Goal: Task Accomplishment & Management: Manage account settings

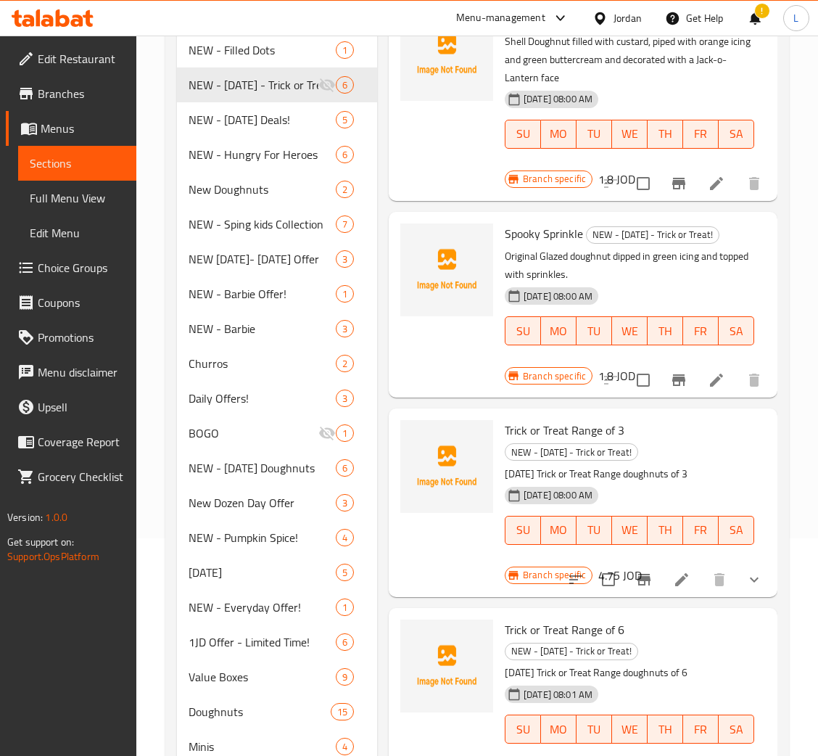
scroll to position [515, 0]
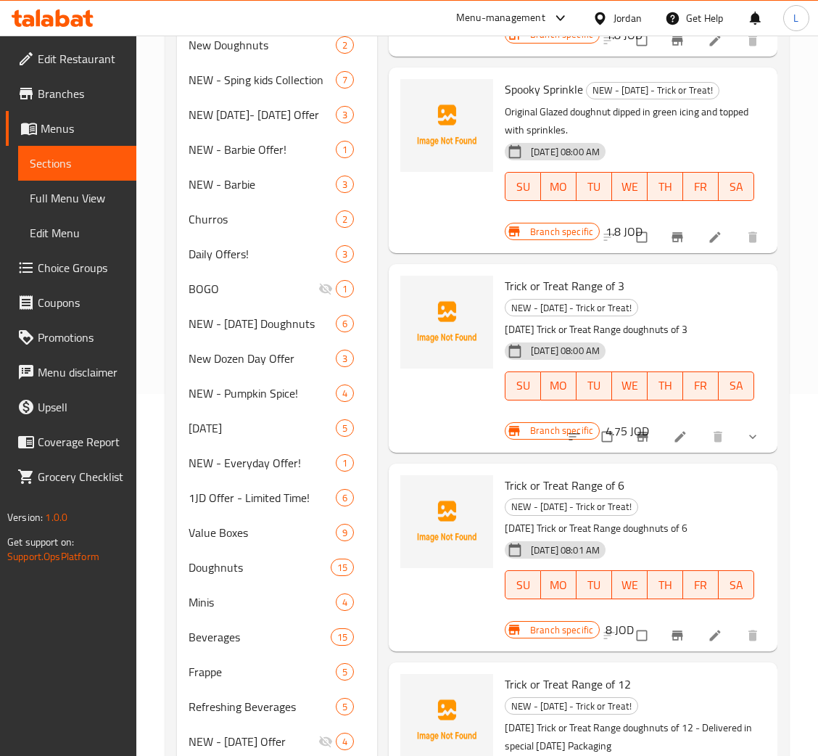
scroll to position [515, 0]
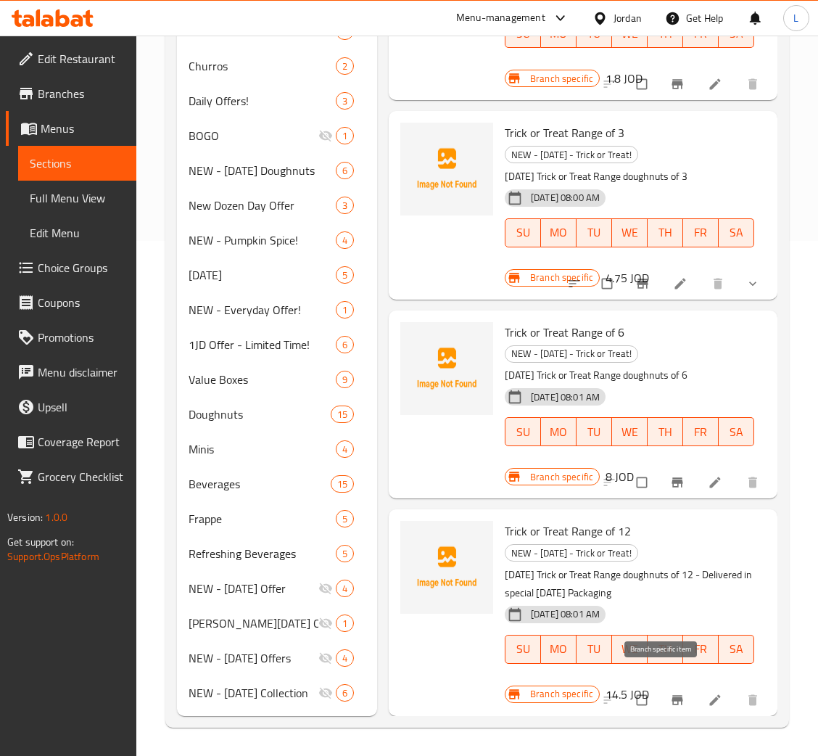
click at [670, 692] on span "Branch-specific-item" at bounding box center [678, 699] width 17 height 15
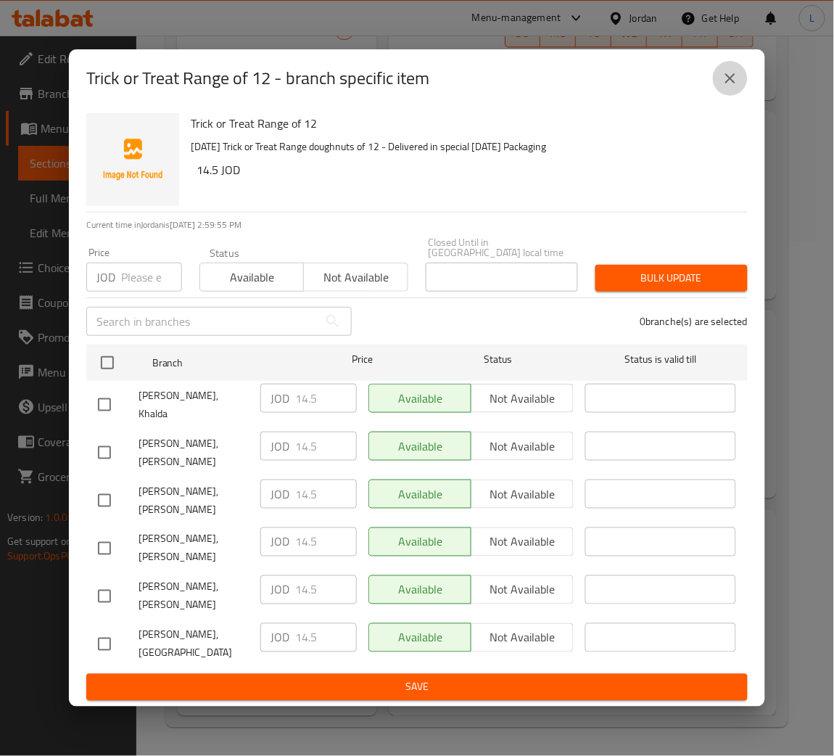
click at [719, 96] on button "close" at bounding box center [730, 78] width 35 height 35
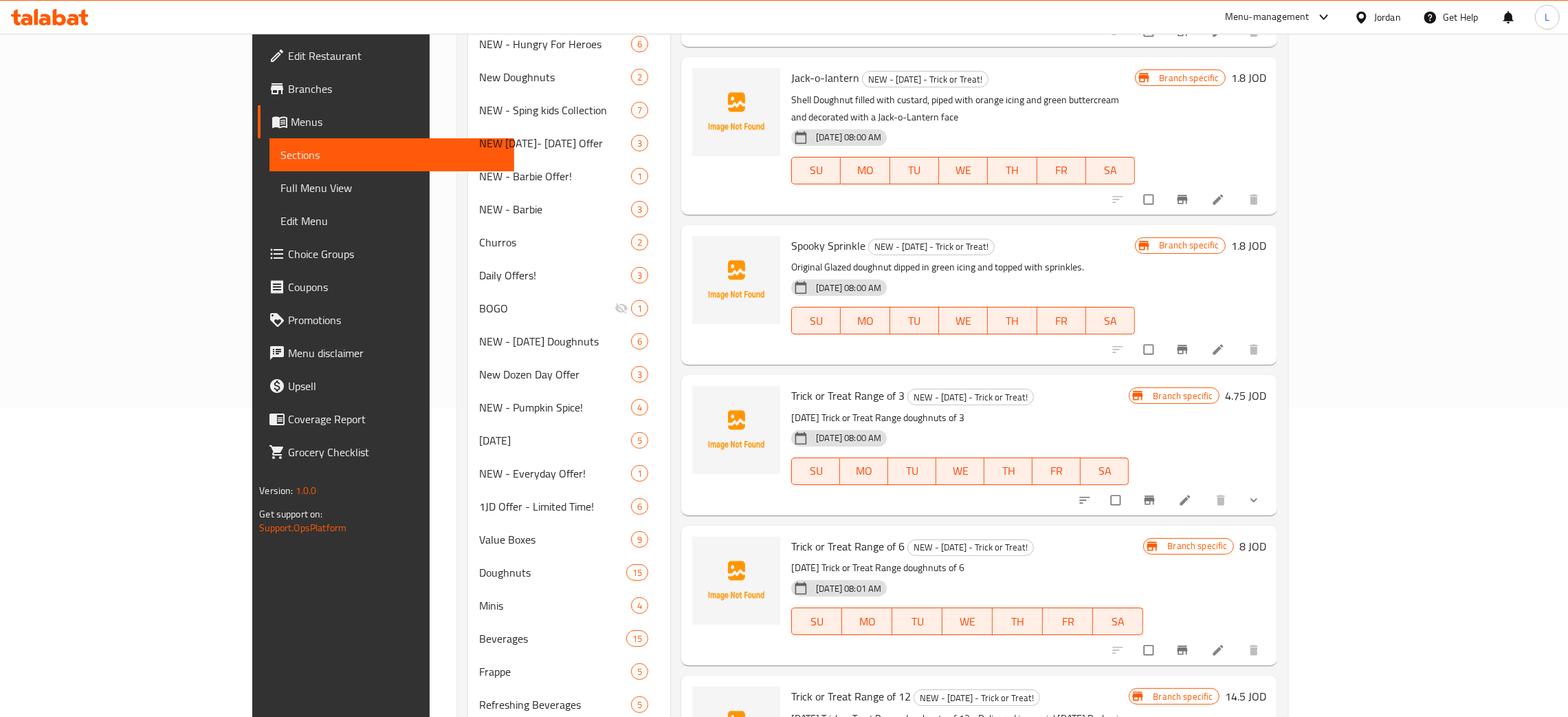
scroll to position [413, 0]
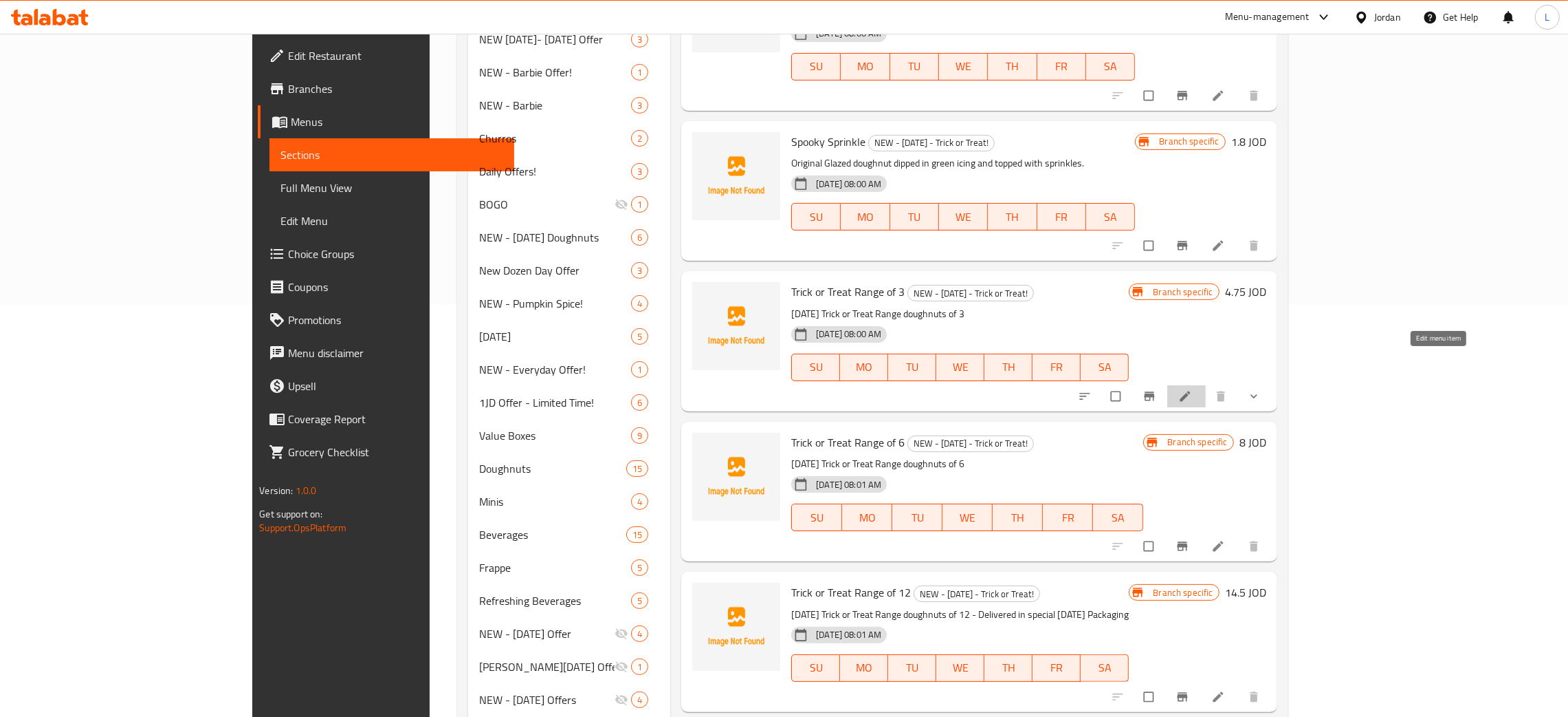
click at [790, 389] on icon at bounding box center [1185, 395] width 14 height 14
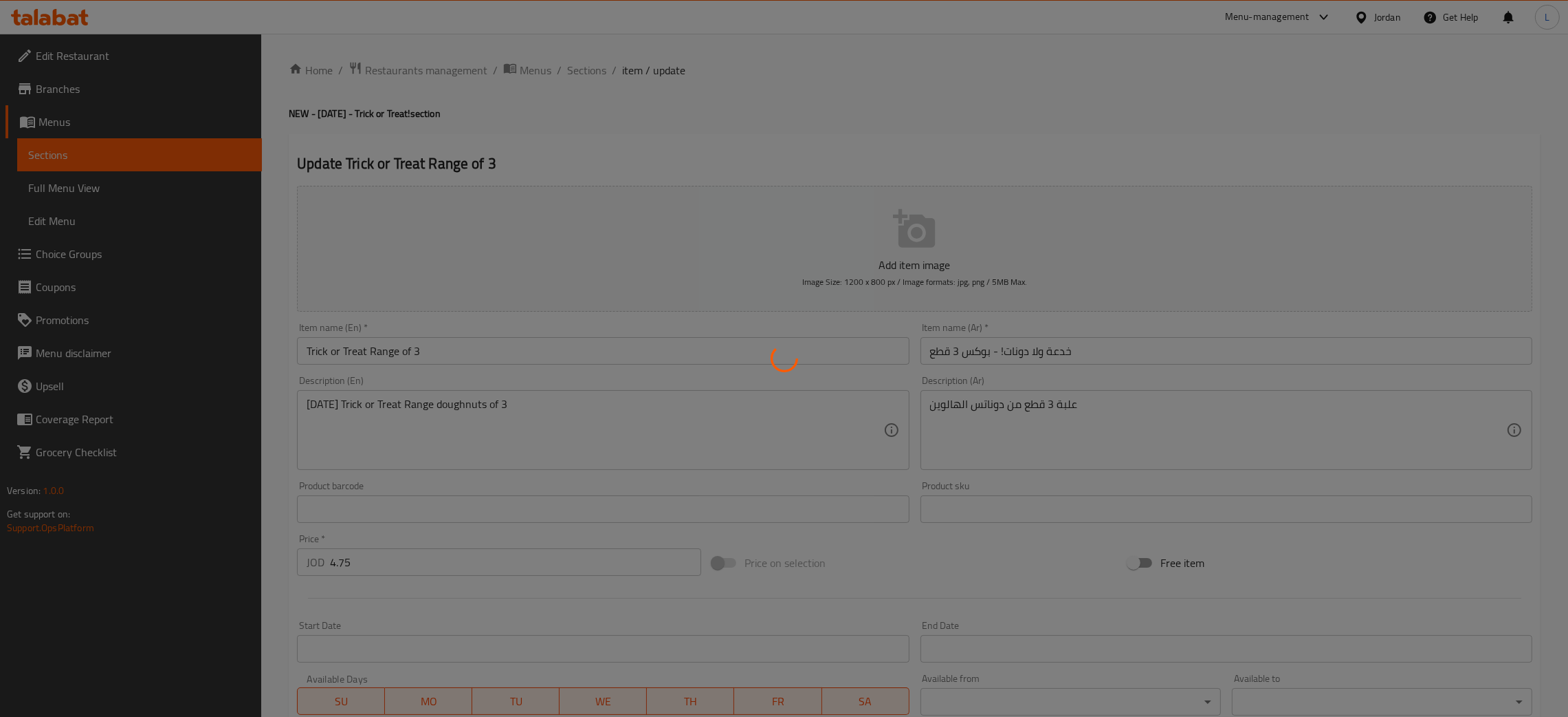
scroll to position [276, 0]
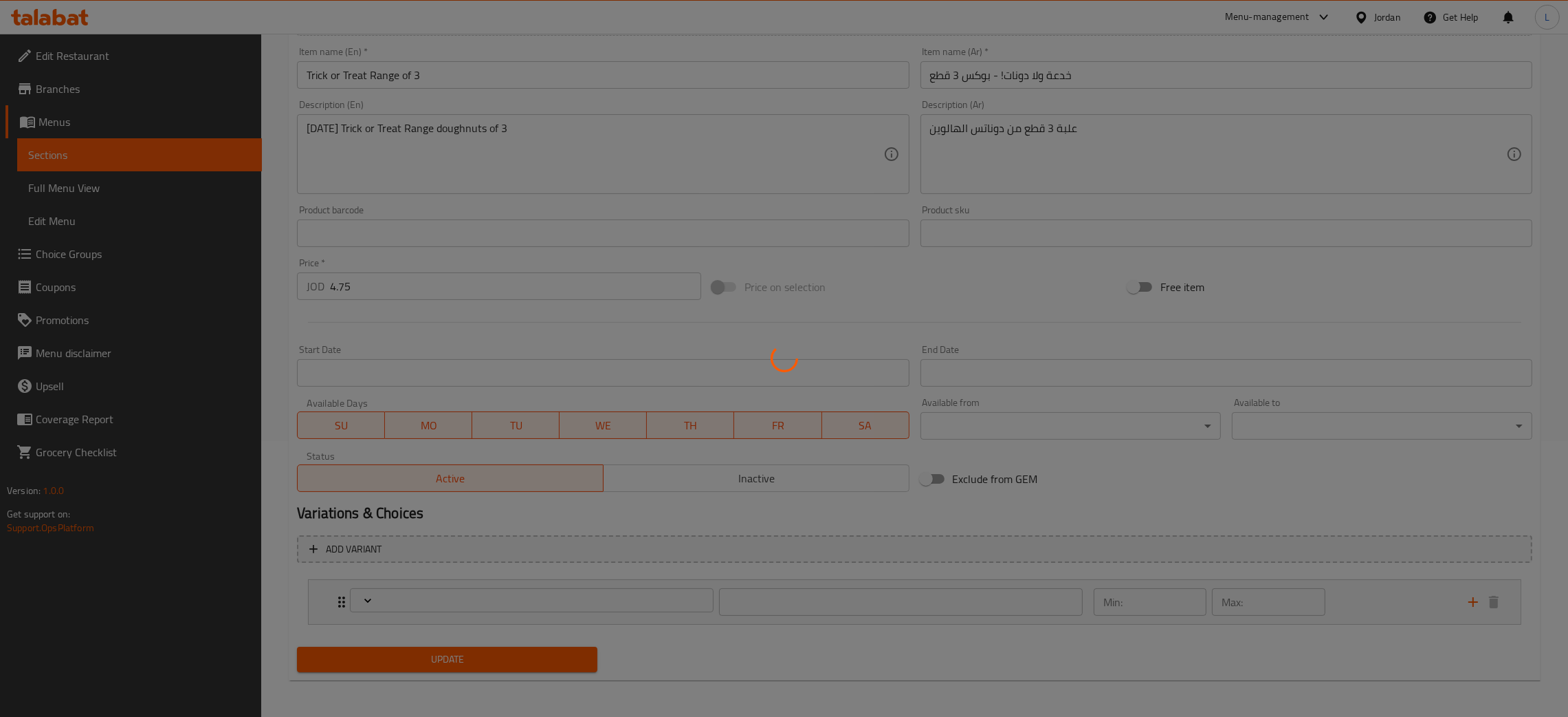
type input "اختيارك من 3 دونات لعيد الهالوين:"
type input "1"
type input "3"
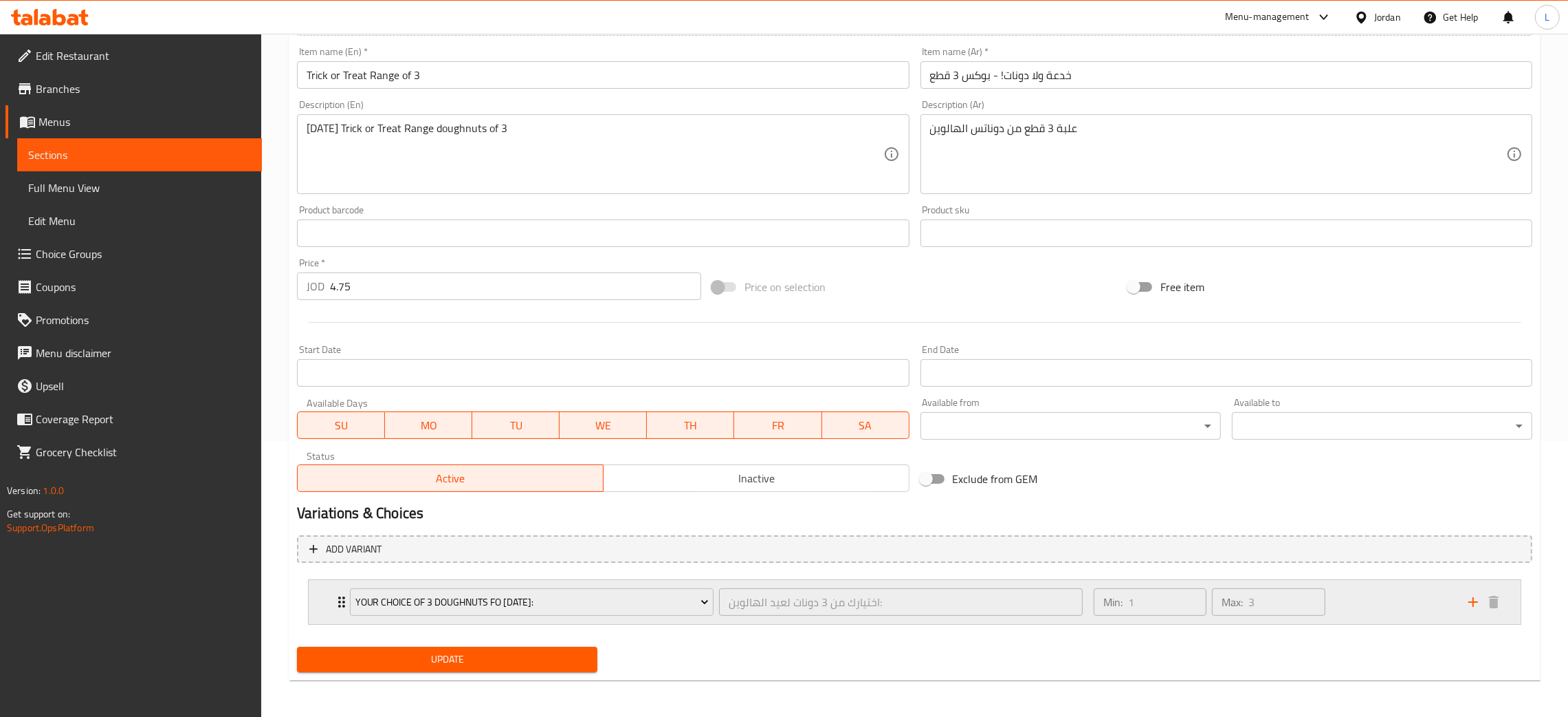
click at [334, 590] on div "Your Choice of 3 Doughnuts fo halloween: اختيارك من 3 دونات لعيد الهالوين: ​ Mi…" at bounding box center [919, 601] width 1171 height 44
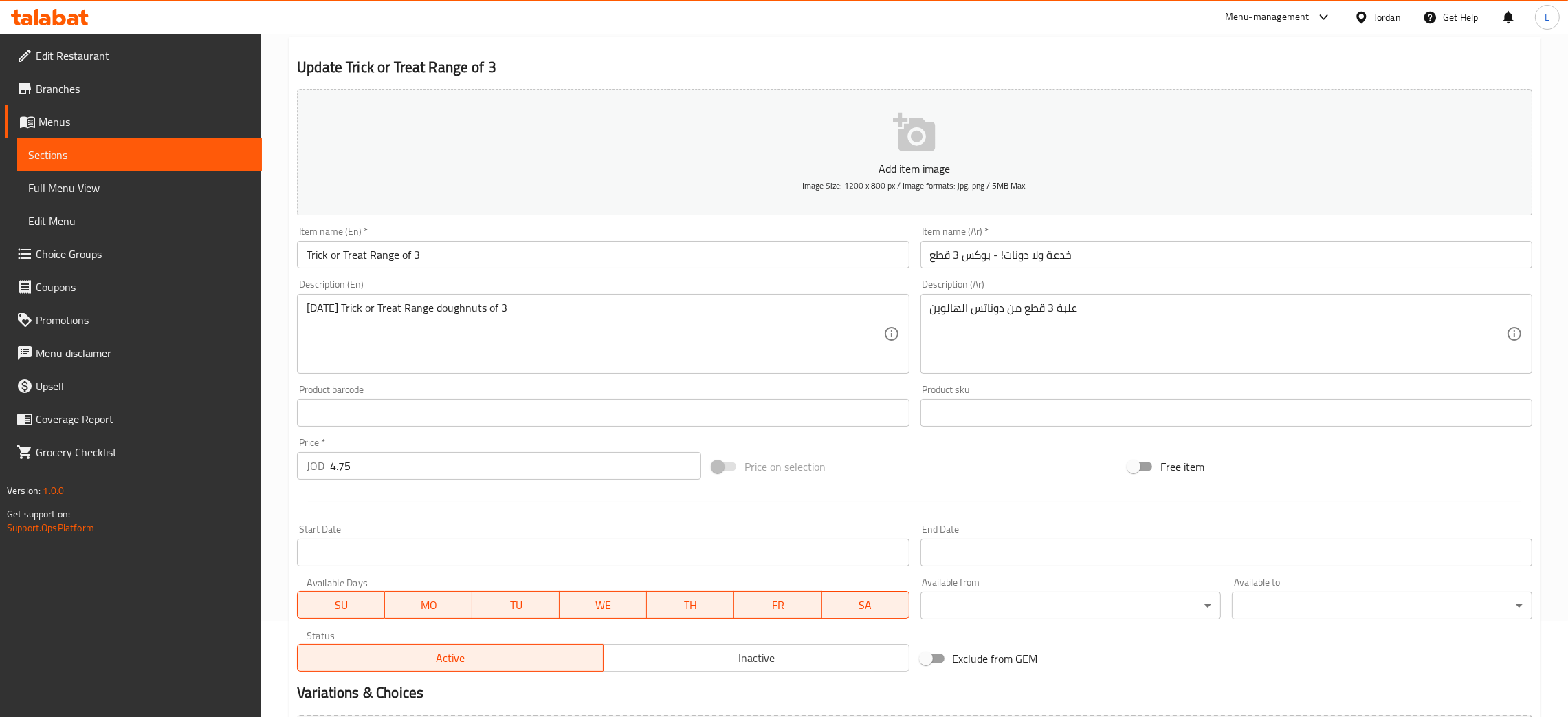
scroll to position [0, 0]
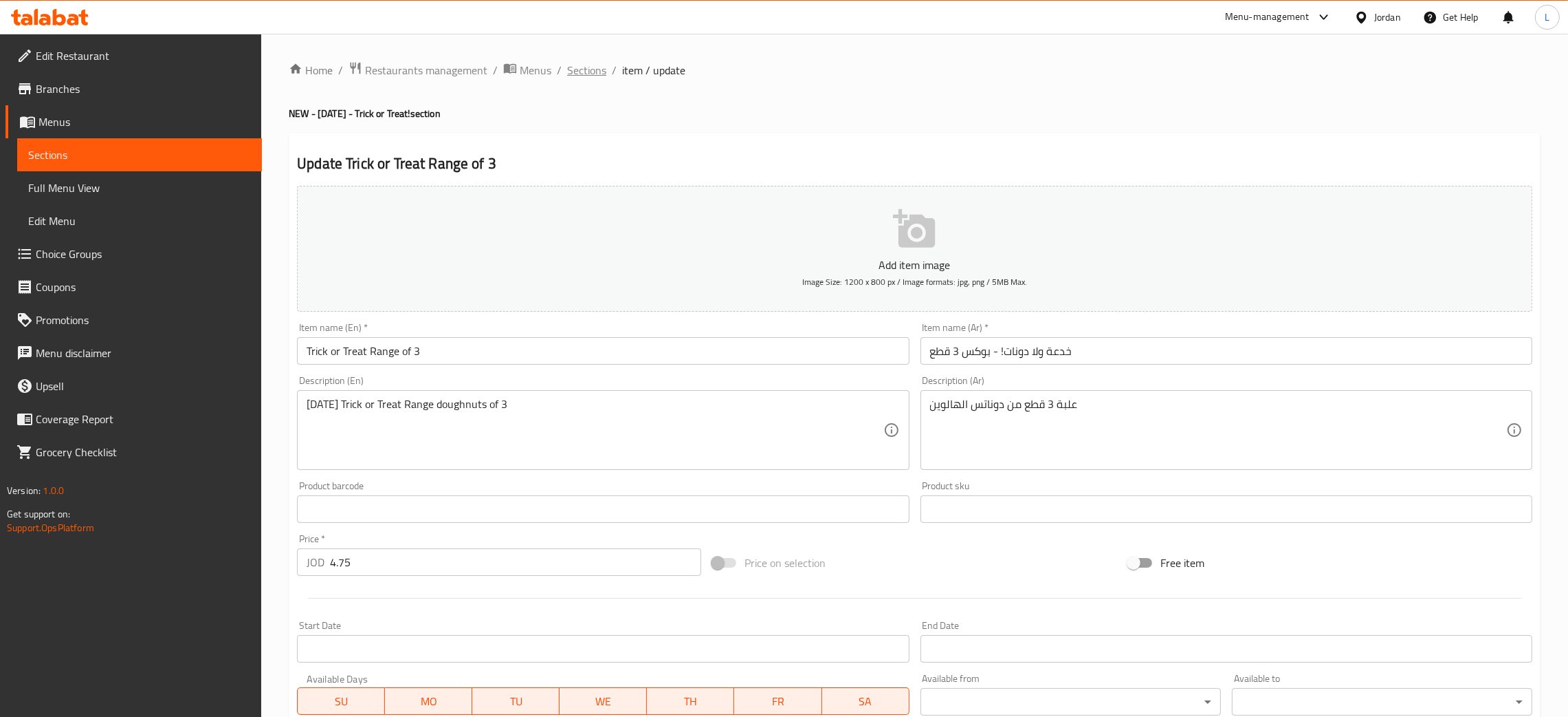
click at [591, 69] on span "Sections" at bounding box center [586, 69] width 39 height 16
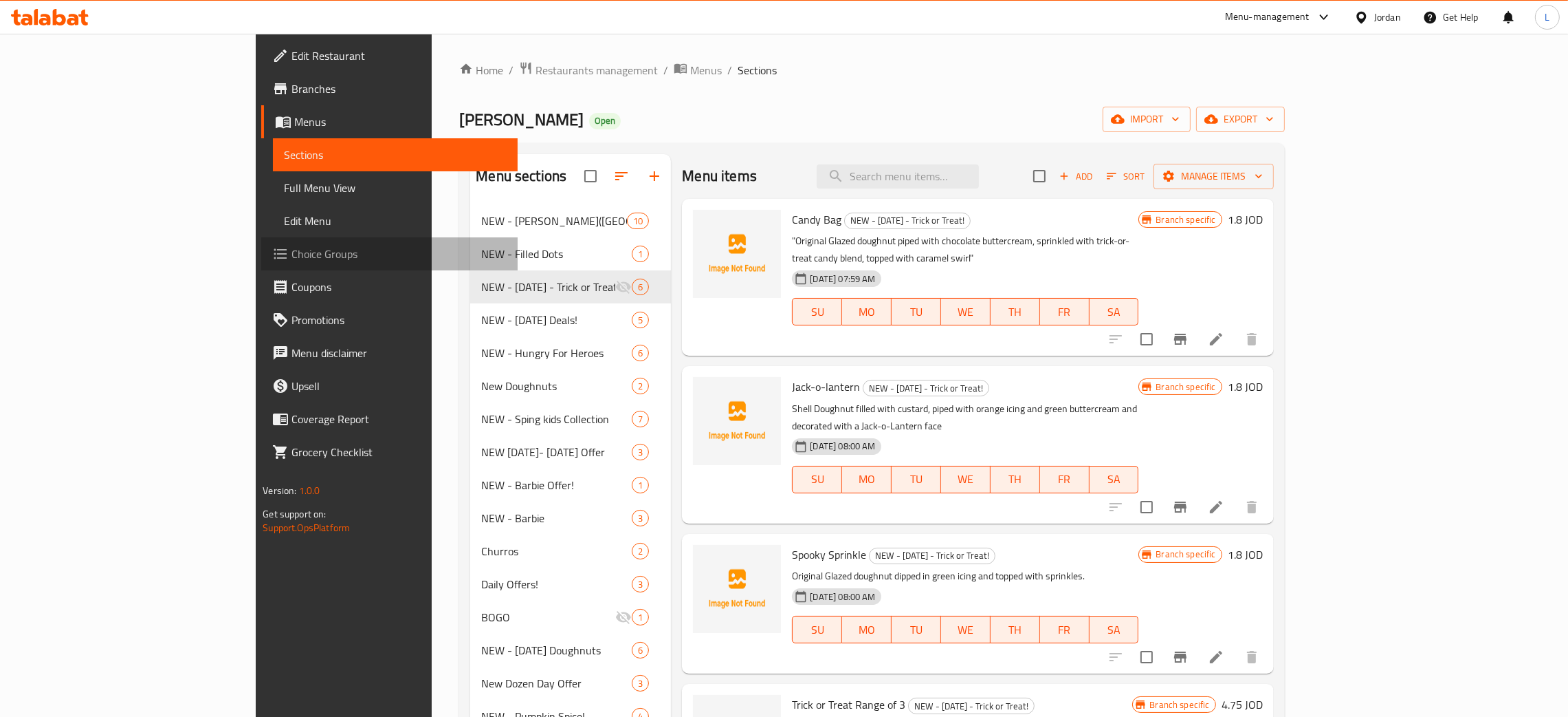
click at [291, 248] on span "Choice Groups" at bounding box center [398, 253] width 215 height 16
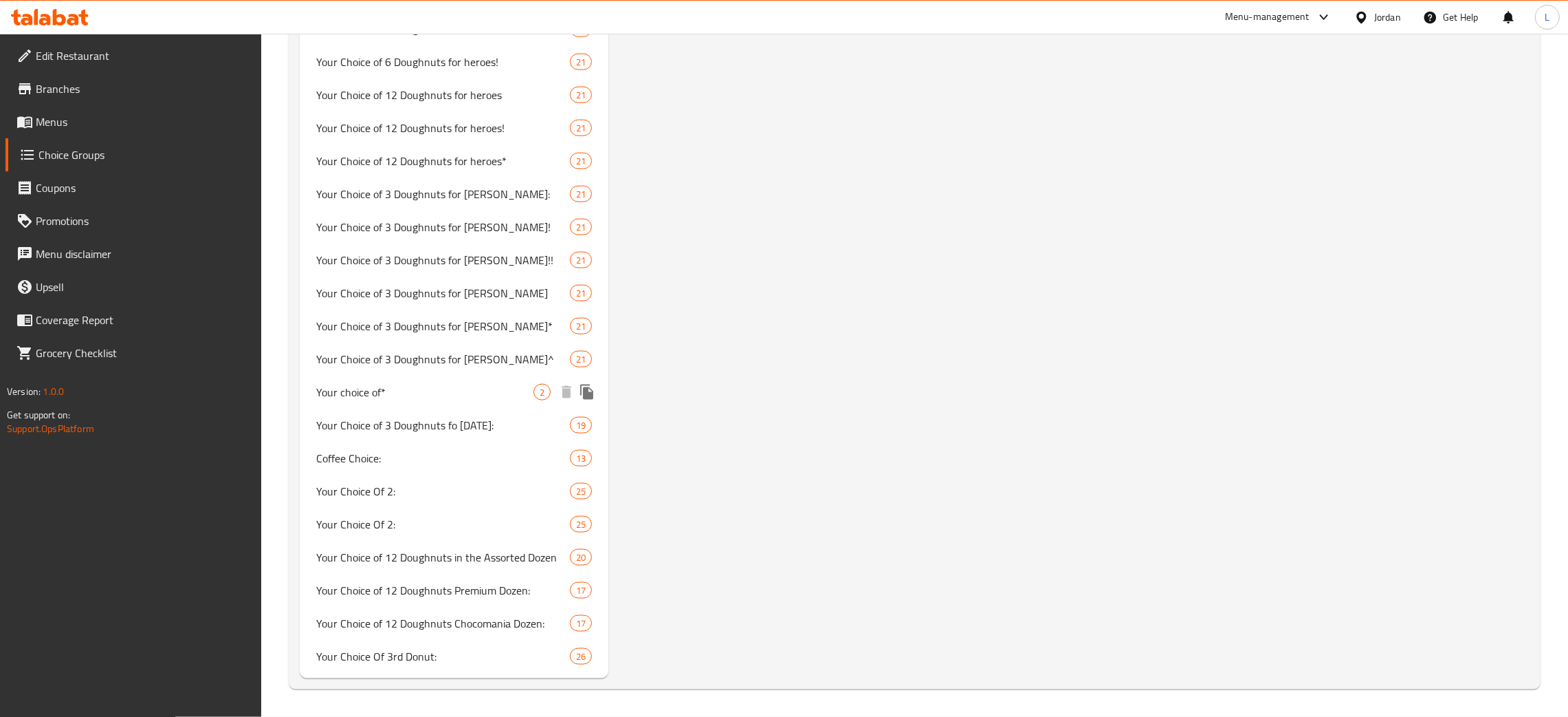
scroll to position [2849, 0]
click at [441, 421] on span "Your Choice of 3 Doughnuts fo halloween:" at bounding box center [423, 429] width 212 height 16
type input "Your Choice of 3 Doughnuts fo halloween:"
type input "اختيارك من 3 دونات لعيد الهالوين:"
type input "3"
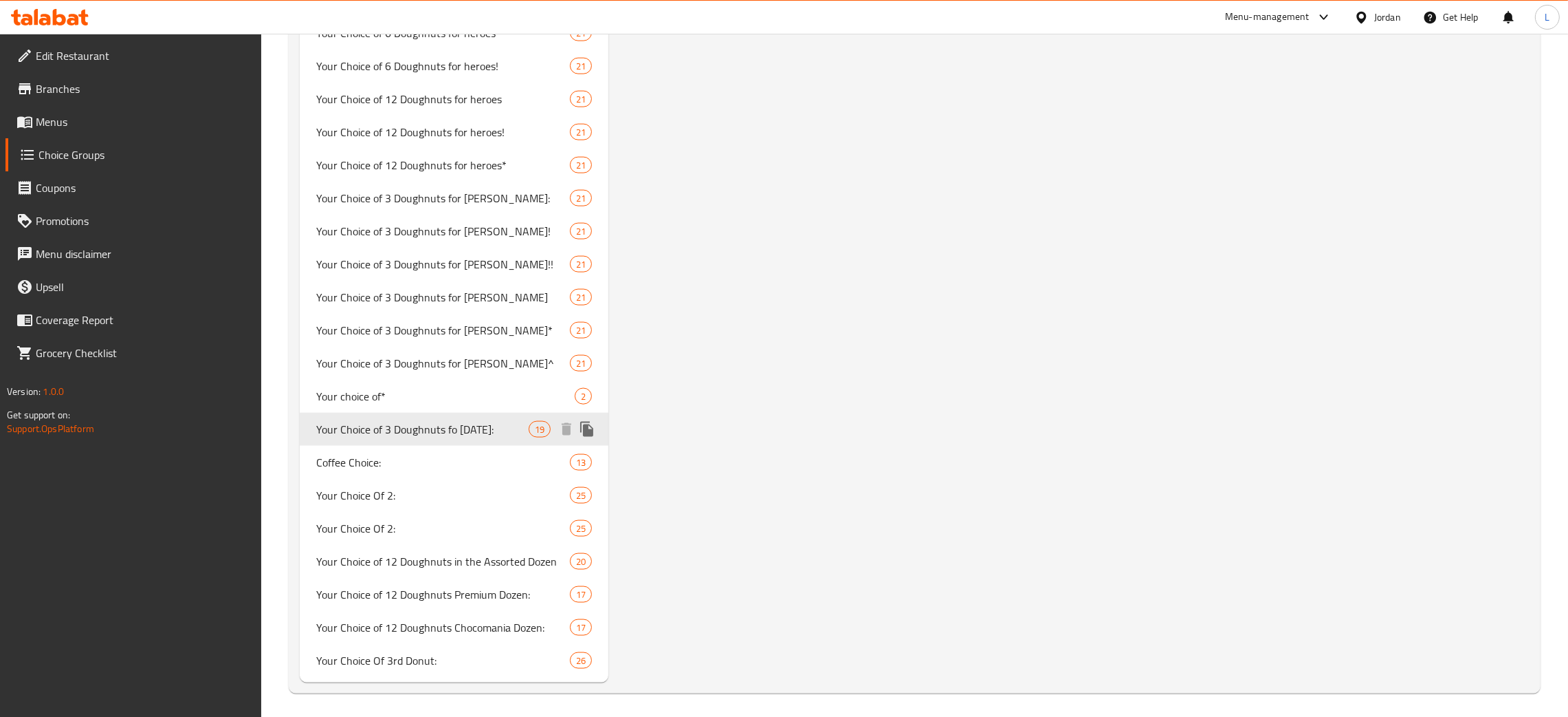
click at [585, 429] on icon "duplicate" at bounding box center [587, 429] width 13 height 15
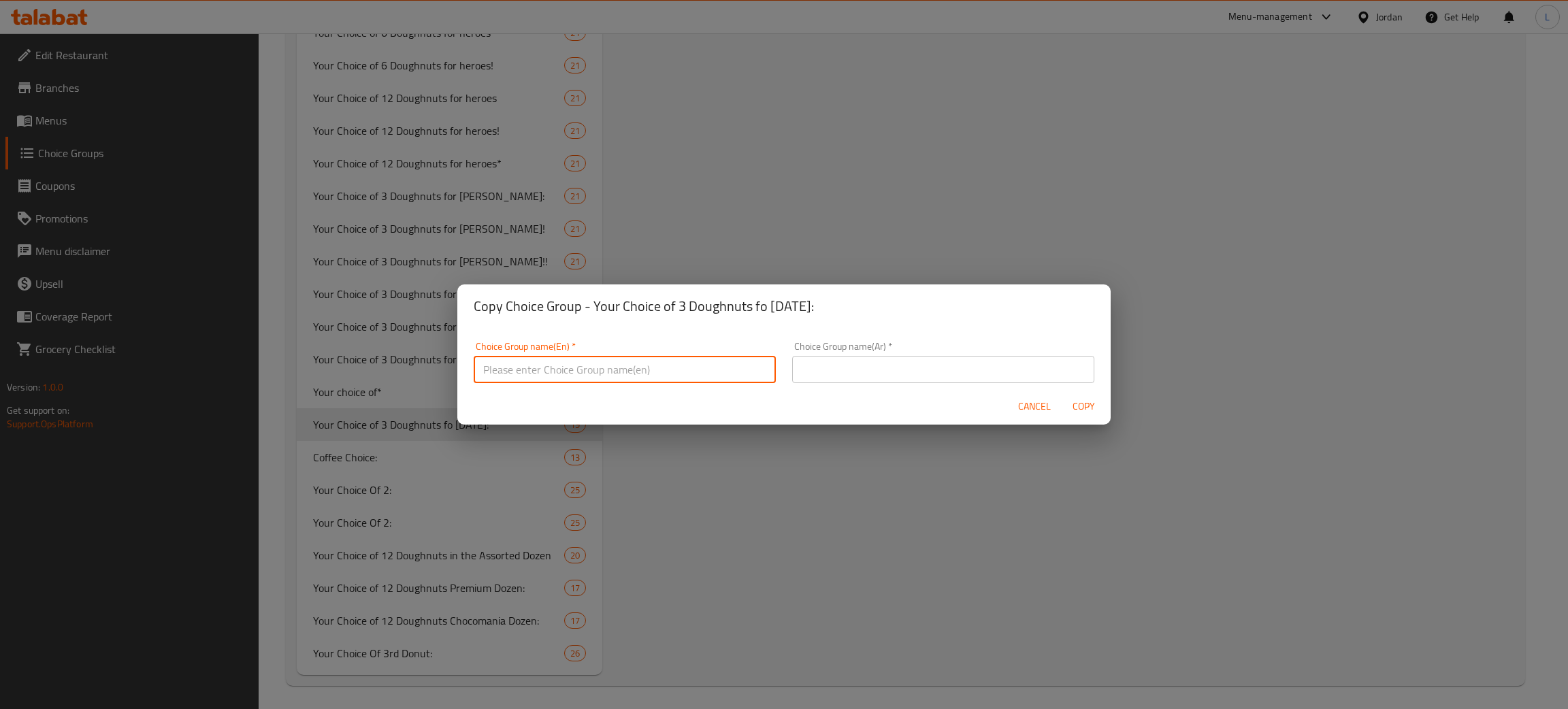
click at [537, 372] on input "text" at bounding box center [625, 369] width 302 height 27
click at [652, 372] on input "Your choice of doughnuts for Halloween:" at bounding box center [625, 369] width 302 height 27
type input "Your choice of doughnuts for Halloween:"
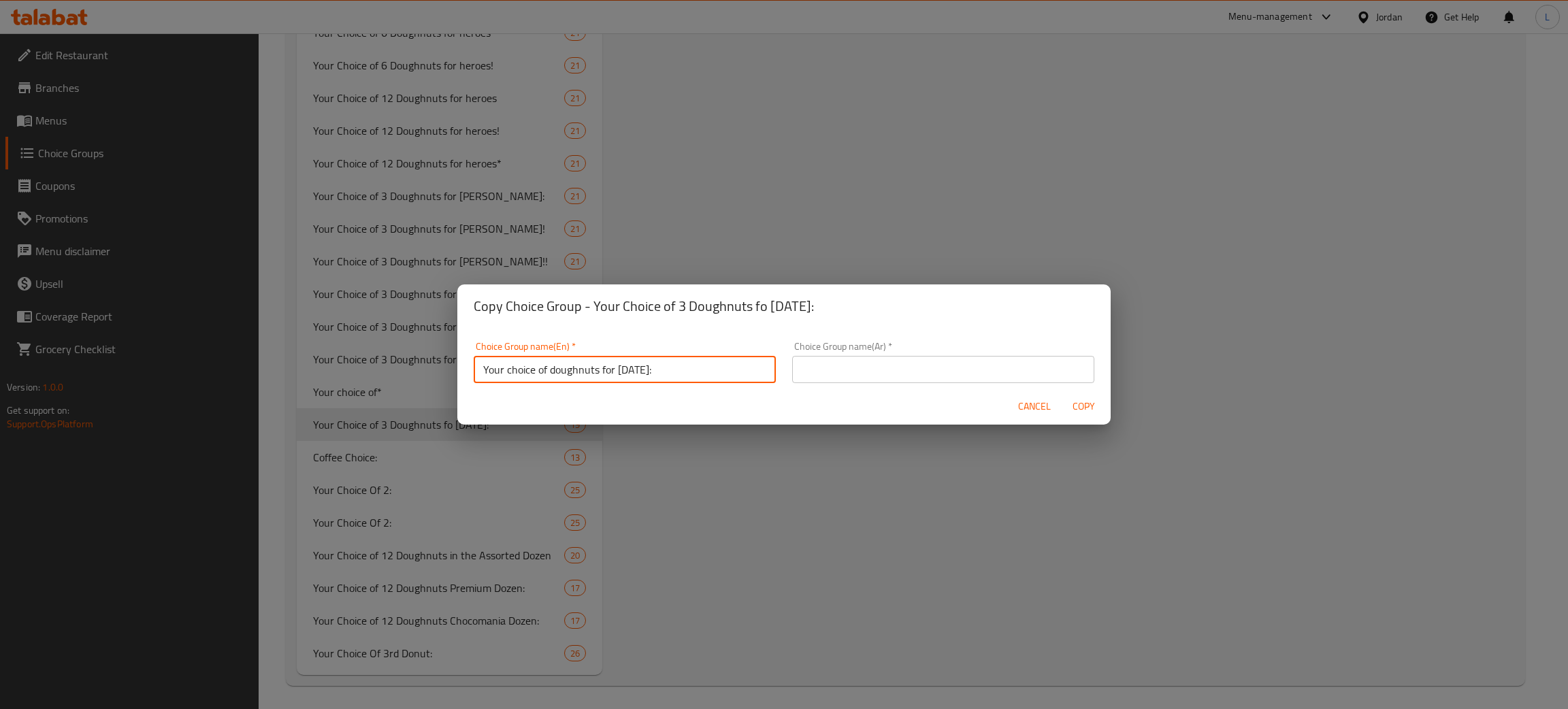
drag, startPoint x: 862, startPoint y: 370, endPoint x: 878, endPoint y: 370, distance: 16.0
click at [782, 370] on input "text" at bounding box center [943, 369] width 302 height 27
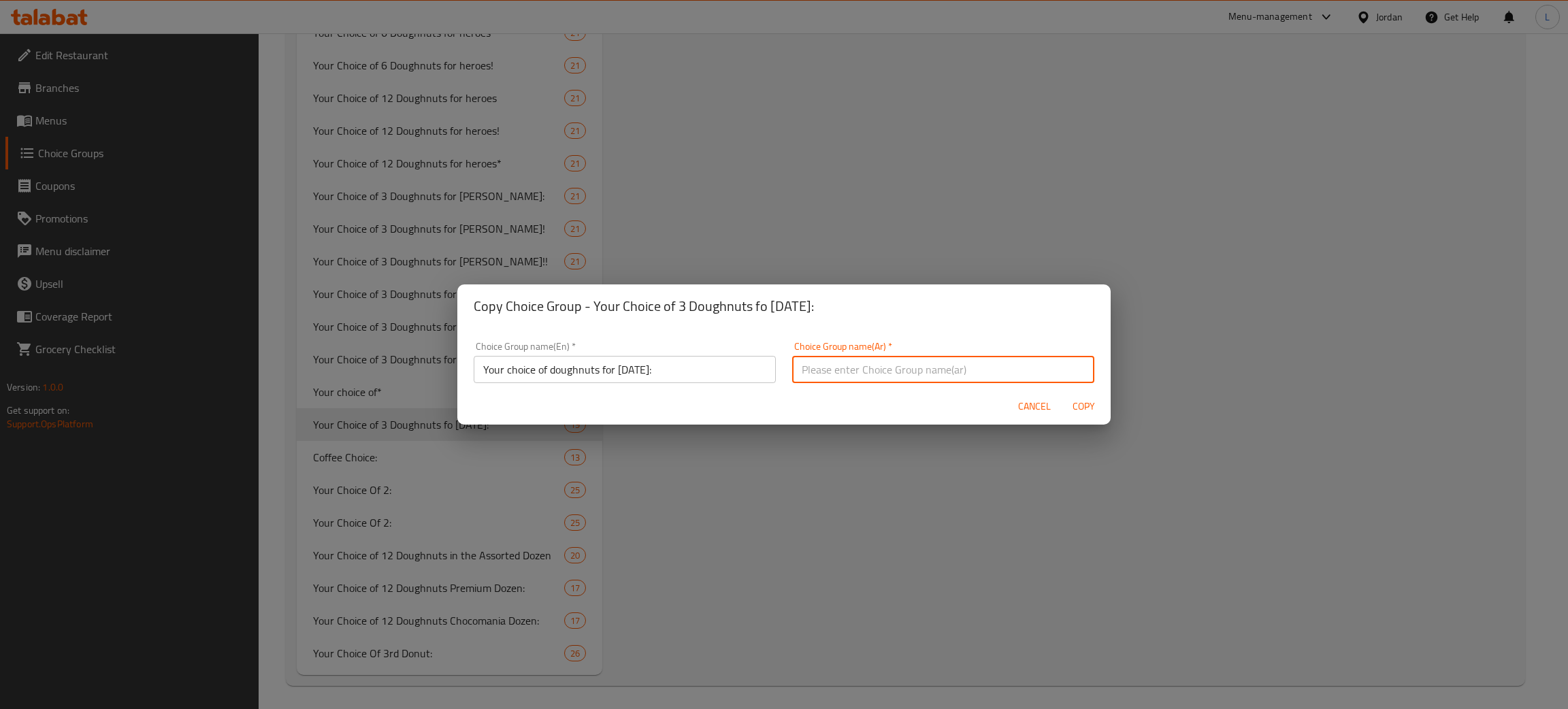
paste input "اختيارك من الكعك لعيد الهالوين:"
type input "اختيارك من الكعك لعيد الهالوين:"
click at [782, 399] on span "Copy" at bounding box center [1083, 406] width 33 height 17
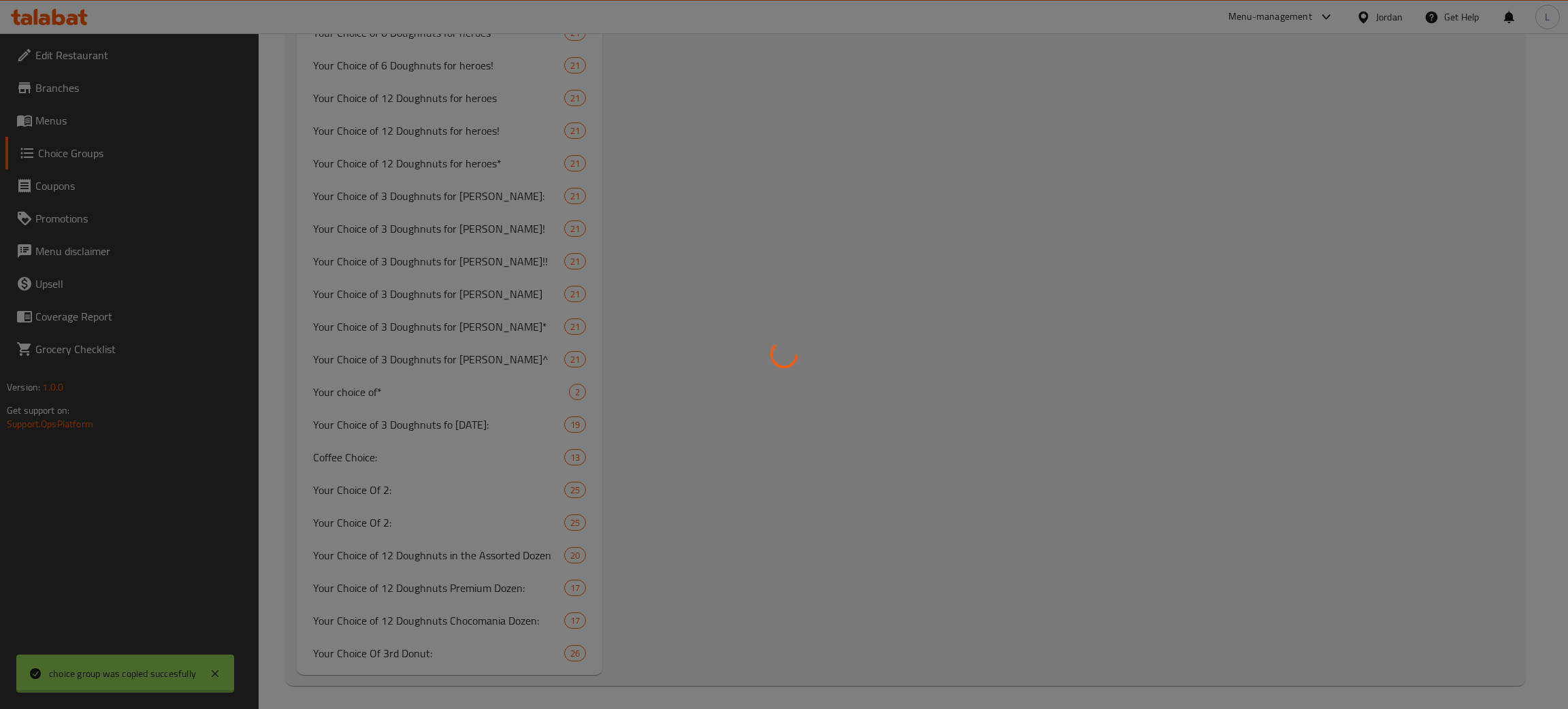
type input "Your choice of doughnuts for Halloween:"
type input "اختيارك من الكعك لعيد الهالوين:"
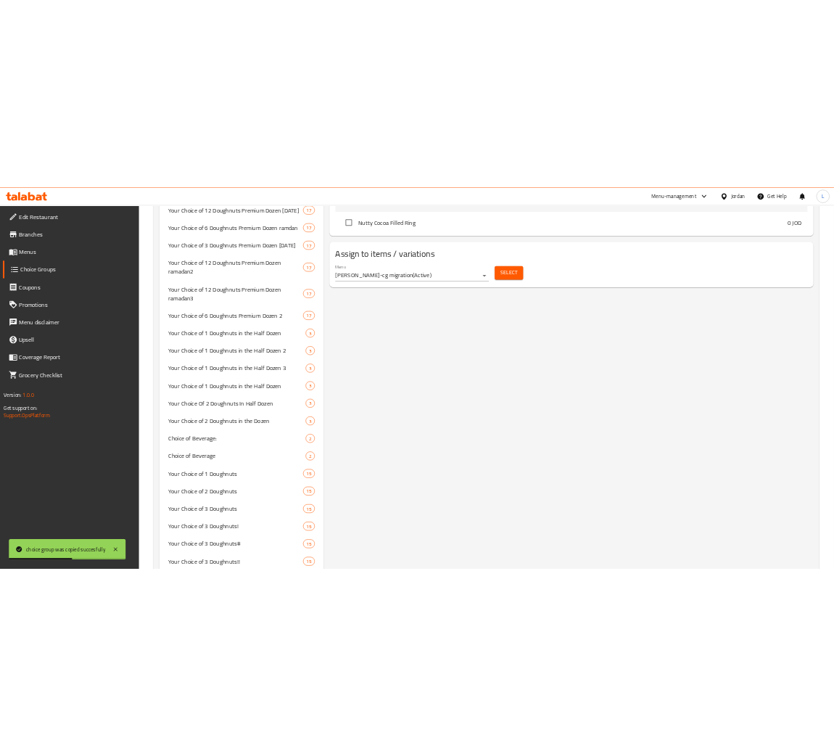
scroll to position [1523, 0]
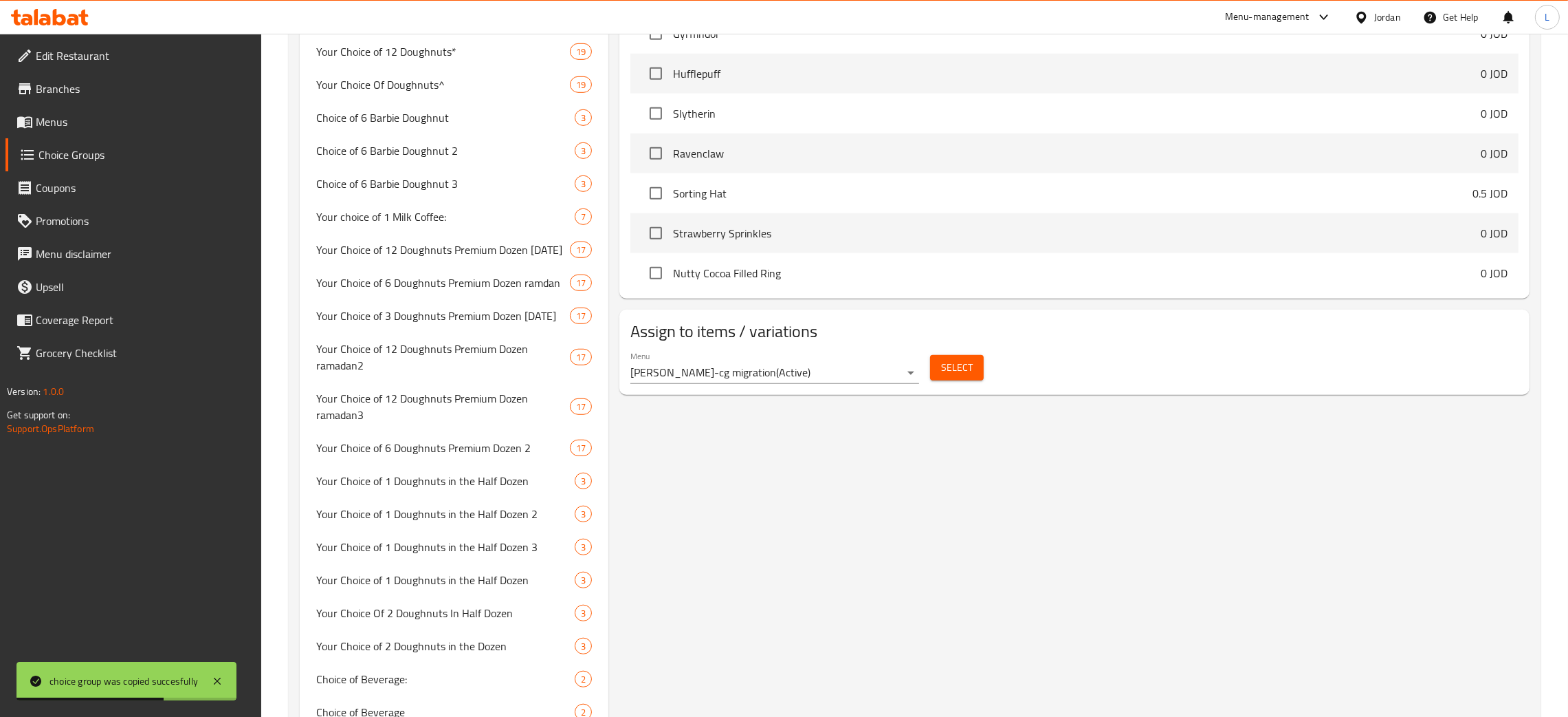
click at [790, 375] on span "Select" at bounding box center [957, 367] width 31 height 17
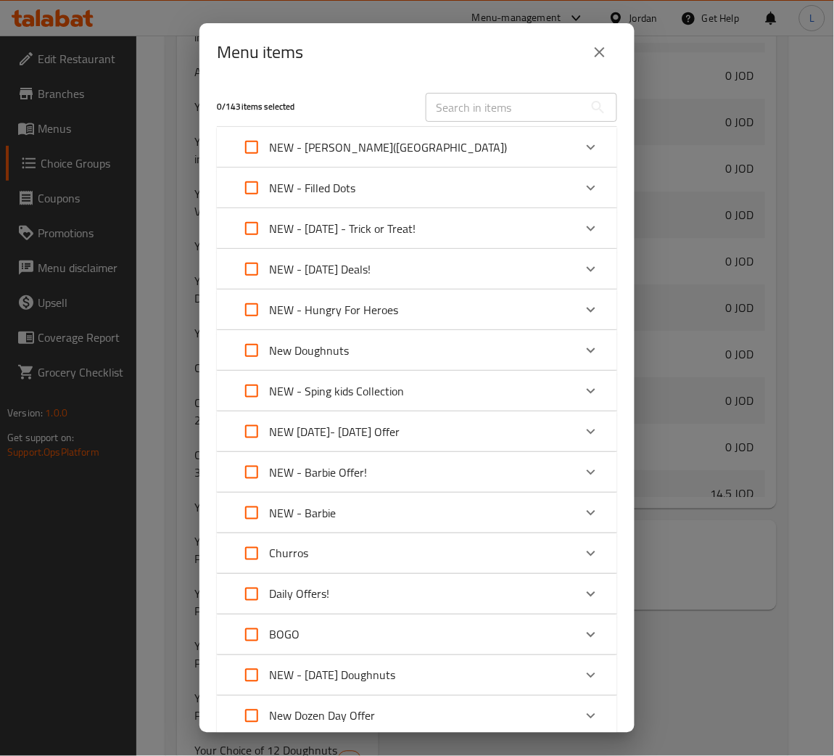
click at [506, 222] on div "NEW - Halloween - Trick or Treat!" at bounding box center [403, 228] width 339 height 35
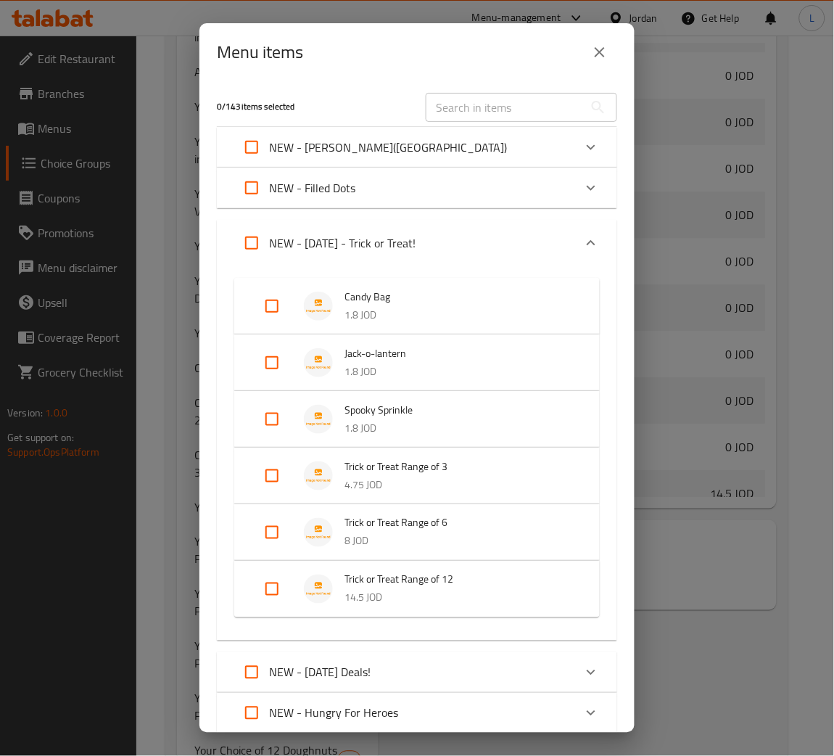
click at [265, 526] on input "Expand" at bounding box center [272, 532] width 35 height 35
checkbox input "true"
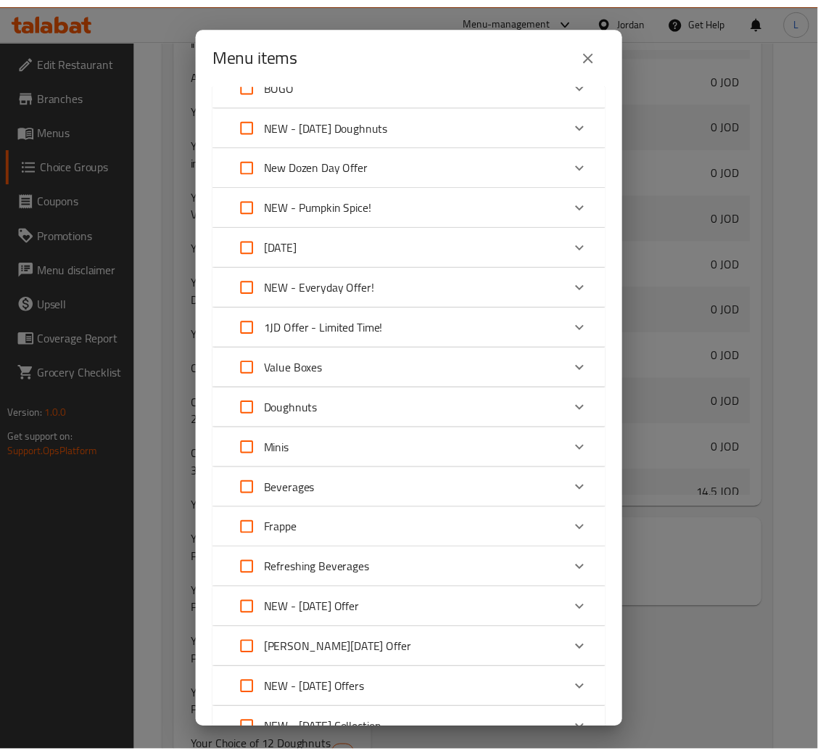
scroll to position [1098, 0]
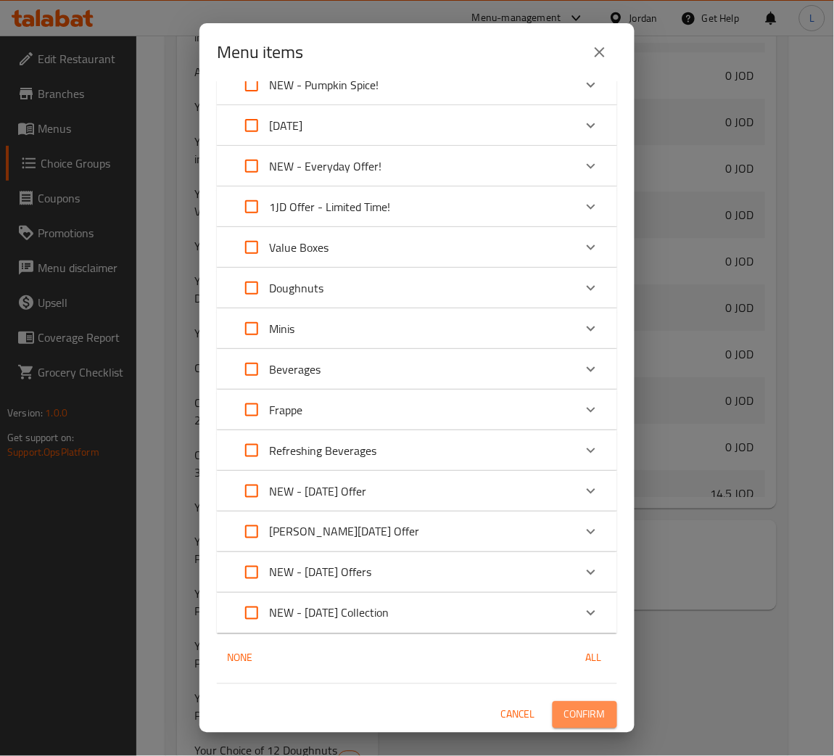
click at [564, 706] on span "Confirm" at bounding box center [584, 715] width 41 height 18
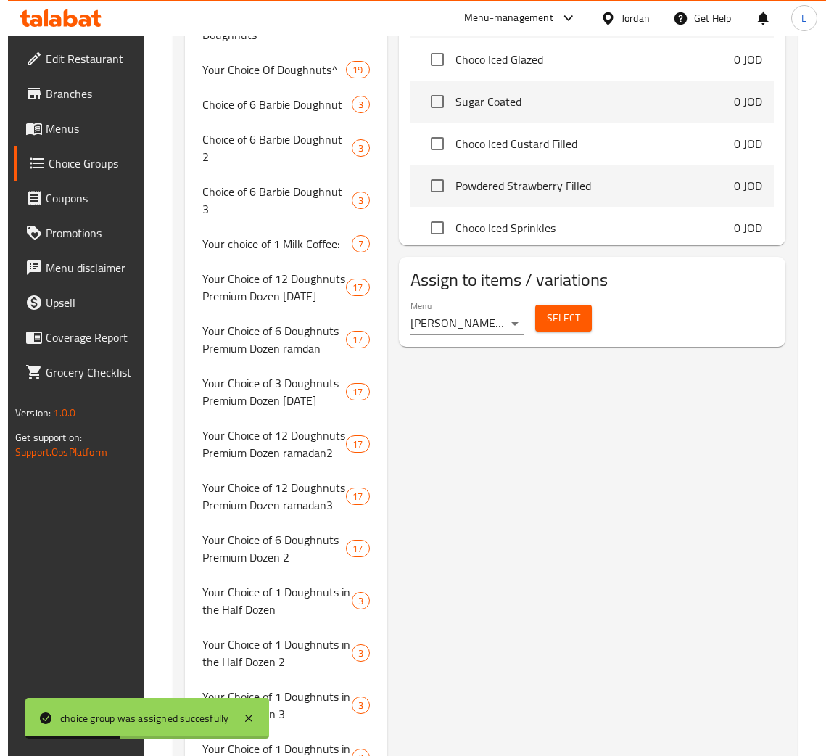
scroll to position [1849, 0]
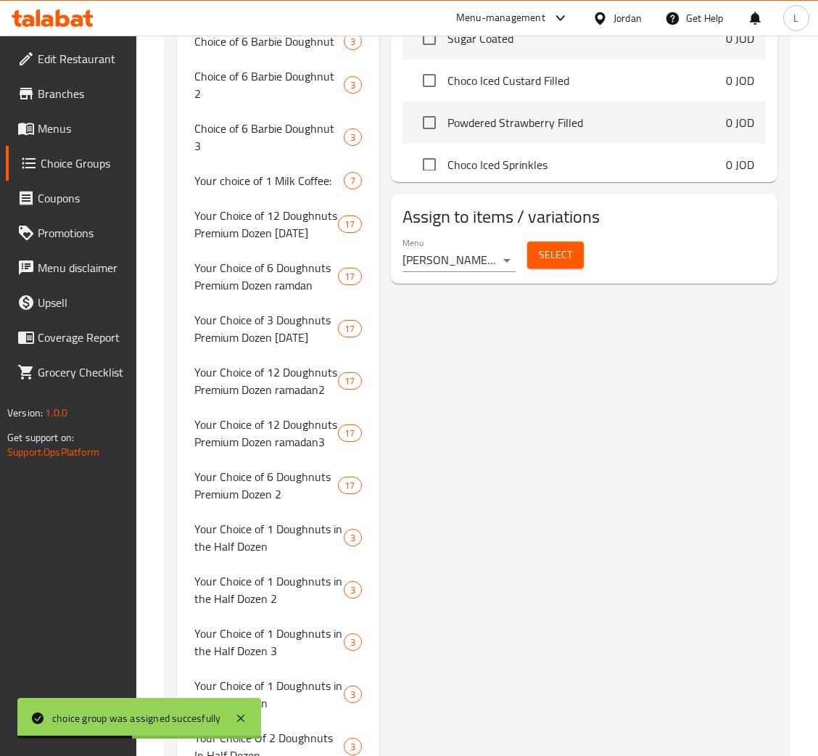
click at [553, 260] on span "Select" at bounding box center [555, 255] width 33 height 18
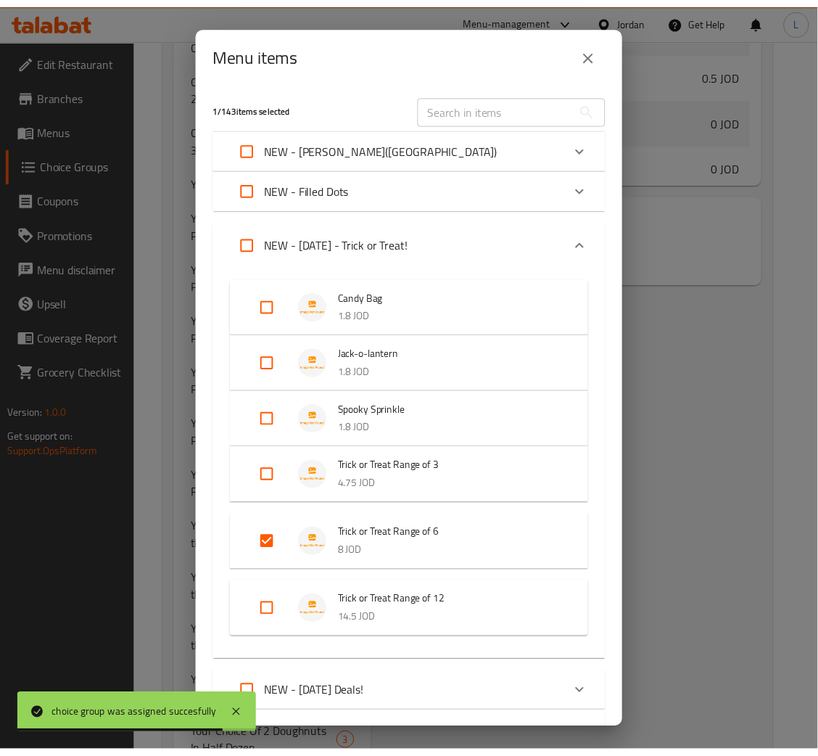
scroll to position [3476, 0]
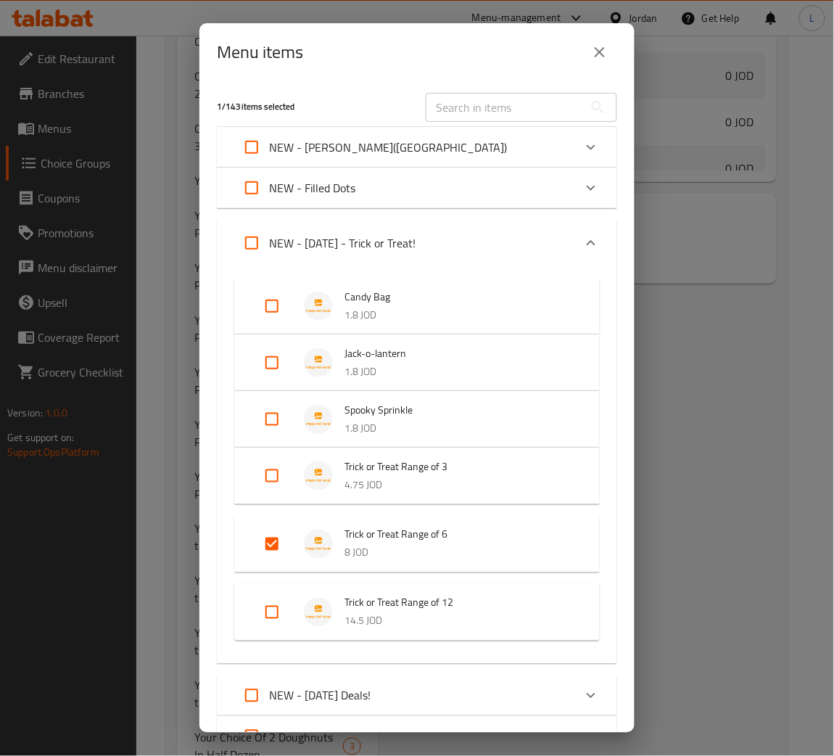
click at [598, 59] on icon "close" at bounding box center [599, 52] width 17 height 17
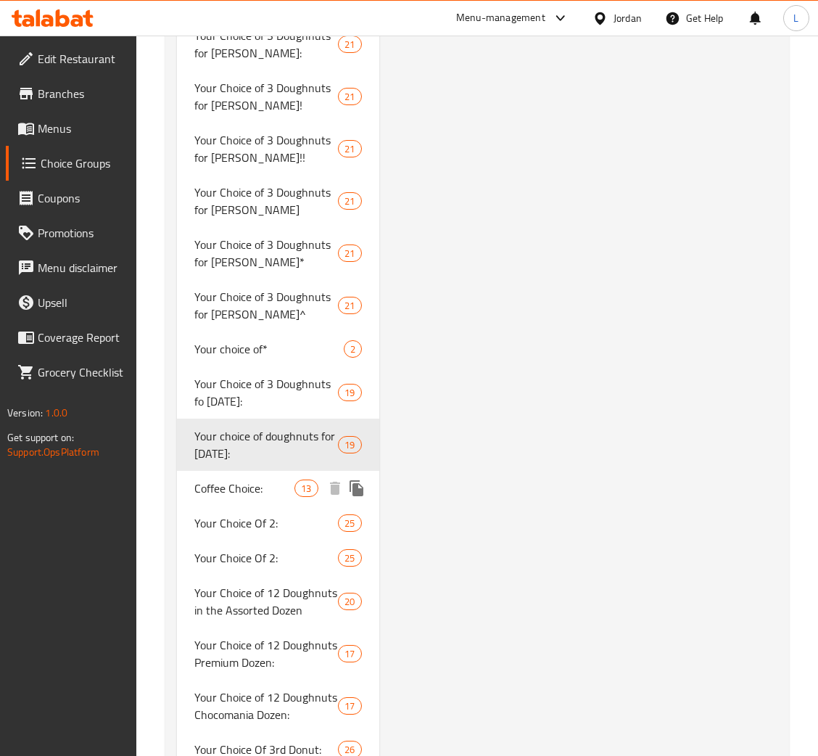
scroll to position [3856, 0]
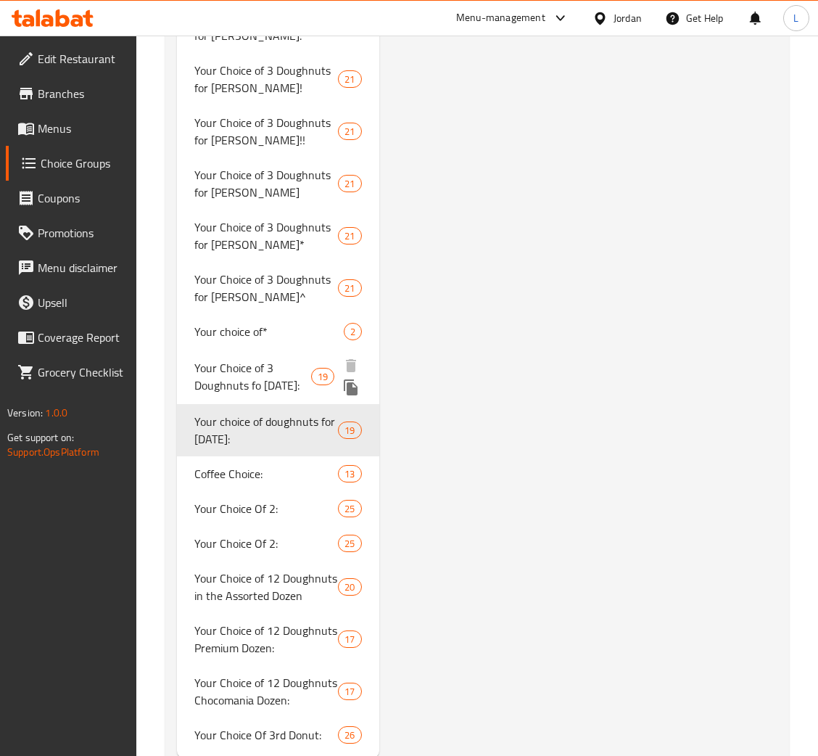
click at [284, 359] on span "Your Choice of 3 Doughnuts fo halloween:" at bounding box center [252, 376] width 117 height 35
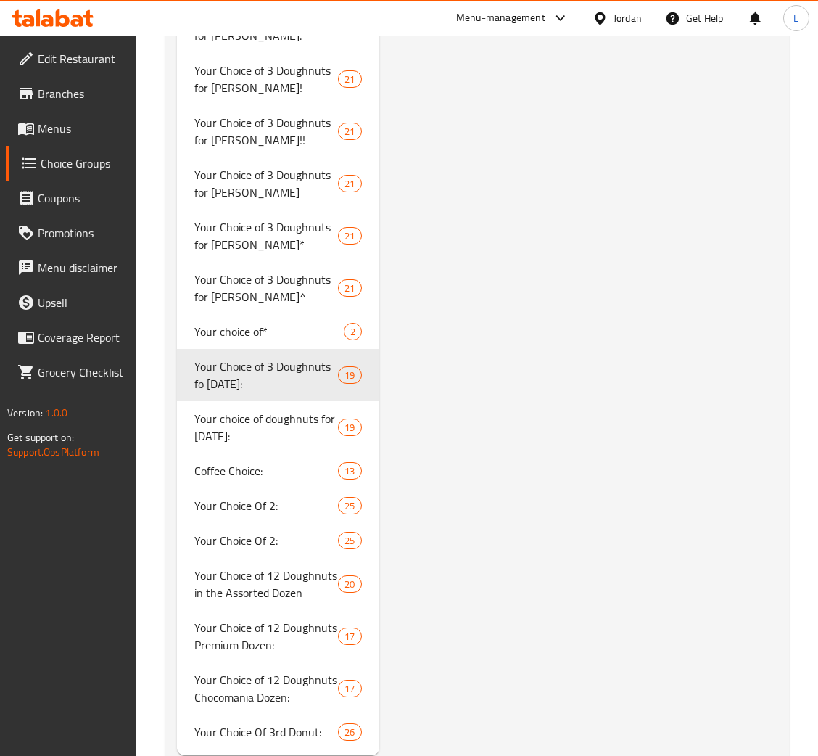
type input "Your Choice of 3 Doughnuts fo halloween:"
type input "اختيارك من 3 دونات لعيد الهالوين:"
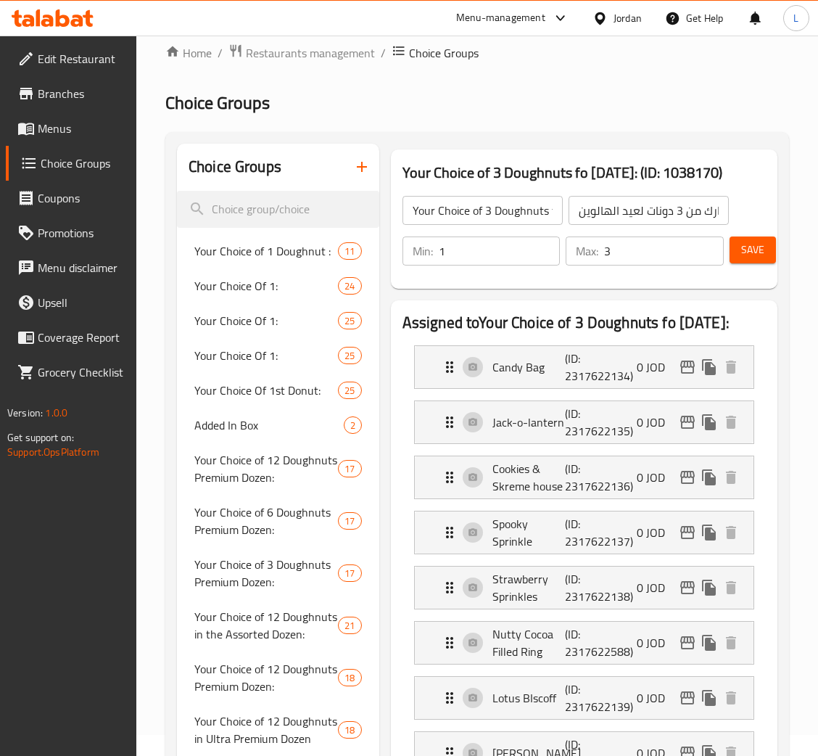
scroll to position [0, 0]
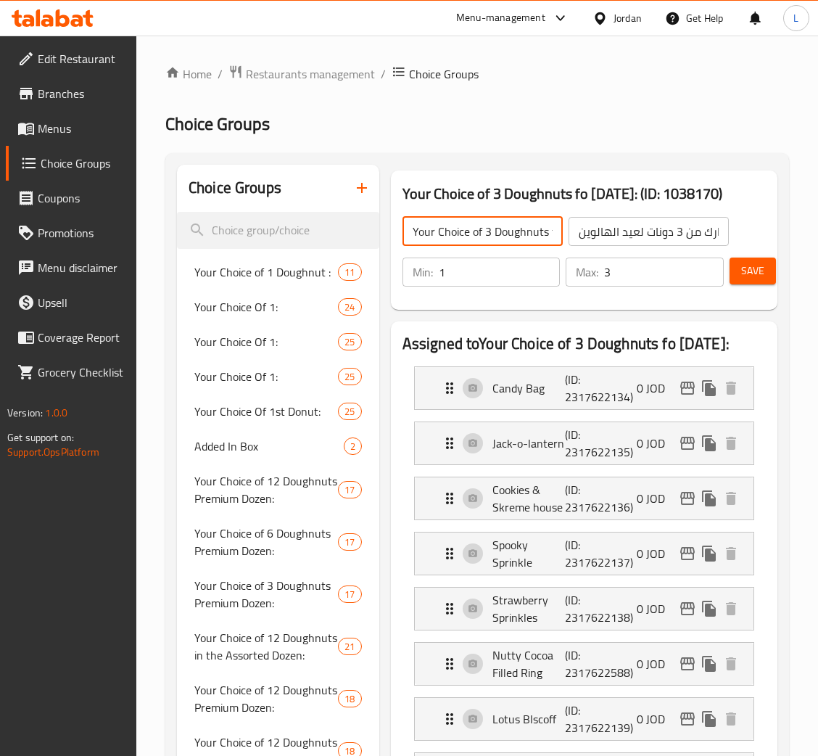
click at [550, 234] on input "Your Choice of 3 Doughnuts fo halloween:" at bounding box center [482, 231] width 160 height 29
type input "Your Choice of 3 Doughnuts for halloween:"
drag, startPoint x: 754, startPoint y: 260, endPoint x: 692, endPoint y: 290, distance: 68.7
click at [754, 260] on button "Save" at bounding box center [752, 270] width 46 height 27
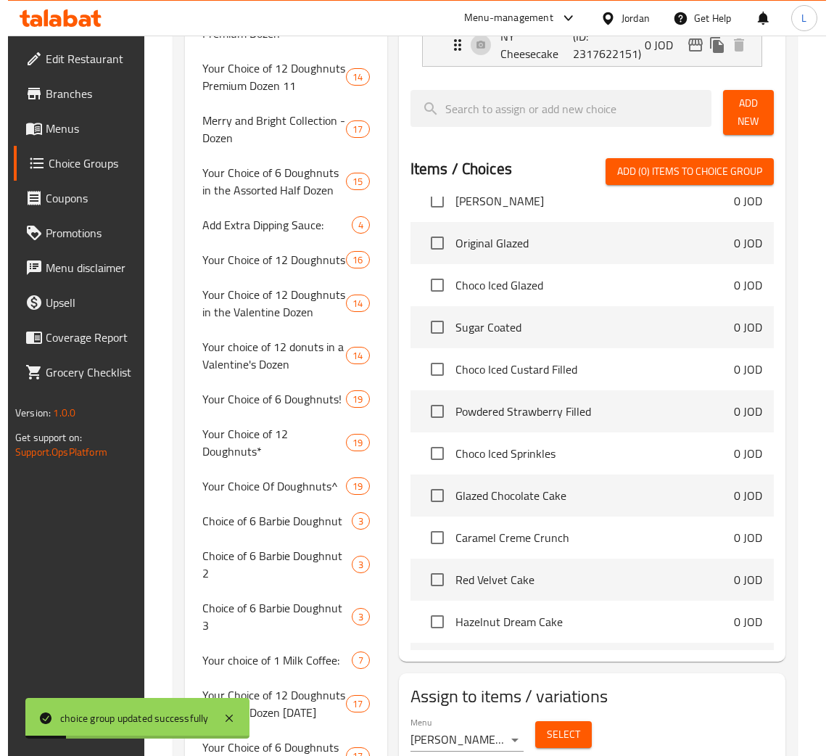
scroll to position [1631, 0]
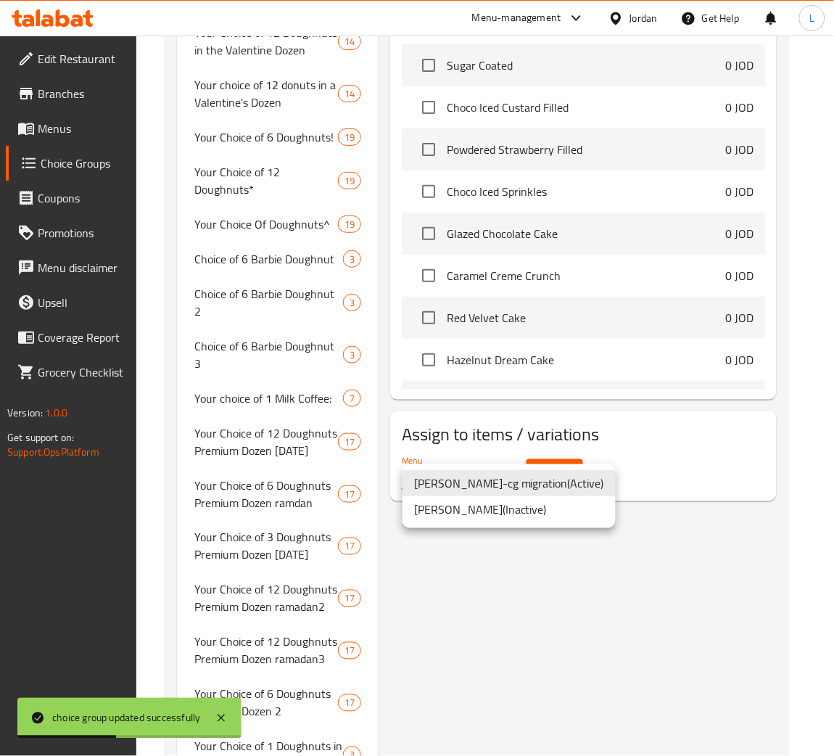
click at [680, 458] on div at bounding box center [417, 378] width 834 height 756
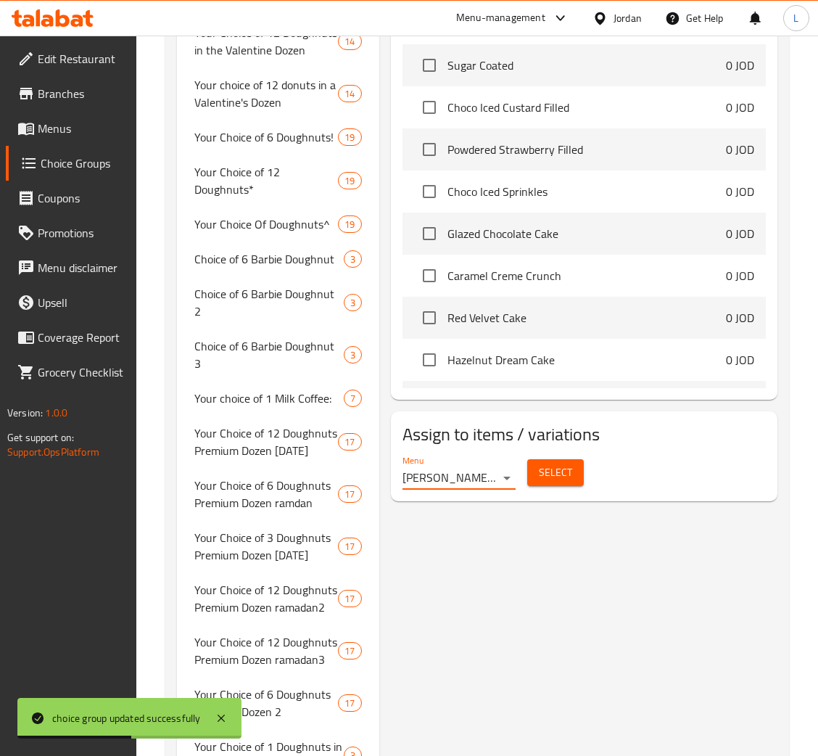
click at [555, 480] on span "Select" at bounding box center [555, 472] width 33 height 18
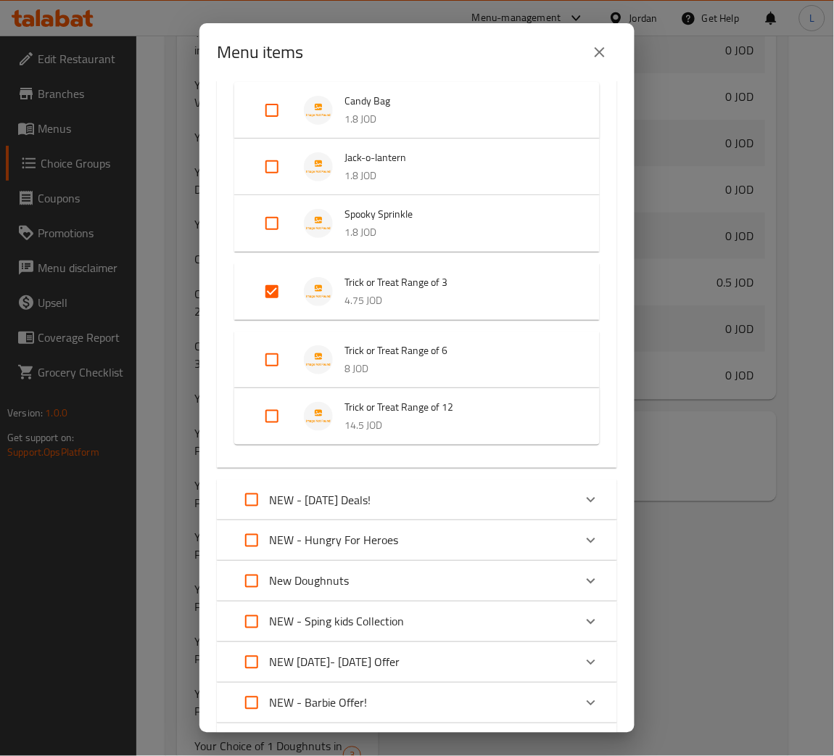
scroll to position [218, 0]
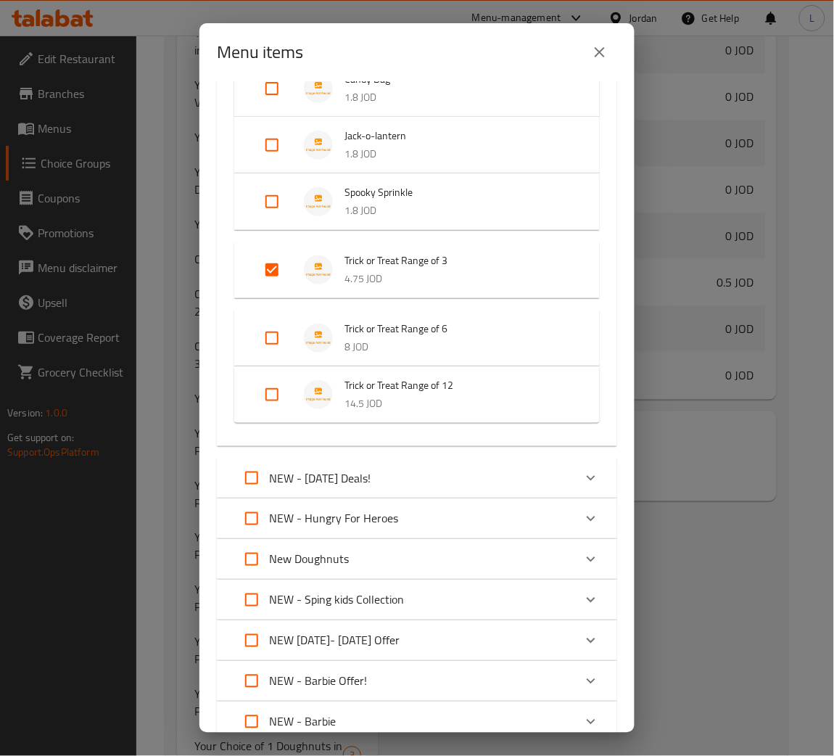
click at [273, 334] on input "Expand" at bounding box center [272, 337] width 35 height 35
checkbox input "true"
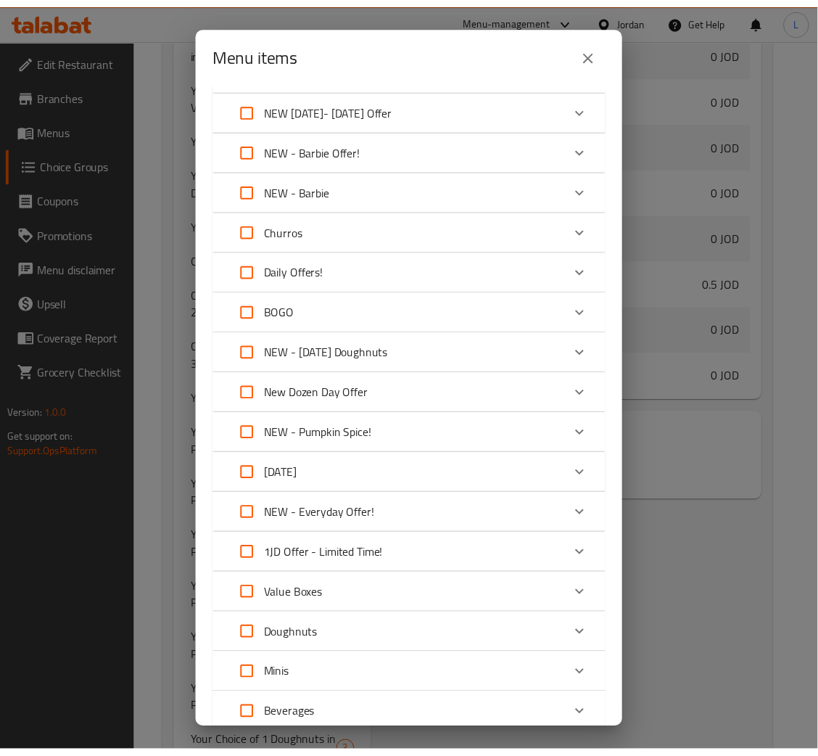
scroll to position [1110, 0]
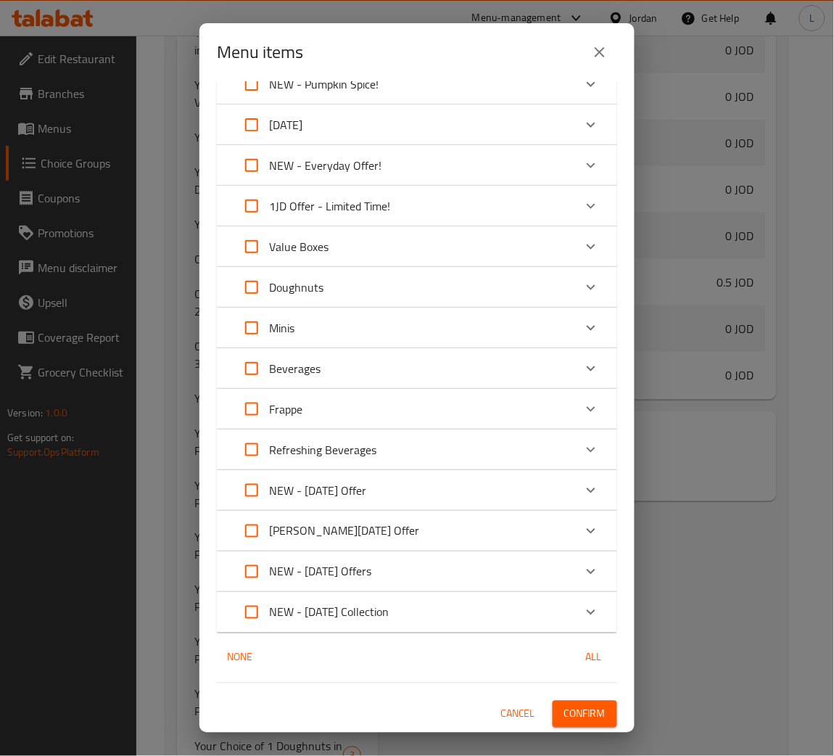
click at [584, 716] on span "Confirm" at bounding box center [584, 714] width 41 height 18
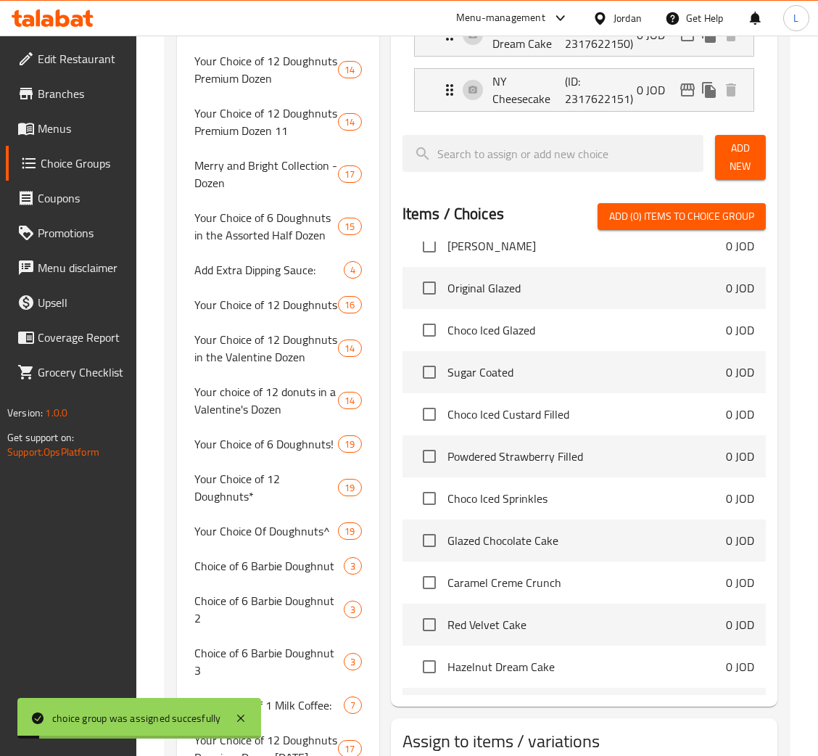
scroll to position [1304, 0]
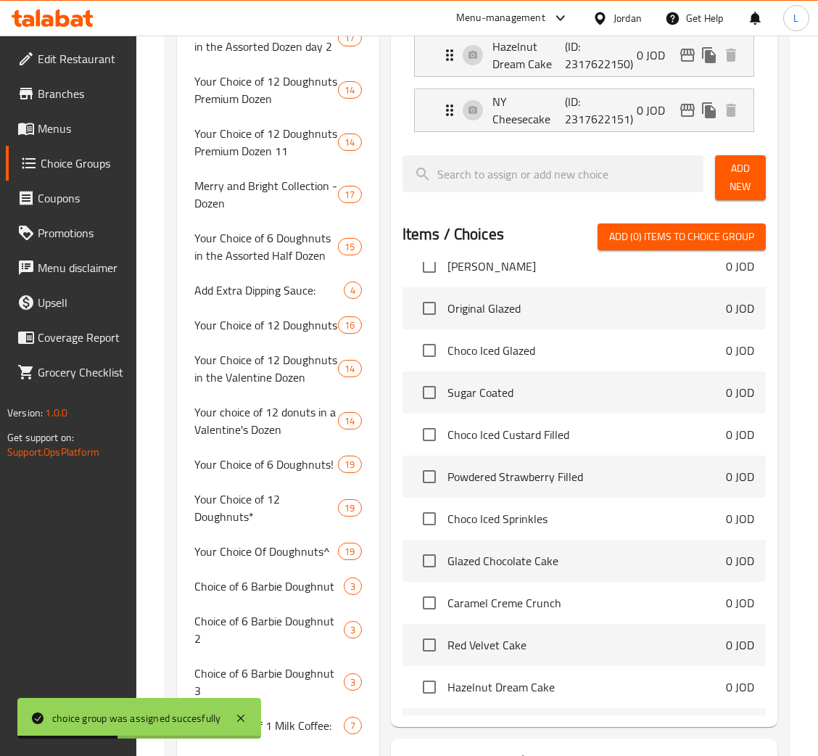
click at [82, 123] on span "Menus" at bounding box center [81, 128] width 87 height 17
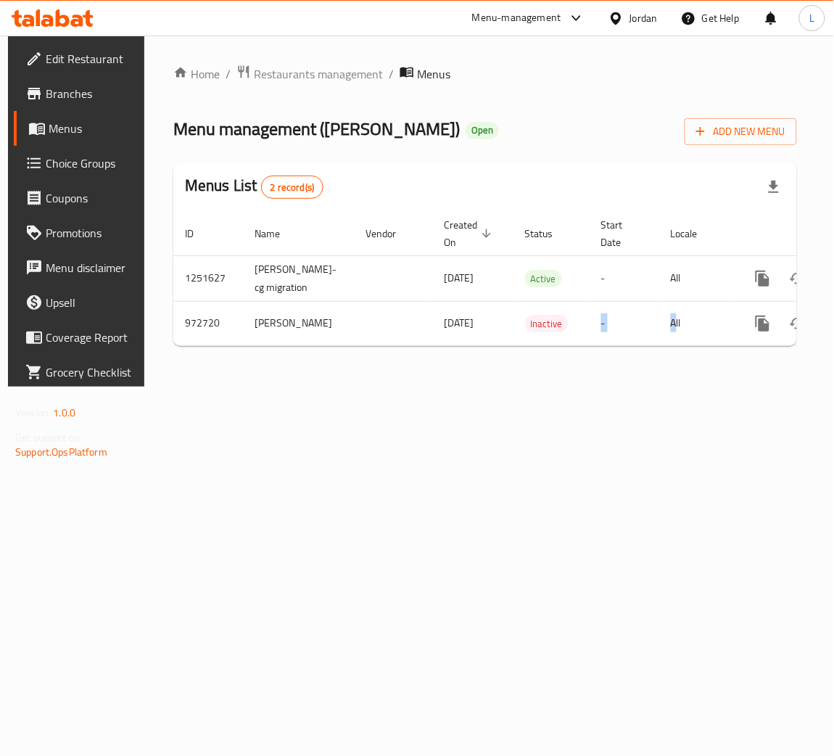
drag, startPoint x: 589, startPoint y: 345, endPoint x: 669, endPoint y: 347, distance: 79.1
click at [669, 346] on div "ID Name Vendor Created On sorted descending Status Start Date Locale Actions 12…" at bounding box center [485, 279] width 624 height 134
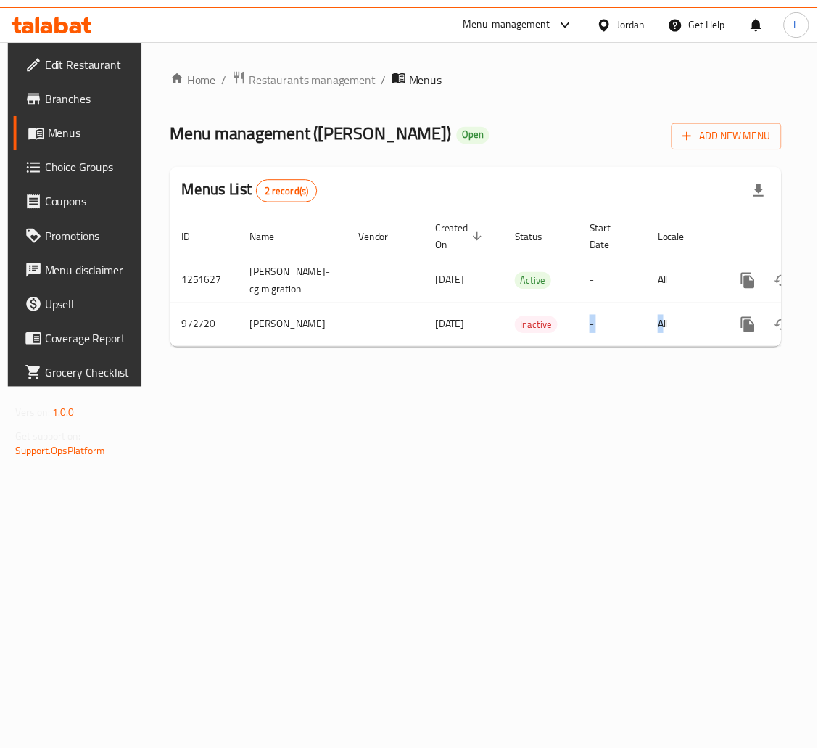
scroll to position [0, 82]
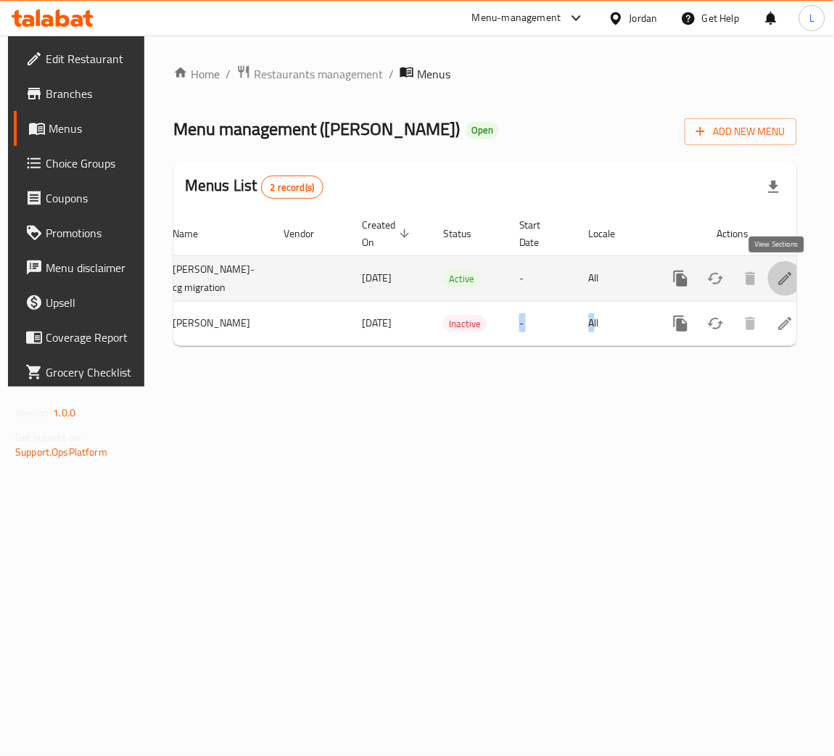
click at [779, 290] on link "enhanced table" at bounding box center [785, 278] width 35 height 35
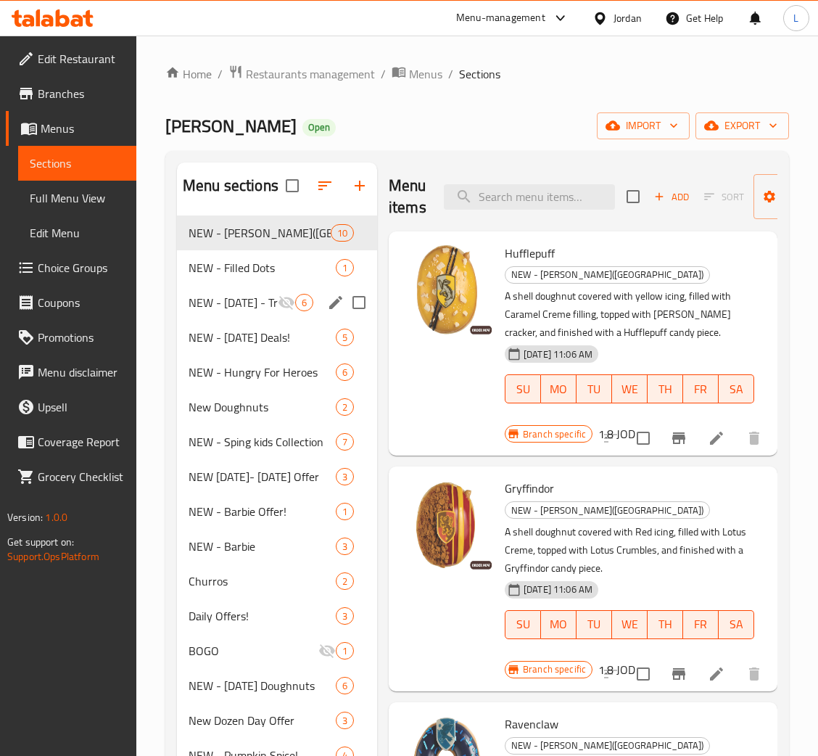
click at [268, 297] on span "NEW - Halloween - Trick or Treat!" at bounding box center [233, 302] width 89 height 17
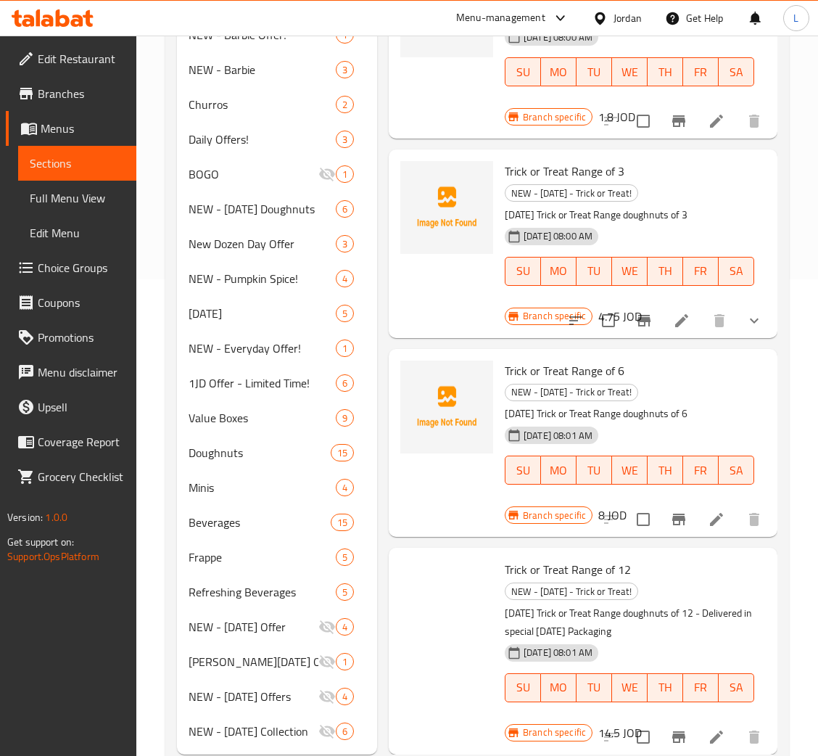
scroll to position [515, 0]
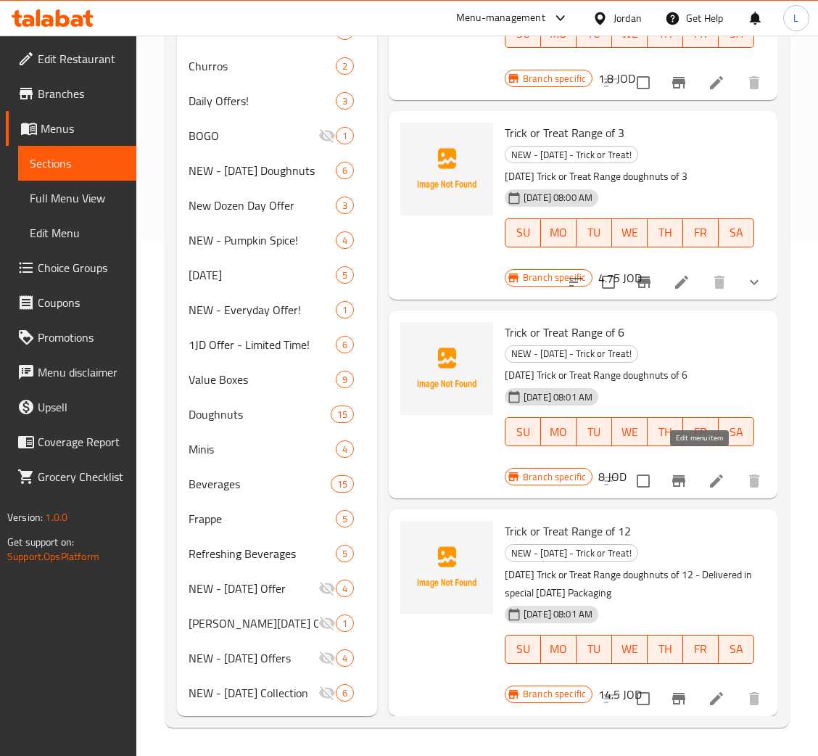
click at [708, 472] on icon at bounding box center [716, 480] width 17 height 17
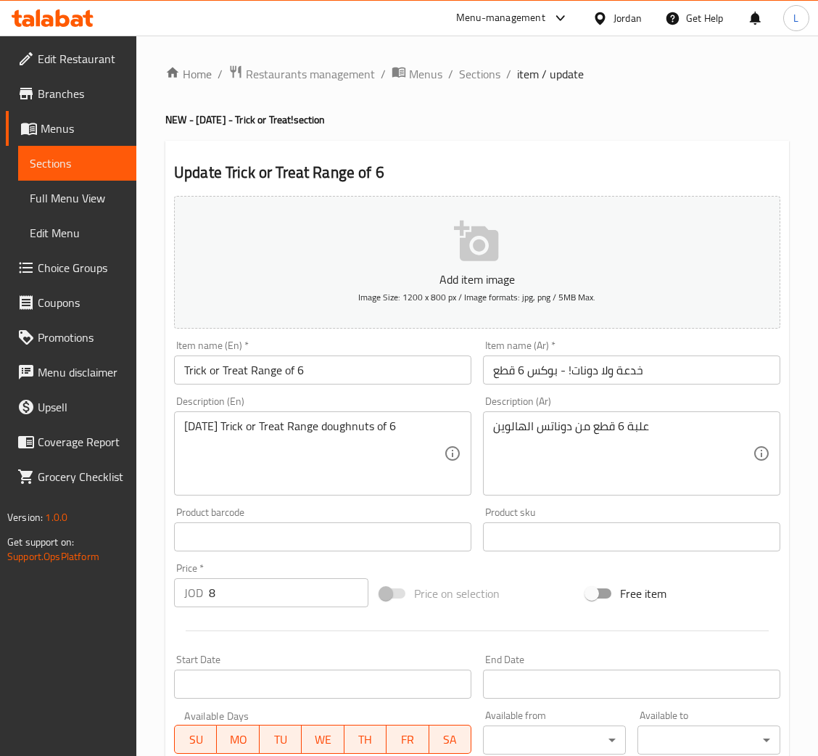
scroll to position [423, 0]
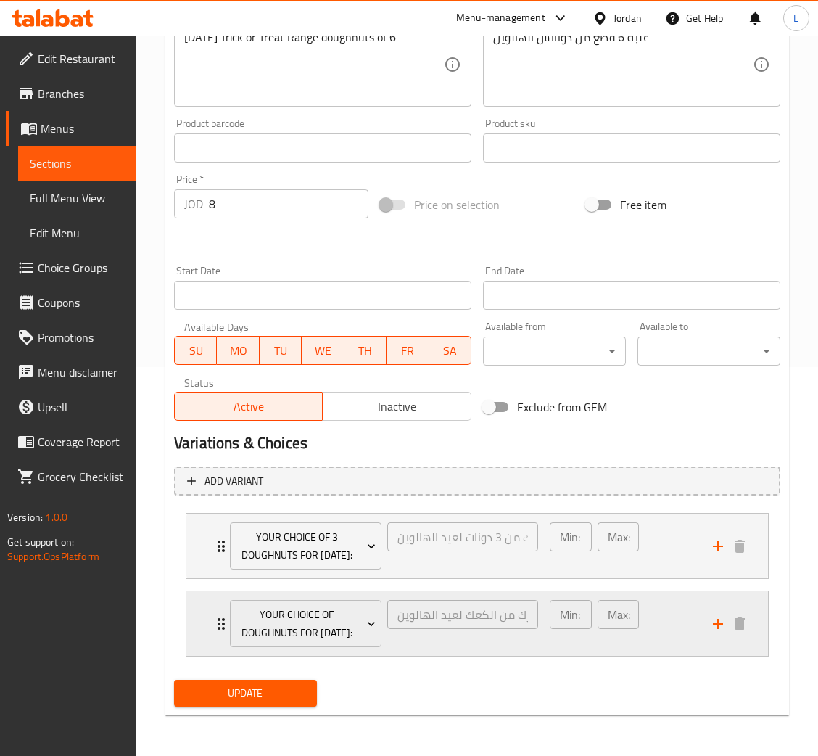
click at [210, 600] on div "Your choice of doughnuts for Halloween: اختيارك من الكعك لعيد الهالوين: ​ Min: …" at bounding box center [477, 623] width 582 height 65
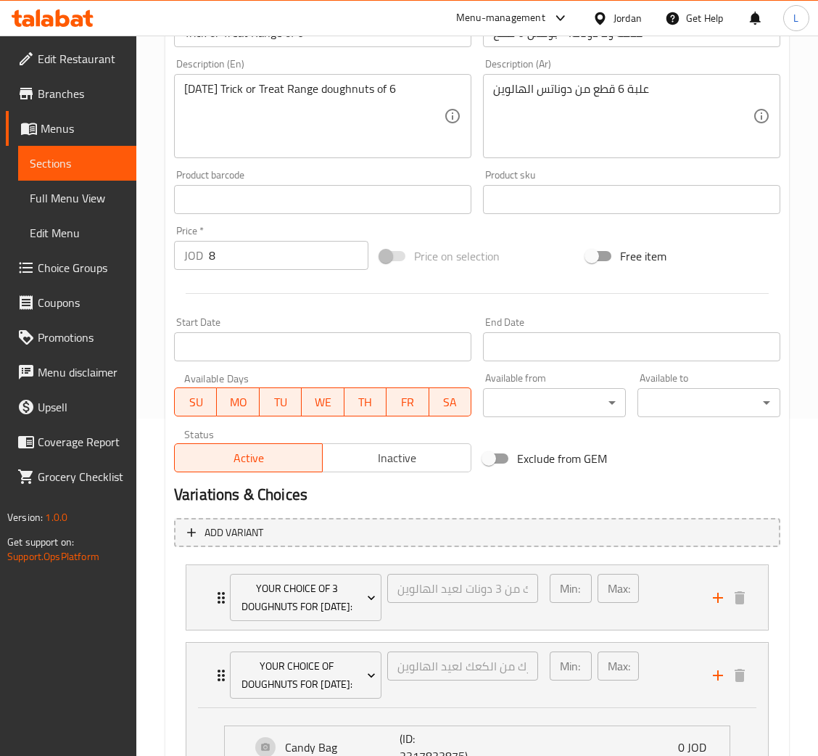
scroll to position [0, 0]
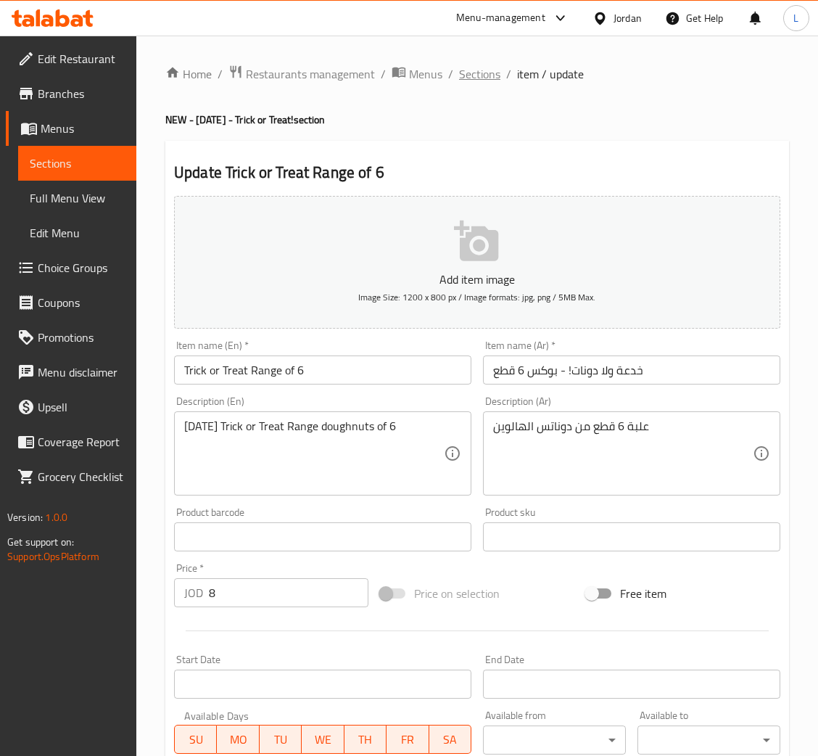
click at [473, 78] on span "Sections" at bounding box center [479, 73] width 41 height 17
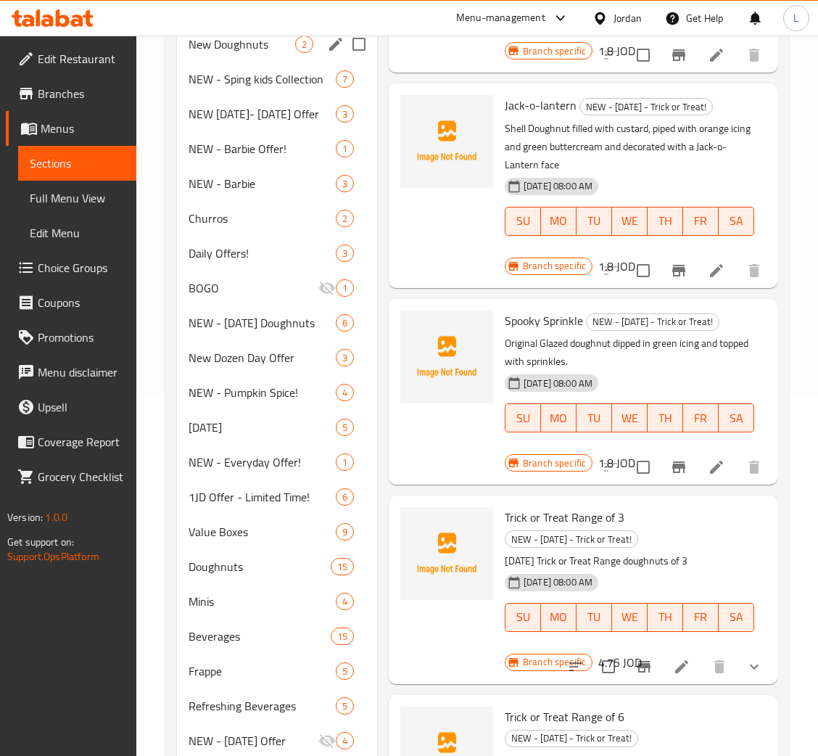
scroll to position [189, 0]
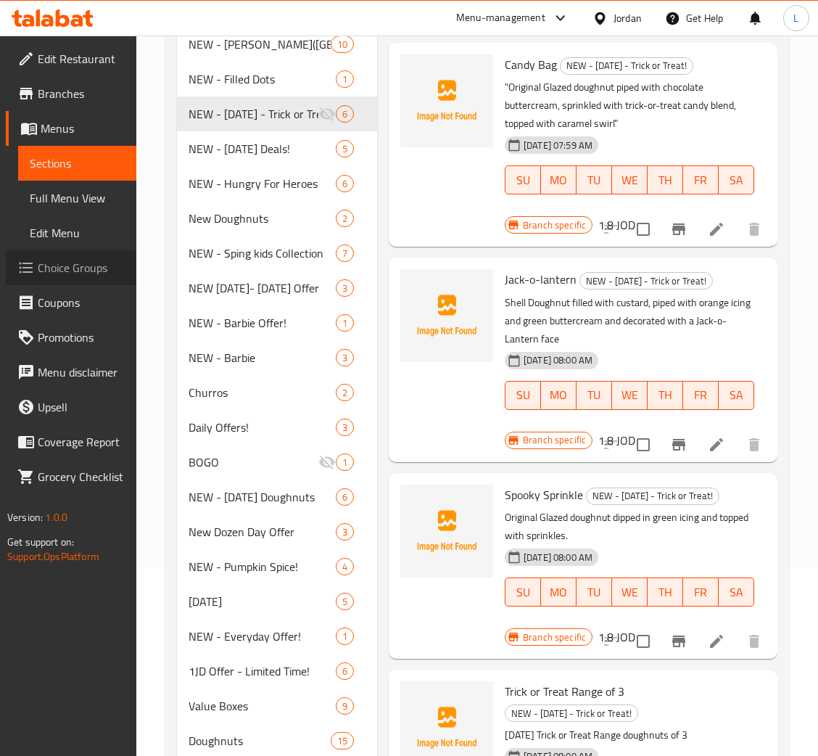
click at [84, 260] on span "Choice Groups" at bounding box center [81, 267] width 87 height 17
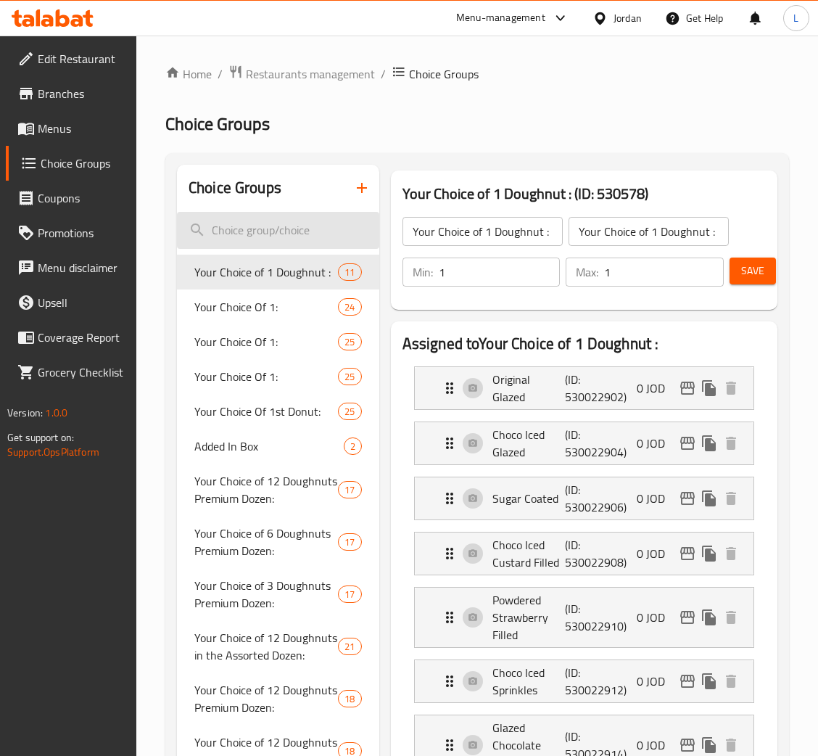
click at [299, 228] on input "search" at bounding box center [278, 230] width 202 height 37
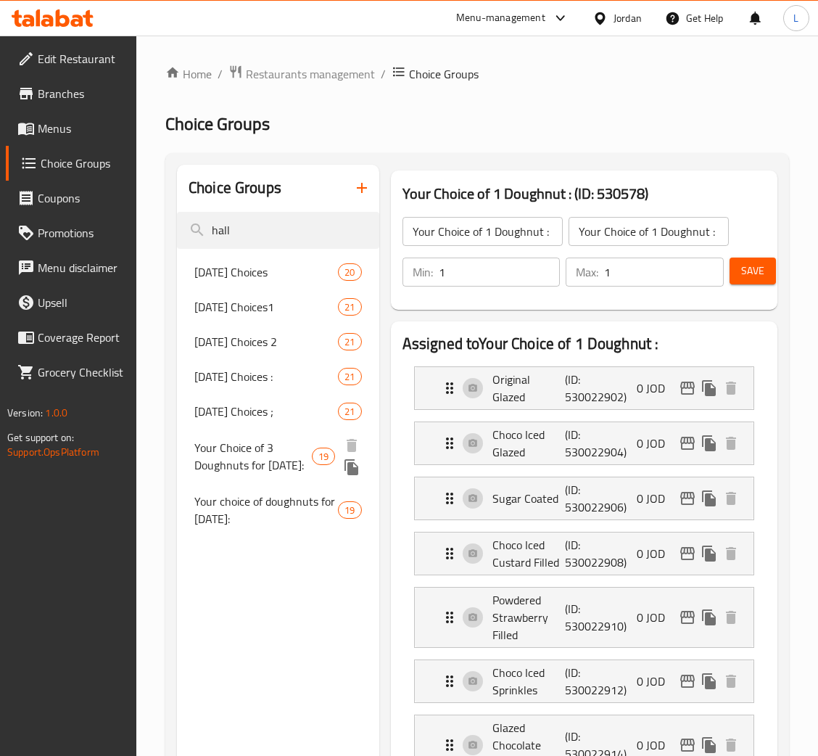
type input "hall"
click at [253, 471] on span "Your Choice of 3 Doughnuts for halloween:" at bounding box center [252, 456] width 117 height 35
type input "Your Choice of 3 Doughnuts for halloween:"
type input "اختيارك من 3 دونات لعيد الهالوين:"
type input "3"
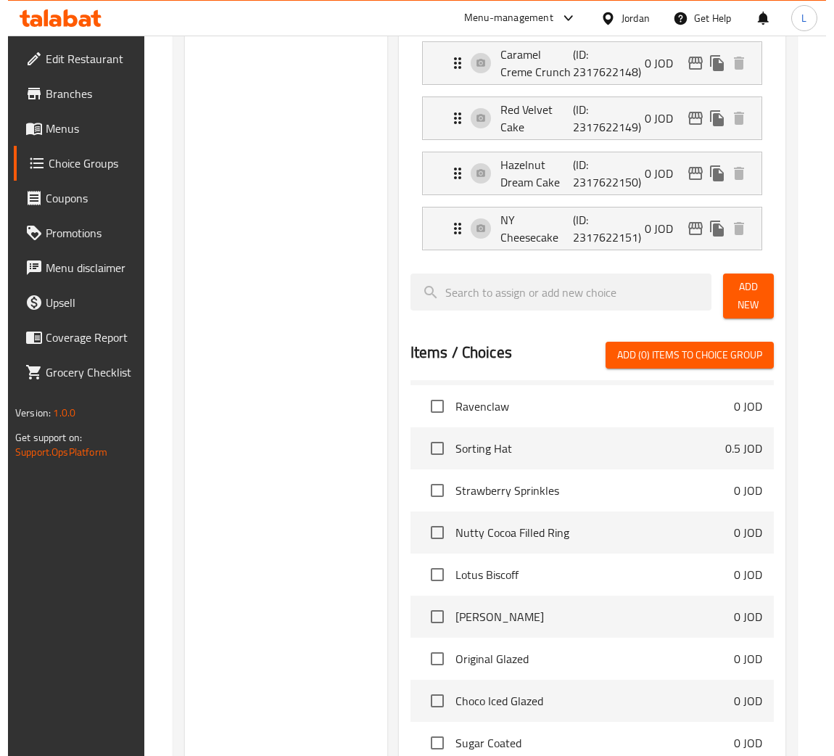
scroll to position [1428, 0]
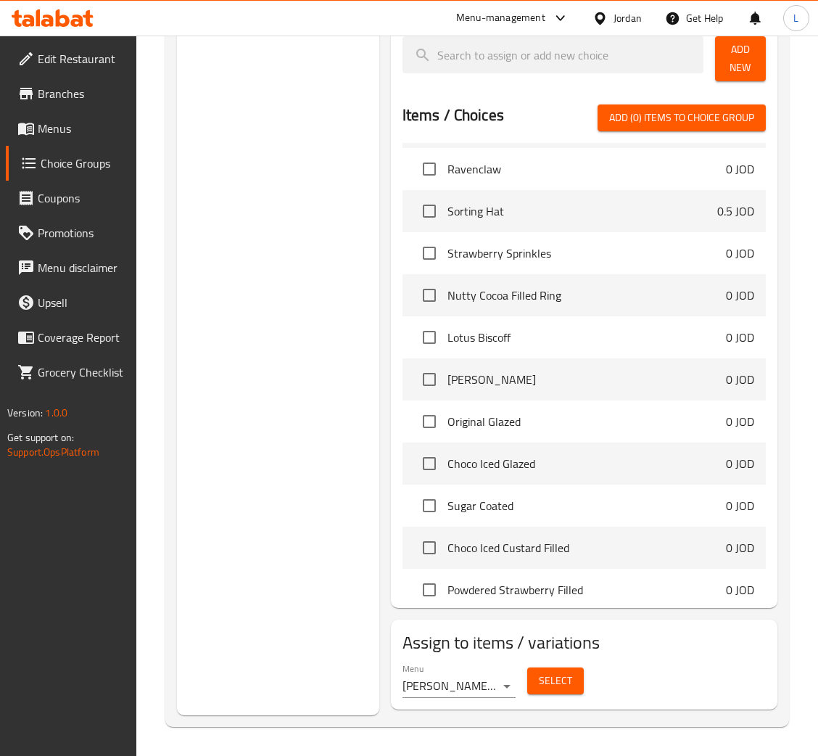
click at [547, 676] on span "Select" at bounding box center [555, 680] width 33 height 18
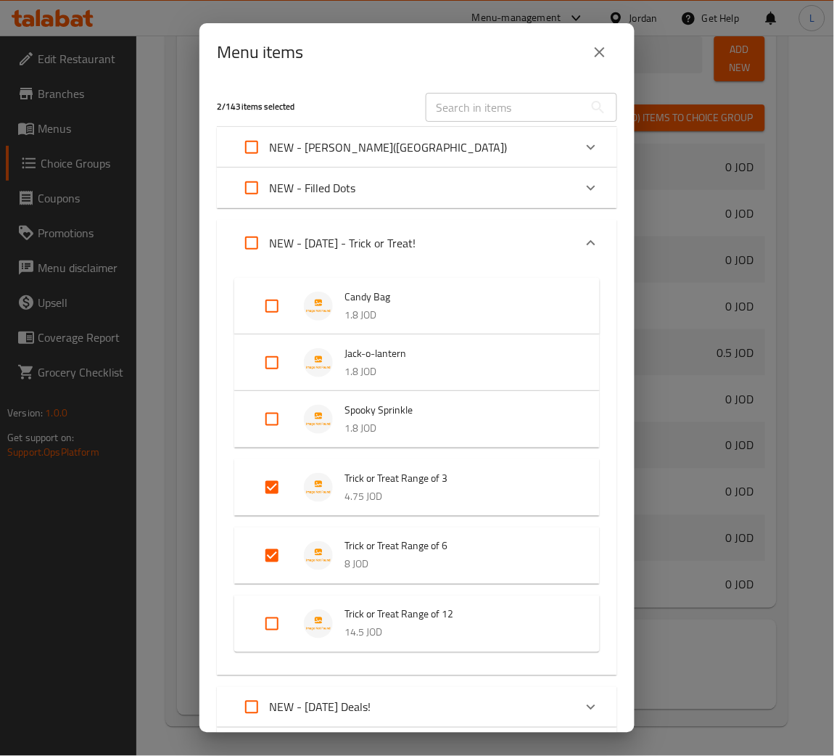
scroll to position [1435, 0]
click at [276, 622] on input "Expand" at bounding box center [272, 623] width 35 height 35
checkbox input "true"
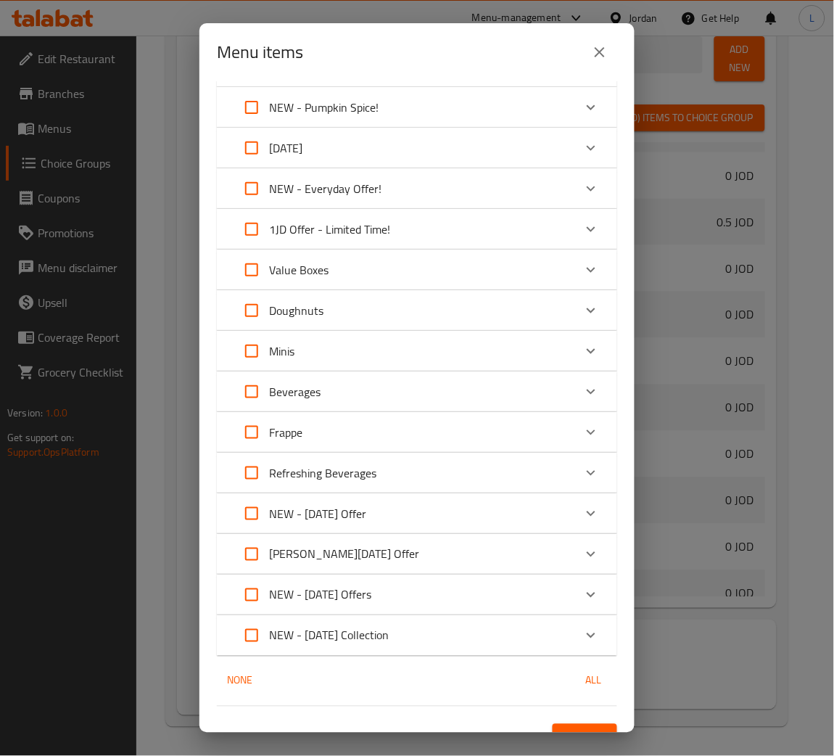
scroll to position [1110, 0]
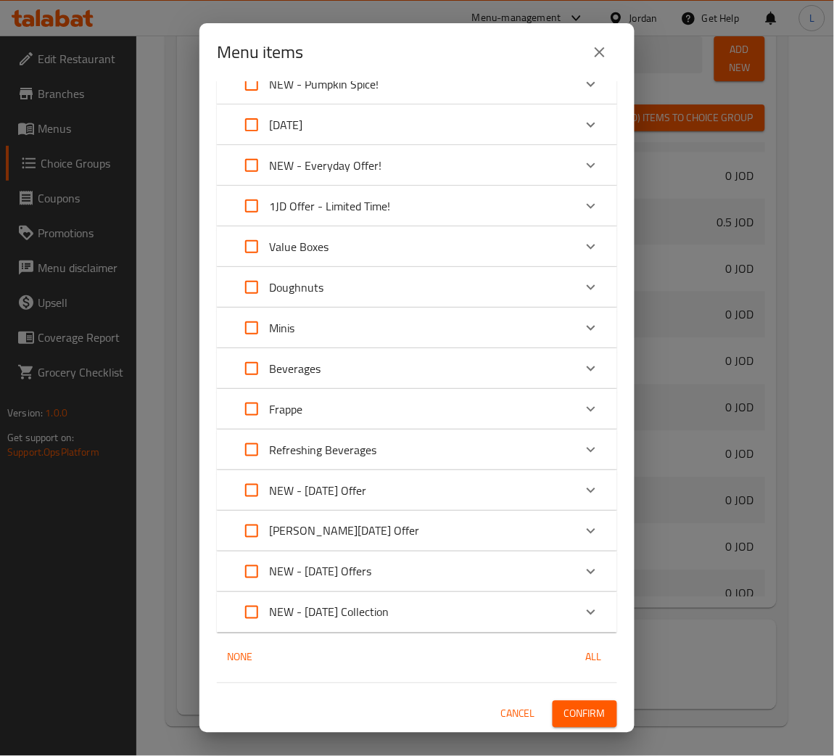
click at [575, 716] on span "Confirm" at bounding box center [584, 714] width 41 height 18
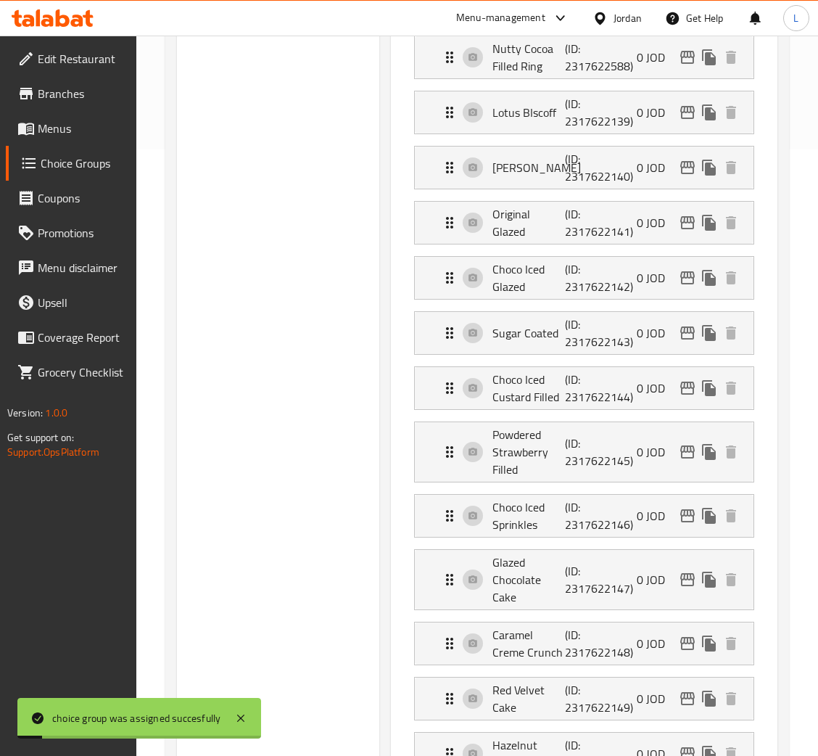
scroll to position [0, 0]
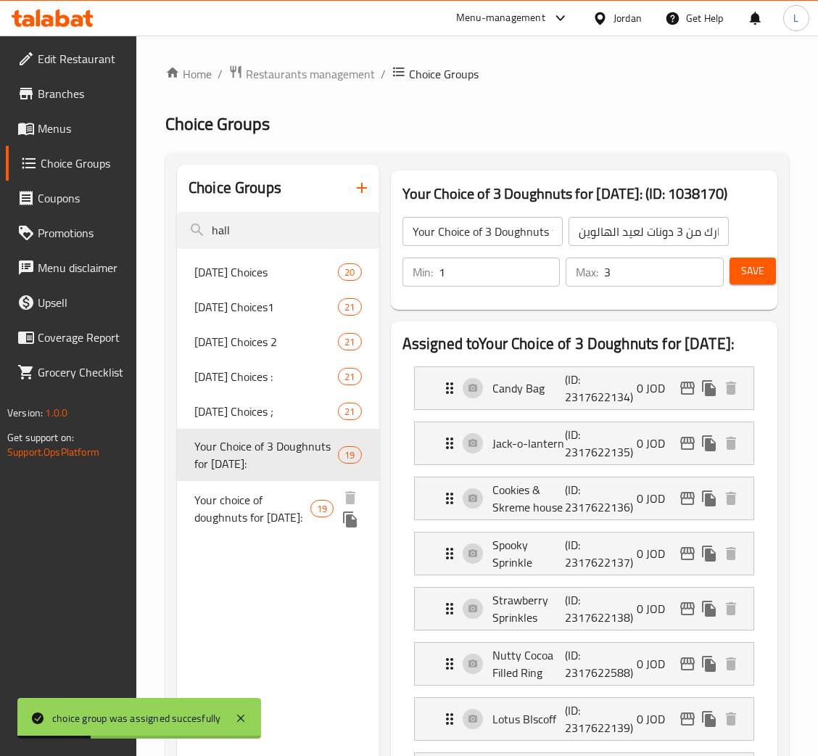
click at [271, 517] on span "Your choice of doughnuts for Halloween:" at bounding box center [252, 508] width 116 height 35
type input "Your choice of doughnuts for Halloween:"
type input "اختيارك من الكعك لعيد الهالوين:"
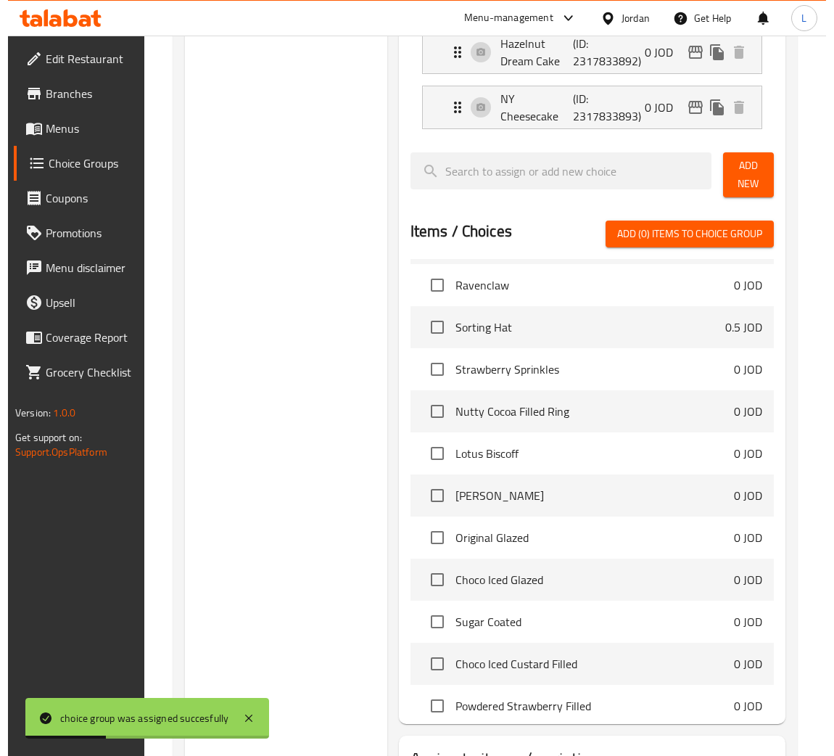
scroll to position [1428, 0]
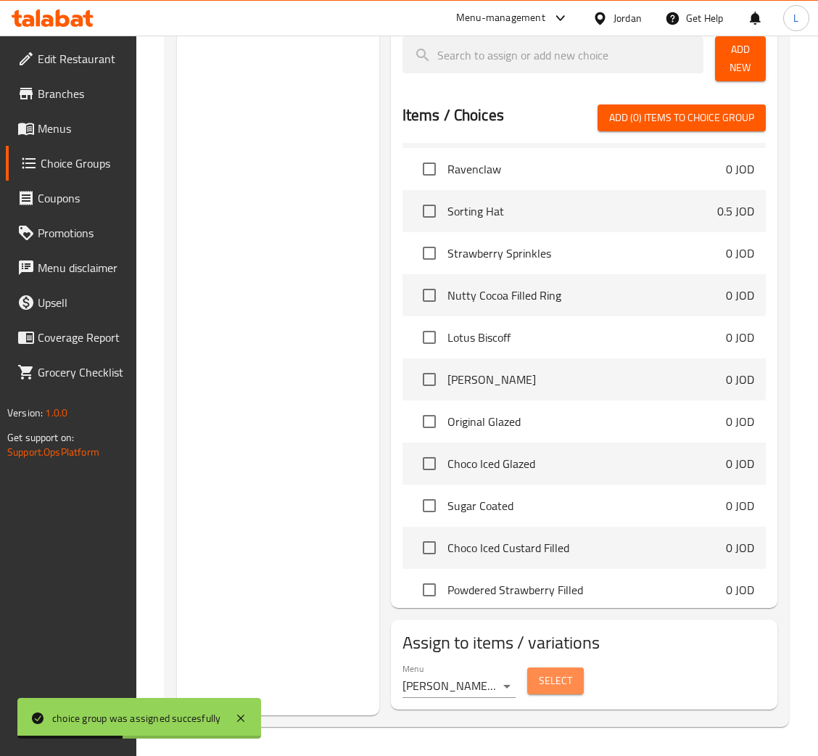
click at [555, 690] on span "Select" at bounding box center [555, 680] width 33 height 18
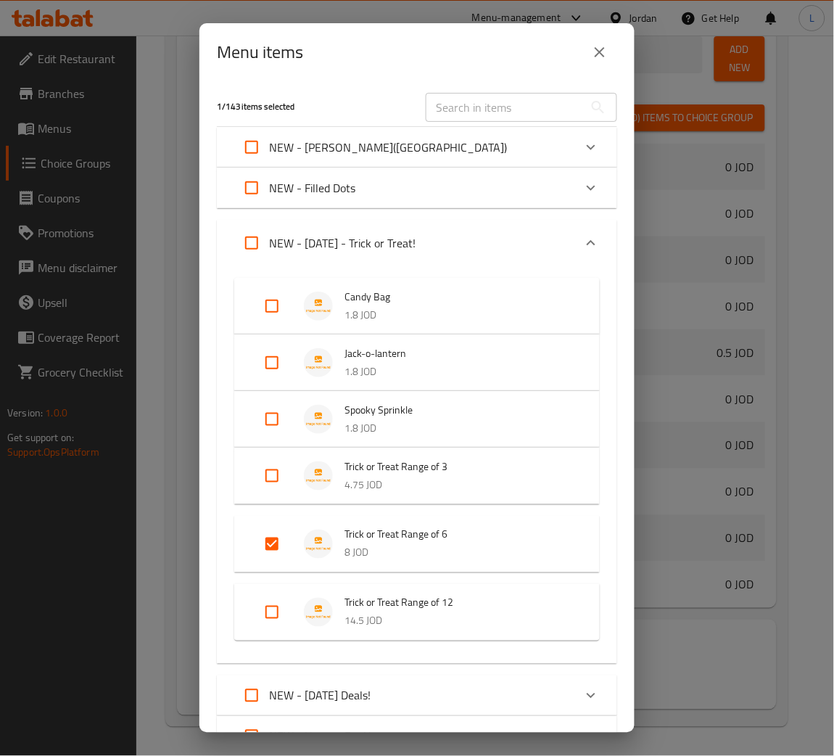
scroll to position [1435, 0]
drag, startPoint x: 265, startPoint y: 611, endPoint x: 438, endPoint y: 631, distance: 174.5
click at [266, 611] on input "Expand" at bounding box center [272, 612] width 35 height 35
checkbox input "true"
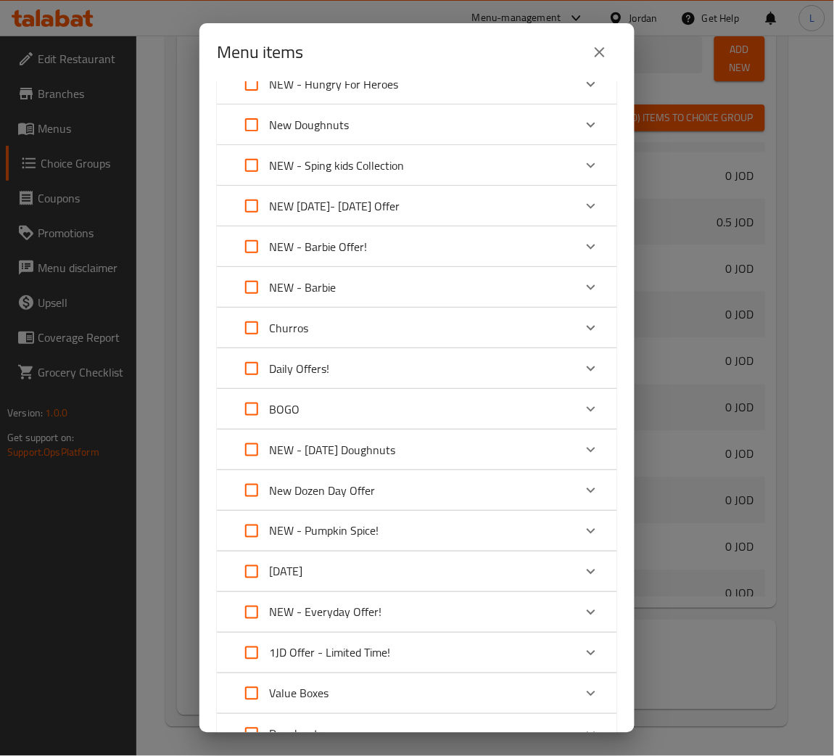
scroll to position [1098, 0]
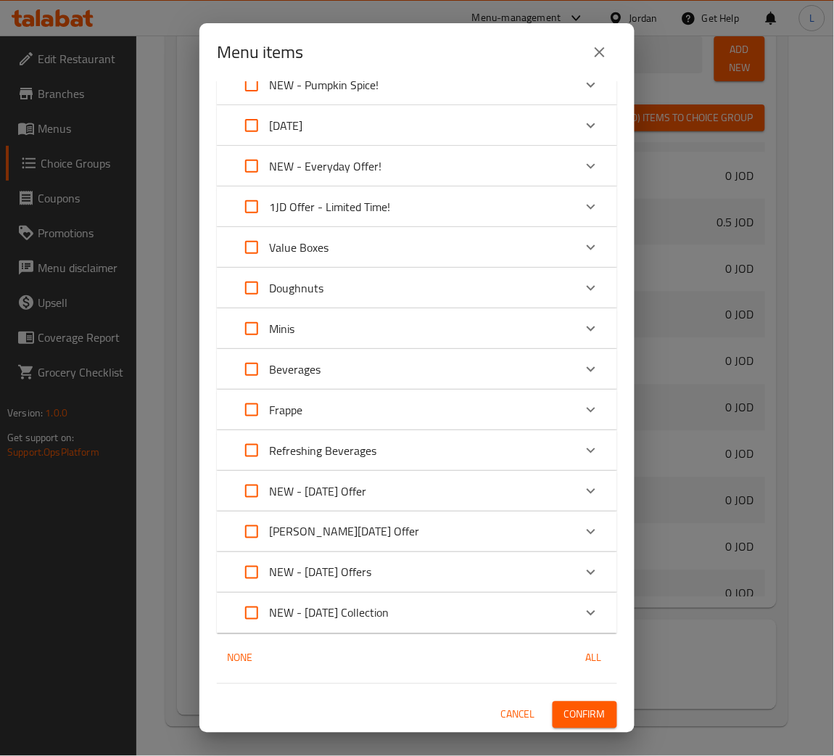
click at [564, 713] on span "Confirm" at bounding box center [584, 715] width 41 height 18
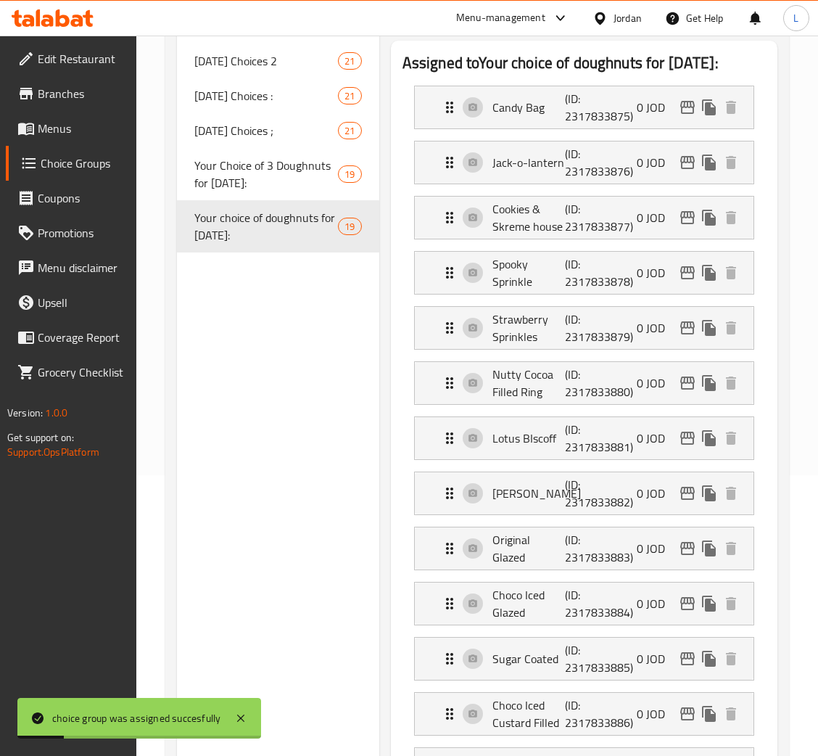
scroll to position [0, 0]
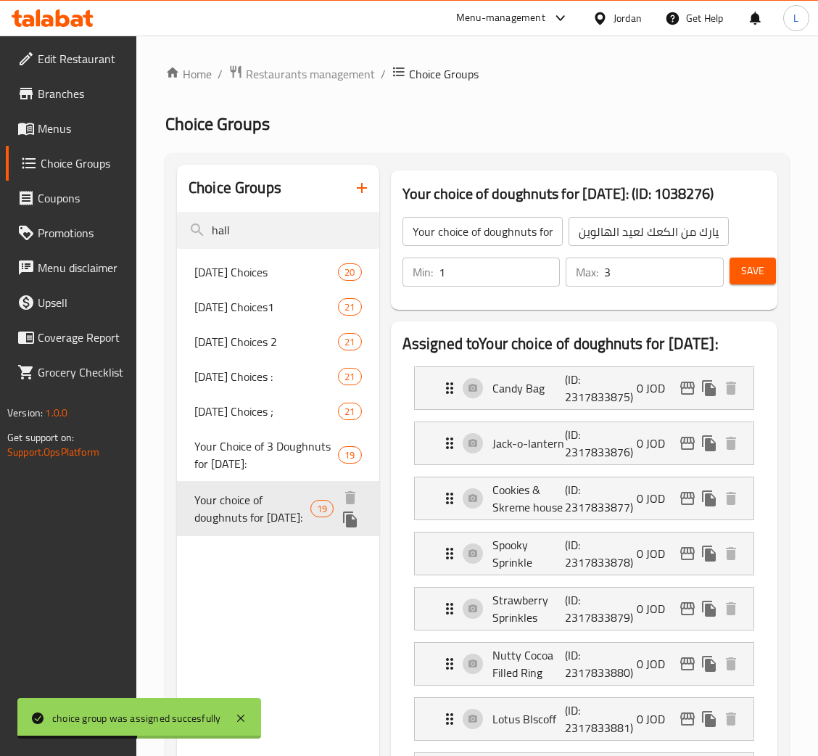
click at [357, 527] on icon "duplicate" at bounding box center [350, 519] width 14 height 16
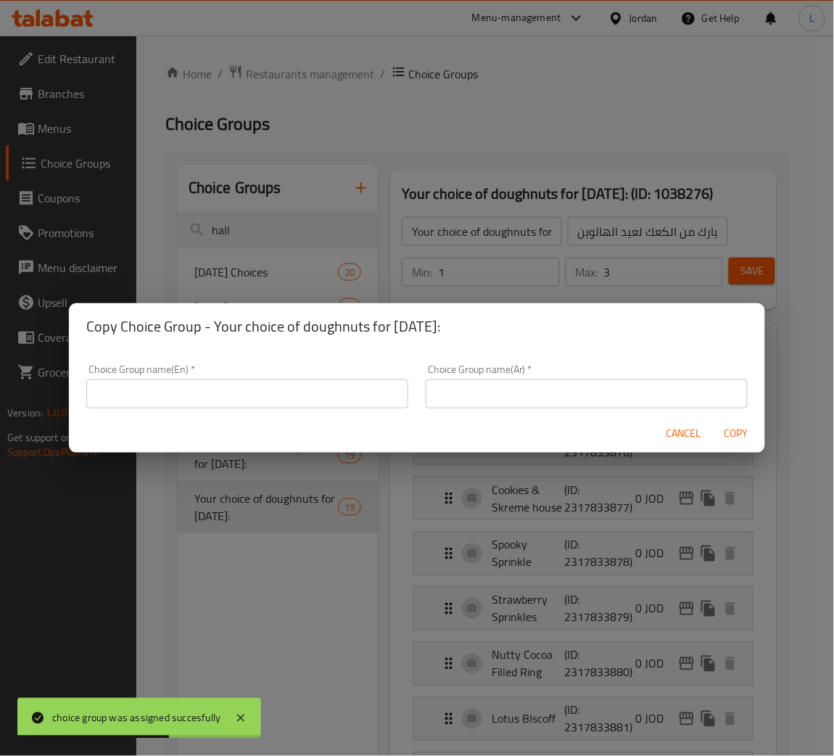
click at [298, 397] on input "text" at bounding box center [247, 393] width 322 height 29
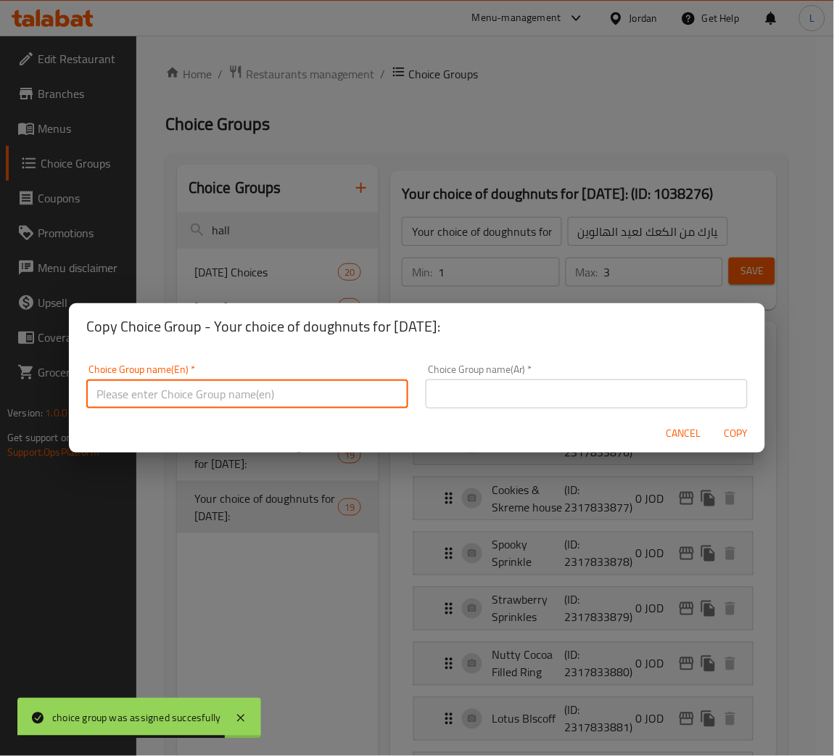
paste input "Your choice of doughnuts for Halloween:"
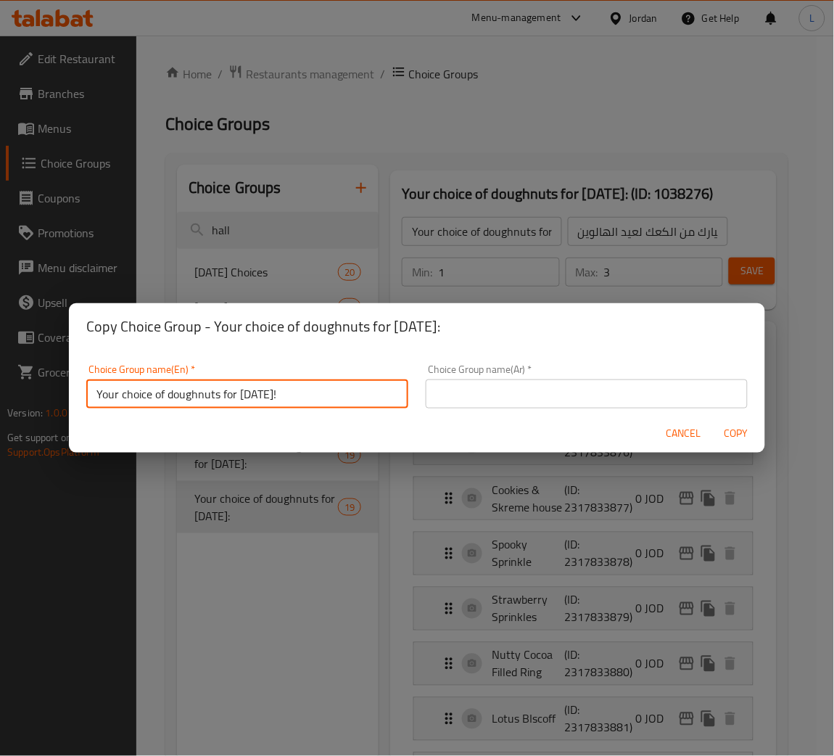
type input "Your choice of doughnuts for Halloween!"
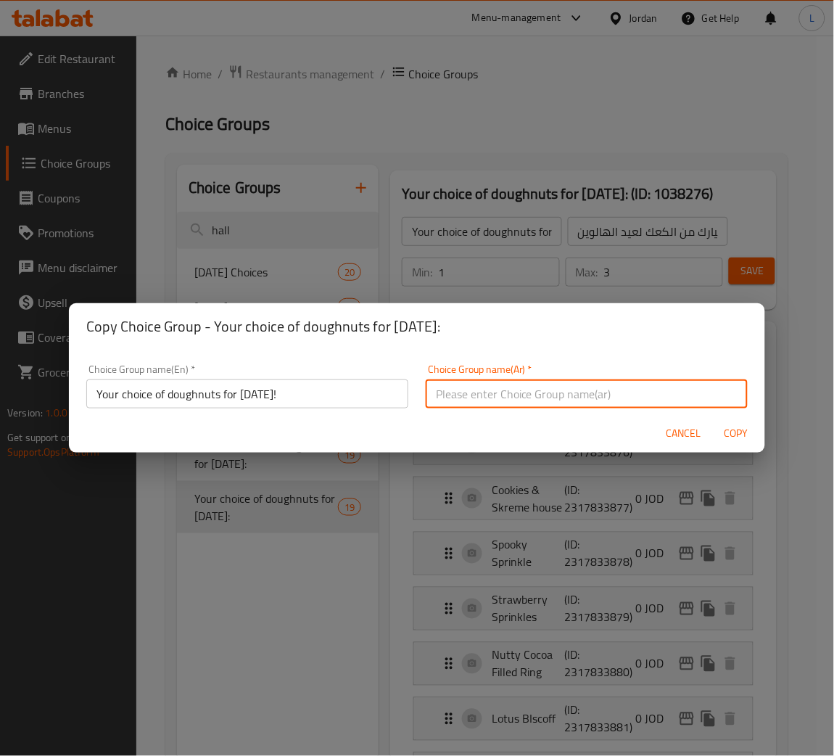
click at [488, 399] on input "text" at bounding box center [587, 393] width 322 height 29
paste input "اختيارك من الكعك لعيد الهالوين:"
type input "اختيارك من الكعك لعيد الهالوين:"
click at [726, 434] on span "Copy" at bounding box center [736, 433] width 35 height 18
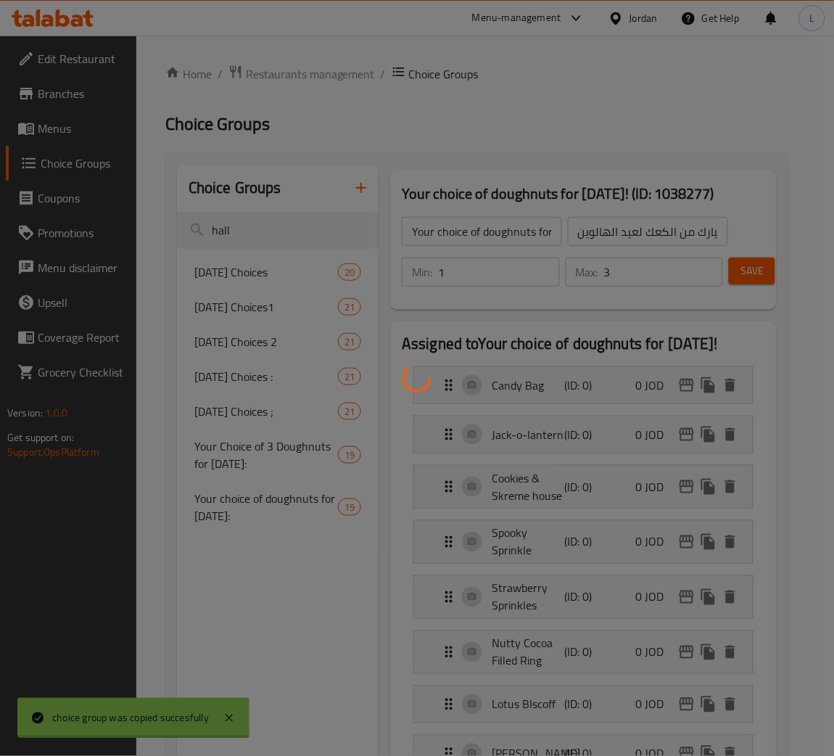
type input "Your choice of doughnuts for Halloween!"
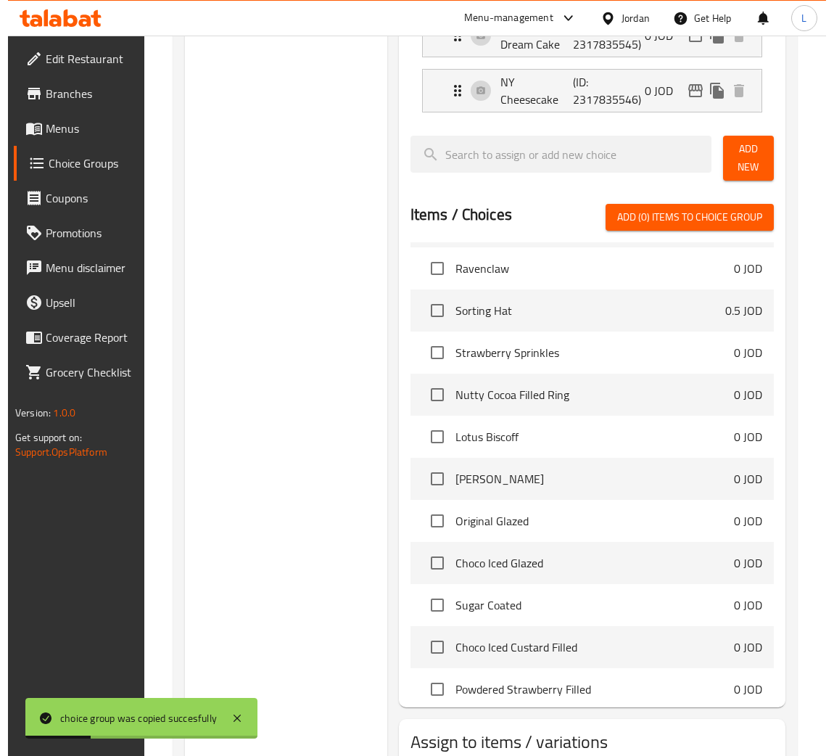
scroll to position [1428, 0]
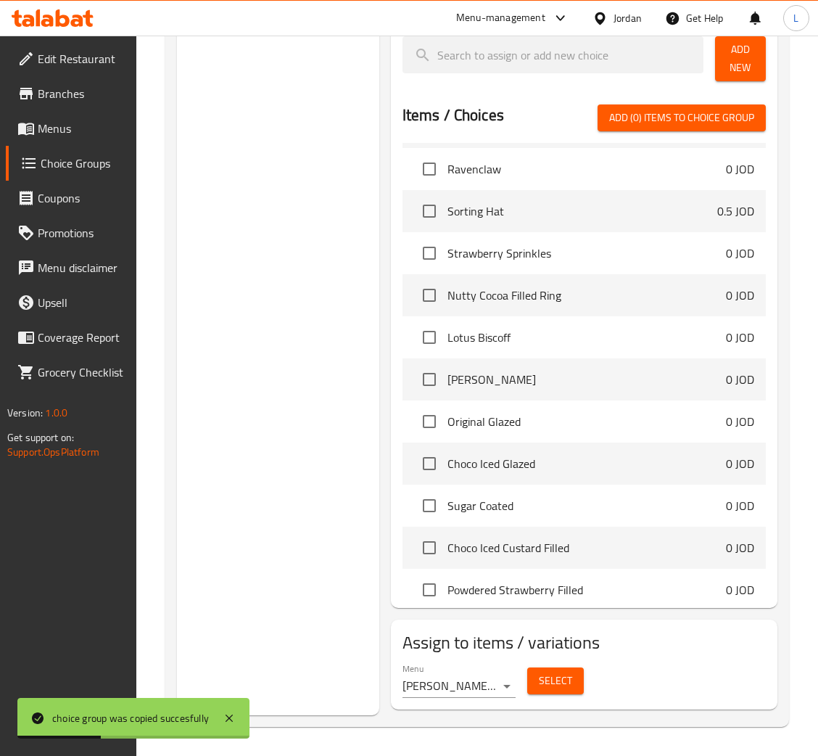
click at [540, 684] on span "Select" at bounding box center [555, 680] width 33 height 18
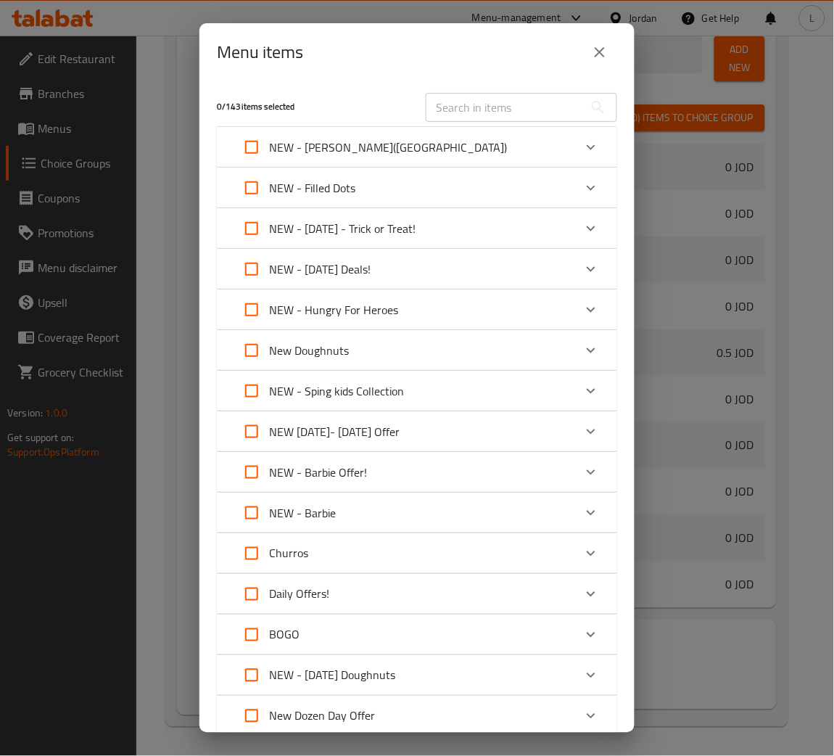
scroll to position [1435, 0]
click at [492, 219] on div "NEW - Halloween - Trick or Treat!" at bounding box center [403, 228] width 339 height 35
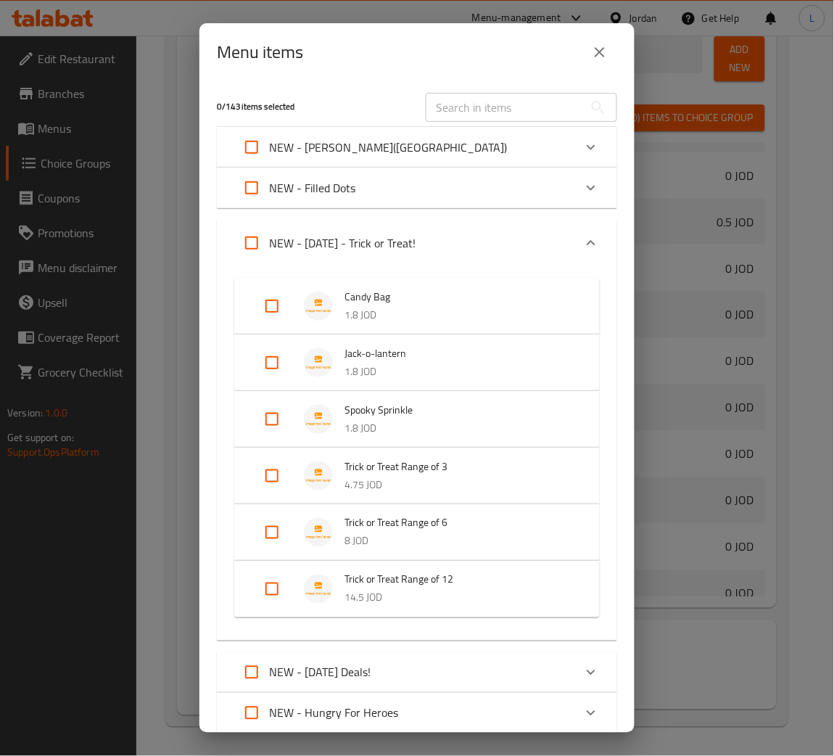
click at [271, 582] on input "Expand" at bounding box center [272, 588] width 35 height 35
checkbox input "true"
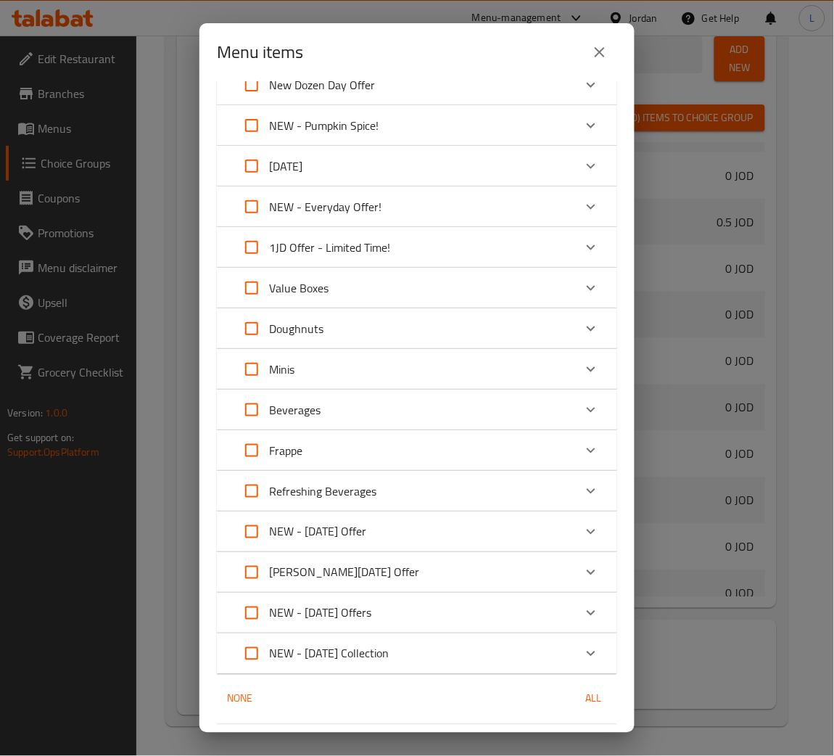
scroll to position [1086, 0]
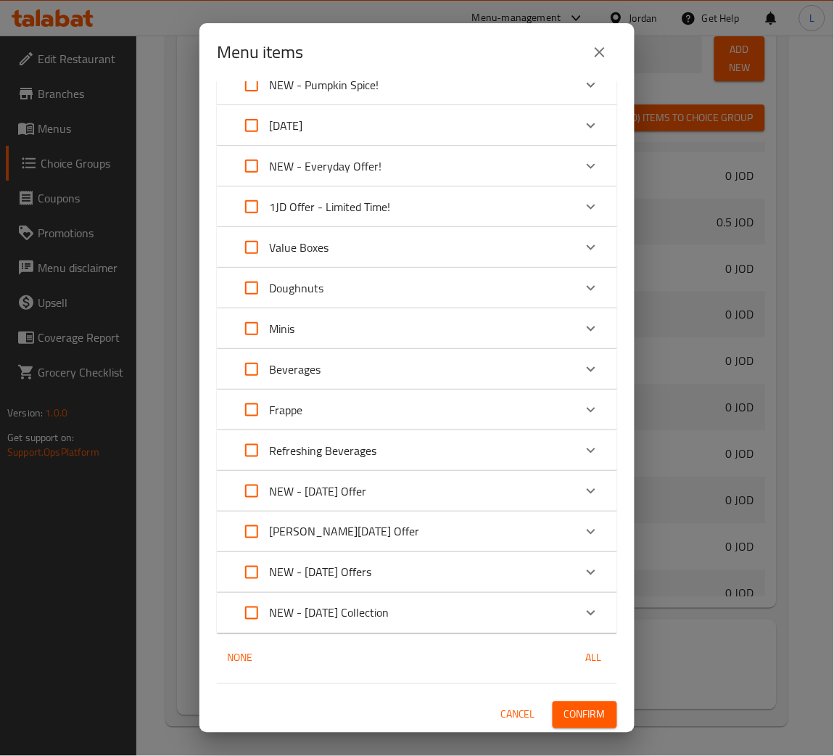
click at [564, 715] on span "Confirm" at bounding box center [584, 715] width 41 height 18
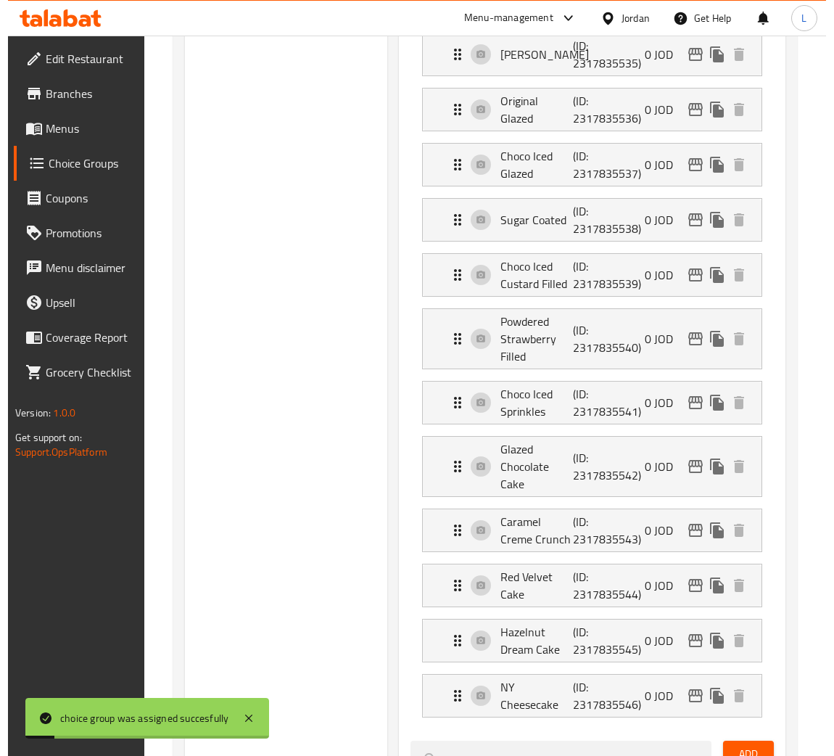
scroll to position [323, 0]
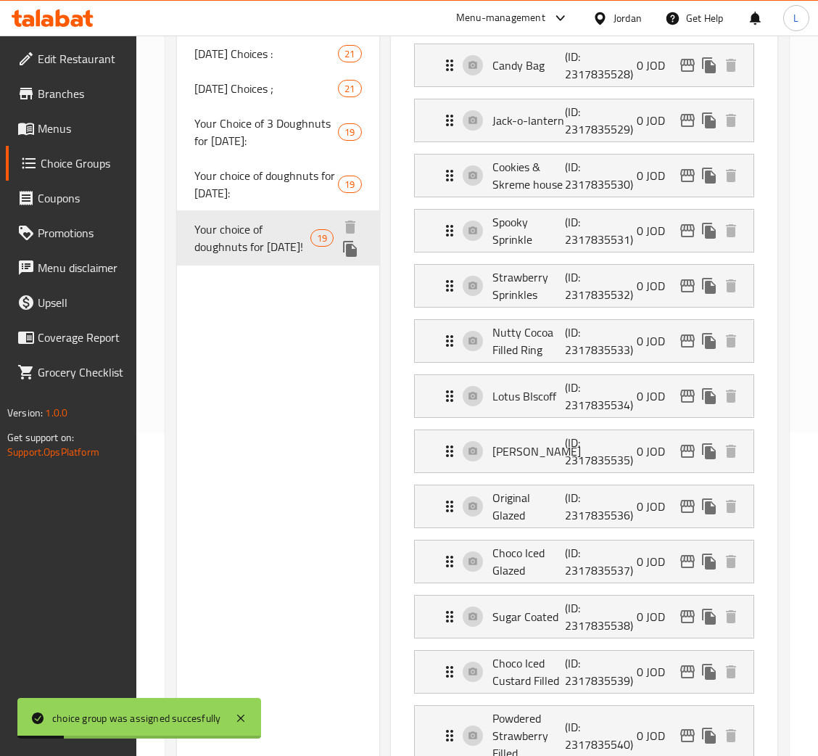
click at [357, 257] on icon "duplicate" at bounding box center [350, 249] width 14 height 16
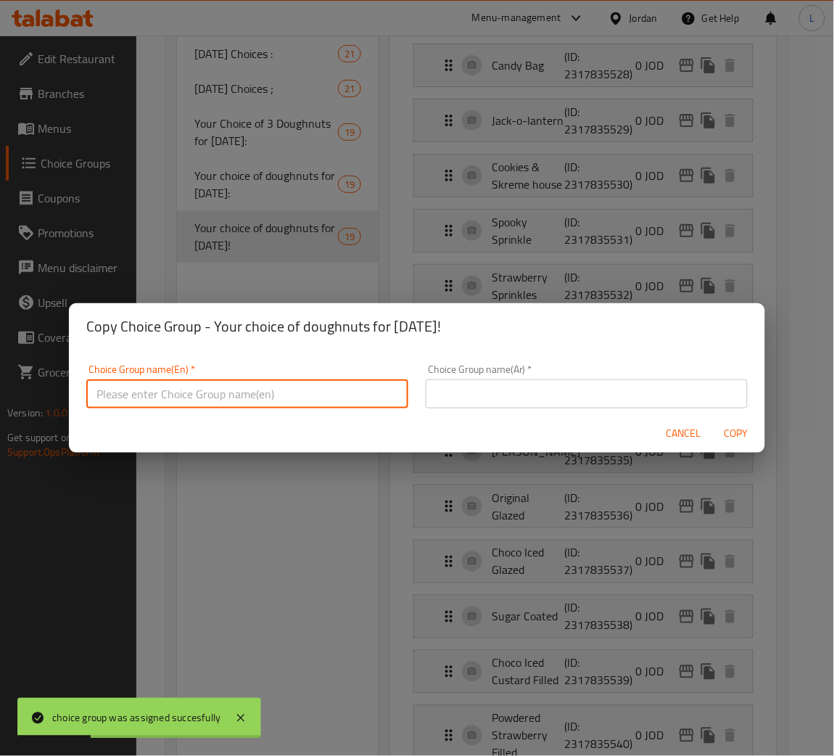
click at [307, 390] on input "text" at bounding box center [247, 393] width 322 height 29
paste input "Your choice of doughnuts for Halloween:"
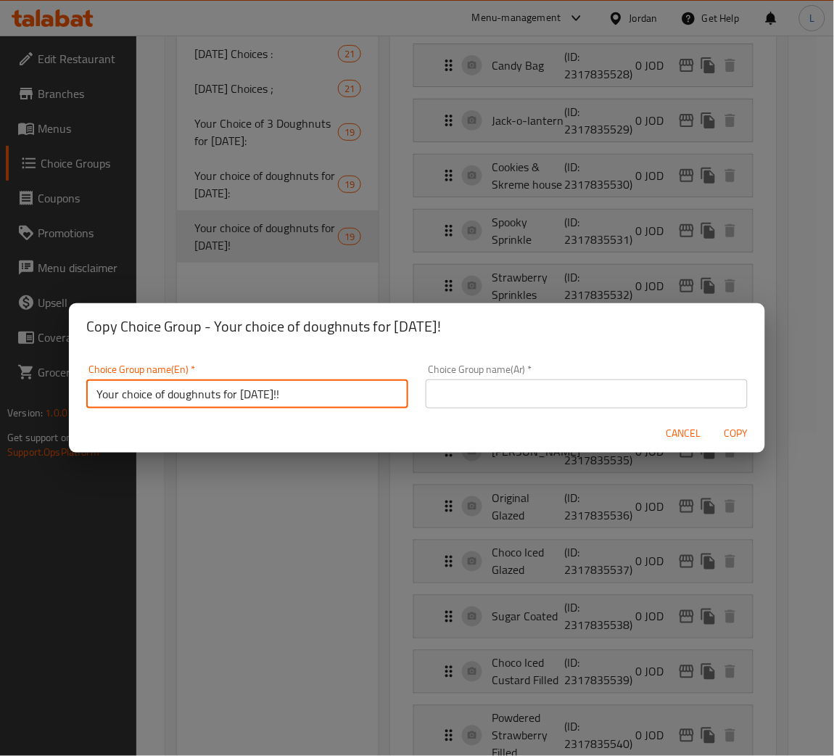
click at [345, 400] on input "Your choice of doughnuts for Halloween!!" at bounding box center [247, 393] width 322 height 29
type input "Your choice of doughnuts for Halloween!!"
drag, startPoint x: 549, startPoint y: 402, endPoint x: 564, endPoint y: 404, distance: 15.4
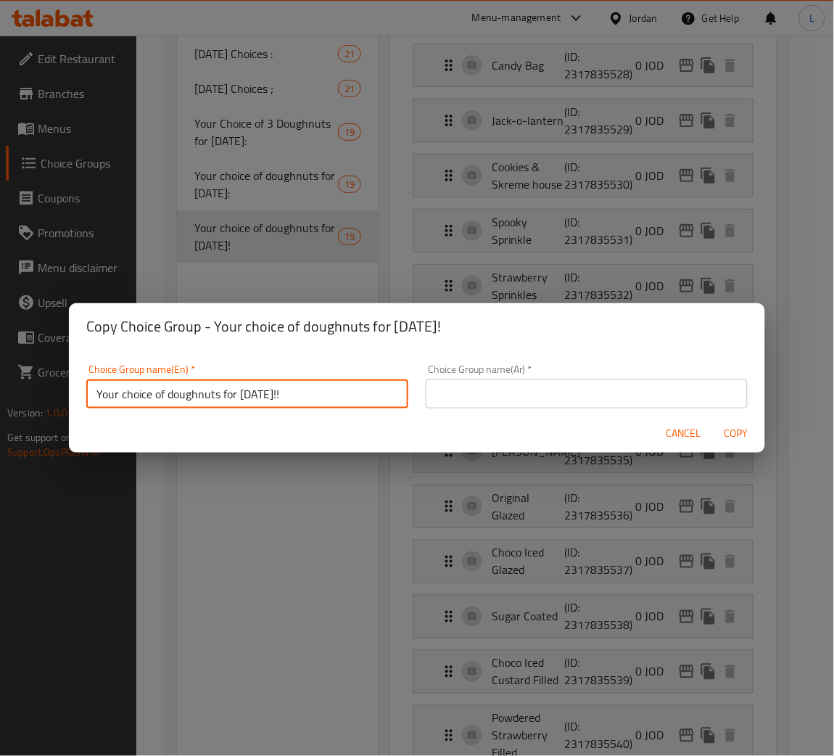
click at [549, 402] on input "text" at bounding box center [587, 393] width 322 height 29
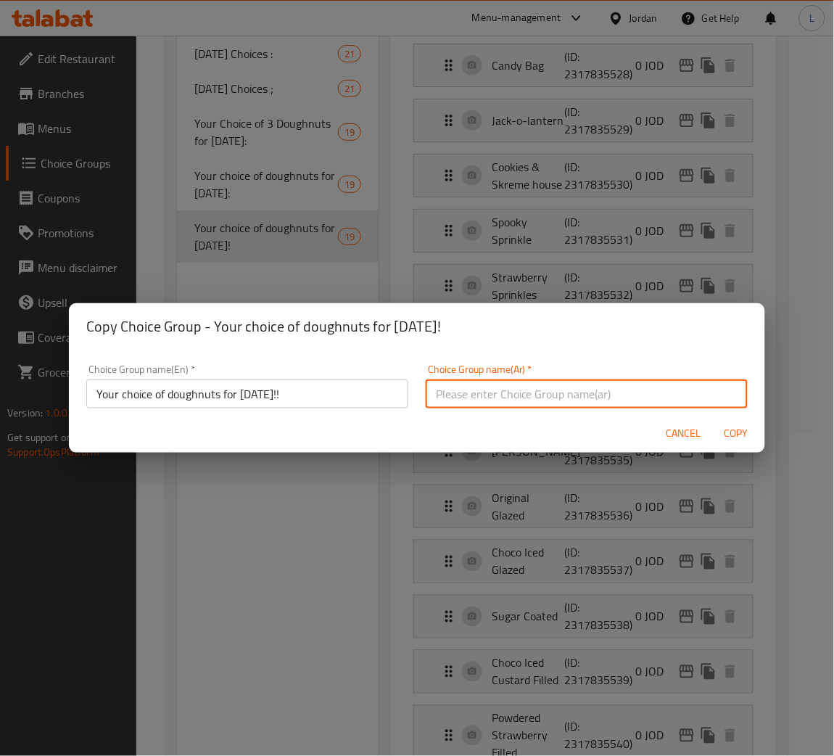
paste input "اختيارك من الكعك لعيد الهالوين!!"
type input "اختيارك من الكعك لعيد الهالوين!!"
click at [742, 447] on div "Cancel Copy" at bounding box center [417, 433] width 696 height 38
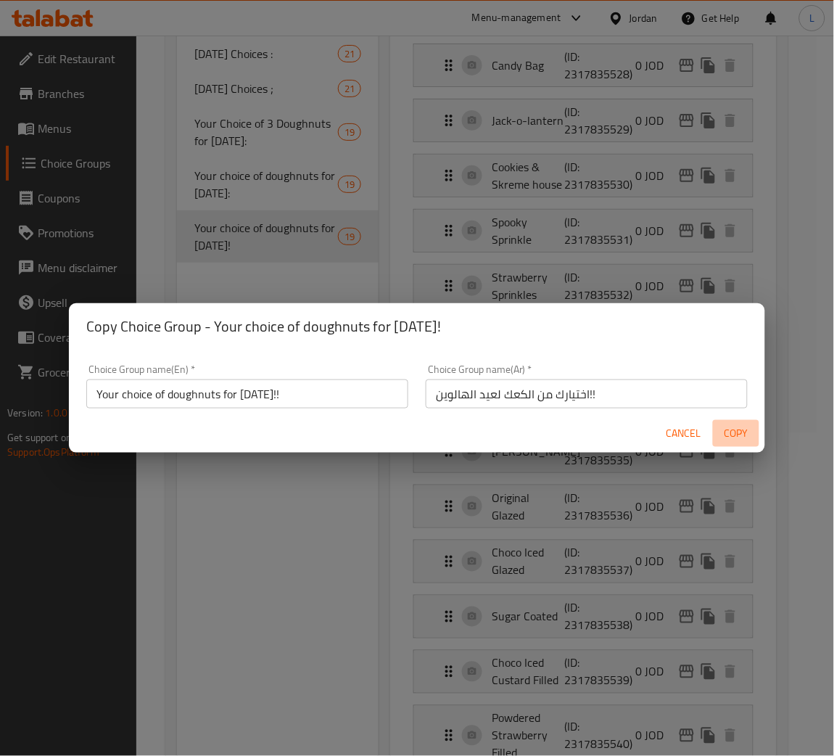
click at [737, 438] on span "Copy" at bounding box center [736, 433] width 35 height 18
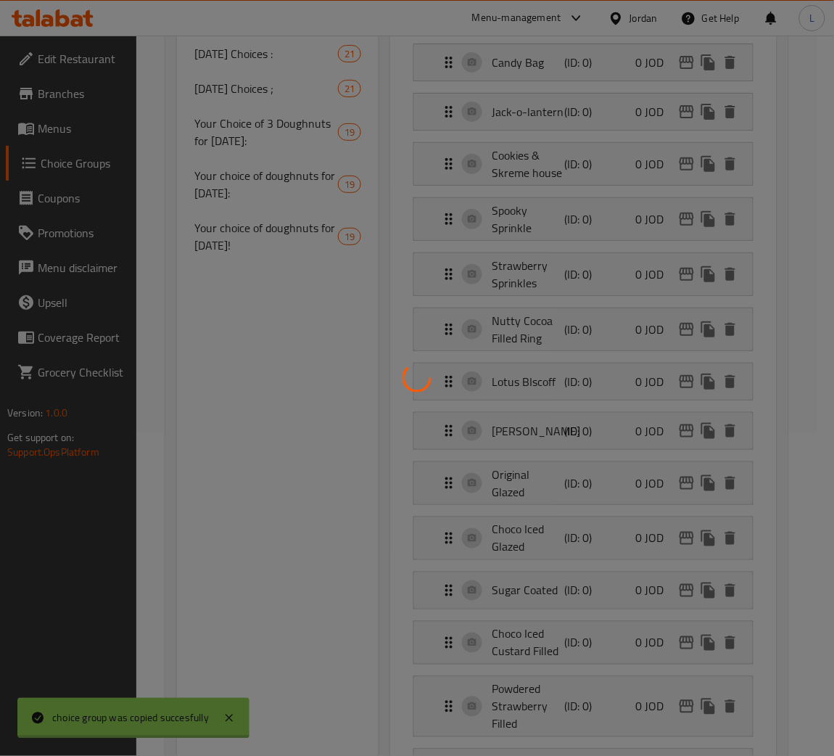
type input "Your choice of doughnuts for Halloween!!"
type input "اختيارك من الكعك لعيد الهالوين!!"
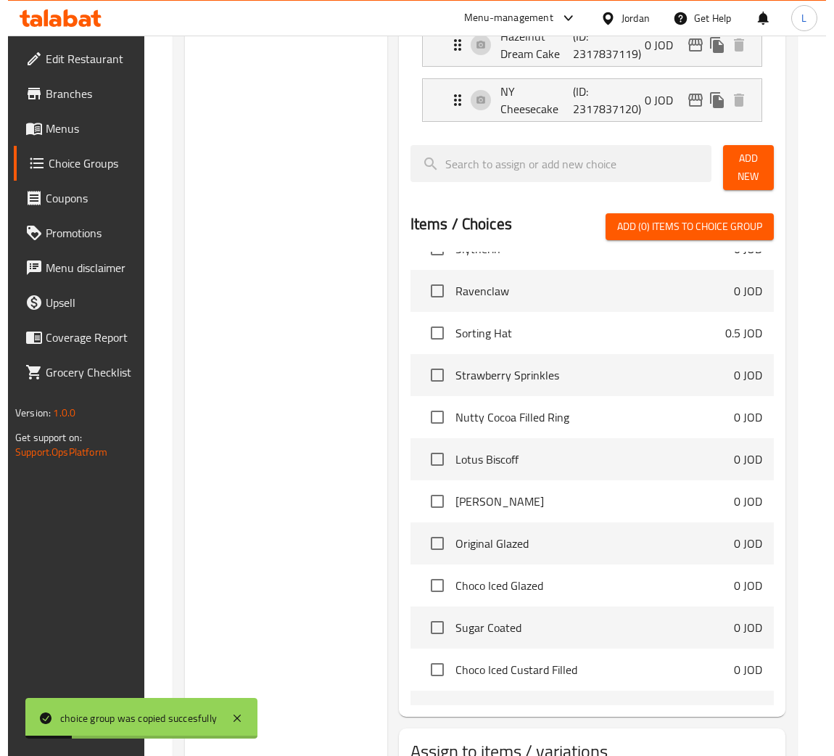
scroll to position [1428, 0]
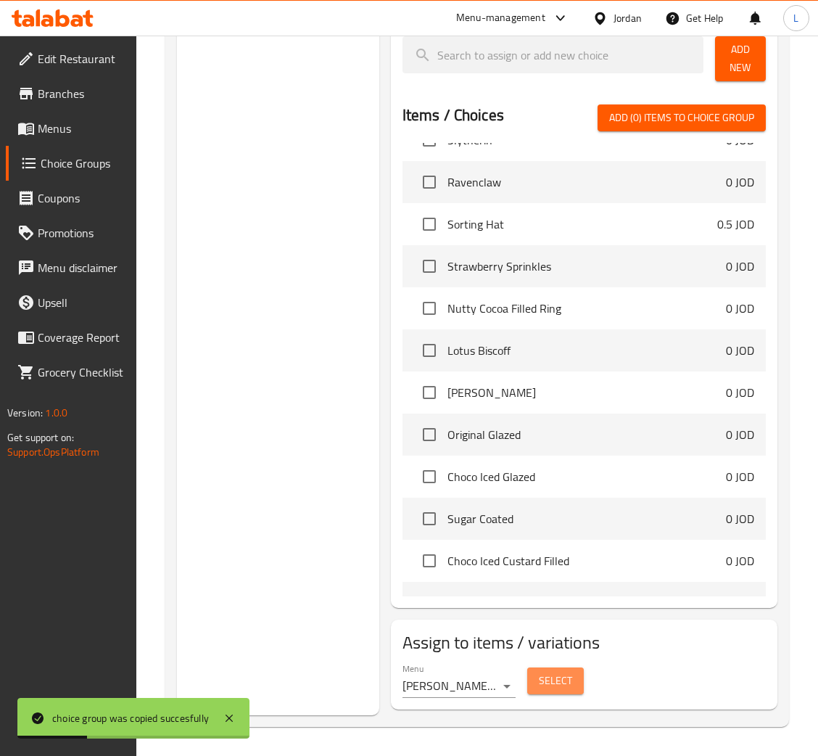
click at [555, 681] on span "Select" at bounding box center [555, 680] width 33 height 18
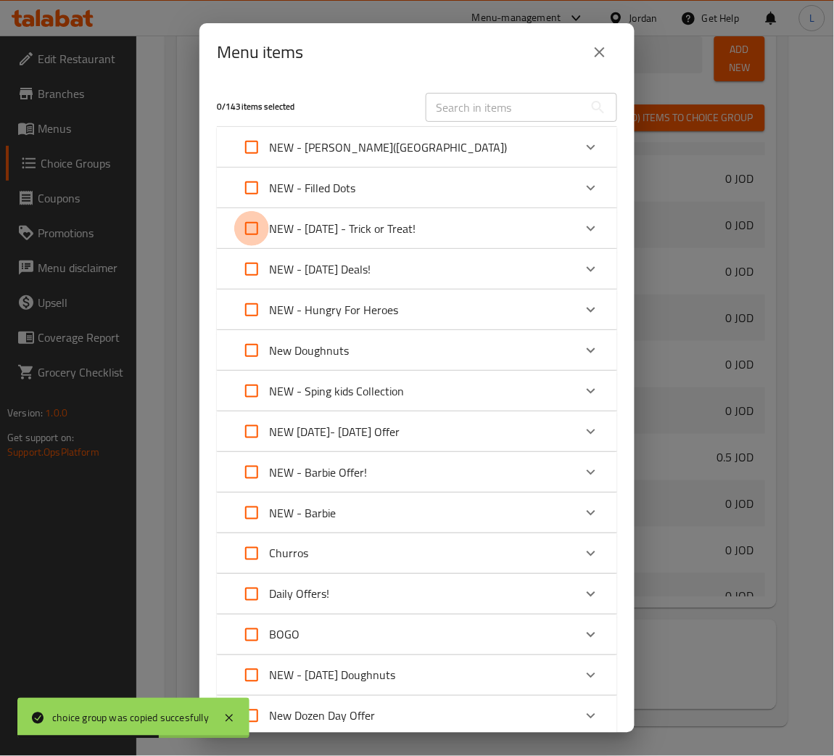
click at [249, 232] on input "Expand" at bounding box center [251, 228] width 35 height 35
checkbox input "true"
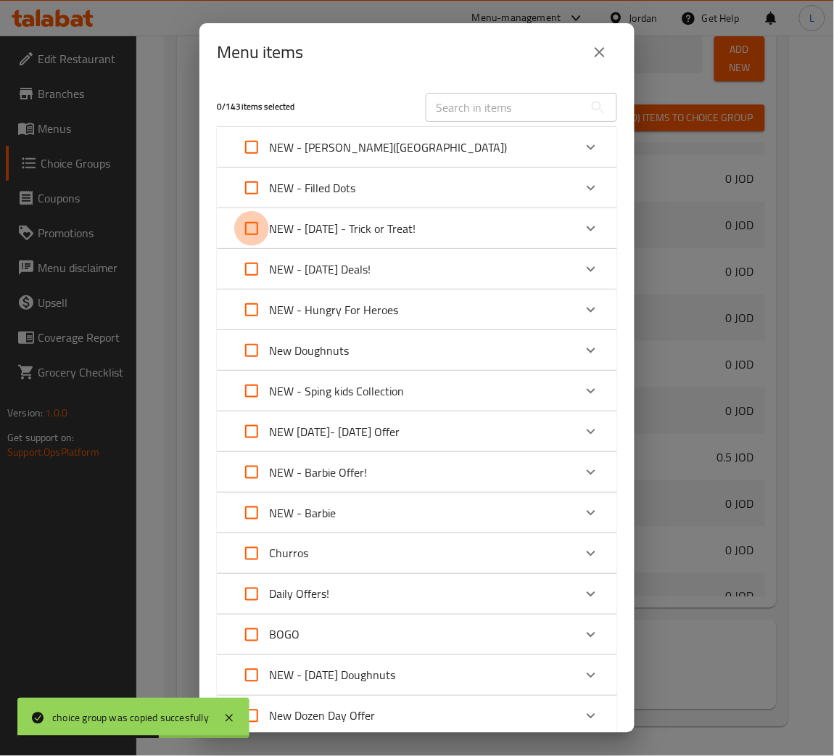
checkbox input "true"
click at [250, 220] on input "Expand" at bounding box center [251, 228] width 35 height 35
checkbox input "false"
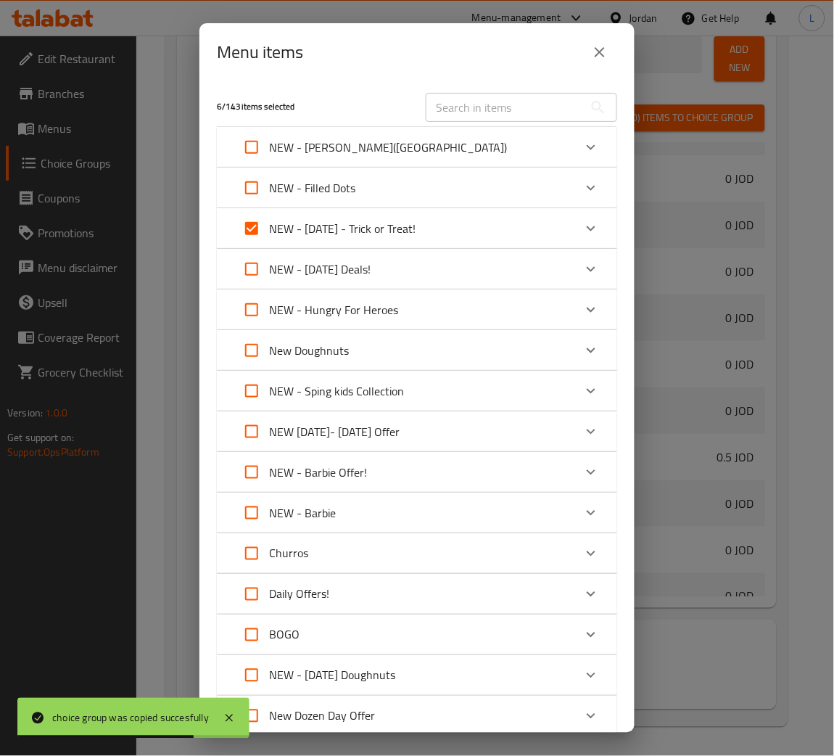
checkbox input "false"
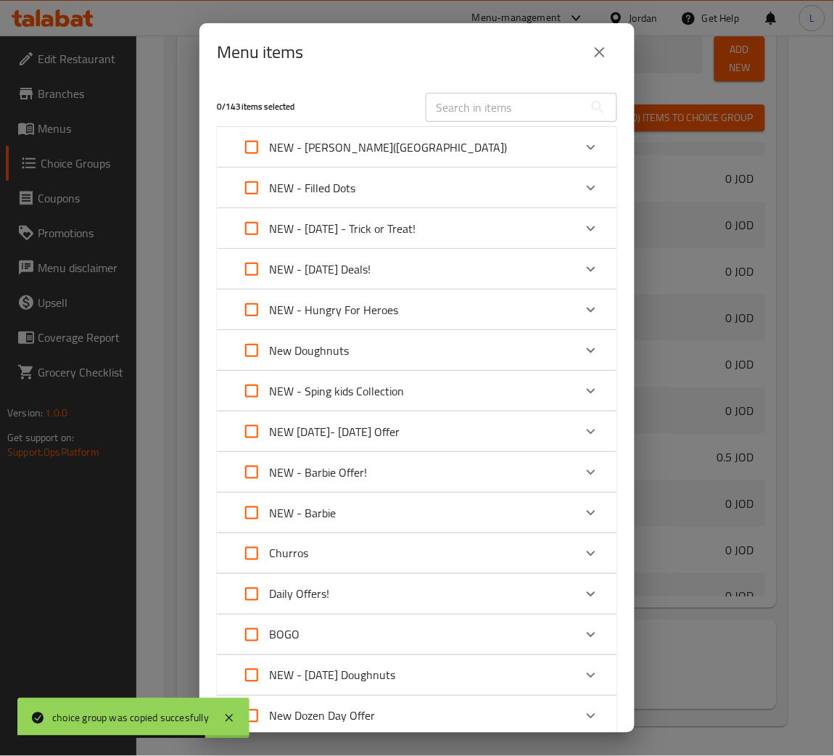
click at [442, 230] on div "NEW - Halloween - Trick or Treat!" at bounding box center [403, 228] width 339 height 35
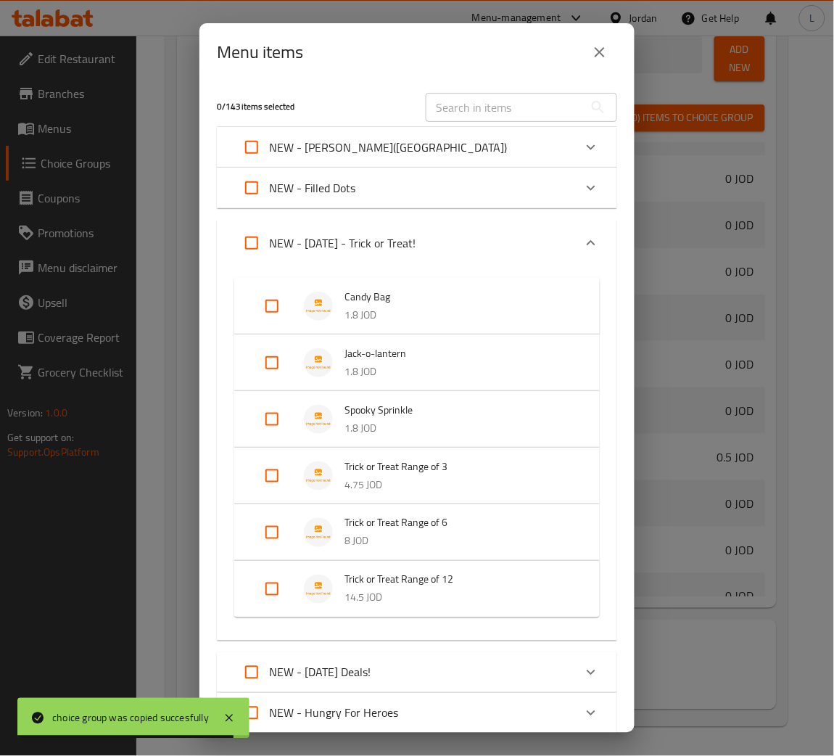
drag, startPoint x: 278, startPoint y: 577, endPoint x: 355, endPoint y: 584, distance: 77.2
click at [276, 579] on input "Expand" at bounding box center [272, 588] width 35 height 35
checkbox input "true"
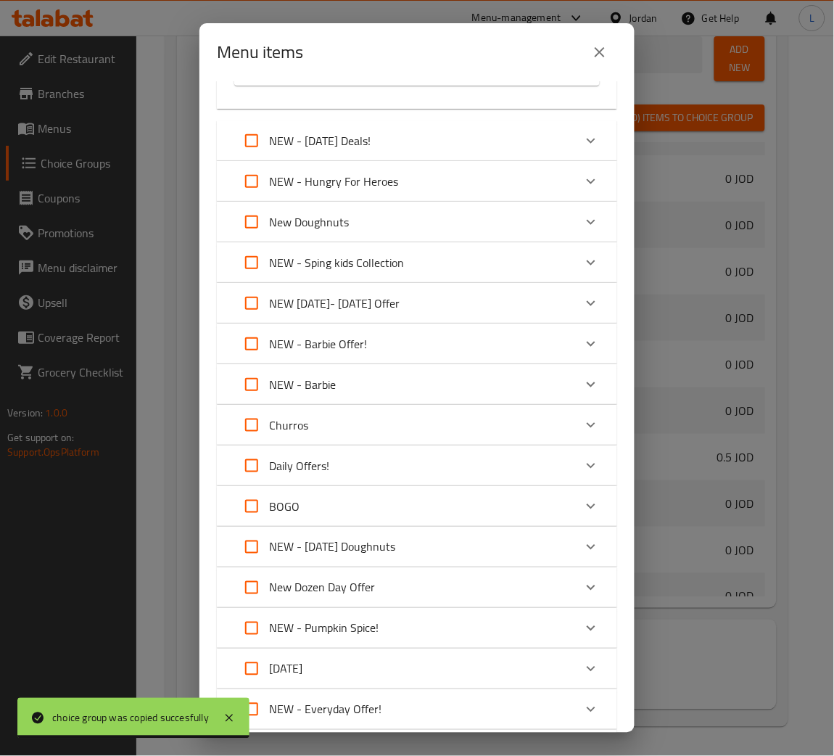
scroll to position [1086, 0]
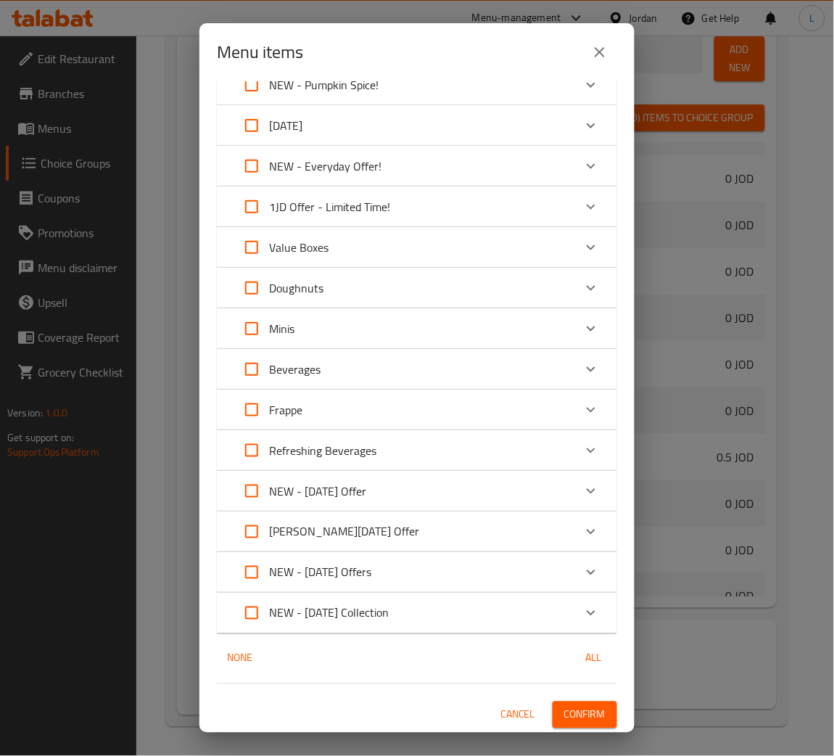
click at [568, 715] on span "Confirm" at bounding box center [584, 715] width 41 height 18
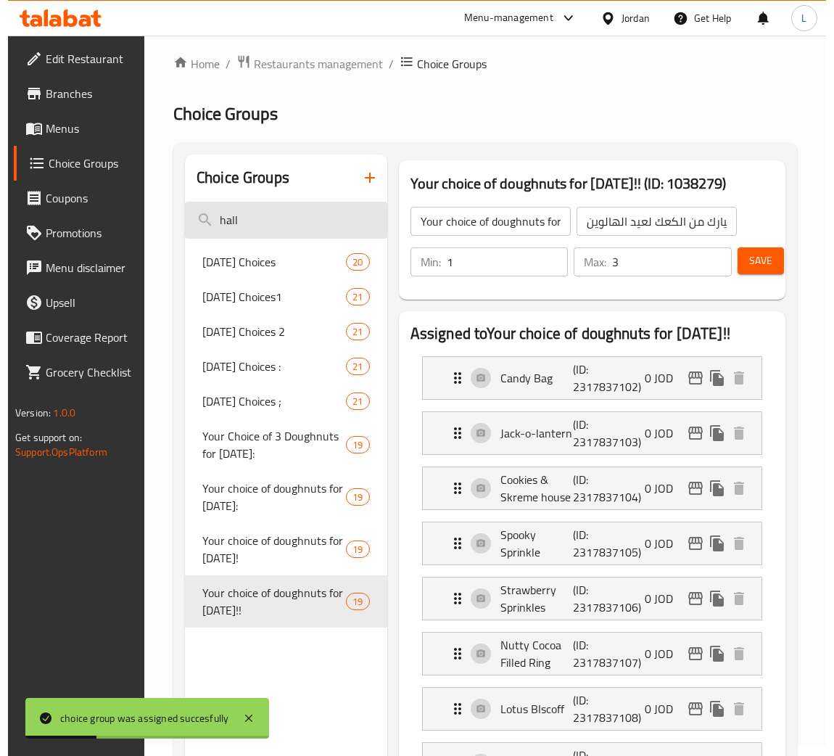
scroll to position [0, 0]
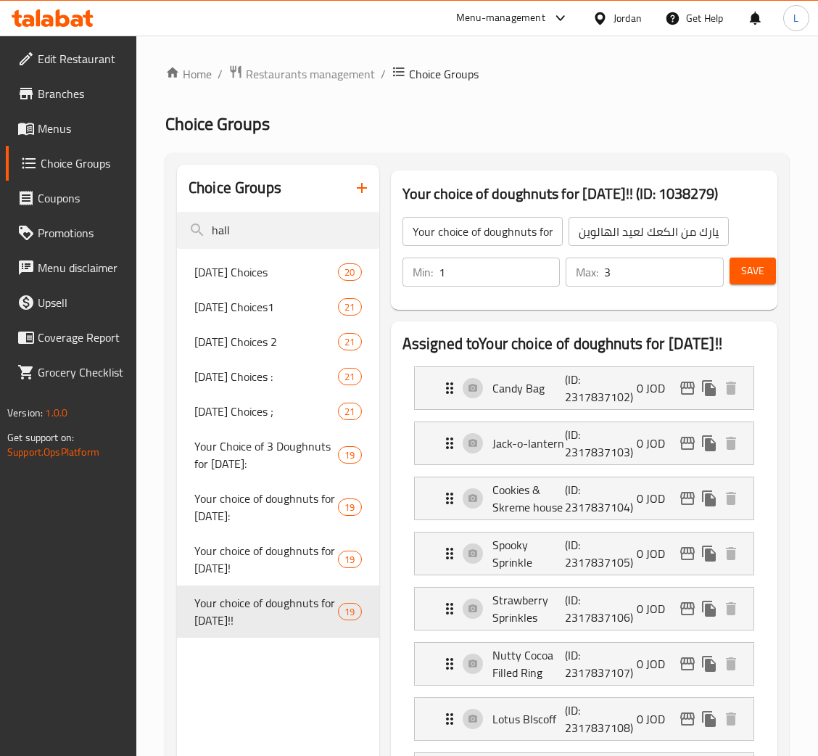
drag, startPoint x: 33, startPoint y: 130, endPoint x: 109, endPoint y: 196, distance: 101.3
click at [33, 129] on icon at bounding box center [26, 129] width 16 height 12
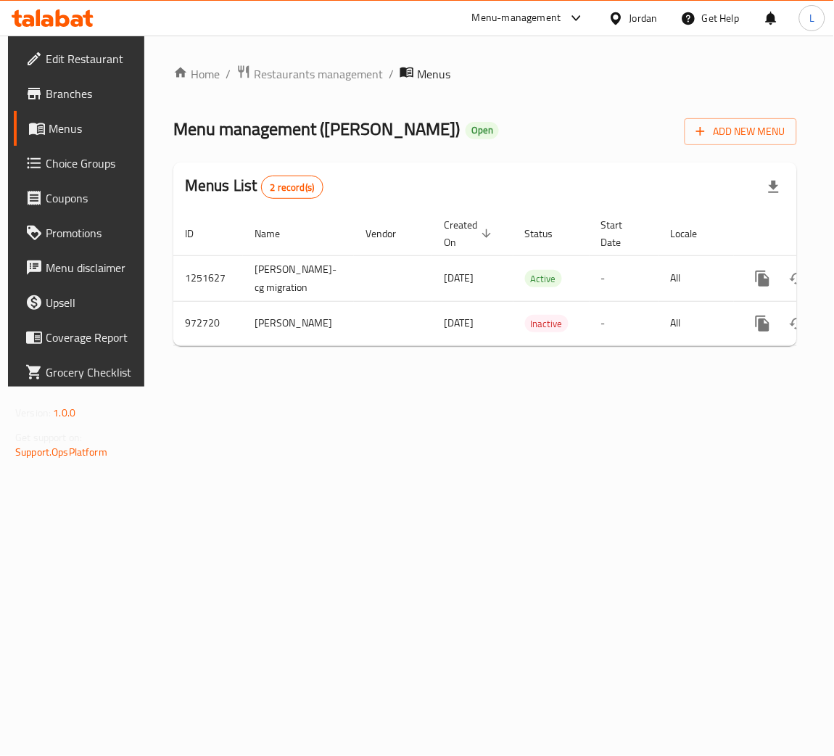
drag, startPoint x: 546, startPoint y: 342, endPoint x: 547, endPoint y: 368, distance: 26.1
click at [545, 345] on td "Inactive" at bounding box center [551, 323] width 76 height 44
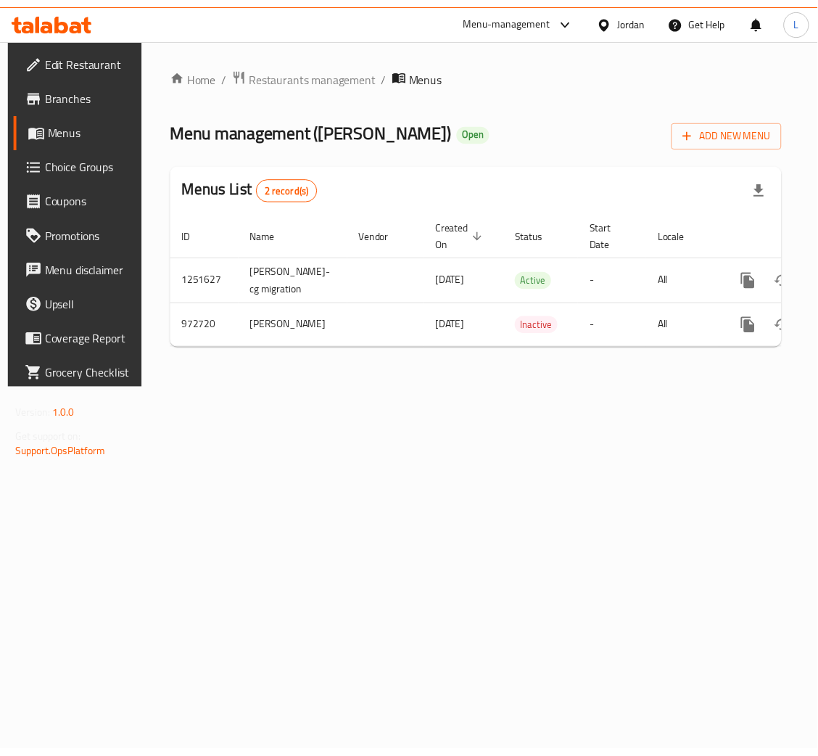
scroll to position [0, 82]
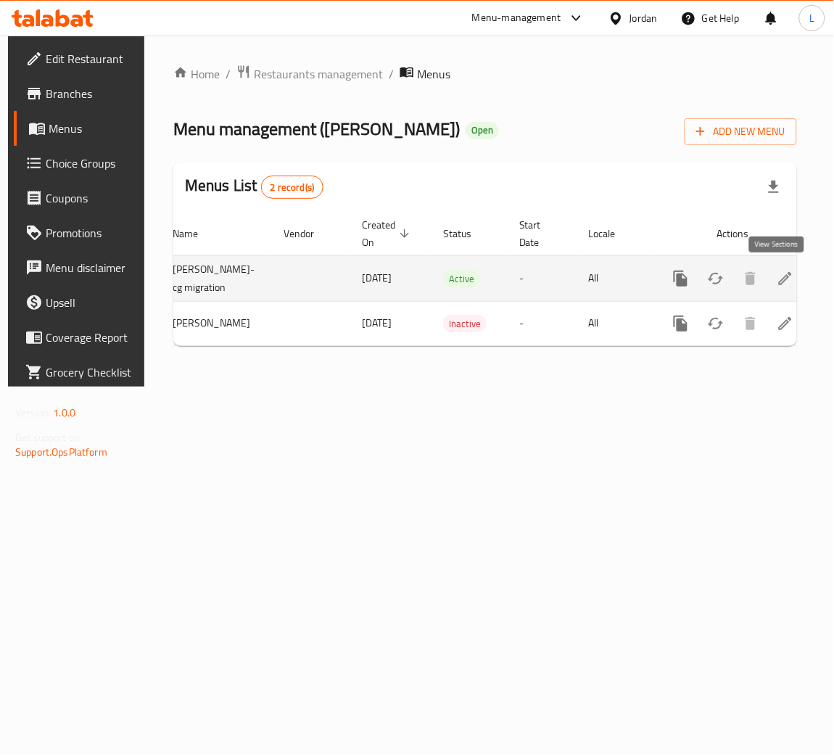
click at [768, 282] on link "enhanced table" at bounding box center [785, 278] width 35 height 35
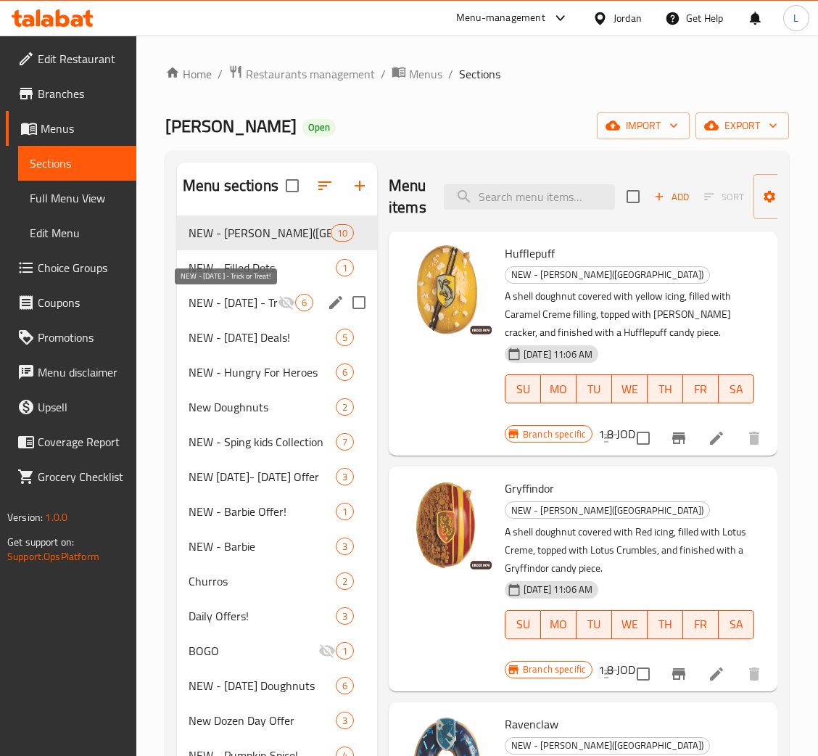
click at [270, 309] on span "NEW - Halloween - Trick or Treat!" at bounding box center [233, 302] width 89 height 17
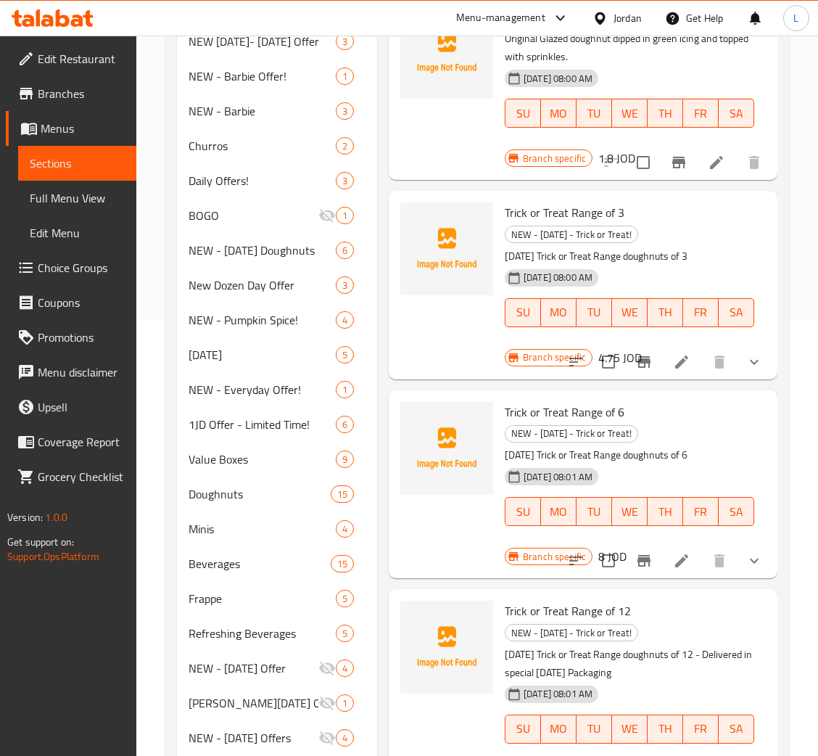
scroll to position [515, 0]
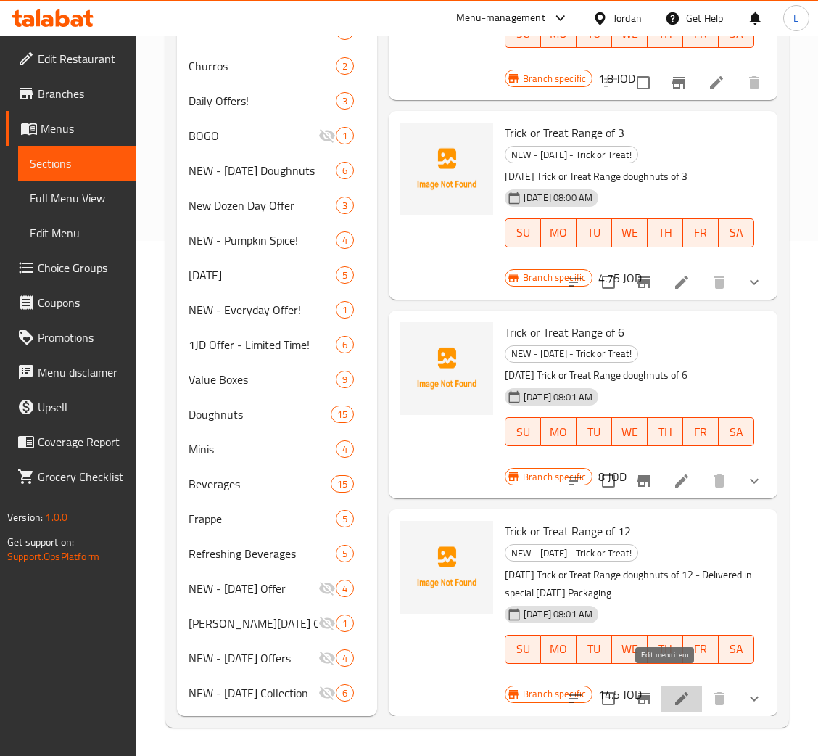
click at [675, 692] on icon at bounding box center [681, 698] width 13 height 13
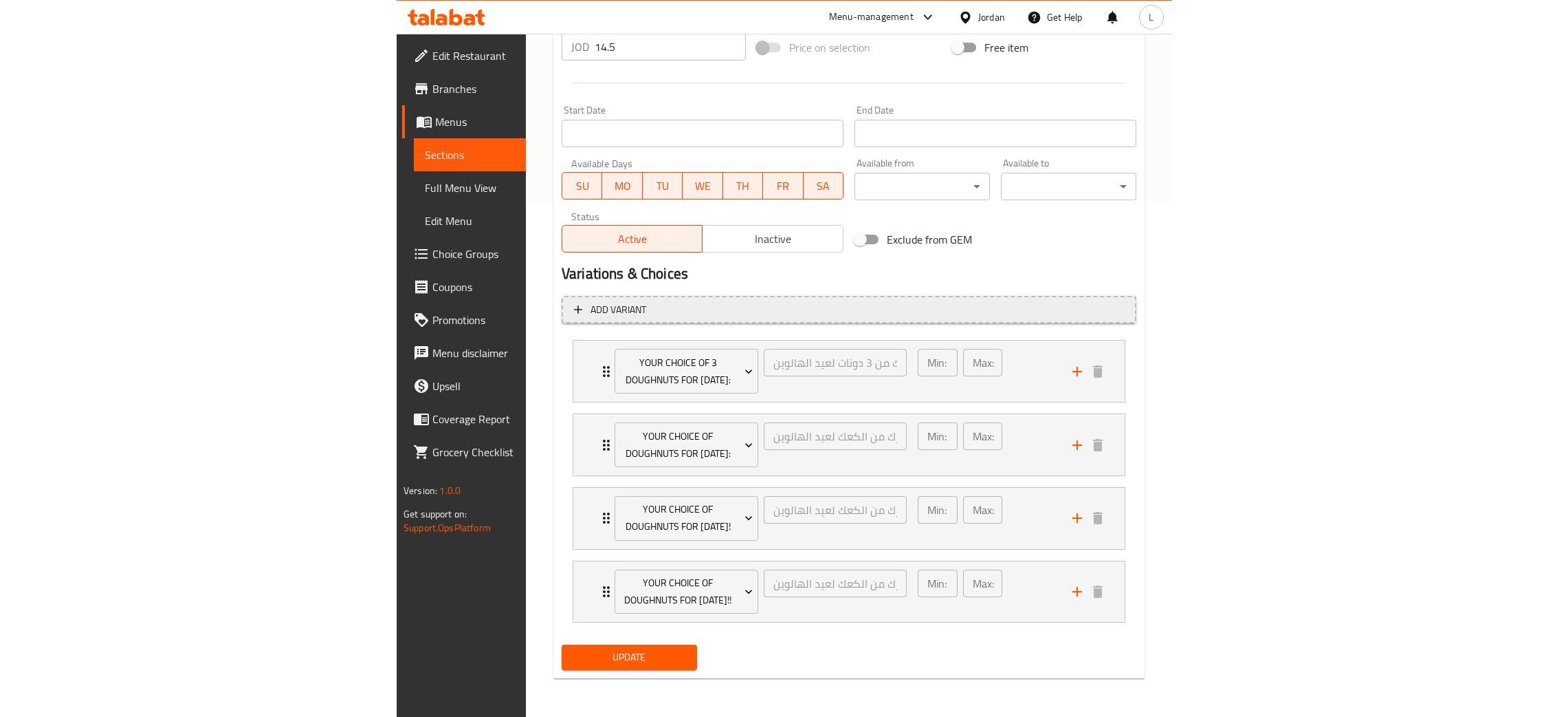
scroll to position [447, 0]
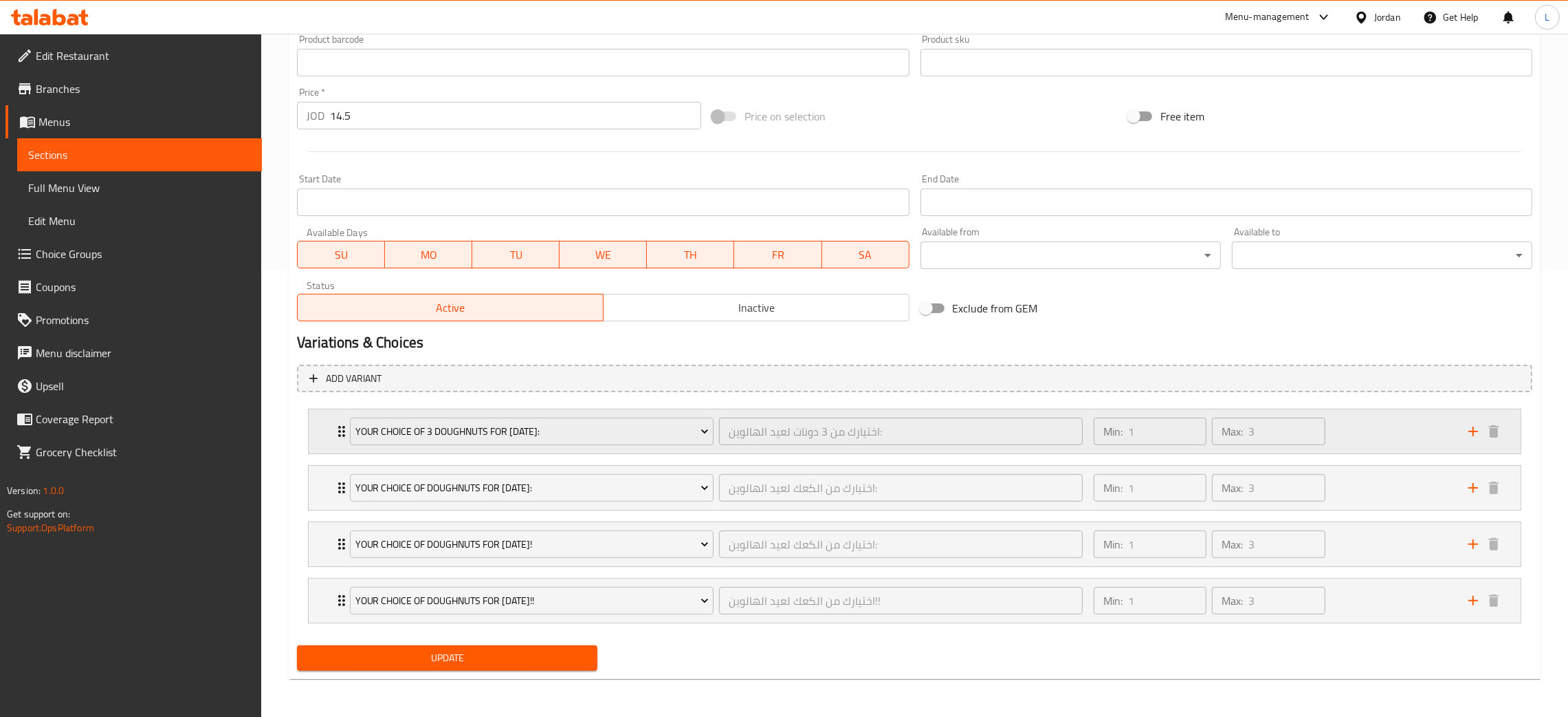
click at [336, 419] on div "Your Choice of 3 Doughnuts for halloween: اختيارك من 3 دونات لعيد الهالوين: ​ M…" at bounding box center [919, 431] width 1171 height 44
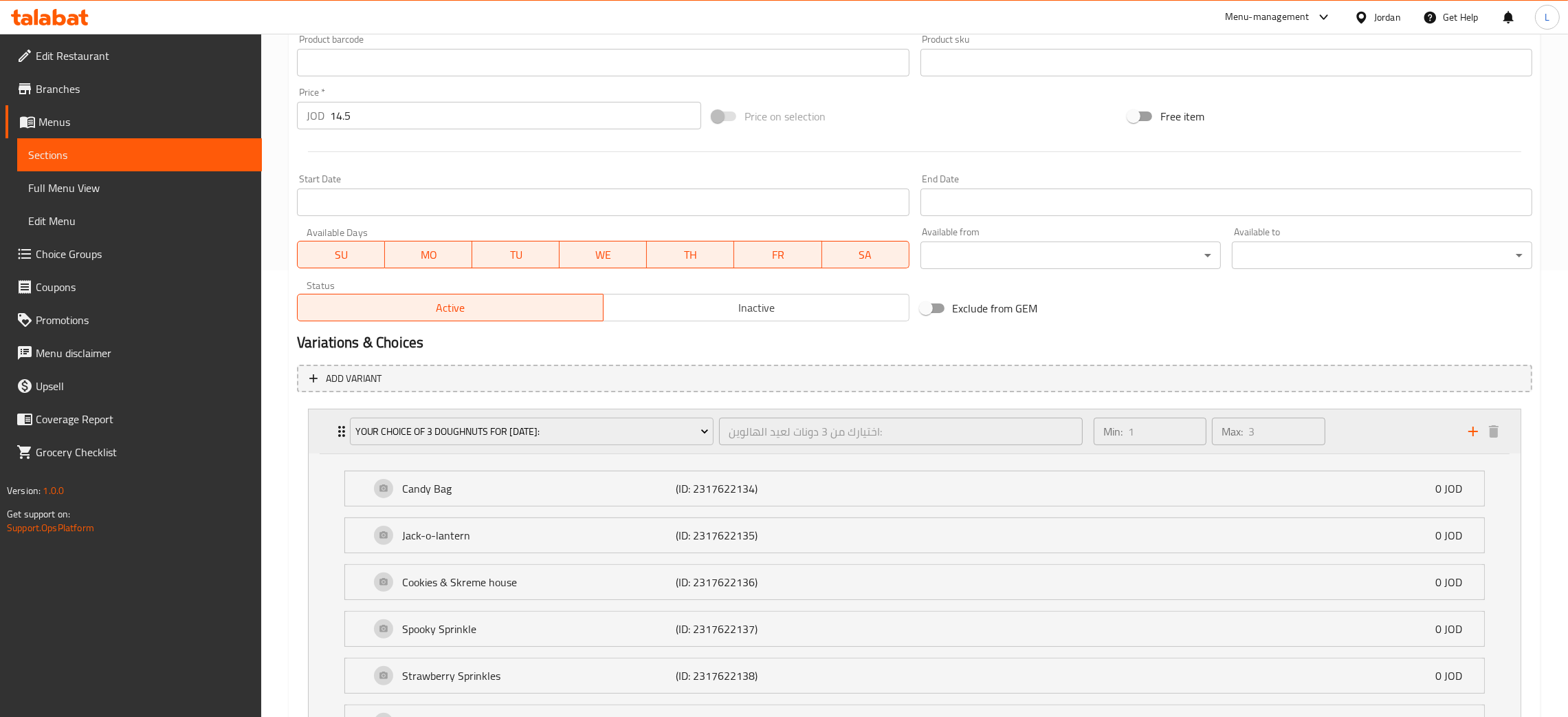
click at [336, 419] on div "Your Choice of 3 Doughnuts for halloween: اختيارك من 3 دونات لعيد الهالوين: ​ M…" at bounding box center [919, 431] width 1171 height 44
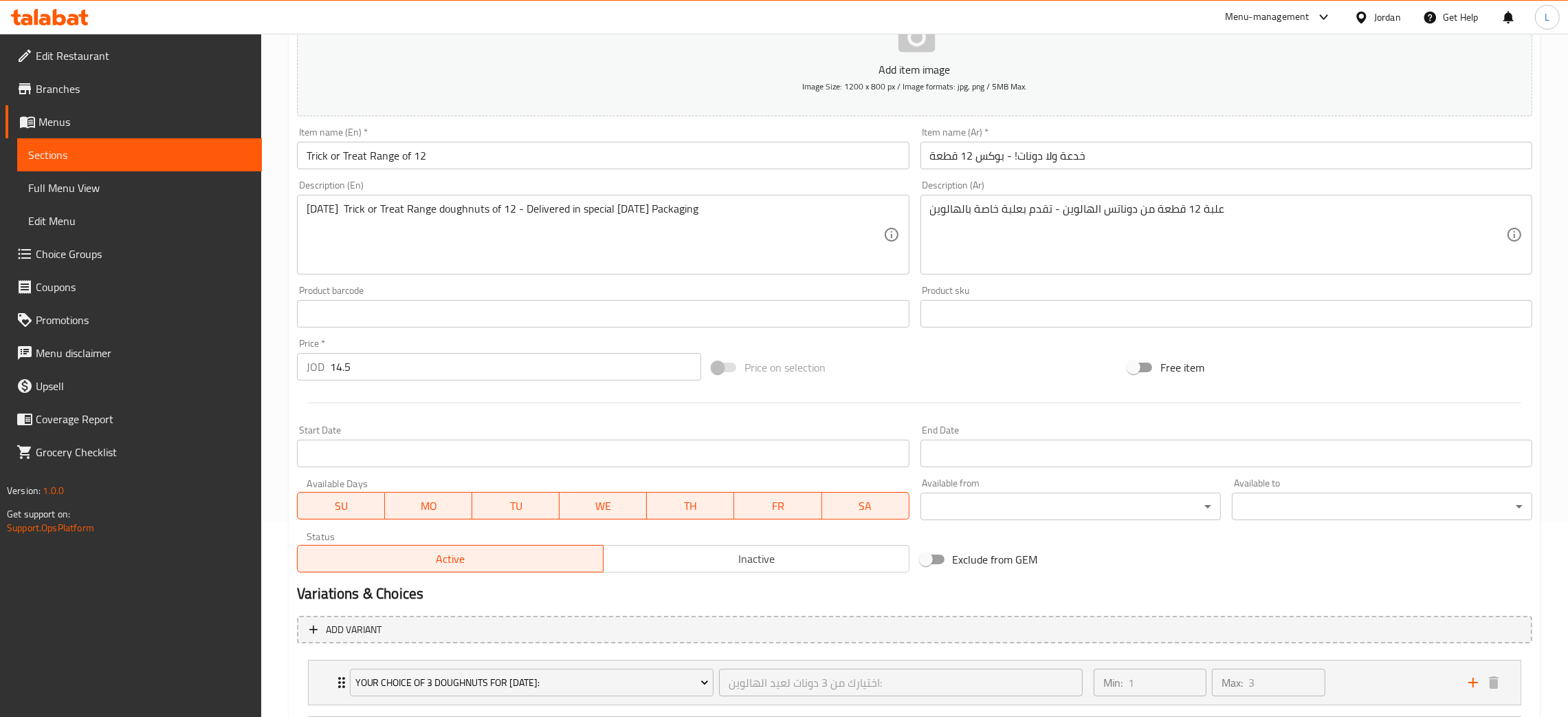
scroll to position [0, 0]
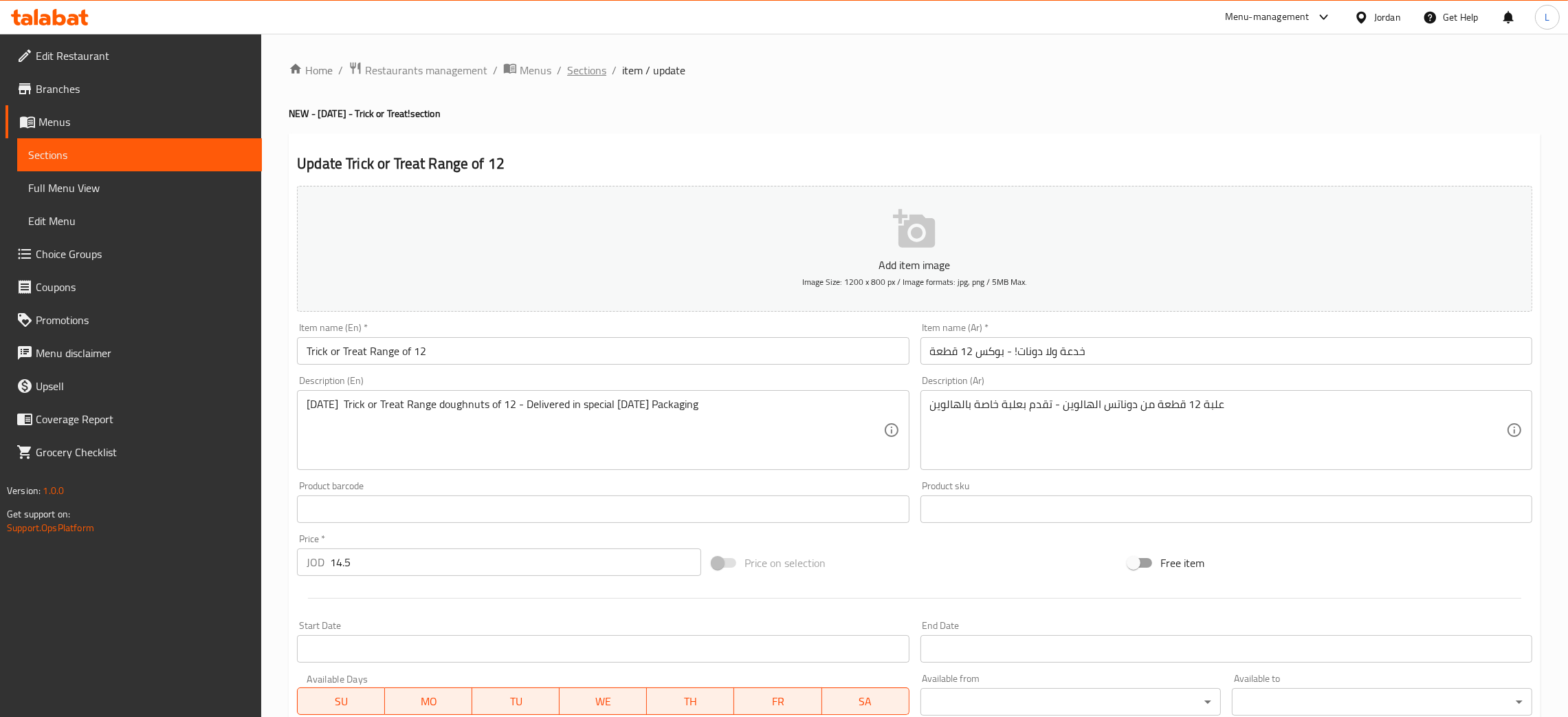
click at [594, 70] on span "Sections" at bounding box center [586, 69] width 39 height 16
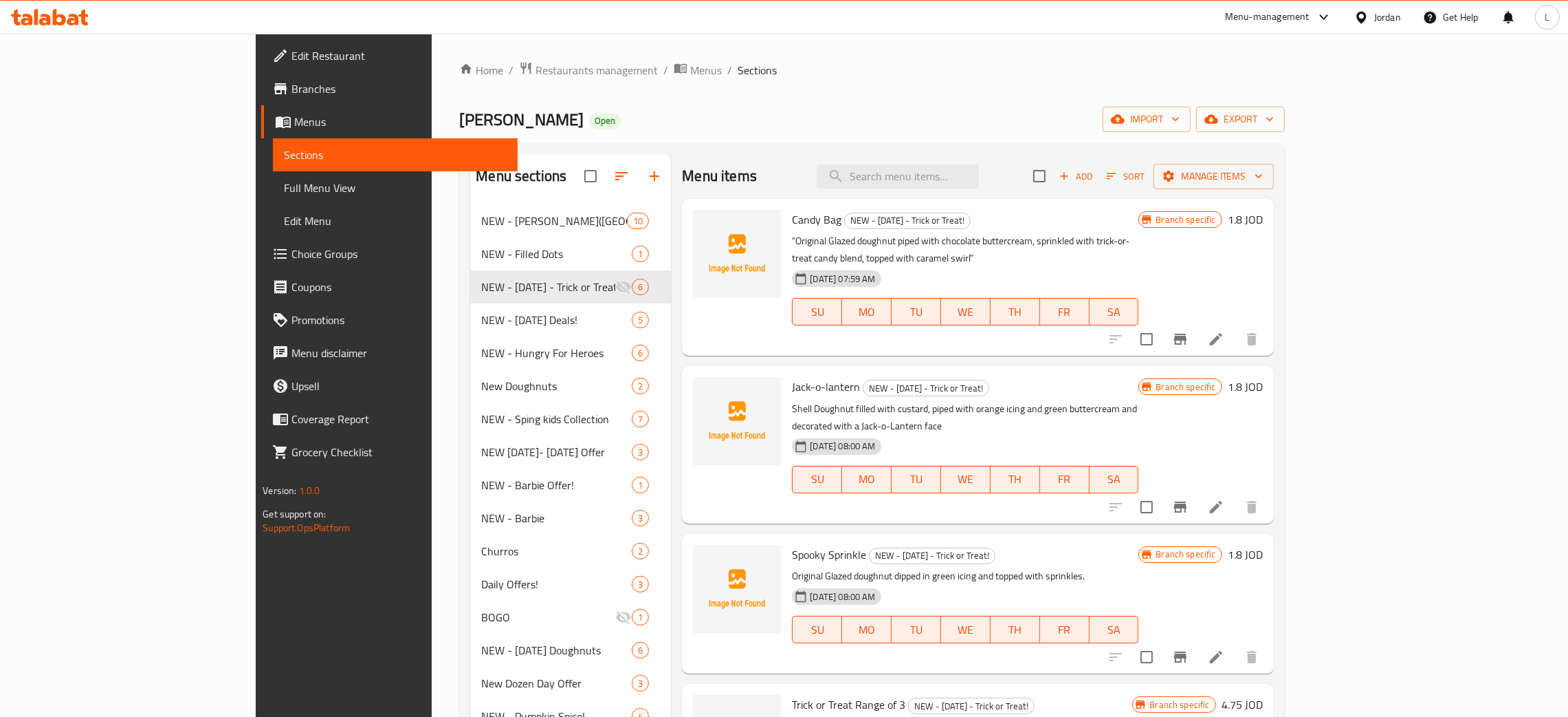
click at [48, 12] on icon at bounding box center [50, 16] width 78 height 16
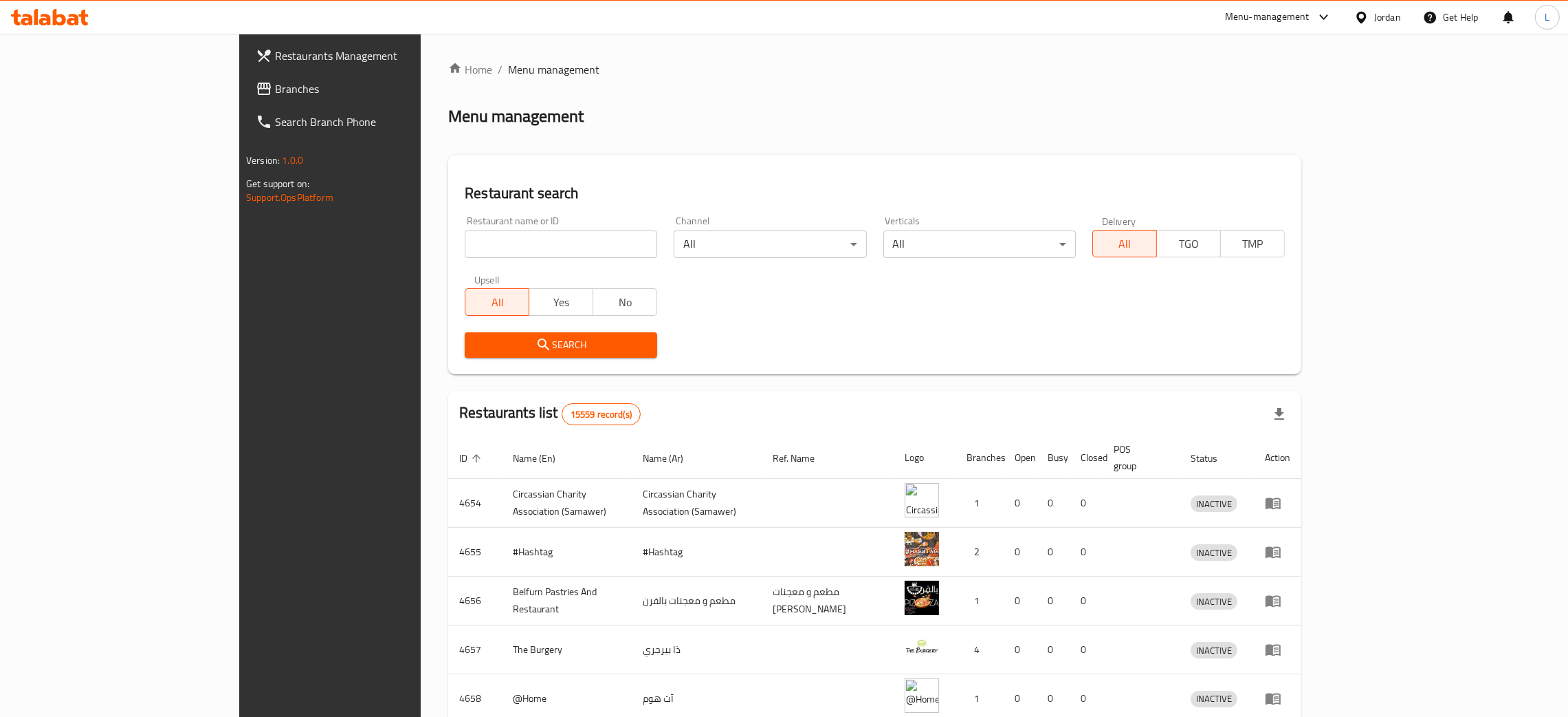
drag, startPoint x: 0, startPoint y: 0, endPoint x: 439, endPoint y: 243, distance: 501.8
click at [465, 243] on input "search" at bounding box center [560, 244] width 192 height 28
type input "mcdonald's"
click at [476, 345] on span "Search" at bounding box center [561, 345] width 171 height 17
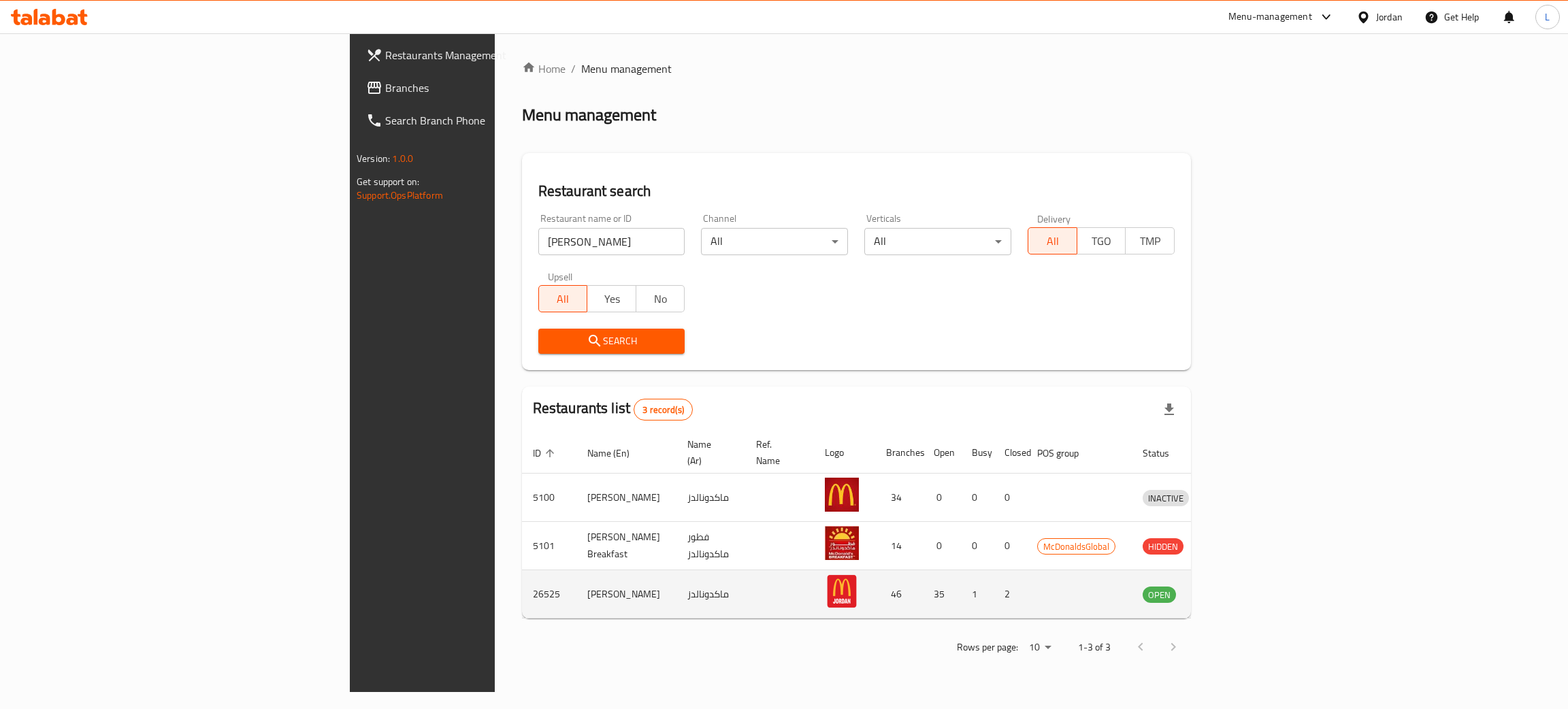
click at [1232, 585] on icon "enhanced table" at bounding box center [1224, 593] width 16 height 16
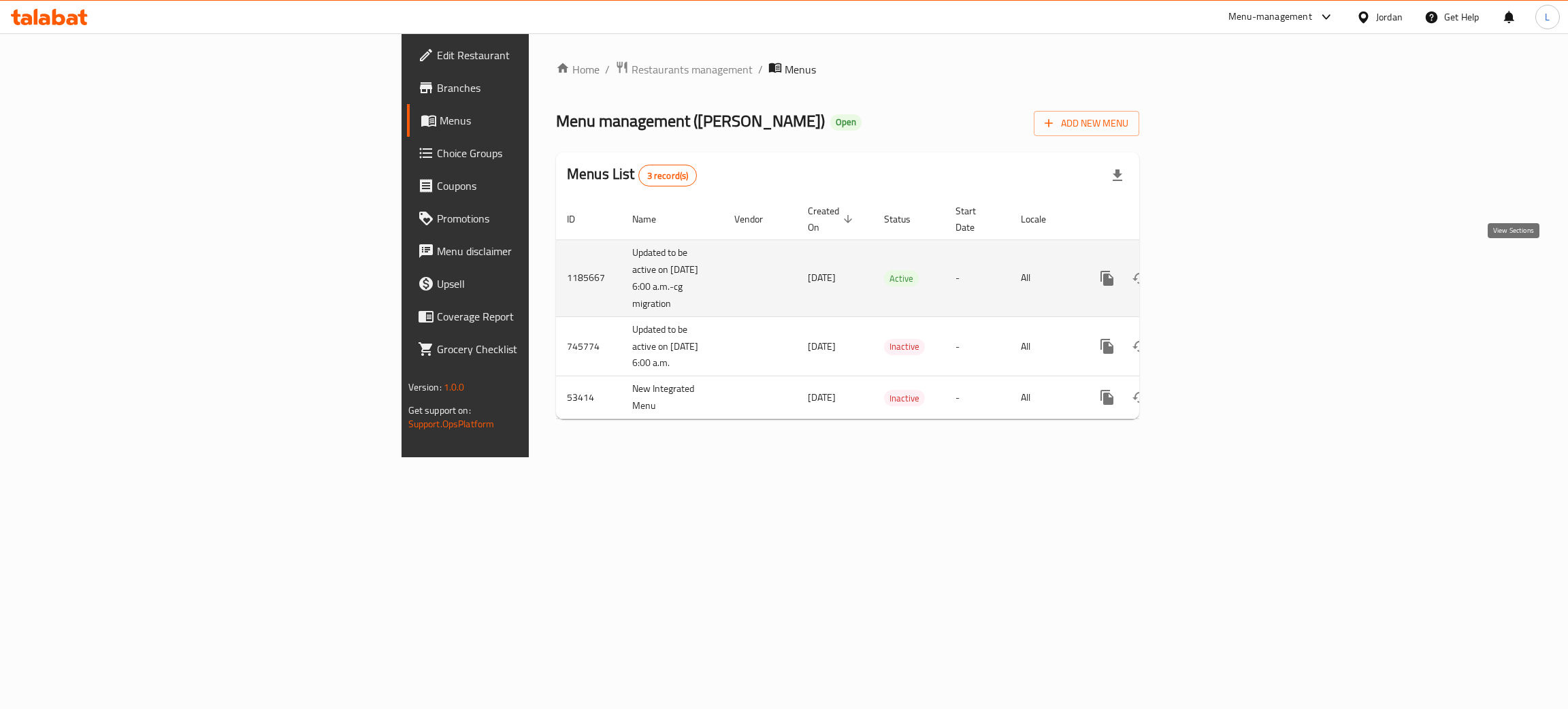
click at [1222, 276] on link "enhanced table" at bounding box center [1205, 278] width 33 height 33
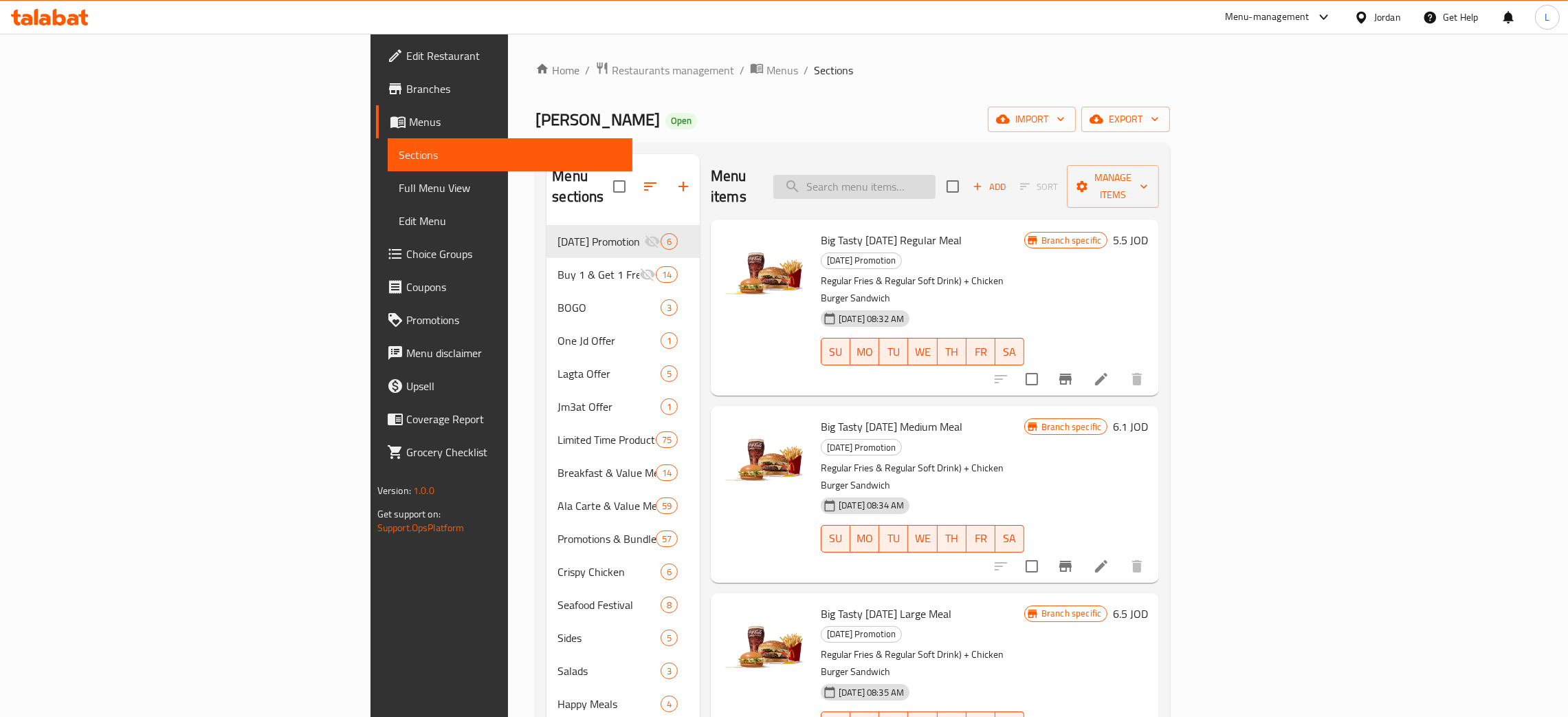
click at [936, 175] on input "search" at bounding box center [854, 186] width 162 height 24
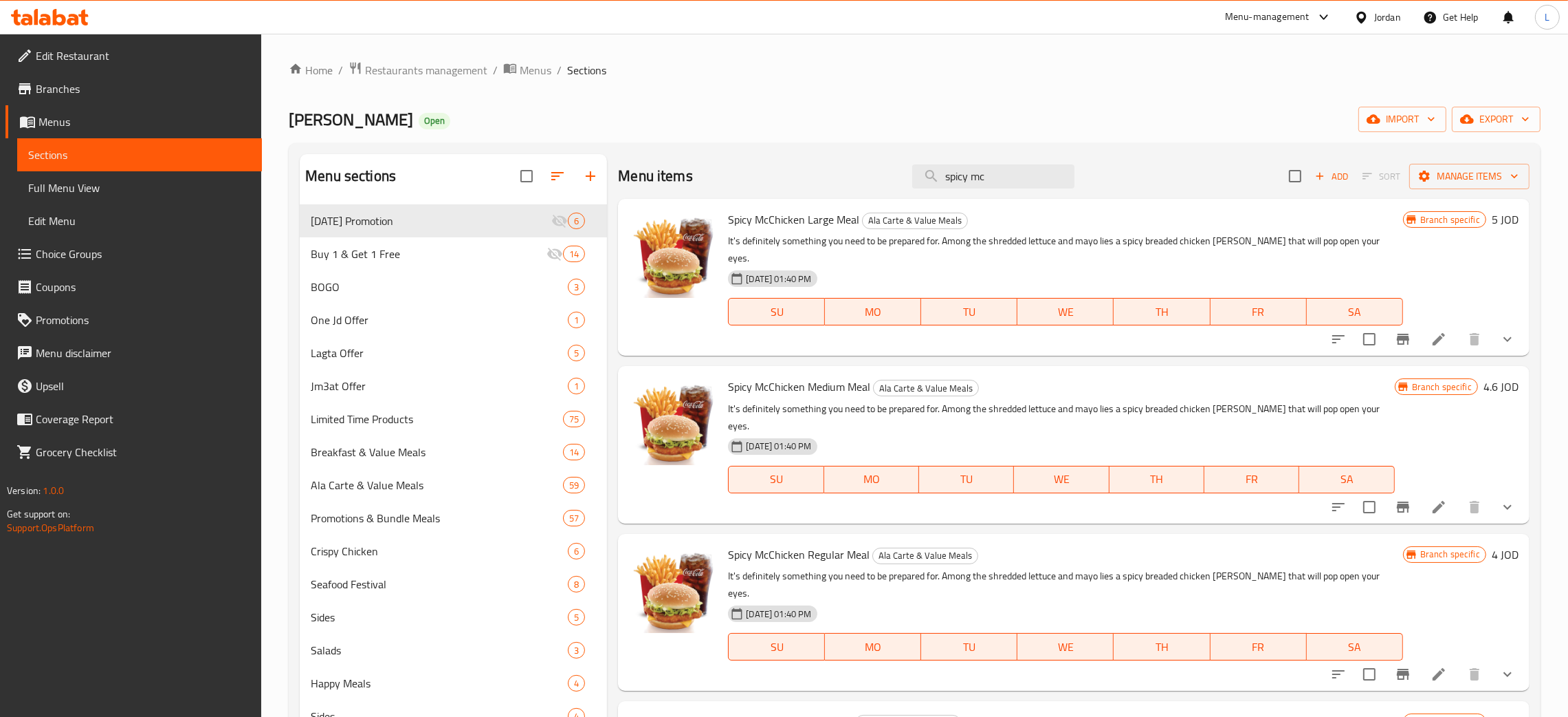
type input "spicy mc"
click at [1431, 331] on icon at bounding box center [1438, 339] width 16 height 16
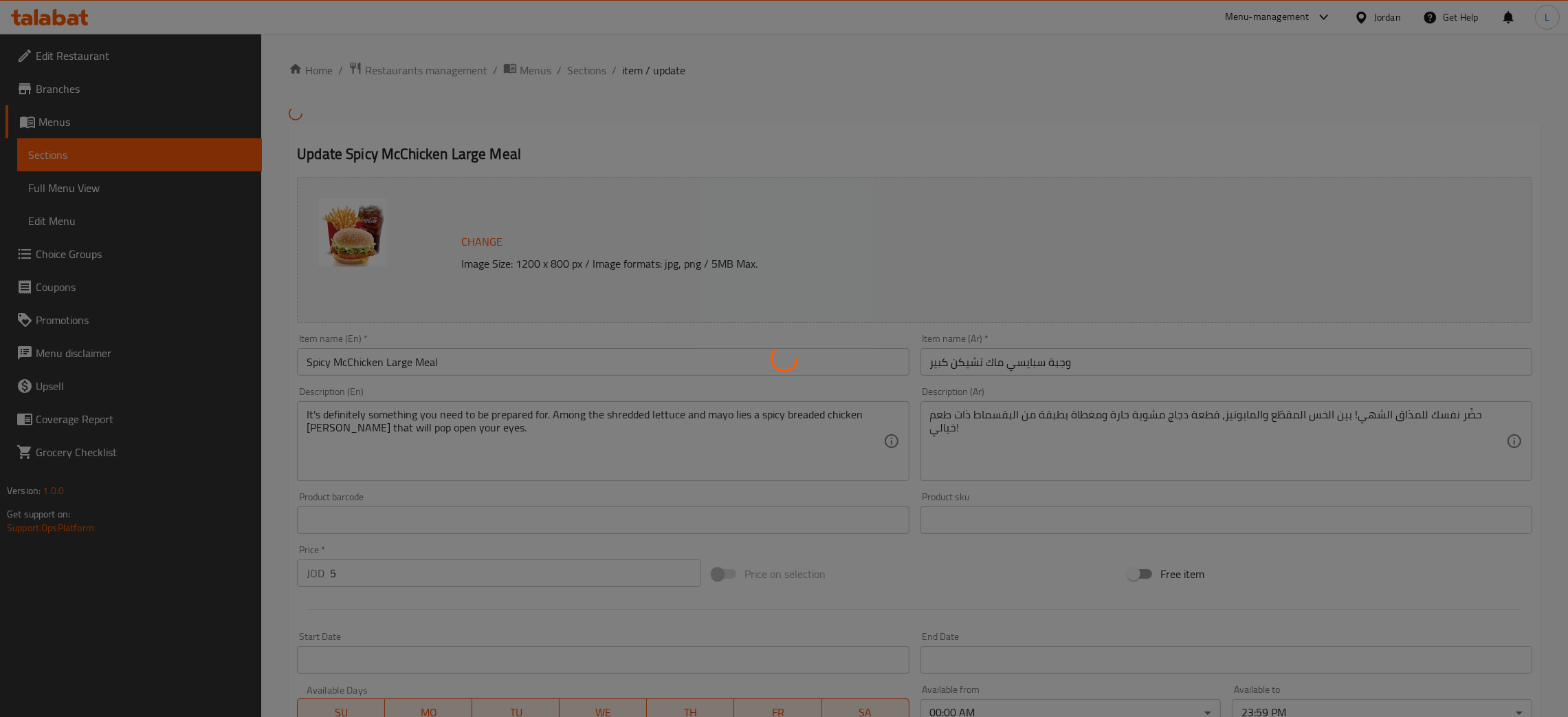
type input "إختيارك من البطاطا للوجبة الكبيرة:"
type input "1"
type input "إضافة :"
type input "0"
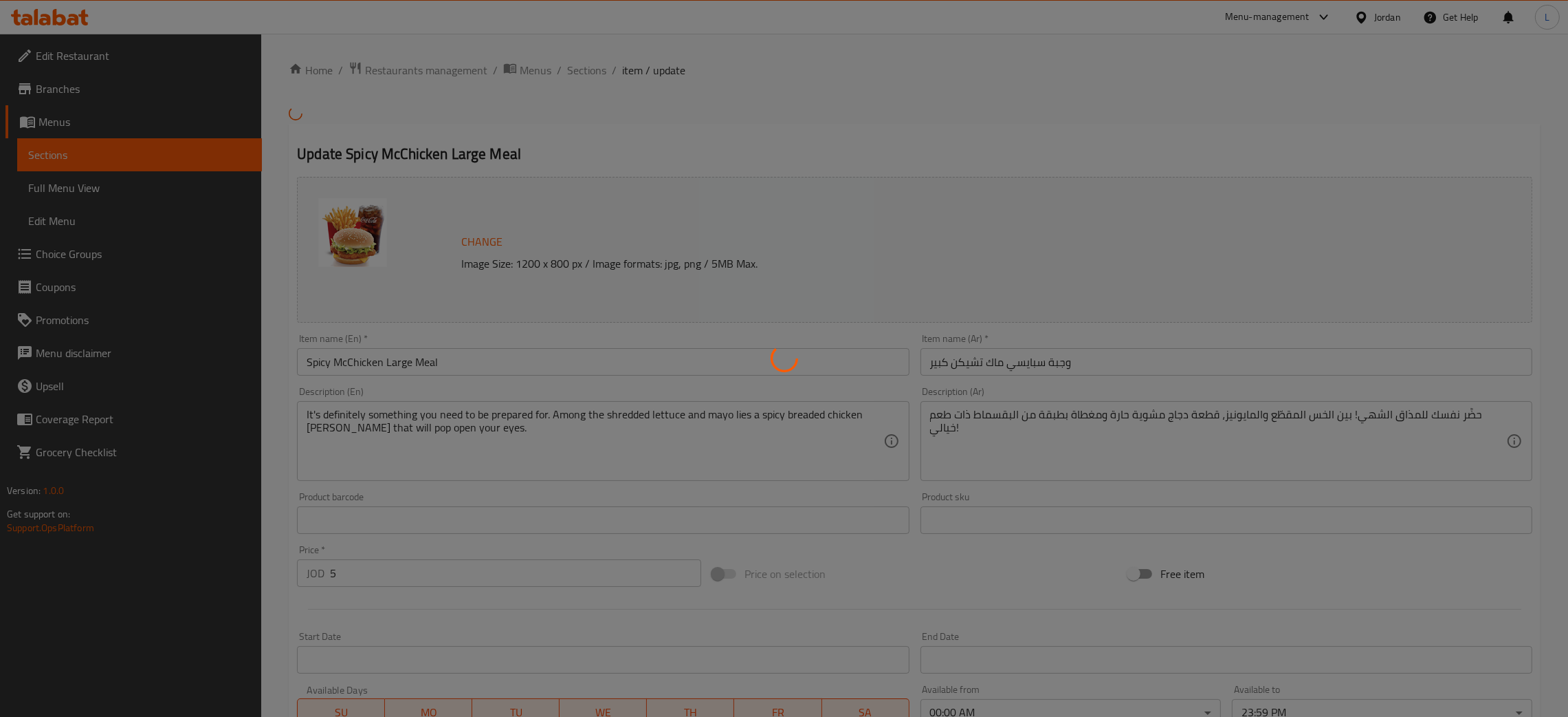
type input "0"
type input "إختيارك من المشروب للوجبة الكبيرة:"
type input "1"
type input "إضافة 3:"
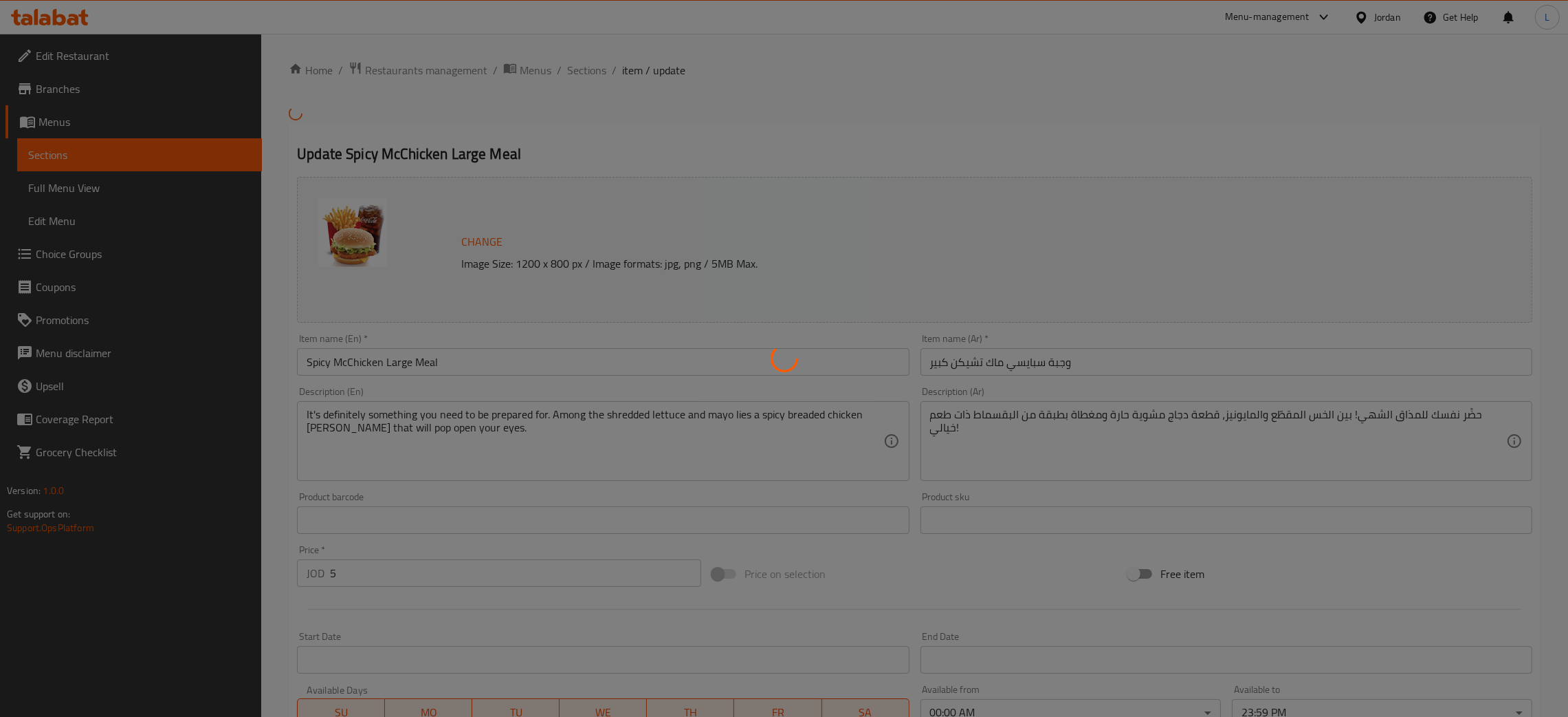
type input "0"
type input "إختيارك من المشروب للوجبة الكبيرة:"
type input "1"
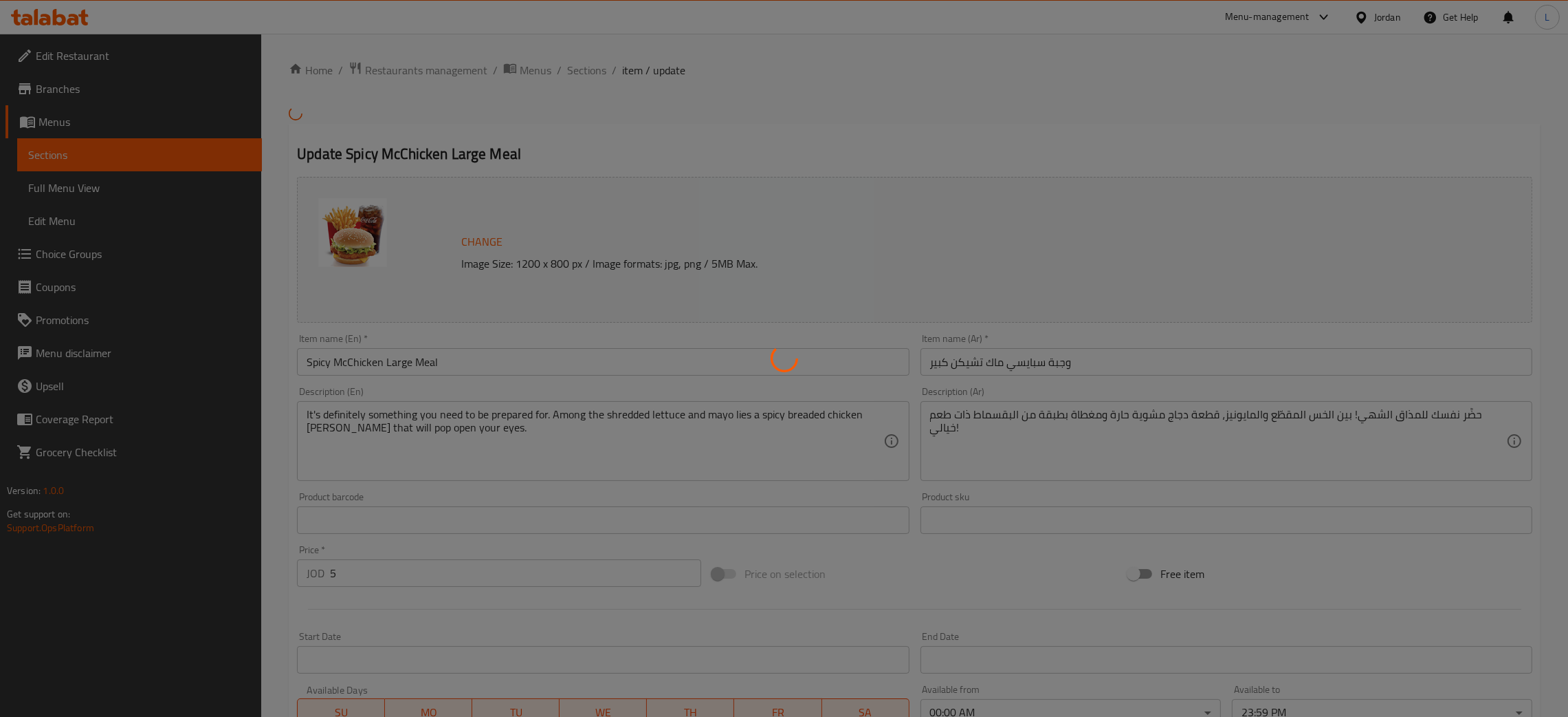
type input "إزالة 4:"
type input "0"
type input "اضاقة بيج تاستي صوص"
type input "0"
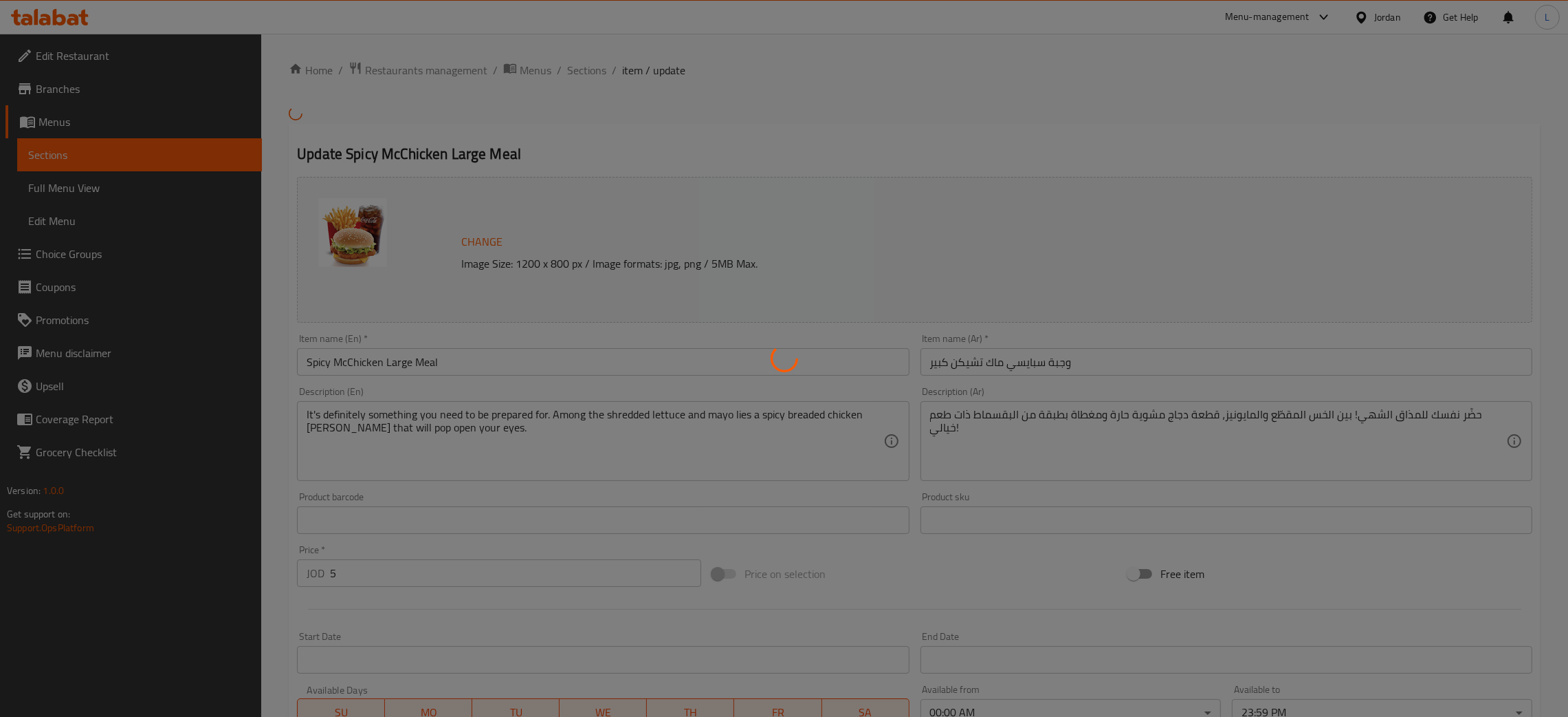
type input "1"
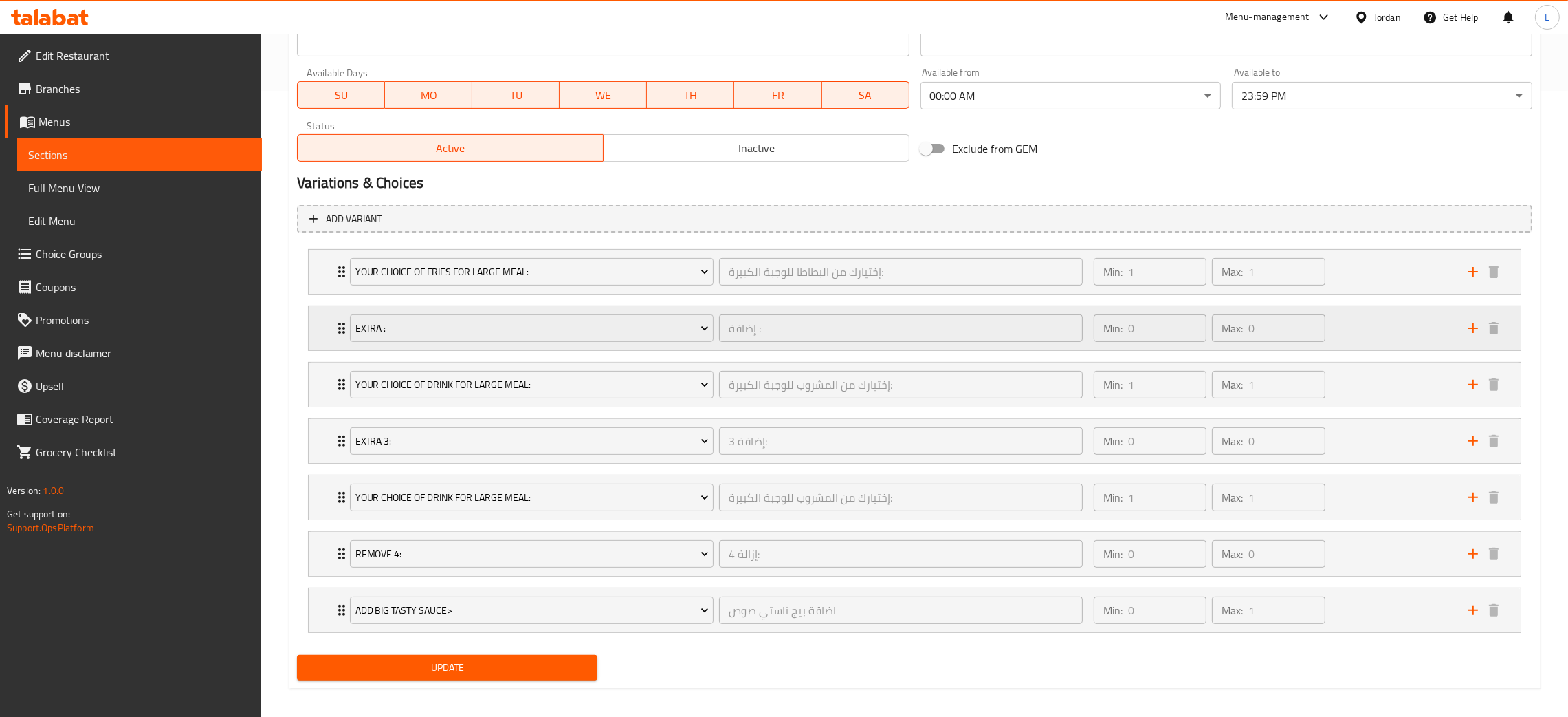
scroll to position [637, 0]
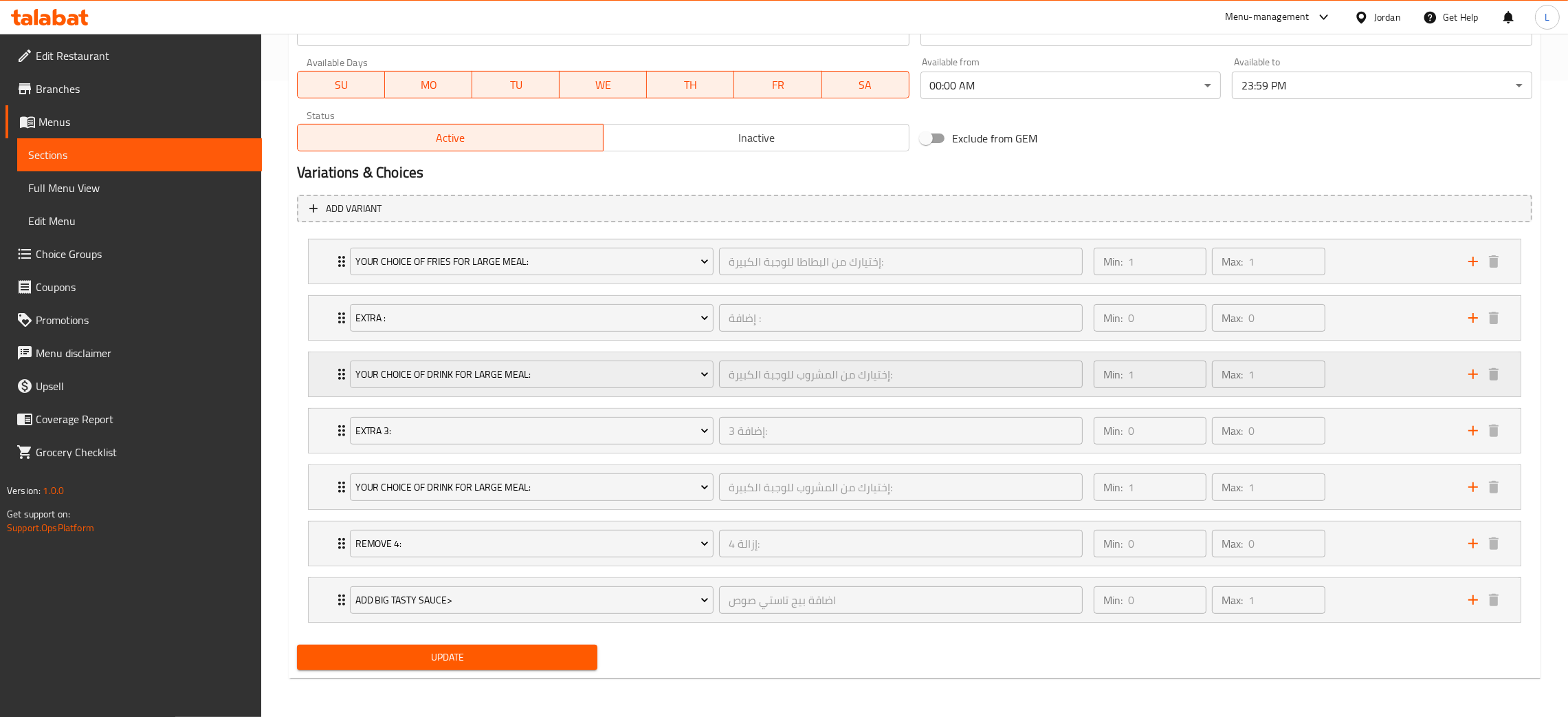
click at [331, 365] on div "Your Choice Of Drink For Large Meal: إختيارك من المشروب للوجبة الكبيرة: ​ Min: …" at bounding box center [915, 374] width 1212 height 44
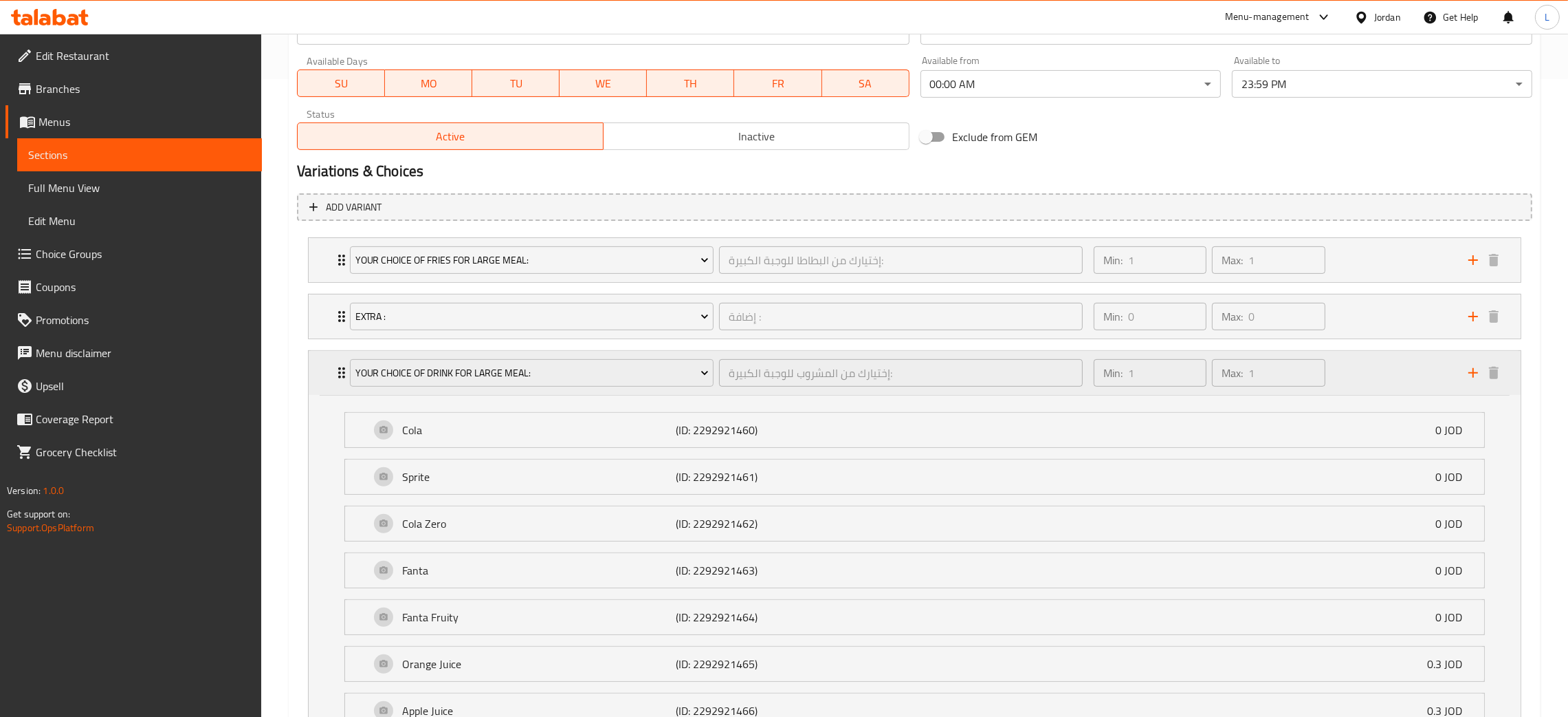
click at [331, 365] on div "Your Choice Of Drink For Large Meal: إختيارك من المشروب للوجبة الكبيرة: ​ Min: …" at bounding box center [915, 373] width 1212 height 44
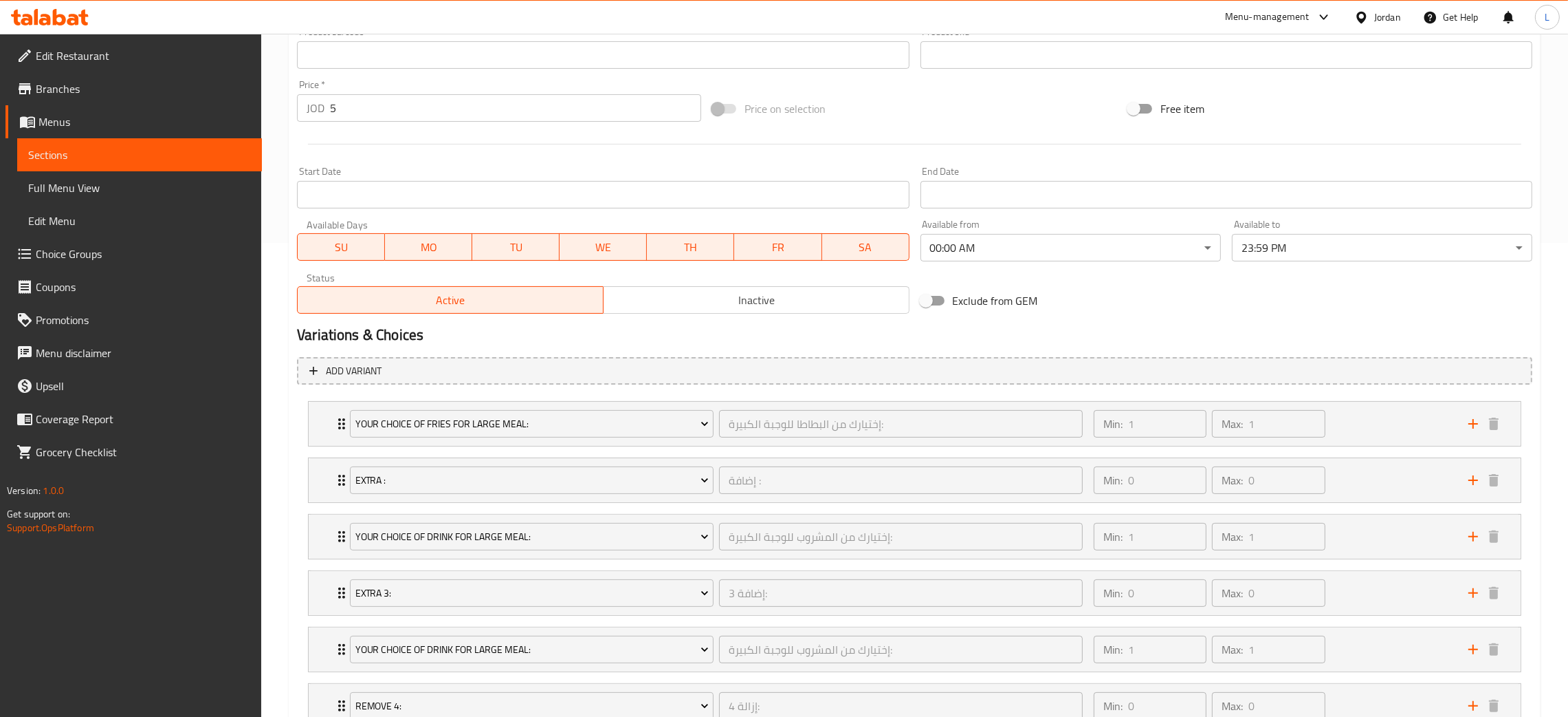
scroll to position [618, 0]
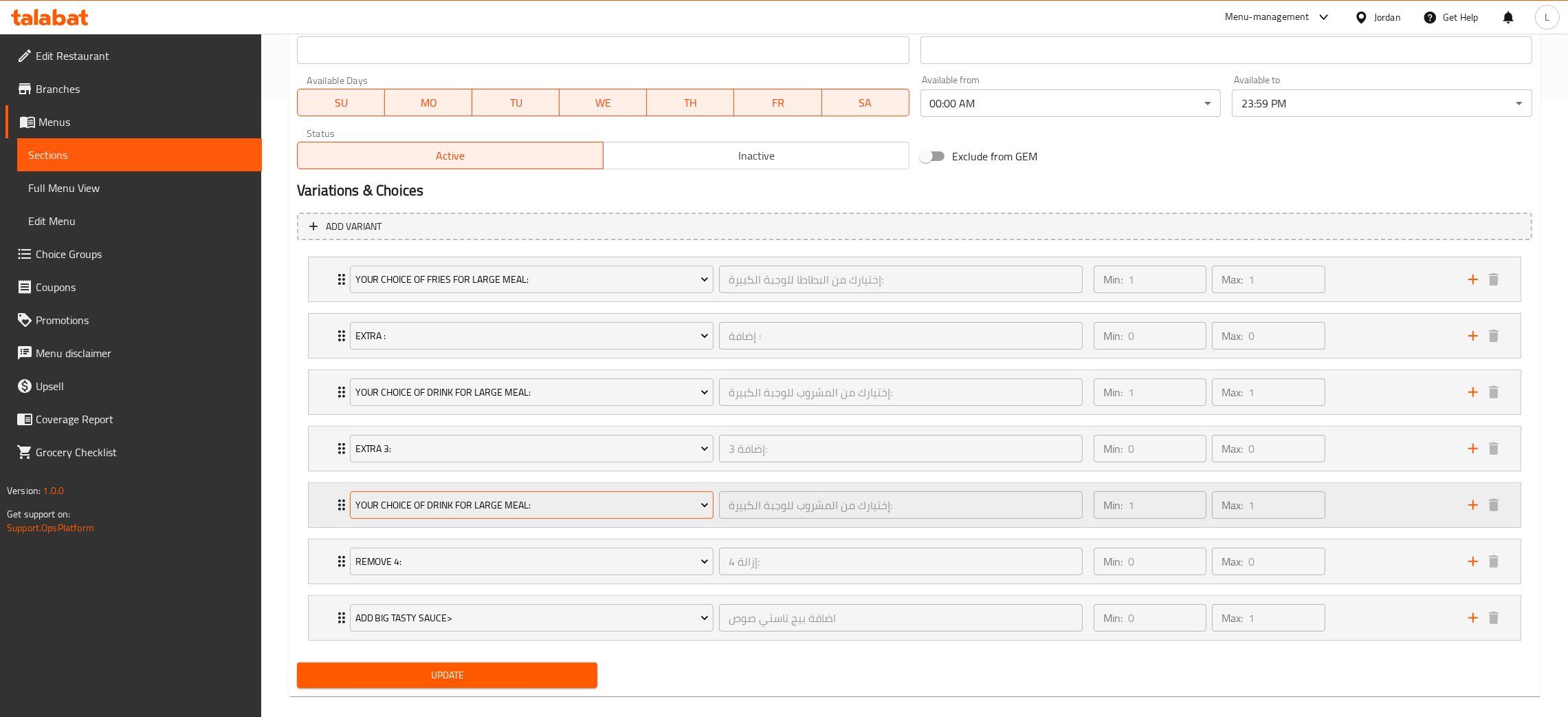
click at [551, 503] on span "Your Choice Of Drink For Large Meal:" at bounding box center [532, 506] width 354 height 17
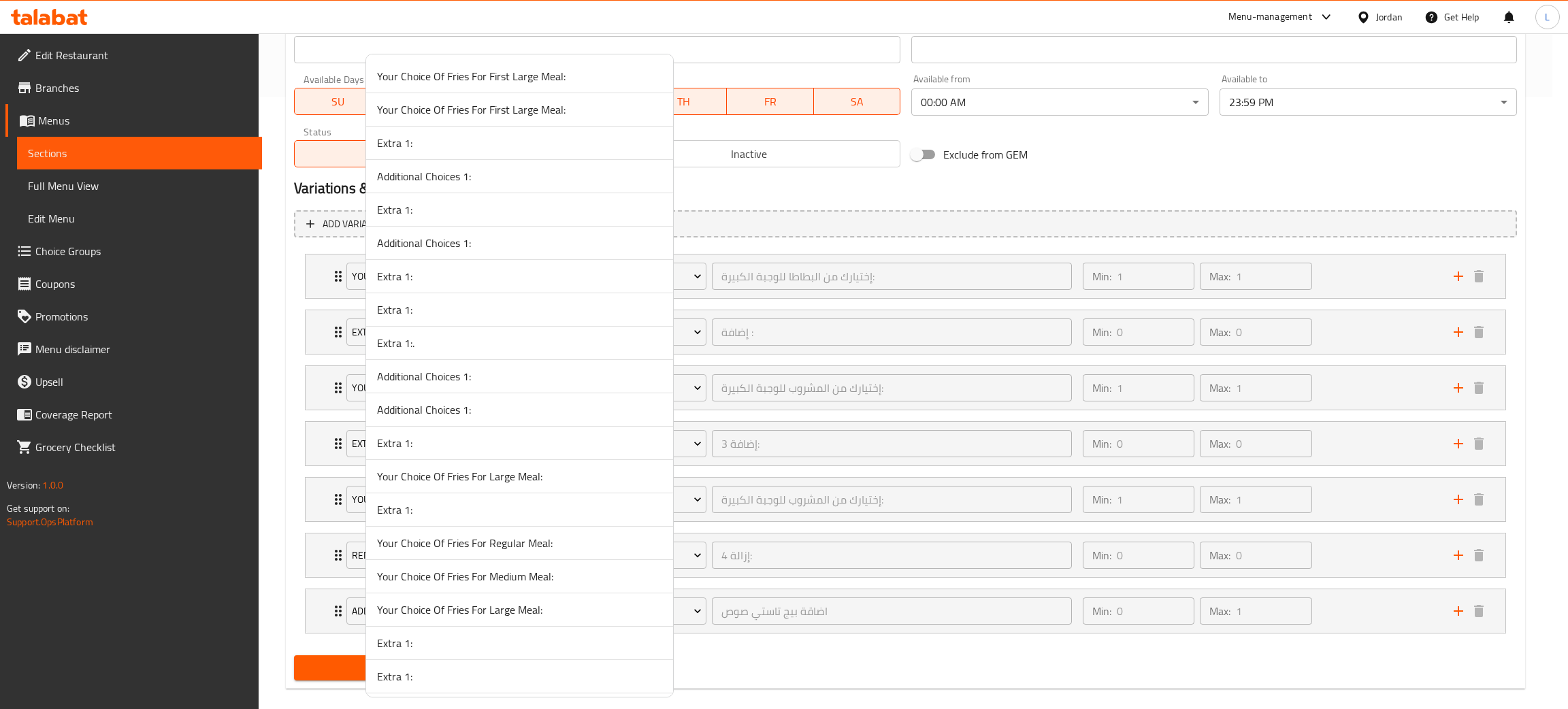
click at [532, 475] on span "Your Choice Of Fries For Large Meal:" at bounding box center [520, 475] width 285 height 16
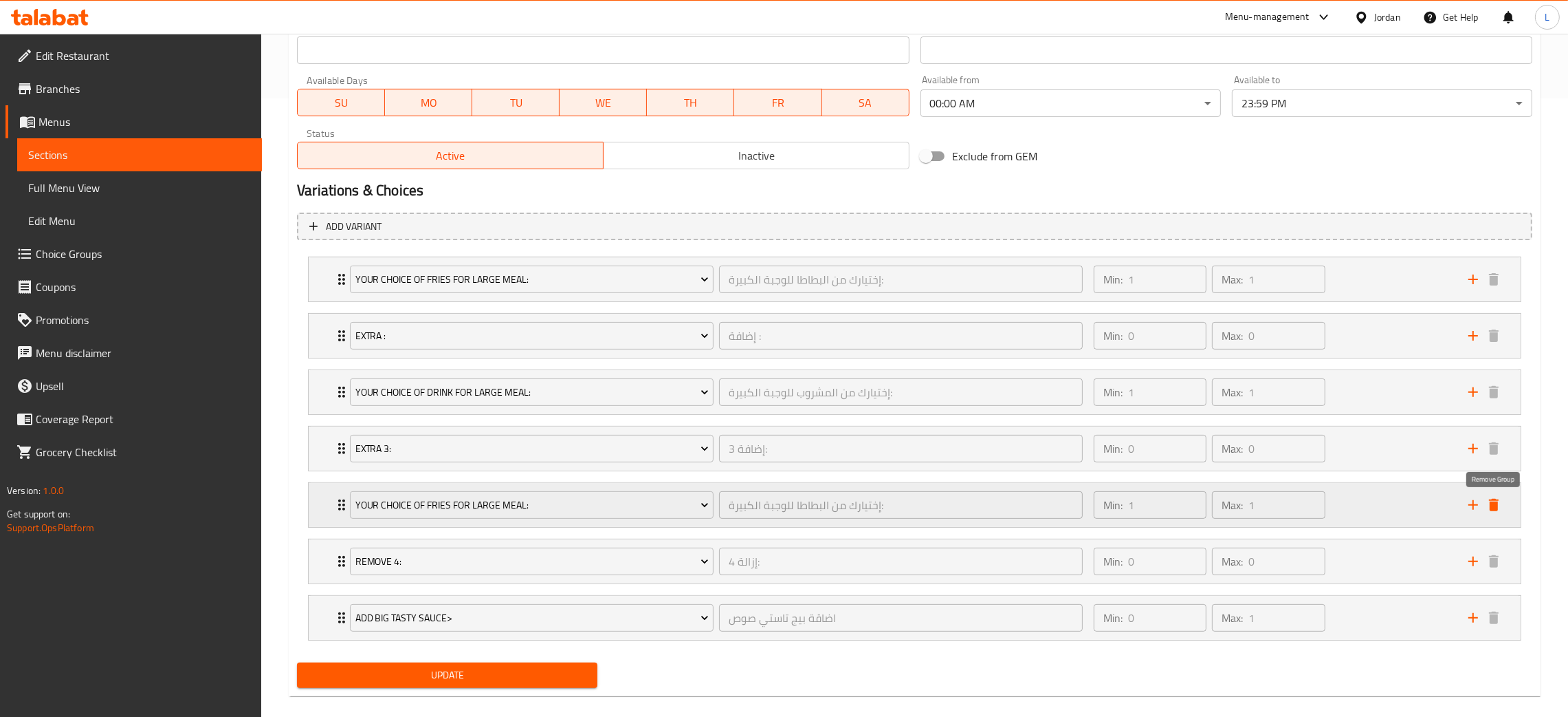
click at [1494, 506] on icon "delete" at bounding box center [1494, 505] width 9 height 12
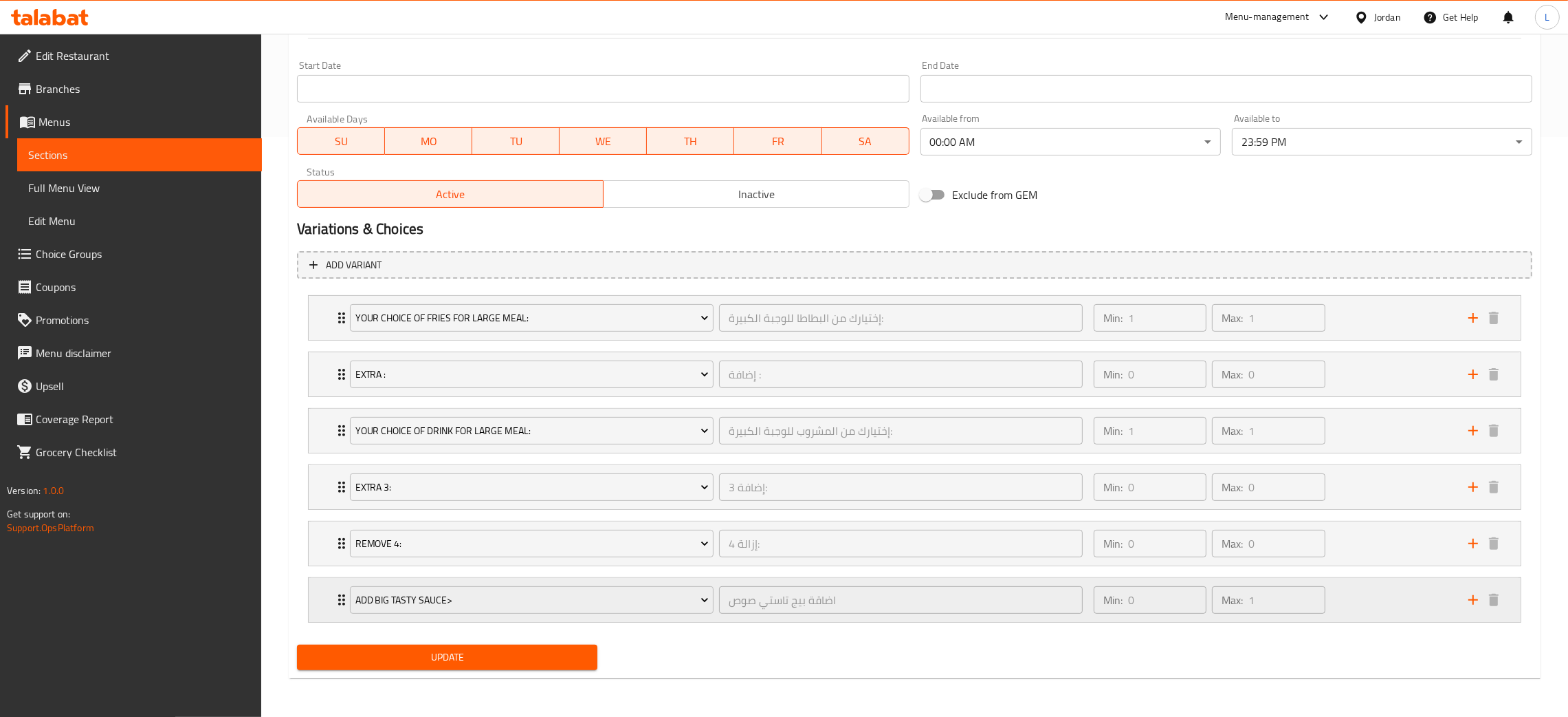
scroll to position [581, 0]
click at [537, 655] on span "Update" at bounding box center [447, 657] width 279 height 17
click at [491, 658] on span "Update" at bounding box center [447, 657] width 279 height 17
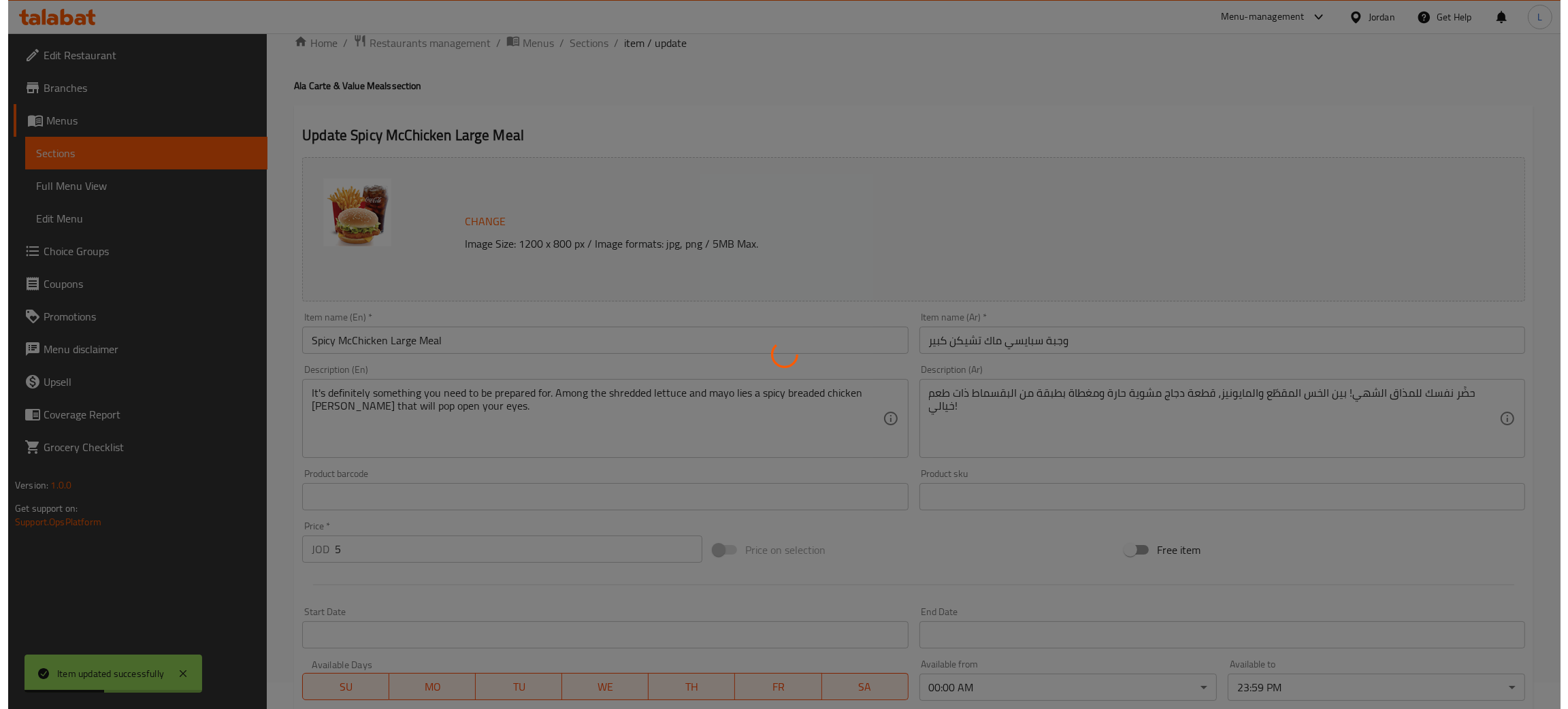
scroll to position [0, 0]
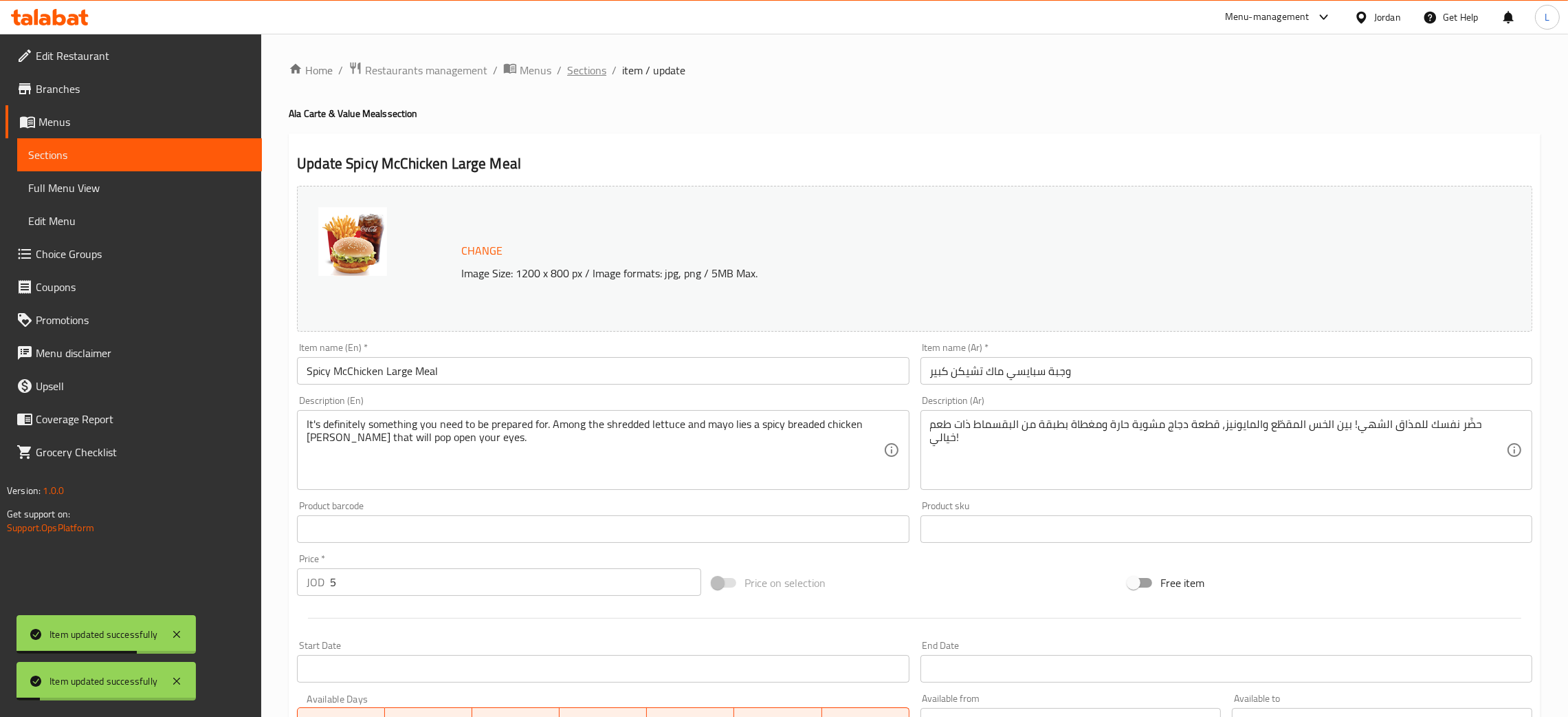
click at [596, 71] on span "Sections" at bounding box center [586, 69] width 39 height 16
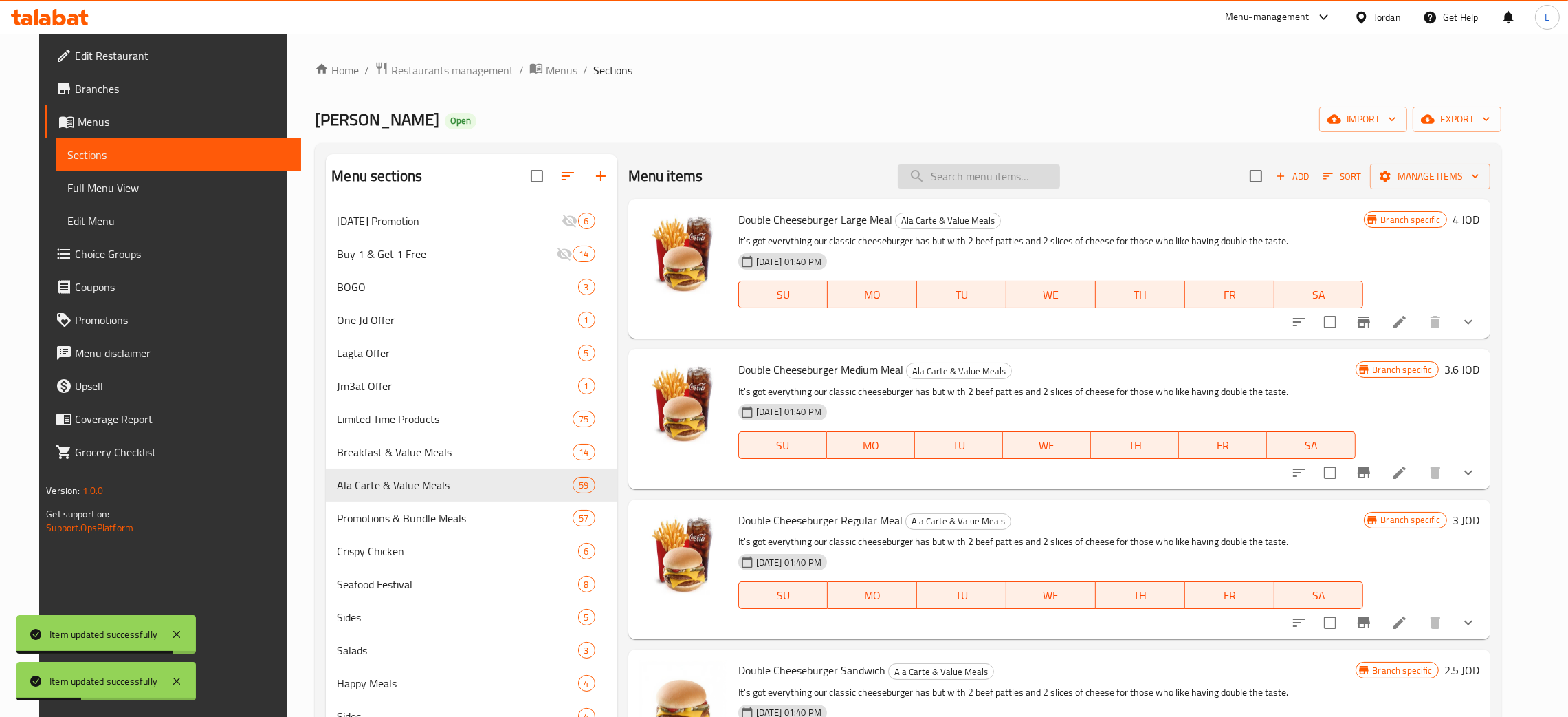
click at [1008, 185] on input "search" at bounding box center [978, 175] width 162 height 24
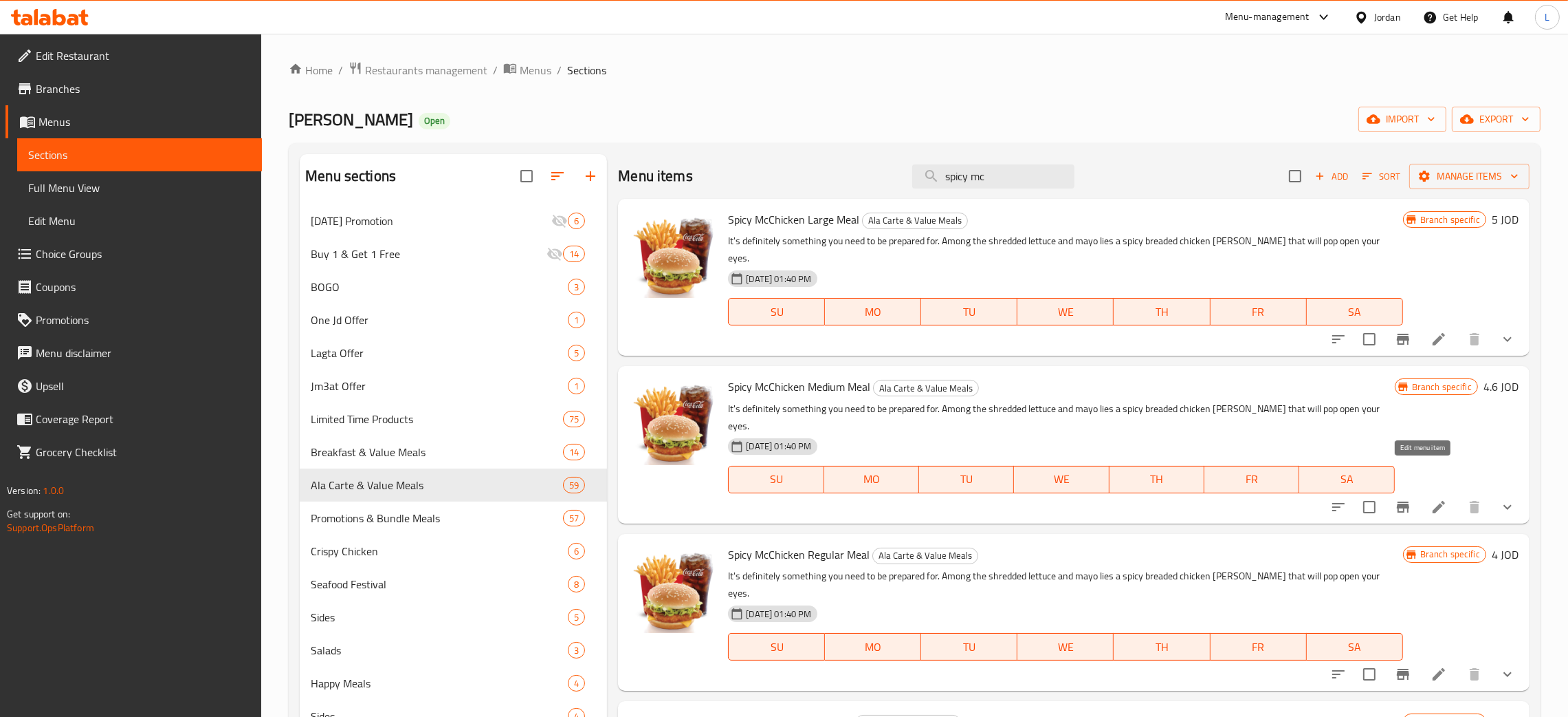
type input "spicy mc"
click at [1409, 490] on div at bounding box center [1422, 506] width 202 height 33
click at [1431, 499] on icon at bounding box center [1438, 506] width 16 height 16
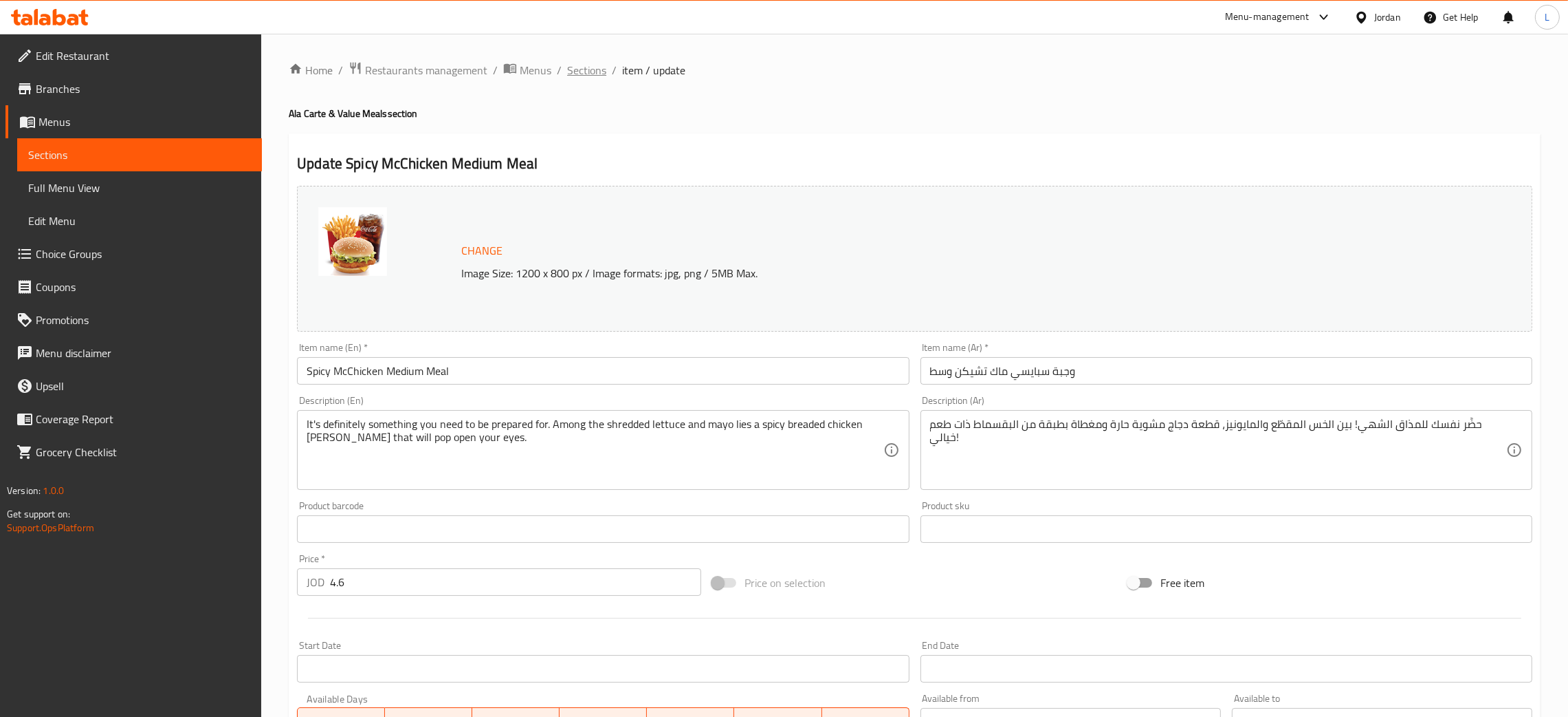
click at [578, 62] on span "Sections" at bounding box center [586, 69] width 39 height 16
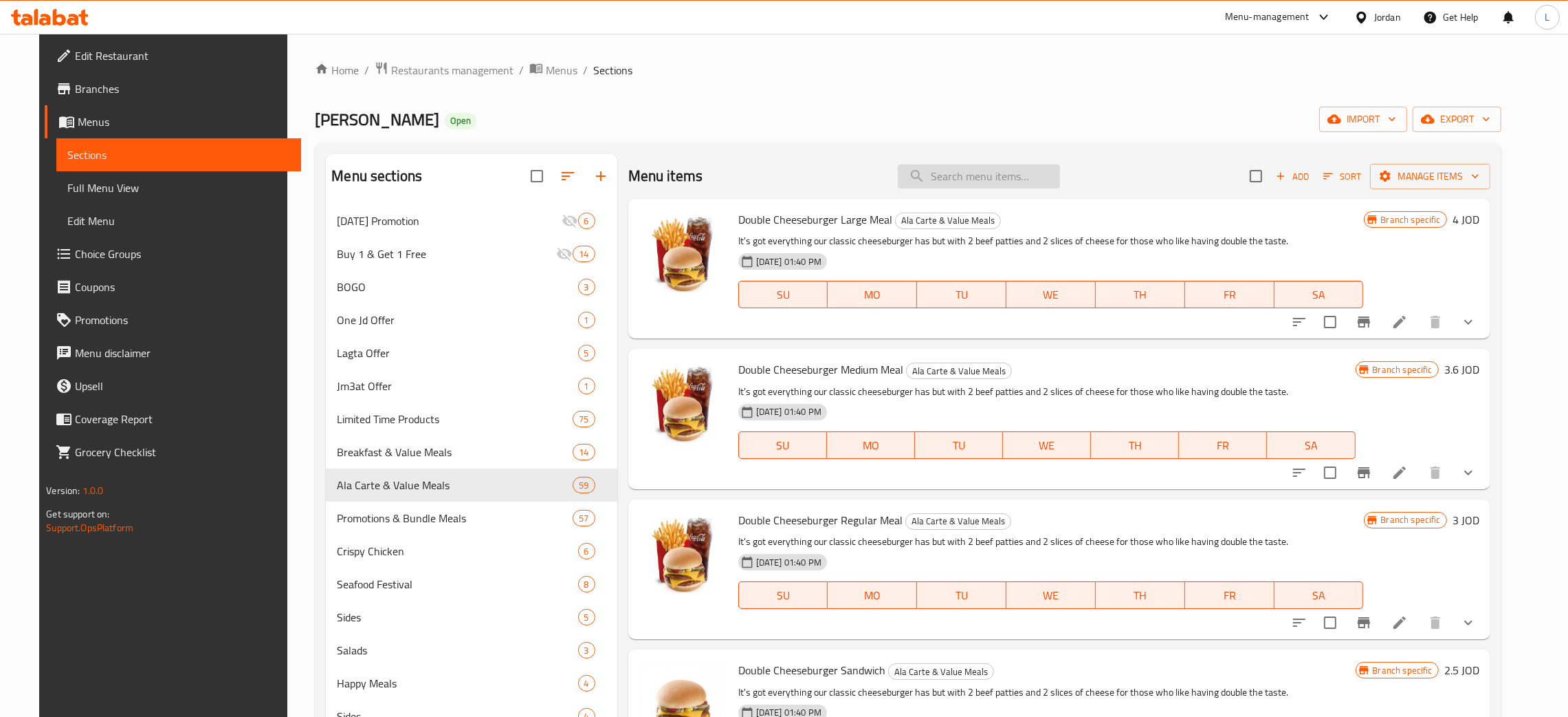
click at [966, 175] on input "search" at bounding box center [978, 175] width 162 height 24
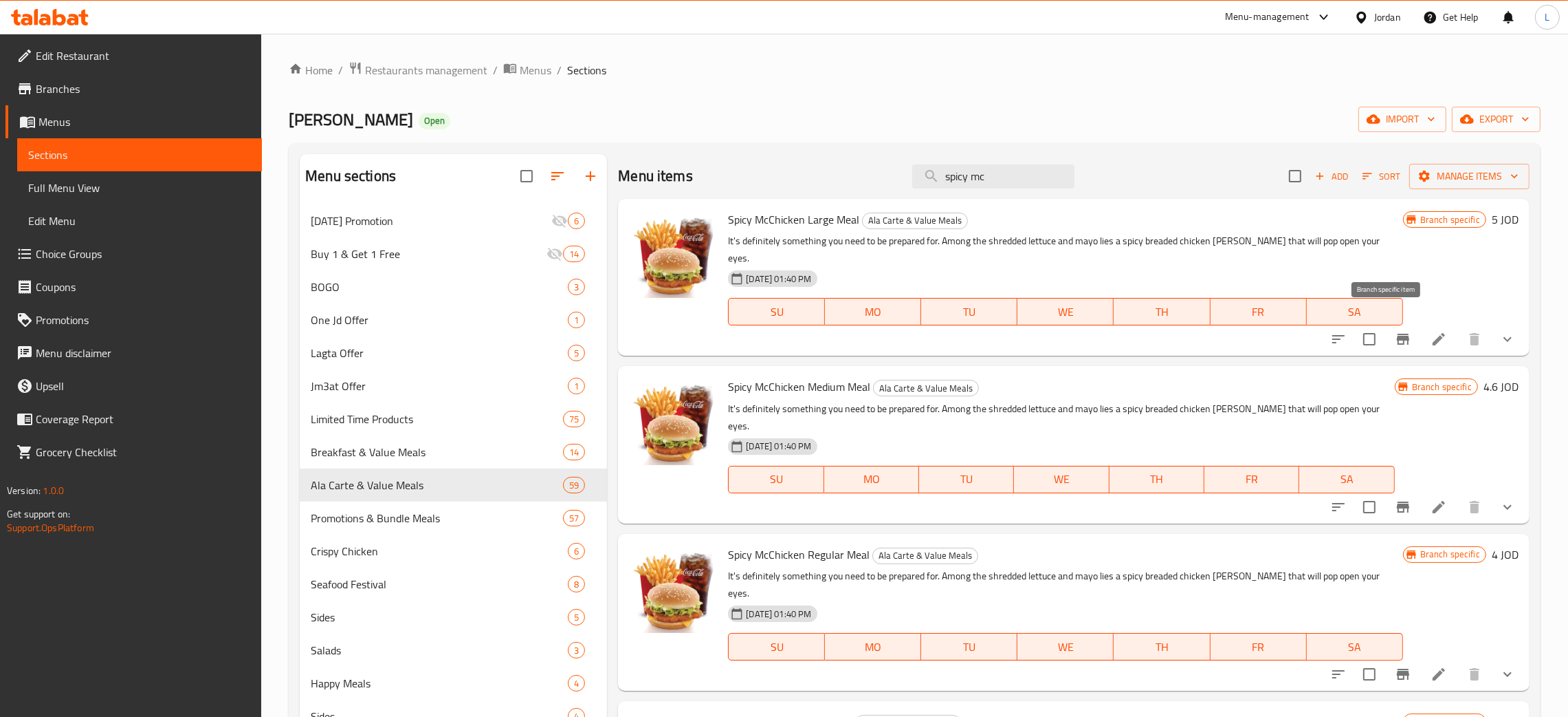
type input "spicy mc"
click at [1431, 331] on icon at bounding box center [1438, 339] width 16 height 16
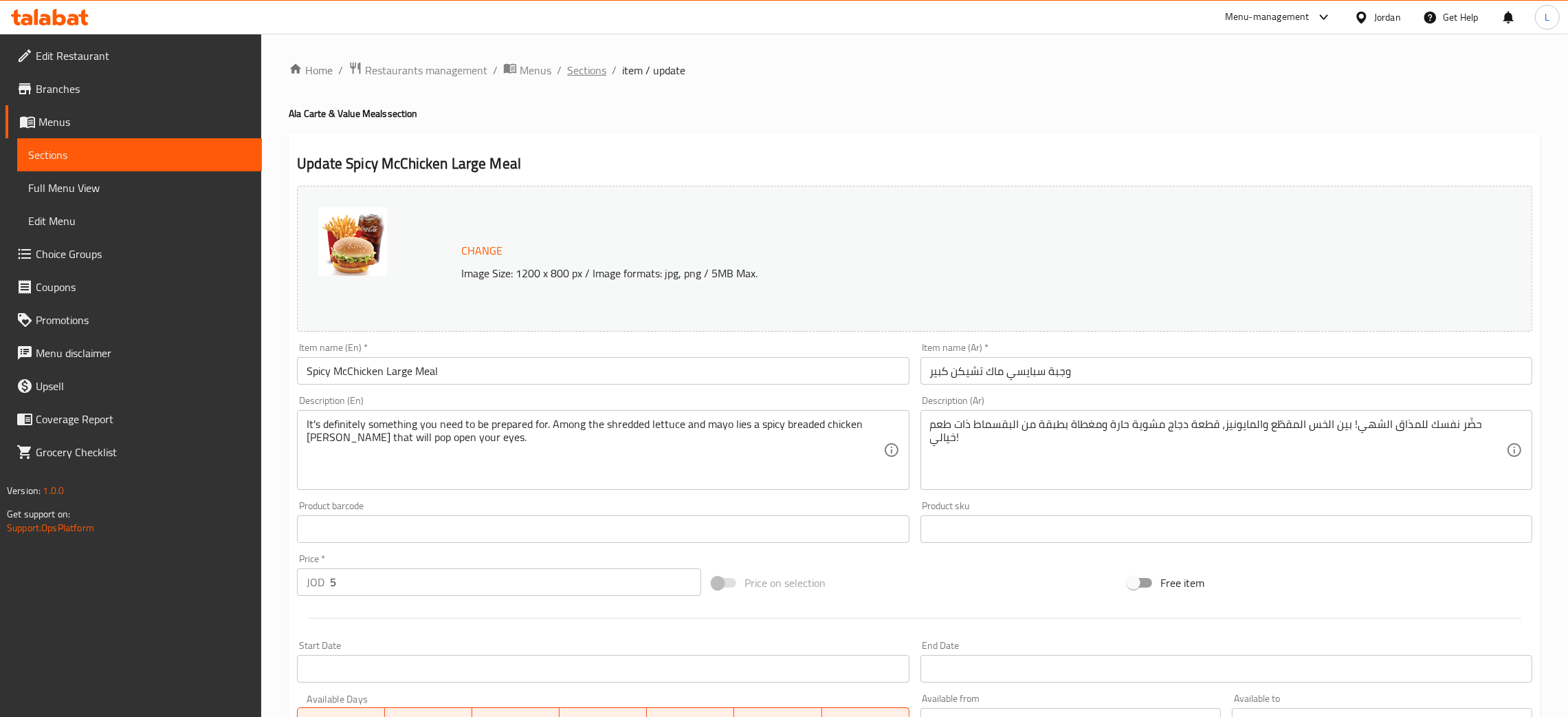
click at [584, 77] on span "Sections" at bounding box center [586, 69] width 39 height 16
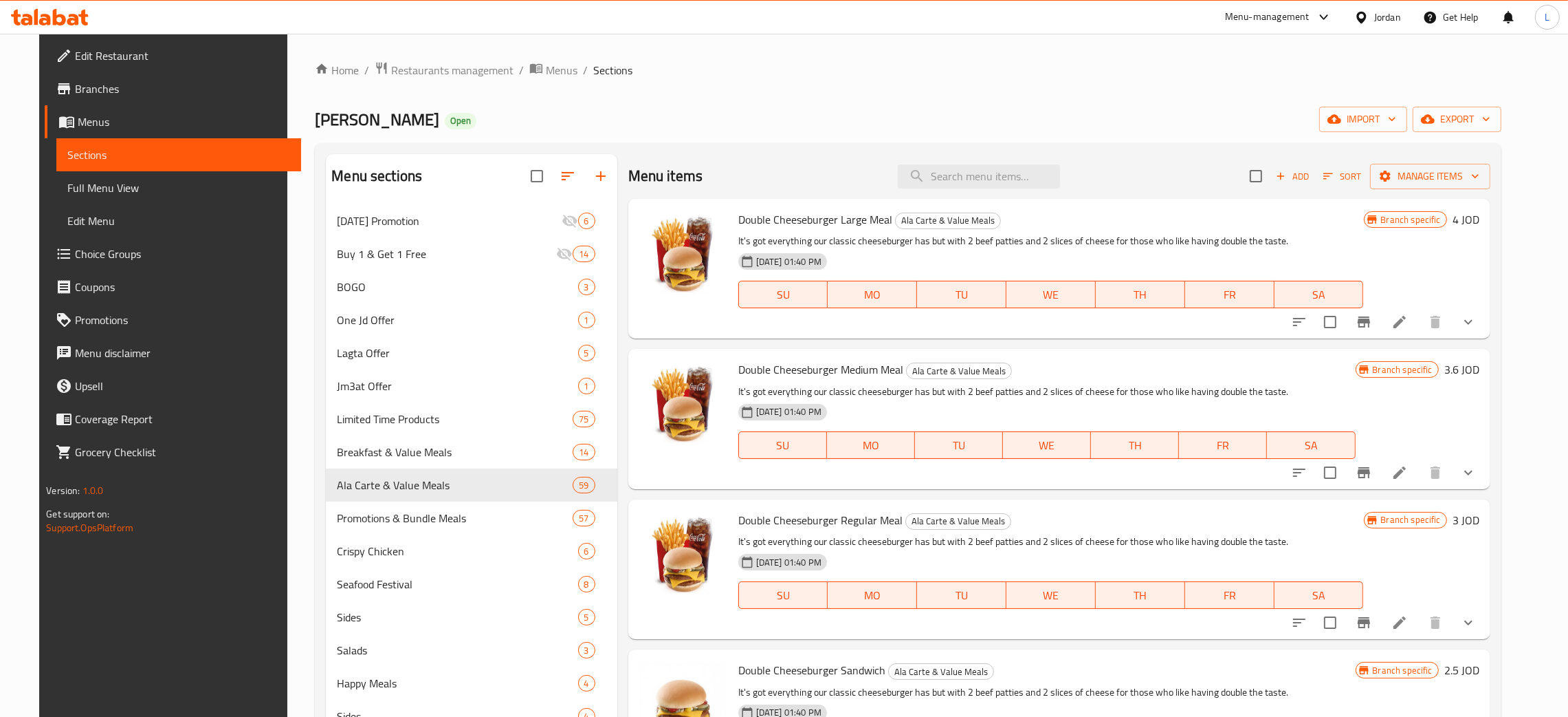
click at [51, 19] on icon at bounding box center [50, 16] width 78 height 16
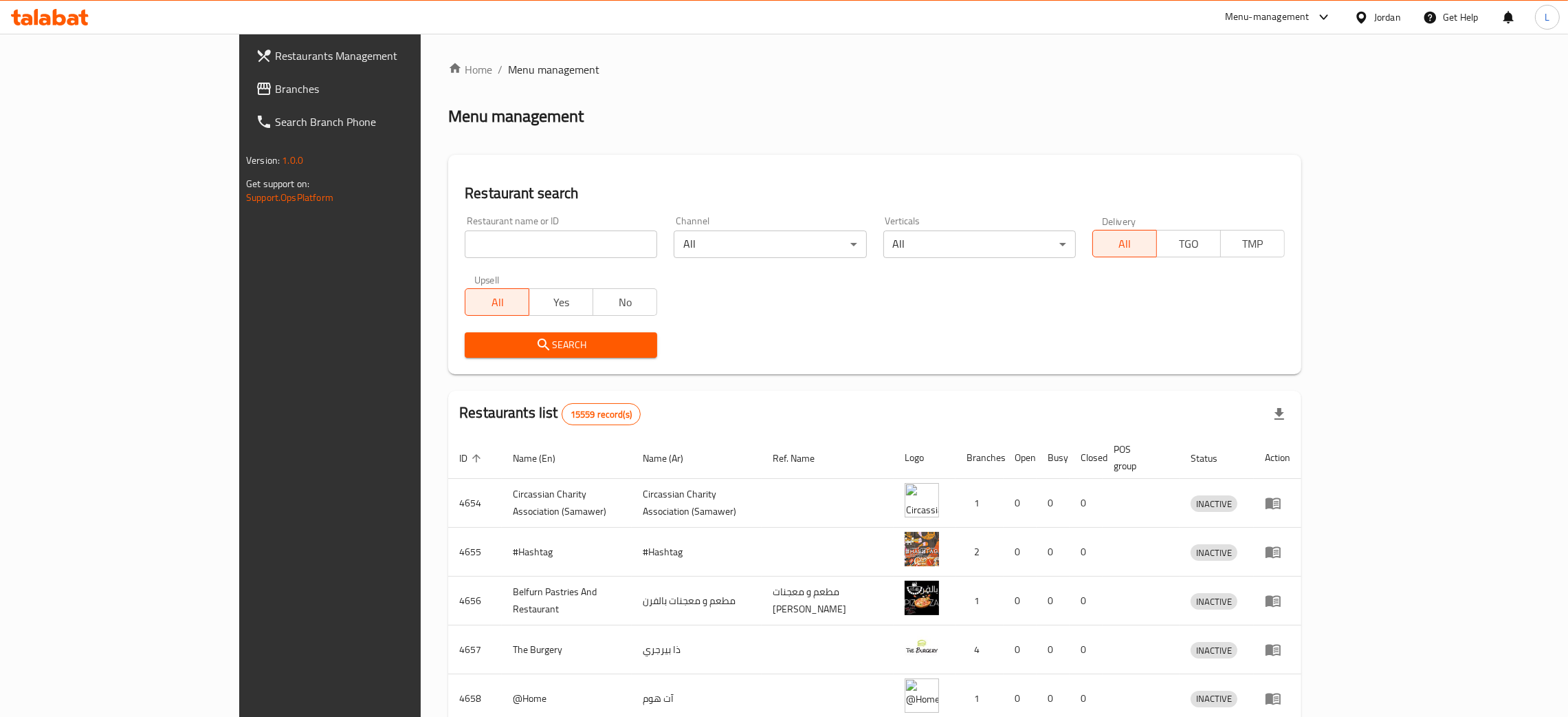
click at [275, 83] on span "Branches" at bounding box center [382, 88] width 215 height 16
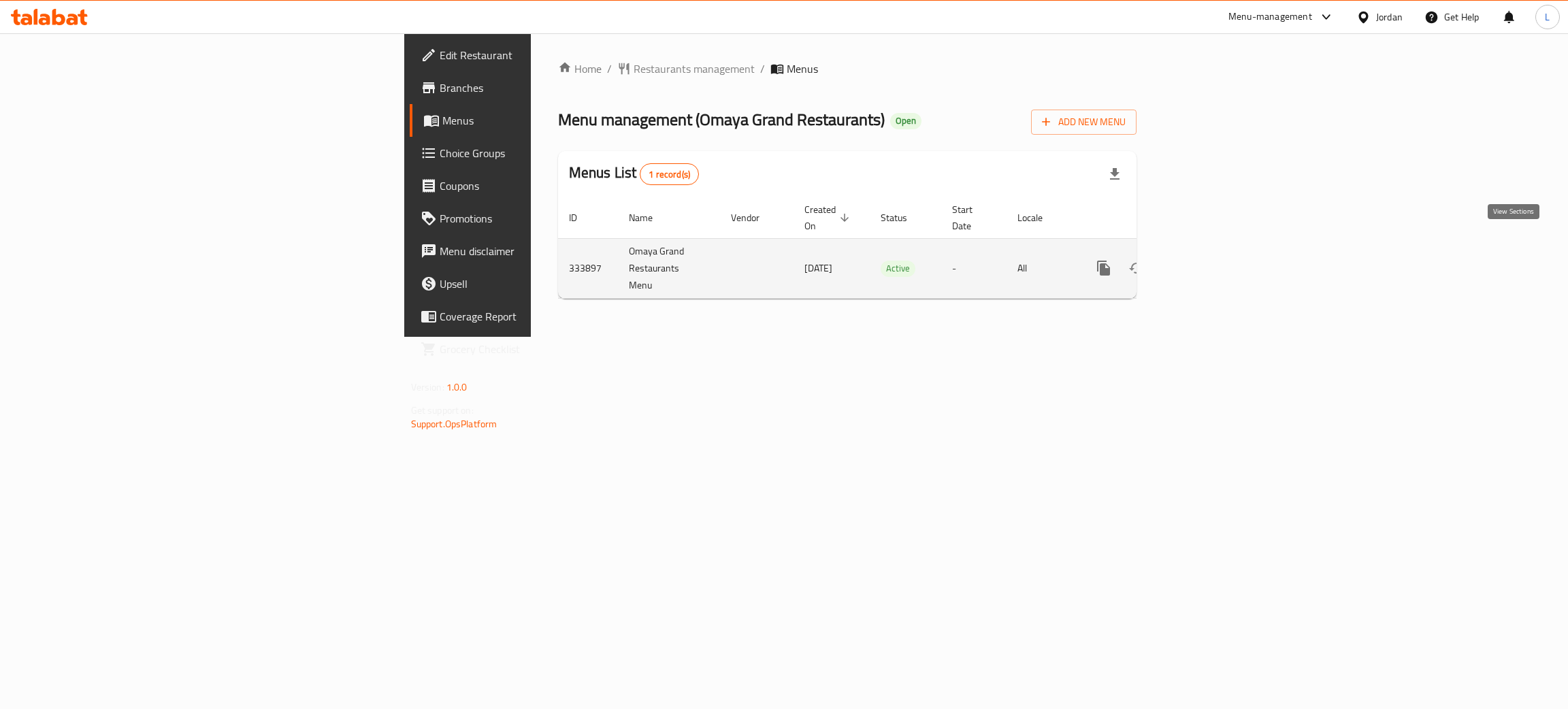
click at [1210, 260] on icon "enhanced table" at bounding box center [1201, 267] width 16 height 16
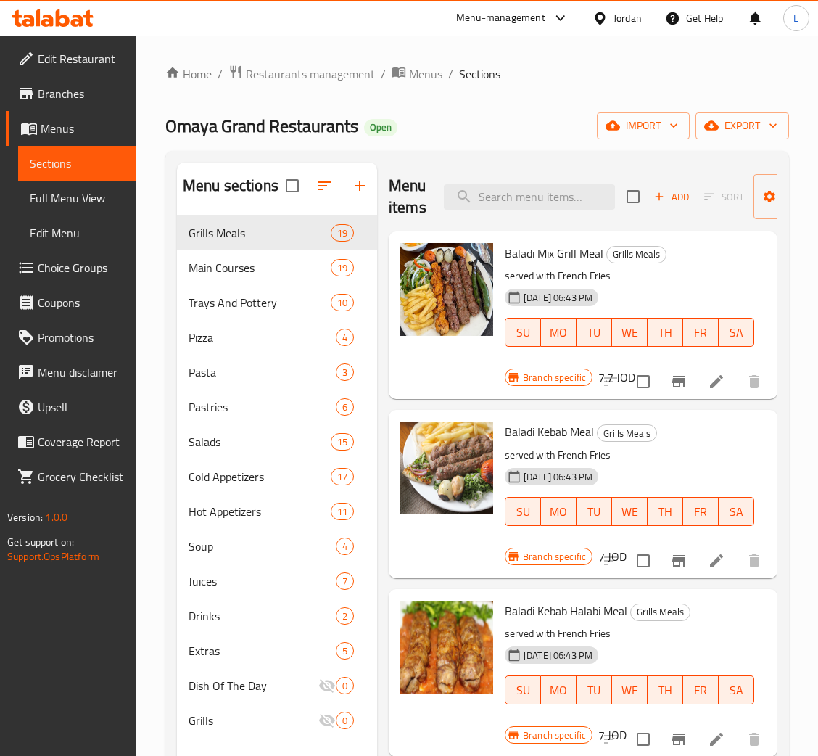
click at [73, 124] on span "Menus" at bounding box center [83, 128] width 84 height 17
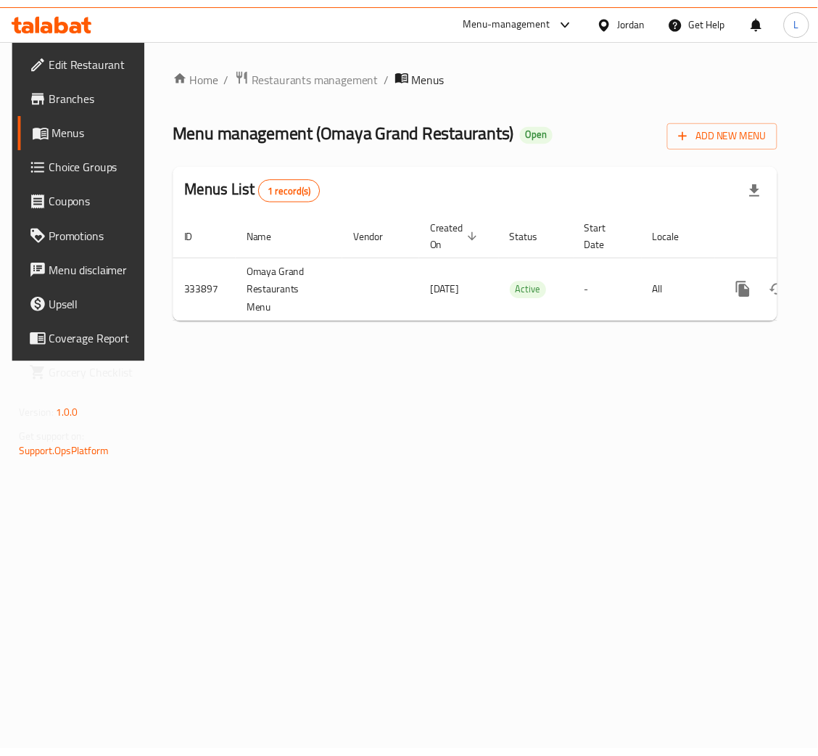
scroll to position [0, 76]
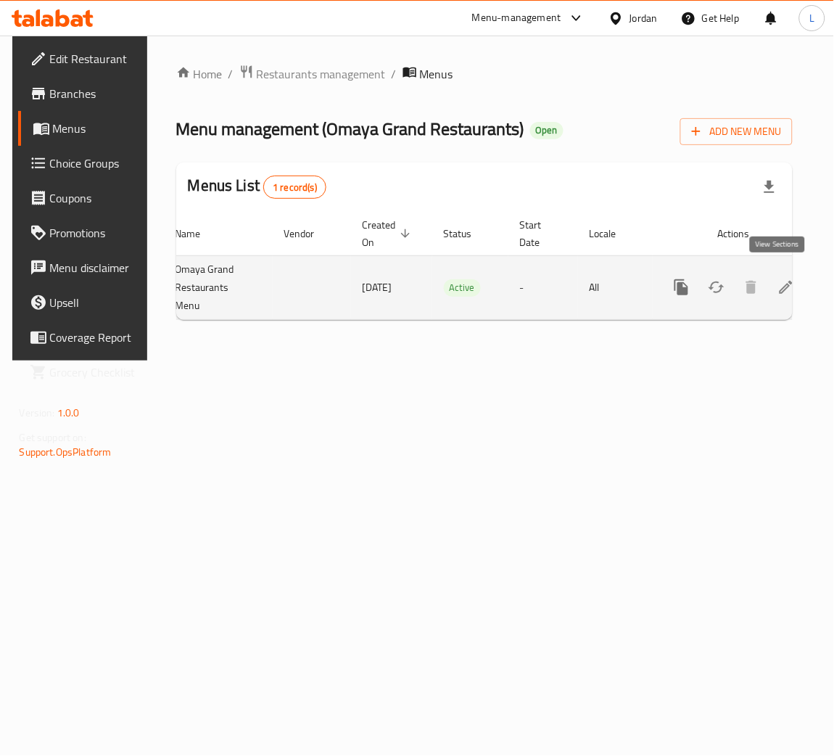
click at [782, 284] on icon "enhanced table" at bounding box center [785, 286] width 17 height 17
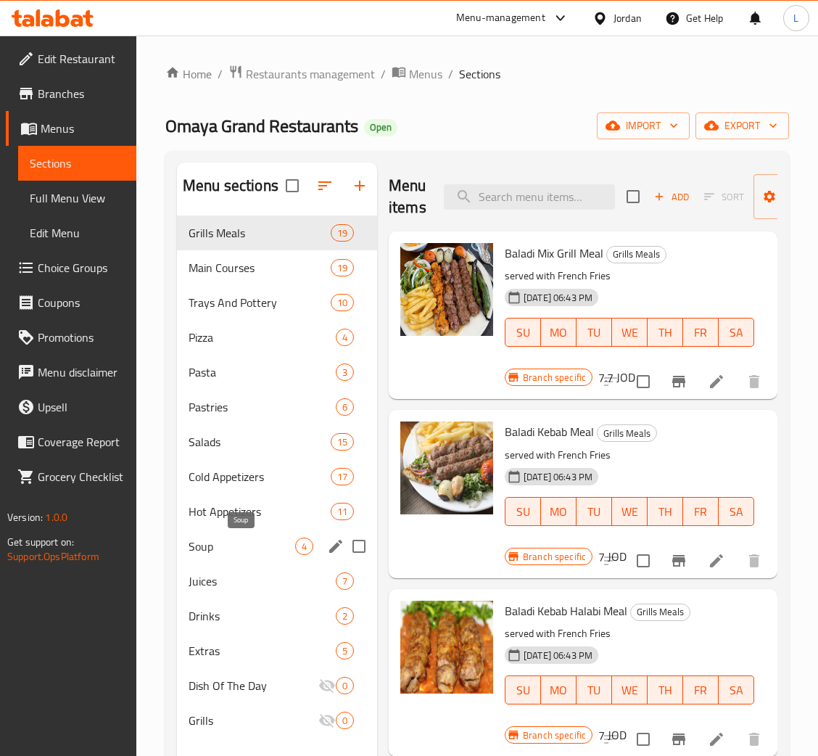
click at [262, 547] on span "Soup" at bounding box center [242, 545] width 107 height 17
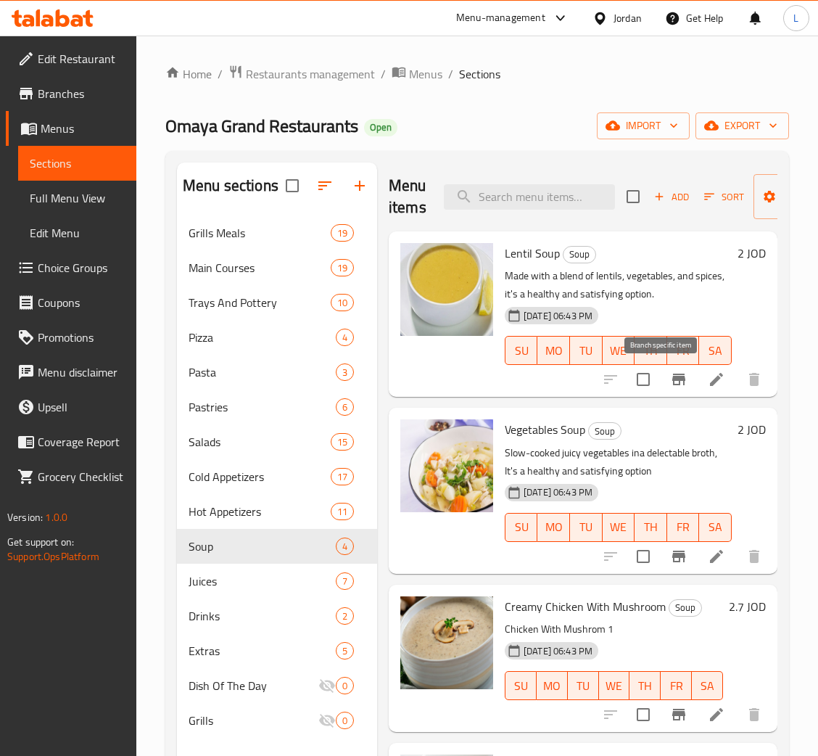
click at [672, 374] on icon "Branch-specific-item" at bounding box center [678, 379] width 13 height 12
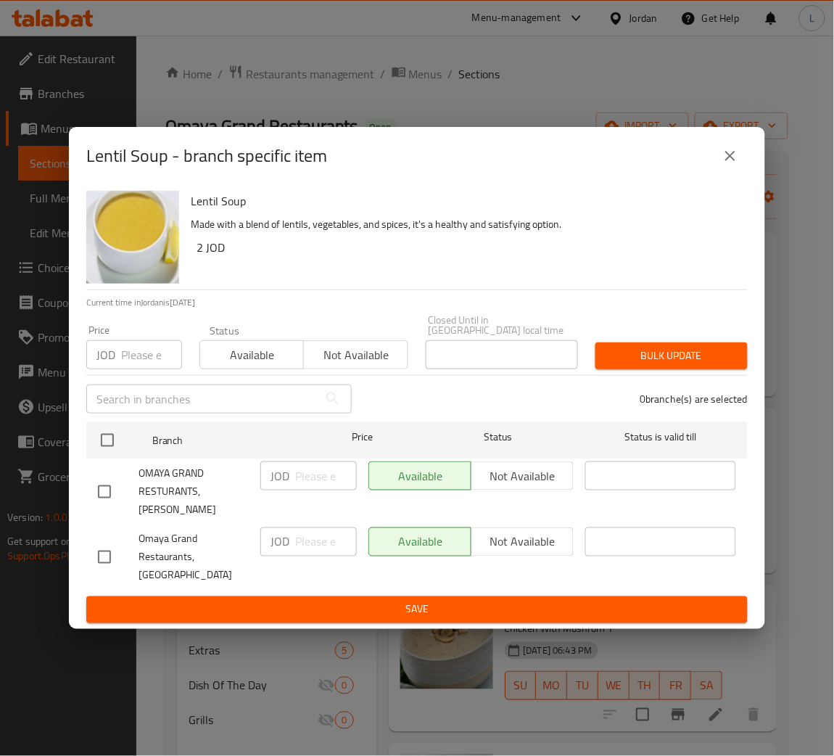
click at [134, 359] on input "number" at bounding box center [151, 354] width 61 height 29
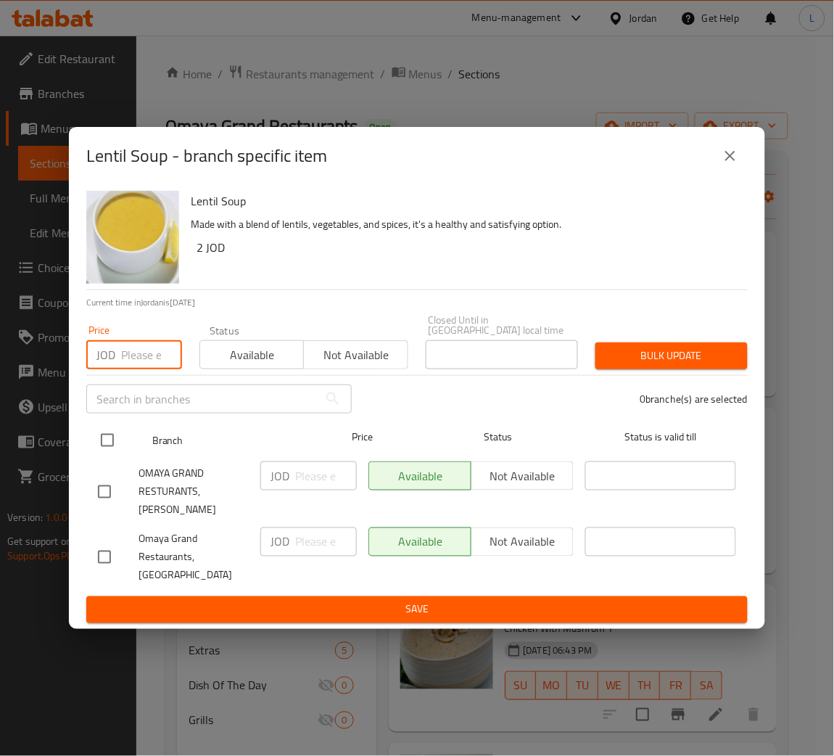
paste input "2.678"
type input "2.678"
click at [107, 455] on input "checkbox" at bounding box center [107, 440] width 30 height 30
checkbox input "true"
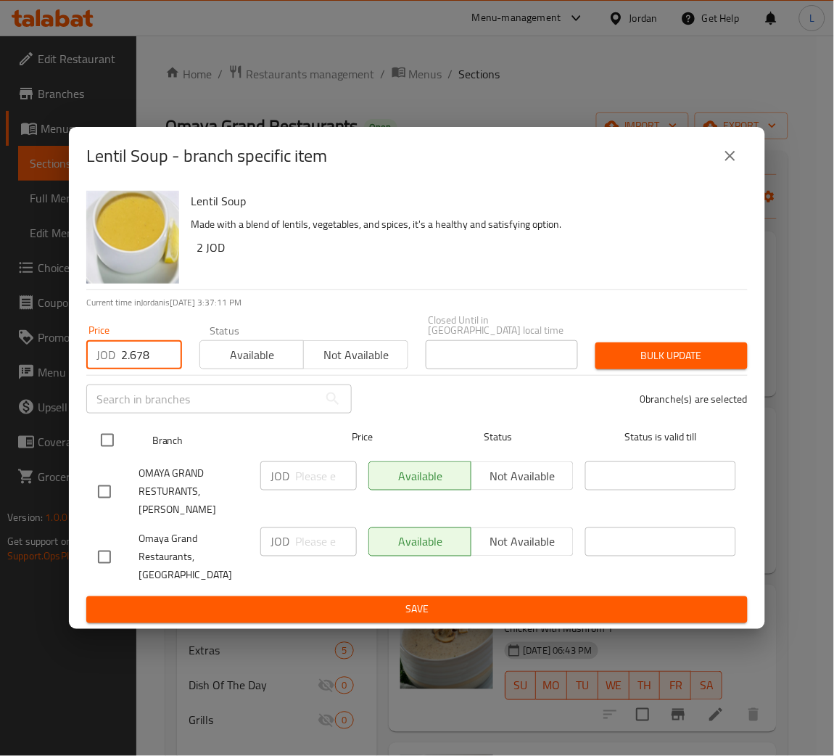
checkbox input "true"
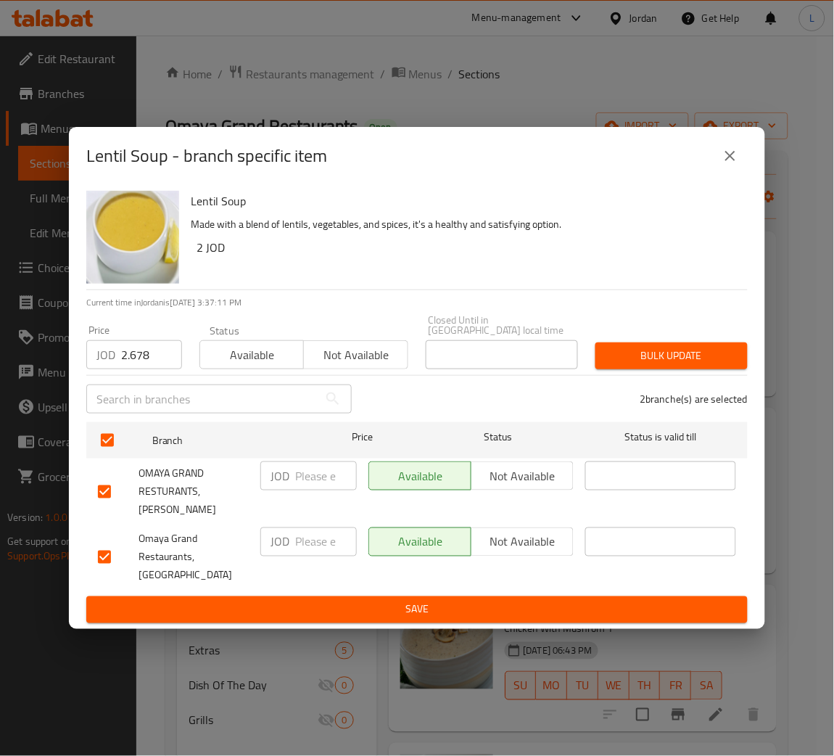
click at [699, 365] on span "Bulk update" at bounding box center [671, 356] width 129 height 18
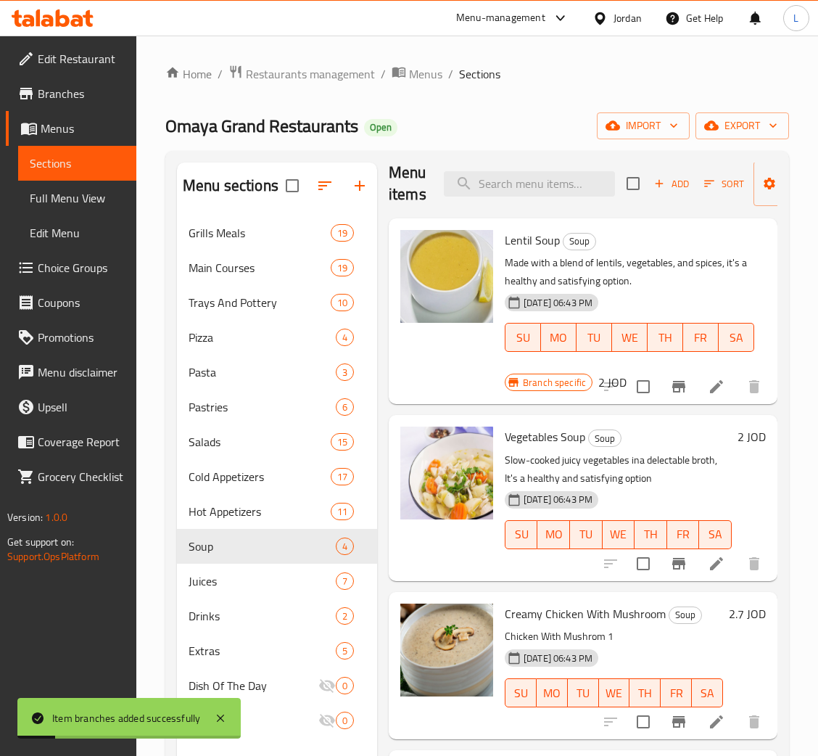
scroll to position [28, 0]
click at [670, 555] on icon "Branch-specific-item" at bounding box center [678, 563] width 17 height 17
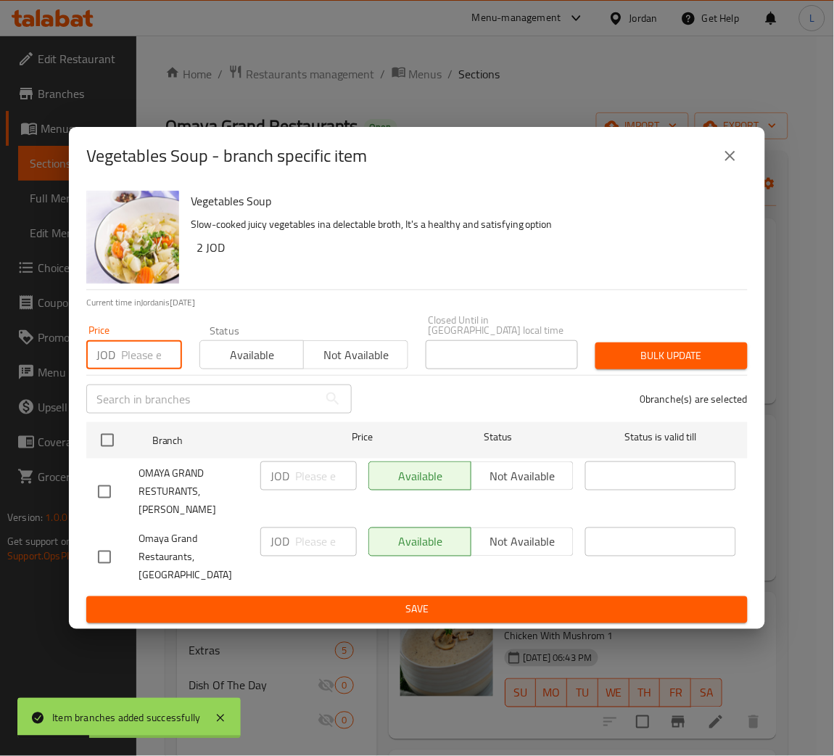
click at [124, 361] on input "number" at bounding box center [151, 354] width 61 height 29
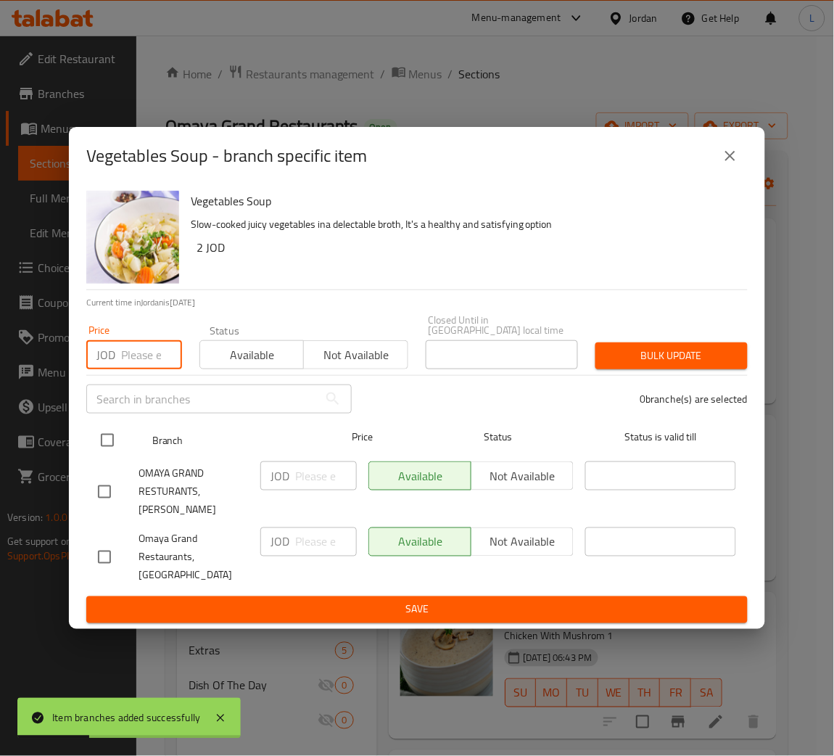
paste input "2.678"
type input "2.678"
click at [109, 447] on input "checkbox" at bounding box center [107, 440] width 30 height 30
checkbox input "true"
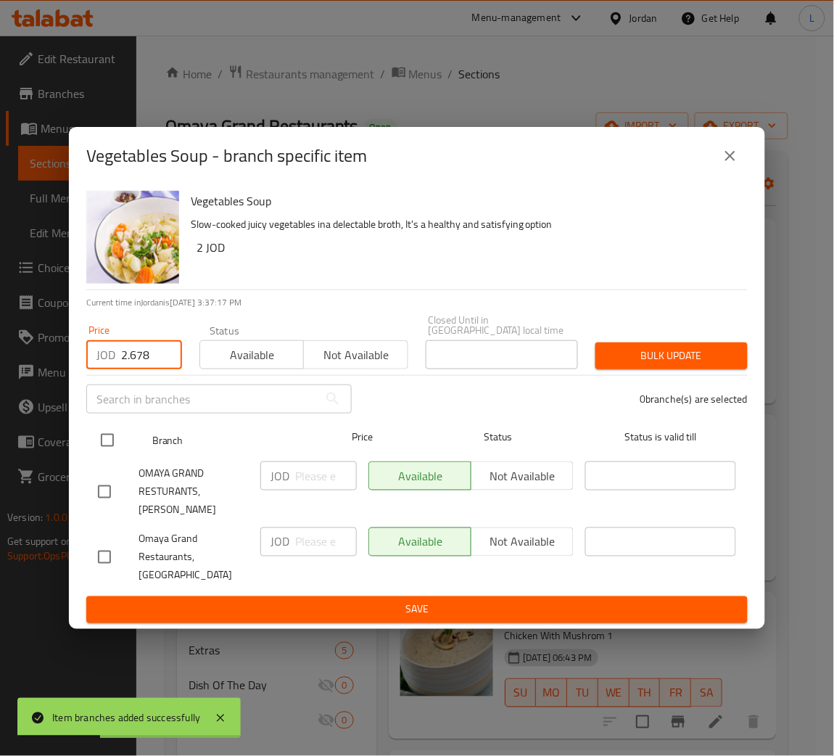
checkbox input "true"
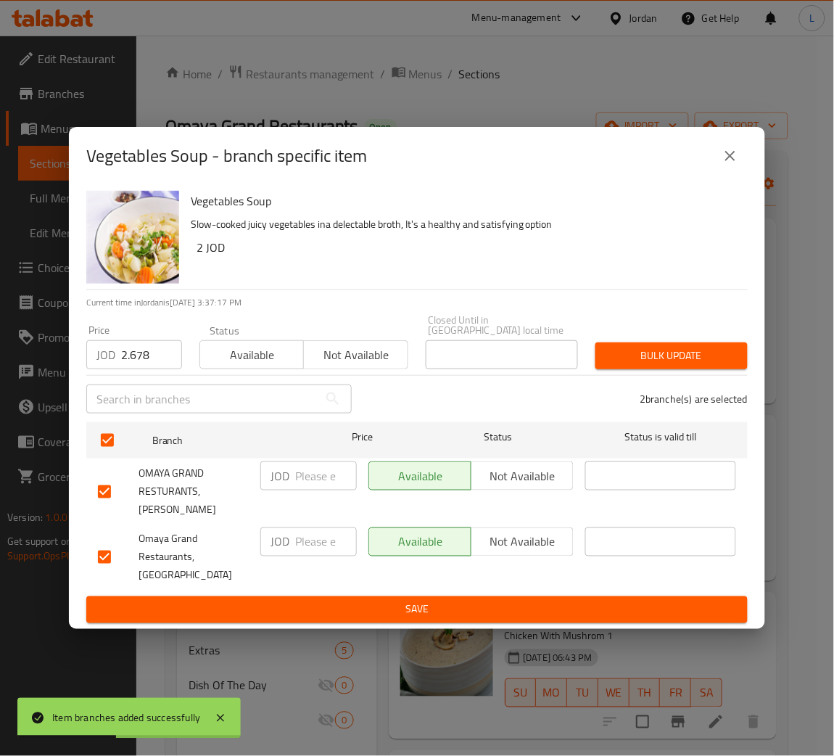
click at [634, 345] on div "Bulk update" at bounding box center [672, 356] width 170 height 44
click at [677, 356] on span "Bulk update" at bounding box center [671, 356] width 129 height 18
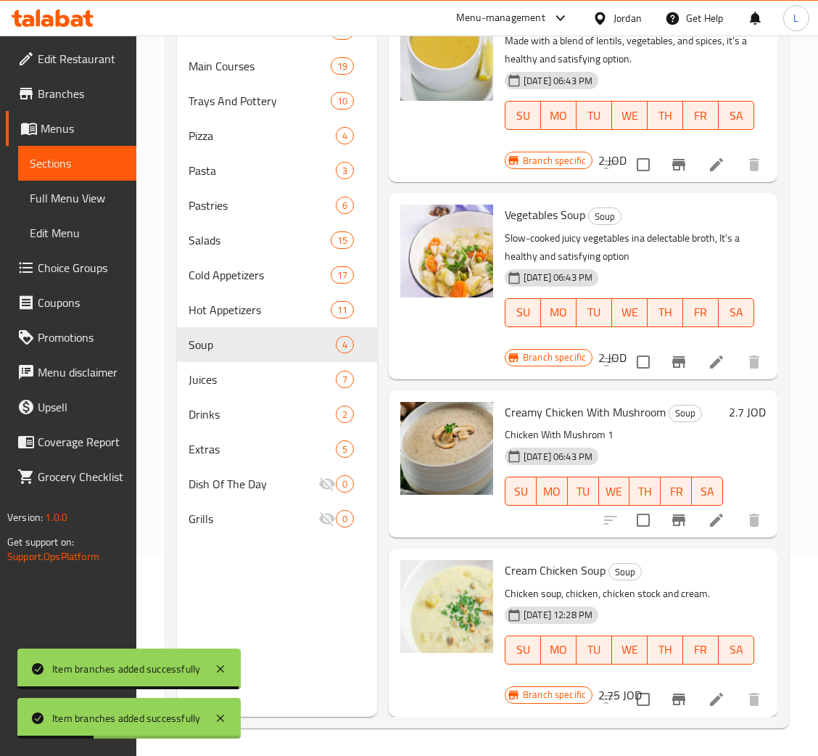
scroll to position [204, 0]
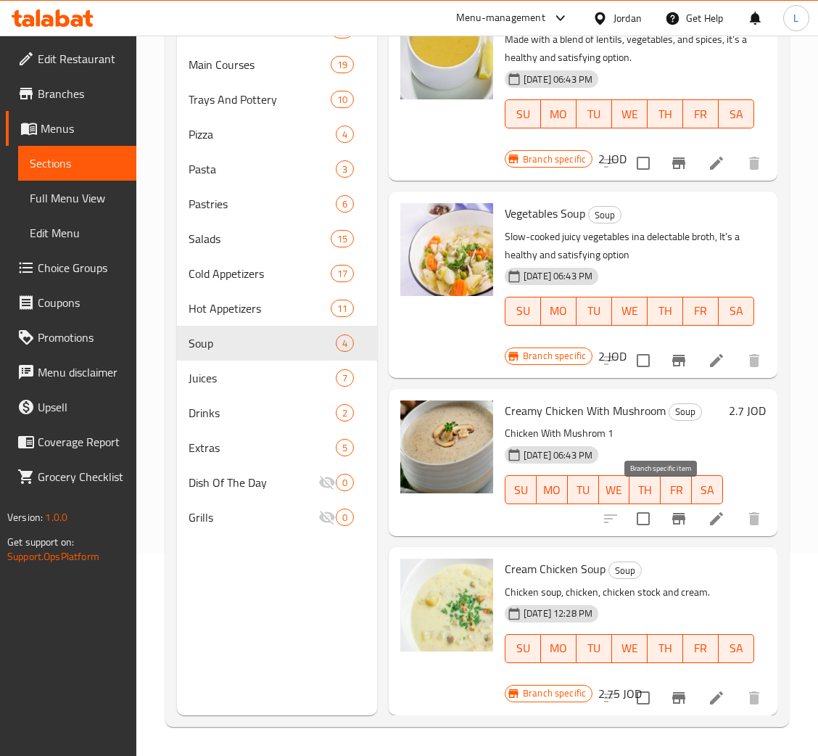
click at [661, 513] on button "Branch-specific-item" at bounding box center [678, 518] width 35 height 35
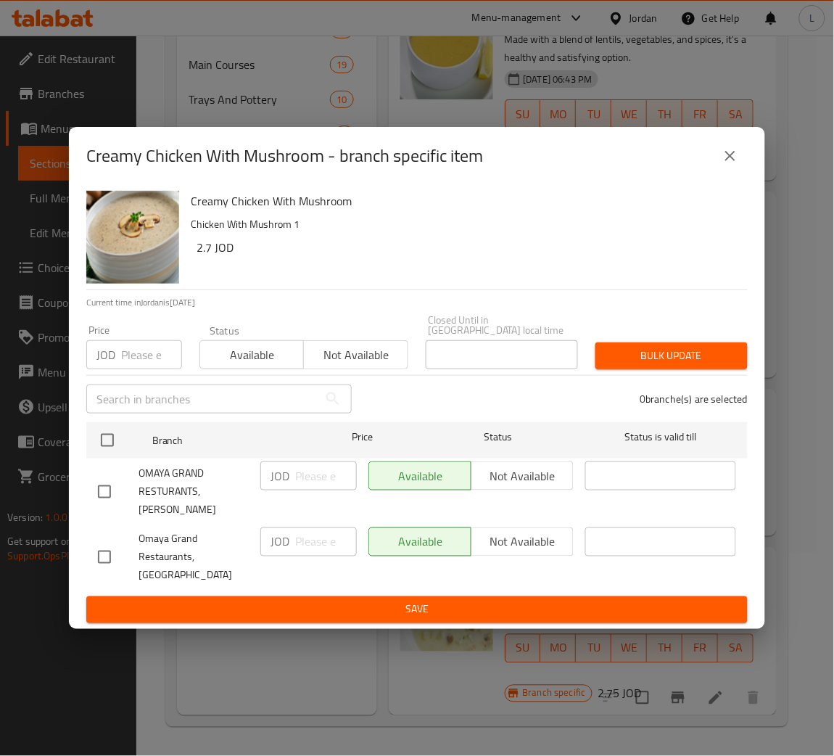
click at [137, 363] on input "number" at bounding box center [151, 354] width 61 height 29
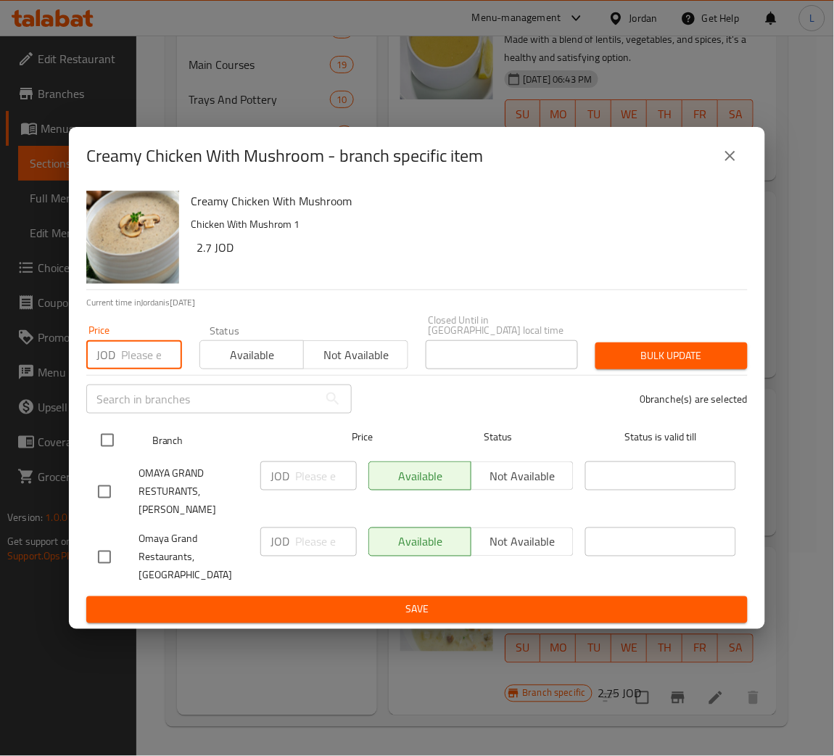
paste input "3.094"
type input "3.094"
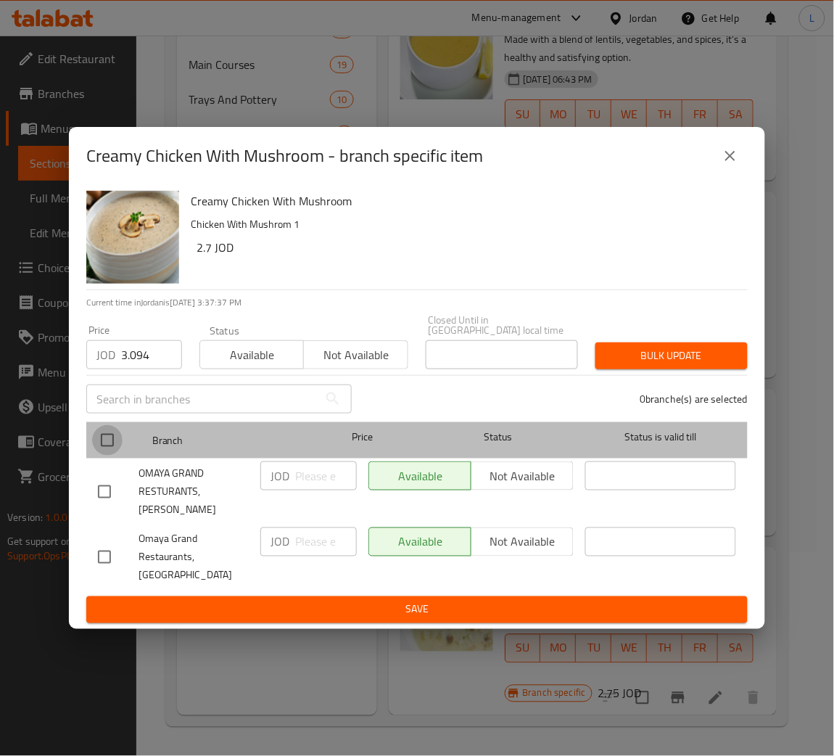
click at [107, 439] on input "checkbox" at bounding box center [107, 440] width 30 height 30
checkbox input "true"
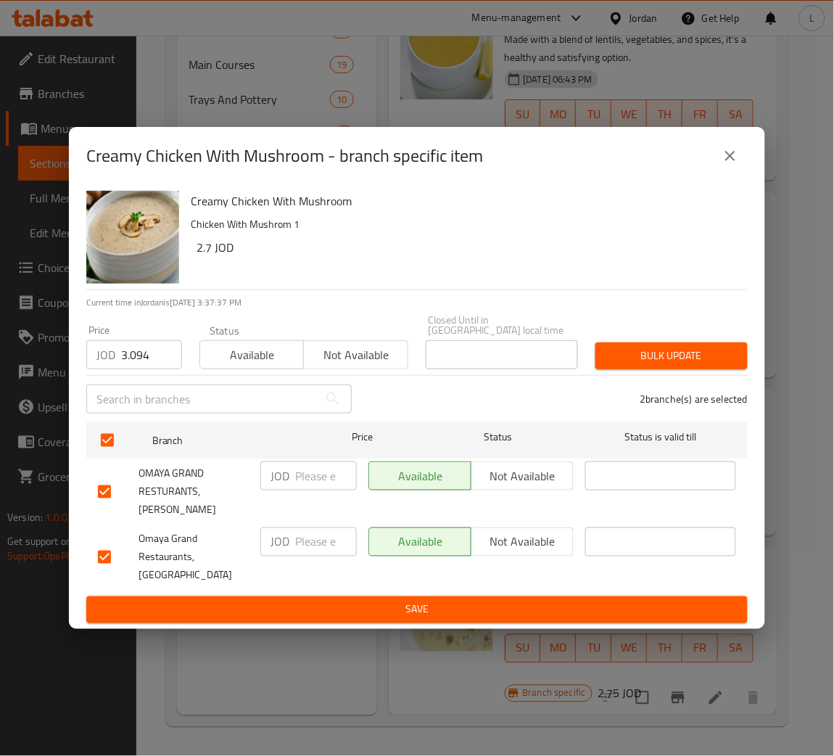
click at [669, 359] on span "Bulk update" at bounding box center [671, 356] width 129 height 18
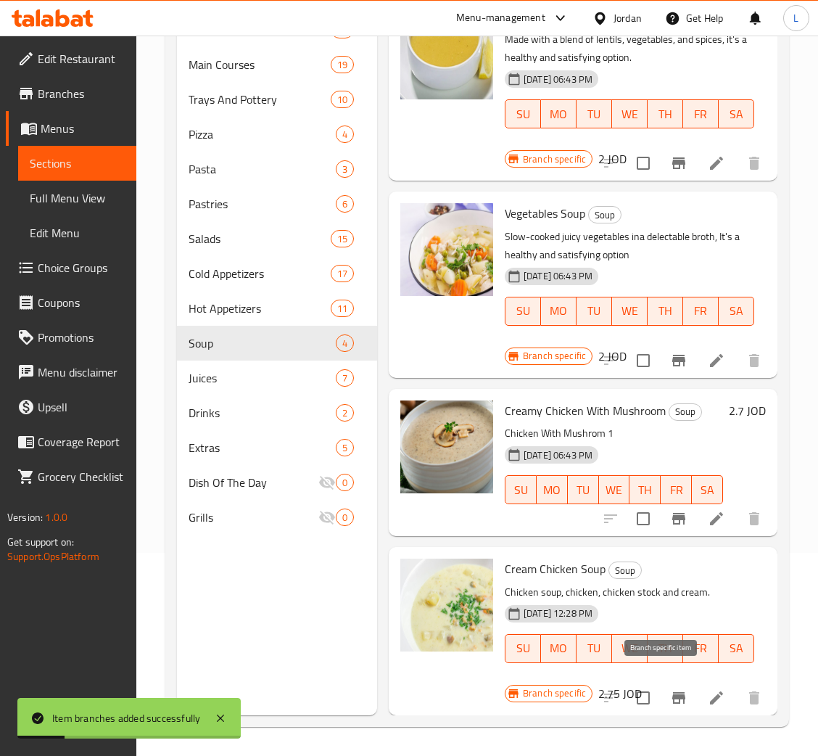
click at [672, 692] on icon "Branch-specific-item" at bounding box center [678, 698] width 13 height 12
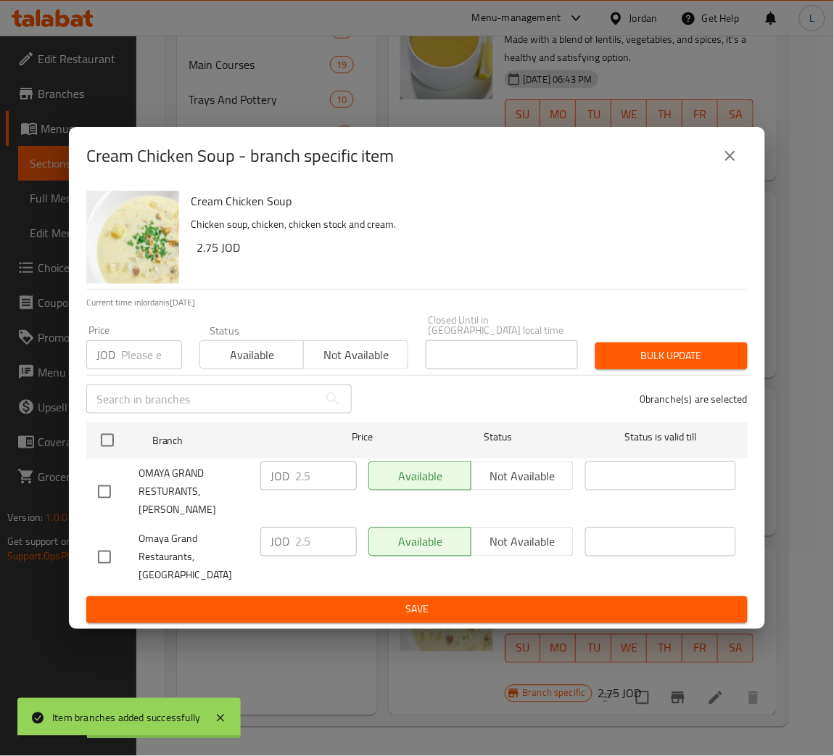
click at [146, 363] on input "number" at bounding box center [151, 354] width 61 height 29
paste input "3.094"
type input "3.094"
click at [716, 168] on button "close" at bounding box center [730, 155] width 35 height 35
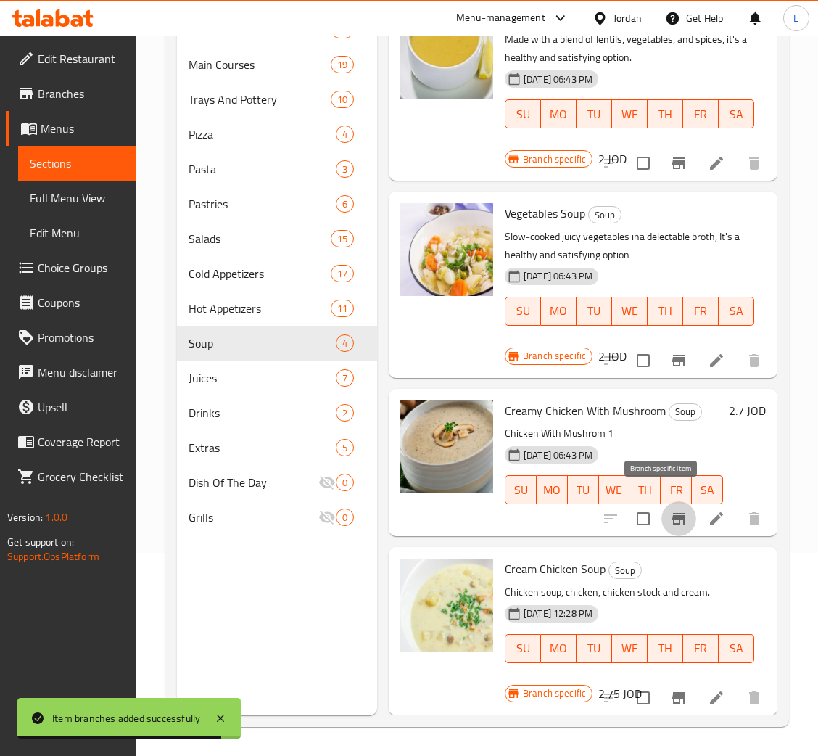
click at [666, 501] on button "Branch-specific-item" at bounding box center [678, 518] width 35 height 35
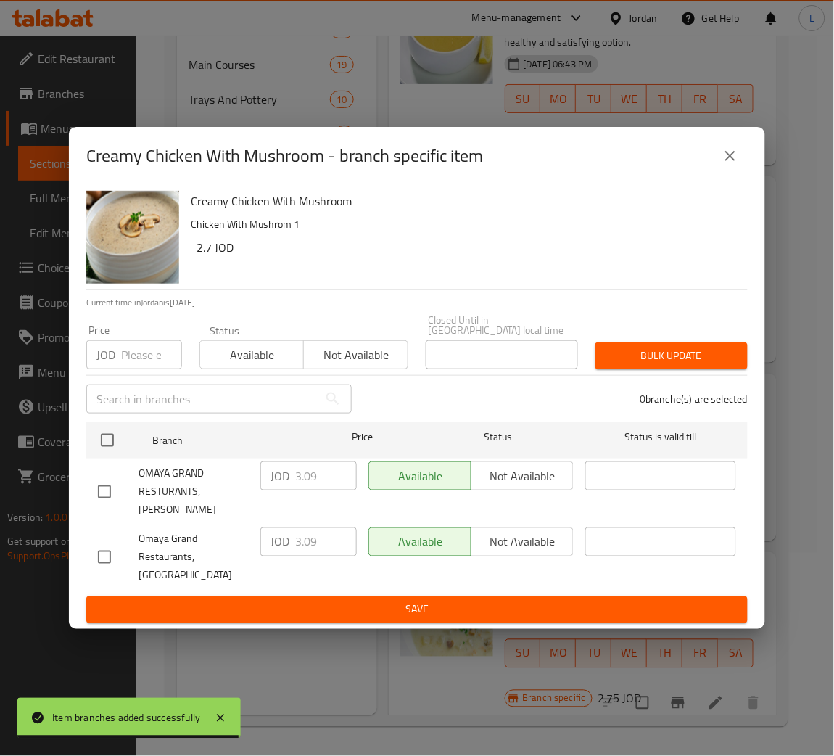
click at [131, 358] on input "number" at bounding box center [151, 354] width 61 height 29
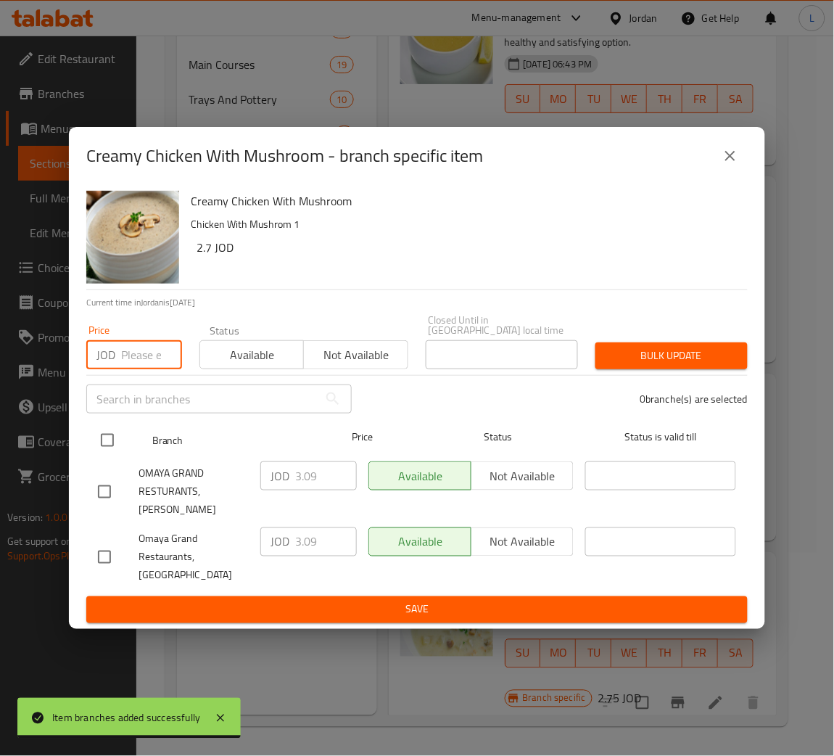
paste input "3.094"
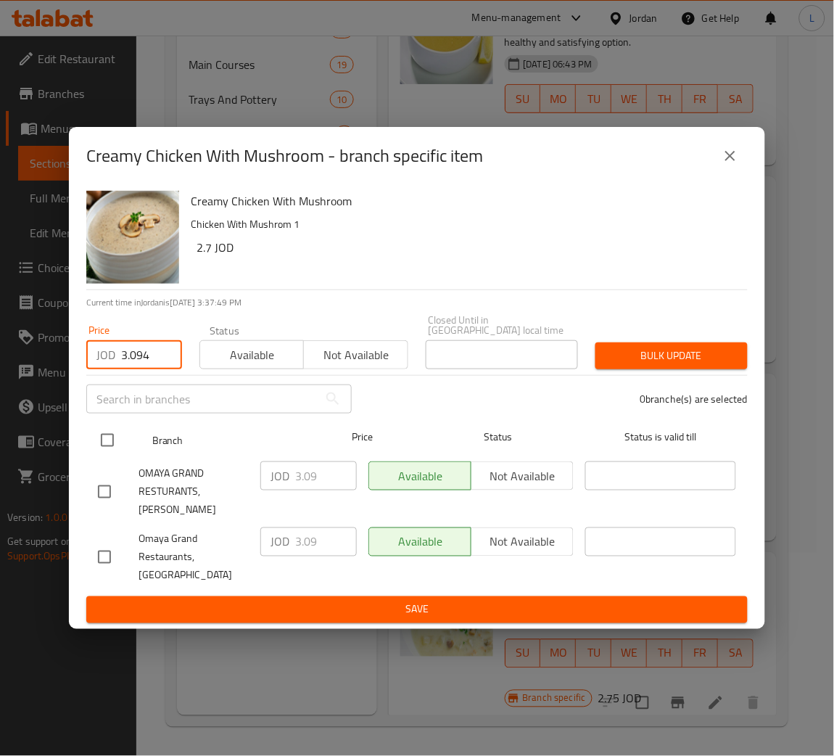
type input "3.094"
click at [109, 450] on input "checkbox" at bounding box center [107, 440] width 30 height 30
checkbox input "true"
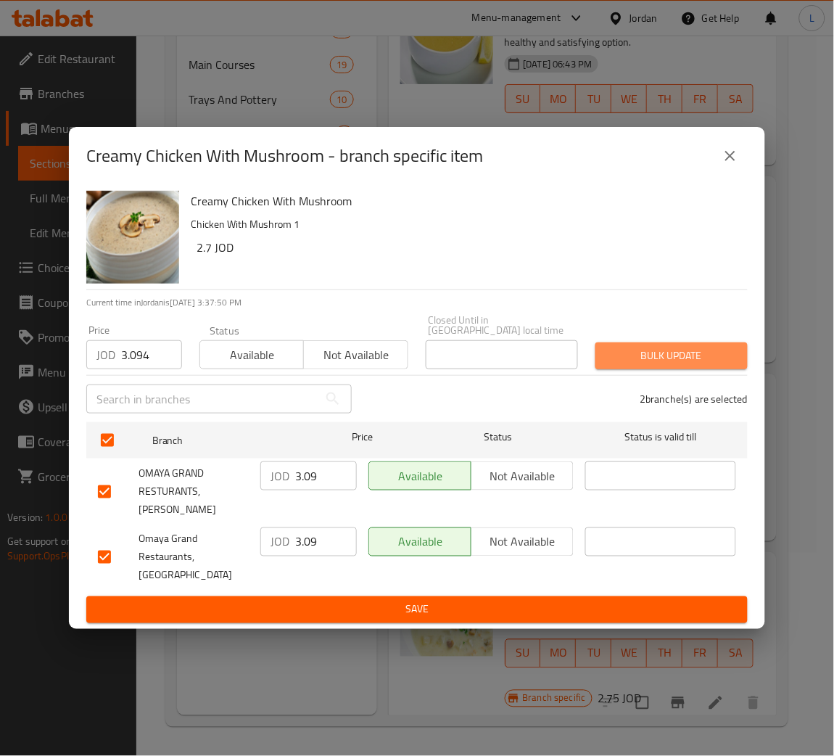
click at [686, 363] on span "Bulk update" at bounding box center [671, 356] width 129 height 18
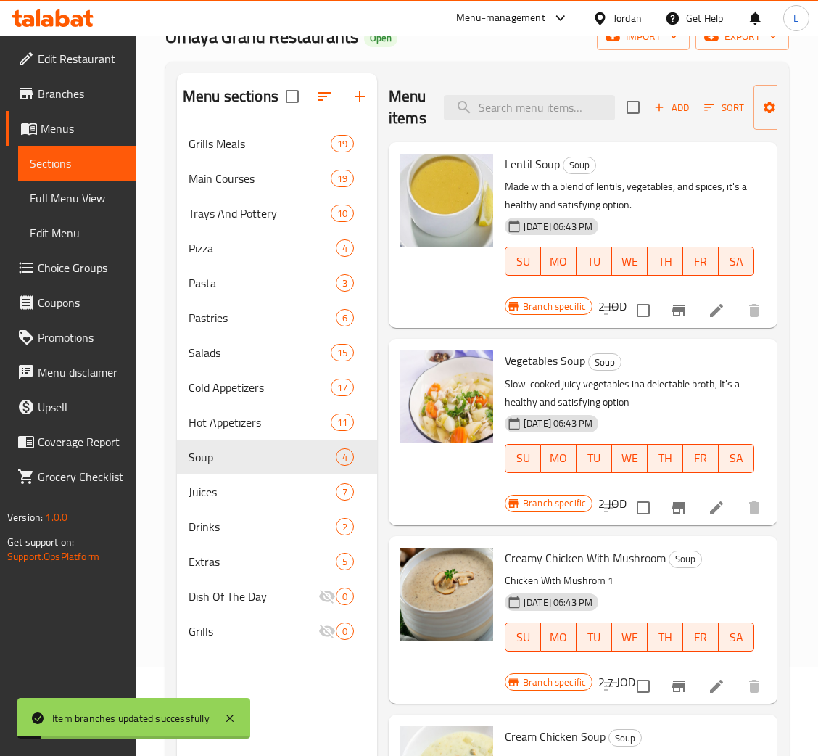
scroll to position [0, 0]
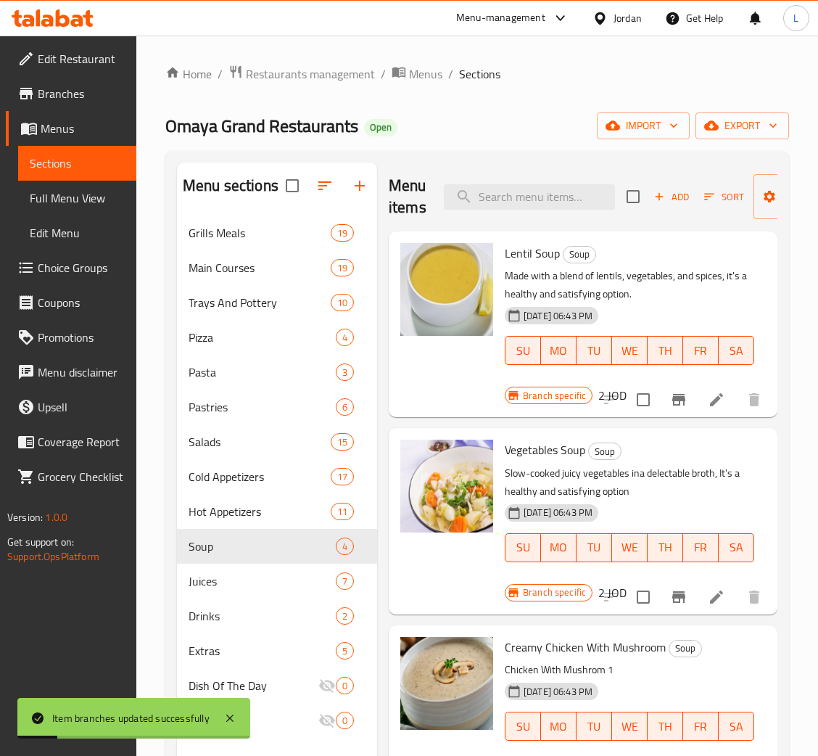
click at [668, 193] on span "Add" at bounding box center [671, 197] width 39 height 17
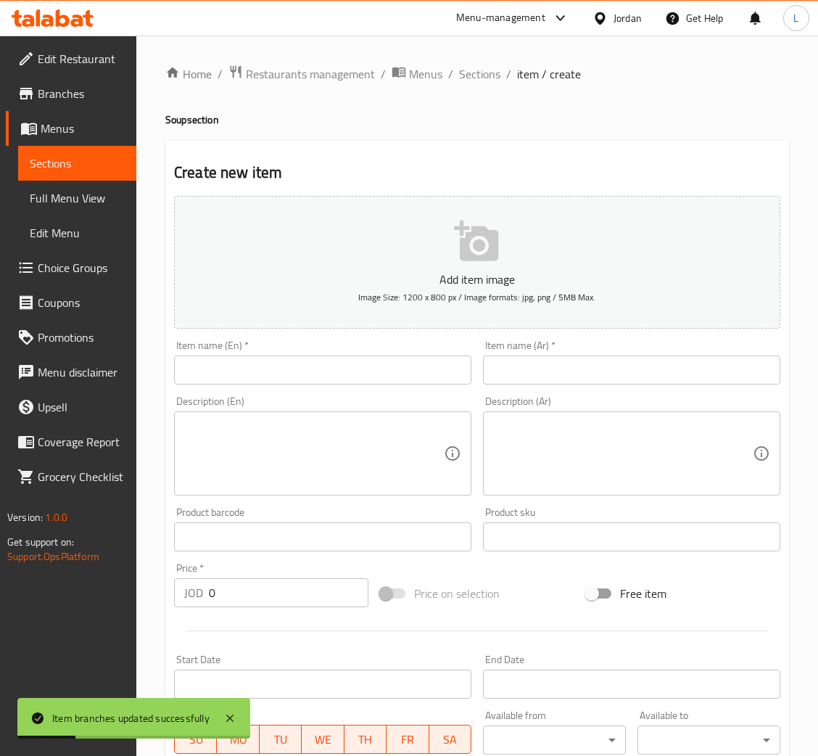
click at [607, 389] on div "Item name (Ar)   * Item name (Ar) *" at bounding box center [631, 362] width 309 height 56
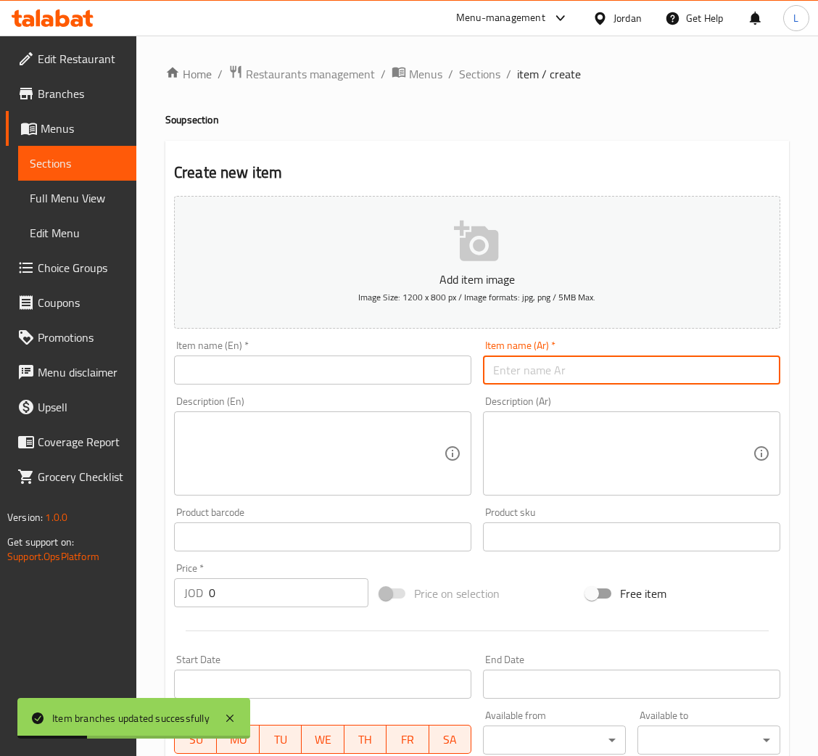
click at [585, 381] on input "text" at bounding box center [631, 369] width 297 height 29
paste input "شوربة بروكلي"
type input "شوربة بروكلي"
click at [379, 376] on input "text" at bounding box center [322, 369] width 297 height 29
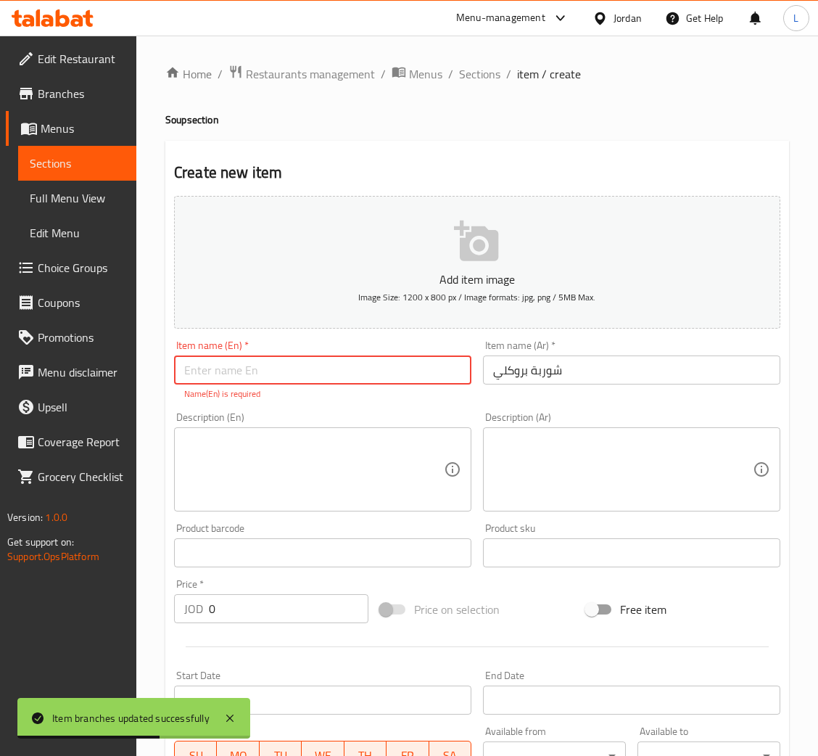
paste input "Broccoli soup"
type input "Broccoli soup"
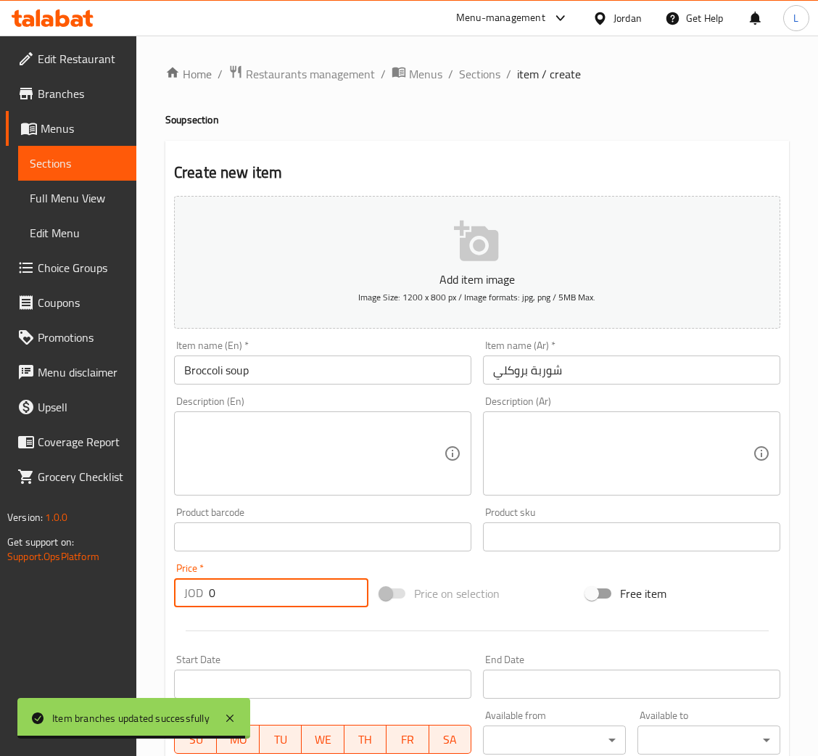
click at [249, 578] on input "0" at bounding box center [289, 592] width 160 height 29
paste input "4.165"
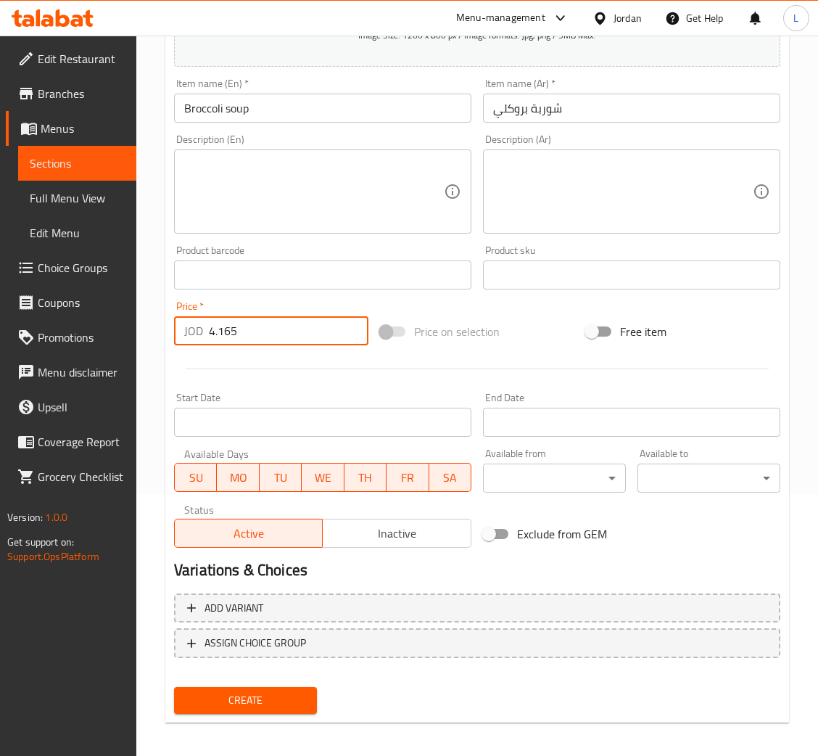
scroll to position [266, 0]
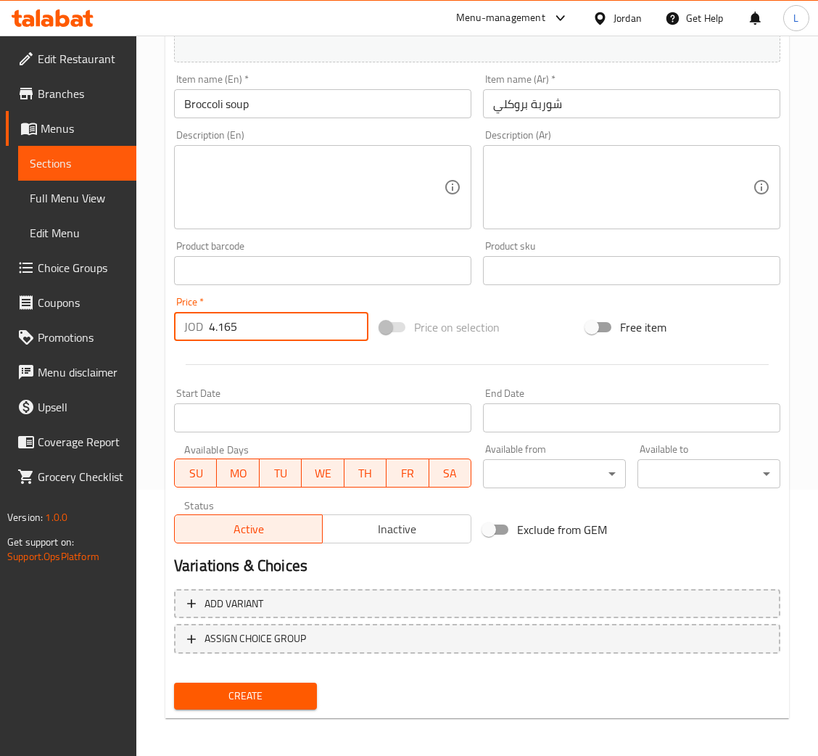
type input "4.165"
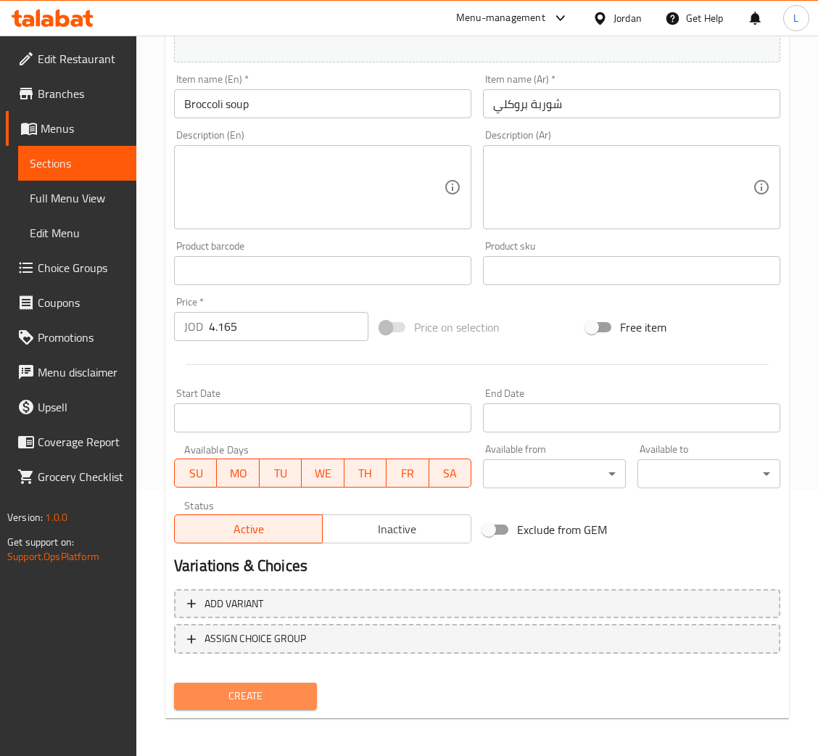
click at [247, 698] on span "Create" at bounding box center [246, 696] width 120 height 18
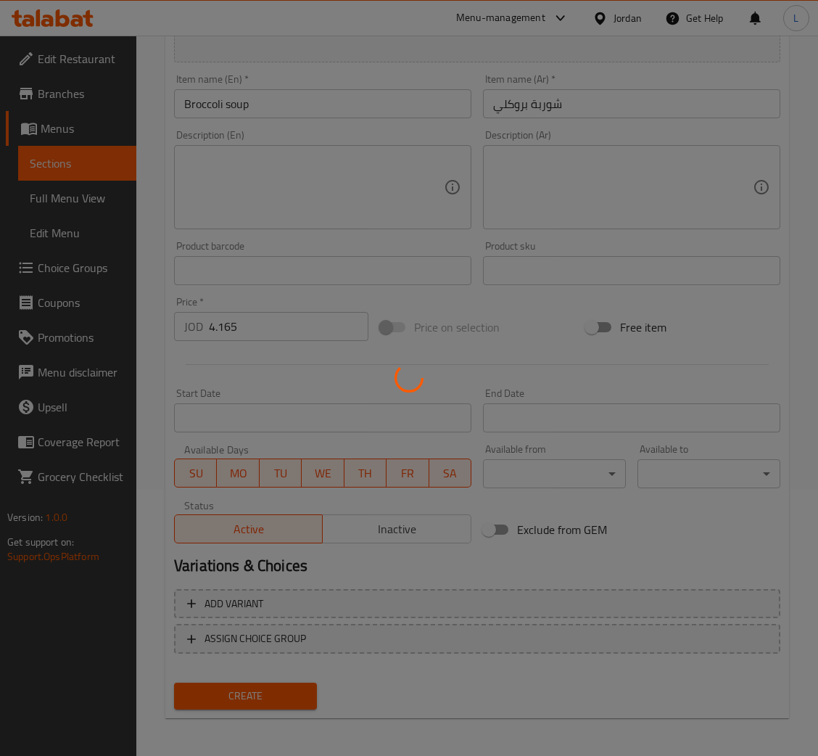
type input "0"
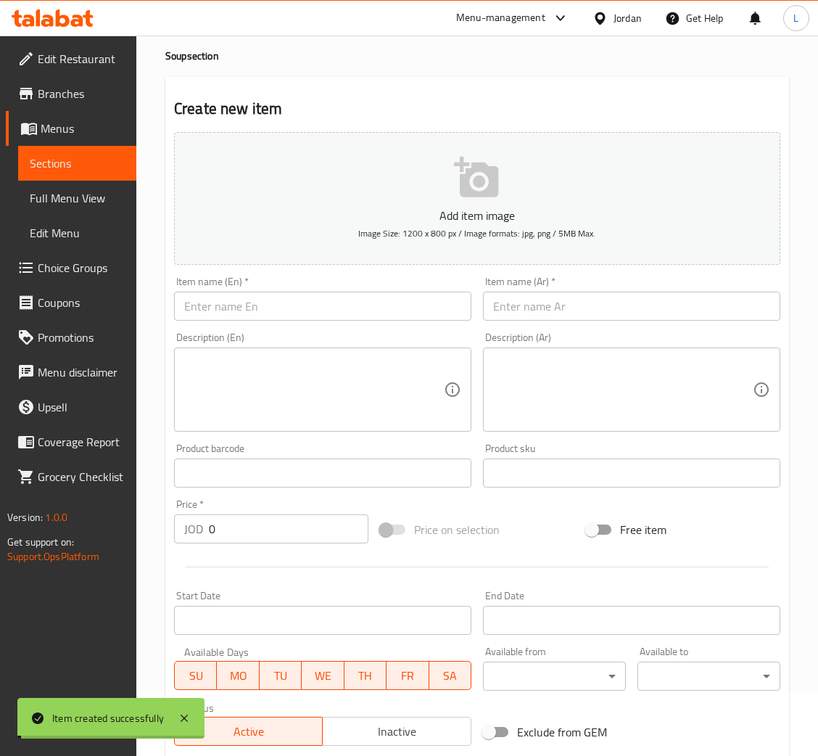
scroll to position [0, 0]
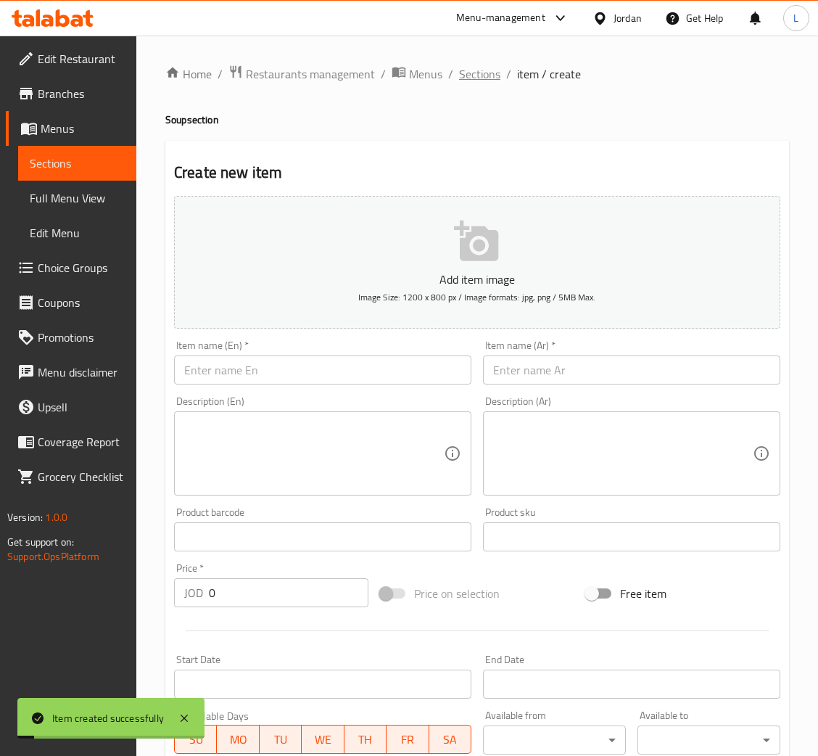
click at [481, 80] on span "Sections" at bounding box center [479, 73] width 41 height 17
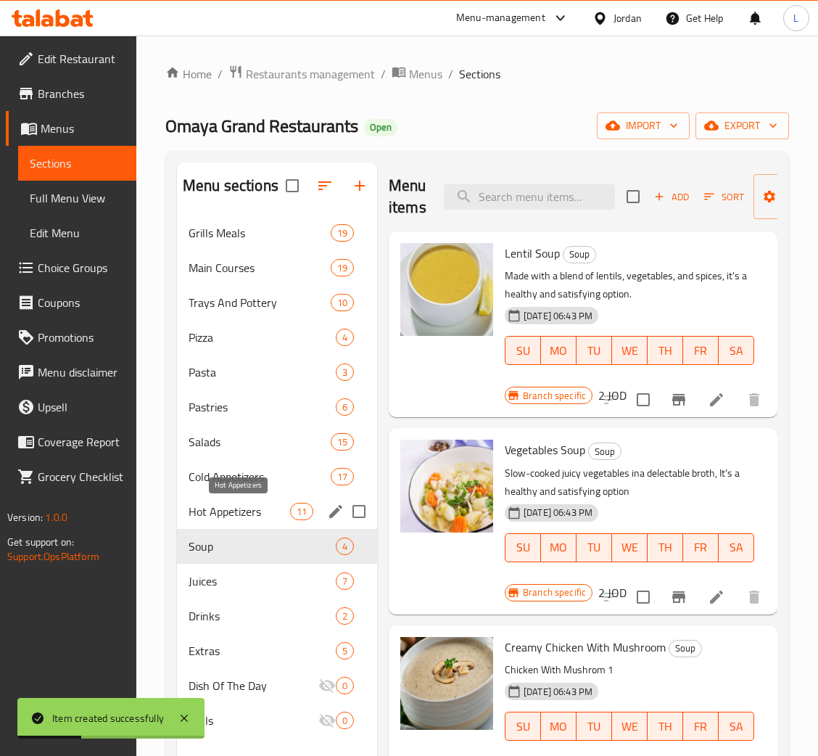
click at [245, 517] on span "Hot Appetizers" at bounding box center [240, 510] width 102 height 17
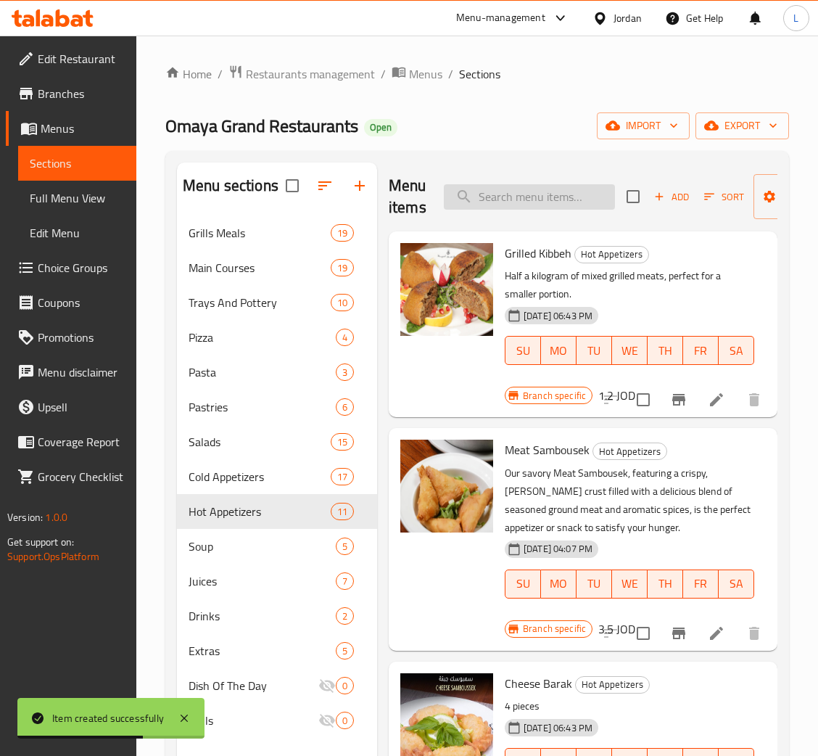
click at [550, 191] on input "search" at bounding box center [529, 196] width 171 height 25
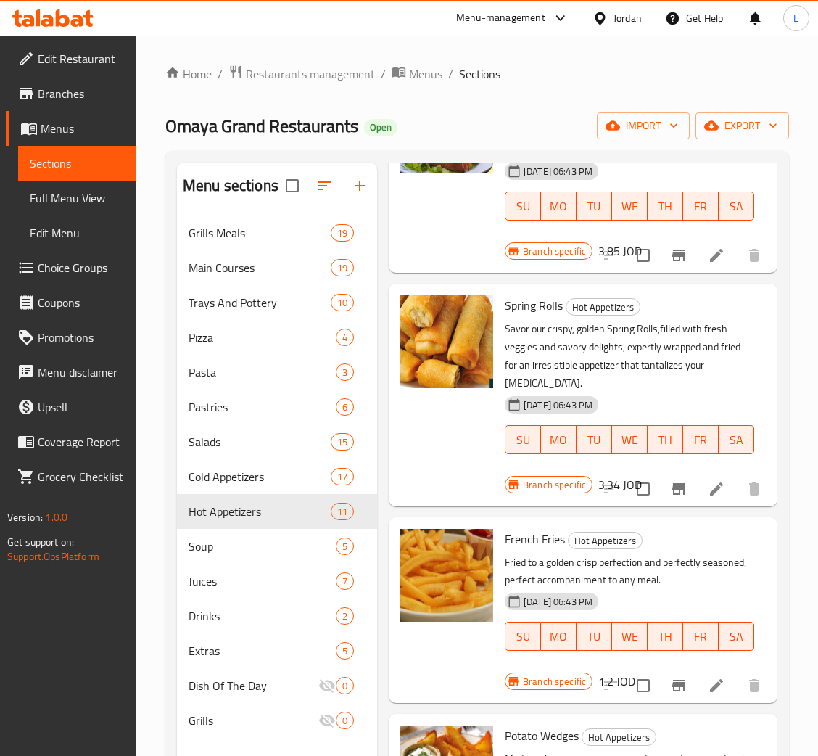
scroll to position [1099, 0]
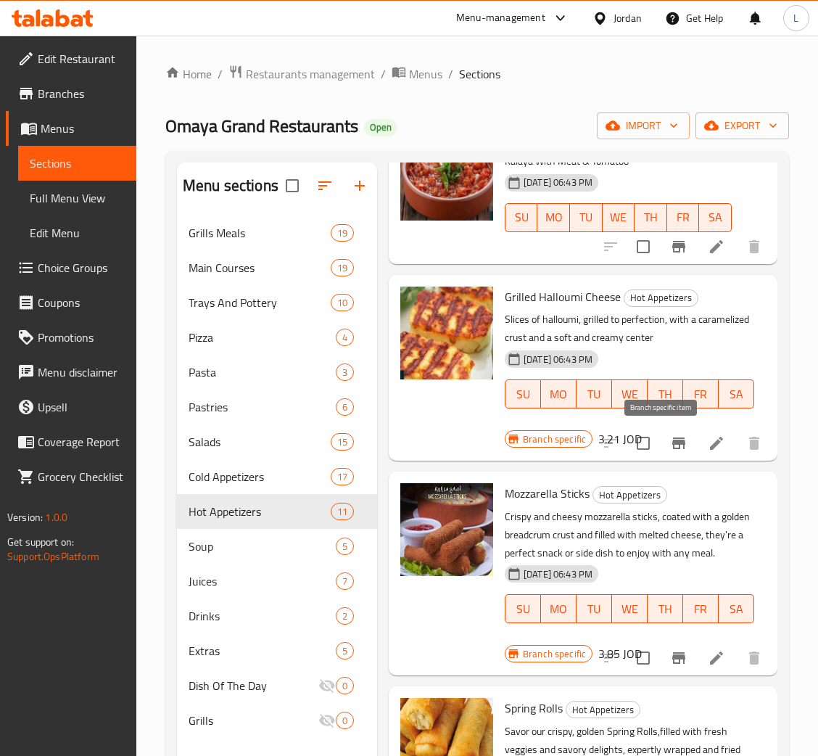
click at [670, 447] on icon "Branch-specific-item" at bounding box center [678, 442] width 17 height 17
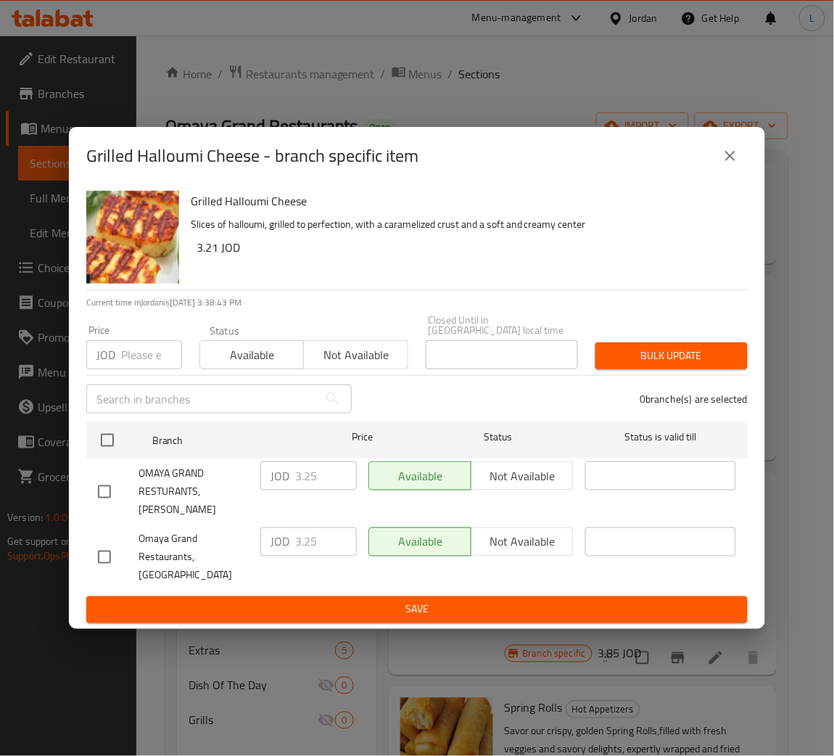
click at [136, 365] on input "number" at bounding box center [151, 354] width 61 height 29
paste input "3.57"
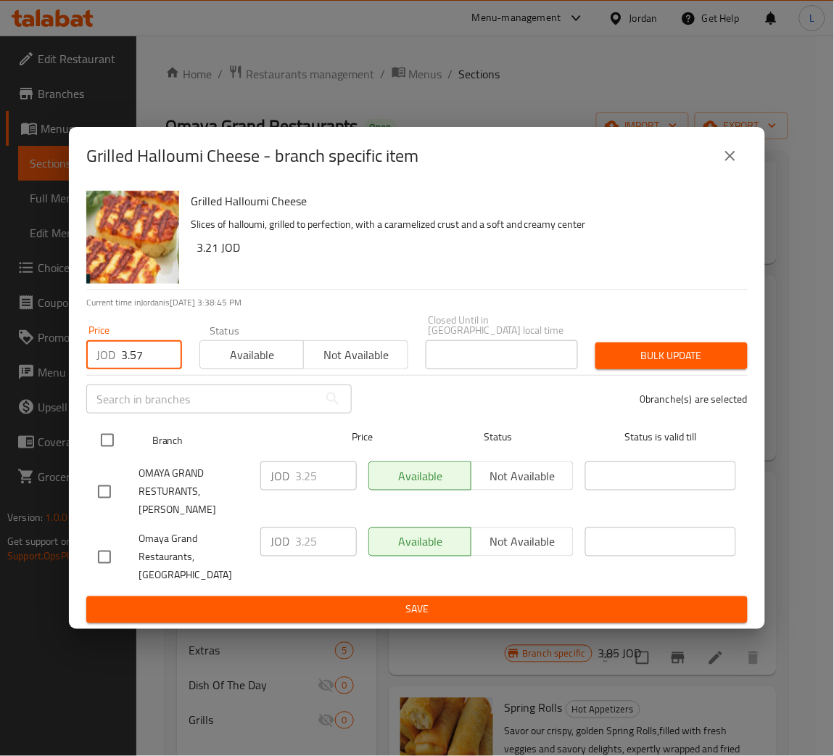
type input "3.57"
click at [115, 425] on div at bounding box center [119, 440] width 54 height 42
click at [94, 446] on input "checkbox" at bounding box center [107, 440] width 30 height 30
checkbox input "true"
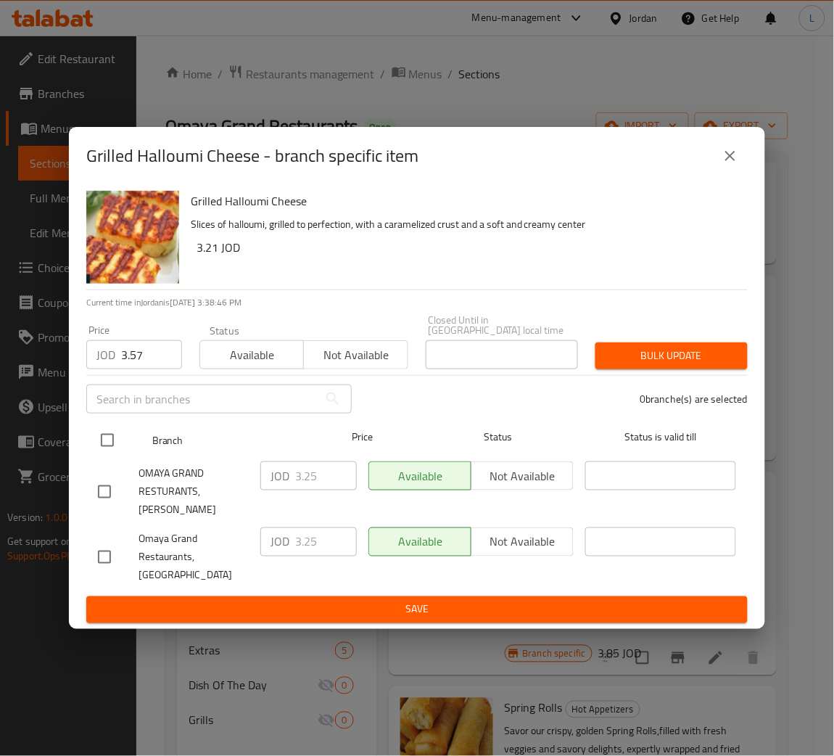
checkbox input "true"
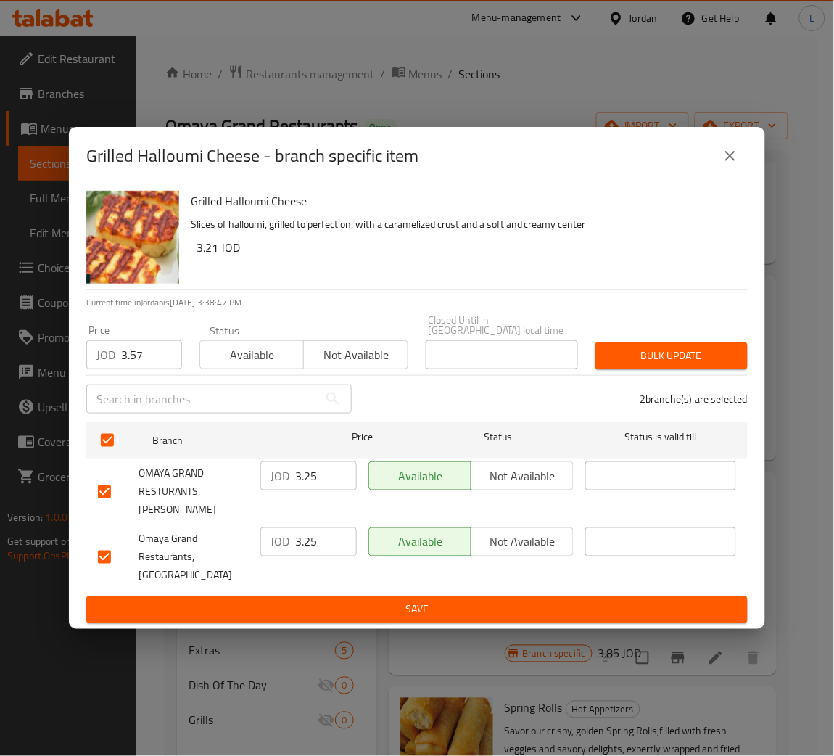
click at [662, 364] on span "Bulk update" at bounding box center [671, 356] width 129 height 18
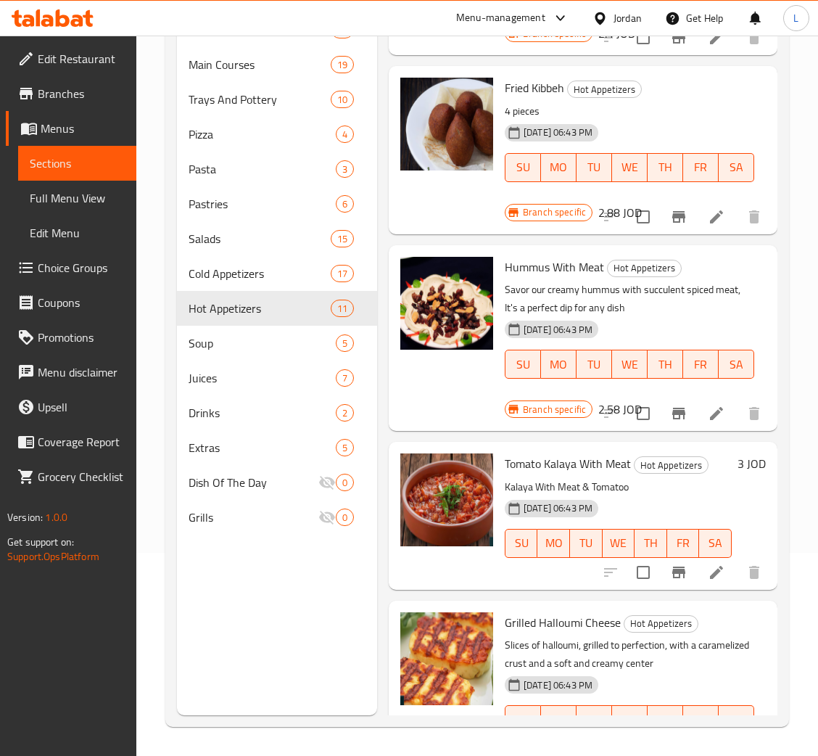
scroll to position [555, 0]
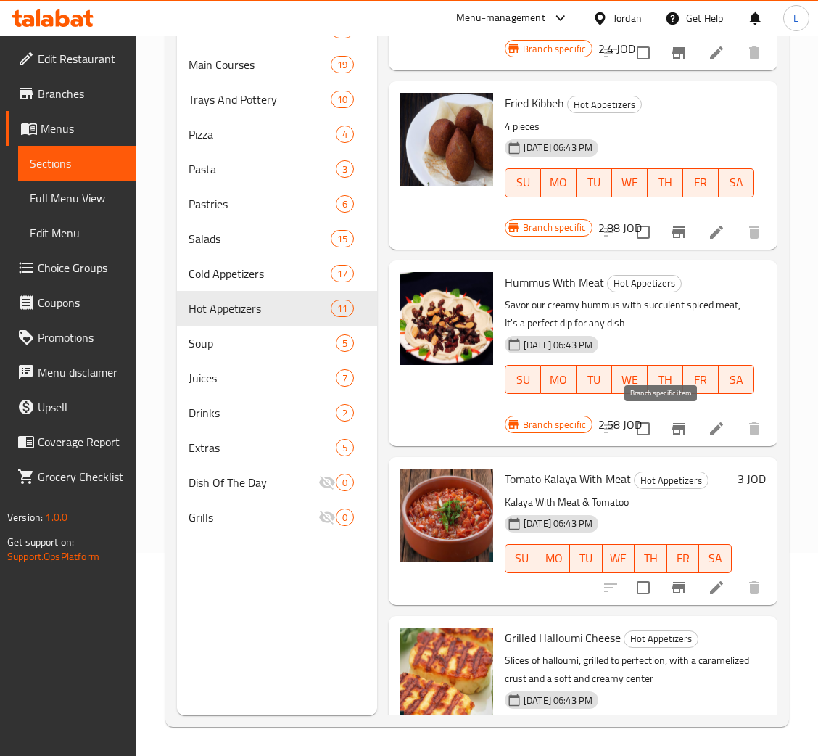
click at [672, 423] on icon "Branch-specific-item" at bounding box center [678, 429] width 13 height 12
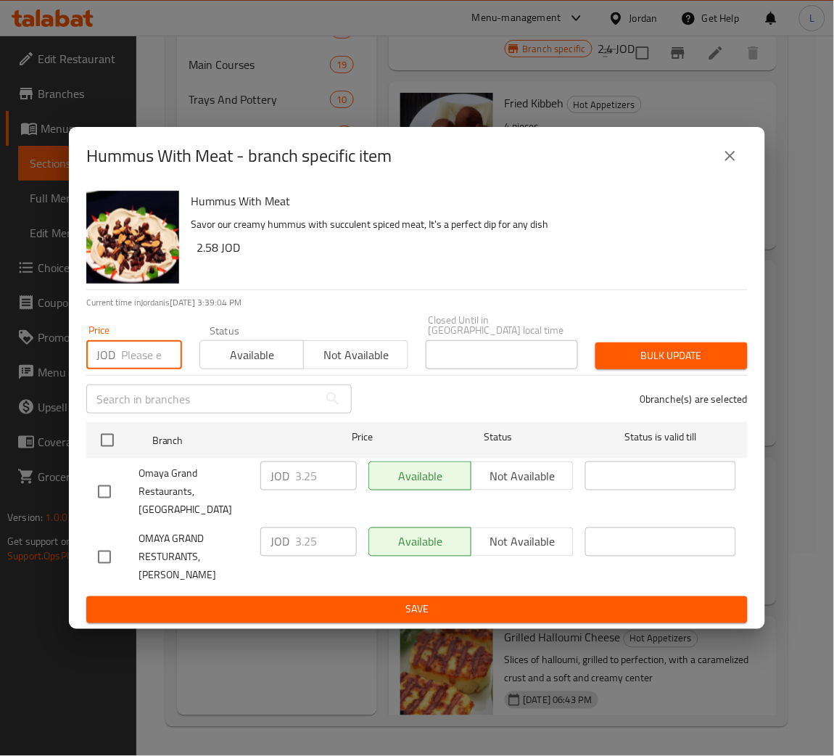
click at [154, 365] on input "number" at bounding box center [151, 354] width 61 height 29
paste input "4.28"
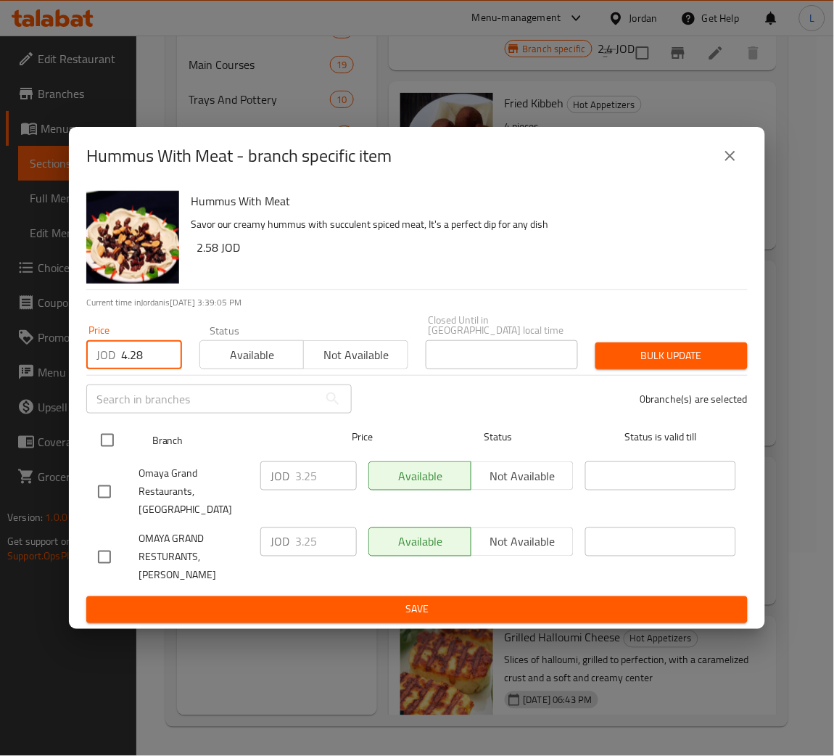
type input "4.28"
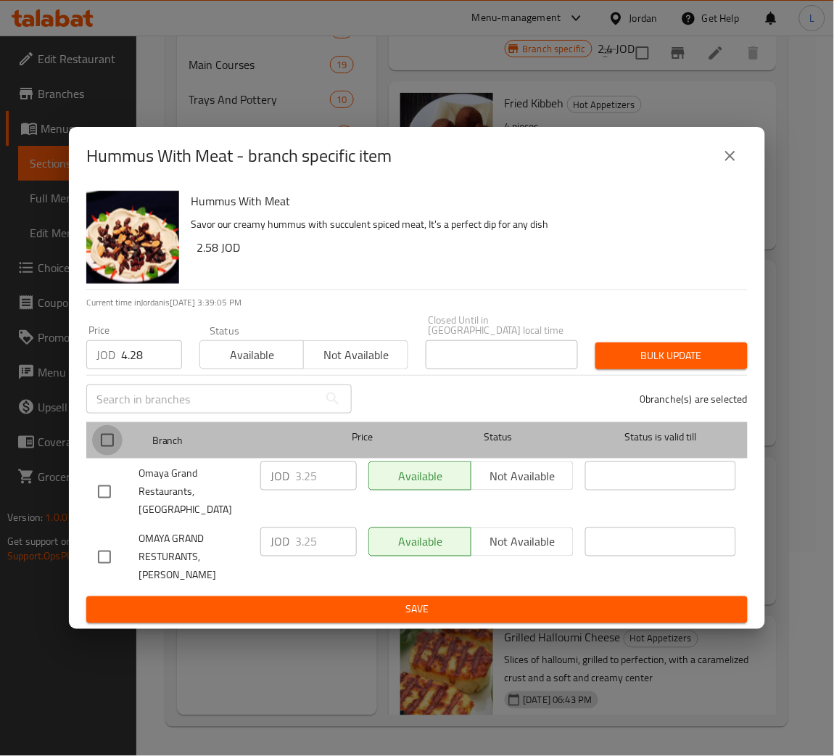
click at [94, 445] on input "checkbox" at bounding box center [107, 440] width 30 height 30
checkbox input "true"
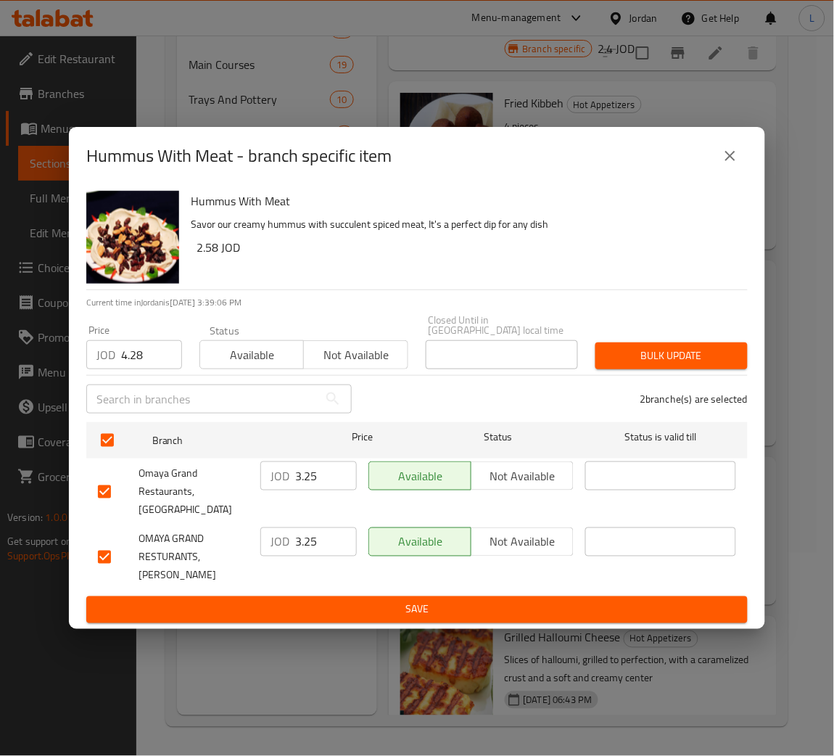
click at [656, 364] on span "Bulk update" at bounding box center [671, 356] width 129 height 18
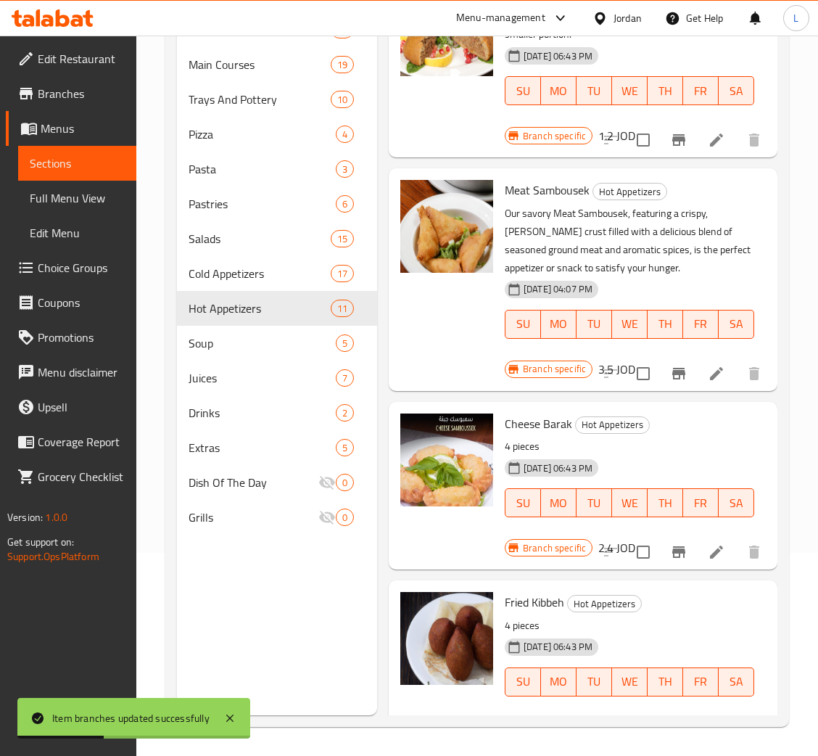
scroll to position [12, 0]
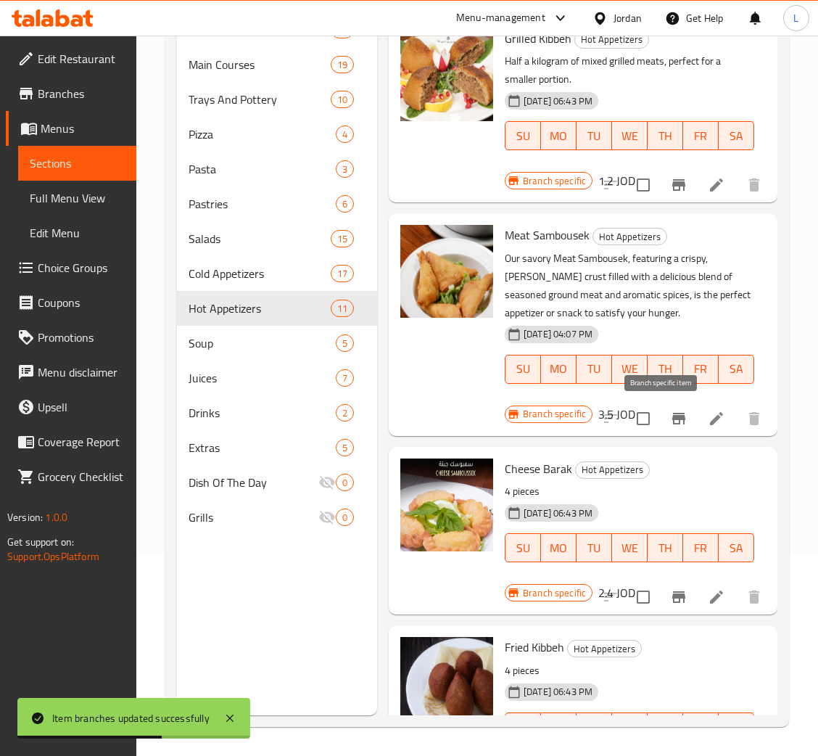
click at [661, 407] on button "Branch-specific-item" at bounding box center [678, 418] width 35 height 35
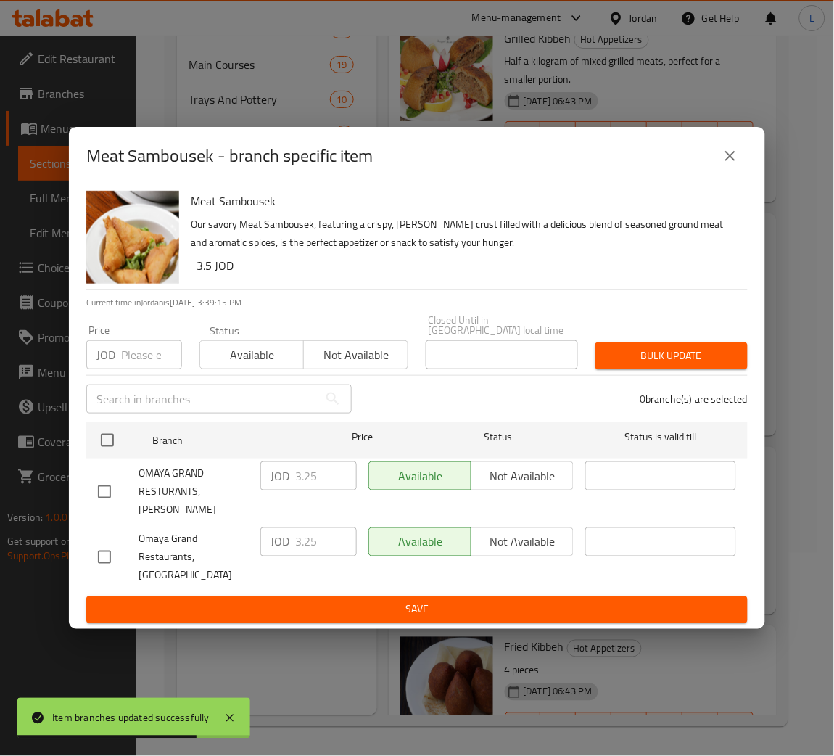
click at [154, 363] on input "number" at bounding box center [151, 354] width 61 height 29
paste input "3.87"
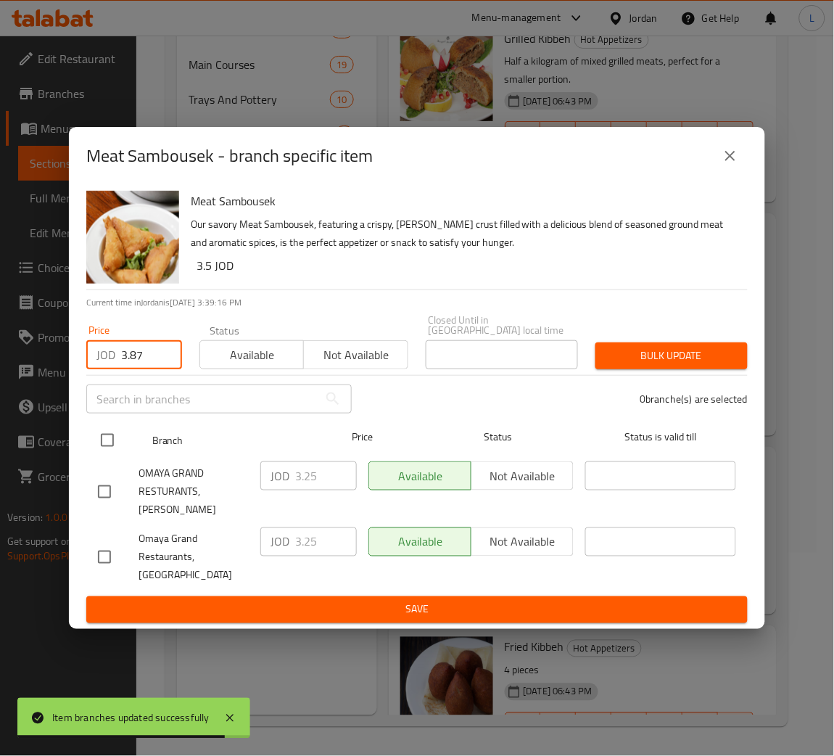
type input "3.87"
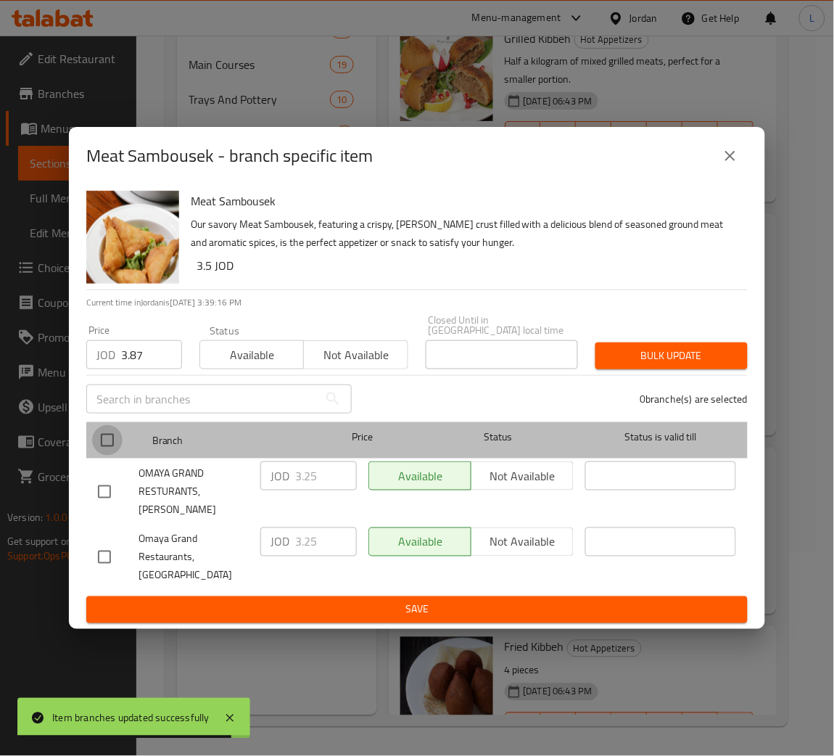
click at [111, 444] on input "checkbox" at bounding box center [107, 440] width 30 height 30
checkbox input "true"
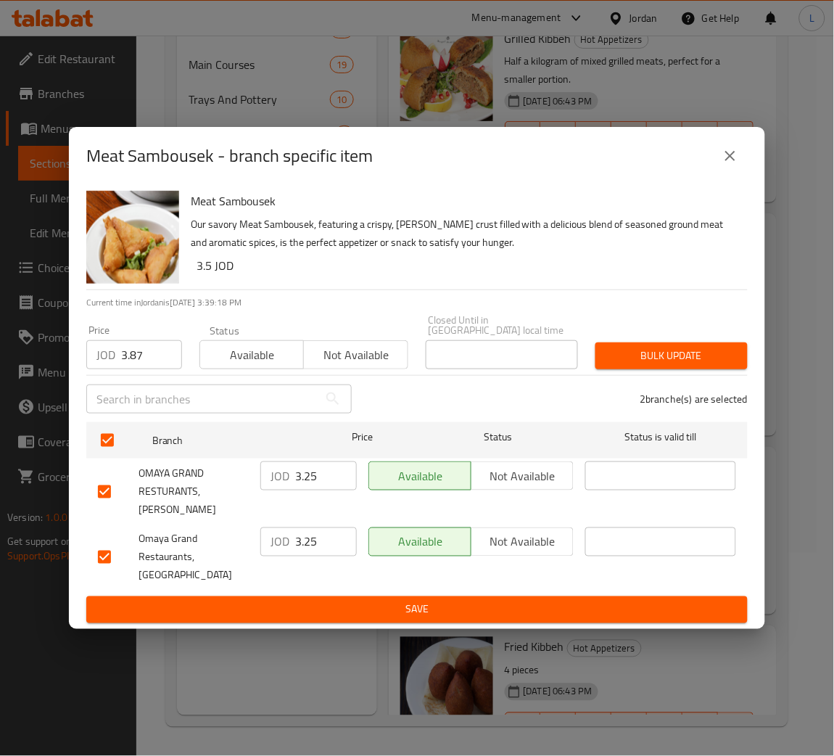
click at [702, 360] on span "Bulk update" at bounding box center [671, 356] width 129 height 18
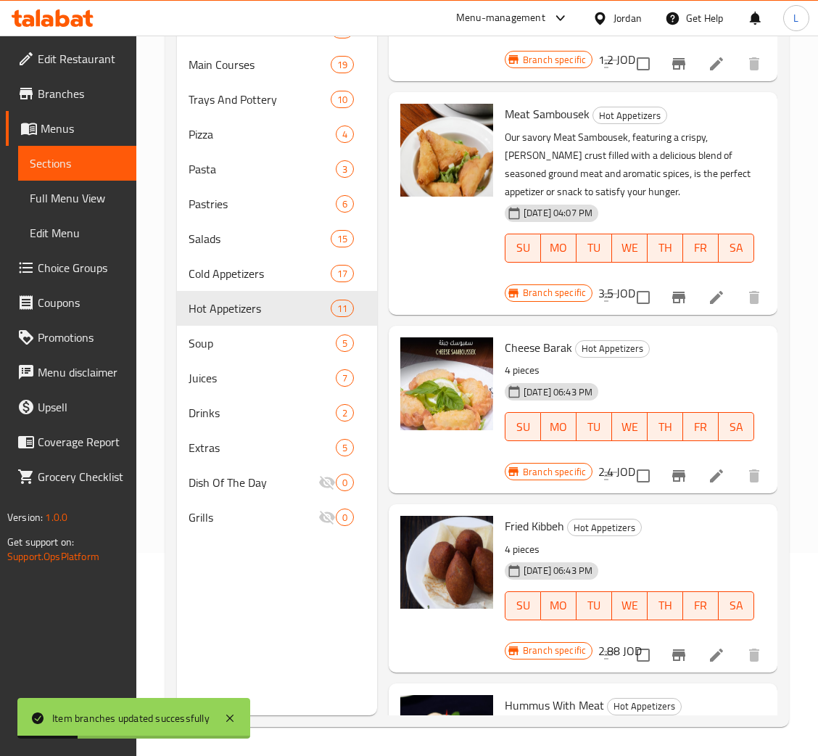
scroll to position [229, 0]
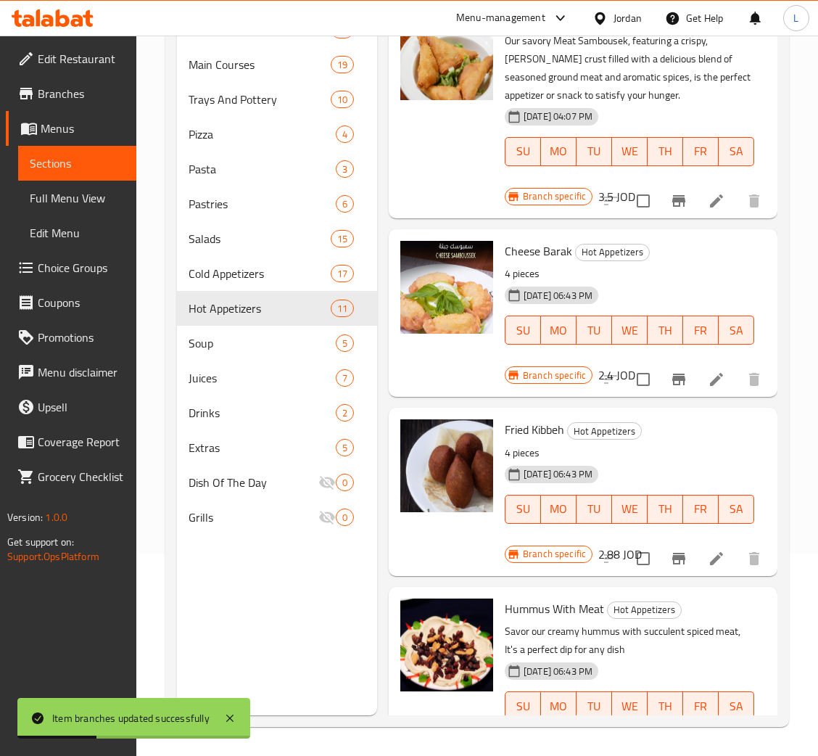
click at [670, 551] on icon "Branch-specific-item" at bounding box center [678, 558] width 17 height 17
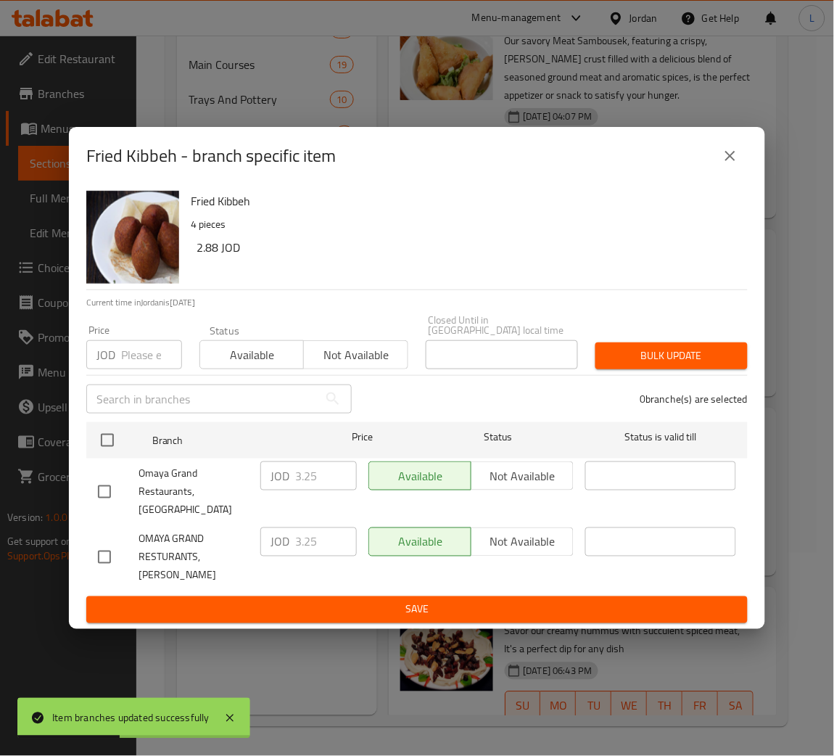
click at [131, 367] on input "number" at bounding box center [151, 354] width 61 height 29
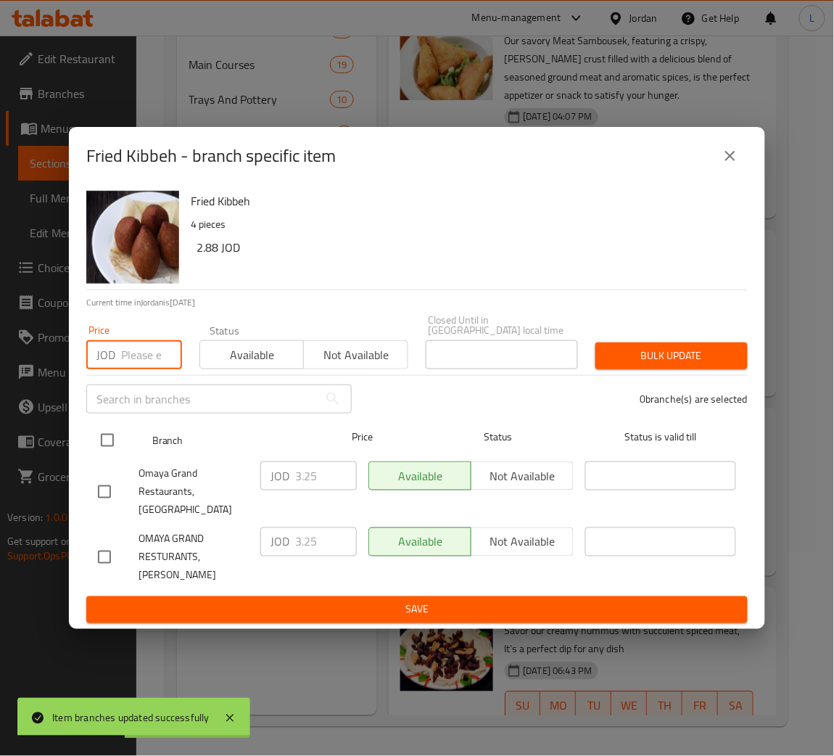
paste input "3.81"
type input "3.81"
click at [108, 439] on input "checkbox" at bounding box center [107, 440] width 30 height 30
checkbox input "true"
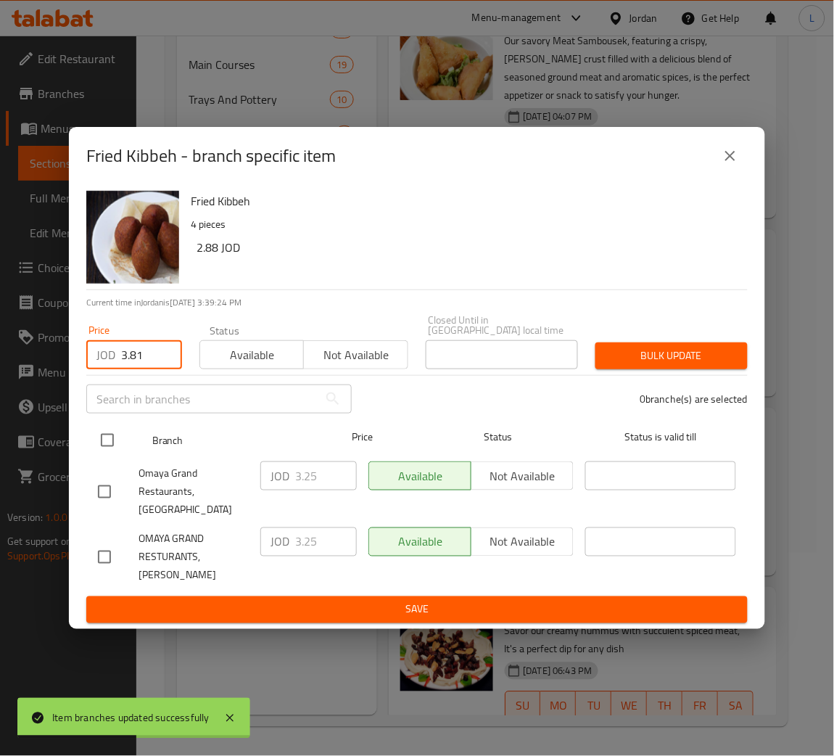
checkbox input "true"
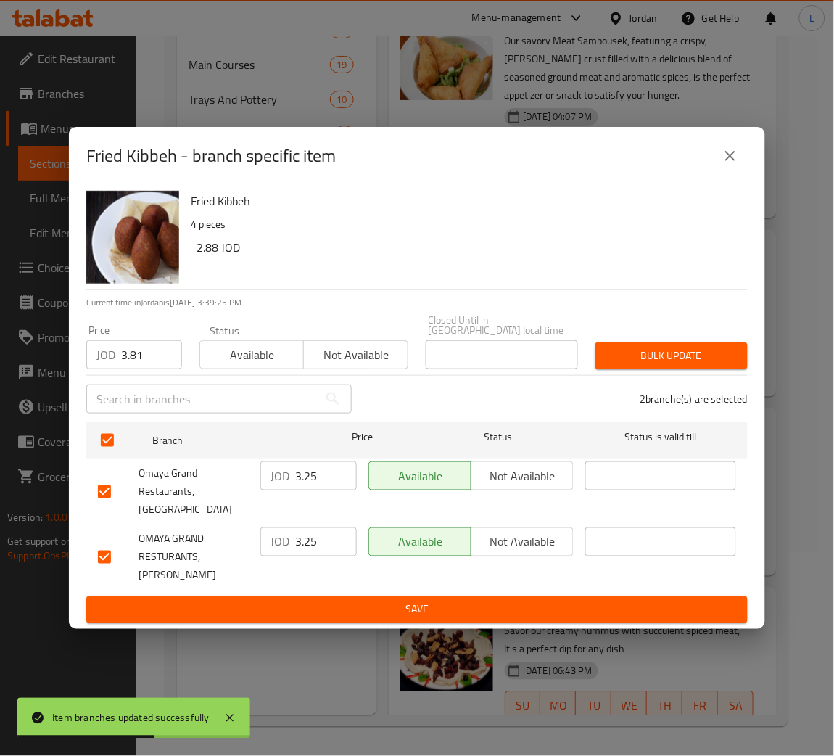
click at [703, 360] on span "Bulk update" at bounding box center [671, 356] width 129 height 18
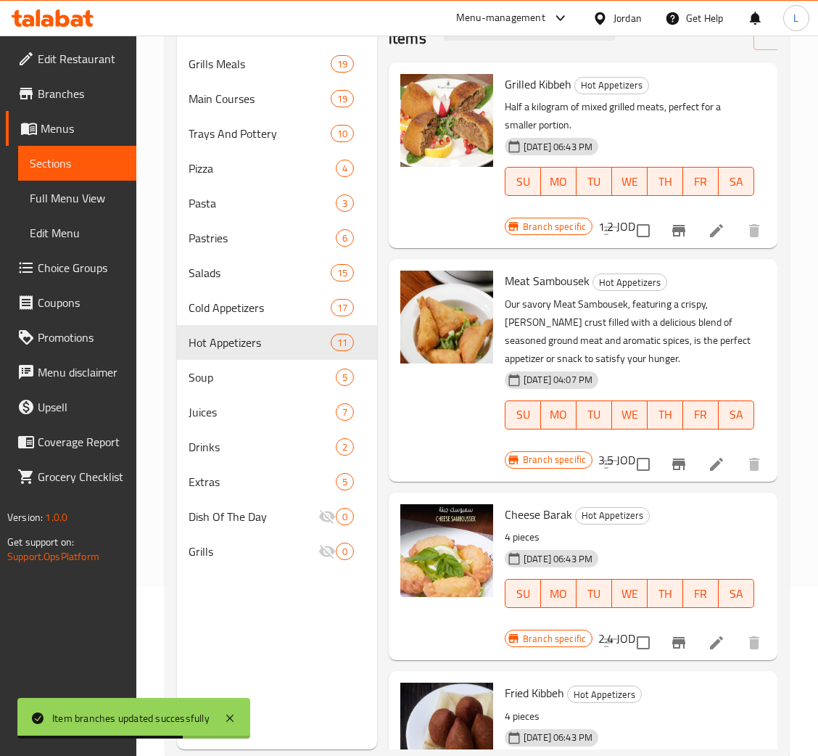
scroll to position [96, 0]
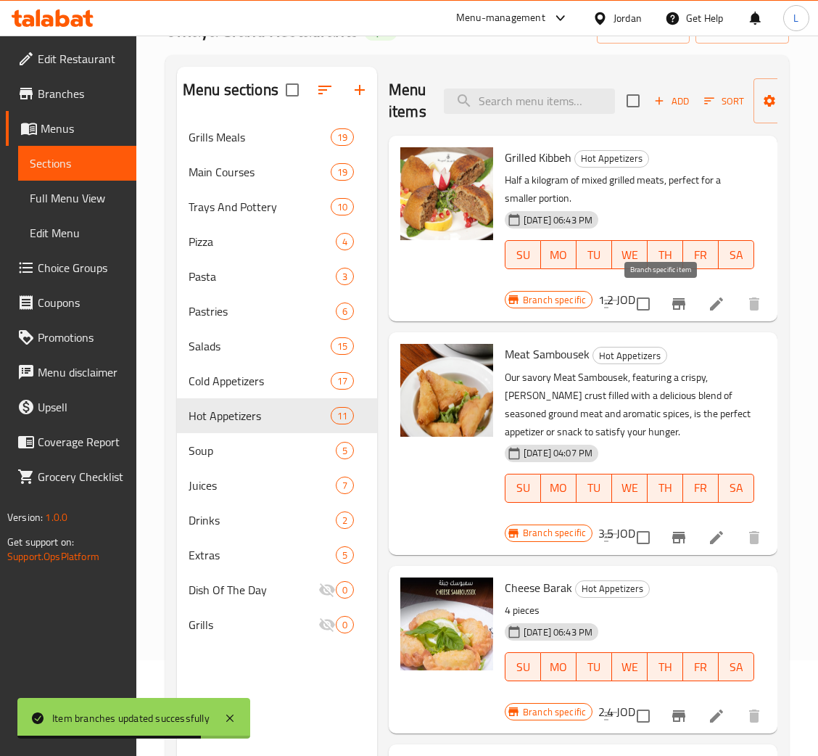
click at [672, 308] on icon "Branch-specific-item" at bounding box center [678, 304] width 13 height 12
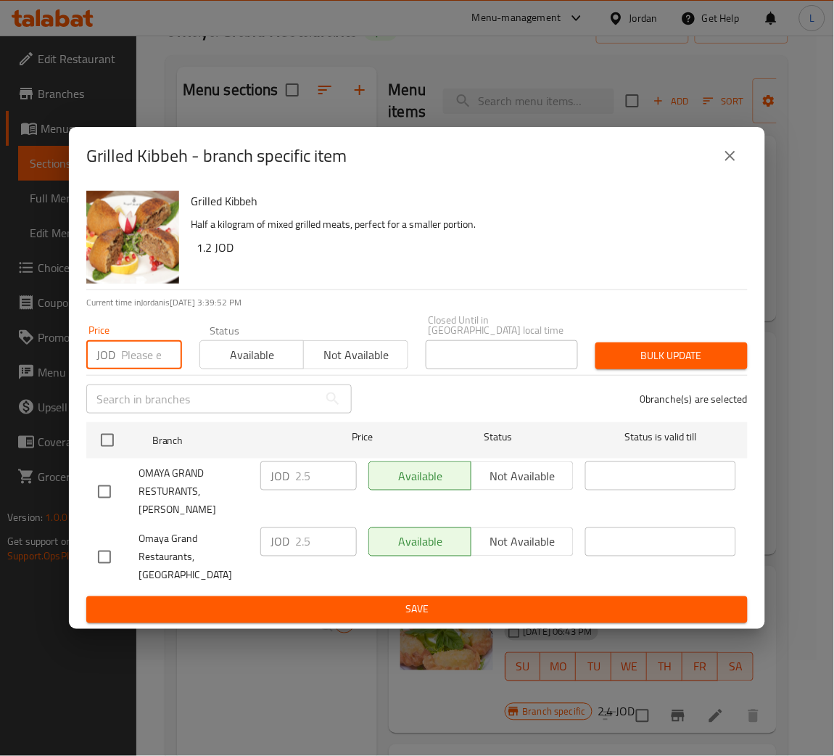
click at [138, 350] on input "number" at bounding box center [151, 354] width 61 height 29
paste input "2.98"
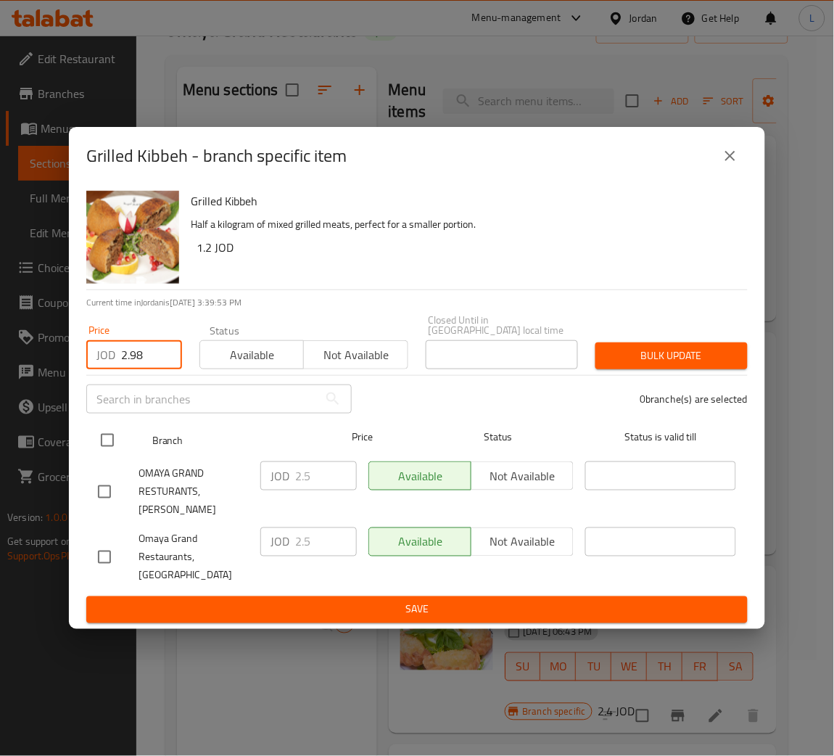
type input "2.98"
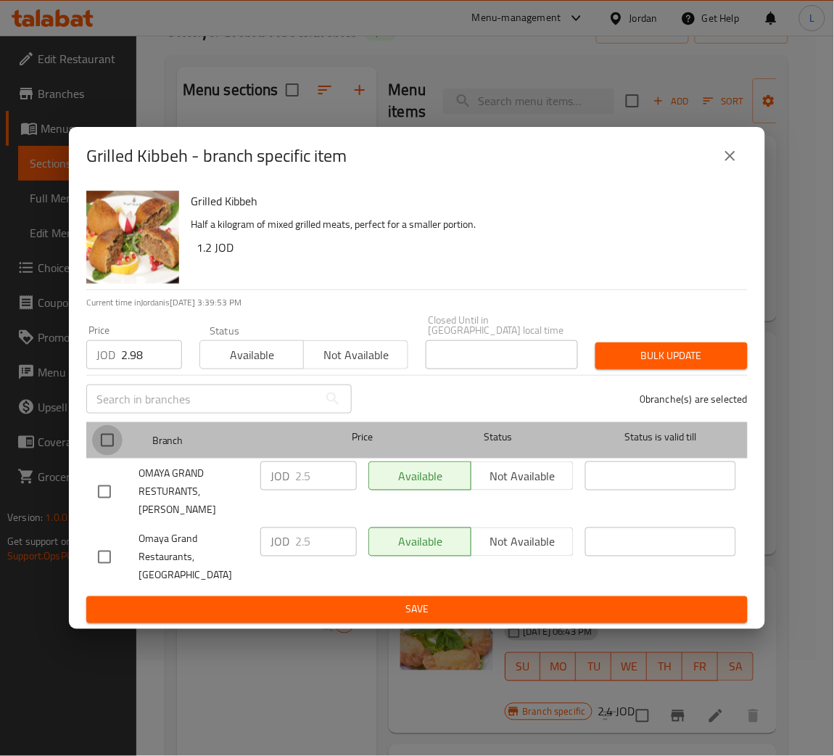
click at [115, 445] on input "checkbox" at bounding box center [107, 440] width 30 height 30
checkbox input "true"
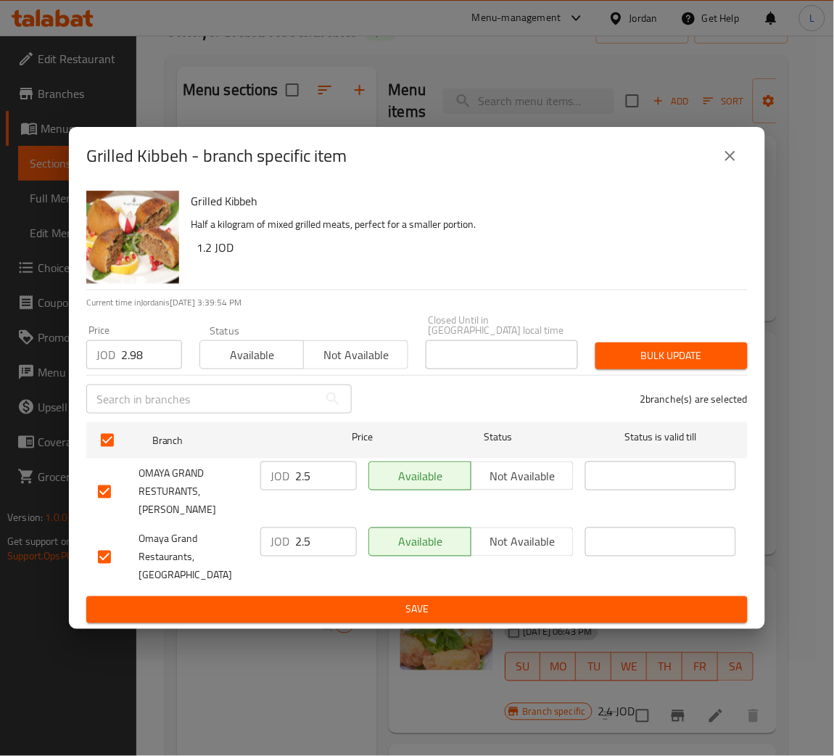
click at [637, 354] on span "Bulk update" at bounding box center [671, 356] width 129 height 18
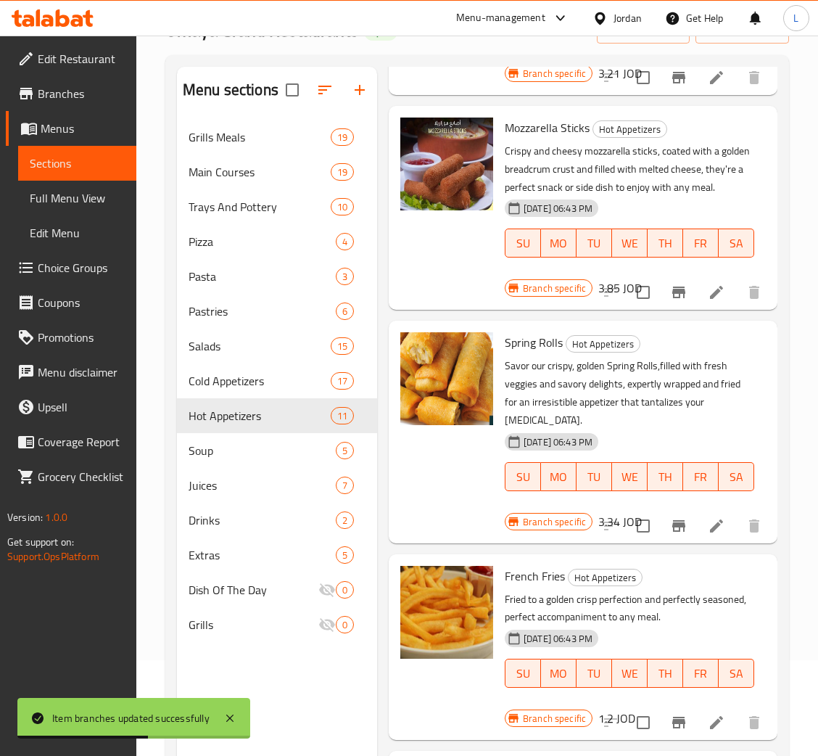
scroll to position [1413, 0]
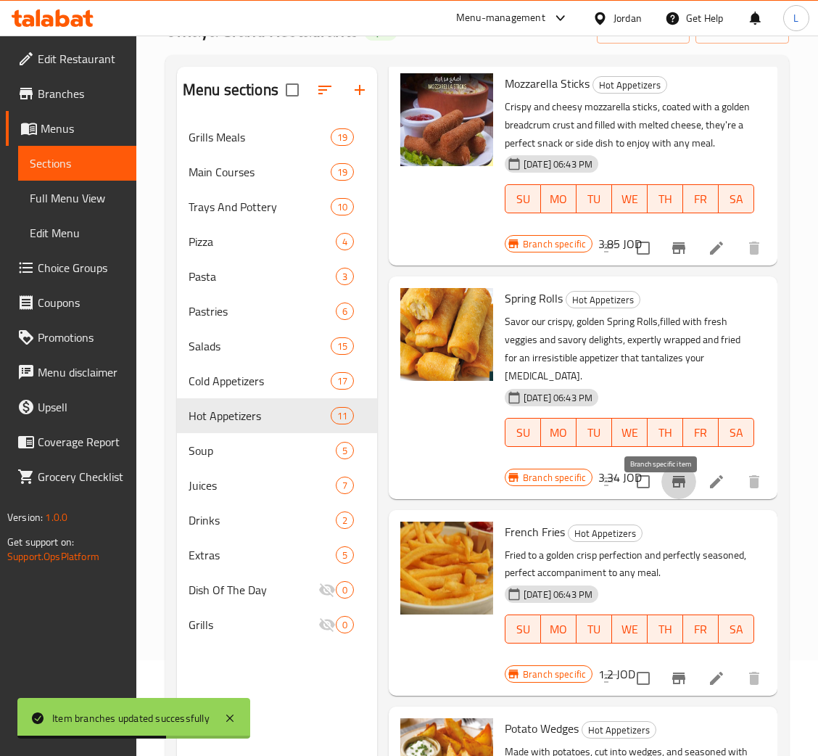
click at [670, 490] on icon "Branch-specific-item" at bounding box center [678, 481] width 17 height 17
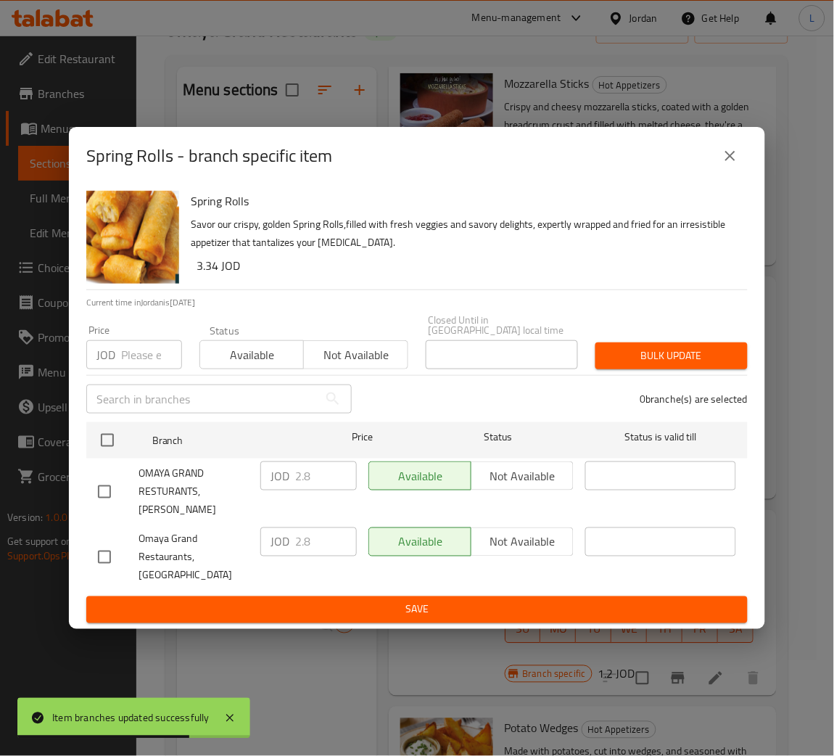
drag, startPoint x: 128, startPoint y: 382, endPoint x: 136, endPoint y: 368, distance: 15.9
click at [129, 380] on div "​" at bounding box center [219, 399] width 283 height 46
click at [138, 365] on input "number" at bounding box center [151, 354] width 61 height 29
paste input "3.57"
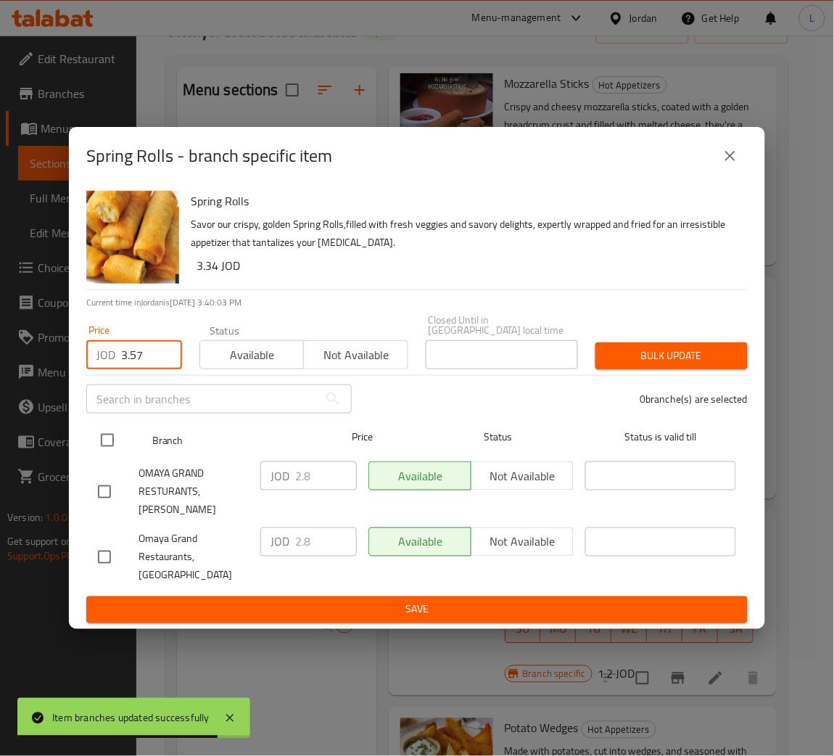
type input "3.57"
click at [109, 447] on input "checkbox" at bounding box center [107, 440] width 30 height 30
checkbox input "true"
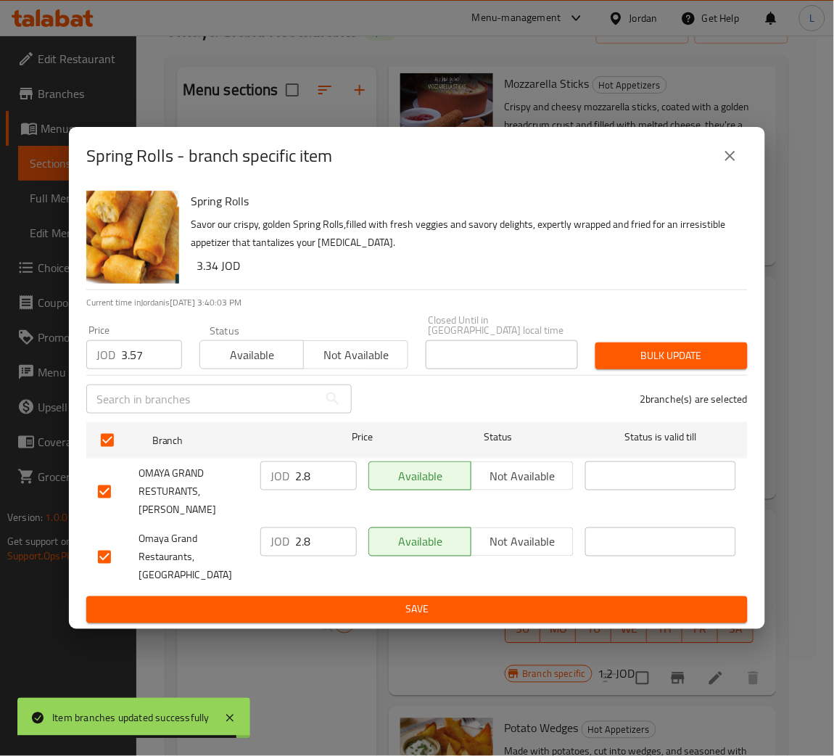
click at [633, 360] on span "Bulk update" at bounding box center [671, 356] width 129 height 18
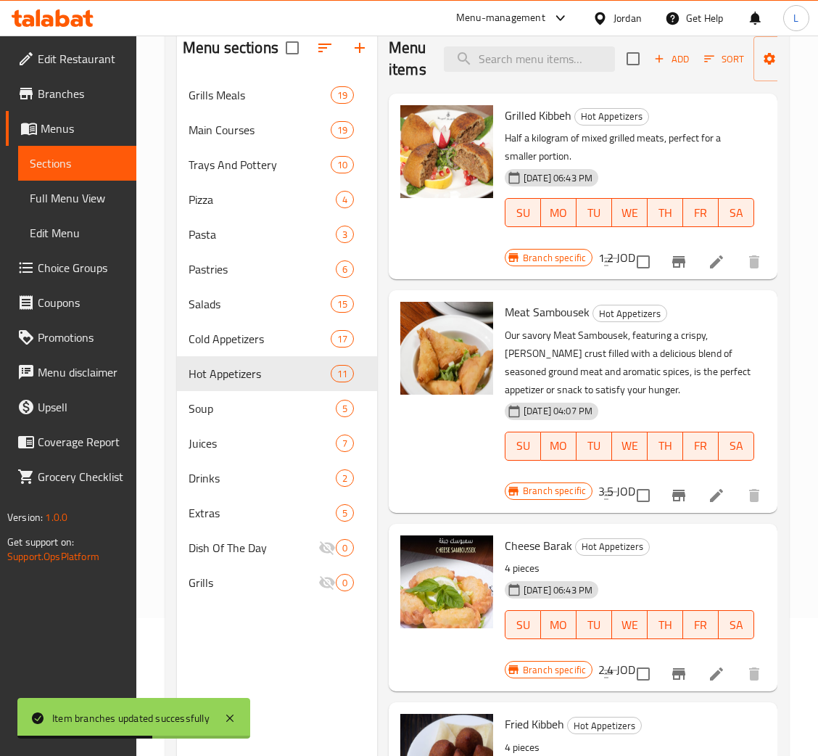
scroll to position [0, 0]
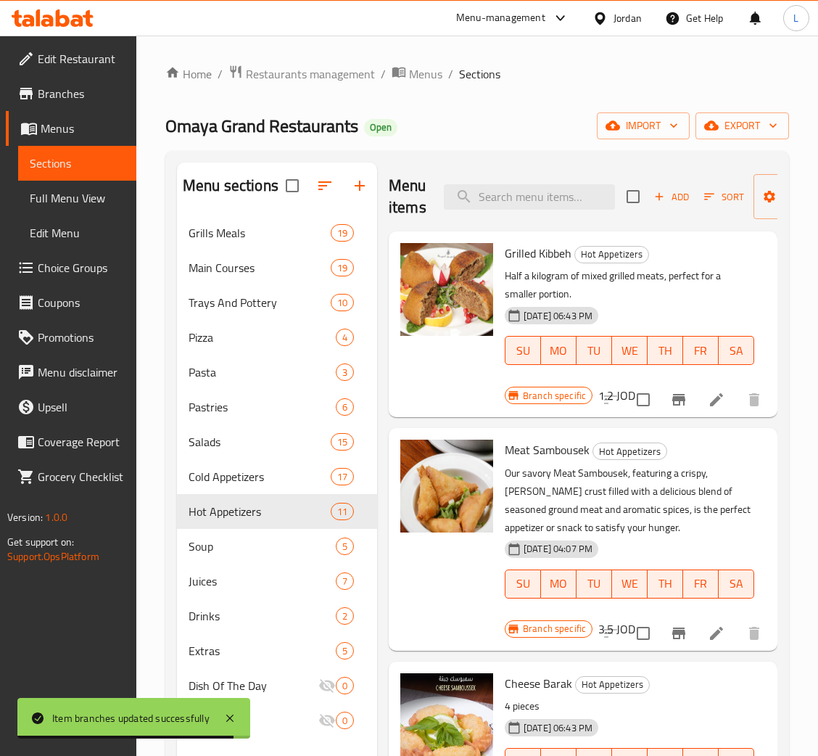
click at [655, 193] on icon "button" at bounding box center [659, 196] width 13 height 13
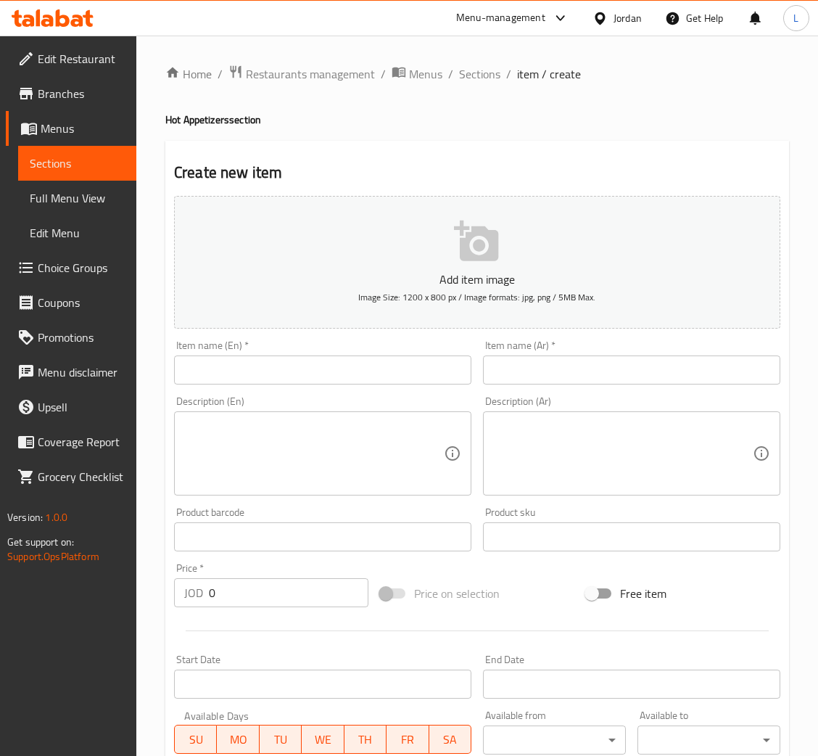
drag, startPoint x: 621, startPoint y: 352, endPoint x: 615, endPoint y: 355, distance: 7.5
click at [617, 355] on div "Item name (Ar)   * Item name (Ar) *" at bounding box center [631, 362] width 297 height 44
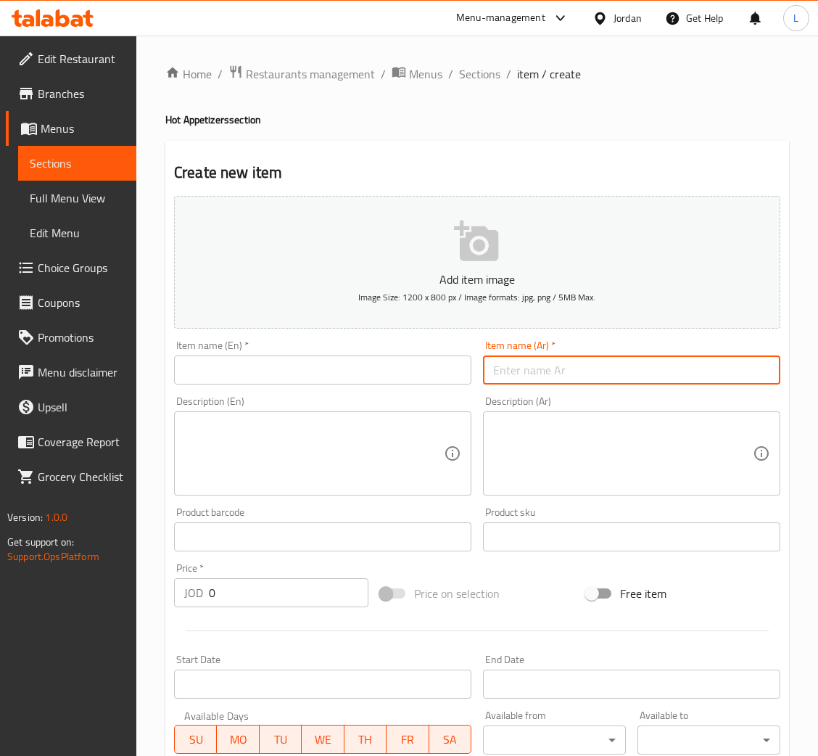
click at [497, 376] on input "text" at bounding box center [631, 369] width 297 height 29
paste input "جوانح دجاج"
type input "جوانح دجاج"
drag, startPoint x: 410, startPoint y: 371, endPoint x: 403, endPoint y: 347, distance: 24.8
click at [408, 370] on input "text" at bounding box center [322, 369] width 297 height 29
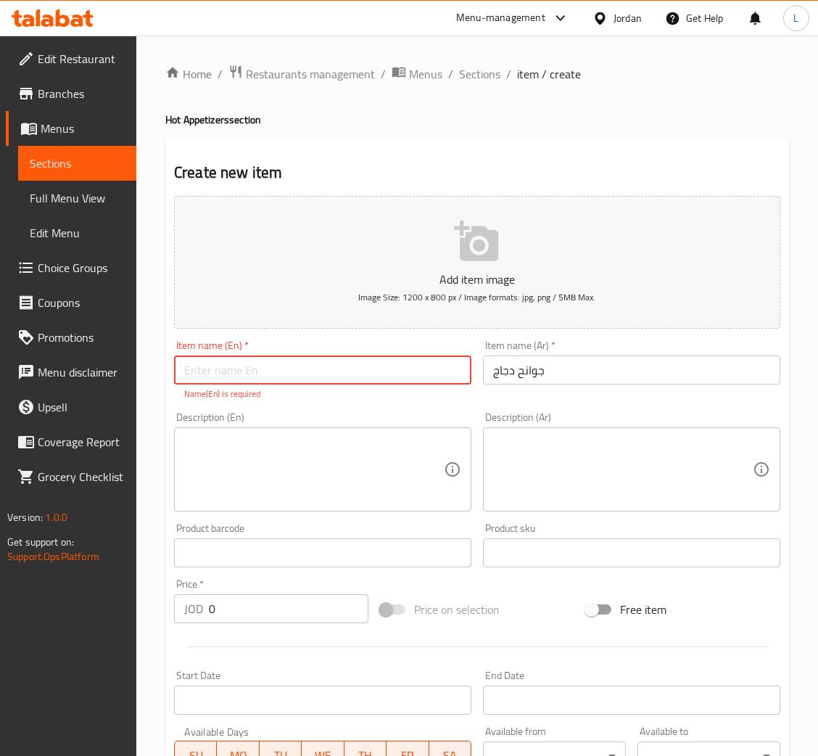
paste input "Chicken wings"
type input "Chicken wings"
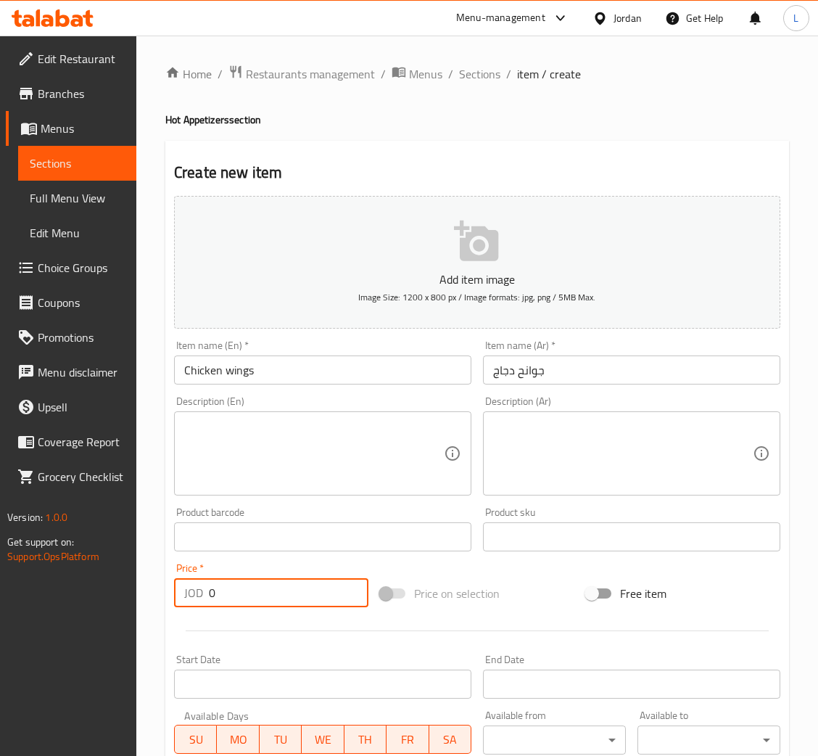
click at [259, 593] on input "0" at bounding box center [289, 592] width 160 height 29
paste input "4.17"
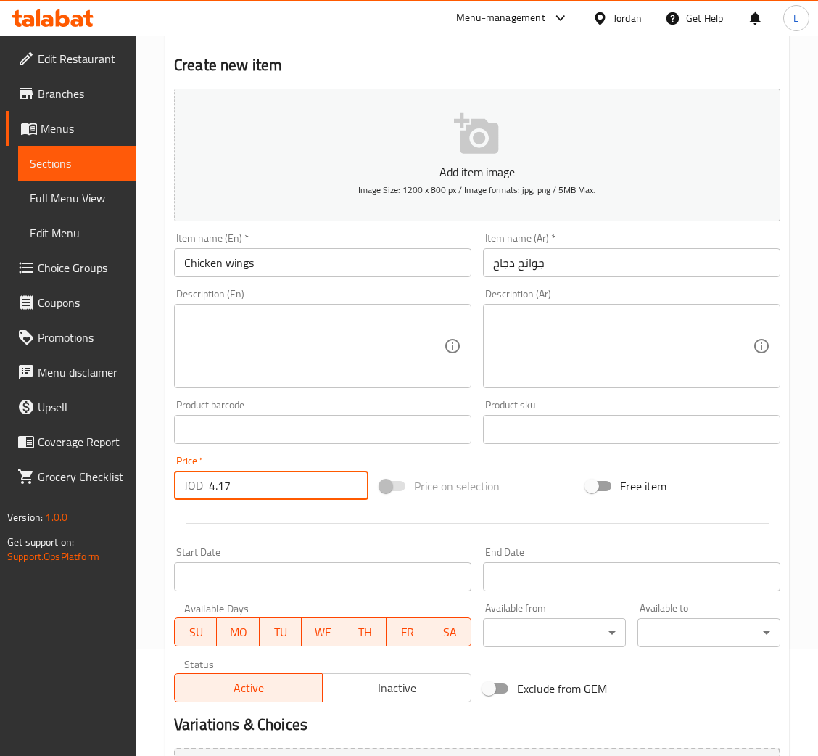
scroll to position [266, 0]
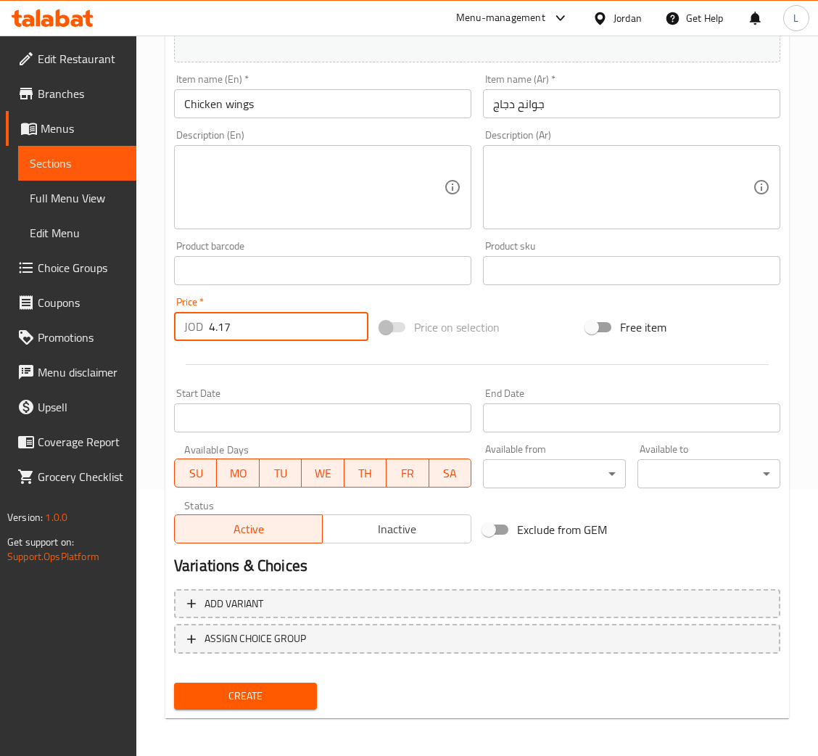
type input "4.17"
click at [262, 687] on span "Create" at bounding box center [246, 696] width 120 height 18
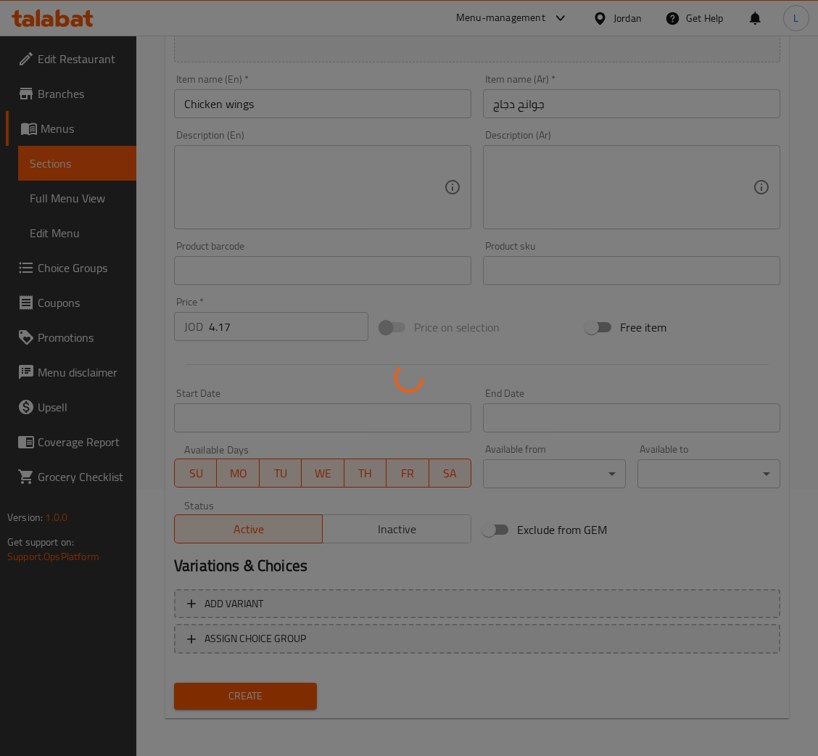
type input "0"
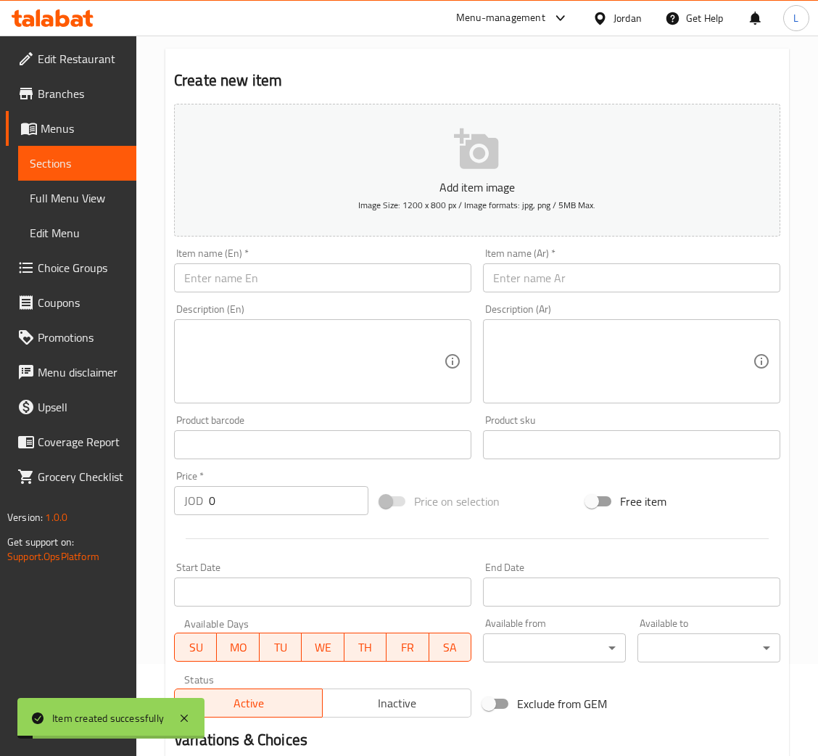
scroll to position [0, 0]
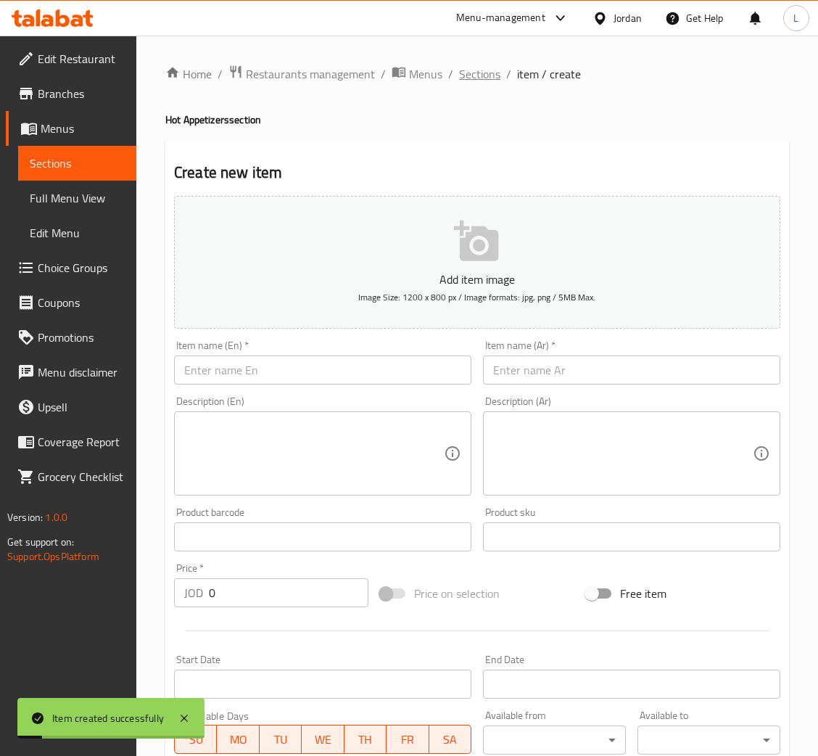
click at [493, 70] on span "Sections" at bounding box center [479, 73] width 41 height 17
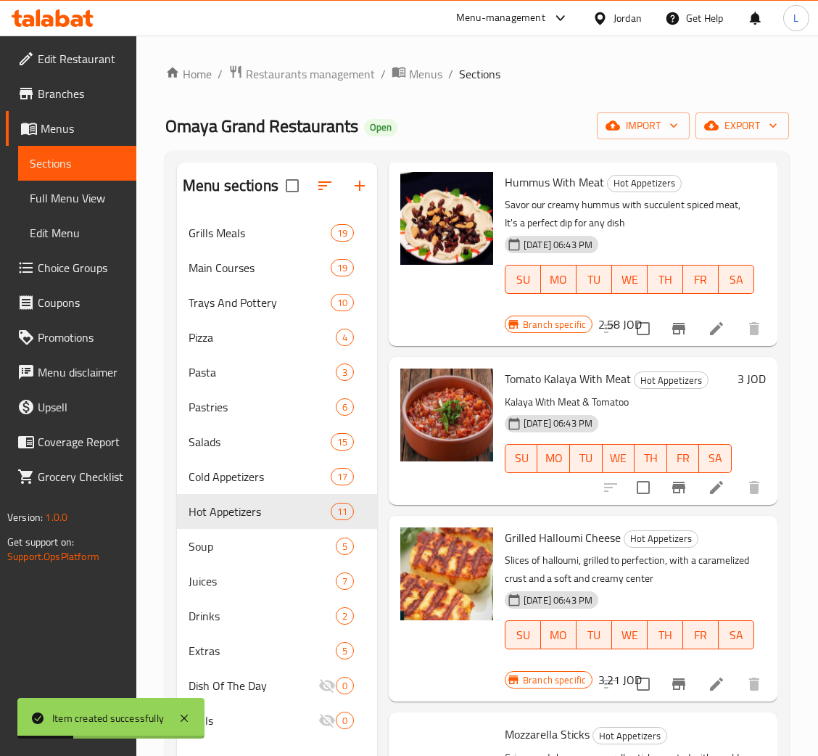
scroll to position [870, 0]
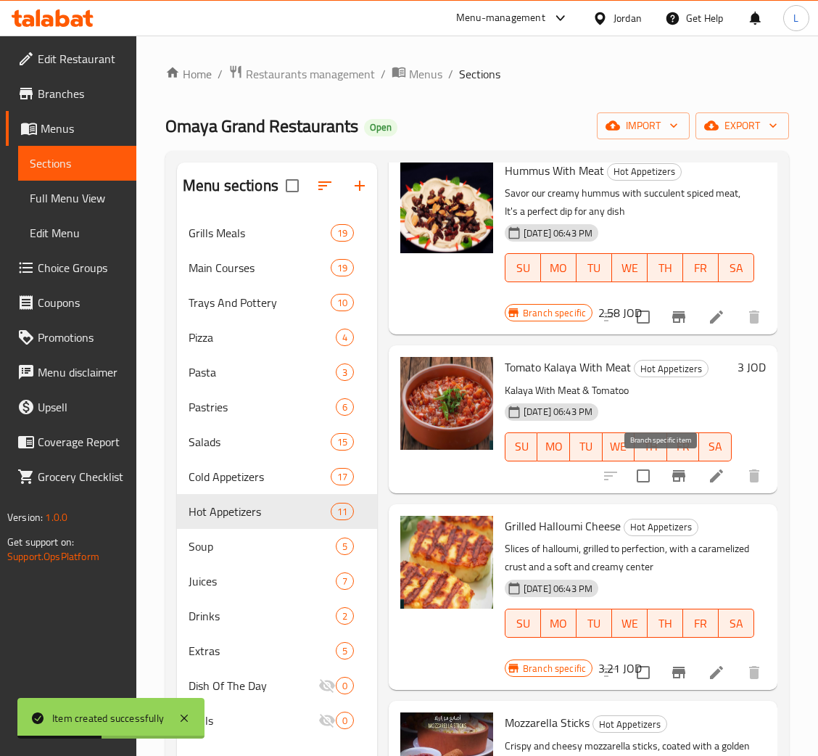
click at [672, 471] on icon "Branch-specific-item" at bounding box center [678, 476] width 13 height 12
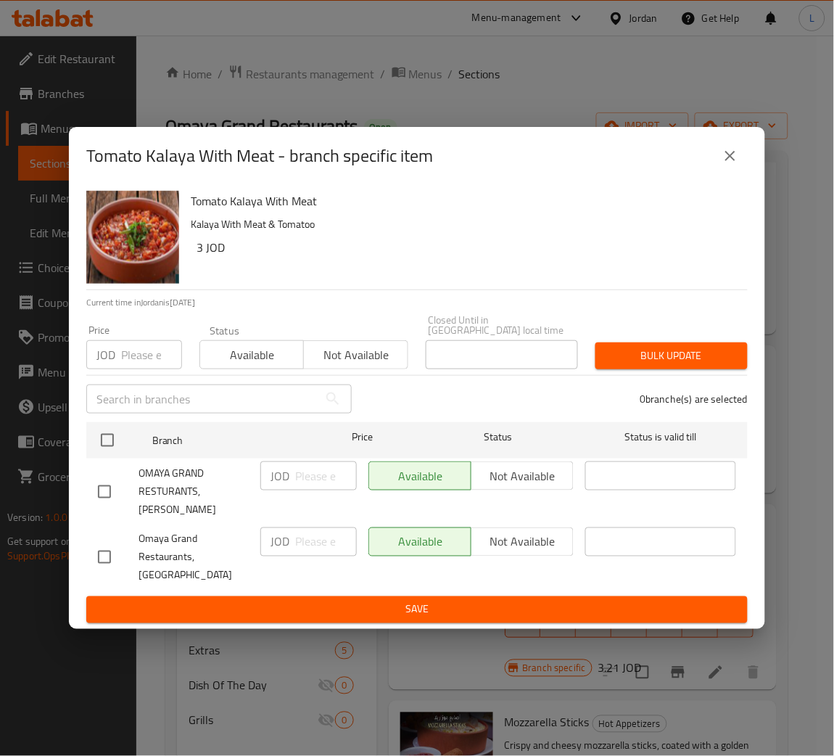
click at [138, 357] on input "number" at bounding box center [151, 354] width 61 height 29
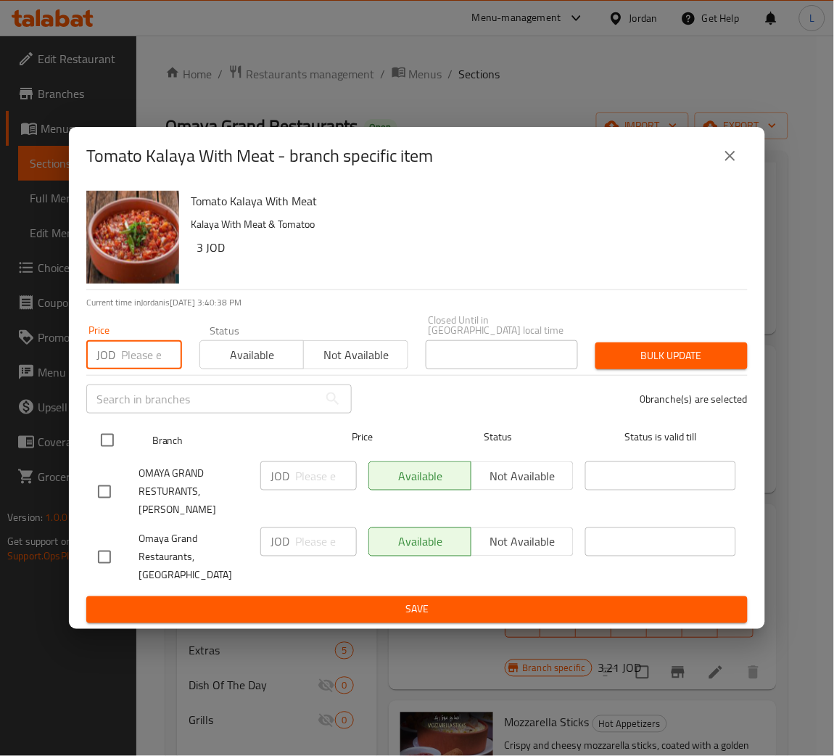
paste input "4.46"
type input "4.46"
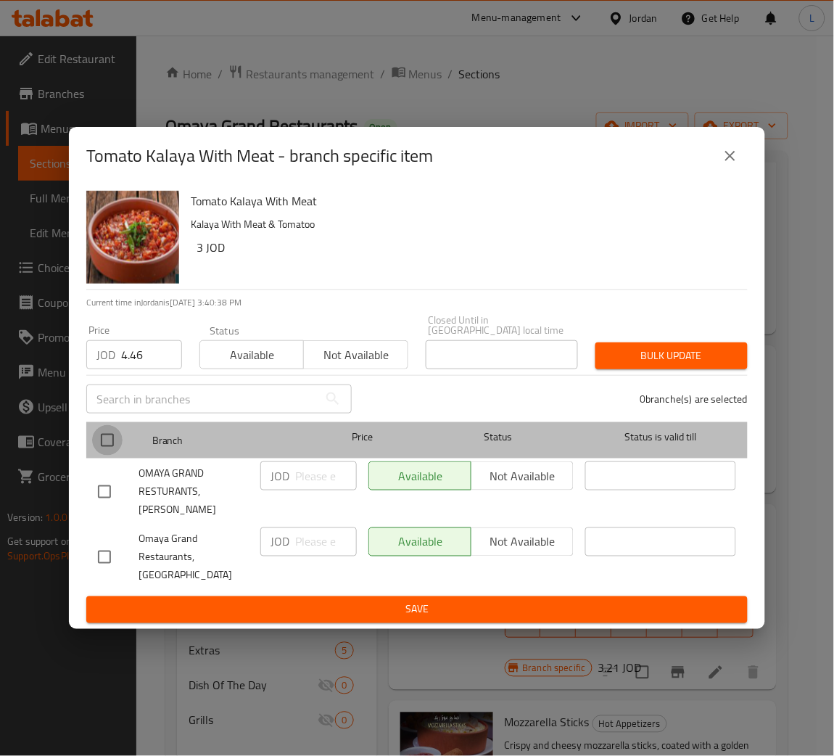
click at [103, 439] on input "checkbox" at bounding box center [107, 440] width 30 height 30
checkbox input "true"
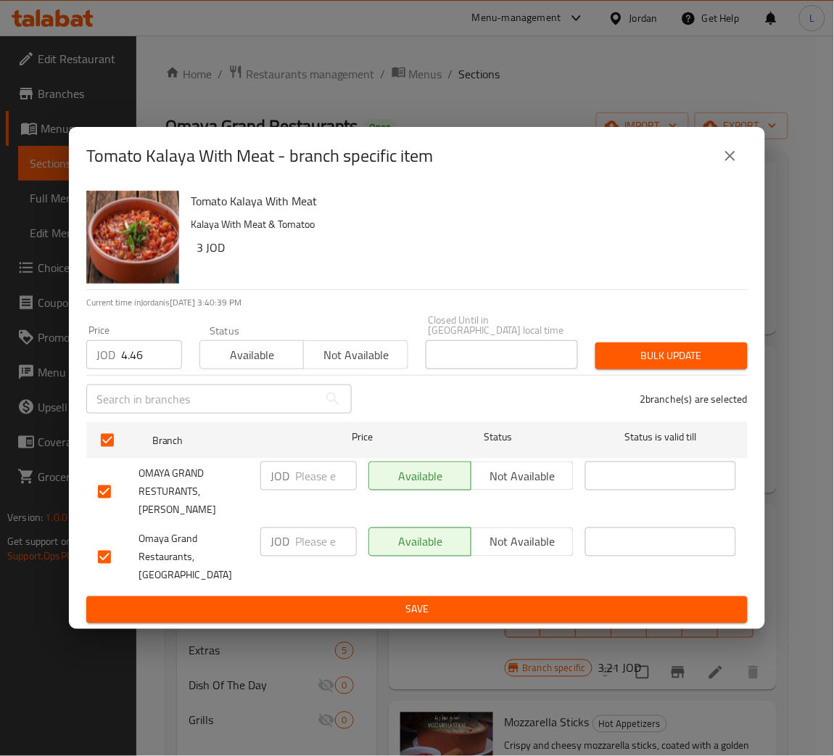
click at [661, 360] on span "Bulk update" at bounding box center [671, 356] width 129 height 18
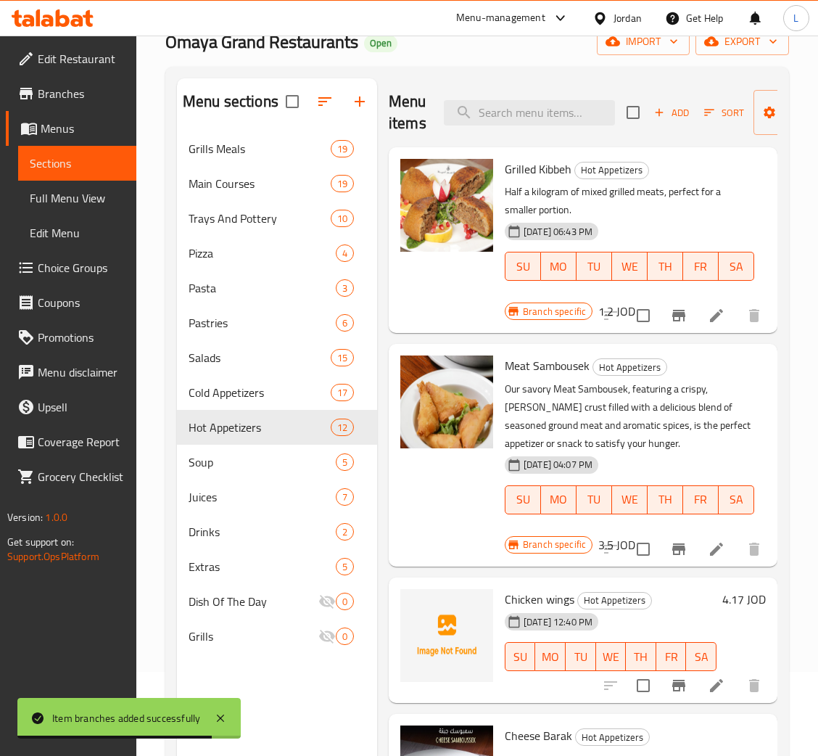
scroll to position [0, 0]
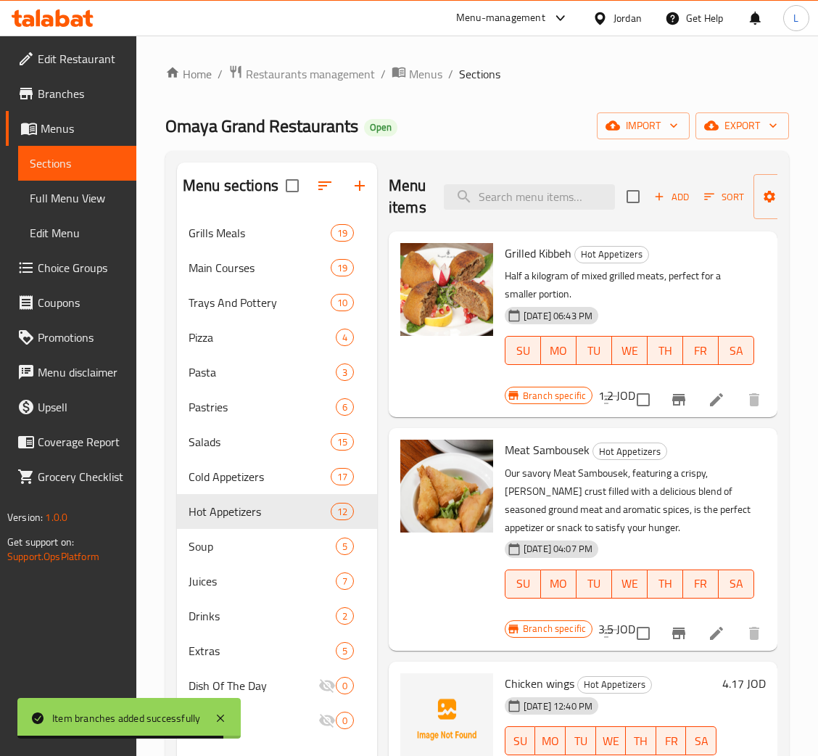
click at [669, 195] on span "Add" at bounding box center [671, 197] width 39 height 17
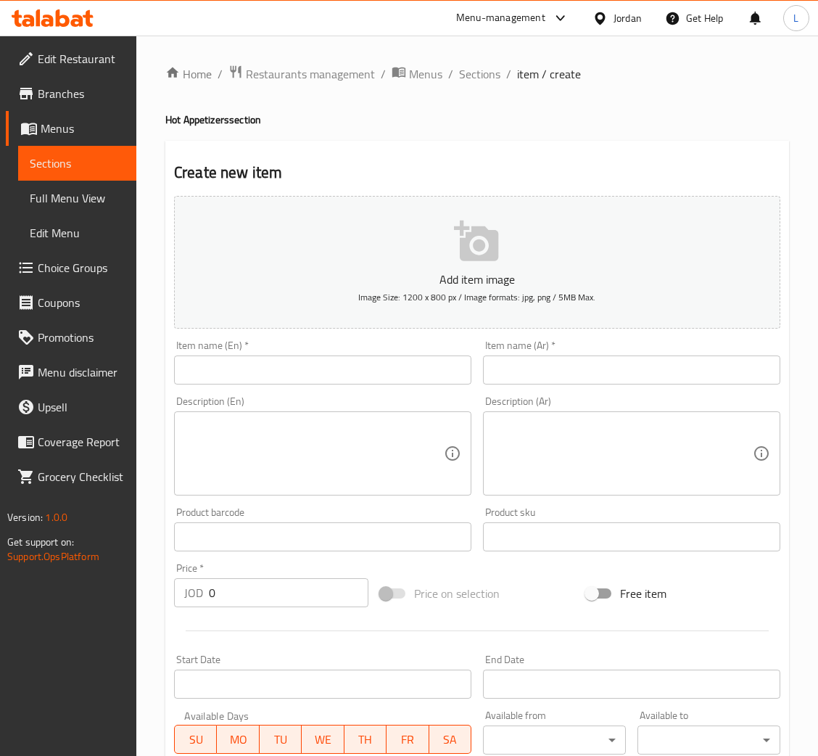
drag, startPoint x: 575, startPoint y: 374, endPoint x: 534, endPoint y: 371, distance: 40.7
click at [575, 374] on input "text" at bounding box center [631, 369] width 297 height 29
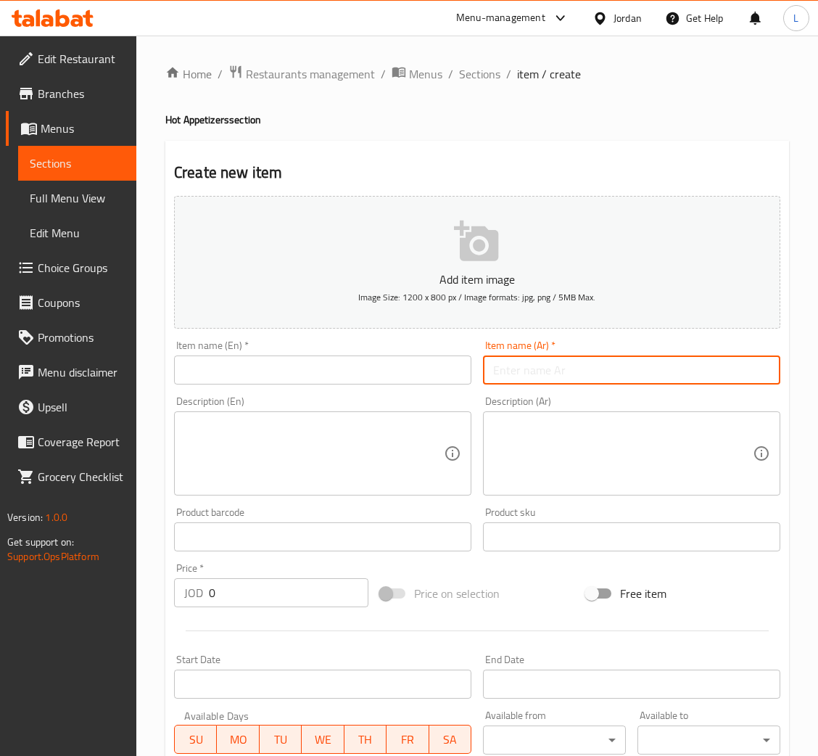
paste input "بطاطا حارة"
type input "بطاطا حارة"
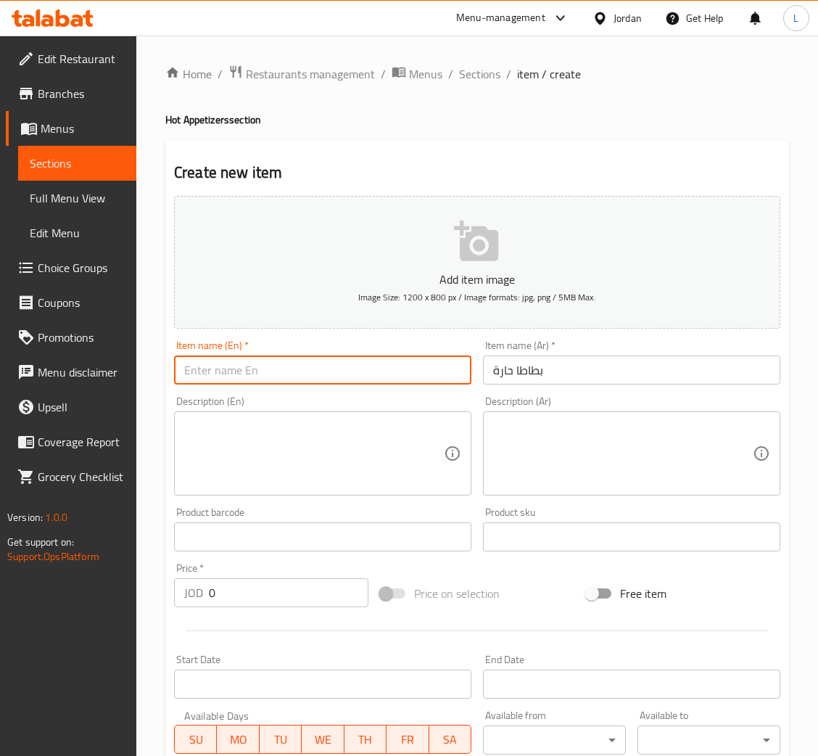
drag, startPoint x: 373, startPoint y: 363, endPoint x: 371, endPoint y: 334, distance: 29.0
click at [373, 363] on input "text" at bounding box center [322, 369] width 297 height 29
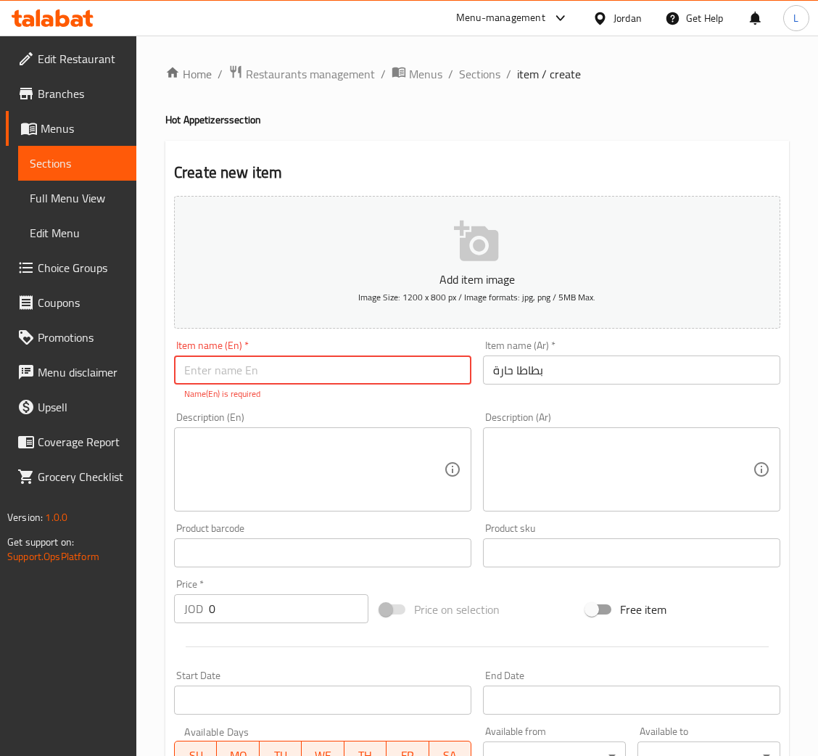
paste input "Spicy fries"
type input "Spicy fries"
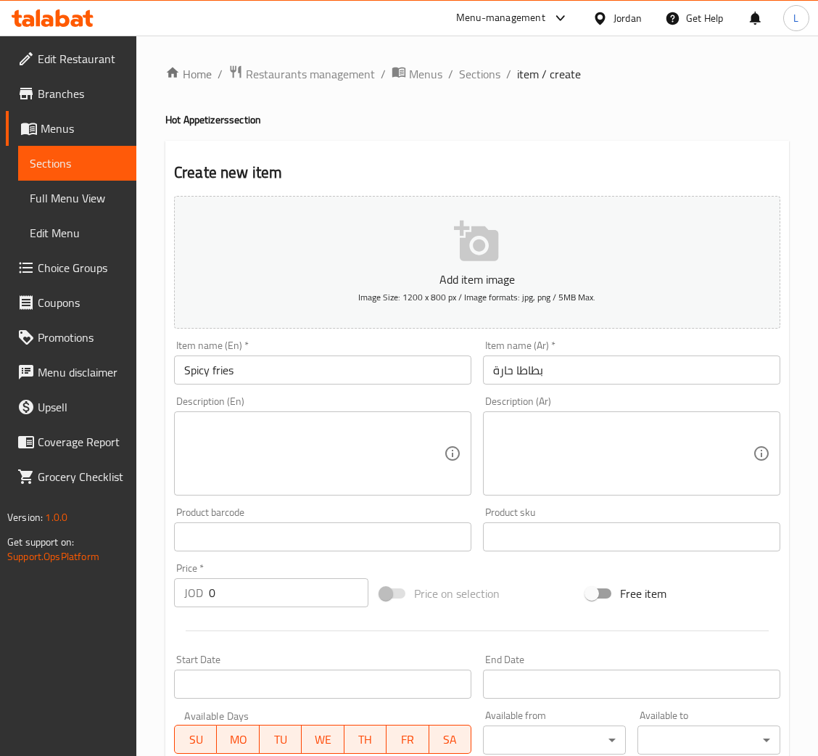
click at [242, 604] on input "0" at bounding box center [289, 592] width 160 height 29
click at [241, 603] on input "0" at bounding box center [289, 592] width 160 height 29
paste input "3.57"
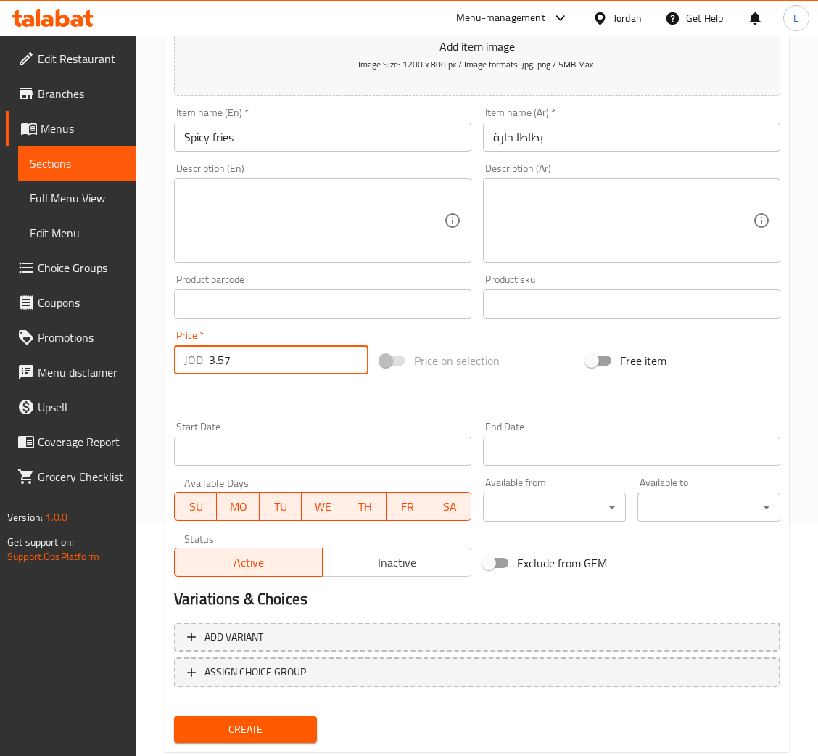
scroll to position [266, 0]
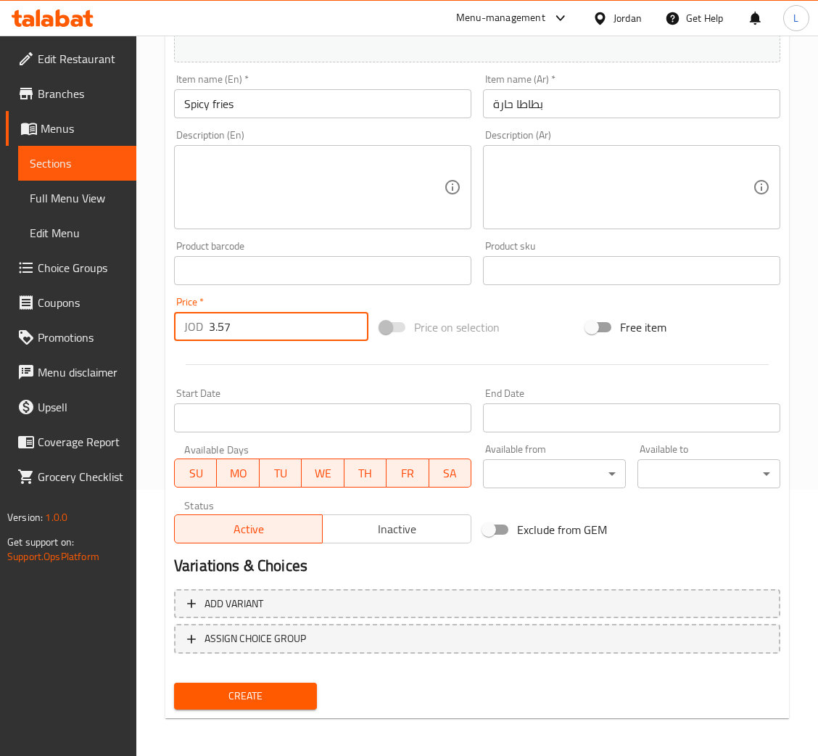
type input "3.57"
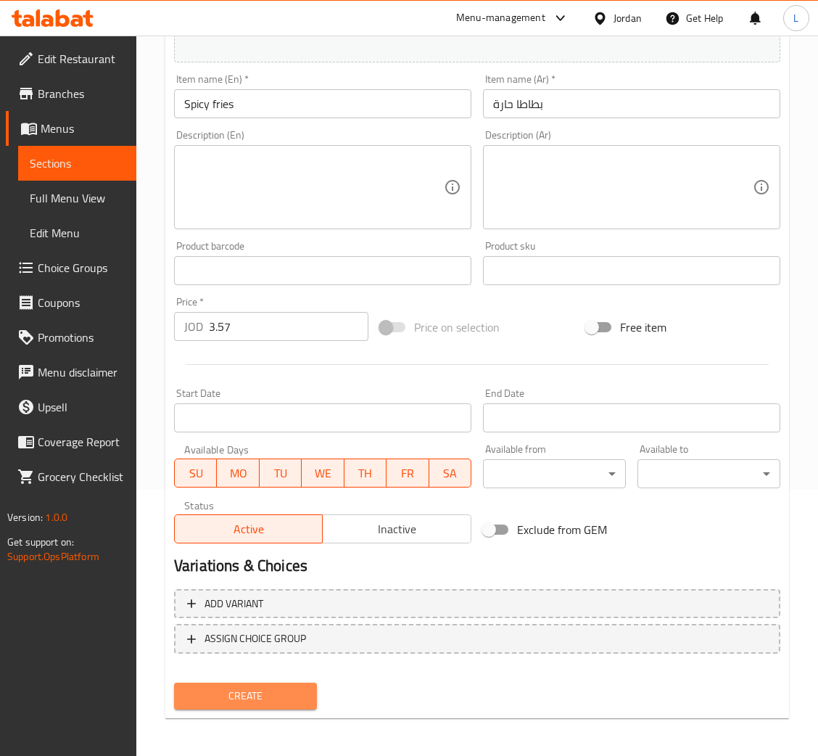
click at [249, 694] on span "Create" at bounding box center [246, 696] width 120 height 18
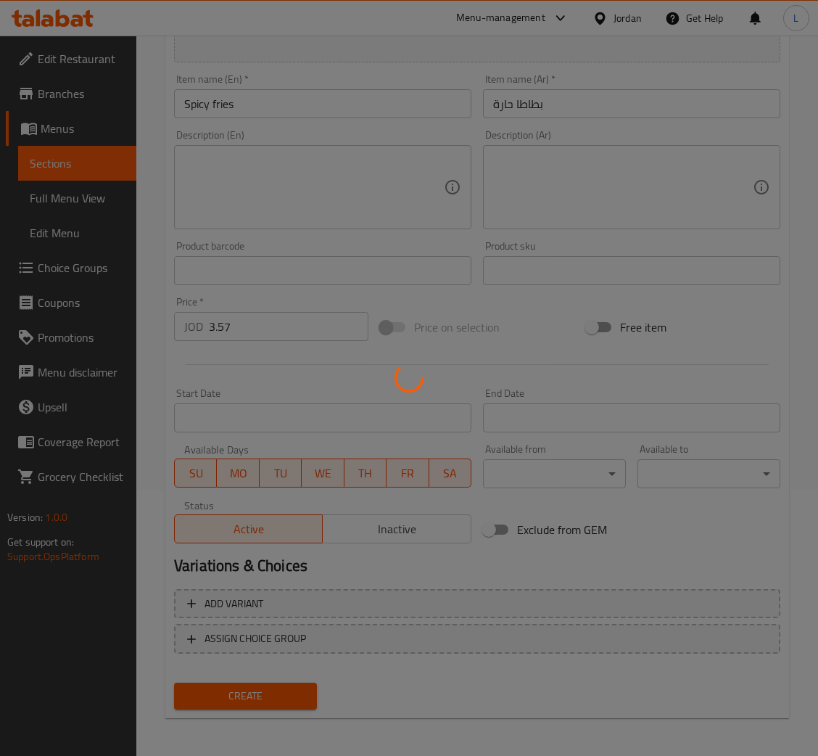
type input "0"
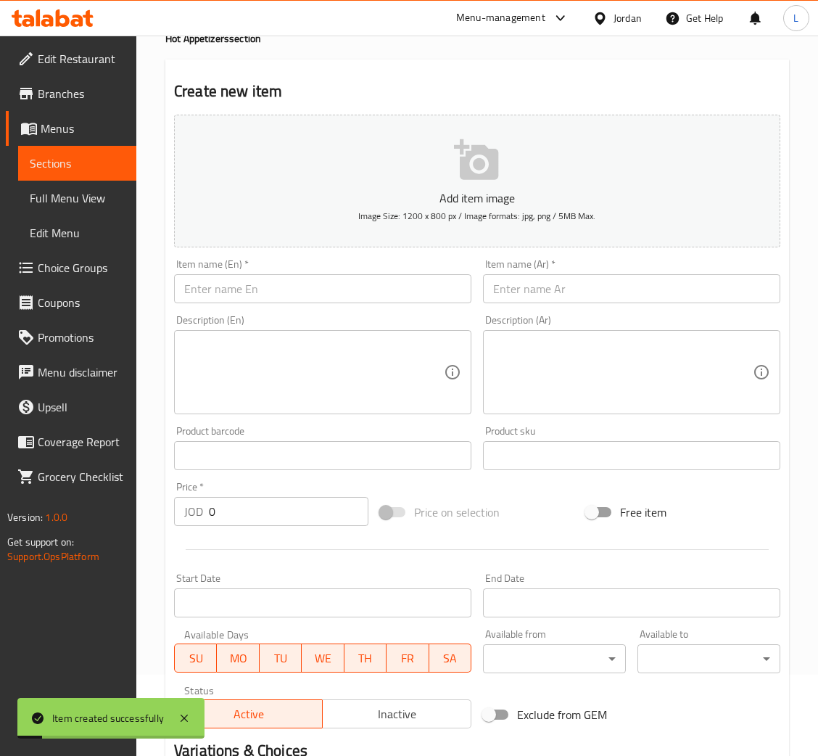
scroll to position [0, 0]
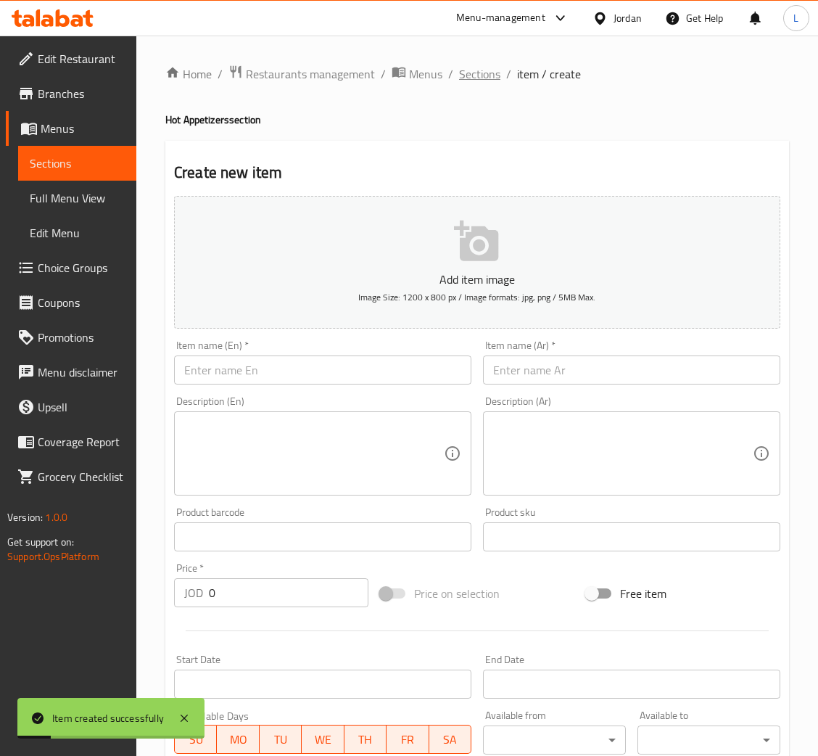
click at [464, 67] on span "Sections" at bounding box center [479, 73] width 41 height 17
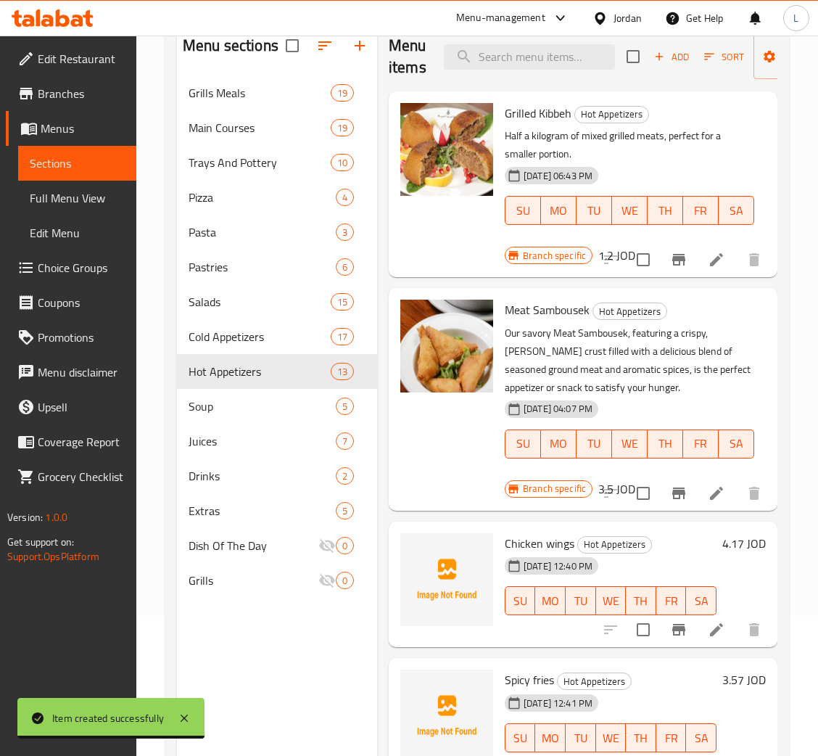
scroll to position [96, 0]
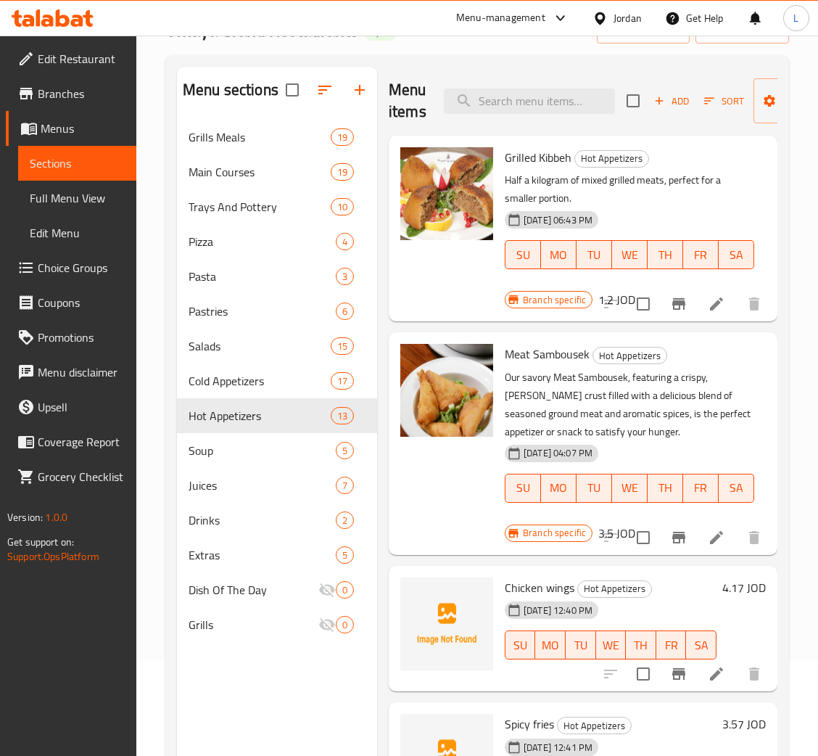
click at [659, 103] on icon "button" at bounding box center [659, 100] width 13 height 13
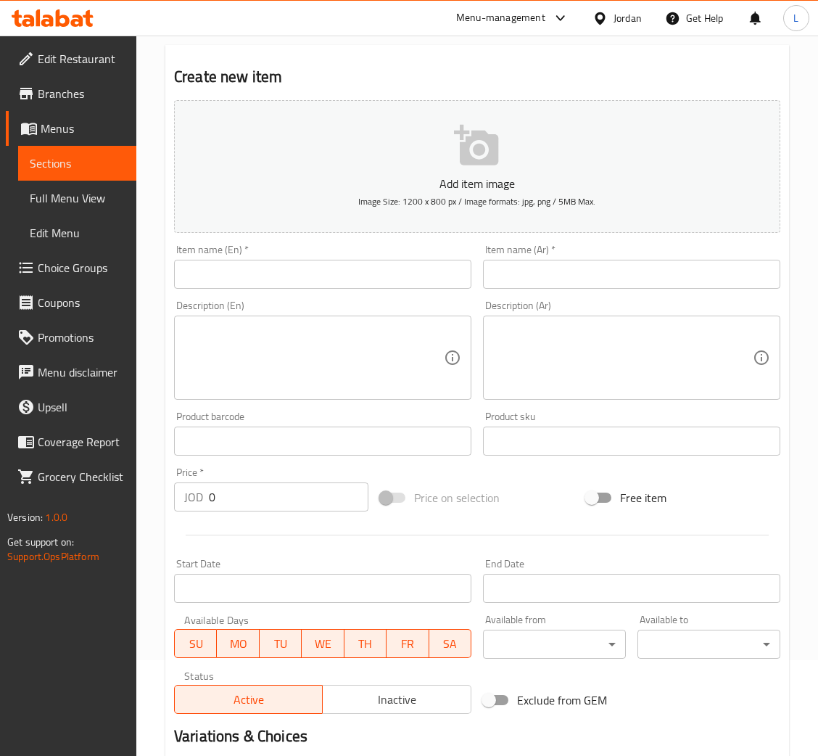
click at [540, 276] on input "text" at bounding box center [631, 274] width 297 height 29
paste input "اصبع موزريلا"
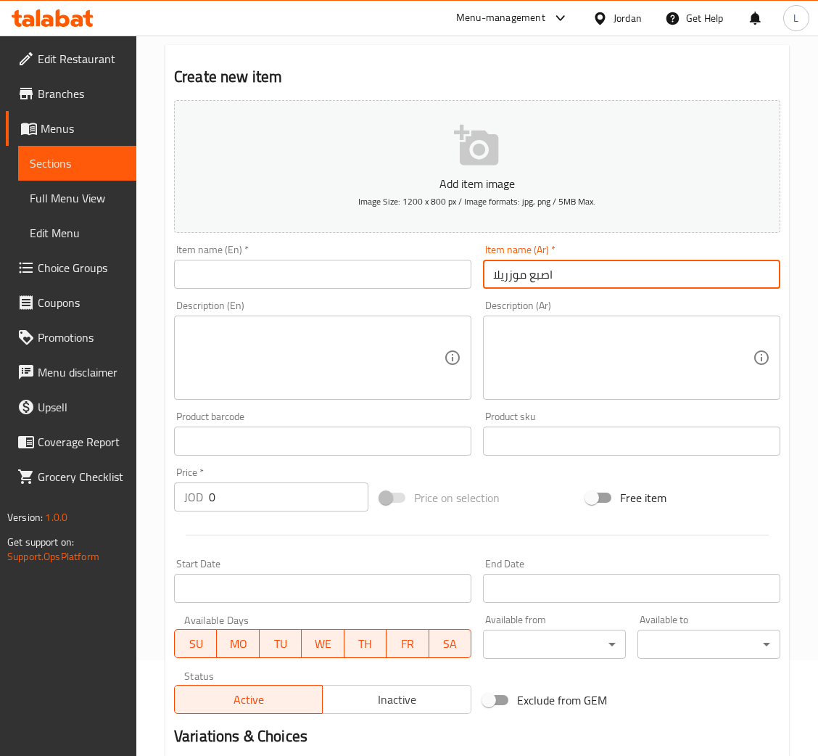
type input "اصبع موزريلا"
click at [363, 272] on input "text" at bounding box center [322, 274] width 297 height 29
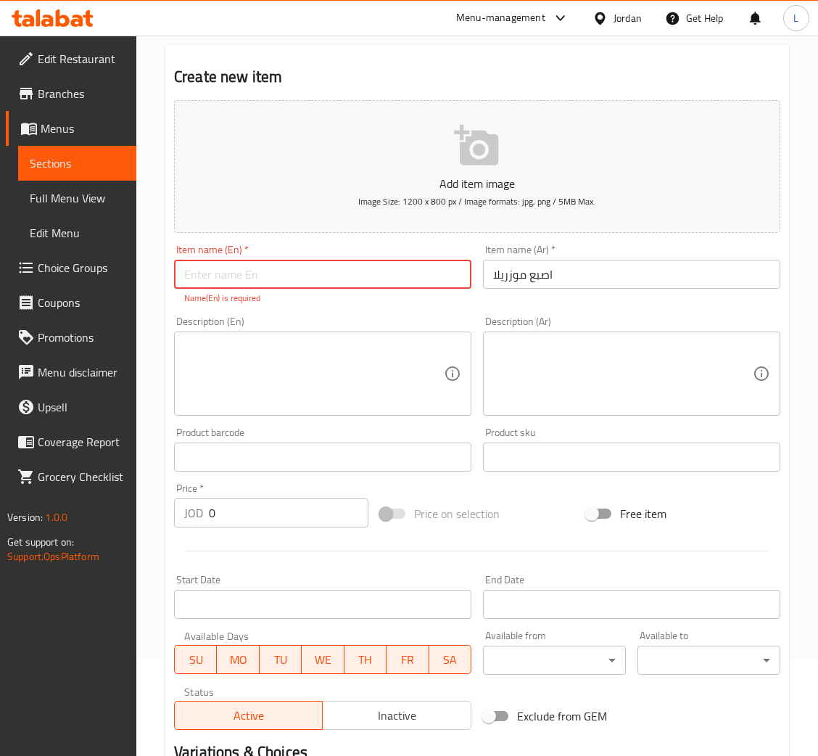
paste input "Mozzarella stick"
type input "Mozzarella stick"
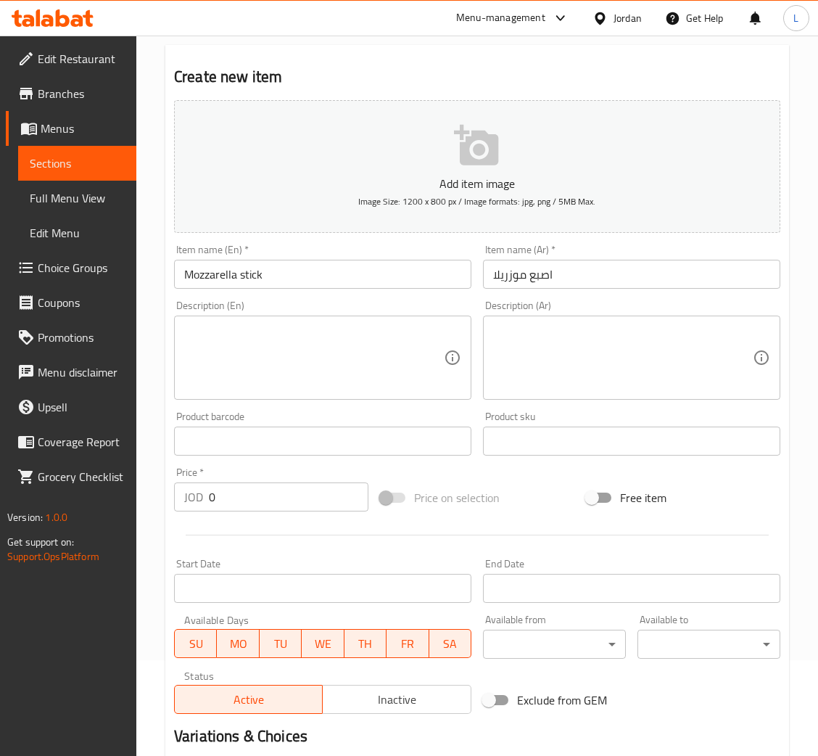
click at [294, 489] on input "0" at bounding box center [289, 496] width 160 height 29
paste input "4.28"
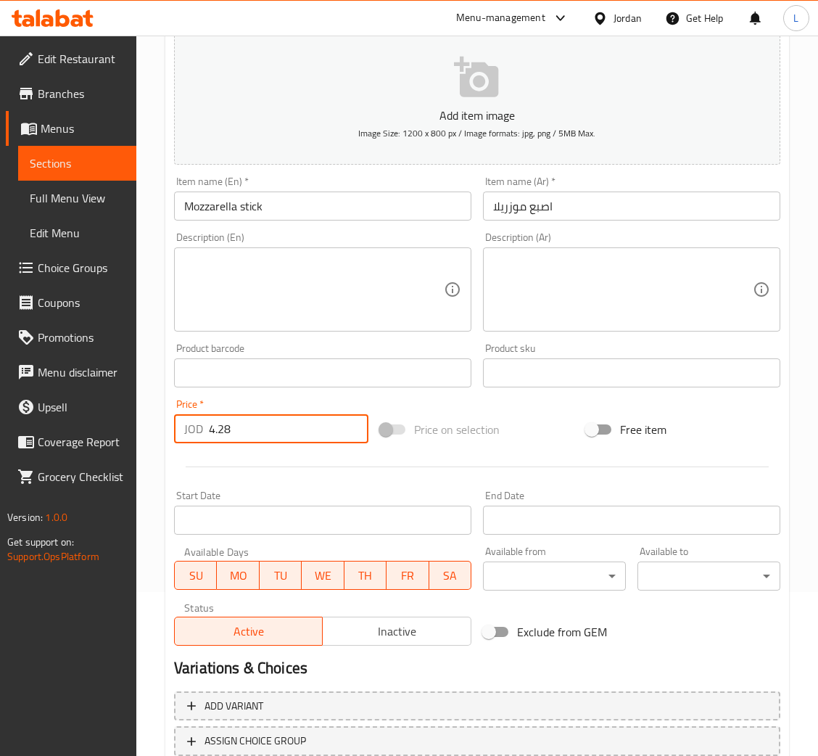
scroll to position [266, 0]
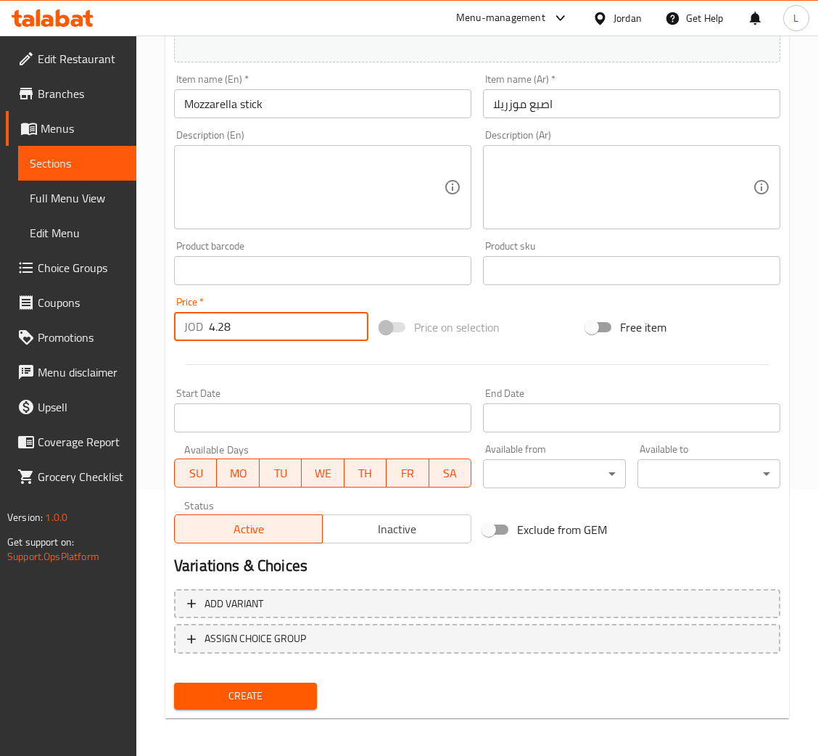
type input "4.28"
click at [249, 698] on span "Create" at bounding box center [246, 696] width 120 height 18
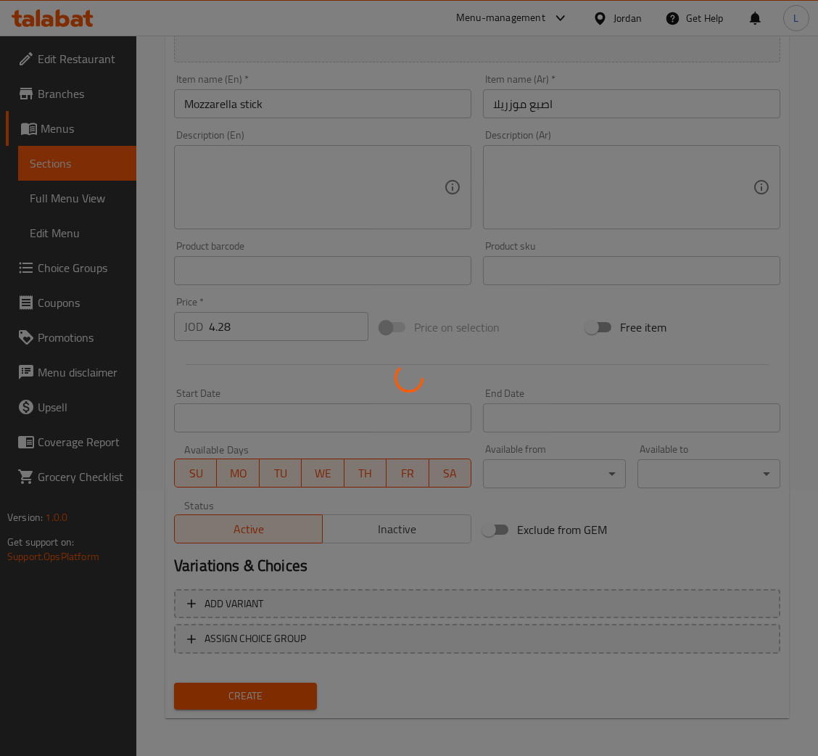
type input "0"
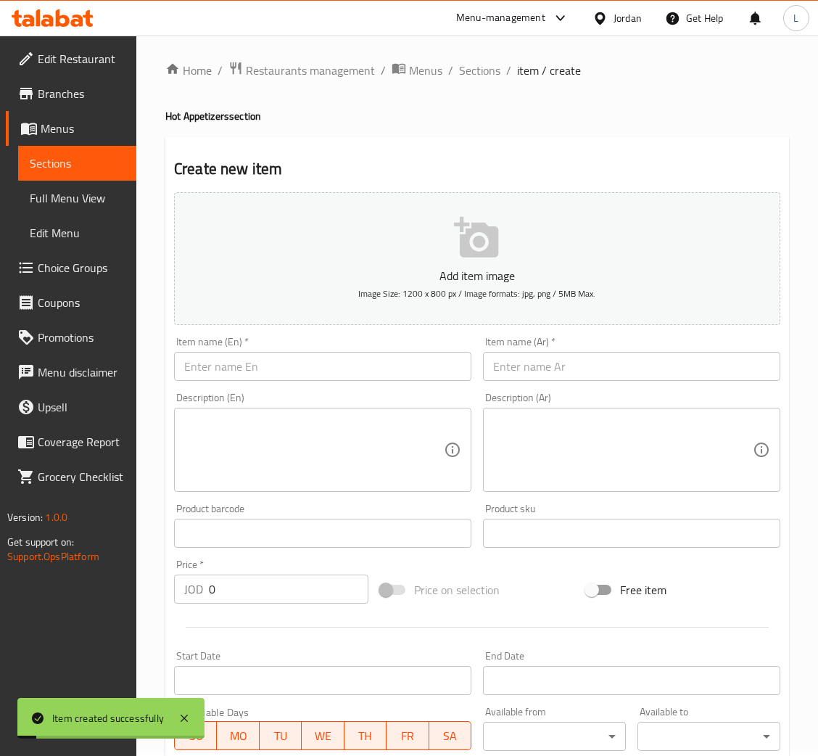
scroll to position [0, 0]
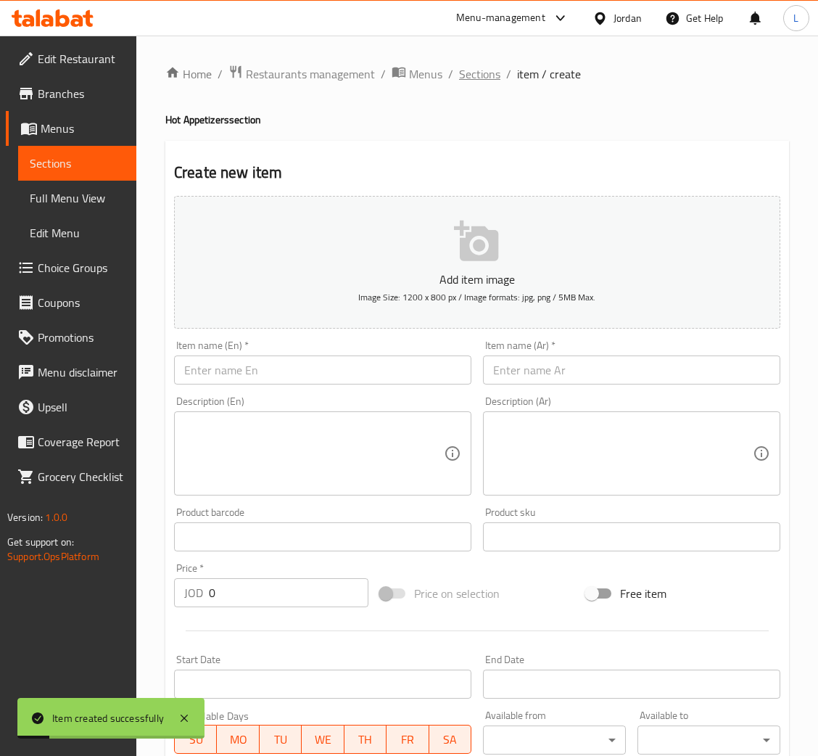
click at [484, 65] on span "Sections" at bounding box center [479, 73] width 41 height 17
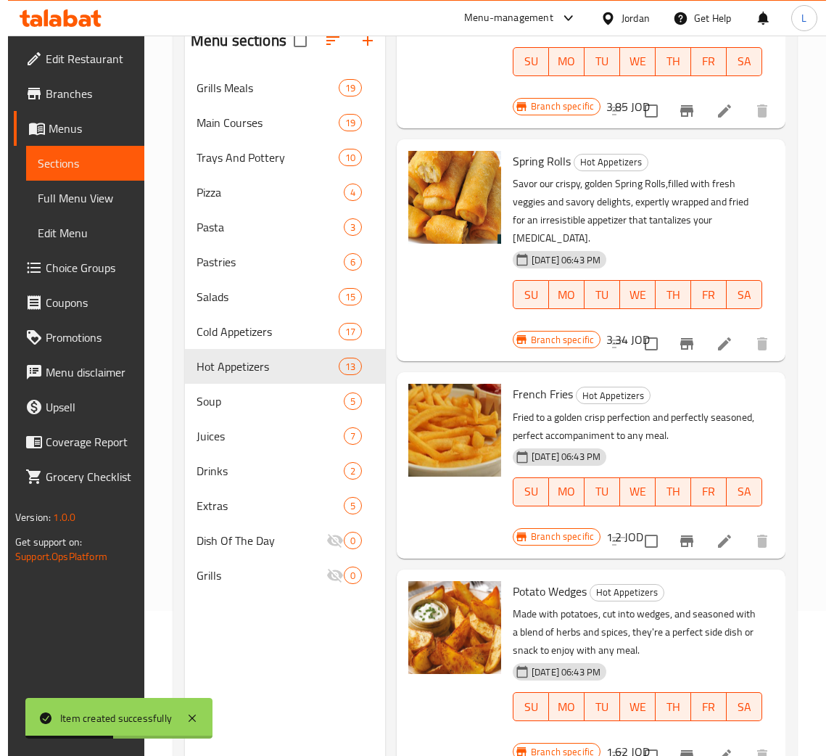
scroll to position [204, 0]
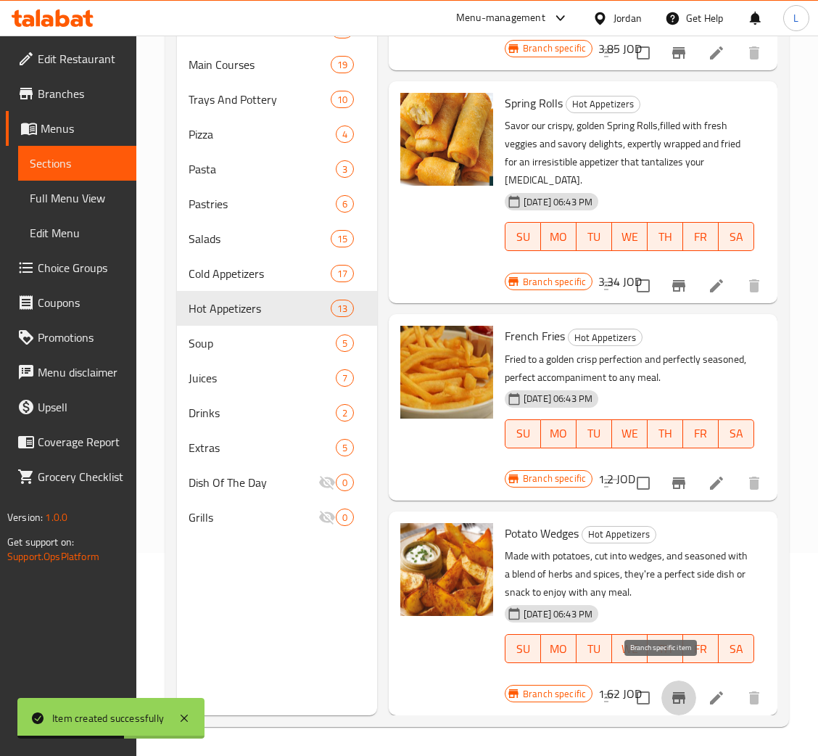
click at [661, 680] on button "Branch-specific-item" at bounding box center [678, 697] width 35 height 35
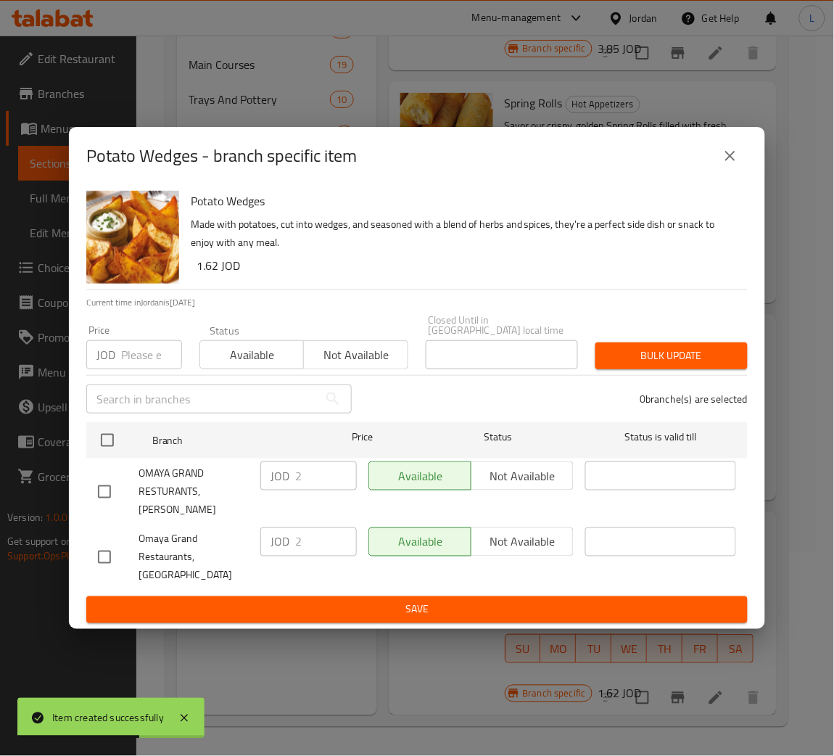
click at [147, 357] on input "number" at bounding box center [151, 354] width 61 height 29
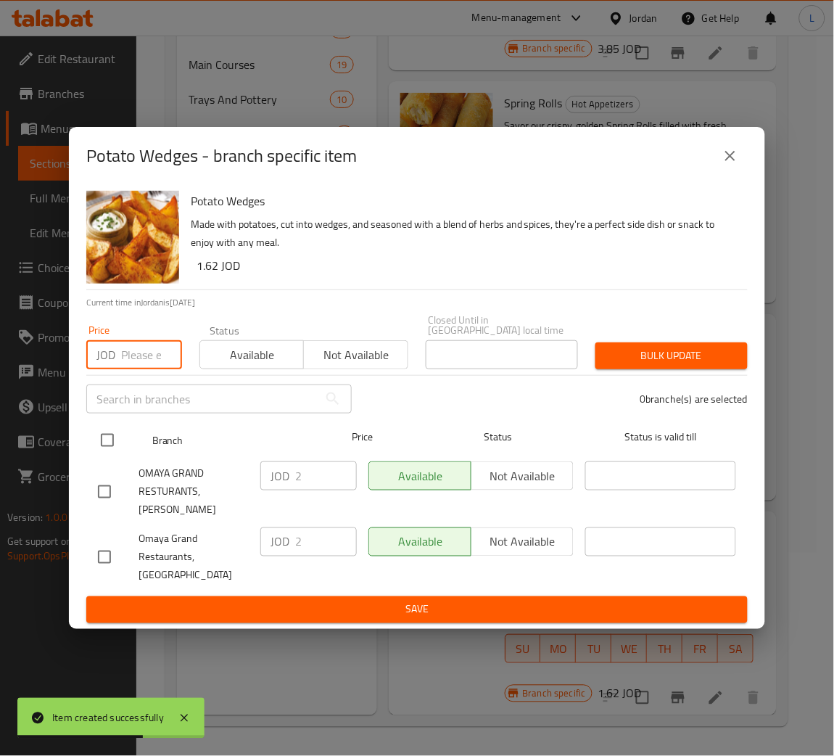
paste input "2.80"
type input "2.80"
click at [110, 445] on input "checkbox" at bounding box center [107, 440] width 30 height 30
checkbox input "true"
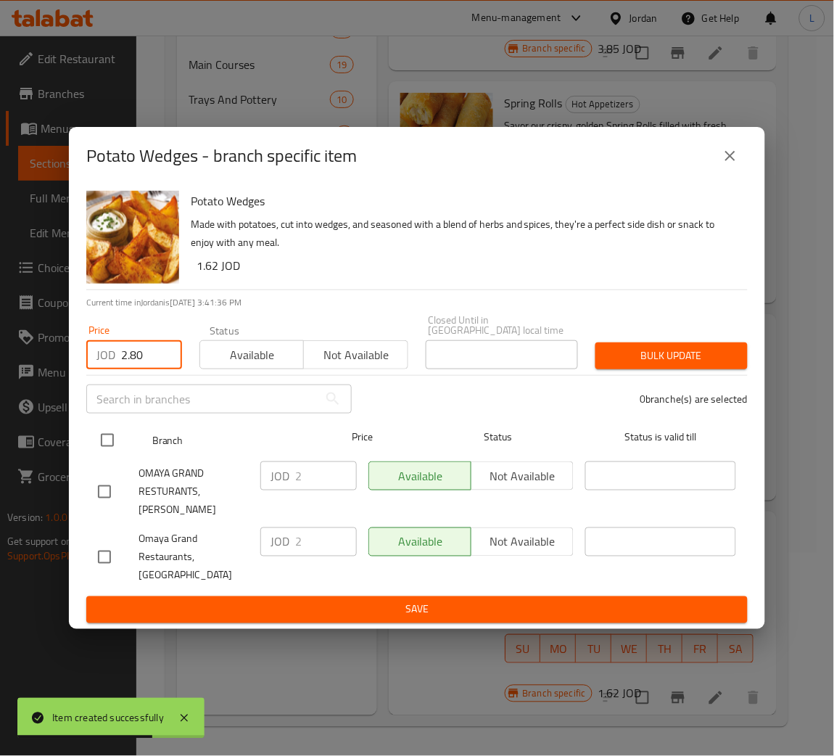
checkbox input "true"
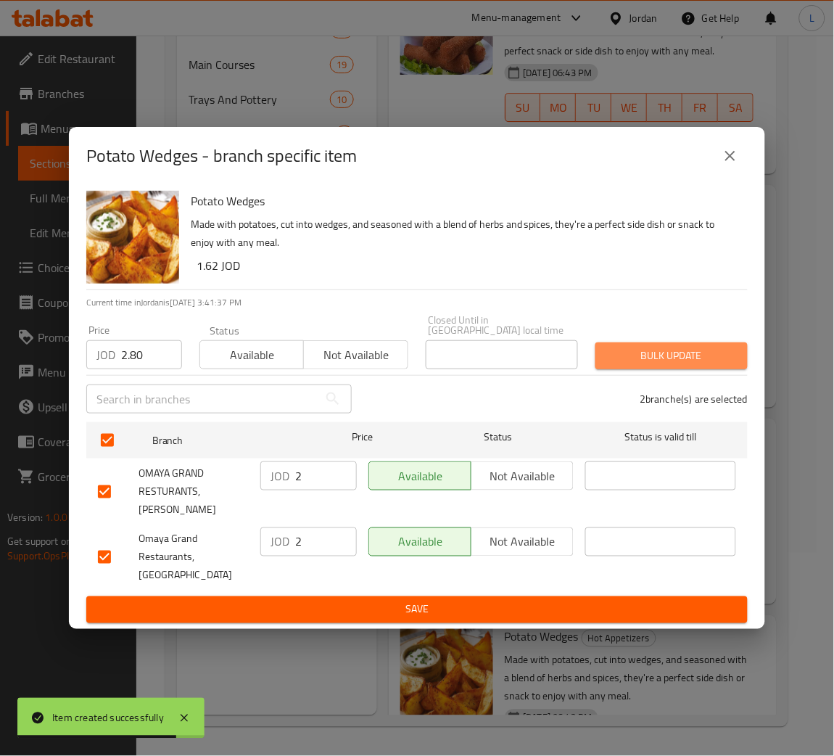
click at [698, 359] on span "Bulk update" at bounding box center [671, 356] width 129 height 18
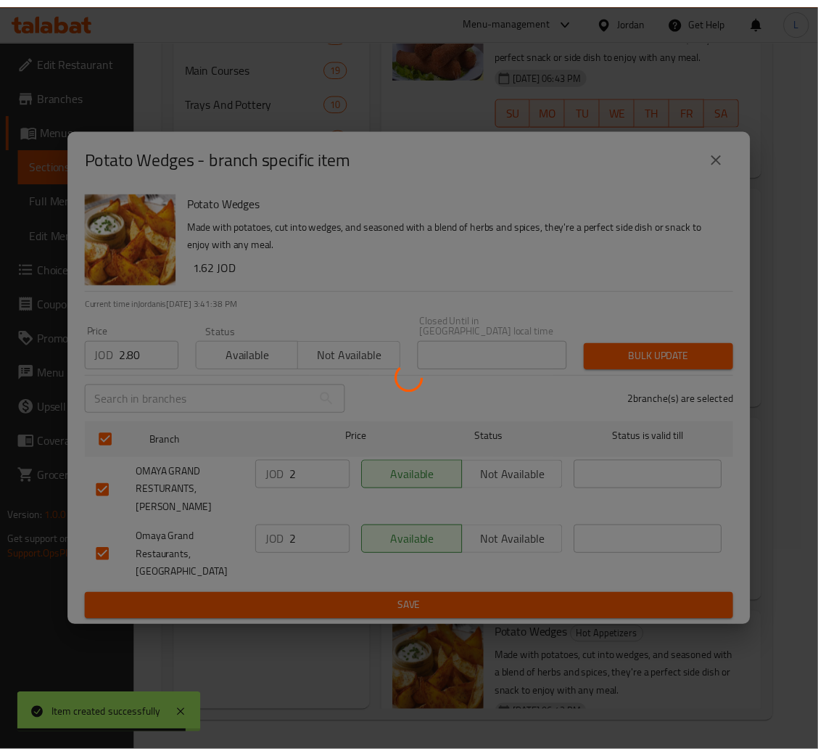
scroll to position [1964, 0]
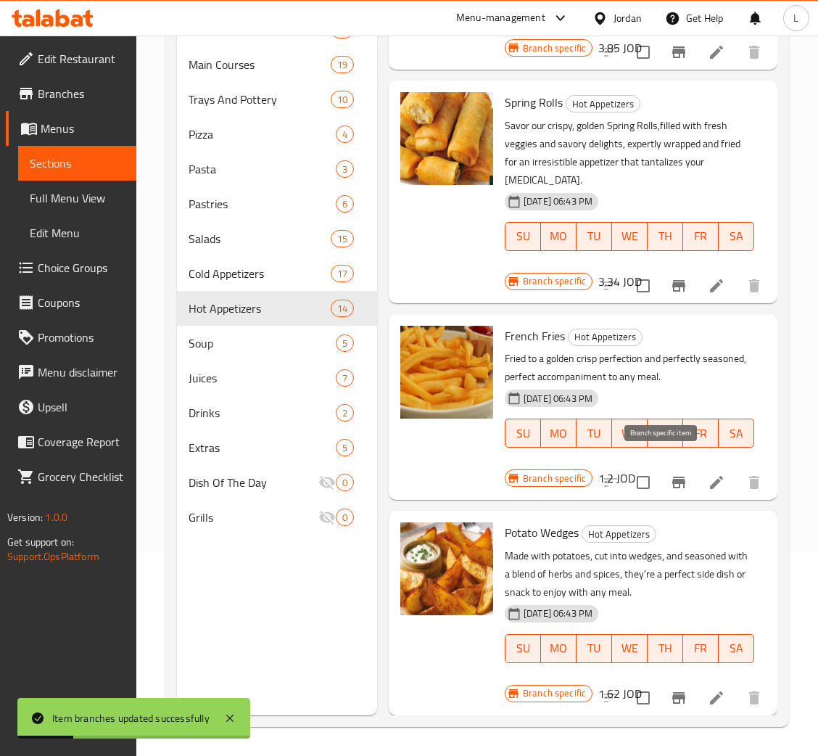
click at [670, 473] on icon "Branch-specific-item" at bounding box center [678, 481] width 17 height 17
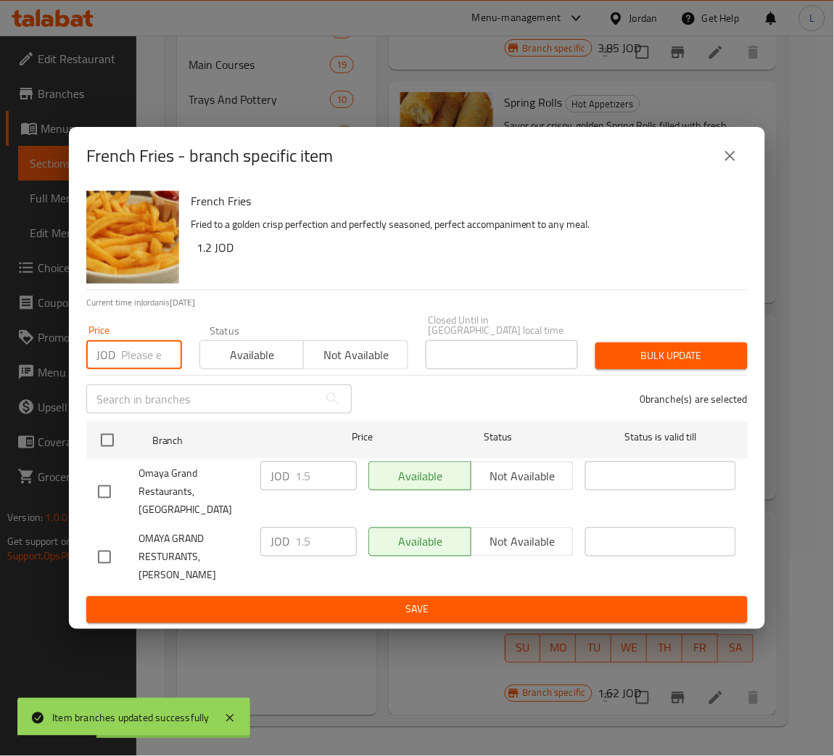
drag, startPoint x: 147, startPoint y: 347, endPoint x: 130, endPoint y: 400, distance: 55.7
click at [149, 348] on input "number" at bounding box center [151, 354] width 61 height 29
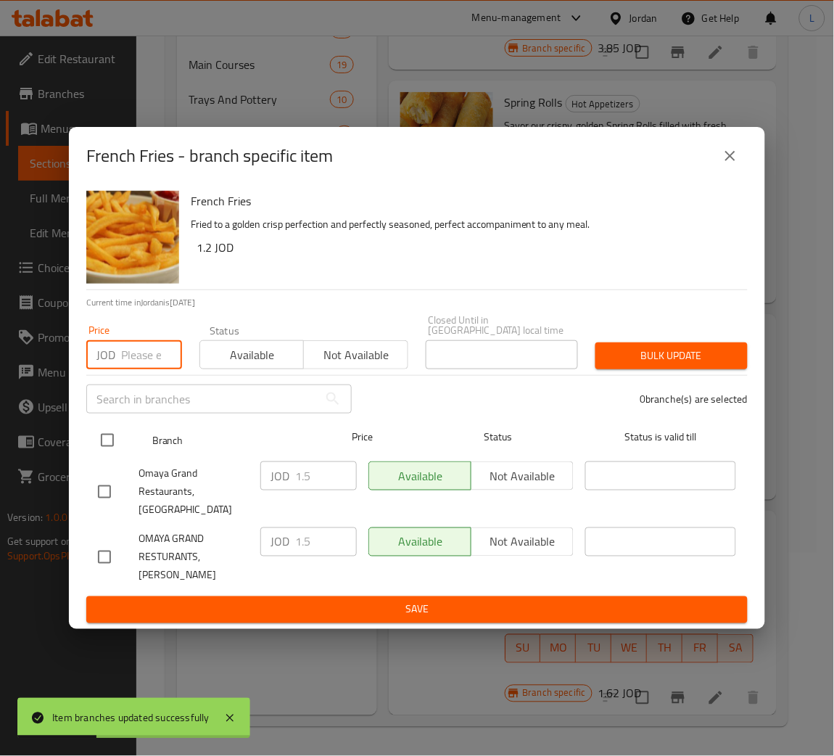
paste input "2.02"
type input "2.02"
click at [107, 450] on input "checkbox" at bounding box center [107, 440] width 30 height 30
checkbox input "true"
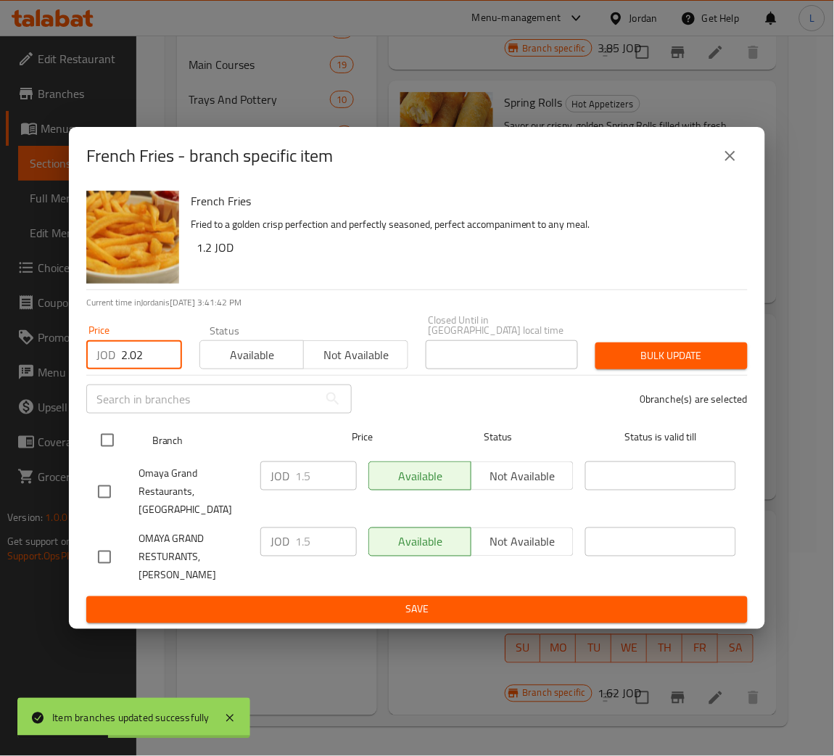
checkbox input "true"
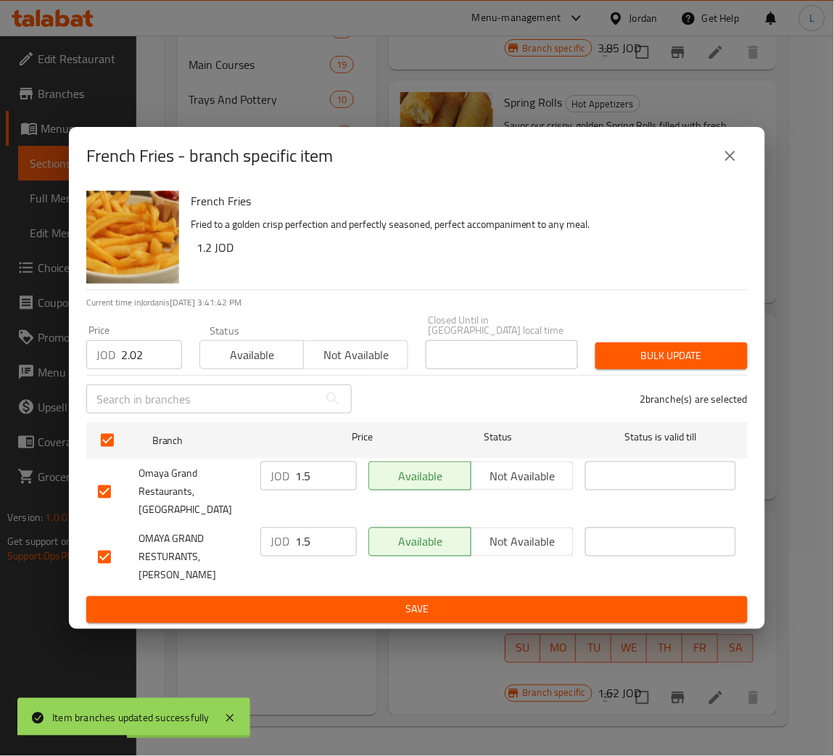
click at [715, 361] on span "Bulk update" at bounding box center [671, 356] width 129 height 18
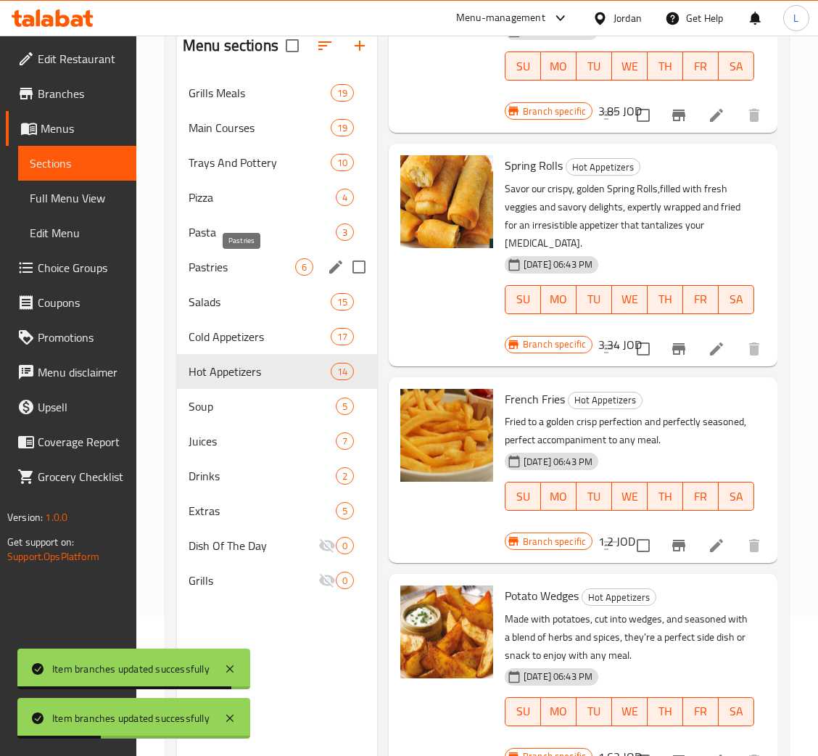
scroll to position [96, 0]
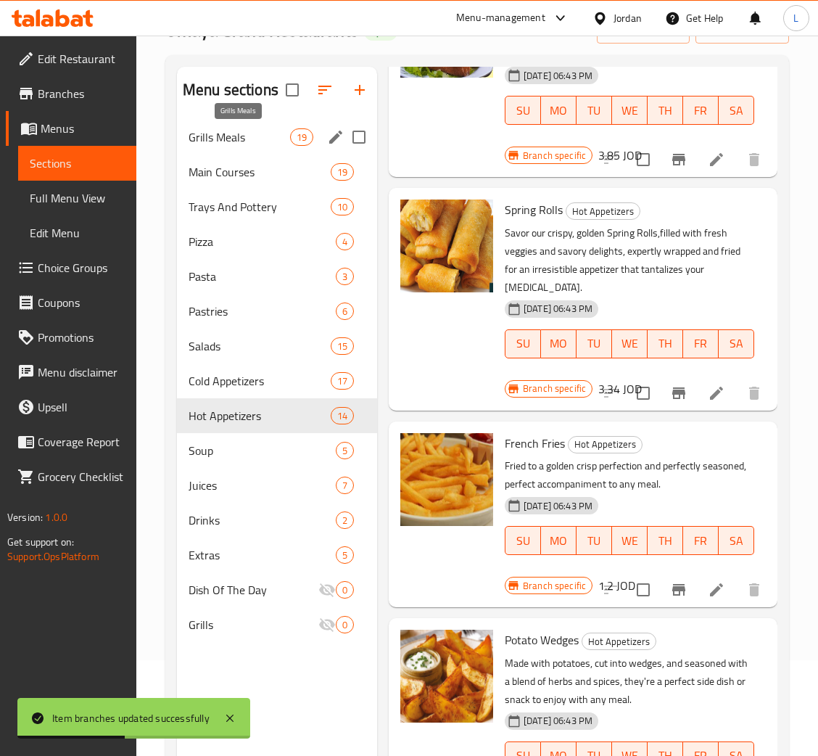
click at [217, 137] on span "Grills Meals" at bounding box center [240, 136] width 102 height 17
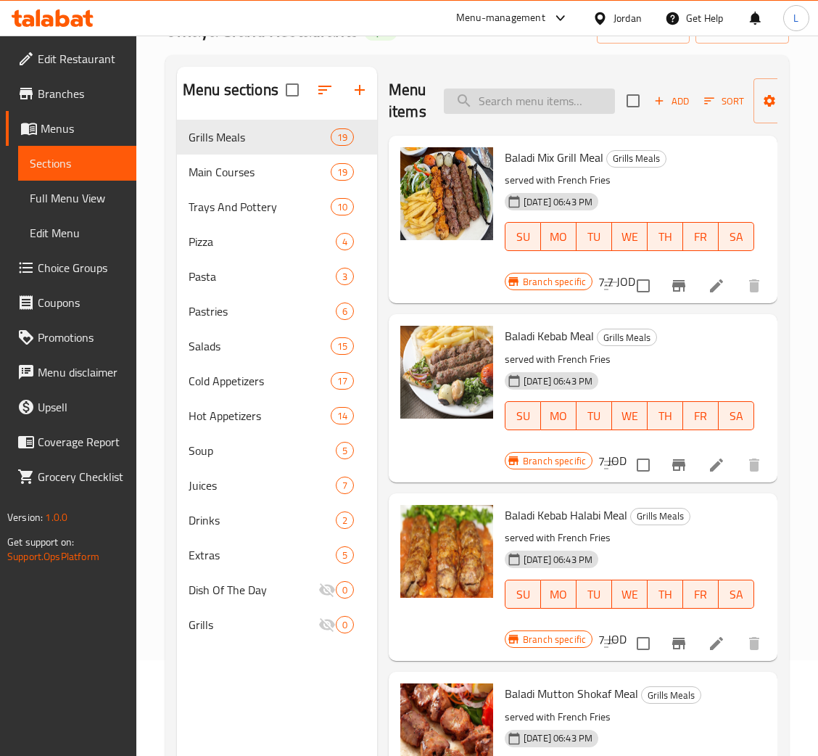
click at [528, 97] on input "search" at bounding box center [529, 100] width 171 height 25
paste input "كباب حلبي"
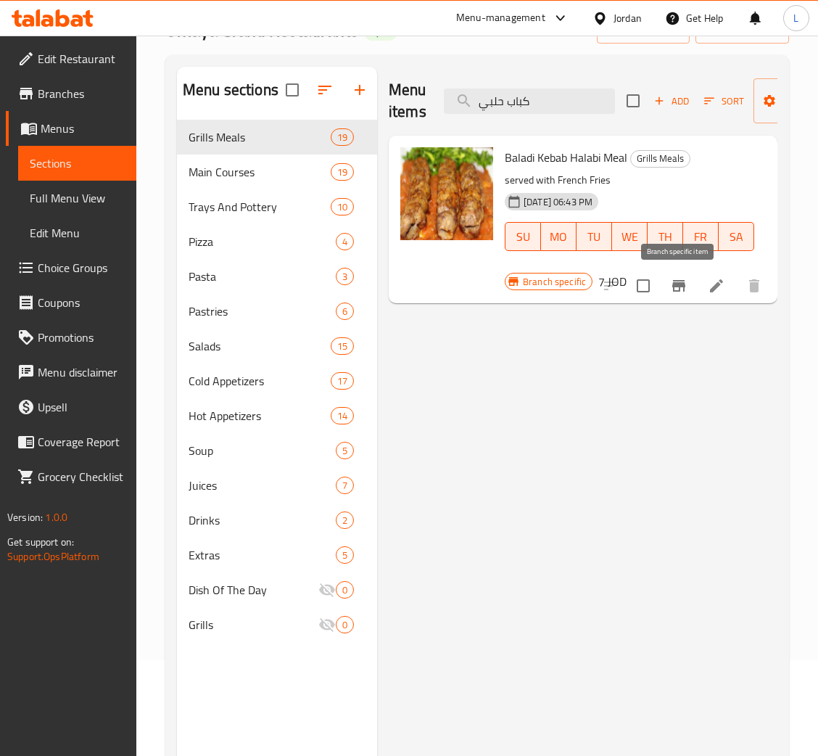
type input "كباب حلبي"
click at [684, 290] on icon "Branch-specific-item" at bounding box center [678, 285] width 17 height 17
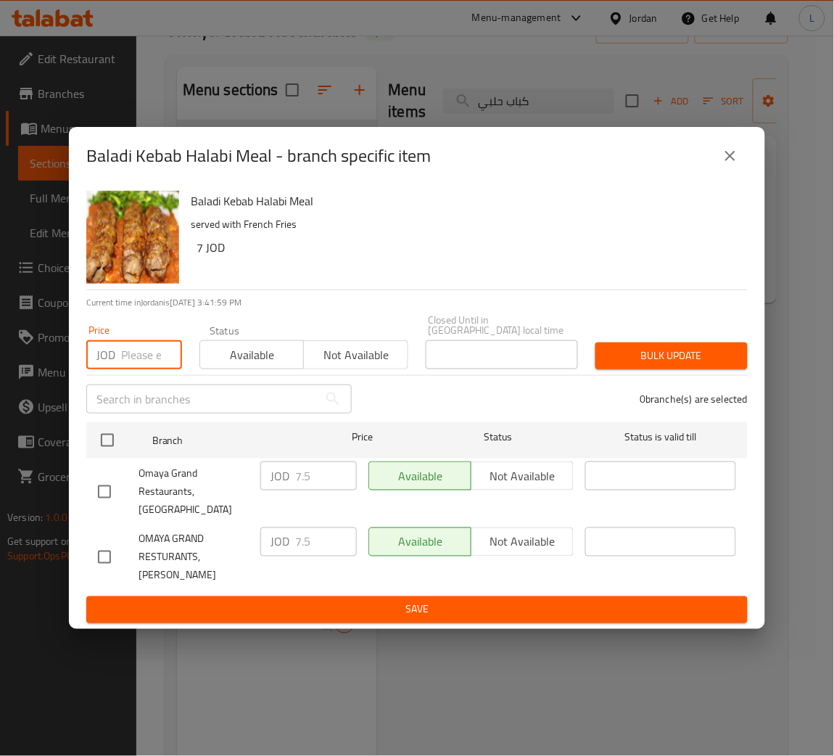
drag, startPoint x: 146, startPoint y: 344, endPoint x: 138, endPoint y: 376, distance: 33.4
click at [145, 345] on input "number" at bounding box center [151, 354] width 61 height 29
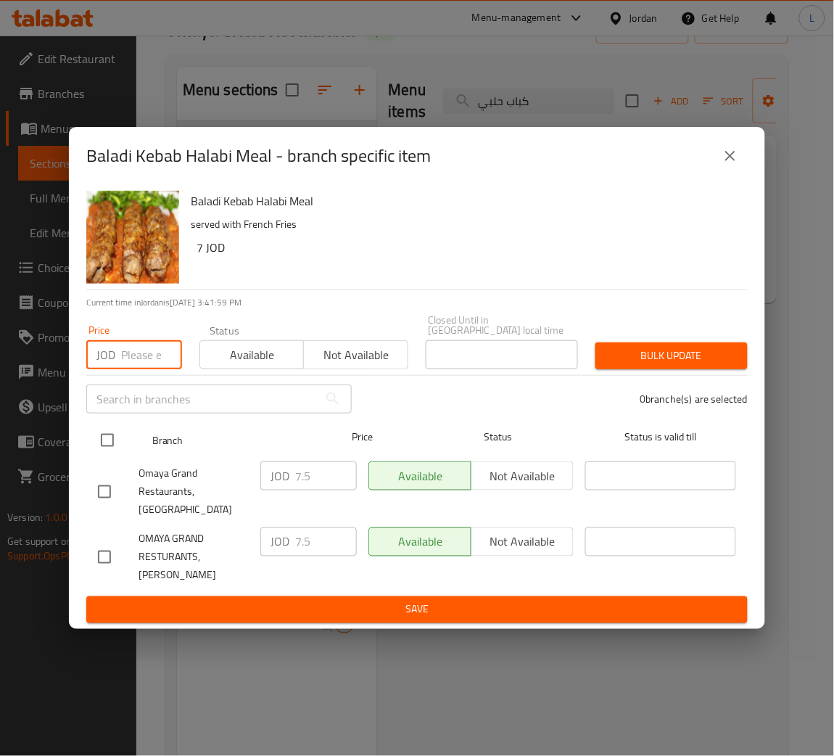
paste input "8.152"
type input "8.152"
click at [99, 445] on input "checkbox" at bounding box center [107, 440] width 30 height 30
checkbox input "true"
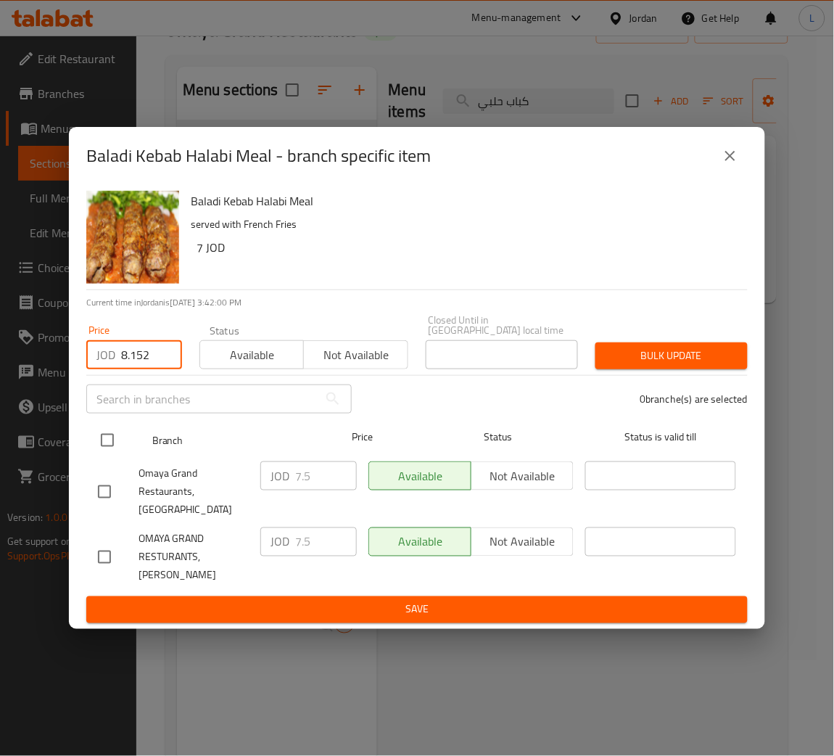
checkbox input "true"
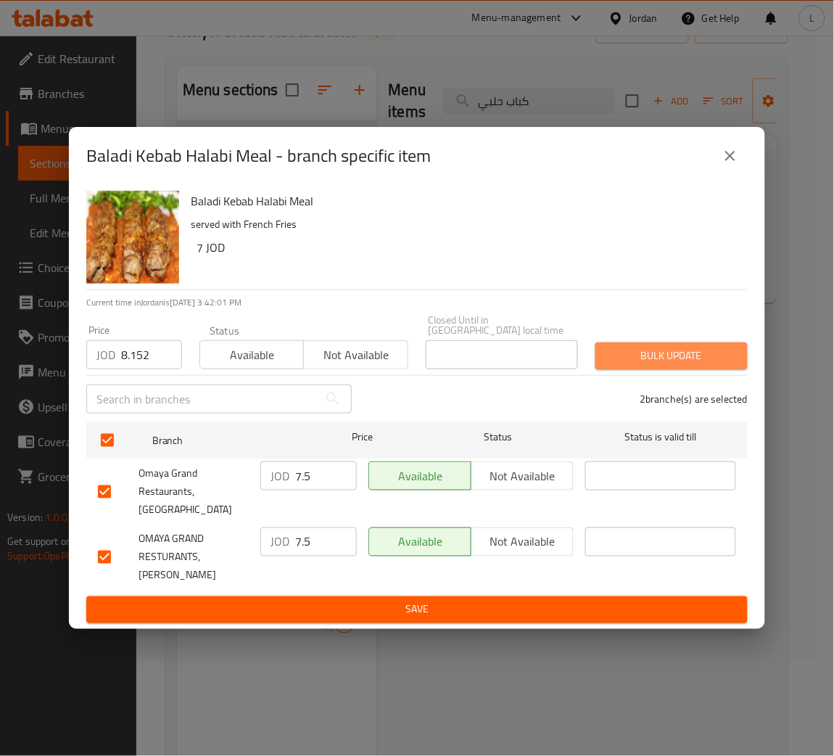
click at [636, 351] on span "Bulk update" at bounding box center [671, 356] width 129 height 18
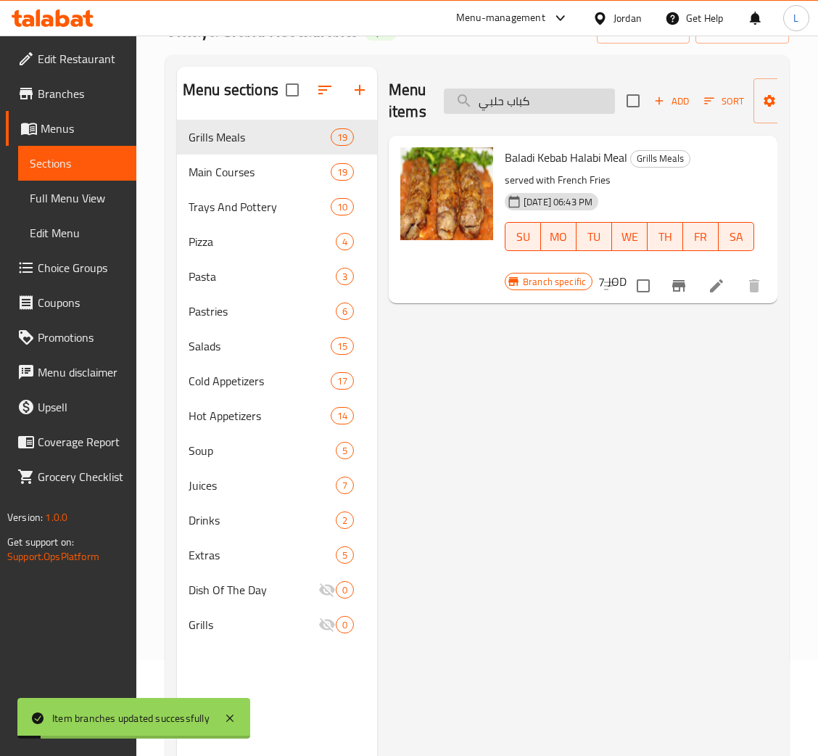
click at [484, 112] on input "كباب حلبي" at bounding box center [529, 100] width 171 height 25
paste input "ضنة"
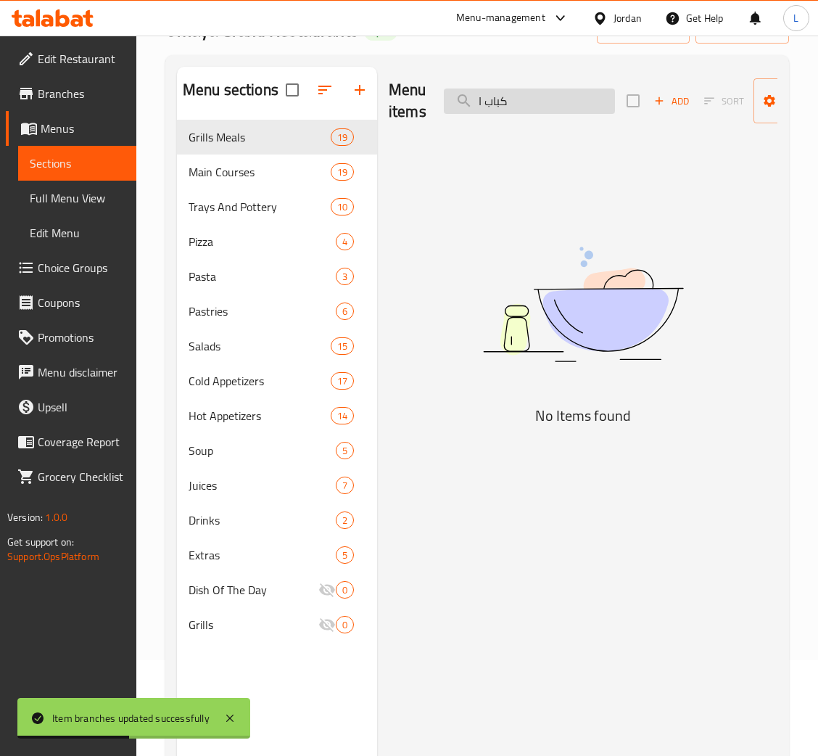
type input "كباب"
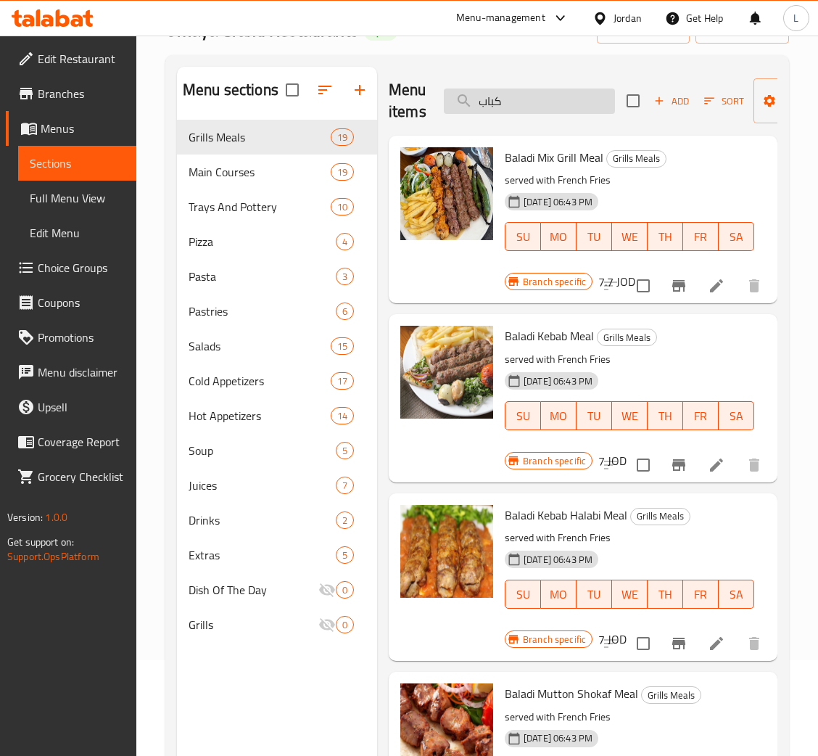
click at [539, 108] on input "كباب" at bounding box center [529, 100] width 171 height 25
click at [257, 178] on span "Main Courses" at bounding box center [240, 171] width 102 height 17
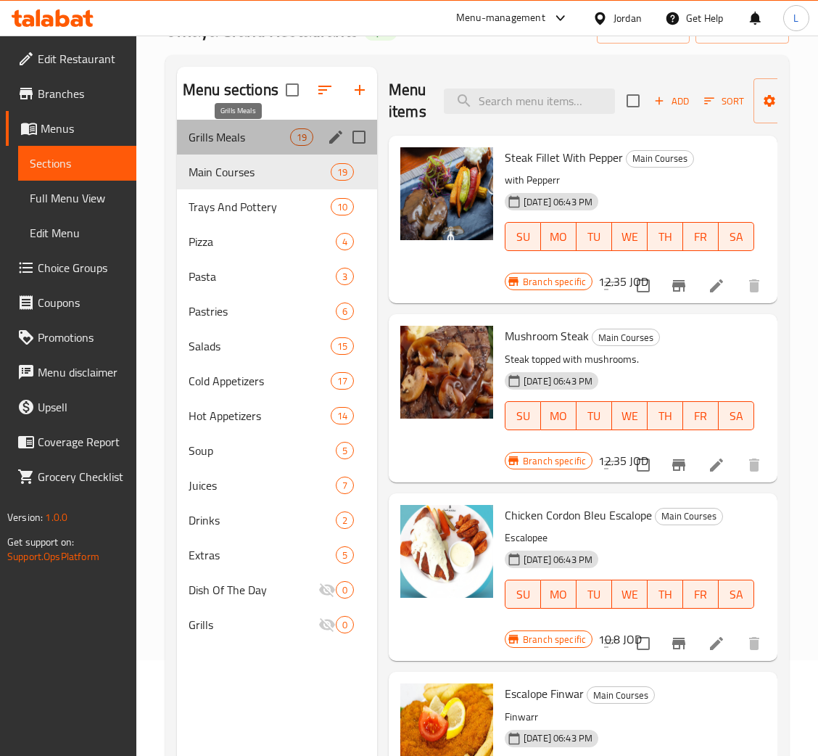
click at [266, 128] on span "Grills Meals" at bounding box center [240, 136] width 102 height 17
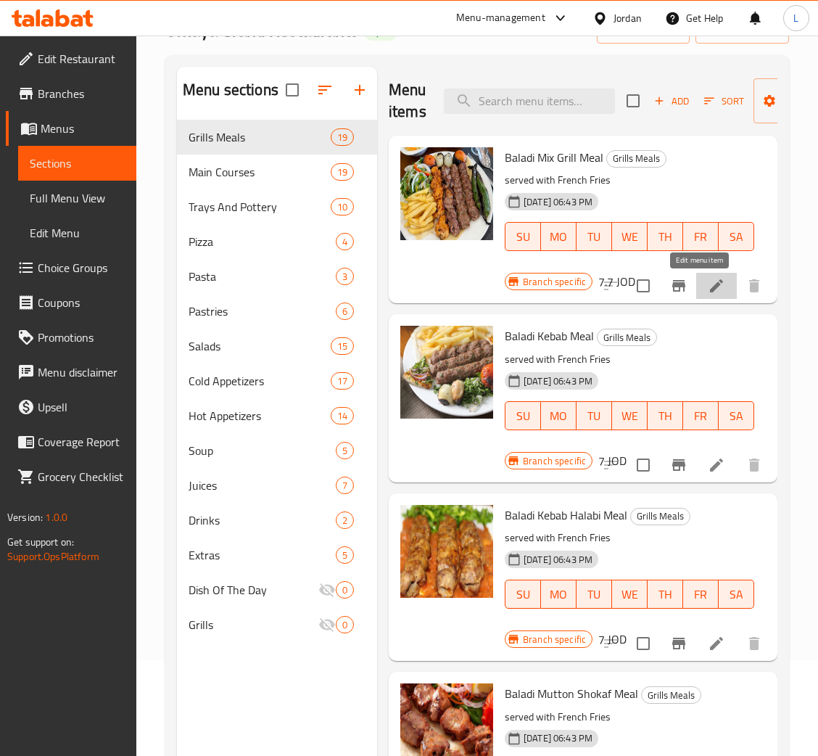
click at [710, 290] on icon at bounding box center [716, 285] width 13 height 13
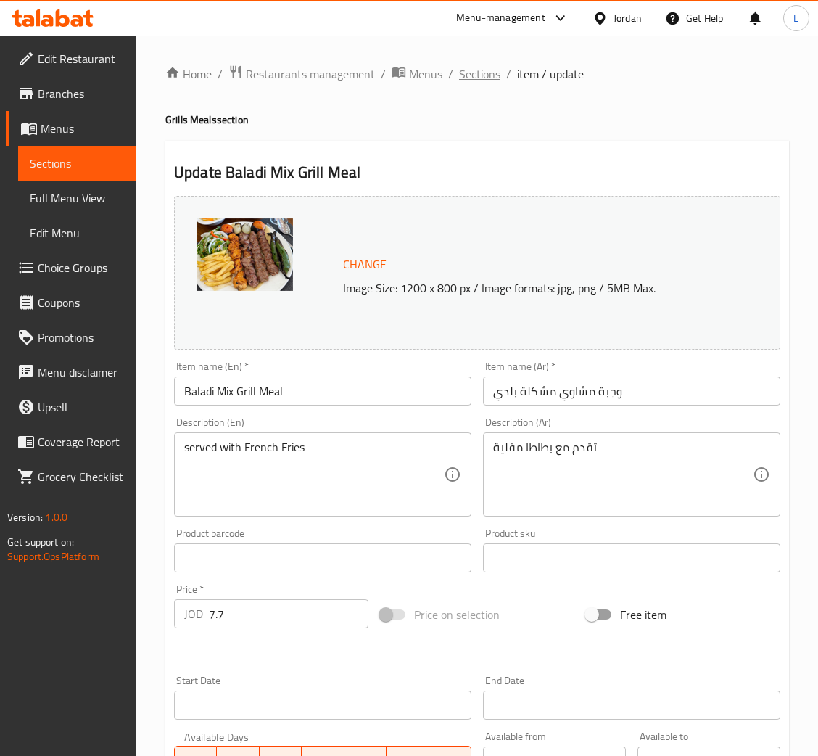
click at [468, 80] on span "Sections" at bounding box center [479, 73] width 41 height 17
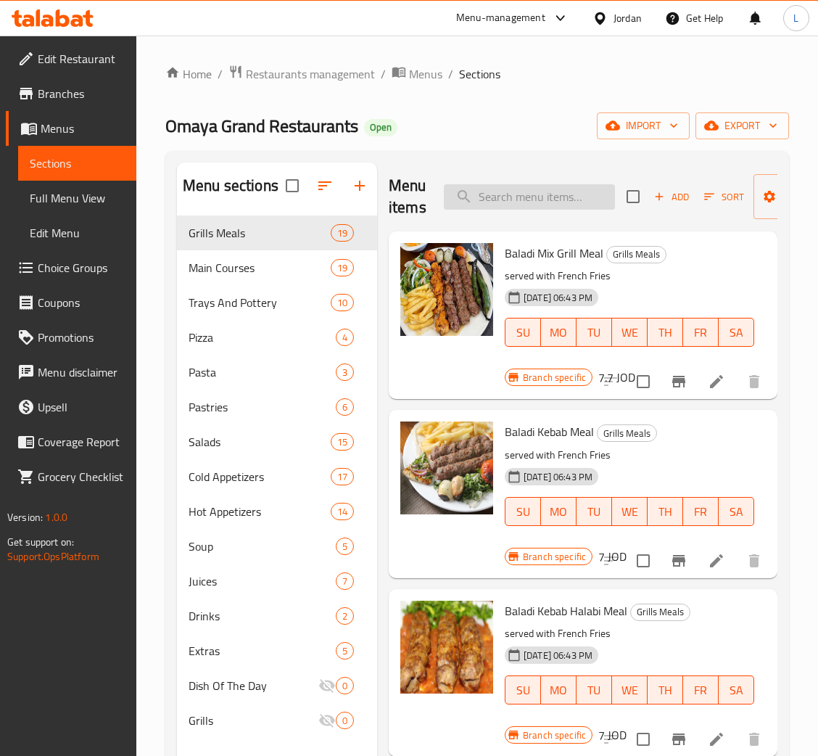
click at [574, 196] on input "search" at bounding box center [529, 196] width 171 height 25
type input "a"
click at [529, 198] on input "search" at bounding box center [529, 196] width 171 height 25
paste input "كباب اضنة"
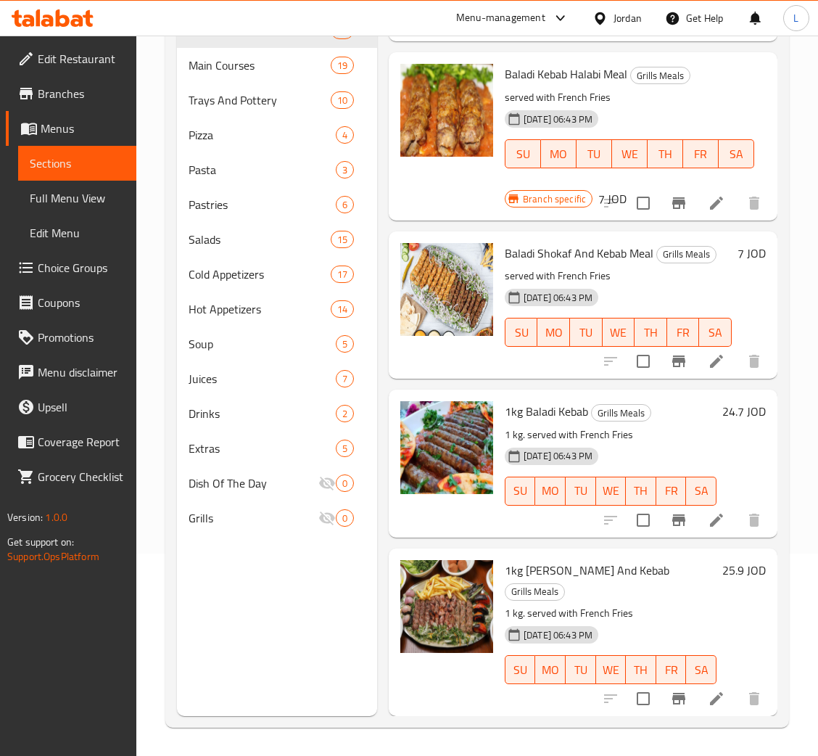
scroll to position [204, 0]
type input "كباب"
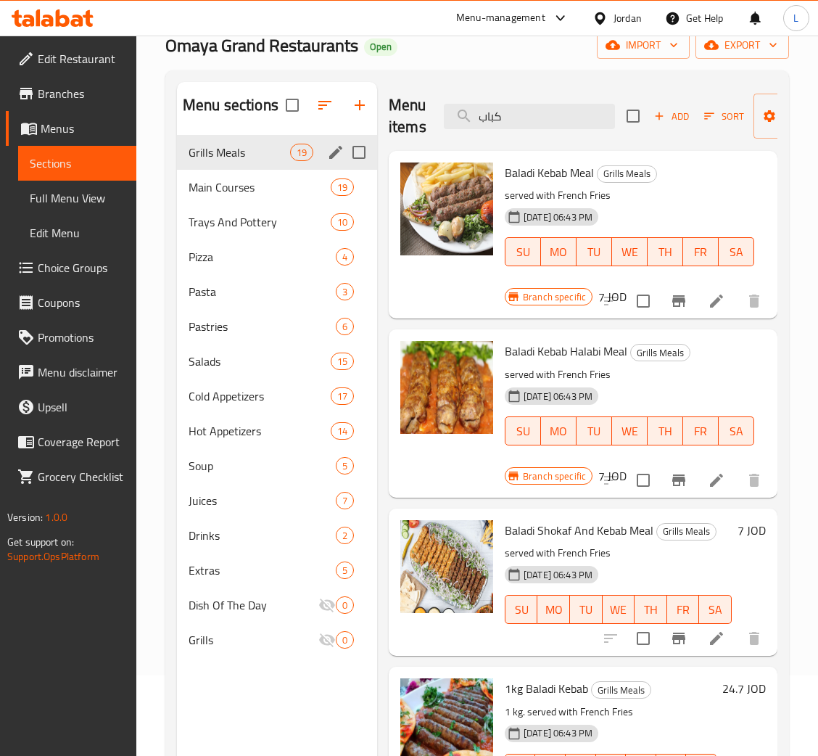
scroll to position [0, 0]
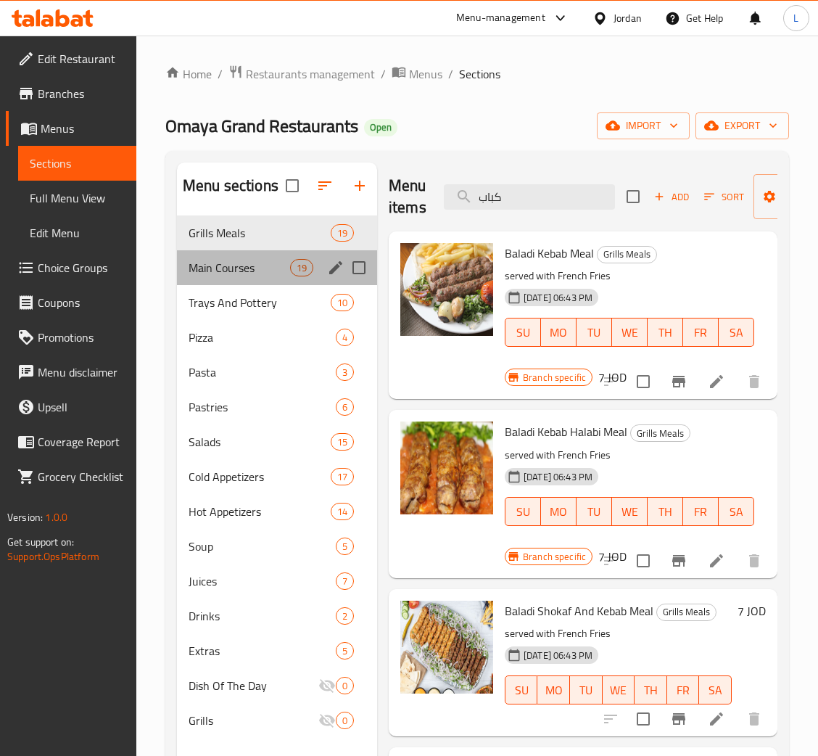
click at [263, 252] on div "Main Courses 19" at bounding box center [277, 267] width 200 height 35
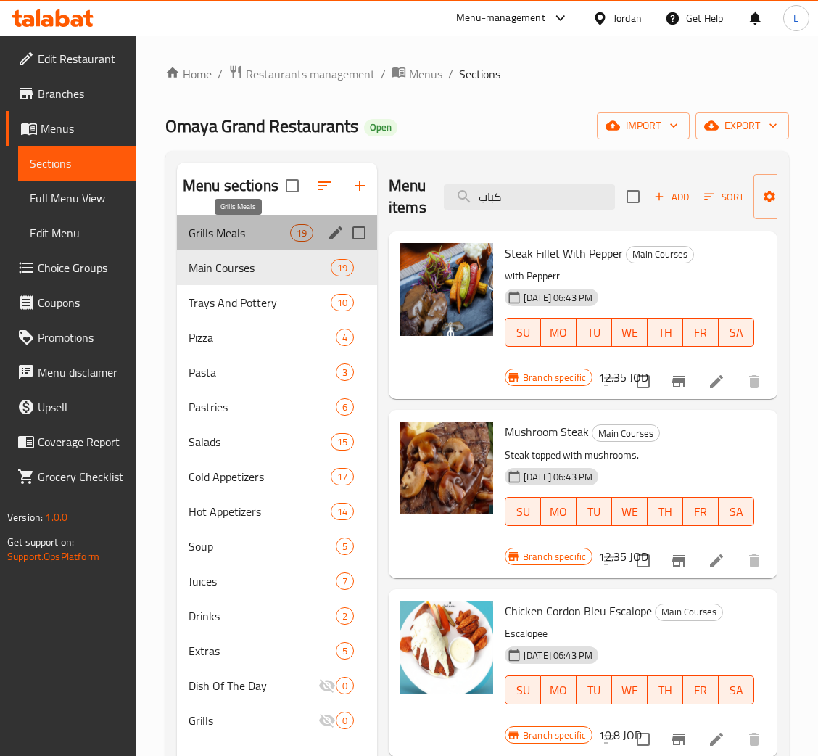
click at [233, 226] on span "Grills Meals" at bounding box center [240, 232] width 102 height 17
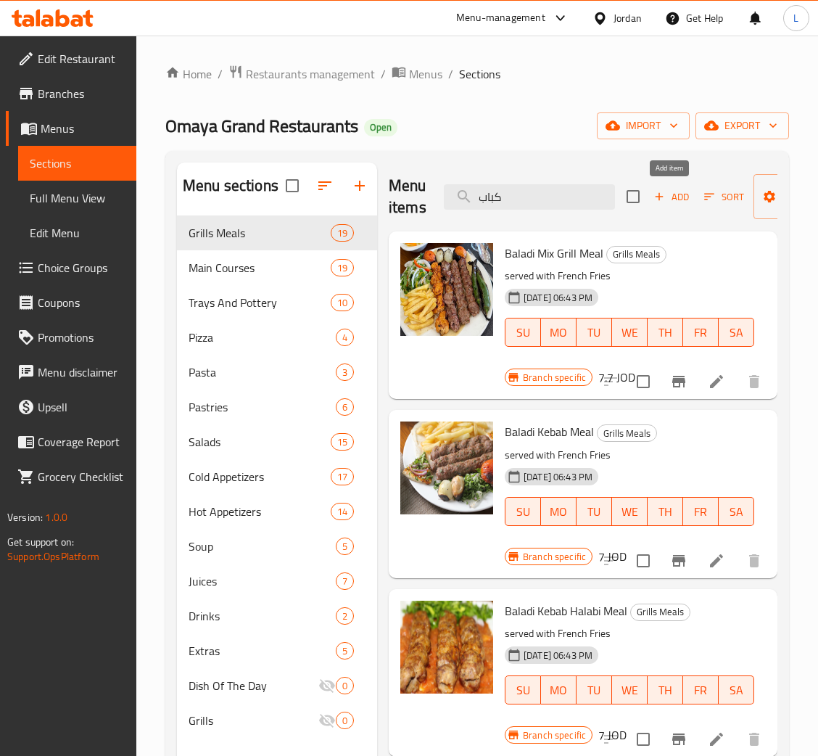
click at [663, 199] on icon "button" at bounding box center [659, 196] width 13 height 13
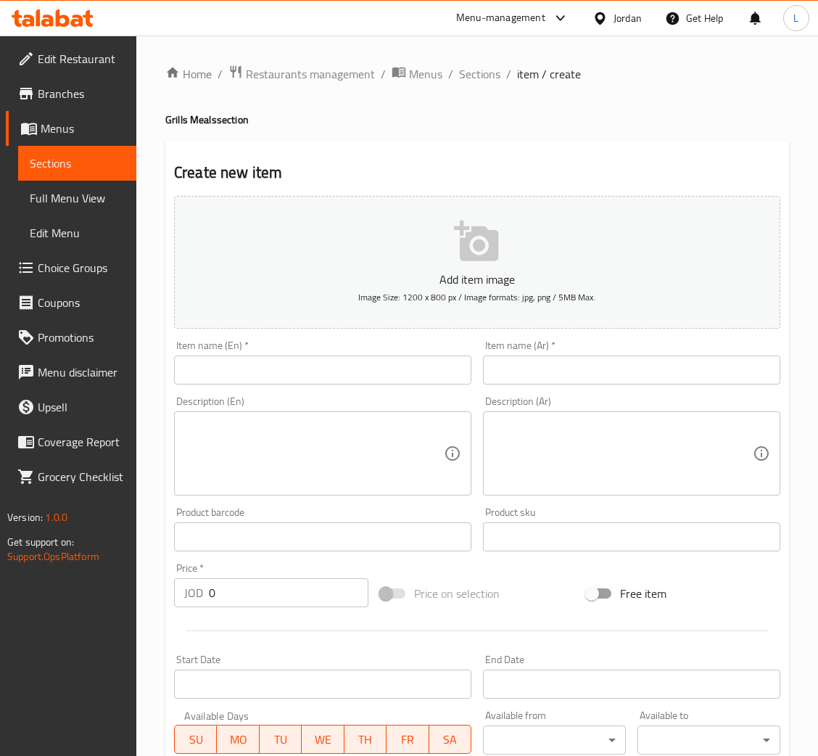
click at [571, 369] on input "text" at bounding box center [631, 369] width 297 height 29
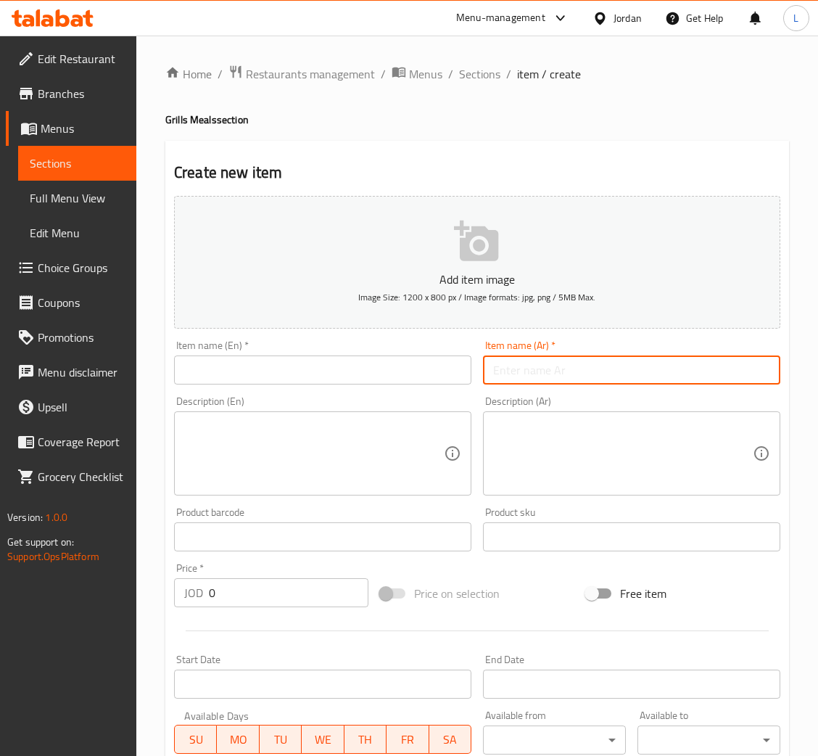
paste input "كباب اضنة"
type input "كباب اضنة"
click at [341, 369] on input "text" at bounding box center [322, 369] width 297 height 29
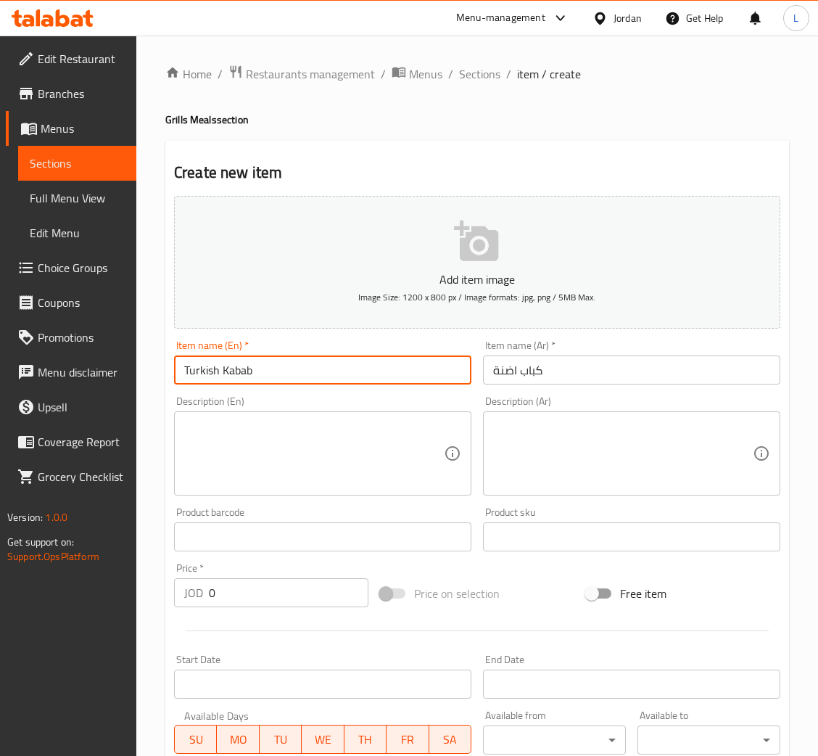
type input "Turkish Kabab"
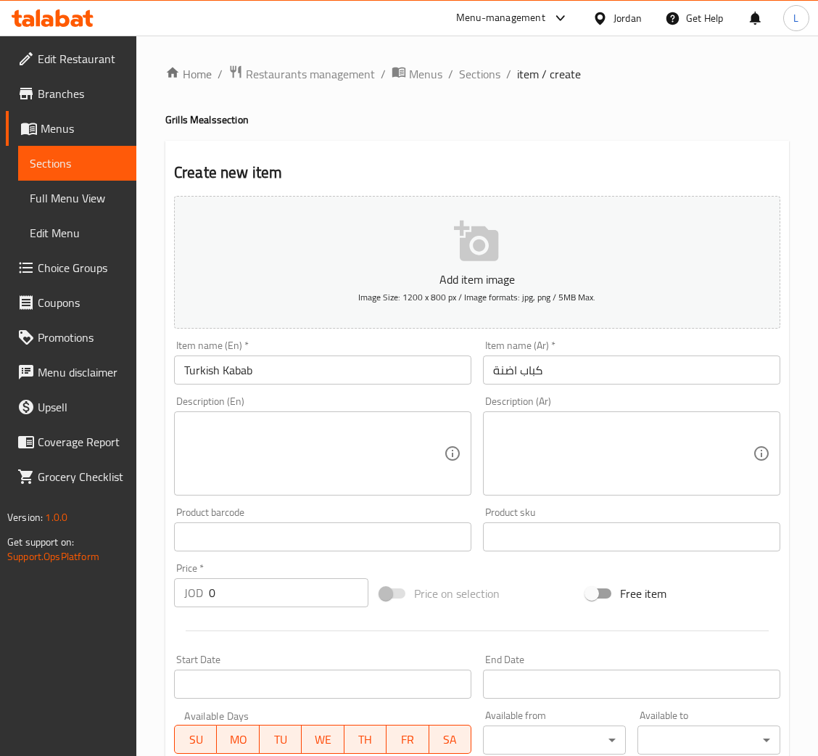
click at [268, 589] on input "0" at bounding box center [289, 592] width 160 height 29
click at [269, 589] on input "0" at bounding box center [289, 592] width 160 height 29
paste input "8.628"
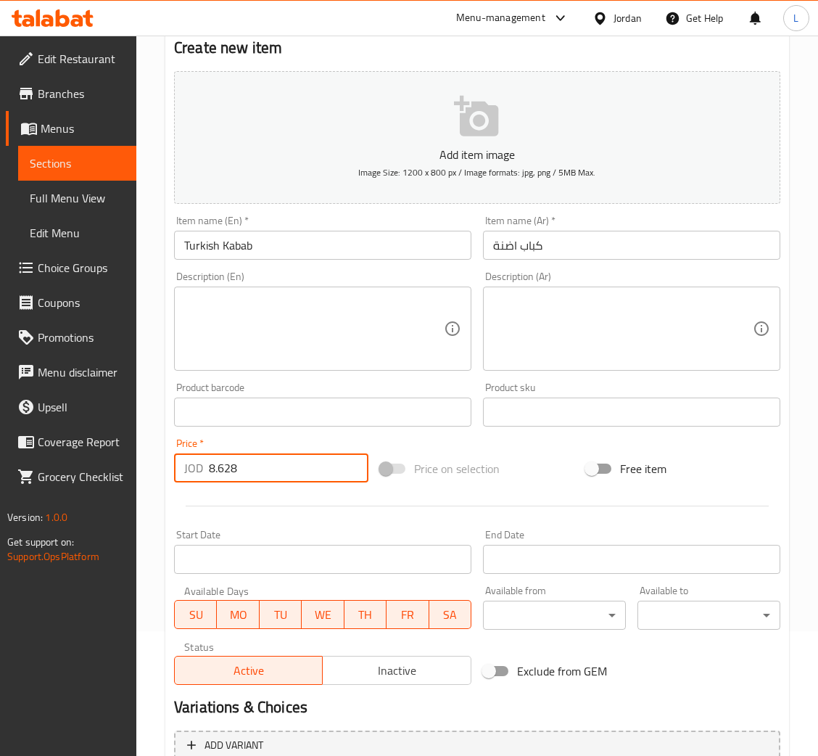
scroll to position [266, 0]
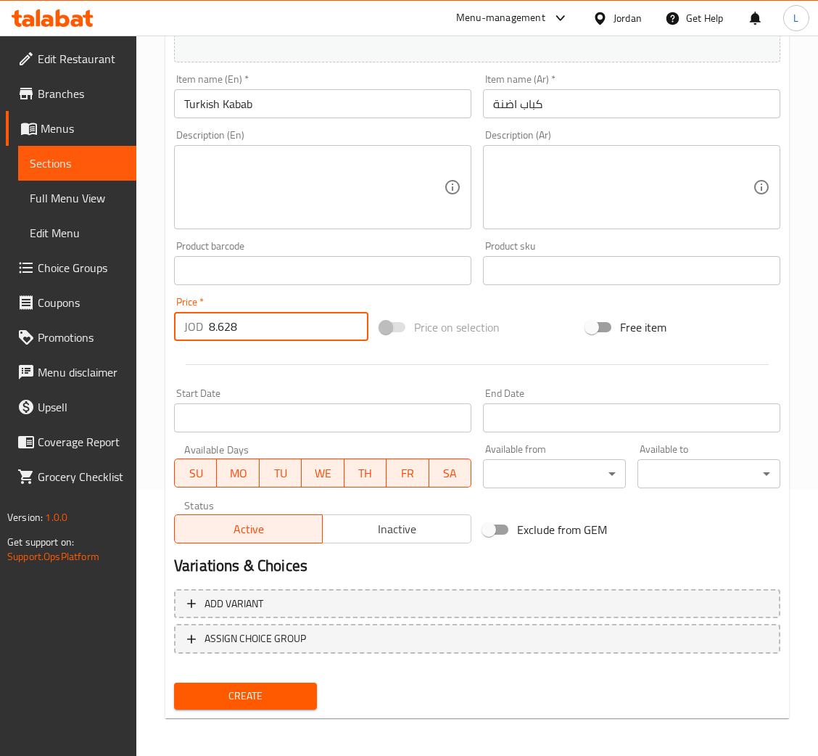
type input "8.628"
click at [181, 102] on input "Turkish Kabab" at bounding box center [322, 103] width 297 height 29
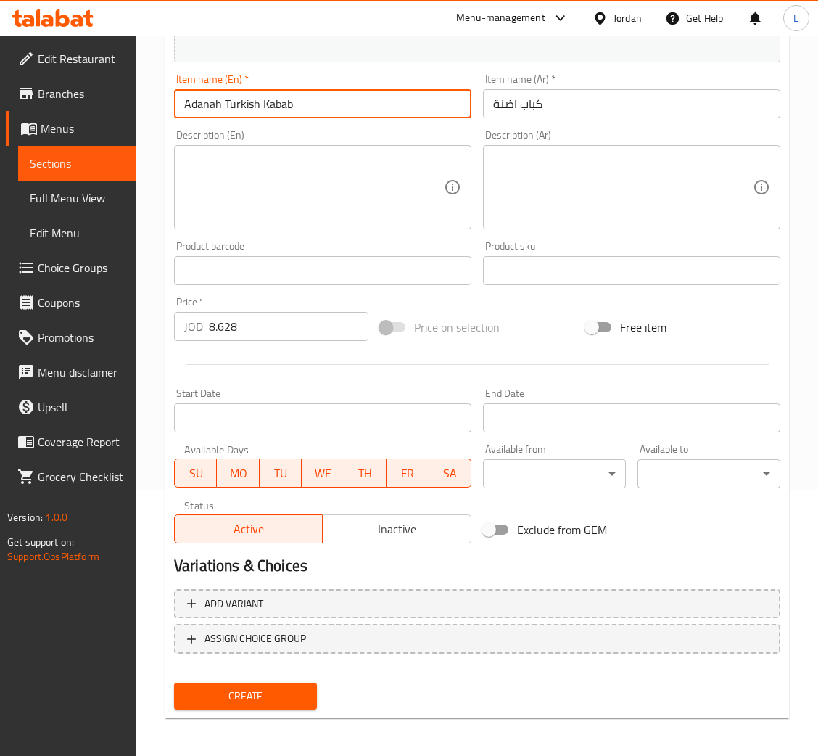
type input "Adanah Turkish Kabab"
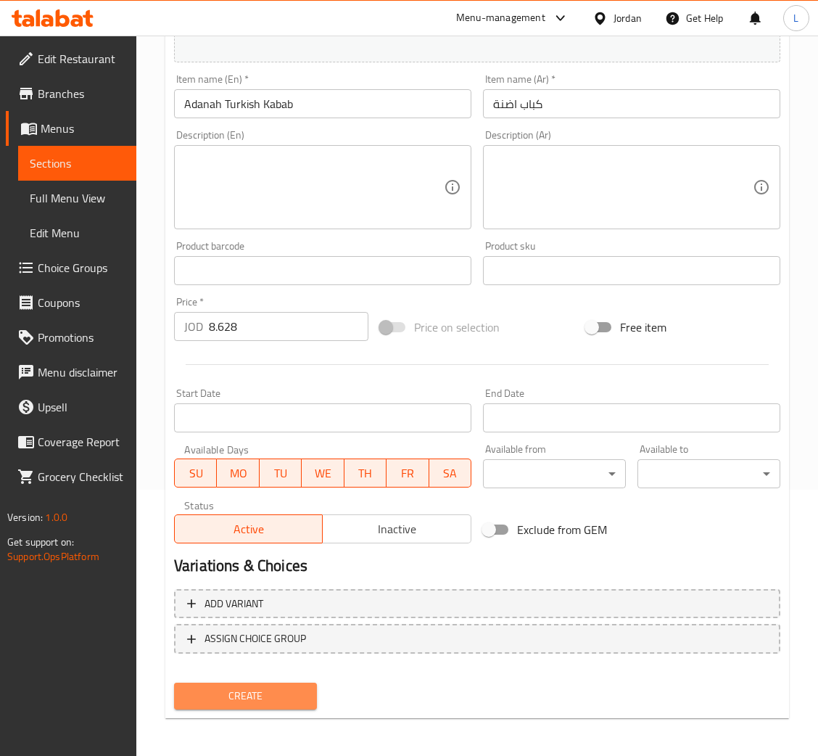
click at [244, 690] on span "Create" at bounding box center [246, 696] width 120 height 18
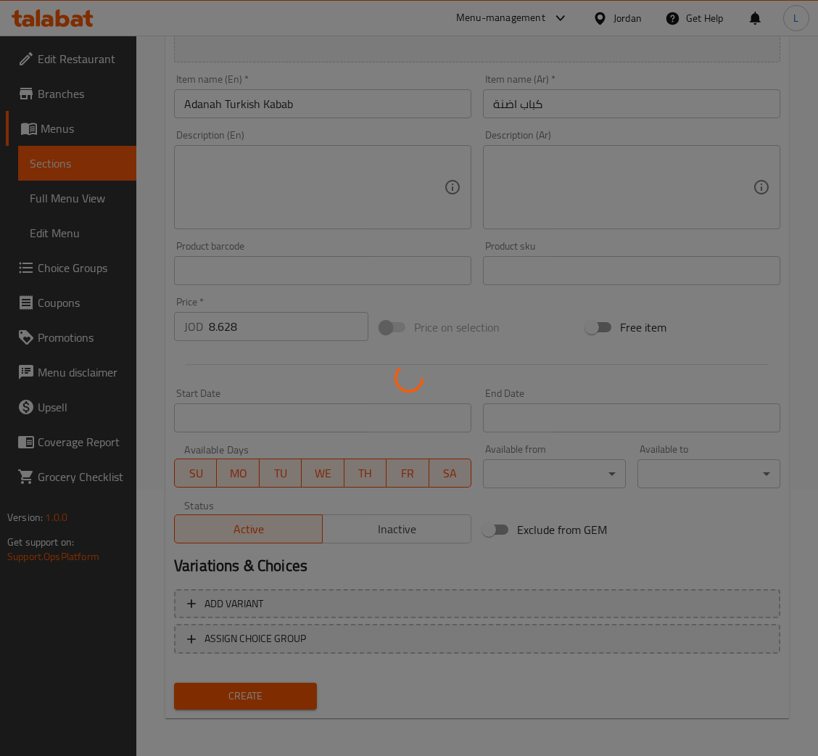
type input "0"
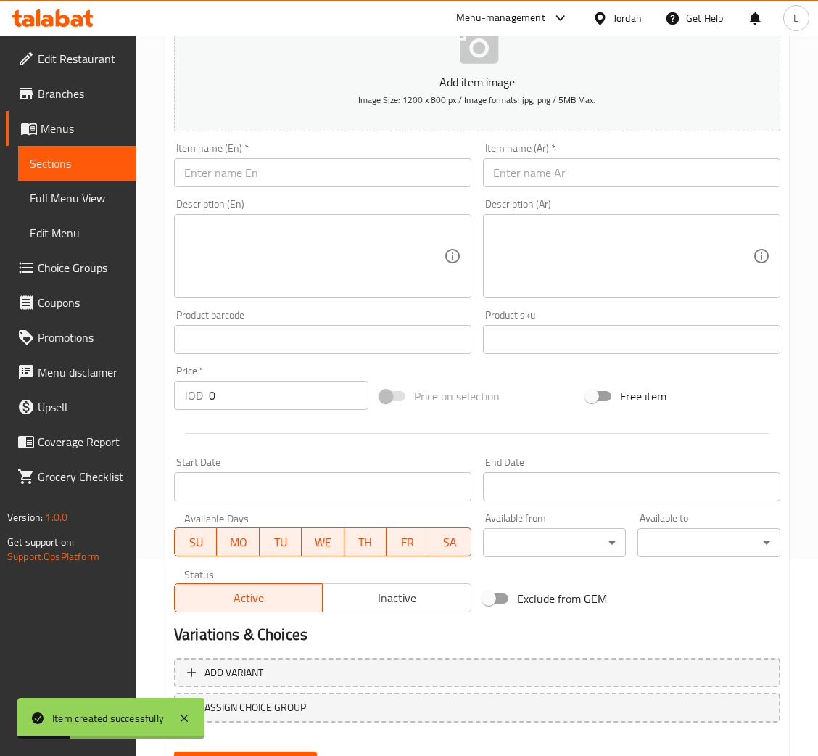
scroll to position [0, 0]
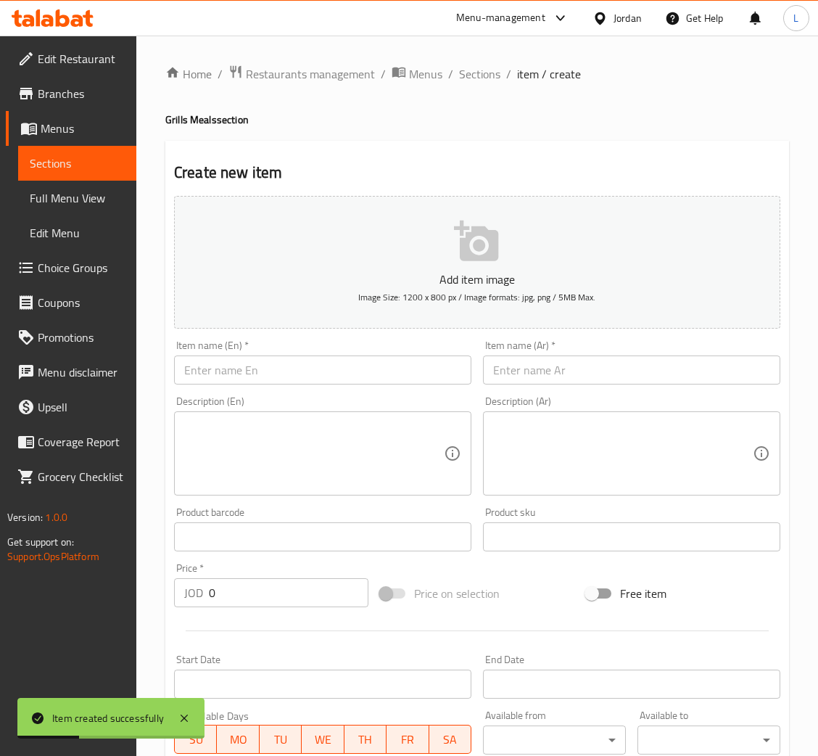
click at [478, 56] on div "Home / Restaurants management / Menus / Sections / item / create Grills Meals s…" at bounding box center [477, 530] width 682 height 989
click at [478, 74] on span "Sections" at bounding box center [479, 73] width 41 height 17
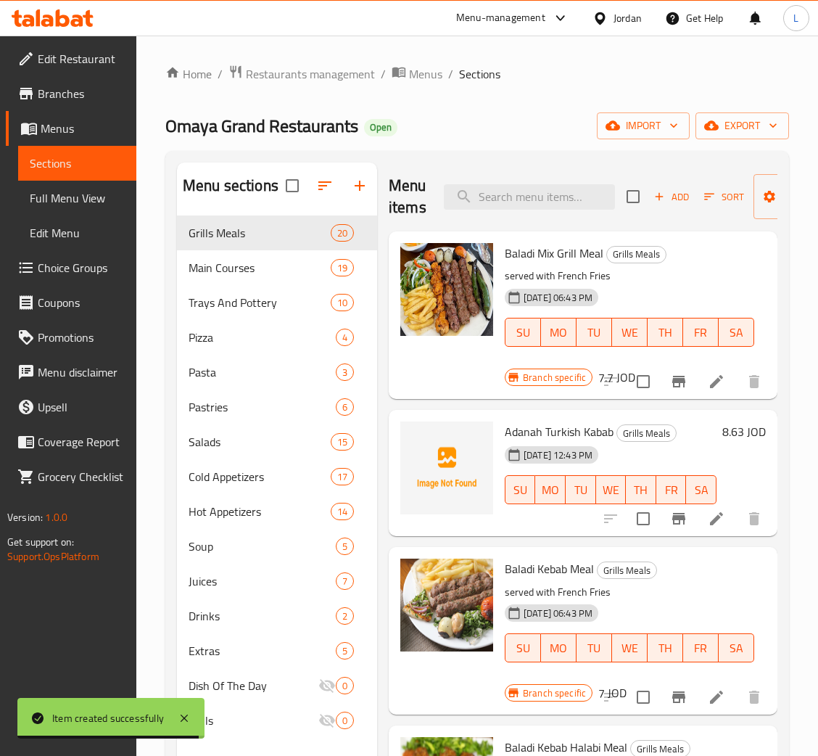
scroll to position [109, 0]
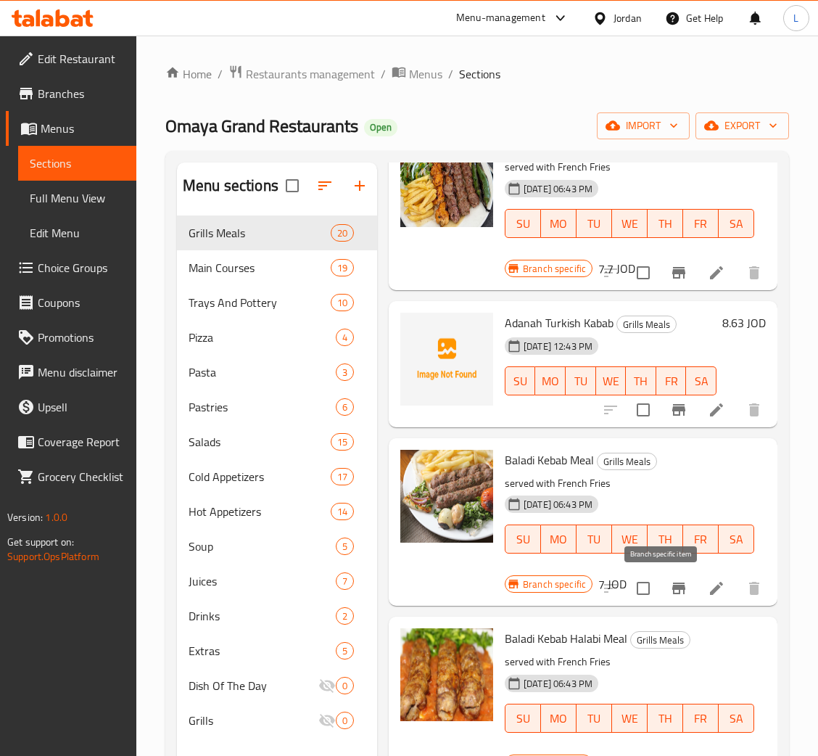
click at [670, 581] on icon "Branch-specific-item" at bounding box center [678, 587] width 17 height 17
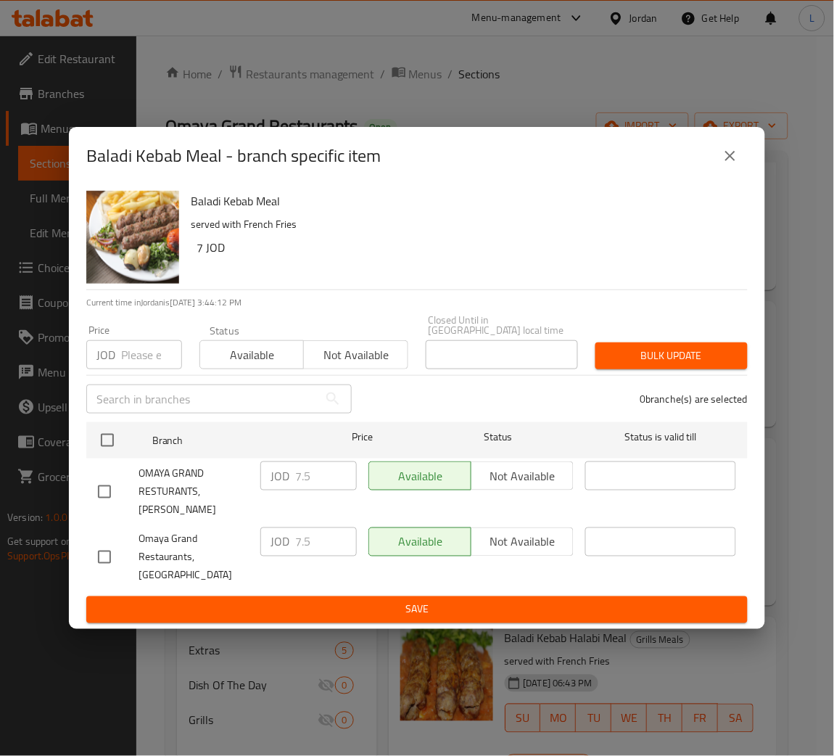
click at [730, 161] on icon "close" at bounding box center [730, 156] width 10 height 10
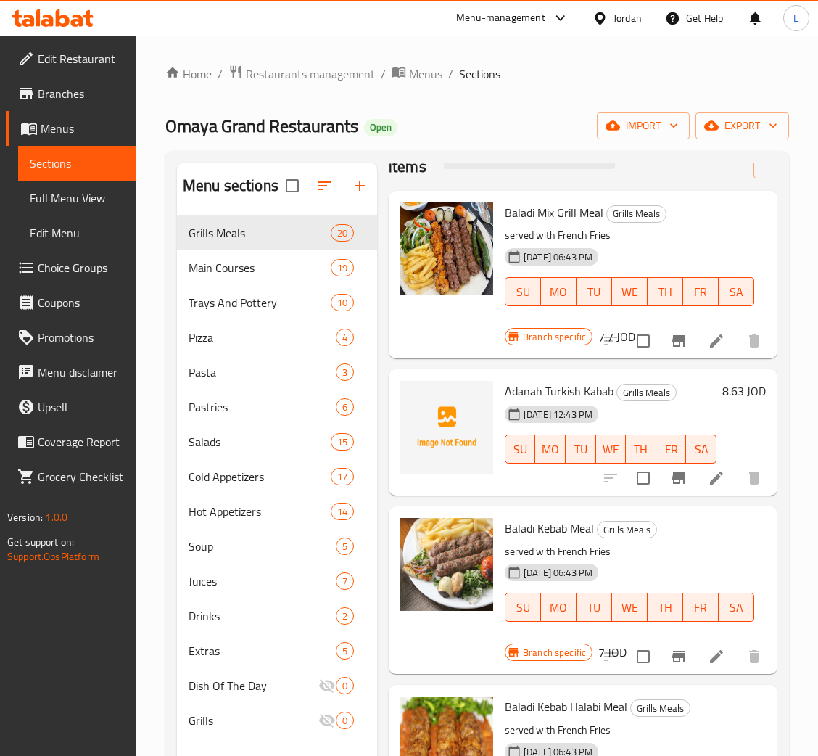
scroll to position [0, 0]
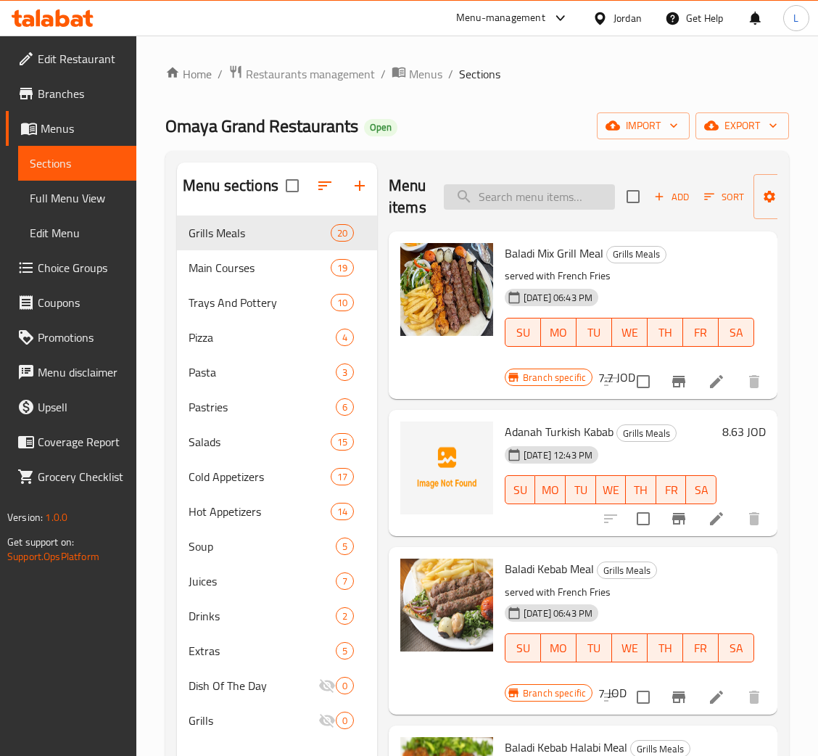
click at [530, 207] on input "search" at bounding box center [529, 196] width 171 height 25
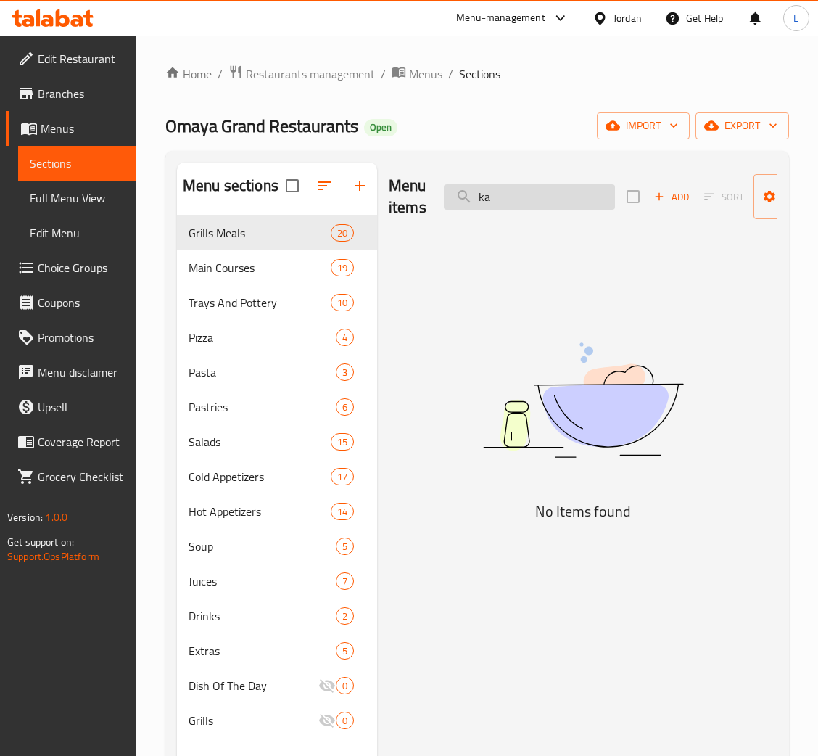
type input "k"
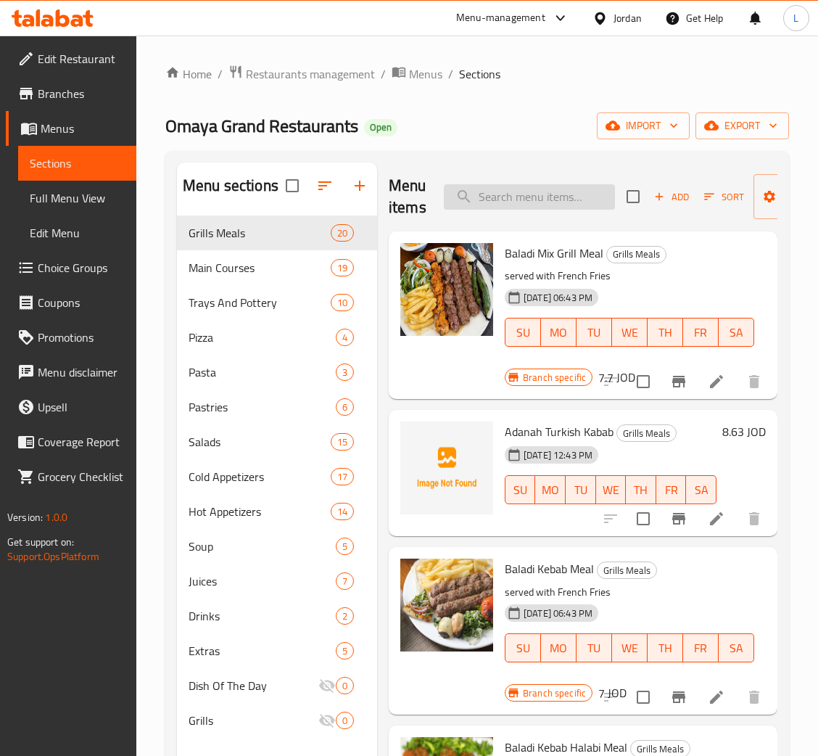
click at [531, 193] on input "search" at bounding box center [529, 196] width 171 height 25
paste input "كباب"
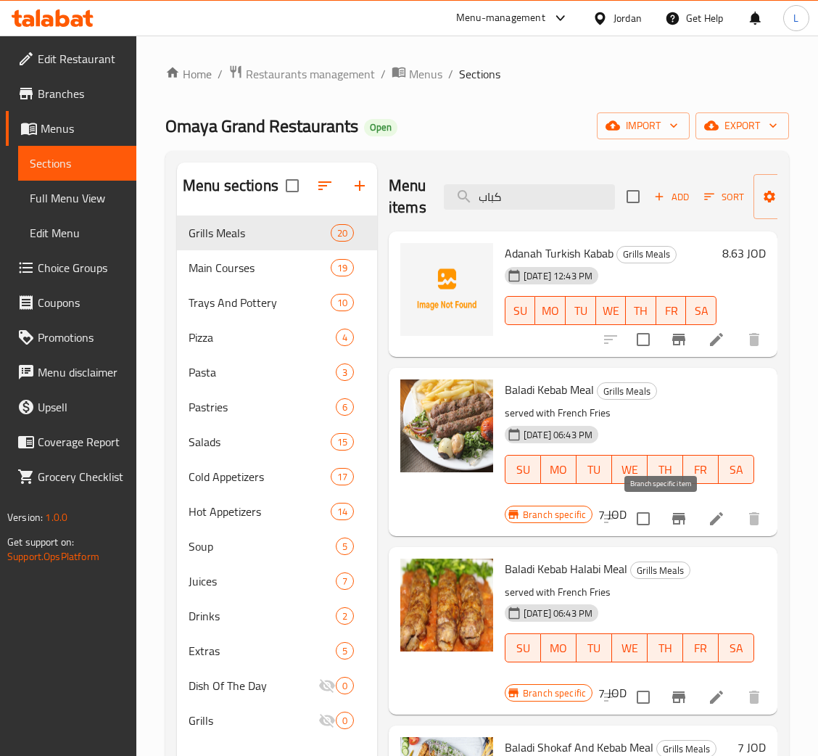
type input "كباب"
click at [672, 524] on icon "Branch-specific-item" at bounding box center [678, 519] width 13 height 12
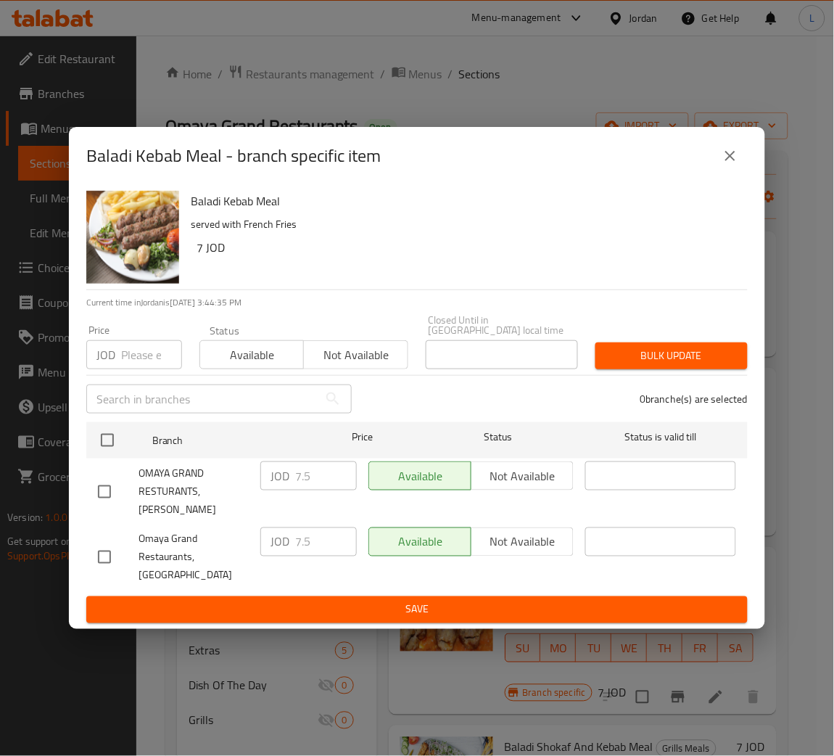
click at [134, 368] on input "number" at bounding box center [151, 354] width 61 height 29
paste input "8.152"
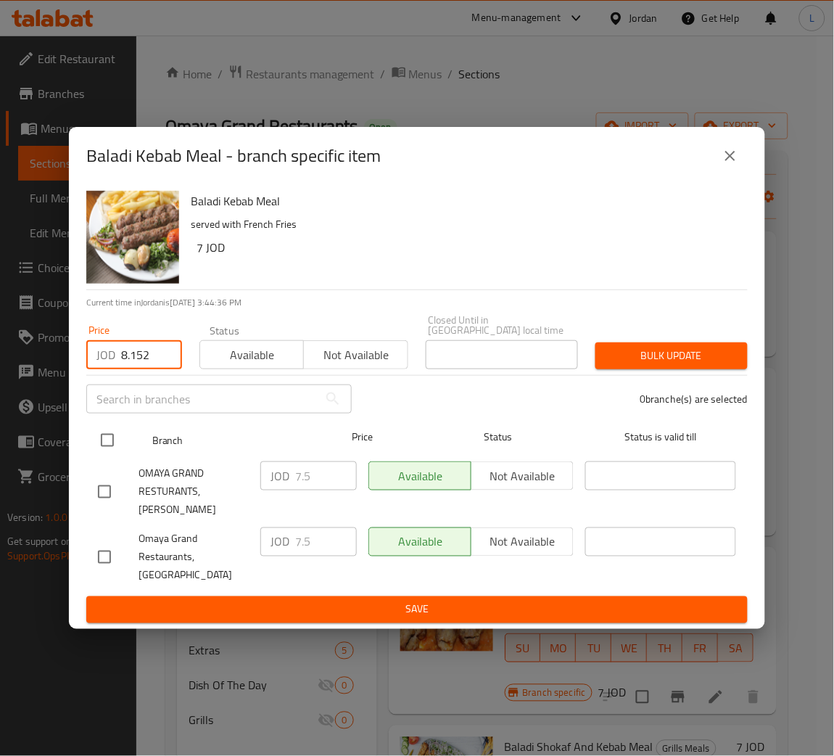
type input "8.152"
click at [99, 455] on input "checkbox" at bounding box center [107, 440] width 30 height 30
checkbox input "true"
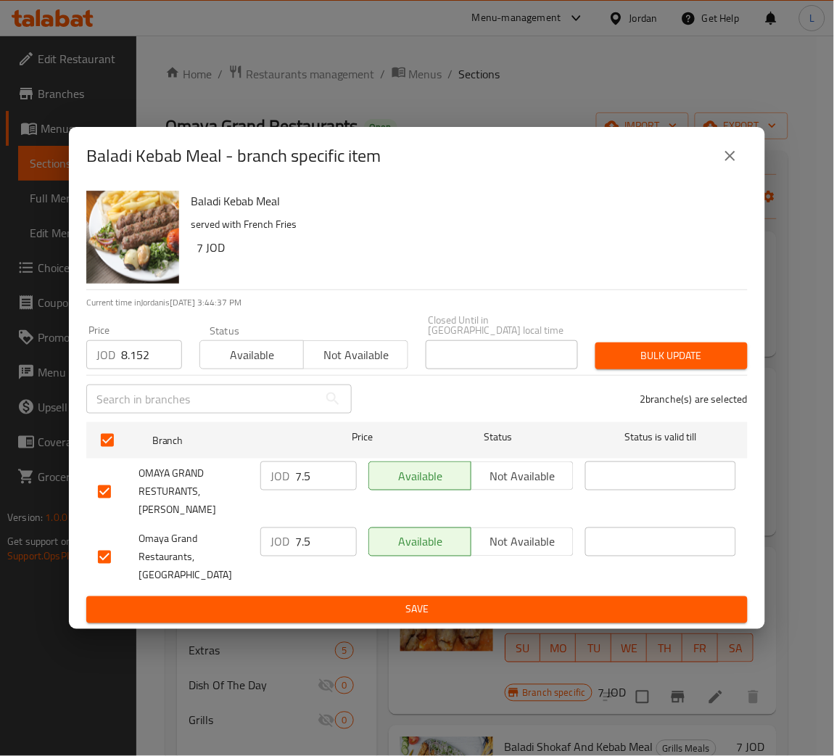
click at [588, 355] on div "Bulk update" at bounding box center [672, 356] width 170 height 44
click at [618, 357] on span "Bulk update" at bounding box center [671, 356] width 129 height 18
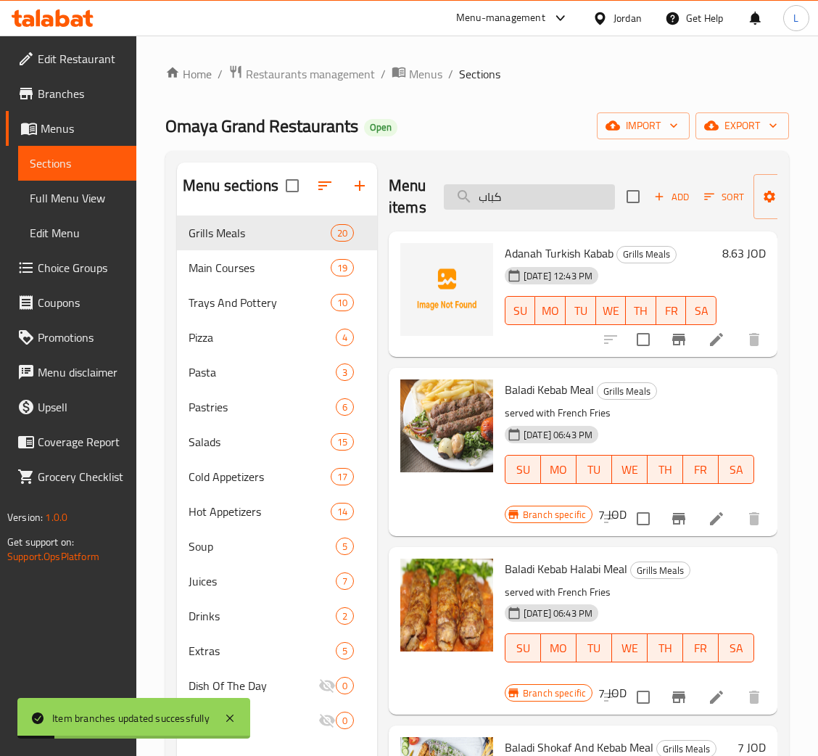
click at [549, 204] on input "كباب" at bounding box center [529, 196] width 171 height 25
paste input "شيش طاووق"
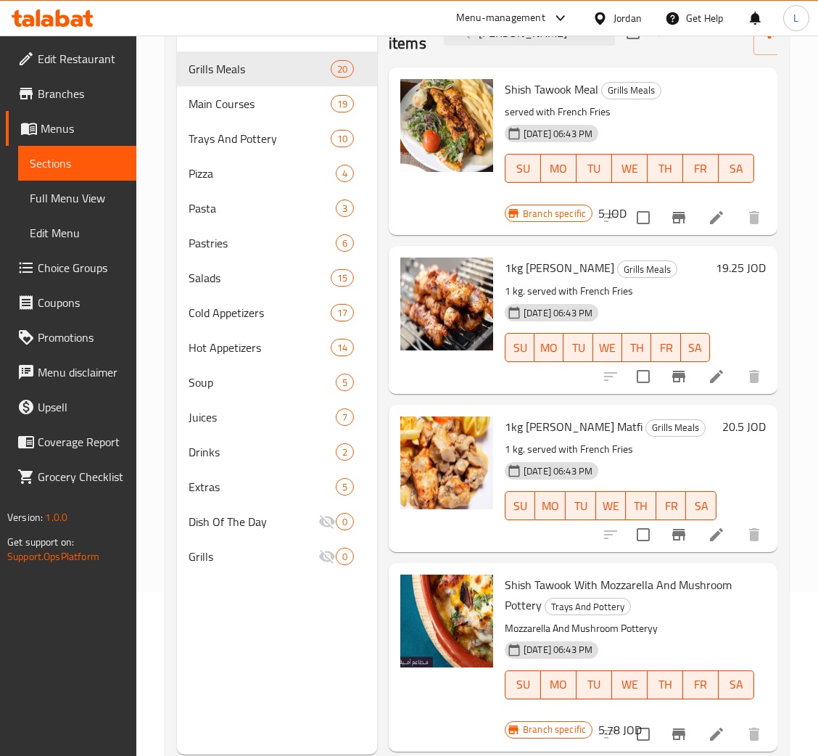
scroll to position [204, 0]
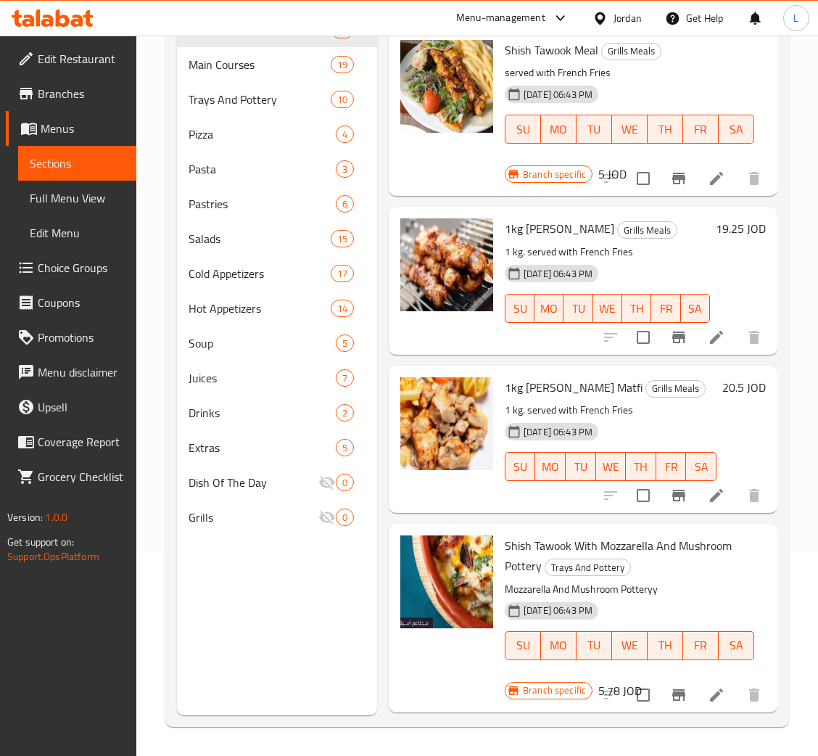
type input "[PERSON_NAME]"
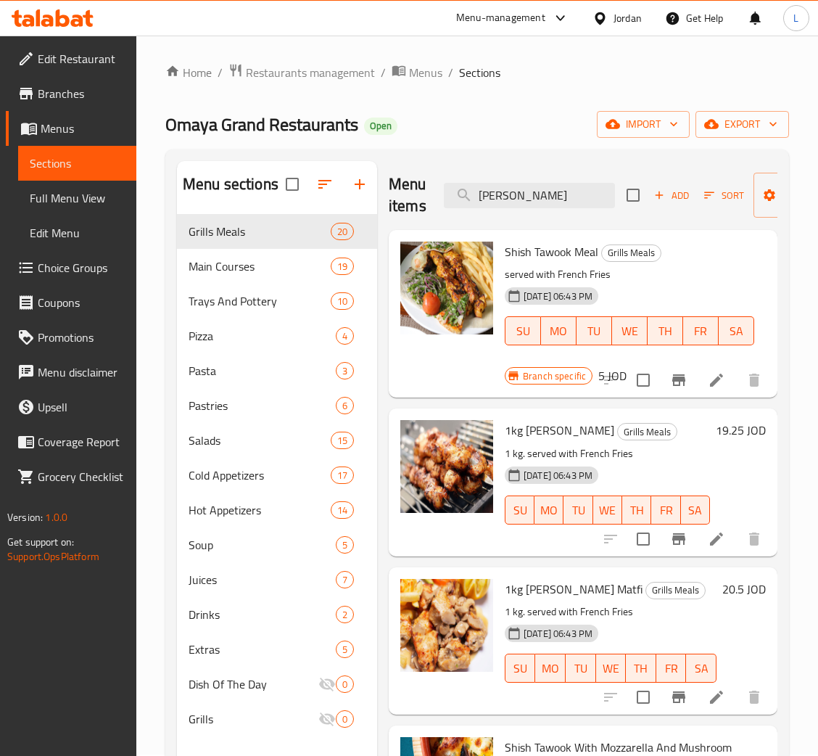
scroll to position [0, 0]
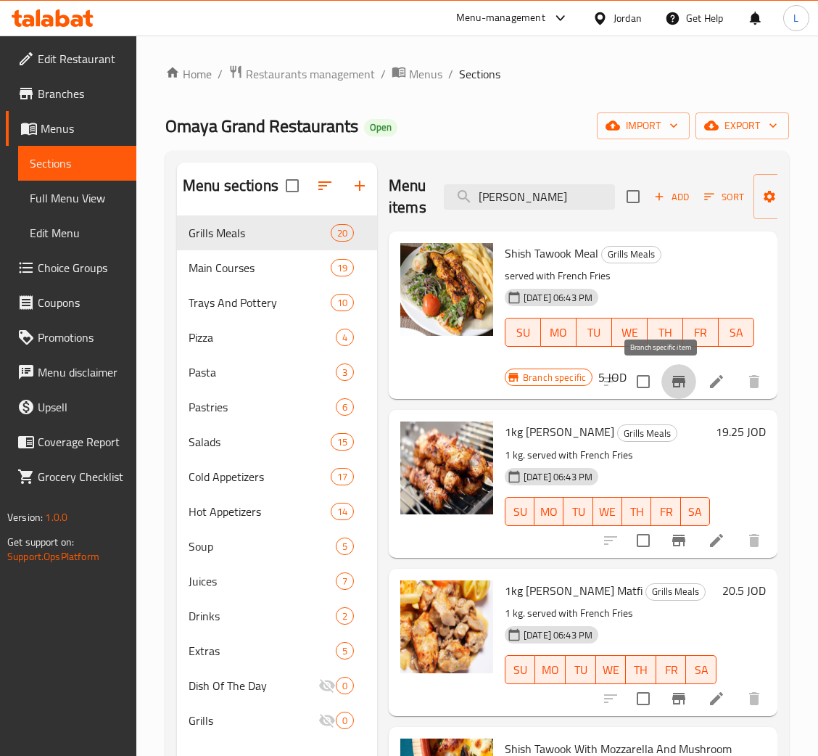
click at [672, 383] on icon "Branch-specific-item" at bounding box center [678, 382] width 13 height 12
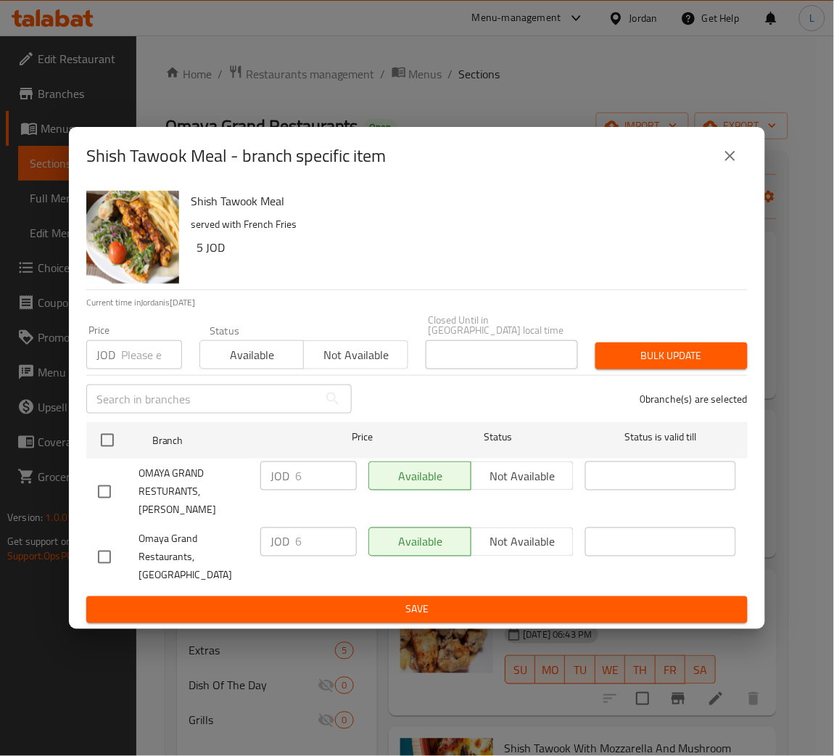
click at [133, 352] on input "number" at bounding box center [151, 354] width 61 height 29
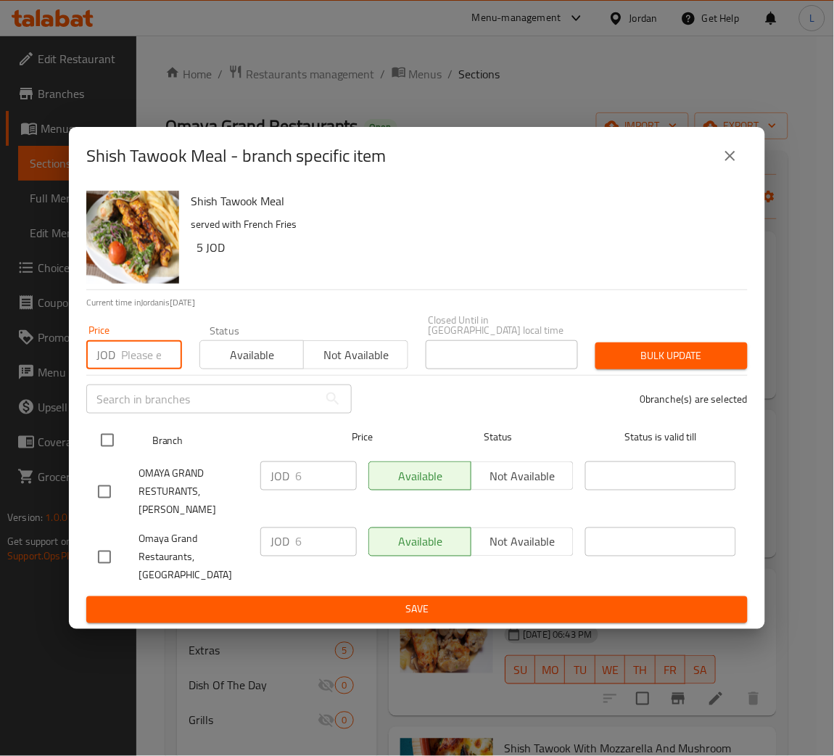
paste input "7.140"
type input "7.140"
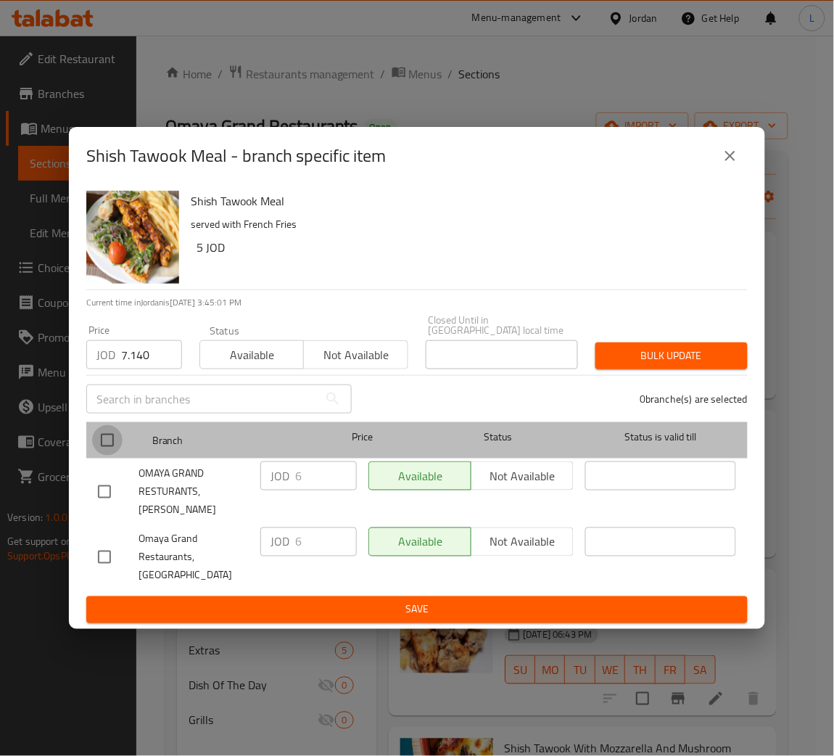
click at [109, 443] on input "checkbox" at bounding box center [107, 440] width 30 height 30
checkbox input "true"
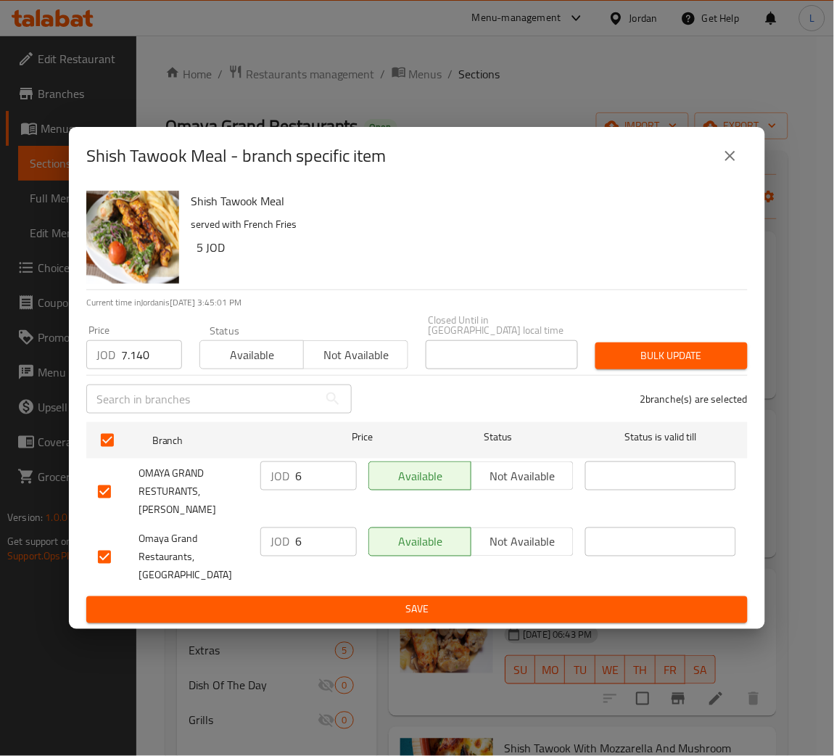
click at [703, 354] on span "Bulk update" at bounding box center [671, 356] width 129 height 18
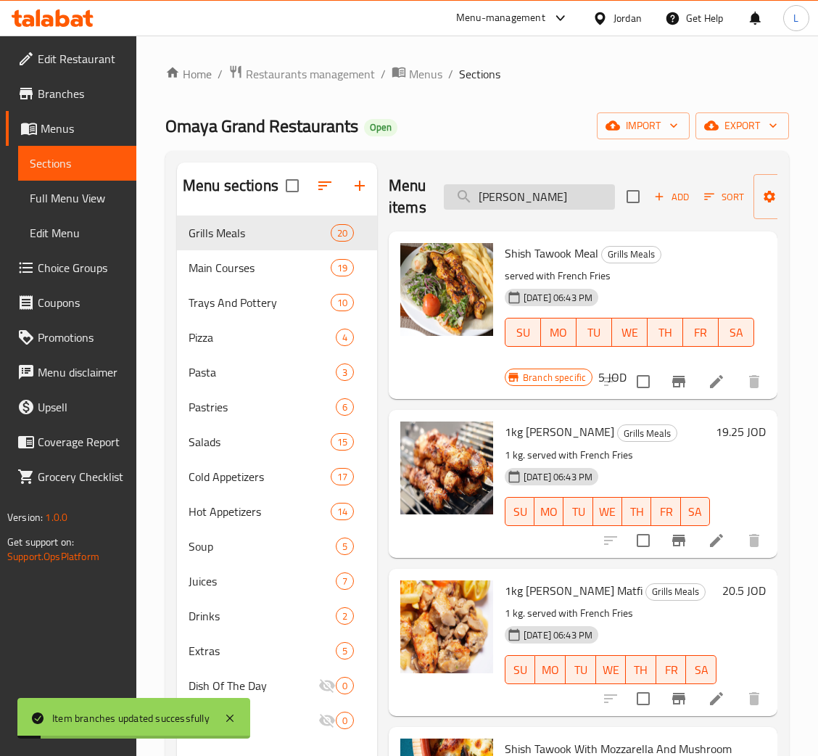
click at [529, 204] on input "[PERSON_NAME]" at bounding box center [529, 196] width 171 height 25
paste input "ف بلدي"
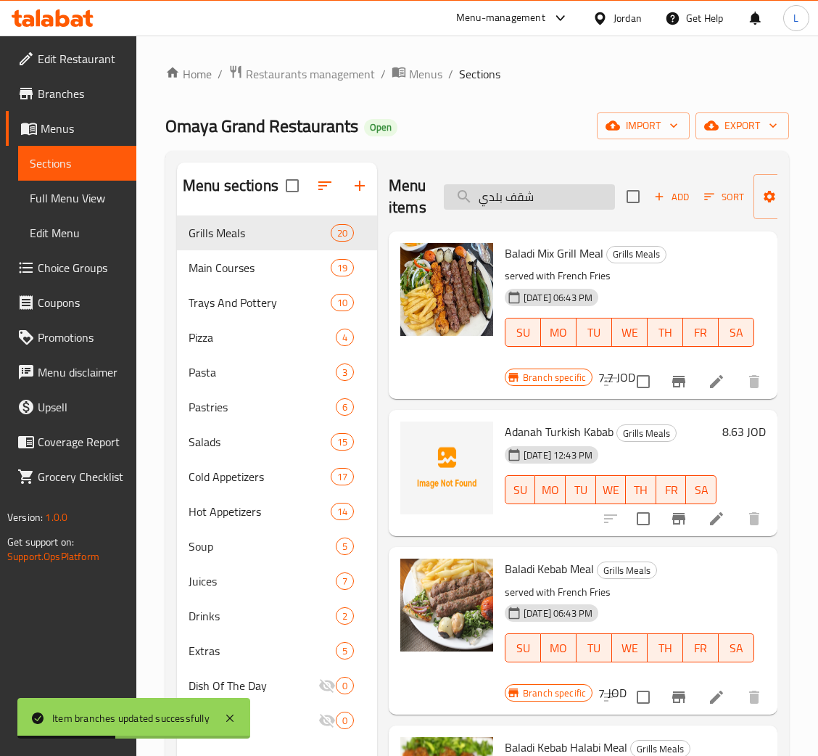
click at [563, 207] on input "شقف بلدي" at bounding box center [529, 196] width 171 height 25
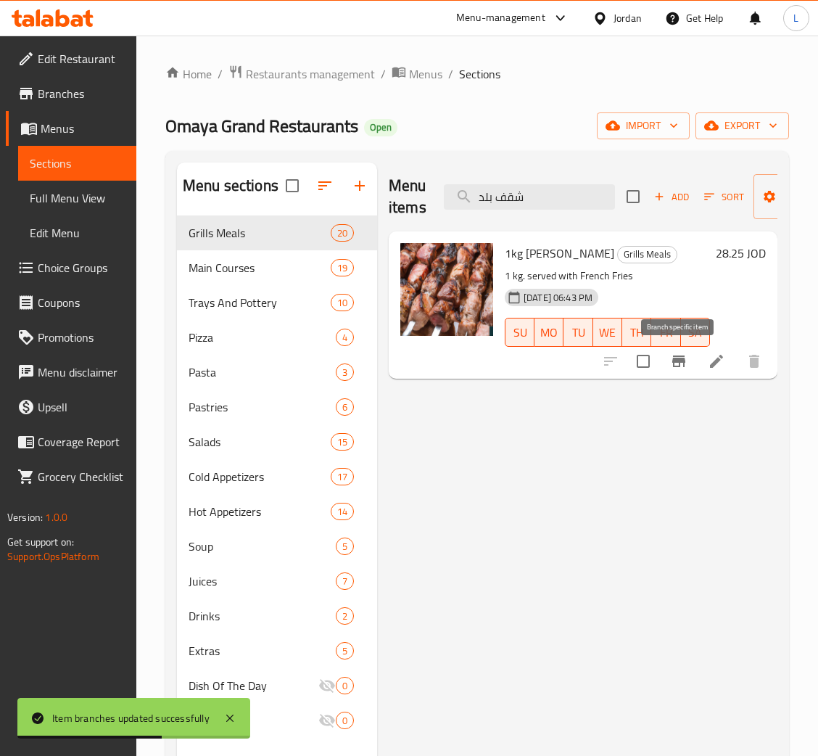
type input "شقف بلد"
click at [678, 365] on icon "Branch-specific-item" at bounding box center [678, 361] width 13 height 12
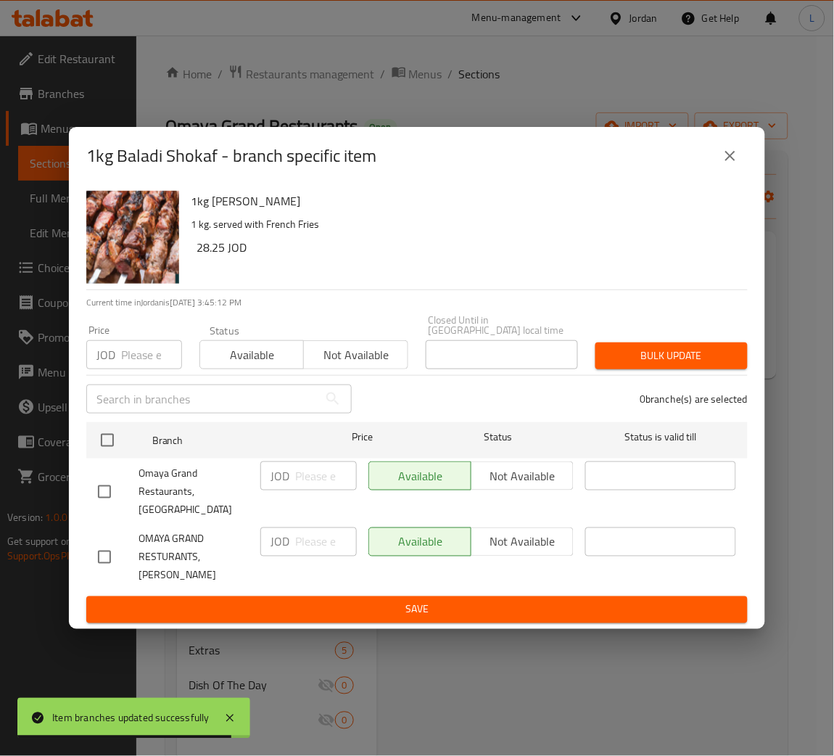
click at [728, 165] on icon "close" at bounding box center [729, 155] width 17 height 17
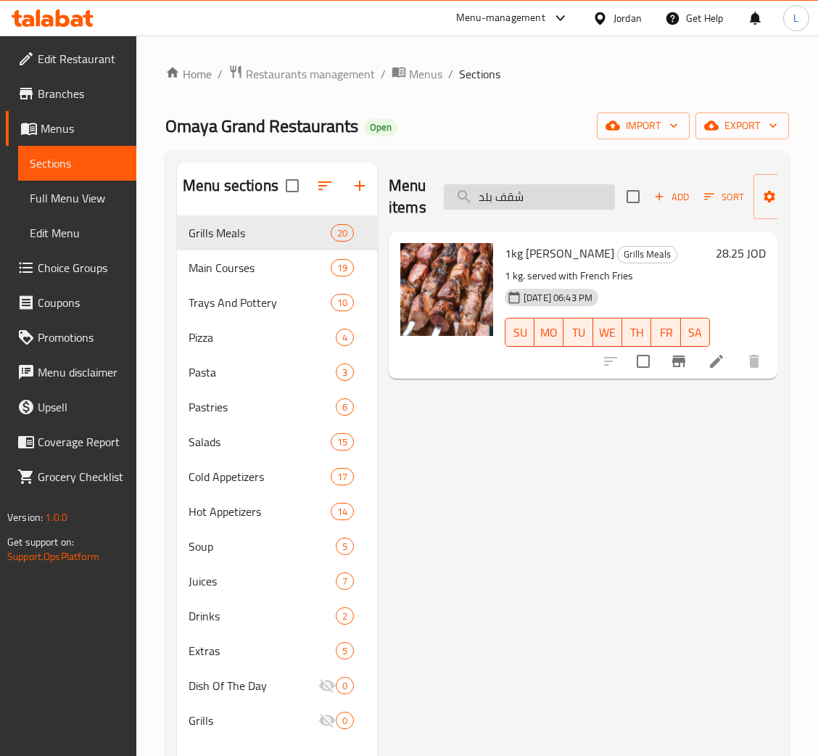
click at [538, 202] on input "شقف بلد" at bounding box center [529, 196] width 171 height 25
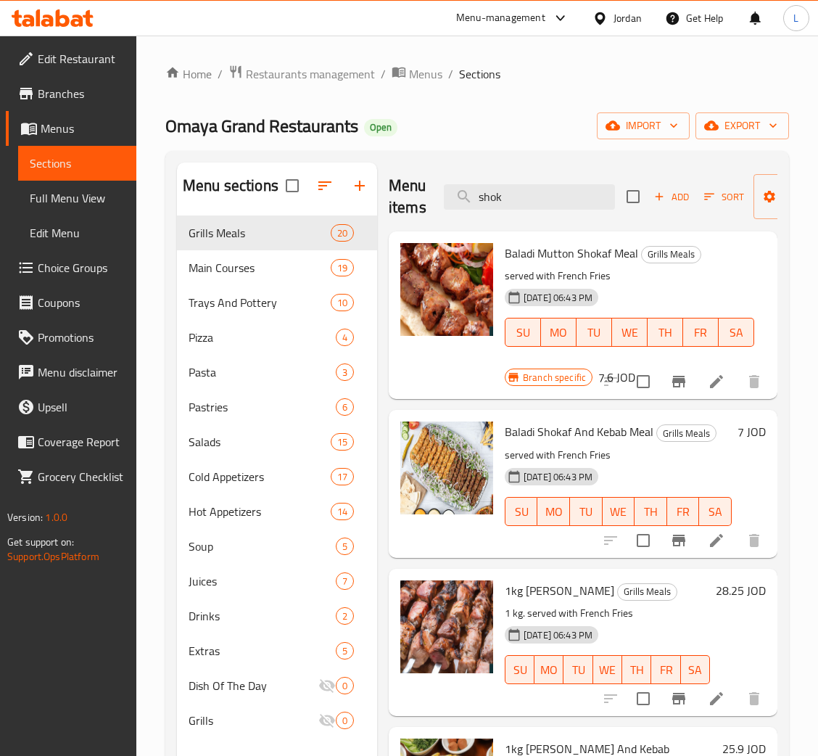
type input "shok"
click at [671, 390] on icon "Branch-specific-item" at bounding box center [678, 381] width 17 height 17
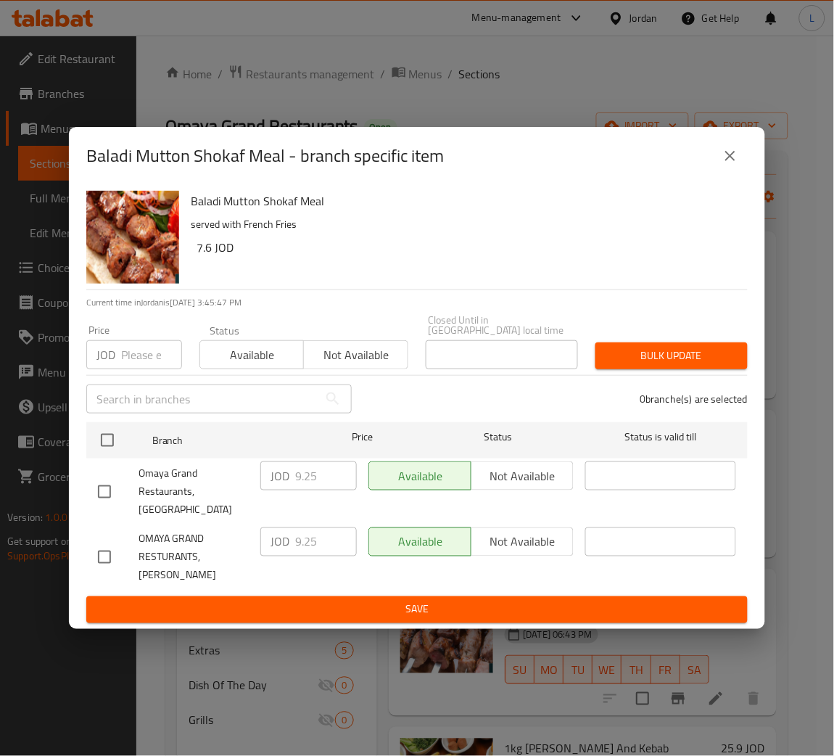
click at [720, 173] on button "close" at bounding box center [730, 155] width 35 height 35
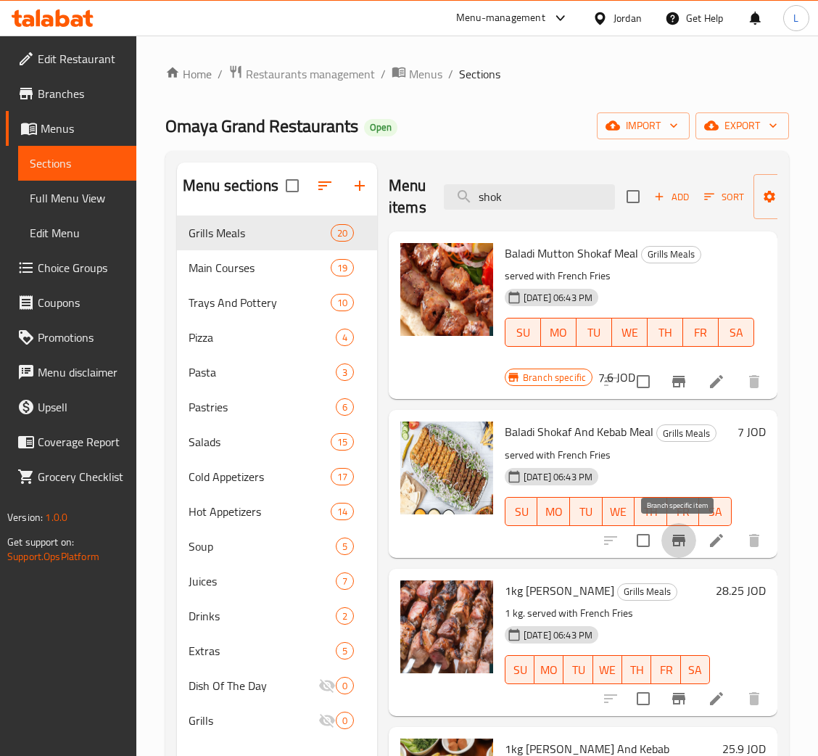
click at [677, 542] on icon "Branch-specific-item" at bounding box center [678, 539] width 17 height 17
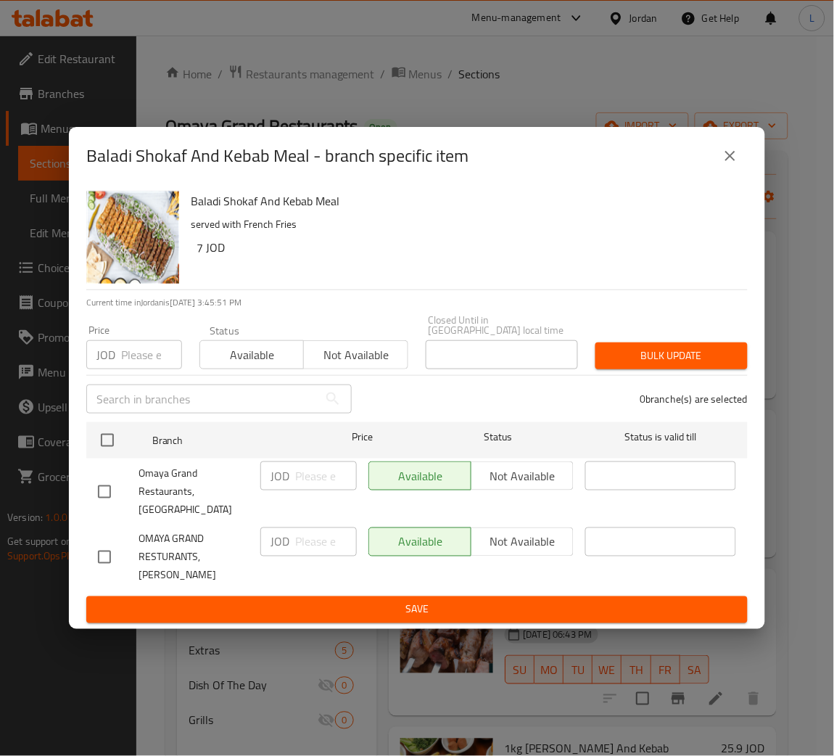
click at [736, 165] on icon "close" at bounding box center [729, 155] width 17 height 17
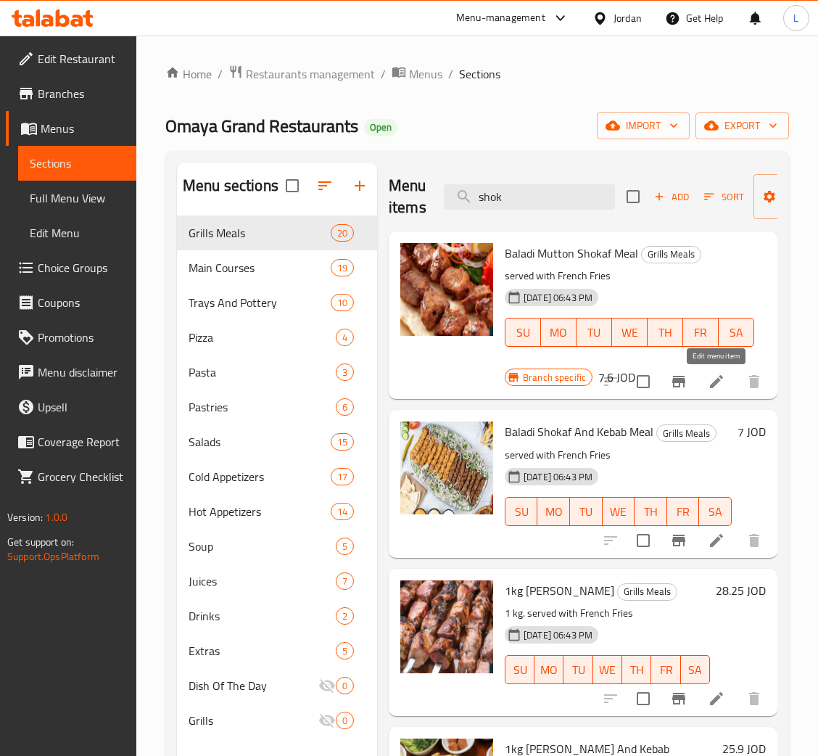
click at [719, 381] on icon at bounding box center [716, 381] width 13 height 13
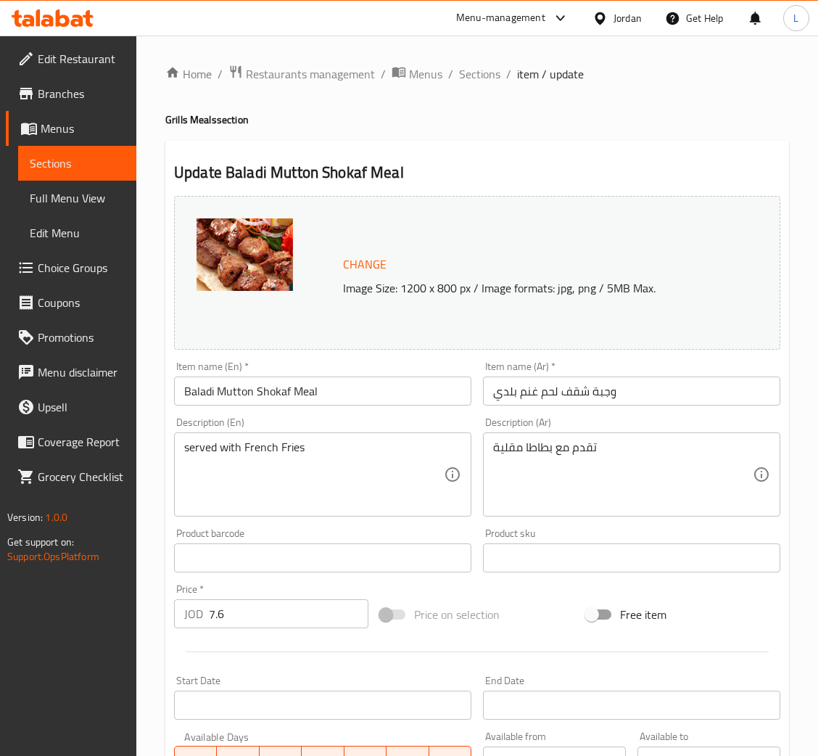
click at [471, 89] on div "Home / Restaurants management / Menus / Sections / item / update Grills Meals s…" at bounding box center [477, 541] width 624 height 952
click at [473, 75] on span "Sections" at bounding box center [479, 73] width 41 height 17
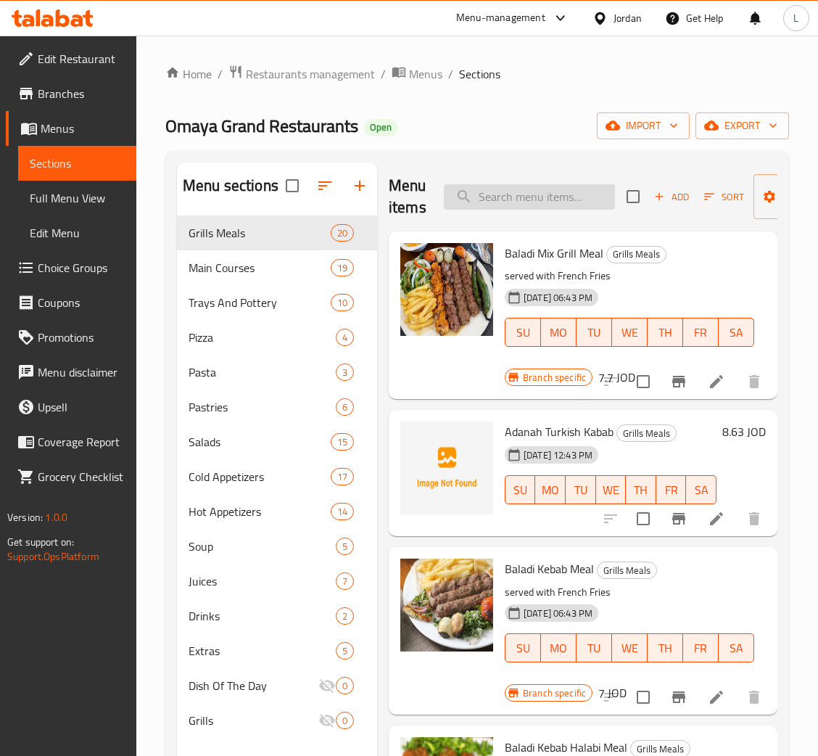
click at [573, 195] on input "search" at bounding box center [529, 196] width 171 height 25
paste input "شقف بلدي"
type input "شقف بلدي"
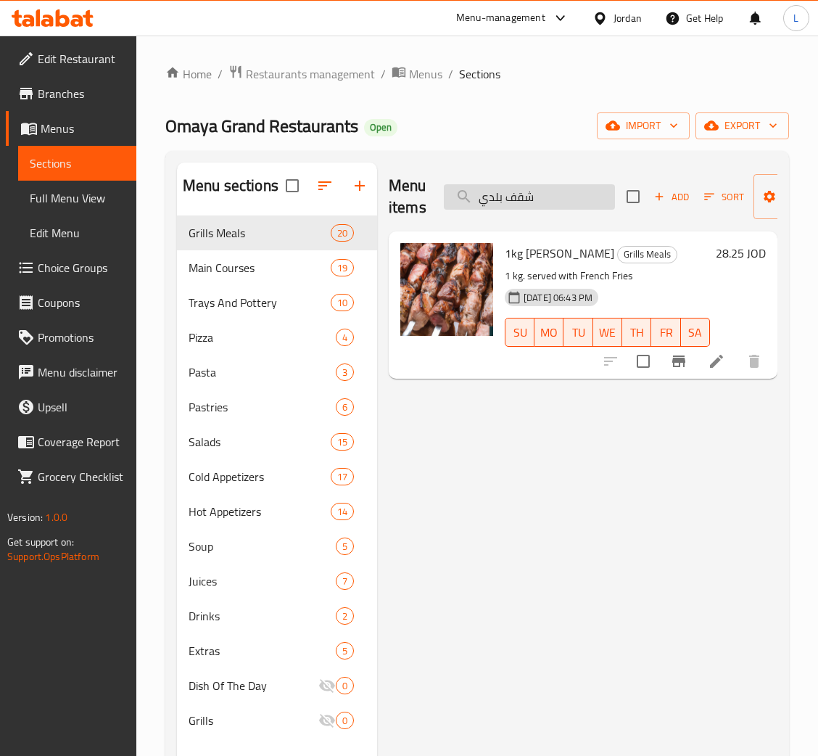
click at [573, 195] on input "شقف بلدي" at bounding box center [529, 196] width 171 height 25
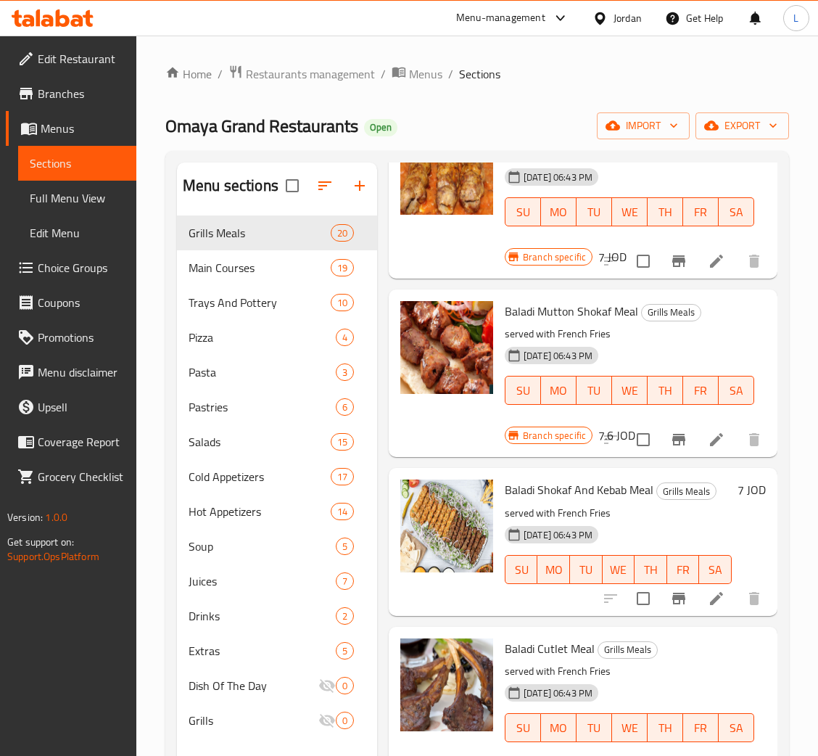
scroll to position [652, 0]
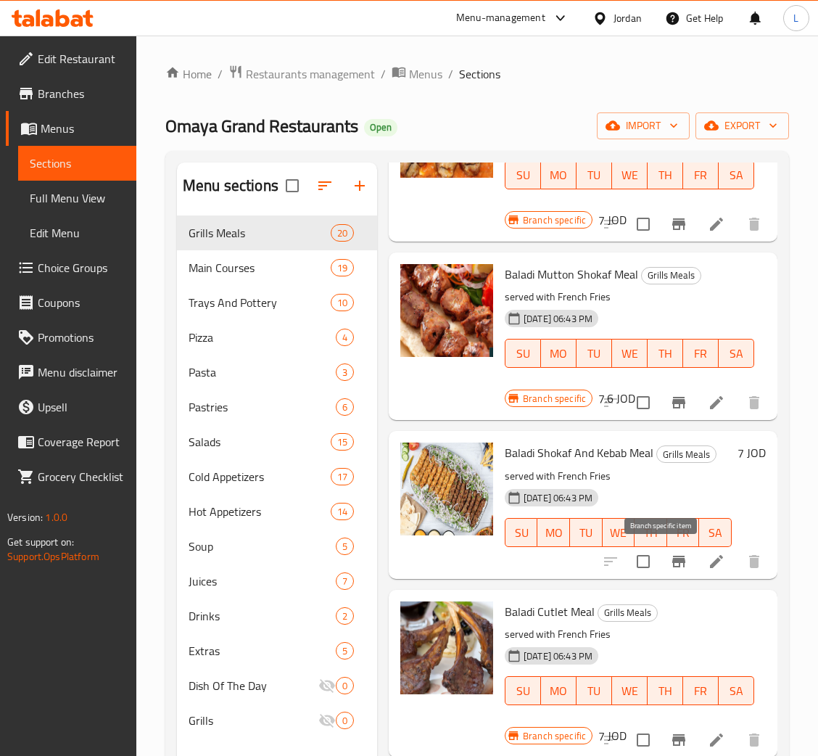
click at [670, 555] on icon "Branch-specific-item" at bounding box center [678, 561] width 17 height 17
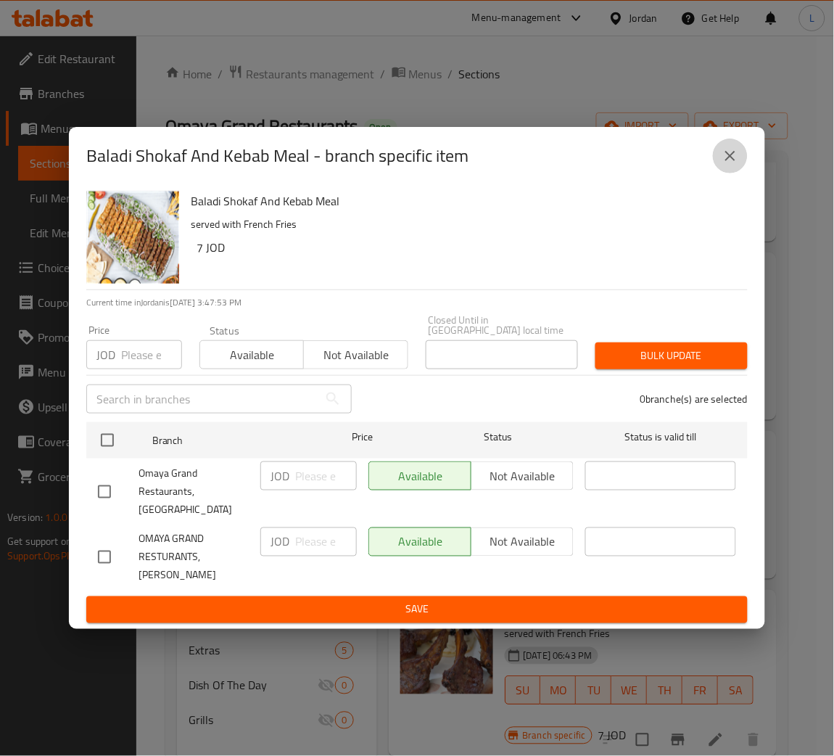
click at [725, 165] on icon "close" at bounding box center [729, 155] width 17 height 17
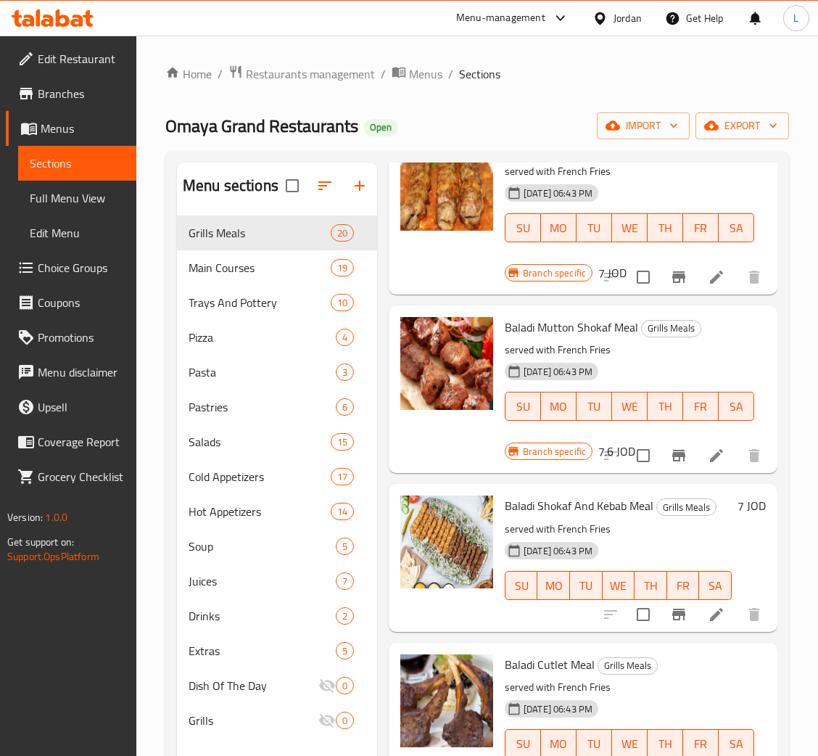
scroll to position [543, 0]
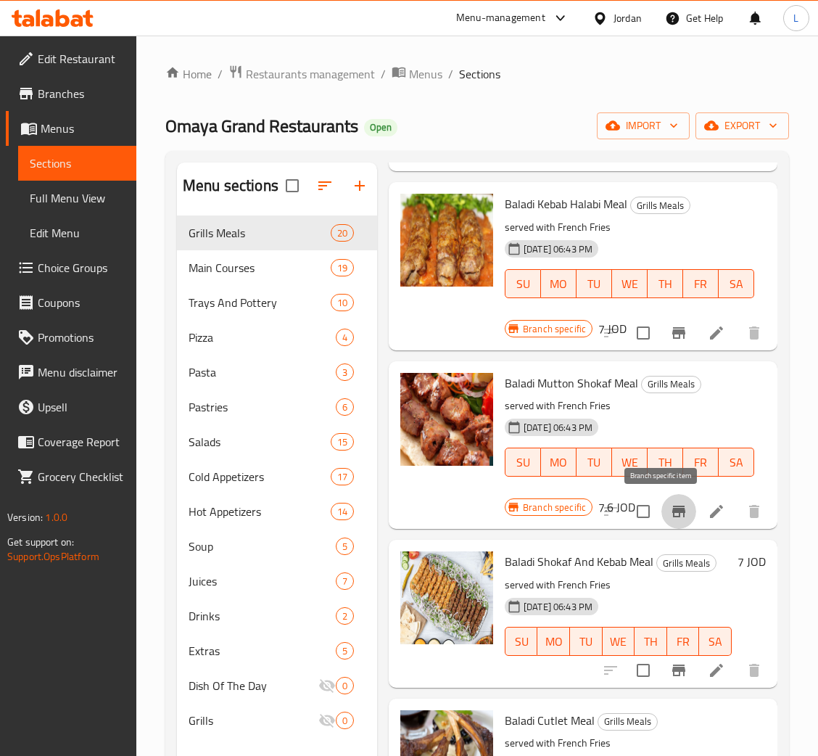
click at [670, 503] on icon "Branch-specific-item" at bounding box center [678, 510] width 17 height 17
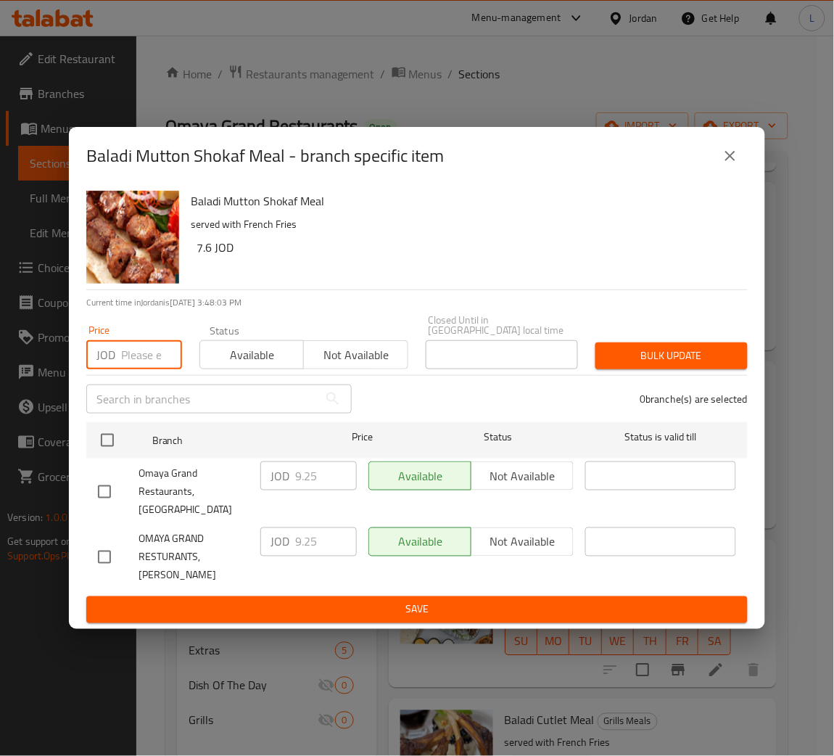
click at [127, 365] on input "number" at bounding box center [151, 354] width 61 height 29
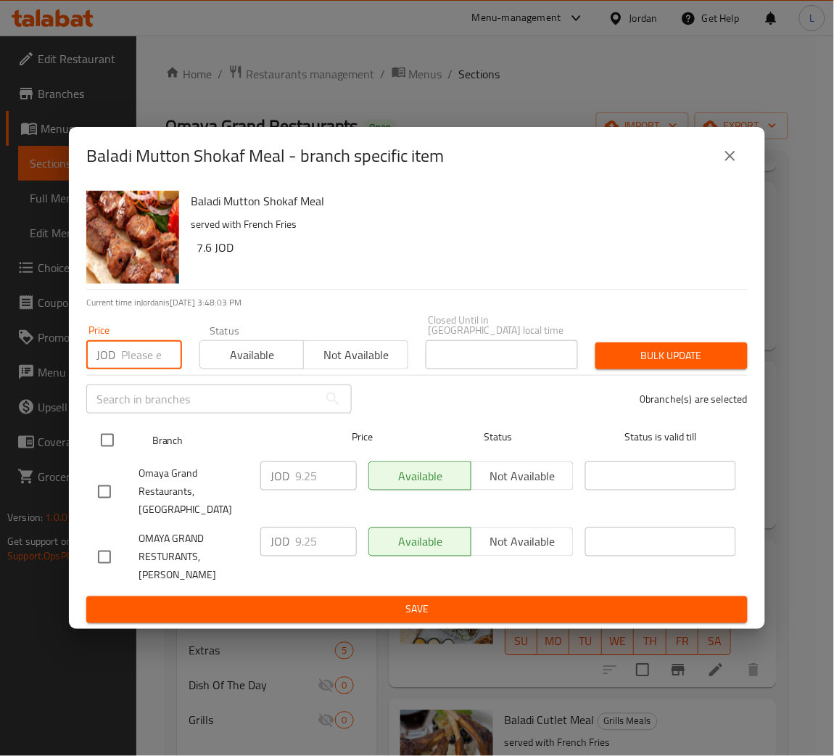
paste input "10.413"
type input "10.413"
click at [114, 441] on input "checkbox" at bounding box center [107, 440] width 30 height 30
checkbox input "true"
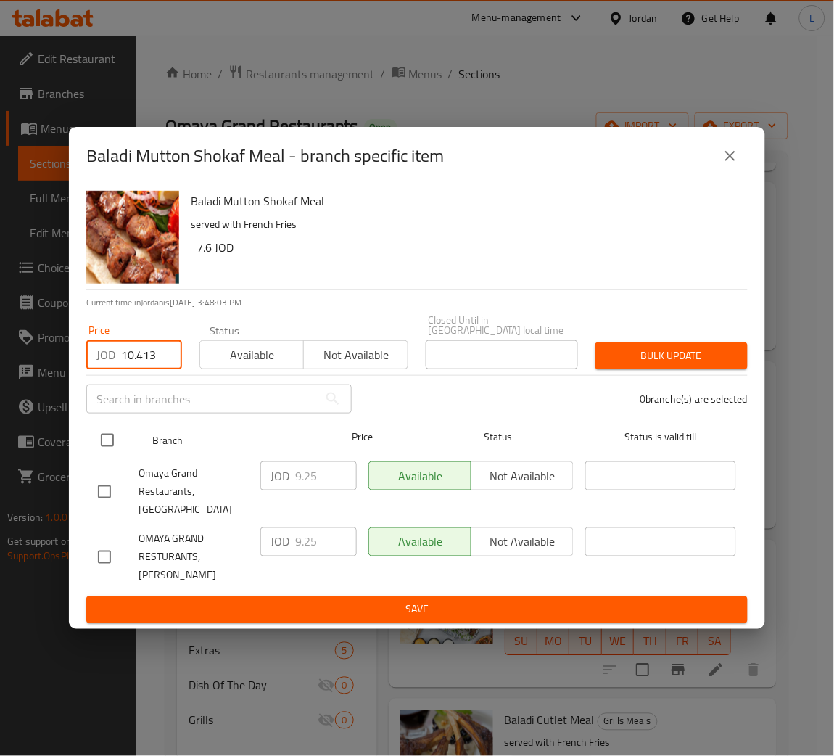
checkbox input "true"
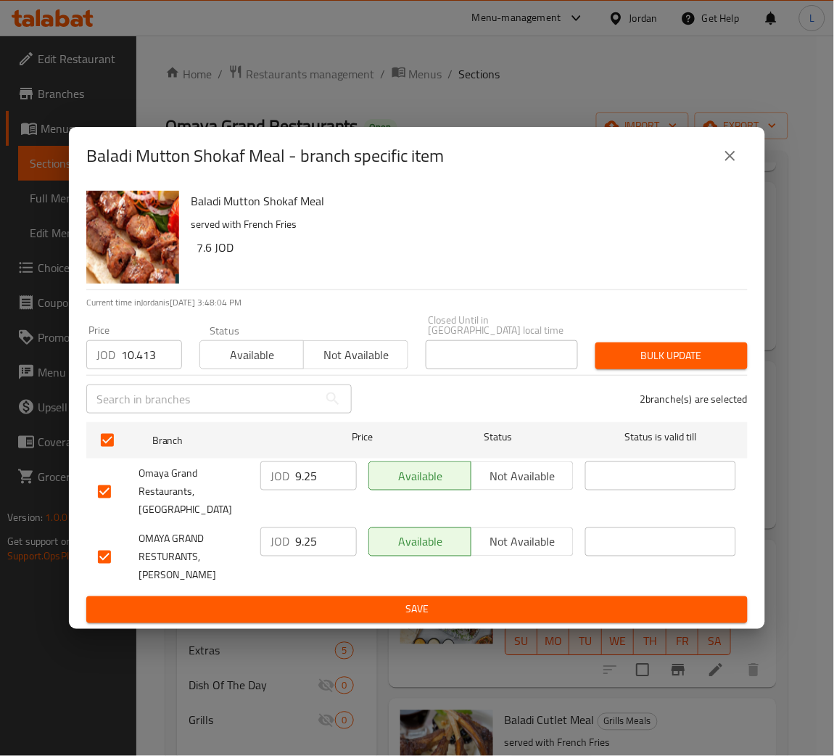
click at [643, 337] on div "Bulk update" at bounding box center [672, 356] width 170 height 44
click at [642, 354] on span "Bulk update" at bounding box center [671, 356] width 129 height 18
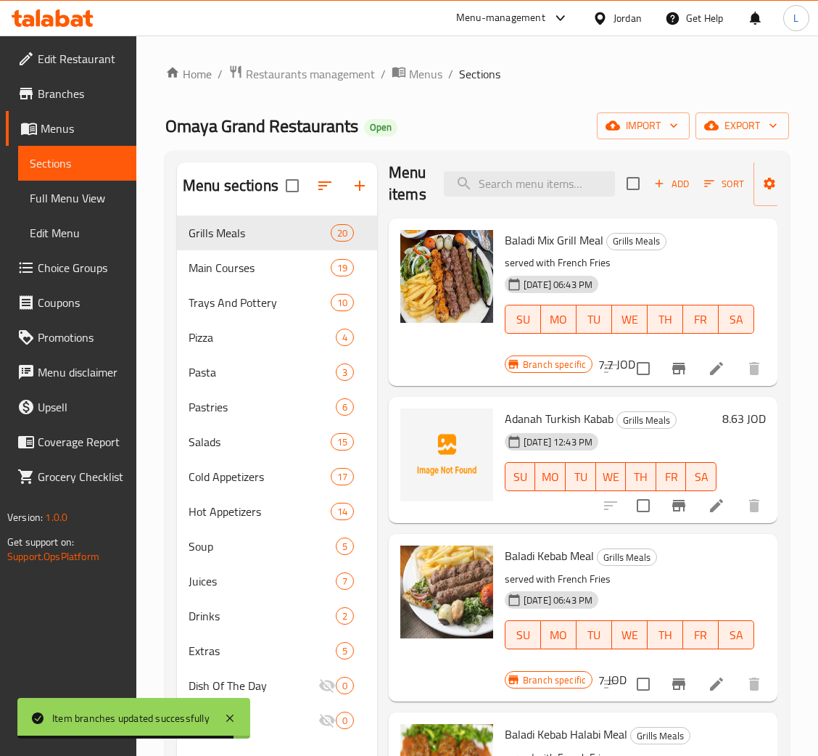
scroll to position [0, 0]
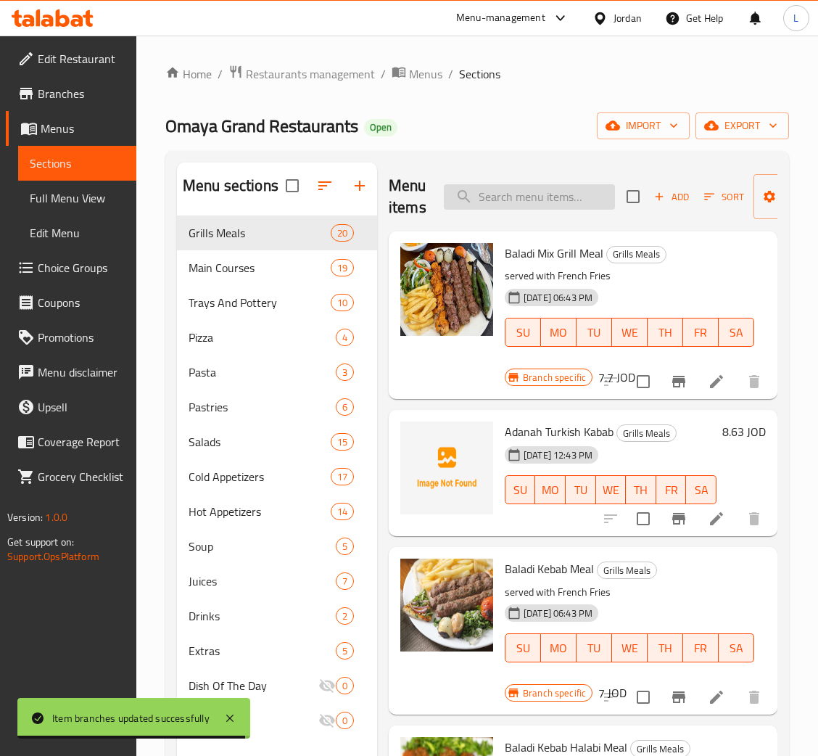
click at [554, 195] on input "search" at bounding box center [529, 196] width 171 height 25
paste input "كستلاته غنم"
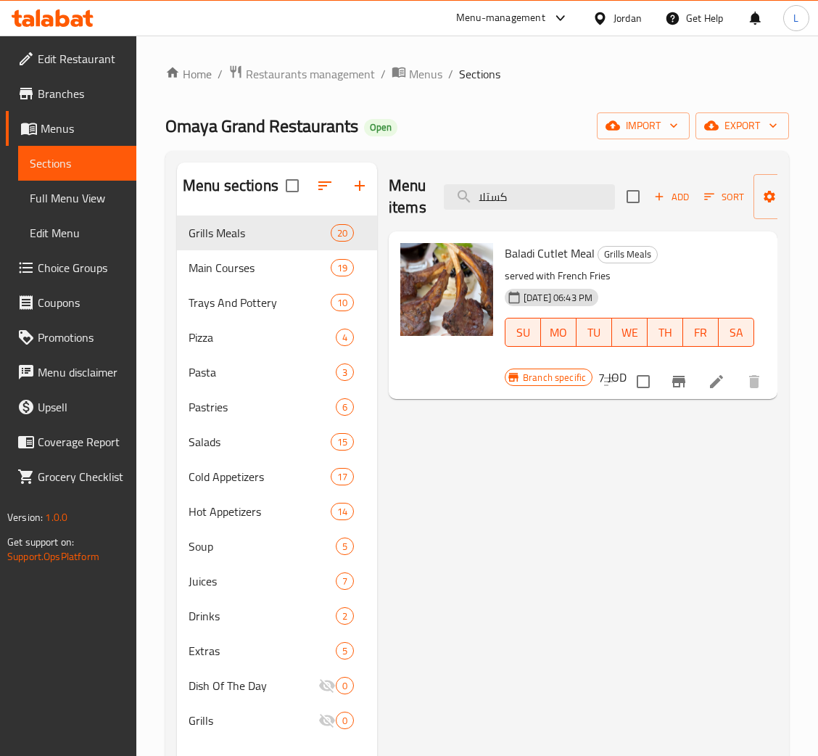
type input "كستلا"
click at [673, 381] on icon "Branch-specific-item" at bounding box center [678, 382] width 13 height 12
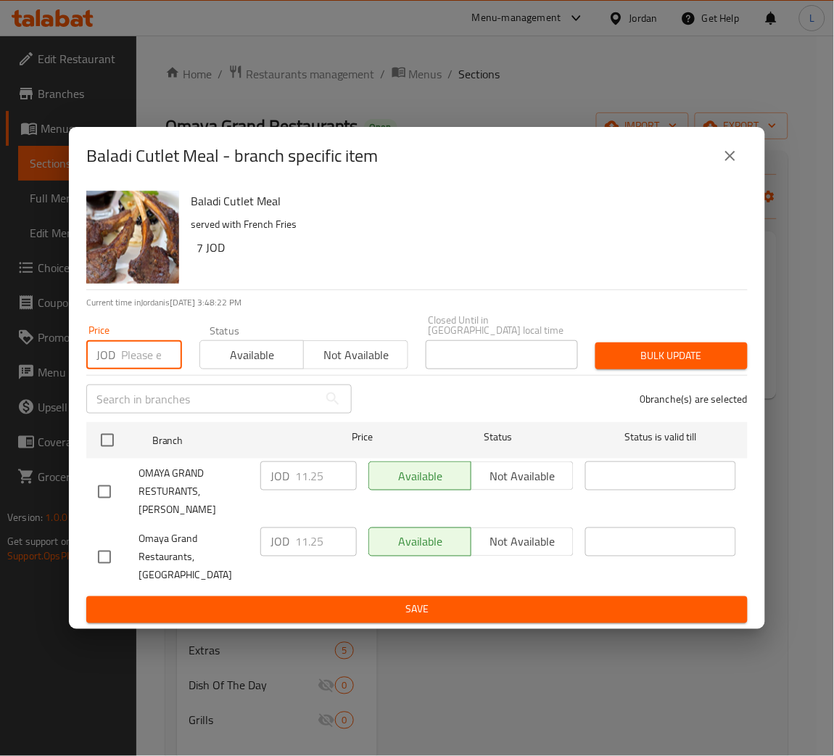
click at [130, 349] on input "number" at bounding box center [151, 354] width 61 height 29
paste input "11.900"
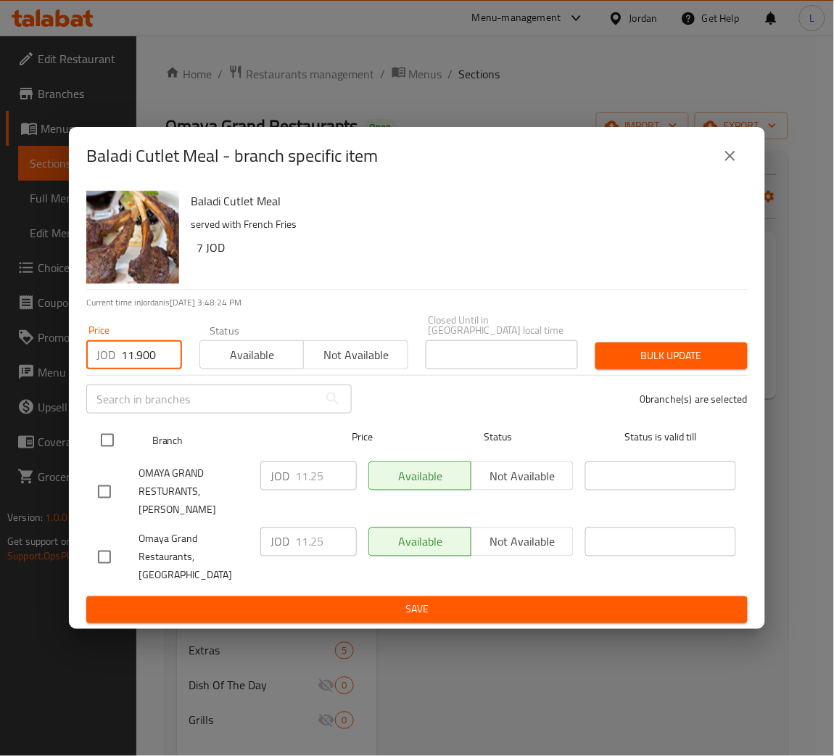
type input "11.900"
click at [112, 442] on input "checkbox" at bounding box center [107, 440] width 30 height 30
checkbox input "true"
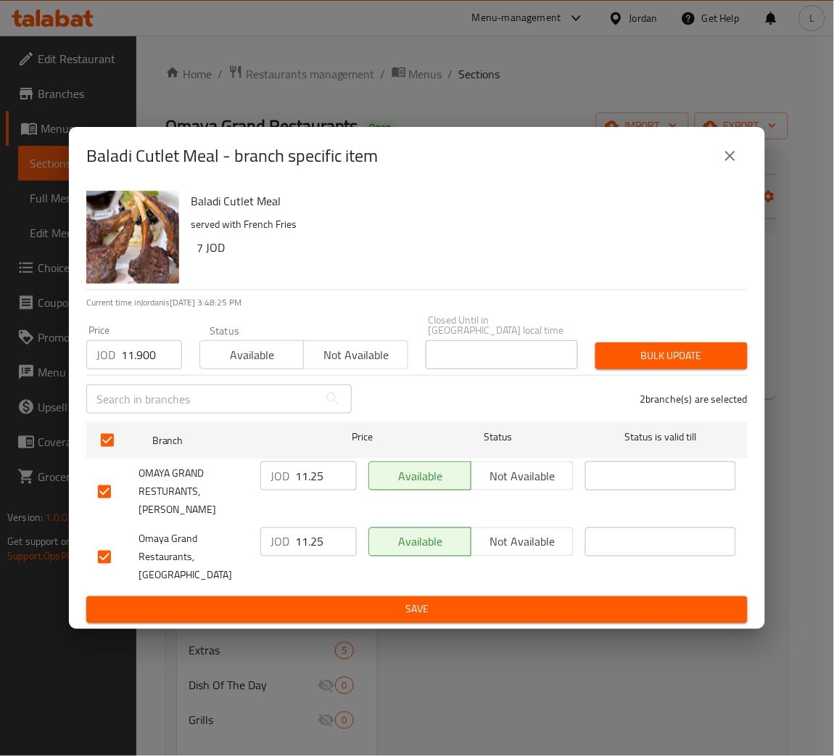
click at [689, 365] on span "Bulk update" at bounding box center [671, 356] width 129 height 18
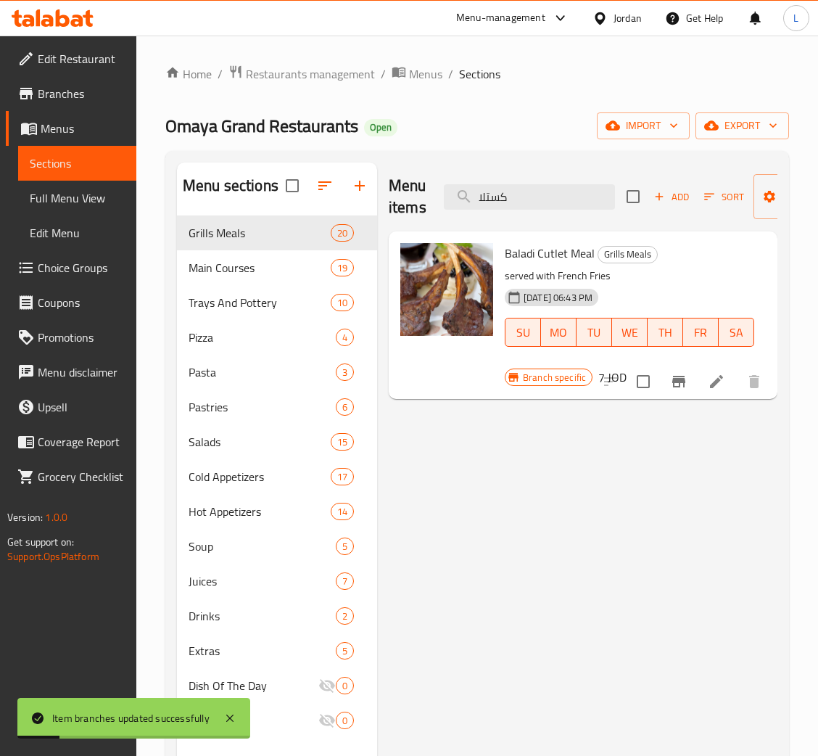
click at [555, 212] on div "Menu items كستلا Add Sort Manage items" at bounding box center [583, 196] width 389 height 69
click at [558, 203] on input "كستلا" at bounding box center [529, 196] width 171 height 25
paste input "شاوي مشكل"
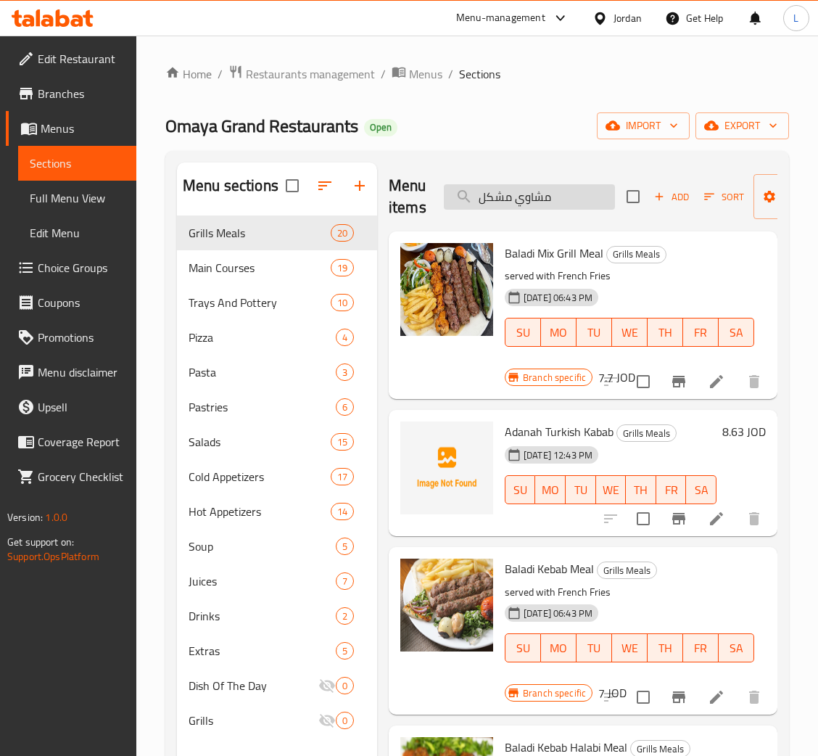
click at [568, 200] on input "مشاوي مشكل" at bounding box center [529, 196] width 171 height 25
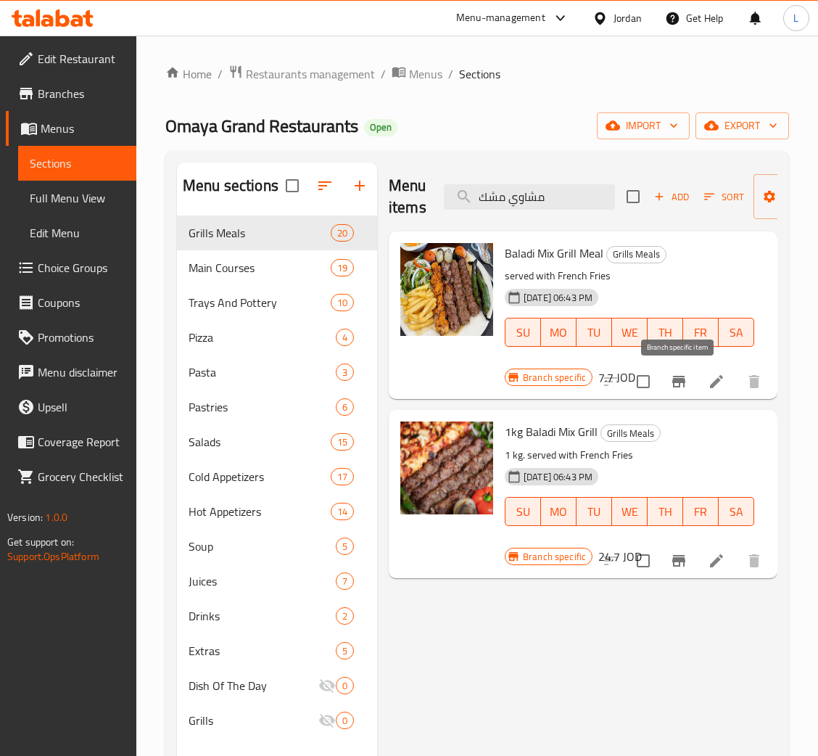
type input "مشاوي مشك"
click at [671, 380] on icon "Branch-specific-item" at bounding box center [678, 381] width 17 height 17
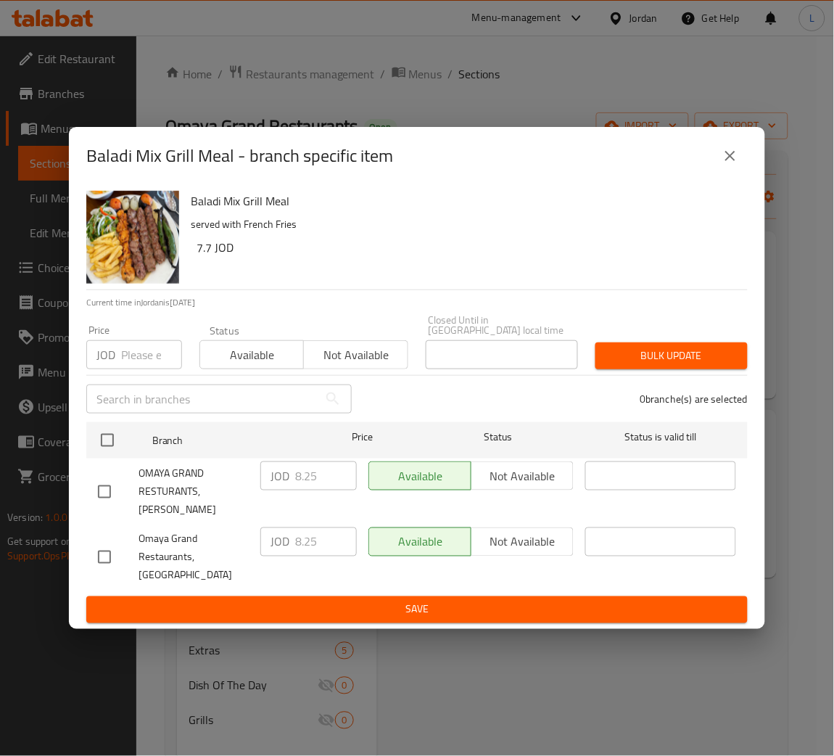
click at [134, 363] on input "number" at bounding box center [151, 354] width 61 height 29
paste input "9.223"
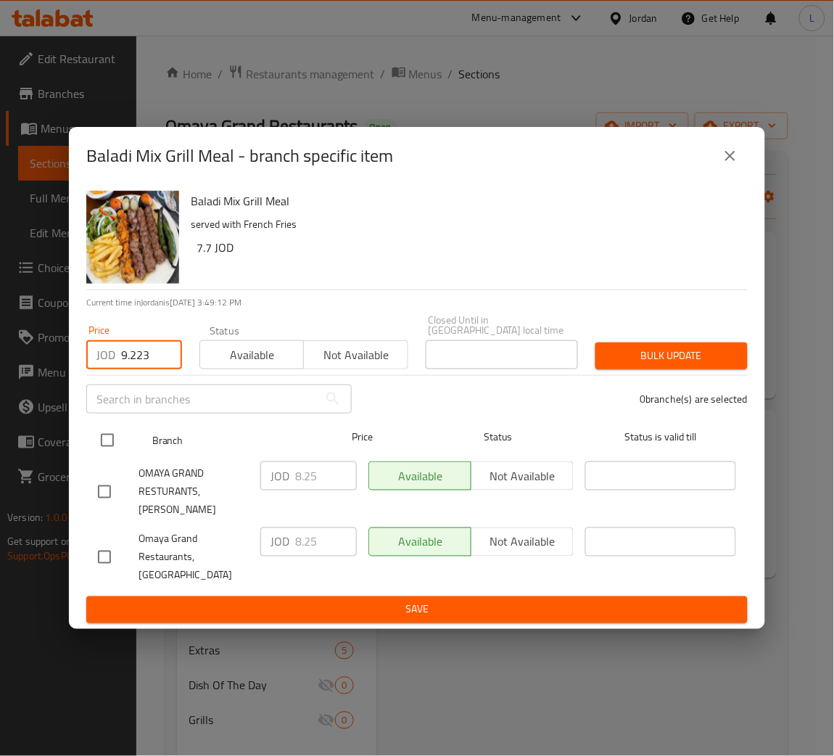
type input "9.223"
click at [111, 447] on input "checkbox" at bounding box center [107, 440] width 30 height 30
checkbox input "true"
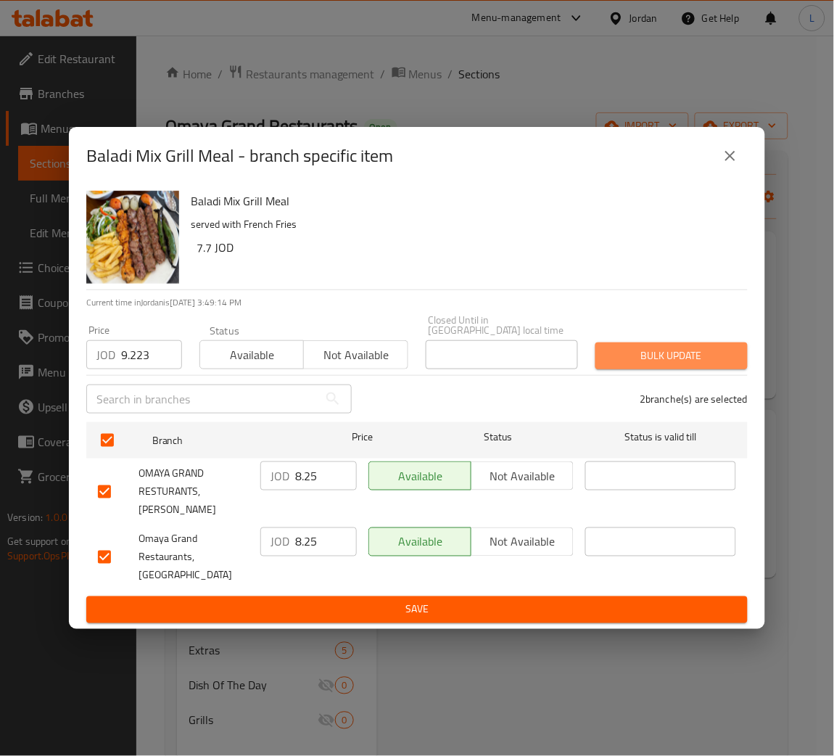
click at [689, 357] on span "Bulk update" at bounding box center [671, 356] width 129 height 18
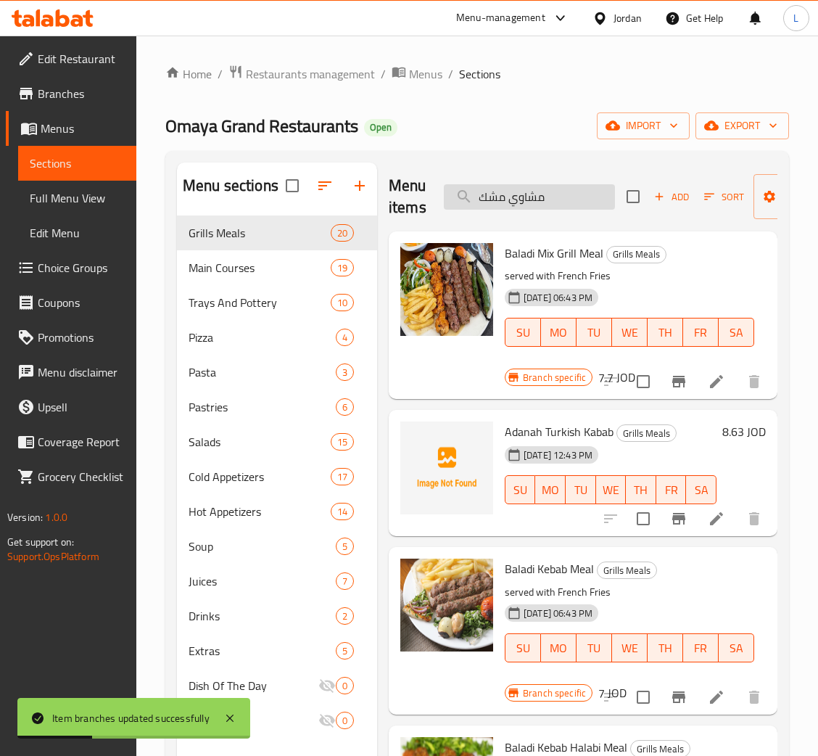
click at [523, 198] on input "مشاوي مشك" at bounding box center [529, 196] width 171 height 25
paste input "روج مسحب"
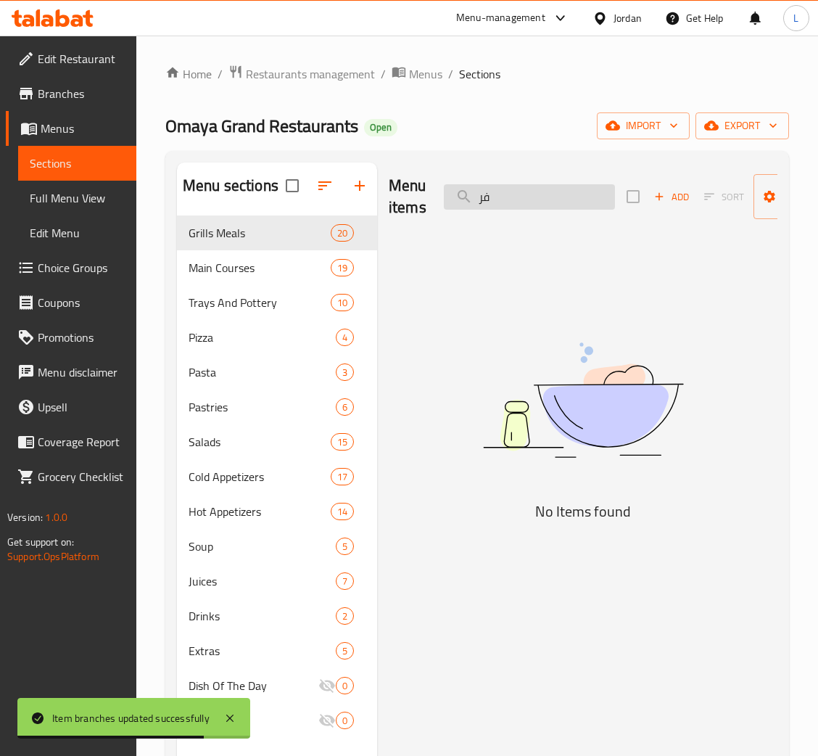
type input "ف"
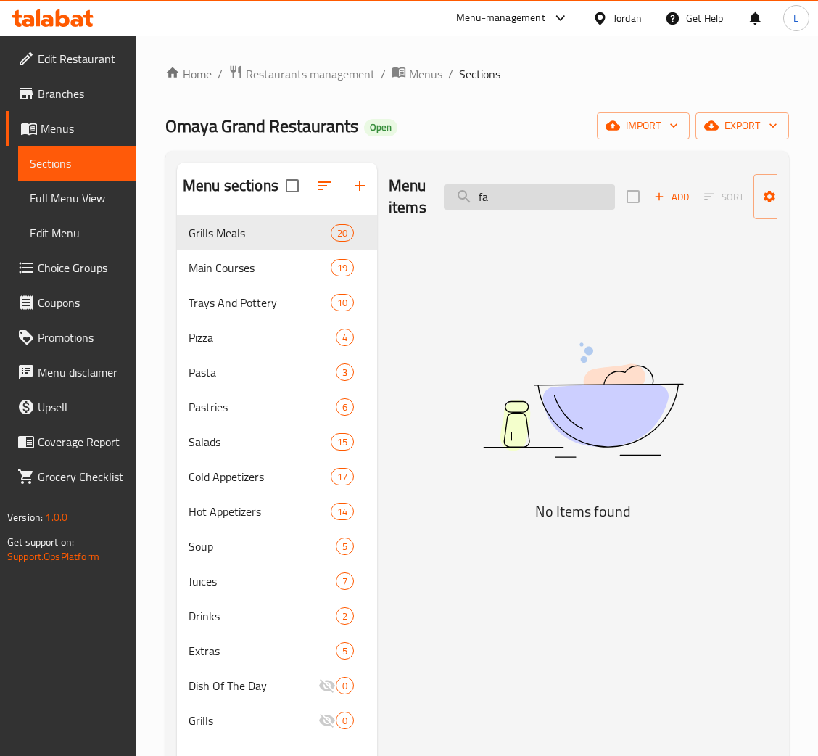
type input "f"
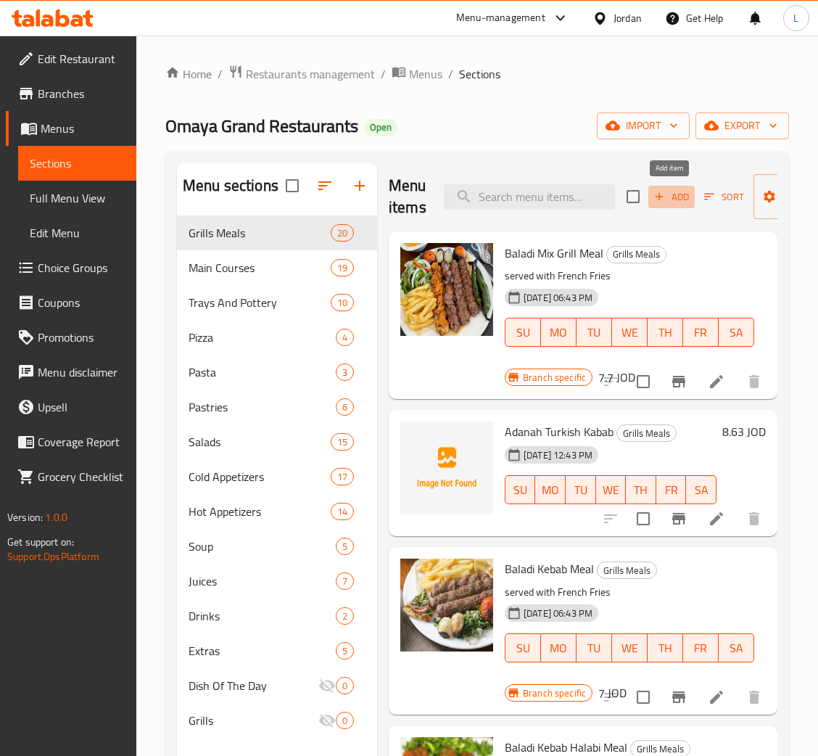
click at [682, 198] on span "Add" at bounding box center [671, 197] width 39 height 17
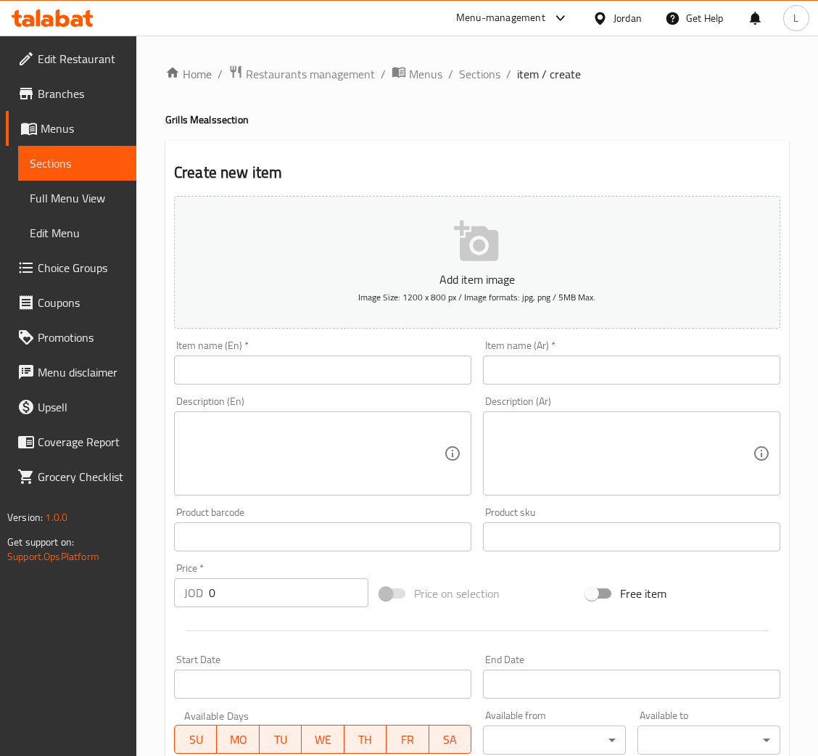
drag, startPoint x: 624, startPoint y: 373, endPoint x: 573, endPoint y: 373, distance: 51.5
click at [624, 373] on input "text" at bounding box center [631, 369] width 297 height 29
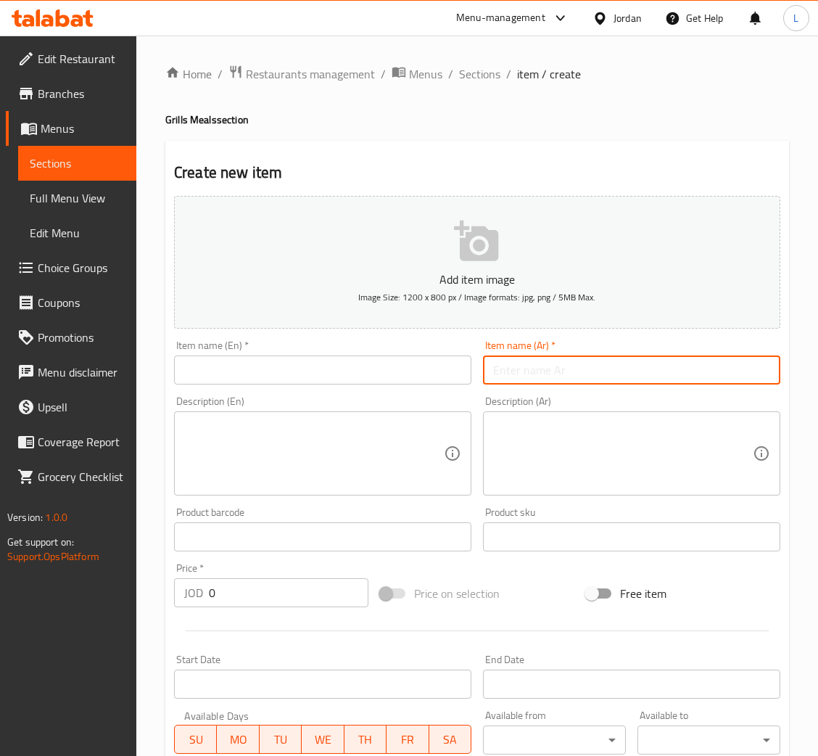
paste input "فروج مسحب"
type input "فروج مسحب"
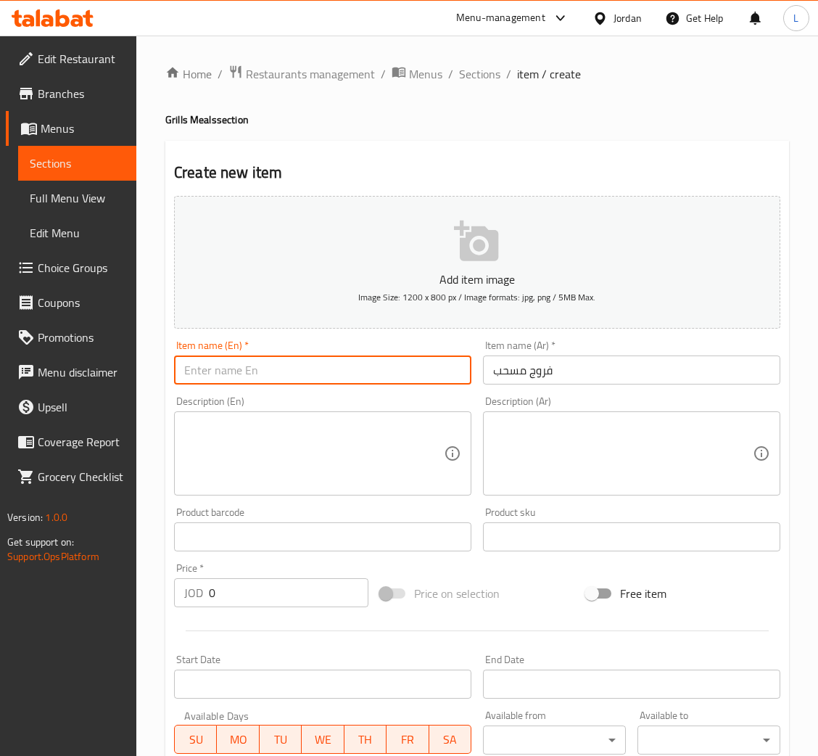
drag, startPoint x: 411, startPoint y: 370, endPoint x: 418, endPoint y: 329, distance: 41.2
click at [411, 370] on input "text" at bounding box center [322, 369] width 297 height 29
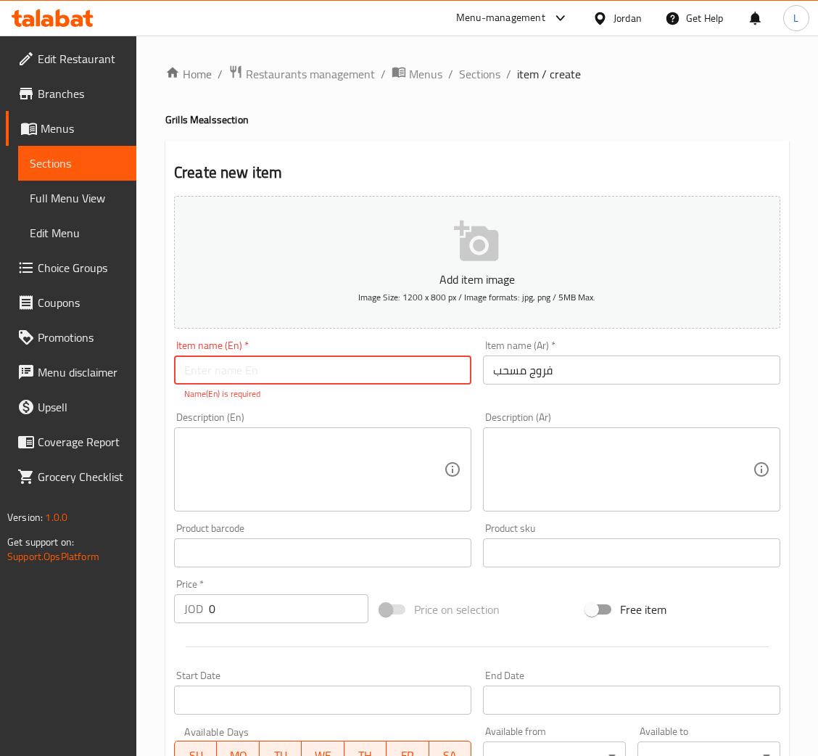
click at [268, 359] on input "text" at bounding box center [322, 369] width 297 height 29
type input "F"
paste input "Boneless chicken"
type input "Boneless chicken"
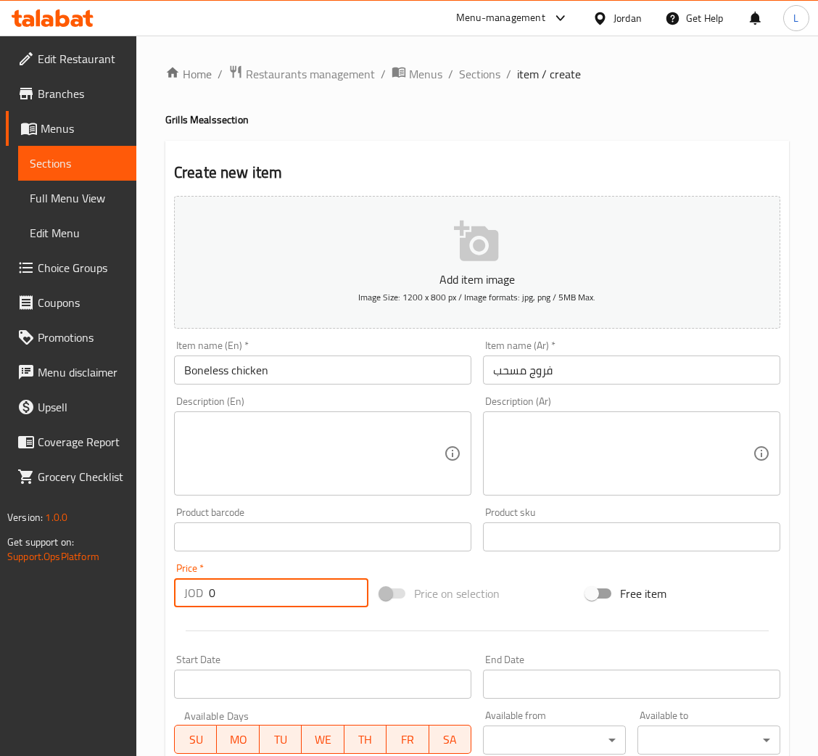
click at [212, 593] on input "0" at bounding box center [289, 592] width 160 height 29
paste input "6.843"
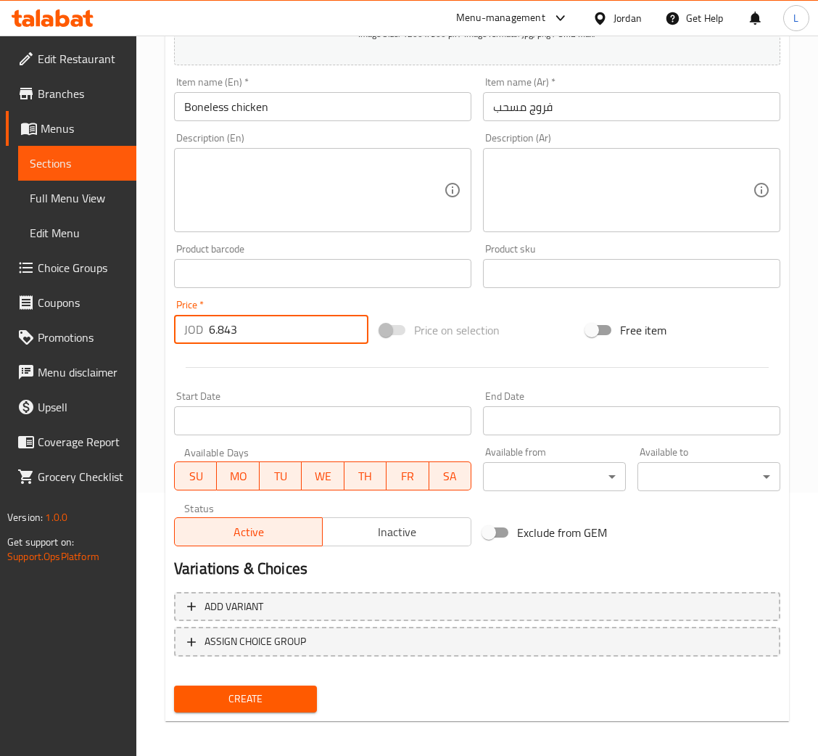
scroll to position [266, 0]
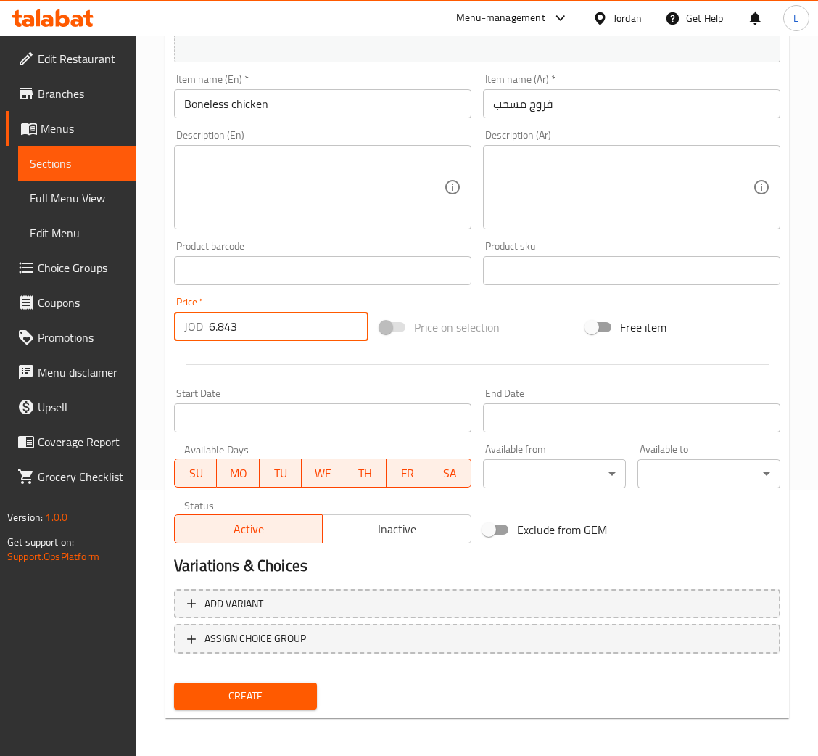
type input "6.843"
click at [373, 102] on input "Boneless chicken" at bounding box center [322, 103] width 297 height 29
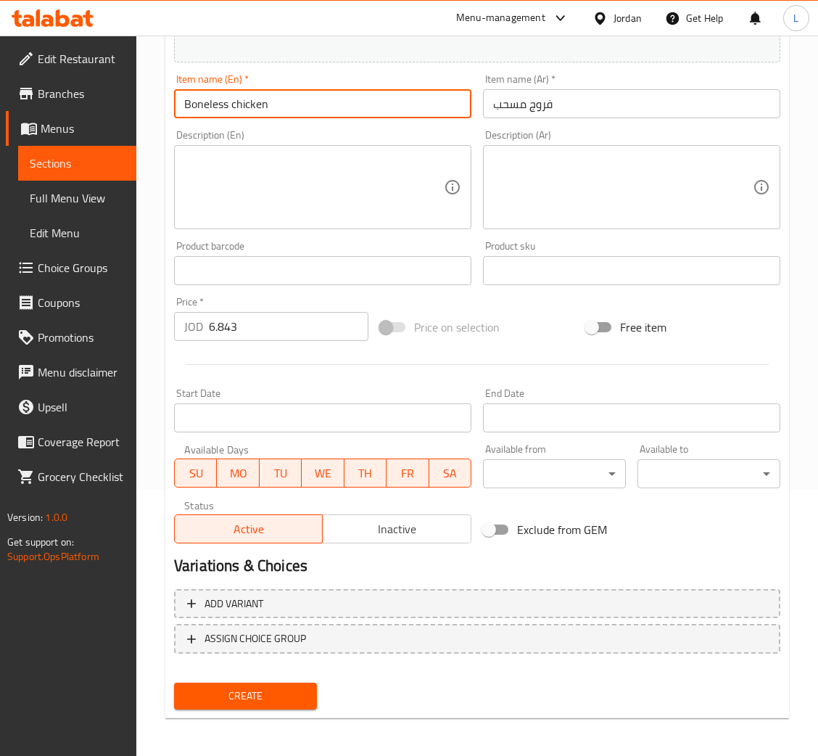
click at [373, 102] on input "Boneless chicken" at bounding box center [322, 103] width 297 height 29
type input "R"
type input "Farooj msahab"
click at [278, 698] on span "Create" at bounding box center [246, 696] width 120 height 18
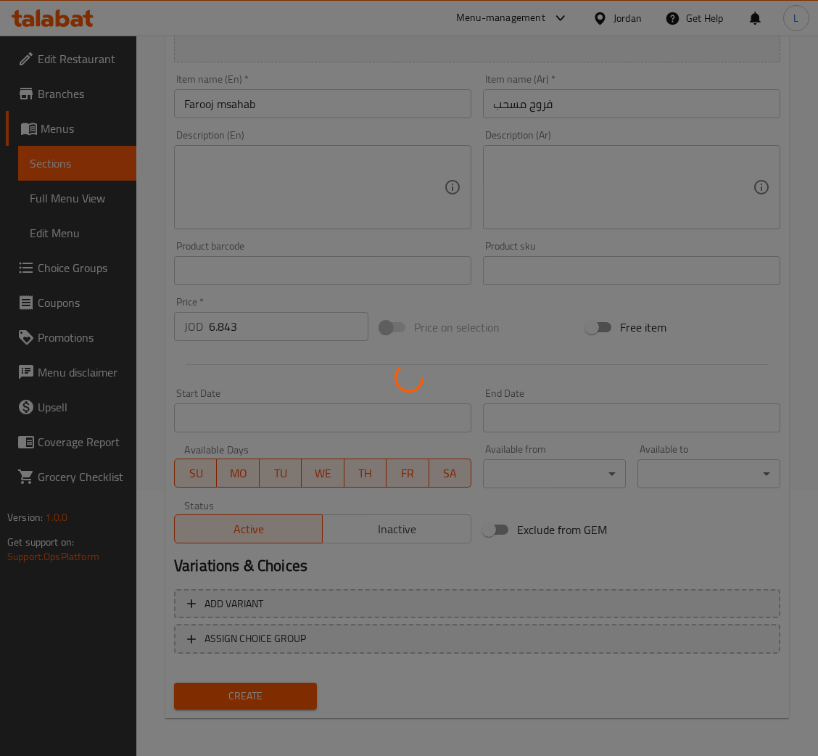
type input "0"
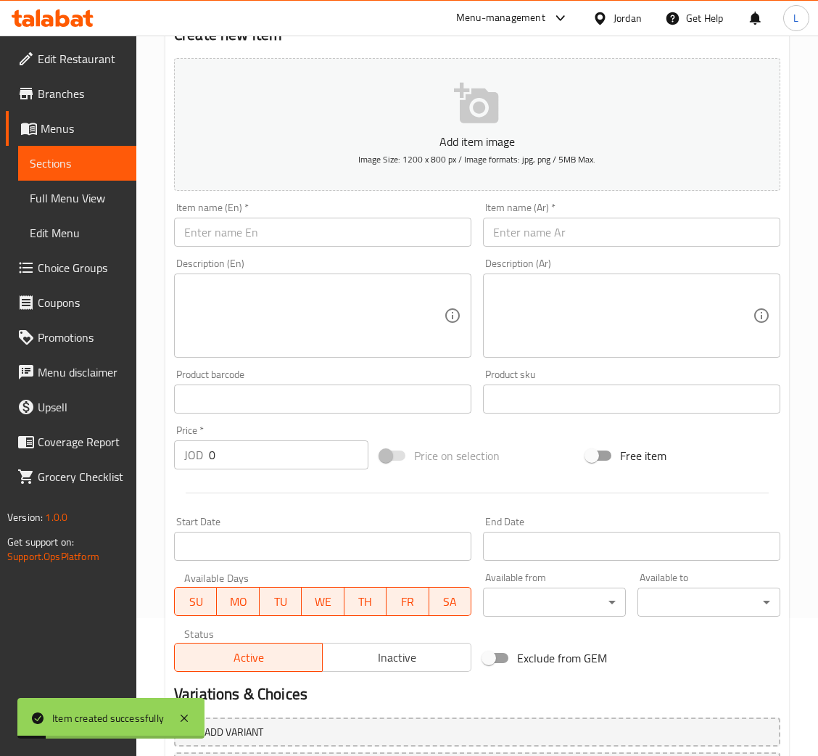
scroll to position [0, 0]
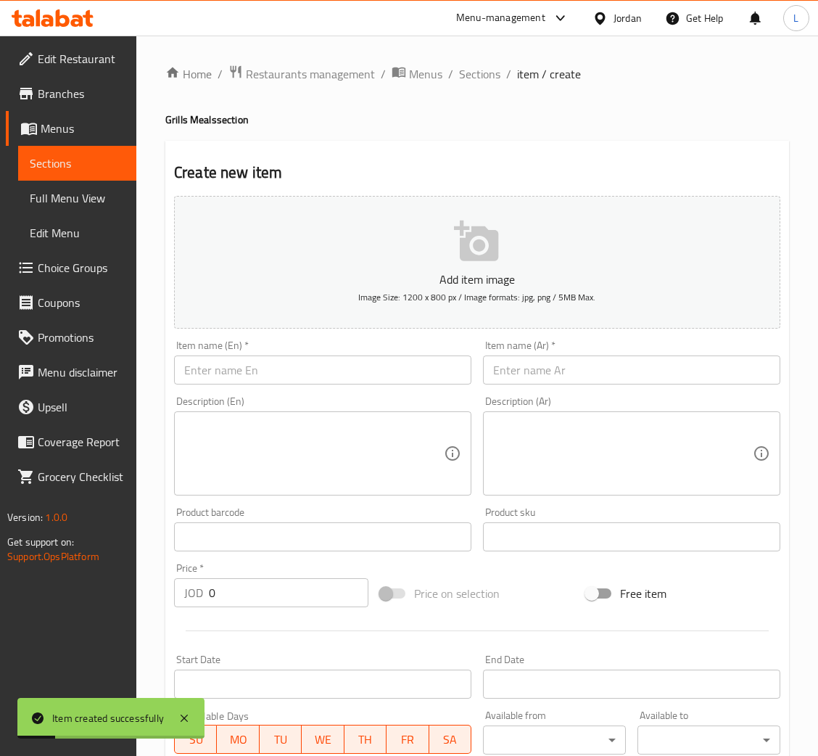
drag, startPoint x: 478, startPoint y: 62, endPoint x: 481, endPoint y: 112, distance: 49.4
click at [478, 65] on span "Sections" at bounding box center [479, 73] width 41 height 17
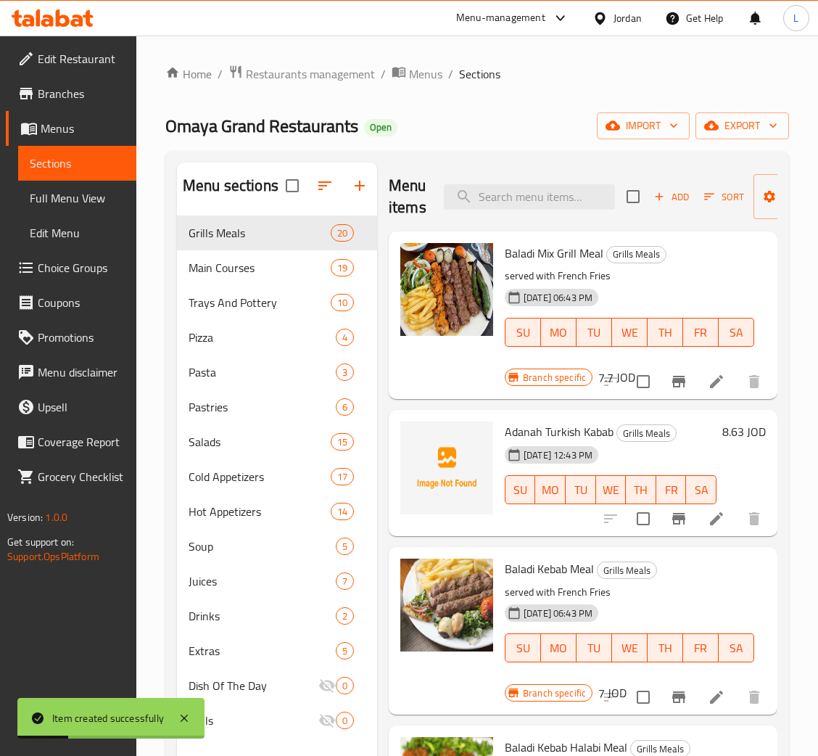
click at [489, 183] on div "Menu items Add Sort Manage items" at bounding box center [583, 196] width 389 height 69
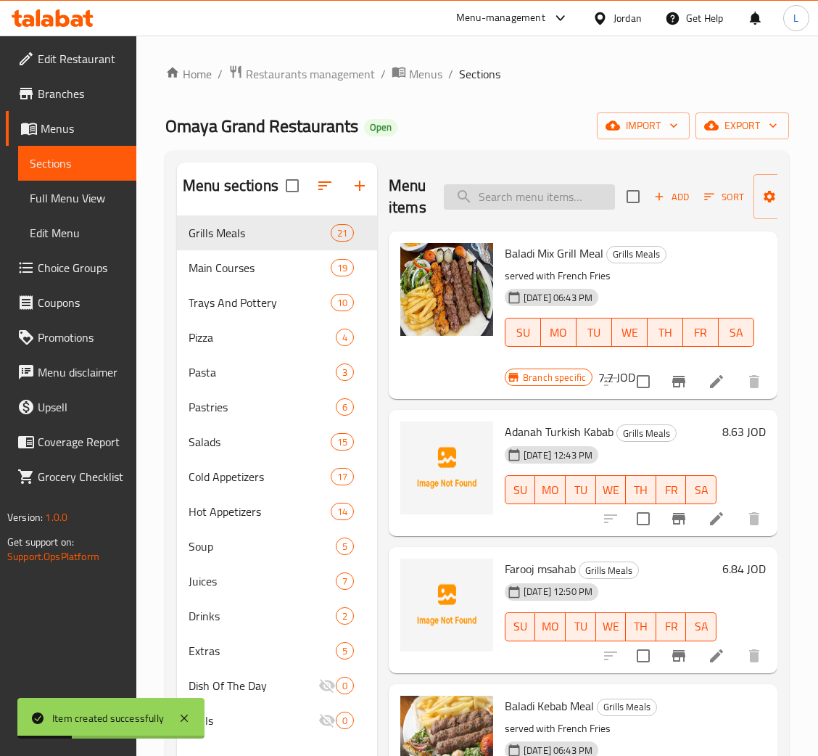
click at [500, 202] on input "search" at bounding box center [529, 196] width 171 height 25
paste input "عرايس 2 حبة"
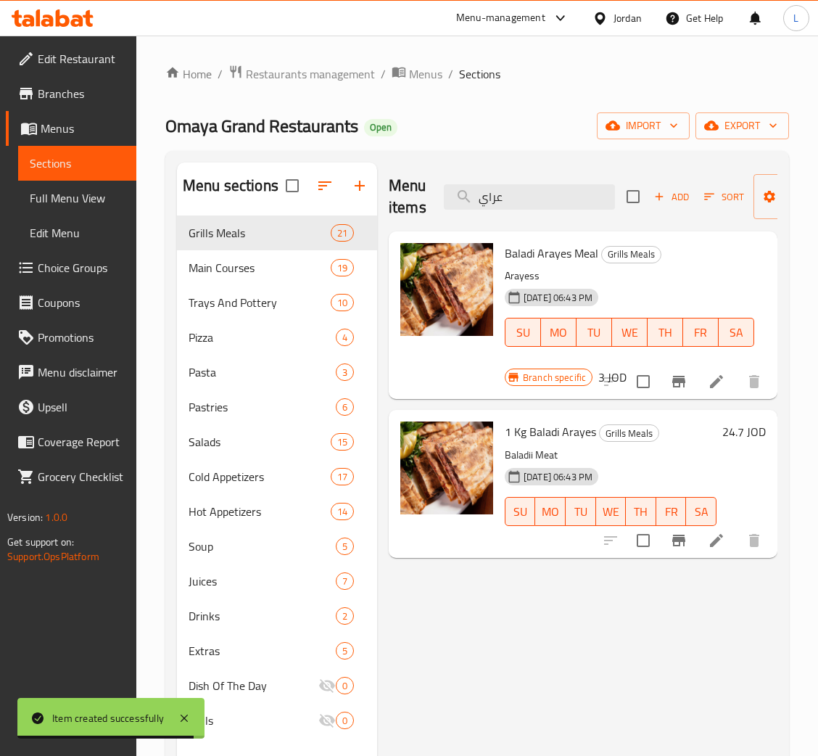
type input "عراي"
click at [680, 389] on icon "Branch-specific-item" at bounding box center [678, 381] width 17 height 17
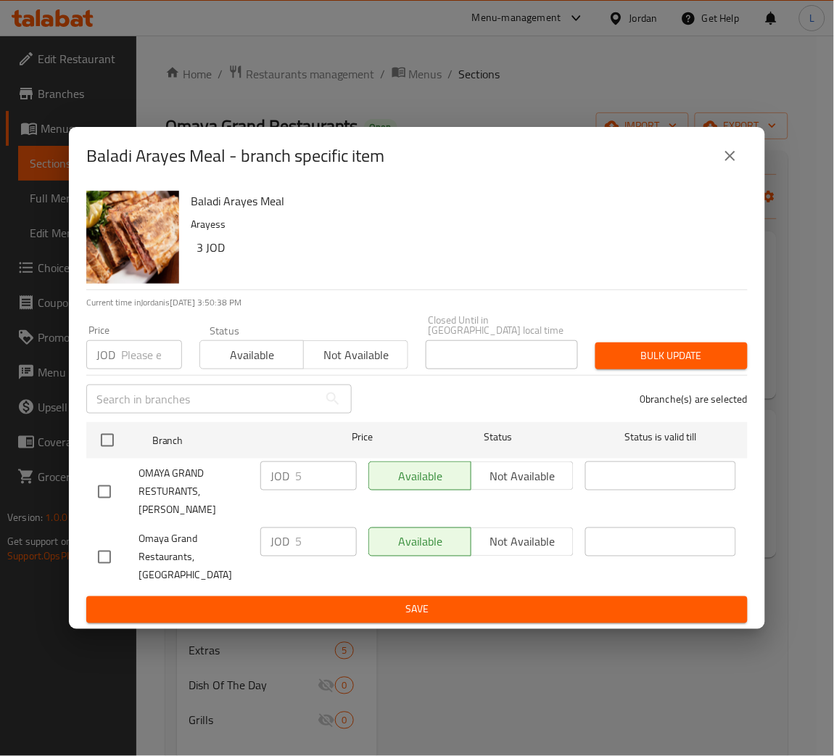
click at [125, 355] on input "number" at bounding box center [151, 354] width 61 height 29
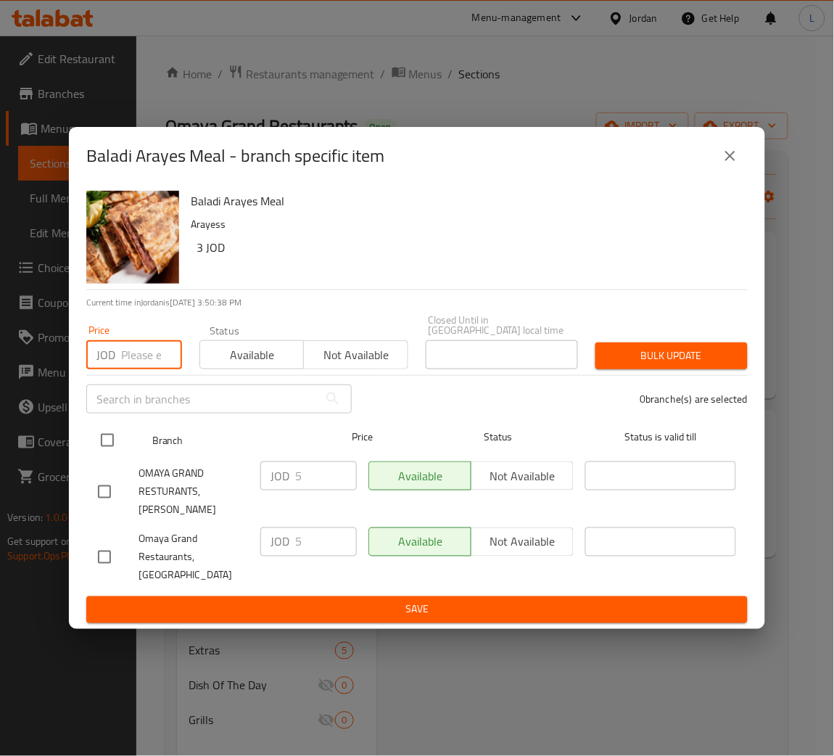
paste input "5.355"
type input "5.355"
click at [104, 455] on input "checkbox" at bounding box center [107, 440] width 30 height 30
checkbox input "true"
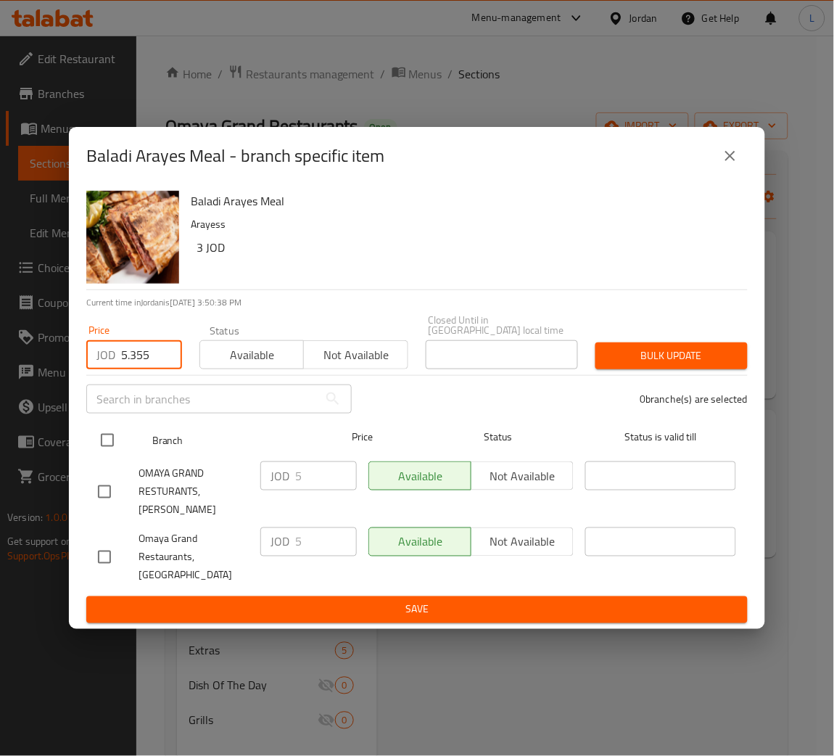
checkbox input "true"
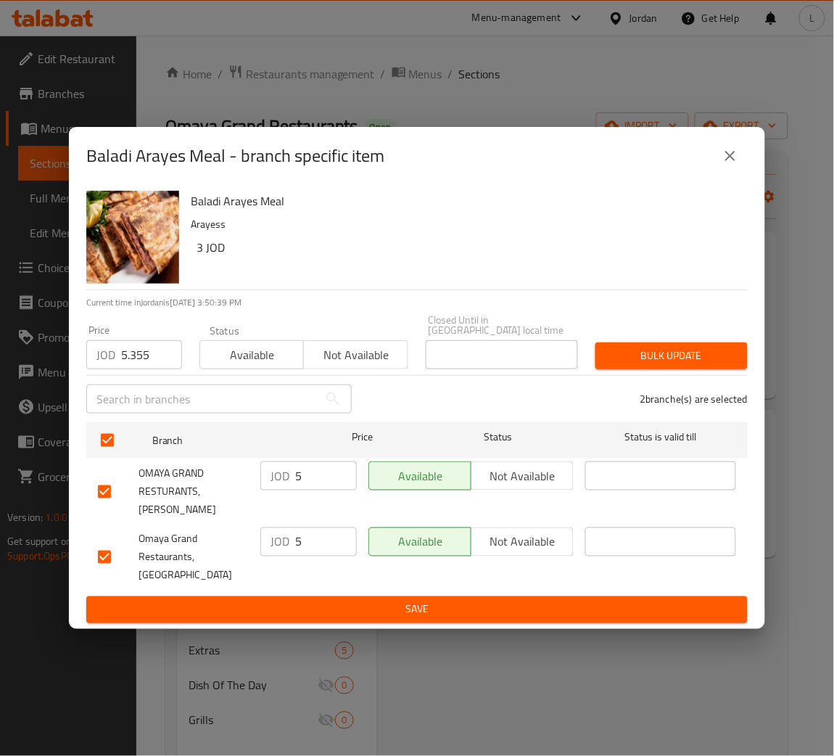
click at [685, 357] on span "Bulk update" at bounding box center [671, 356] width 129 height 18
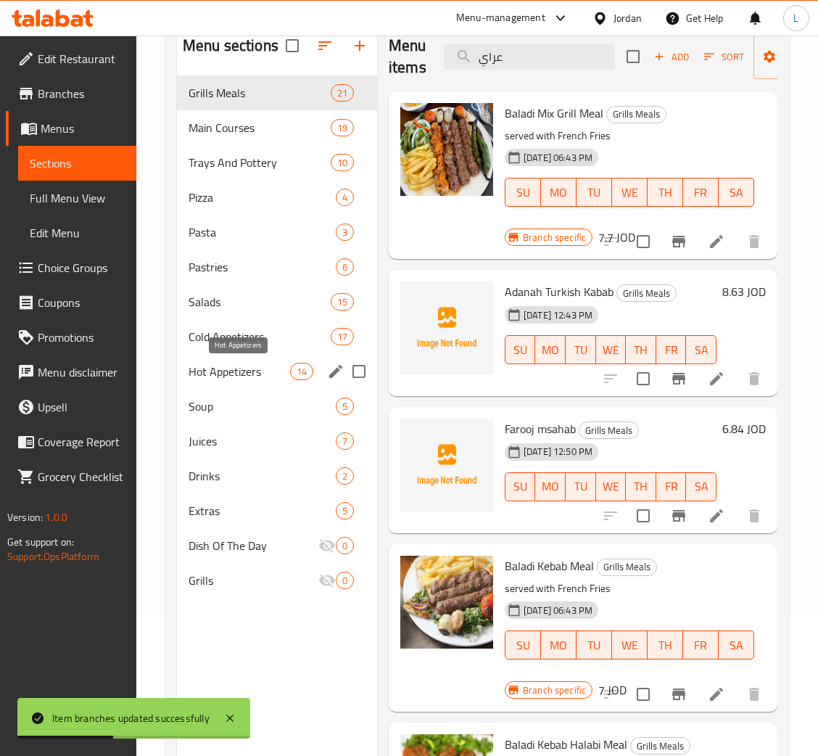
scroll to position [96, 0]
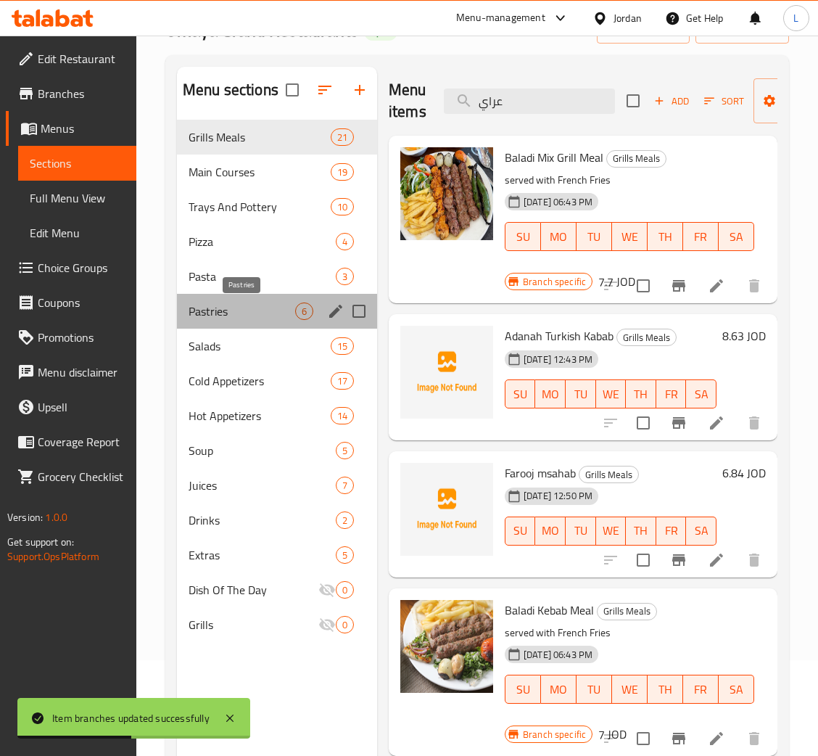
click at [242, 307] on span "Pastries" at bounding box center [242, 310] width 107 height 17
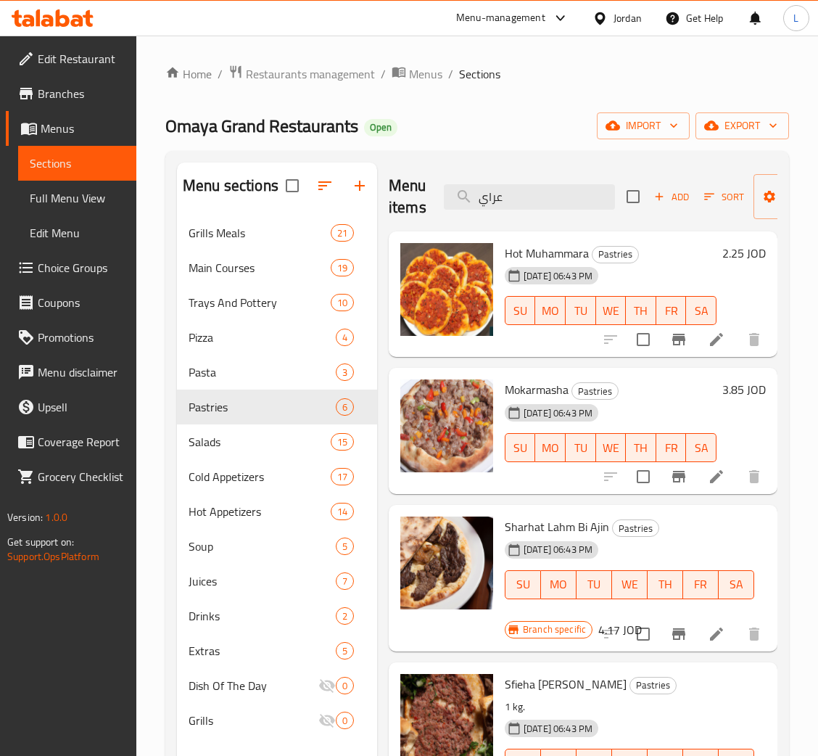
click at [667, 199] on span "Add" at bounding box center [671, 197] width 39 height 17
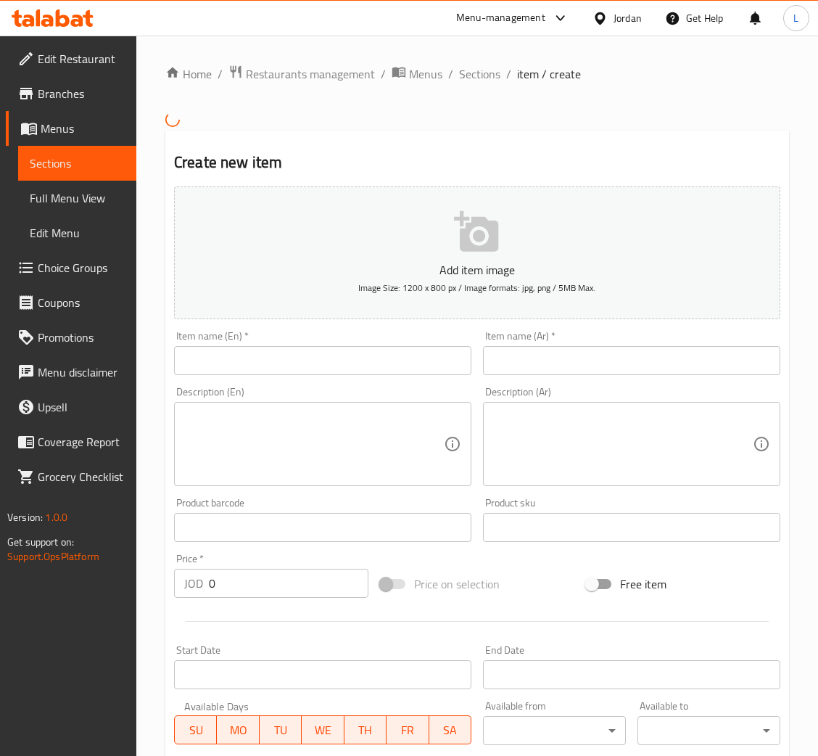
click at [625, 356] on input "text" at bounding box center [631, 360] width 297 height 29
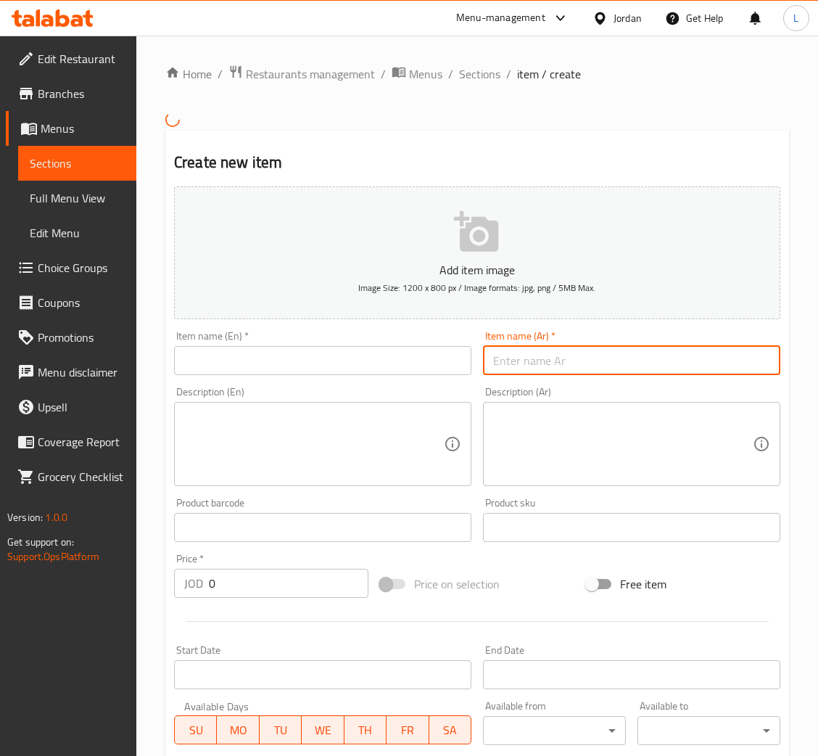
paste input "[PERSON_NAME]"
type input "[PERSON_NAME]"
click at [307, 358] on input "text" at bounding box center [322, 360] width 297 height 29
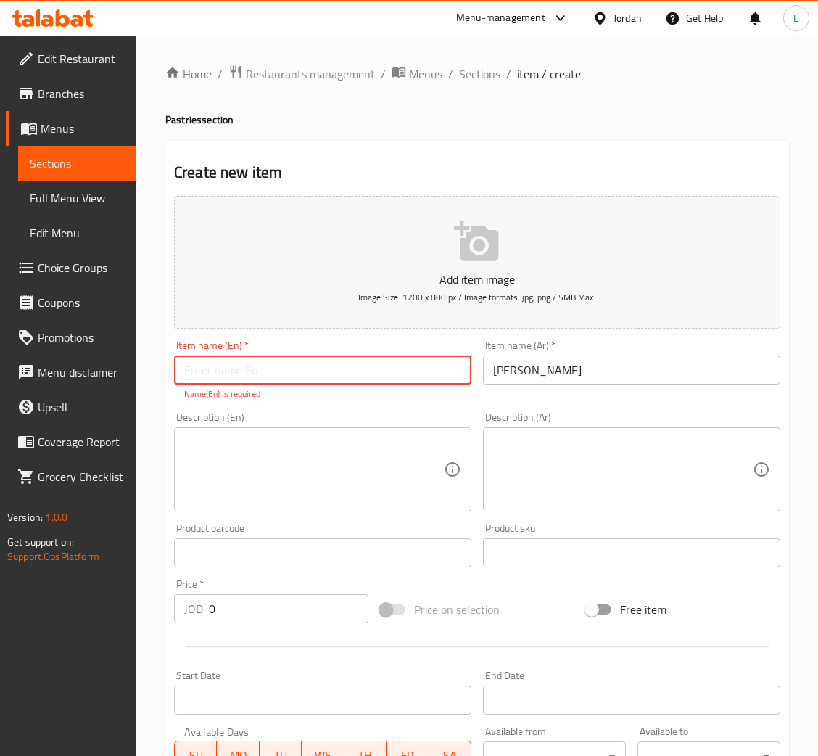
paste input "Margherita pizza"
type input "Margherita pizza"
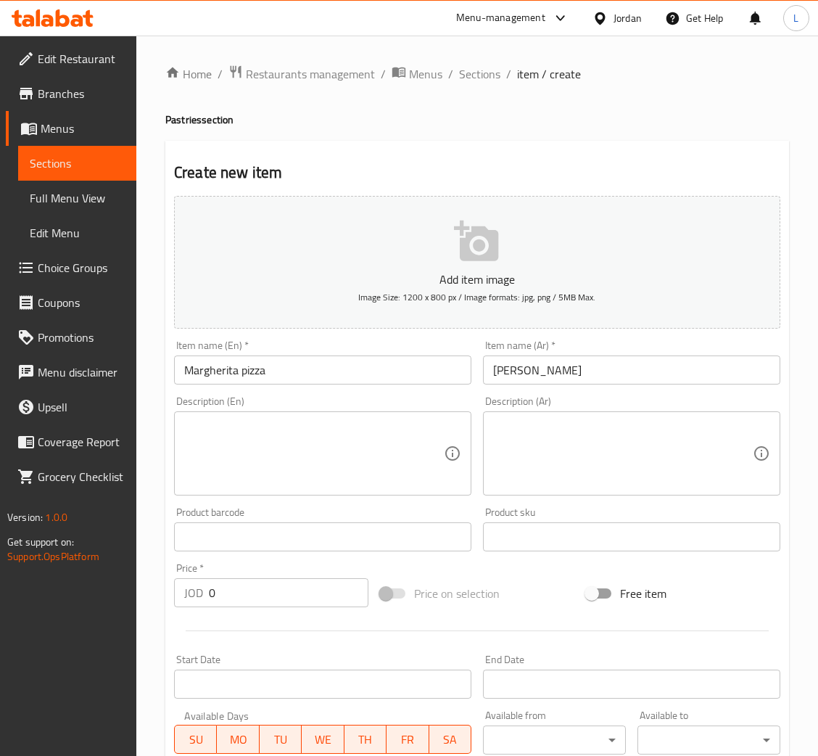
click at [265, 608] on div "Price   * JOD 0 Price *" at bounding box center [271, 585] width 206 height 56
click at [264, 585] on input "0" at bounding box center [289, 592] width 160 height 29
paste input "5.058"
click at [264, 585] on input "05.058" at bounding box center [289, 592] width 160 height 29
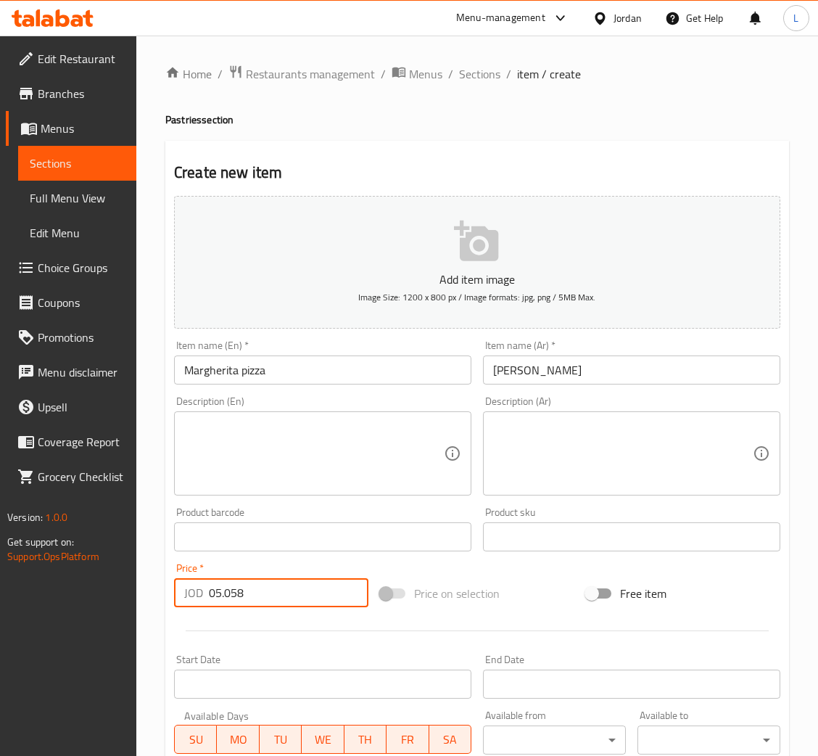
click at [264, 585] on input "05.058" at bounding box center [289, 592] width 160 height 29
paste input "number"
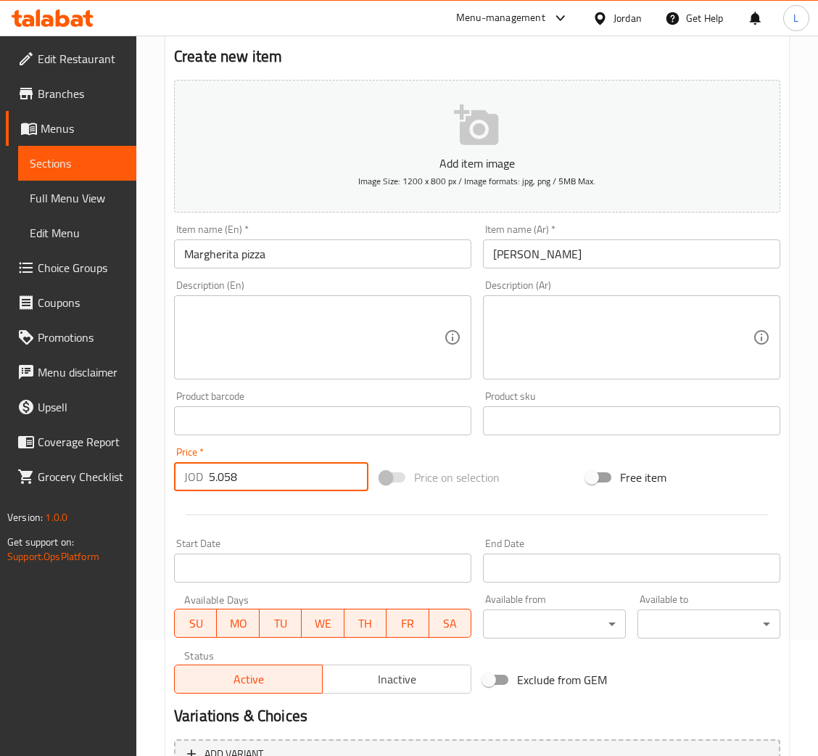
scroll to position [266, 0]
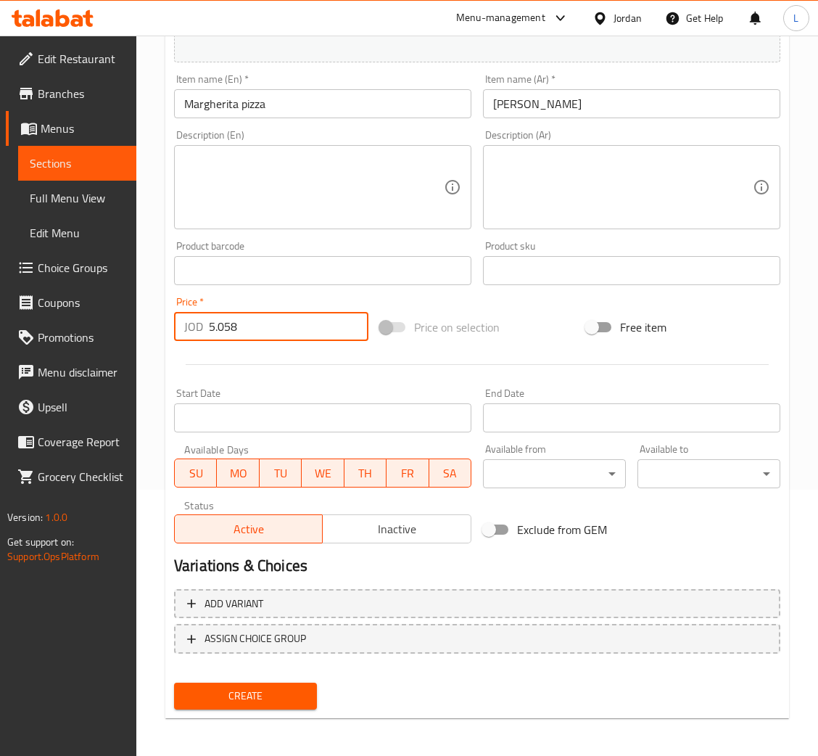
type input "5.058"
click at [247, 687] on span "Create" at bounding box center [246, 696] width 120 height 18
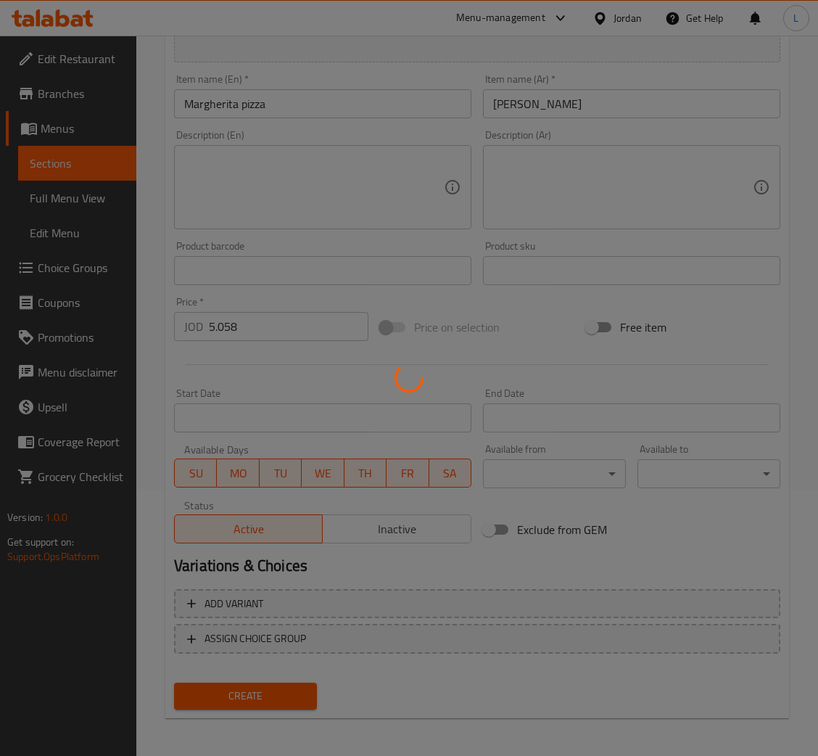
type input "0"
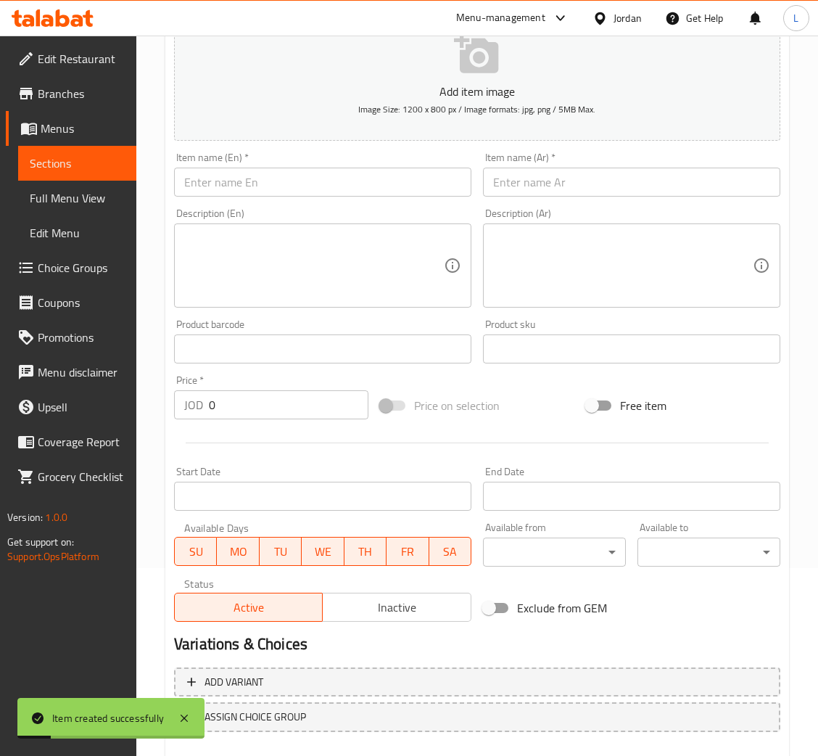
scroll to position [157, 0]
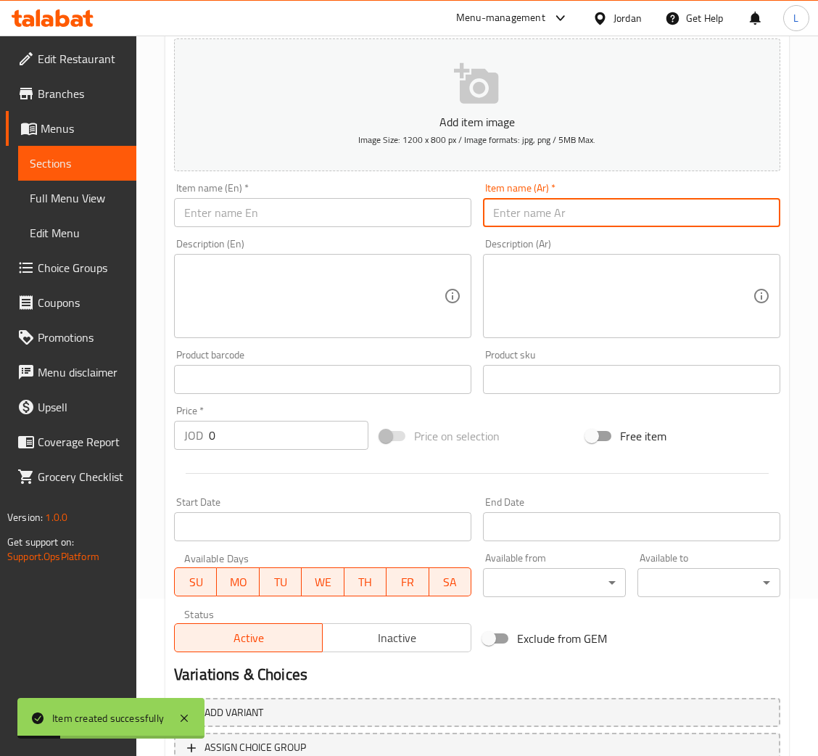
click at [552, 213] on input "text" at bounding box center [631, 212] width 297 height 29
paste input "بيتزا بالخضار"
type input "بيتزا بالخضار"
click at [428, 219] on input "text" at bounding box center [322, 212] width 297 height 29
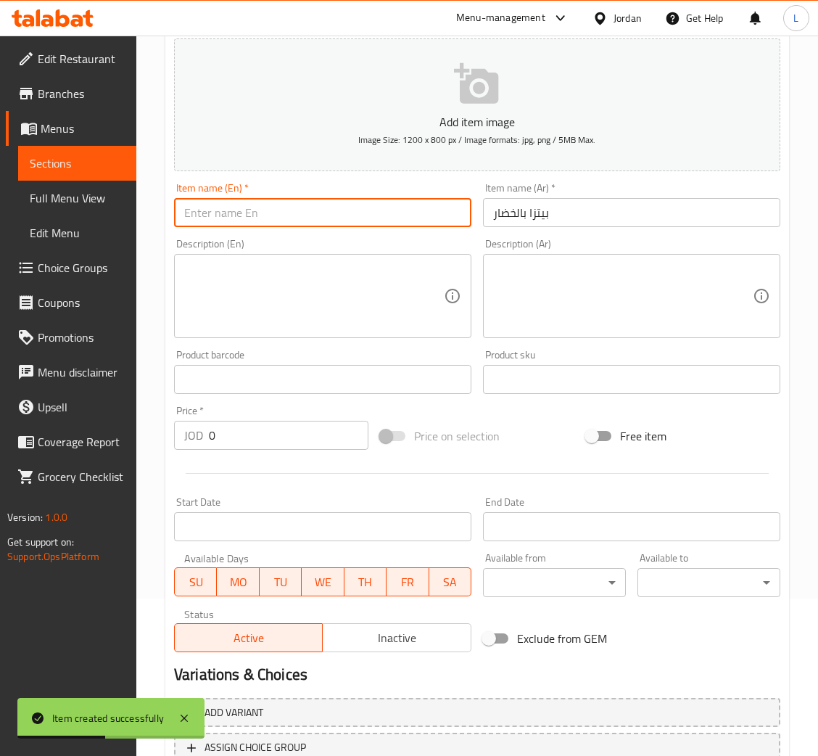
paste input "Pizza with vegetables"
type input "Pizza with vegetables"
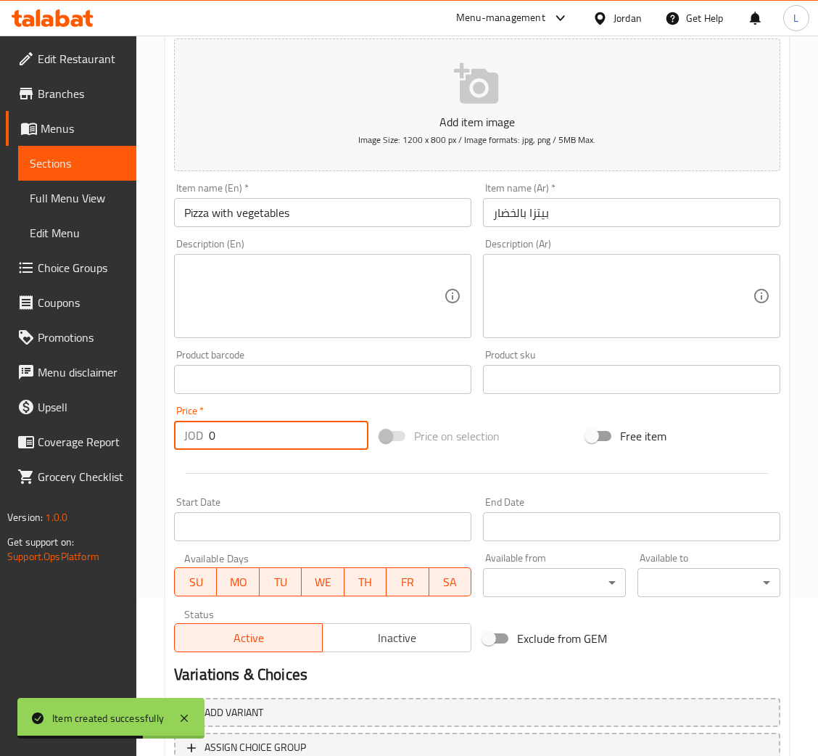
click at [317, 437] on input "0" at bounding box center [289, 435] width 160 height 29
paste input "6.248"
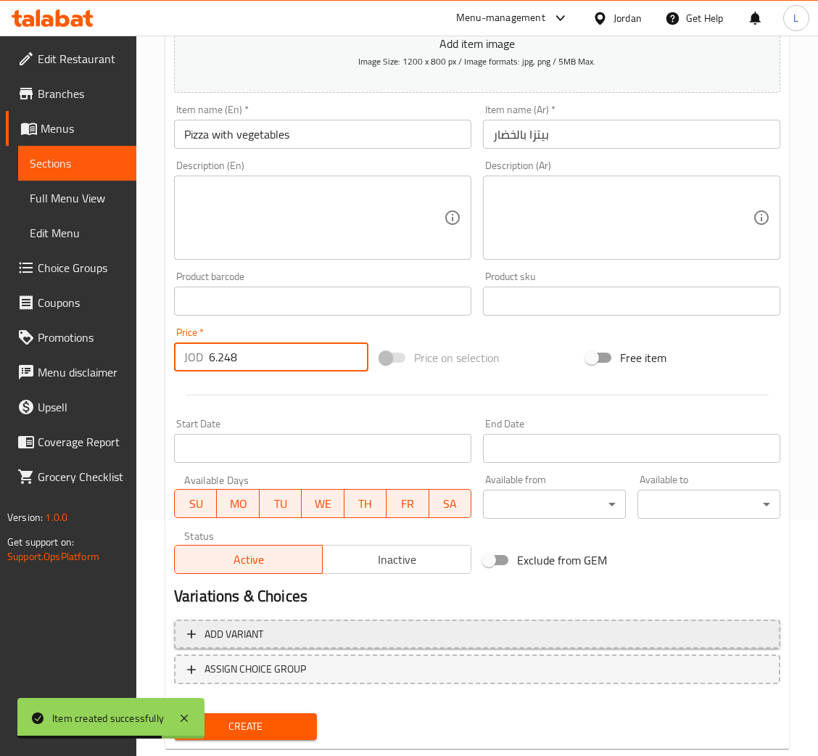
scroll to position [266, 0]
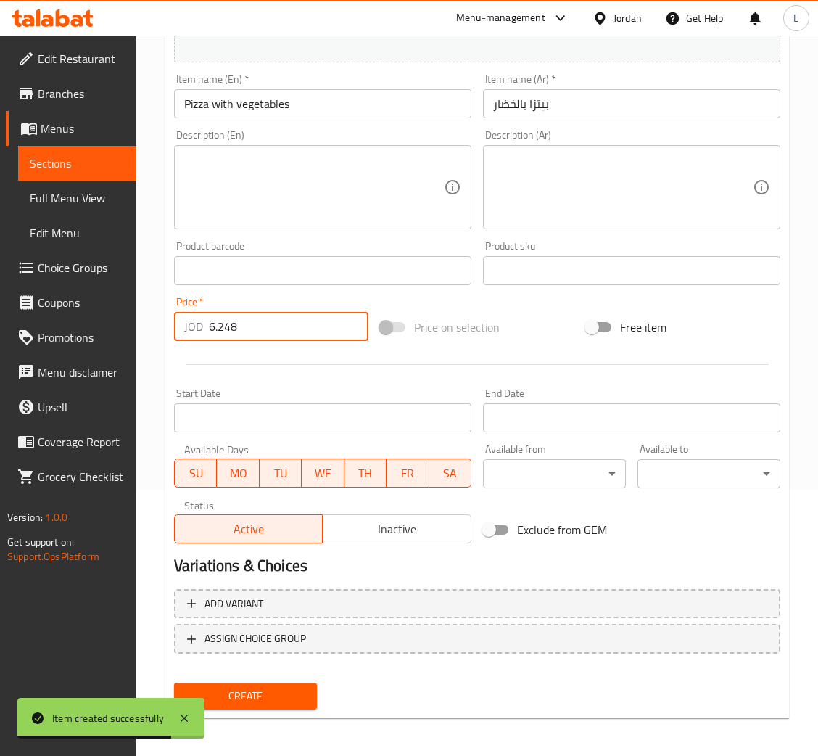
type input "6.248"
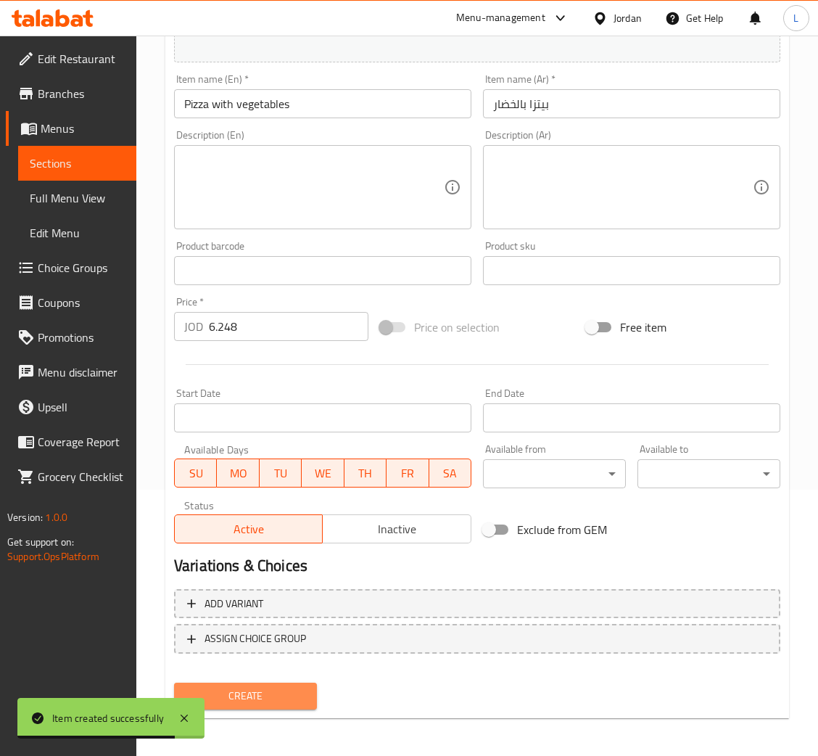
click at [297, 682] on button "Create" at bounding box center [245, 695] width 143 height 27
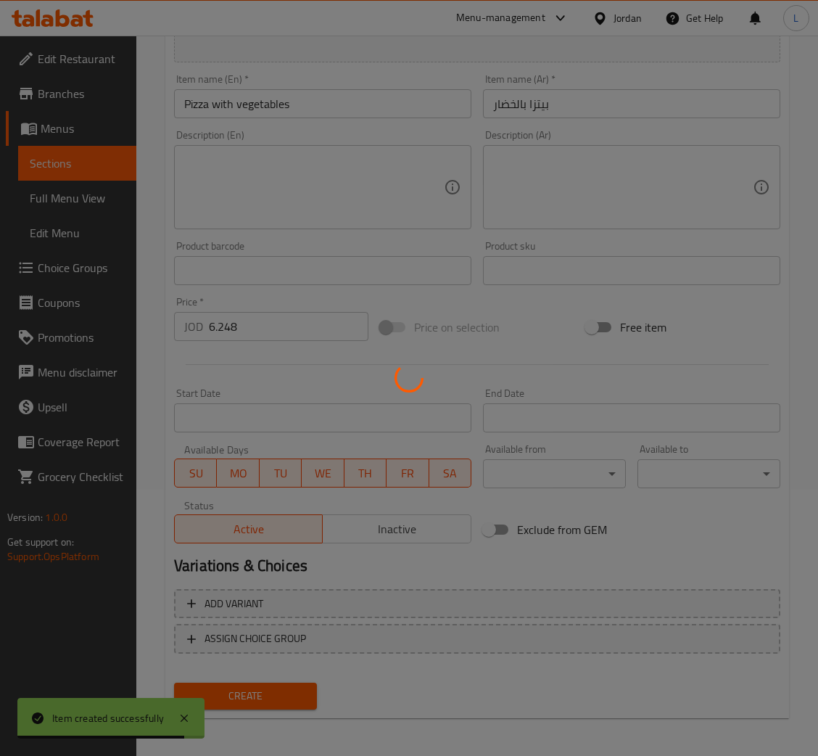
type input "0"
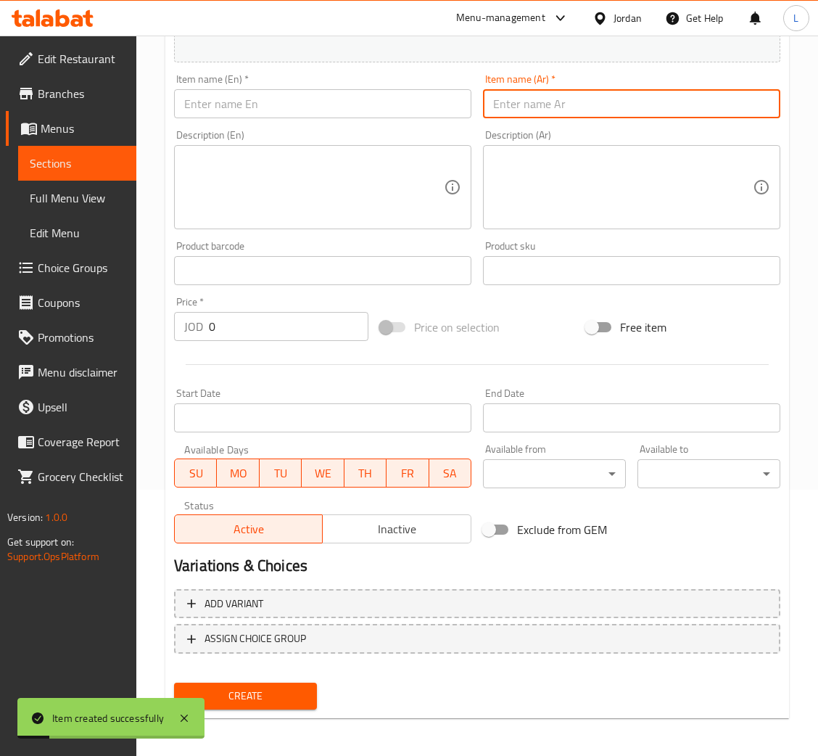
drag, startPoint x: 586, startPoint y: 107, endPoint x: 510, endPoint y: 113, distance: 75.7
click at [586, 107] on input "text" at bounding box center [631, 103] width 297 height 29
paste input "[PERSON_NAME]"
type input "[PERSON_NAME]"
drag, startPoint x: 421, startPoint y: 108, endPoint x: 437, endPoint y: 117, distance: 18.8
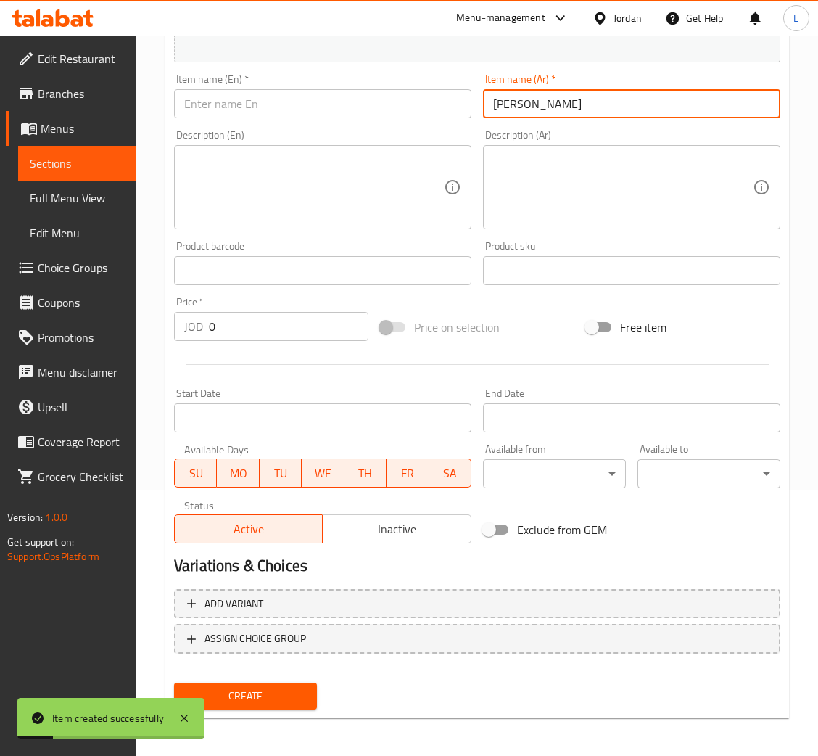
click at [421, 108] on input "text" at bounding box center [322, 103] width 297 height 29
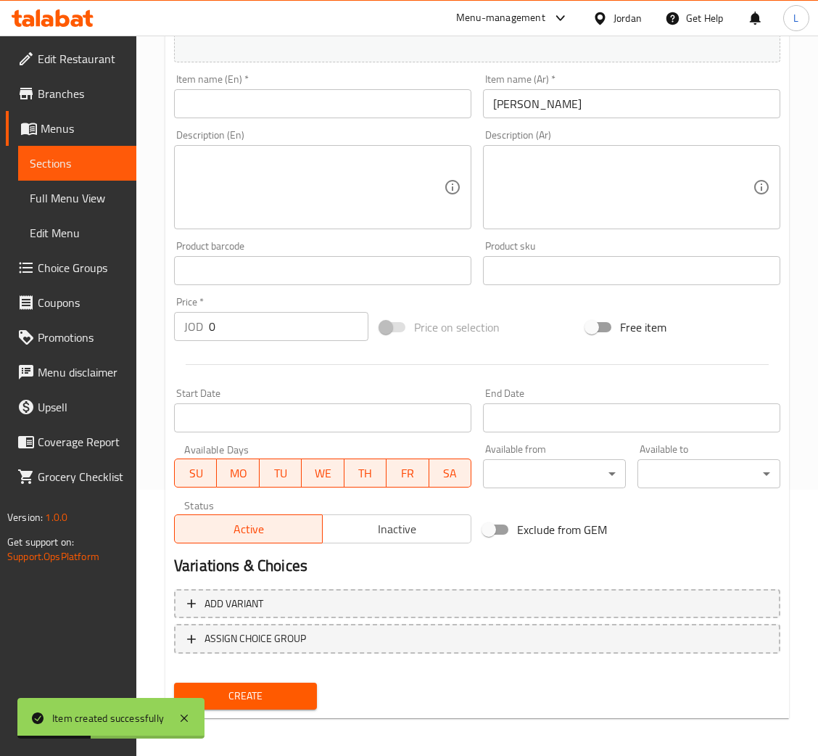
drag, startPoint x: 358, startPoint y: 99, endPoint x: 334, endPoint y: 115, distance: 28.4
click at [358, 99] on input "text" at bounding box center [322, 103] width 297 height 29
paste input "6.486"
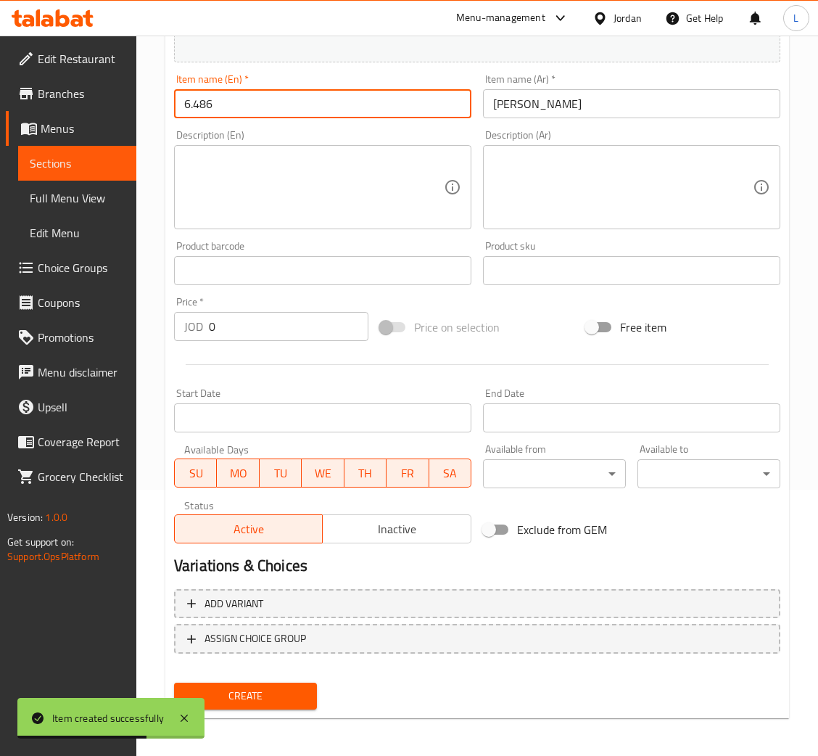
click at [521, 98] on input "[PERSON_NAME]" at bounding box center [631, 103] width 297 height 29
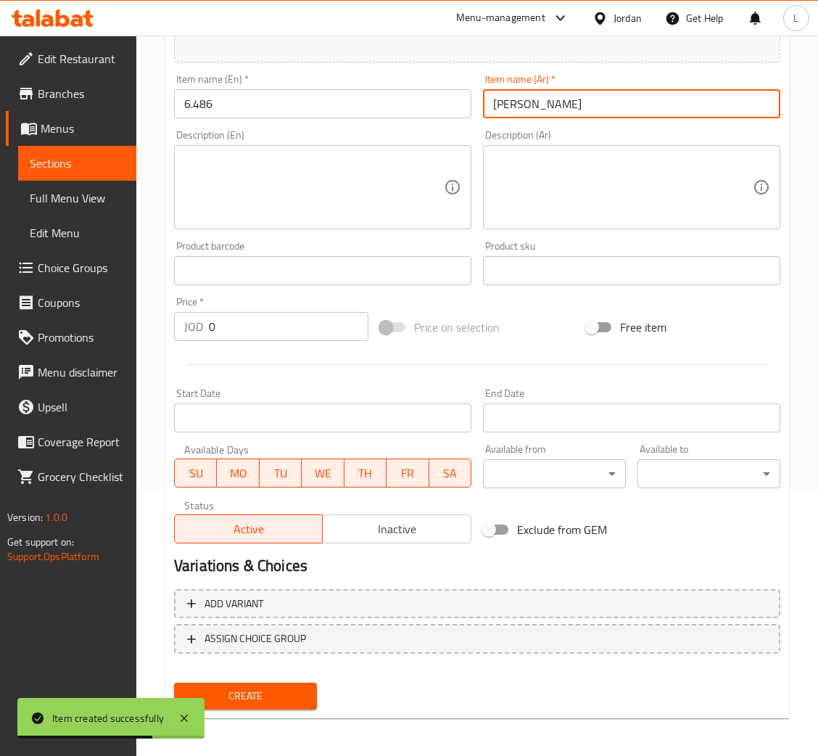
click at [521, 98] on input "[PERSON_NAME]" at bounding box center [631, 103] width 297 height 29
click at [314, 103] on input "6.486" at bounding box center [322, 103] width 297 height 29
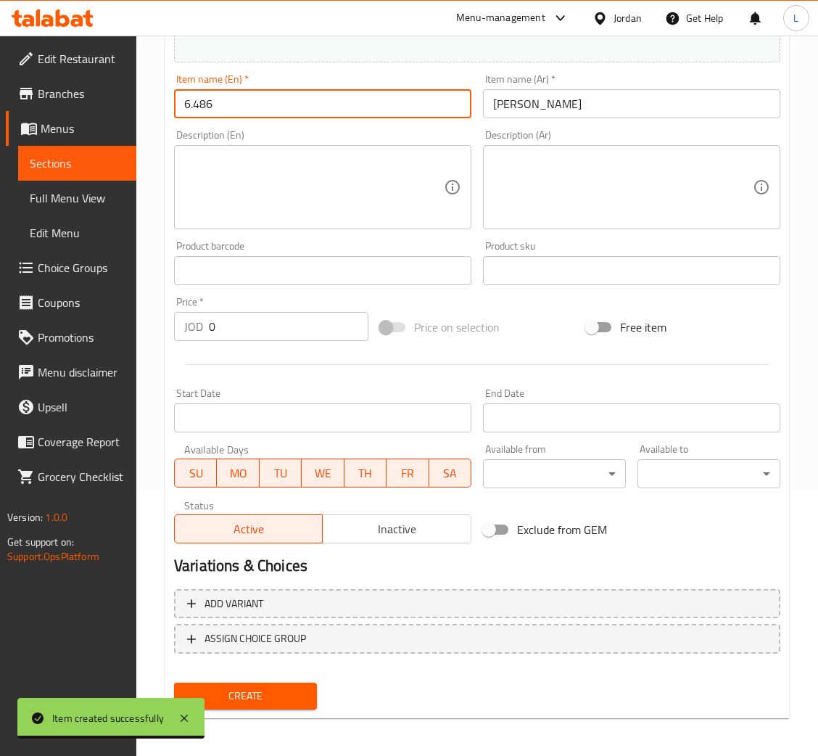
click at [314, 103] on input "6.486" at bounding box center [322, 103] width 297 height 29
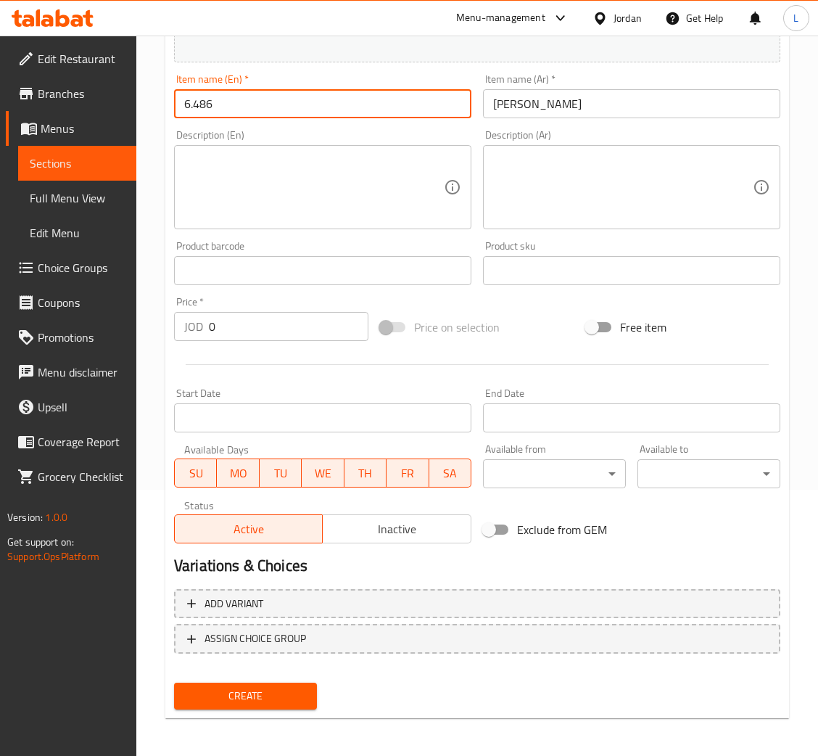
paste input "Salami pizza"
type input "Salami pizza"
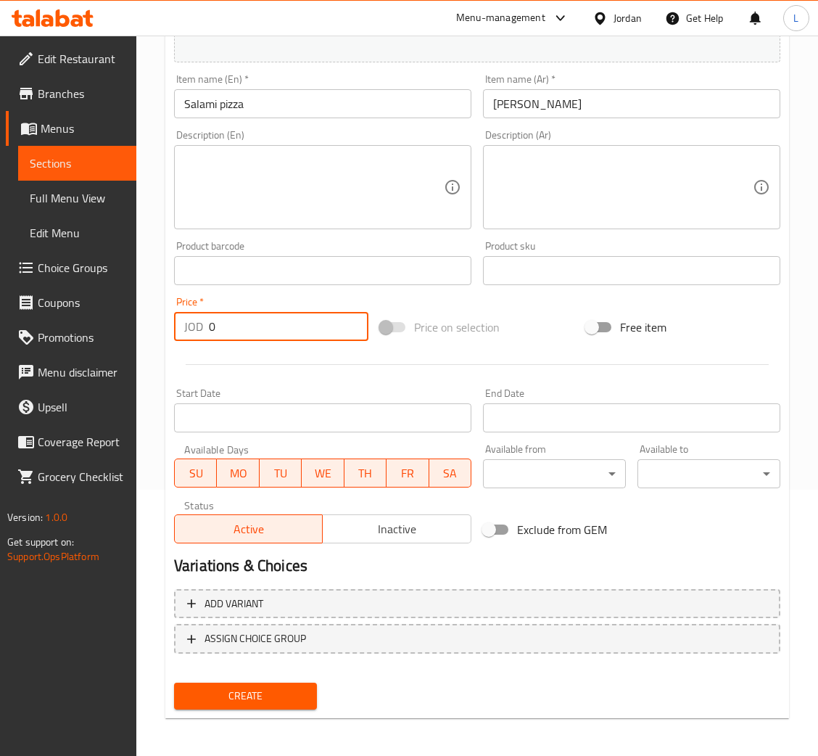
click at [278, 328] on input "0" at bounding box center [289, 326] width 160 height 29
click at [297, 328] on input "0" at bounding box center [289, 326] width 160 height 29
paste input "6.486"
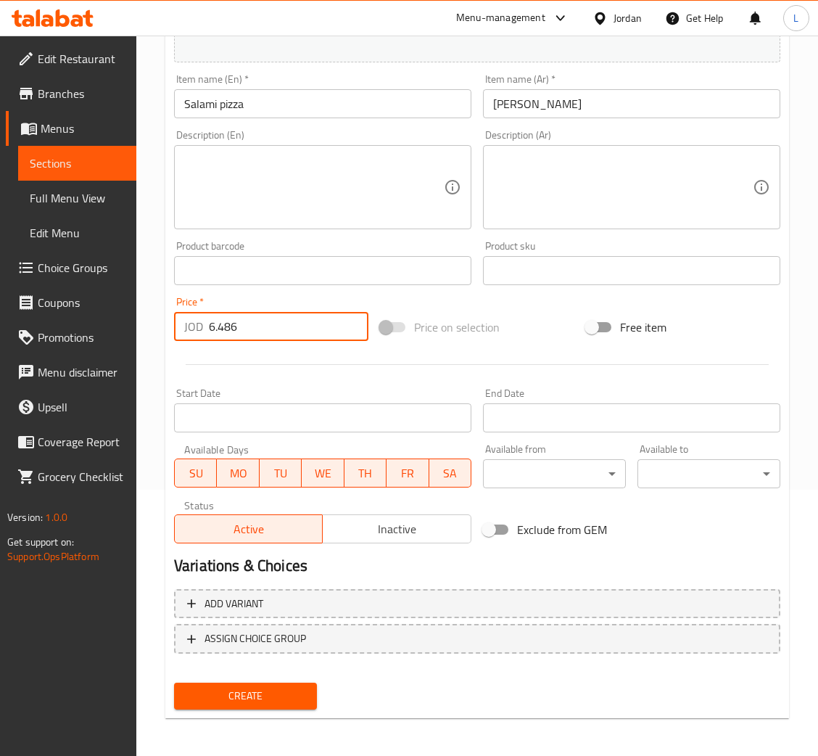
type input "6.486"
click at [233, 682] on button "Create" at bounding box center [245, 695] width 143 height 27
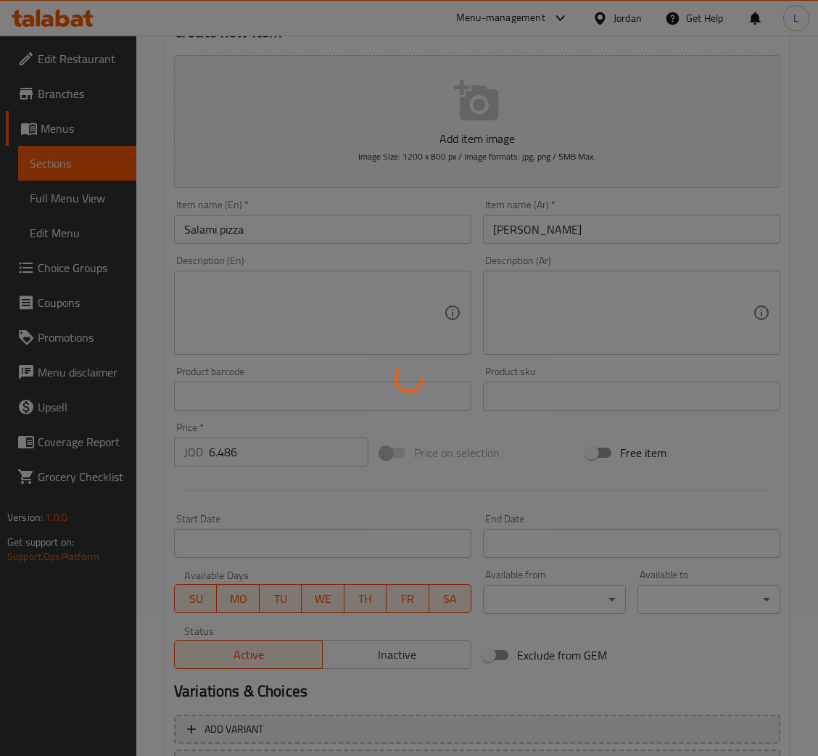
scroll to position [0, 0]
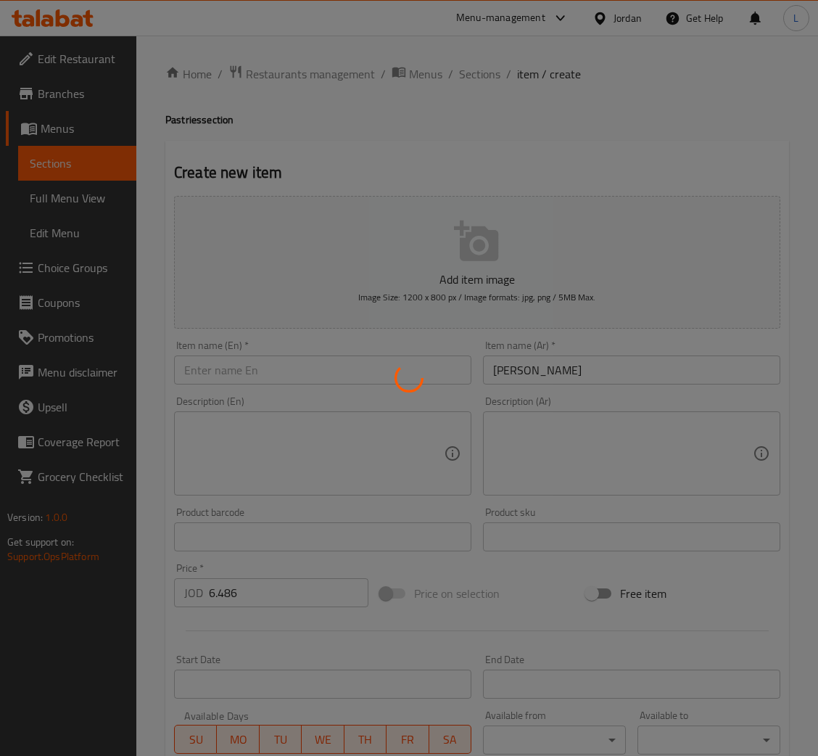
type input "0"
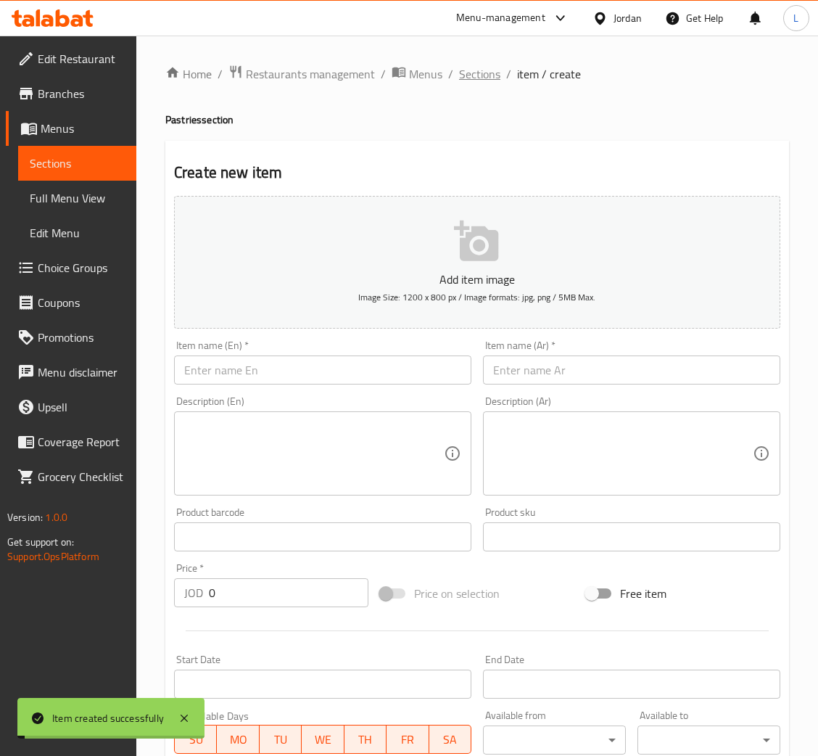
click at [481, 69] on span "Sections" at bounding box center [479, 73] width 41 height 17
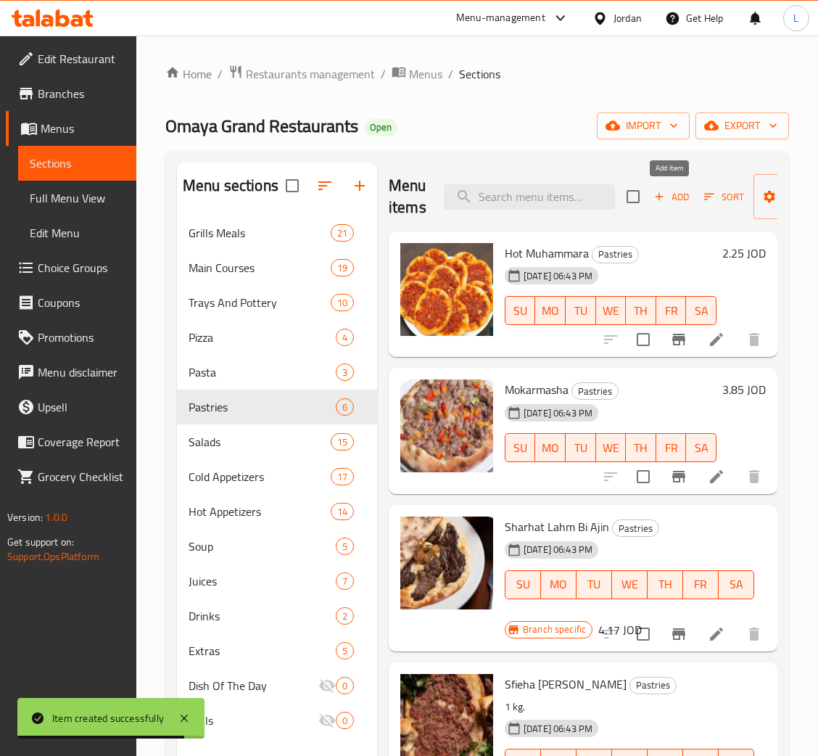
click at [674, 195] on span "Add" at bounding box center [671, 197] width 39 height 17
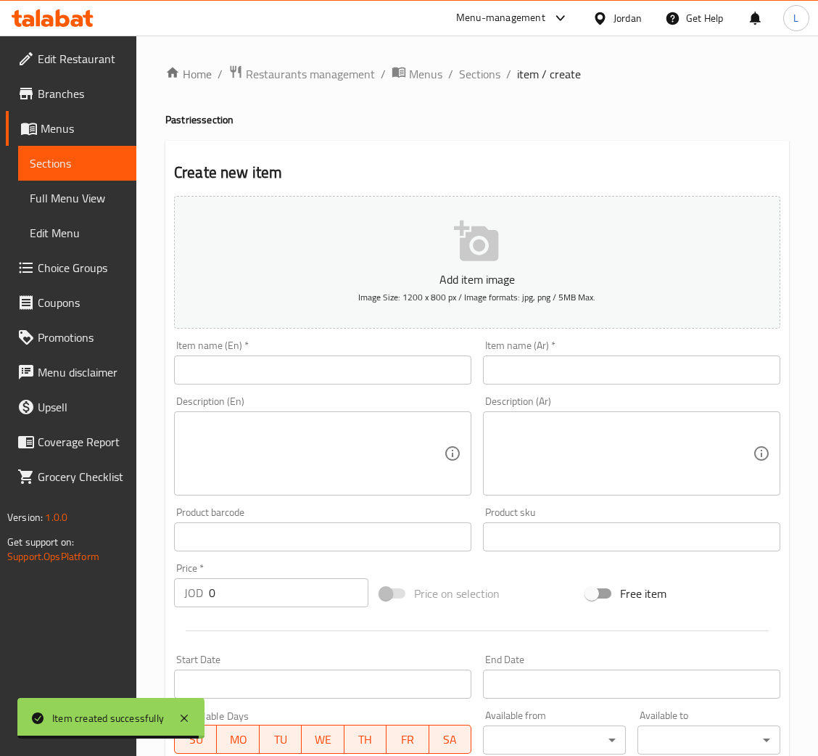
drag, startPoint x: 534, startPoint y: 364, endPoint x: 473, endPoint y: 380, distance: 63.7
click at [534, 365] on input "text" at bounding box center [631, 369] width 297 height 29
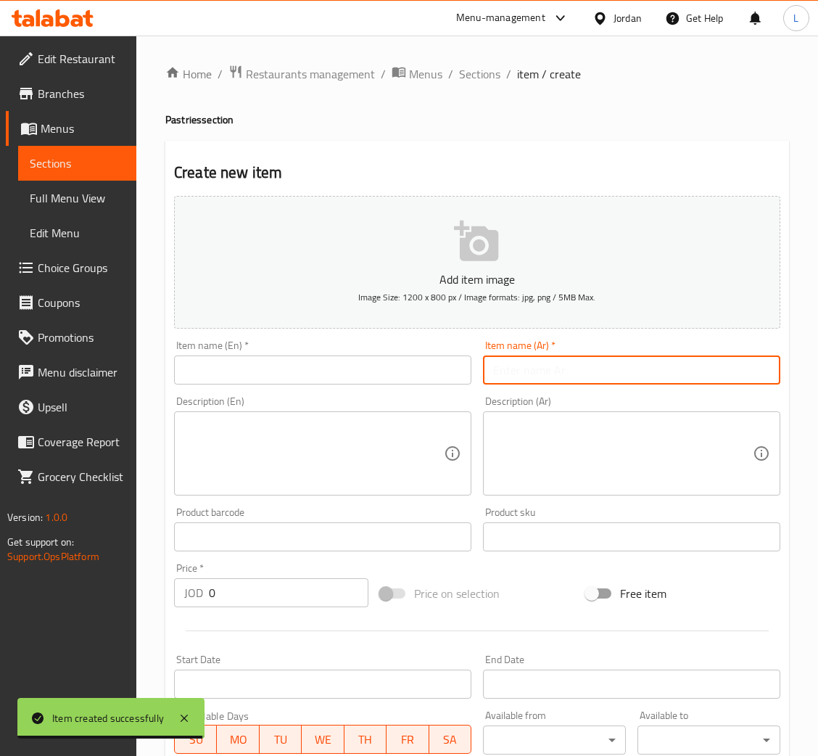
paste input "بيتزا الفريدو"
type input "بيتزا الفريدو"
click at [421, 378] on input "text" at bounding box center [322, 369] width 297 height 29
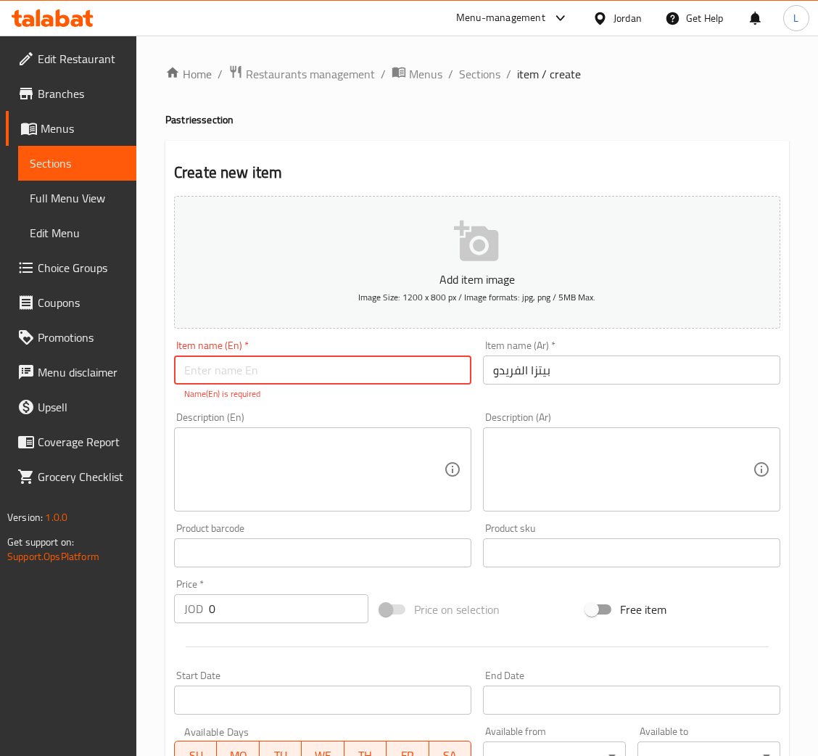
paste input "Alfredo pizza"
type input "Alfredo pizza"
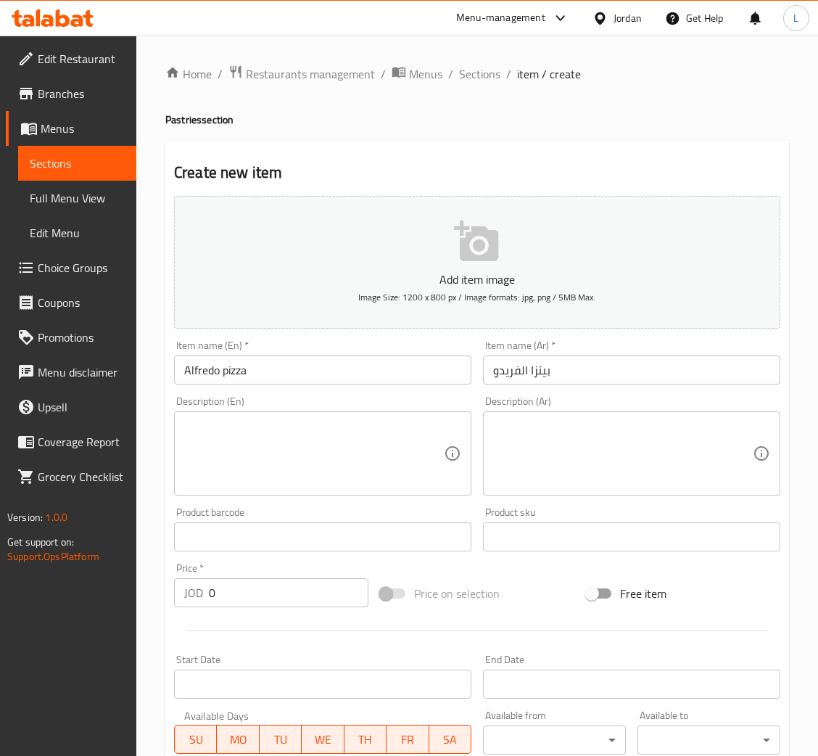
click at [247, 590] on input "0" at bounding box center [289, 592] width 160 height 29
paste input "6.545"
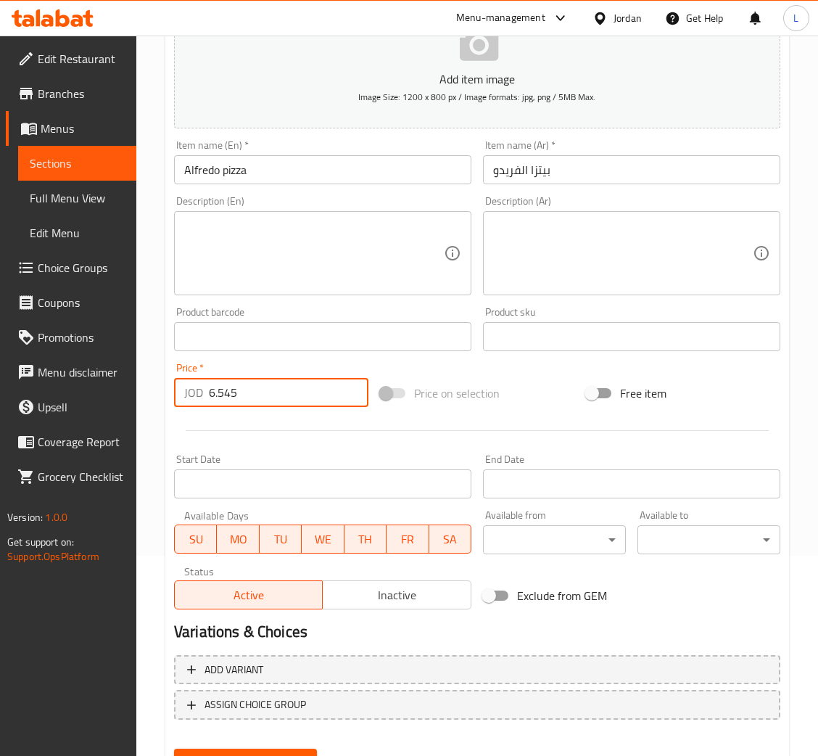
scroll to position [266, 0]
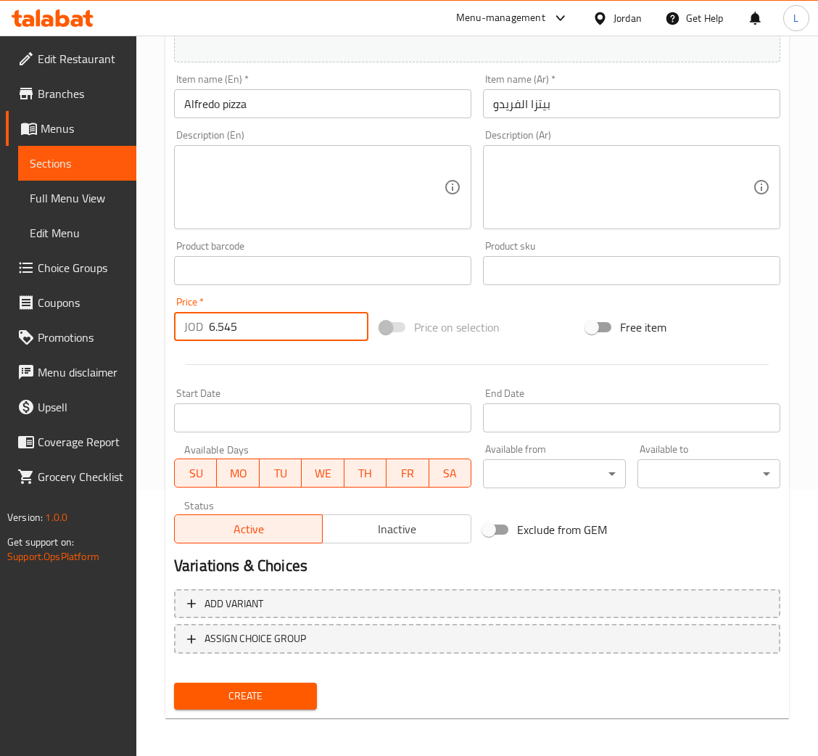
type input "6.545"
click at [249, 702] on span "Create" at bounding box center [246, 696] width 120 height 18
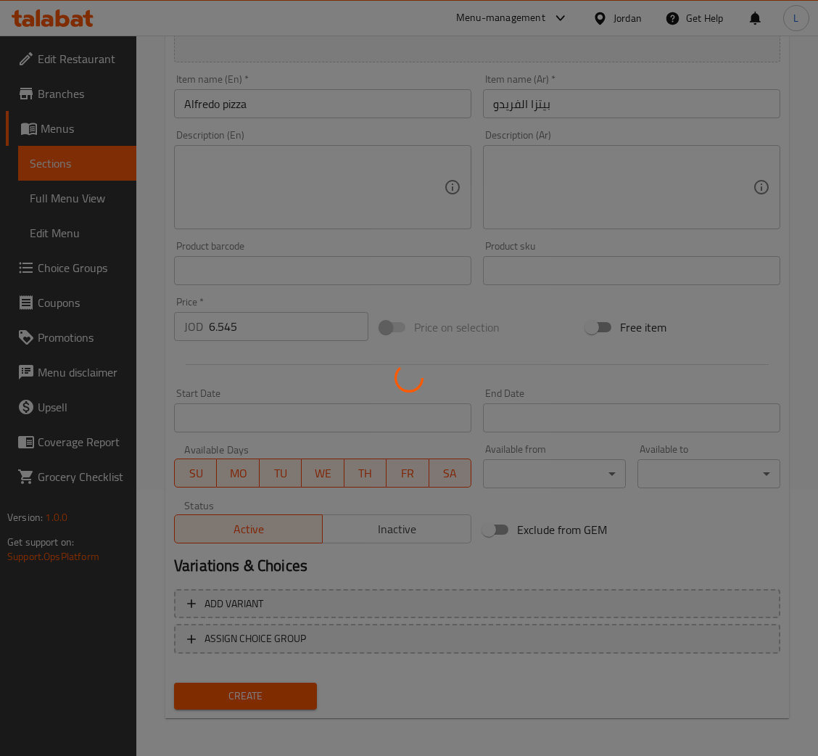
type input "0"
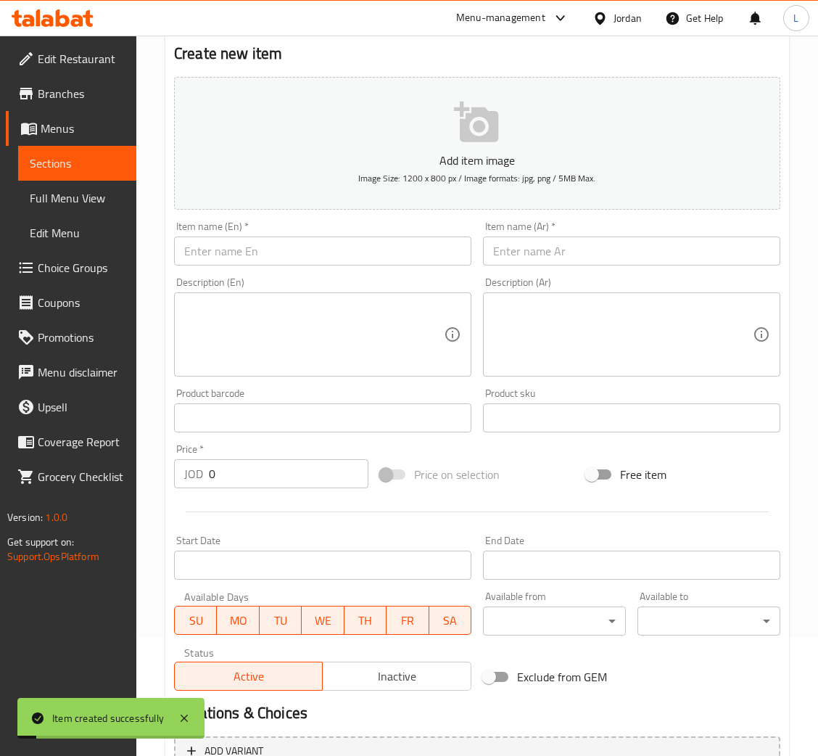
scroll to position [0, 0]
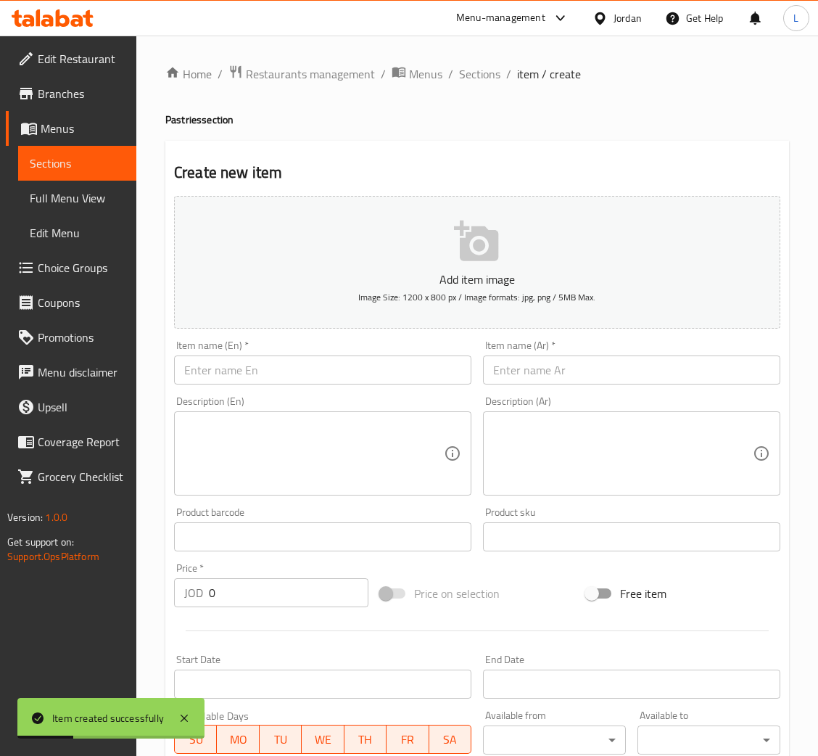
drag, startPoint x: 476, startPoint y: 67, endPoint x: 502, endPoint y: 89, distance: 33.9
click at [476, 67] on span "Sections" at bounding box center [479, 73] width 41 height 17
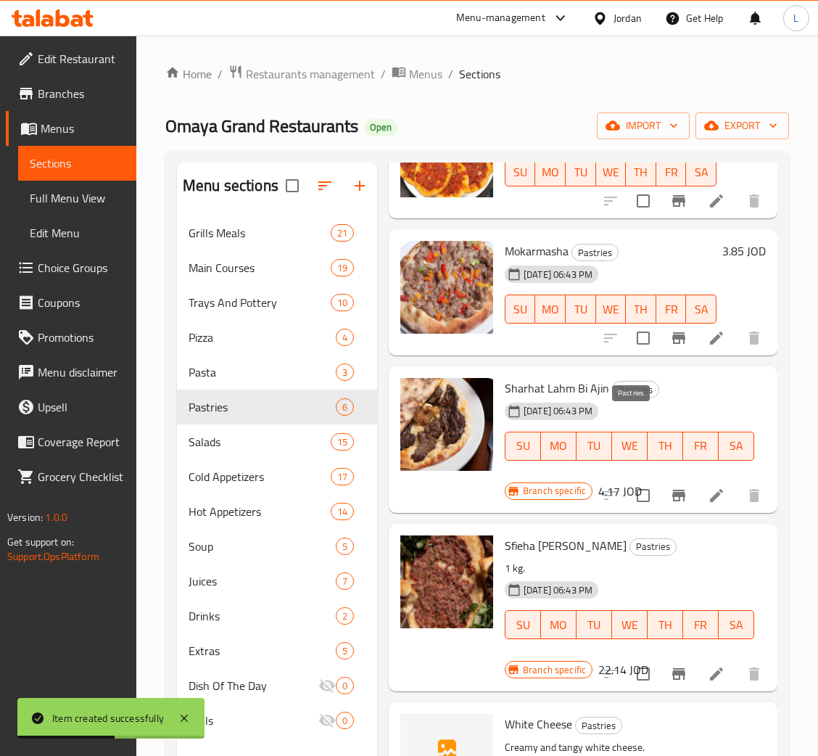
scroll to position [109, 0]
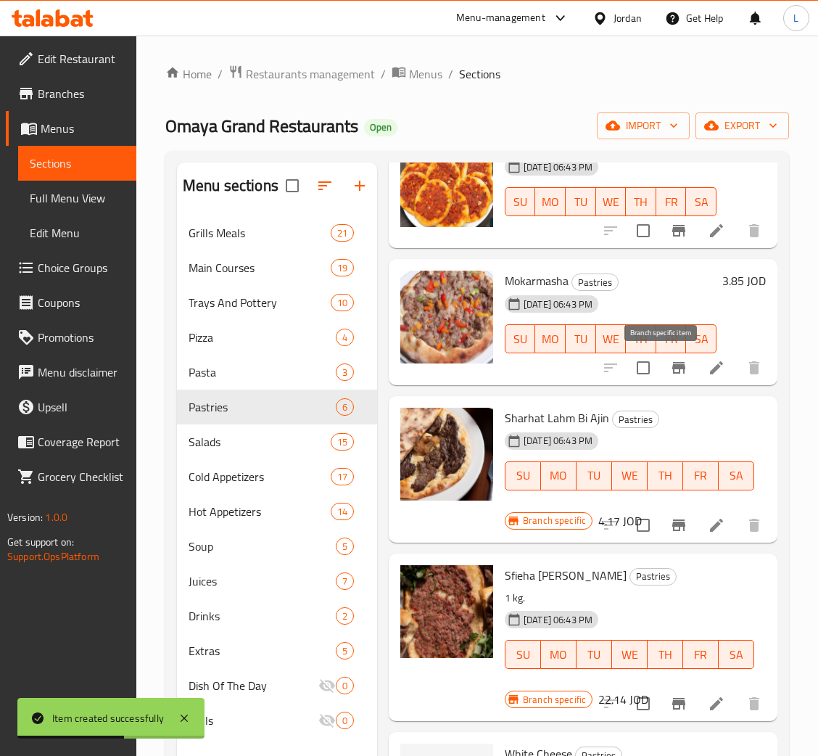
click at [672, 367] on icon "Branch-specific-item" at bounding box center [678, 368] width 13 height 12
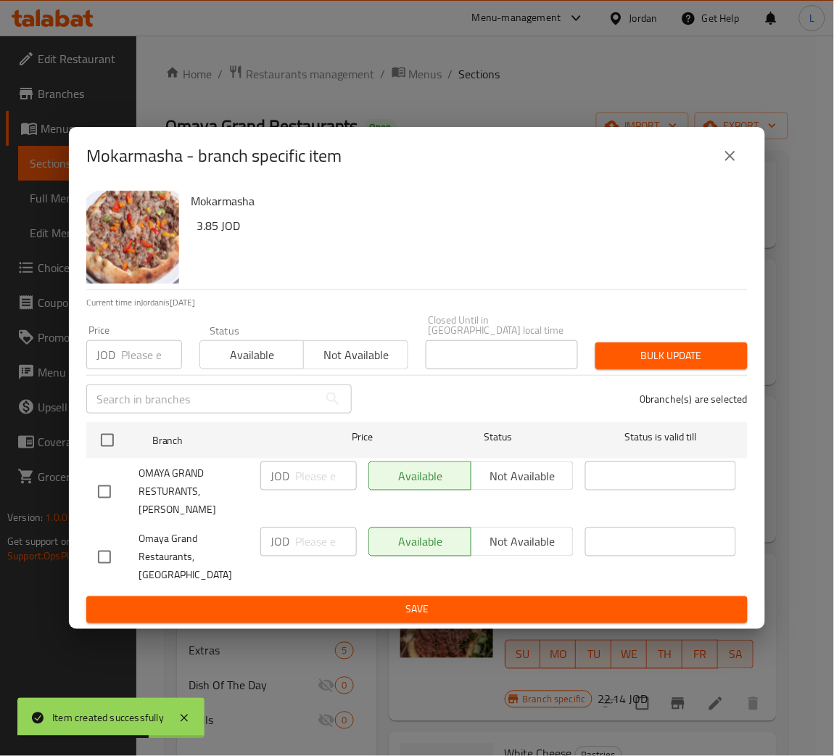
click at [128, 356] on input "number" at bounding box center [151, 354] width 61 height 29
paste input "4.760"
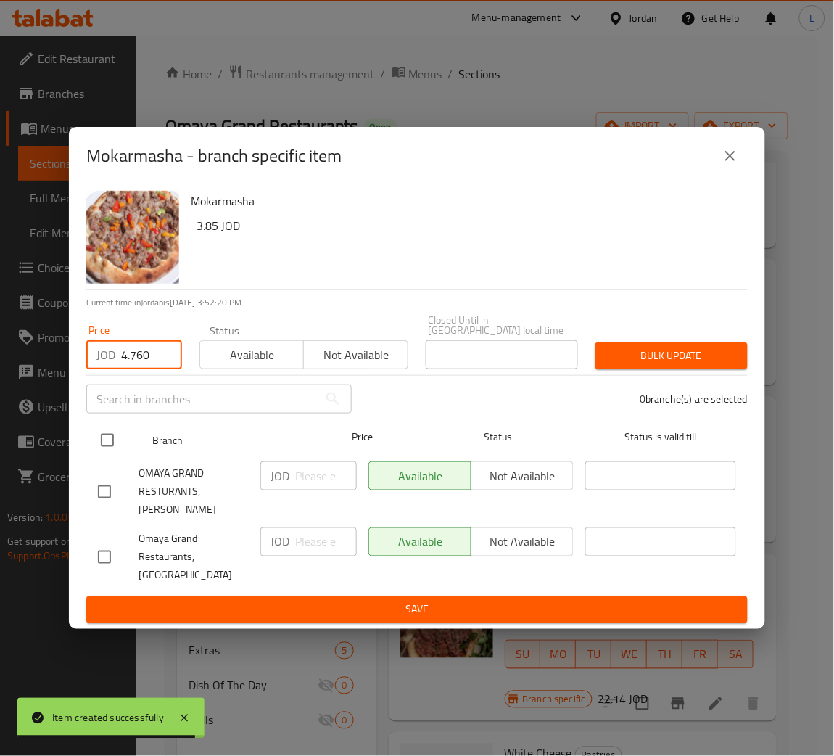
type input "4.760"
click at [111, 447] on input "checkbox" at bounding box center [107, 440] width 30 height 30
checkbox input "true"
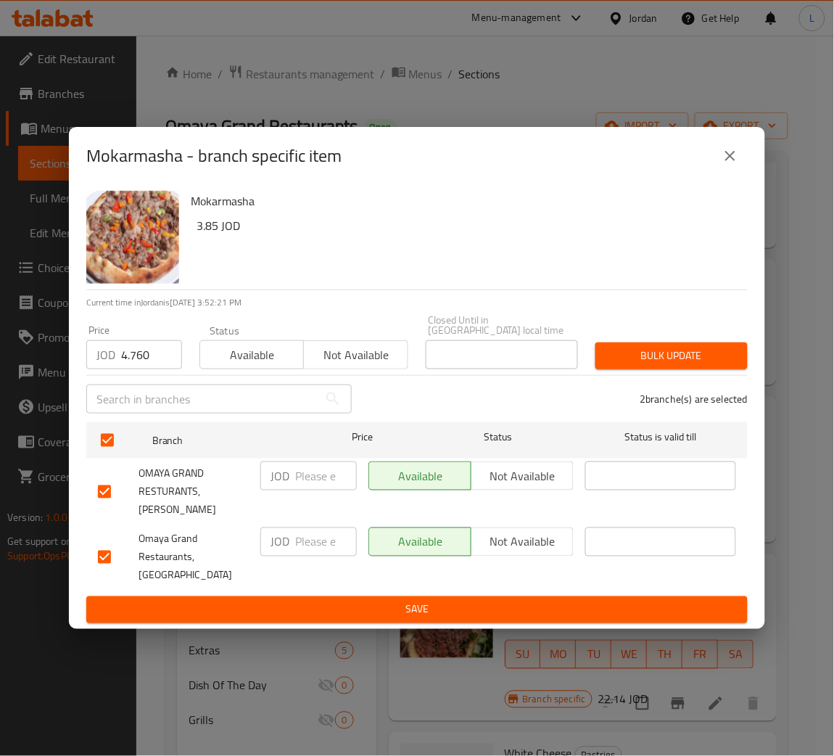
click at [669, 364] on span "Bulk update" at bounding box center [671, 356] width 129 height 18
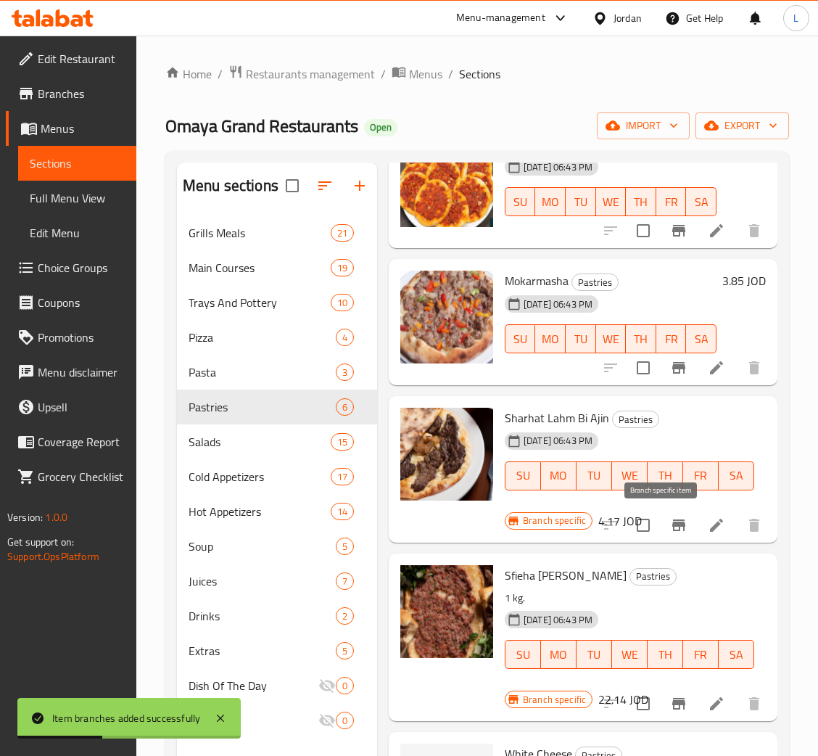
click at [672, 520] on icon "Branch-specific-item" at bounding box center [678, 525] width 13 height 12
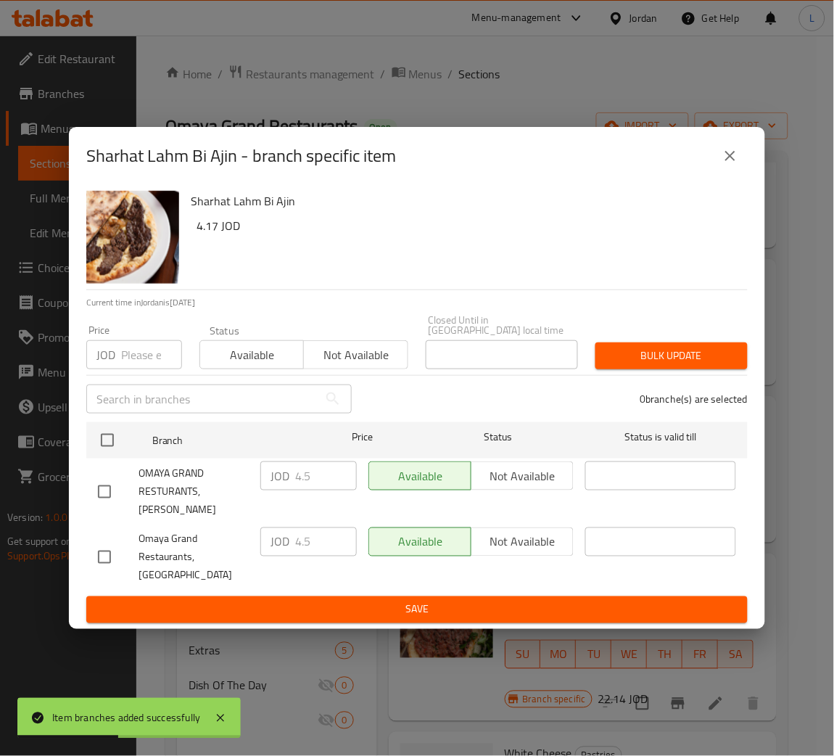
click at [141, 364] on input "number" at bounding box center [151, 354] width 61 height 29
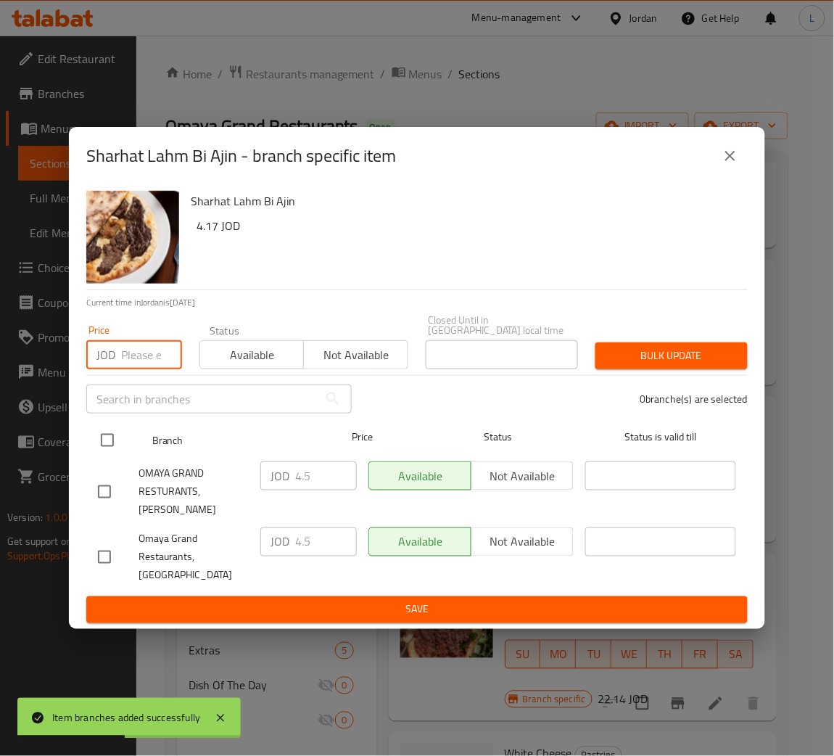
paste input "4.760"
type input "4.760"
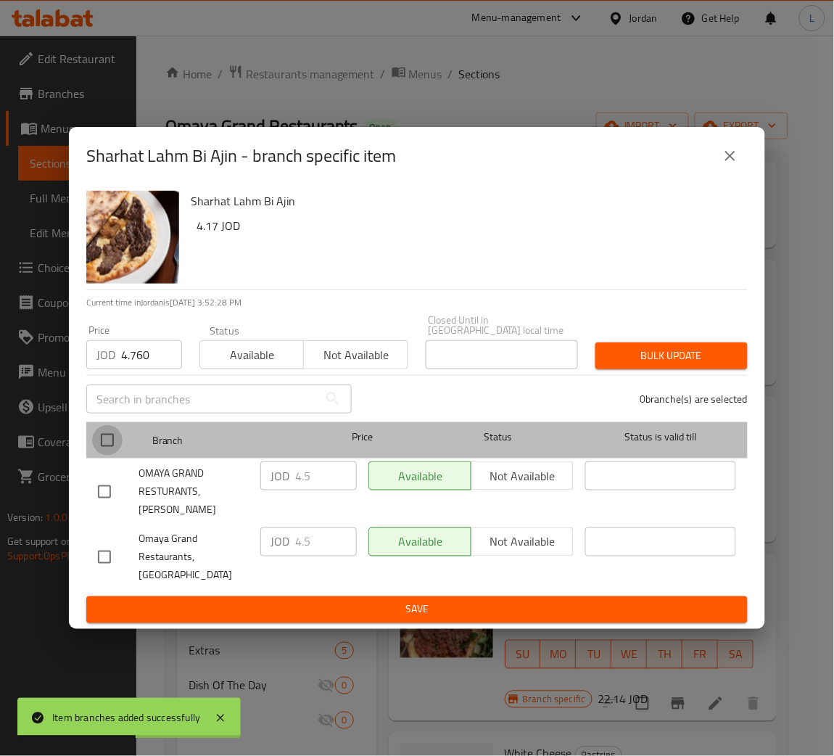
click at [99, 443] on input "checkbox" at bounding box center [107, 440] width 30 height 30
checkbox input "true"
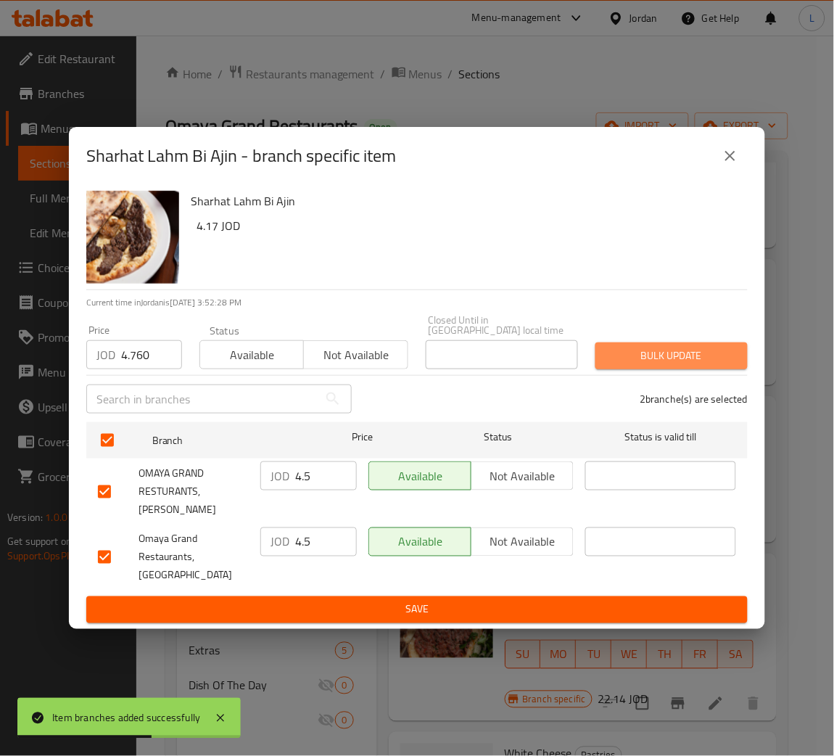
click at [611, 361] on span "Bulk update" at bounding box center [671, 356] width 129 height 18
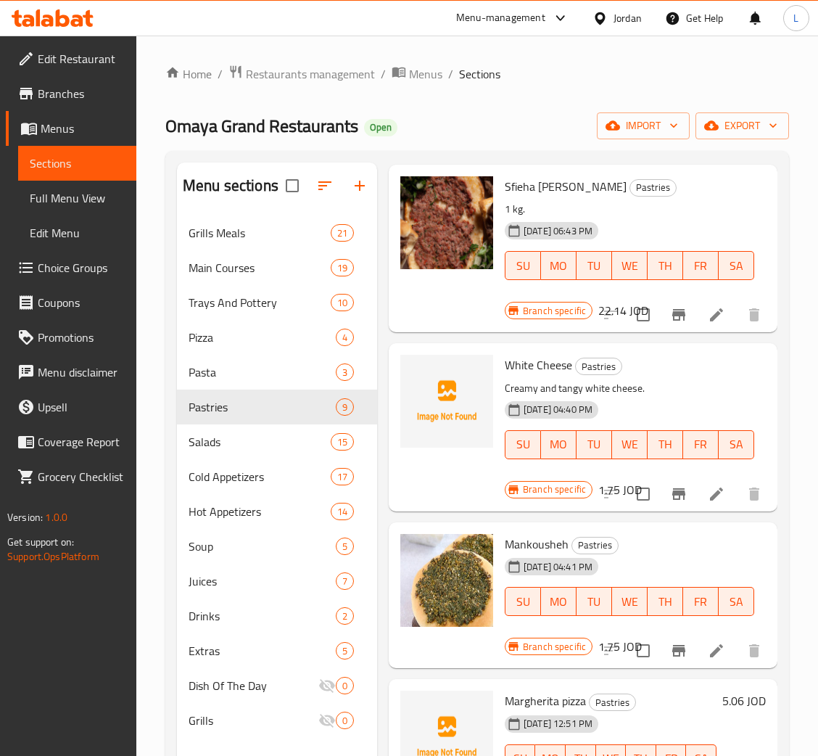
scroll to position [543, 0]
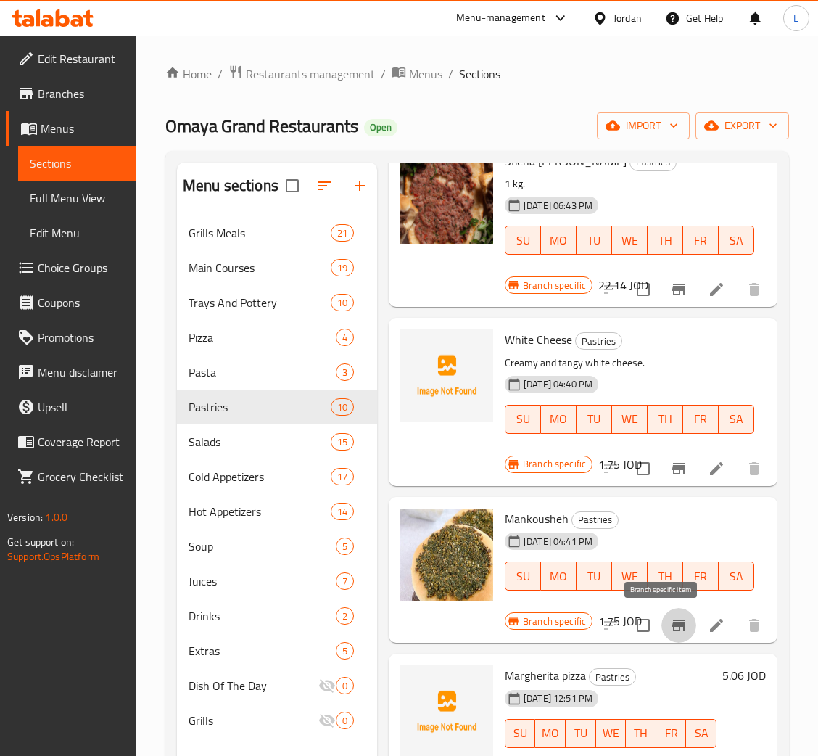
click at [672, 624] on icon "Branch-specific-item" at bounding box center [678, 625] width 13 height 12
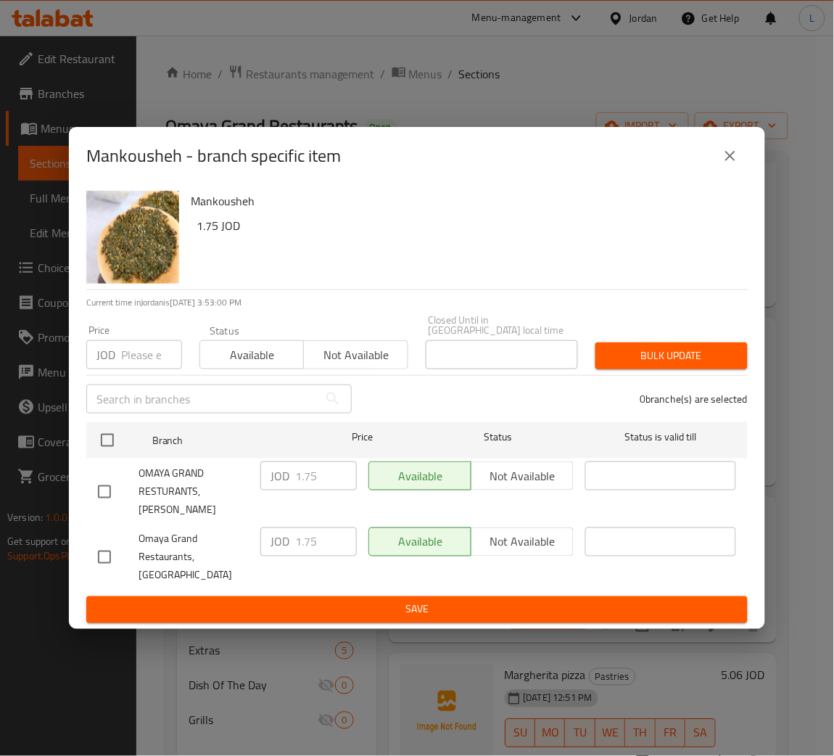
click at [141, 358] on input "number" at bounding box center [151, 354] width 61 height 29
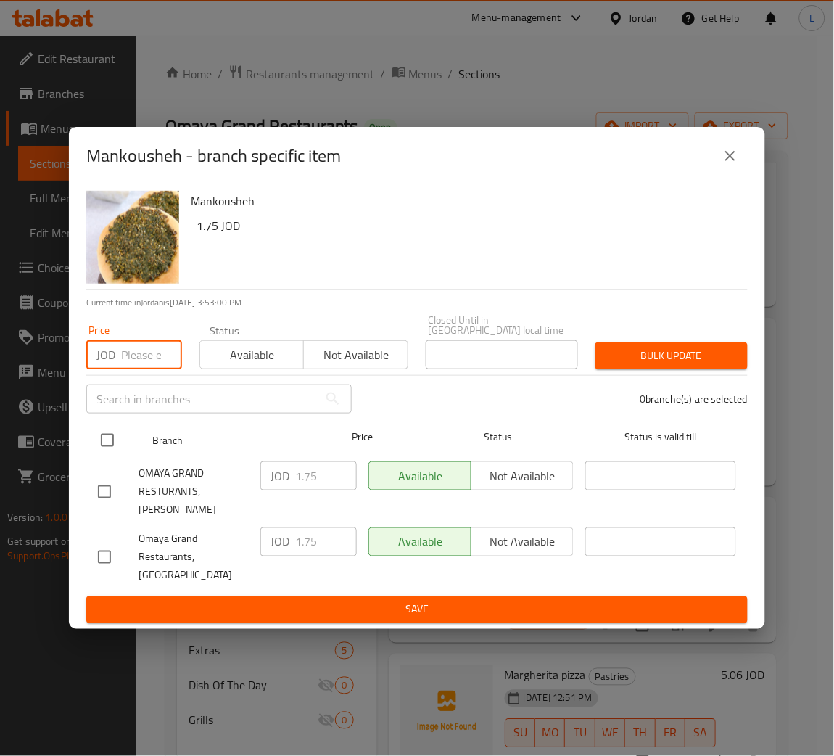
paste input "1.785"
type input "1.785"
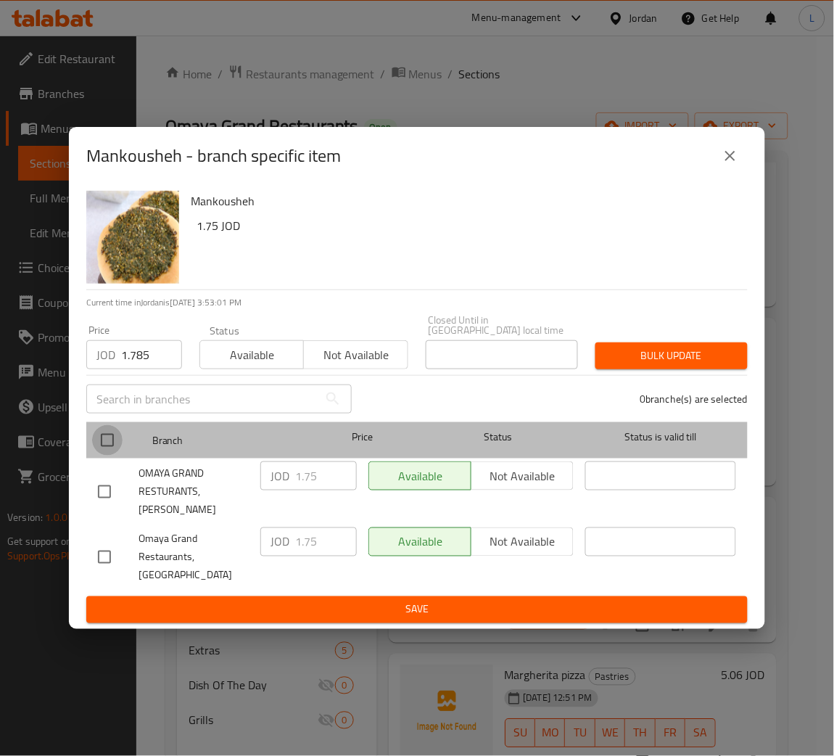
click at [103, 451] on input "checkbox" at bounding box center [107, 440] width 30 height 30
checkbox input "true"
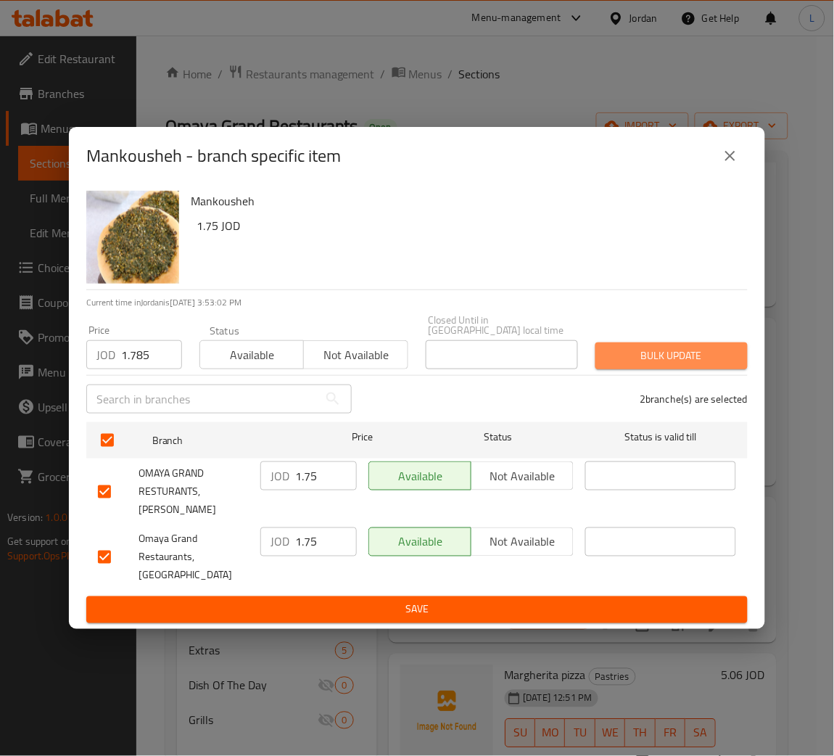
click at [636, 361] on span "Bulk update" at bounding box center [671, 356] width 129 height 18
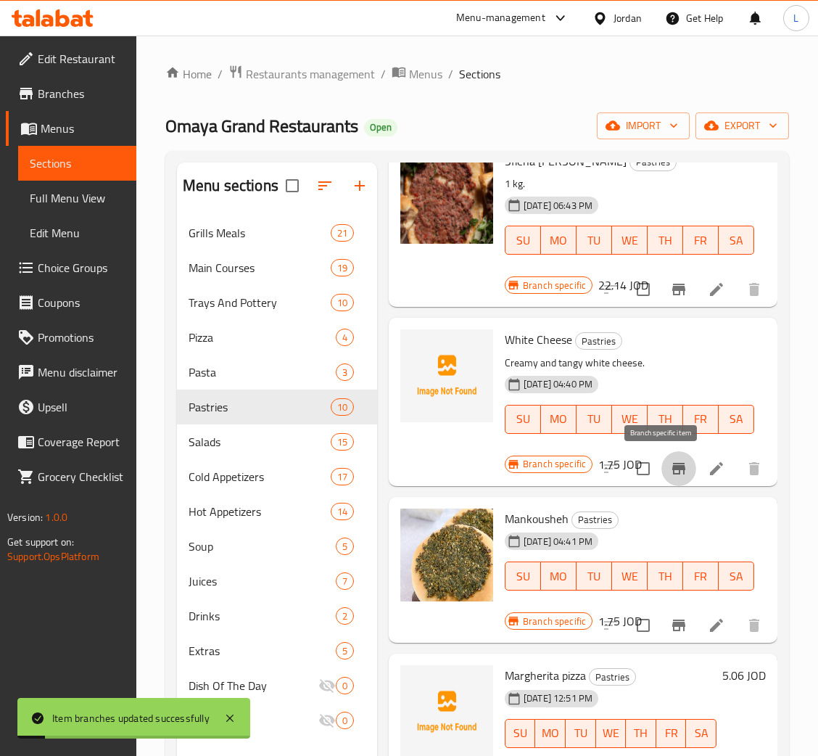
click at [661, 477] on button "Branch-specific-item" at bounding box center [678, 468] width 35 height 35
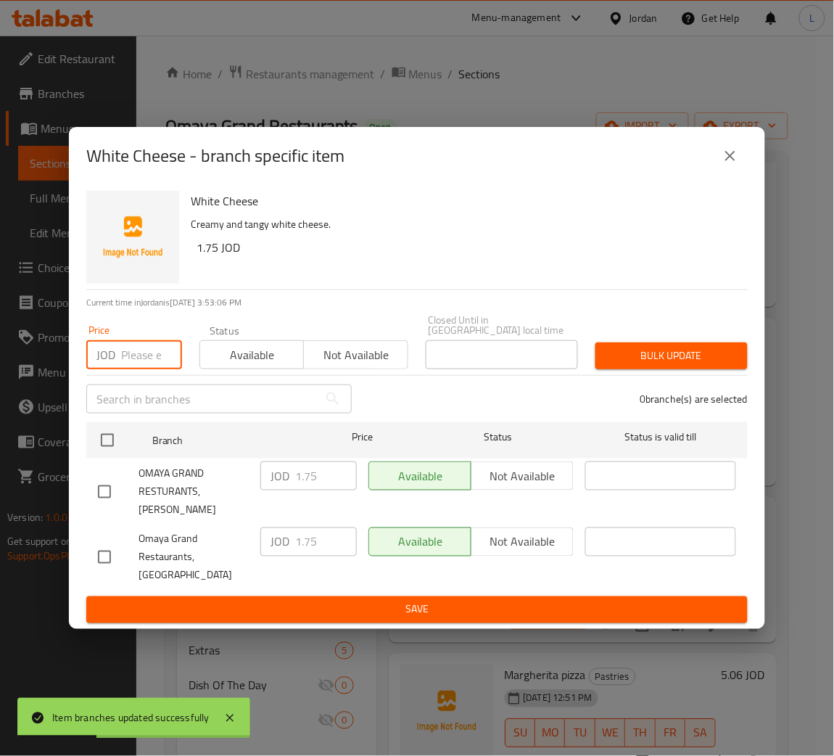
click at [149, 368] on input "number" at bounding box center [151, 354] width 61 height 29
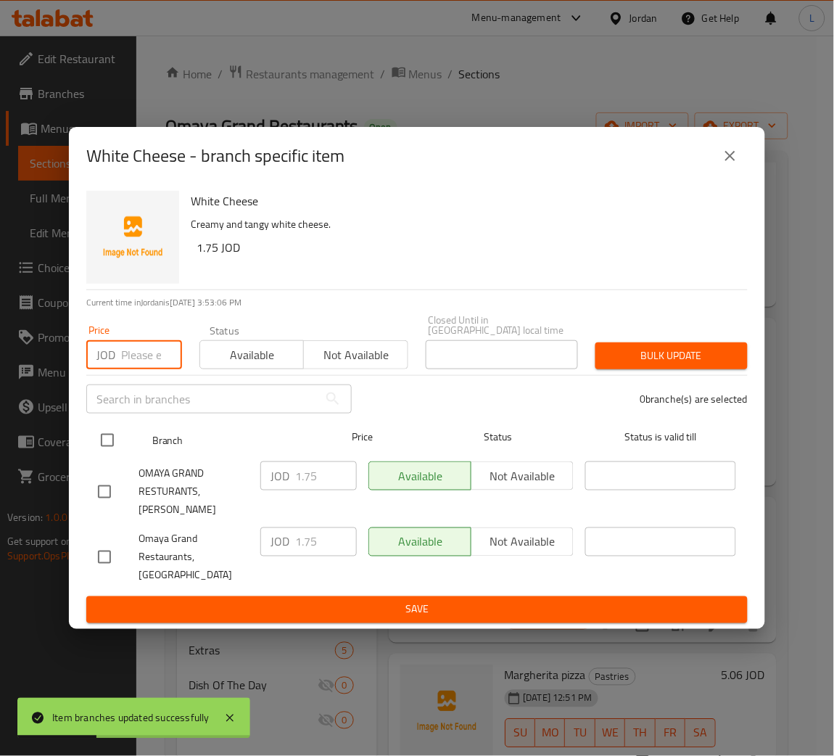
paste input "1.785"
type input "1.785"
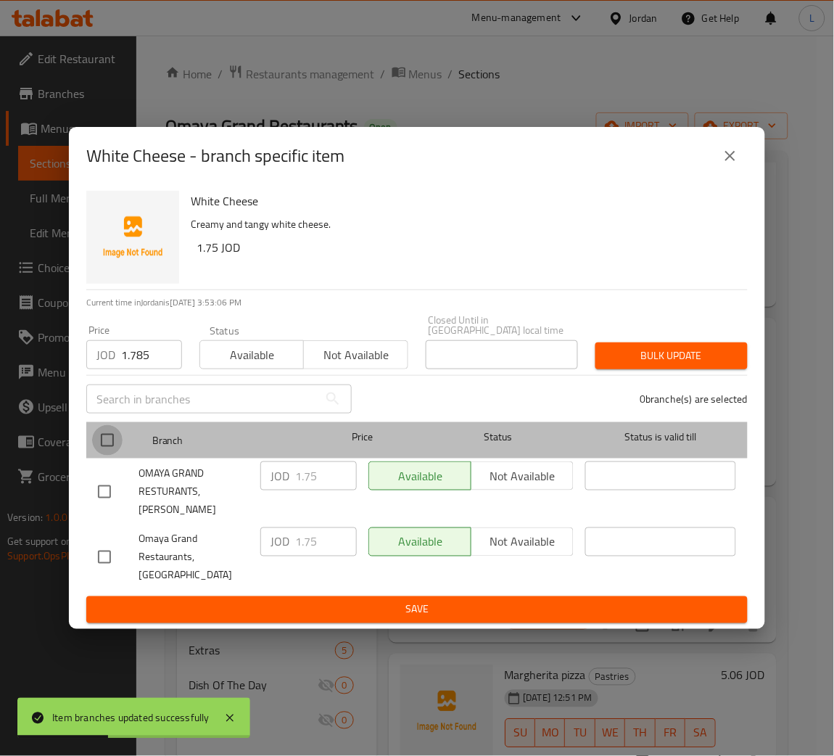
click at [107, 448] on input "checkbox" at bounding box center [107, 440] width 30 height 30
checkbox input "true"
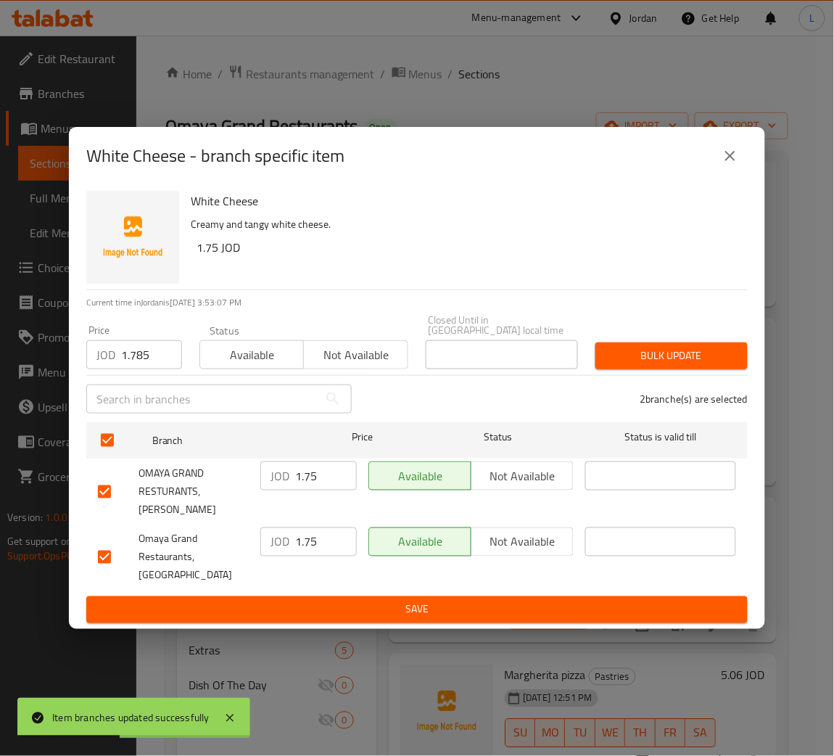
click at [627, 351] on span "Bulk update" at bounding box center [671, 356] width 129 height 18
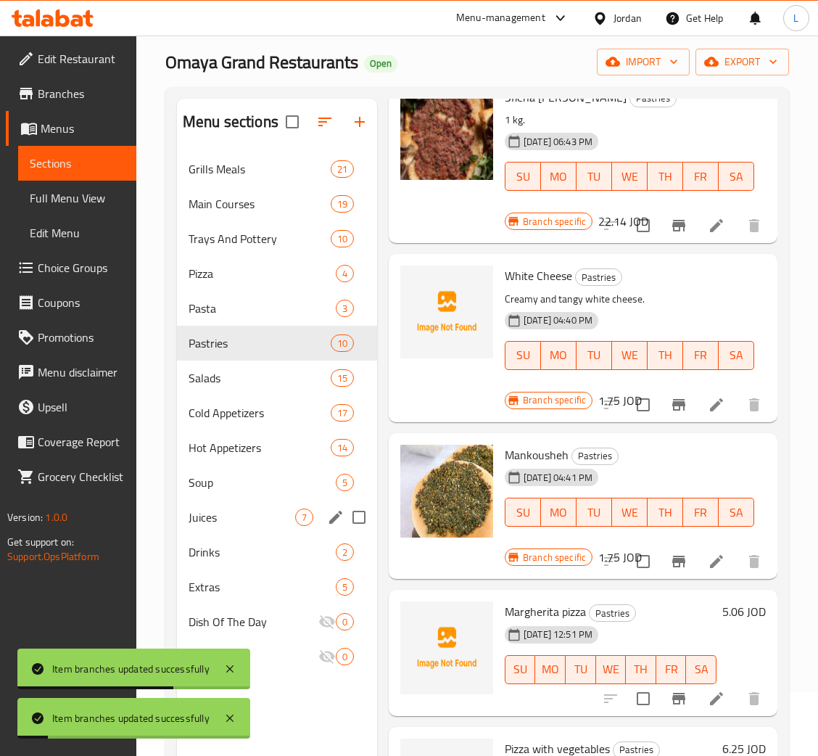
scroll to position [109, 0]
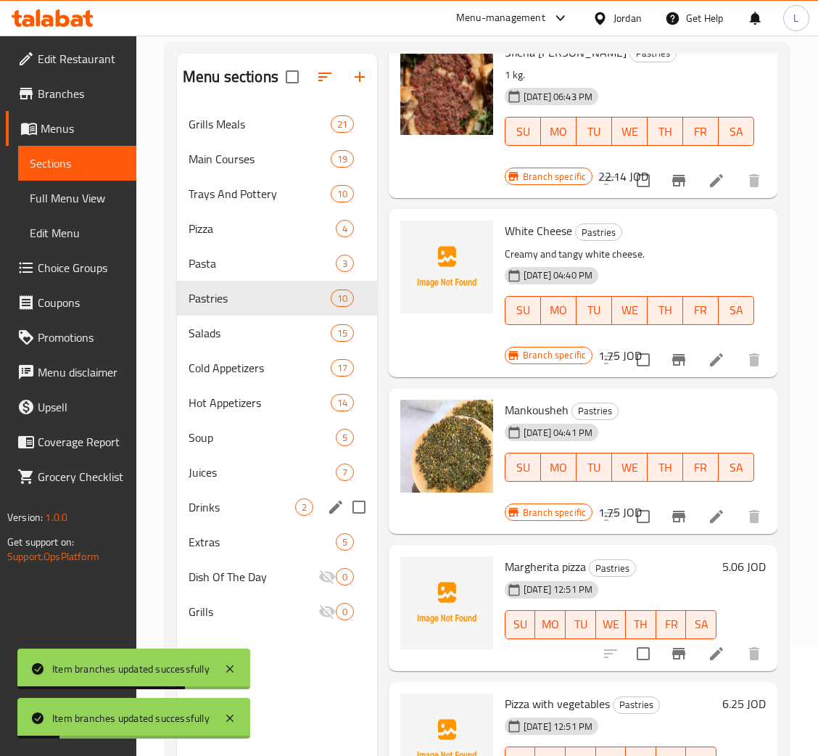
click at [249, 521] on div "Drinks 2" at bounding box center [277, 506] width 200 height 35
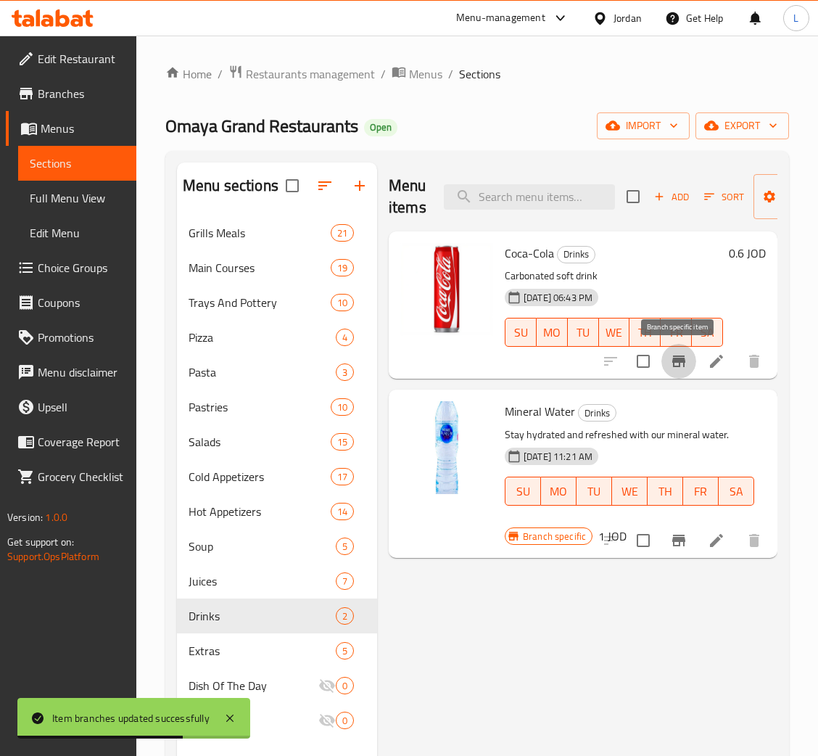
click at [684, 359] on icon "Branch-specific-item" at bounding box center [678, 361] width 13 height 12
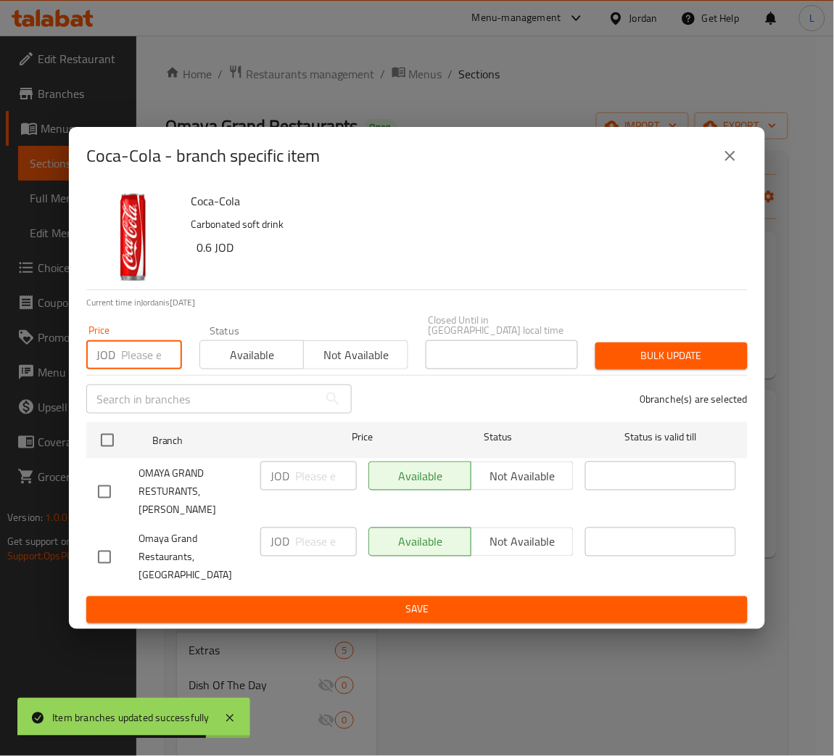
click at [136, 361] on input "number" at bounding box center [151, 354] width 61 height 29
paste input "1.785"
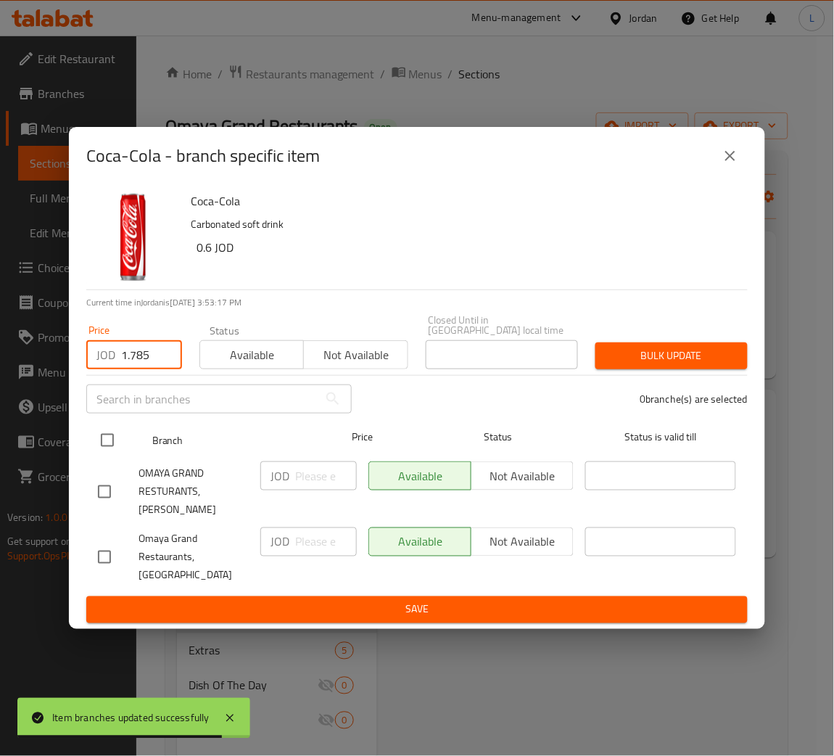
type input "1.785"
click at [106, 444] on input "checkbox" at bounding box center [107, 440] width 30 height 30
checkbox input "true"
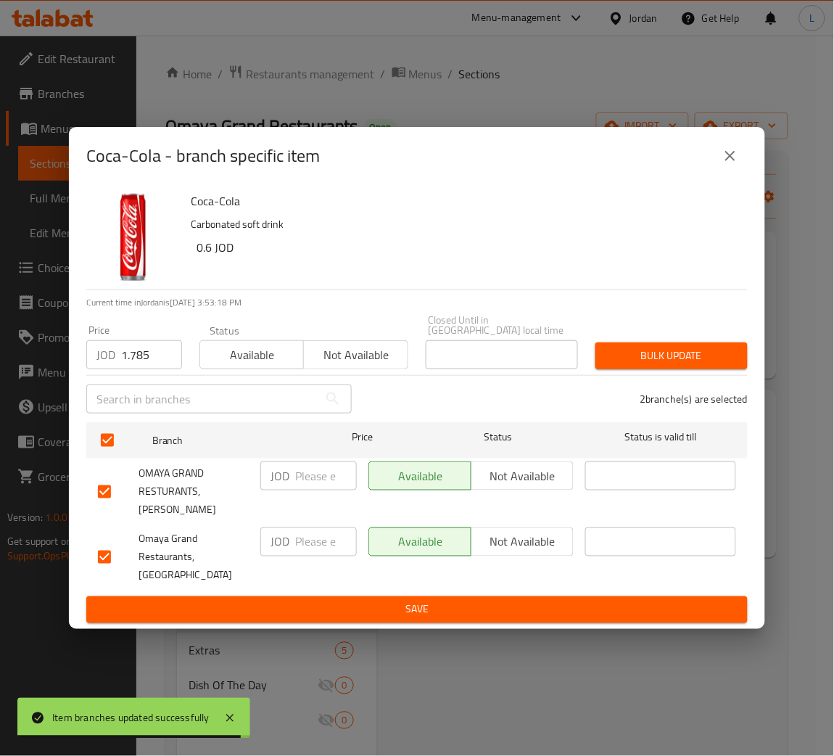
click at [667, 354] on span "Bulk update" at bounding box center [671, 356] width 129 height 18
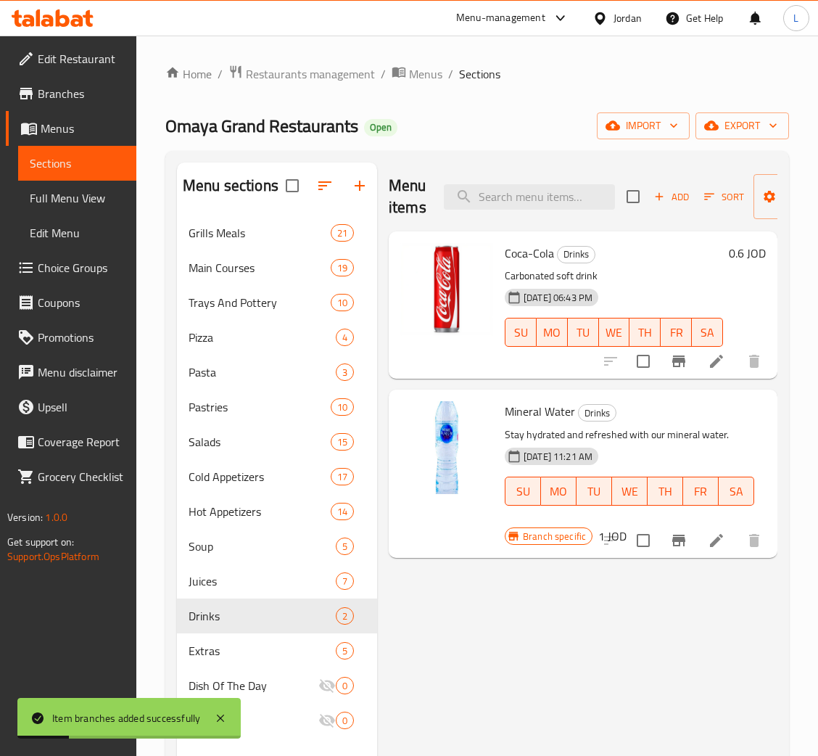
click at [667, 546] on div at bounding box center [682, 540] width 178 height 35
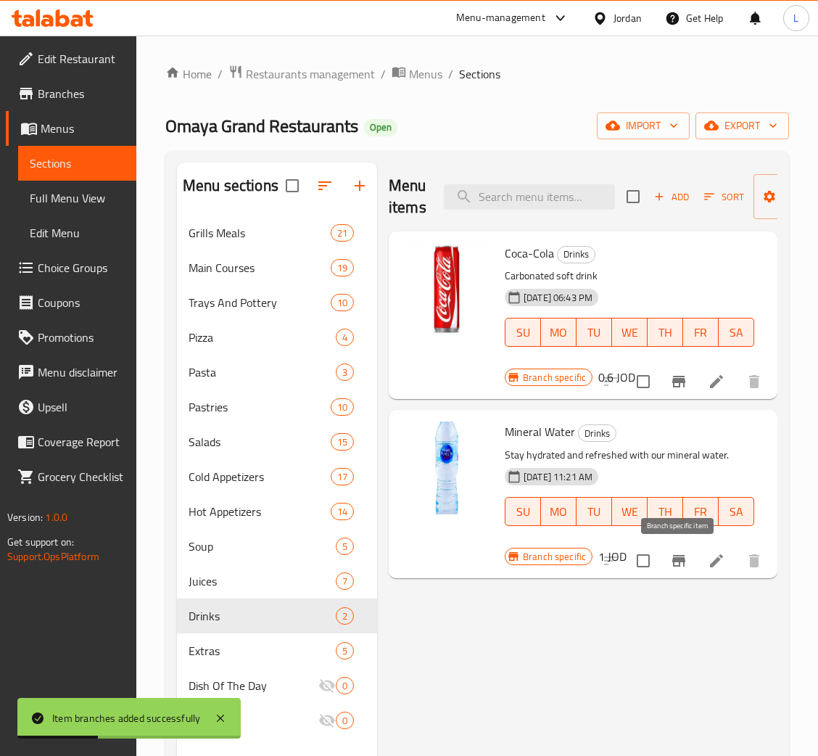
click at [678, 563] on icon "Branch-specific-item" at bounding box center [678, 561] width 13 height 12
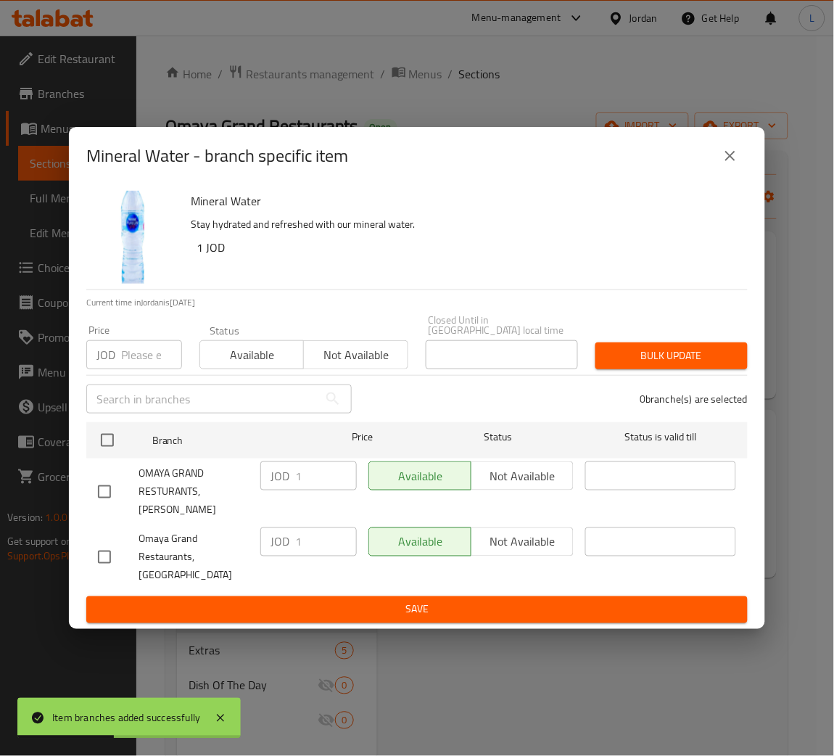
click at [144, 365] on input "number" at bounding box center [151, 354] width 61 height 29
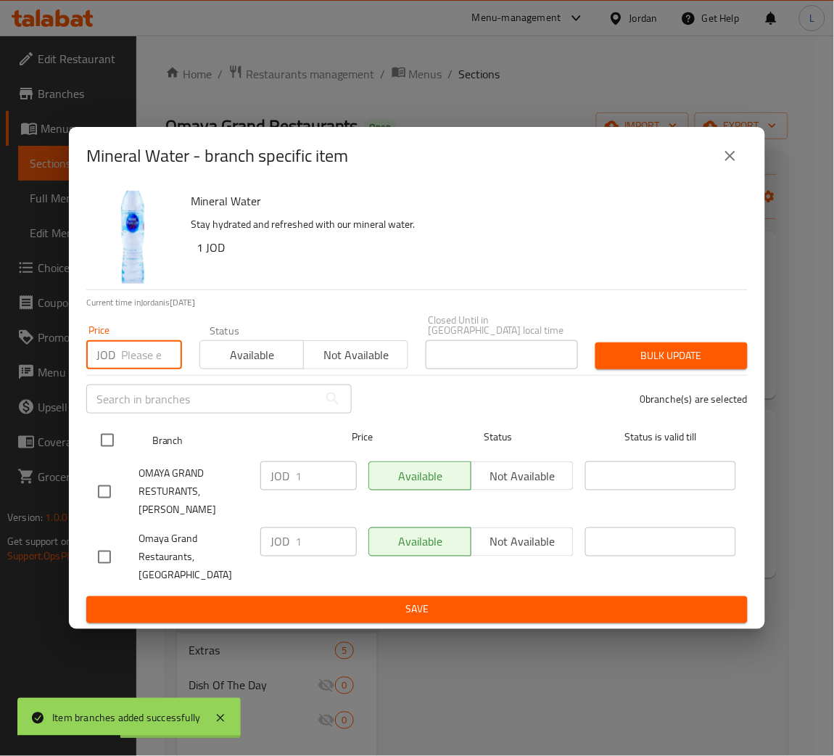
paste input "1.785"
type input "1.785"
click at [112, 450] on input "checkbox" at bounding box center [107, 440] width 30 height 30
checkbox input "true"
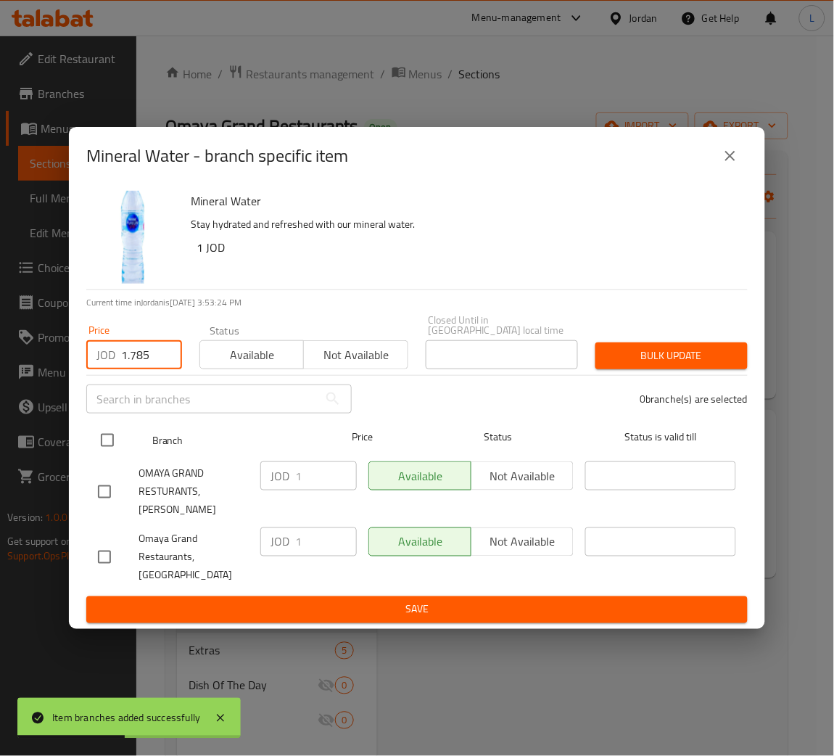
checkbox input "true"
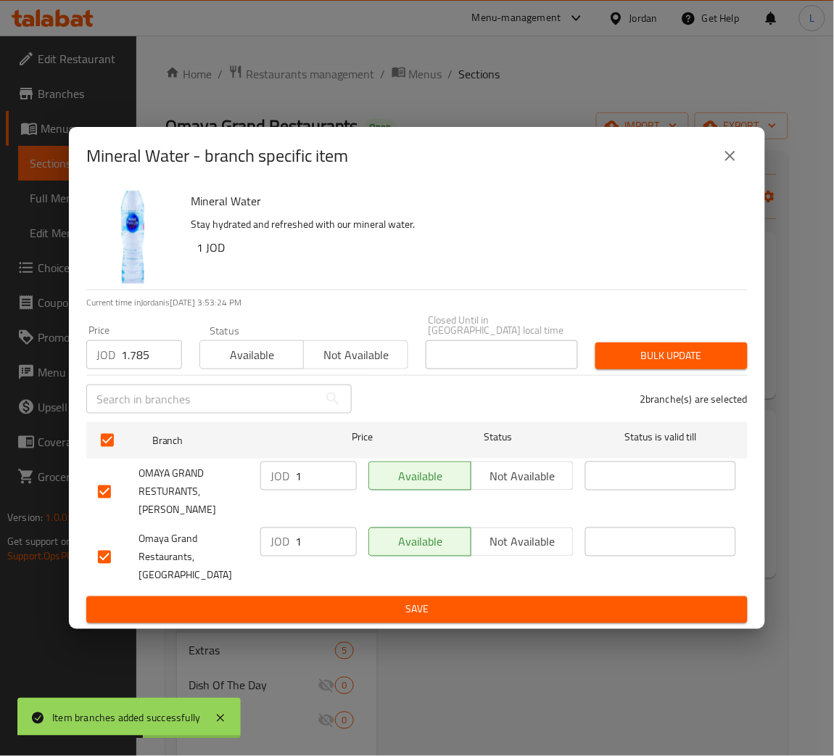
click at [703, 363] on span "Bulk update" at bounding box center [671, 356] width 129 height 18
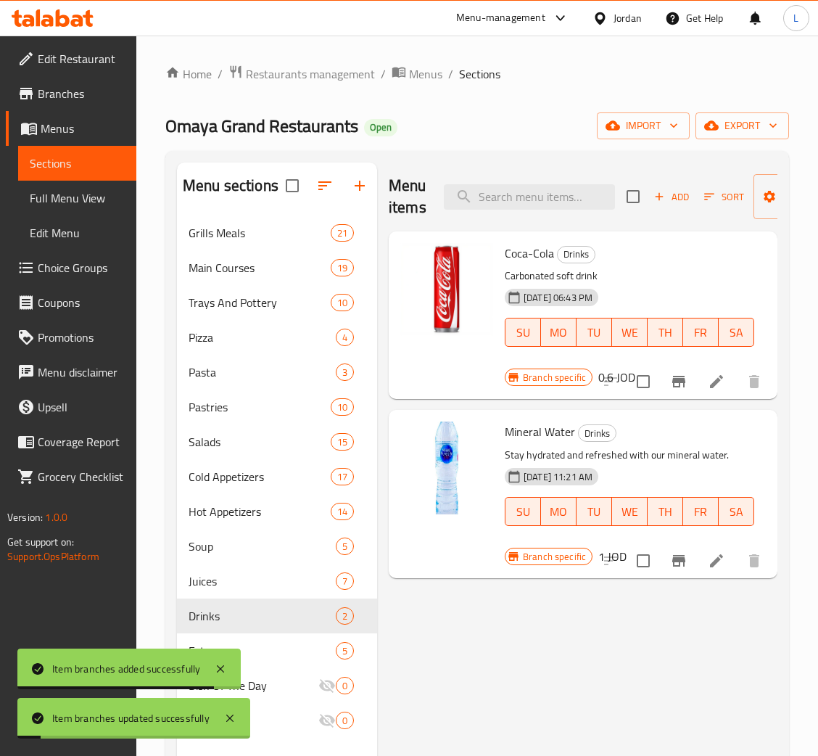
click at [672, 207] on button "Add" at bounding box center [671, 197] width 46 height 22
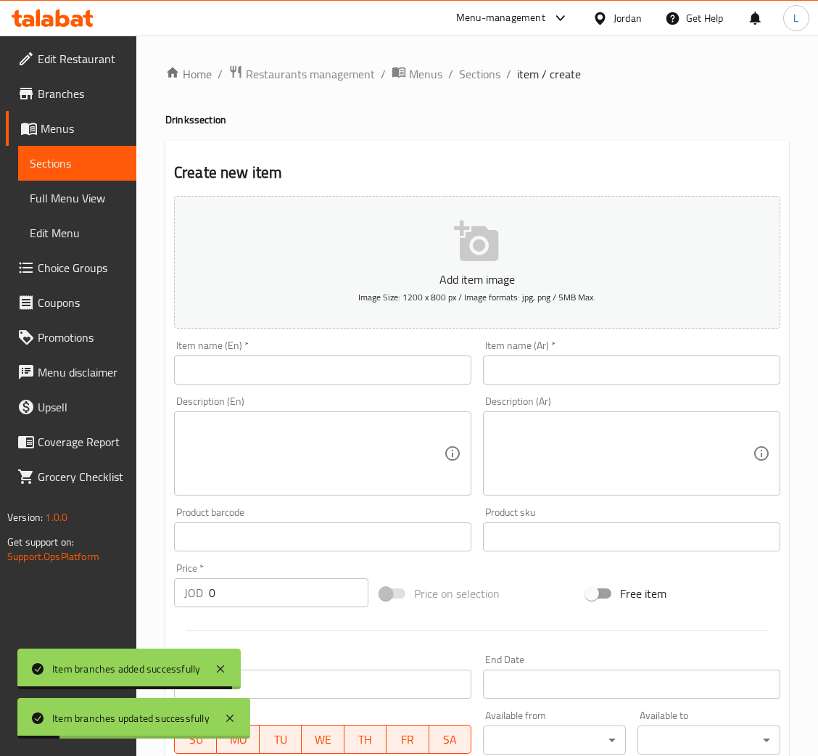
drag, startPoint x: 624, startPoint y: 372, endPoint x: 447, endPoint y: 376, distance: 177.0
click at [624, 372] on input "text" at bounding box center [631, 369] width 297 height 29
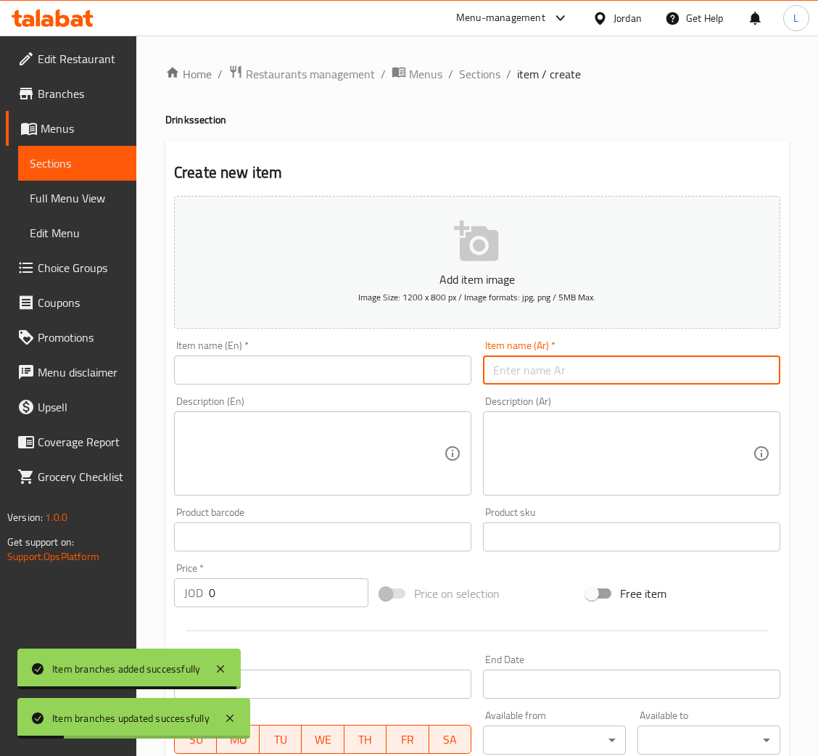
paste input "عصير كوكتيل"
type input "عصير كوكتيل"
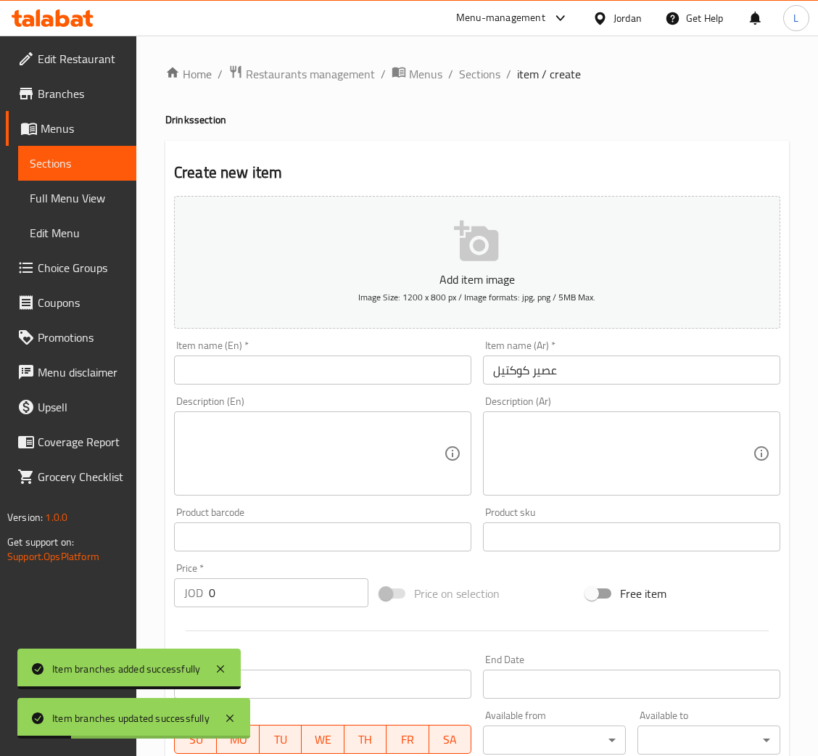
click at [373, 354] on div "Item name (En)   * Item name (En) *" at bounding box center [322, 362] width 297 height 44
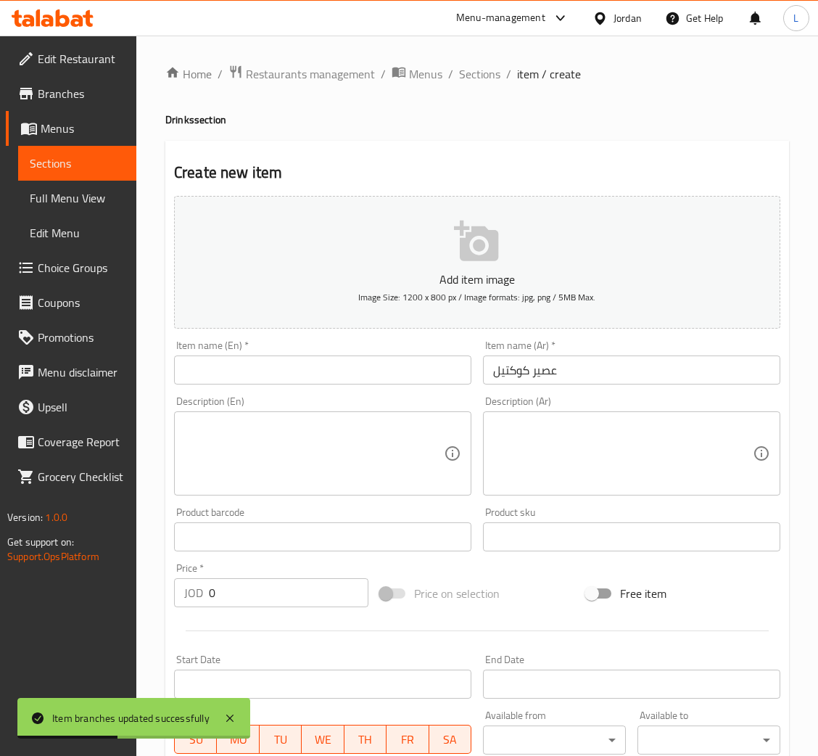
drag, startPoint x: 369, startPoint y: 369, endPoint x: 369, endPoint y: 377, distance: 8.0
click at [369, 369] on input "text" at bounding box center [322, 369] width 297 height 29
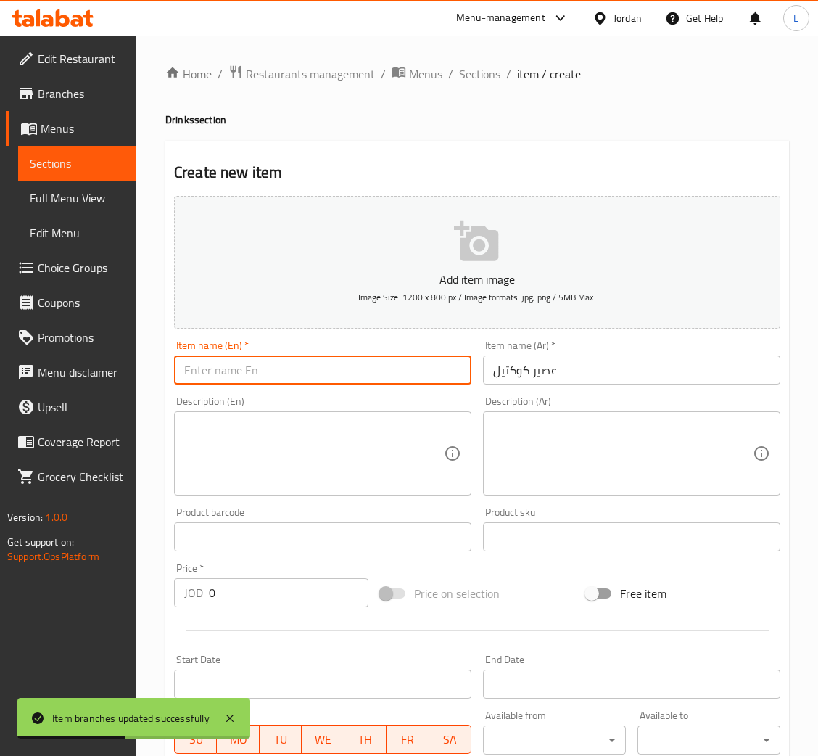
paste input "Cocktail juice"
type input "Cocktail juice"
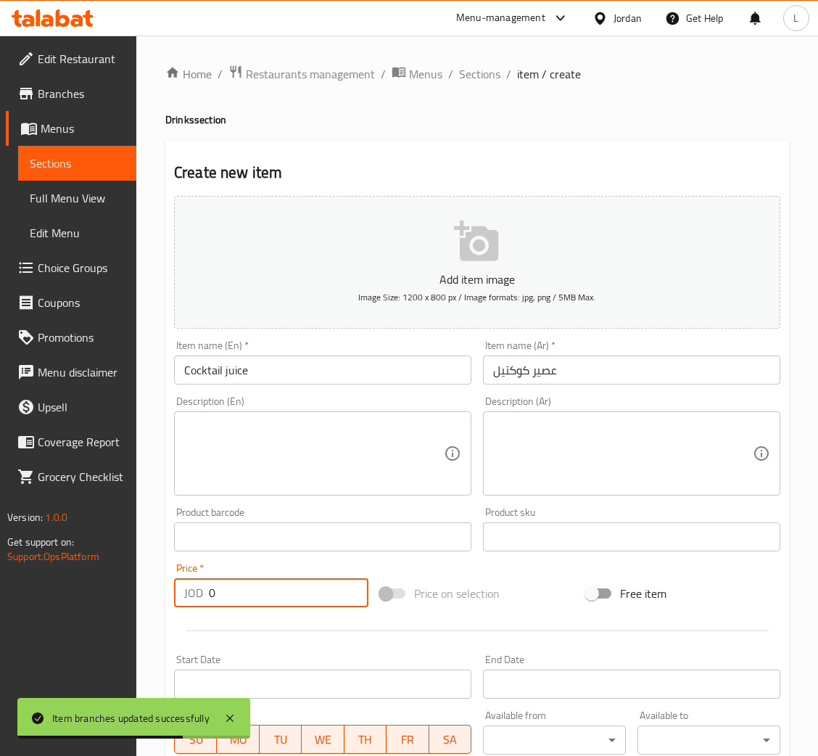
click at [252, 590] on input "0" at bounding box center [289, 592] width 160 height 29
paste input "3.868"
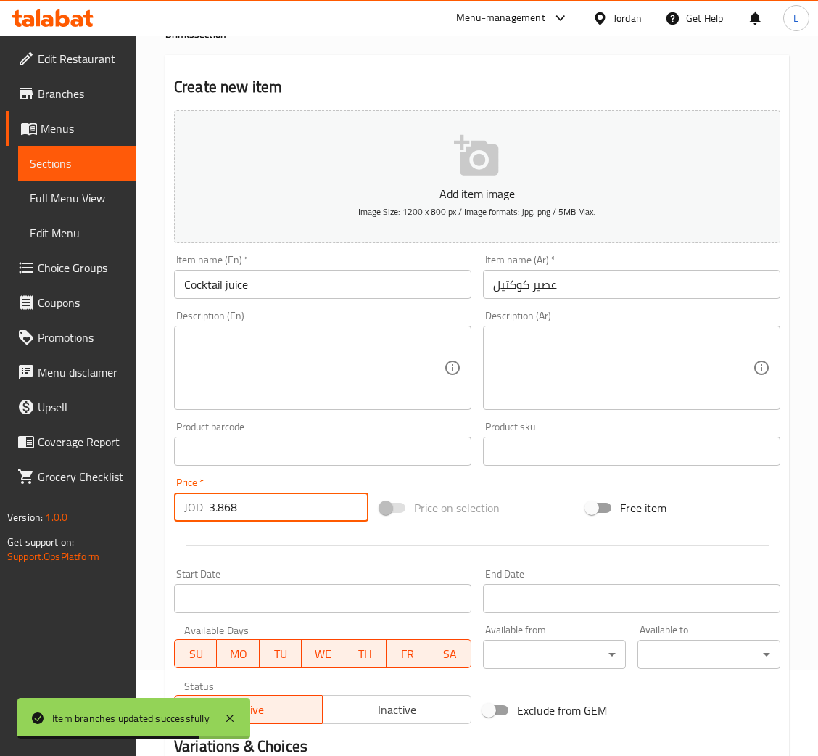
scroll to position [266, 0]
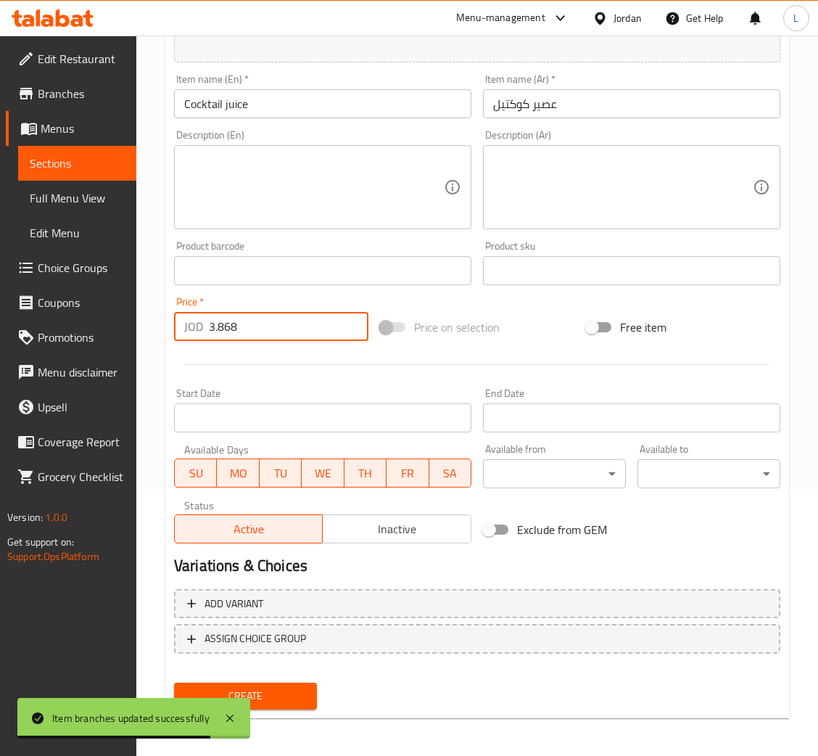
type input "3.868"
click at [305, 685] on button "Create" at bounding box center [245, 695] width 143 height 27
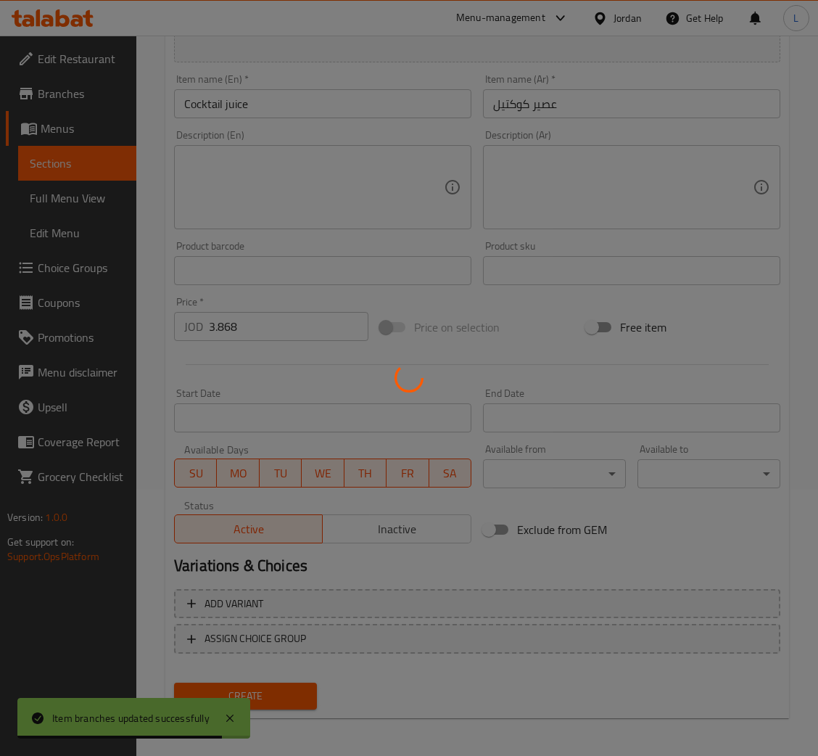
type input "0"
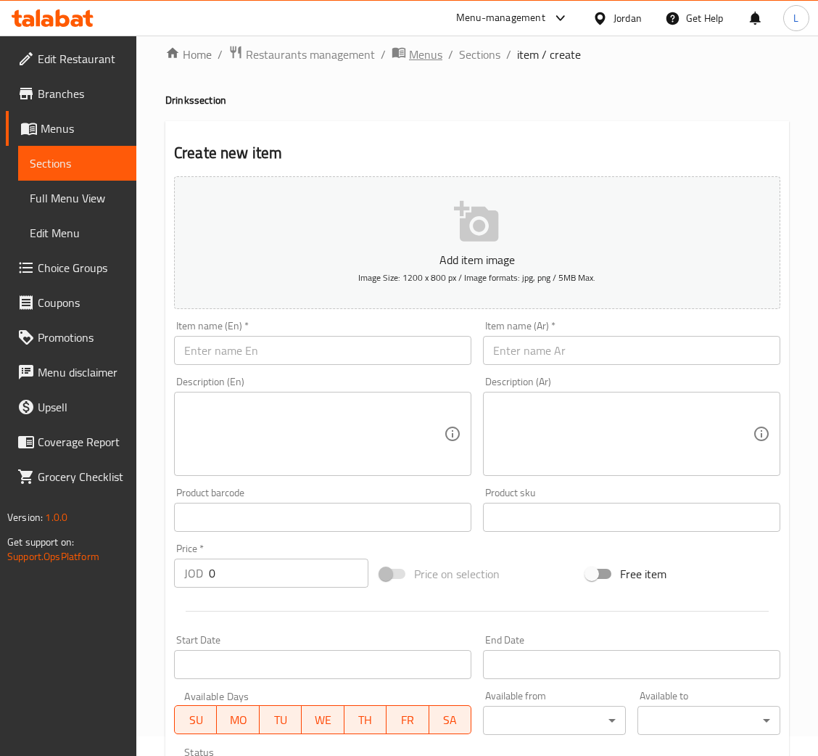
scroll to position [0, 0]
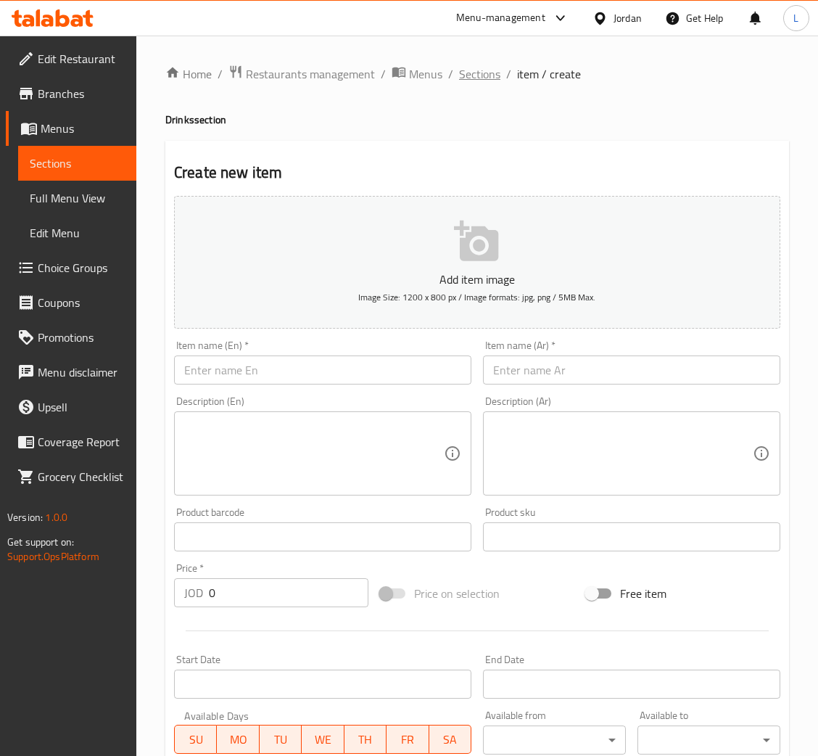
click at [473, 82] on span "Sections" at bounding box center [479, 73] width 41 height 17
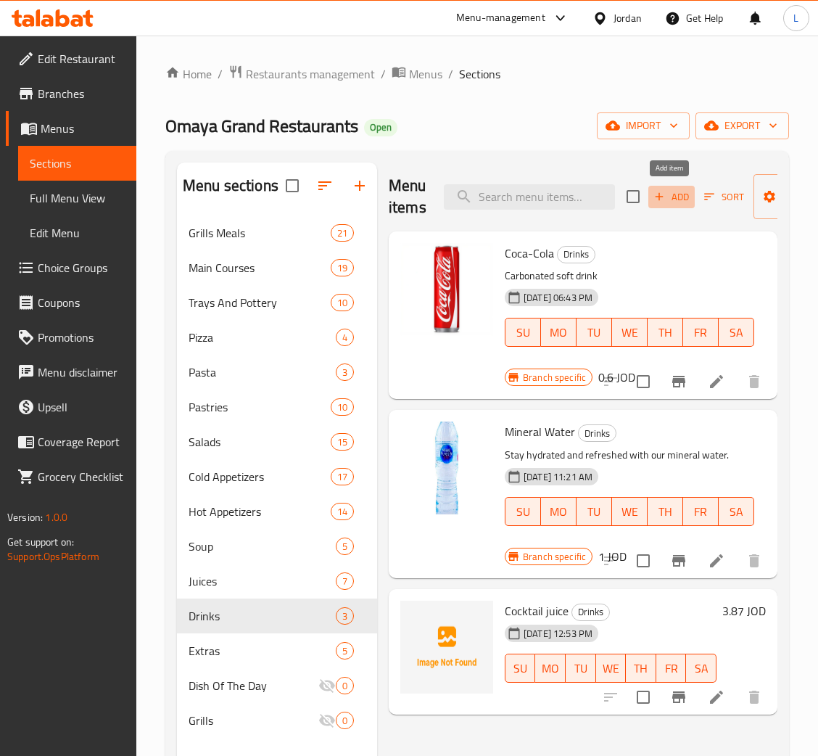
click at [662, 189] on span "Add" at bounding box center [671, 197] width 39 height 17
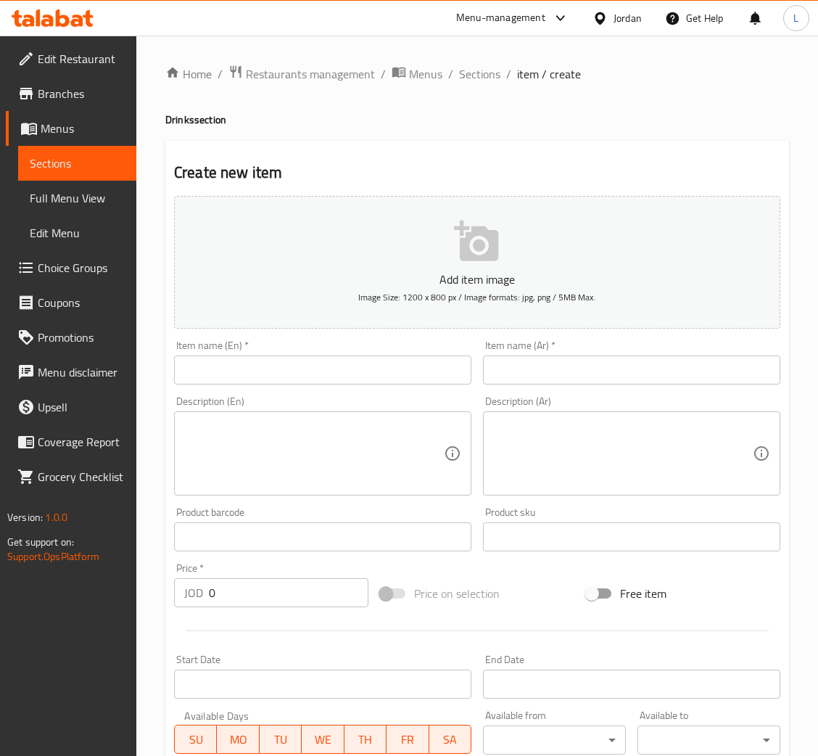
click at [543, 392] on div "Description (Ar) Description (Ar)" at bounding box center [631, 445] width 309 height 111
drag, startPoint x: 537, startPoint y: 376, endPoint x: 331, endPoint y: 352, distance: 207.3
click at [537, 376] on input "text" at bounding box center [631, 369] width 297 height 29
paste input "عصير برتقال"
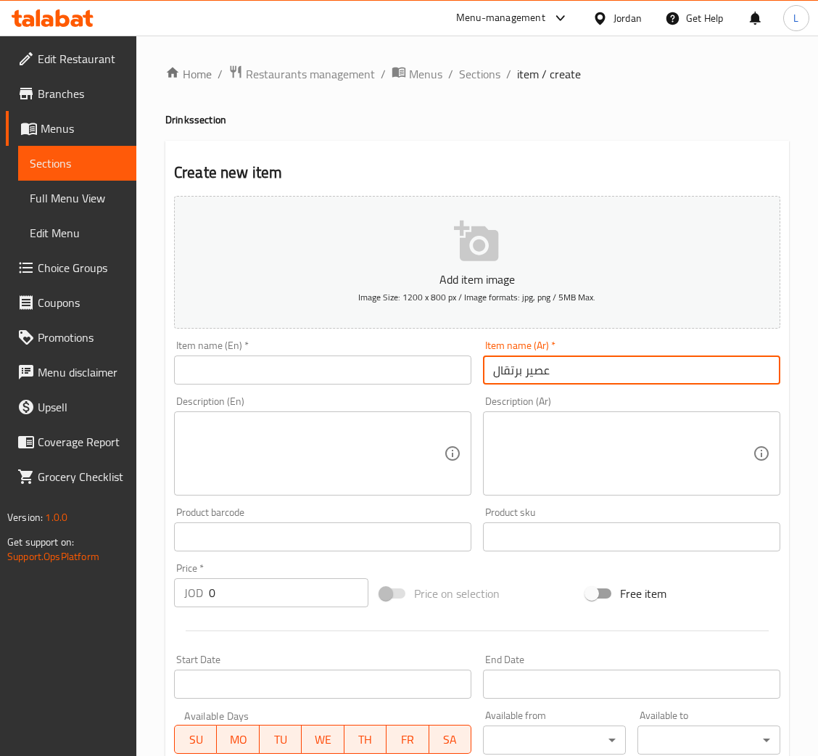
type input "عصير برتقال"
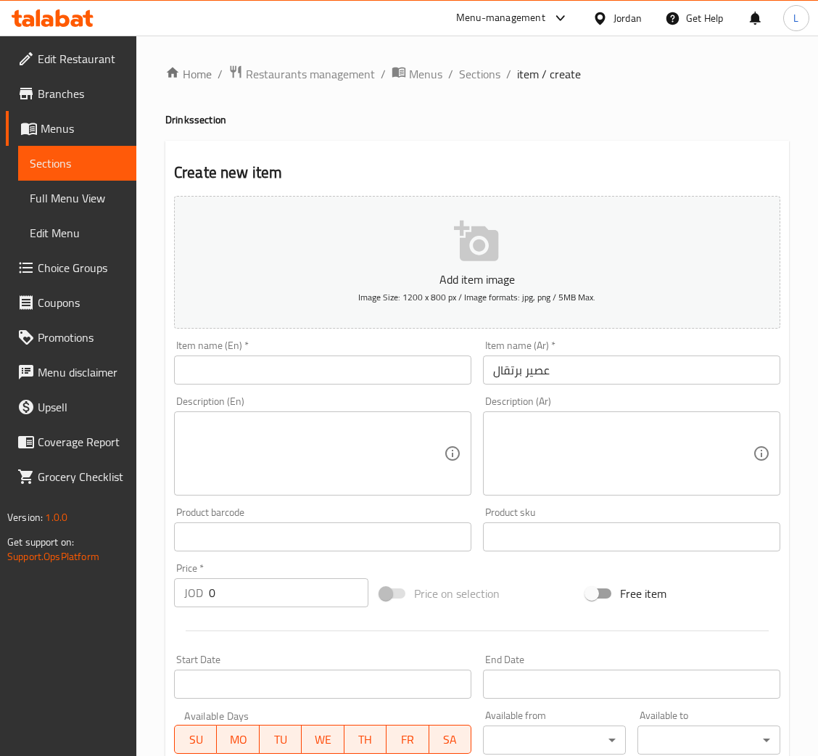
click at [305, 347] on div "Item name (En)   * Item name (En) *" at bounding box center [322, 362] width 297 height 44
drag, startPoint x: 327, startPoint y: 346, endPoint x: 329, endPoint y: 376, distance: 29.8
click at [327, 347] on div "Item name (En)   * Item name (En) *" at bounding box center [322, 362] width 297 height 44
click at [329, 381] on input "text" at bounding box center [322, 369] width 297 height 29
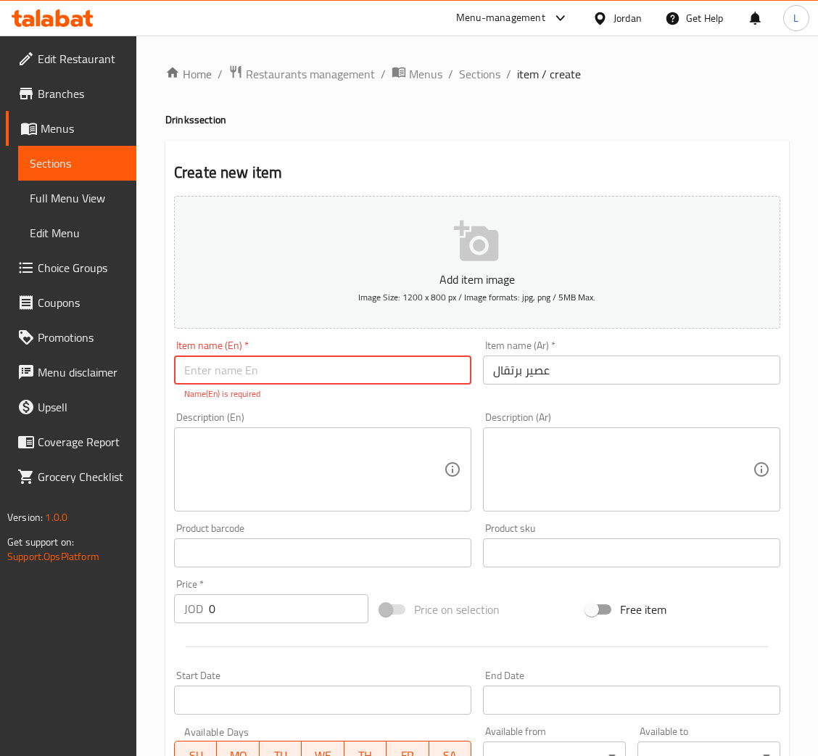
paste input "orange juice"
type input "Orange juice"
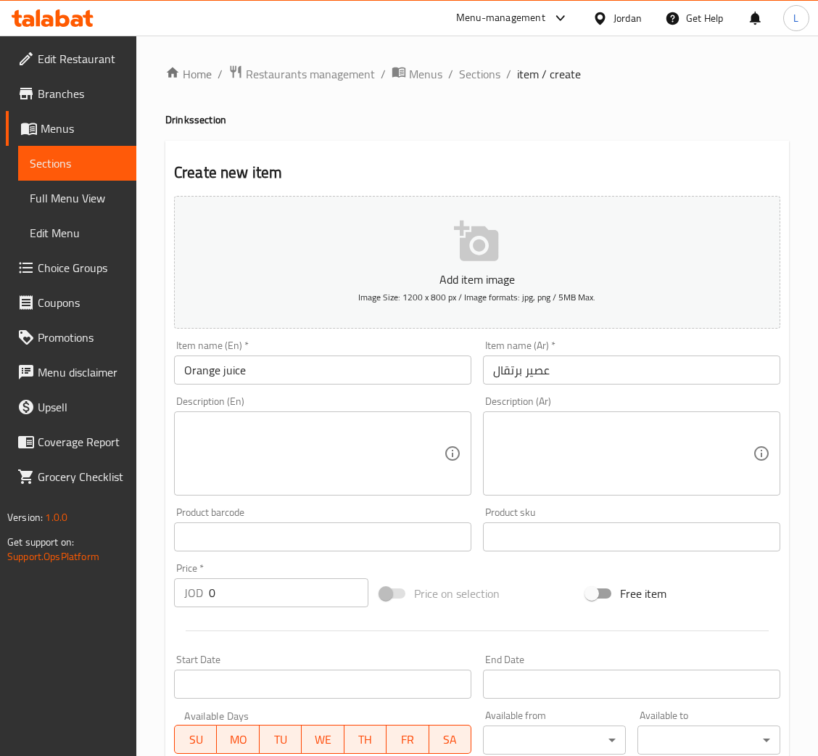
click at [290, 593] on input "0" at bounding box center [289, 592] width 160 height 29
paste input "3.451"
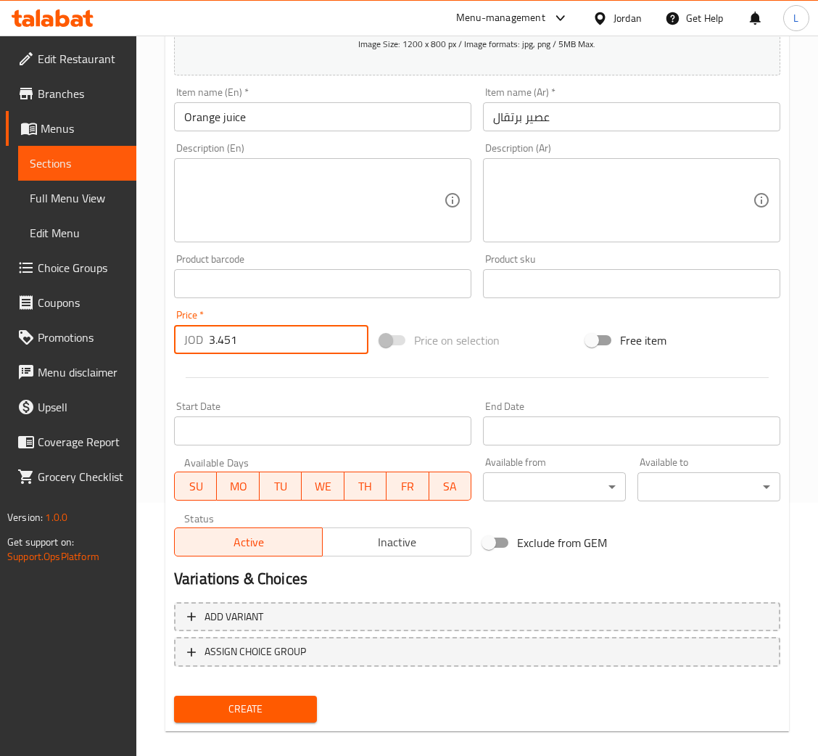
scroll to position [266, 0]
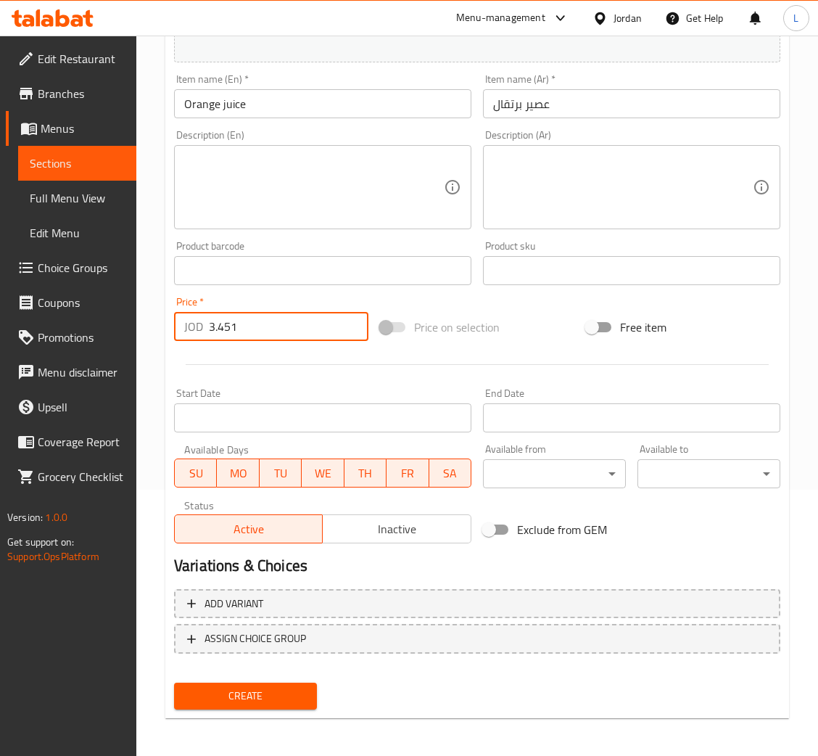
type input "3.451"
click at [257, 687] on span "Create" at bounding box center [246, 696] width 120 height 18
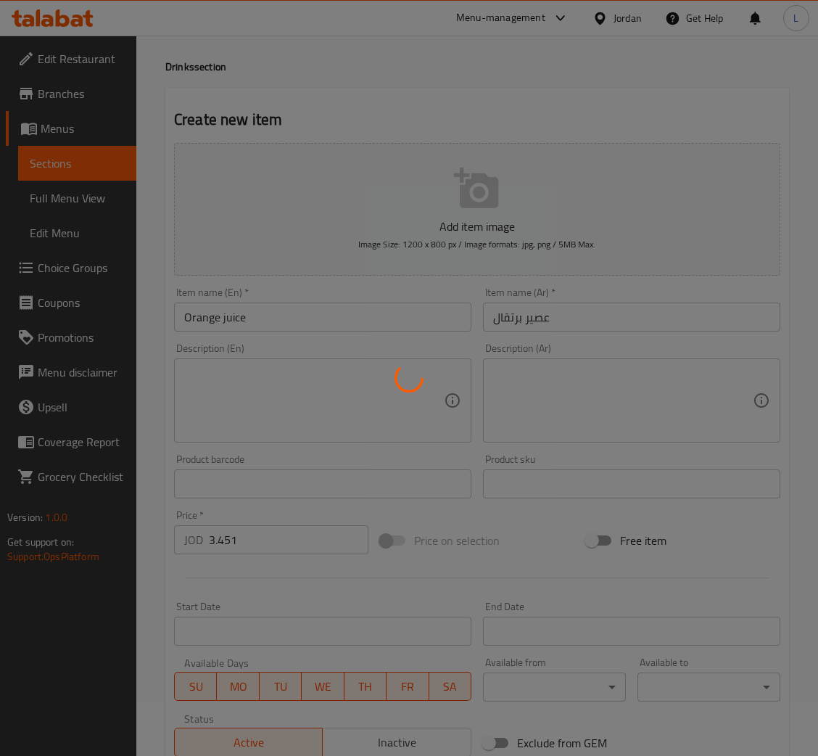
scroll to position [49, 0]
type input "0"
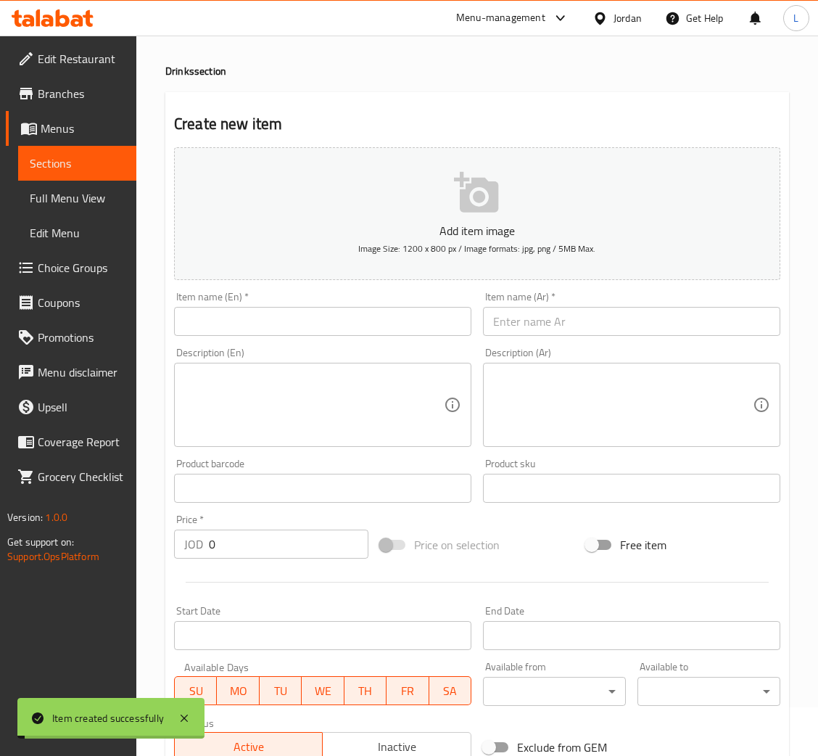
click at [547, 323] on input "text" at bounding box center [631, 321] width 297 height 29
paste input "ليمون بالنعنع"
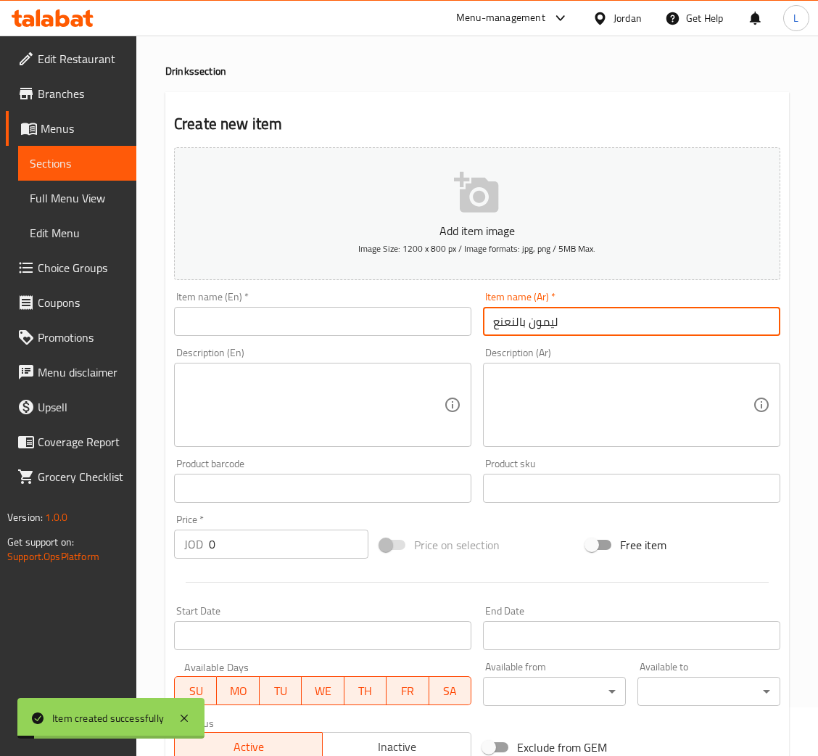
type input "ليمون بالنعنع"
click at [418, 322] on input "text" at bounding box center [322, 321] width 297 height 29
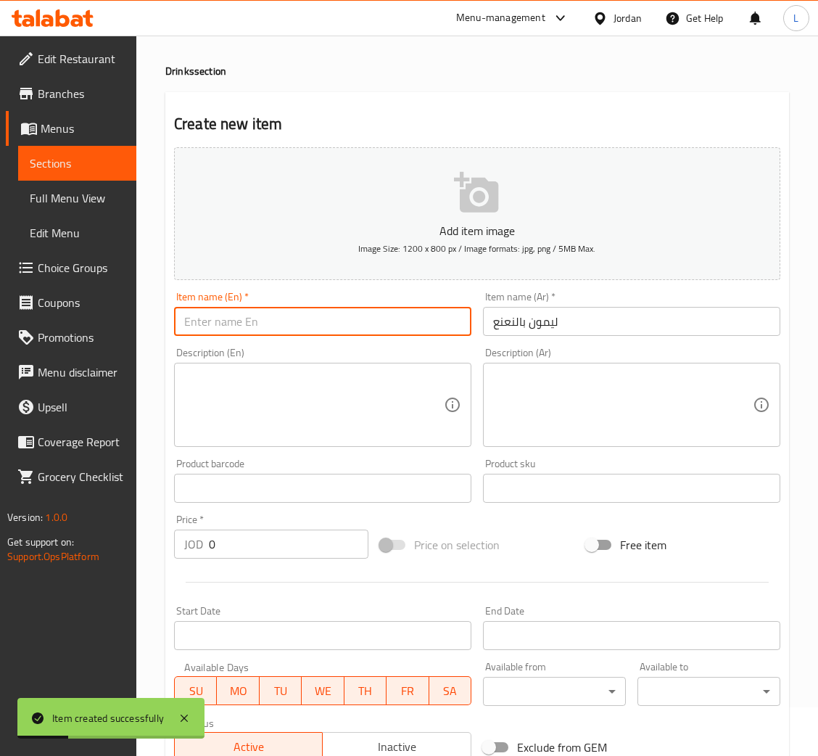
paste input "Lemon with mint"
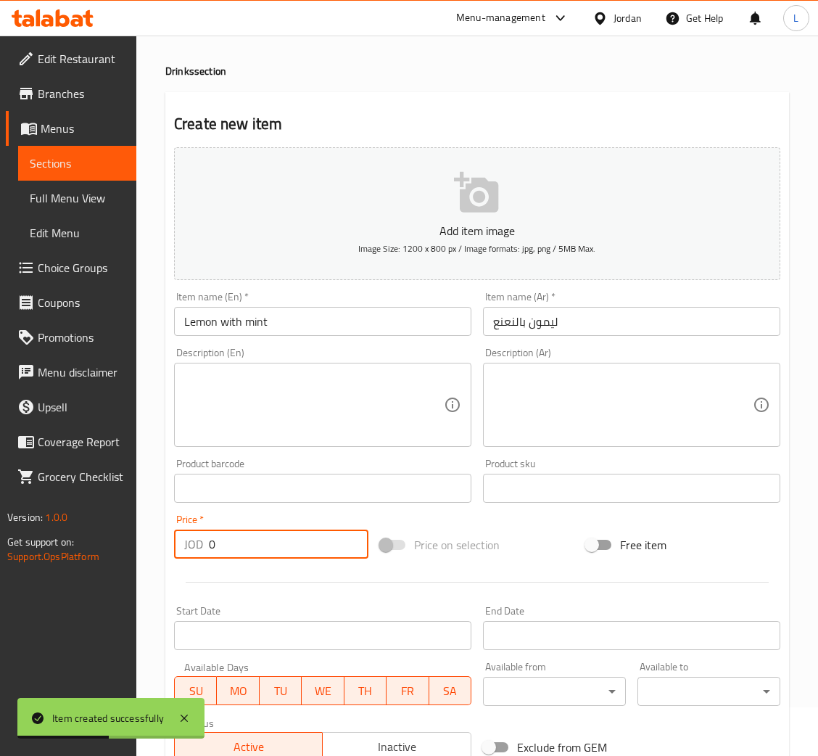
click at [240, 541] on input "0" at bounding box center [289, 543] width 160 height 29
paste input "3.749"
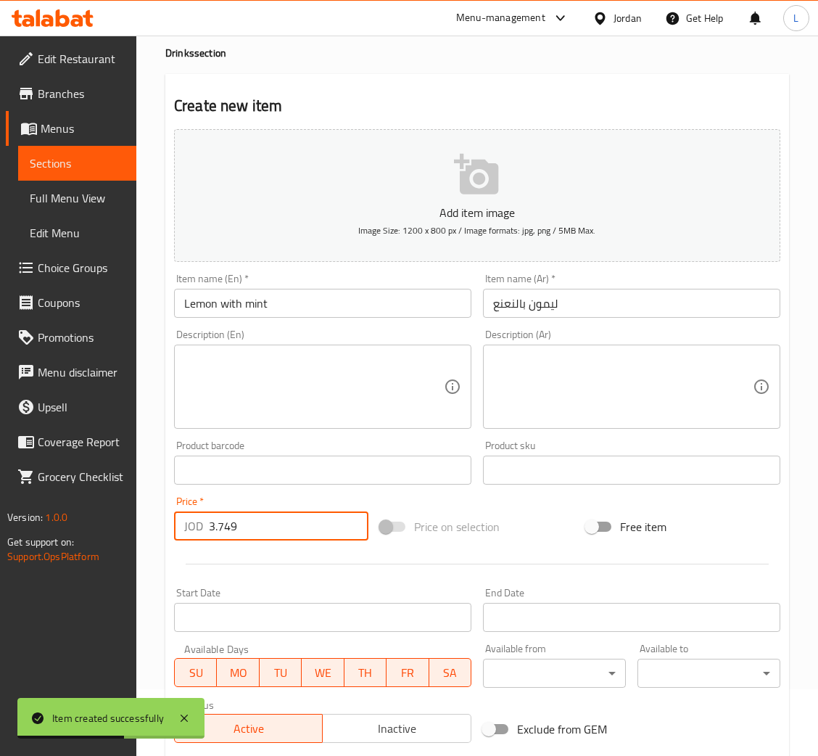
scroll to position [266, 0]
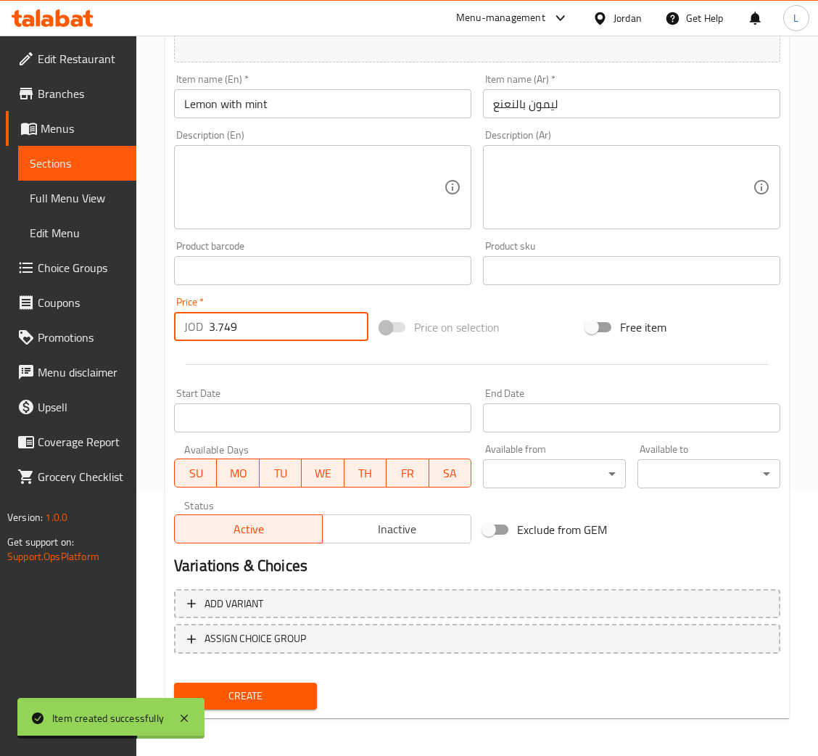
click at [280, 687] on span "Create" at bounding box center [246, 696] width 120 height 18
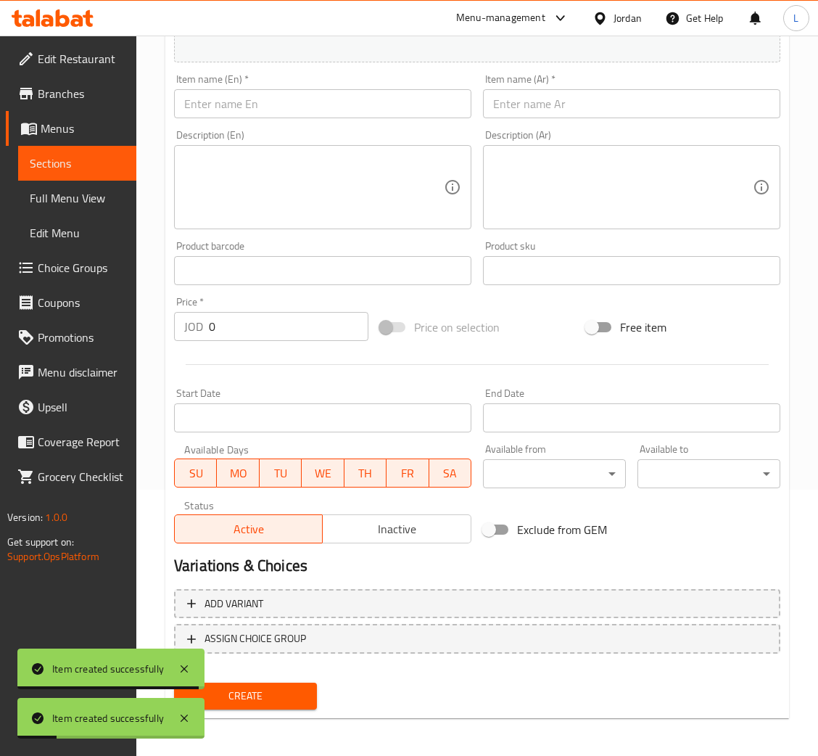
click at [580, 107] on input "text" at bounding box center [631, 103] width 297 height 29
paste input "عصير مانجا"
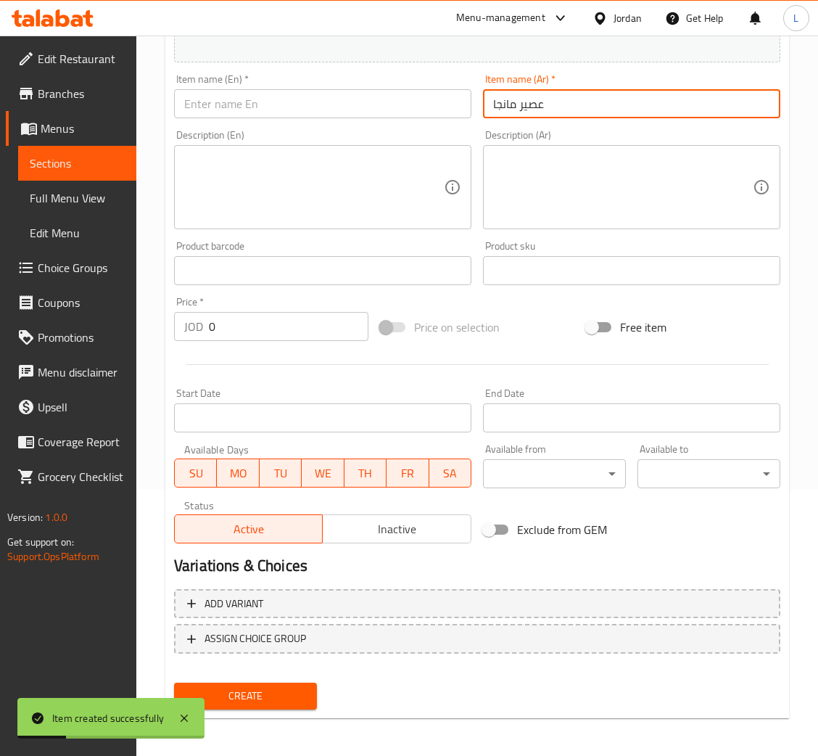
click at [423, 112] on input "text" at bounding box center [322, 103] width 297 height 29
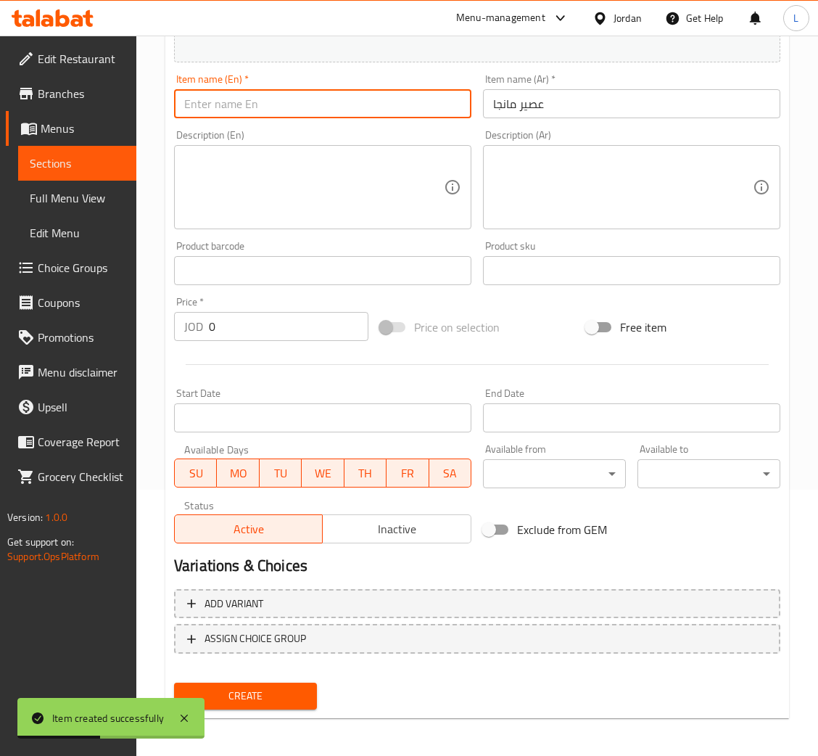
paste input "Mango juice"
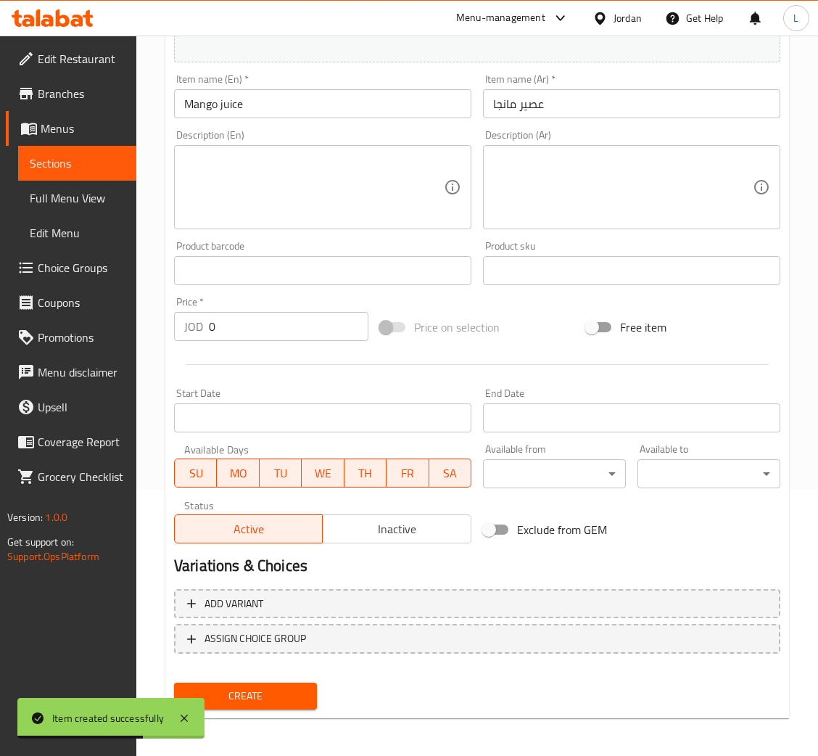
click at [278, 325] on input "0" at bounding box center [289, 326] width 160 height 29
paste input "3.57"
click at [276, 687] on span "Create" at bounding box center [246, 696] width 120 height 18
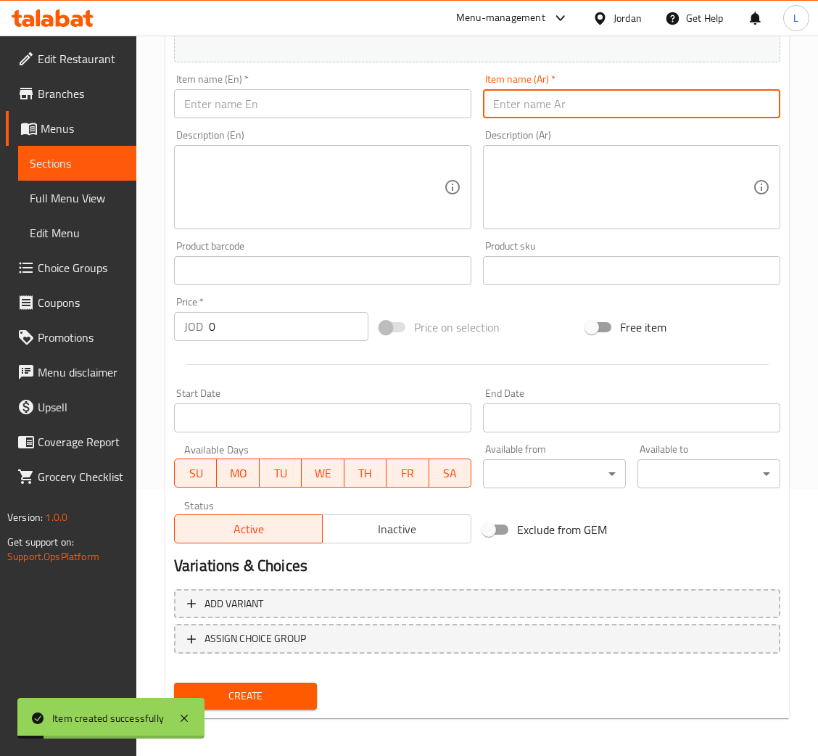
drag, startPoint x: 640, startPoint y: 90, endPoint x: 346, endPoint y: 80, distance: 294.5
click at [640, 90] on input "text" at bounding box center [631, 103] width 297 height 29
paste input "عصير فراولة"
click at [286, 99] on input "text" at bounding box center [322, 103] width 297 height 29
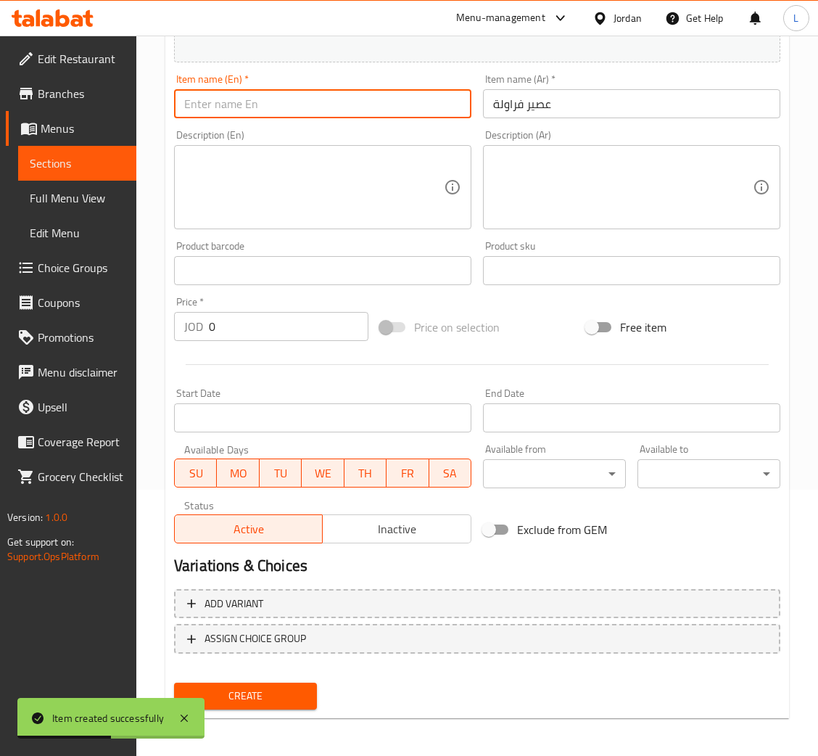
paste input "Strawberry juice"
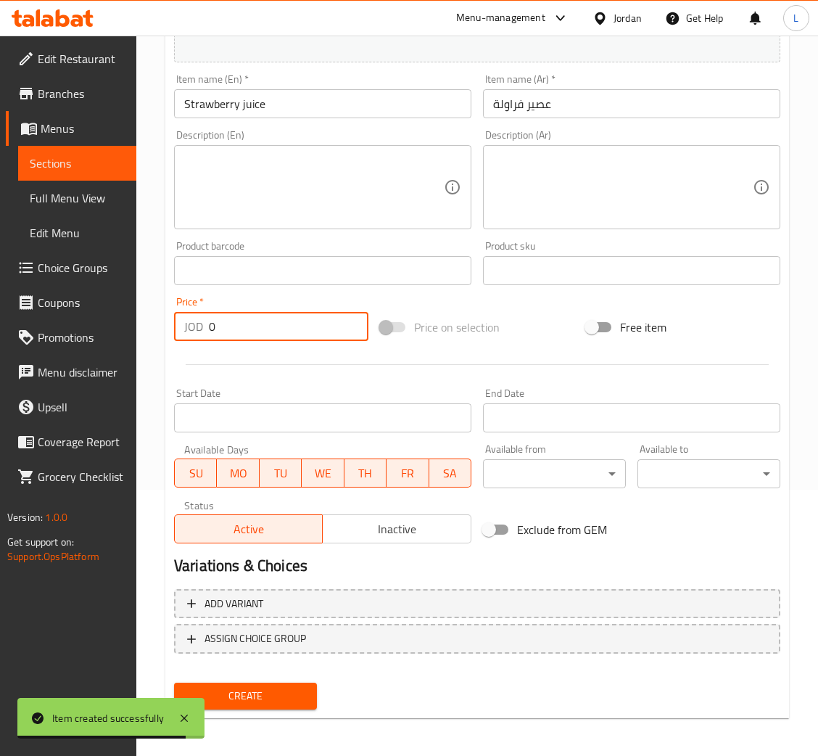
click at [288, 329] on input "0" at bounding box center [289, 326] width 160 height 29
click at [286, 328] on input "0" at bounding box center [289, 326] width 160 height 29
paste input "3.57"
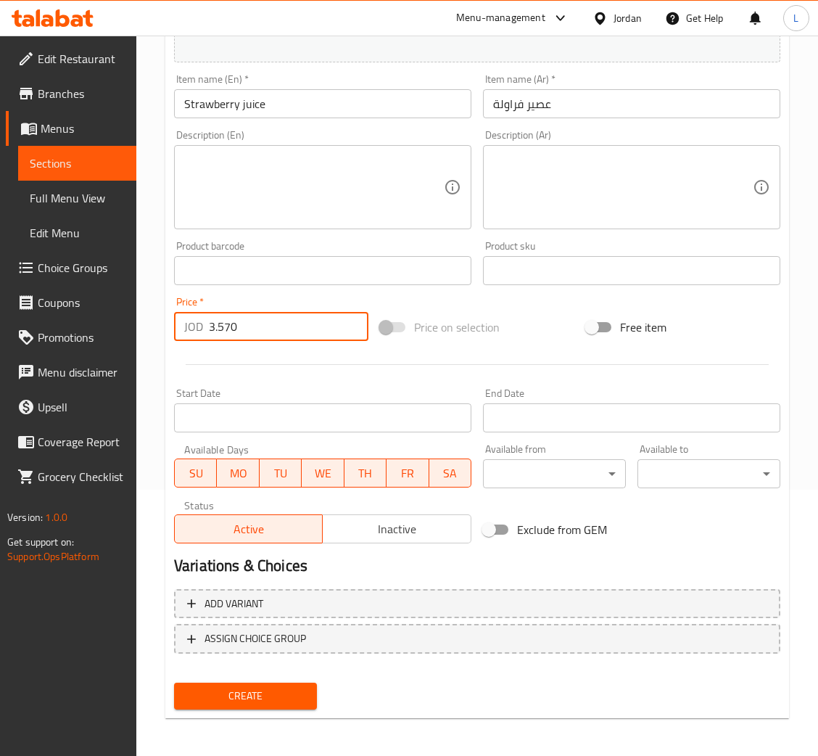
click at [289, 687] on span "Create" at bounding box center [246, 696] width 120 height 18
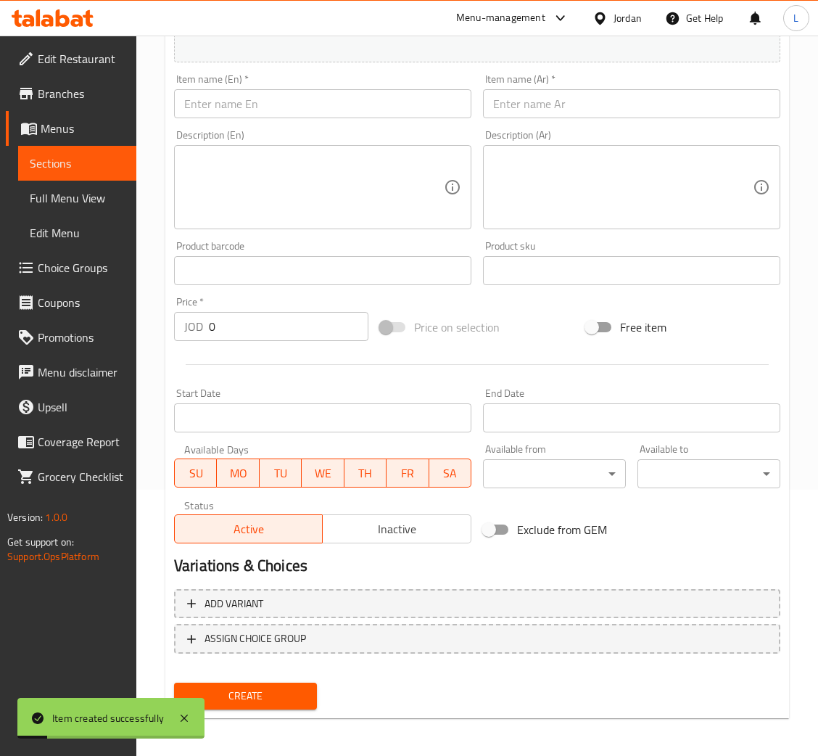
drag, startPoint x: 563, startPoint y: 94, endPoint x: 424, endPoint y: 94, distance: 138.5
click at [563, 94] on input "text" at bounding box center [631, 103] width 297 height 29
paste input "عصير ليمون"
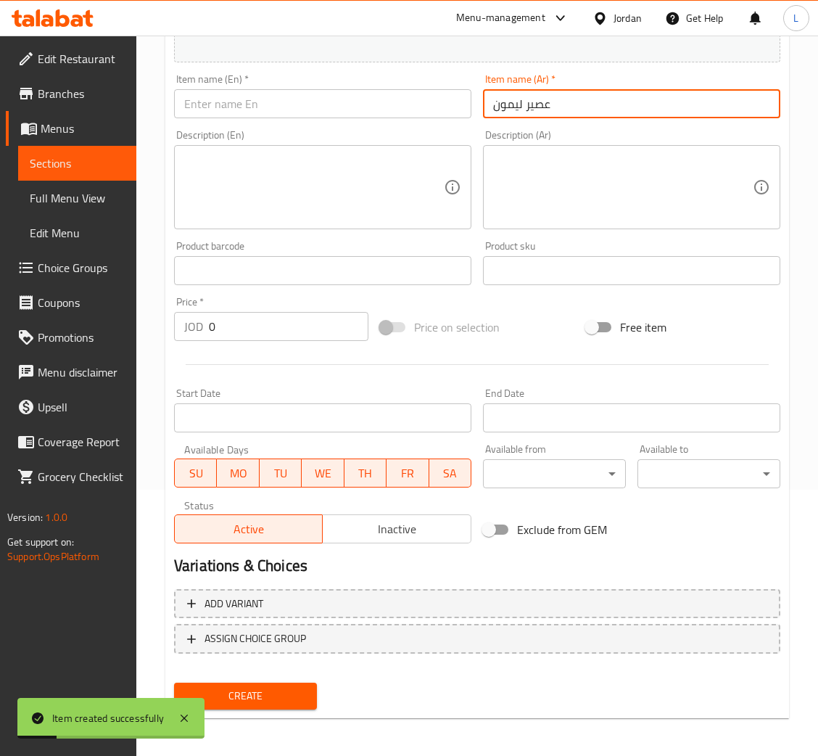
drag, startPoint x: 297, startPoint y: 110, endPoint x: 342, endPoint y: 59, distance: 68.8
click at [297, 110] on input "text" at bounding box center [322, 103] width 297 height 29
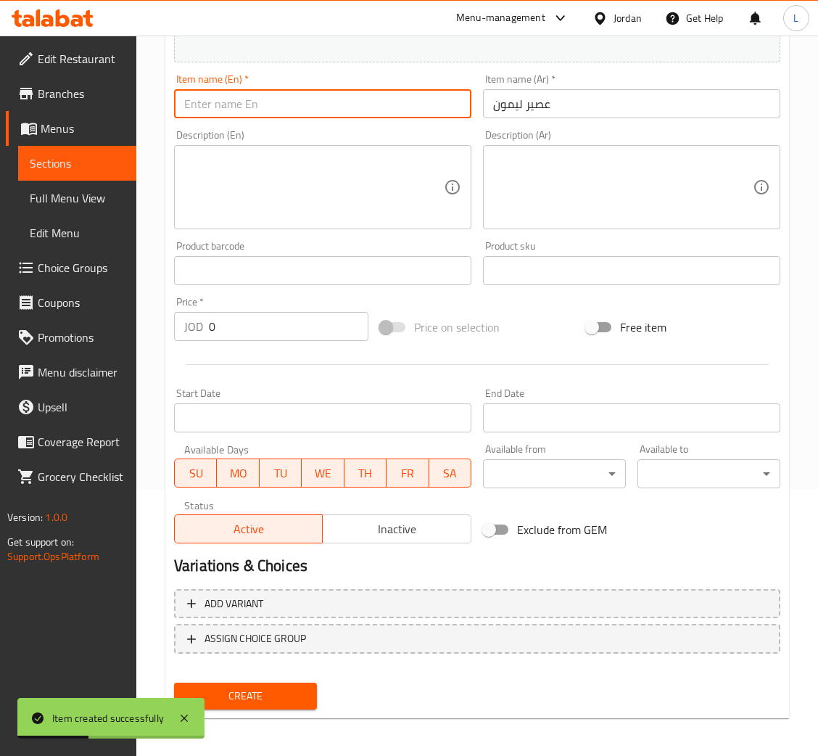
paste input "Lemon juice"
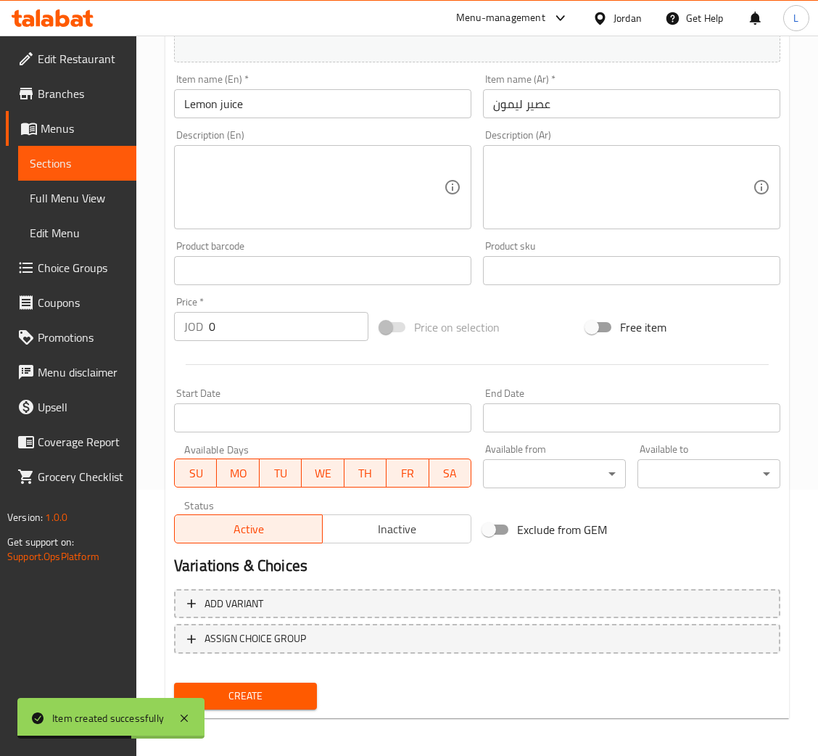
click at [281, 323] on input "0" at bounding box center [289, 326] width 160 height 29
paste input "3.451"
click at [255, 687] on span "Create" at bounding box center [246, 696] width 120 height 18
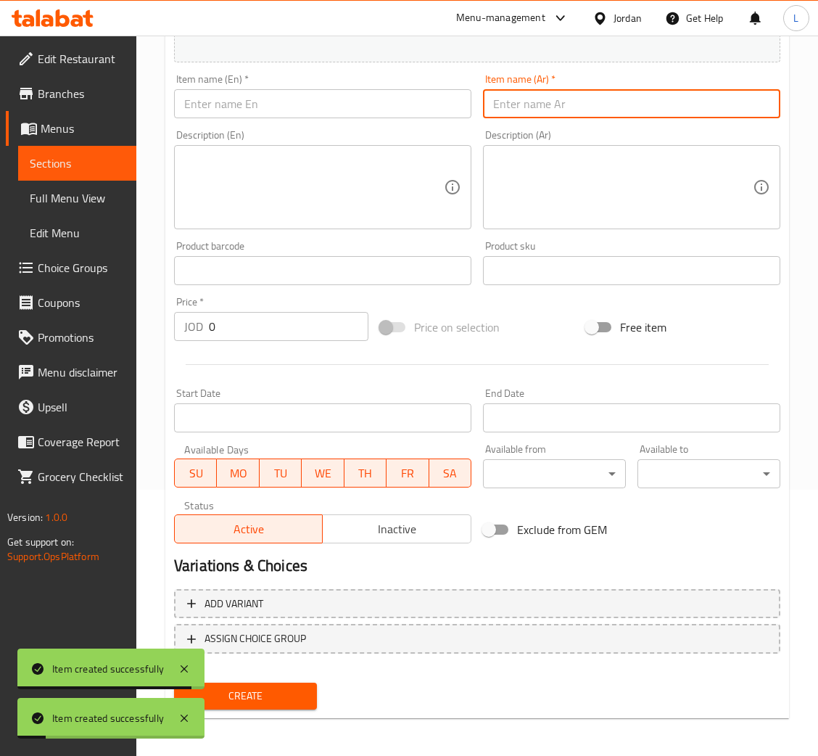
drag, startPoint x: 543, startPoint y: 103, endPoint x: 400, endPoint y: 111, distance: 143.8
click at [543, 103] on input "text" at bounding box center [631, 103] width 297 height 29
paste input "ميلك شيك"
drag, startPoint x: 389, startPoint y: 111, endPoint x: 390, endPoint y: 55, distance: 55.8
click at [389, 111] on input "text" at bounding box center [322, 103] width 297 height 29
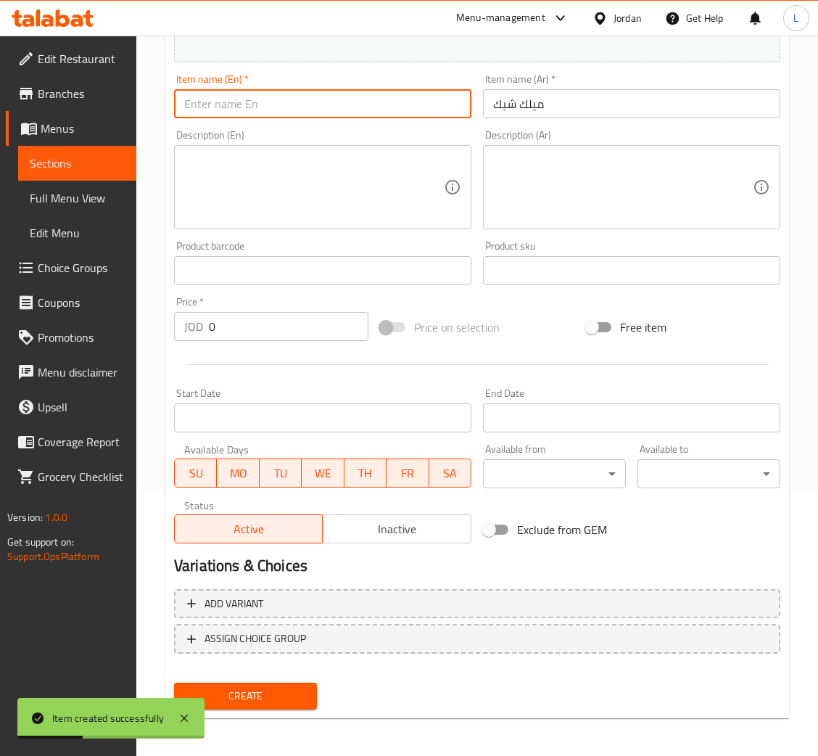
paste input "Milkshake"
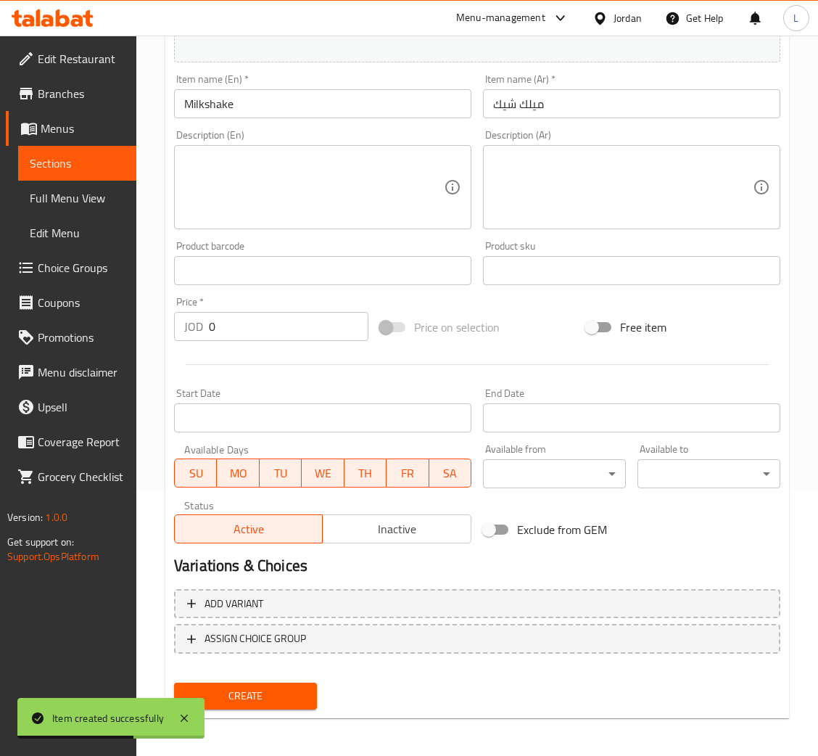
click at [256, 321] on input "0" at bounding box center [289, 326] width 160 height 29
paste input "4.165"
click at [271, 687] on span "Create" at bounding box center [246, 696] width 120 height 18
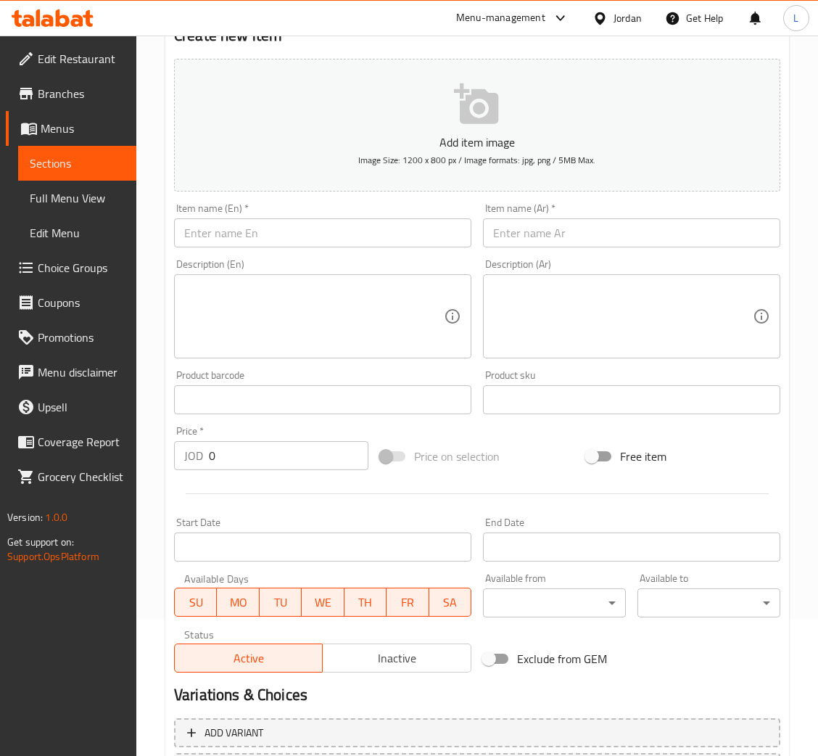
scroll to position [0, 0]
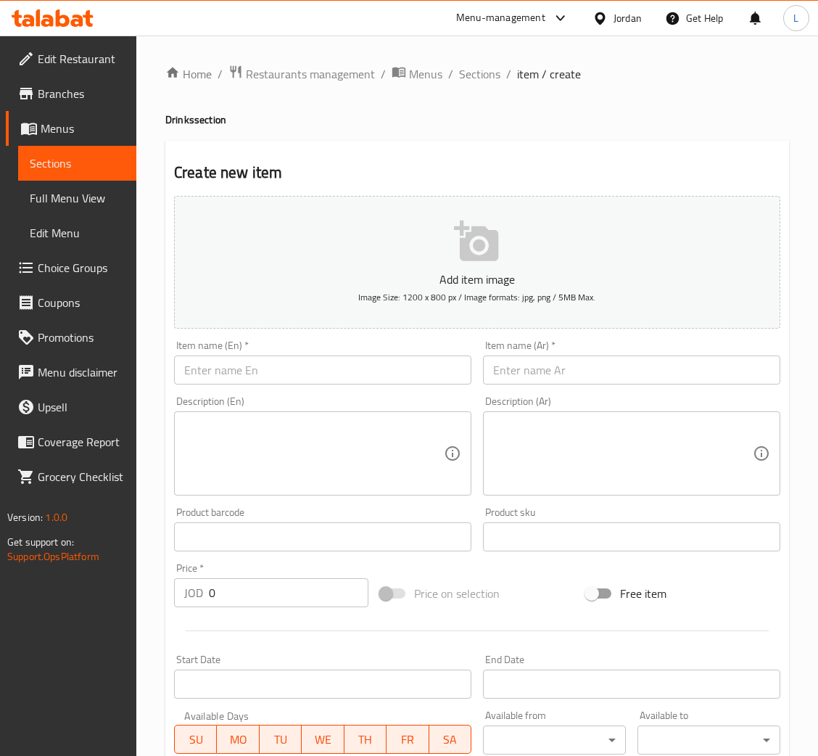
click at [395, 365] on input "text" at bounding box center [322, 369] width 297 height 29
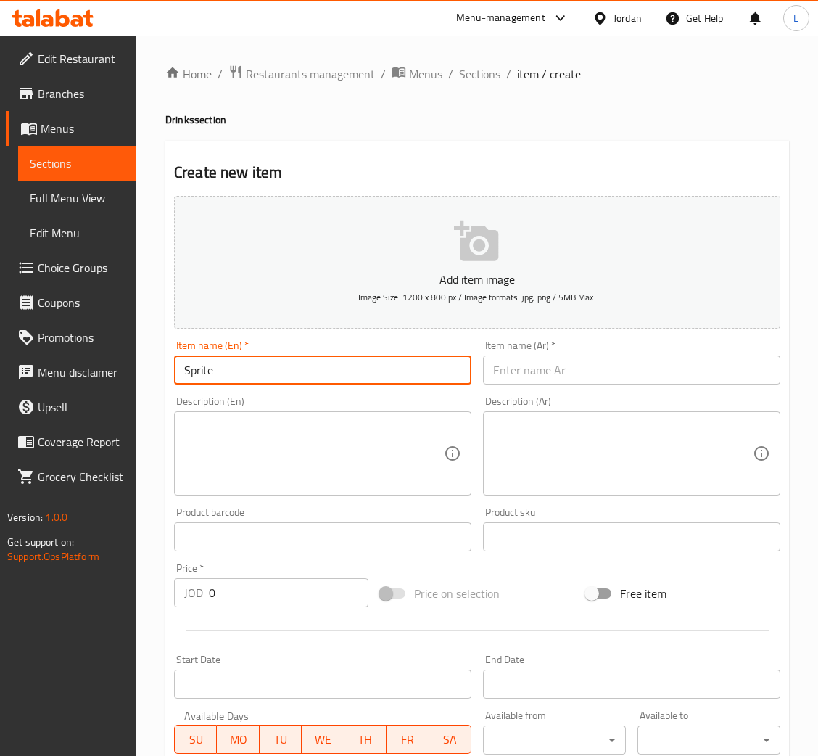
click at [538, 364] on input "text" at bounding box center [631, 369] width 297 height 29
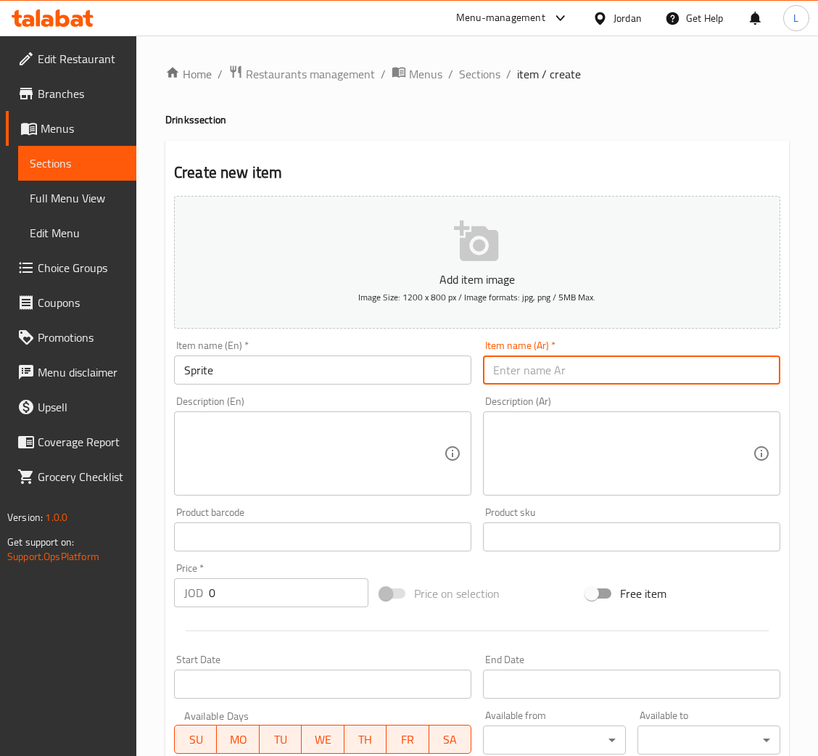
drag, startPoint x: 266, startPoint y: 386, endPoint x: 260, endPoint y: 376, distance: 11.7
click at [266, 386] on div "Item name (En)   * Sprite Item name (En) *" at bounding box center [322, 362] width 309 height 56
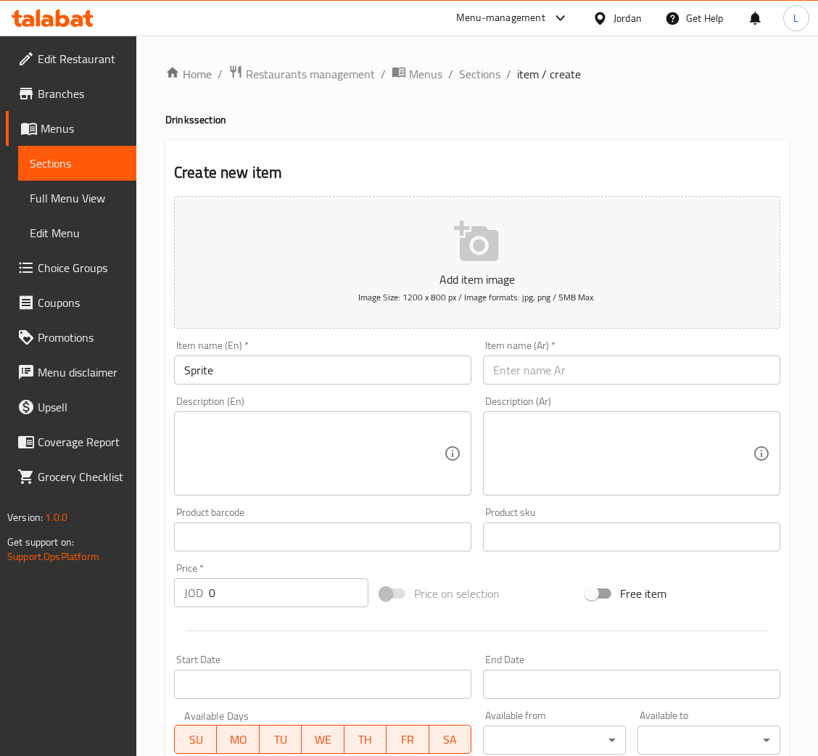
click at [260, 373] on input "Sprite" at bounding box center [322, 369] width 297 height 29
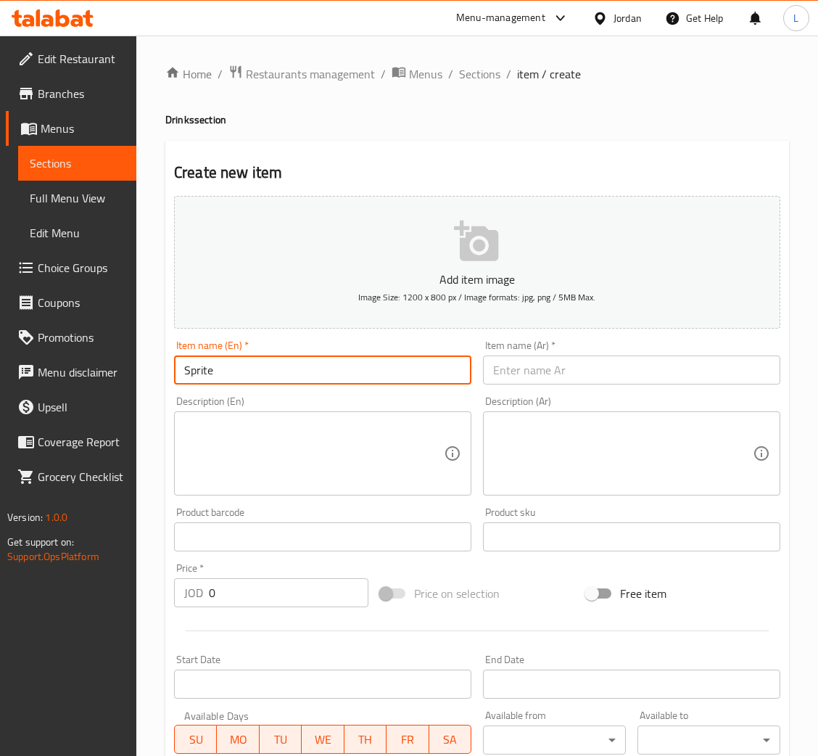
click at [260, 373] on input "Sprite" at bounding box center [322, 369] width 297 height 29
click at [574, 381] on input "text" at bounding box center [631, 369] width 297 height 29
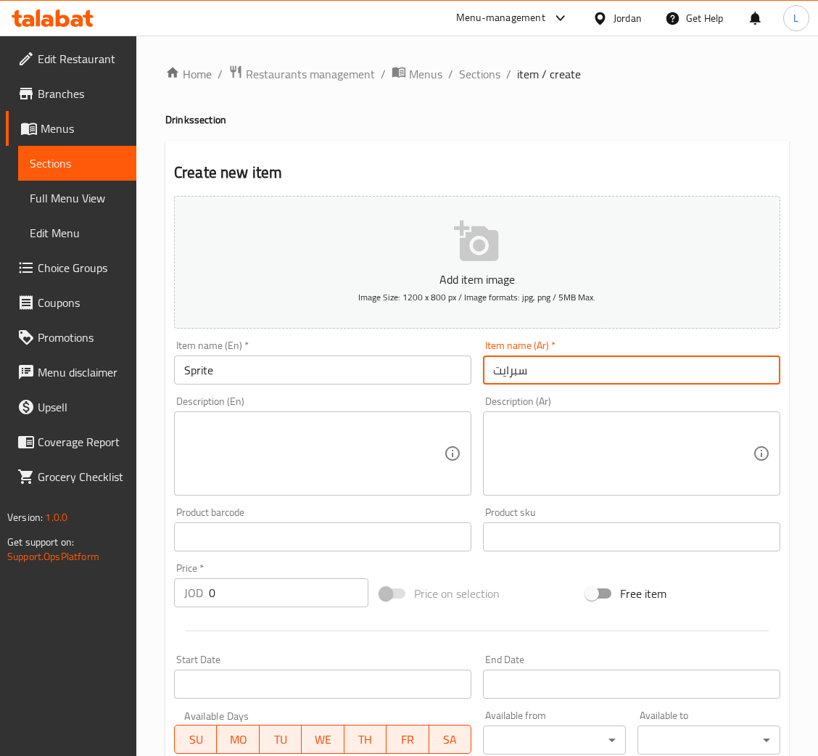
click at [267, 587] on input "0" at bounding box center [289, 592] width 160 height 29
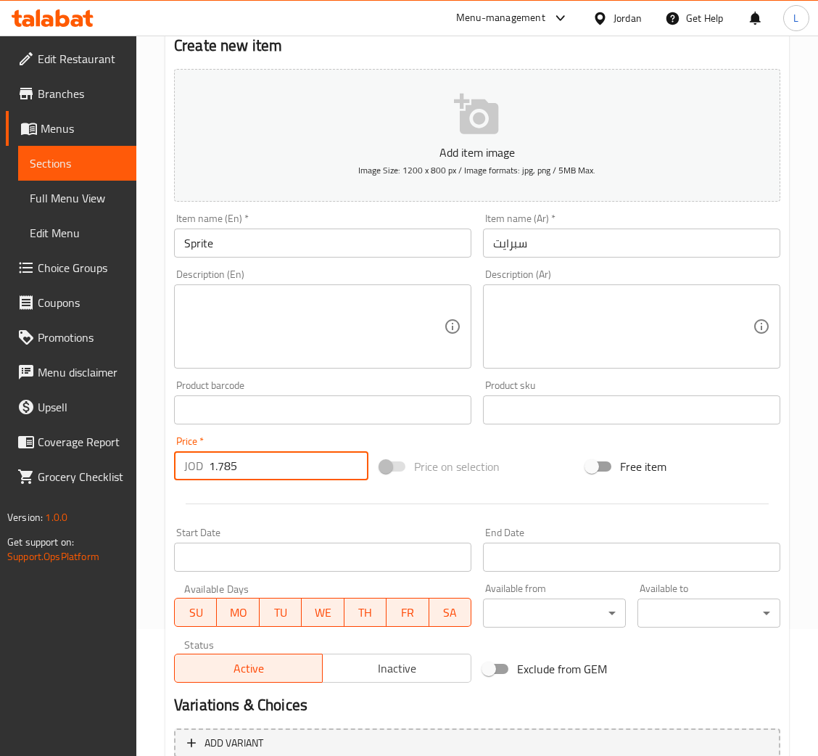
scroll to position [266, 0]
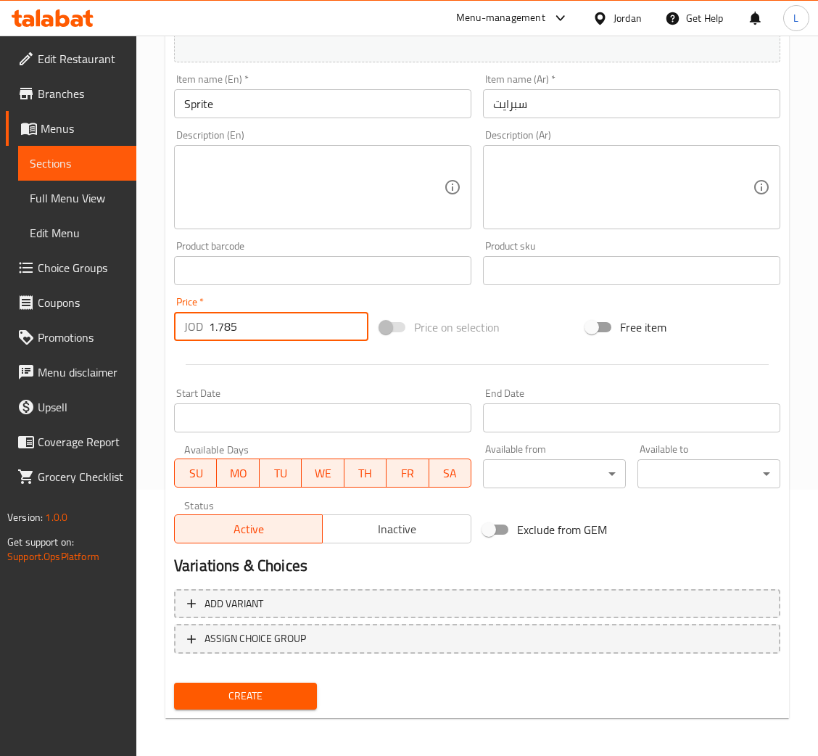
click at [250, 682] on button "Create" at bounding box center [245, 695] width 143 height 27
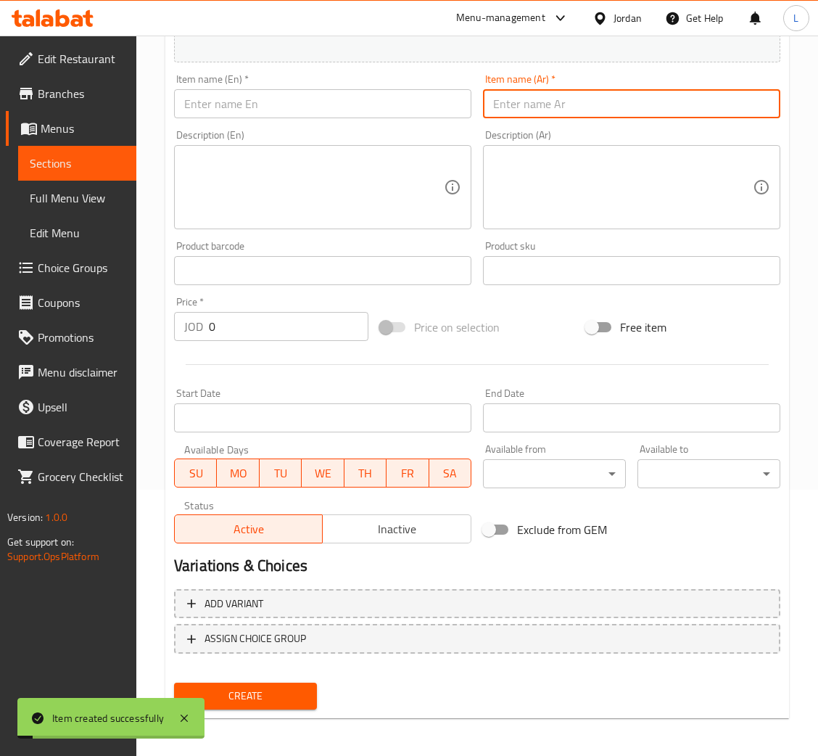
click at [547, 104] on input "text" at bounding box center [631, 103] width 297 height 29
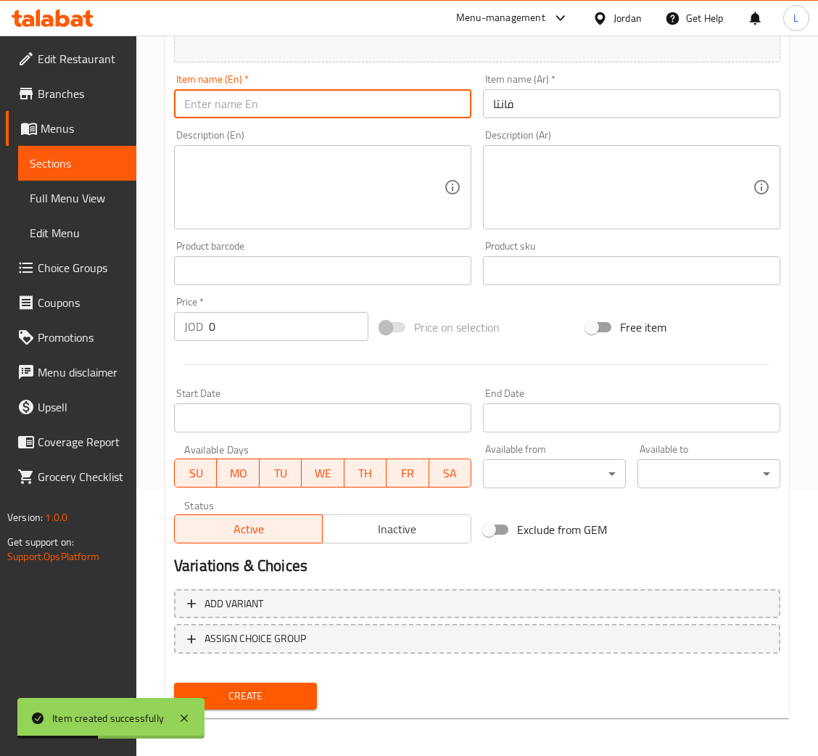
click at [260, 100] on input "text" at bounding box center [322, 103] width 297 height 29
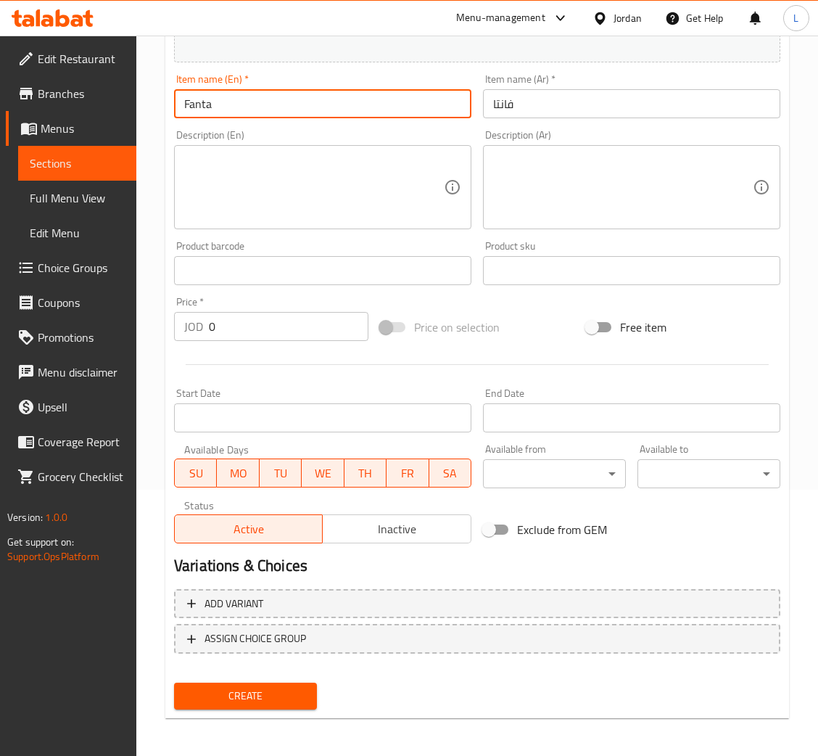
click at [272, 324] on input "0" at bounding box center [289, 326] width 160 height 29
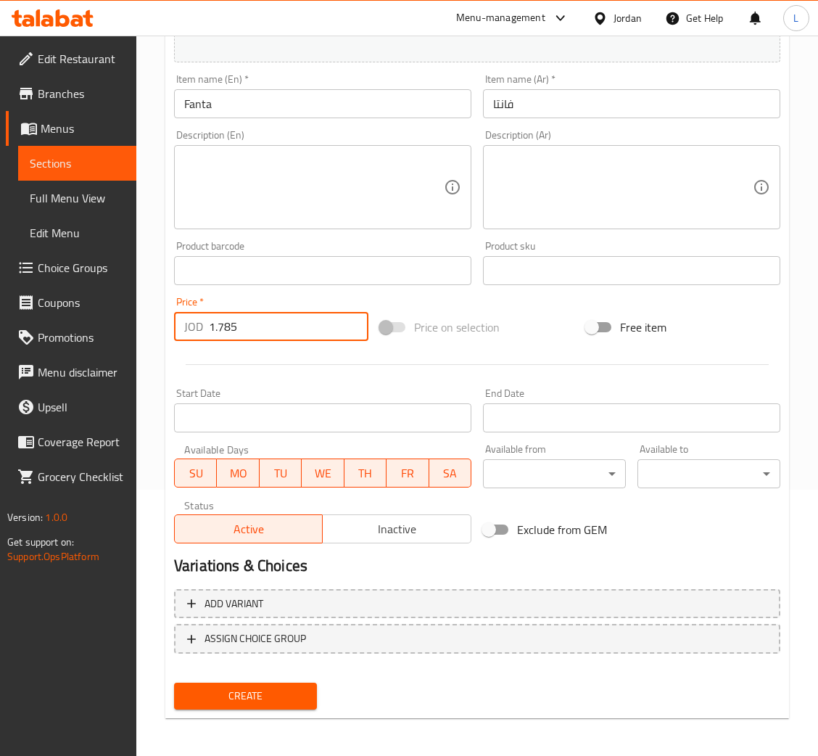
click at [301, 682] on button "Create" at bounding box center [245, 695] width 143 height 27
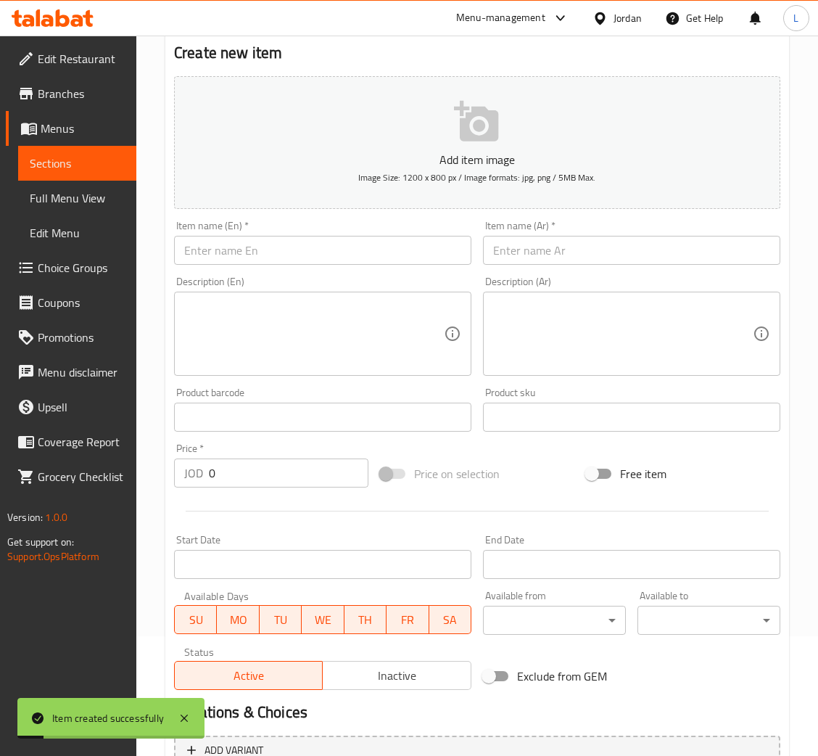
scroll to position [0, 0]
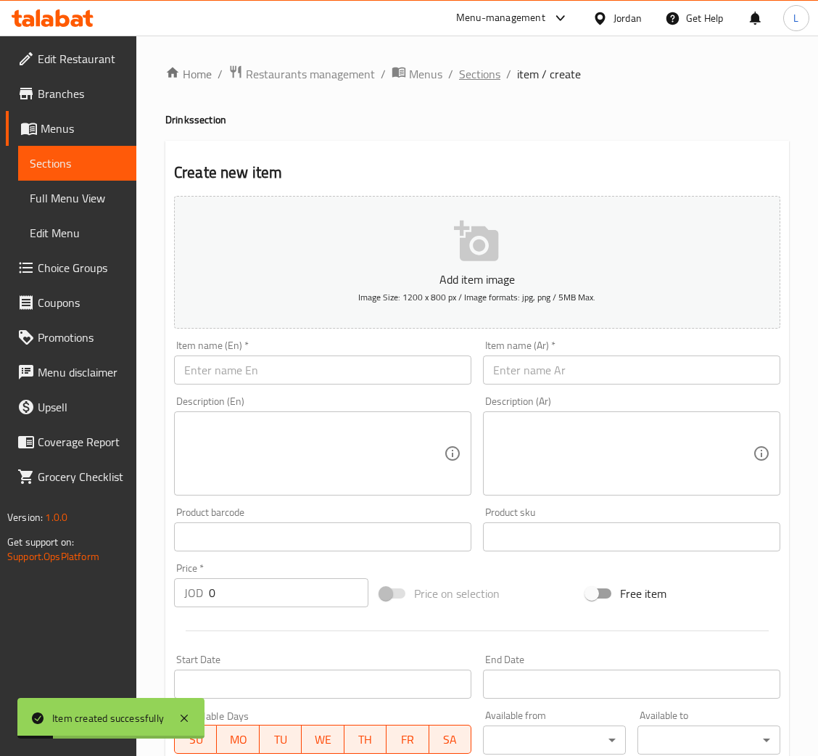
click at [469, 72] on span "Sections" at bounding box center [479, 73] width 41 height 17
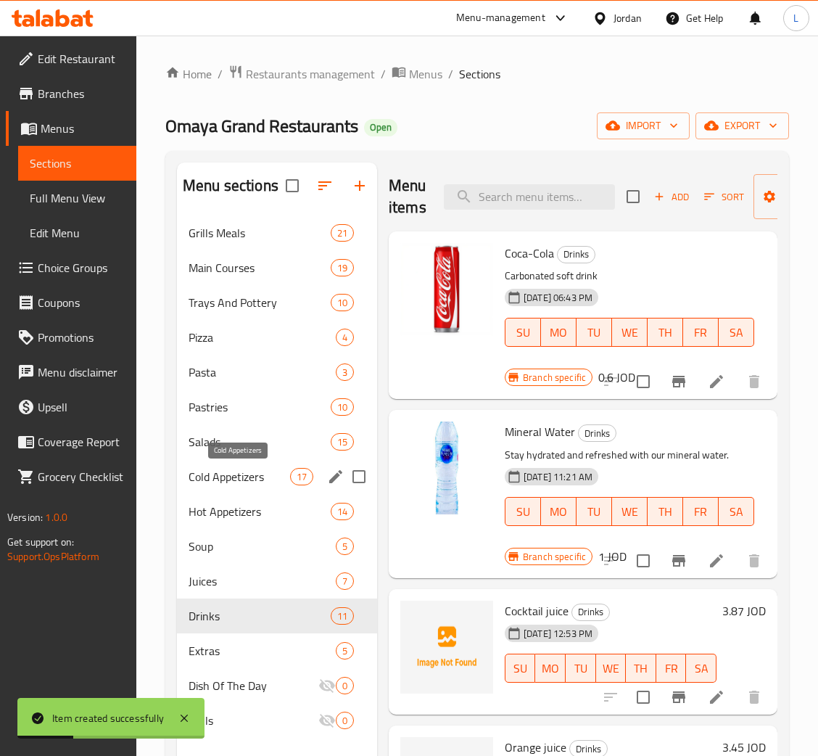
click at [246, 476] on span "Cold Appetizers" at bounding box center [240, 476] width 102 height 17
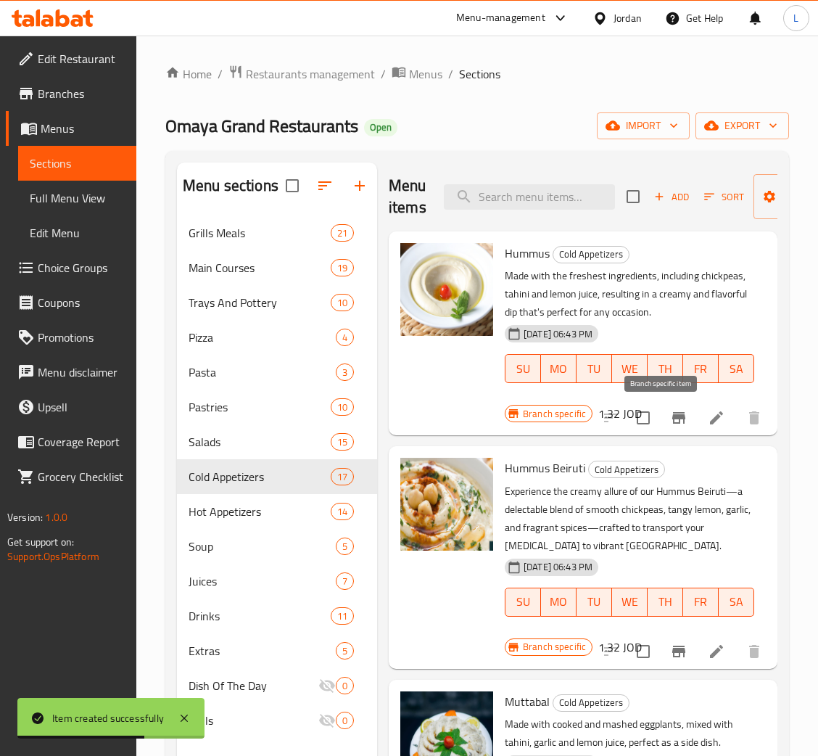
click at [662, 407] on button "Branch-specific-item" at bounding box center [678, 417] width 35 height 35
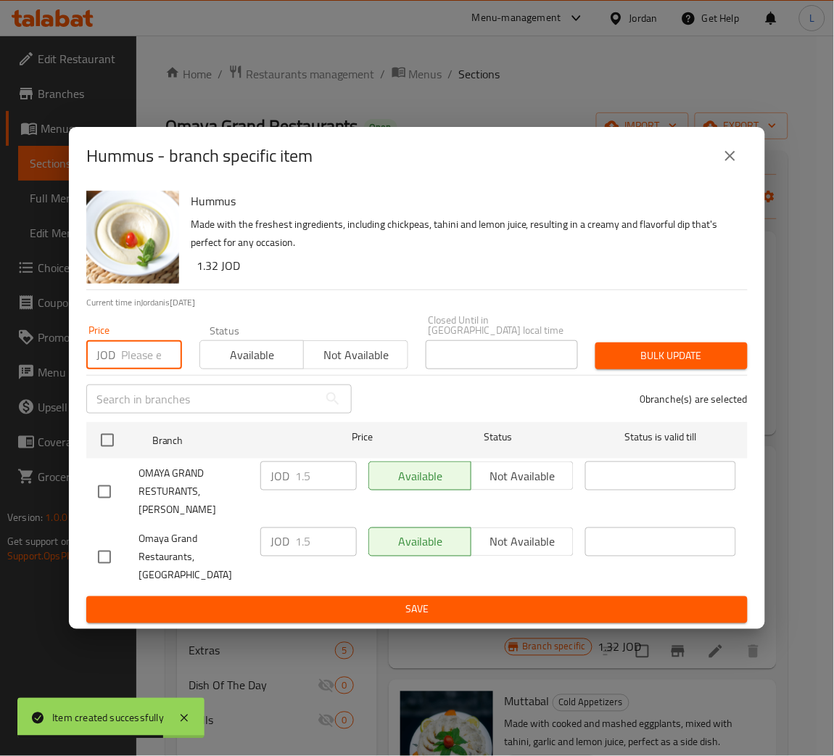
click at [140, 352] on input "number" at bounding box center [151, 354] width 61 height 29
paste input "2.678"
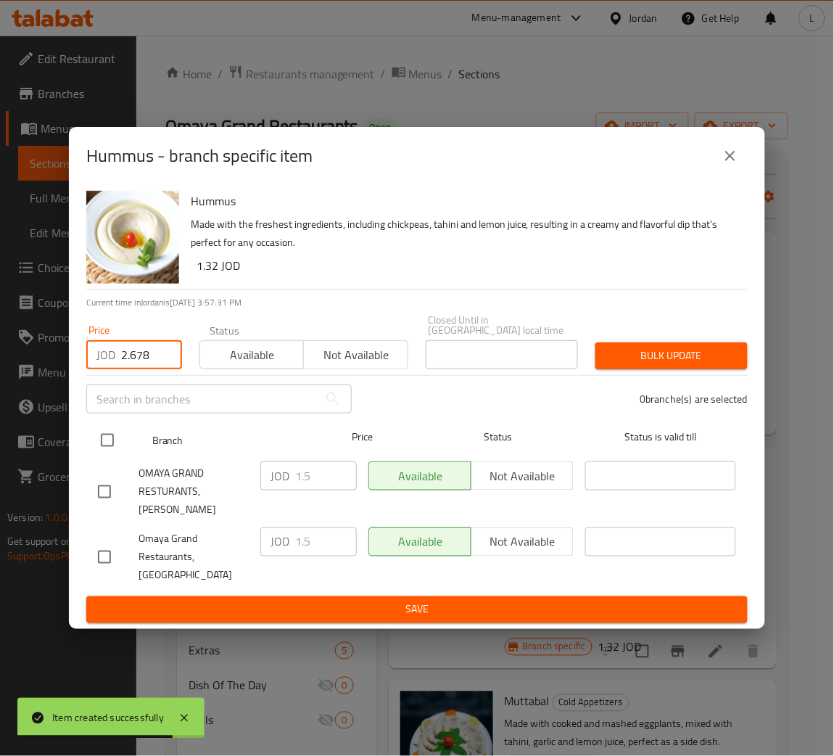
click at [106, 443] on input "checkbox" at bounding box center [107, 440] width 30 height 30
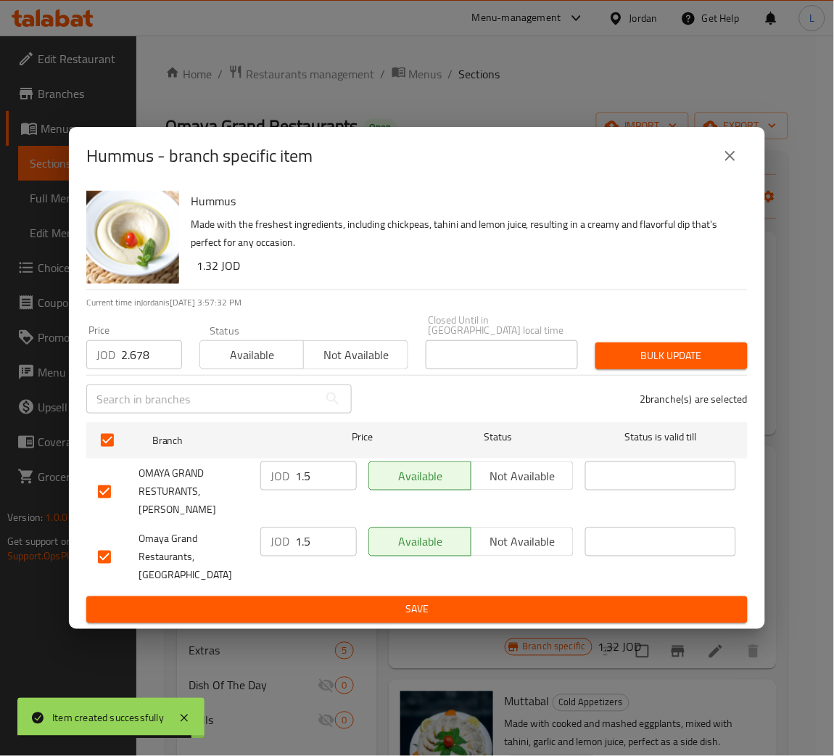
click at [697, 365] on span "Bulk update" at bounding box center [671, 356] width 129 height 18
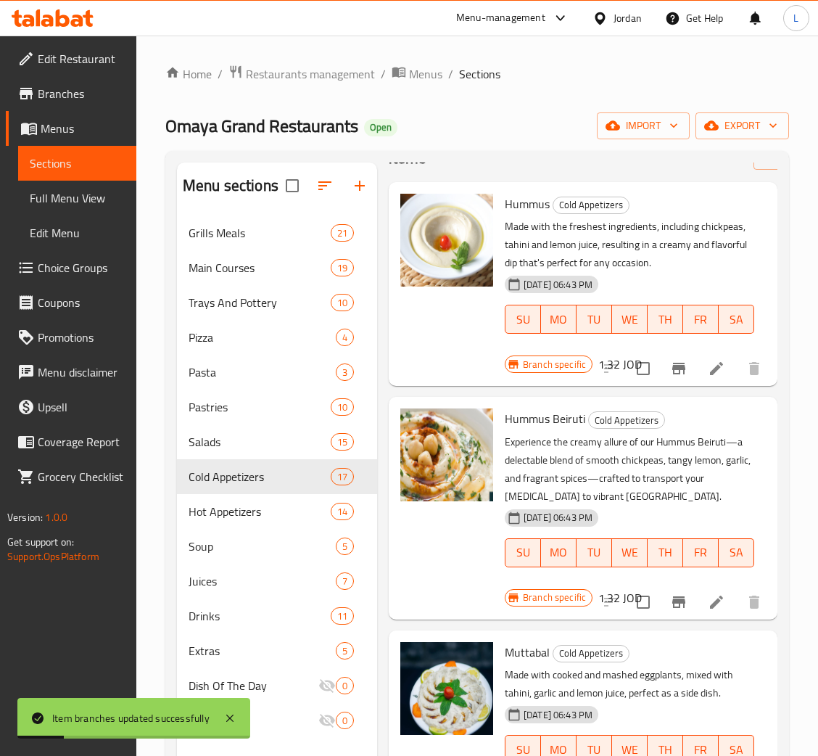
scroll to position [109, 0]
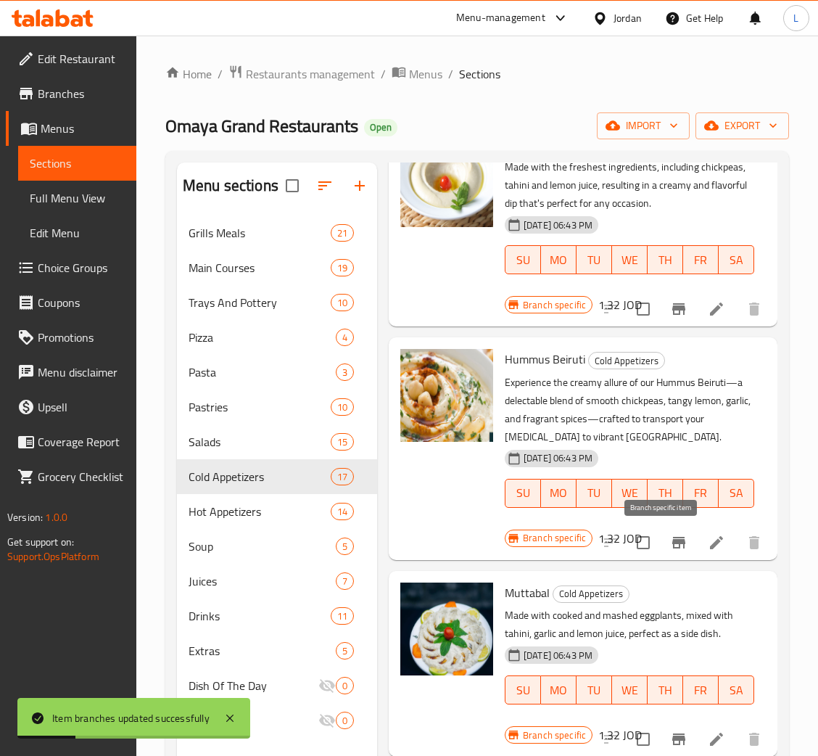
click at [663, 529] on button "Branch-specific-item" at bounding box center [678, 542] width 35 height 35
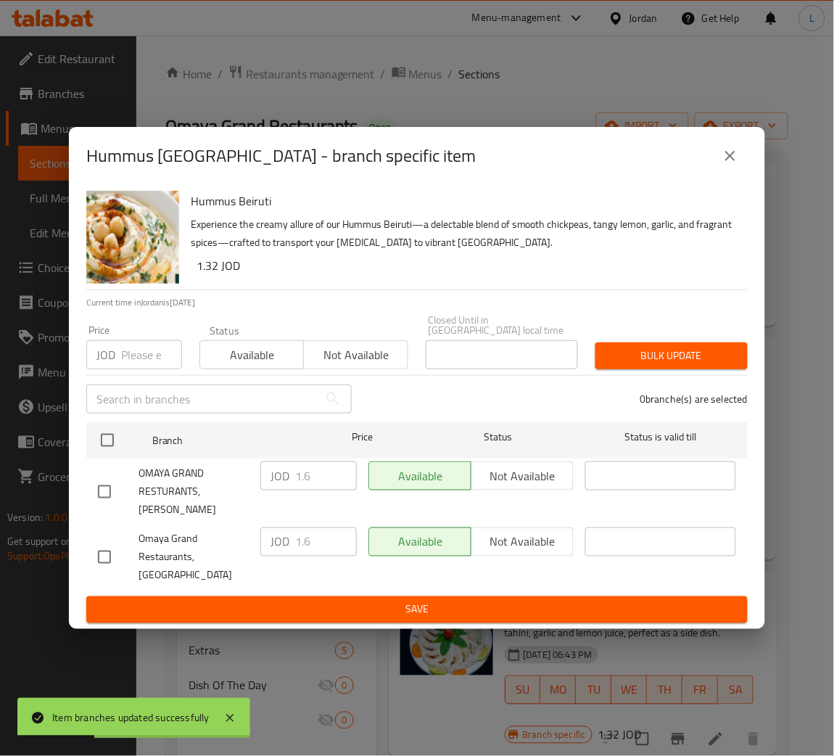
click at [128, 360] on input "number" at bounding box center [151, 354] width 61 height 29
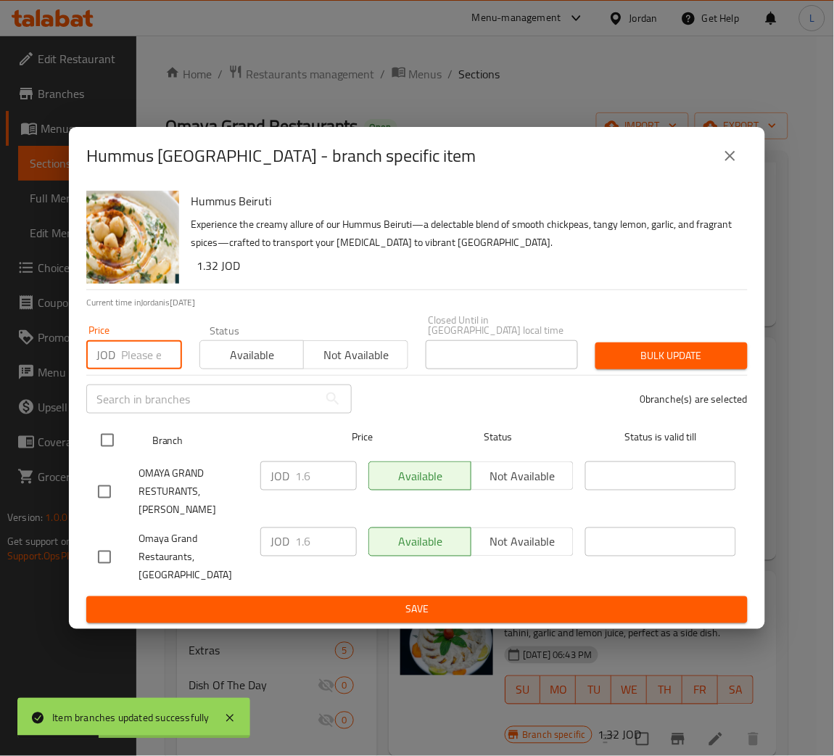
paste input "2.678"
click at [108, 450] on input "checkbox" at bounding box center [107, 440] width 30 height 30
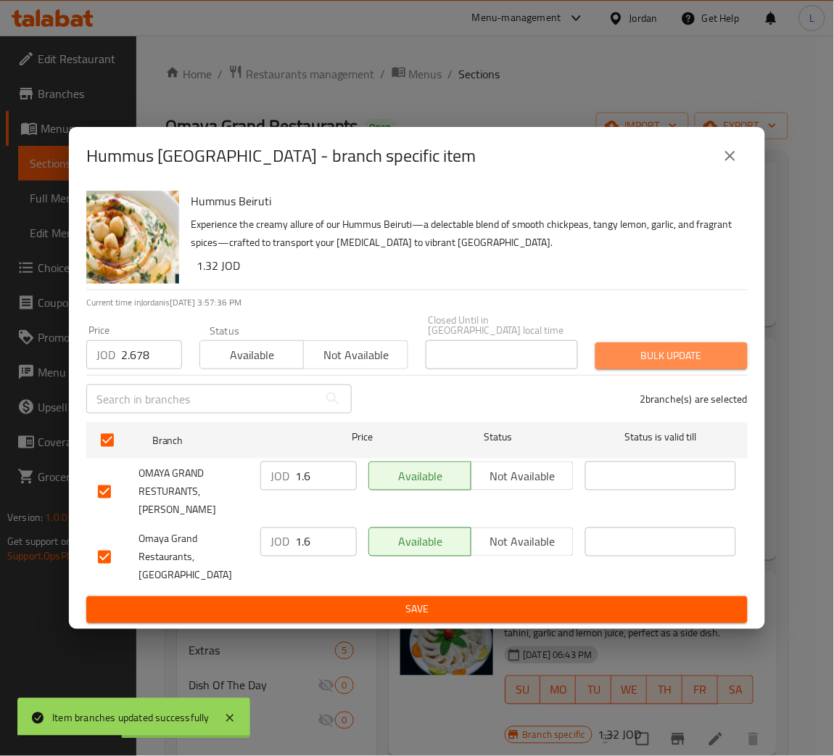
click at [703, 363] on span "Bulk update" at bounding box center [671, 356] width 129 height 18
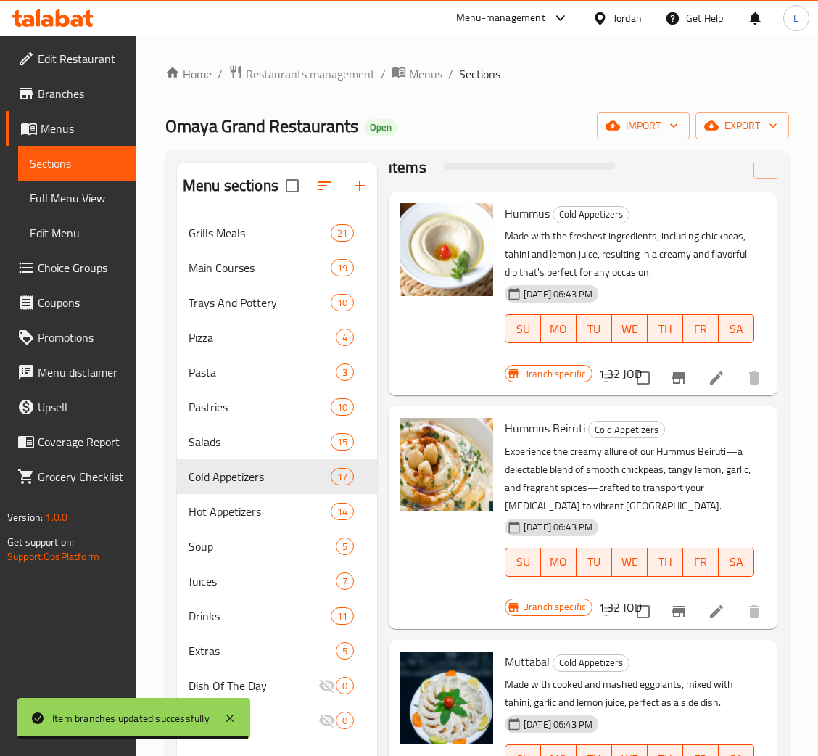
scroll to position [0, 0]
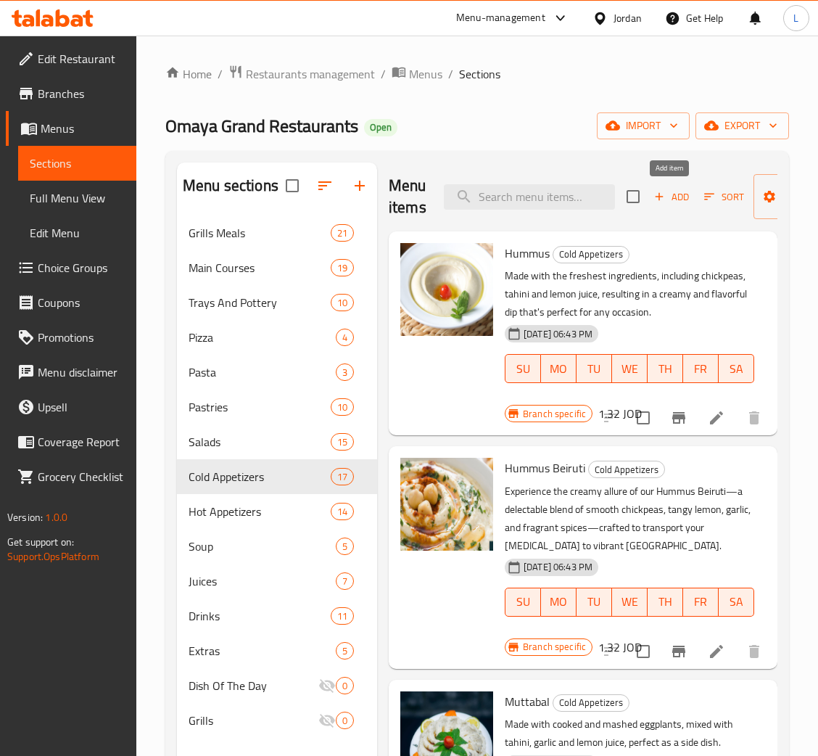
click at [671, 197] on span "Add" at bounding box center [671, 197] width 39 height 17
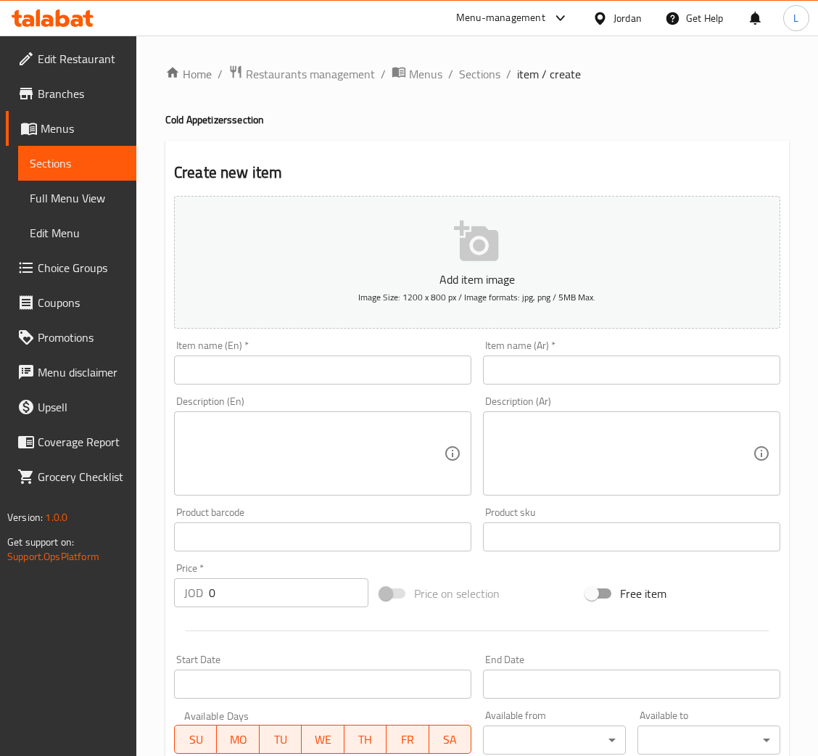
drag, startPoint x: 597, startPoint y: 360, endPoint x: 511, endPoint y: 378, distance: 87.5
click at [595, 359] on input "text" at bounding box center [631, 369] width 297 height 29
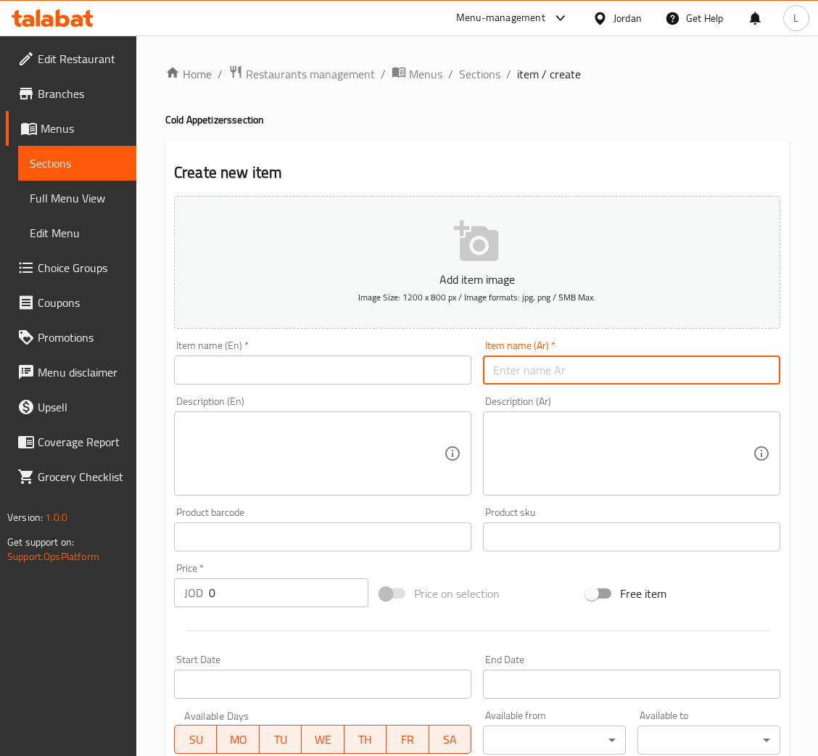
paste input "حمص بالريحان"
click at [356, 391] on div "Description (En) Description (En)" at bounding box center [322, 445] width 309 height 111
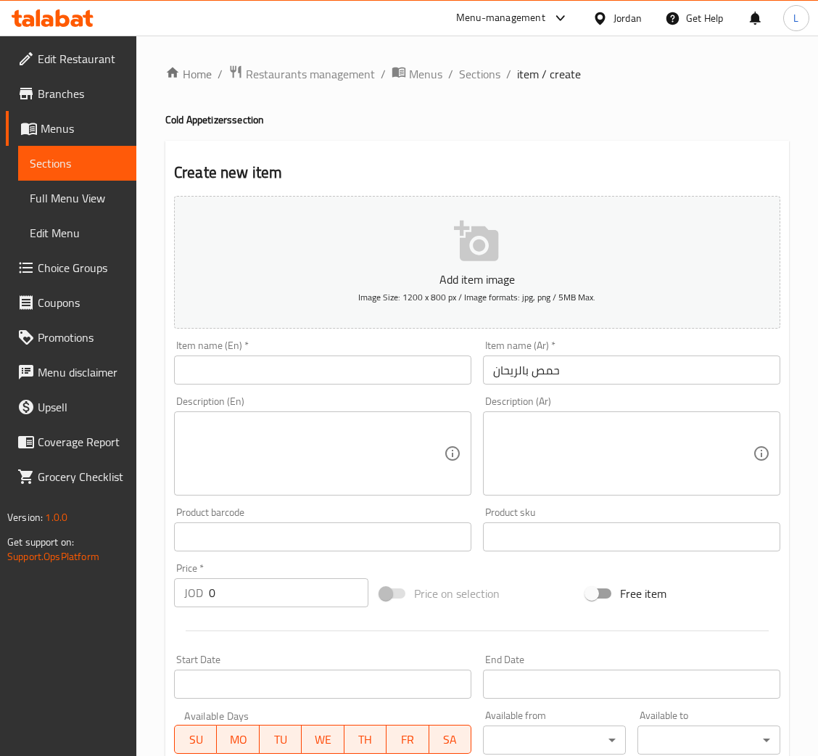
drag, startPoint x: 355, startPoint y: 376, endPoint x: 402, endPoint y: 287, distance: 100.2
click at [356, 373] on input "text" at bounding box center [322, 369] width 297 height 29
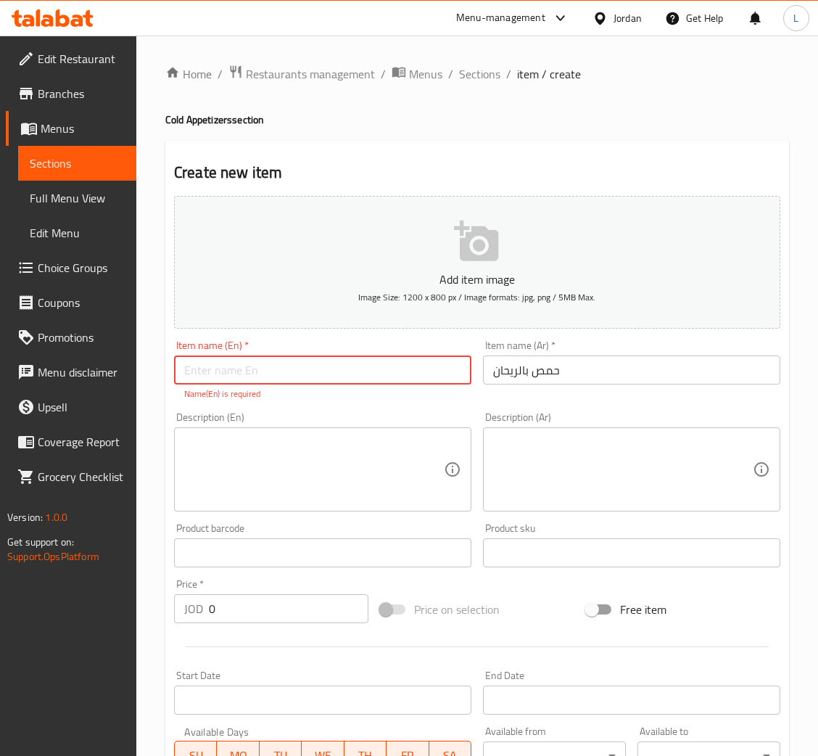
paste input "Hummus with basil"
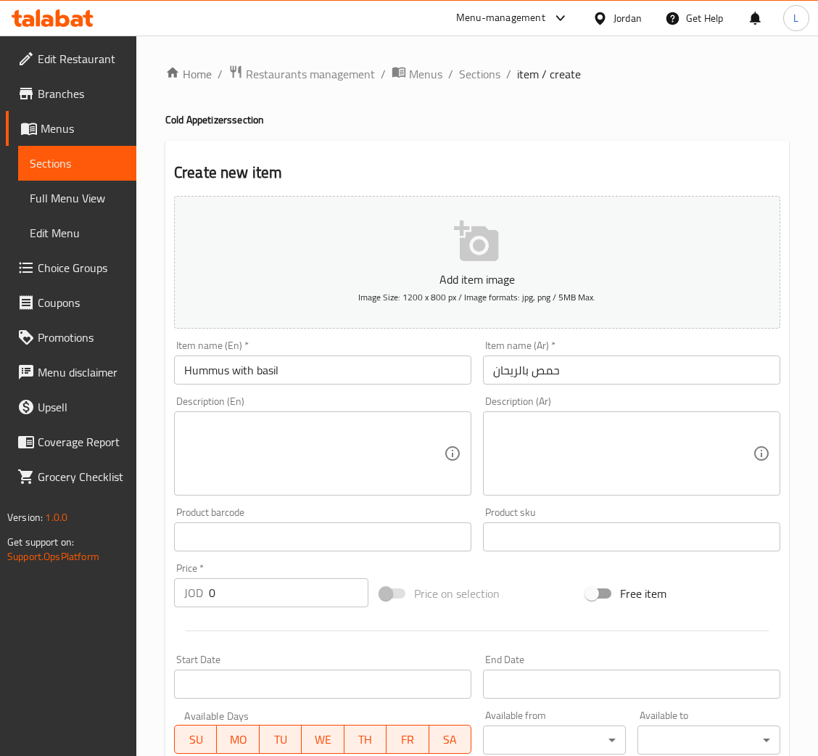
click at [227, 595] on input "0" at bounding box center [289, 592] width 160 height 29
paste input "2.916"
click at [245, 589] on input "02.916" at bounding box center [289, 592] width 160 height 29
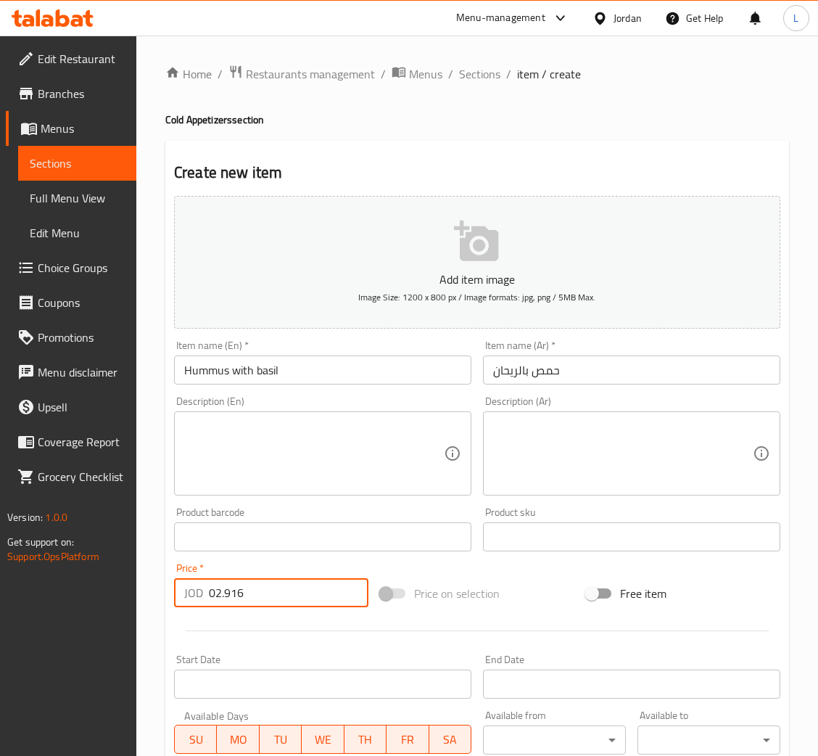
click at [245, 589] on input "02.916" at bounding box center [289, 592] width 160 height 29
paste input "number"
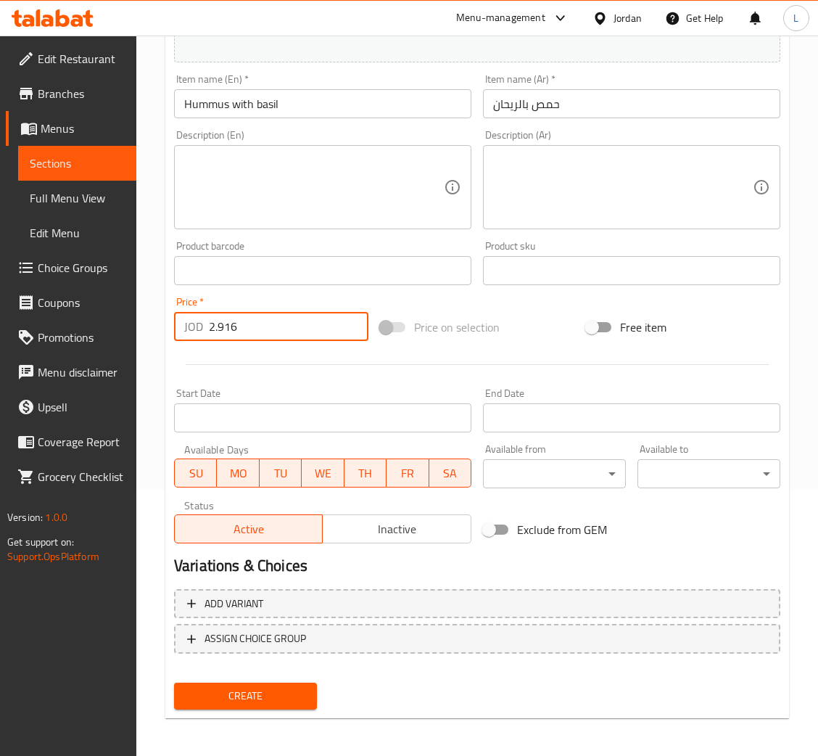
click at [243, 696] on span "Create" at bounding box center [246, 696] width 120 height 18
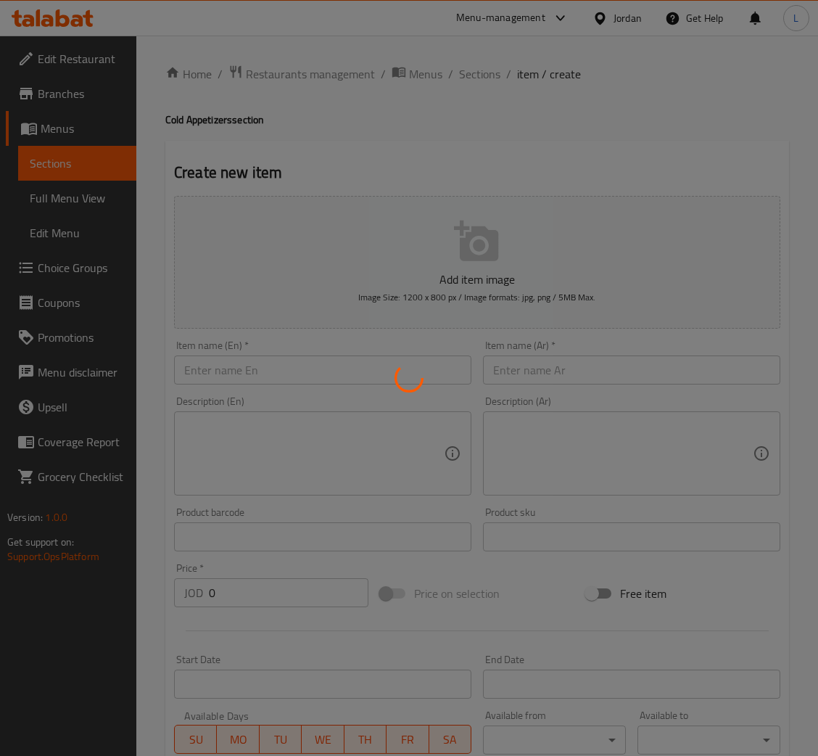
click at [473, 76] on div at bounding box center [409, 378] width 818 height 756
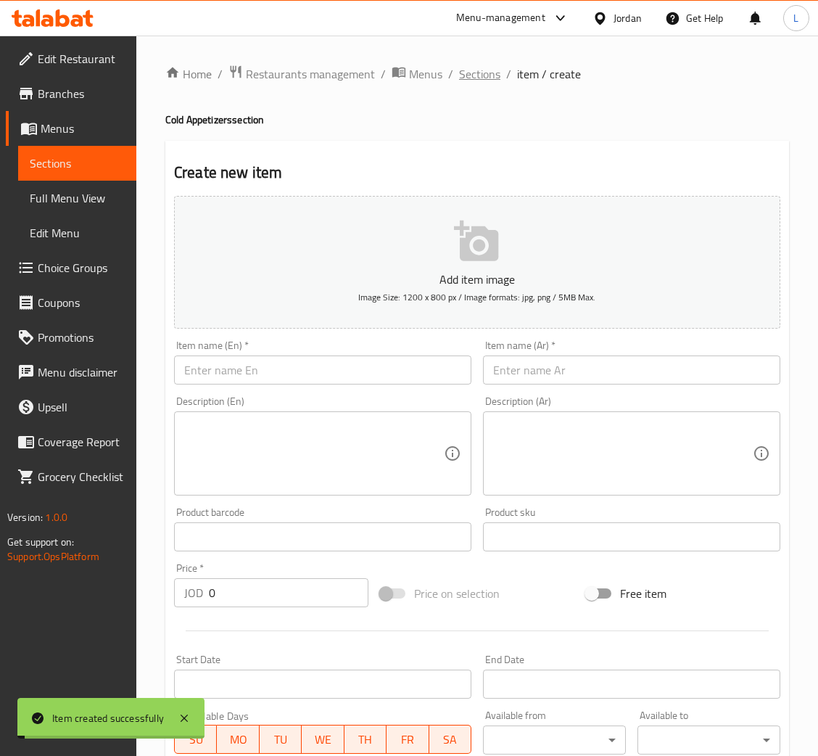
click at [473, 74] on span "Sections" at bounding box center [479, 73] width 41 height 17
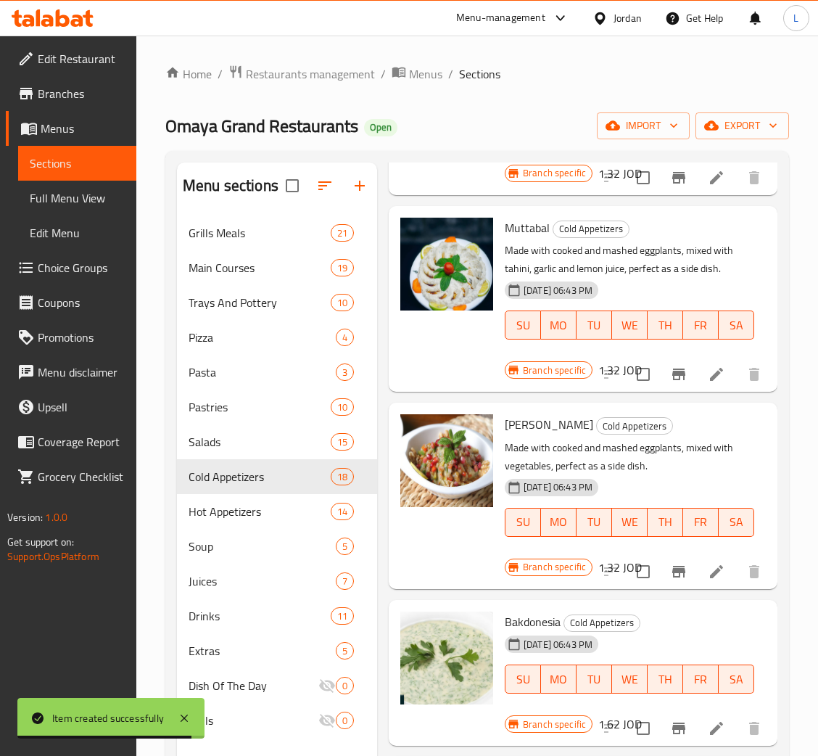
scroll to position [326, 0]
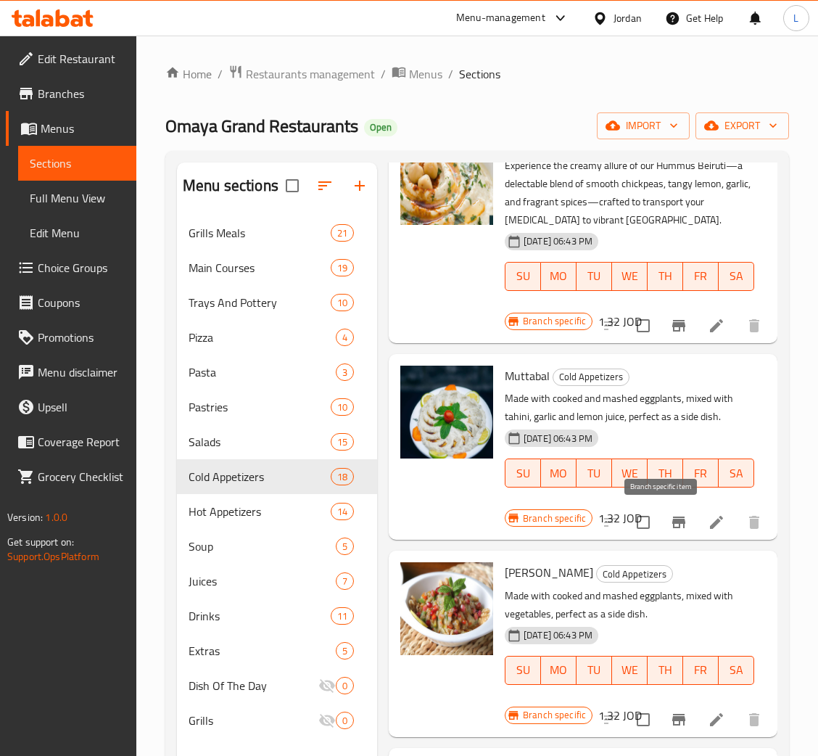
click at [670, 518] on icon "Branch-specific-item" at bounding box center [678, 521] width 17 height 17
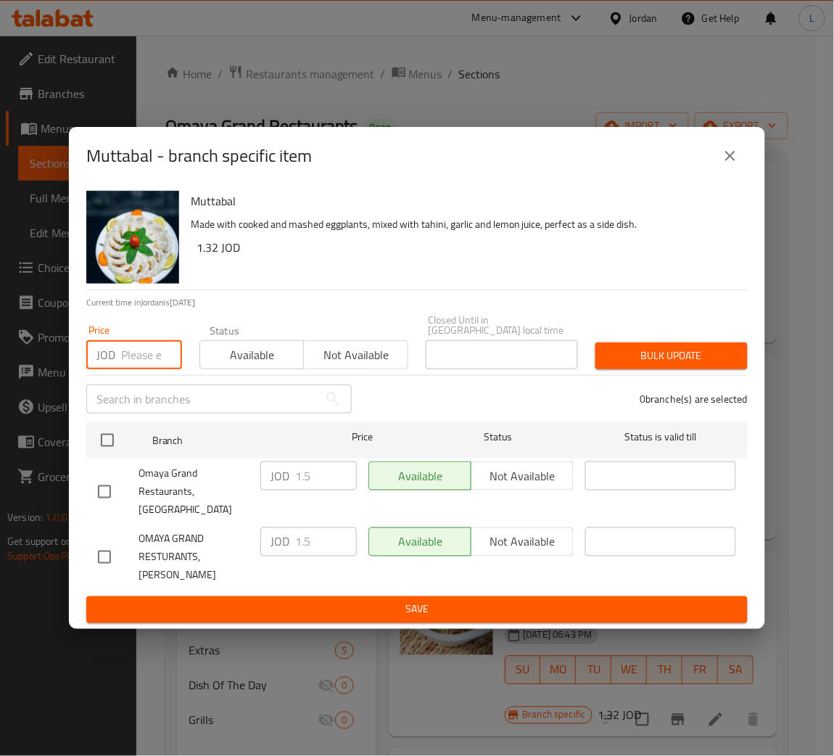
click at [140, 364] on input "number" at bounding box center [151, 354] width 61 height 29
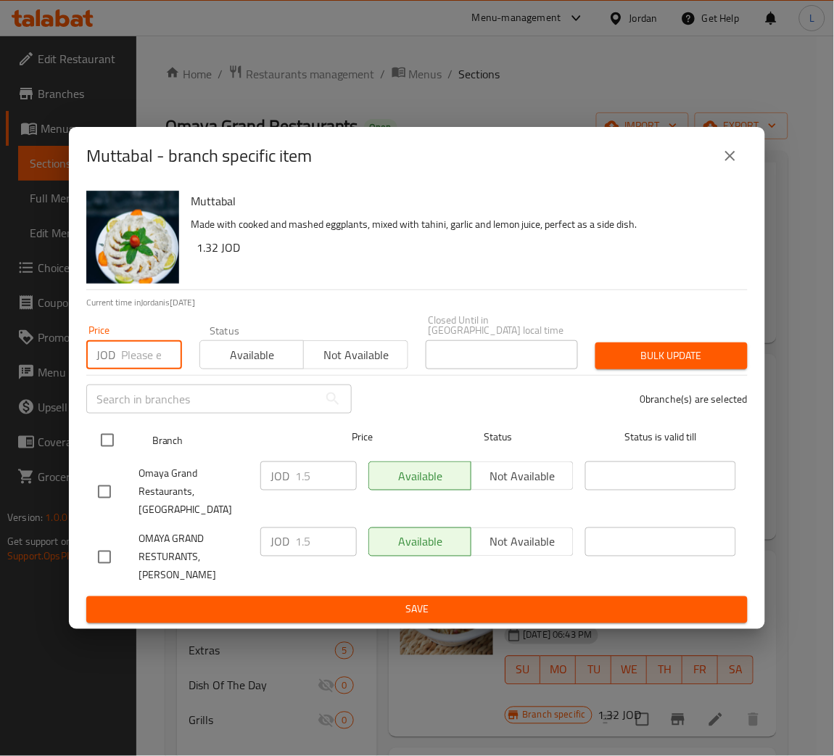
paste input "2.678"
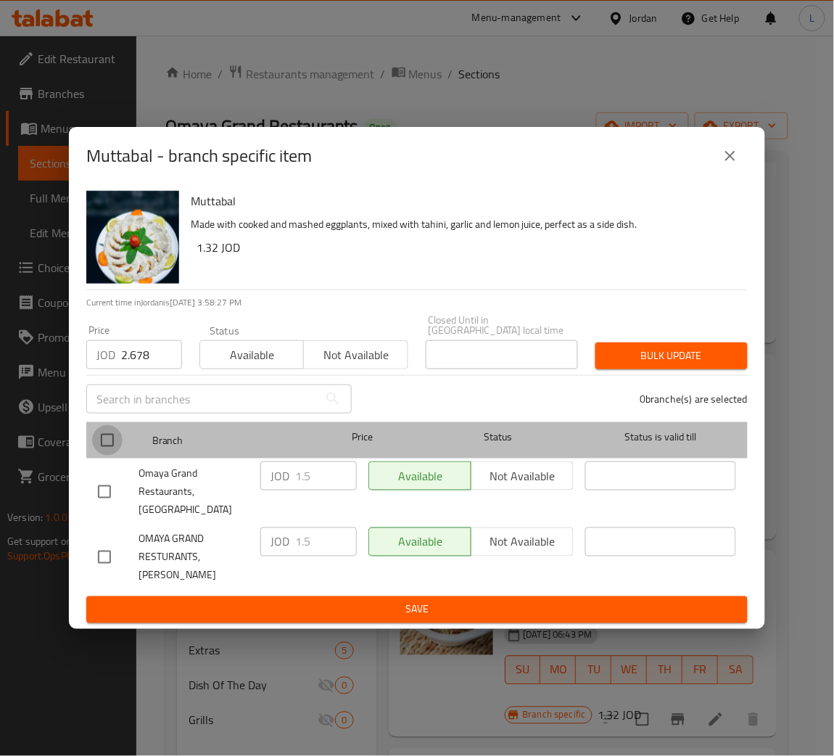
drag, startPoint x: 107, startPoint y: 447, endPoint x: 285, endPoint y: 444, distance: 178.4
click at [107, 448] on input "checkbox" at bounding box center [107, 440] width 30 height 30
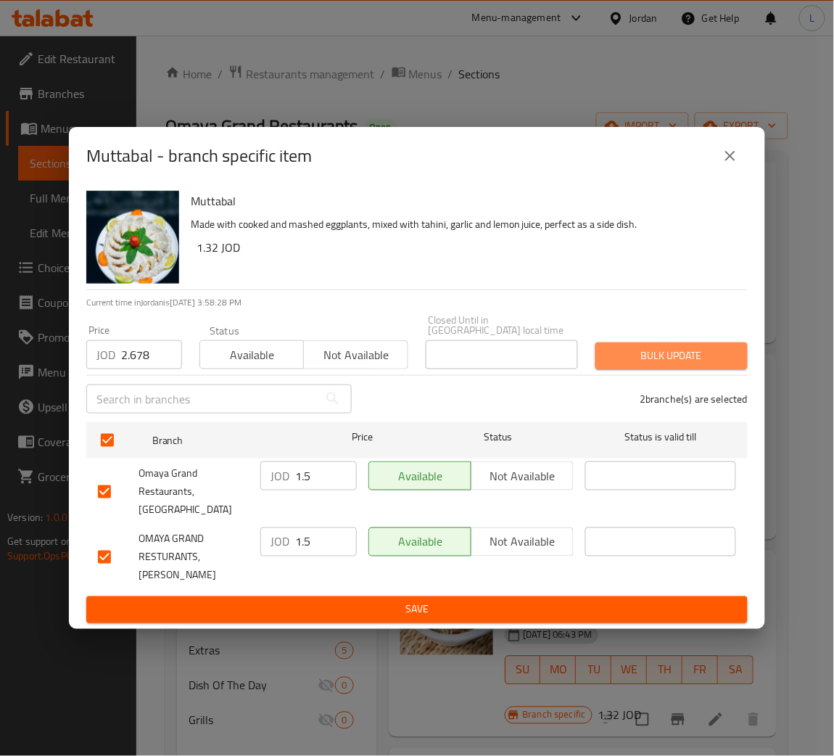
click at [651, 360] on span "Bulk update" at bounding box center [671, 356] width 129 height 18
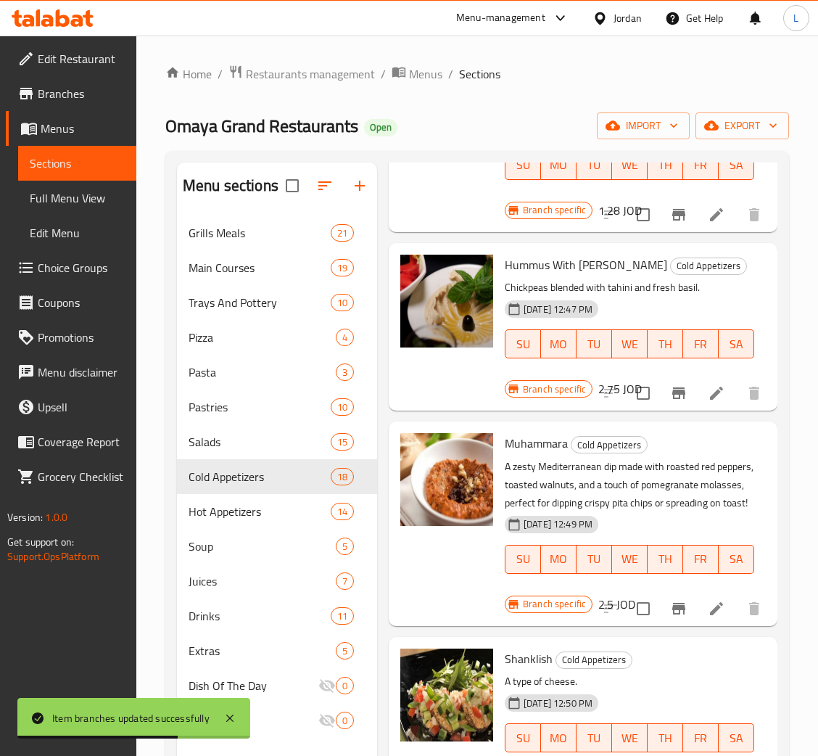
scroll to position [1957, 0]
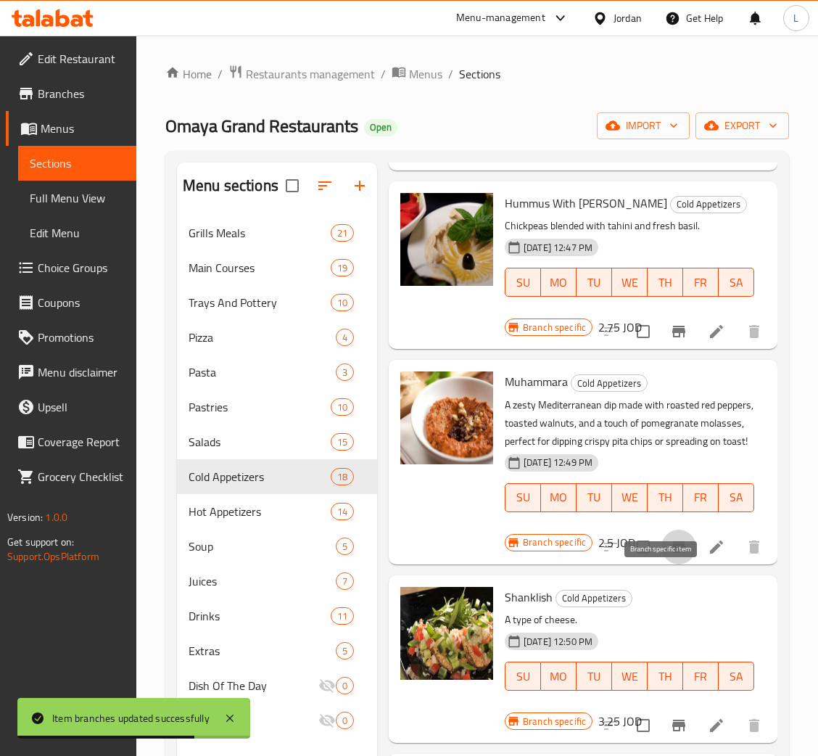
click at [661, 564] on button "Branch-specific-item" at bounding box center [678, 546] width 35 height 35
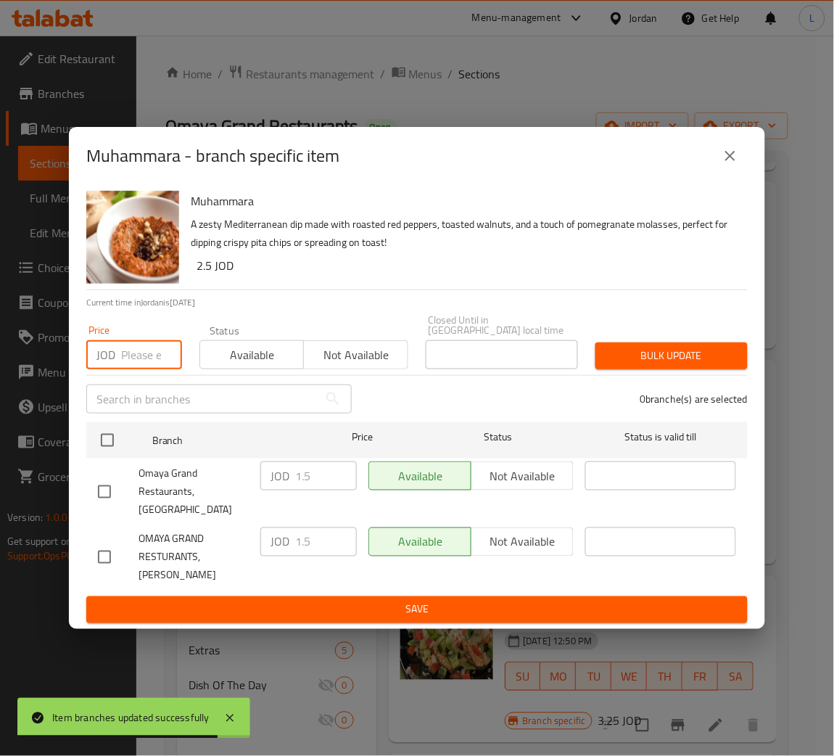
click at [144, 368] on input "number" at bounding box center [151, 354] width 61 height 29
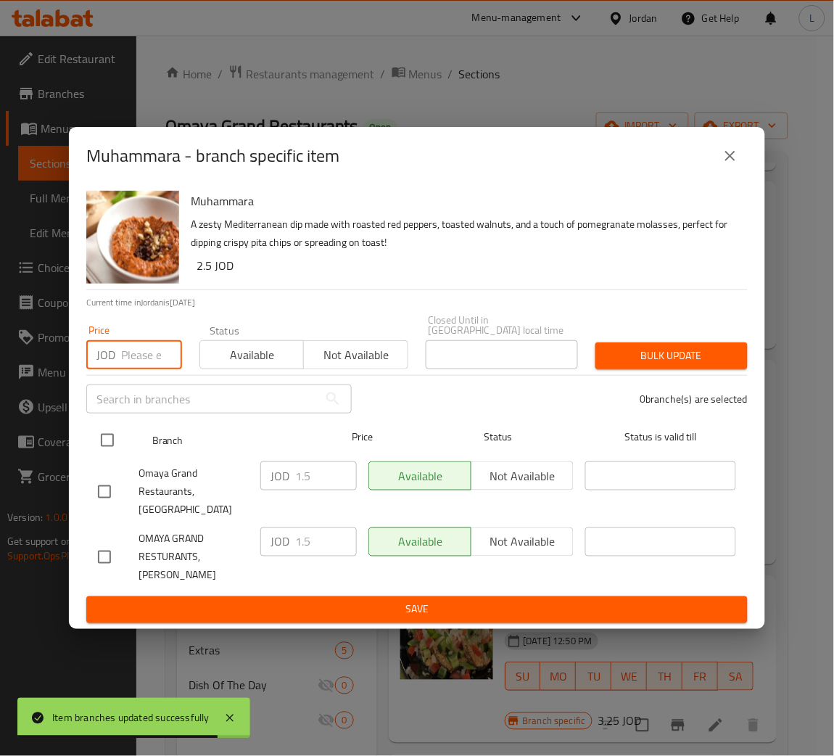
paste input "2.678"
click at [110, 443] on input "checkbox" at bounding box center [107, 440] width 30 height 30
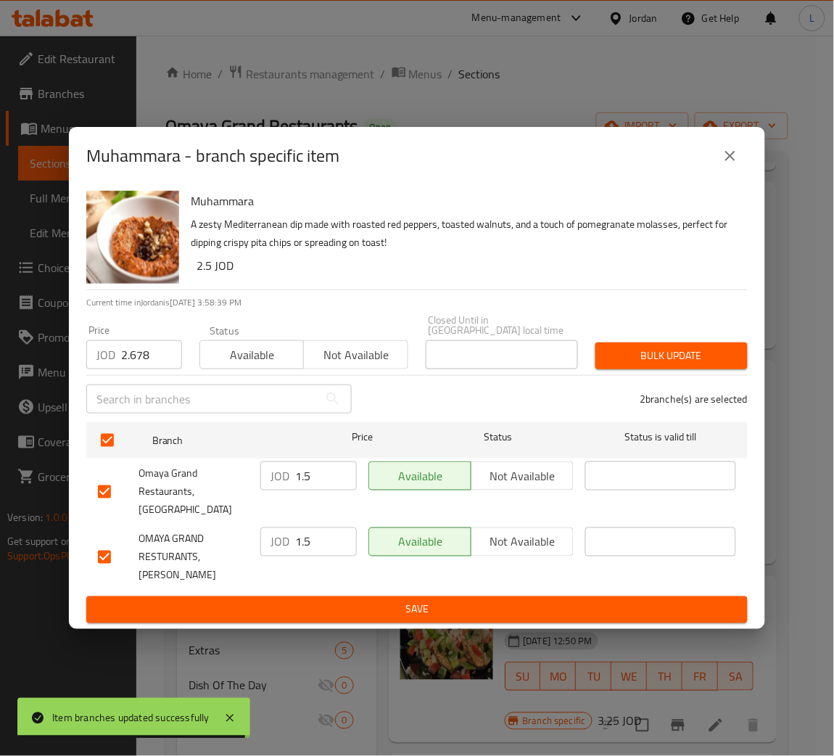
click at [650, 365] on span "Bulk update" at bounding box center [671, 356] width 129 height 18
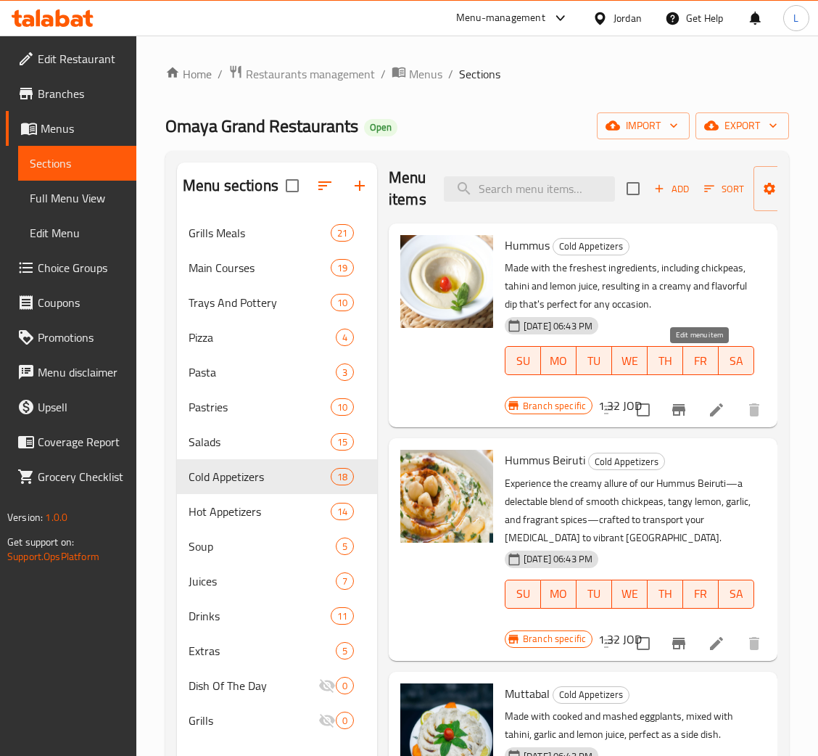
scroll to position [0, 0]
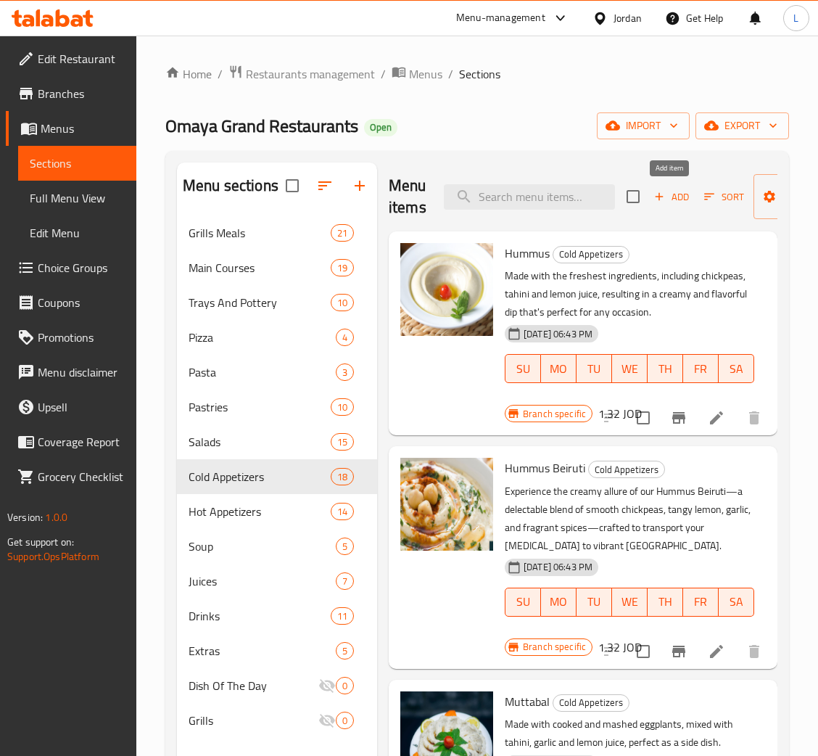
click at [678, 197] on span "Add" at bounding box center [671, 197] width 39 height 17
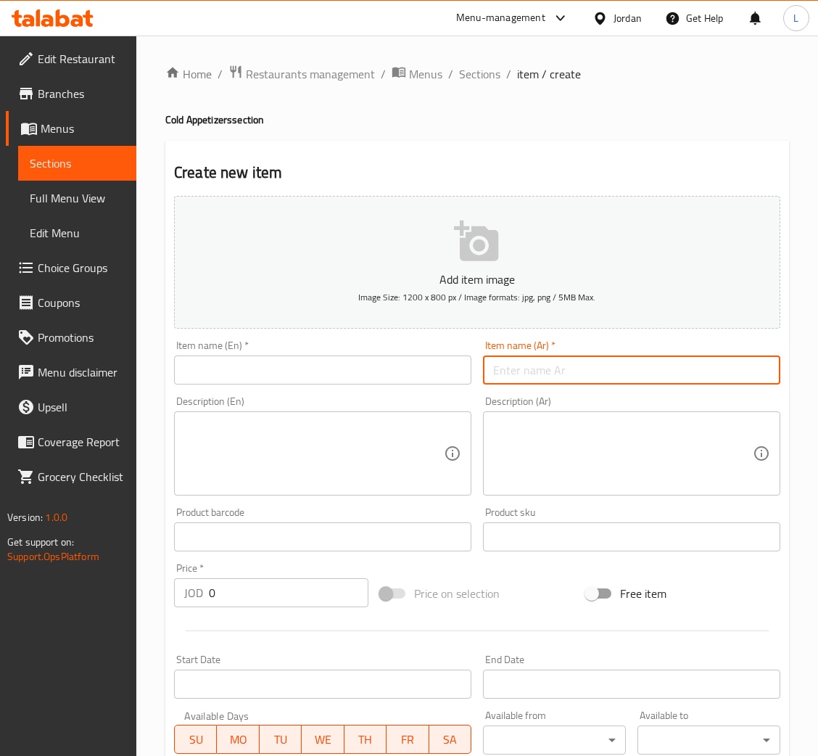
drag, startPoint x: 541, startPoint y: 368, endPoint x: 434, endPoint y: 368, distance: 107.3
click at [541, 368] on input "text" at bounding box center [631, 369] width 297 height 29
paste input "ورق عنب"
click at [342, 371] on input "text" at bounding box center [322, 369] width 297 height 29
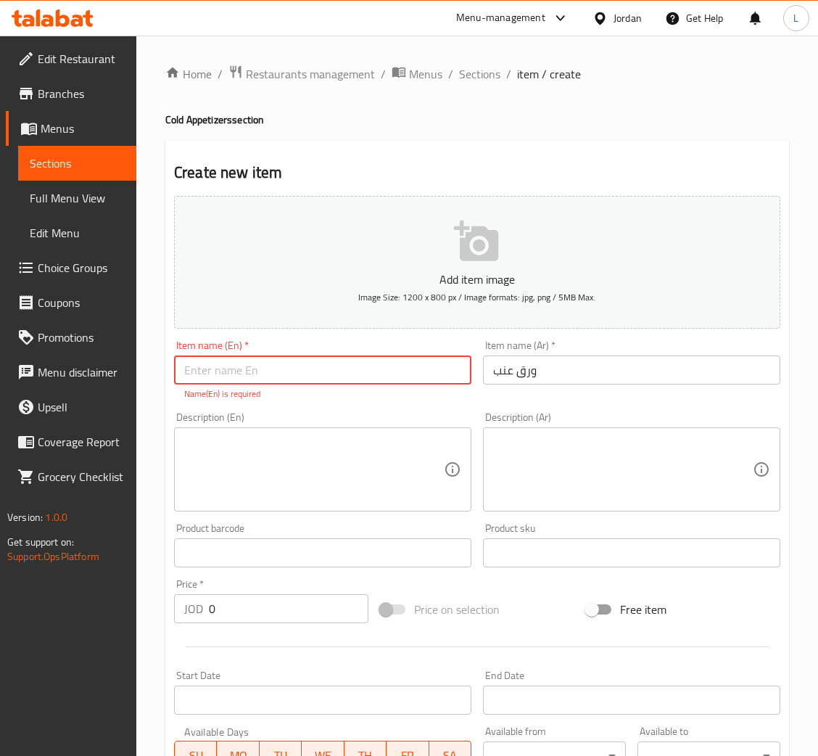
paste input "grape leaves"
drag, startPoint x: 189, startPoint y: 370, endPoint x: 123, endPoint y: 381, distance: 66.2
click at [120, 387] on div "Edit Restaurant Branches Menus Sections Full Menu View Edit Menu Choice Groups …" at bounding box center [409, 538] width 818 height 1005
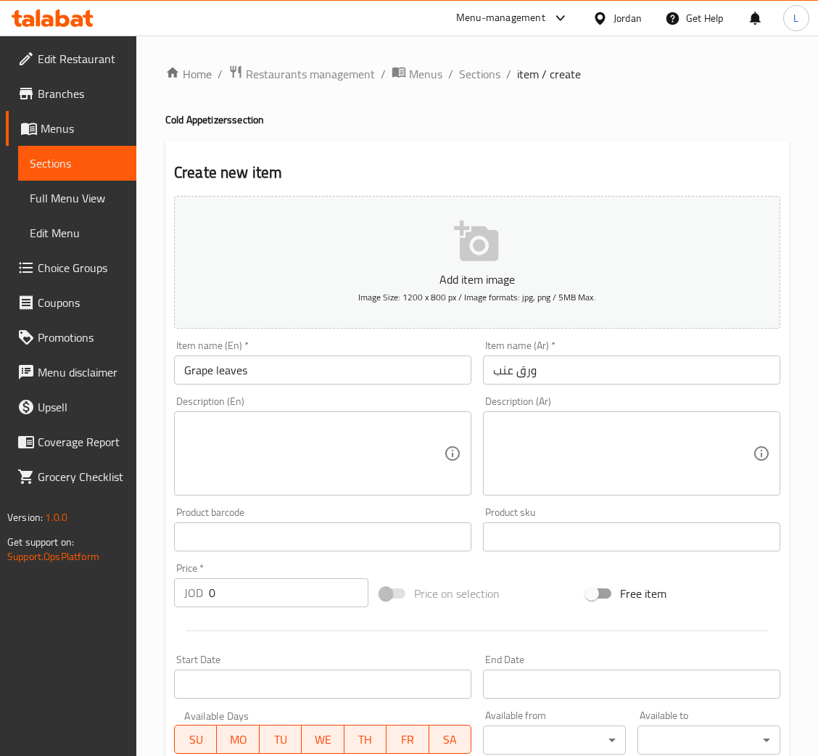
click at [307, 597] on input "0" at bounding box center [289, 592] width 160 height 29
paste
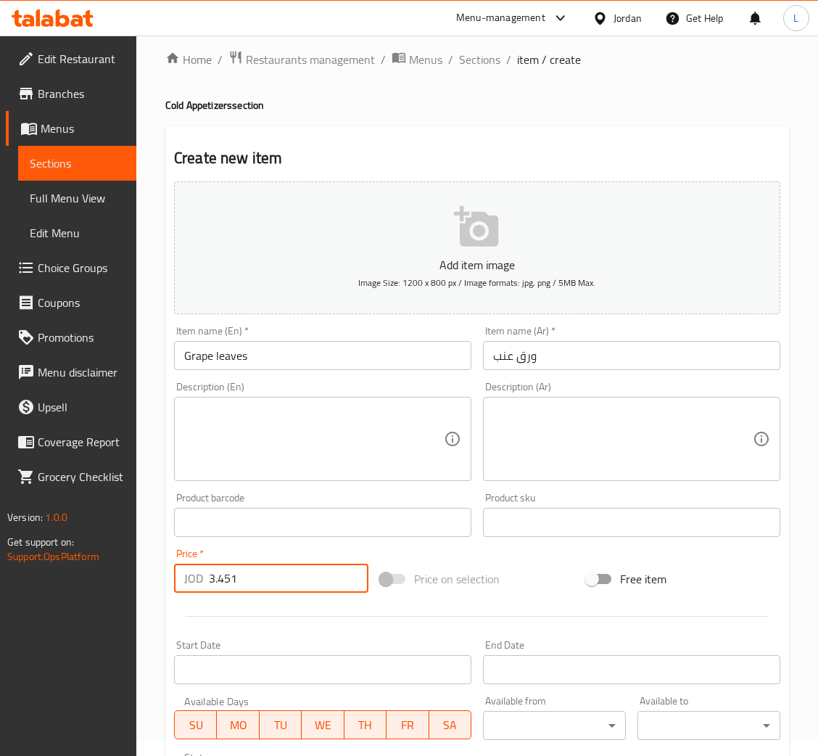
scroll to position [266, 0]
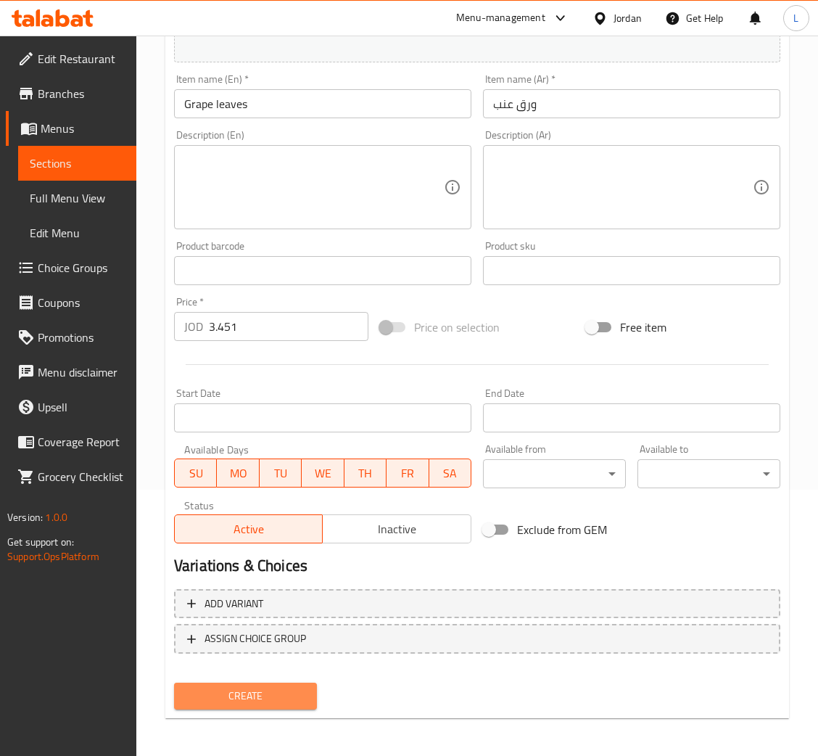
click at [249, 700] on span "Create" at bounding box center [246, 696] width 120 height 18
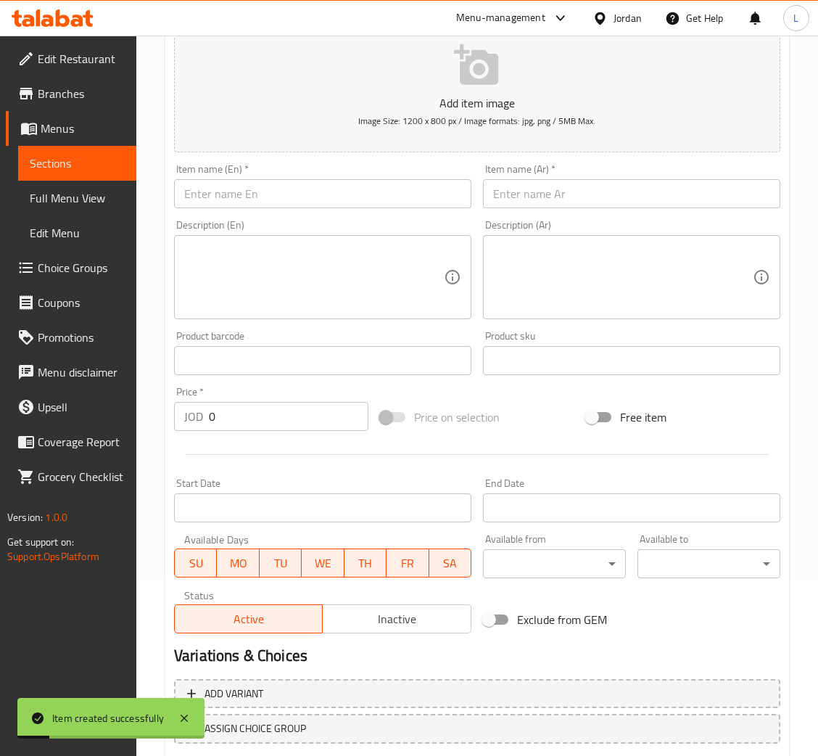
scroll to position [0, 0]
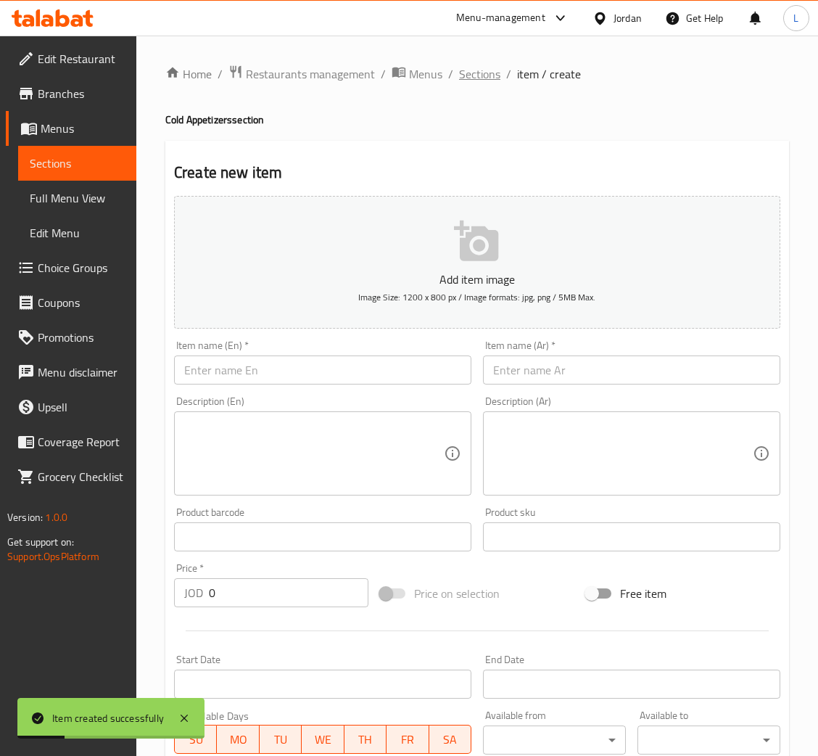
click at [485, 72] on span "Sections" at bounding box center [479, 73] width 41 height 17
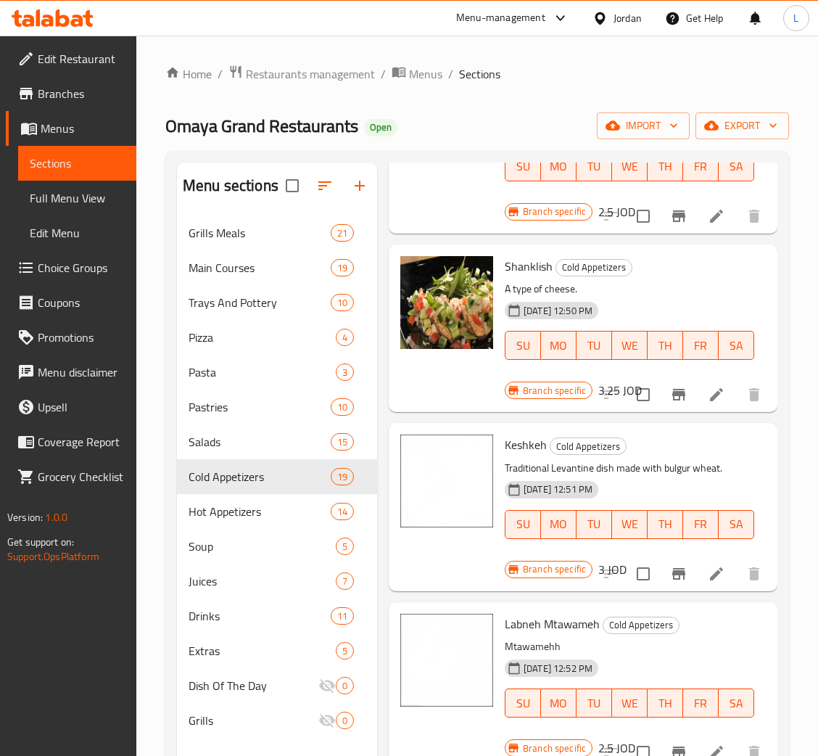
scroll to position [2392, 0]
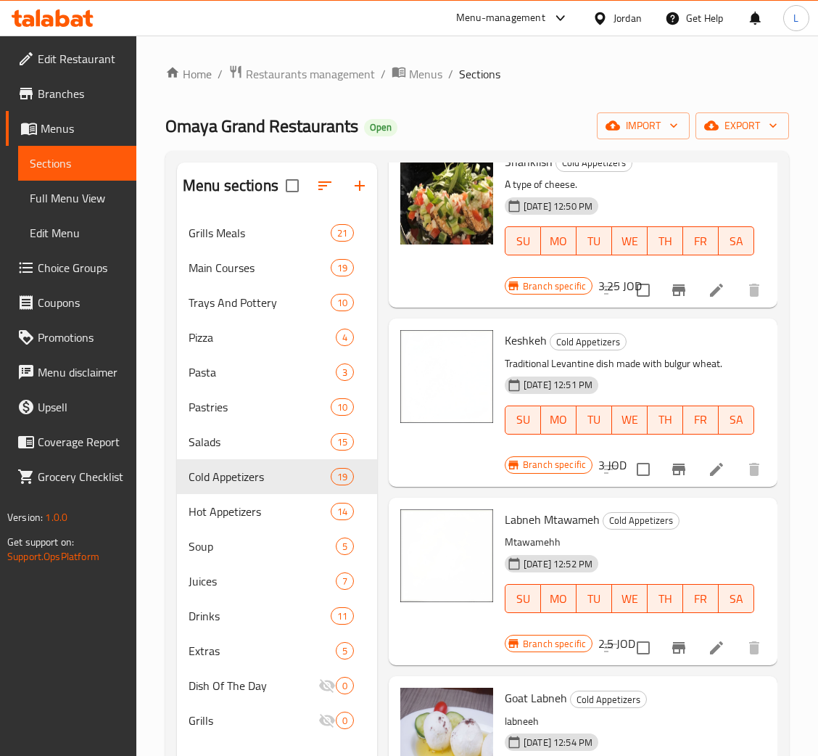
click at [672, 296] on icon "Branch-specific-item" at bounding box center [678, 290] width 13 height 12
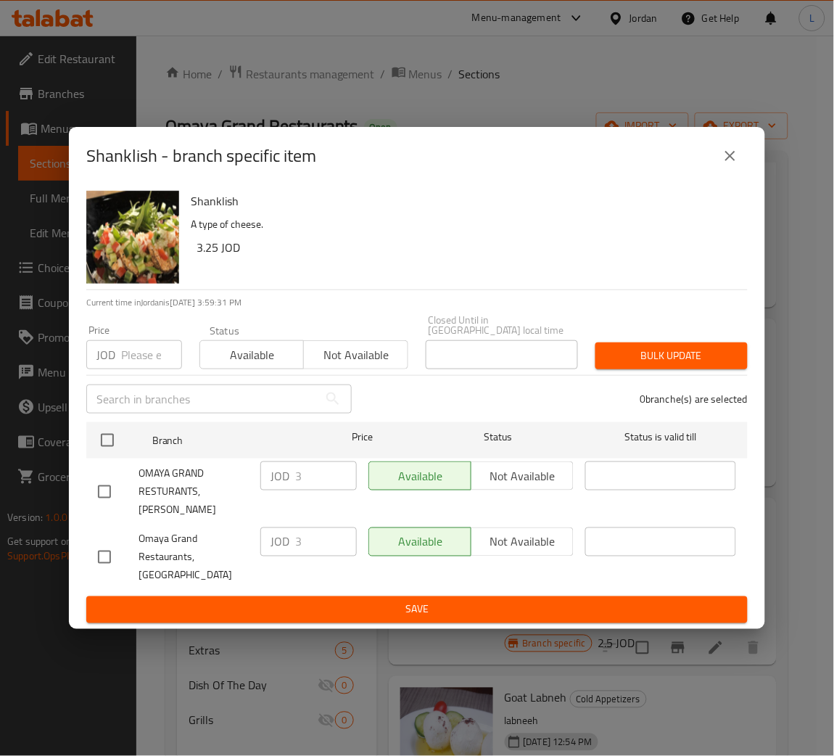
click at [131, 360] on input "number" at bounding box center [151, 354] width 61 height 29
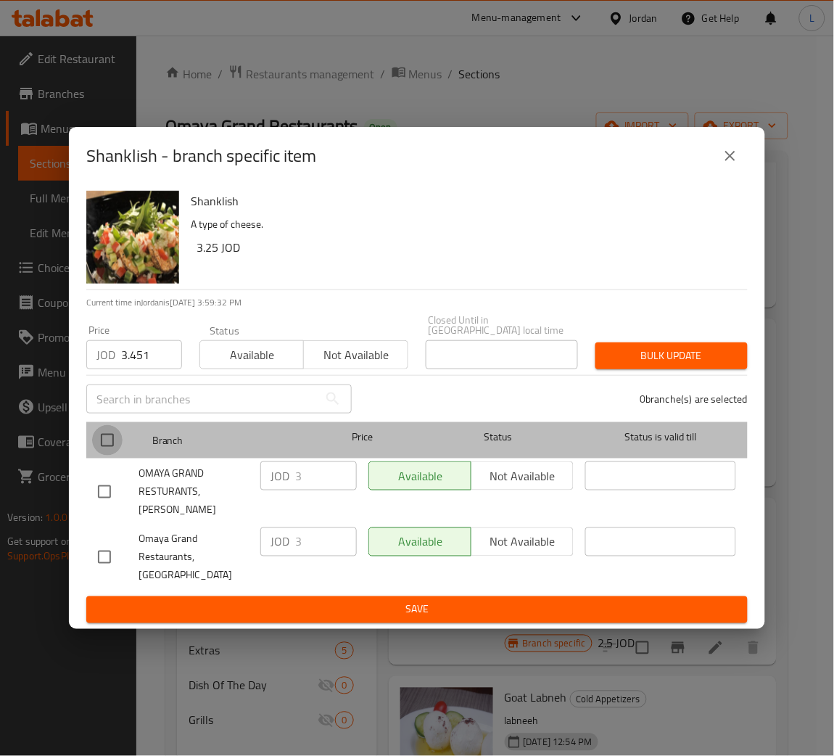
click at [108, 455] on input "checkbox" at bounding box center [107, 440] width 30 height 30
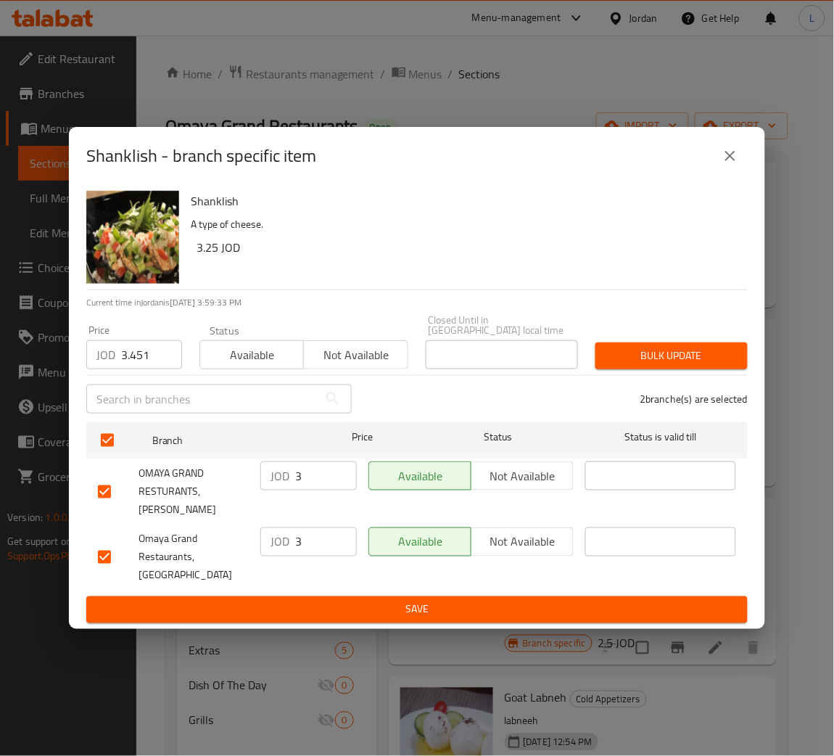
drag, startPoint x: 658, startPoint y: 359, endPoint x: 660, endPoint y: 371, distance: 12.5
click at [658, 361] on span "Bulk update" at bounding box center [671, 356] width 129 height 18
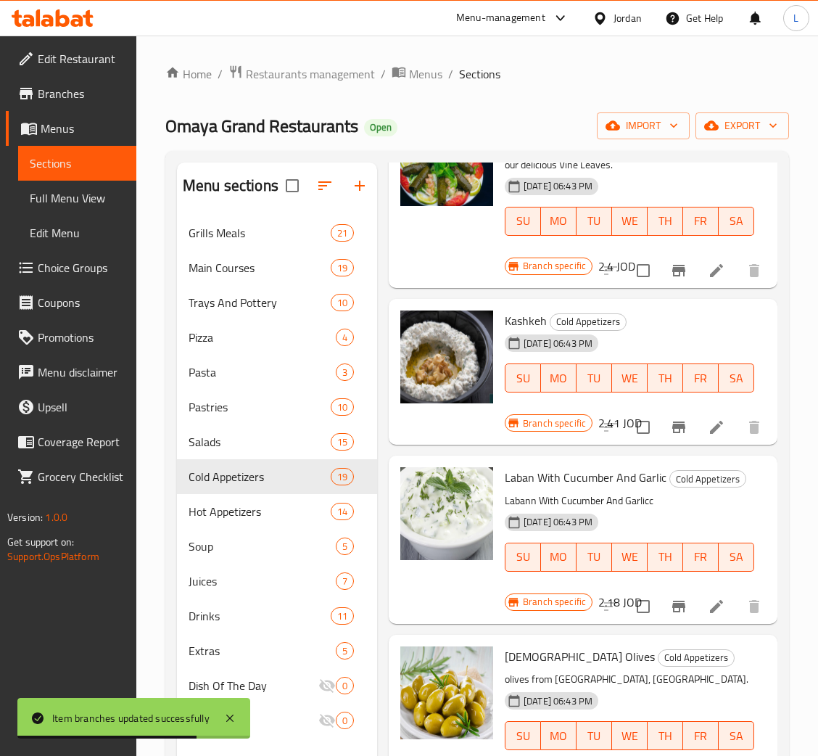
scroll to position [756, 0]
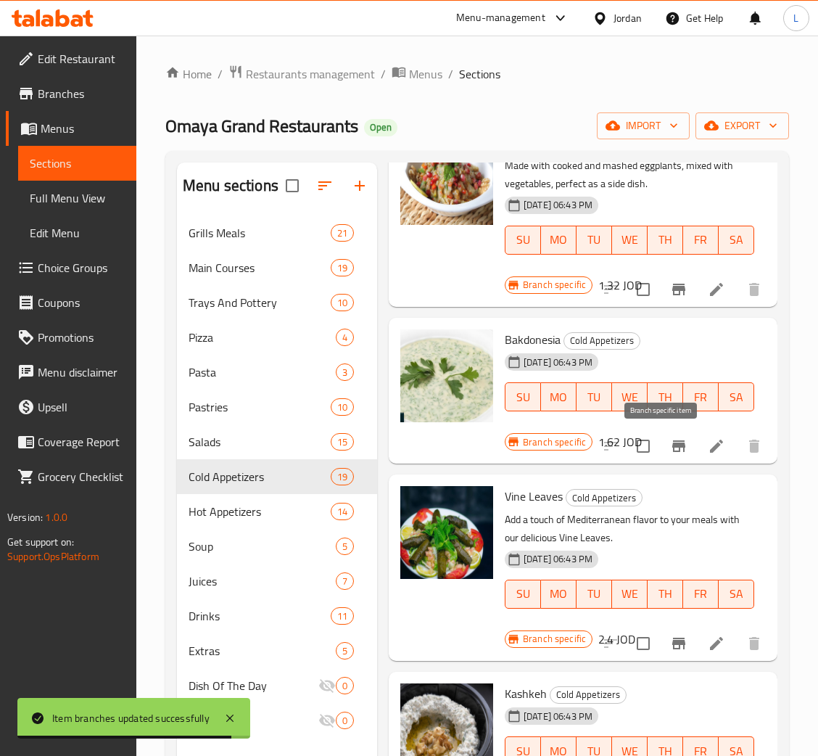
click at [661, 457] on button "Branch-specific-item" at bounding box center [678, 446] width 35 height 35
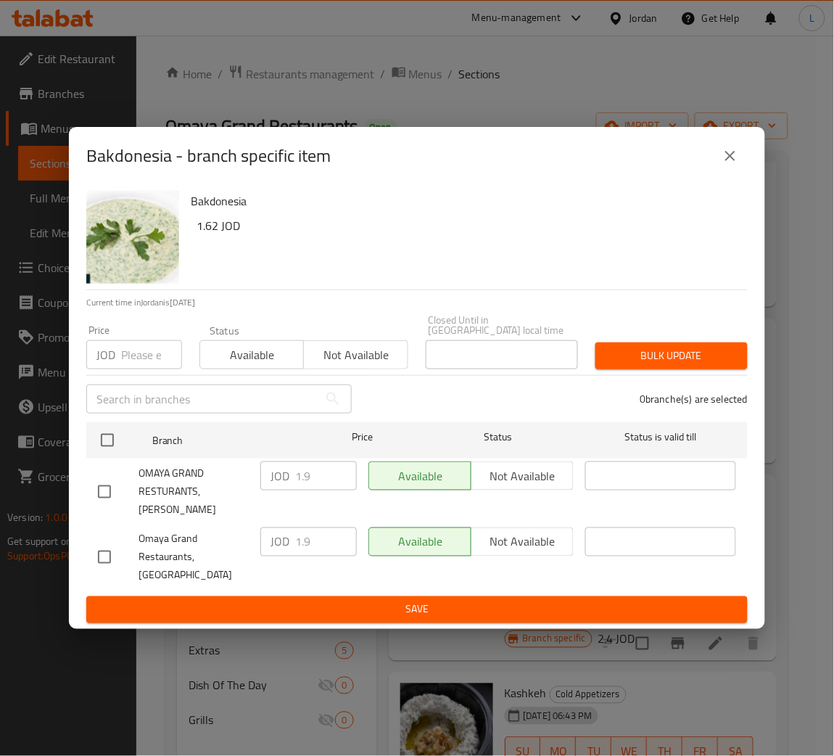
click at [128, 360] on input "number" at bounding box center [151, 354] width 61 height 29
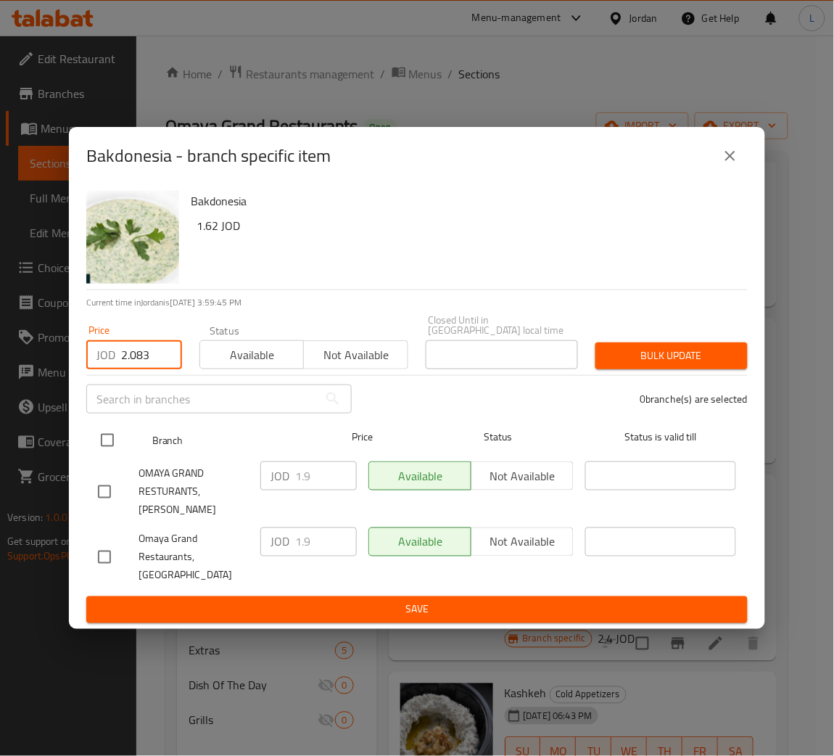
click at [103, 448] on input "checkbox" at bounding box center [107, 440] width 30 height 30
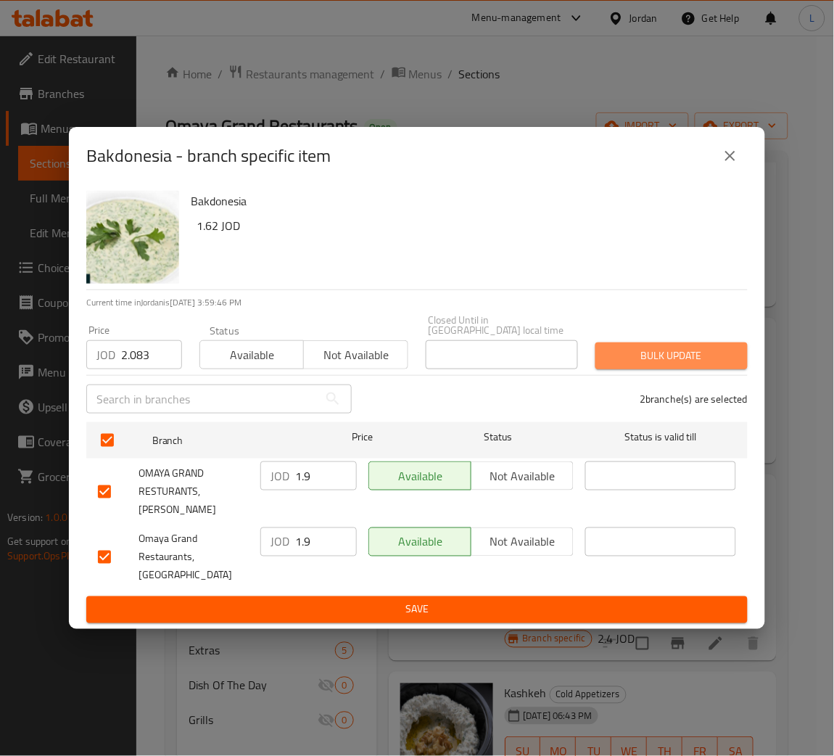
click at [690, 352] on span "Bulk update" at bounding box center [671, 356] width 129 height 18
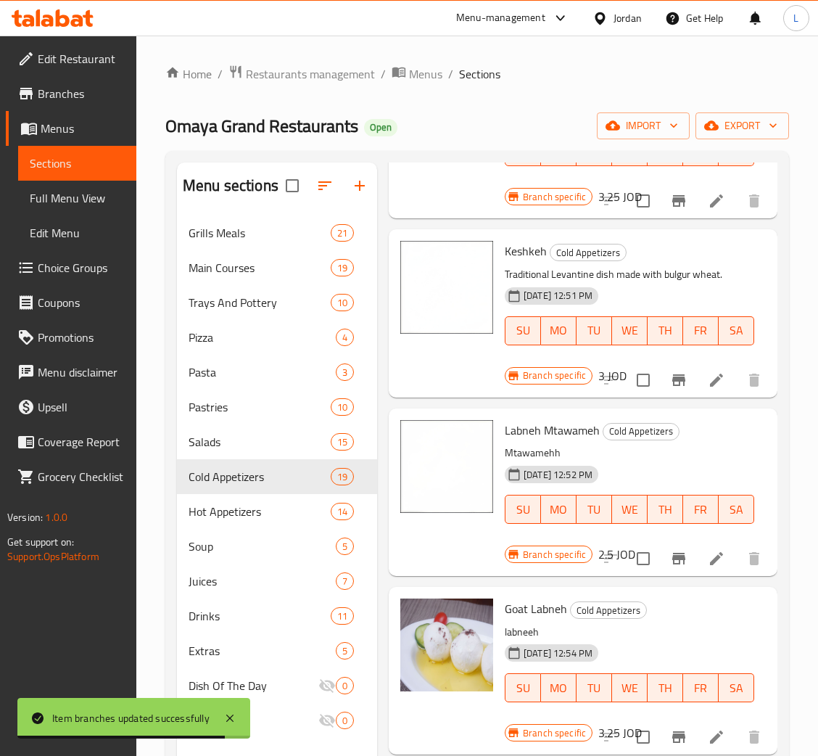
scroll to position [2501, 0]
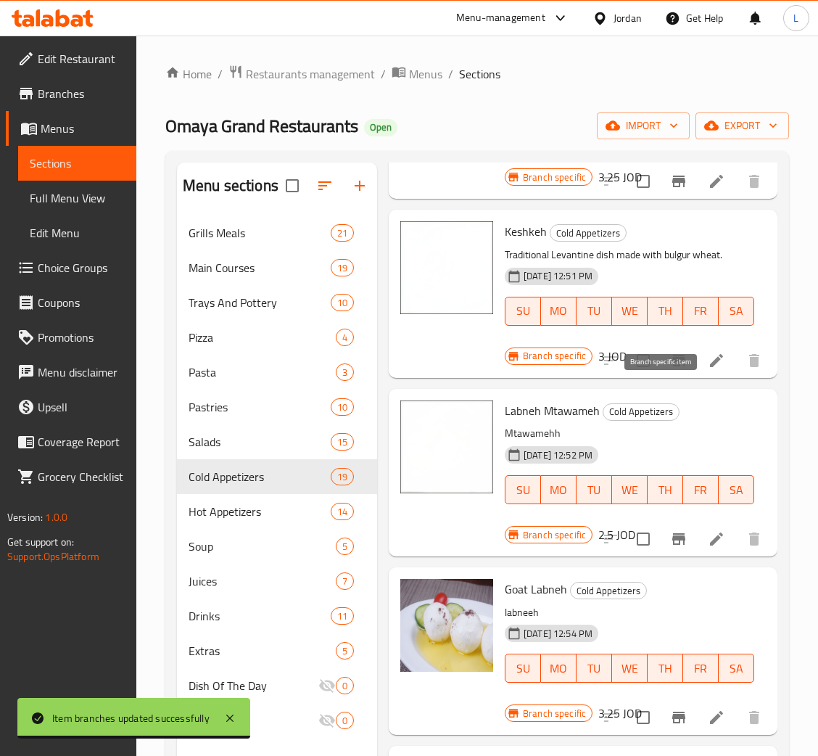
click at [670, 369] on icon "Branch-specific-item" at bounding box center [678, 360] width 17 height 17
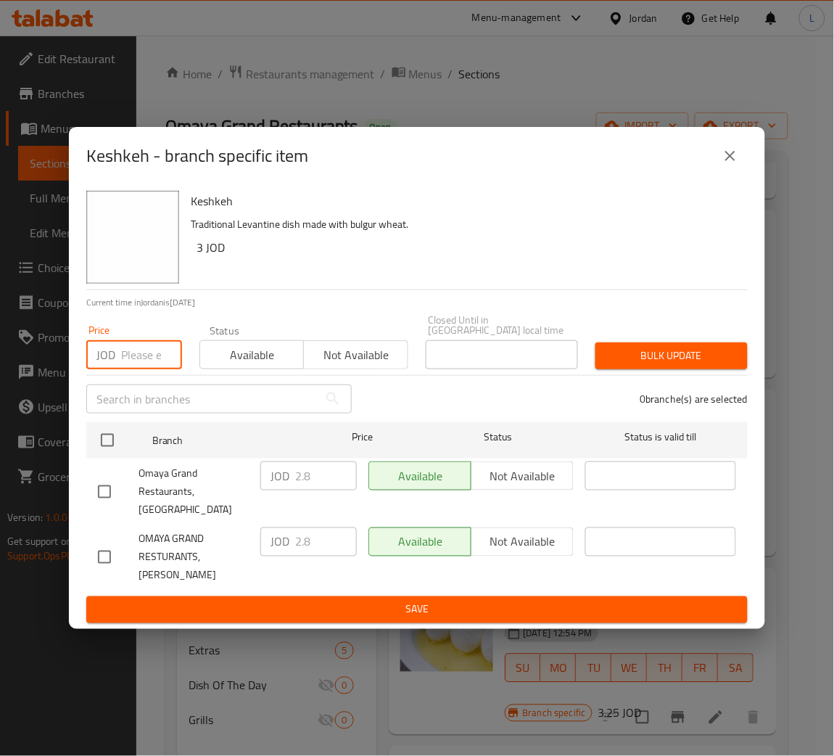
drag, startPoint x: 141, startPoint y: 357, endPoint x: 130, endPoint y: 417, distance: 61.3
click at [141, 356] on input "number" at bounding box center [151, 354] width 61 height 29
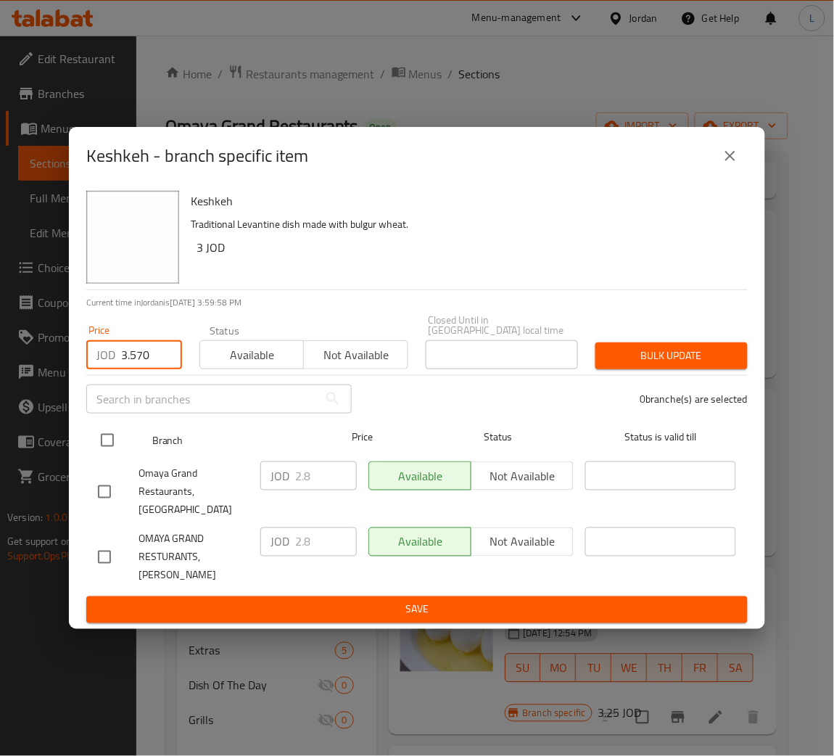
click at [104, 439] on input "checkbox" at bounding box center [107, 440] width 30 height 30
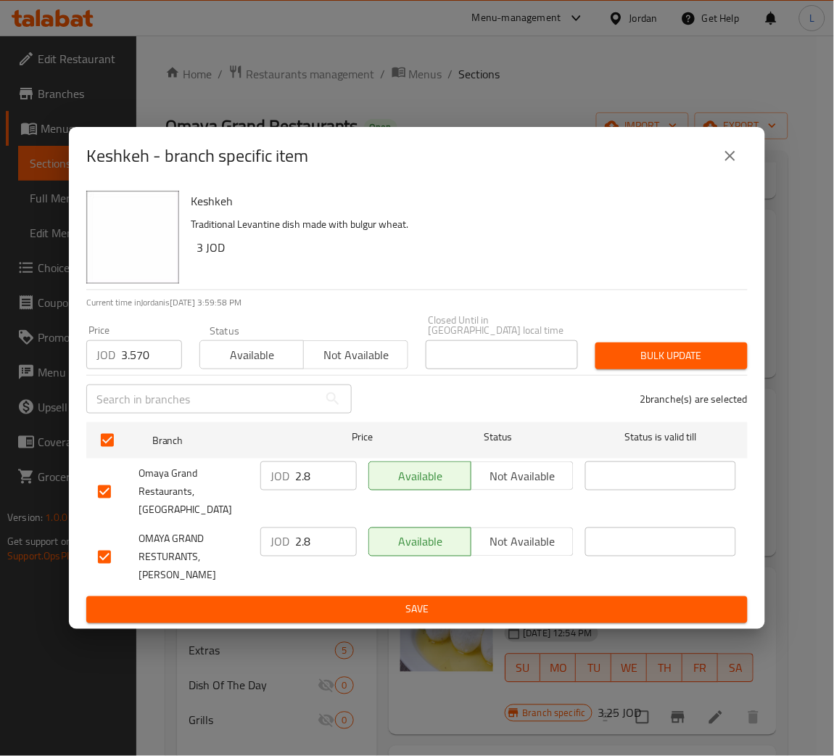
click at [677, 369] on button "Bulk update" at bounding box center [671, 355] width 152 height 27
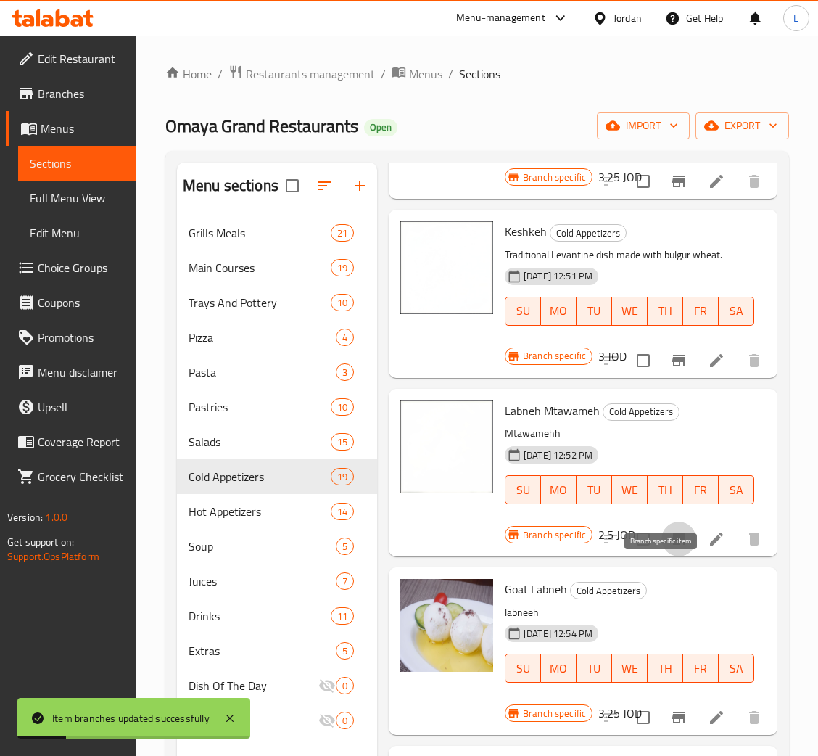
click at [661, 556] on button "Branch-specific-item" at bounding box center [678, 538] width 35 height 35
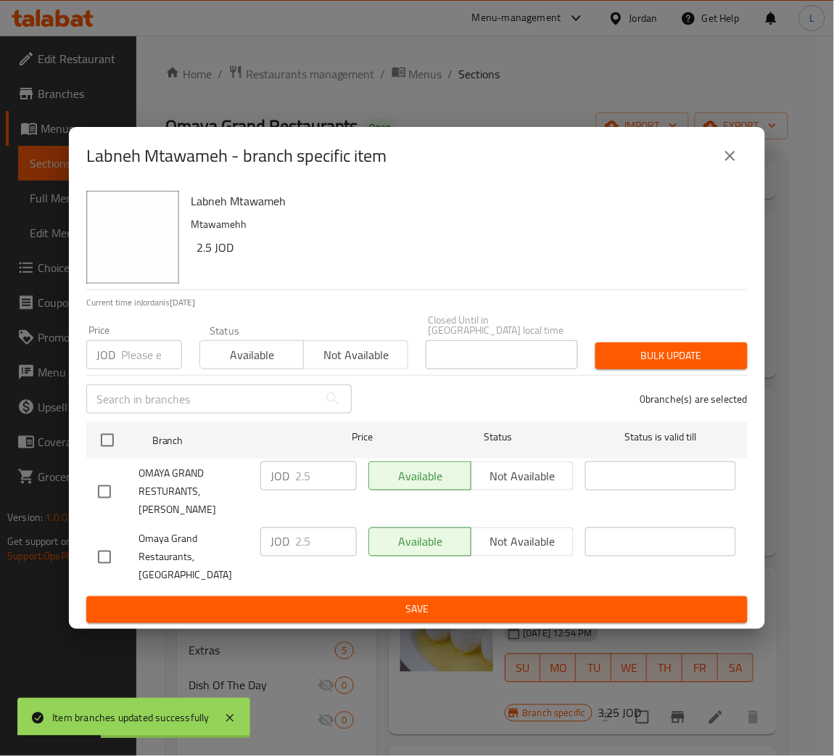
click at [144, 355] on input "number" at bounding box center [151, 354] width 61 height 29
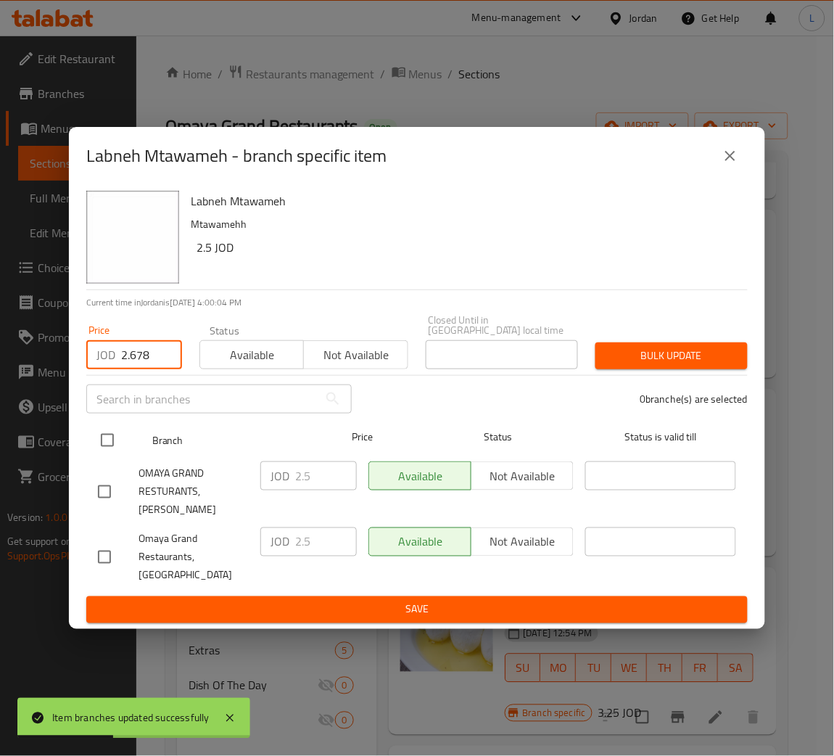
click at [102, 434] on input "checkbox" at bounding box center [107, 440] width 30 height 30
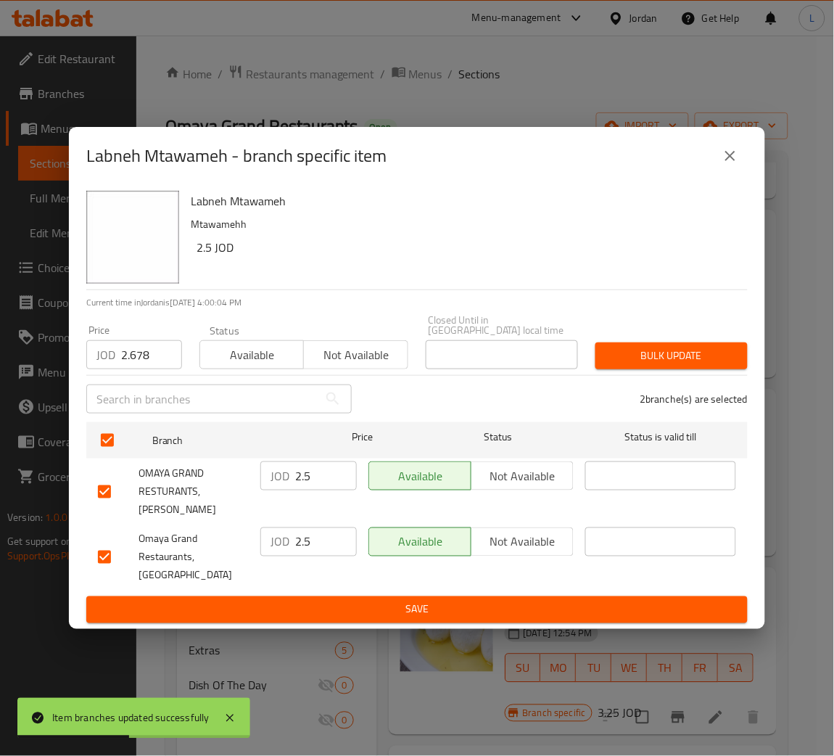
click at [675, 376] on div "2 branche(s) are selected" at bounding box center [558, 399] width 396 height 52
click at [684, 365] on span "Bulk update" at bounding box center [671, 356] width 129 height 18
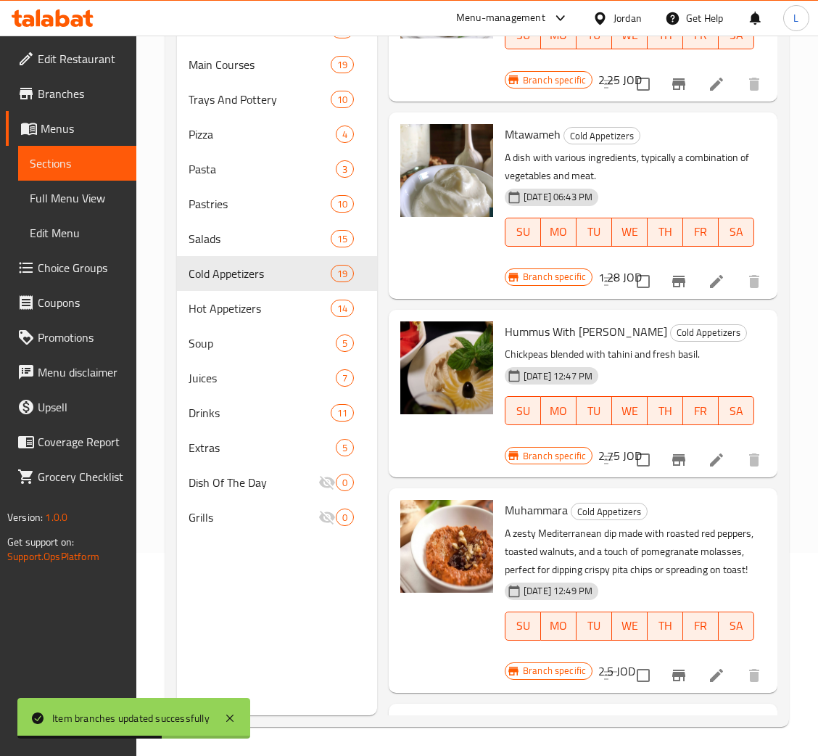
scroll to position [1408, 0]
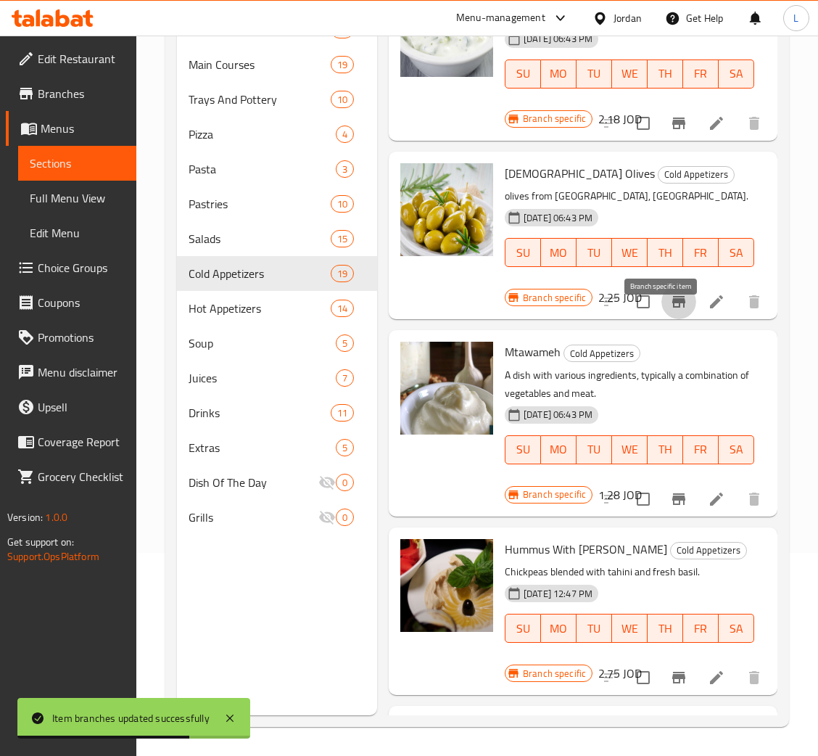
click at [672, 307] on icon "Branch-specific-item" at bounding box center [678, 302] width 13 height 12
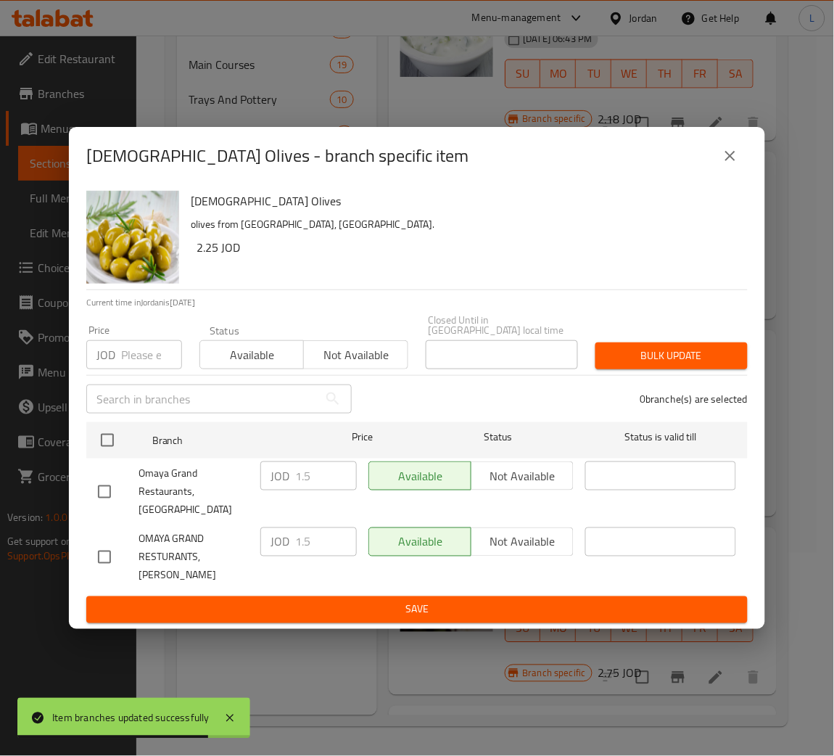
click at [154, 363] on input "number" at bounding box center [151, 354] width 61 height 29
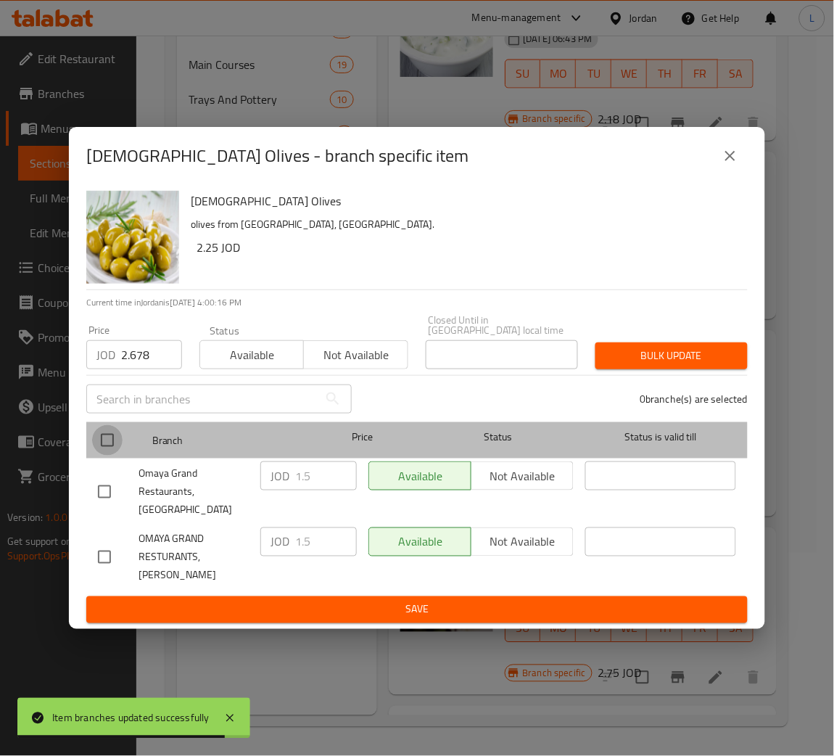
click at [115, 445] on input "checkbox" at bounding box center [107, 440] width 30 height 30
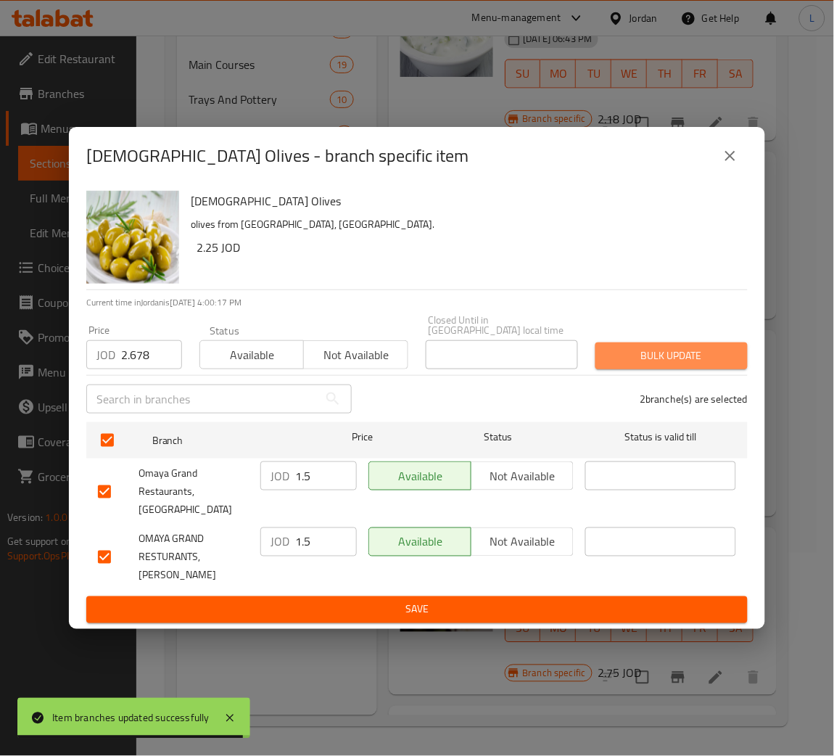
click at [698, 352] on span "Bulk update" at bounding box center [671, 356] width 129 height 18
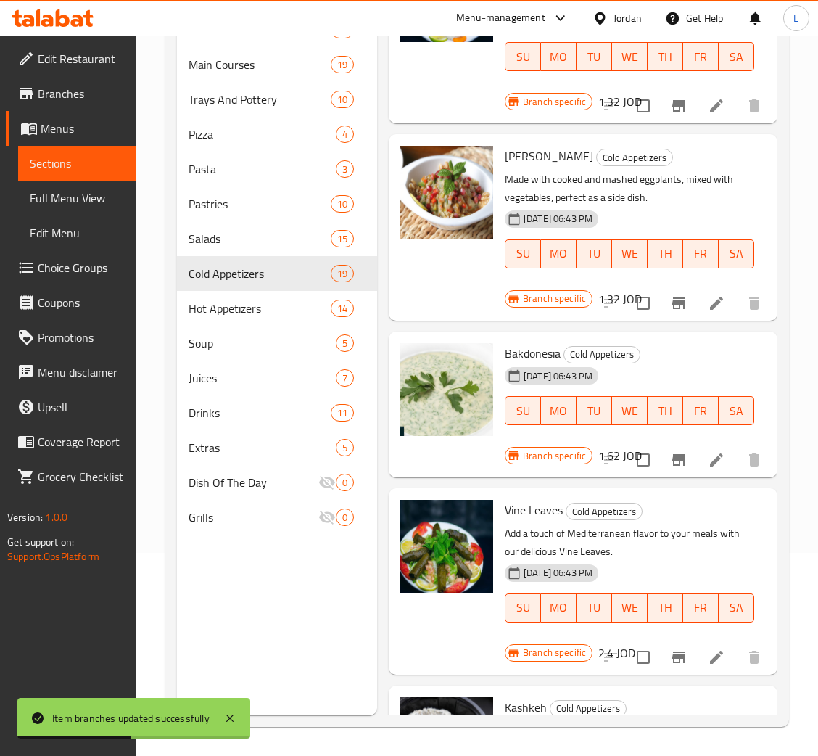
scroll to position [538, 0]
click at [670, 296] on icon "Branch-specific-item" at bounding box center [678, 303] width 17 height 17
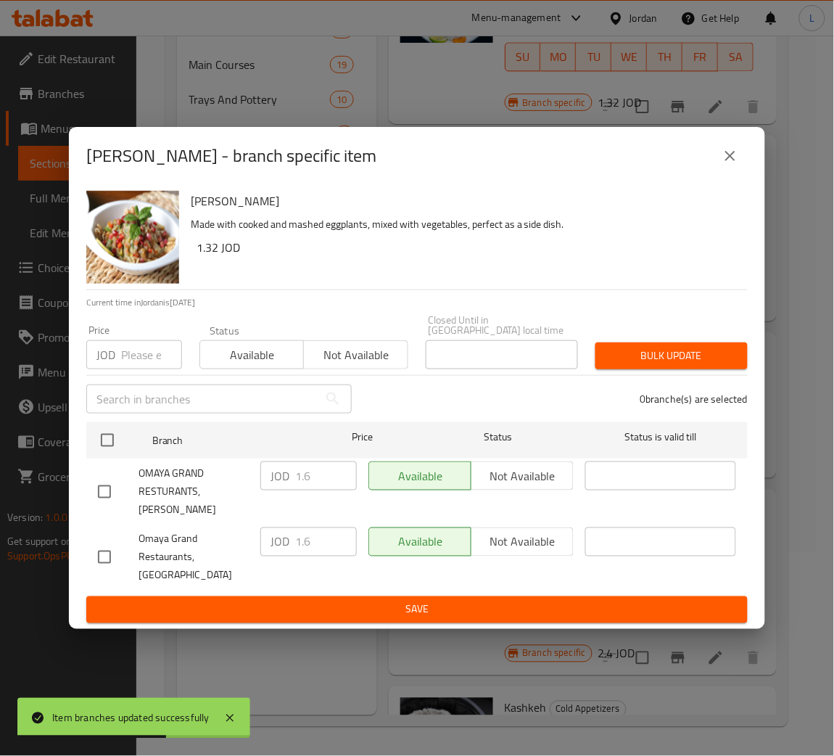
click at [136, 343] on div "Price JOD Price" at bounding box center [134, 347] width 96 height 44
click at [140, 368] on input "number" at bounding box center [151, 354] width 61 height 29
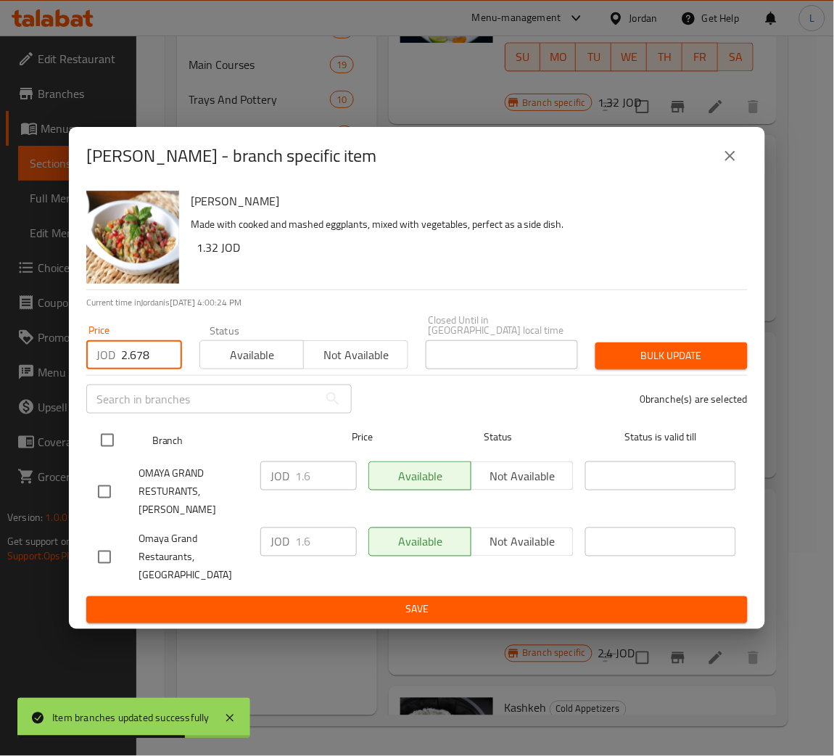
click at [107, 439] on input "checkbox" at bounding box center [107, 440] width 30 height 30
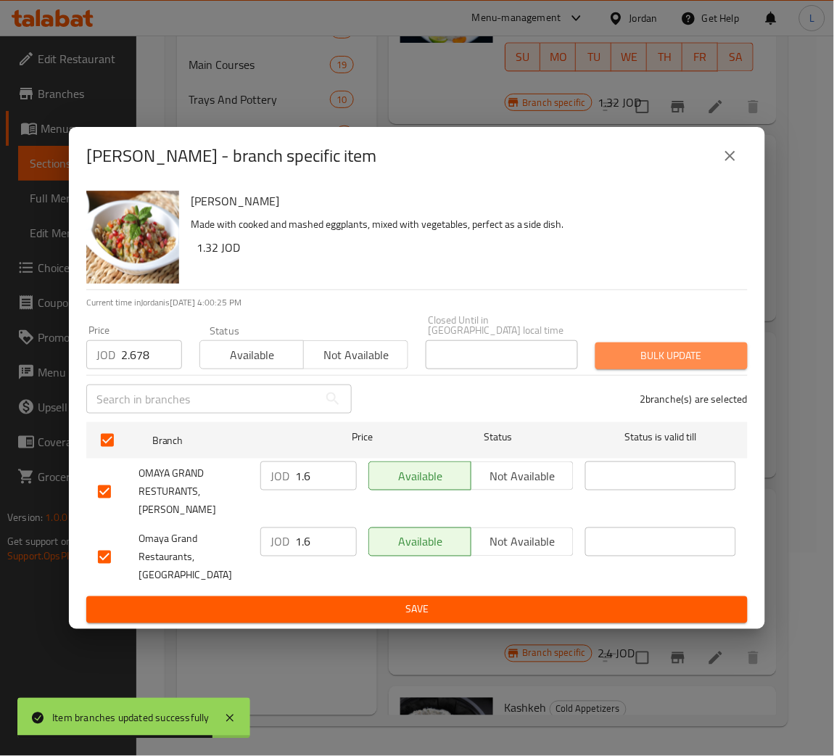
click at [649, 365] on span "Bulk update" at bounding box center [671, 356] width 129 height 18
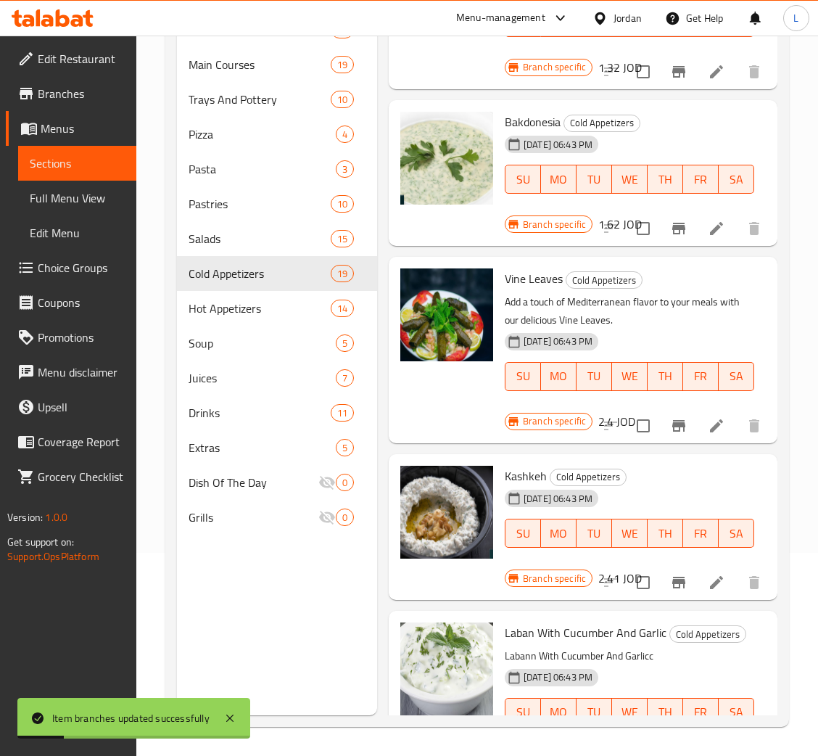
scroll to position [973, 0]
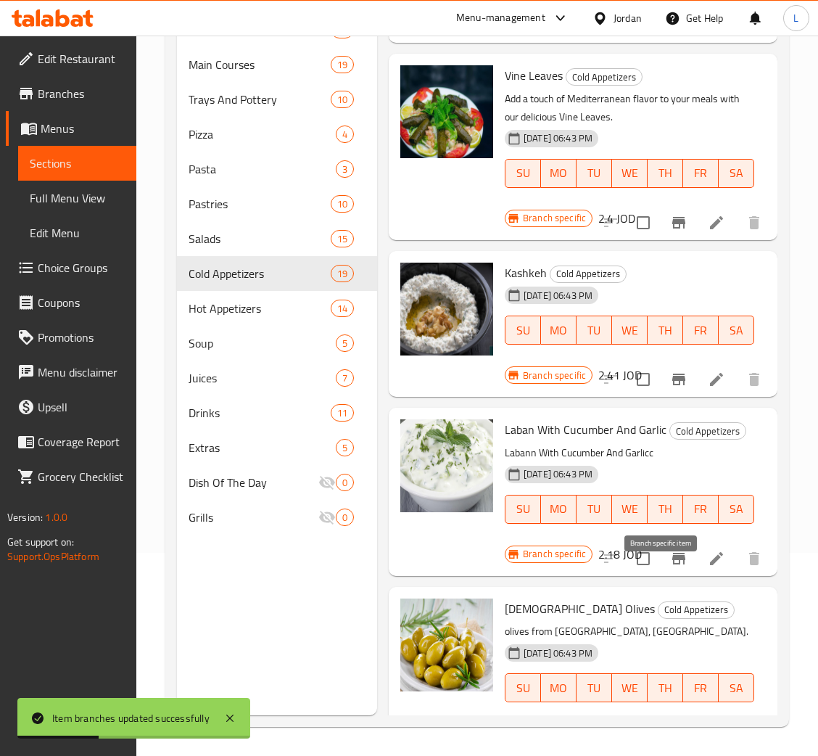
click at [672, 576] on button "Branch-specific-item" at bounding box center [678, 558] width 35 height 35
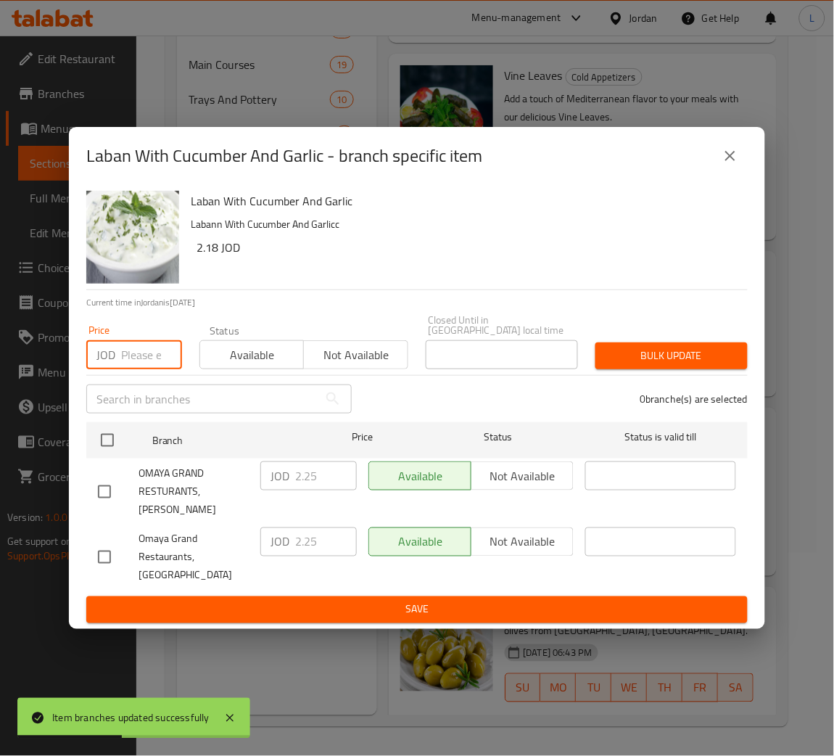
click at [127, 368] on input "number" at bounding box center [151, 354] width 61 height 29
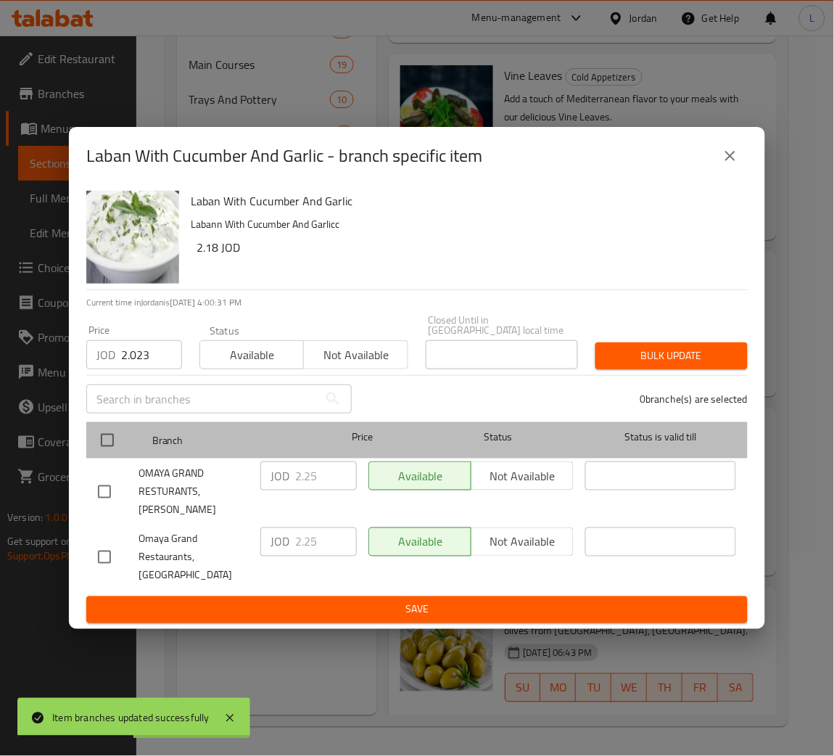
click at [86, 458] on div "Branch Price Status Status is valid till" at bounding box center [416, 440] width 661 height 36
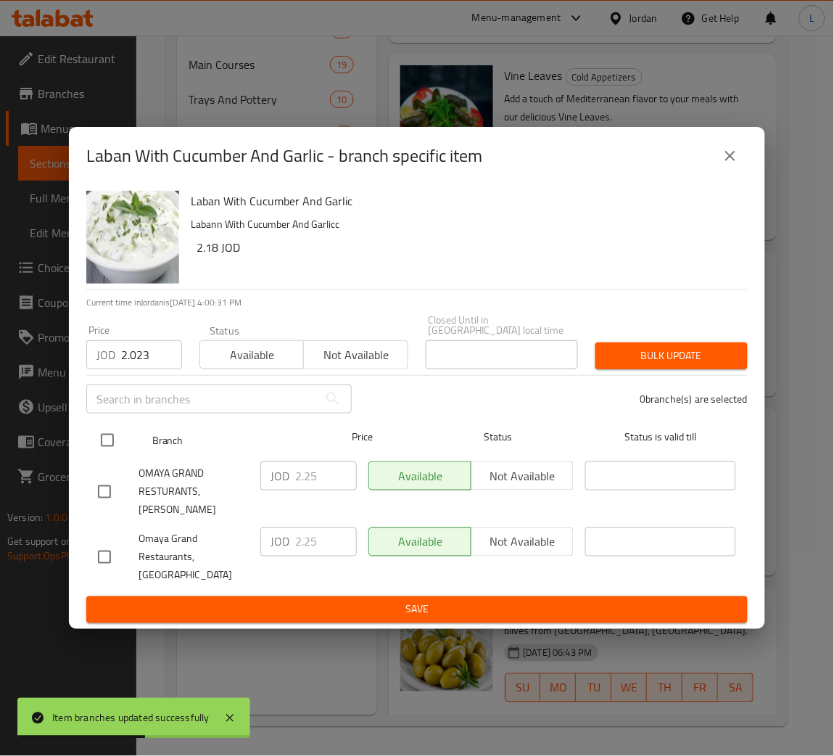
click at [119, 447] on input "checkbox" at bounding box center [107, 440] width 30 height 30
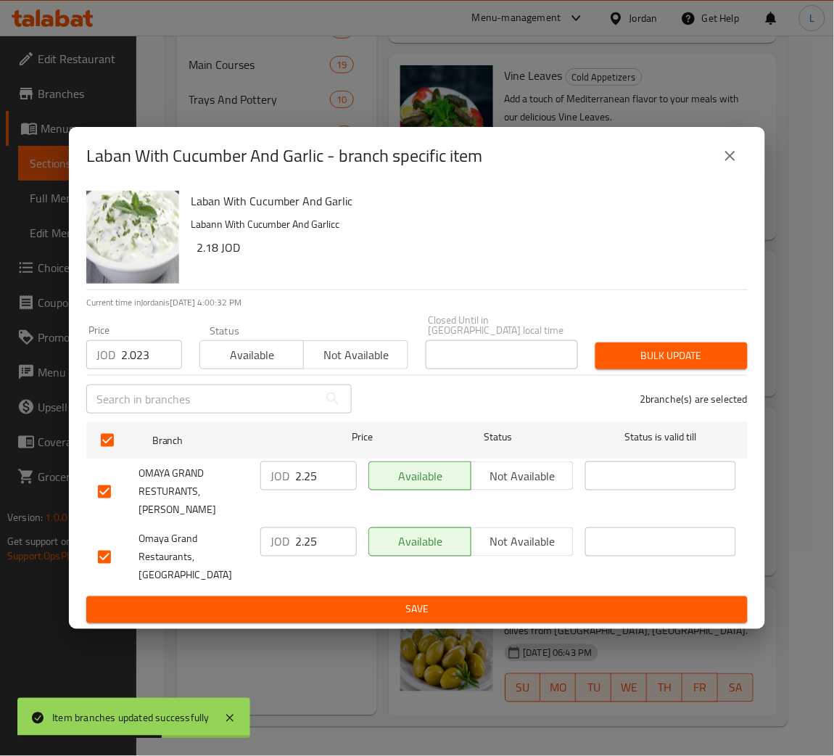
click at [700, 363] on span "Bulk update" at bounding box center [671, 356] width 129 height 18
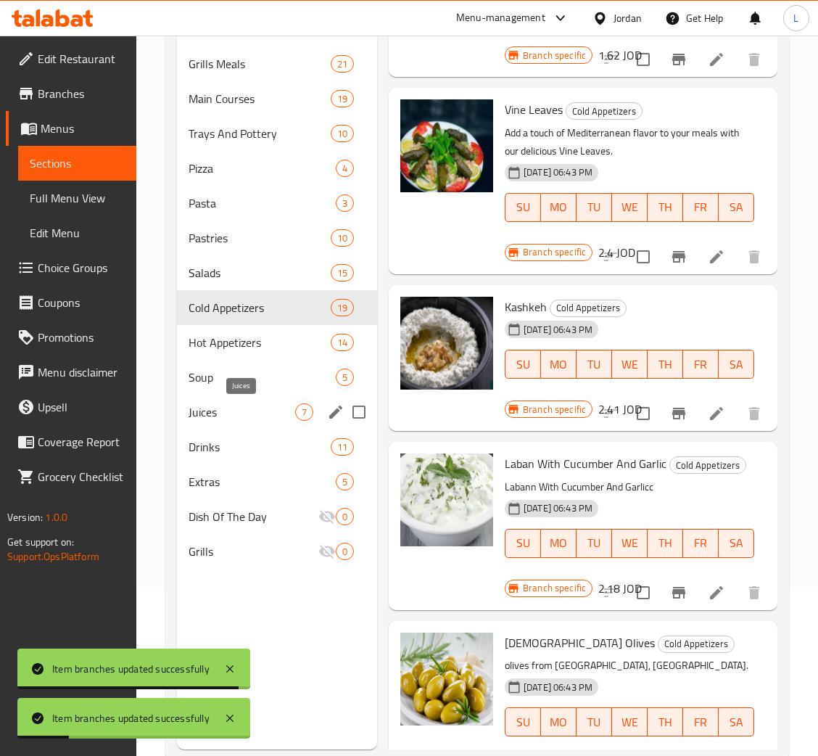
scroll to position [0, 0]
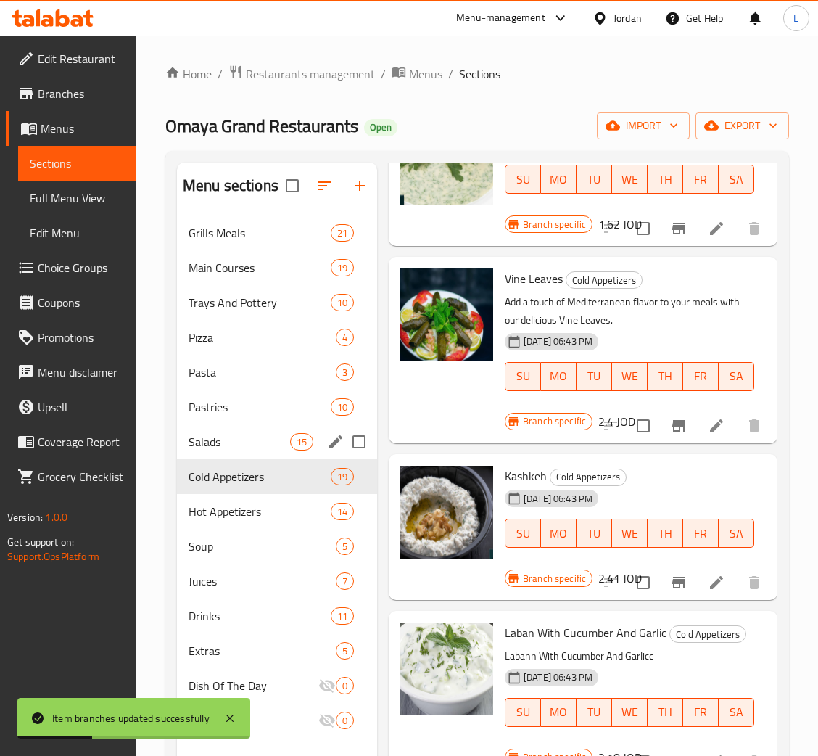
click at [236, 431] on div "Salads 15" at bounding box center [277, 441] width 200 height 35
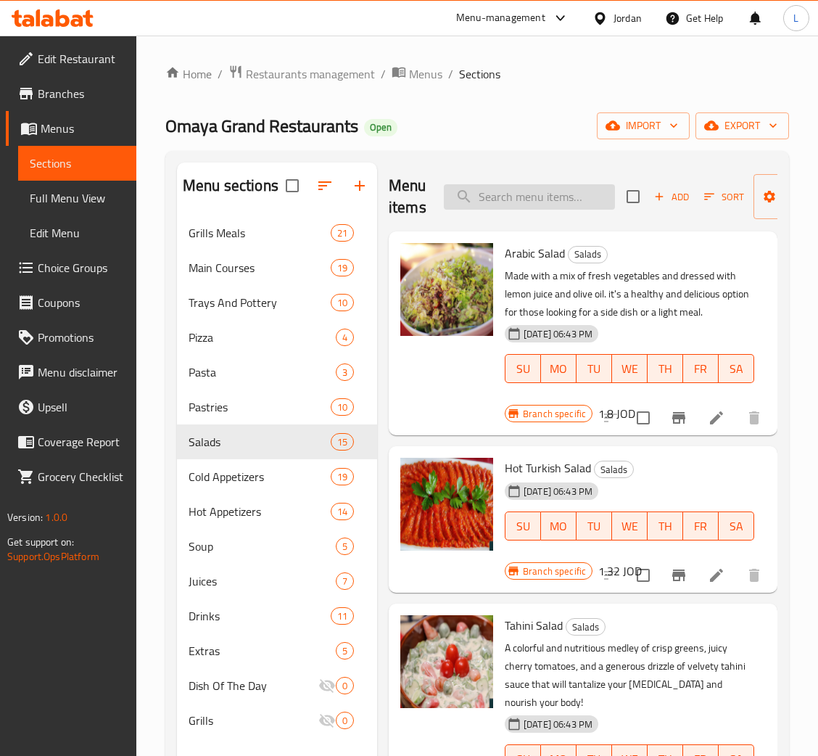
click at [543, 204] on input "search" at bounding box center [529, 196] width 171 height 25
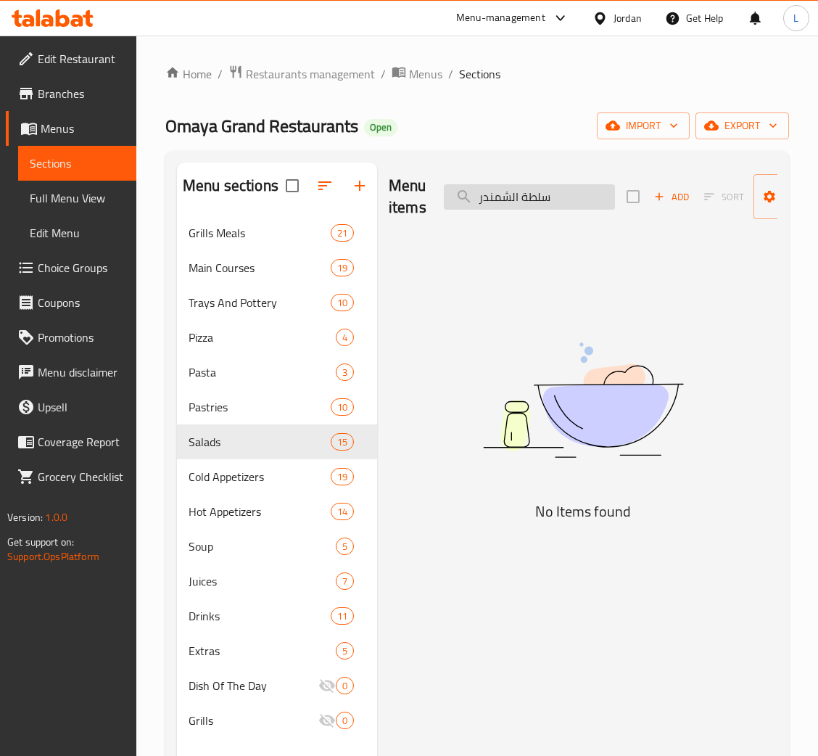
click at [492, 186] on input "سلطة الشمندر" at bounding box center [529, 196] width 171 height 25
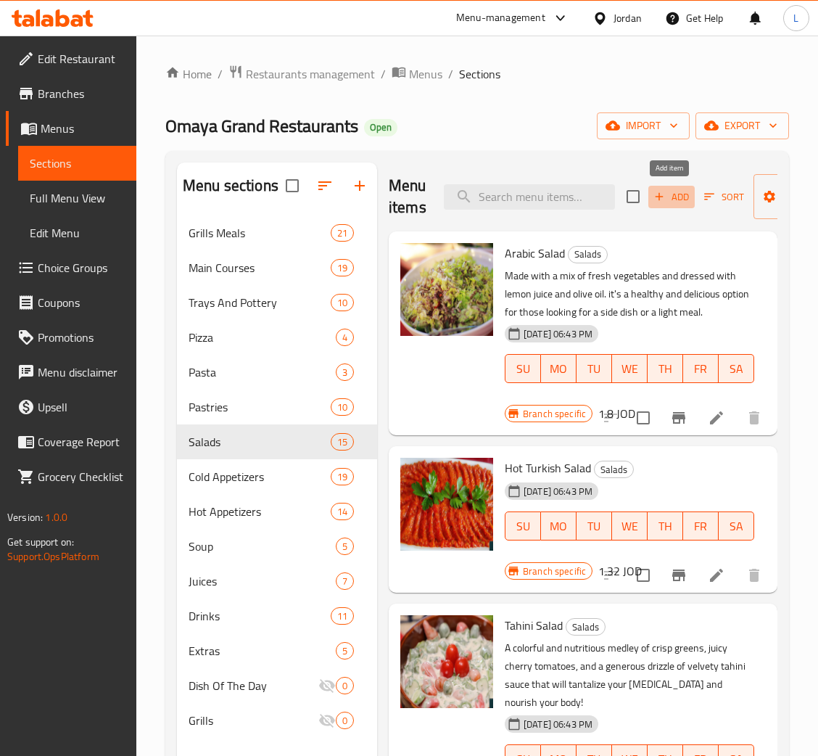
click at [661, 196] on icon "button" at bounding box center [659, 196] width 13 height 13
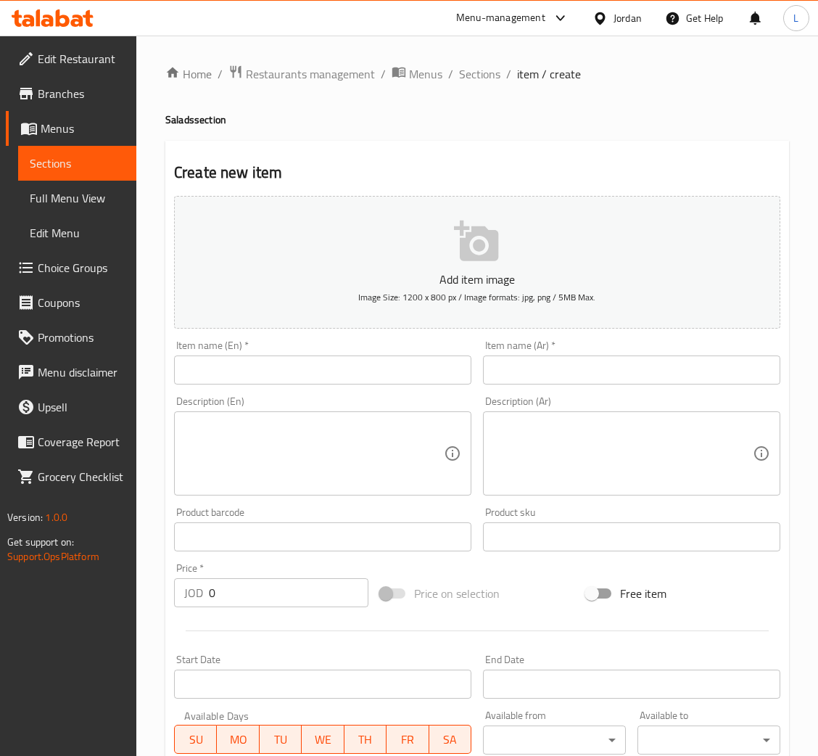
click at [493, 94] on div "Home / Restaurants management / Menus / Sections / item / create Salads section…" at bounding box center [477, 530] width 624 height 931
click at [479, 59] on div "Home / Restaurants management / Menus / Sections / item / create Salads section…" at bounding box center [477, 530] width 682 height 989
click at [467, 81] on span "Sections" at bounding box center [479, 73] width 41 height 17
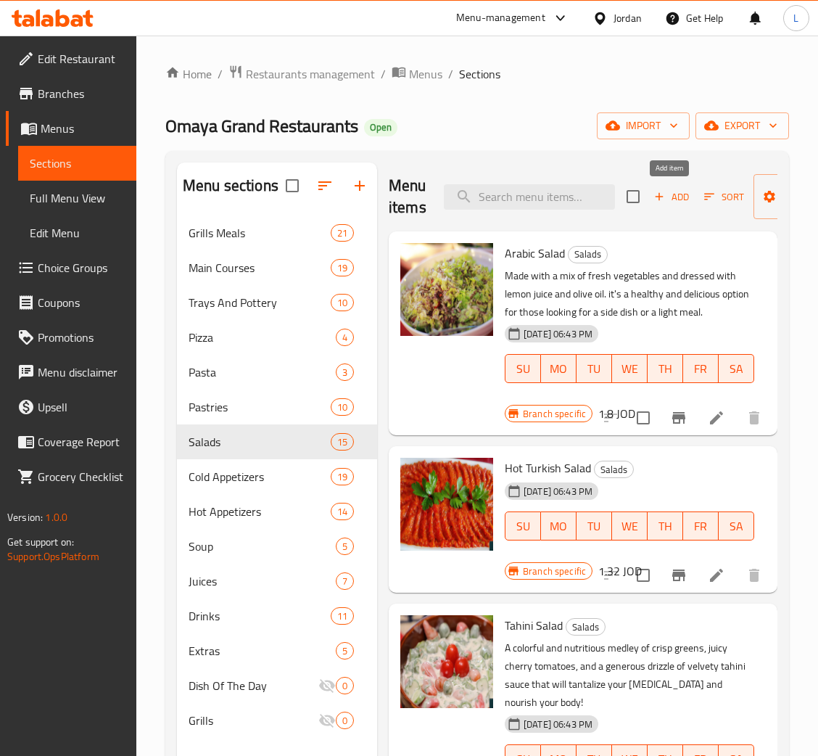
click at [665, 193] on span "Add" at bounding box center [671, 197] width 39 height 17
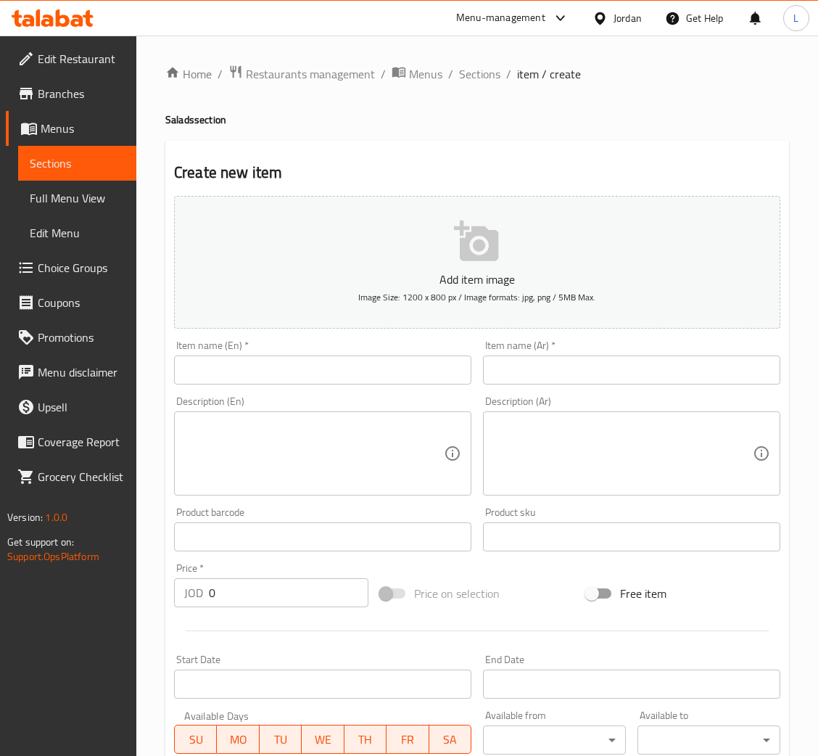
click at [601, 377] on input "text" at bounding box center [631, 369] width 297 height 29
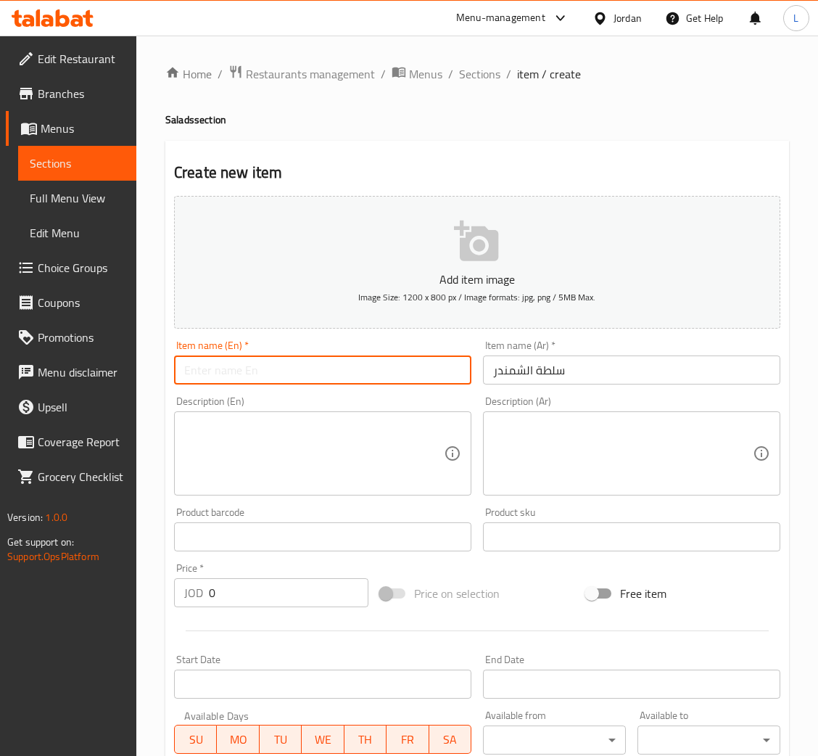
drag, startPoint x: 375, startPoint y: 378, endPoint x: 373, endPoint y: 359, distance: 19.6
click at [375, 378] on input "text" at bounding box center [322, 369] width 297 height 29
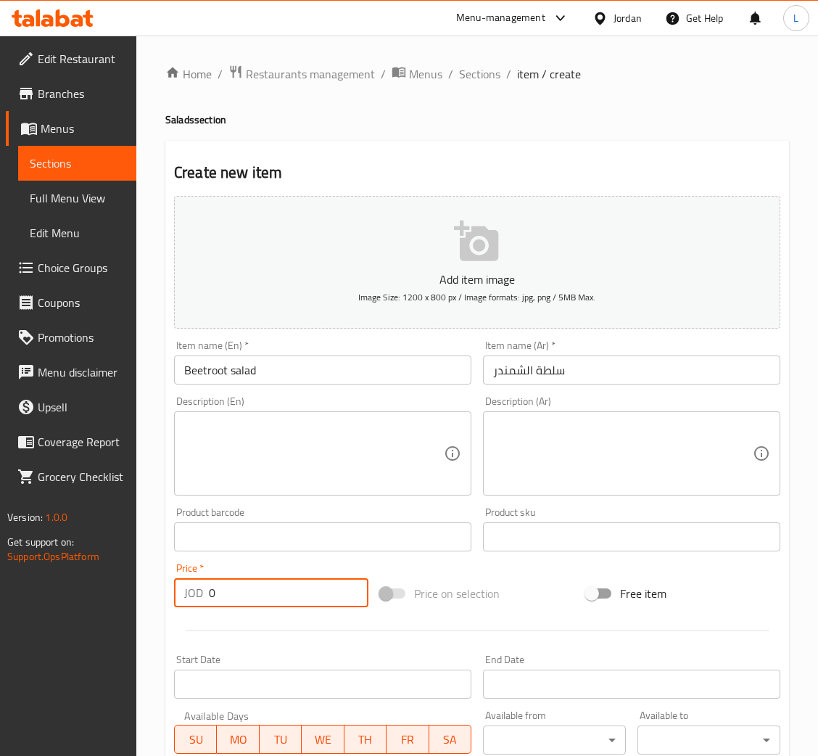
click at [229, 583] on input "0" at bounding box center [289, 592] width 160 height 29
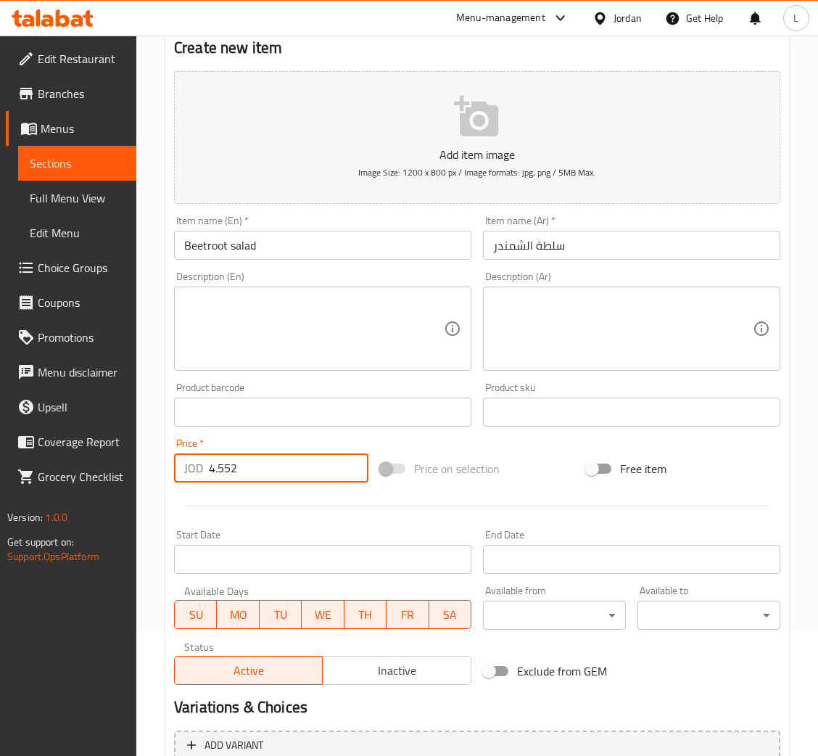
scroll to position [266, 0]
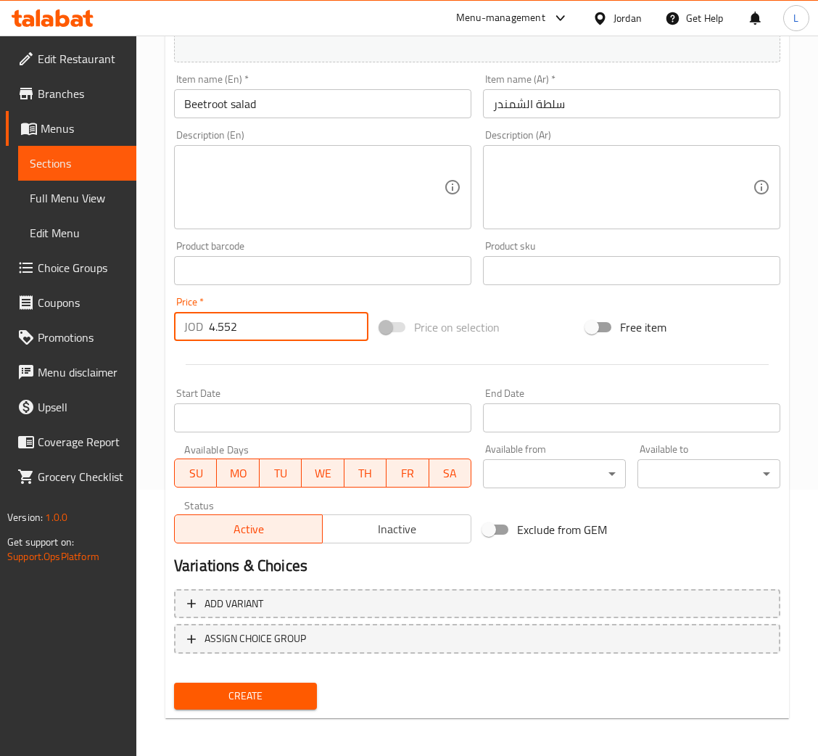
click at [280, 687] on span "Create" at bounding box center [246, 696] width 120 height 18
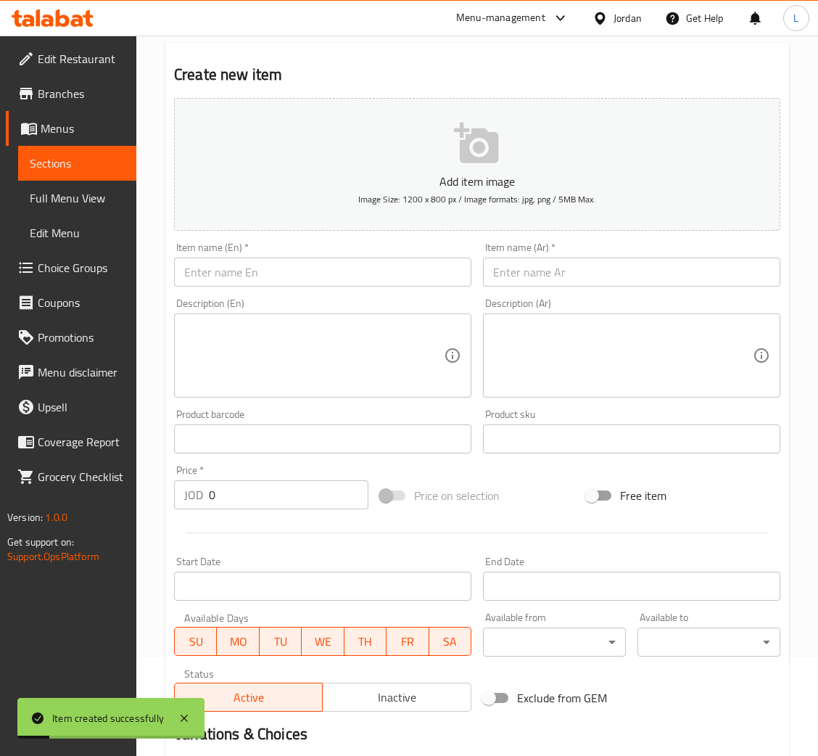
scroll to position [0, 0]
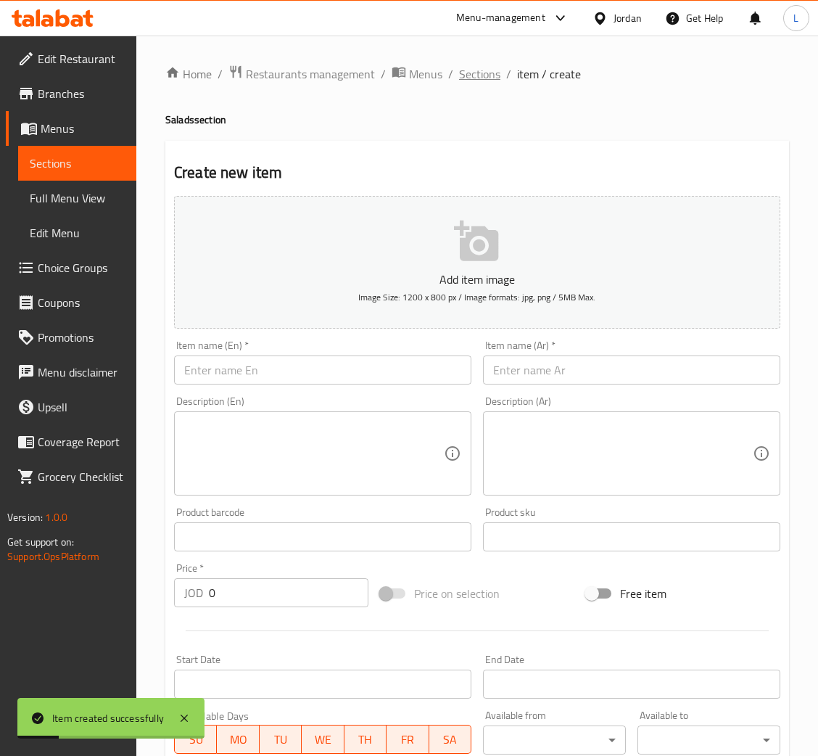
click at [476, 72] on span "Sections" at bounding box center [479, 73] width 41 height 17
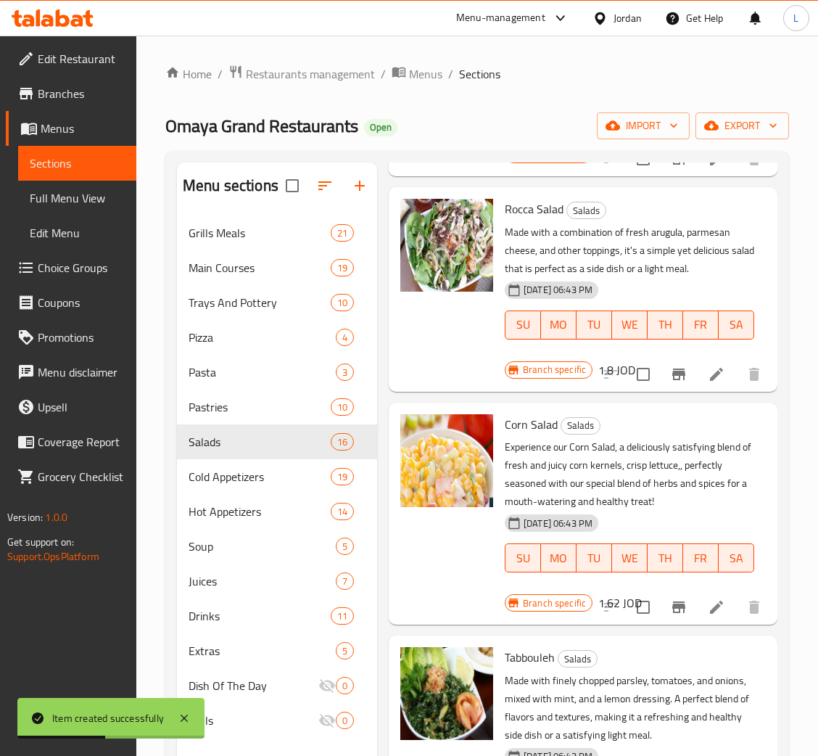
scroll to position [652, 0]
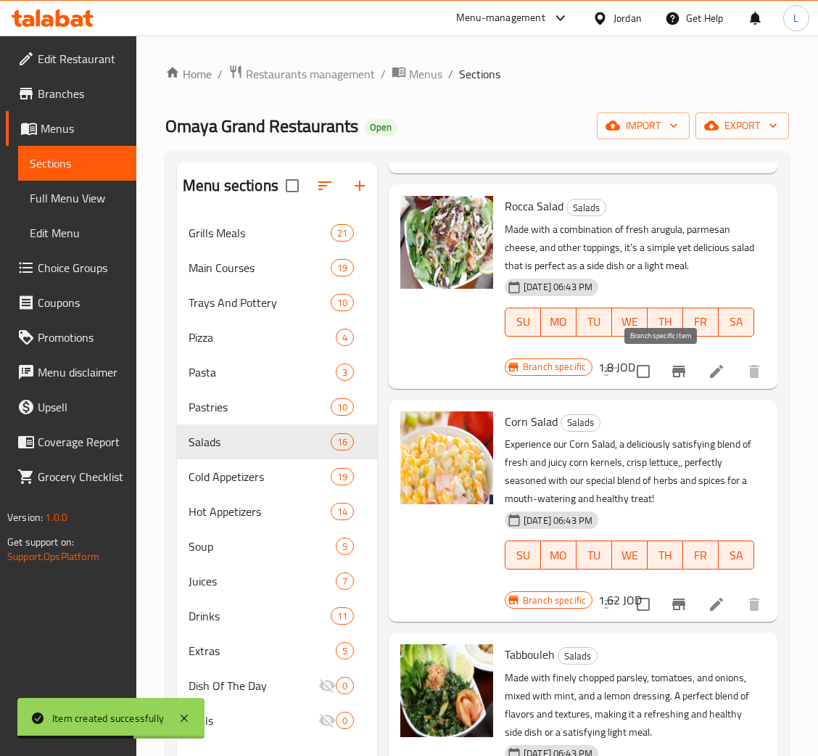
click at [672, 373] on icon "Branch-specific-item" at bounding box center [678, 371] width 13 height 12
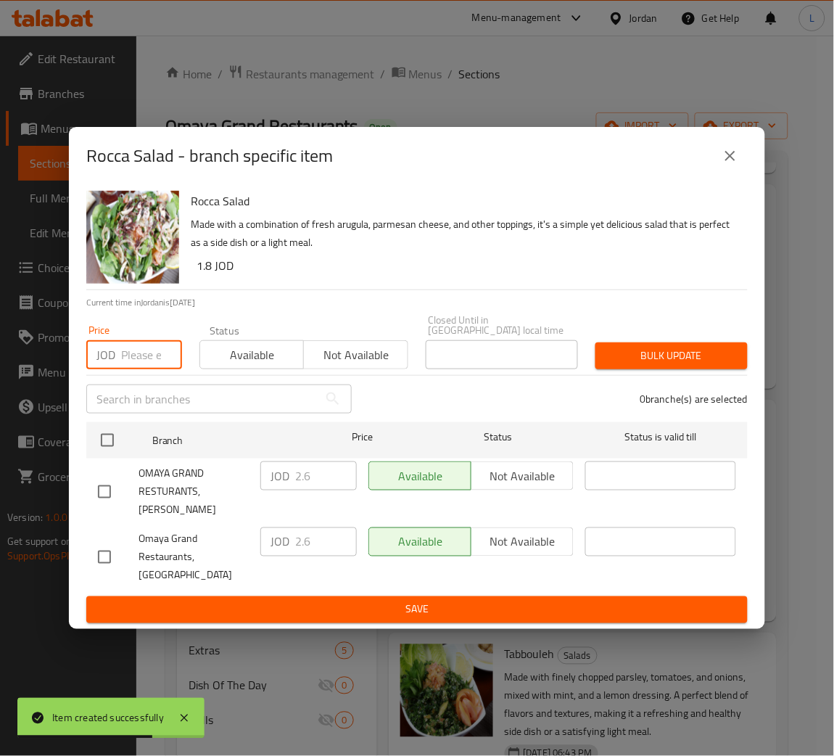
click at [123, 365] on input "number" at bounding box center [151, 354] width 61 height 29
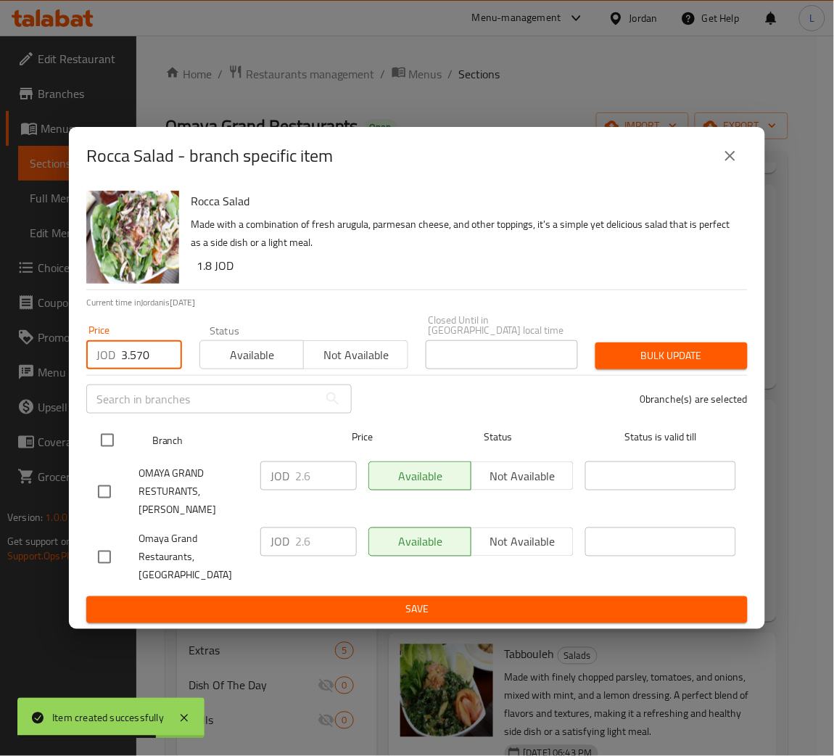
click at [97, 435] on input "checkbox" at bounding box center [107, 440] width 30 height 30
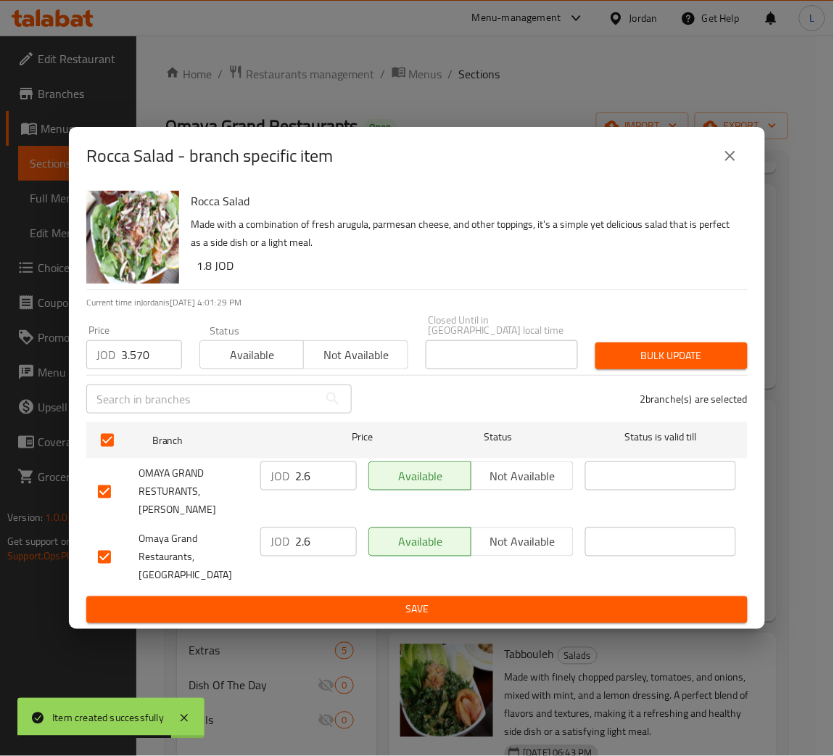
click at [641, 352] on span "Bulk update" at bounding box center [671, 356] width 129 height 18
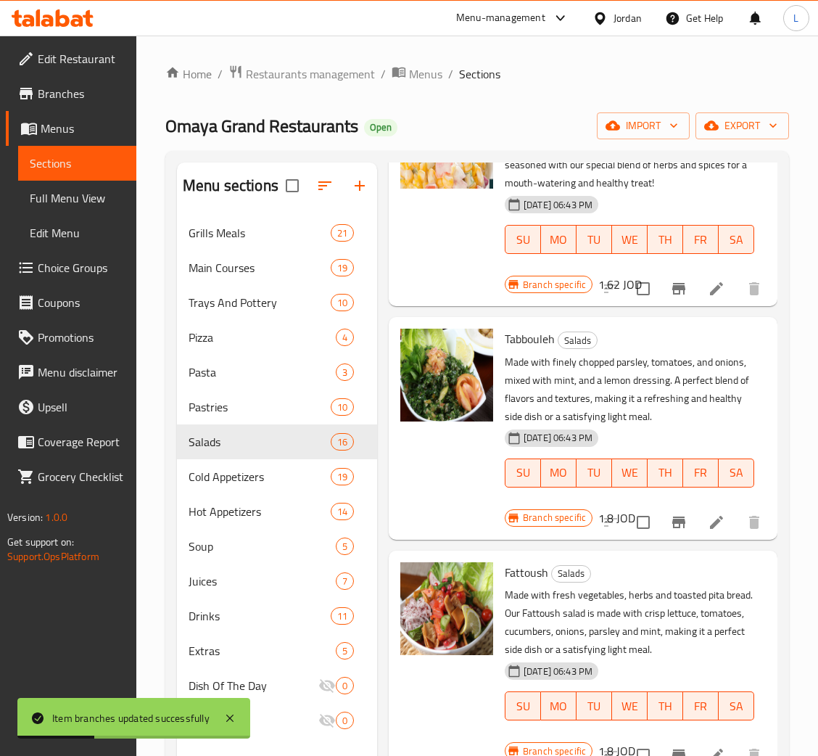
scroll to position [1087, 0]
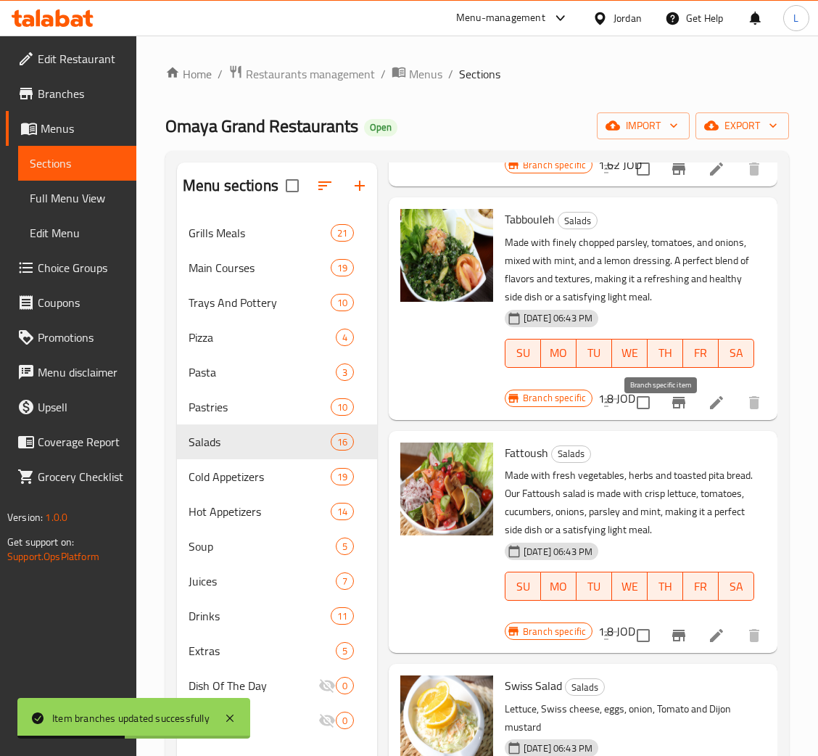
click at [672, 420] on button "Branch-specific-item" at bounding box center [678, 402] width 35 height 35
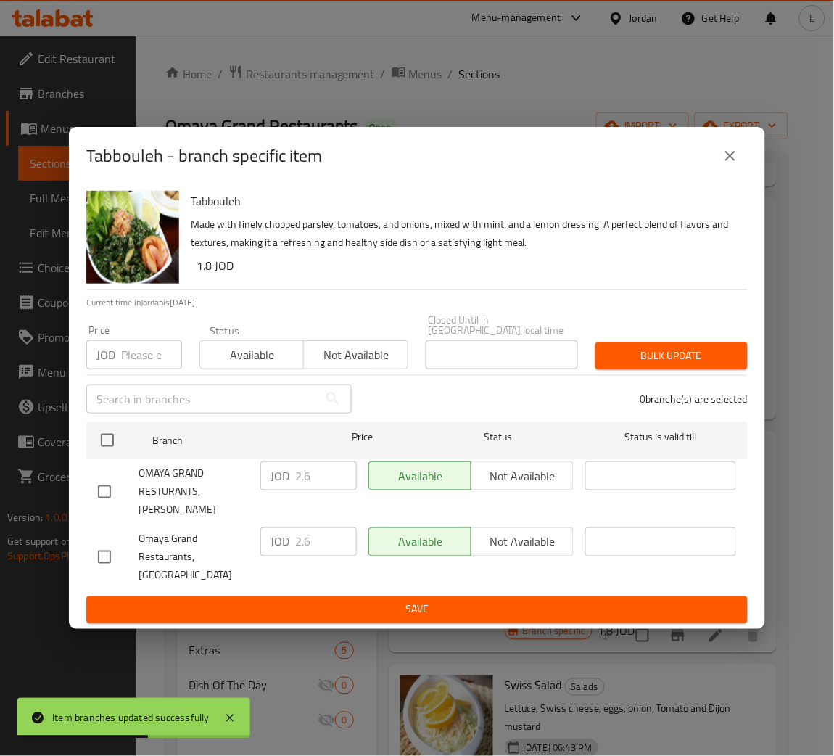
click at [146, 363] on input "number" at bounding box center [151, 354] width 61 height 29
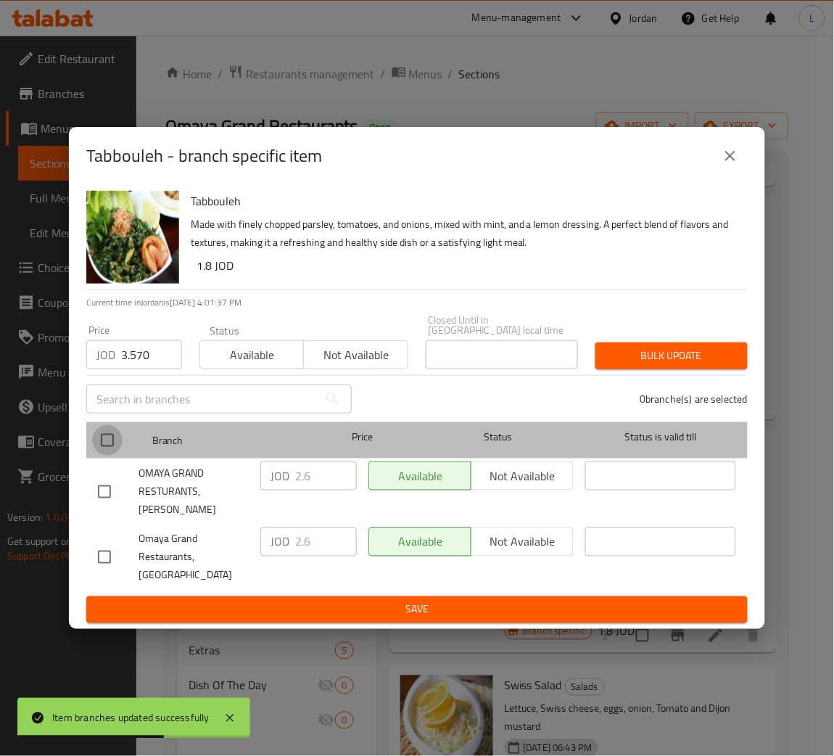
click at [111, 444] on input "checkbox" at bounding box center [107, 440] width 30 height 30
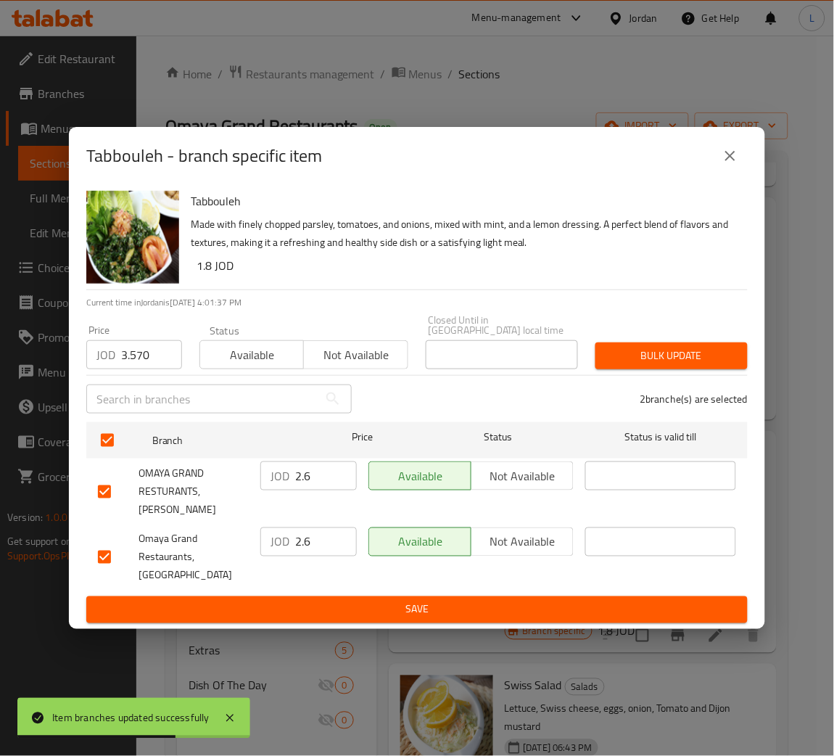
click at [694, 347] on button "Bulk update" at bounding box center [671, 355] width 152 height 27
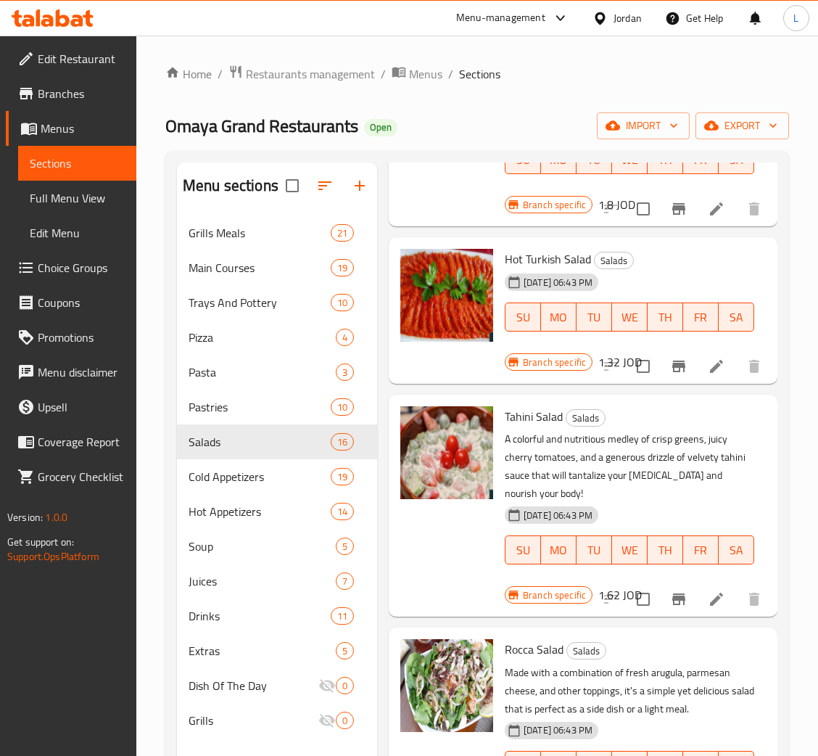
scroll to position [0, 0]
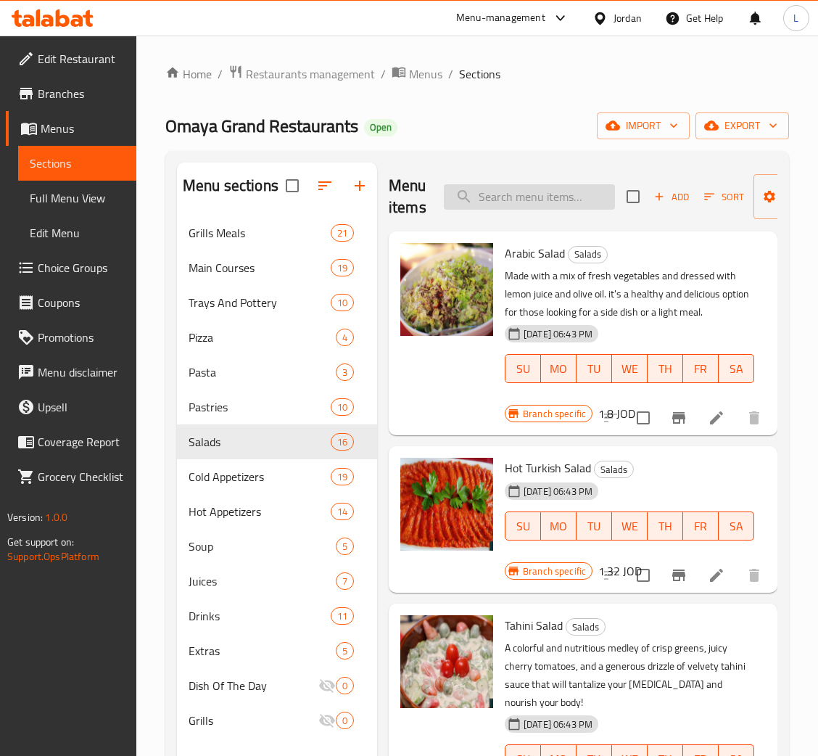
click at [567, 185] on input "search" at bounding box center [529, 196] width 171 height 25
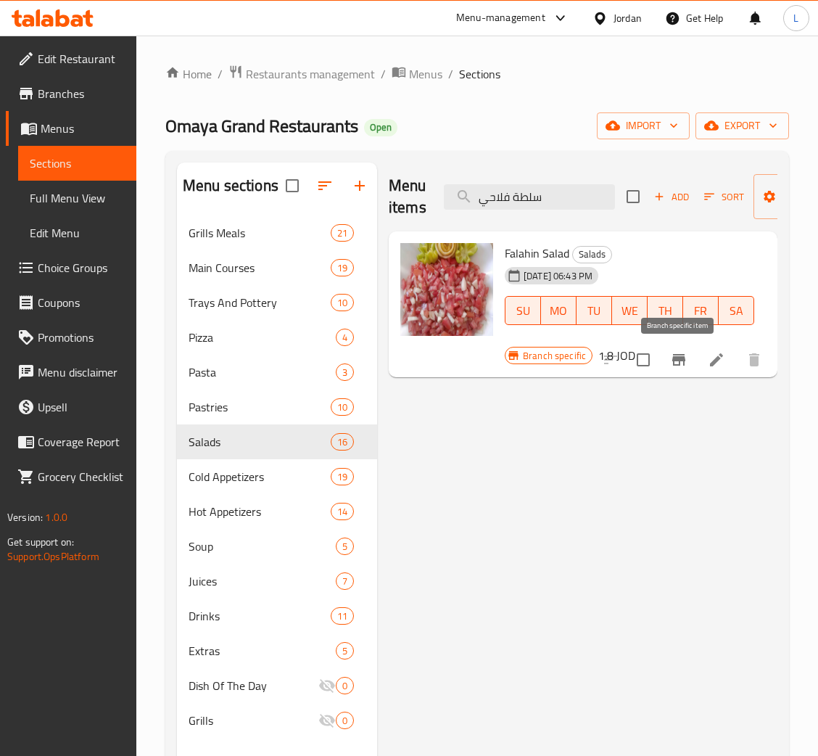
click at [672, 355] on icon "Branch-specific-item" at bounding box center [678, 359] width 17 height 17
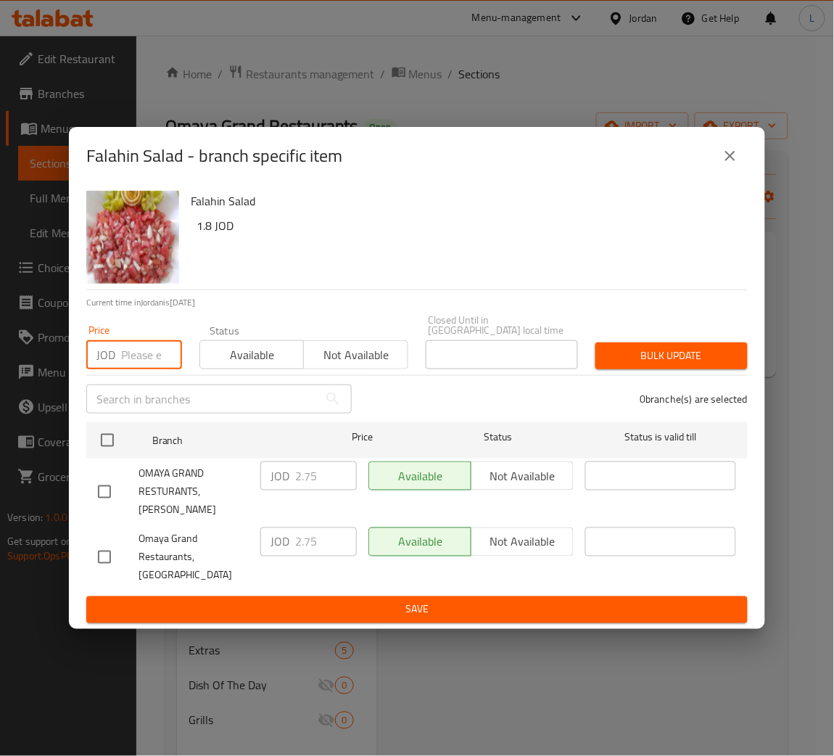
drag, startPoint x: 142, startPoint y: 355, endPoint x: 103, endPoint y: 405, distance: 63.5
click at [141, 356] on input "number" at bounding box center [151, 354] width 61 height 29
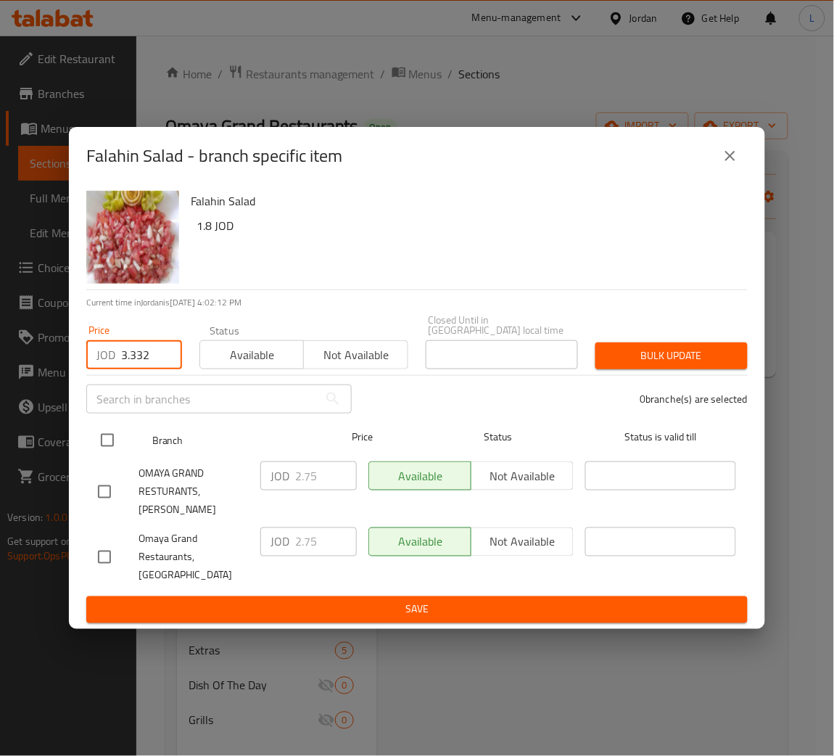
click at [102, 439] on input "checkbox" at bounding box center [107, 440] width 30 height 30
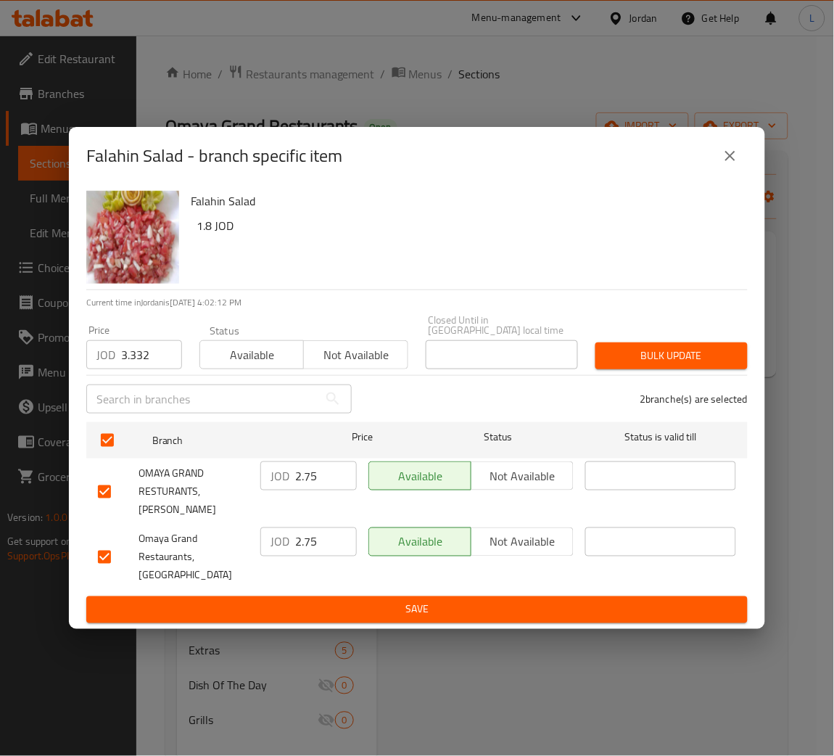
click at [708, 359] on span "Bulk update" at bounding box center [671, 356] width 129 height 18
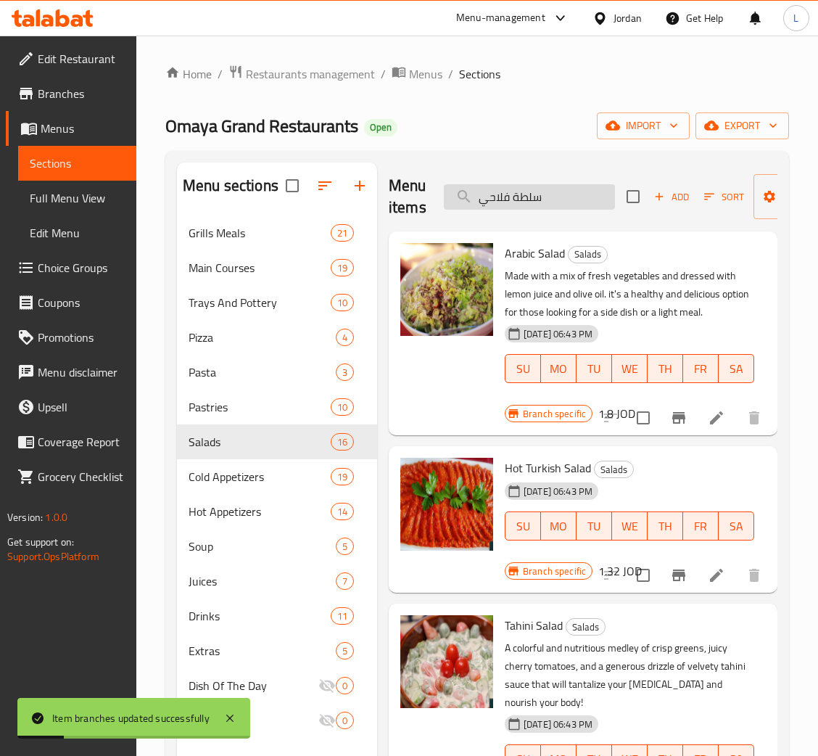
click at [555, 189] on input "سلطة فلاحي" at bounding box center [529, 196] width 171 height 25
click at [552, 194] on input "سلطة فلاحي" at bounding box center [529, 196] width 171 height 25
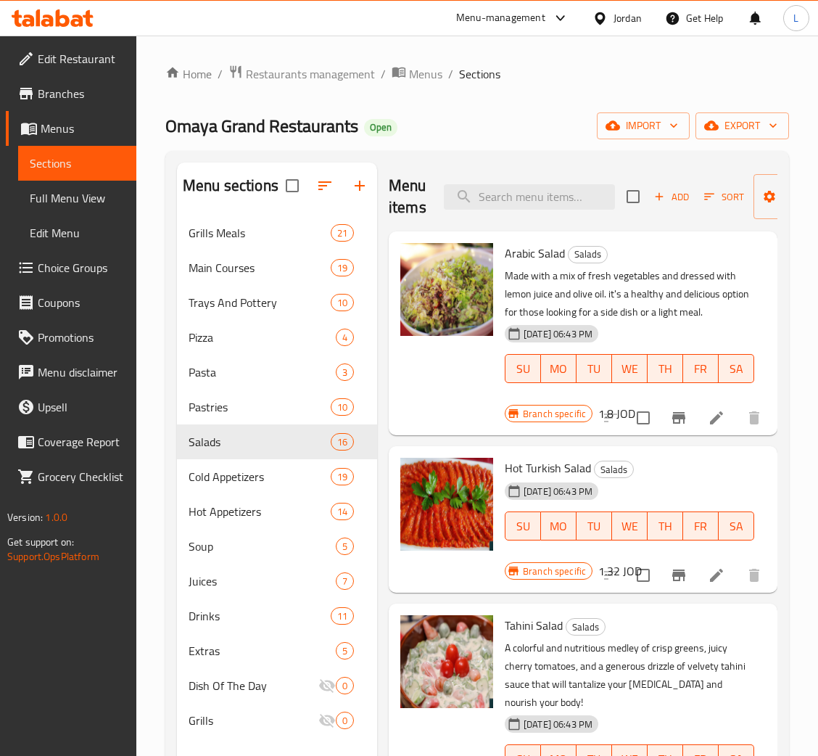
click at [666, 185] on div "Add Sort Manage items" at bounding box center [738, 196] width 224 height 45
click at [666, 203] on span "Add" at bounding box center [671, 197] width 39 height 17
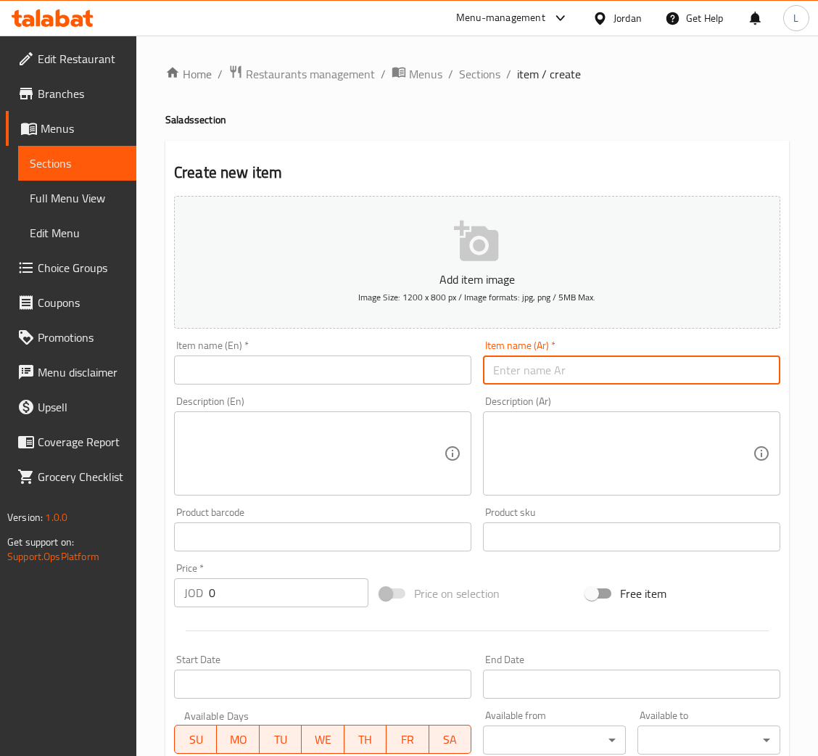
drag, startPoint x: 634, startPoint y: 358, endPoint x: 429, endPoint y: 361, distance: 205.9
click at [629, 361] on input "text" at bounding box center [631, 369] width 297 height 29
click at [393, 364] on input "text" at bounding box center [322, 369] width 297 height 29
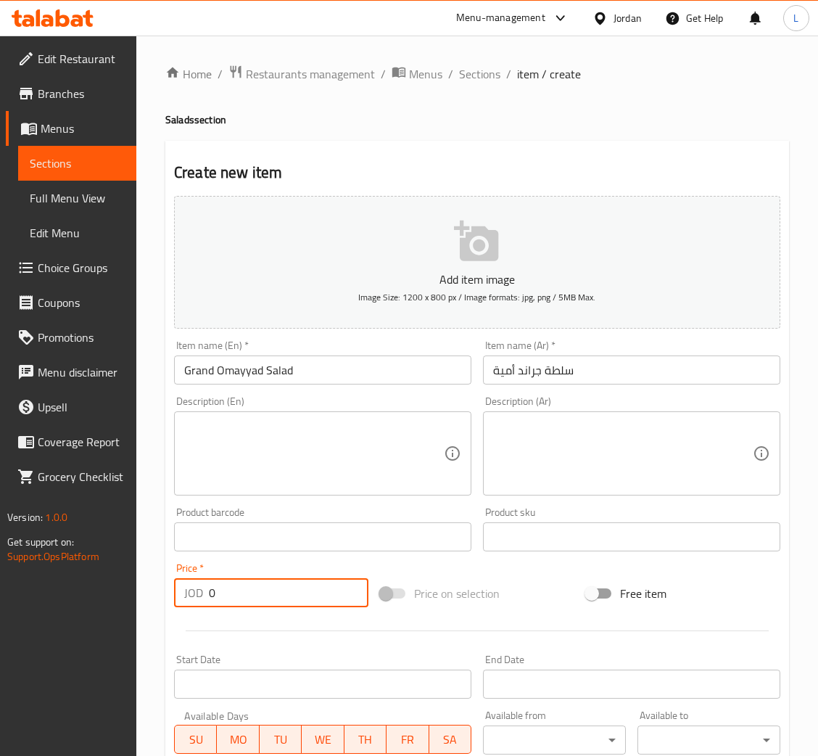
click at [295, 594] on input "0" at bounding box center [289, 592] width 160 height 29
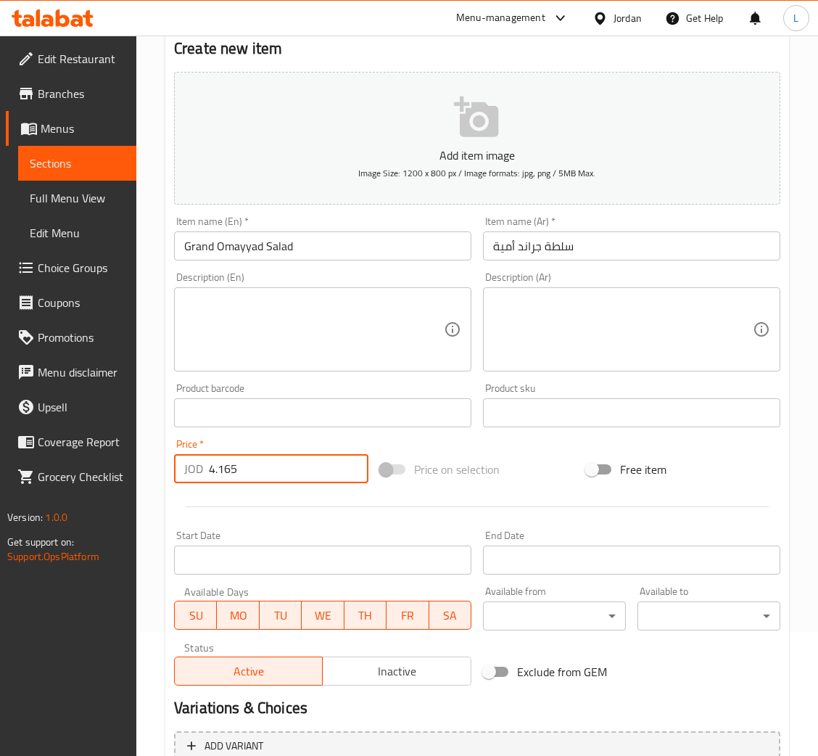
scroll to position [266, 0]
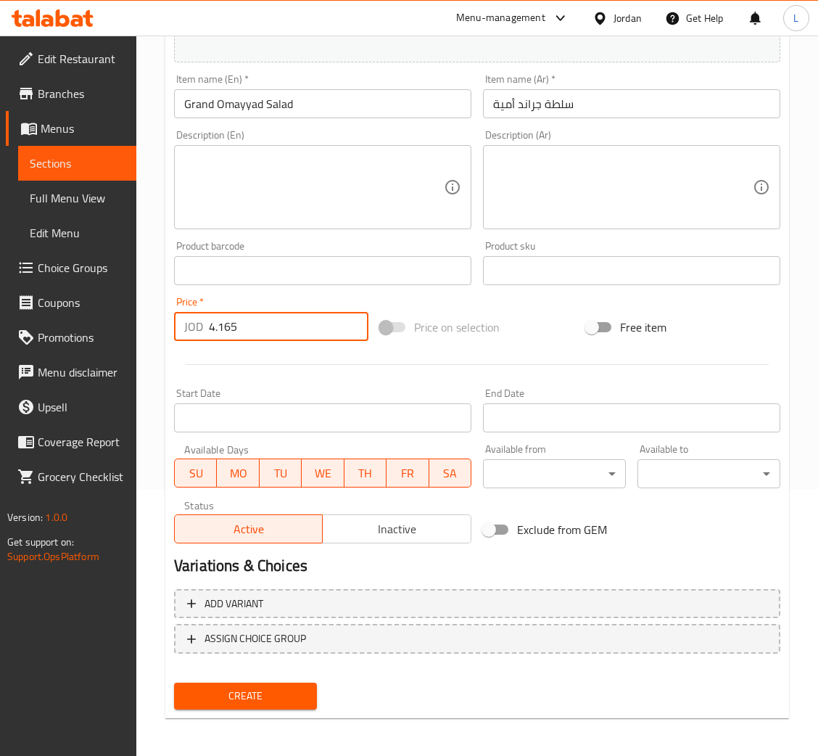
click at [268, 687] on span "Create" at bounding box center [246, 696] width 120 height 18
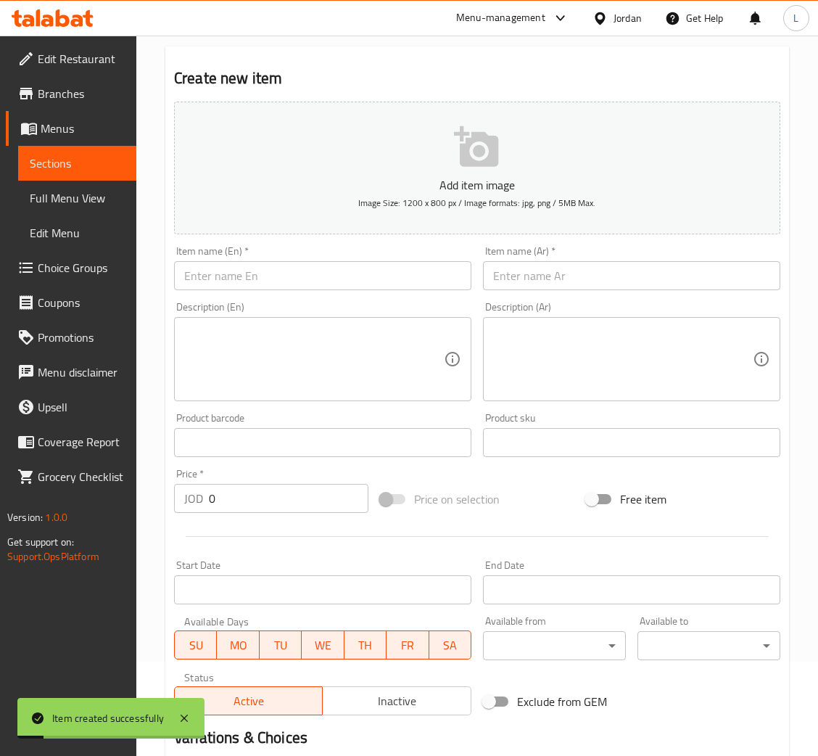
scroll to position [0, 0]
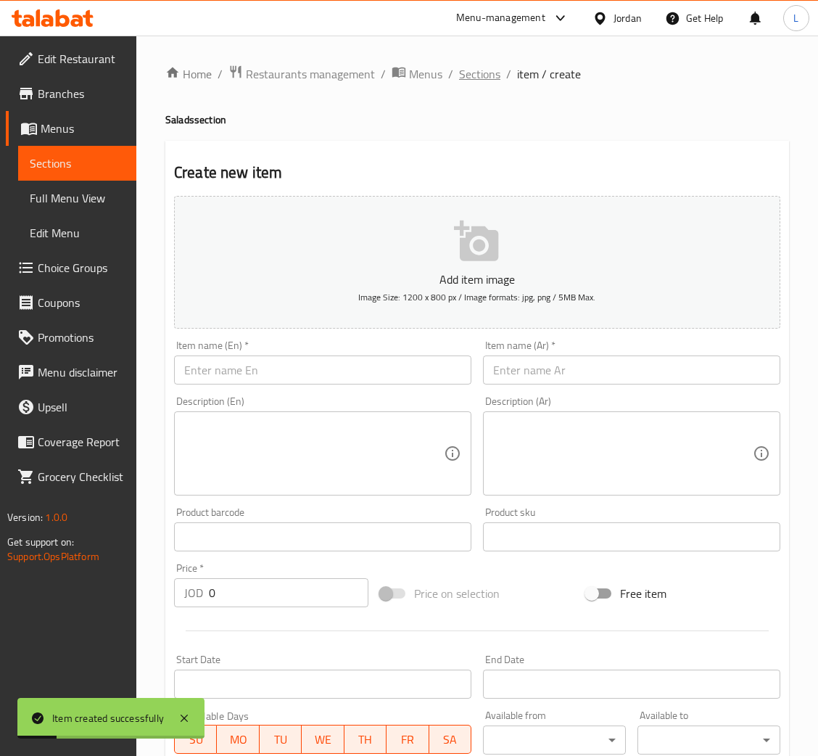
click at [492, 70] on span "Sections" at bounding box center [479, 73] width 41 height 17
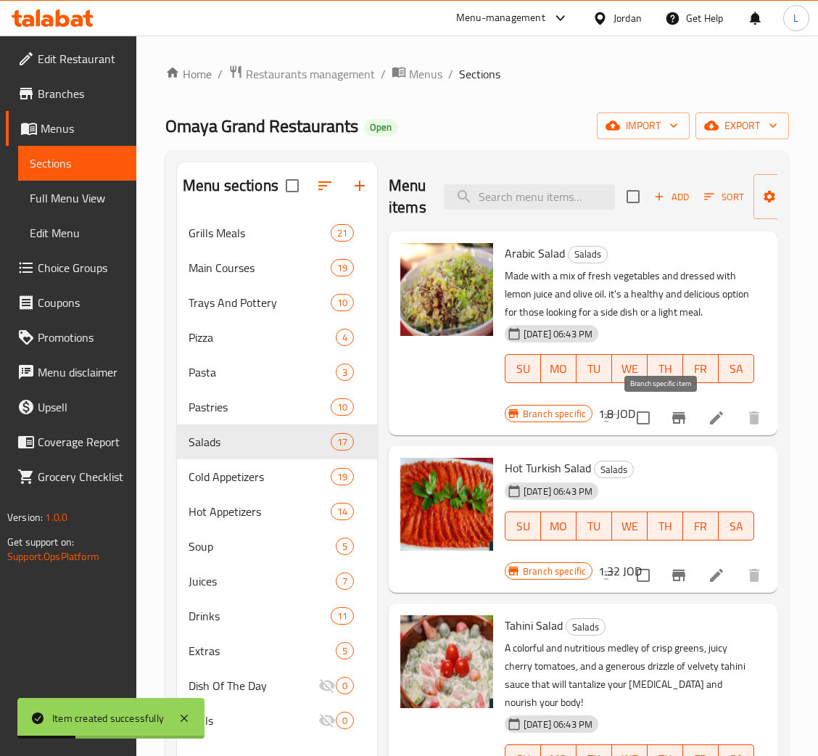
click at [670, 410] on icon "Branch-specific-item" at bounding box center [678, 417] width 17 height 17
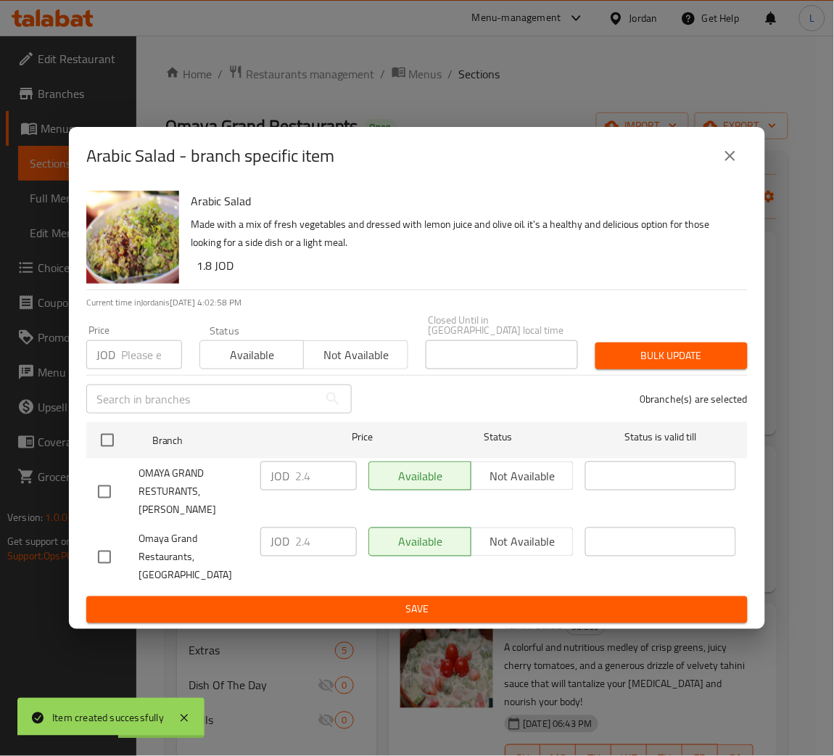
click at [137, 369] on input "number" at bounding box center [151, 354] width 61 height 29
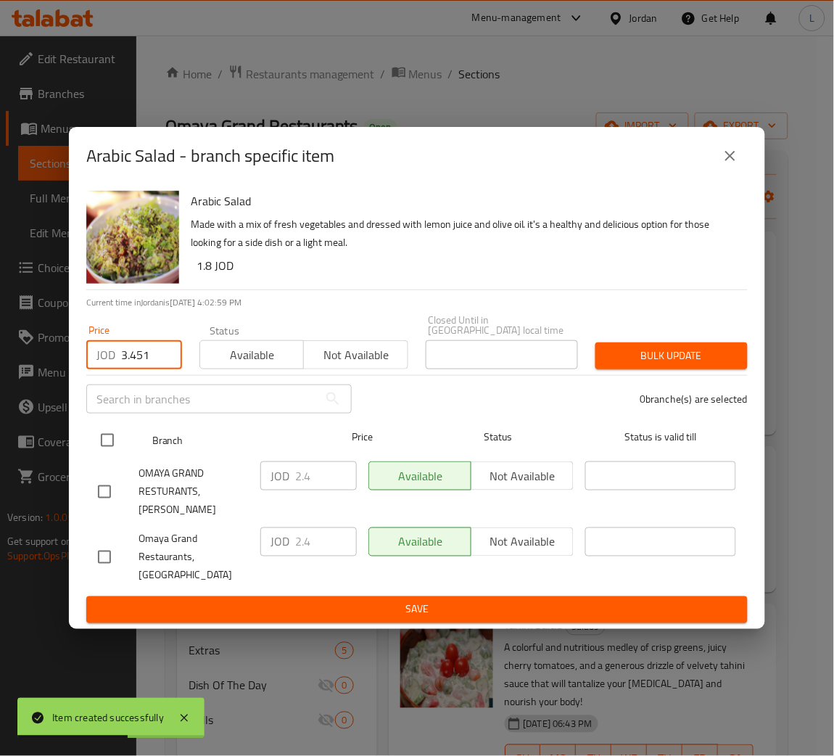
click at [105, 446] on input "checkbox" at bounding box center [107, 440] width 30 height 30
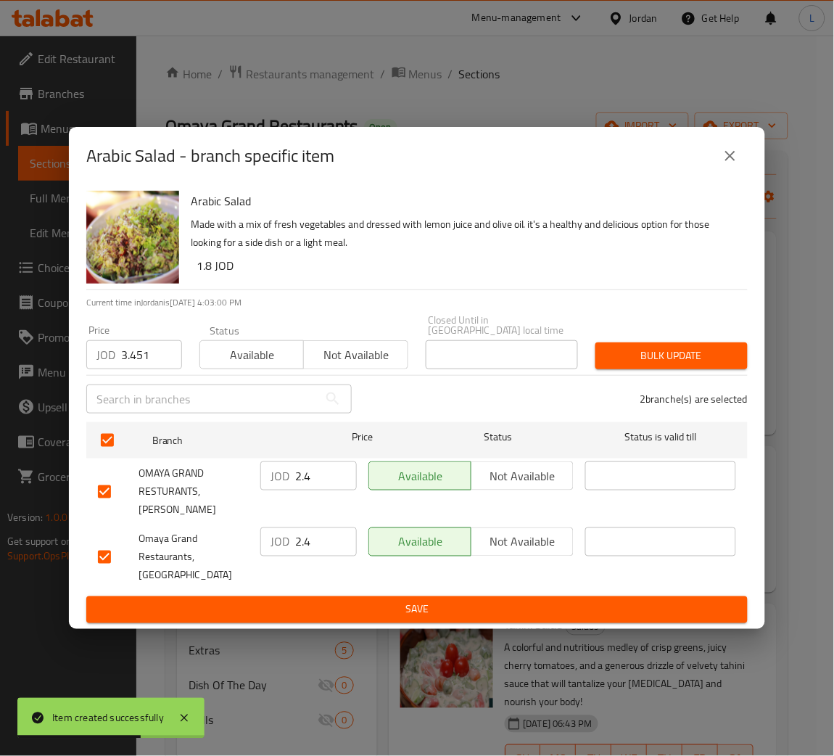
click at [626, 364] on span "Bulk update" at bounding box center [671, 356] width 129 height 18
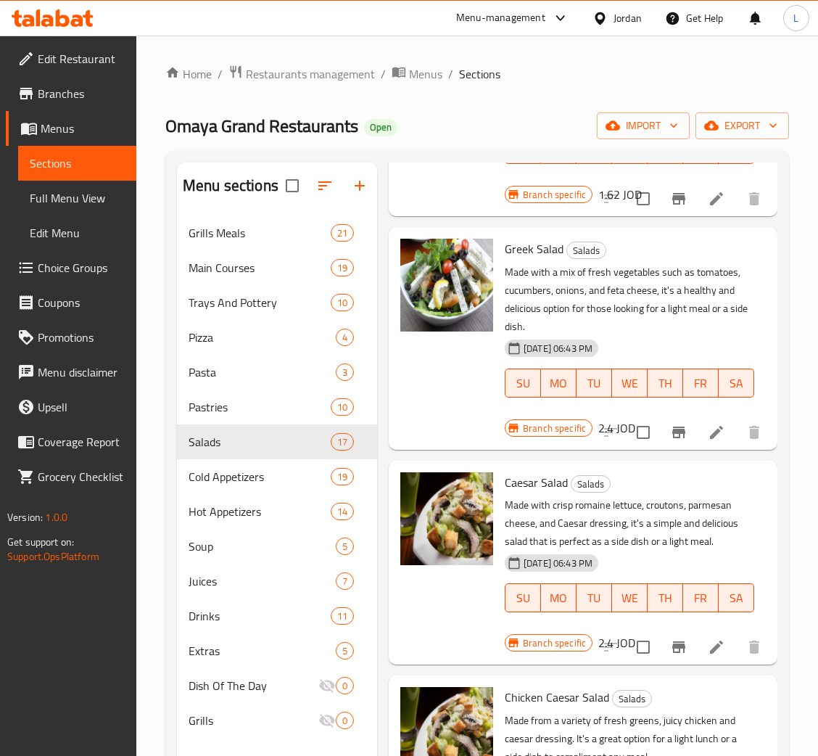
scroll to position [1740, 0]
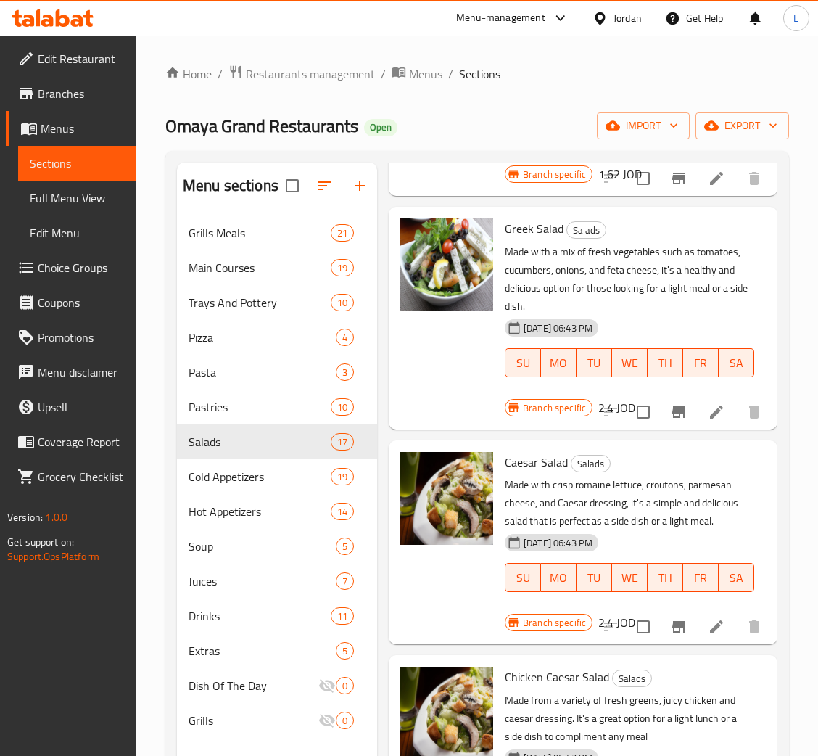
click at [708, 421] on icon at bounding box center [716, 411] width 17 height 17
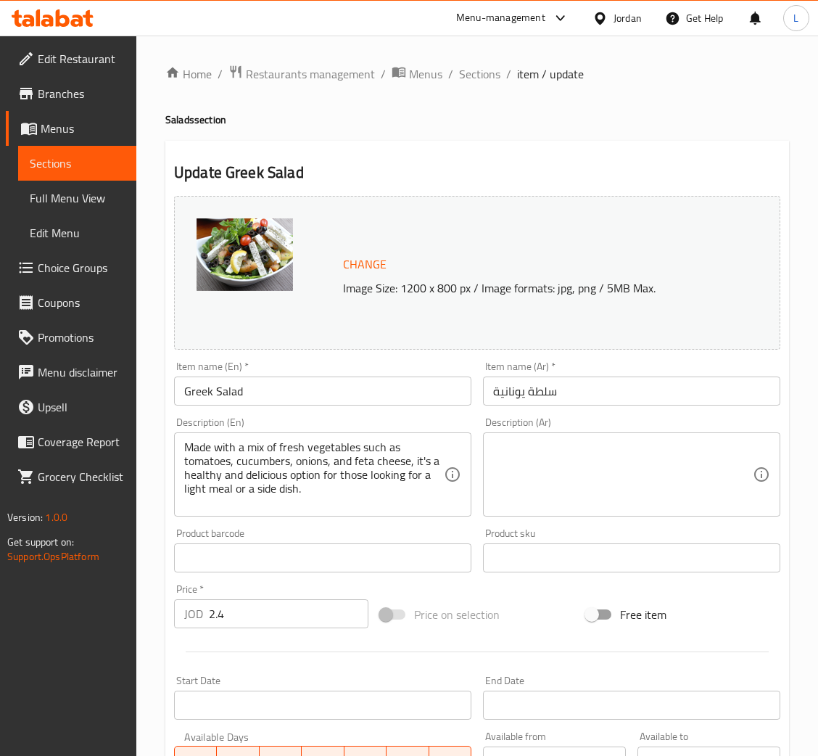
drag, startPoint x: 466, startPoint y: 74, endPoint x: 481, endPoint y: 110, distance: 39.0
click at [467, 73] on span "Sections" at bounding box center [479, 73] width 41 height 17
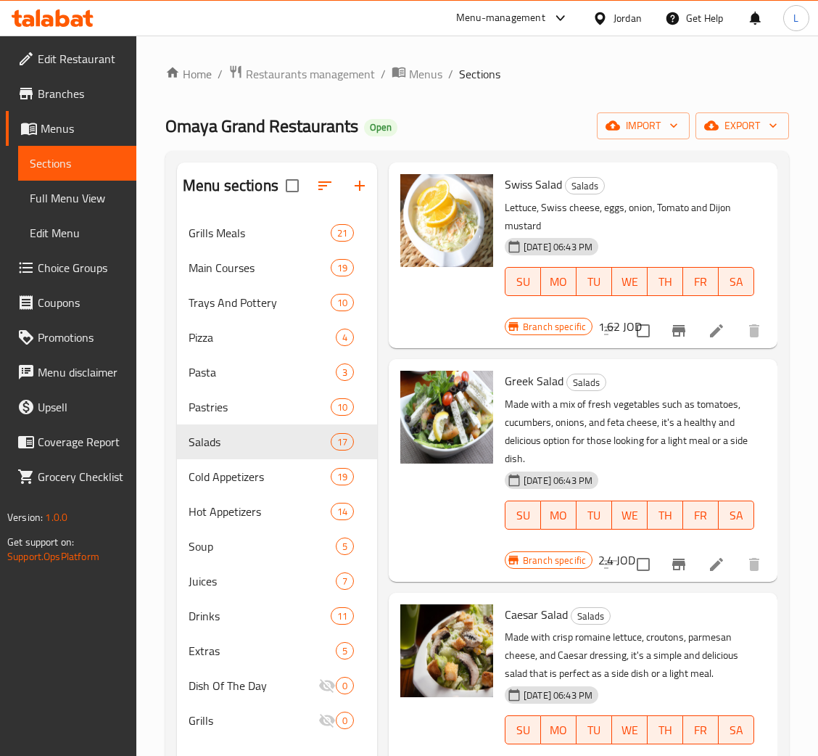
scroll to position [1631, 0]
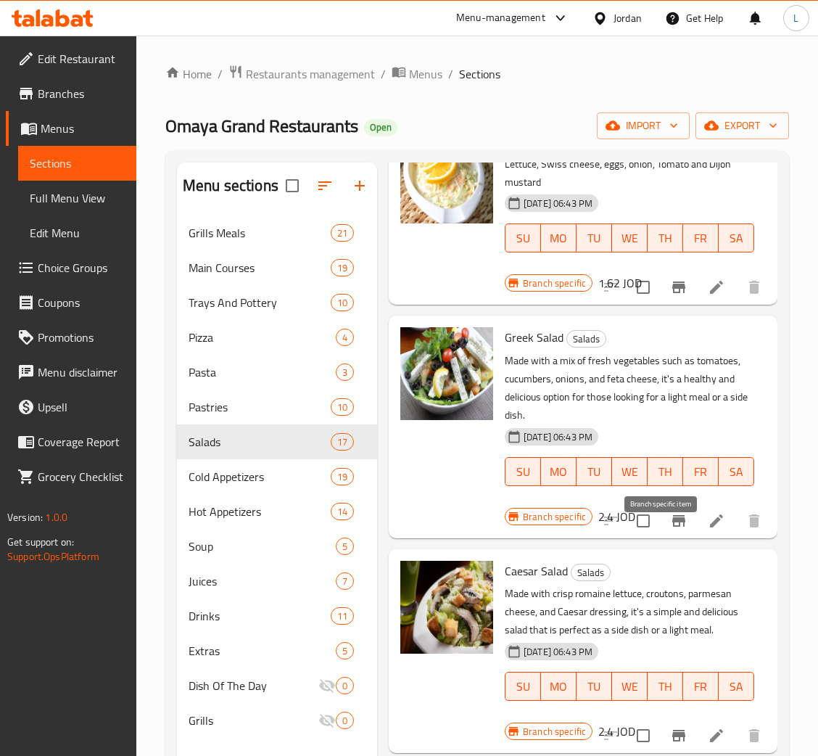
click at [661, 537] on button "Branch-specific-item" at bounding box center [678, 520] width 35 height 35
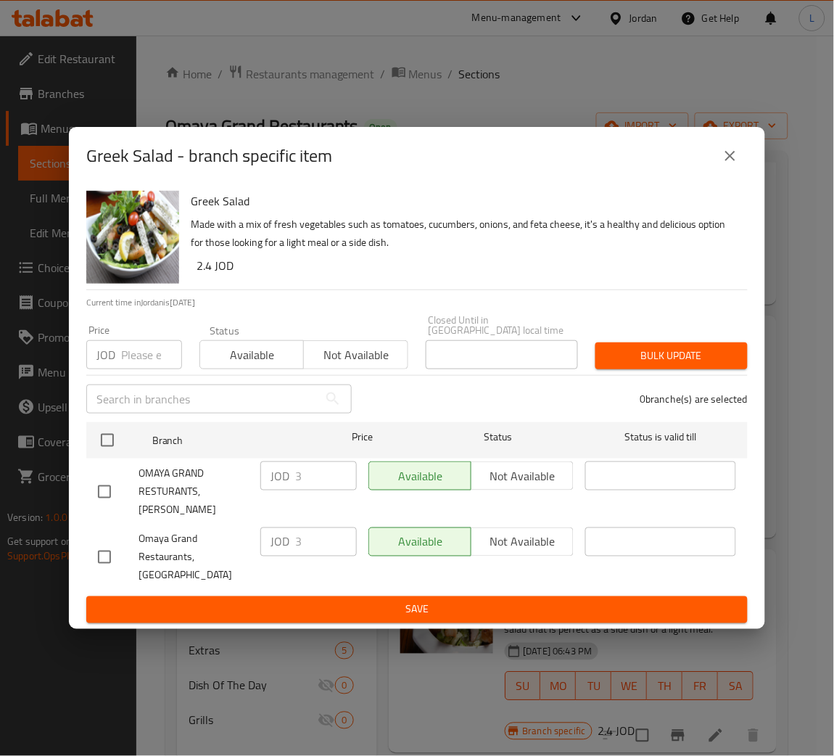
click at [130, 358] on input "number" at bounding box center [151, 354] width 61 height 29
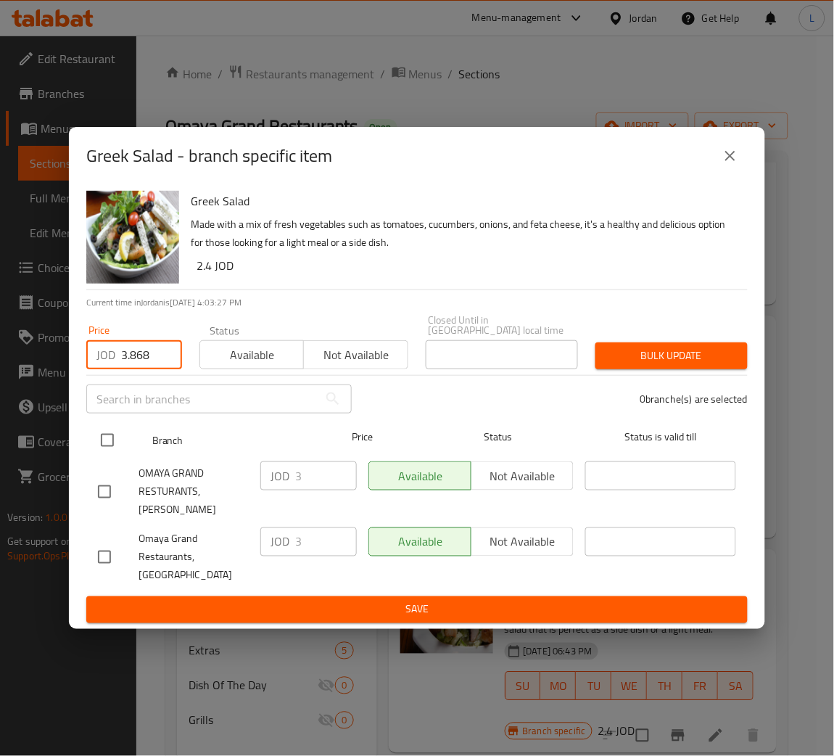
click at [111, 444] on input "checkbox" at bounding box center [107, 440] width 30 height 30
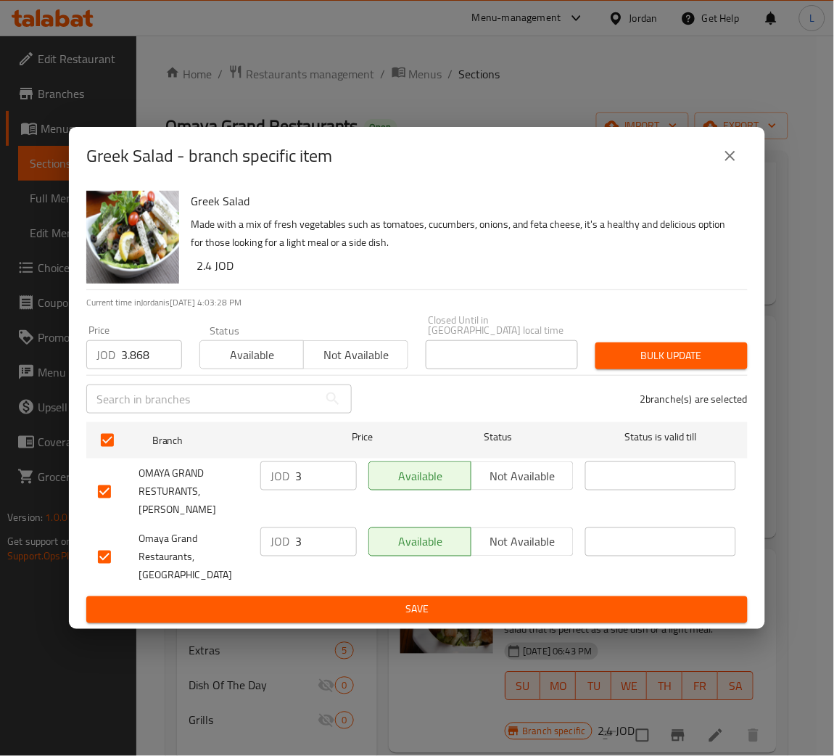
click at [640, 365] on span "Bulk update" at bounding box center [671, 356] width 129 height 18
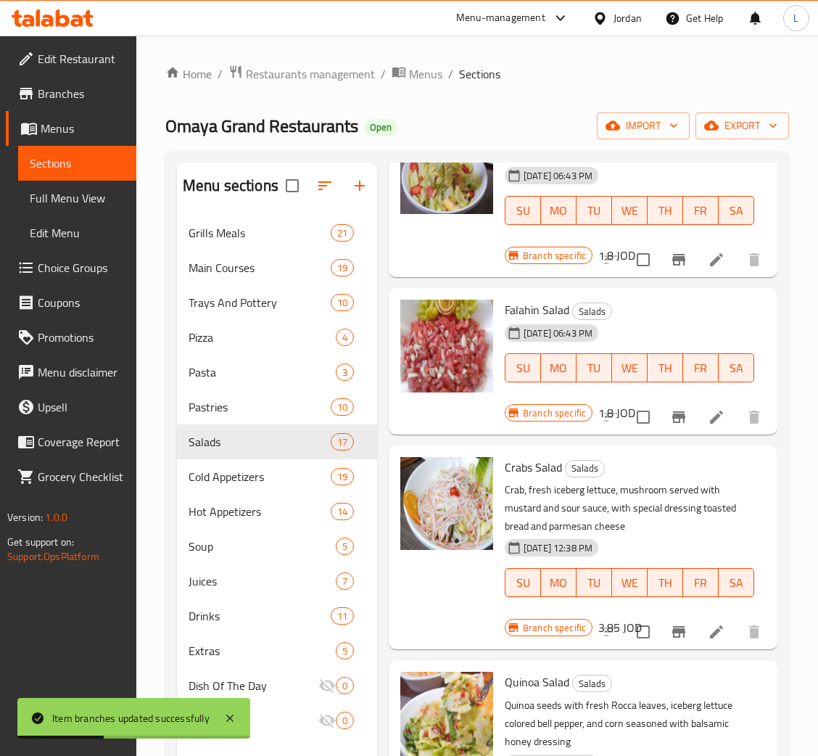
scroll to position [2752, 0]
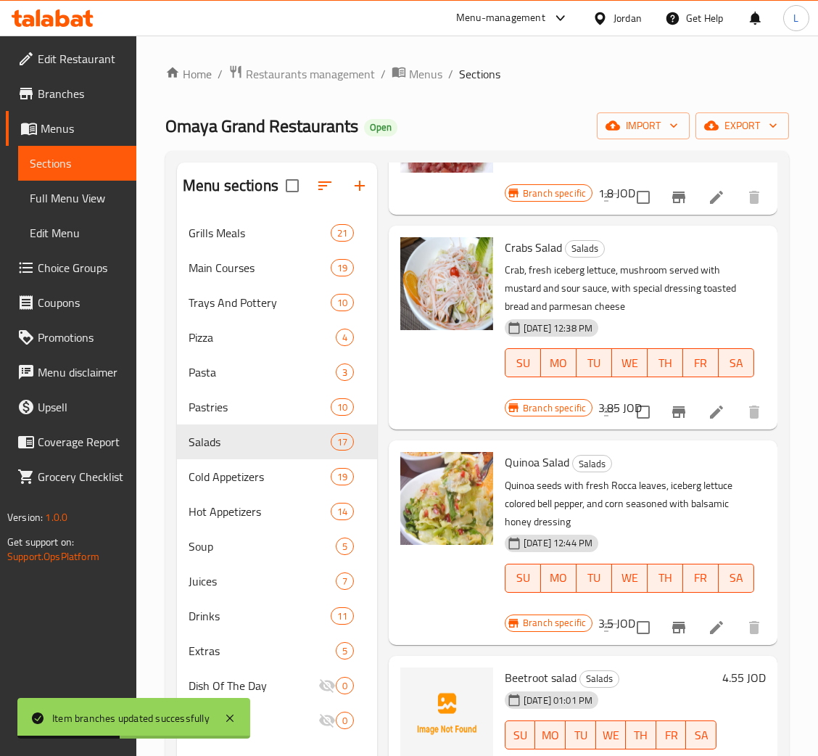
click at [670, 403] on icon "Branch-specific-item" at bounding box center [678, 411] width 17 height 17
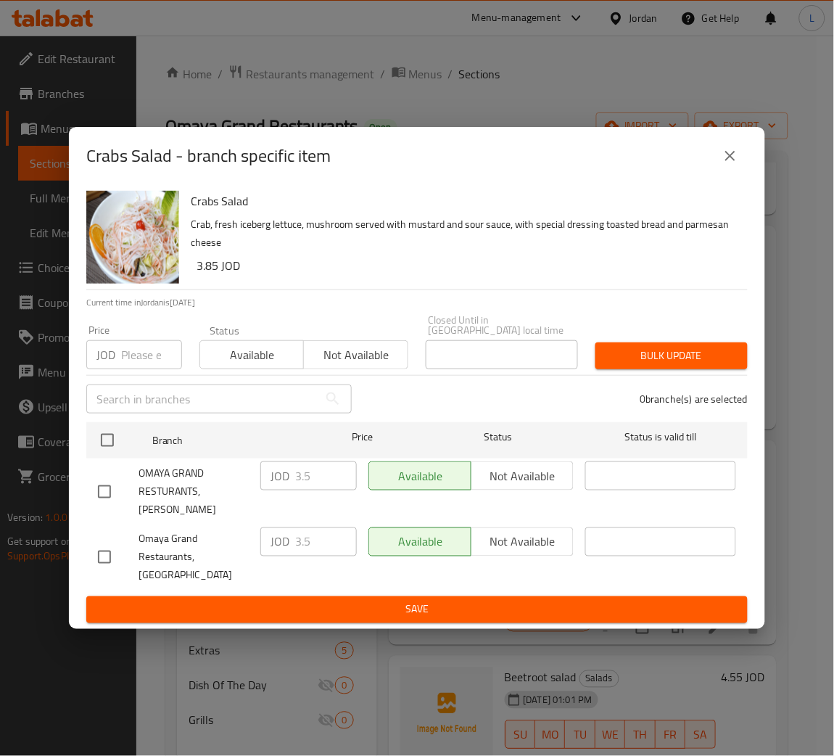
click at [149, 359] on input "number" at bounding box center [151, 354] width 61 height 29
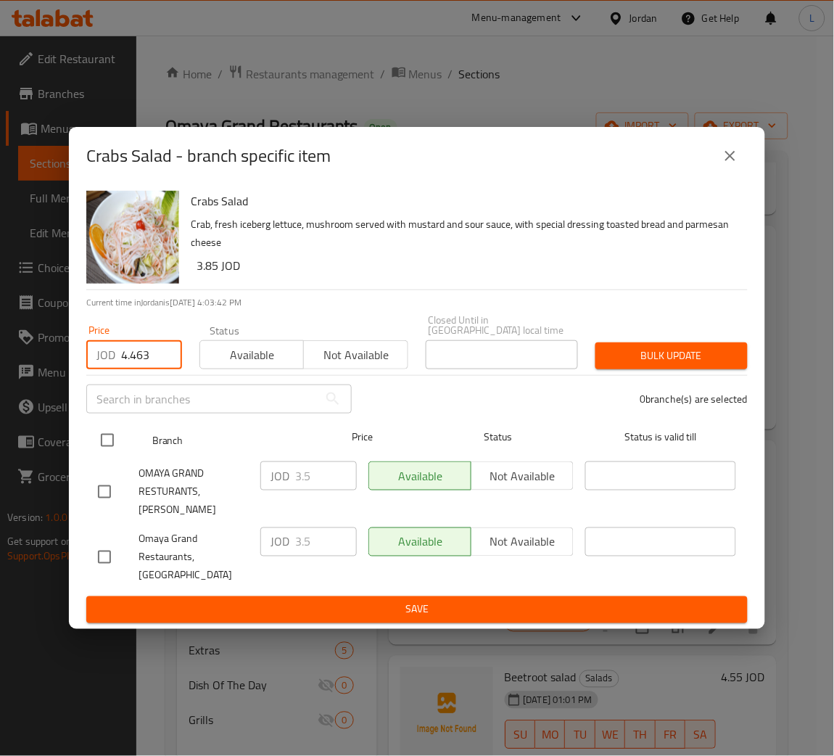
click at [102, 437] on input "checkbox" at bounding box center [107, 440] width 30 height 30
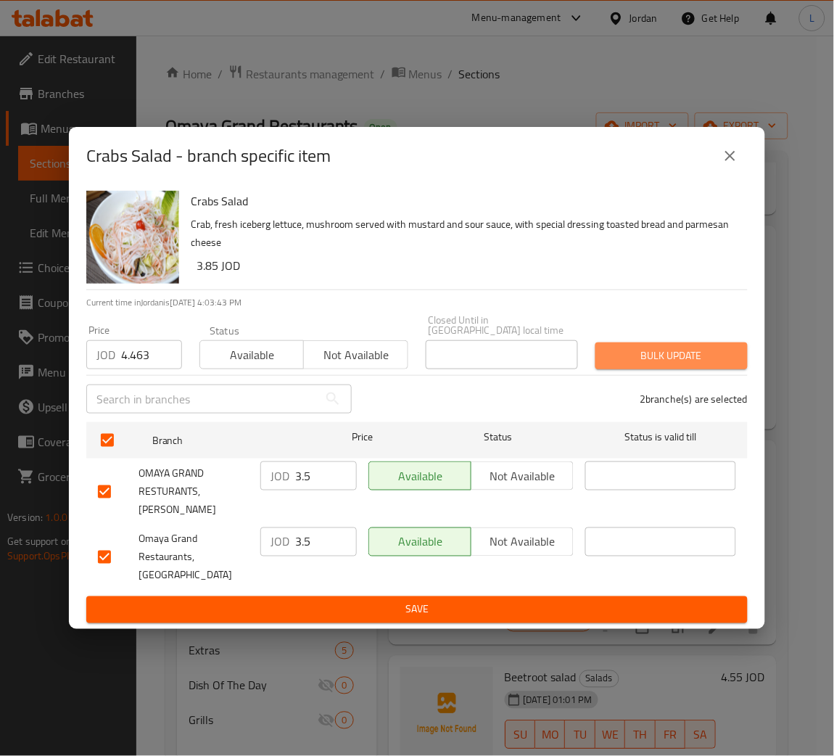
click at [610, 360] on span "Bulk update" at bounding box center [671, 356] width 129 height 18
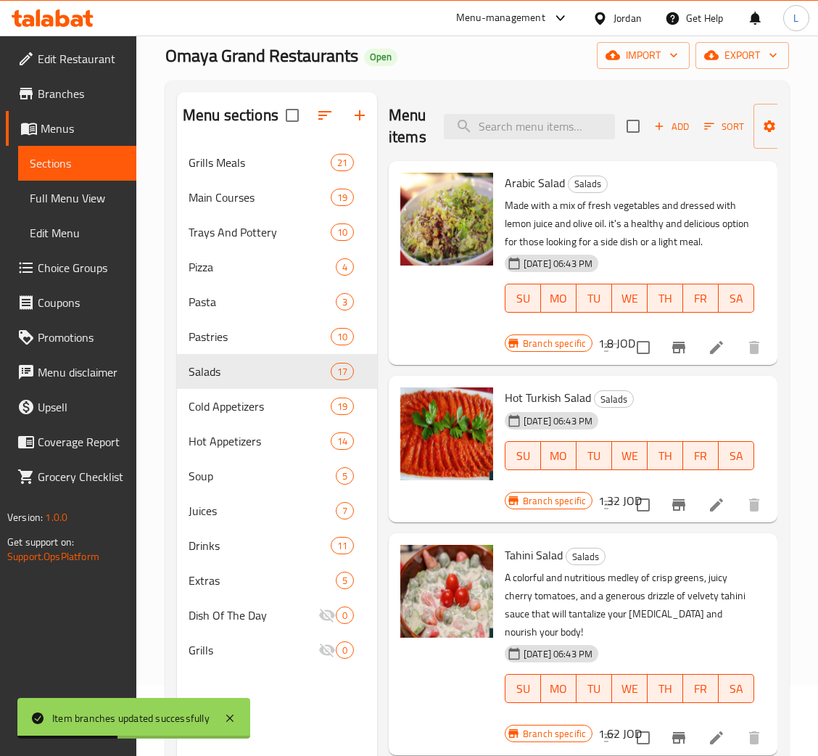
scroll to position [0, 0]
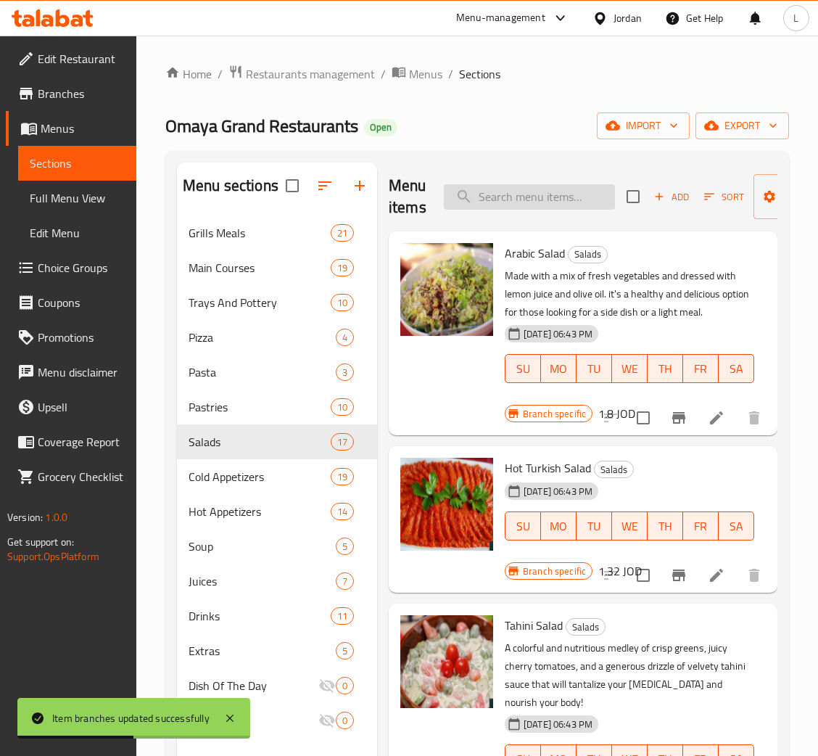
click at [556, 194] on input "search" at bounding box center [529, 196] width 171 height 25
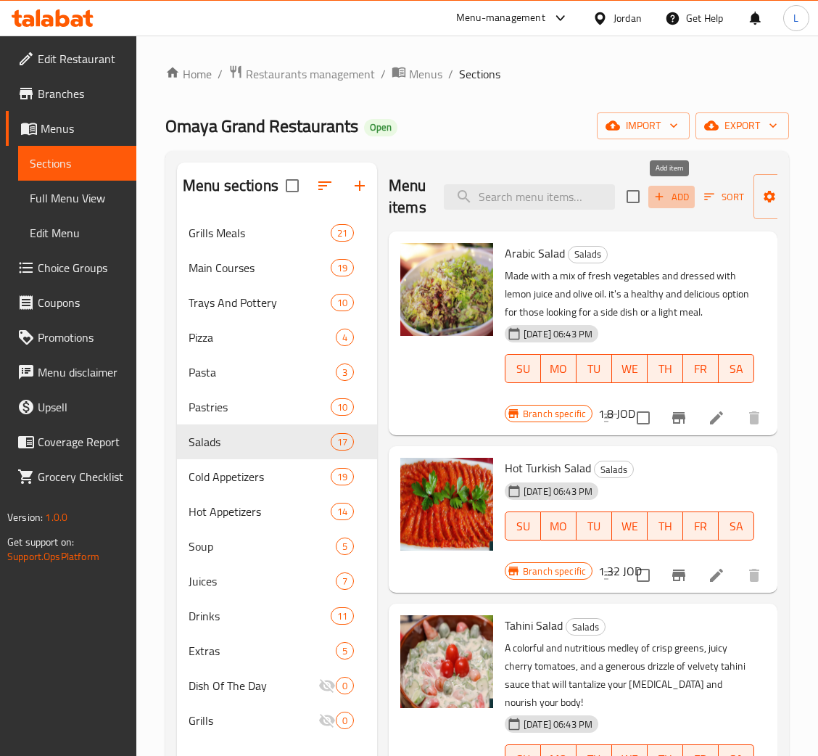
click at [669, 197] on span "Add" at bounding box center [671, 197] width 39 height 17
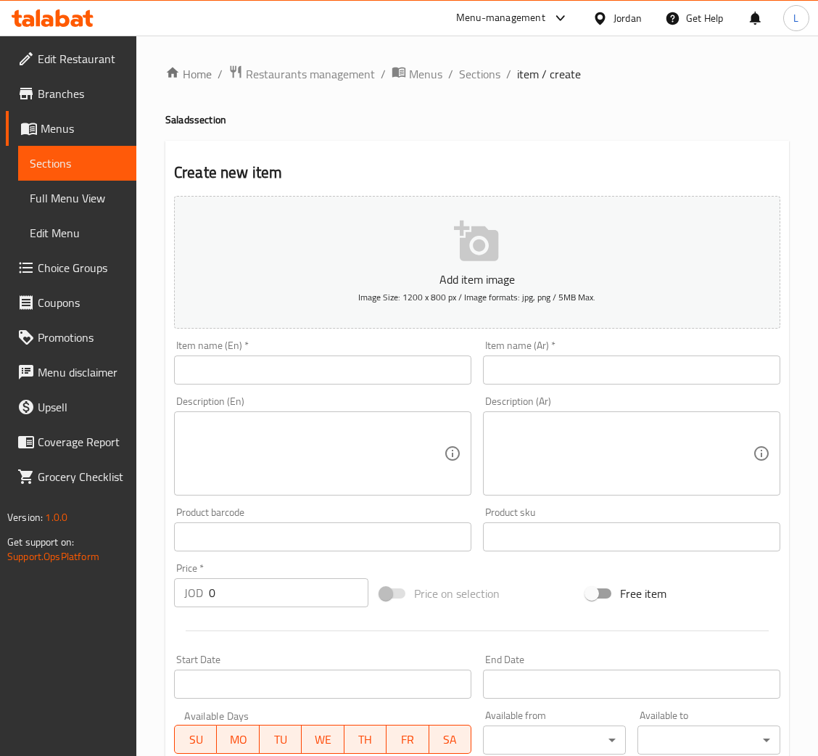
click at [650, 385] on div "Item name (Ar)   * Item name (Ar) *" at bounding box center [631, 362] width 309 height 56
click at [647, 381] on input "text" at bounding box center [631, 369] width 297 height 29
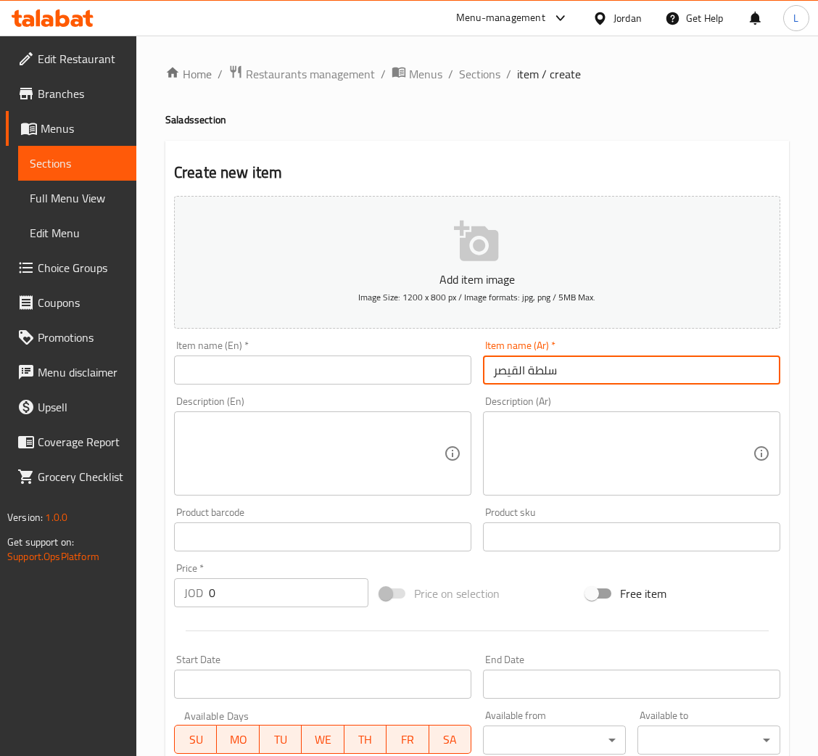
drag, startPoint x: 355, startPoint y: 368, endPoint x: 389, endPoint y: 329, distance: 51.4
click at [355, 368] on input "text" at bounding box center [322, 369] width 297 height 29
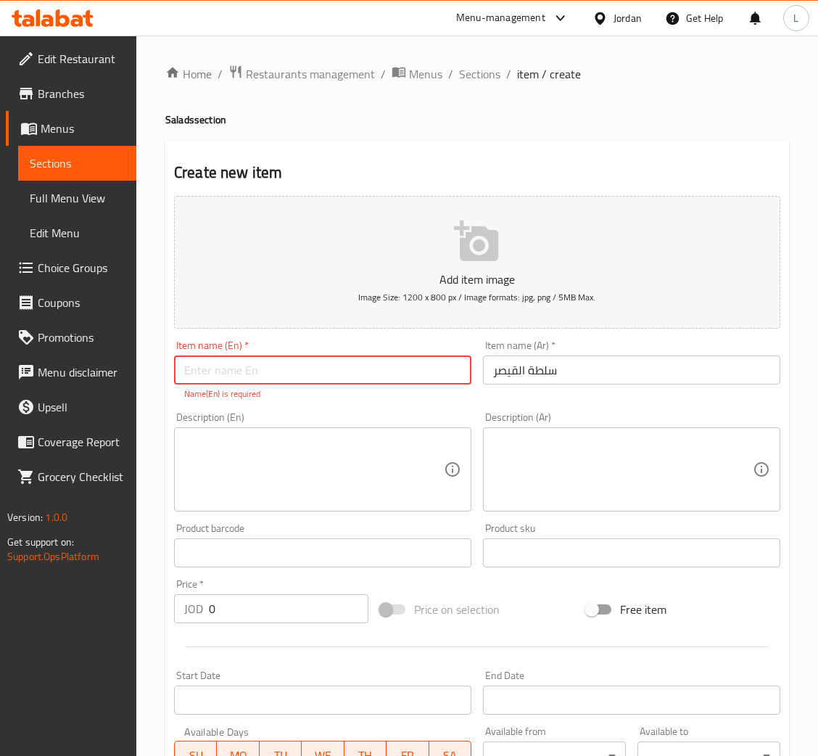
click at [315, 363] on input "text" at bounding box center [322, 369] width 297 height 29
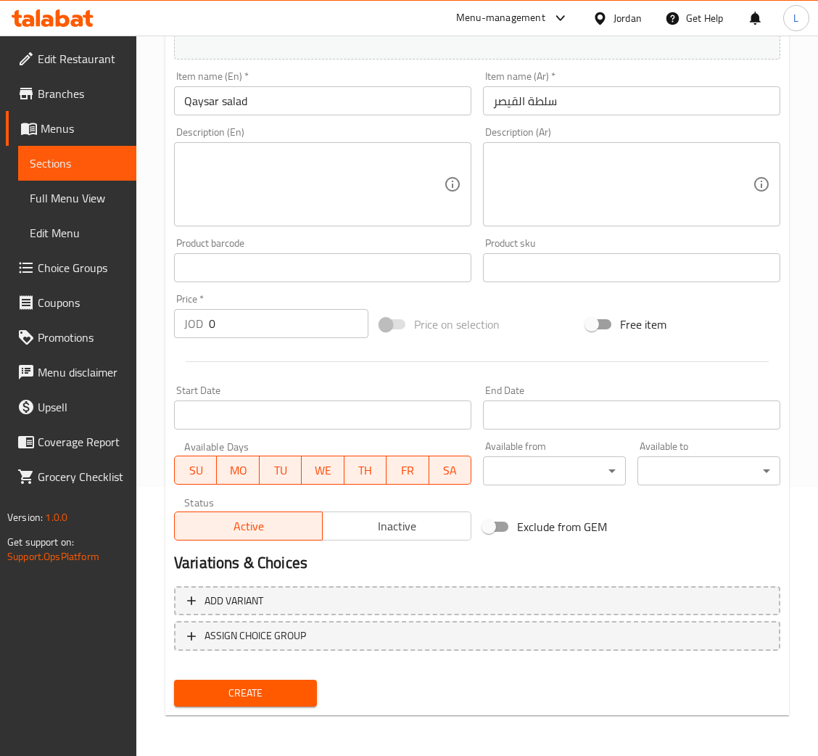
scroll to position [266, 0]
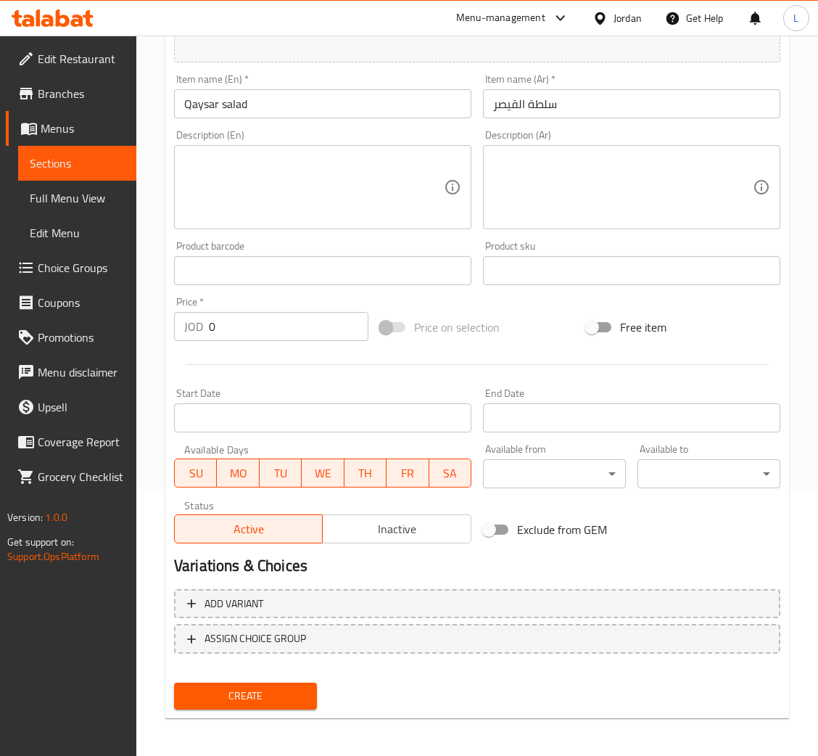
click at [260, 331] on input "0" at bounding box center [289, 326] width 160 height 29
click at [302, 687] on span "Create" at bounding box center [246, 696] width 120 height 18
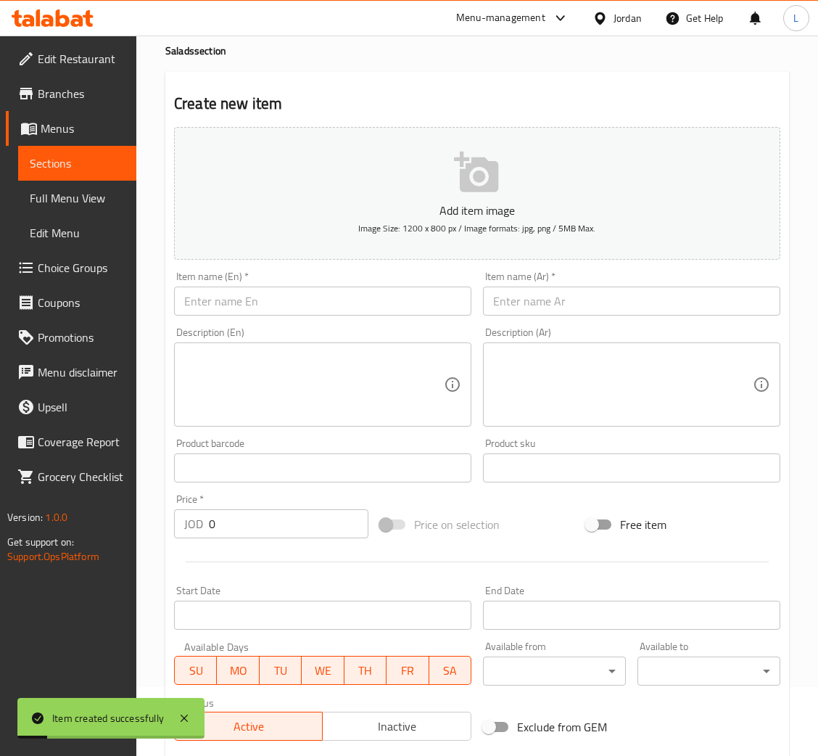
scroll to position [0, 0]
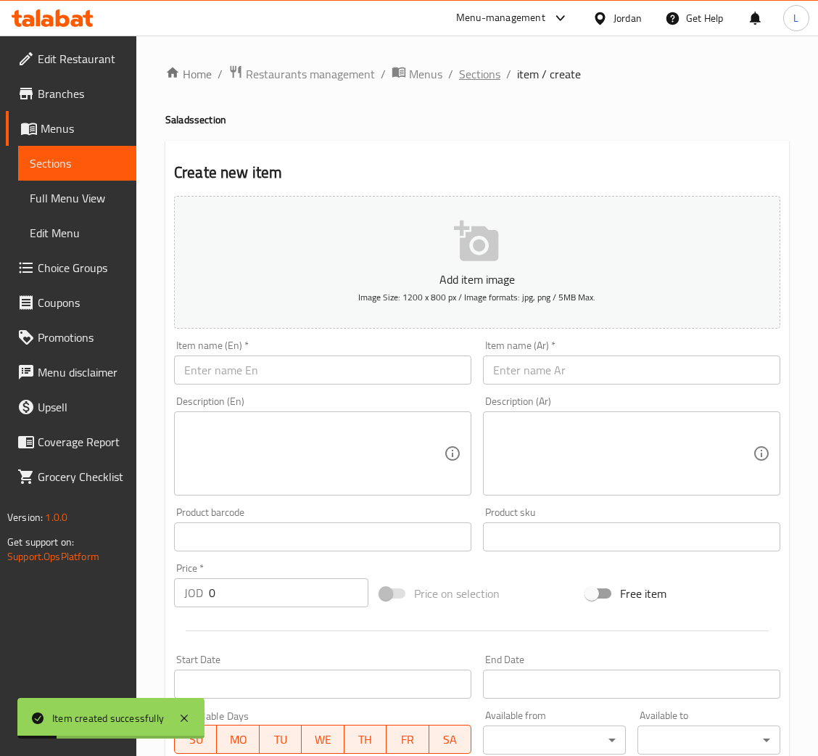
click at [490, 65] on span "Sections" at bounding box center [479, 73] width 41 height 17
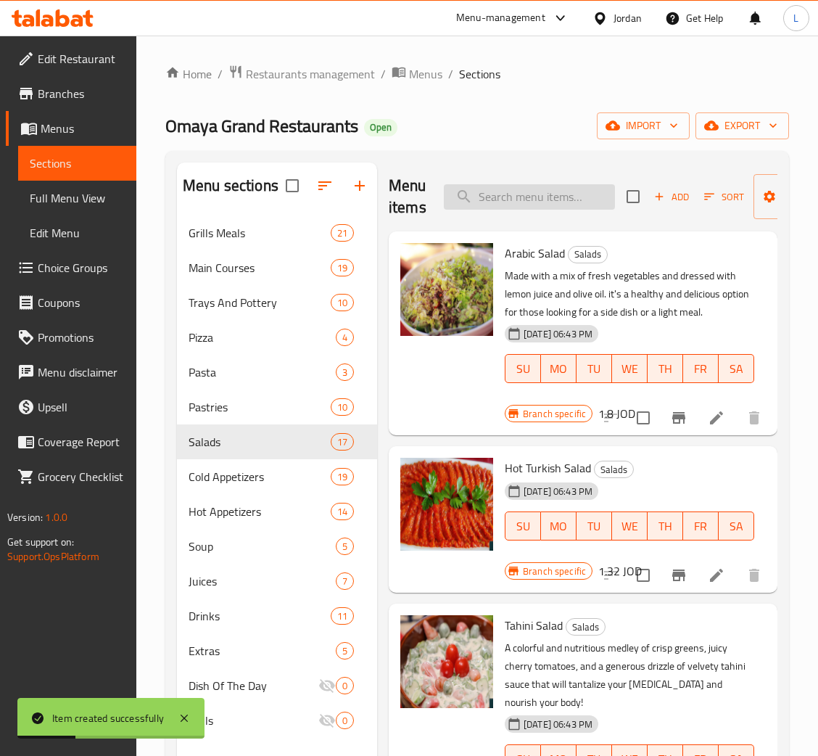
click at [511, 200] on input "search" at bounding box center [529, 196] width 171 height 25
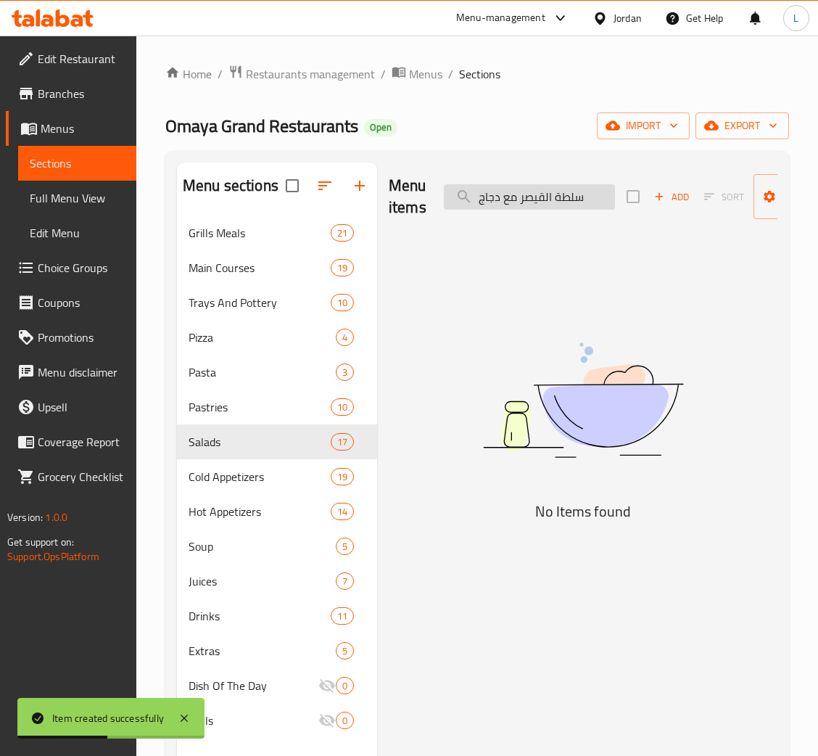
click at [563, 204] on input "سلطة القيصر مع دجاج" at bounding box center [529, 196] width 171 height 25
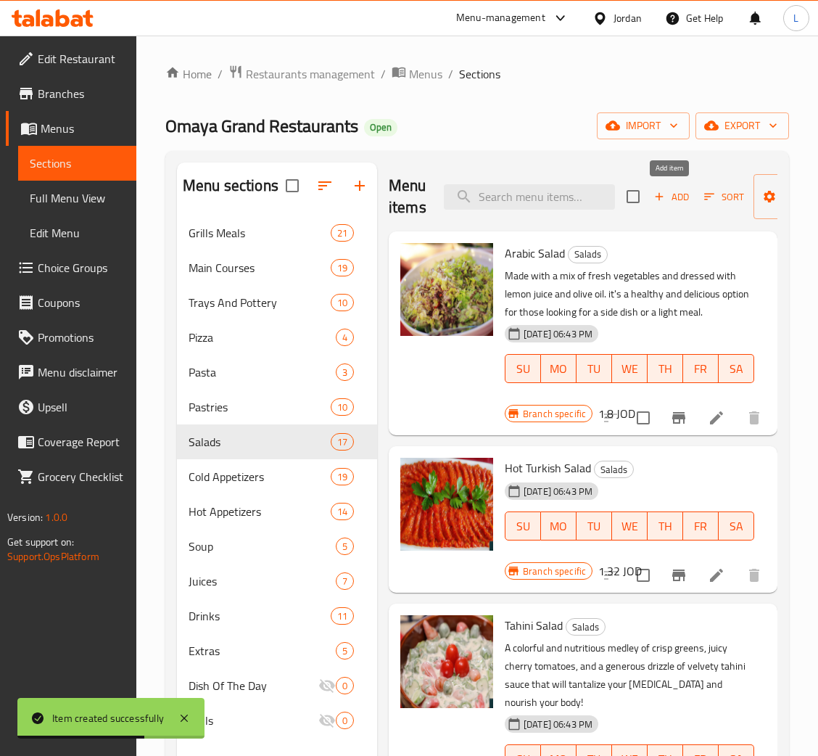
click at [653, 207] on button "Add" at bounding box center [671, 197] width 46 height 22
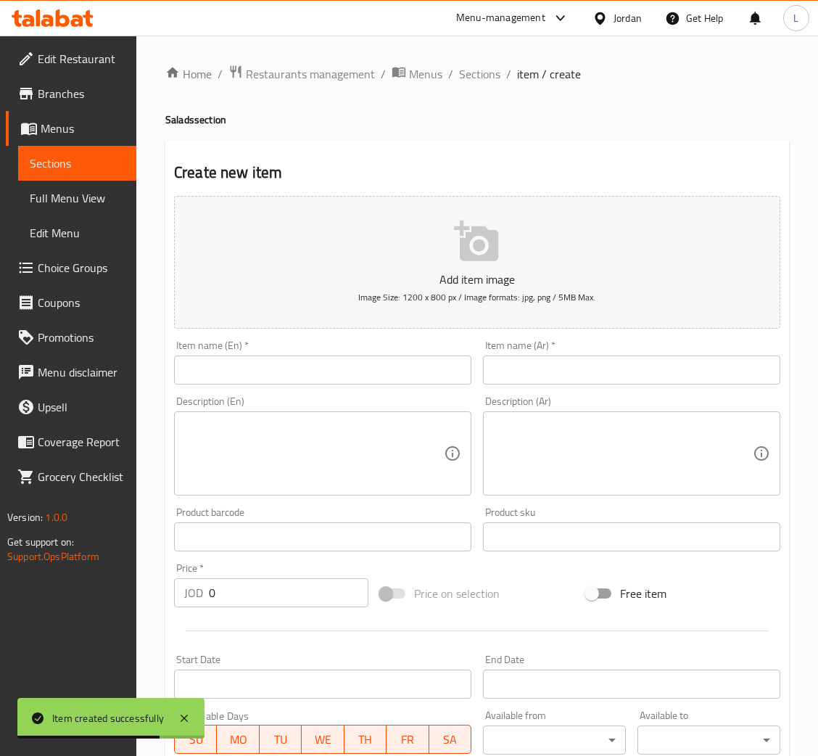
drag, startPoint x: 633, startPoint y: 373, endPoint x: 621, endPoint y: 373, distance: 11.6
click at [633, 373] on input "text" at bounding box center [631, 369] width 297 height 29
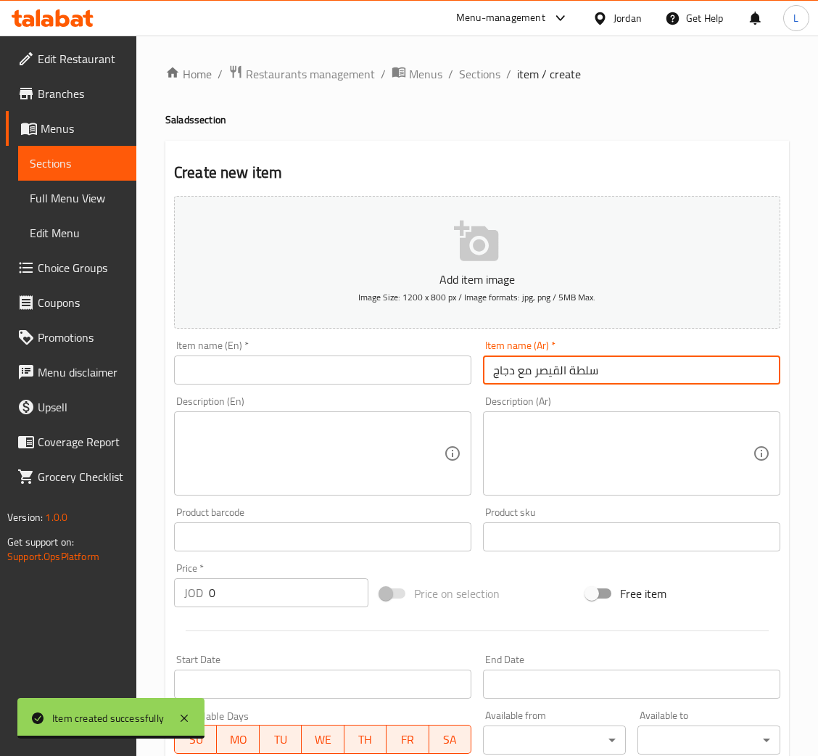
click at [258, 385] on div "Item name (En)   * Item name (En) *" at bounding box center [322, 362] width 309 height 56
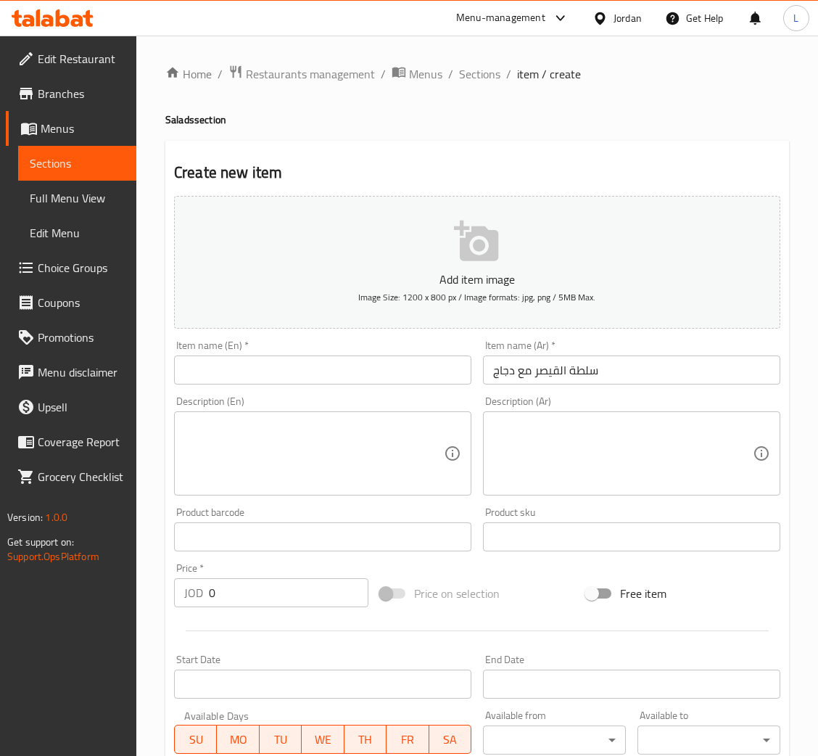
click at [256, 369] on input "text" at bounding box center [322, 369] width 297 height 29
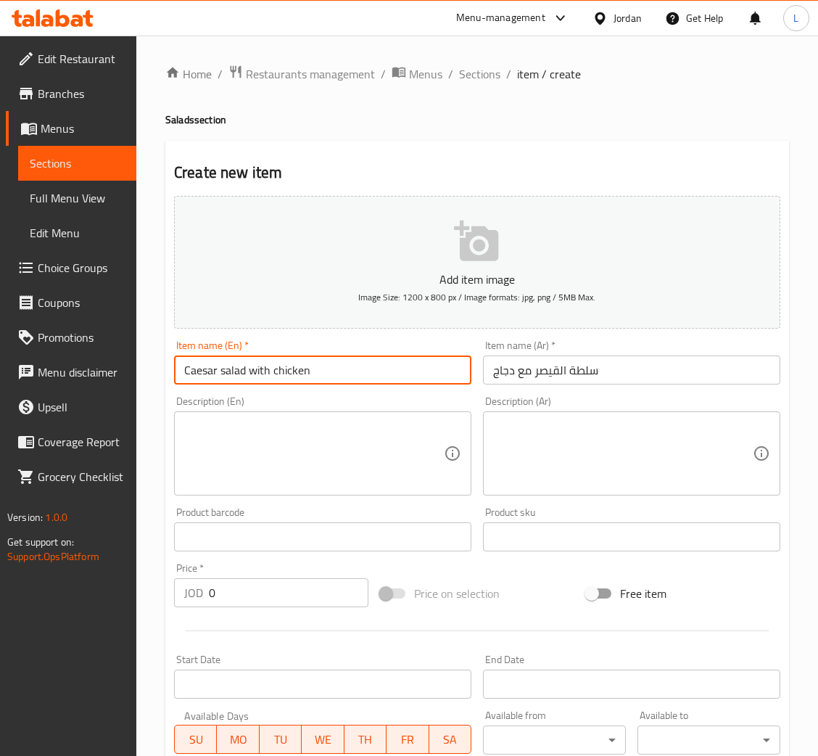
drag, startPoint x: 215, startPoint y: 371, endPoint x: 164, endPoint y: 372, distance: 50.8
click at [165, 372] on div "Create new item Add item image Image Size: 1200 x 800 px / Image formats: jpg, …" at bounding box center [477, 563] width 624 height 844
click at [469, 72] on span "Sections" at bounding box center [479, 73] width 41 height 17
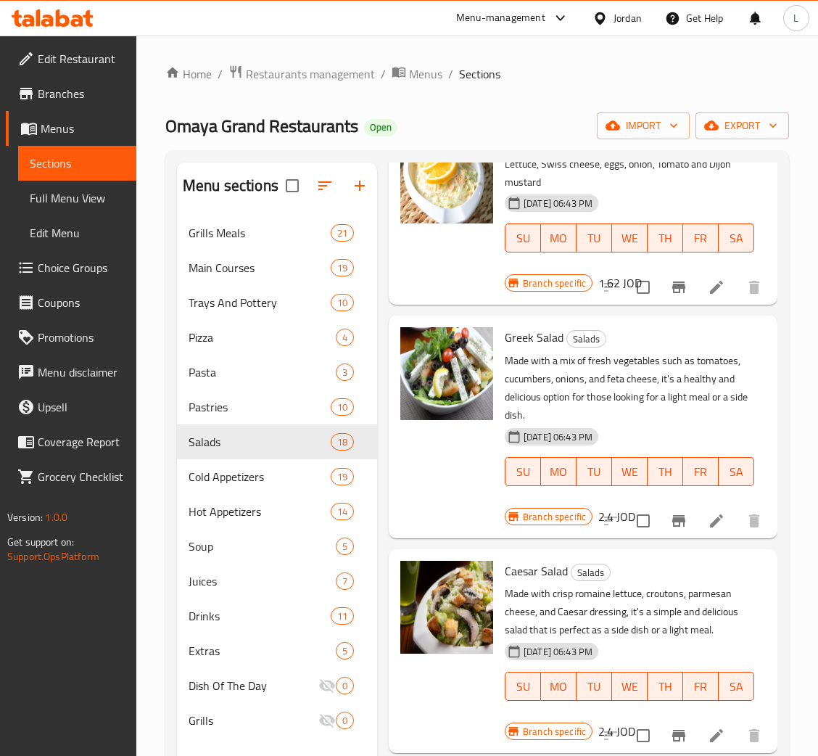
scroll to position [1957, 0]
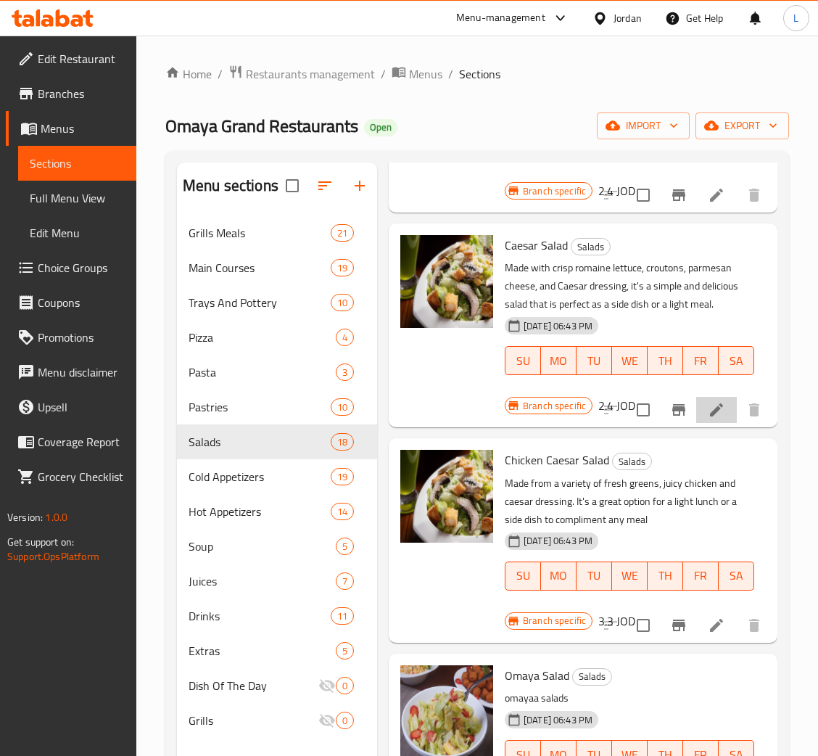
click at [696, 422] on li at bounding box center [716, 410] width 41 height 26
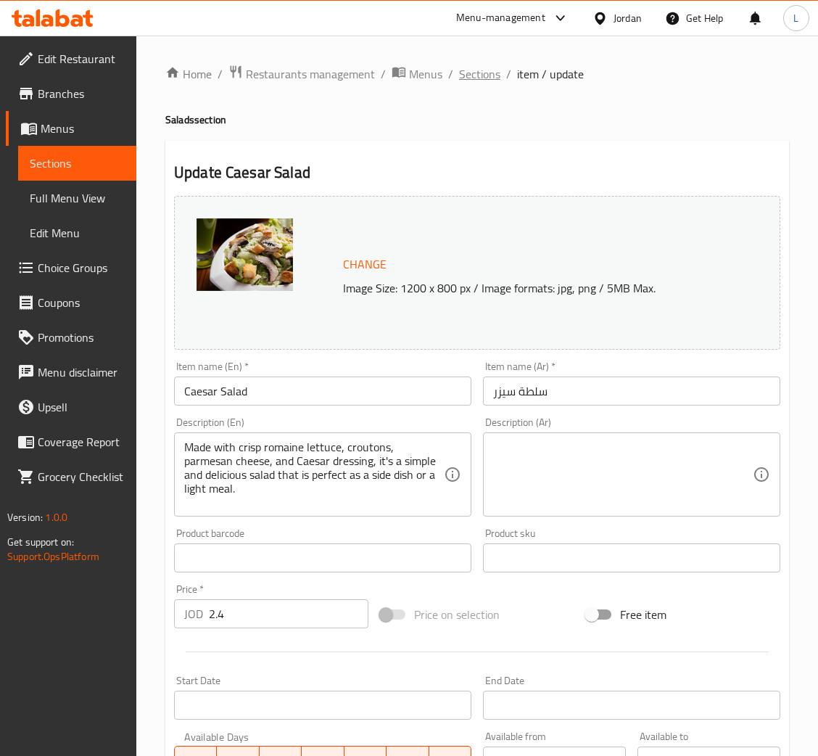
click at [485, 67] on span "Sections" at bounding box center [479, 73] width 41 height 17
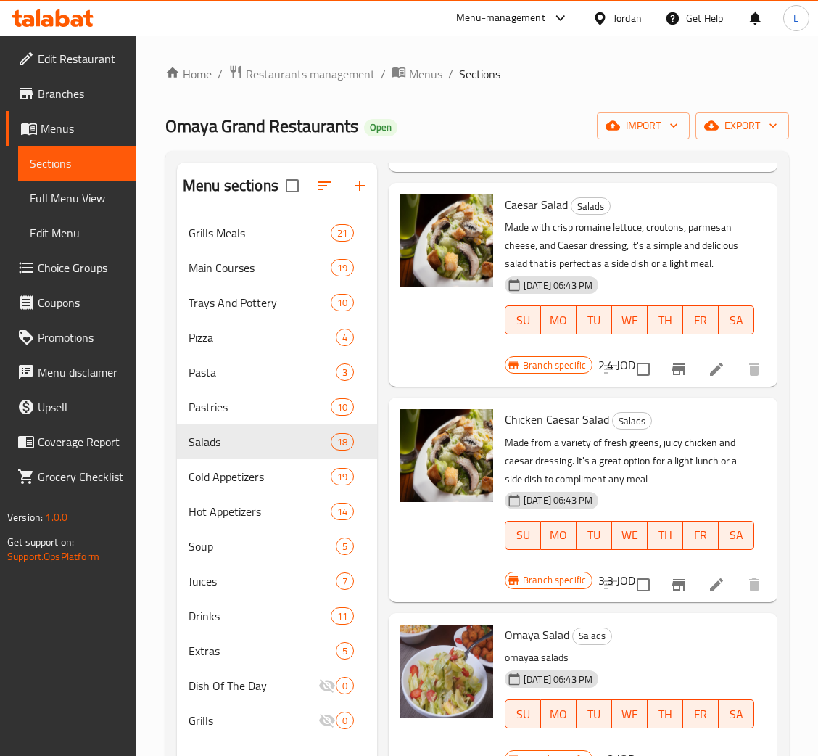
scroll to position [1957, 0]
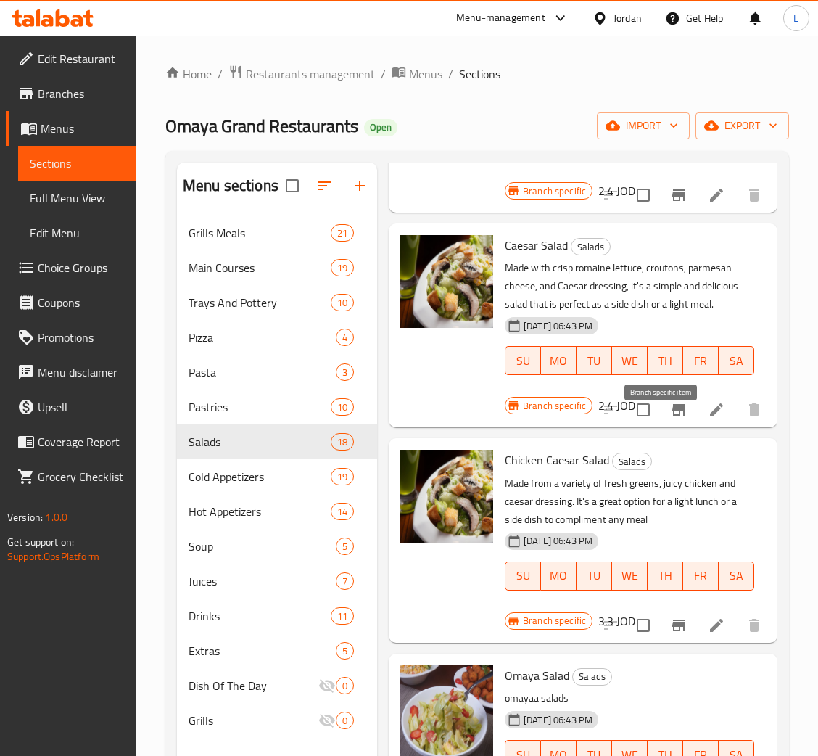
click at [670, 418] on icon "Branch-specific-item" at bounding box center [678, 409] width 17 height 17
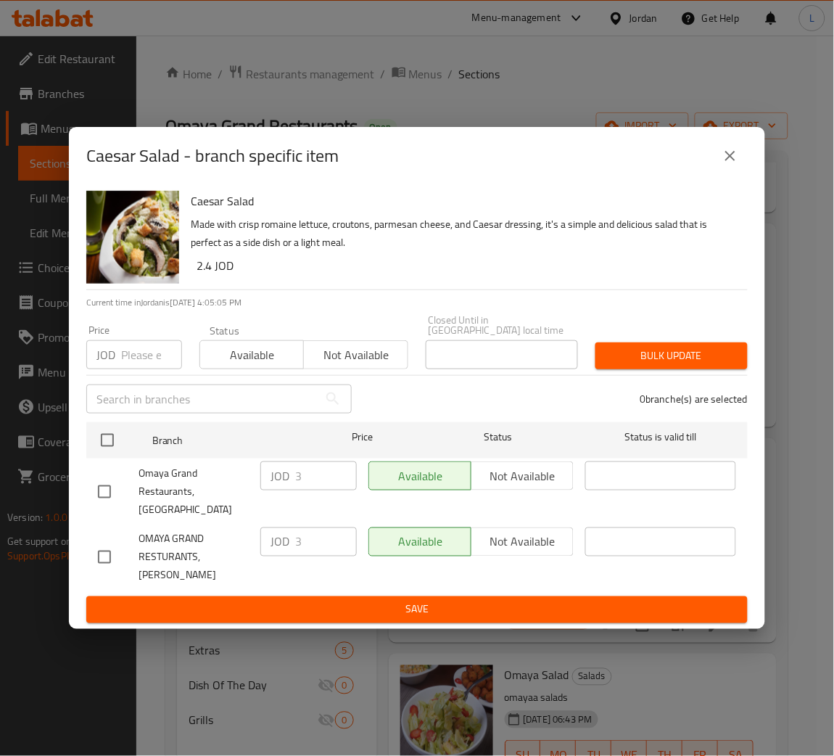
drag, startPoint x: 149, startPoint y: 352, endPoint x: 133, endPoint y: 376, distance: 28.2
click at [149, 352] on input "number" at bounding box center [151, 354] width 61 height 29
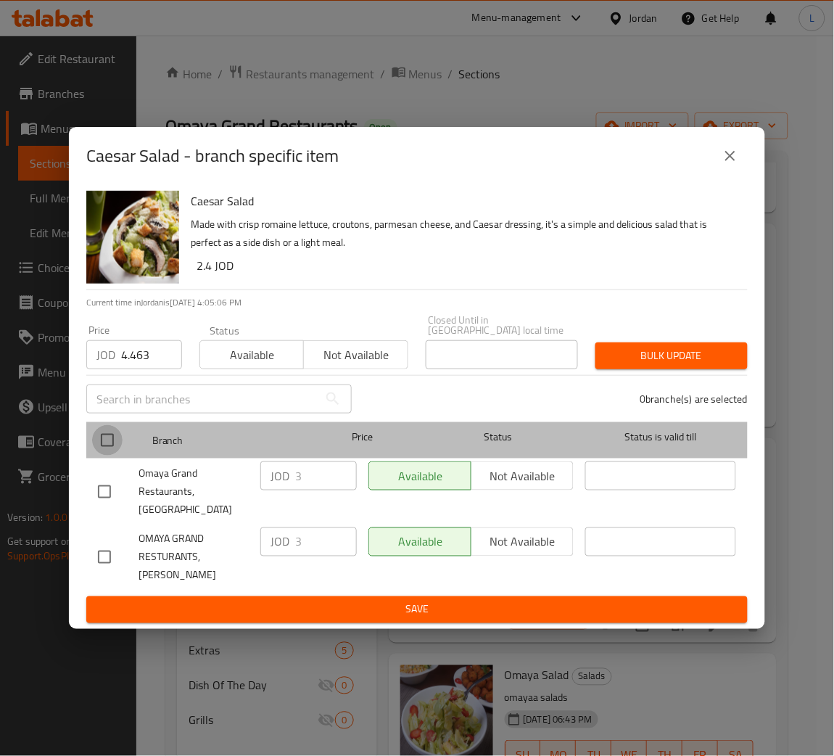
click at [98, 439] on input "checkbox" at bounding box center [107, 440] width 30 height 30
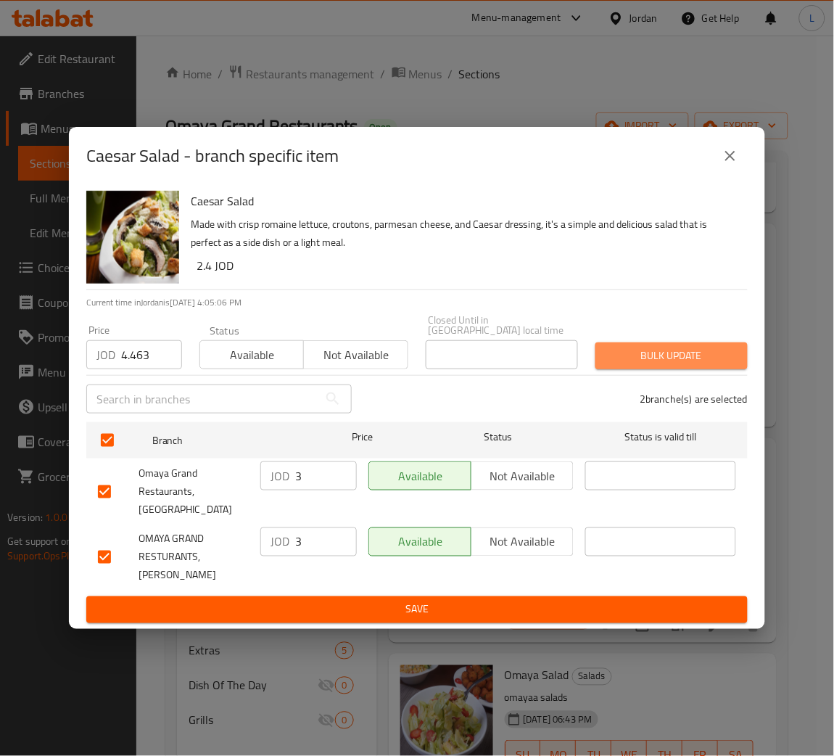
click at [619, 369] on button "Bulk update" at bounding box center [671, 355] width 152 height 27
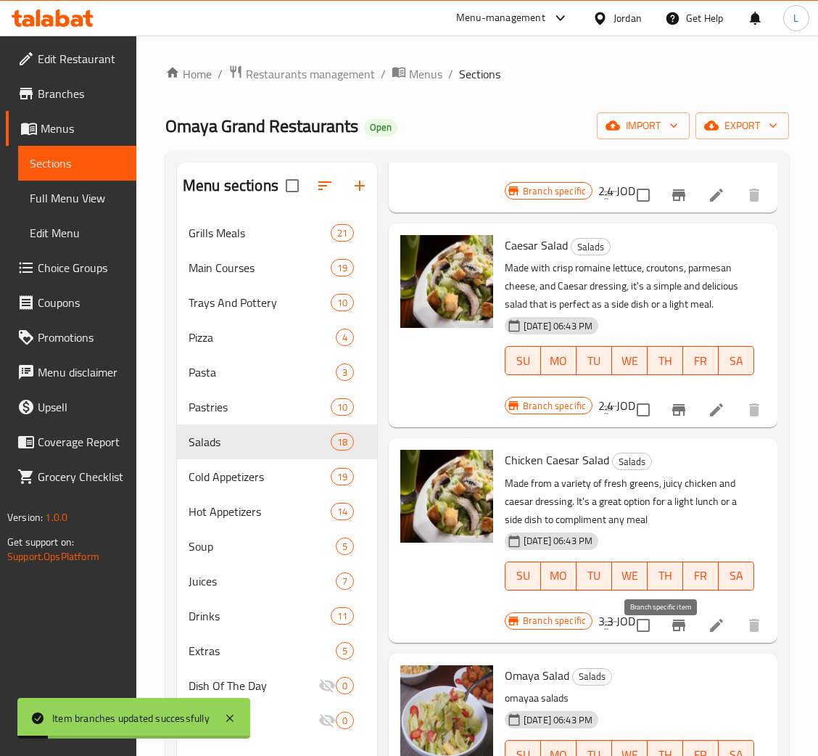
click at [661, 642] on button "Branch-specific-item" at bounding box center [678, 625] width 35 height 35
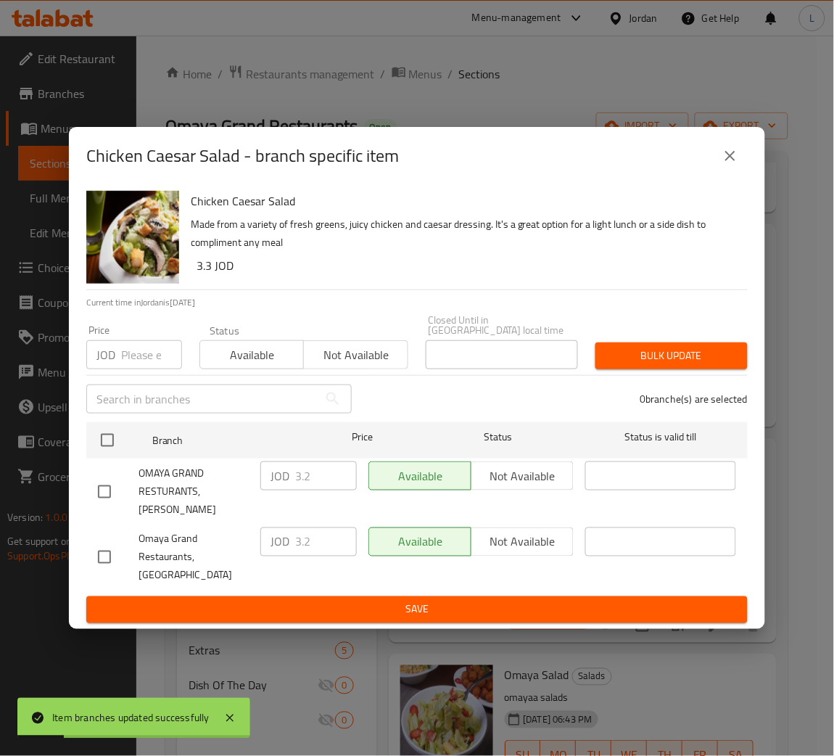
click at [146, 355] on input "number" at bounding box center [151, 354] width 61 height 29
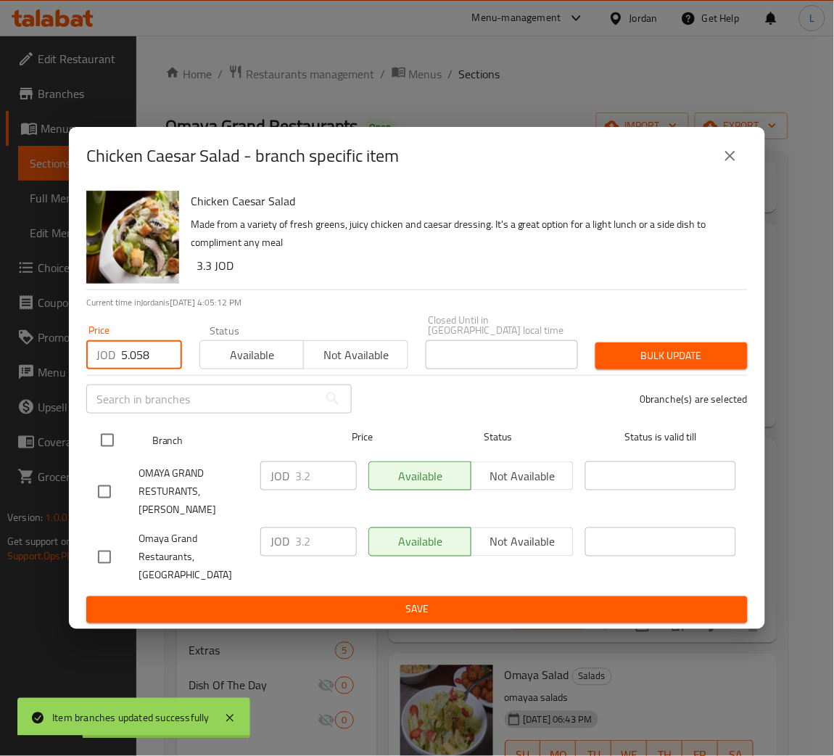
click at [99, 437] on input "checkbox" at bounding box center [107, 440] width 30 height 30
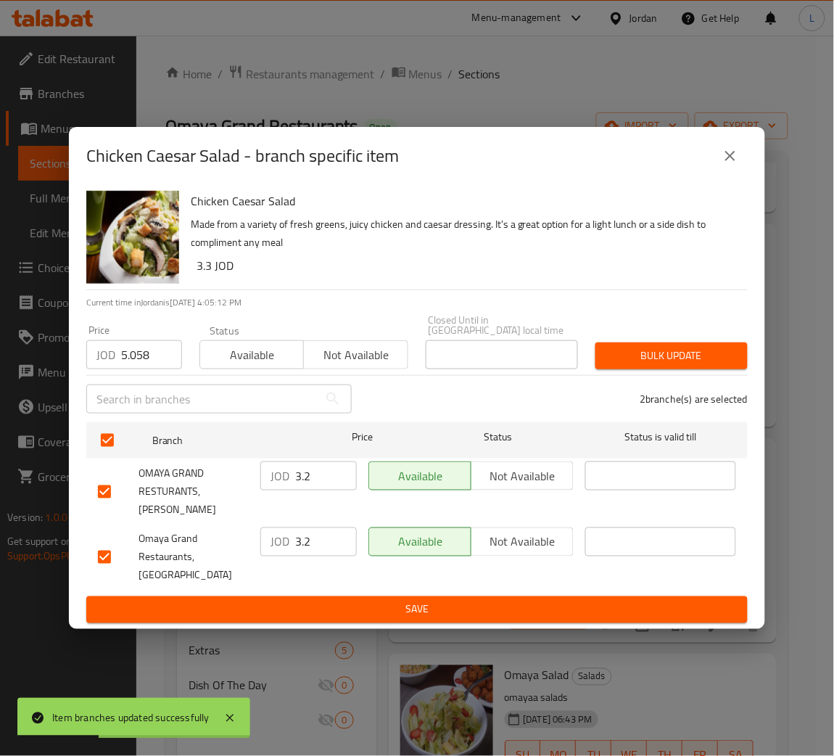
click at [634, 358] on span "Bulk update" at bounding box center [671, 356] width 129 height 18
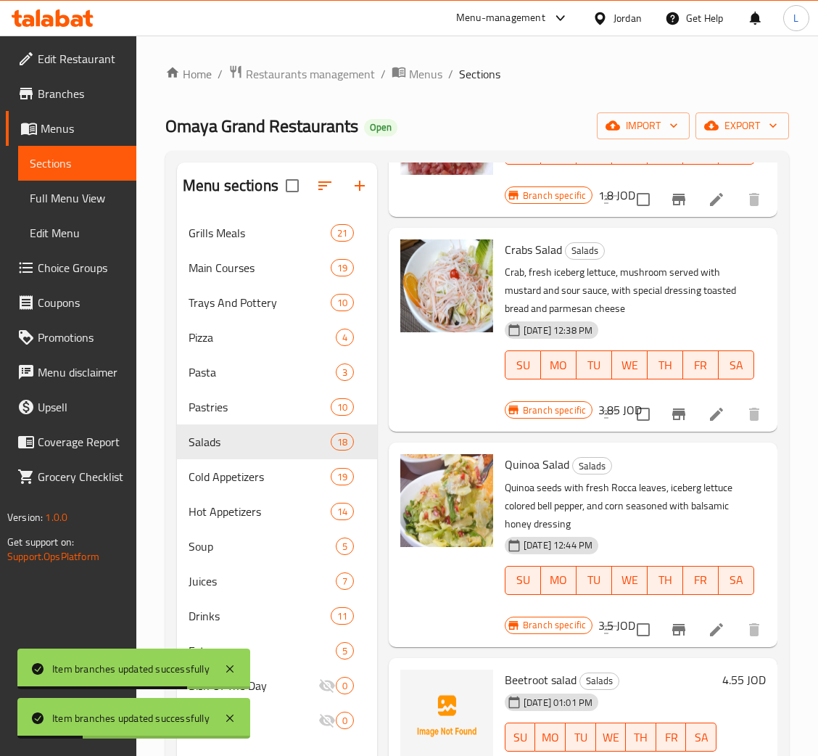
scroll to position [2889, 0]
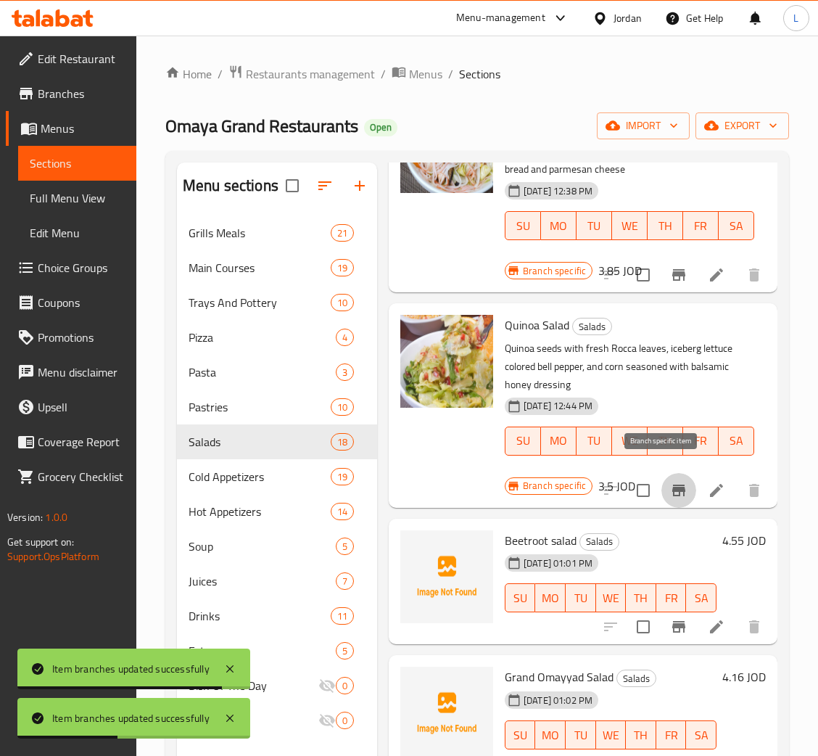
click at [672, 484] on icon "Branch-specific-item" at bounding box center [678, 490] width 13 height 12
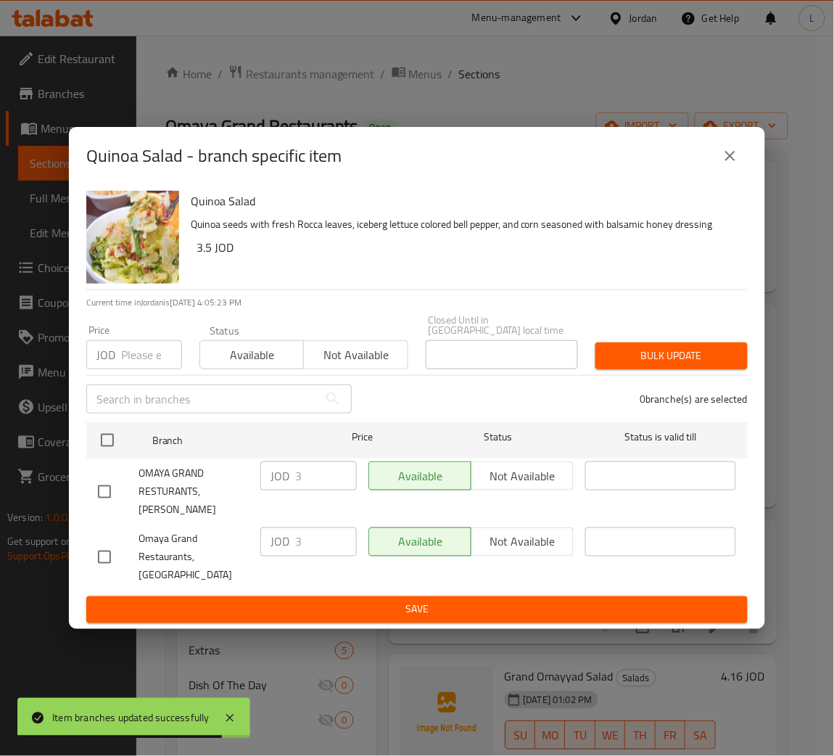
click at [121, 350] on input "number" at bounding box center [151, 354] width 61 height 29
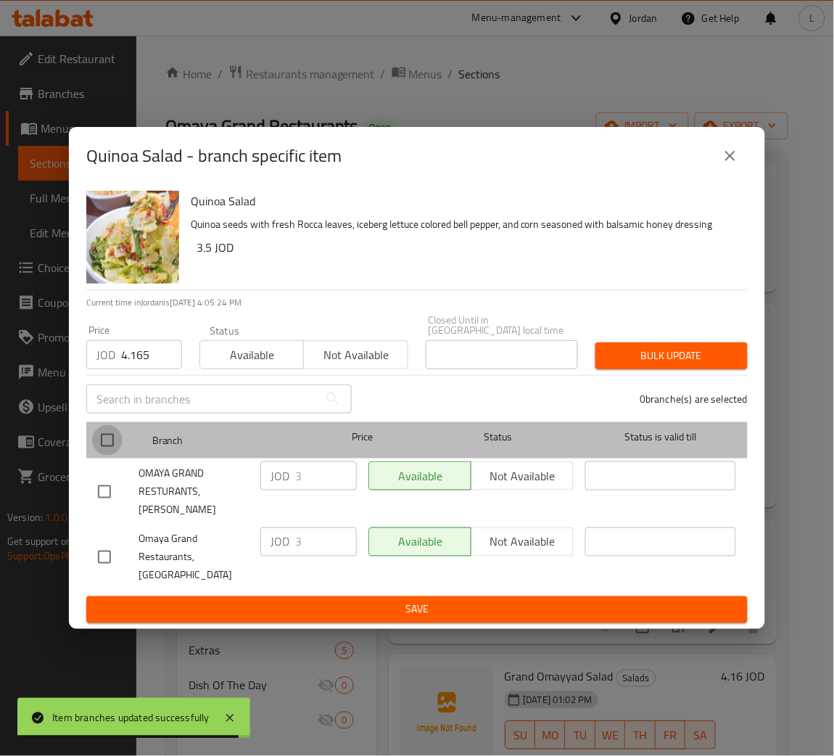
click at [111, 439] on input "checkbox" at bounding box center [107, 440] width 30 height 30
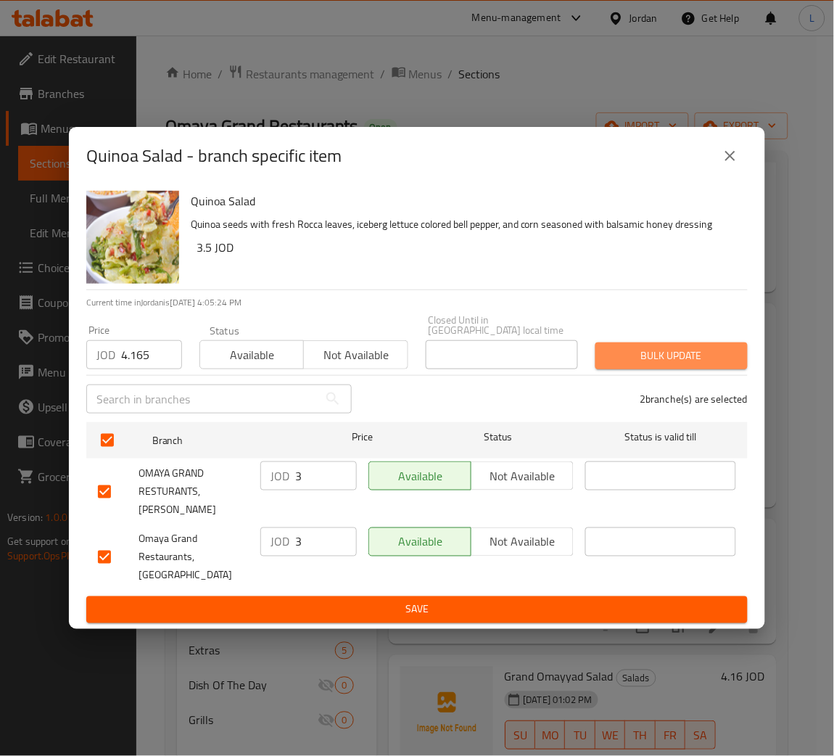
click at [712, 360] on span "Bulk update" at bounding box center [671, 356] width 129 height 18
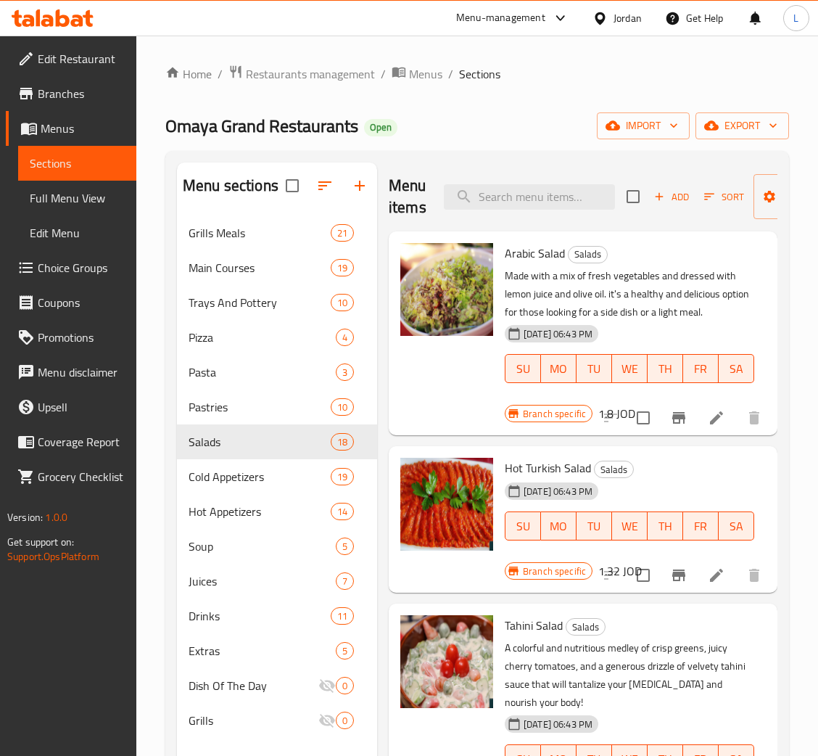
scroll to position [109, 0]
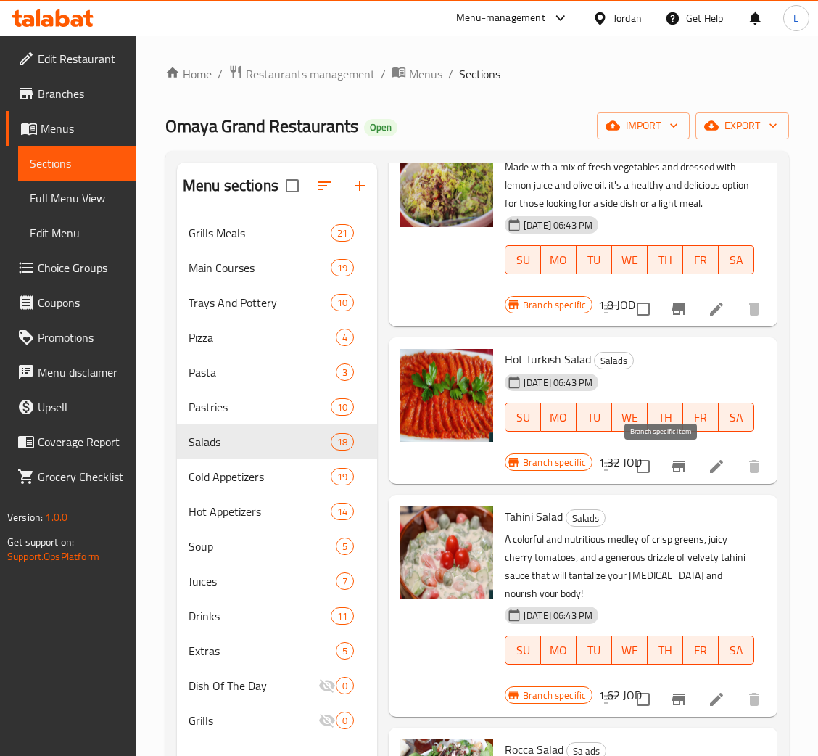
click at [672, 466] on icon "Branch-specific-item" at bounding box center [678, 466] width 13 height 12
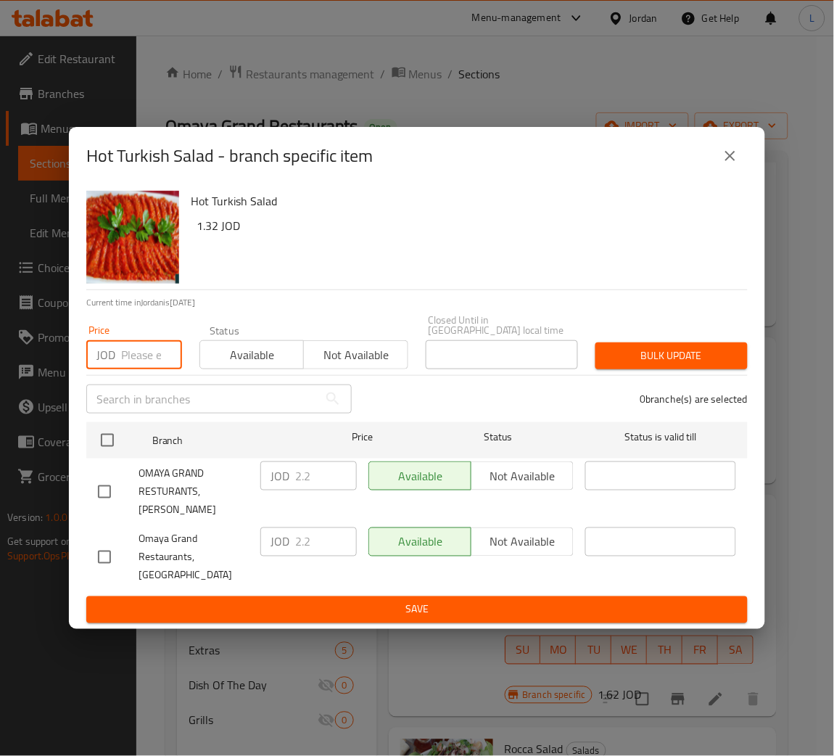
click at [147, 345] on input "number" at bounding box center [151, 354] width 61 height 29
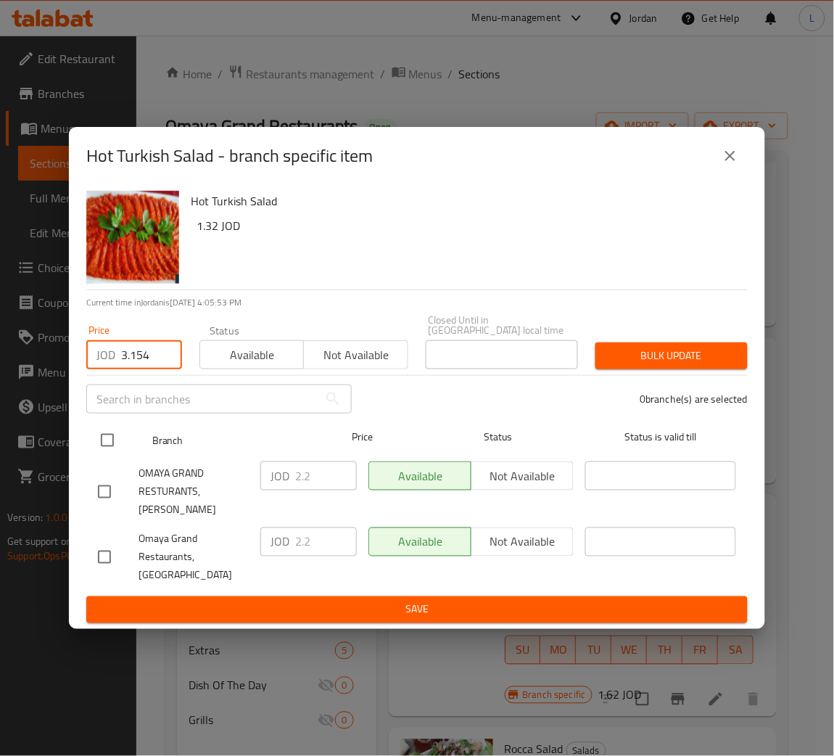
click at [111, 442] on input "checkbox" at bounding box center [107, 440] width 30 height 30
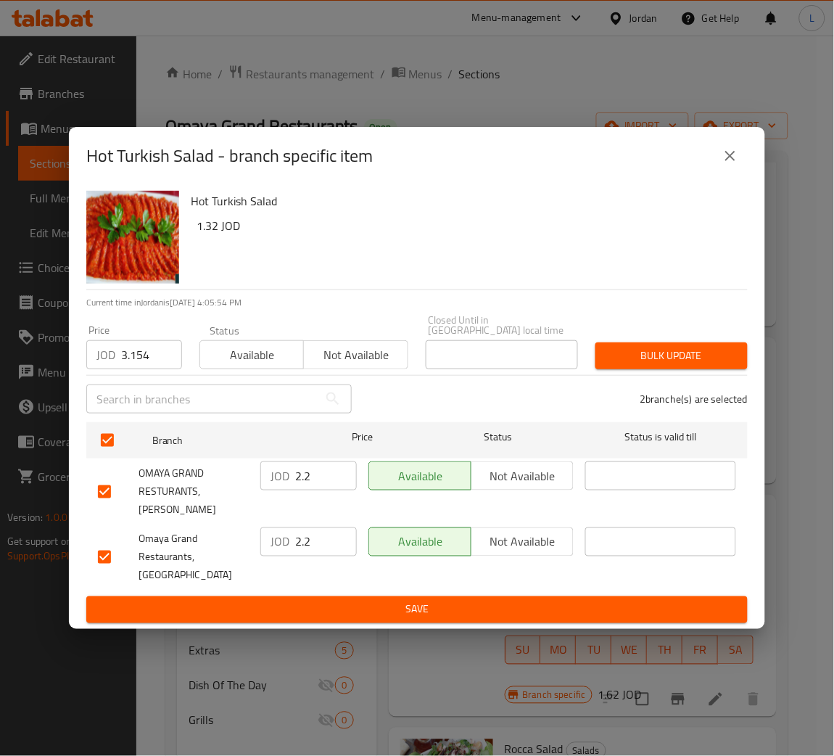
click at [624, 373] on div "Bulk update" at bounding box center [672, 356] width 170 height 44
click at [686, 365] on span "Bulk update" at bounding box center [671, 356] width 129 height 18
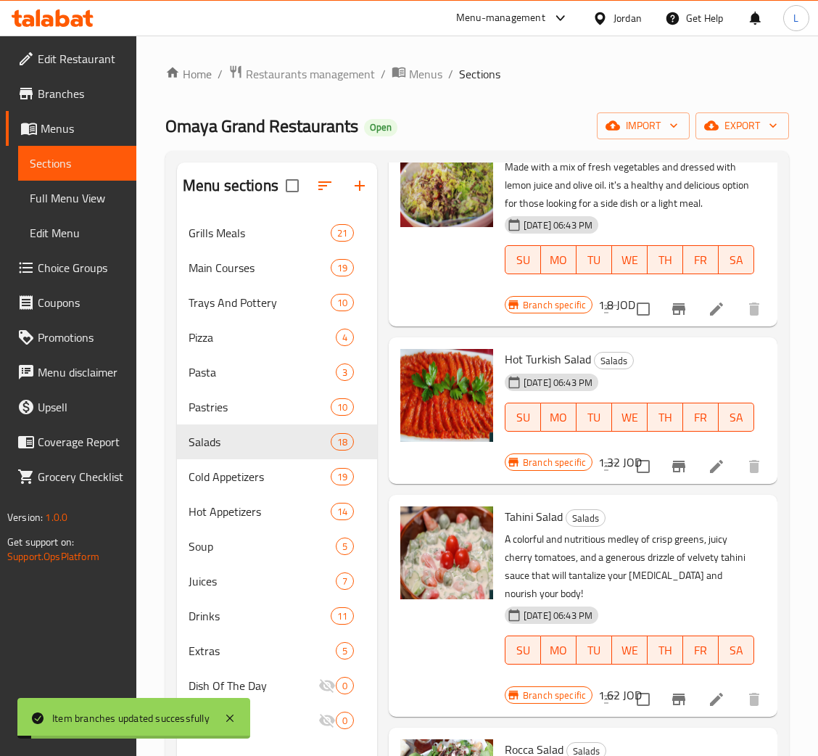
scroll to position [0, 0]
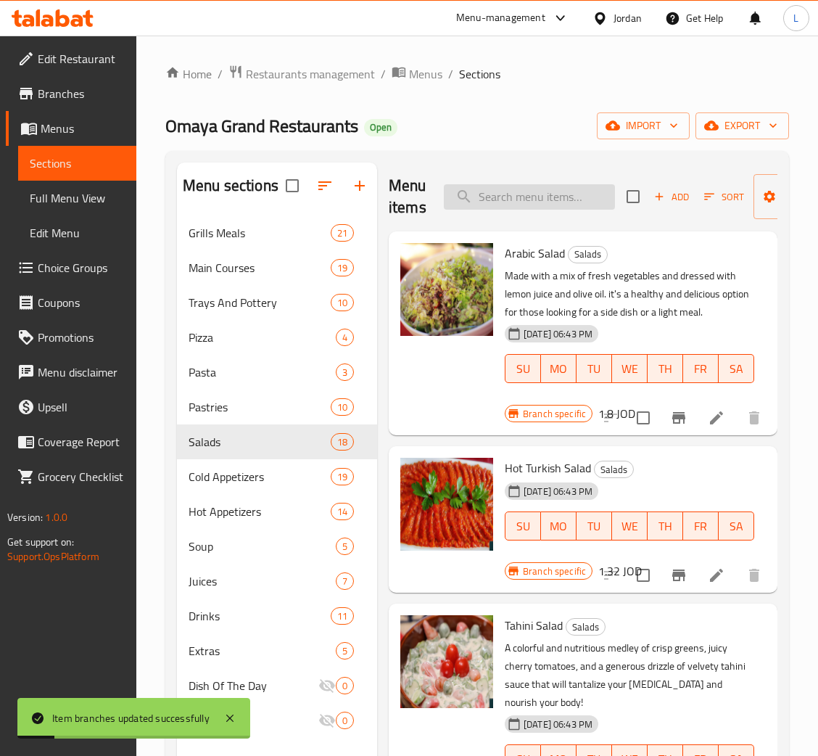
click at [546, 207] on input "search" at bounding box center [529, 196] width 171 height 25
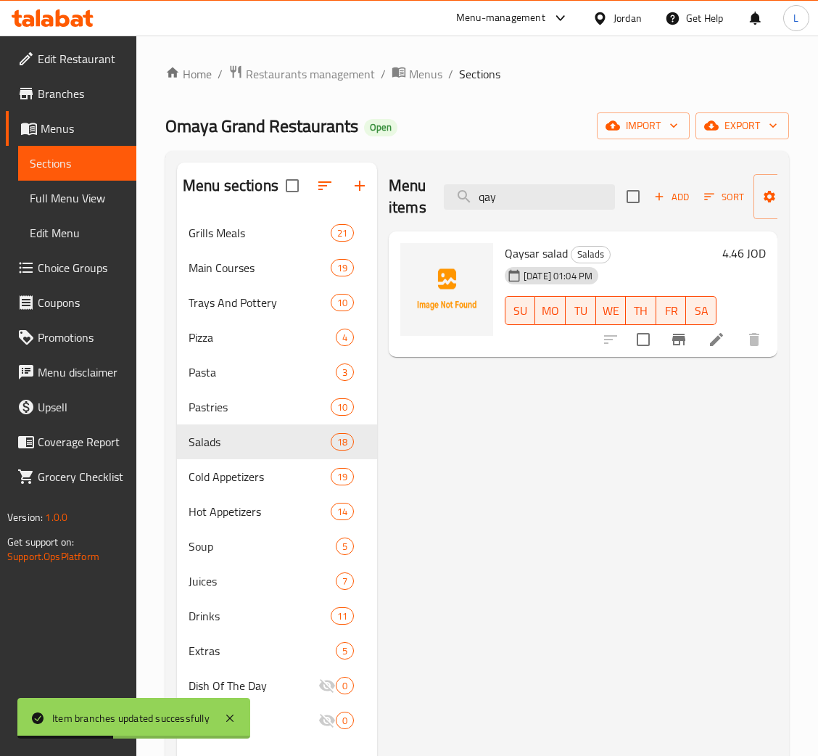
click at [711, 346] on icon at bounding box center [716, 339] width 13 height 13
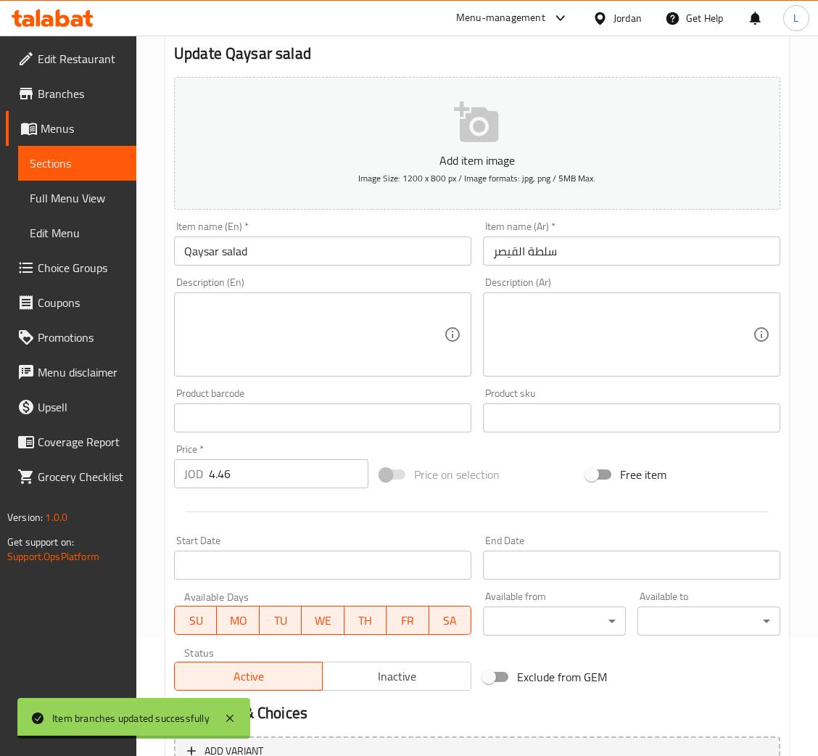
scroll to position [218, 0]
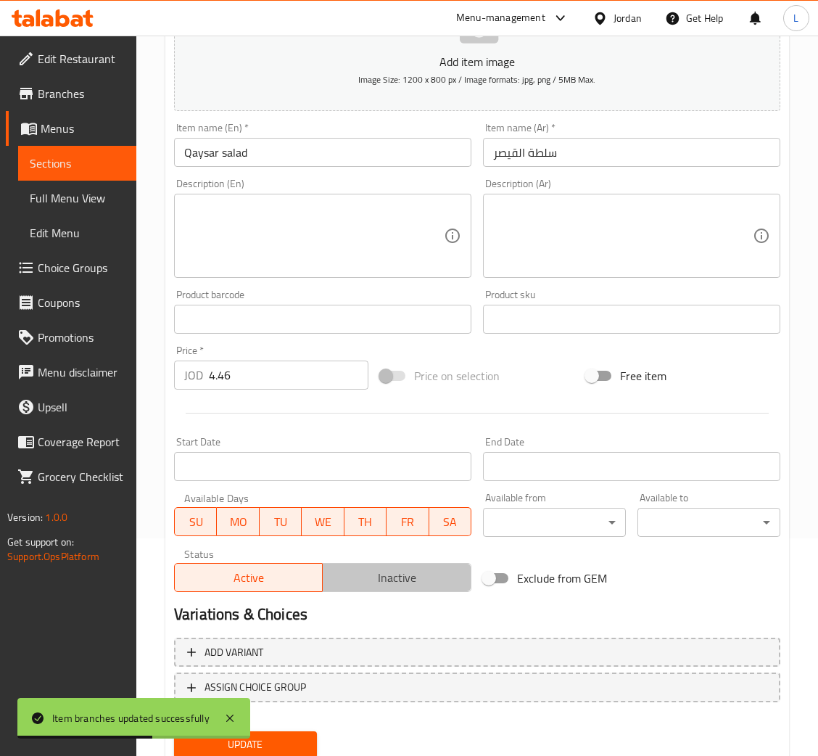
click at [394, 570] on span "Inactive" at bounding box center [396, 577] width 136 height 21
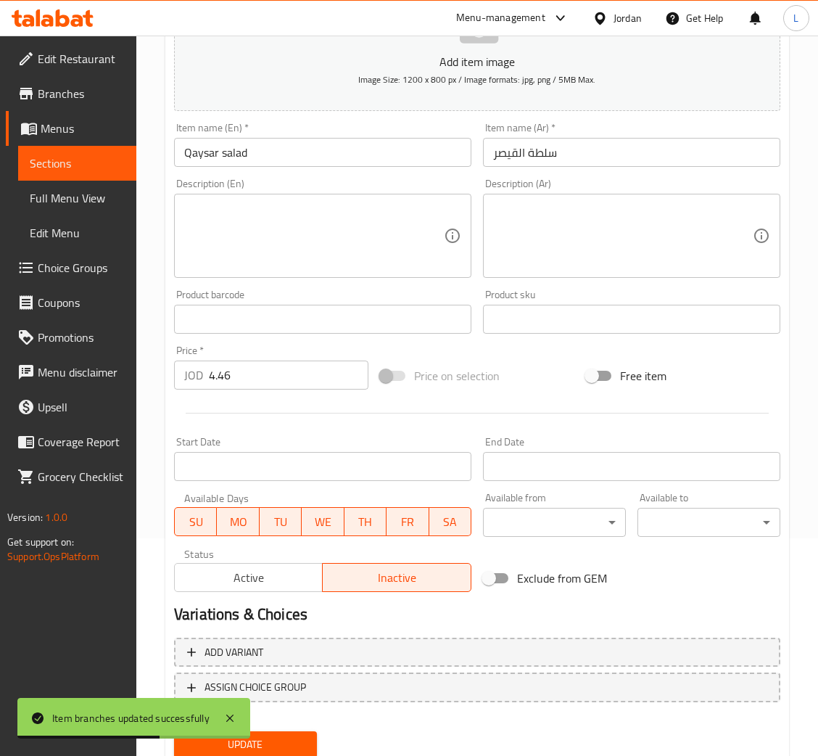
click at [275, 742] on span "Update" at bounding box center [246, 744] width 120 height 18
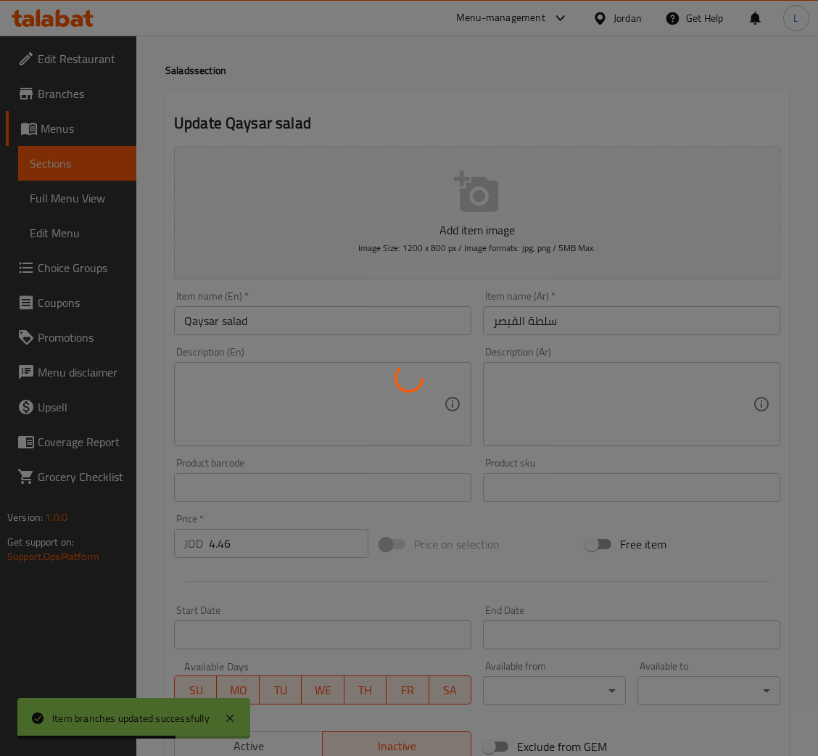
scroll to position [0, 0]
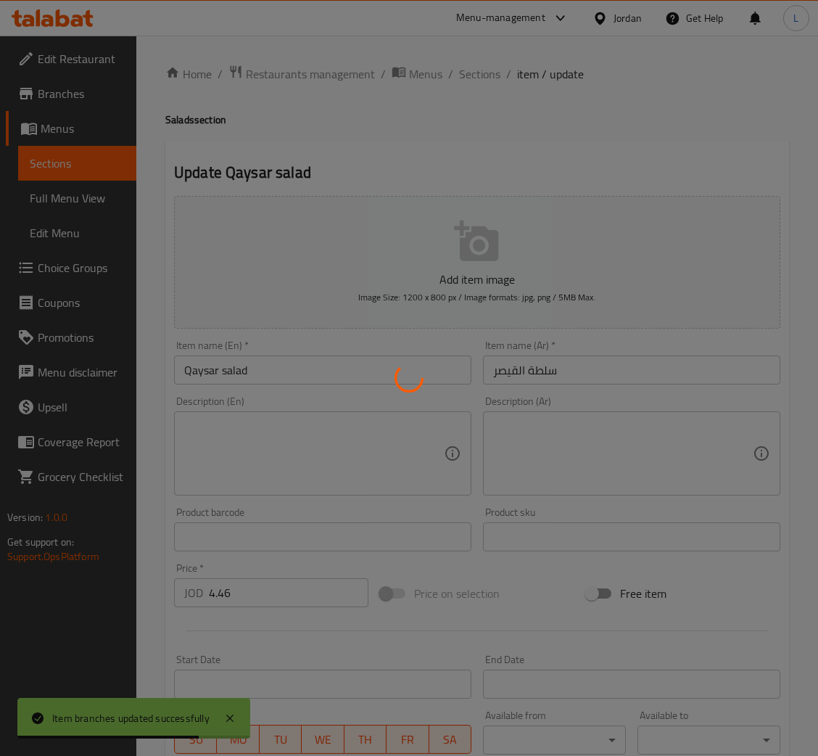
click at [489, 75] on div at bounding box center [409, 378] width 818 height 756
click at [486, 73] on div at bounding box center [409, 378] width 818 height 756
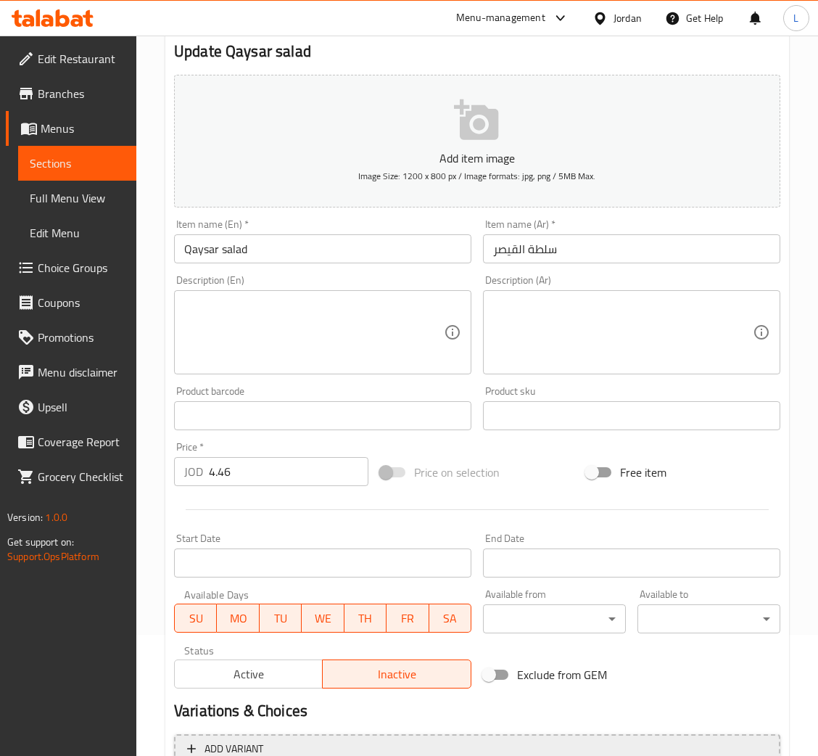
scroll to position [266, 0]
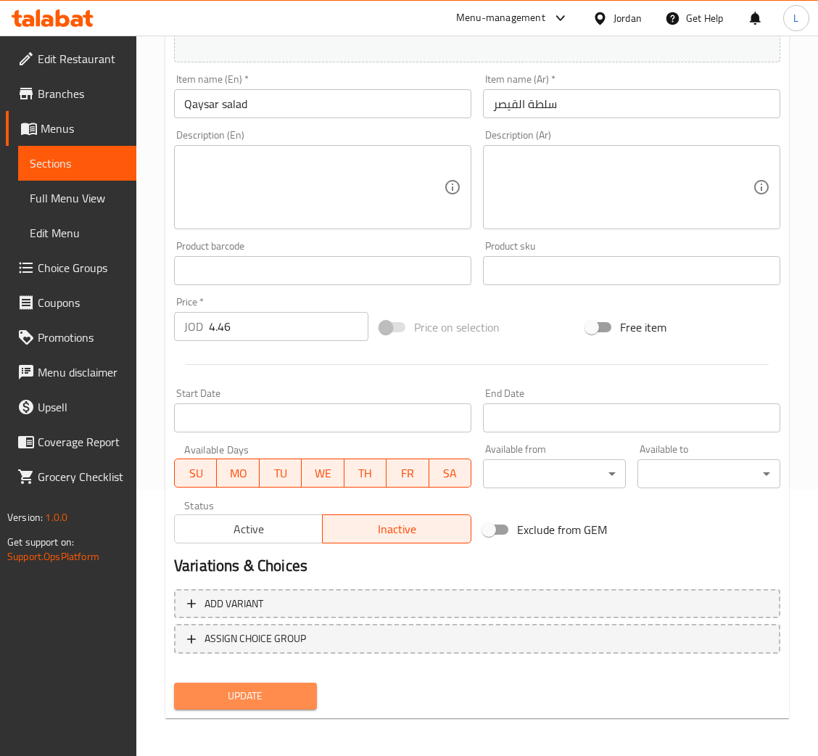
drag, startPoint x: 297, startPoint y: 686, endPoint x: 342, endPoint y: 659, distance: 52.4
click at [294, 687] on span "Update" at bounding box center [246, 696] width 120 height 18
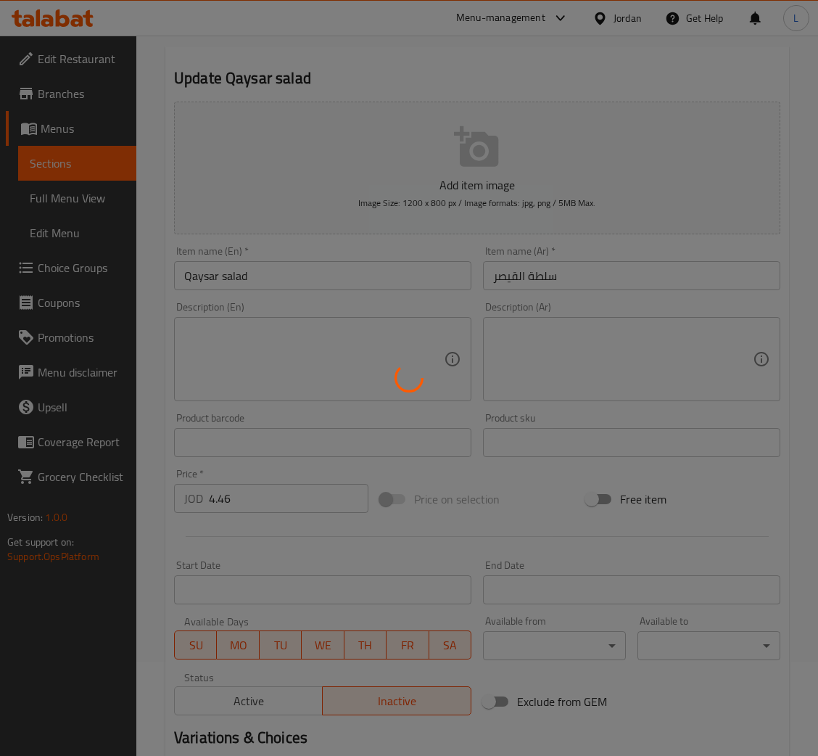
scroll to position [0, 0]
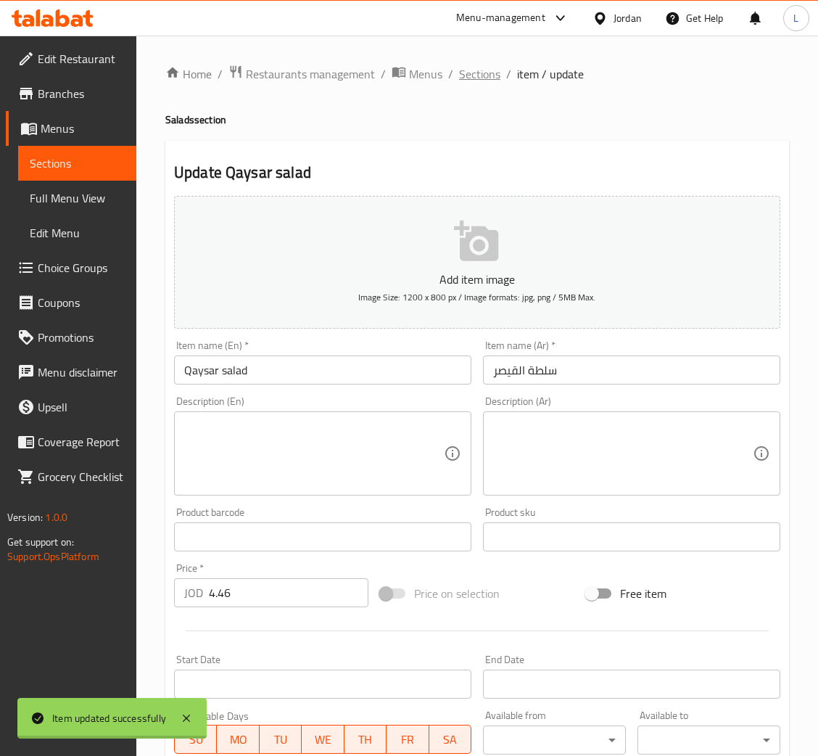
click at [465, 69] on span "Sections" at bounding box center [479, 73] width 41 height 17
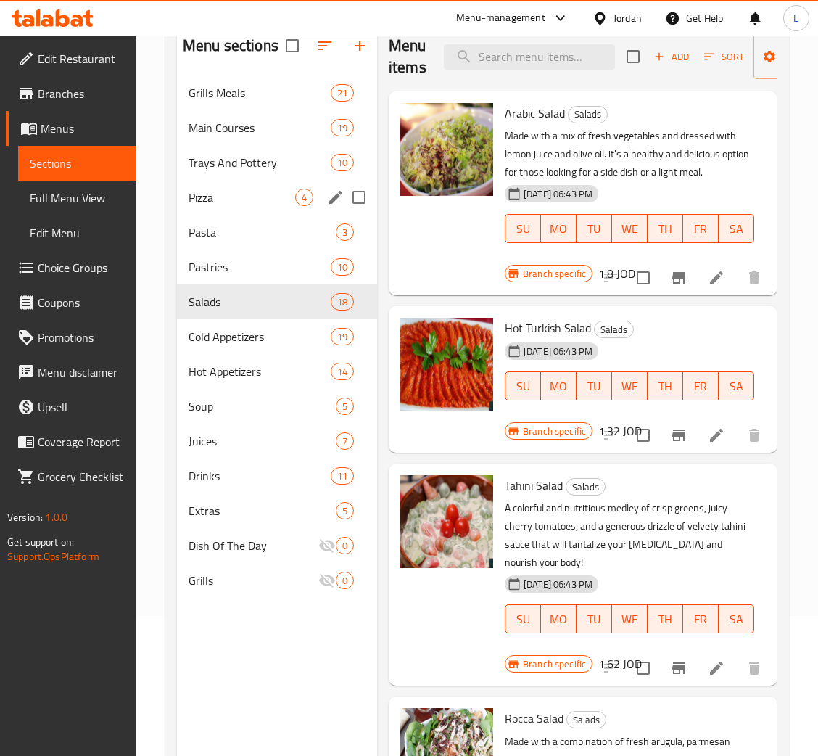
scroll to position [96, 0]
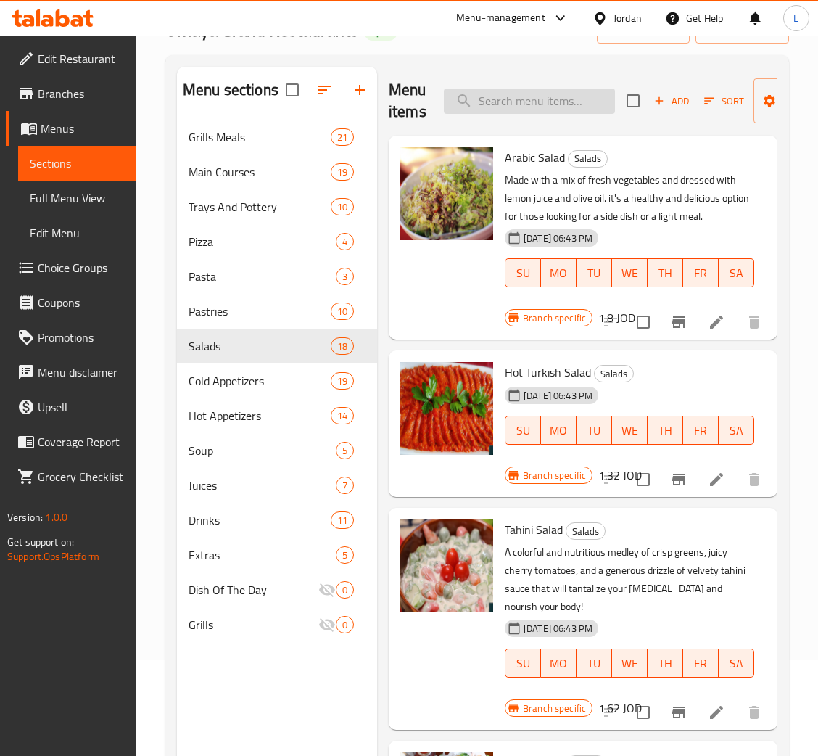
click at [550, 107] on input "search" at bounding box center [529, 100] width 171 height 25
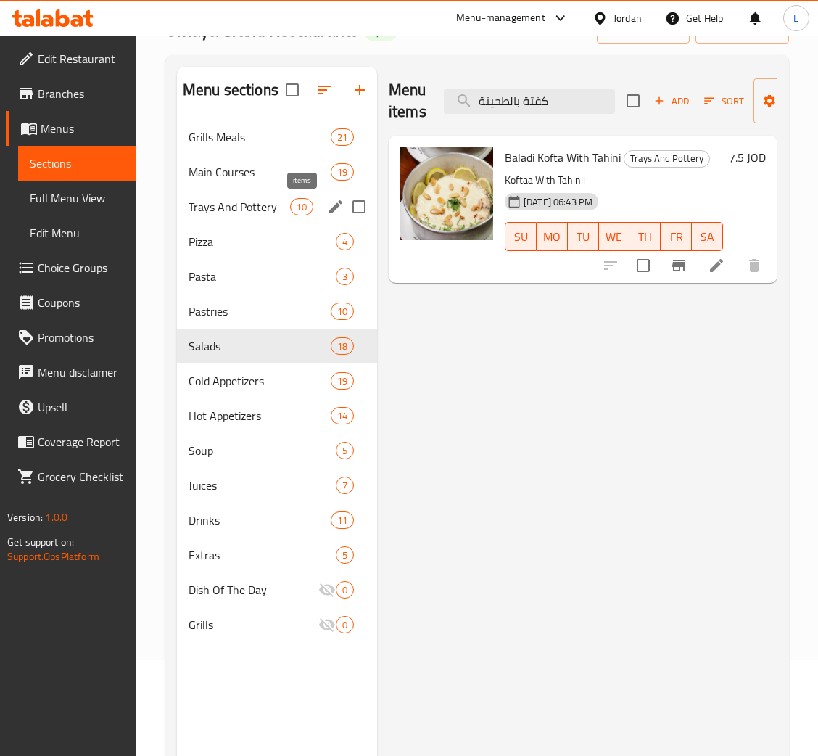
click at [270, 211] on span "Trays And Pottery" at bounding box center [240, 206] width 102 height 17
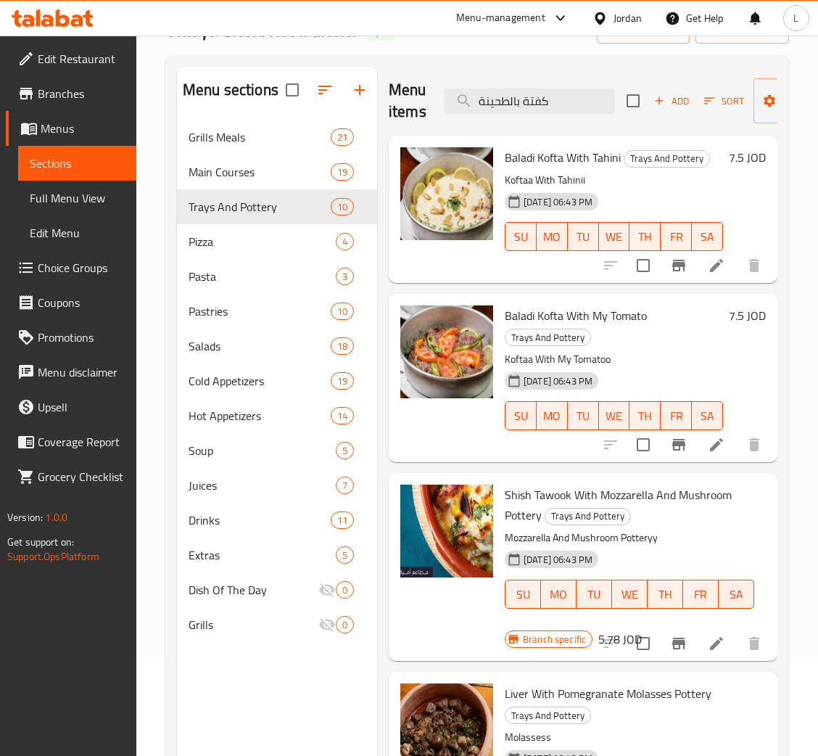
click at [672, 261] on button "Branch-specific-item" at bounding box center [678, 265] width 35 height 35
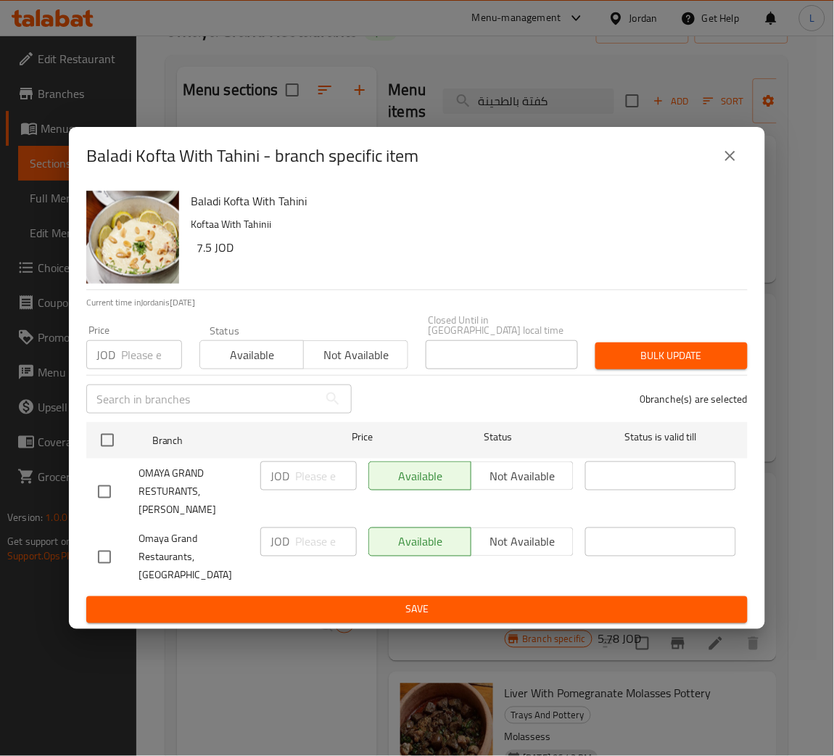
click at [120, 369] on div "JOD Price" at bounding box center [134, 354] width 96 height 29
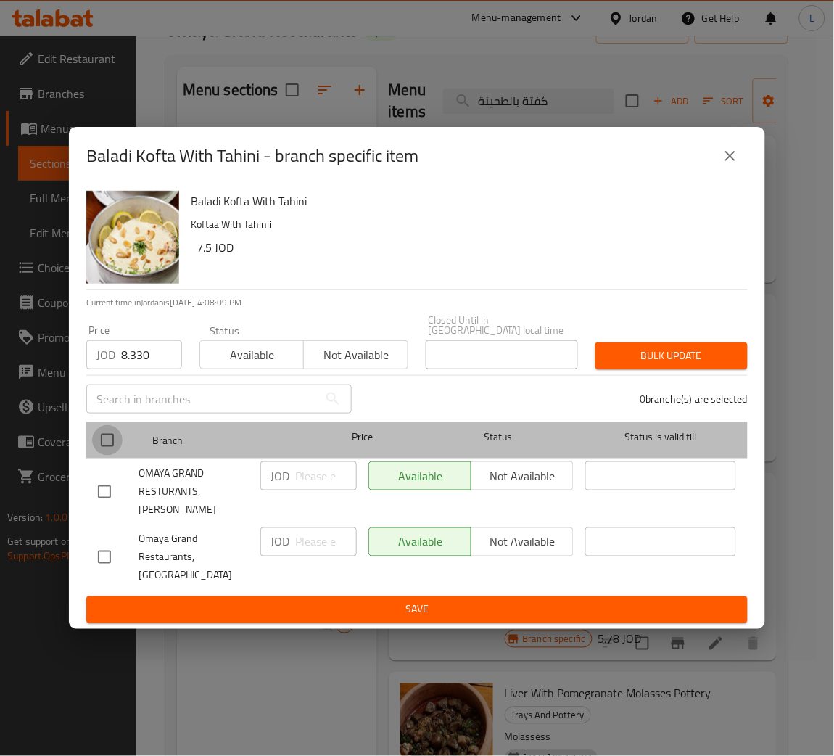
click at [105, 446] on input "checkbox" at bounding box center [107, 440] width 30 height 30
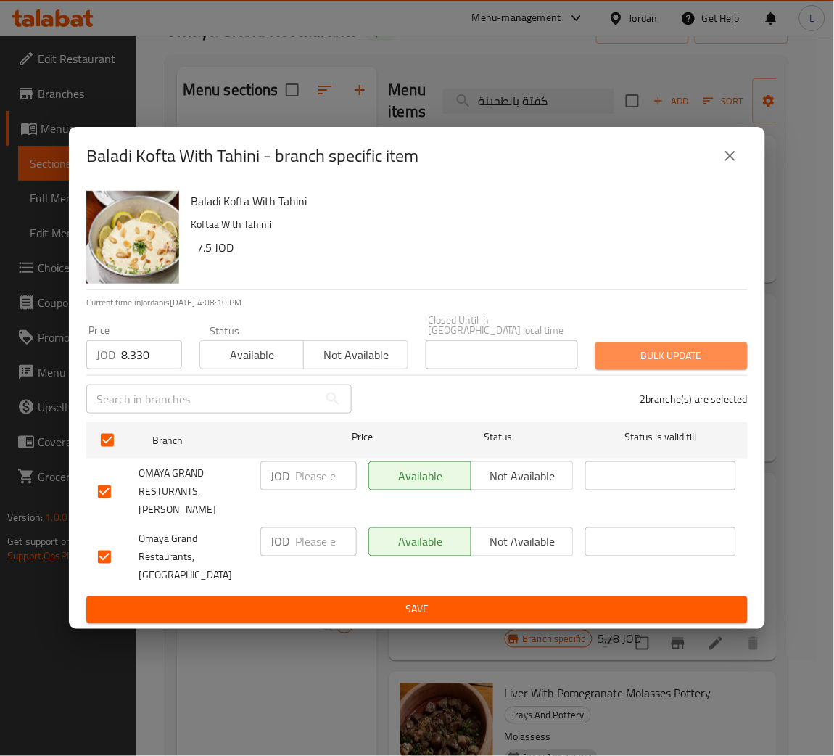
click at [638, 361] on span "Bulk update" at bounding box center [671, 356] width 129 height 18
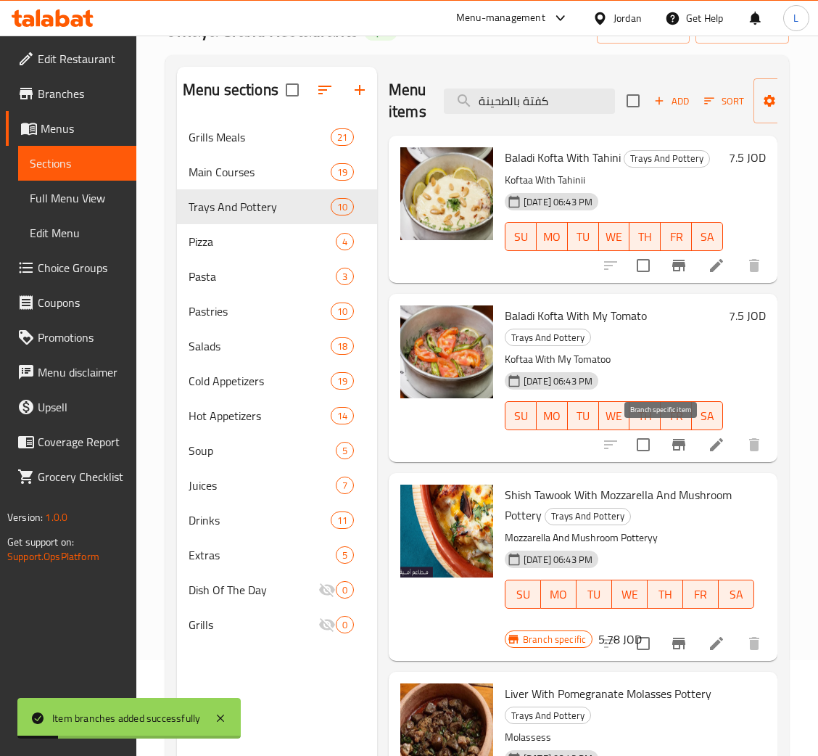
click at [670, 450] on icon "Branch-specific-item" at bounding box center [678, 444] width 17 height 17
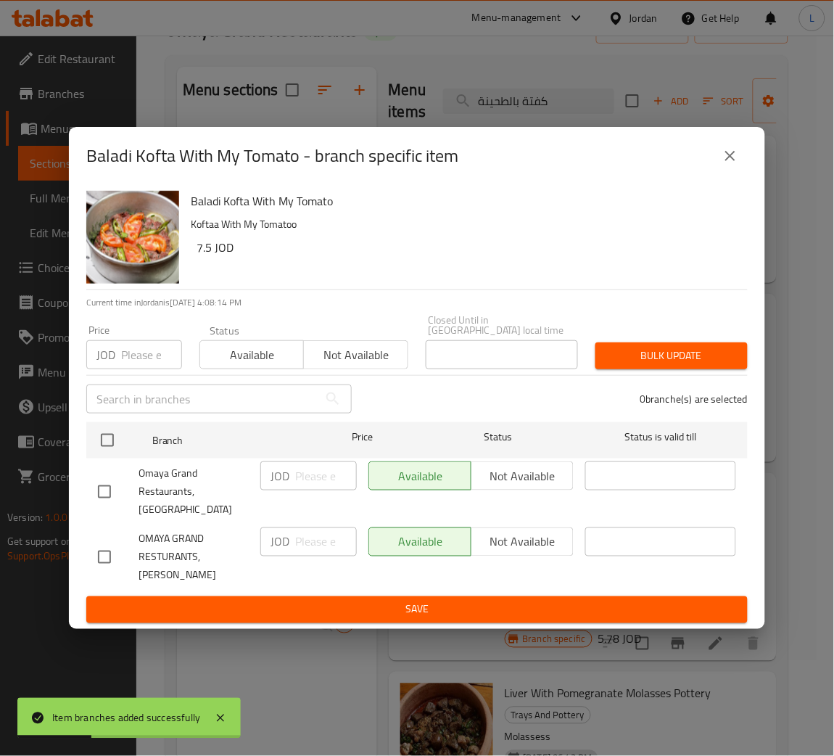
click at [110, 357] on p "JOD" at bounding box center [105, 354] width 19 height 17
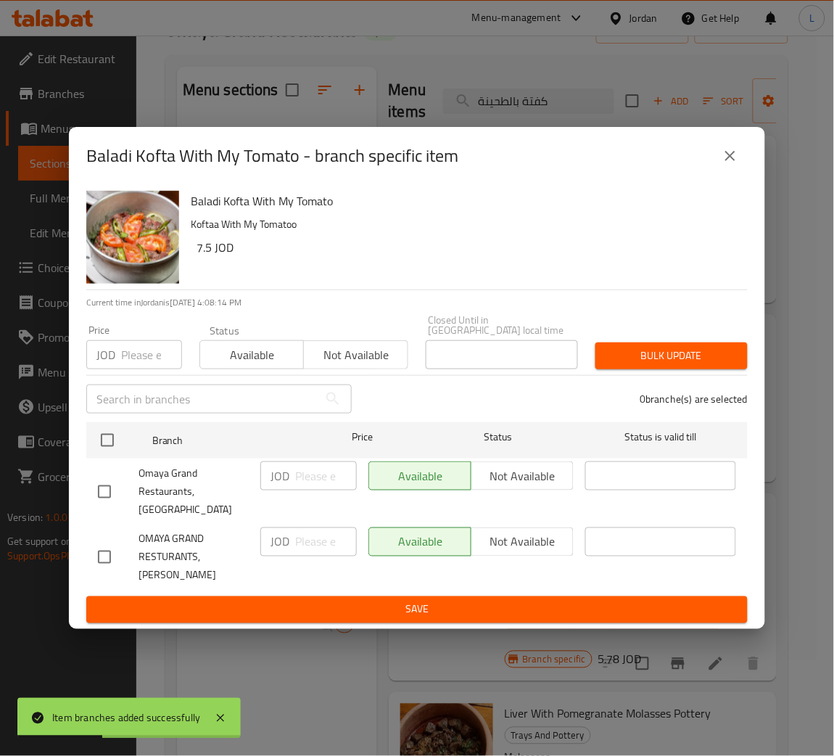
click at [137, 358] on input "number" at bounding box center [151, 354] width 61 height 29
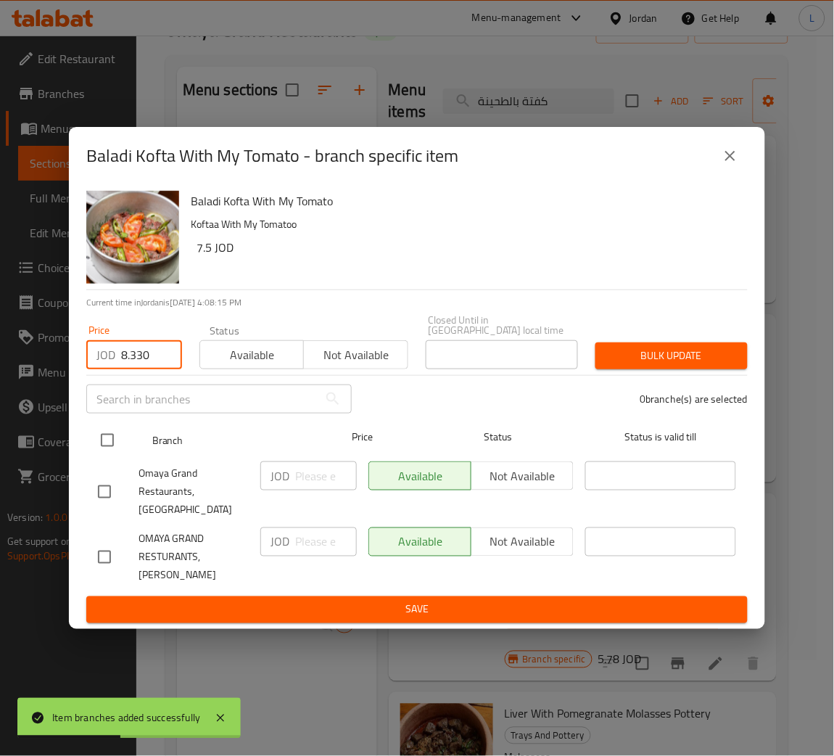
drag, startPoint x: 112, startPoint y: 454, endPoint x: 157, endPoint y: 454, distance: 45.0
click at [114, 454] on input "checkbox" at bounding box center [107, 440] width 30 height 30
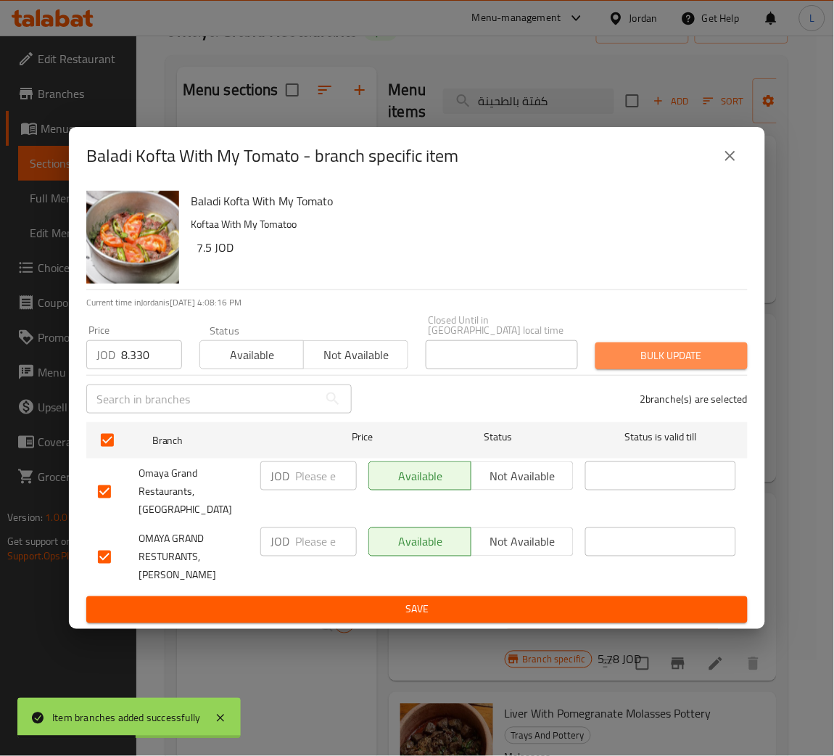
click at [619, 347] on button "Bulk update" at bounding box center [671, 355] width 152 height 27
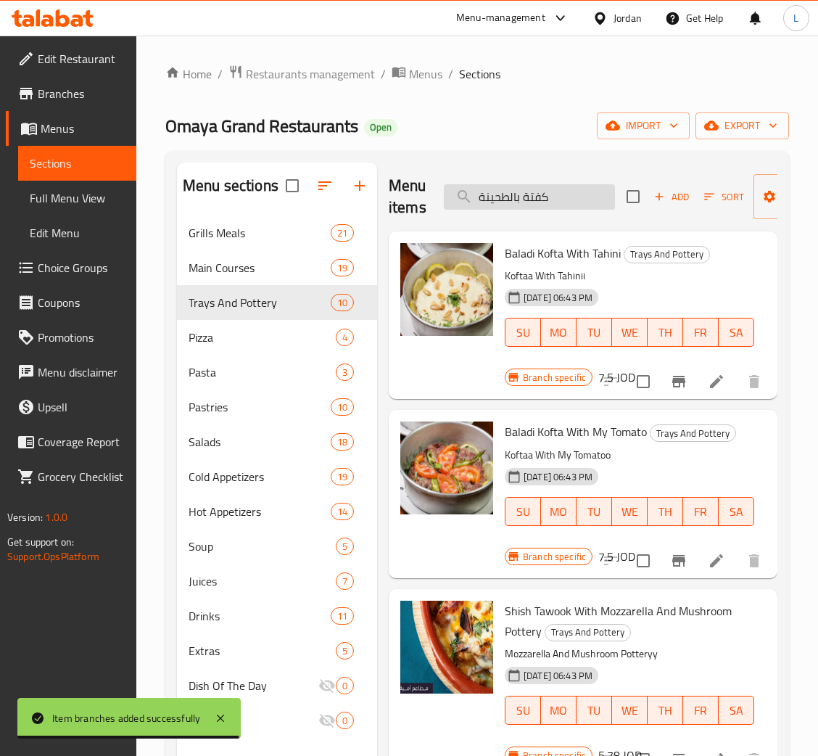
click at [552, 202] on input "كفتة بالطحينة" at bounding box center [529, 196] width 171 height 25
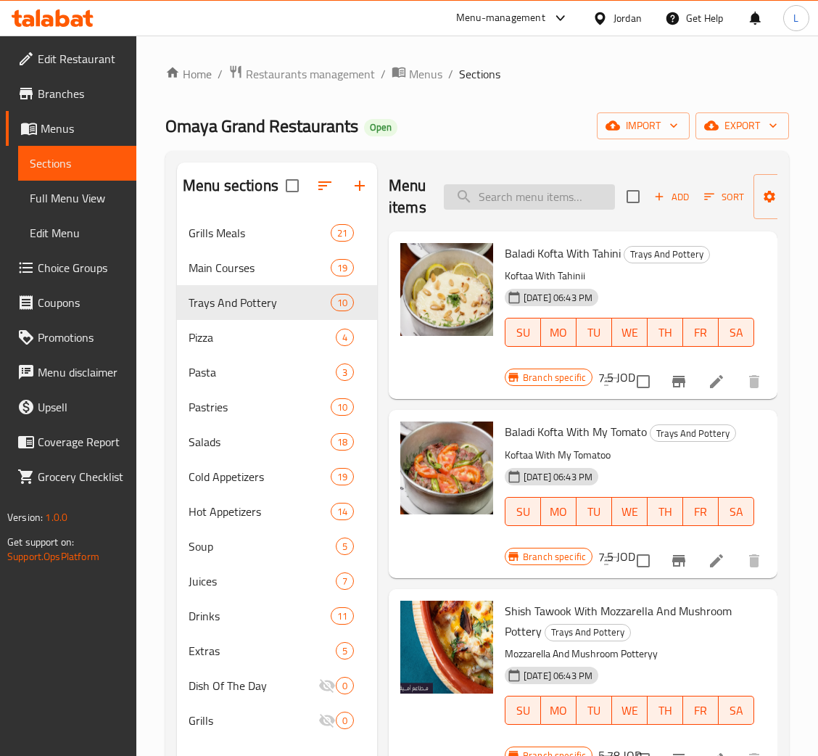
click at [532, 191] on input "search" at bounding box center [529, 196] width 171 height 25
click at [250, 320] on div "Pizza 4" at bounding box center [277, 337] width 200 height 35
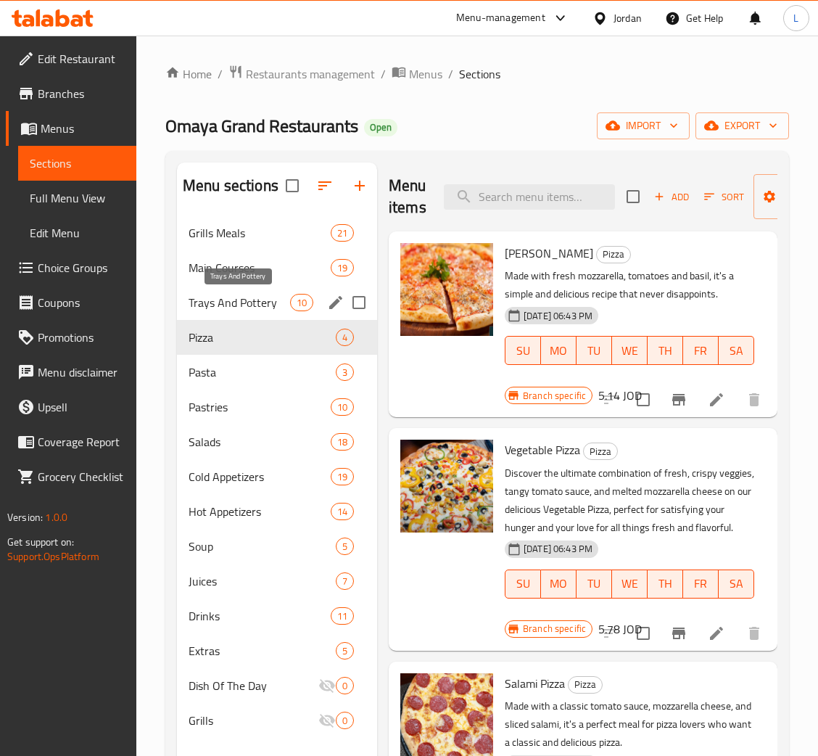
click at [265, 297] on span "Trays And Pottery" at bounding box center [240, 302] width 102 height 17
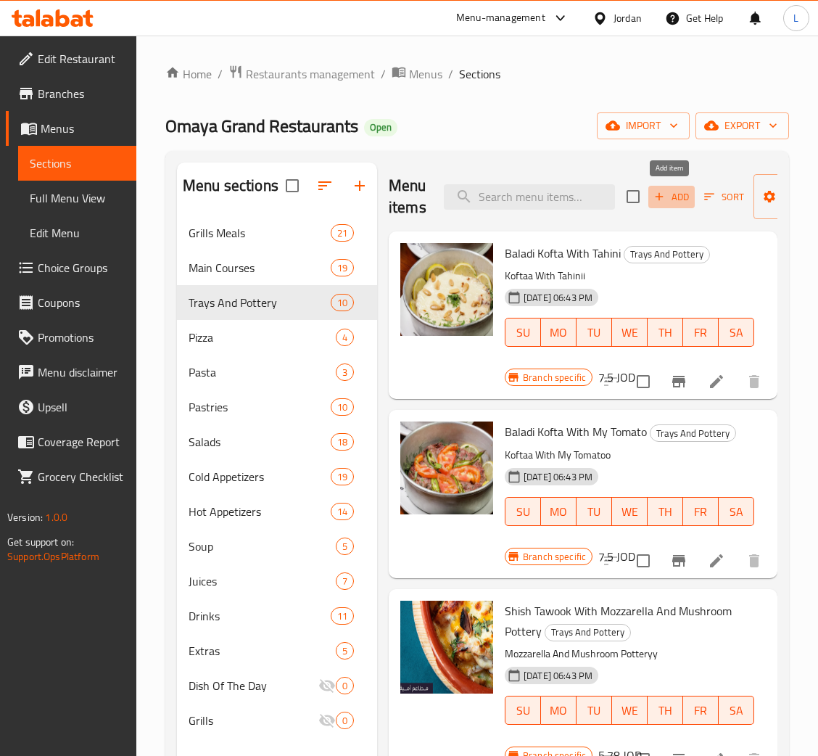
click at [671, 193] on span "Add" at bounding box center [671, 197] width 39 height 17
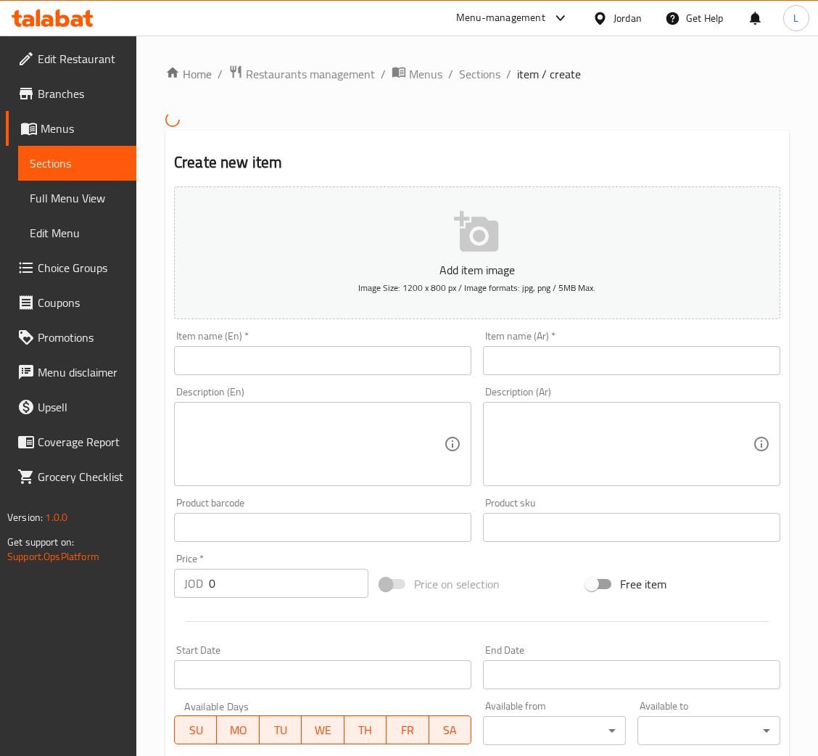
drag, startPoint x: 559, startPoint y: 364, endPoint x: 363, endPoint y: 364, distance: 196.5
click at [559, 364] on input "text" at bounding box center [631, 360] width 297 height 29
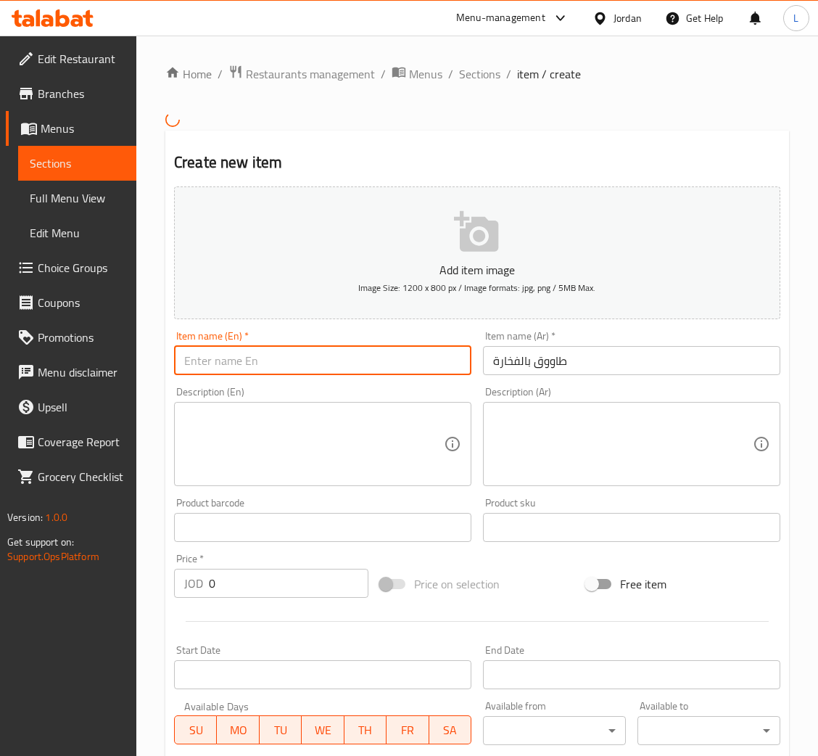
drag, startPoint x: 315, startPoint y: 364, endPoint x: 346, endPoint y: 357, distance: 31.3
click at [317, 364] on input "text" at bounding box center [322, 360] width 297 height 29
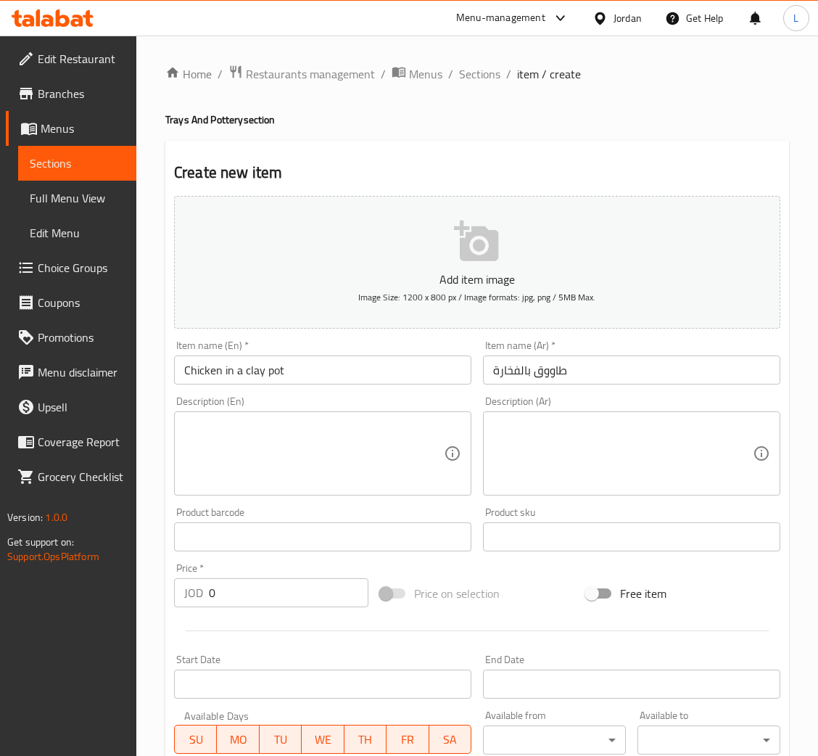
click at [247, 595] on input "0" at bounding box center [289, 592] width 160 height 29
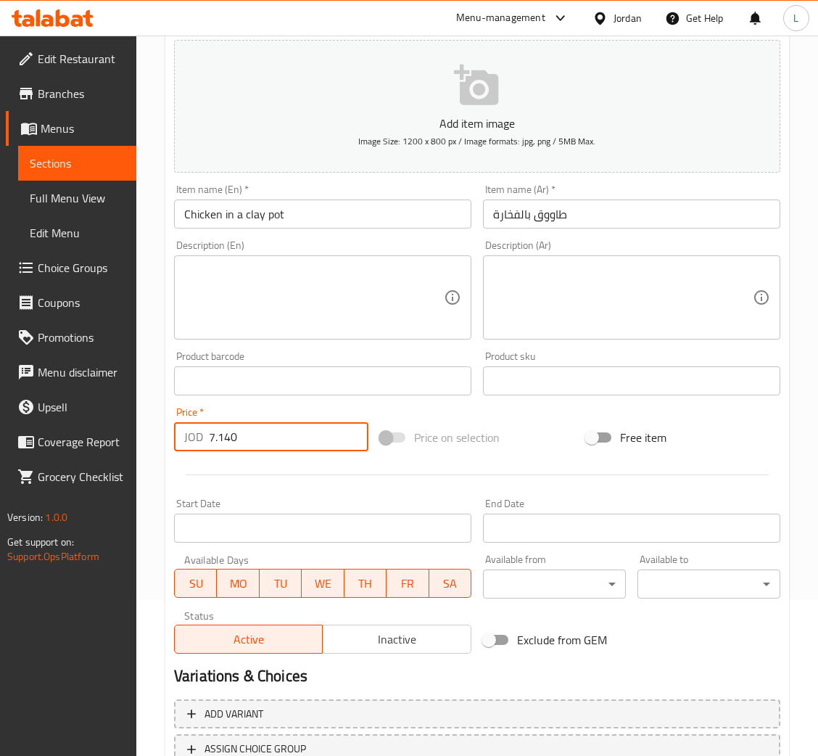
scroll to position [266, 0]
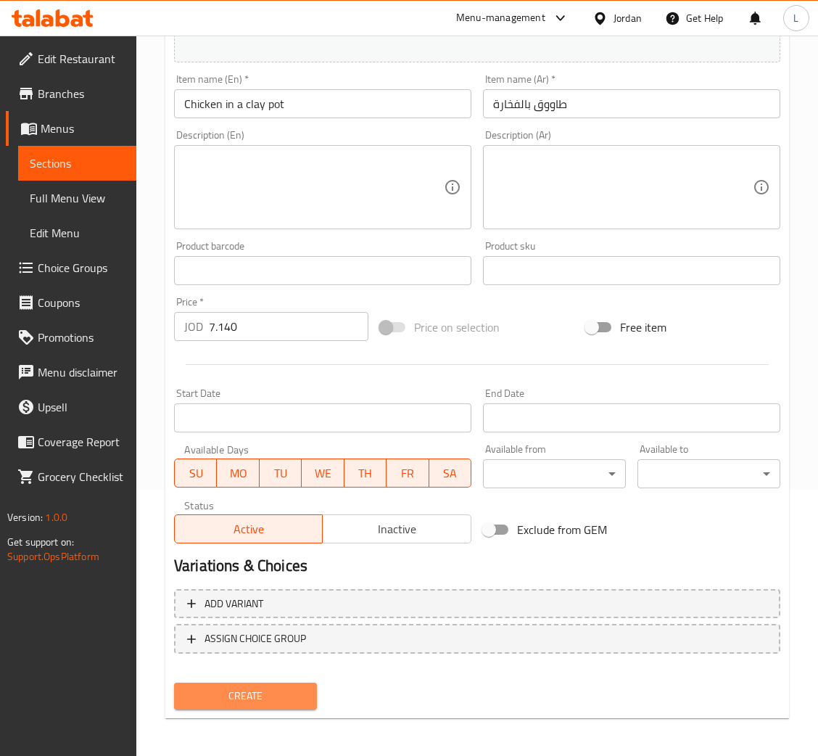
click at [247, 698] on span "Create" at bounding box center [246, 696] width 120 height 18
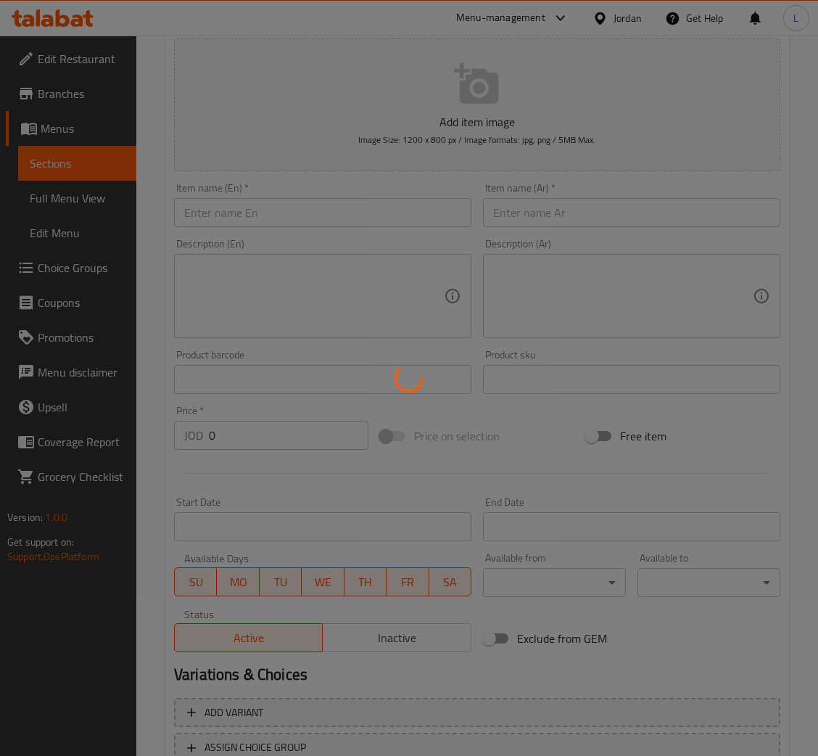
scroll to position [0, 0]
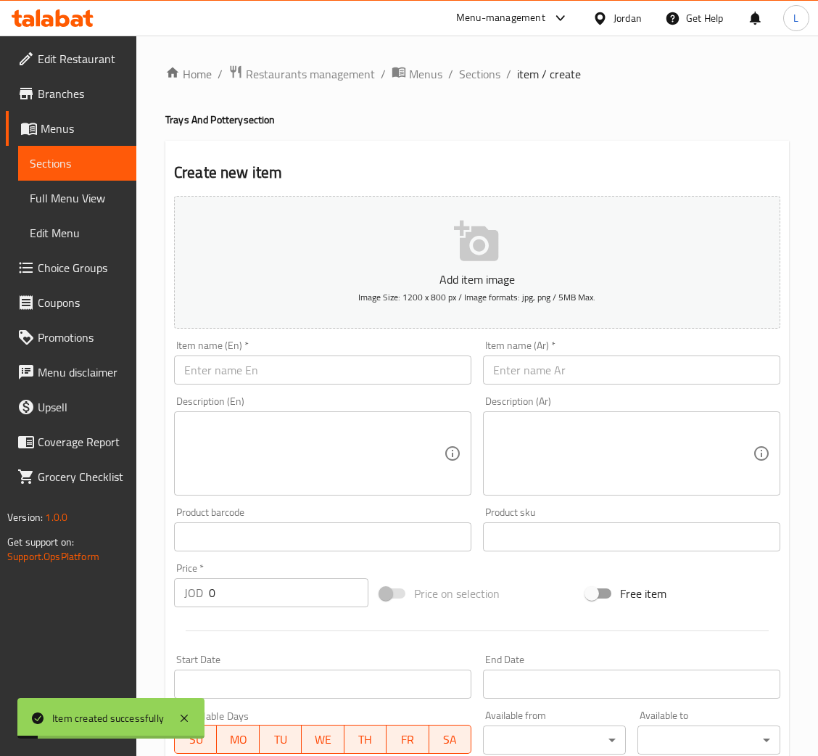
drag, startPoint x: 465, startPoint y: 69, endPoint x: 528, endPoint y: 109, distance: 74.6
click at [466, 69] on span "Sections" at bounding box center [479, 73] width 41 height 17
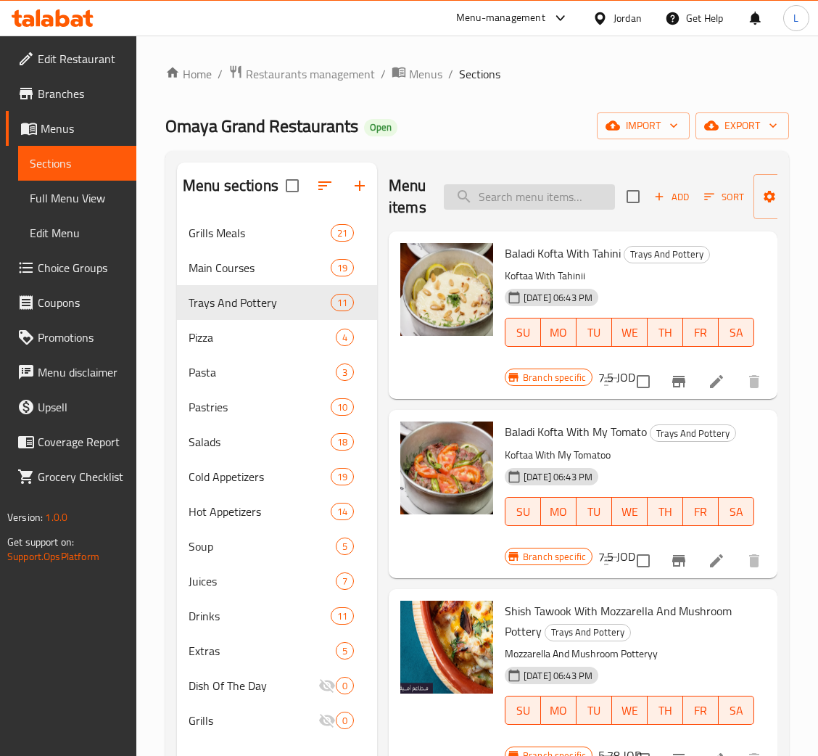
click at [528, 200] on input "search" at bounding box center [529, 196] width 171 height 25
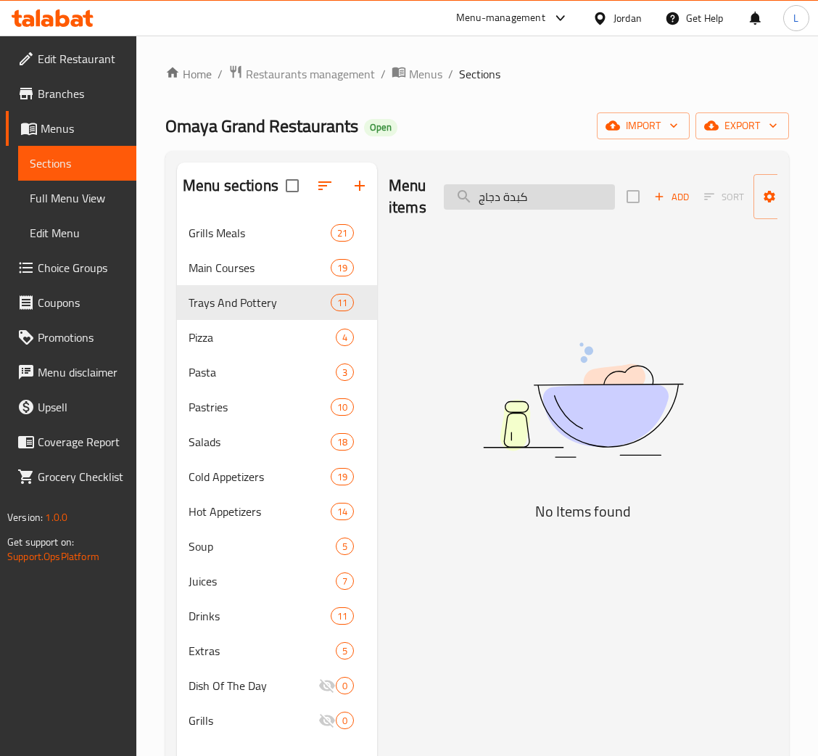
click at [528, 200] on input "كبدة دجاج" at bounding box center [529, 196] width 171 height 25
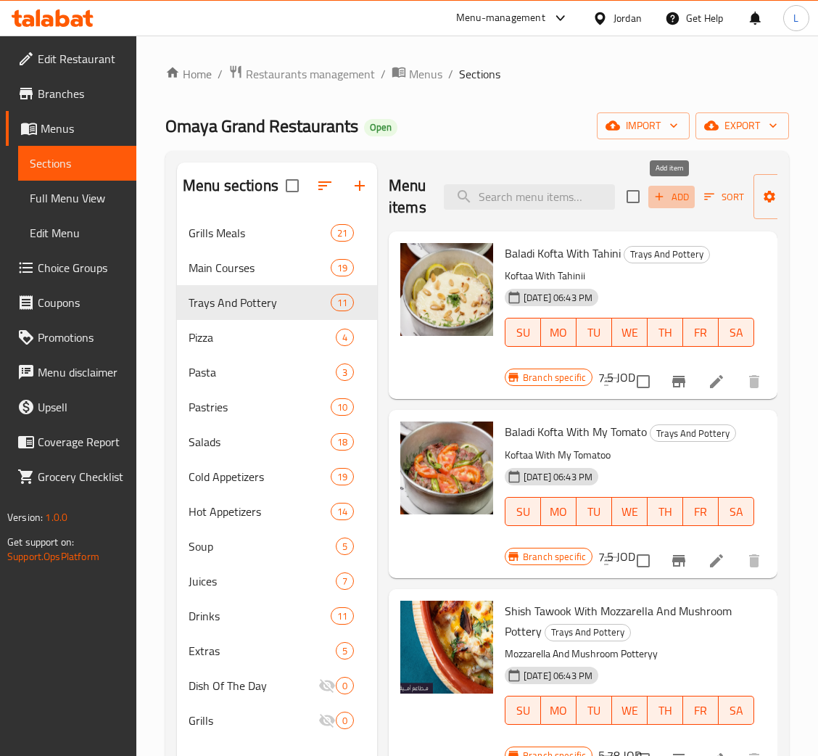
click at [677, 195] on span "Add" at bounding box center [671, 197] width 39 height 17
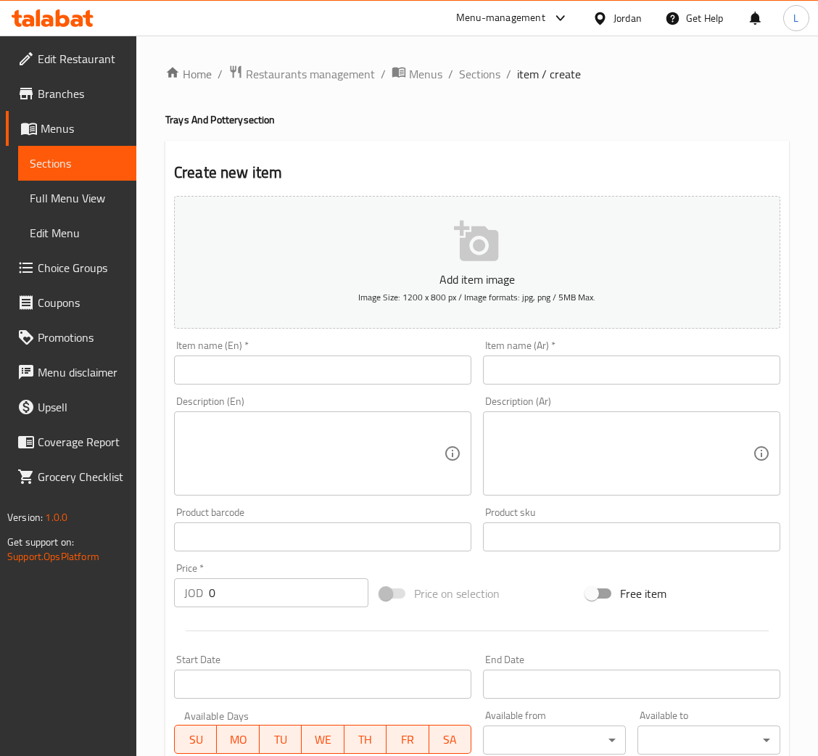
click at [571, 378] on input "text" at bounding box center [631, 369] width 297 height 29
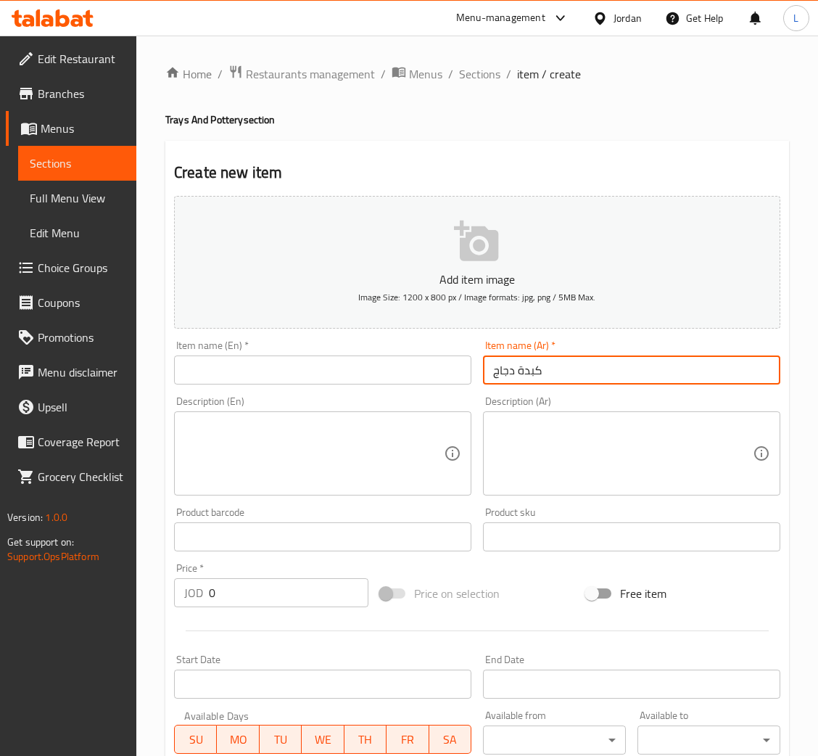
click at [385, 358] on input "text" at bounding box center [322, 369] width 297 height 29
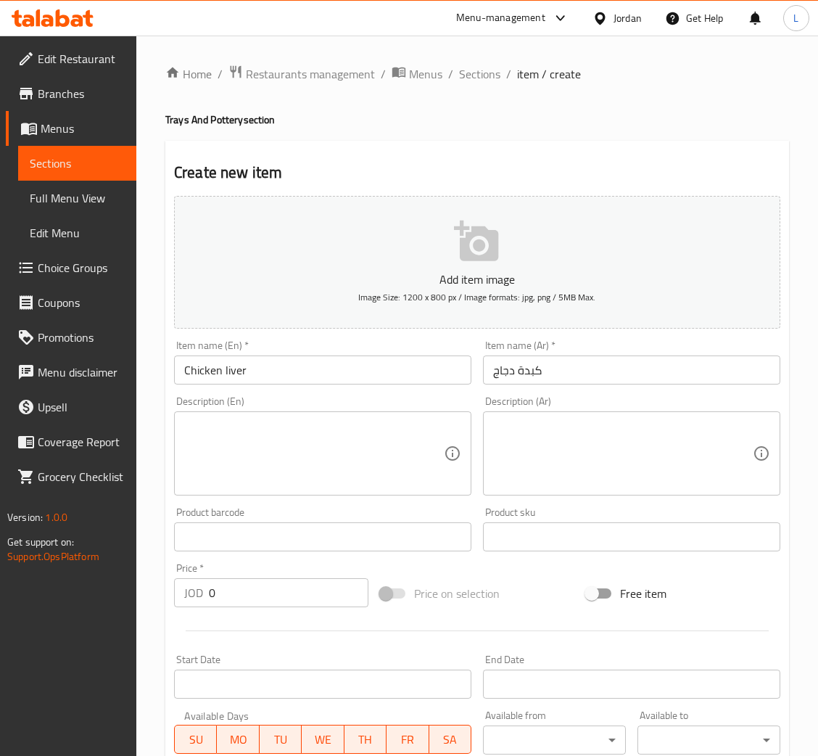
click at [271, 580] on input "0" at bounding box center [289, 592] width 160 height 29
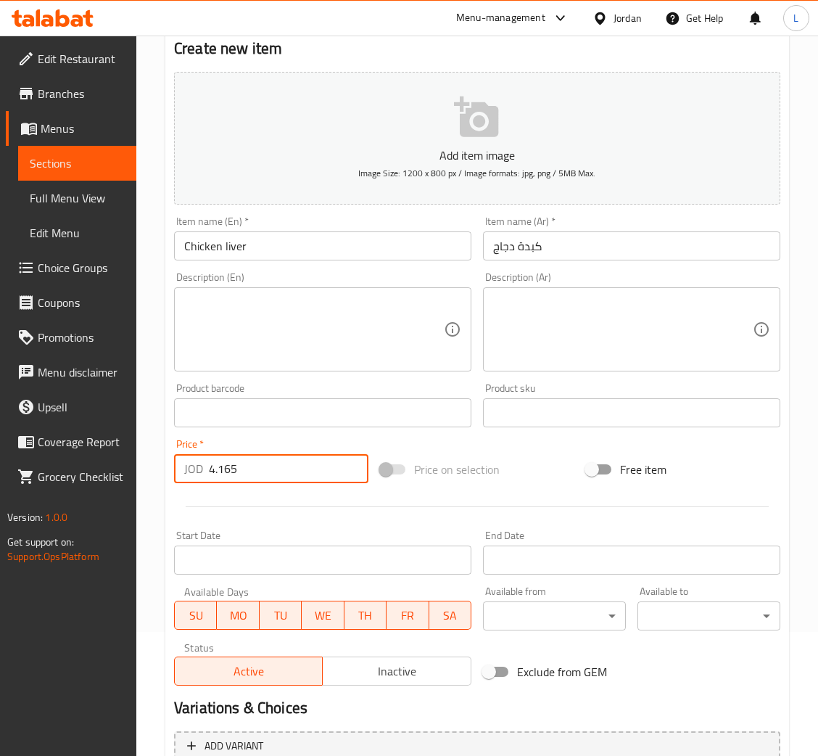
scroll to position [266, 0]
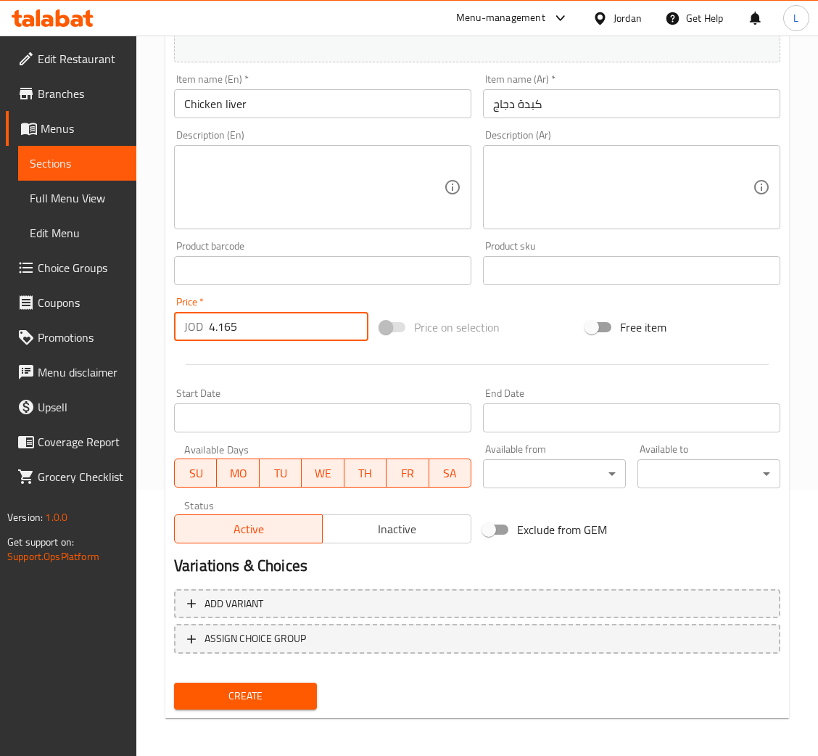
click at [249, 698] on span "Create" at bounding box center [246, 696] width 120 height 18
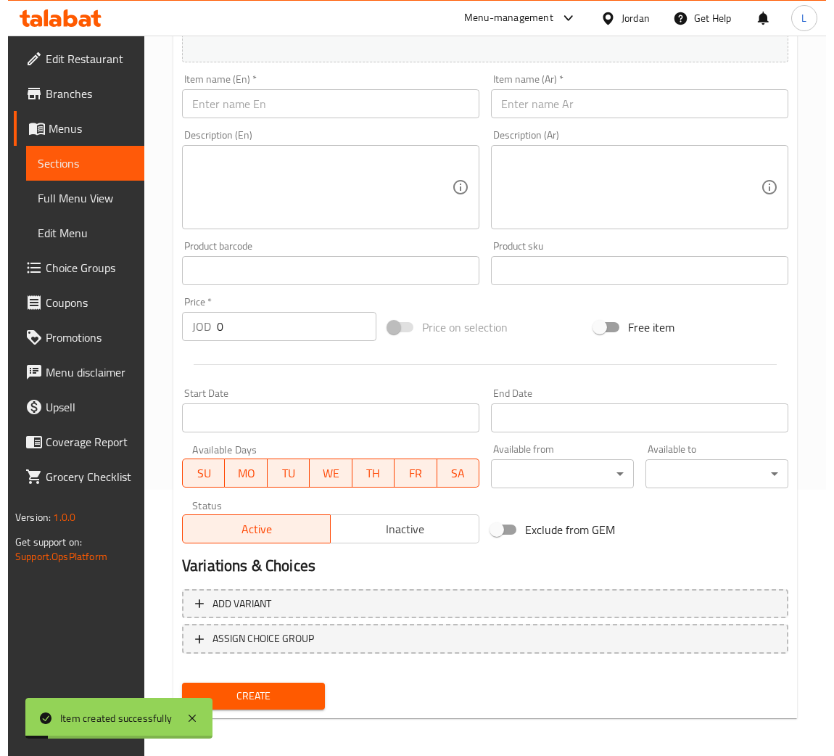
scroll to position [0, 0]
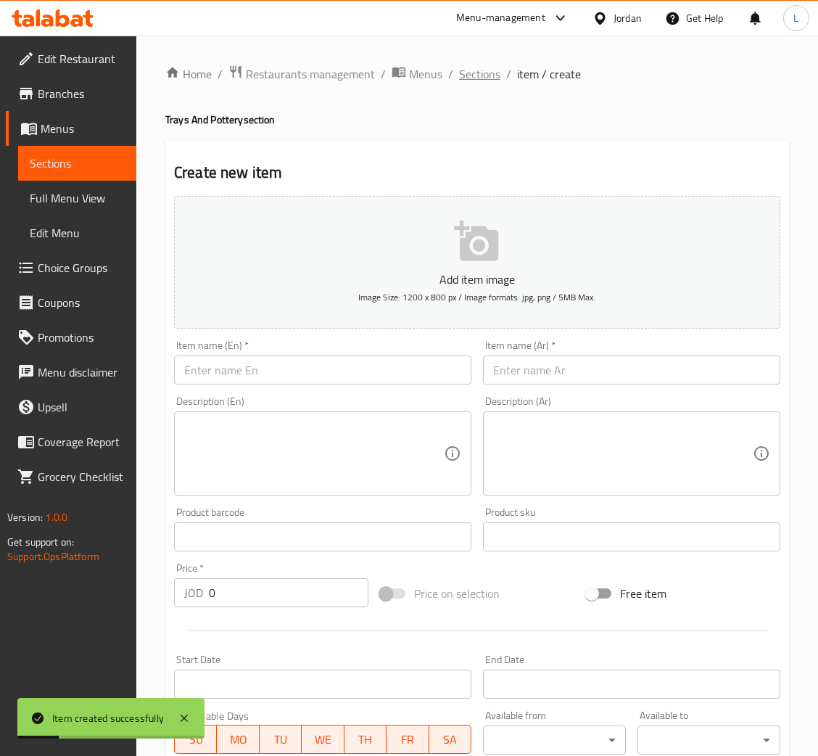
click at [492, 72] on span "Sections" at bounding box center [479, 73] width 41 height 17
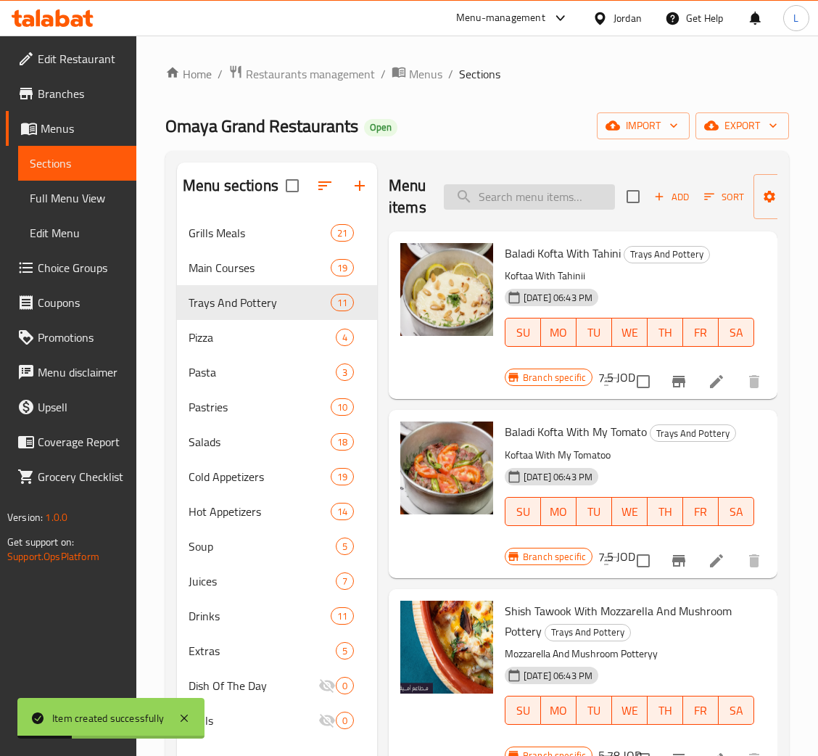
click at [521, 207] on input "search" at bounding box center [529, 196] width 171 height 25
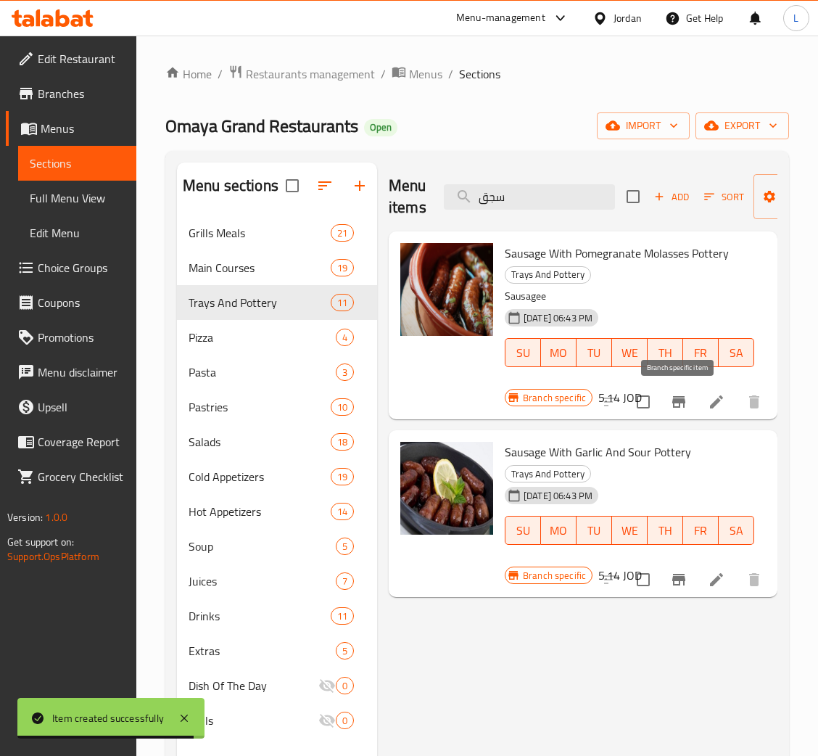
click at [687, 400] on button "Branch-specific-item" at bounding box center [678, 401] width 35 height 35
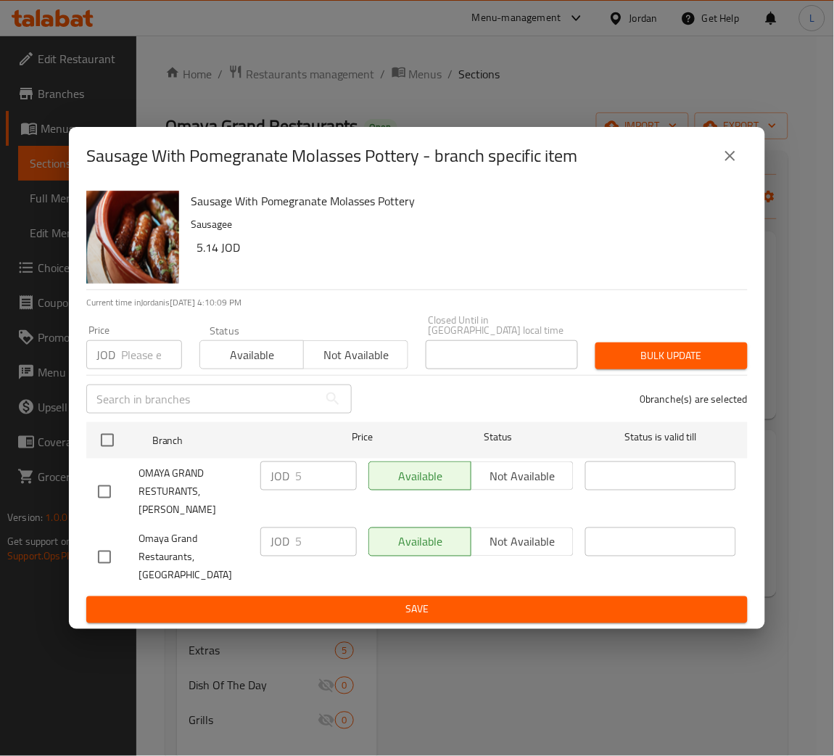
click at [724, 165] on icon "close" at bounding box center [729, 155] width 17 height 17
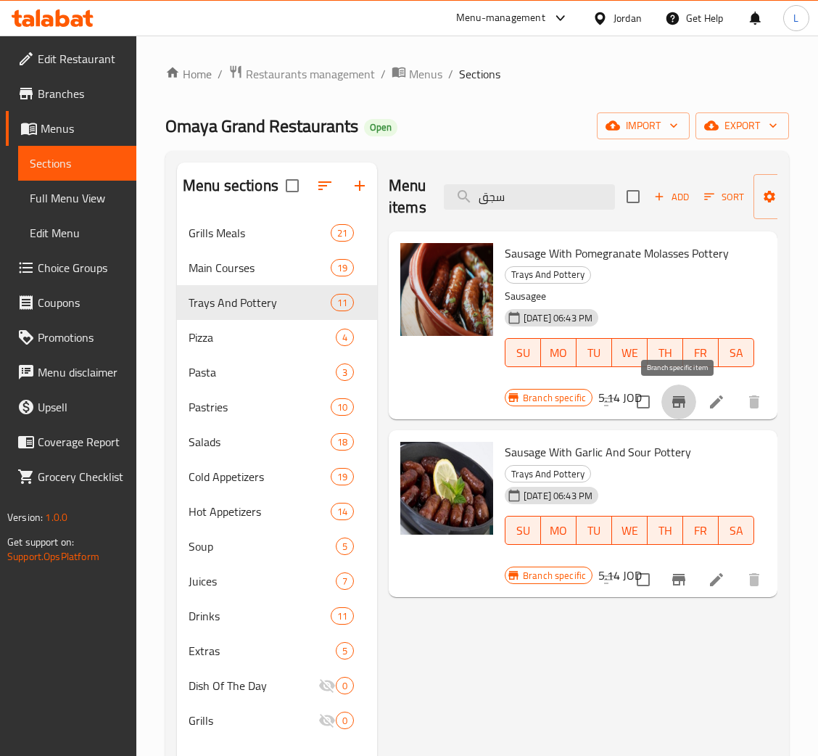
click at [681, 405] on icon "Branch-specific-item" at bounding box center [678, 401] width 17 height 17
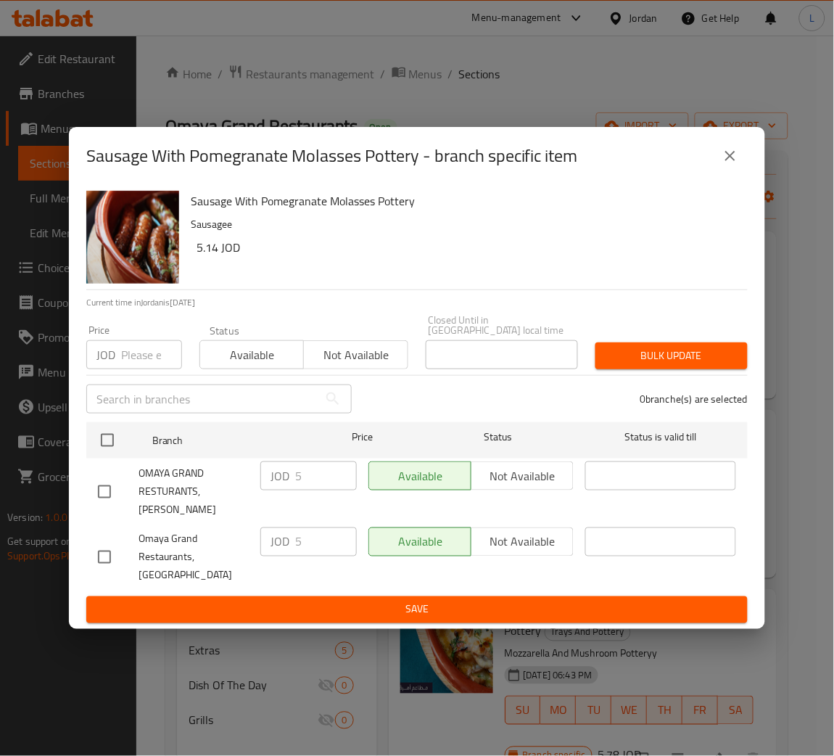
drag, startPoint x: 140, startPoint y: 357, endPoint x: 88, endPoint y: 435, distance: 93.7
click at [138, 359] on input "number" at bounding box center [151, 354] width 61 height 29
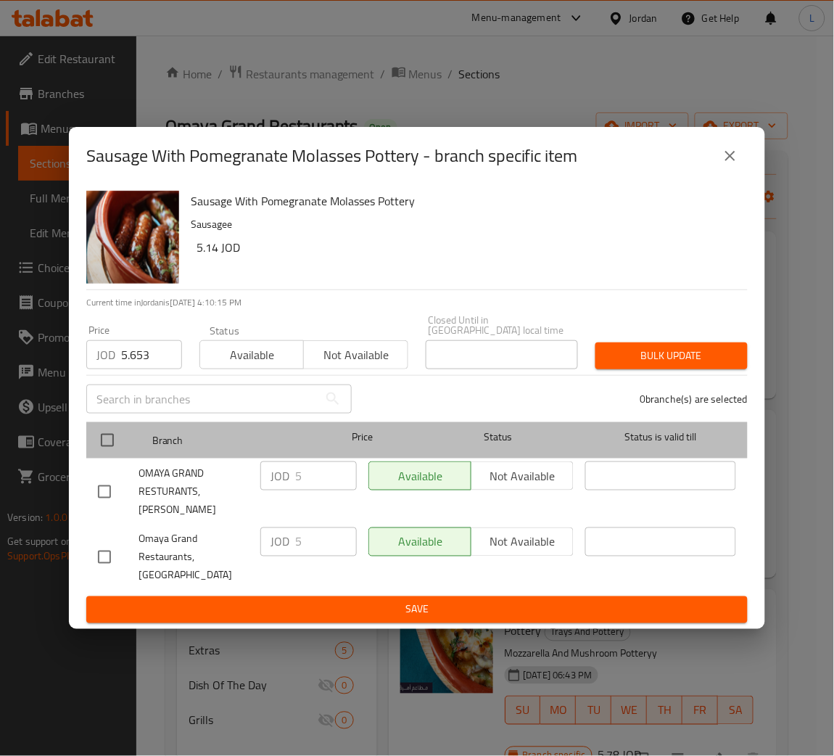
click at [89, 446] on div "Branch Price Status Status is valid till" at bounding box center [416, 440] width 661 height 36
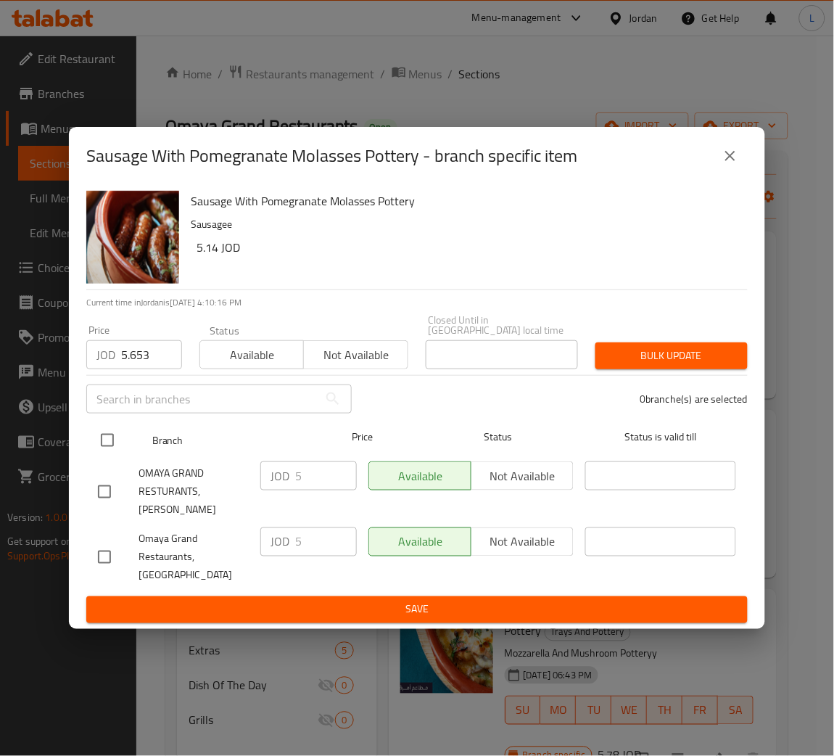
click at [107, 438] on input "checkbox" at bounding box center [107, 440] width 30 height 30
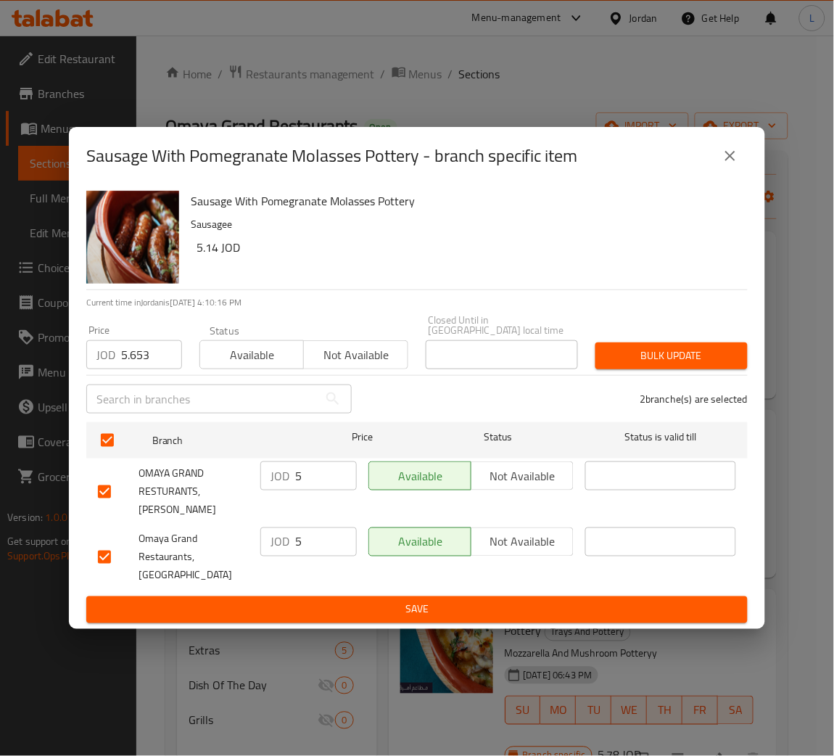
click at [681, 347] on button "Bulk update" at bounding box center [671, 355] width 152 height 27
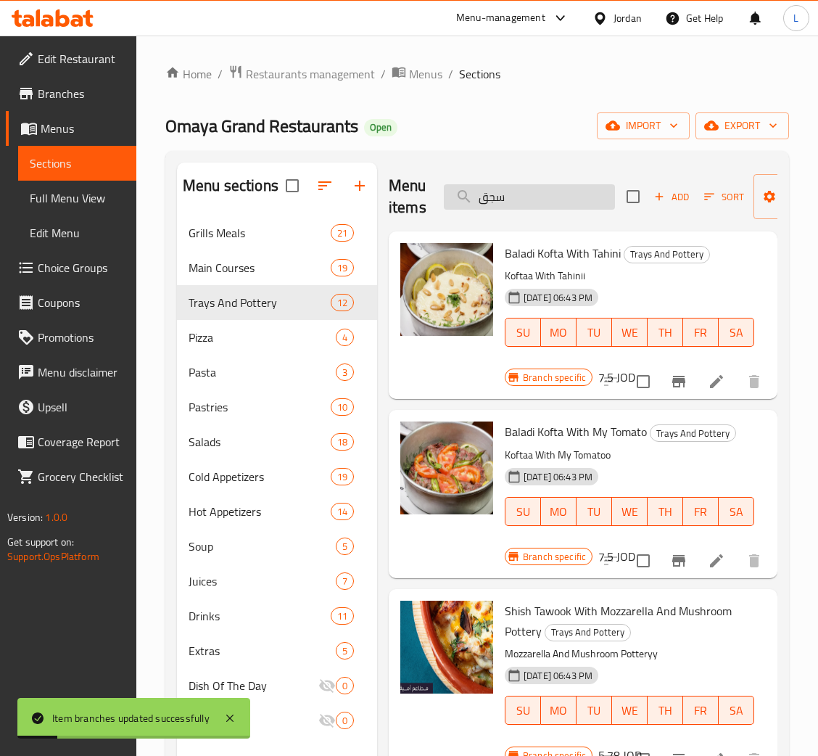
click at [531, 199] on input "سجق" at bounding box center [529, 196] width 171 height 25
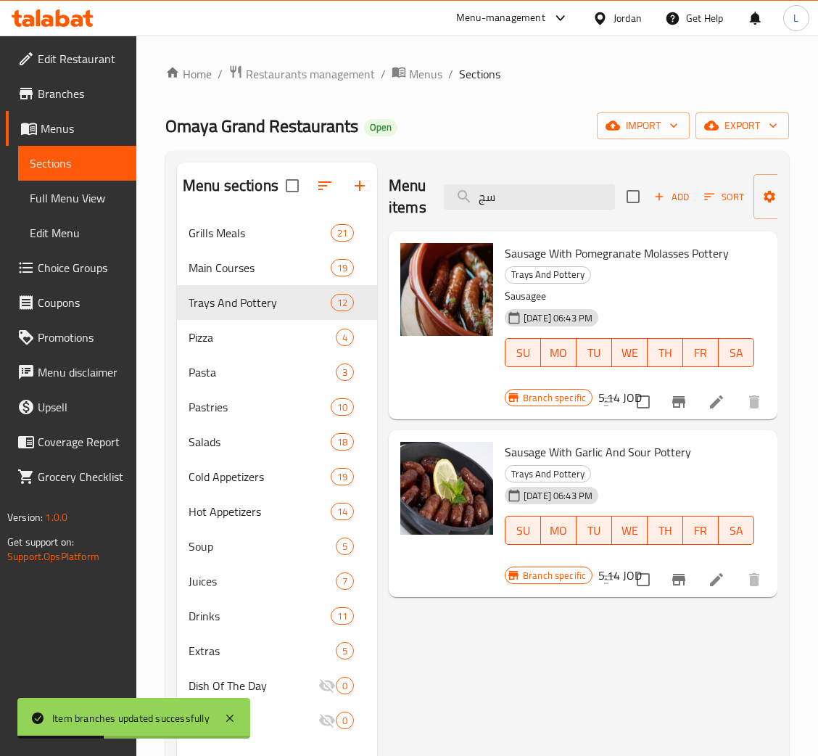
click at [677, 572] on icon "Branch-specific-item" at bounding box center [678, 579] width 17 height 17
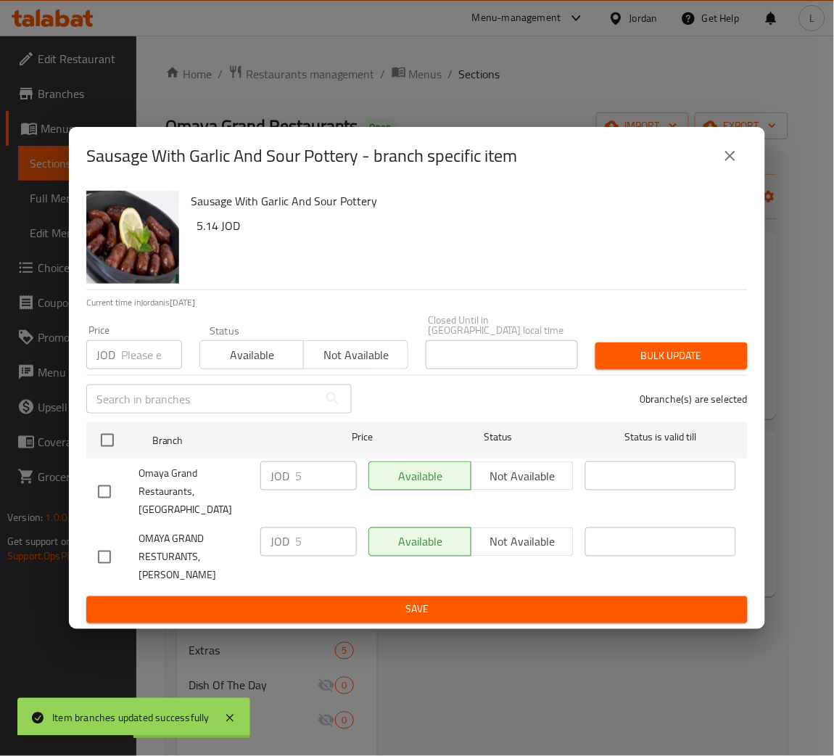
click at [133, 363] on input "number" at bounding box center [151, 354] width 61 height 29
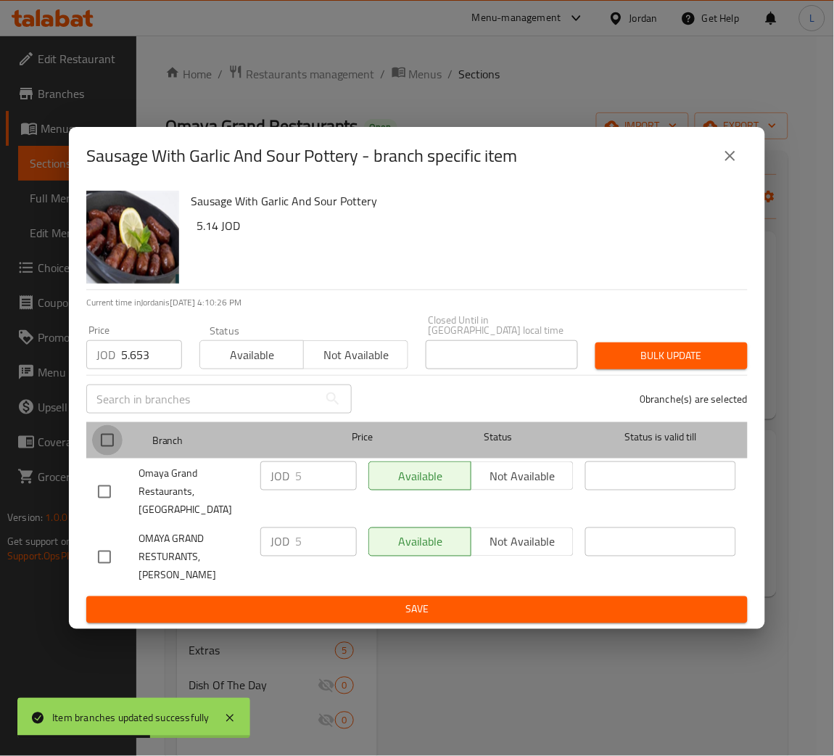
click at [115, 451] on input "checkbox" at bounding box center [107, 440] width 30 height 30
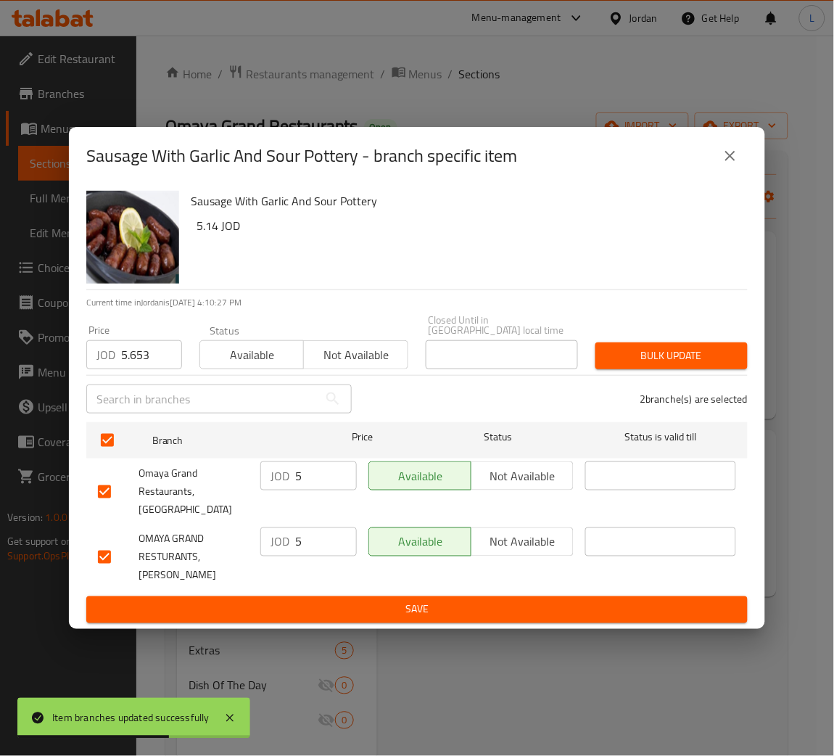
click at [627, 360] on span "Bulk update" at bounding box center [671, 356] width 129 height 18
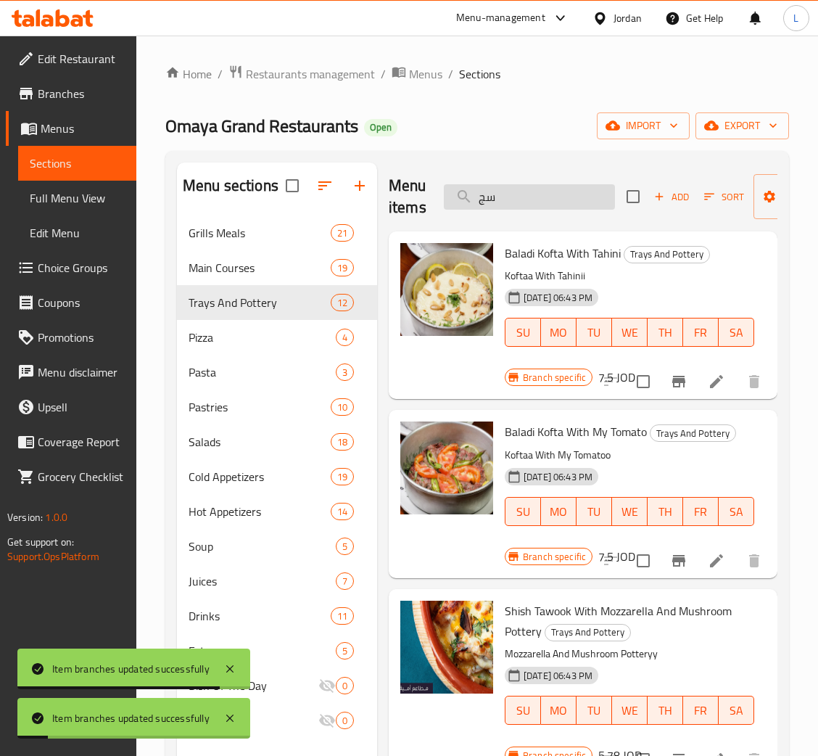
click at [540, 194] on input "سج" at bounding box center [529, 196] width 171 height 25
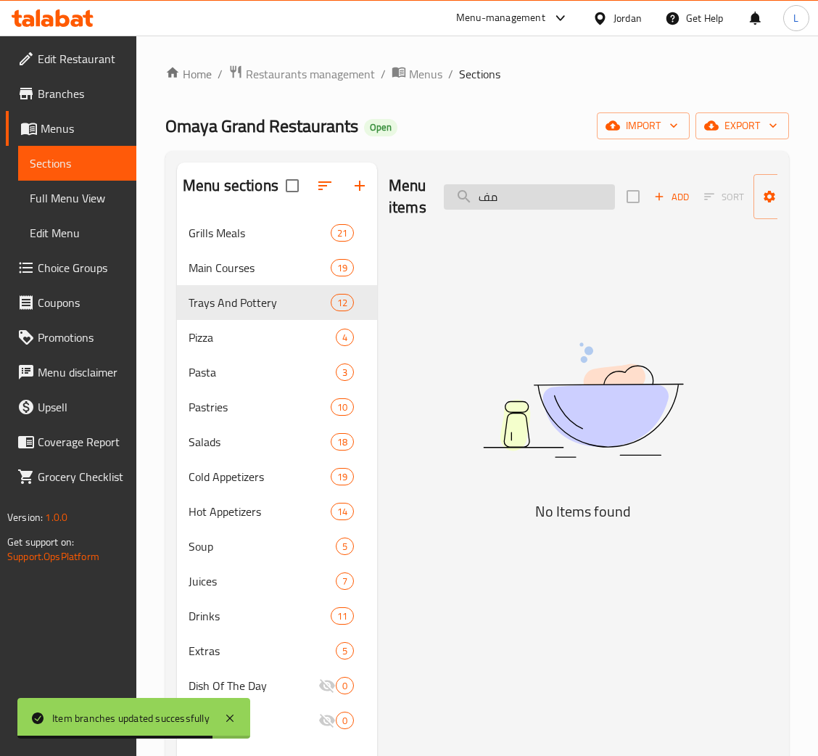
type input "م"
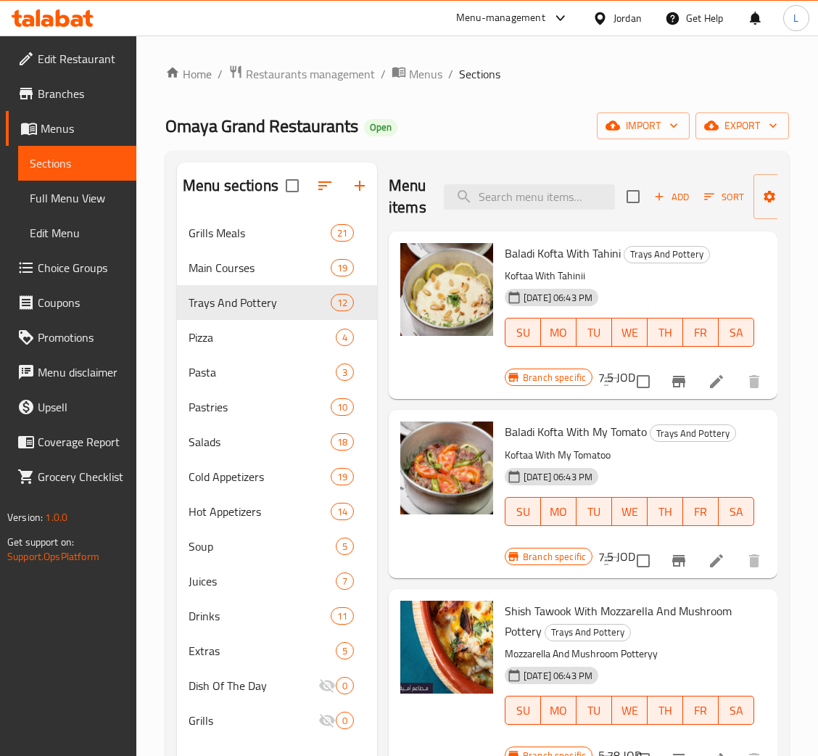
click at [679, 203] on span "Add" at bounding box center [671, 197] width 39 height 17
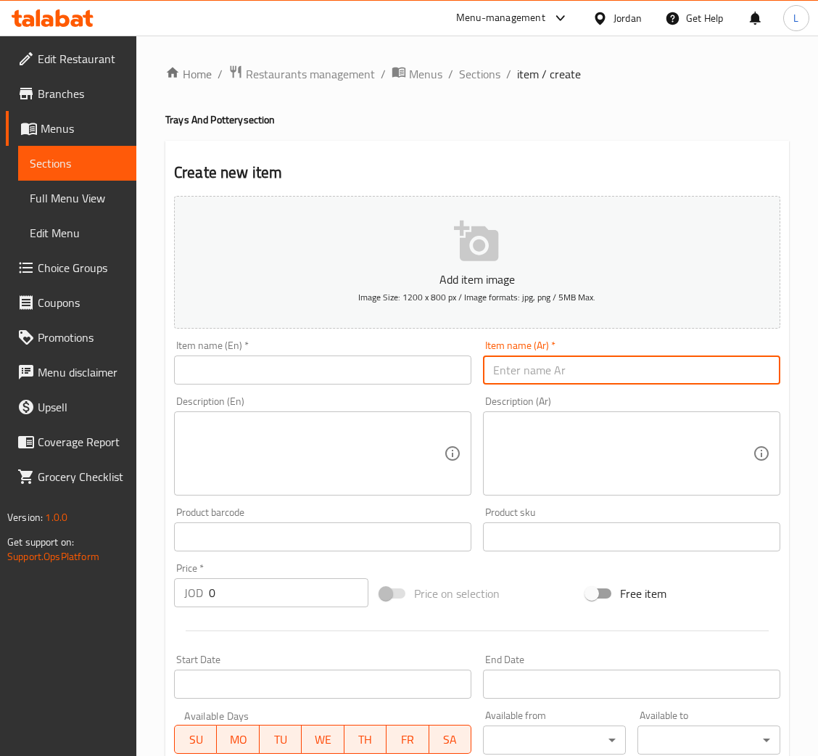
click at [630, 370] on input "text" at bounding box center [631, 369] width 297 height 29
paste input "مفركة فطر باللحمة"
type input "مفركة فطر باللحمة"
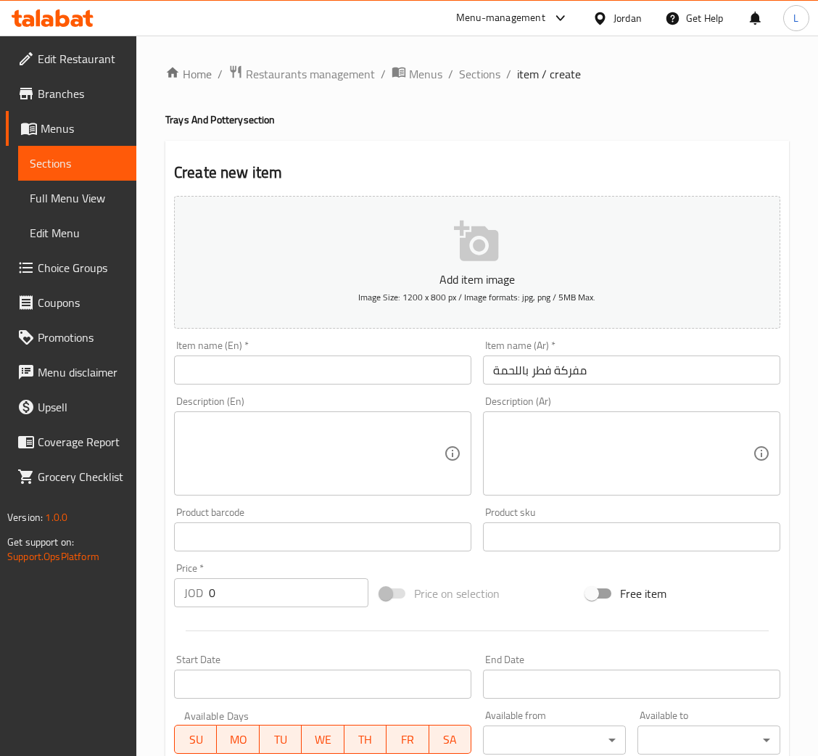
click at [255, 365] on input "text" at bounding box center [322, 369] width 297 height 29
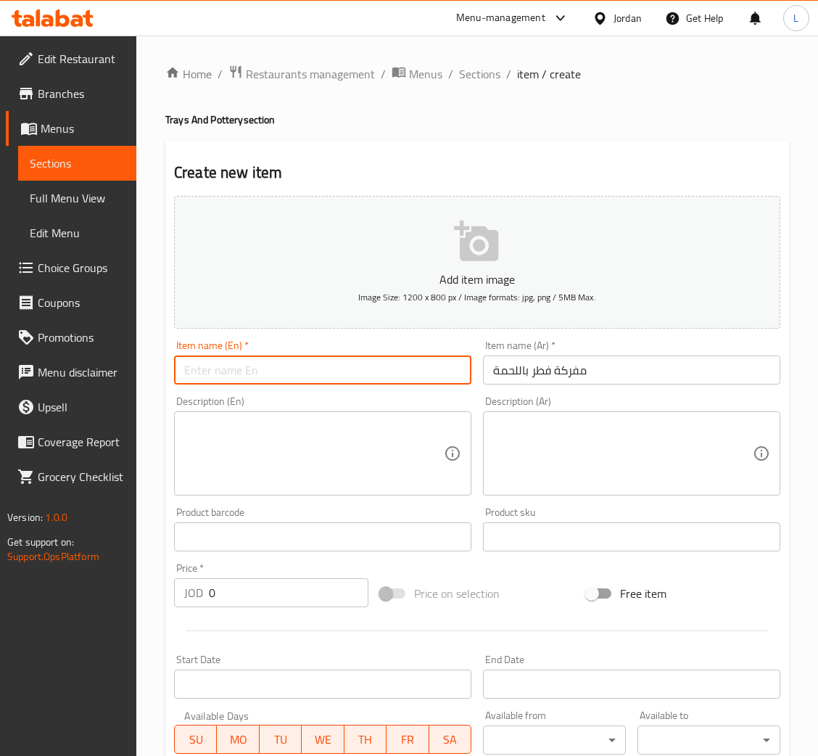
paste input "Mushroom and meat fritters"
click at [289, 374] on input "Mushroom and meat fritters" at bounding box center [322, 369] width 297 height 29
click at [299, 371] on input "Mushroom and meat fritters" at bounding box center [322, 369] width 297 height 29
type input "Mushroom and meat mfarakeh"
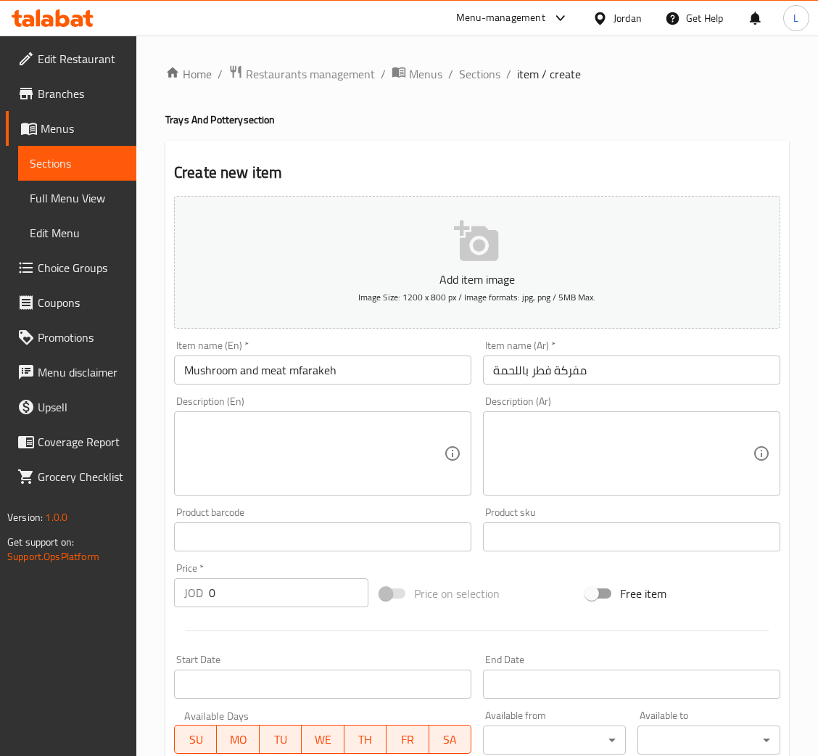
click at [250, 596] on input "0" at bounding box center [289, 592] width 160 height 29
paste input "5.95"
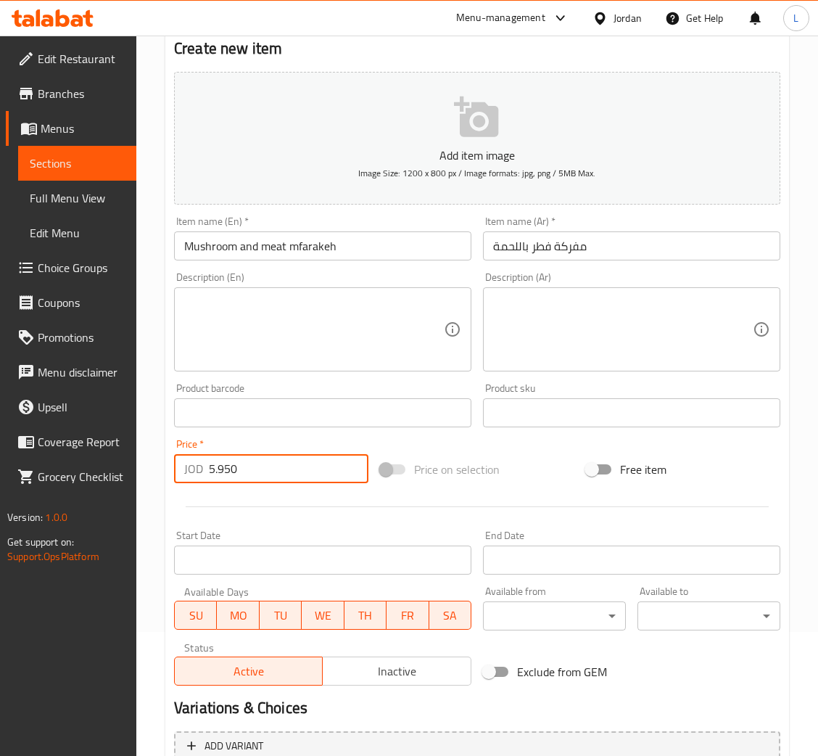
scroll to position [266, 0]
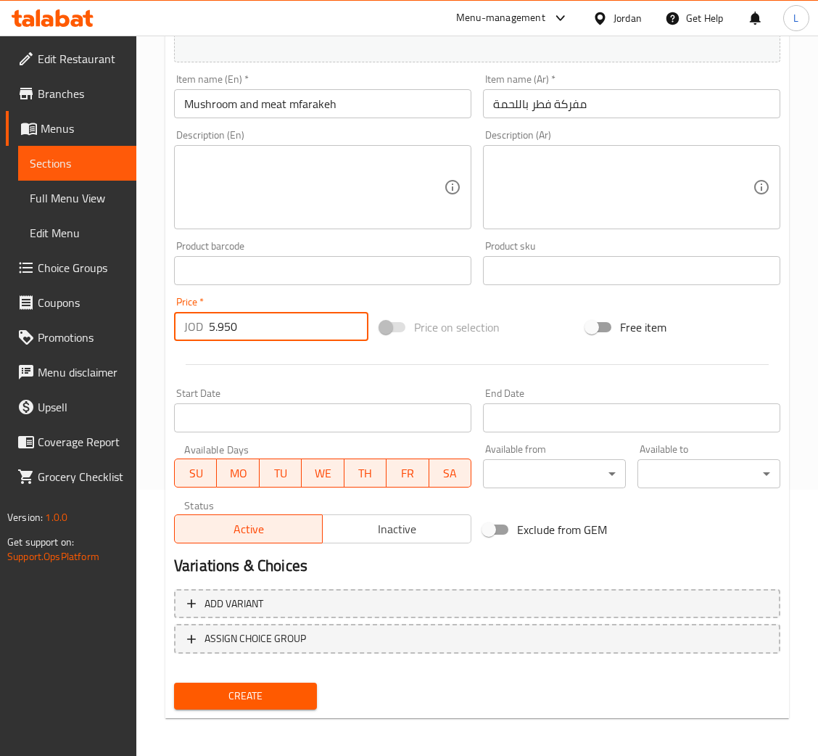
type input "5.950"
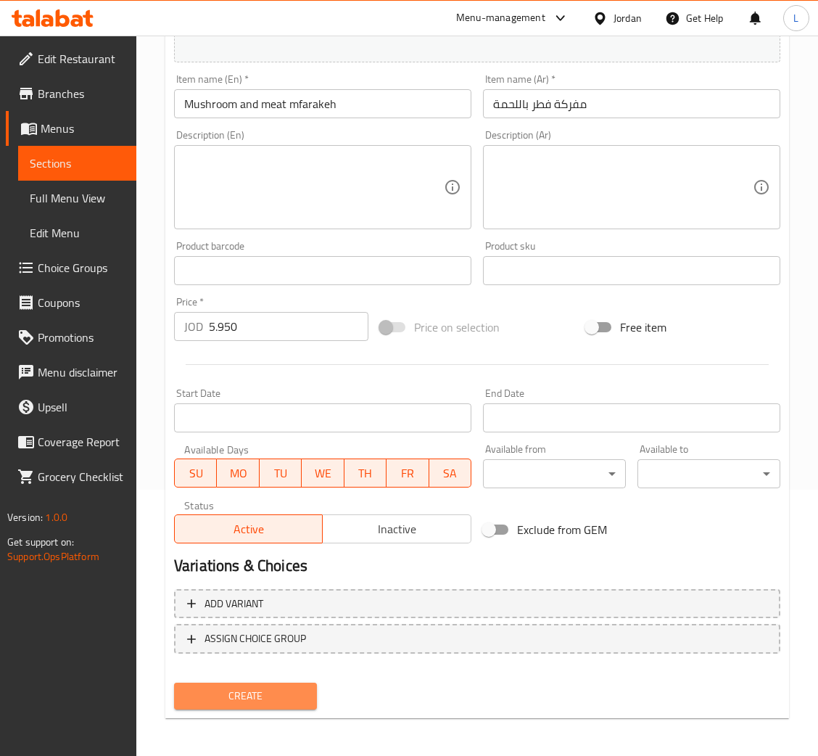
click at [284, 700] on span "Create" at bounding box center [246, 696] width 120 height 18
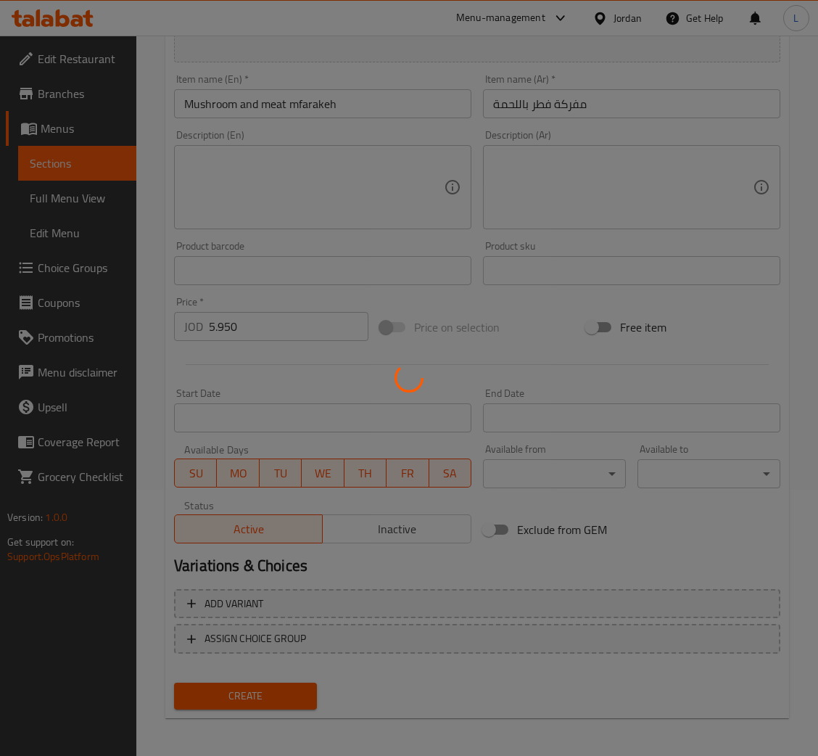
type input "0"
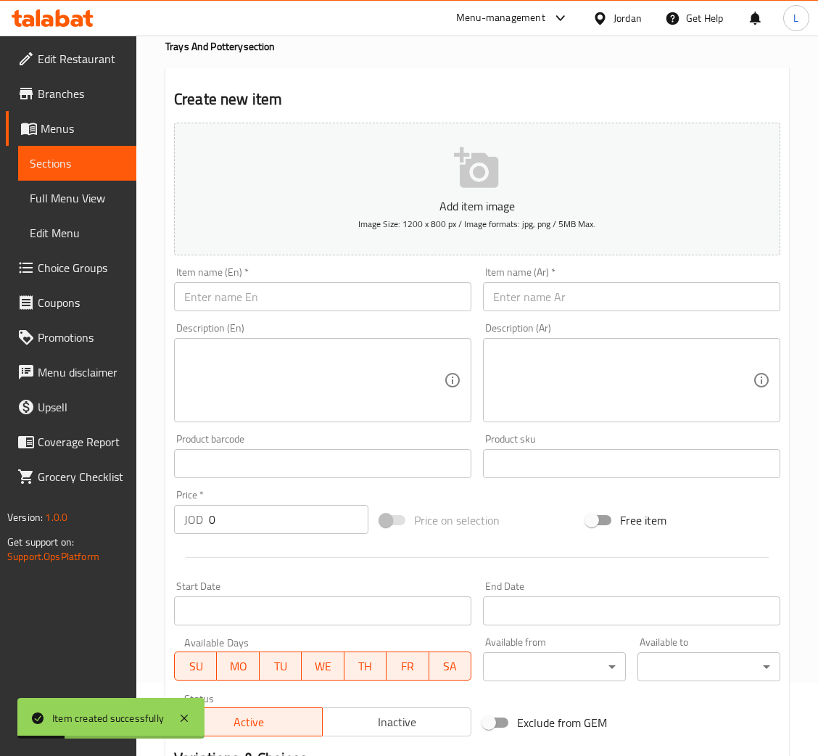
scroll to position [0, 0]
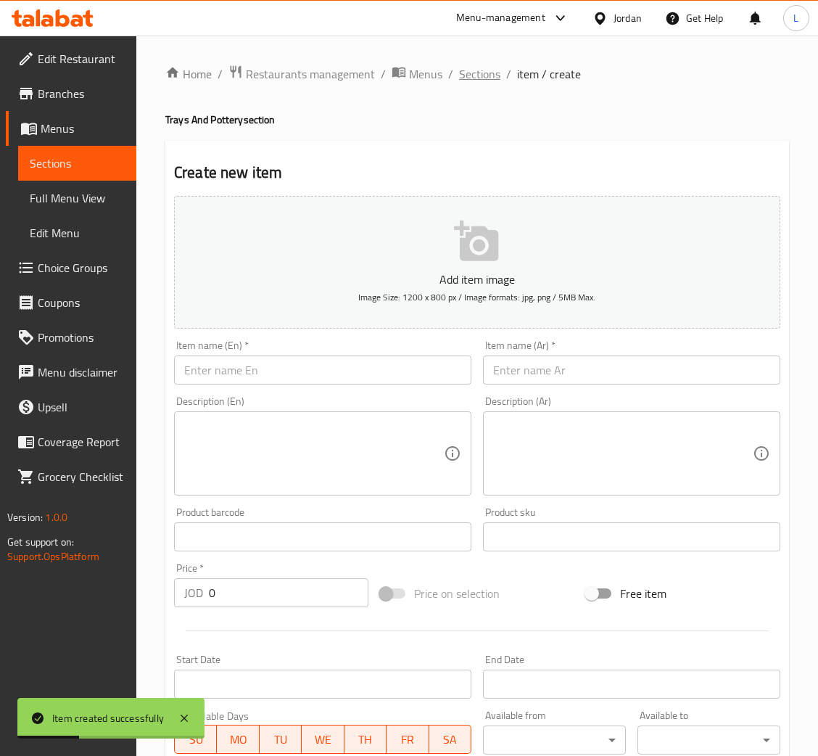
click at [469, 73] on span "Sections" at bounding box center [479, 73] width 41 height 17
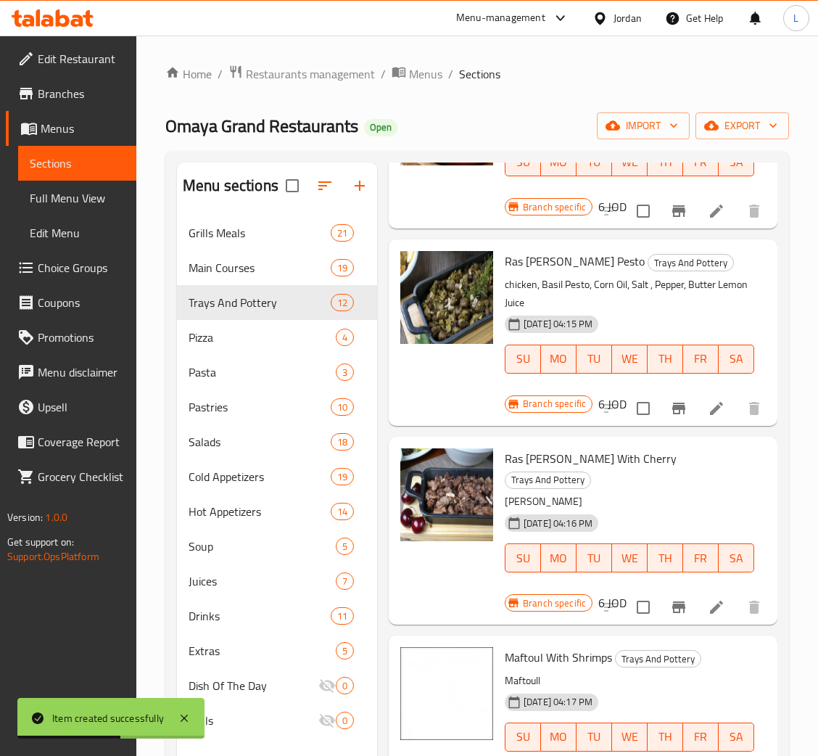
scroll to position [1304, 0]
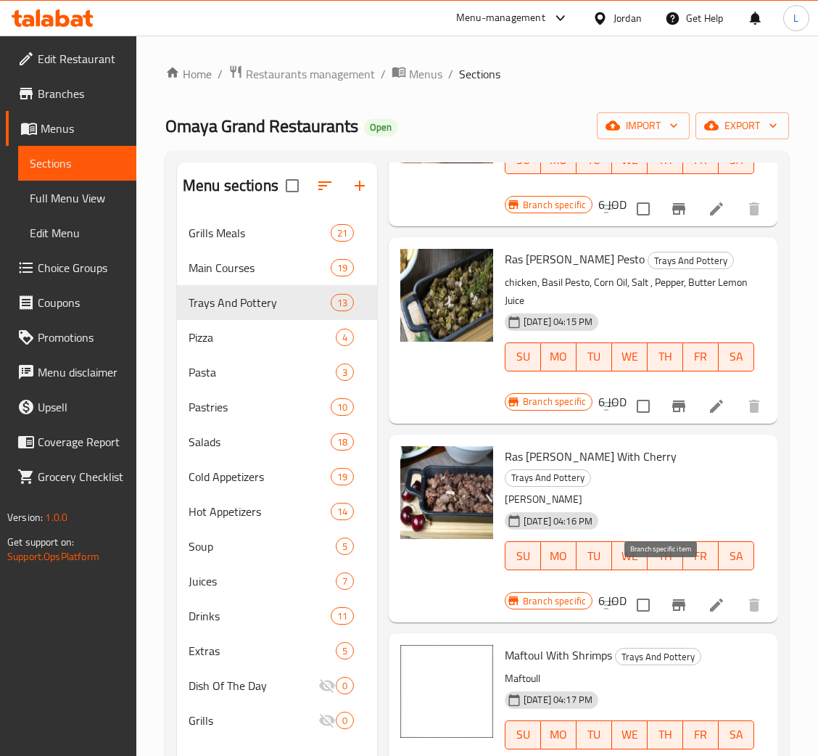
click at [668, 587] on button "Branch-specific-item" at bounding box center [678, 604] width 35 height 35
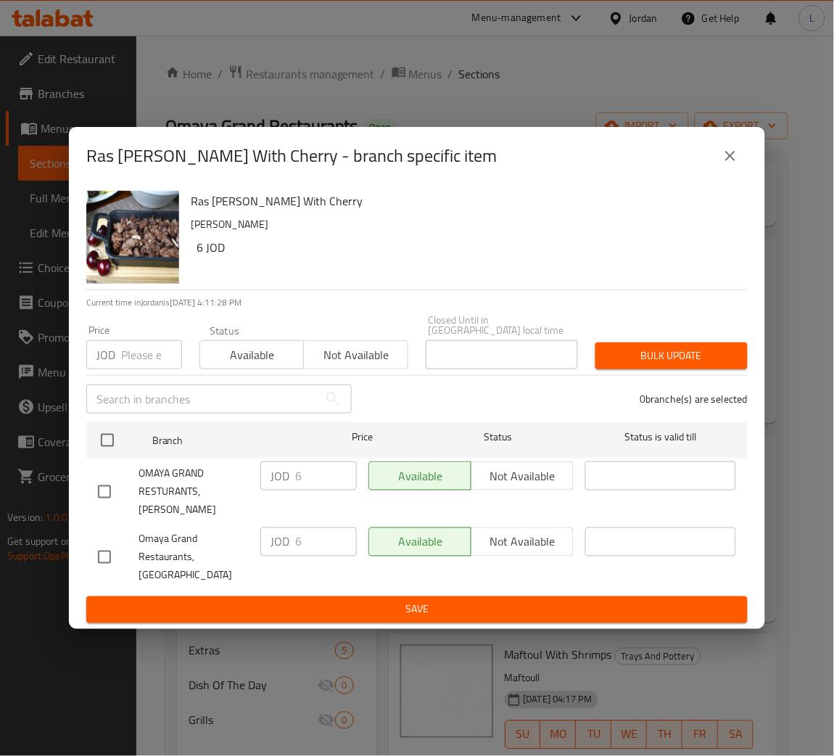
click at [133, 360] on input "number" at bounding box center [151, 354] width 61 height 29
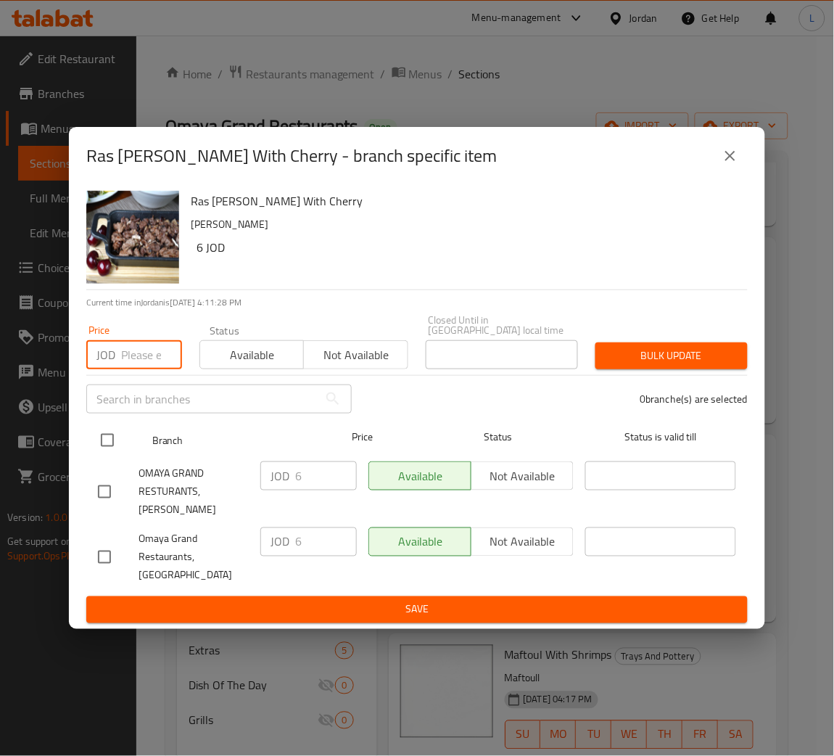
paste input "5.950"
type input "5.950"
click at [93, 455] on div "Branch Price Status Status is valid till" at bounding box center [416, 440] width 661 height 36
click at [107, 439] on input "checkbox" at bounding box center [107, 440] width 30 height 30
checkbox input "true"
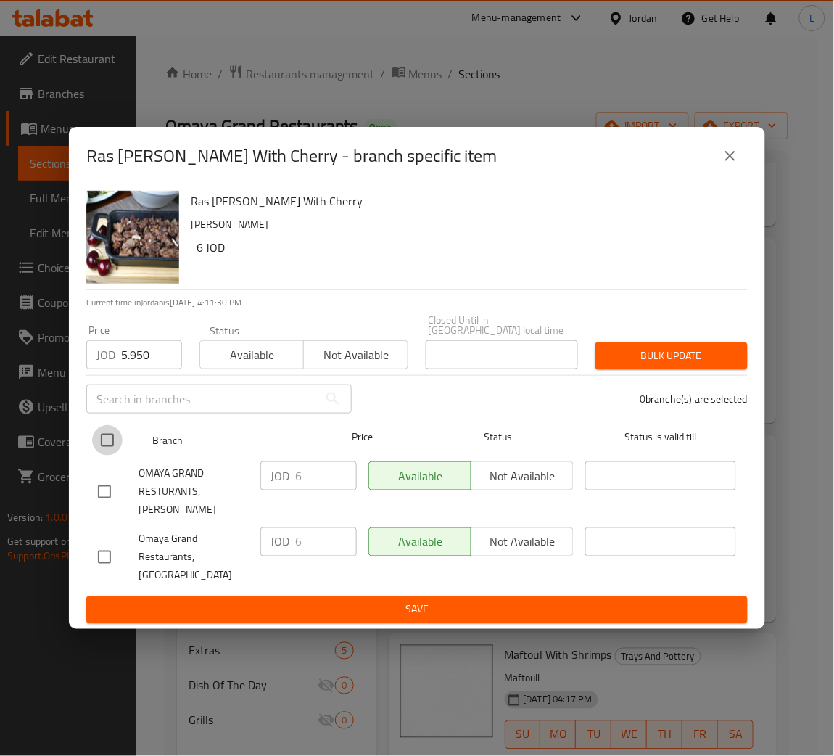
checkbox input "true"
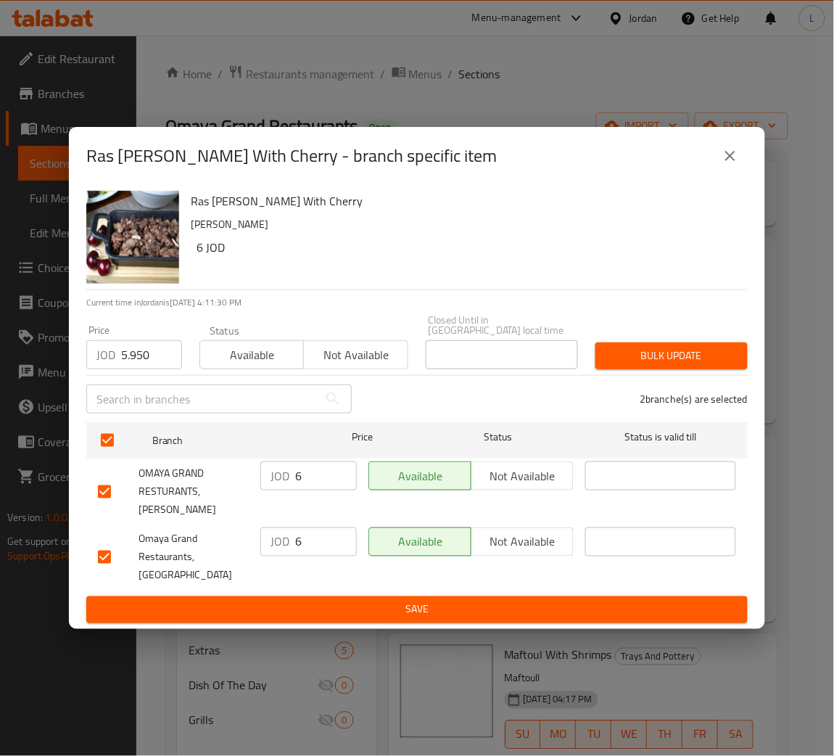
click at [703, 358] on span "Bulk update" at bounding box center [671, 356] width 129 height 18
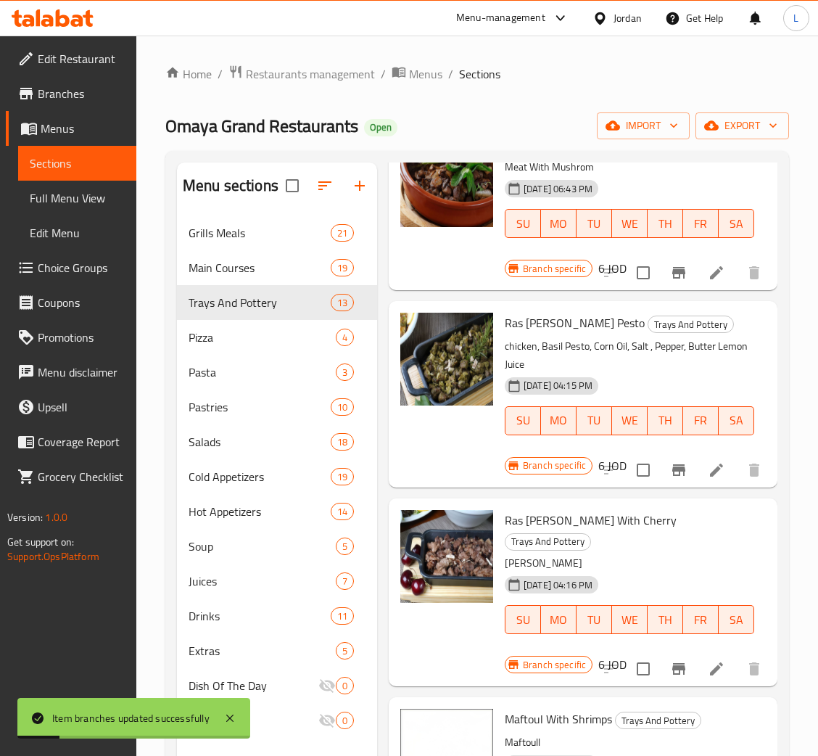
scroll to position [1196, 0]
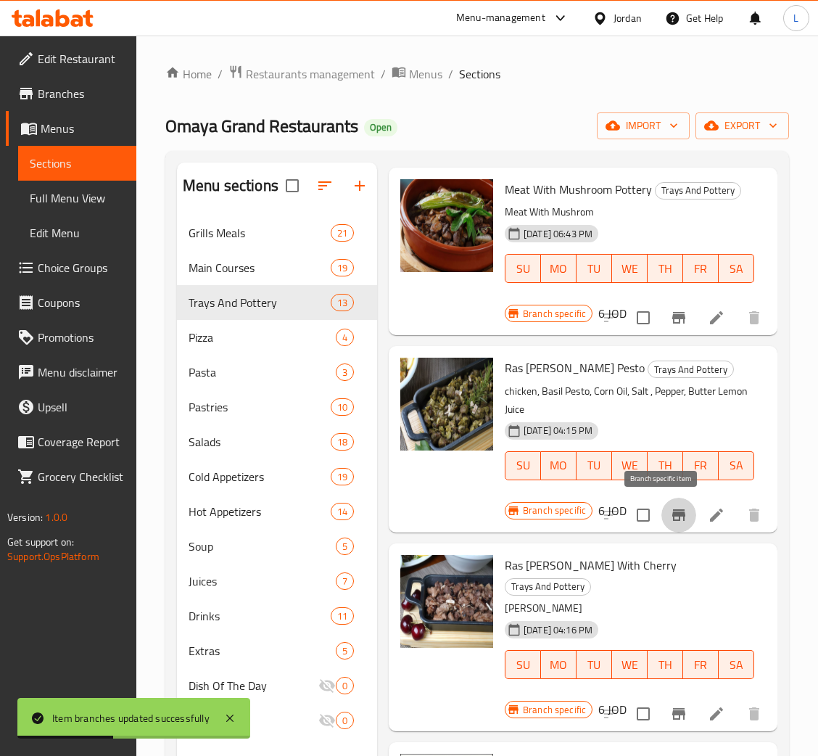
click at [673, 517] on button "Branch-specific-item" at bounding box center [678, 514] width 35 height 35
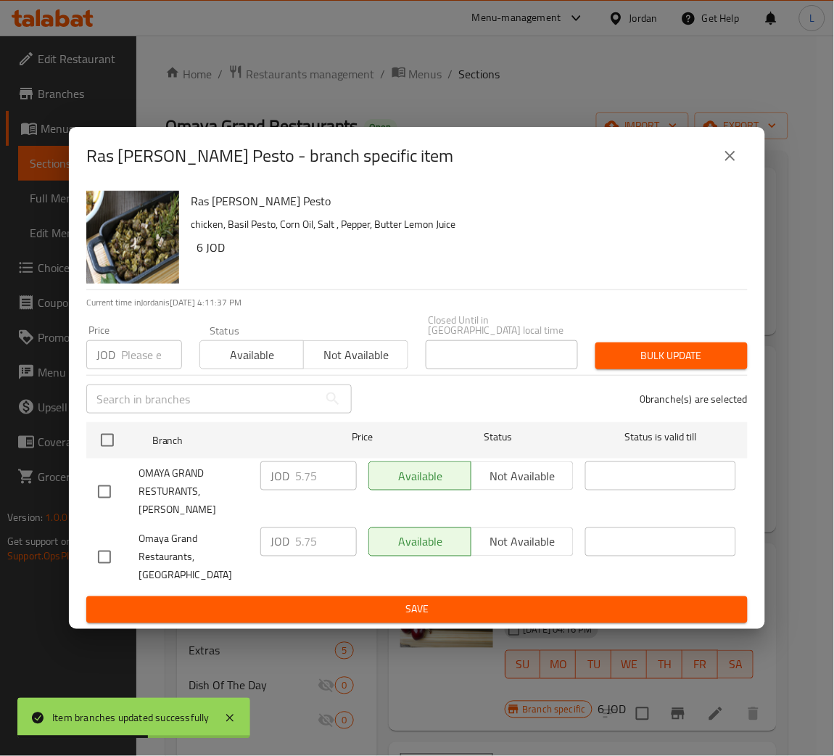
click at [741, 173] on button "close" at bounding box center [730, 155] width 35 height 35
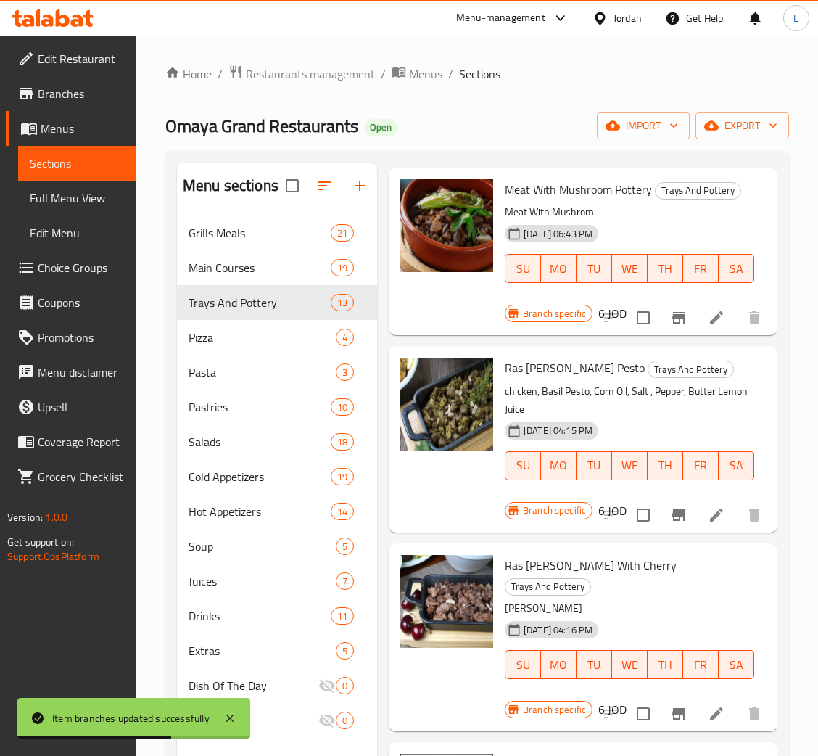
click at [676, 516] on button "Branch-specific-item" at bounding box center [678, 514] width 35 height 35
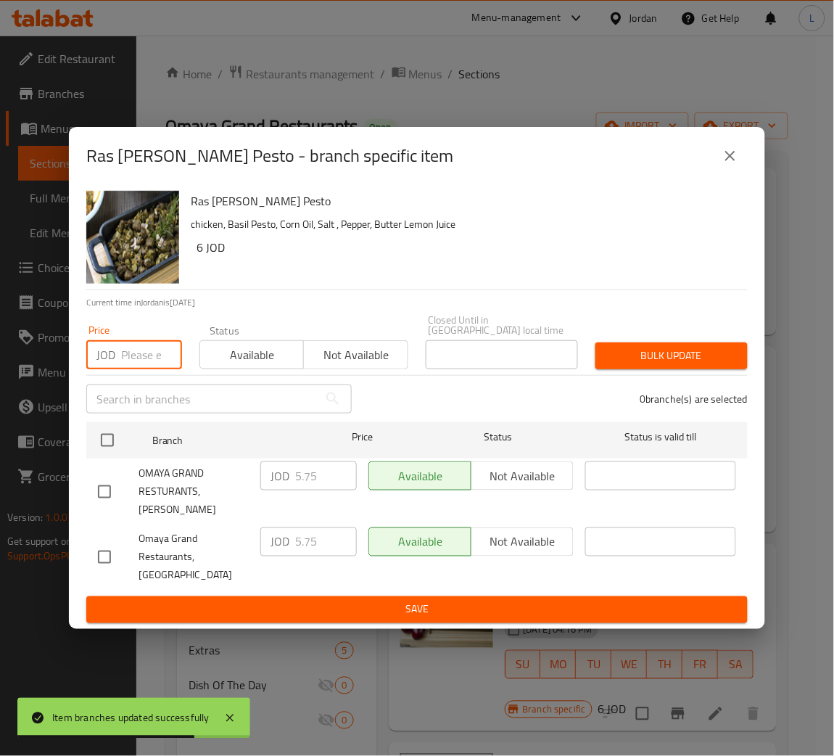
click at [133, 363] on input "number" at bounding box center [151, 354] width 61 height 29
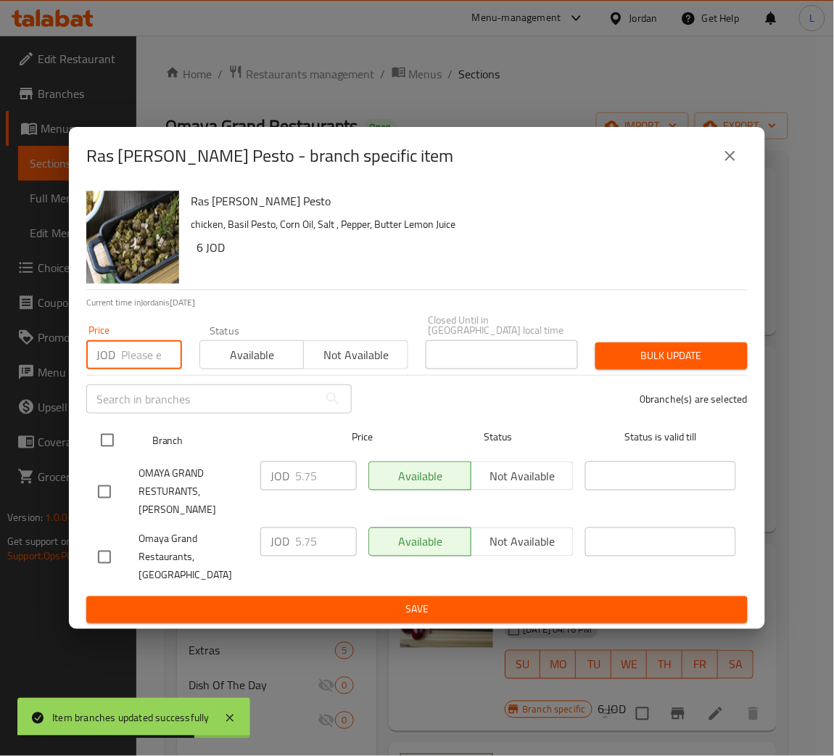
paste input "5.950"
type input "5.950"
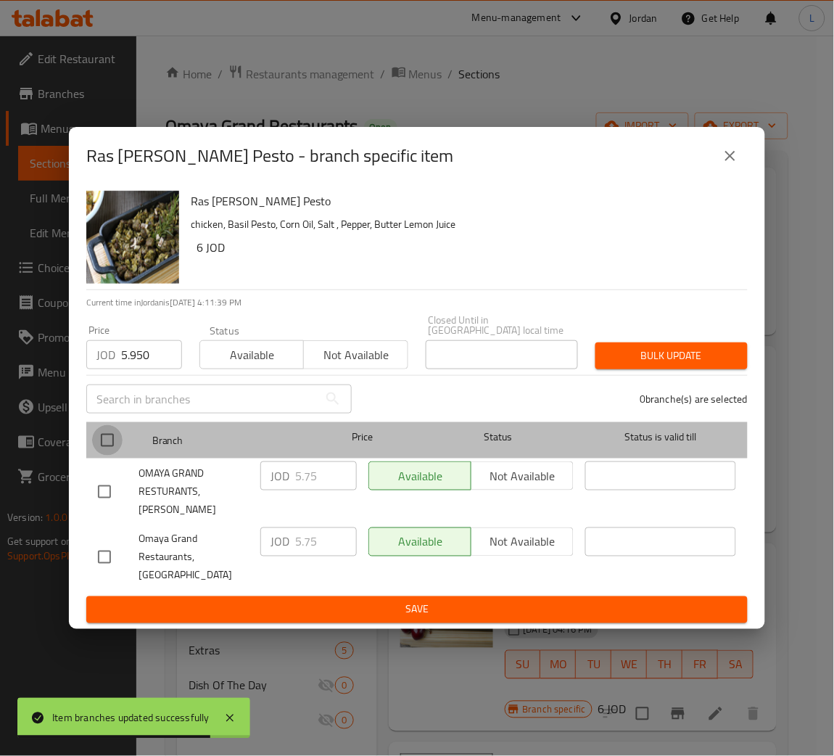
click at [107, 434] on input "checkbox" at bounding box center [107, 440] width 30 height 30
checkbox input "true"
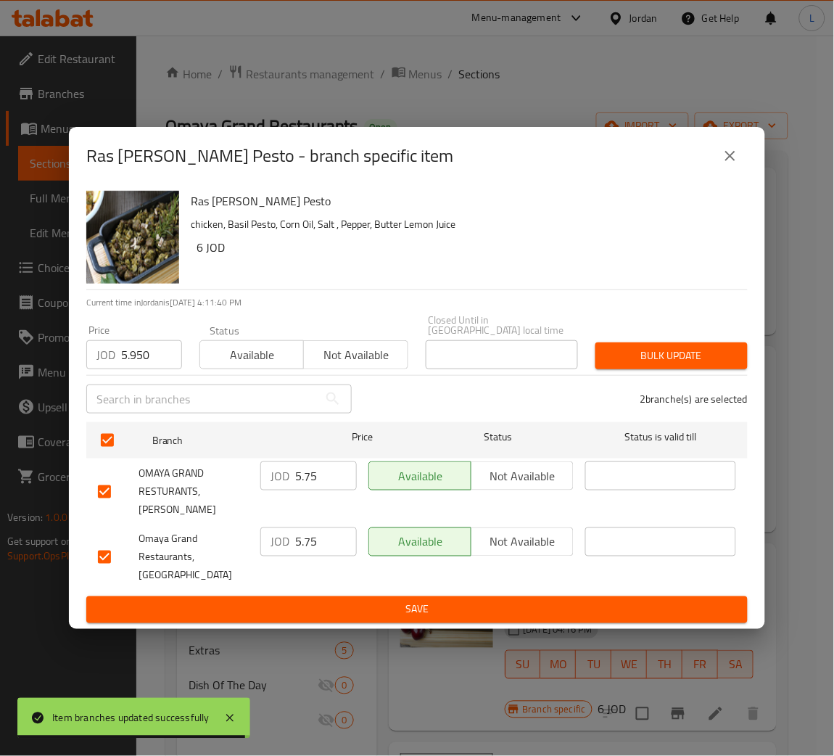
click at [694, 352] on span "Bulk update" at bounding box center [671, 356] width 129 height 18
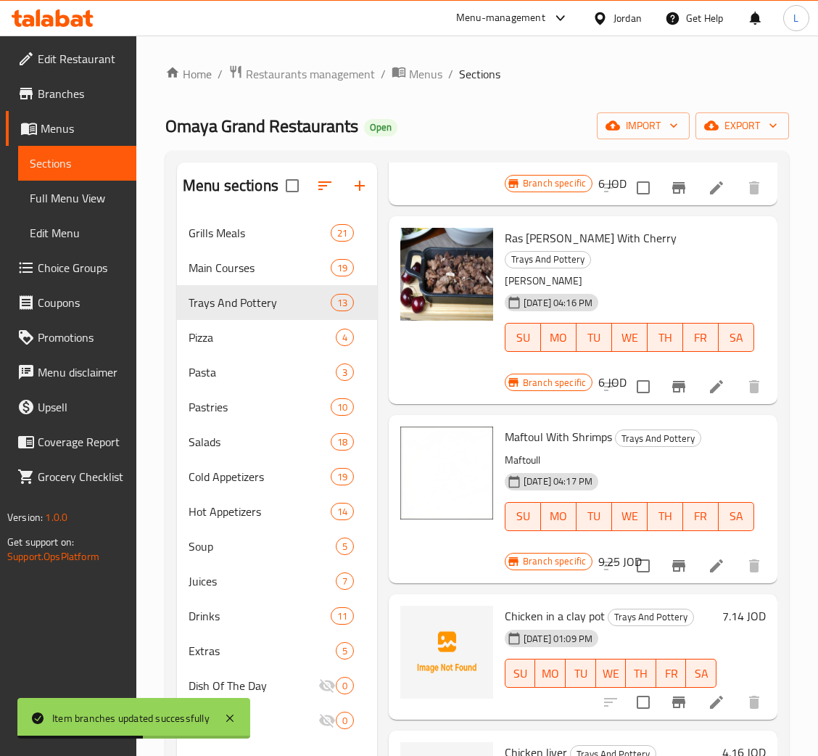
scroll to position [1612, 0]
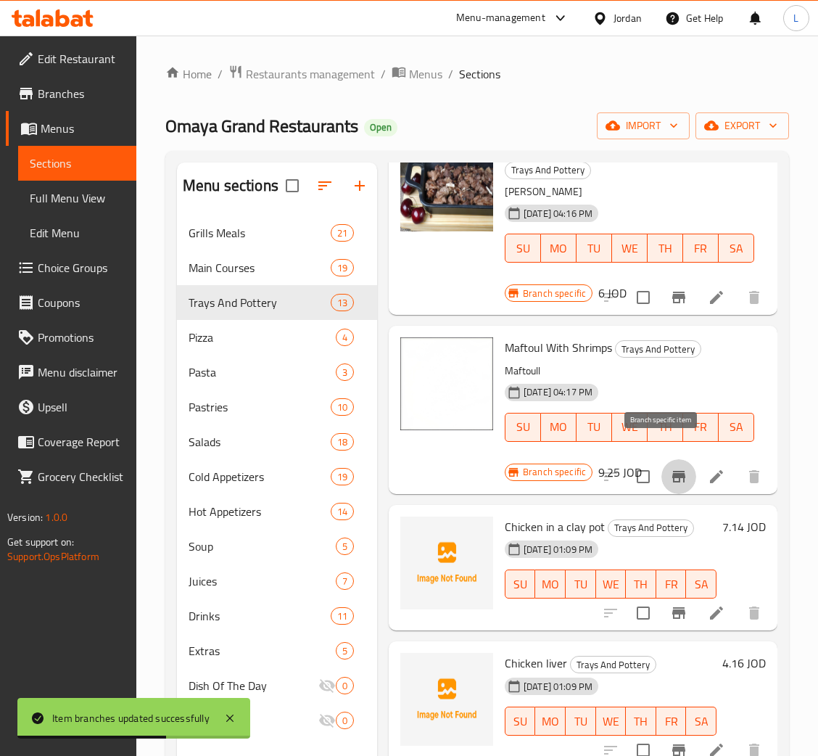
click at [672, 471] on icon "Branch-specific-item" at bounding box center [678, 477] width 13 height 12
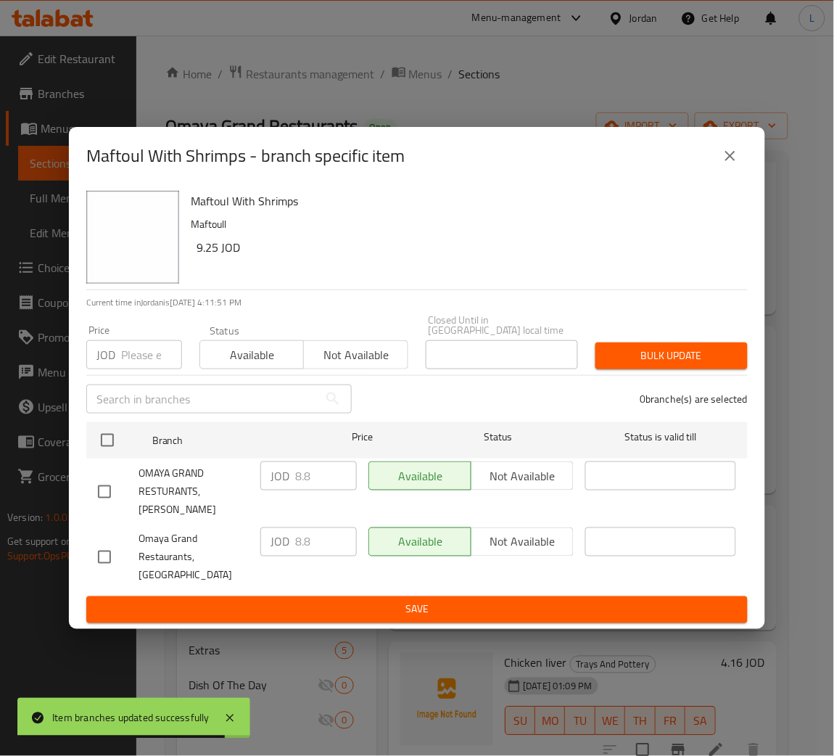
click at [129, 357] on input "number" at bounding box center [151, 354] width 61 height 29
paste input "10.115"
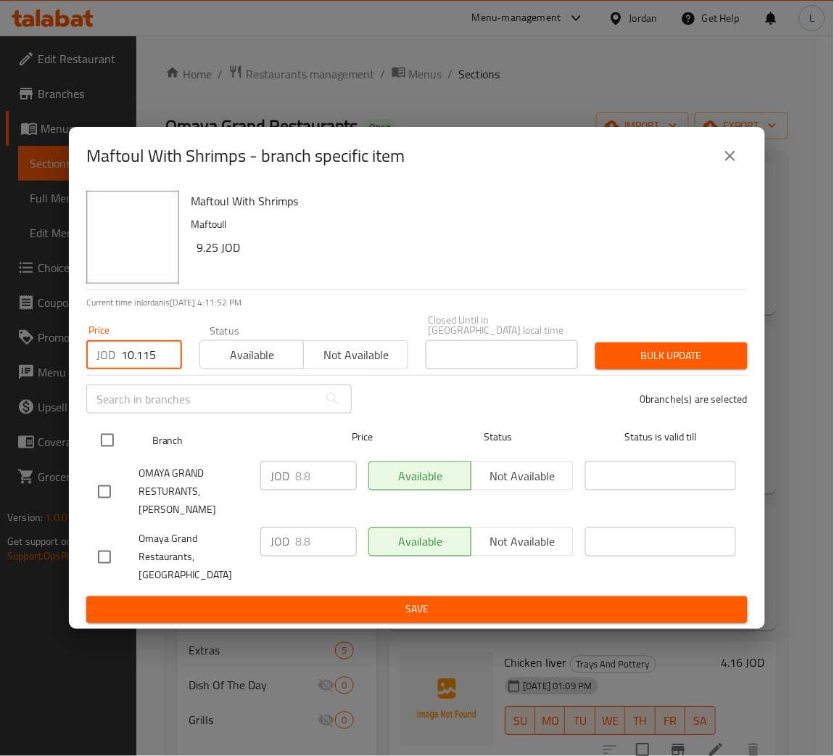
type input "10.115"
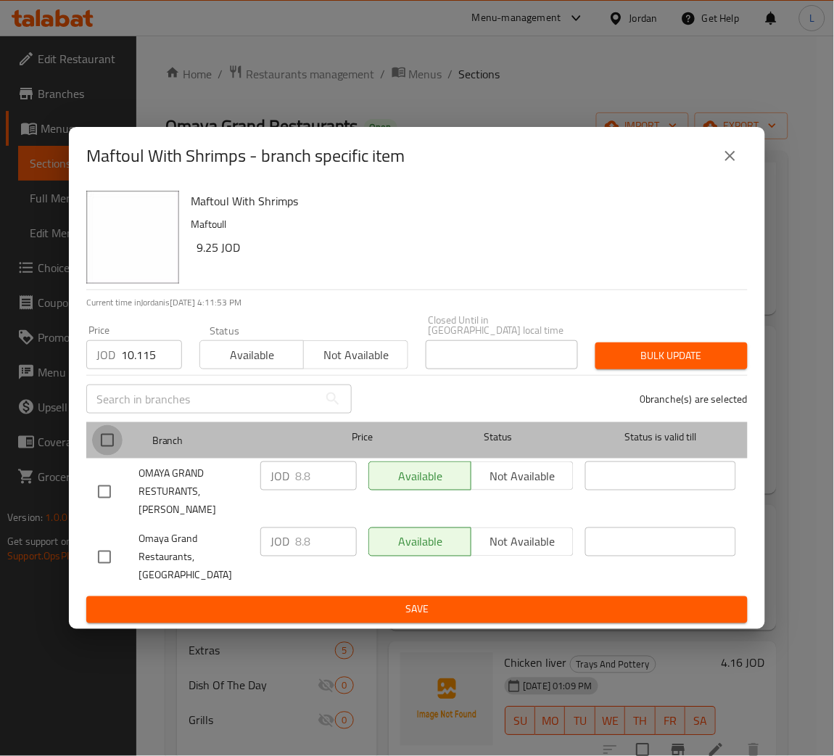
drag, startPoint x: 112, startPoint y: 434, endPoint x: 417, endPoint y: 437, distance: 304.6
click at [114, 434] on input "checkbox" at bounding box center [107, 440] width 30 height 30
checkbox input "true"
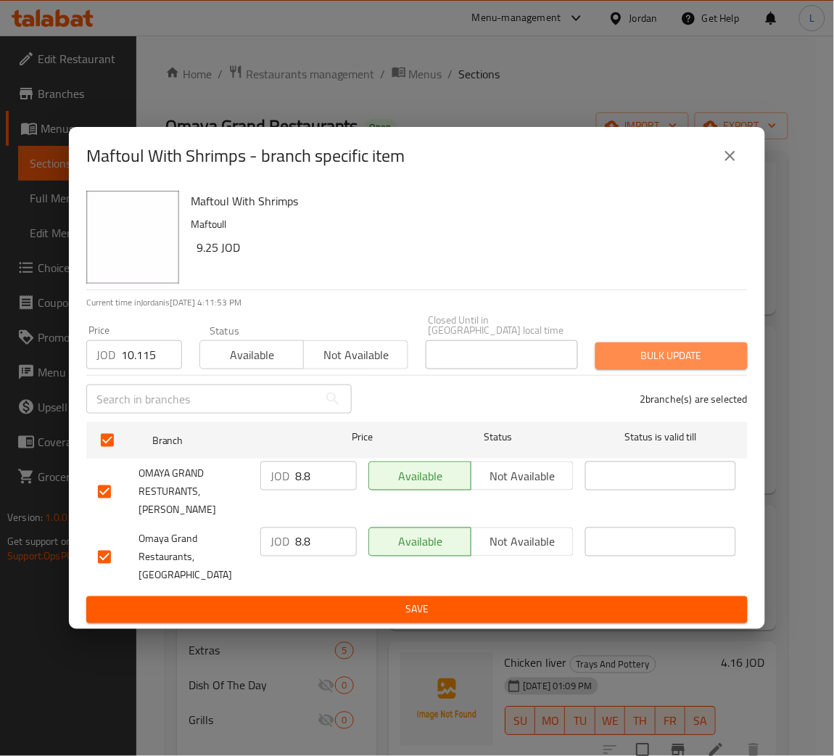
click at [698, 365] on span "Bulk update" at bounding box center [671, 356] width 129 height 18
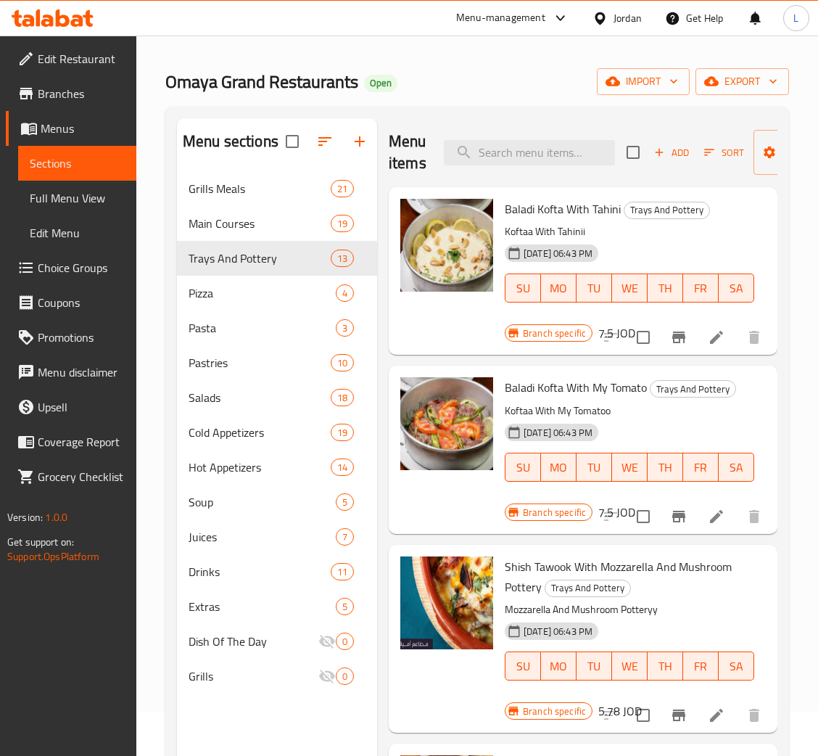
scroll to position [0, 0]
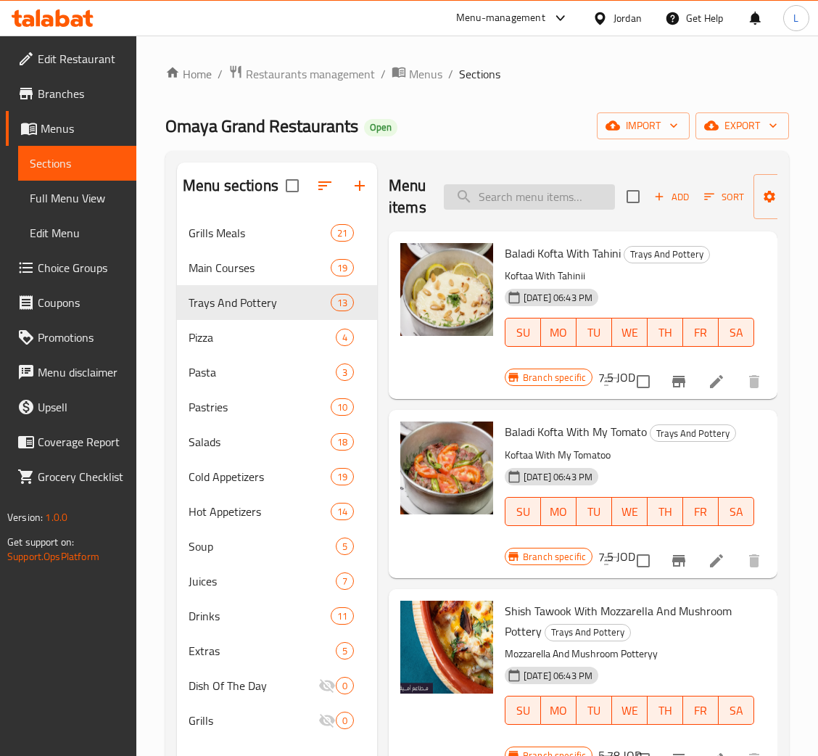
click at [543, 190] on input "search" at bounding box center [529, 196] width 171 height 25
paste input "فيليه سالمون"
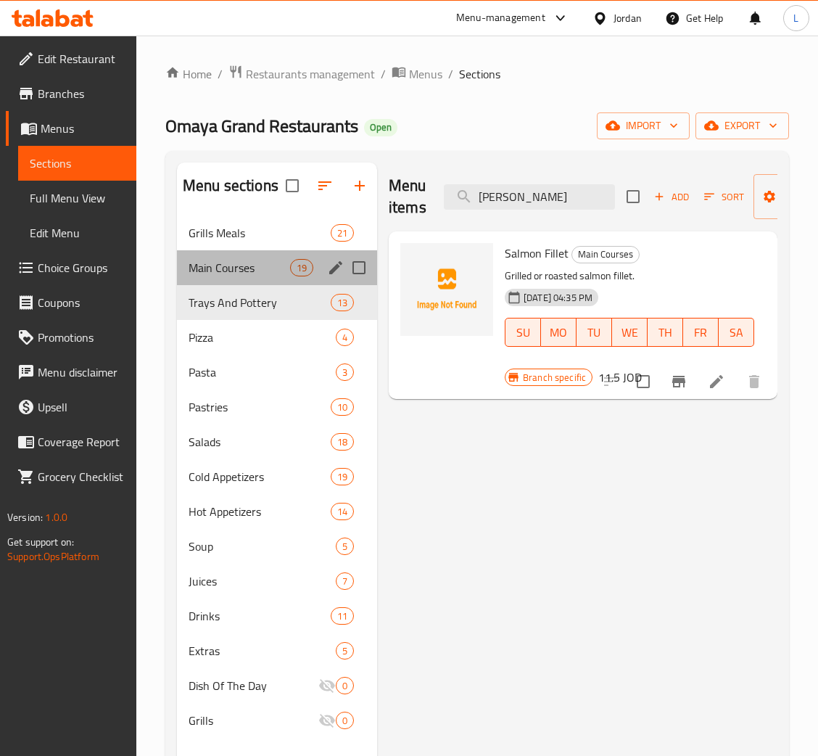
click at [249, 258] on div "Main Courses 19" at bounding box center [277, 267] width 200 height 35
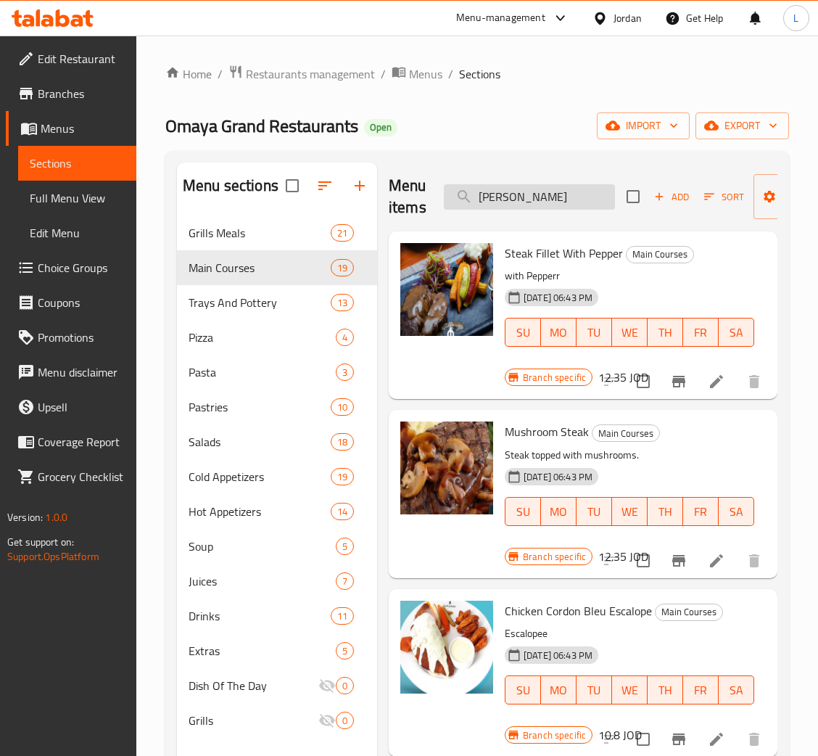
click at [569, 200] on input "فيليه سالمون" at bounding box center [529, 196] width 171 height 25
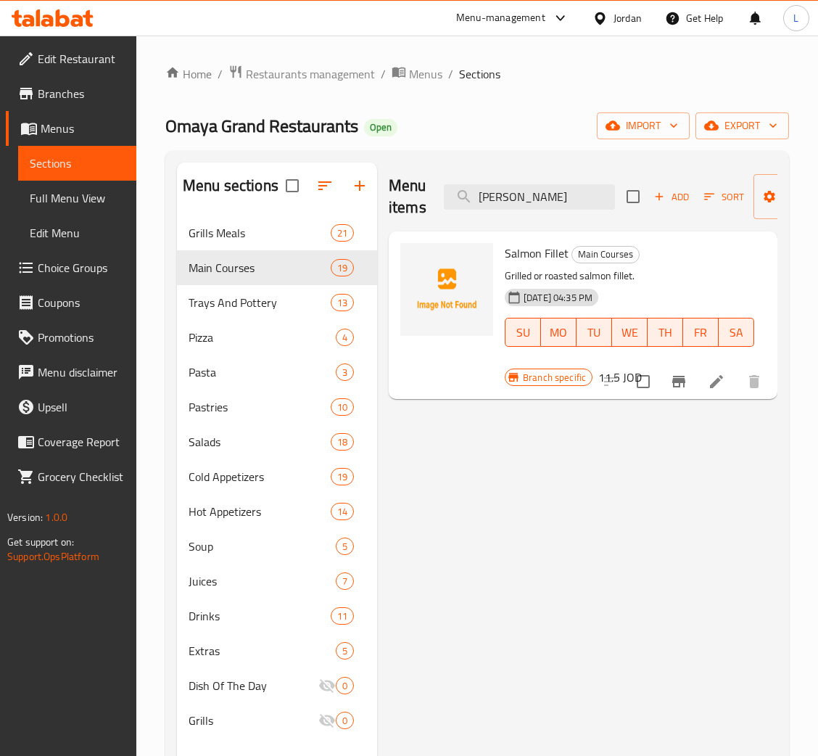
type input "فيليه سالمون"
click at [669, 385] on button "Branch-specific-item" at bounding box center [678, 381] width 35 height 35
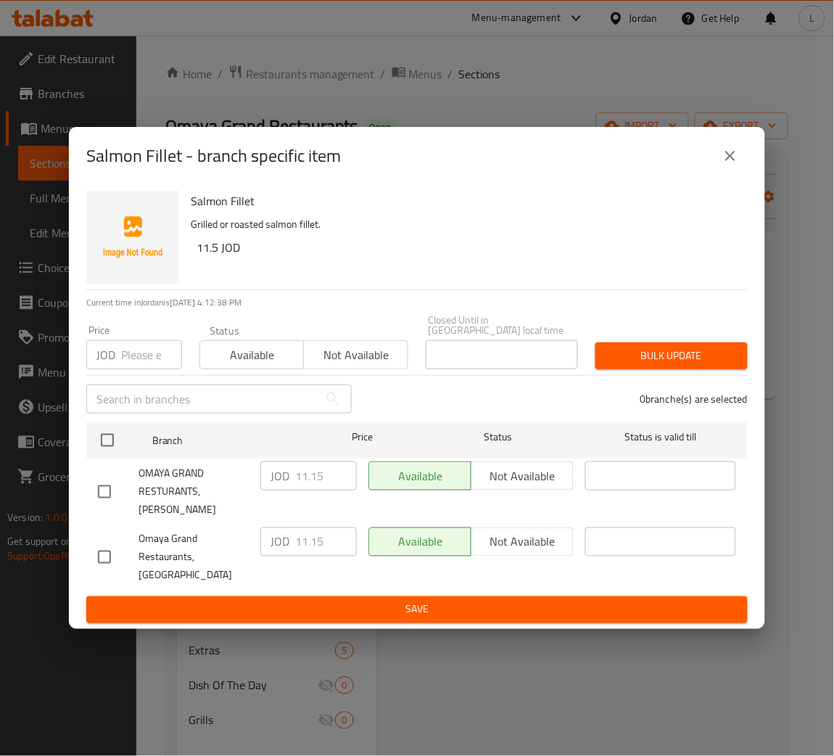
click at [125, 360] on input "number" at bounding box center [151, 354] width 61 height 29
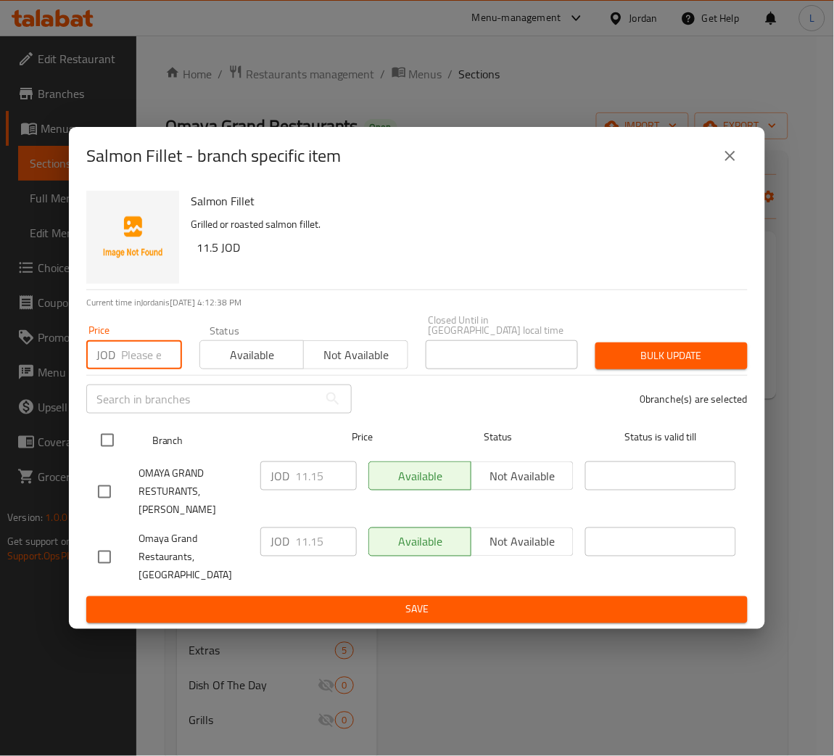
paste input "12.376"
type input "12.376"
drag, startPoint x: 103, startPoint y: 425, endPoint x: 242, endPoint y: 445, distance: 140.7
click at [103, 426] on div at bounding box center [119, 440] width 54 height 42
click at [115, 439] on input "checkbox" at bounding box center [107, 440] width 30 height 30
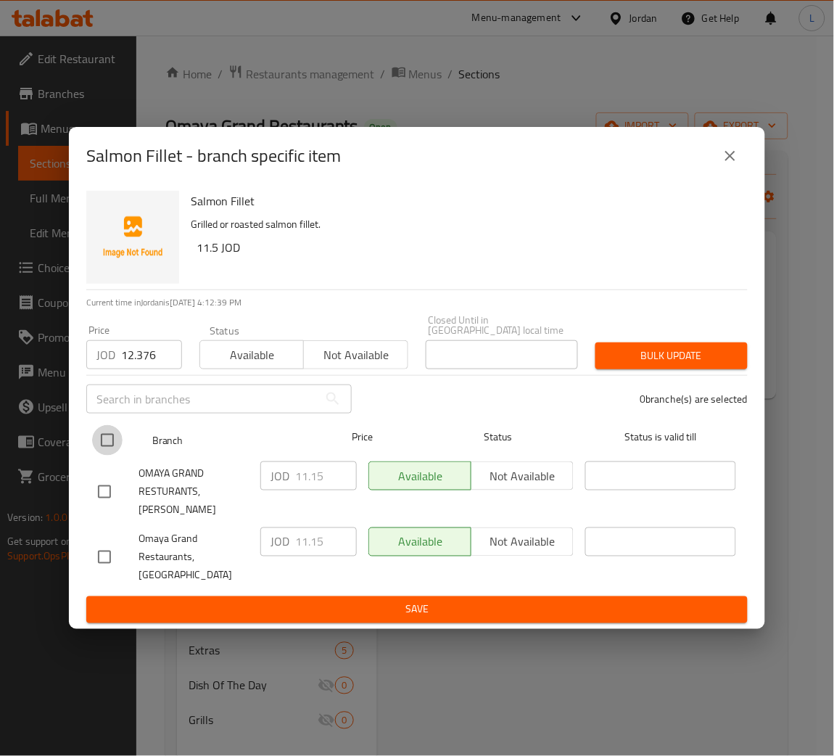
checkbox input "true"
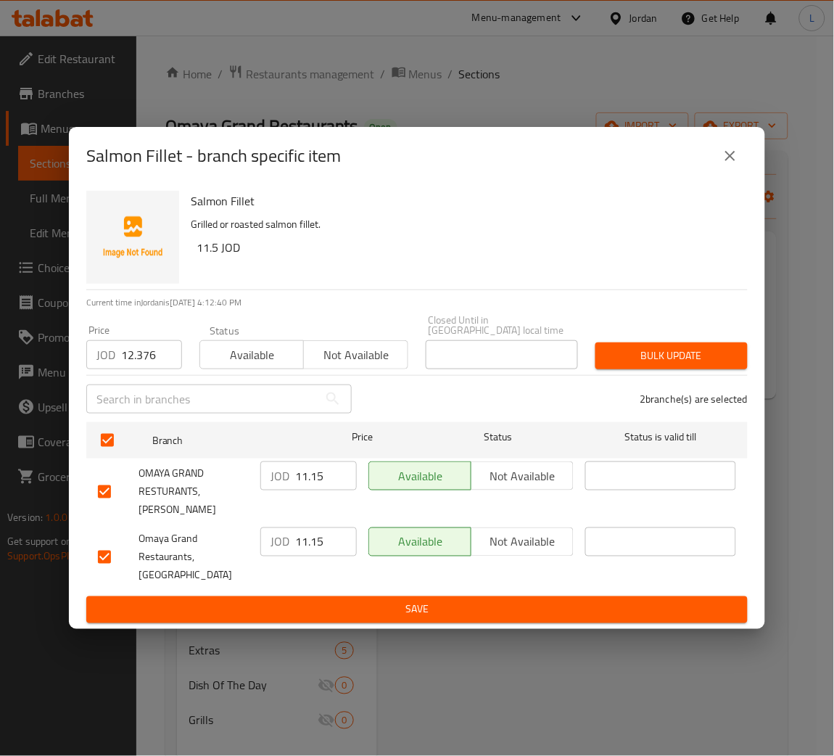
click at [714, 364] on span "Bulk update" at bounding box center [671, 356] width 129 height 18
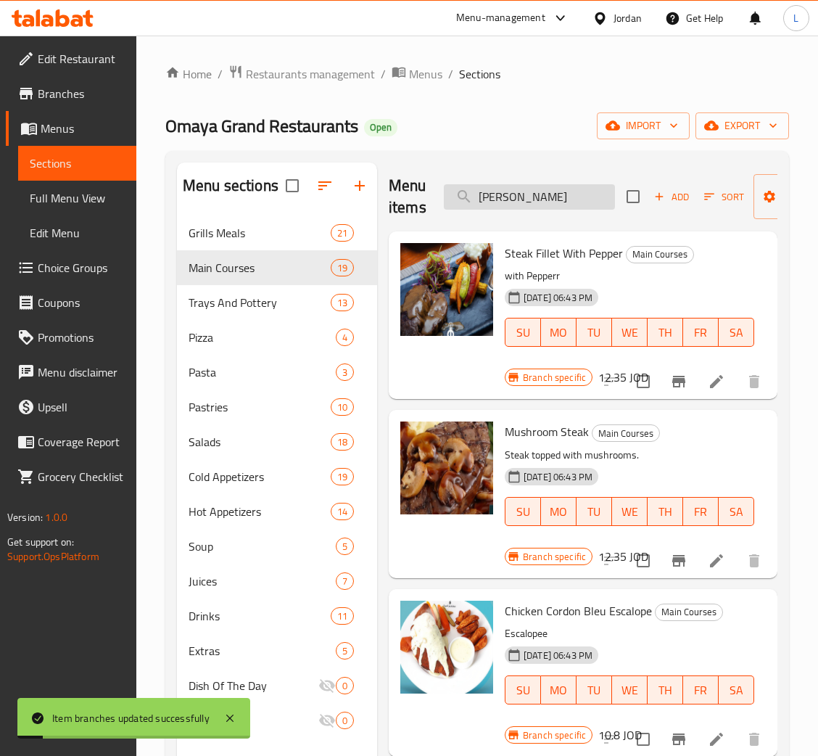
click at [482, 189] on input "فيليه سالمون" at bounding box center [529, 196] width 171 height 25
paste input "سمك مشوي"
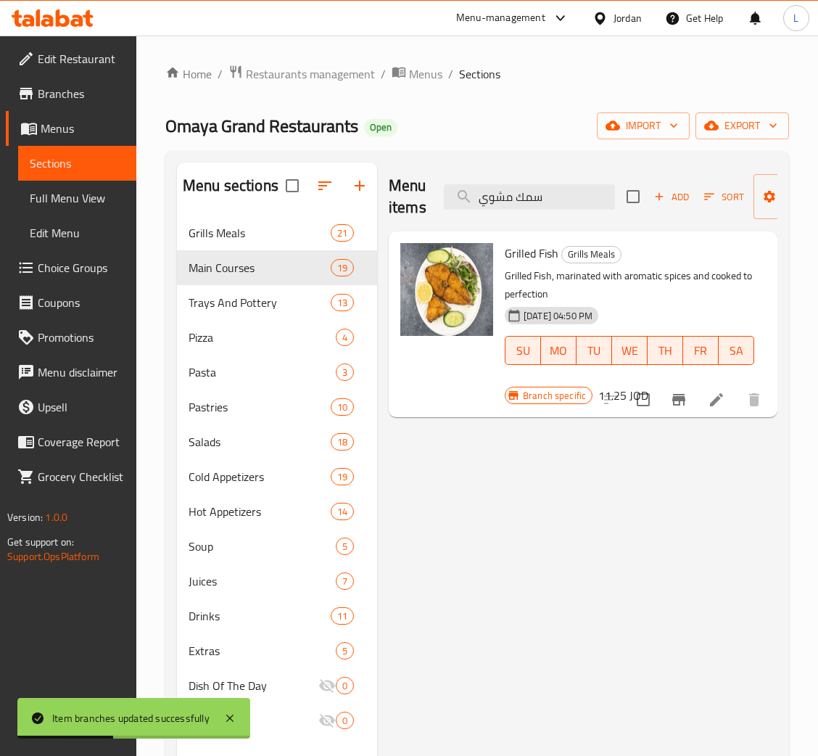
type input "سمك مشوي"
click at [682, 402] on icon "Branch-specific-item" at bounding box center [678, 400] width 13 height 12
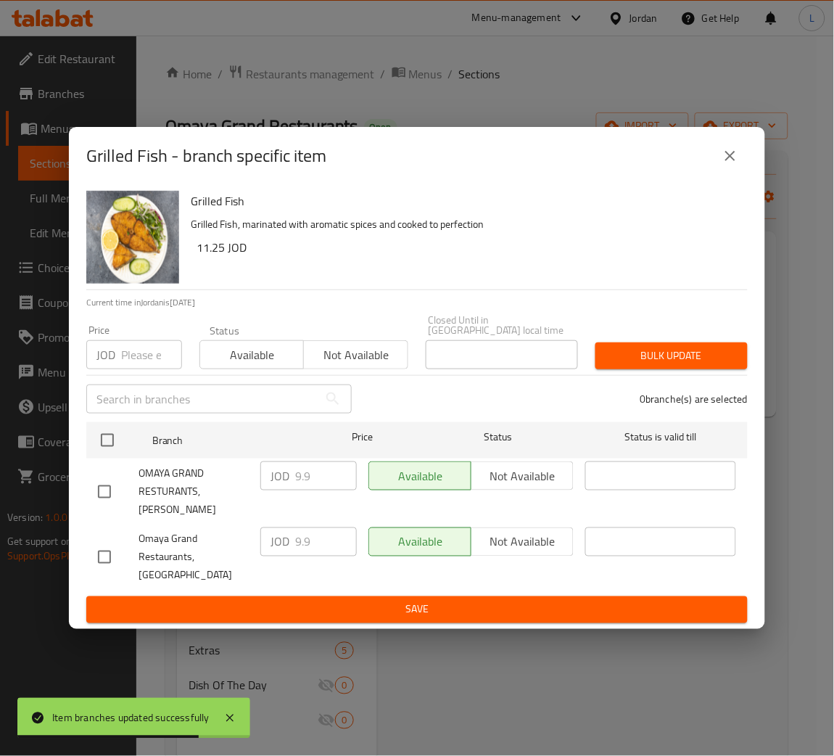
click at [141, 359] on input "number" at bounding box center [151, 354] width 61 height 29
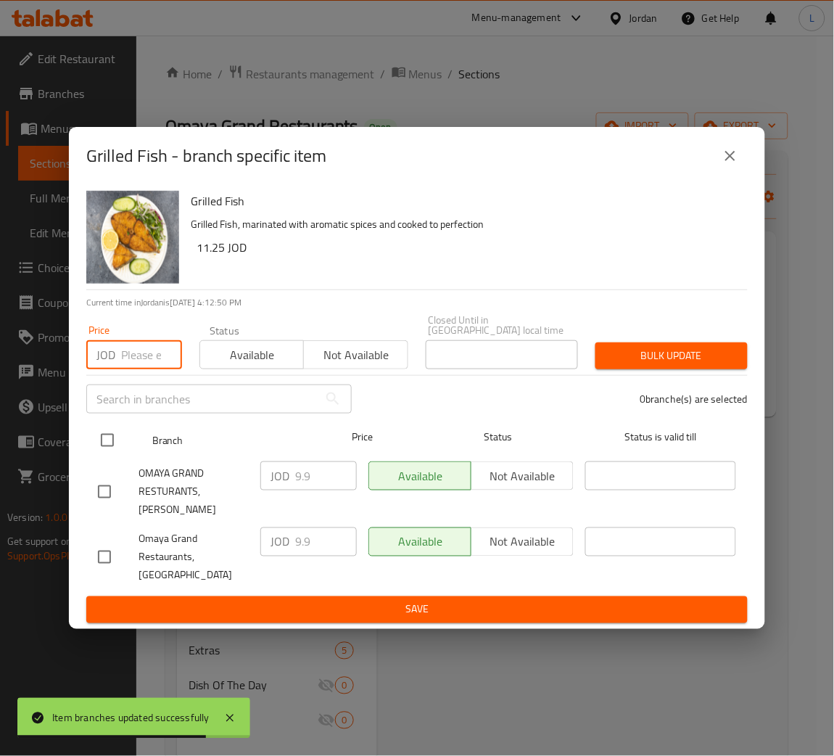
paste input "11.008"
type input "11.008"
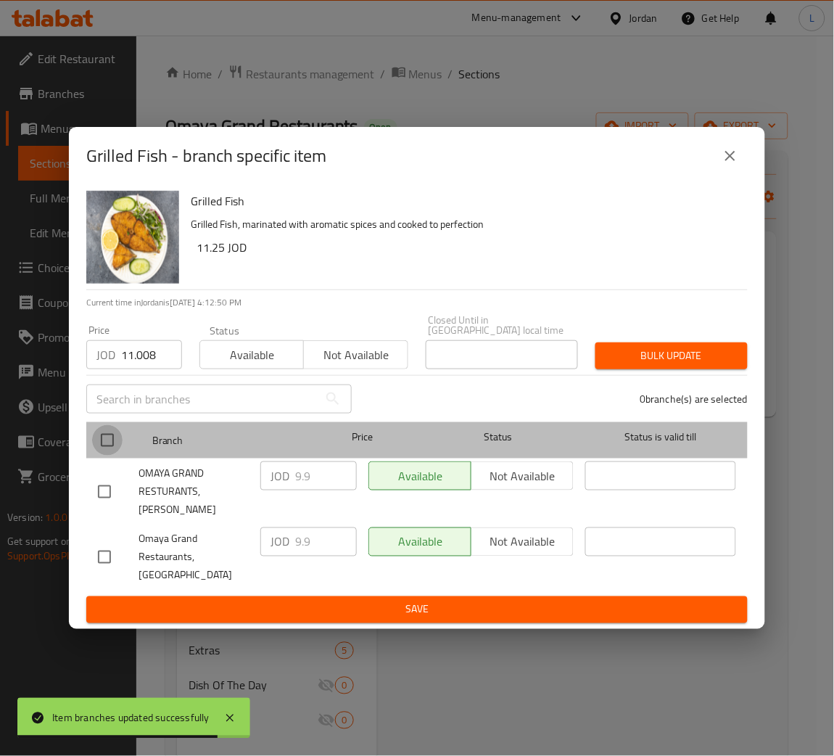
click at [103, 451] on input "checkbox" at bounding box center [107, 440] width 30 height 30
checkbox input "true"
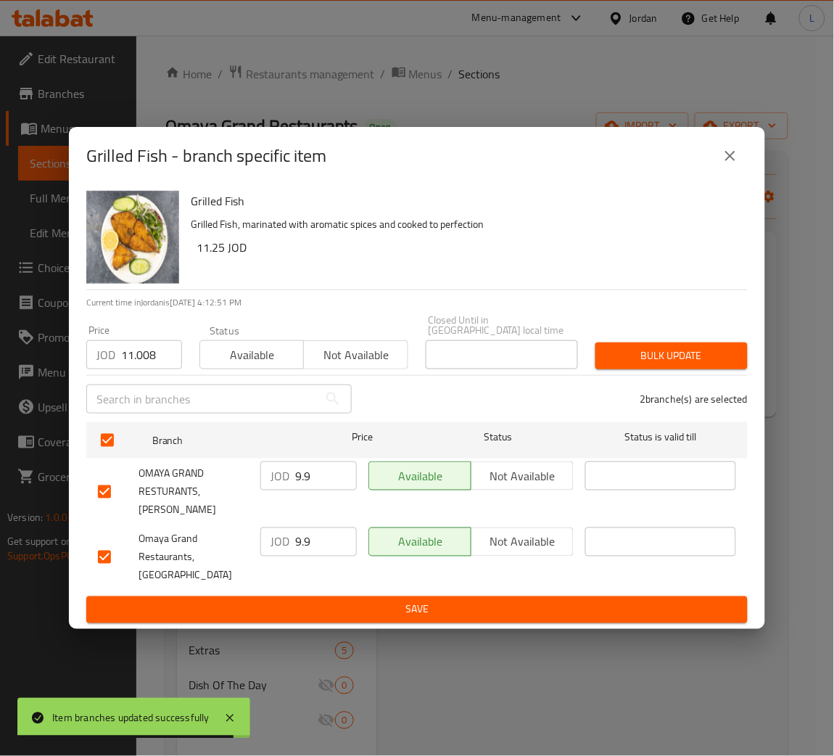
drag, startPoint x: 703, startPoint y: 352, endPoint x: 827, endPoint y: 398, distance: 132.4
click at [702, 352] on span "Bulk update" at bounding box center [671, 356] width 129 height 18
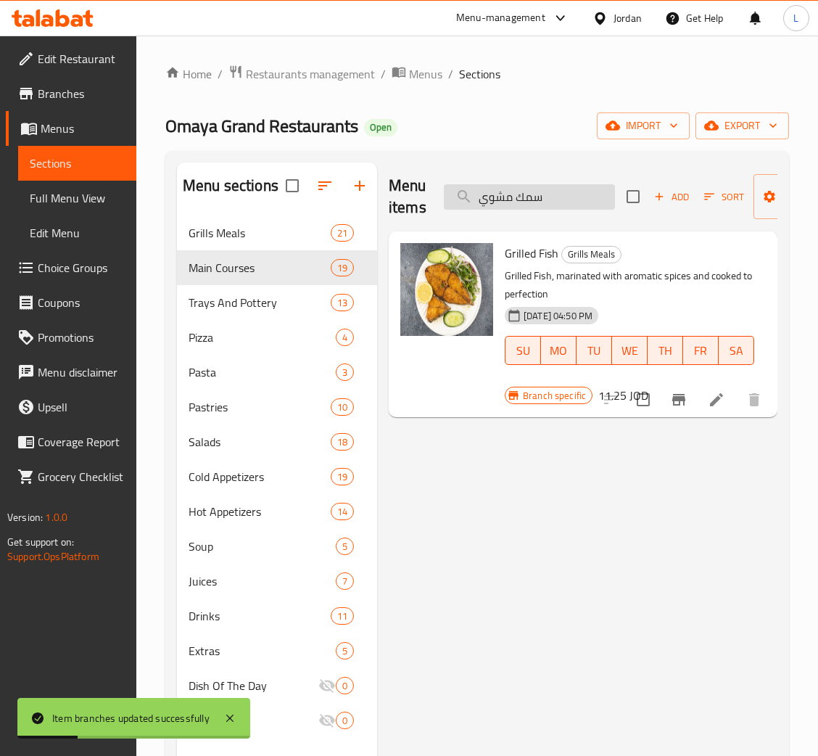
click at [495, 197] on input "سمك مشوي" at bounding box center [529, 196] width 171 height 25
paste input "مبري بالحامض و الثوم"
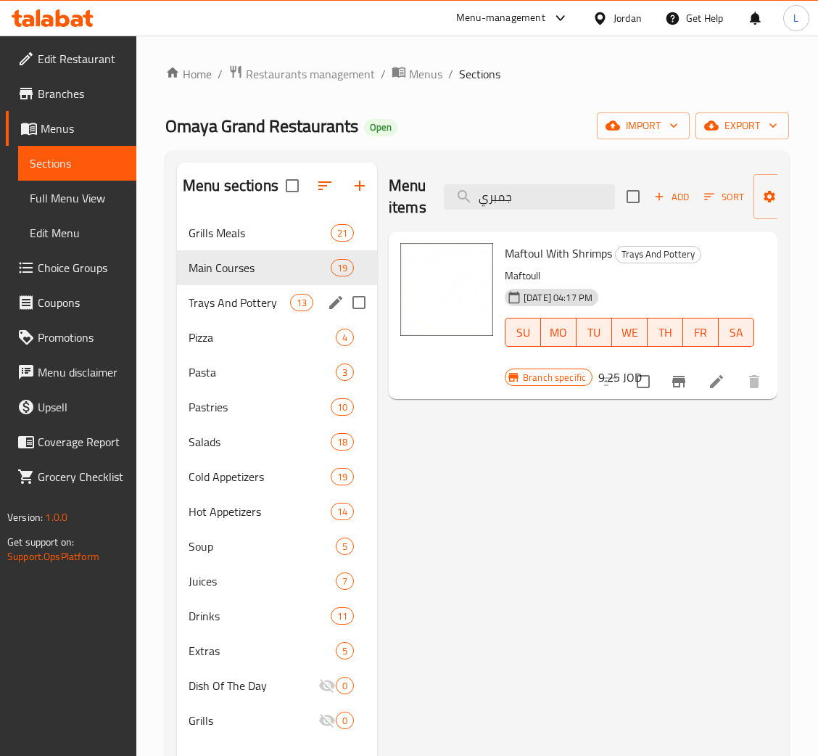
type input "جمبري"
click at [236, 287] on div "Trays And Pottery 13" at bounding box center [277, 302] width 200 height 35
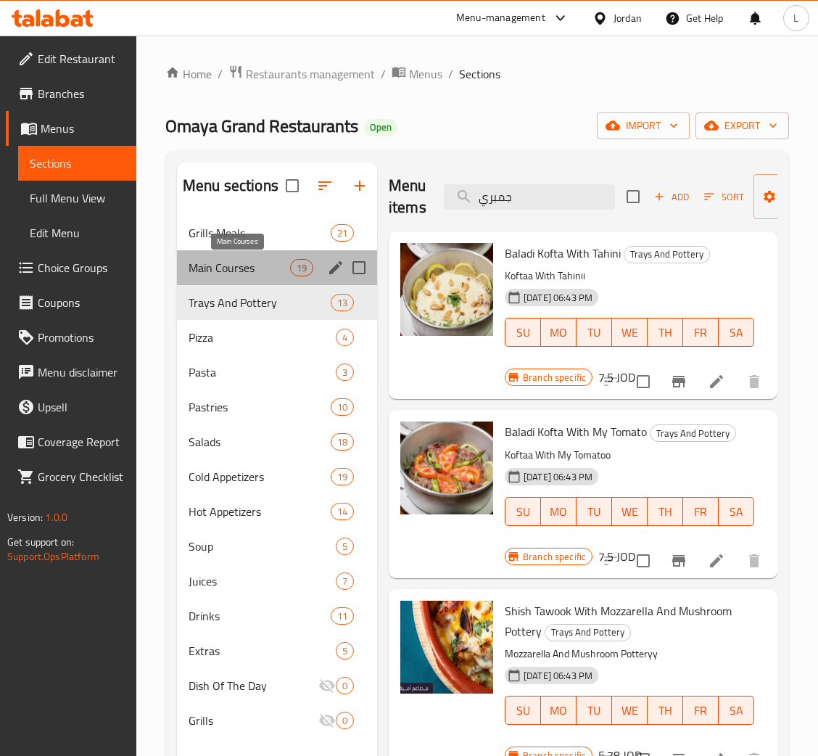
click at [255, 267] on span "Main Courses" at bounding box center [240, 267] width 102 height 17
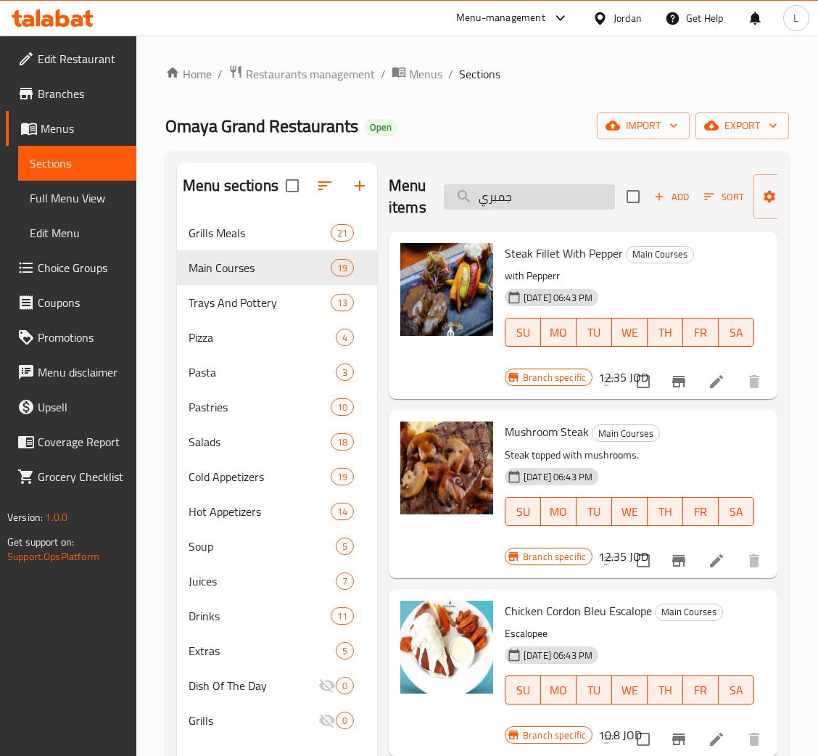
click at [532, 195] on input "جمبري" at bounding box center [529, 196] width 171 height 25
click at [655, 194] on icon "button" at bounding box center [659, 196] width 13 height 13
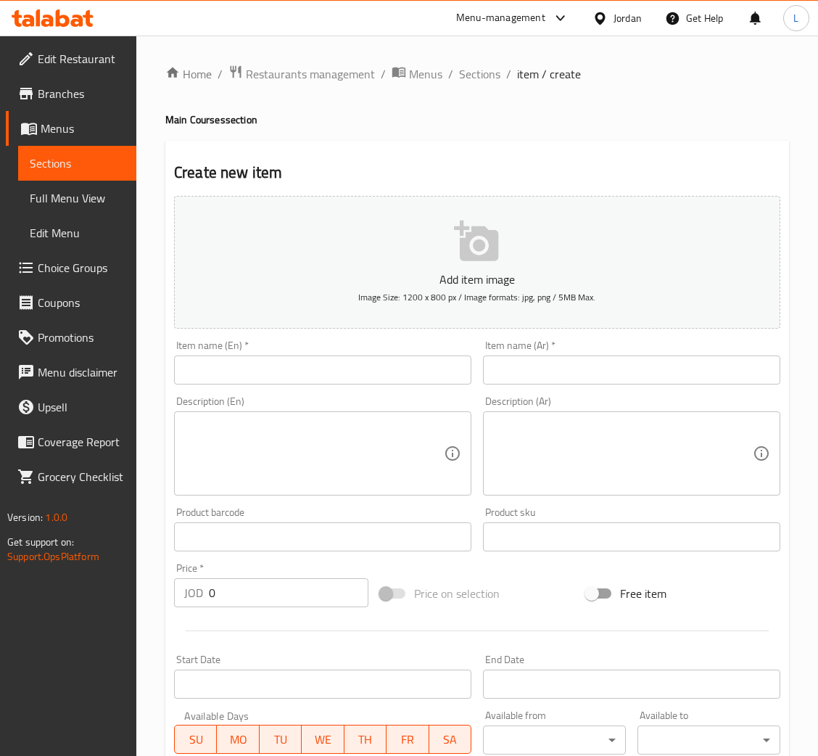
click at [588, 378] on input "text" at bounding box center [631, 369] width 297 height 29
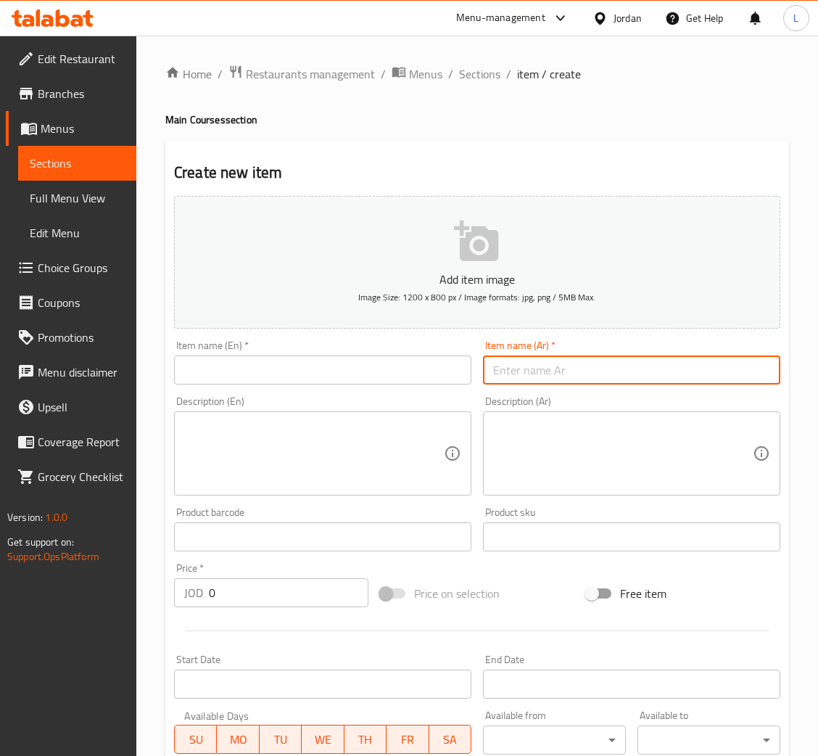
paste input "جمبري بالحامض و الثوم"
type input "جمبري بالحامض و الثوم"
drag, startPoint x: 394, startPoint y: 377, endPoint x: 436, endPoint y: 207, distance: 175.0
click at [394, 377] on input "text" at bounding box center [322, 369] width 297 height 29
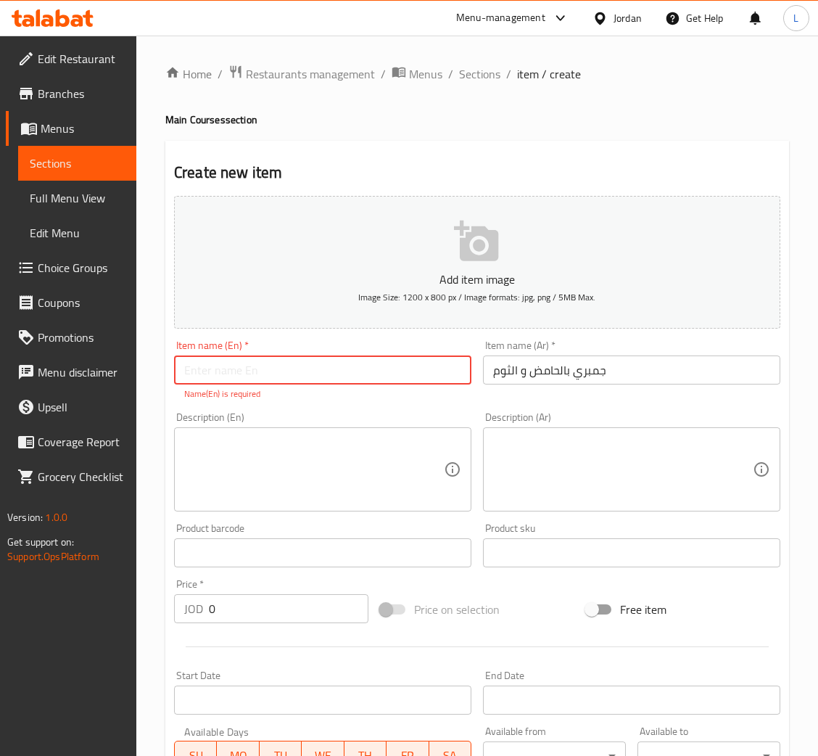
paste input "Shrimp with lemon and garlic"
type input "Shrimp with lemon and garlic"
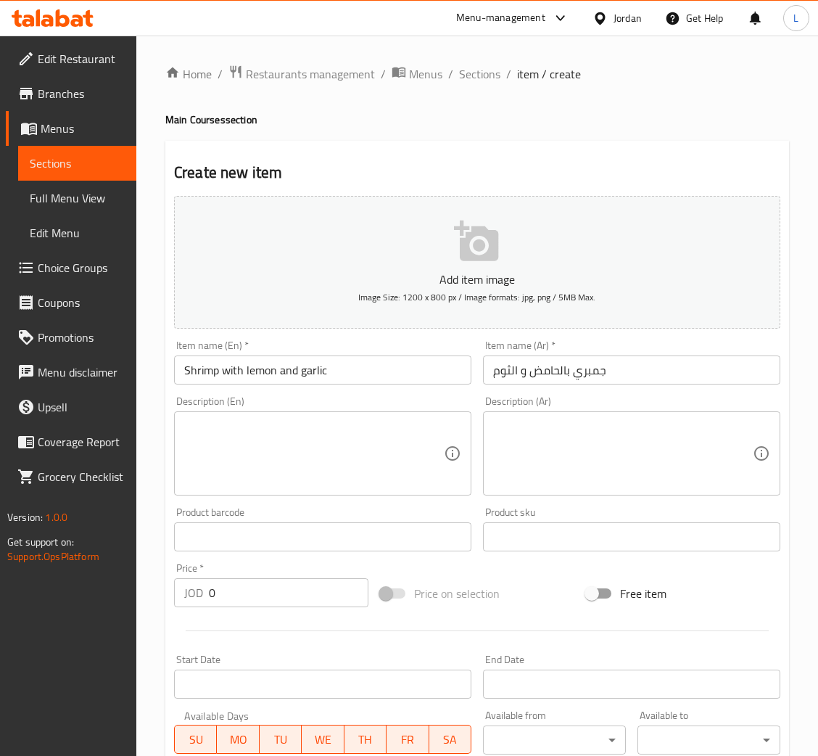
click at [288, 592] on input "0" at bounding box center [289, 592] width 160 height 29
paste input "7.14"
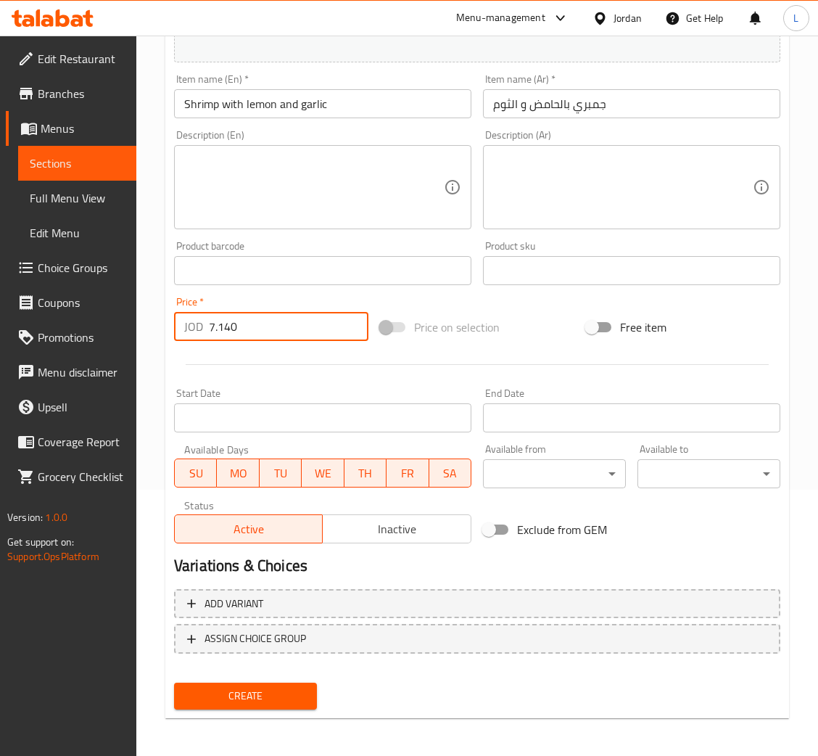
type input "7.140"
click at [272, 698] on span "Create" at bounding box center [246, 696] width 120 height 18
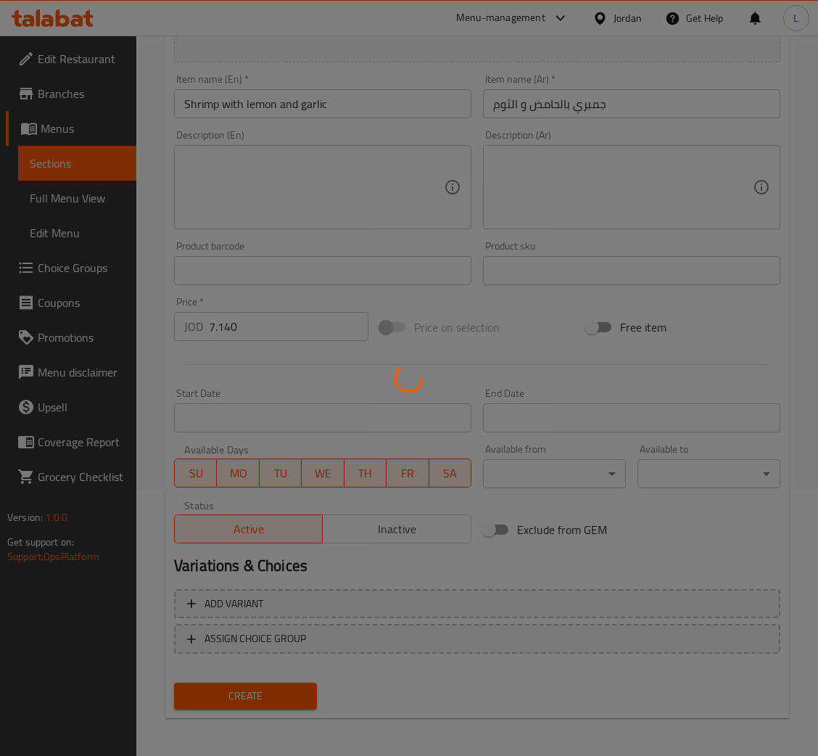
scroll to position [83, 0]
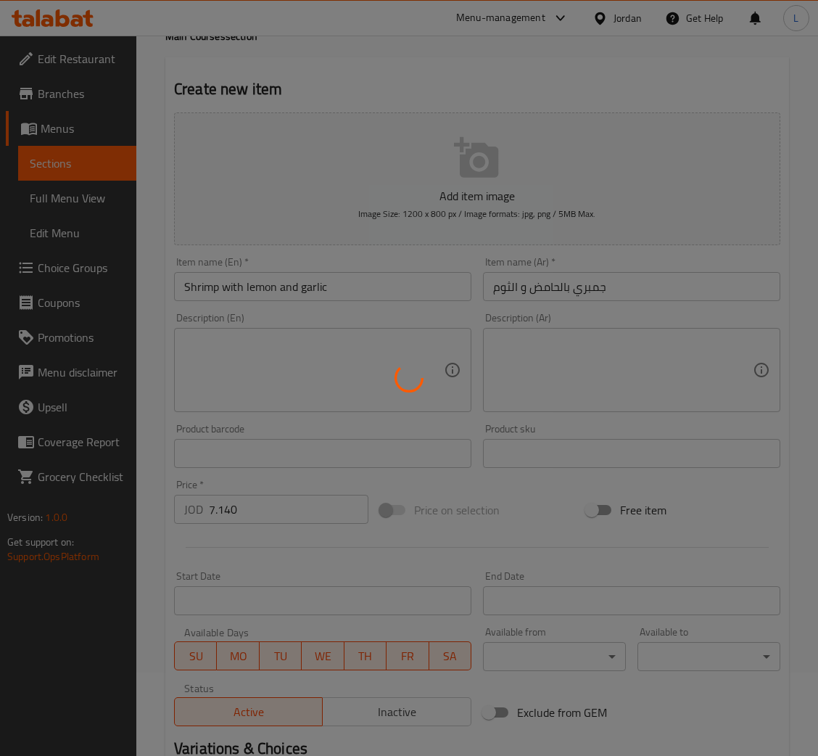
type input "0"
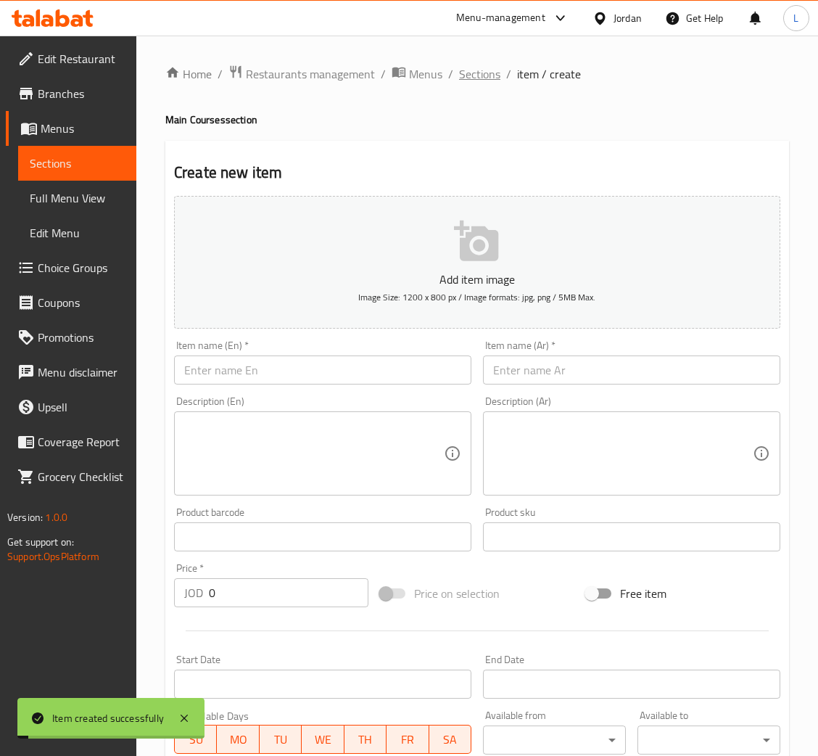
click at [462, 73] on span "Sections" at bounding box center [479, 73] width 41 height 17
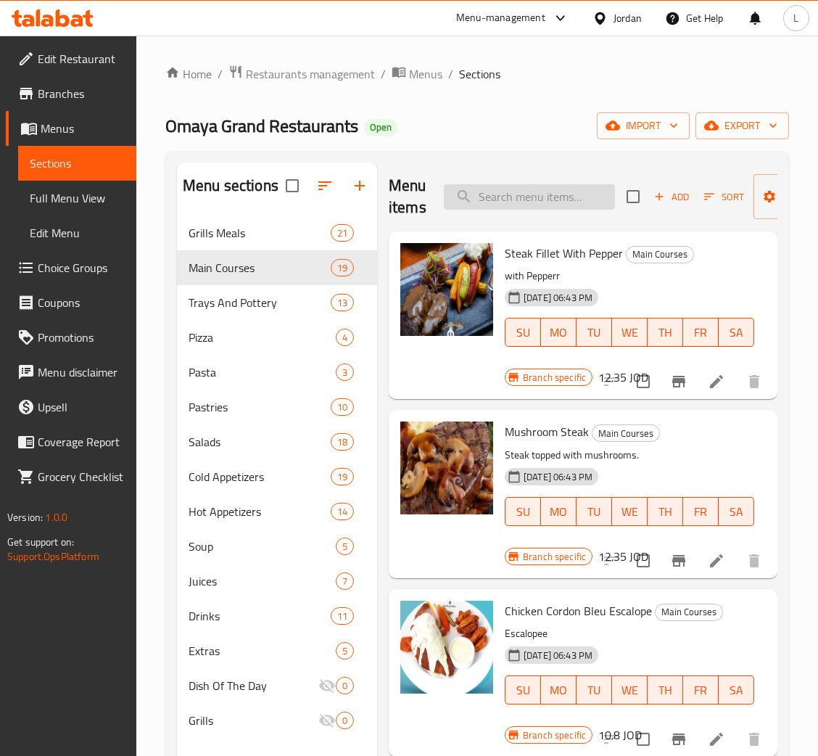
click at [553, 195] on input "search" at bounding box center [529, 196] width 171 height 25
paste input "دجاج بالريحان"
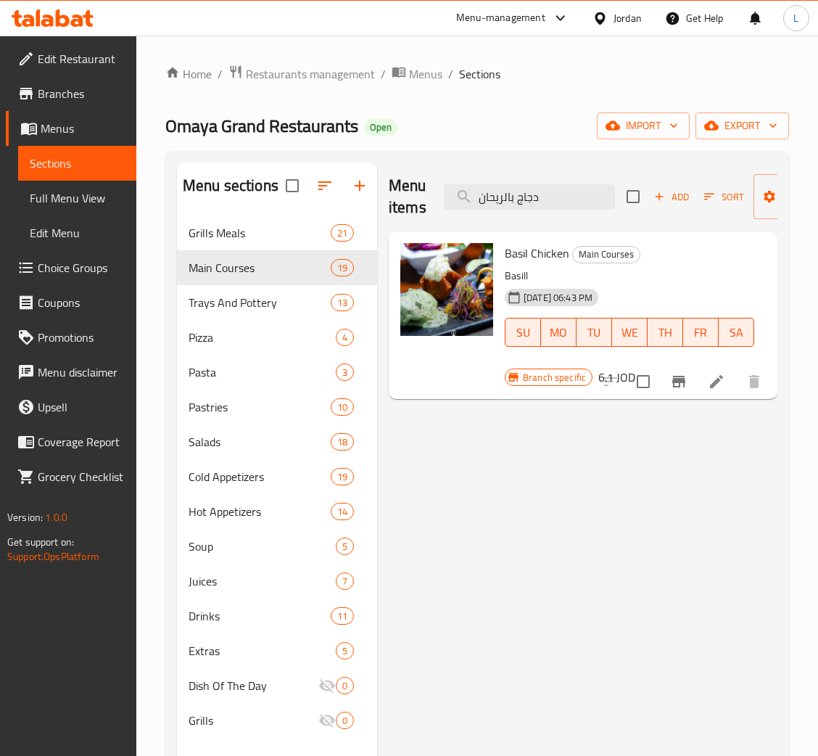
type input "دجاج بالريحان"
click at [686, 384] on icon "Branch-specific-item" at bounding box center [678, 381] width 17 height 17
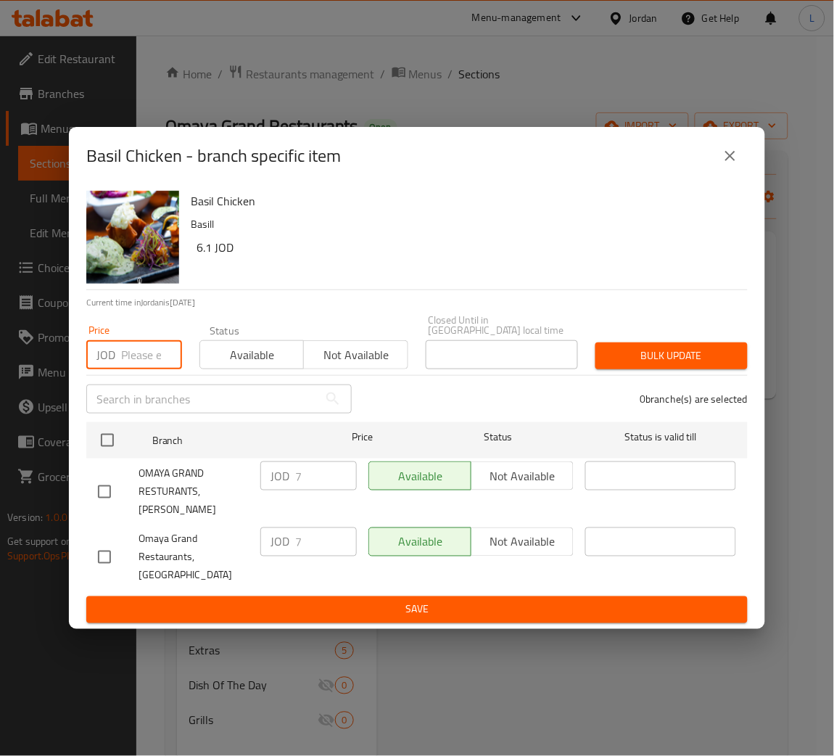
click at [129, 356] on input "number" at bounding box center [151, 354] width 61 height 29
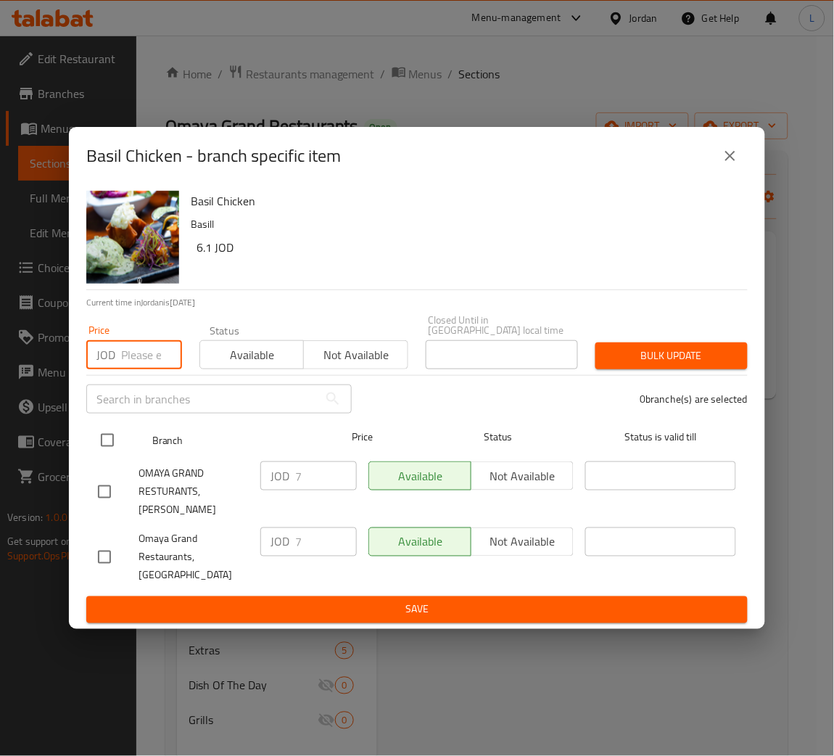
paste input "8.152"
type input "8.152"
click at [110, 450] on input "checkbox" at bounding box center [107, 440] width 30 height 30
checkbox input "true"
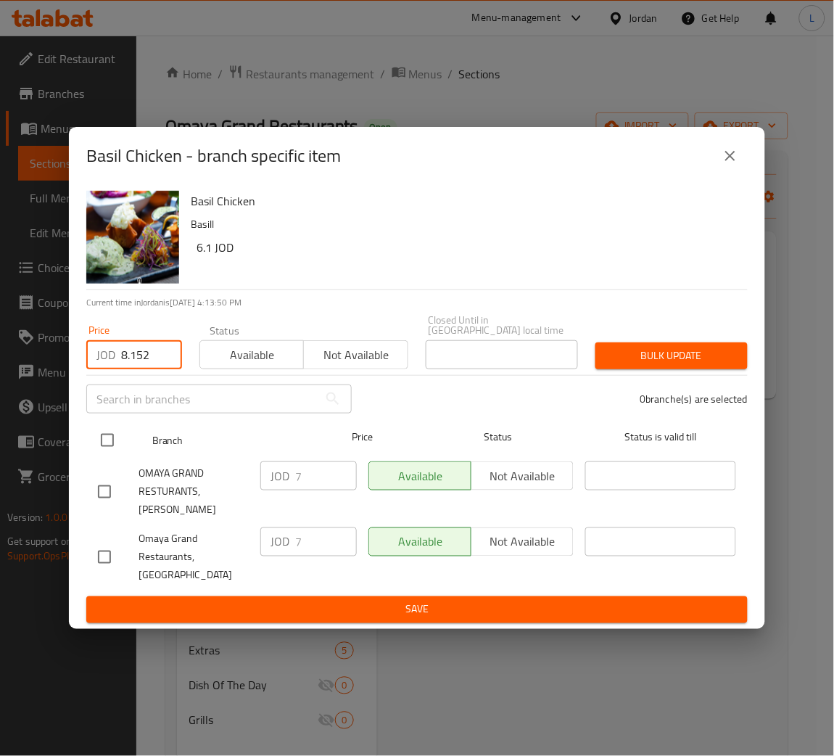
checkbox input "true"
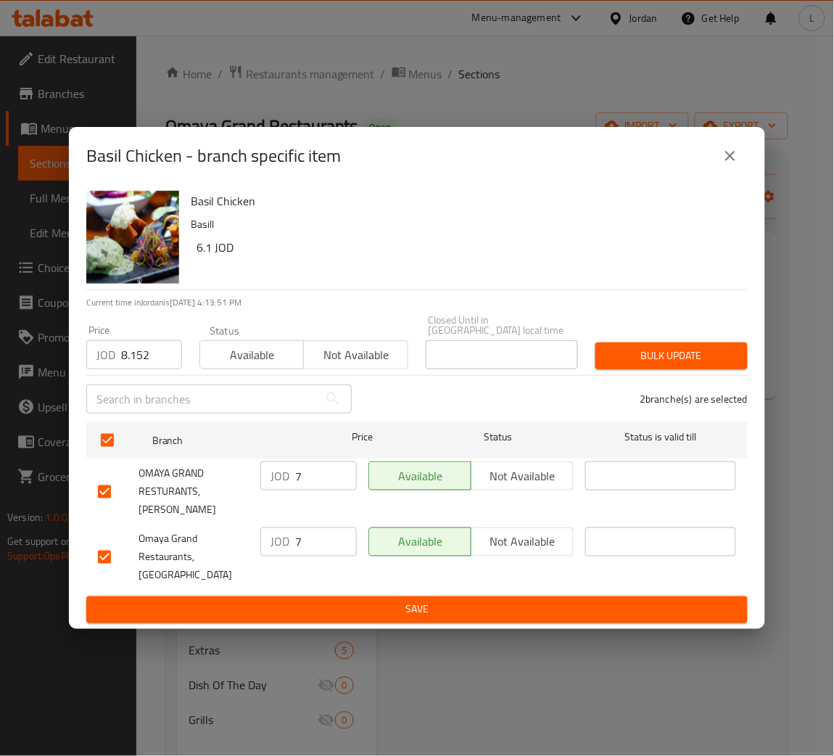
click at [675, 365] on span "Bulk update" at bounding box center [671, 356] width 129 height 18
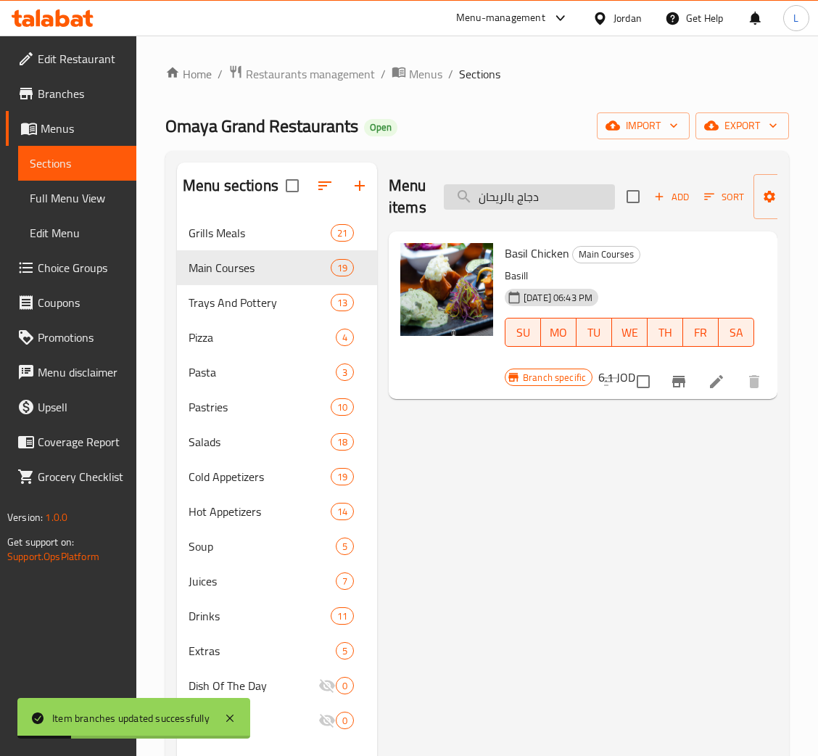
click at [542, 195] on input "دجاج بالريحان" at bounding box center [529, 196] width 171 height 25
paste input "فطر"
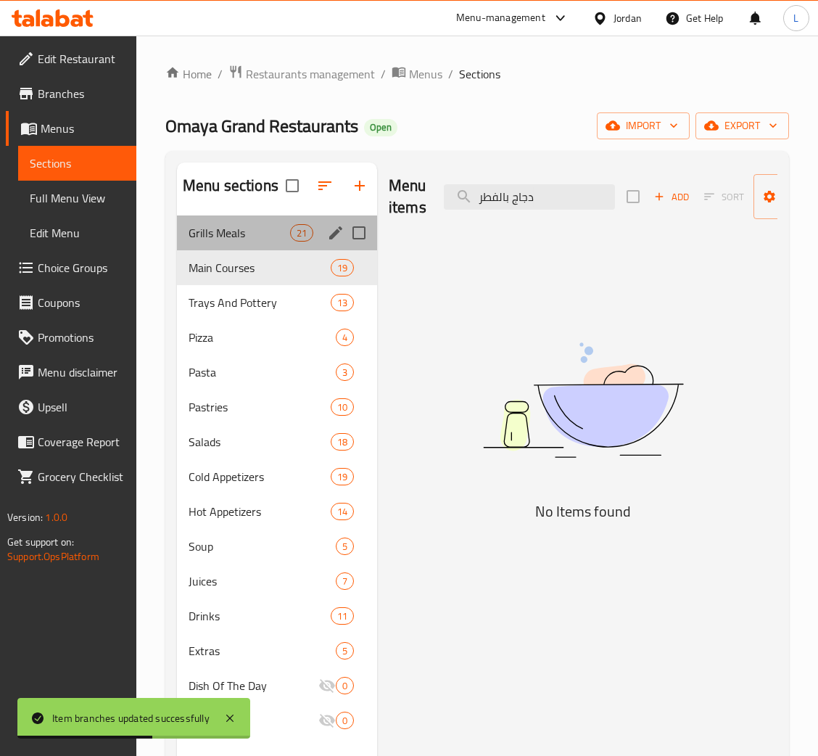
click at [237, 238] on span "Grills Meals" at bounding box center [240, 232] width 102 height 17
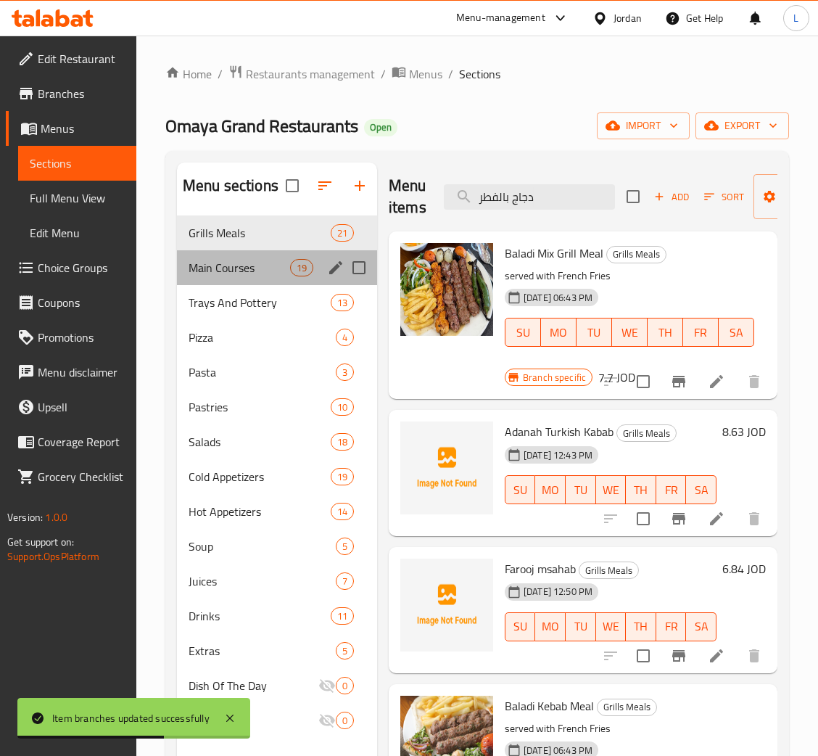
click at [227, 281] on div "Main Courses 19" at bounding box center [277, 267] width 200 height 35
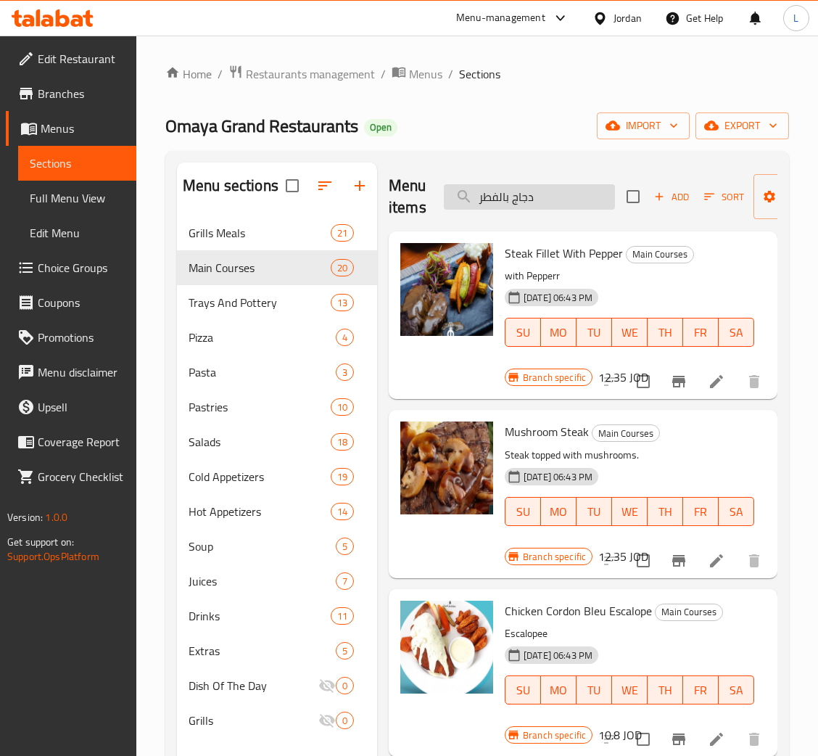
click at [559, 195] on input "دجاج بالفطر" at bounding box center [529, 196] width 171 height 25
click at [558, 194] on input "دجاج بالفطر" at bounding box center [529, 196] width 171 height 25
click at [554, 197] on input "دجاج بالفطر" at bounding box center [529, 196] width 171 height 25
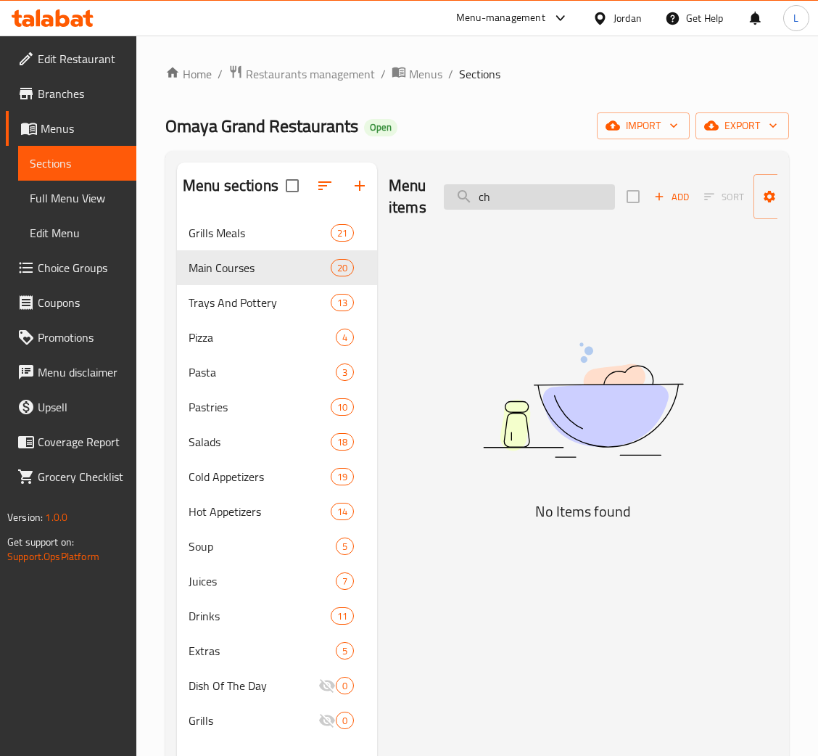
type input "c"
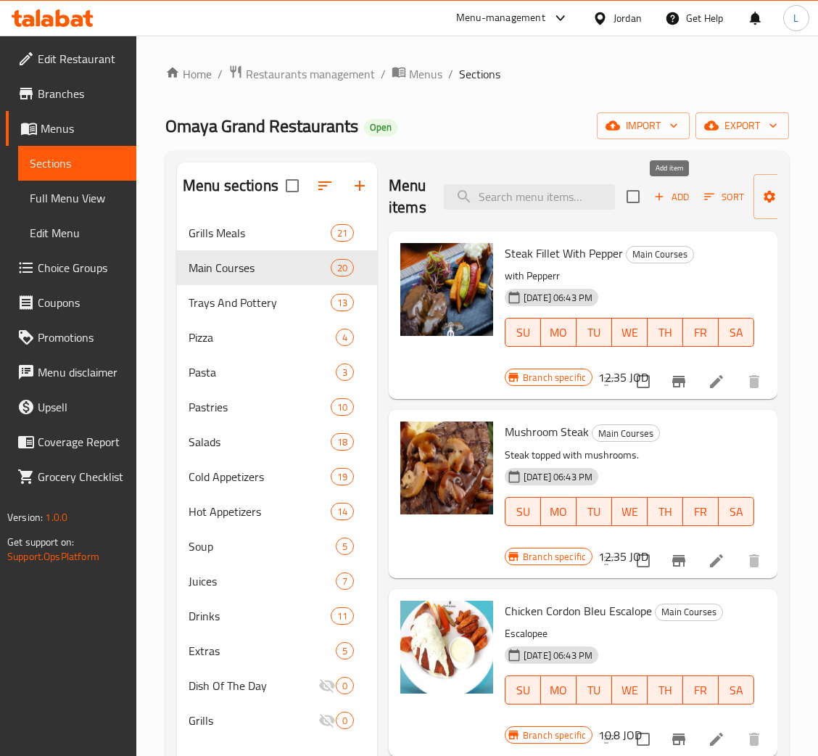
click at [677, 199] on span "Add" at bounding box center [671, 197] width 39 height 17
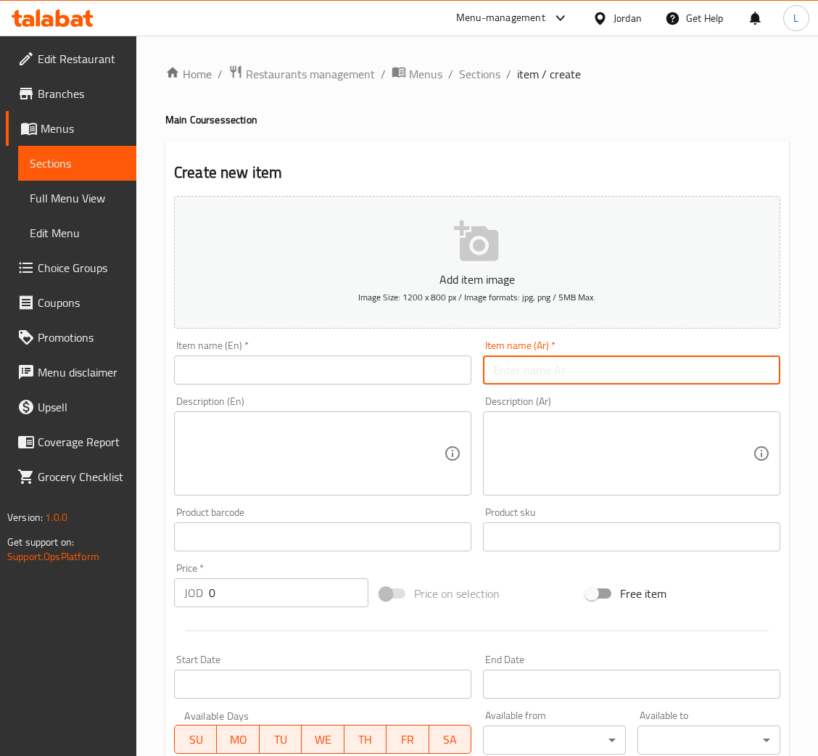
click at [633, 360] on input "text" at bounding box center [631, 369] width 297 height 29
paste input "دجاج بالفطر"
type input "دجاج بالفطر"
drag, startPoint x: 347, startPoint y: 365, endPoint x: 750, endPoint y: 381, distance: 404.2
click at [347, 365] on input "text" at bounding box center [322, 369] width 297 height 29
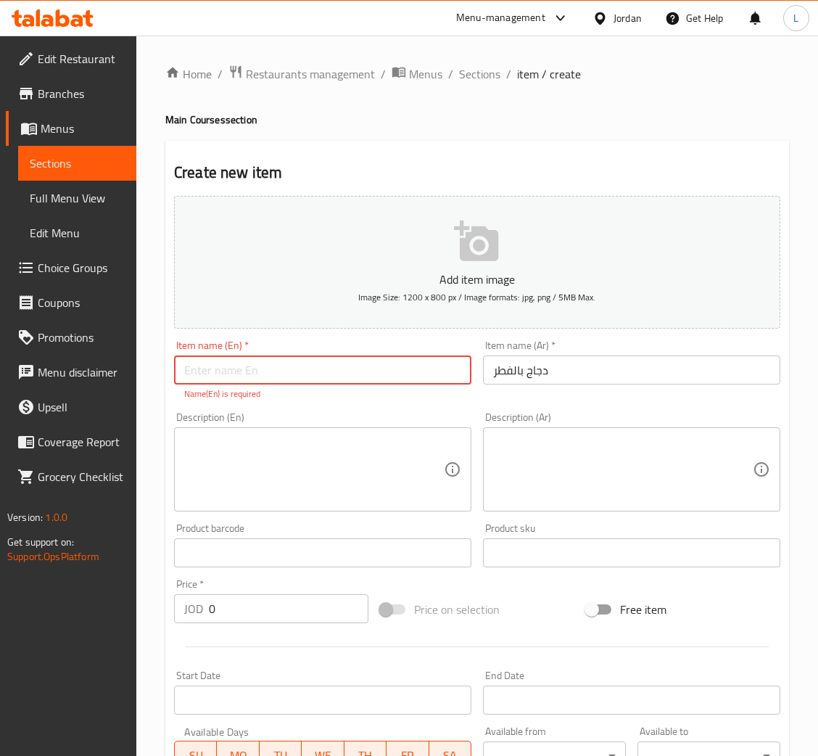
paste input "Chicken with mushrooms"
type input "Chicken with mushrooms"
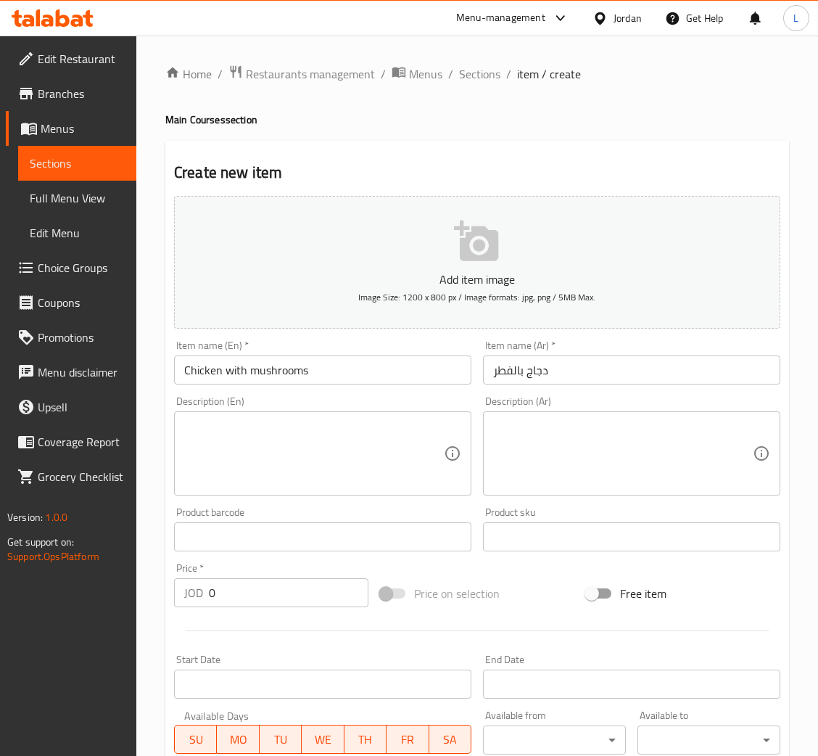
click at [236, 603] on input "0" at bounding box center [289, 592] width 160 height 29
paste input "8.152"
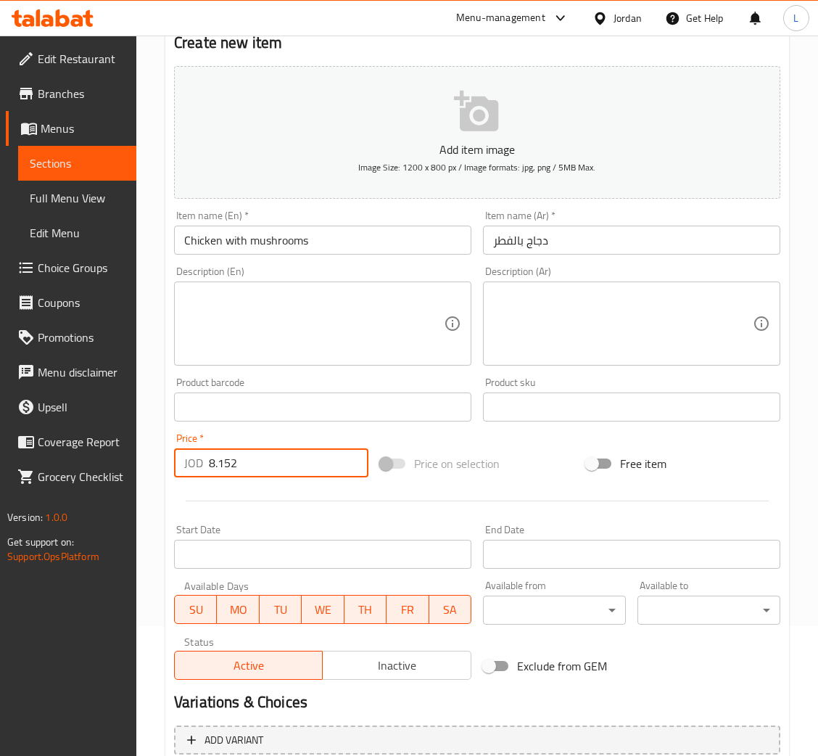
scroll to position [266, 0]
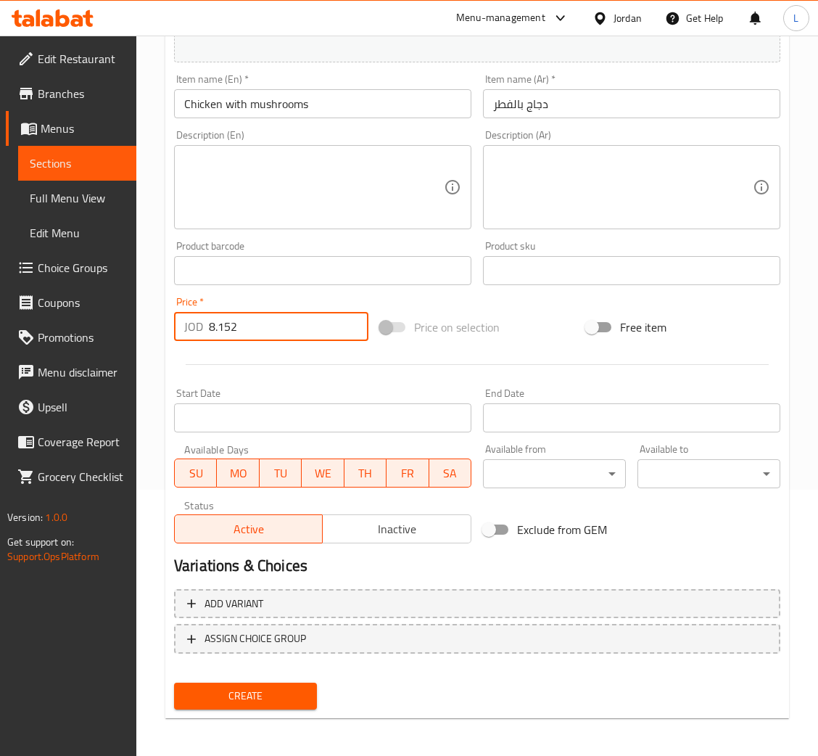
type input "8.152"
click at [230, 687] on span "Create" at bounding box center [246, 696] width 120 height 18
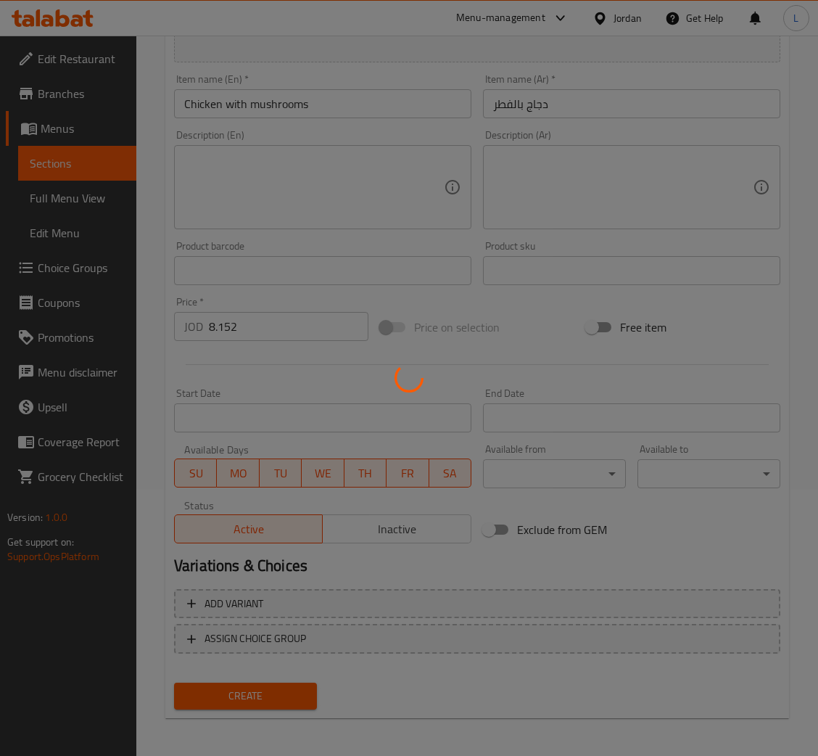
type input "0"
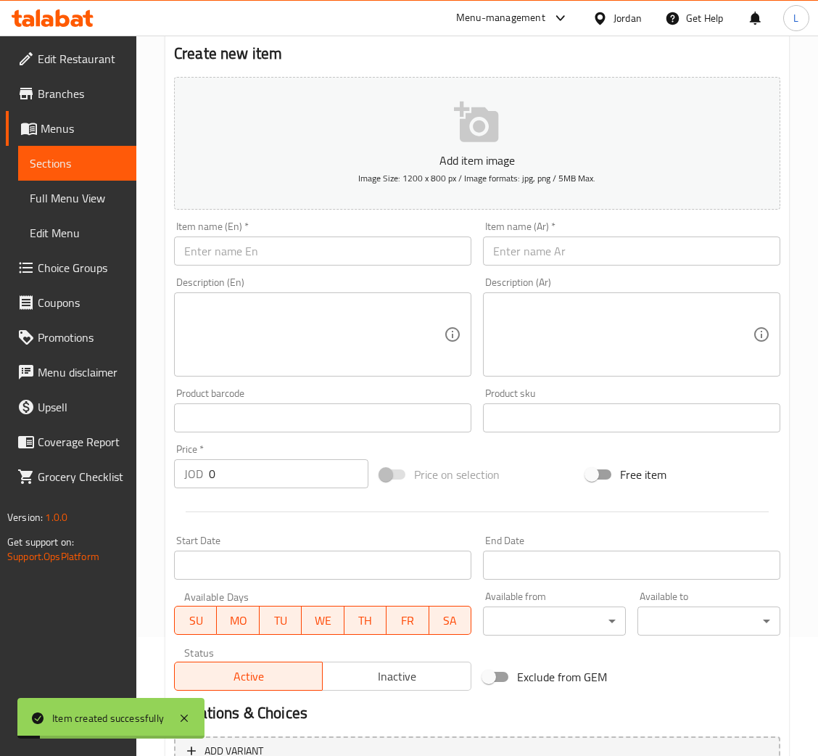
scroll to position [0, 0]
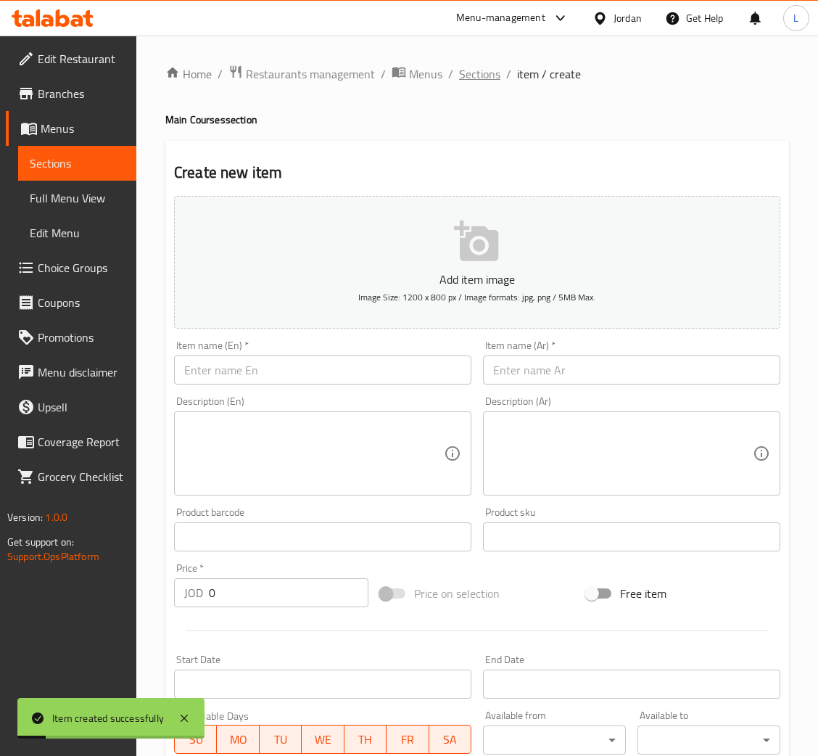
click at [484, 70] on span "Sections" at bounding box center [479, 73] width 41 height 17
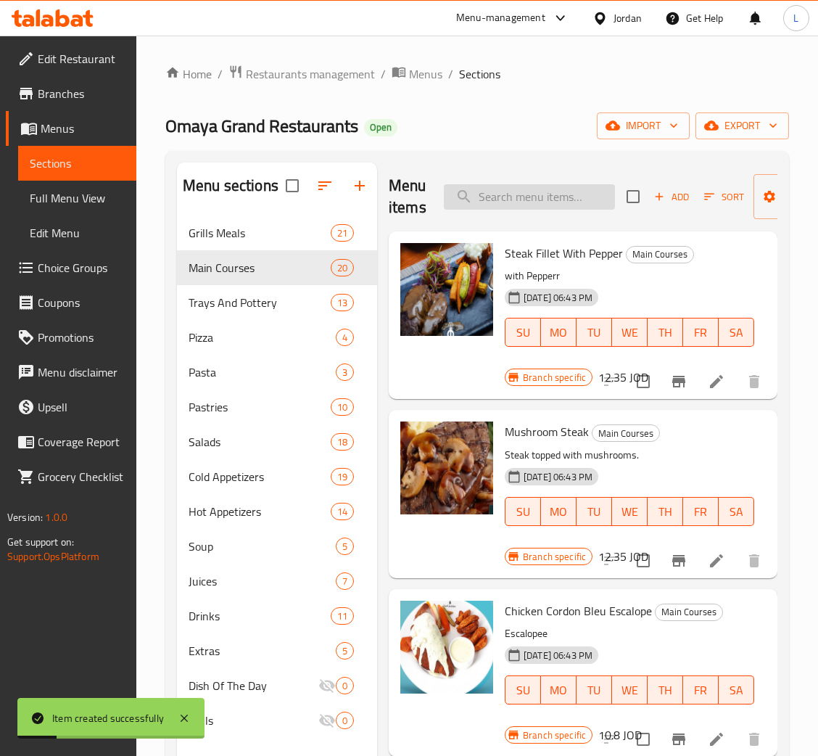
click at [571, 189] on input "search" at bounding box center [529, 196] width 171 height 25
paste input "ستيك مشوي"
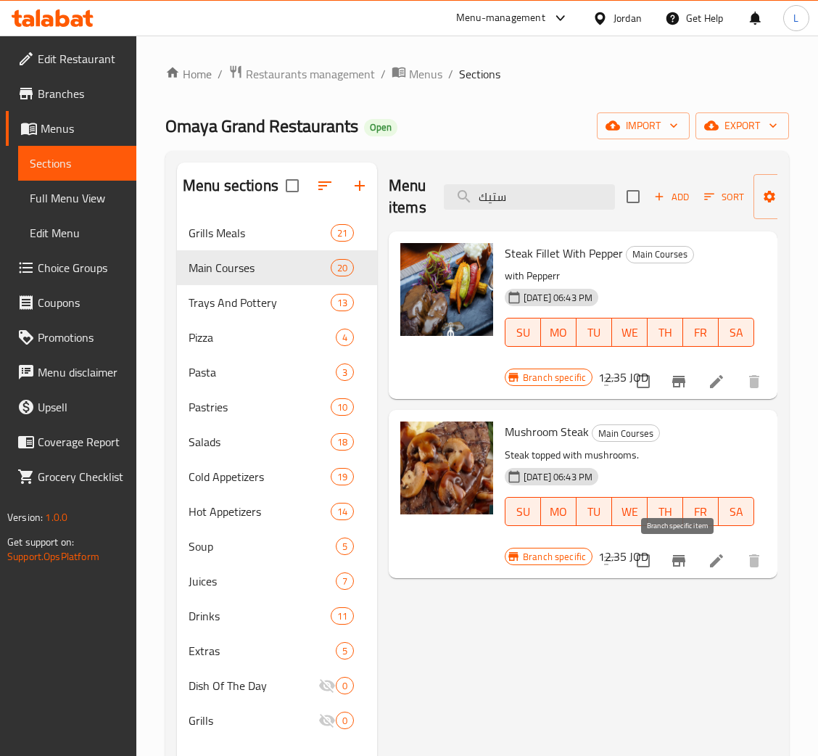
type input "ستيك"
click at [682, 558] on icon "Branch-specific-item" at bounding box center [678, 561] width 13 height 12
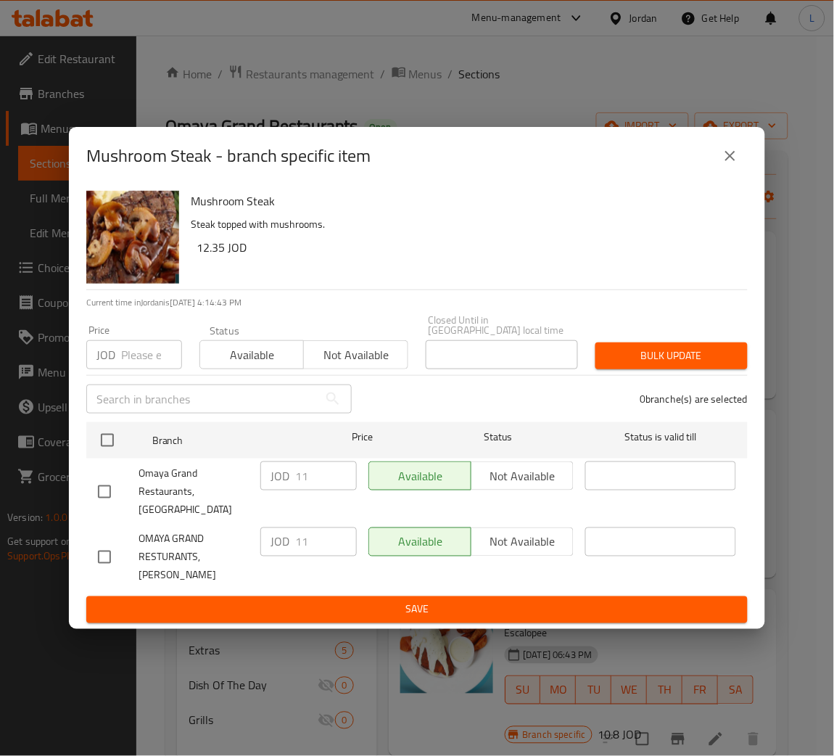
click at [129, 363] on input "number" at bounding box center [151, 354] width 61 height 29
paste input "12.793"
type input "12.793"
click at [727, 165] on icon "close" at bounding box center [729, 155] width 17 height 17
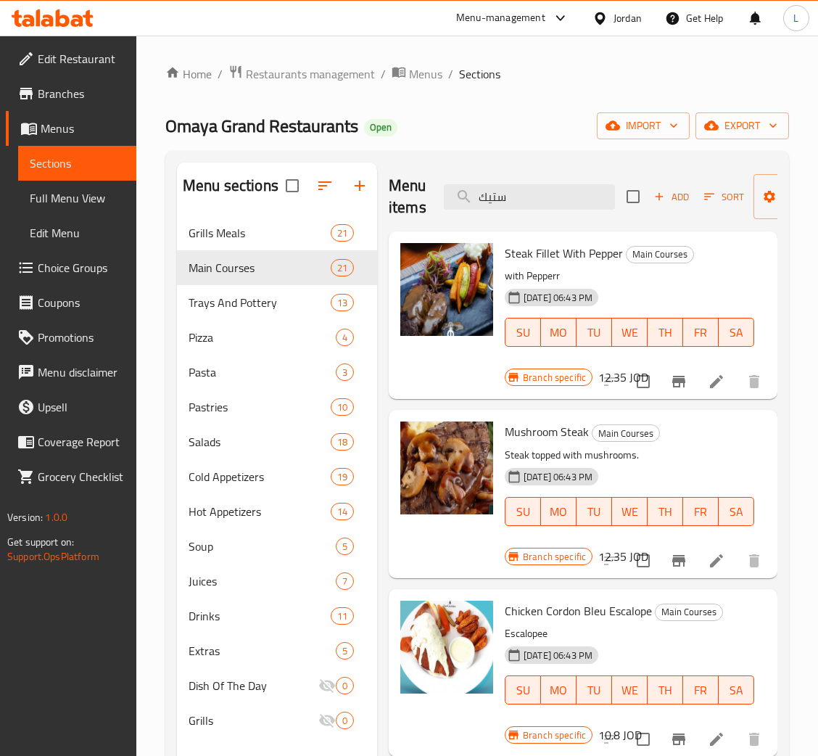
click at [571, 212] on div "Menu items ستيك Add Sort Manage items" at bounding box center [583, 196] width 389 height 69
click at [571, 195] on input "ستيك" at bounding box center [529, 196] width 171 height 25
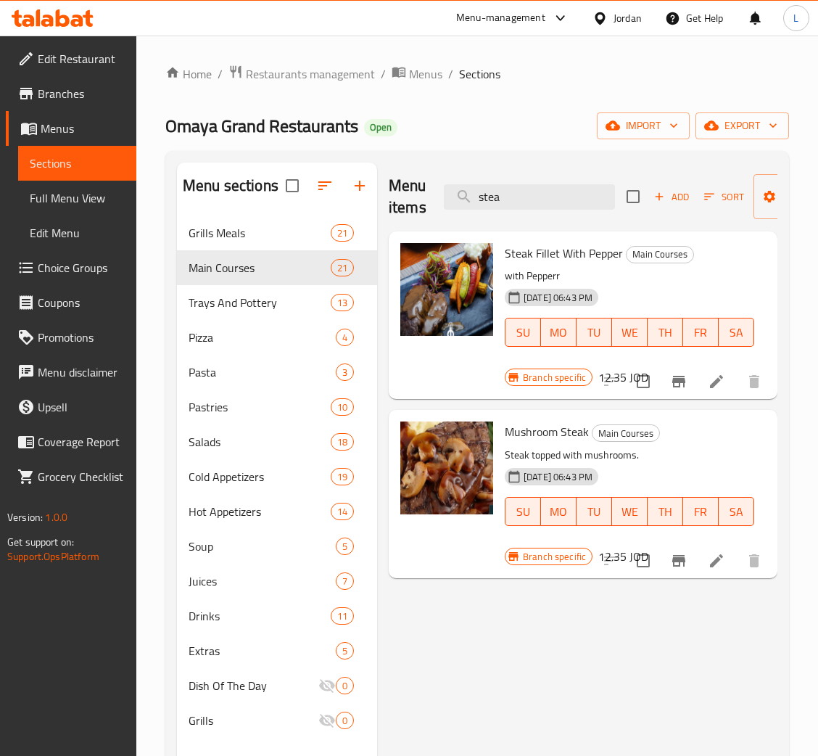
type input "stea"
click at [704, 567] on li at bounding box center [716, 560] width 41 height 26
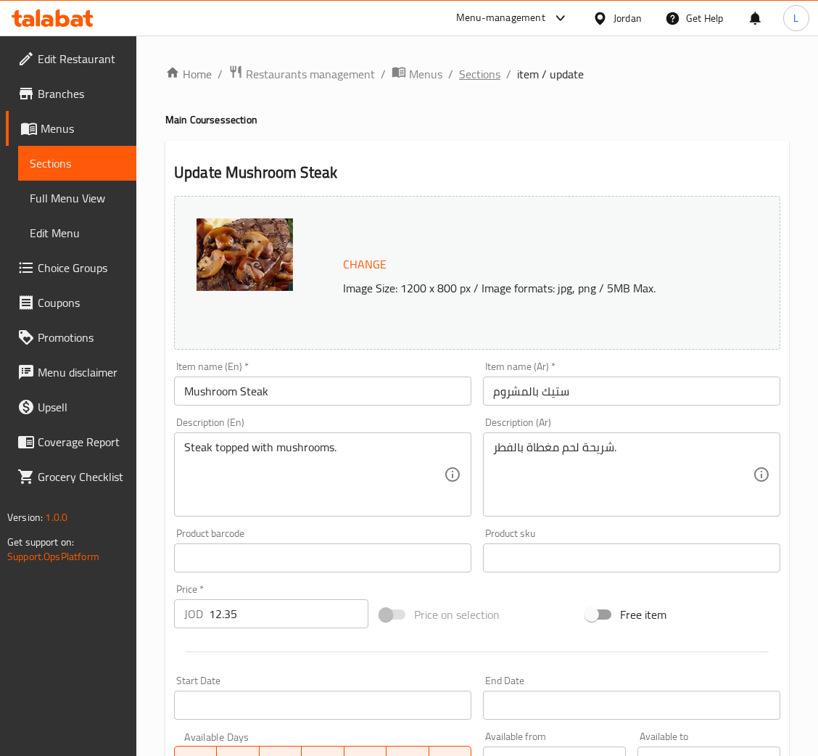
click at [488, 75] on span "Sections" at bounding box center [479, 73] width 41 height 17
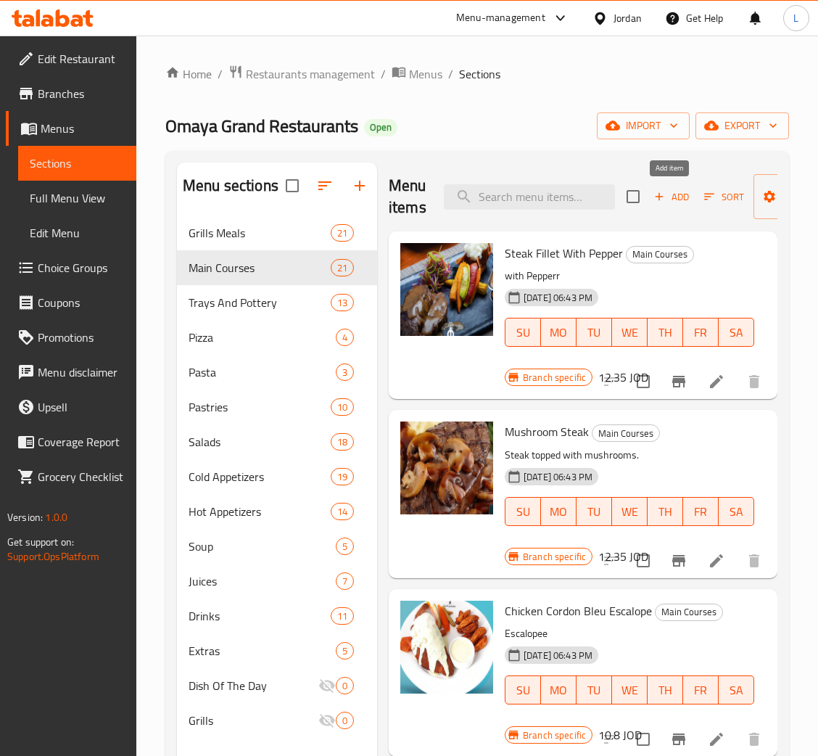
click at [684, 193] on span "Add" at bounding box center [671, 197] width 39 height 17
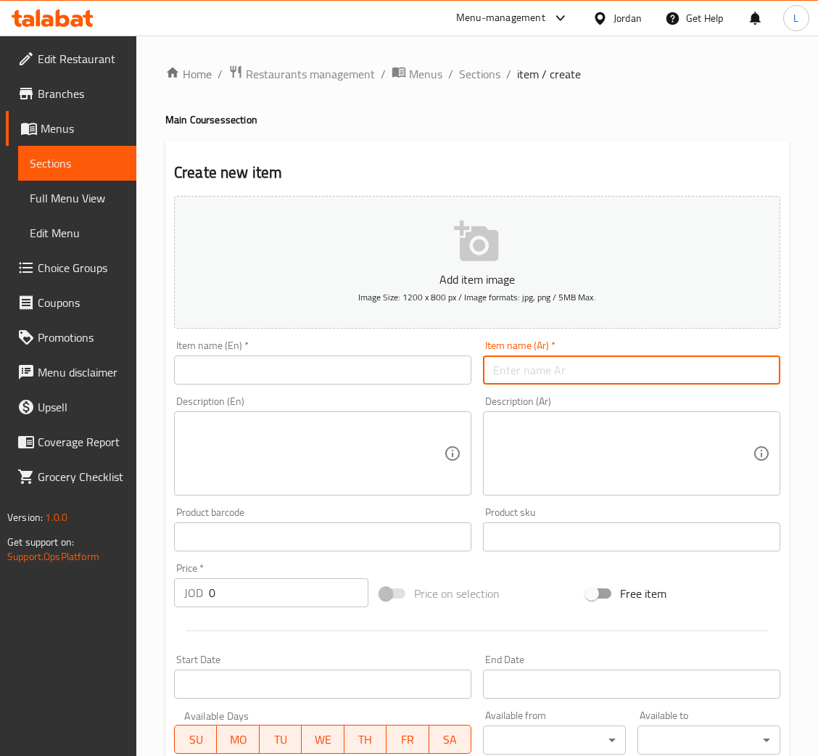
click at [575, 355] on input "text" at bounding box center [631, 369] width 297 height 29
paste input "ستيك مشوي"
type input "ستيك مشوي"
drag, startPoint x: 434, startPoint y: 377, endPoint x: 434, endPoint y: 355, distance: 21.8
click at [434, 377] on input "text" at bounding box center [322, 369] width 297 height 29
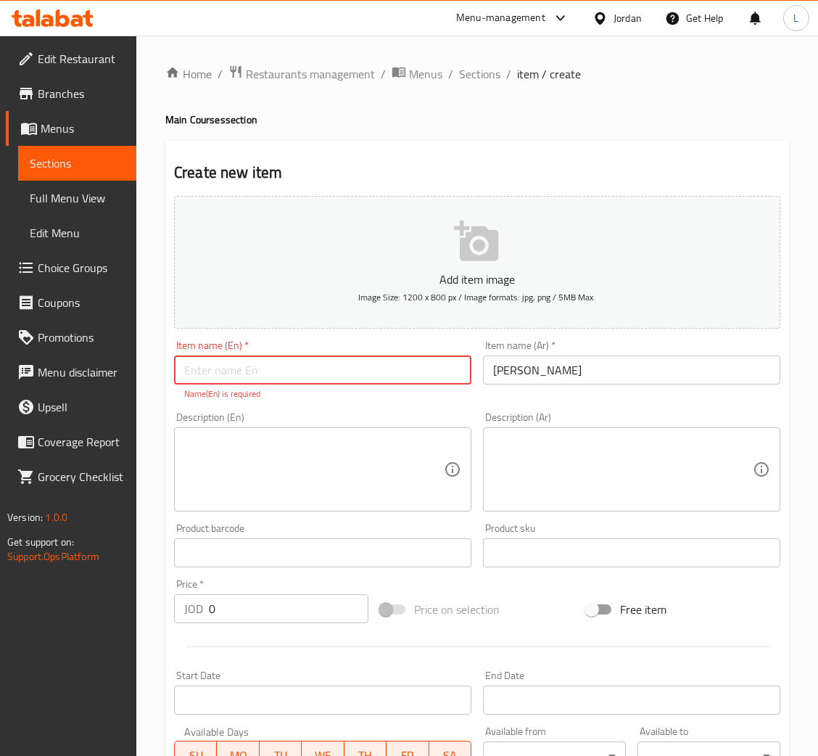
paste input "Grilled steak"
type input "Grilled steak"
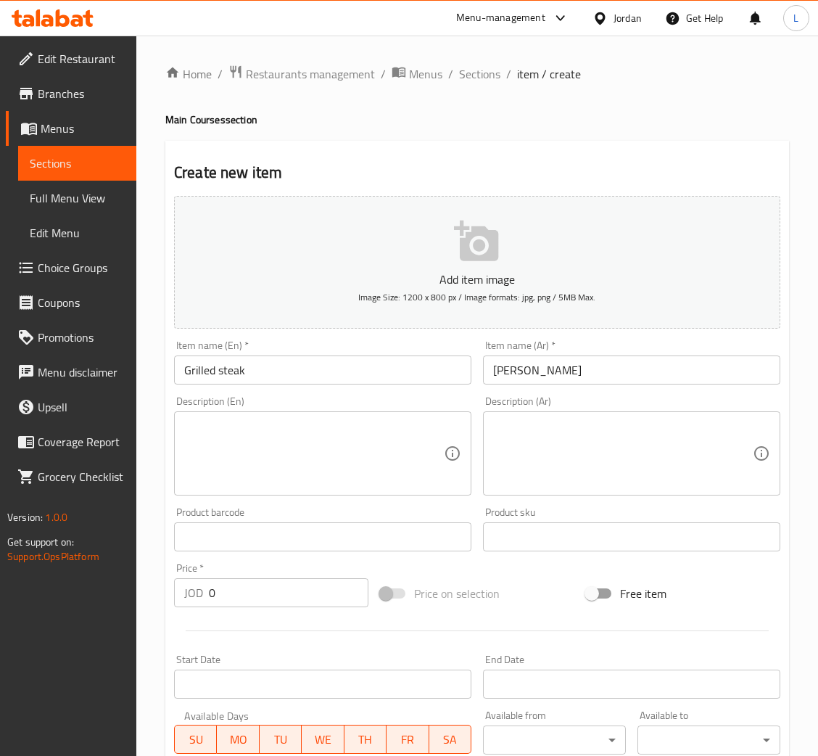
click at [255, 596] on input "0" at bounding box center [289, 592] width 160 height 29
paste input "12.793"
click at [255, 596] on input "012.793" at bounding box center [289, 592] width 160 height 29
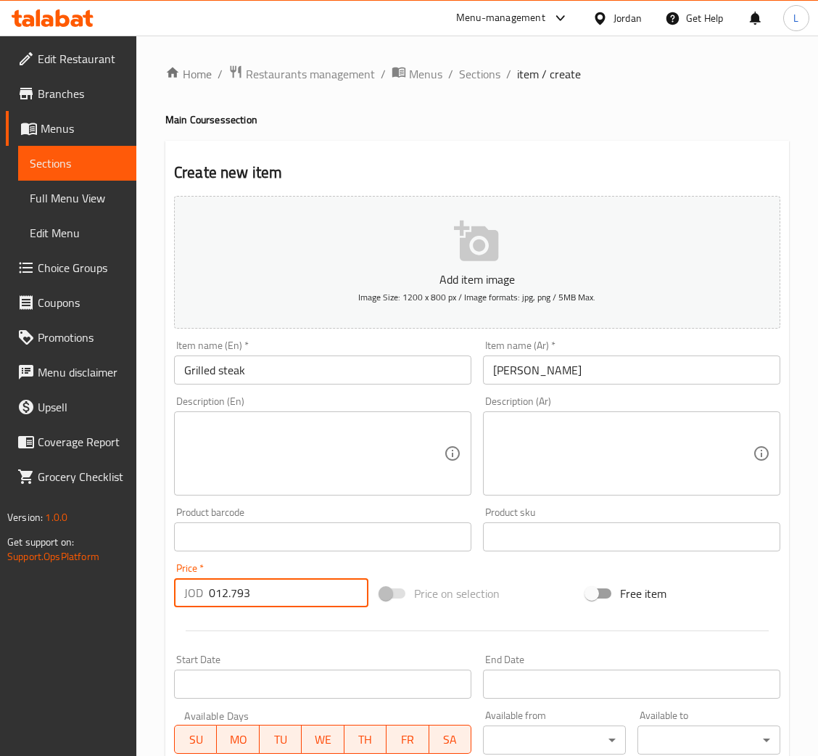
paste input "number"
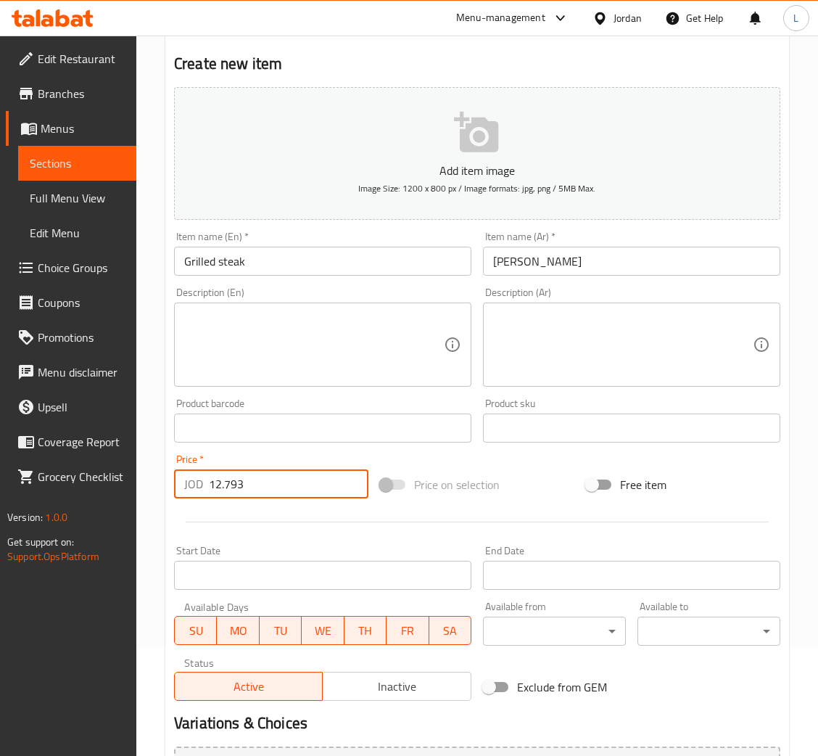
scroll to position [266, 0]
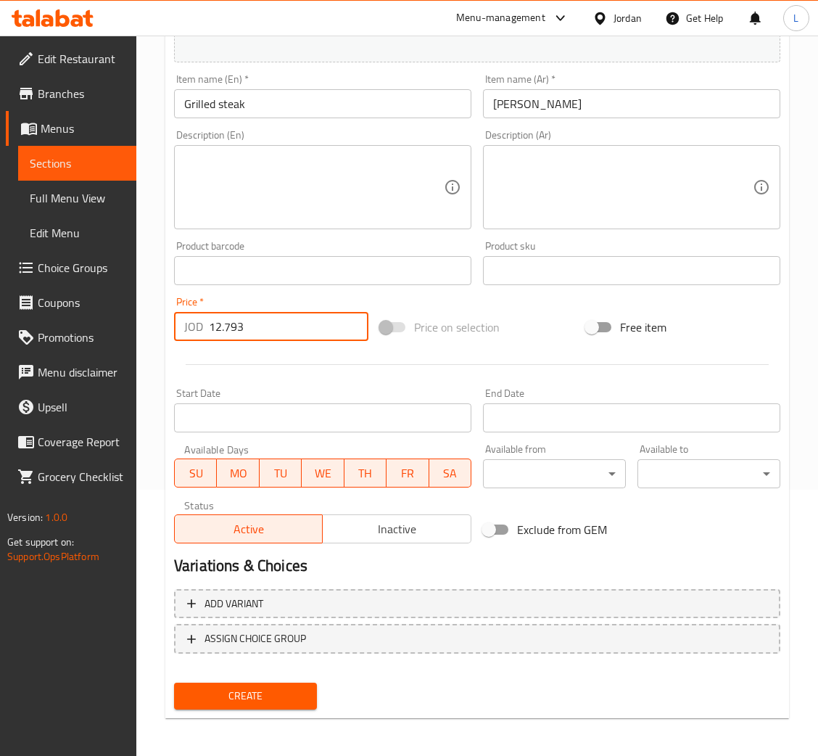
type input "12.793"
click at [243, 687] on span "Create" at bounding box center [246, 696] width 120 height 18
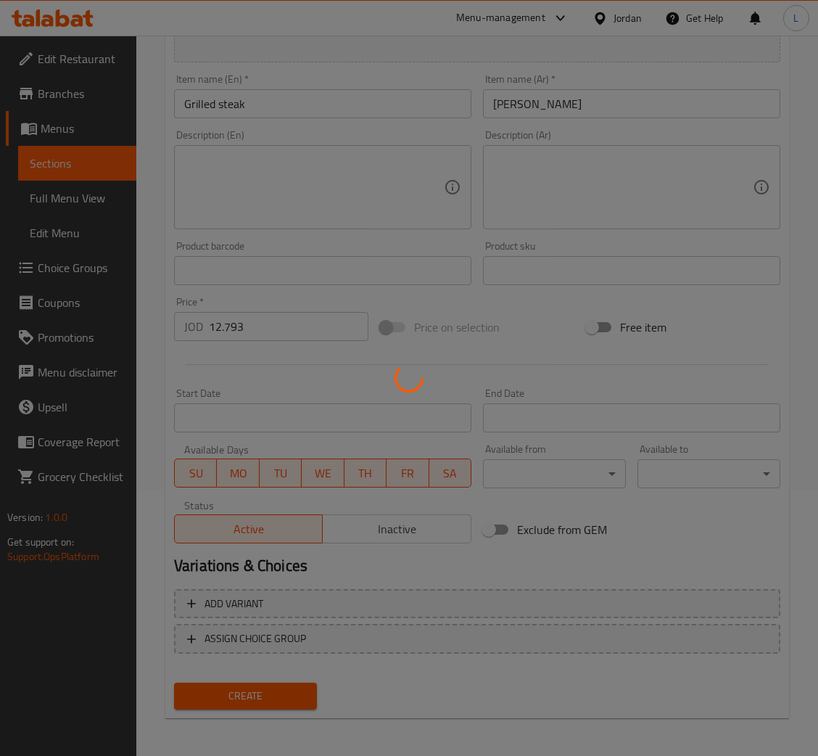
type input "0"
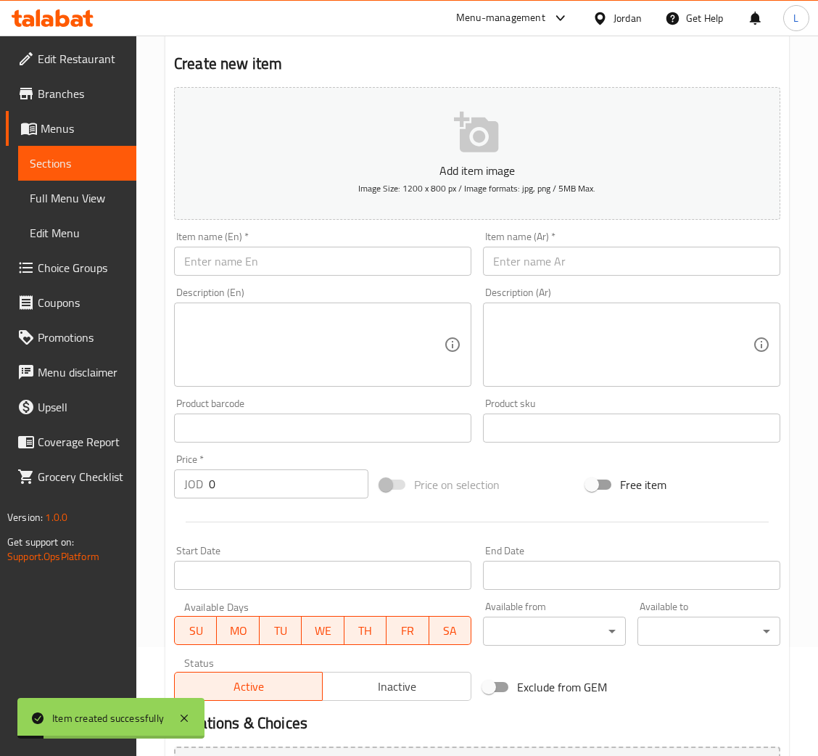
scroll to position [0, 0]
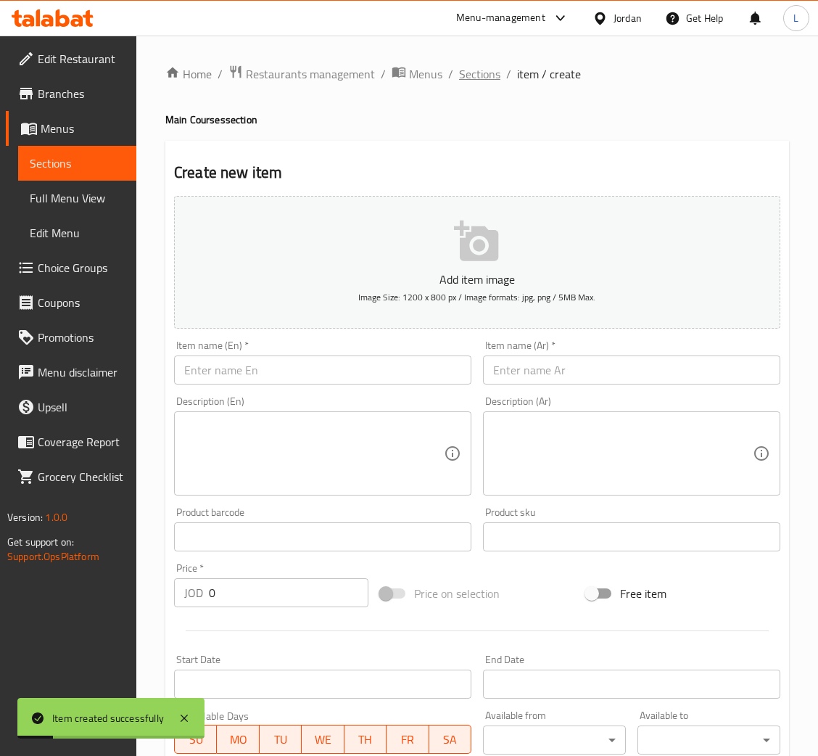
click at [484, 73] on span "Sections" at bounding box center [479, 73] width 41 height 17
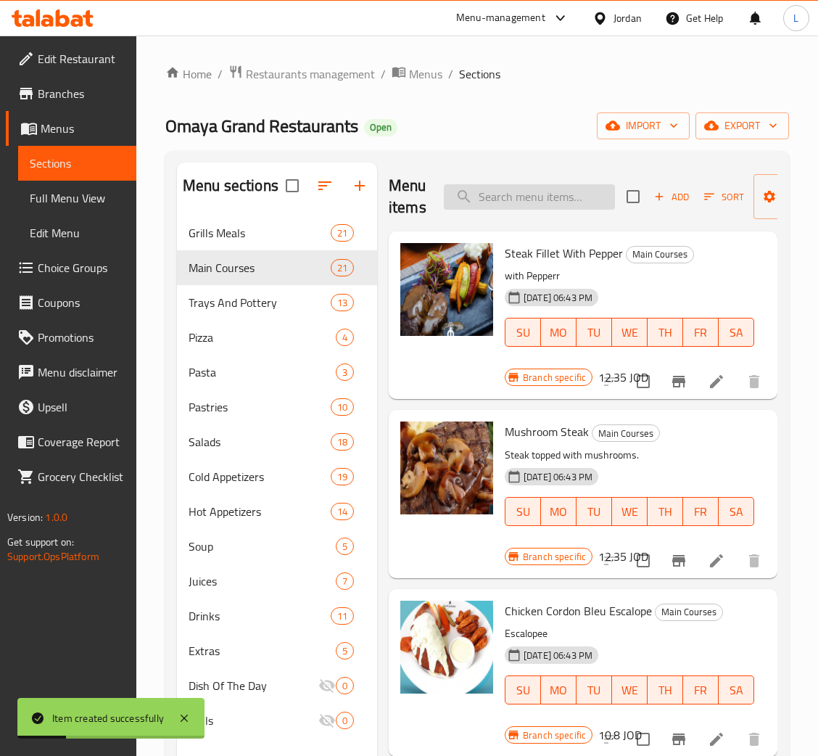
click at [523, 206] on input "search" at bounding box center [529, 196] width 171 height 25
paste input "اسكالوب بولونيز"
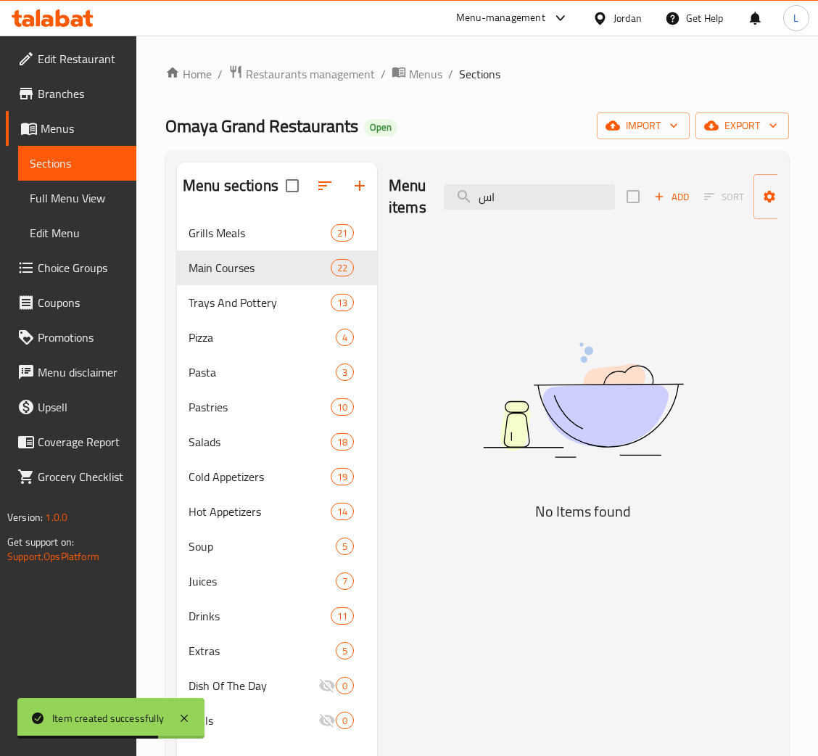
type input "ا"
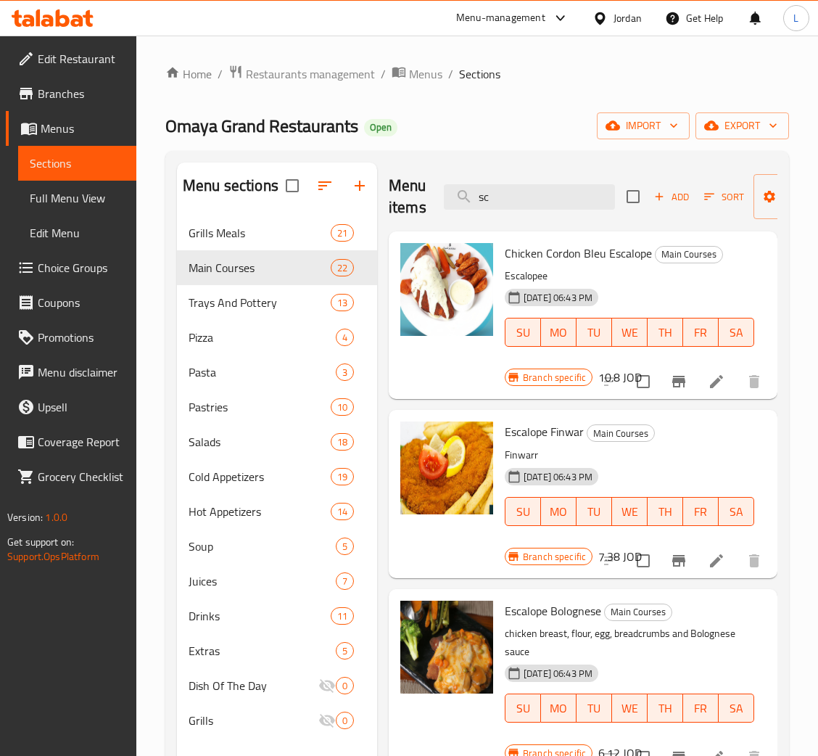
scroll to position [109, 0]
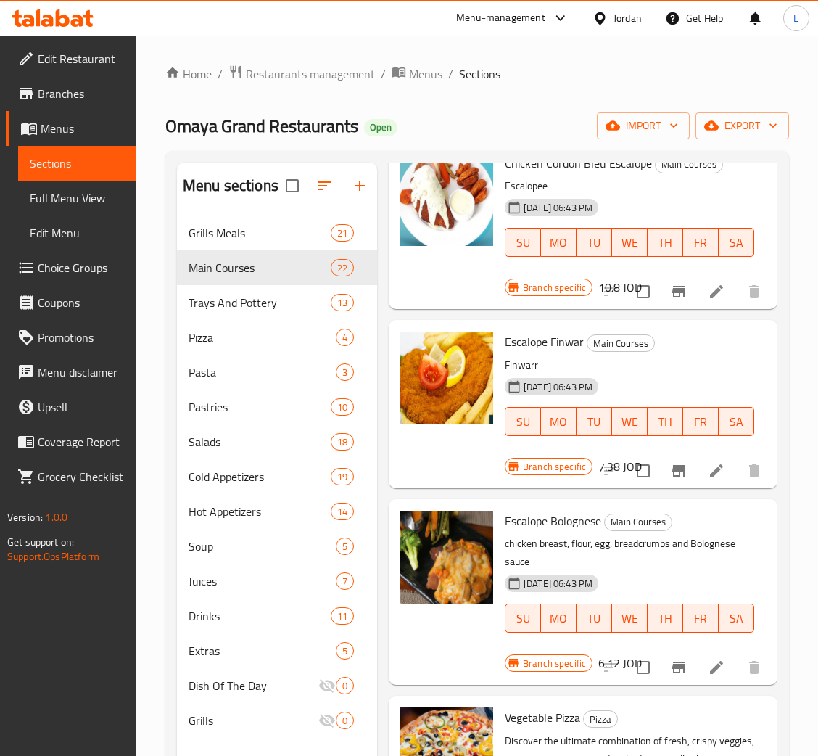
type input "sc"
click at [672, 661] on icon "Branch-specific-item" at bounding box center [678, 667] width 13 height 12
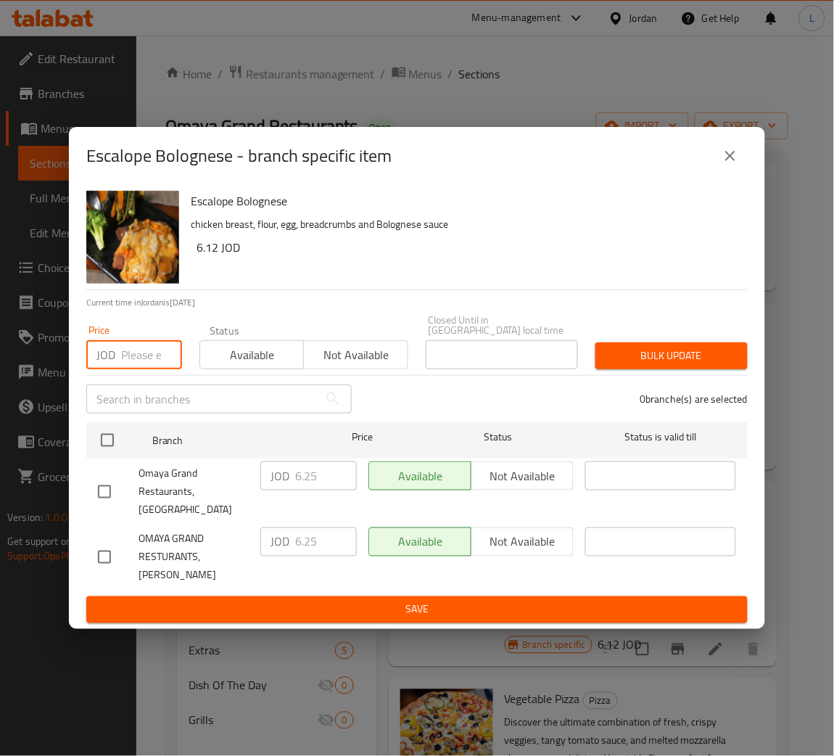
click at [127, 367] on input "number" at bounding box center [151, 354] width 61 height 29
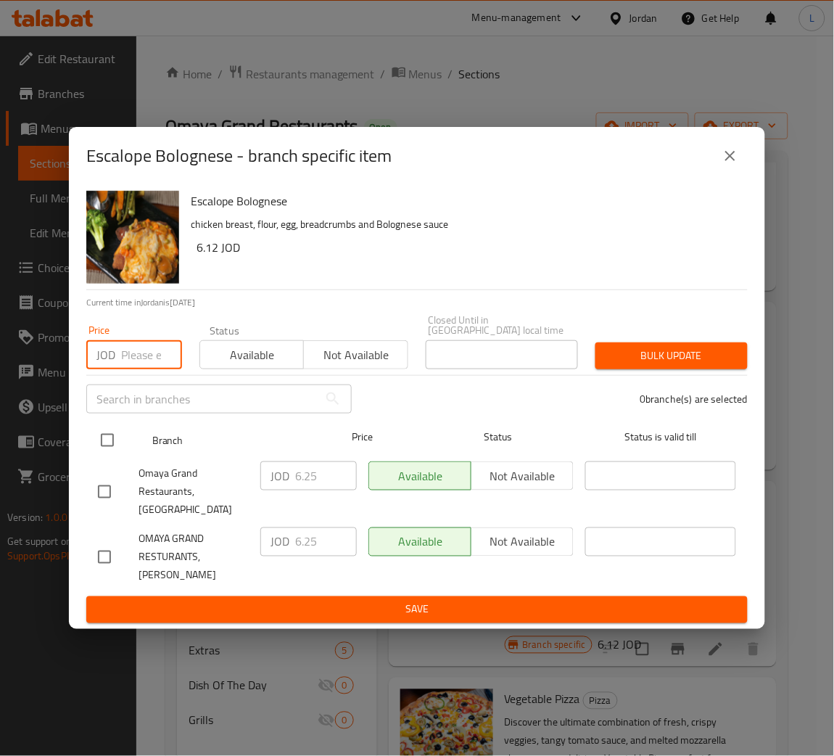
paste input "7.854"
type input "7.854"
click at [112, 450] on input "checkbox" at bounding box center [107, 440] width 30 height 30
checkbox input "true"
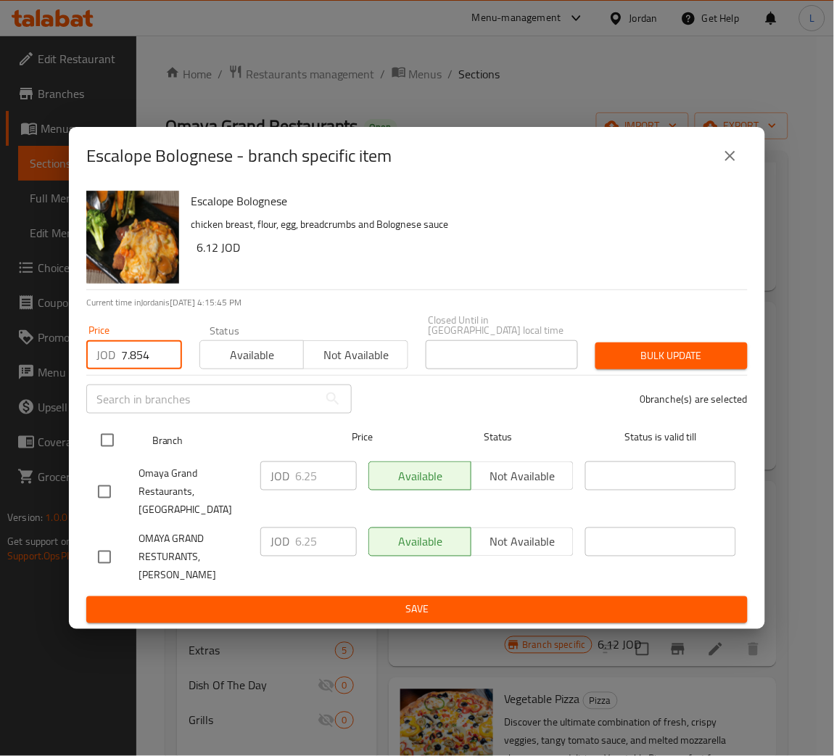
checkbox input "true"
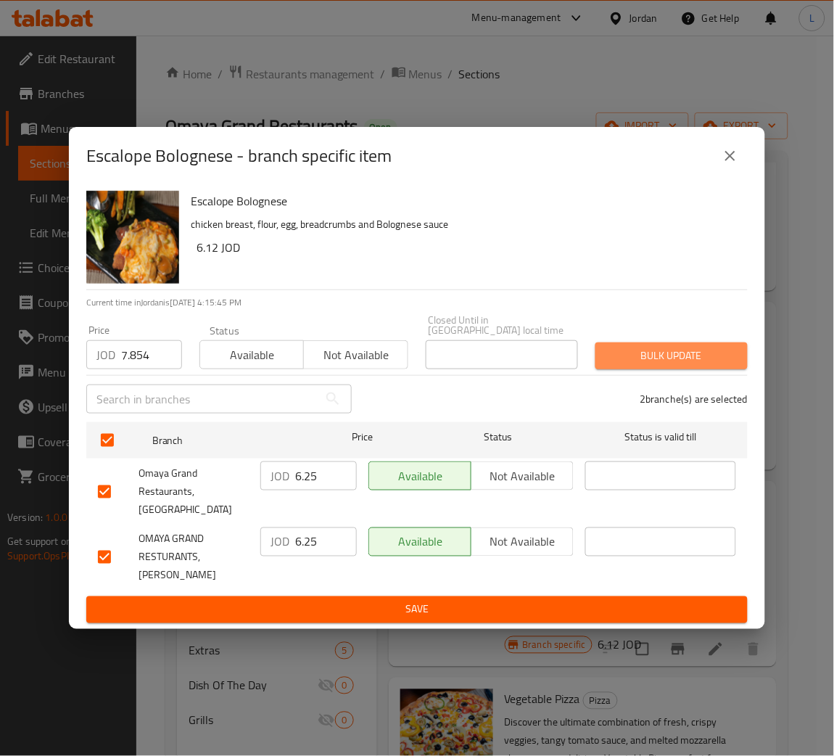
click at [687, 359] on span "Bulk update" at bounding box center [671, 356] width 129 height 18
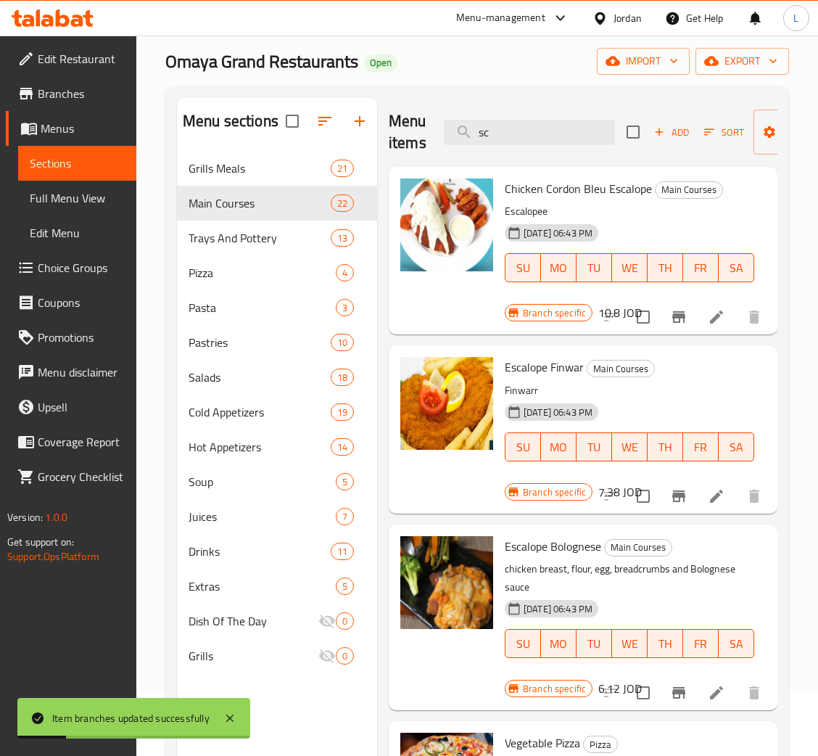
scroll to position [0, 0]
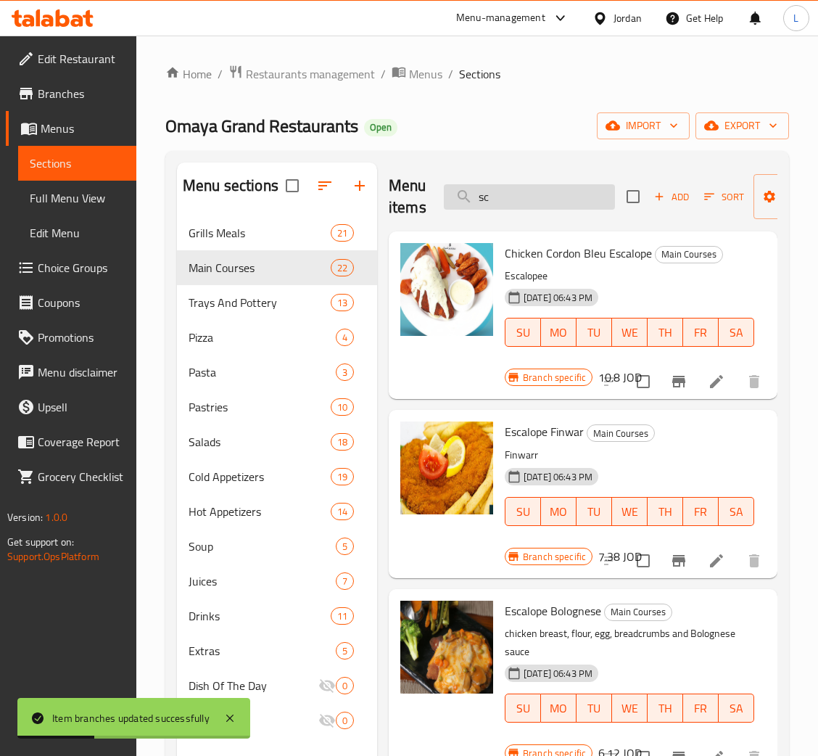
click at [560, 199] on input "sc" at bounding box center [529, 196] width 171 height 25
paste input "فاهيتا"
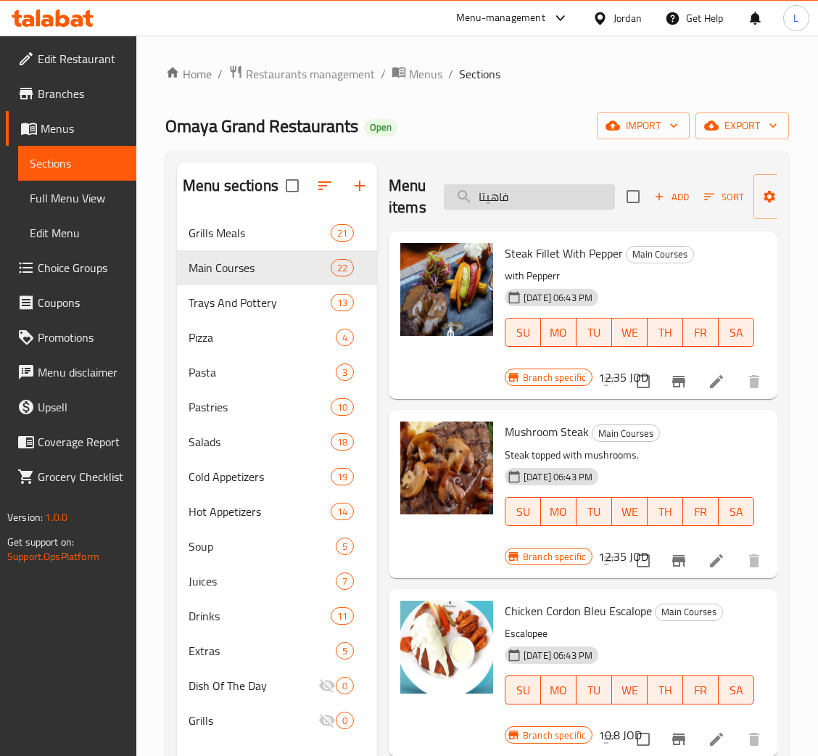
click at [559, 186] on input "فاهيتا" at bounding box center [529, 196] width 171 height 25
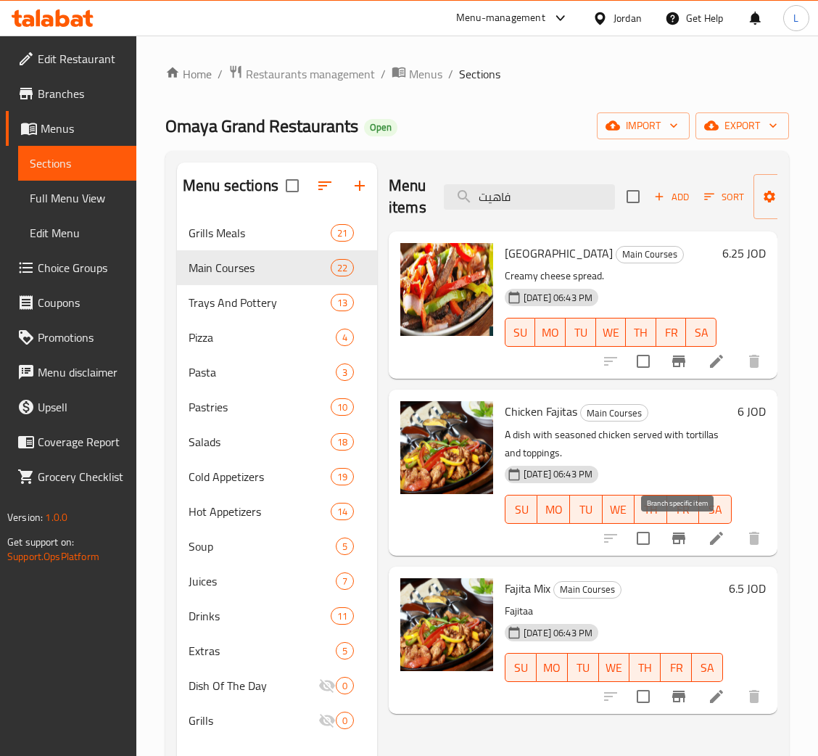
type input "فاهيت"
click at [675, 541] on icon "Branch-specific-item" at bounding box center [678, 537] width 17 height 17
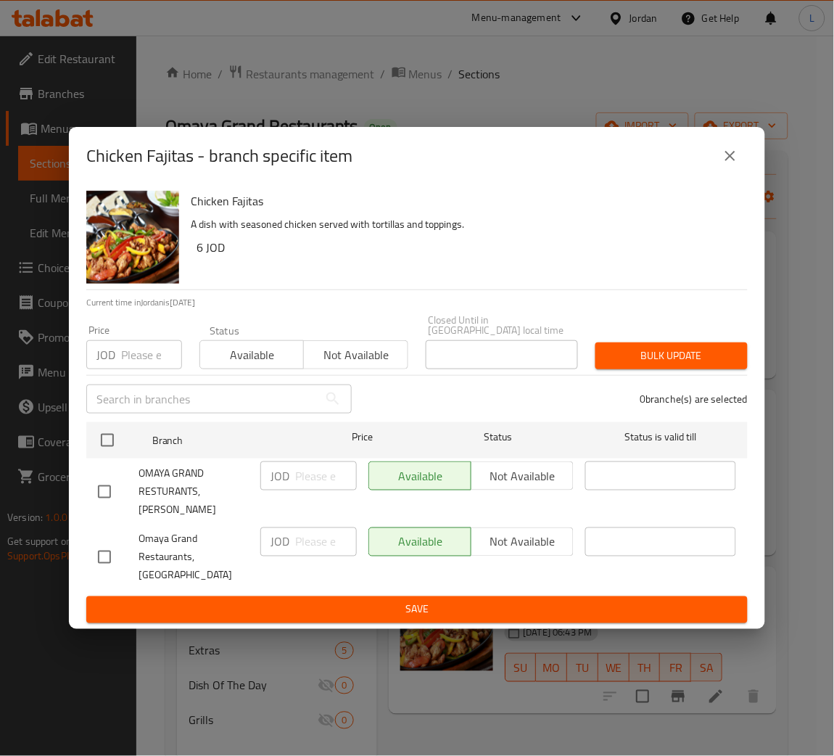
click at [144, 365] on input "number" at bounding box center [151, 354] width 61 height 29
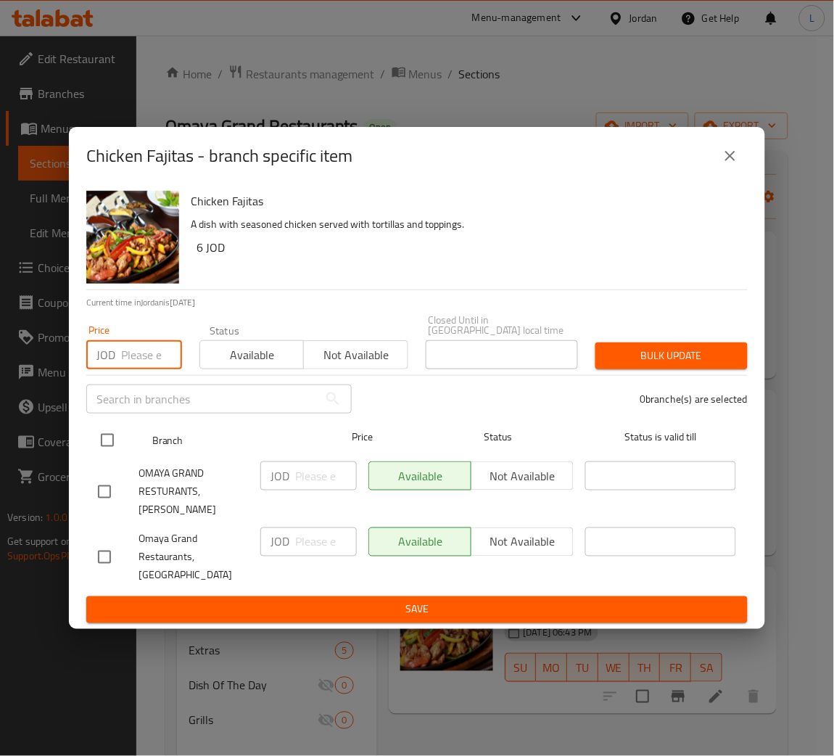
paste input "7.140"
type input "7.140"
click at [103, 439] on input "checkbox" at bounding box center [107, 440] width 30 height 30
checkbox input "true"
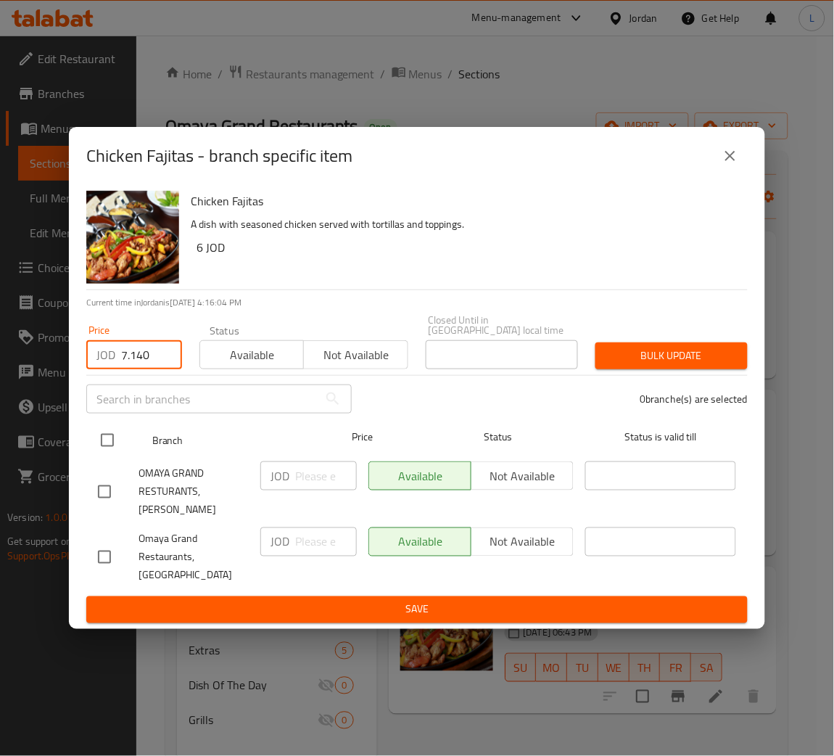
checkbox input "true"
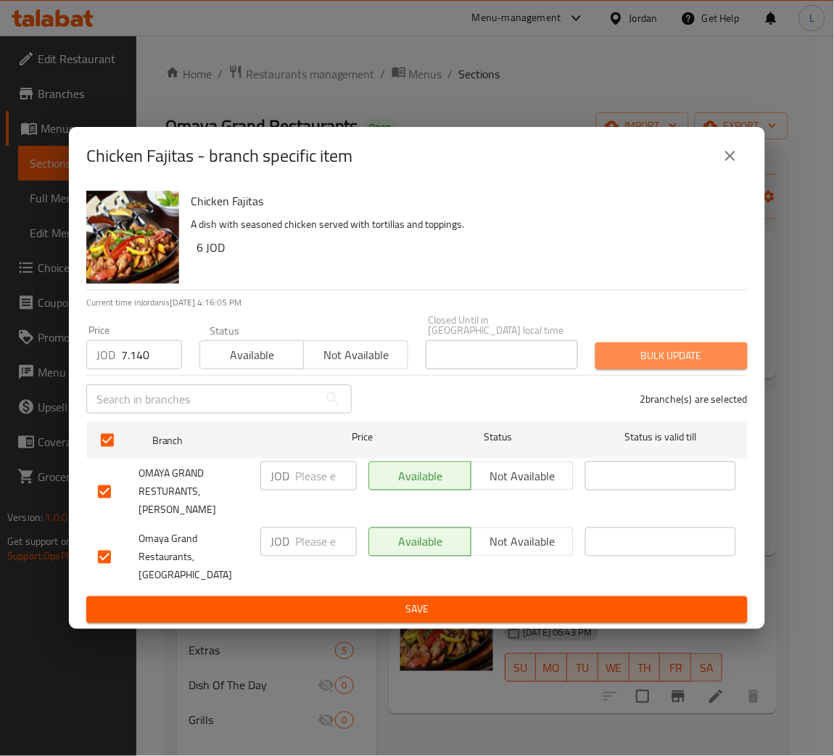
click at [637, 357] on span "Bulk update" at bounding box center [671, 356] width 129 height 18
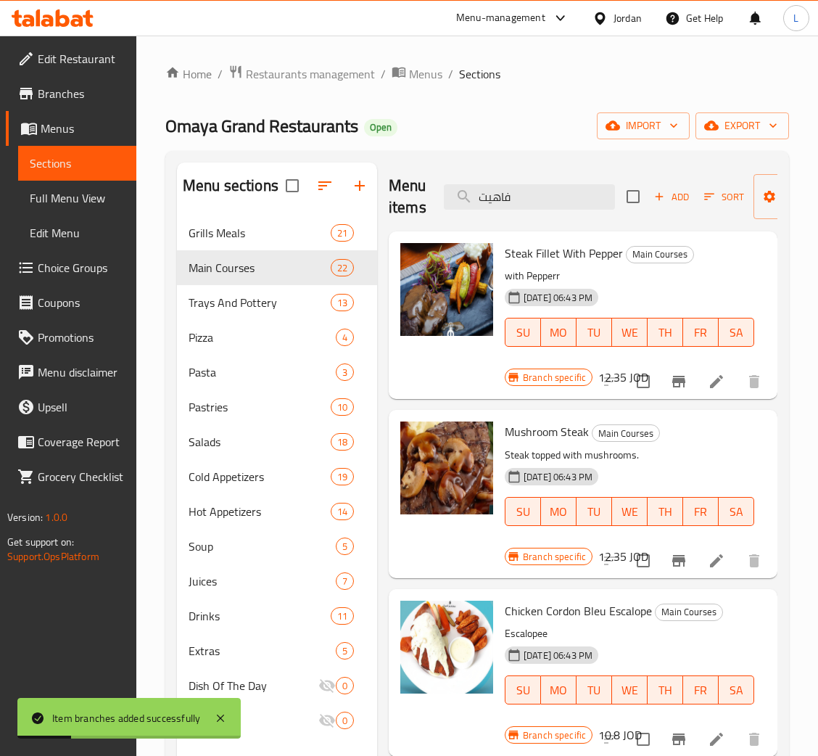
click at [527, 215] on div "Menu items فاهيت Add Sort Manage items" at bounding box center [583, 196] width 389 height 69
click at [529, 207] on input "فاهيت" at bounding box center [529, 196] width 171 height 25
paste input "يلادلفيا"
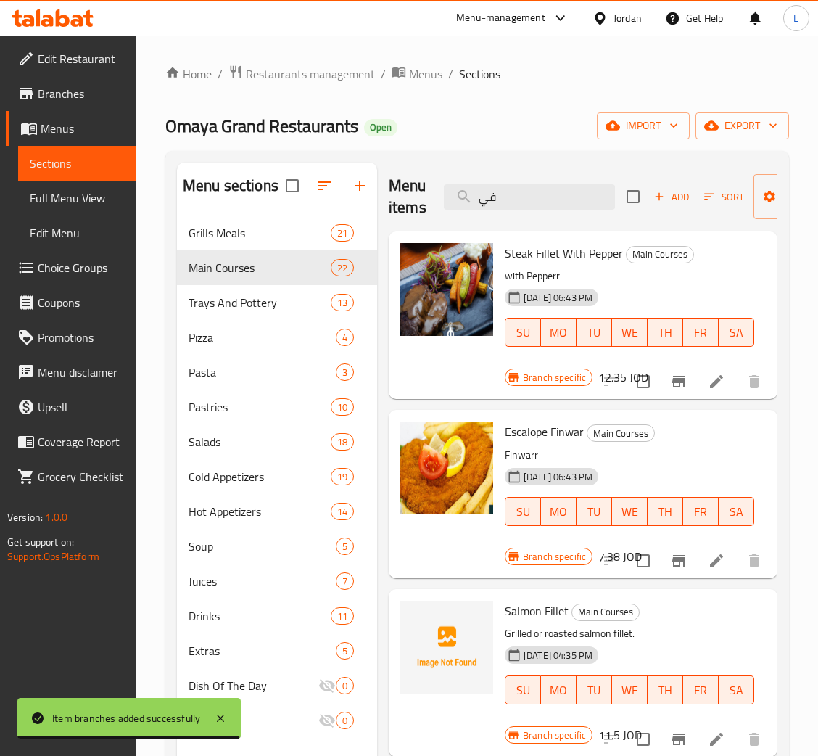
type input "ف"
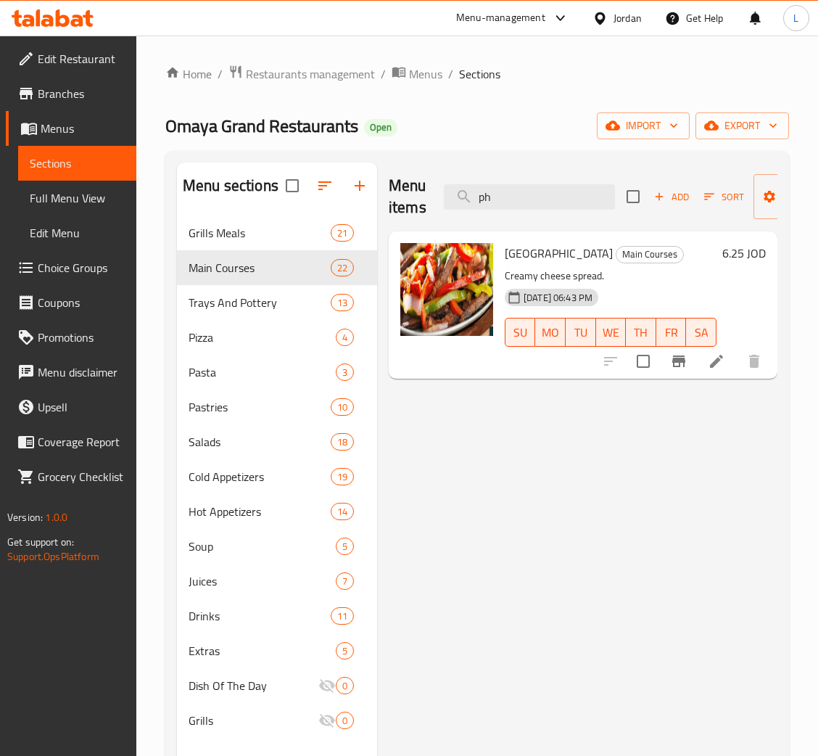
type input "ph"
click at [688, 360] on button "Branch-specific-item" at bounding box center [678, 361] width 35 height 35
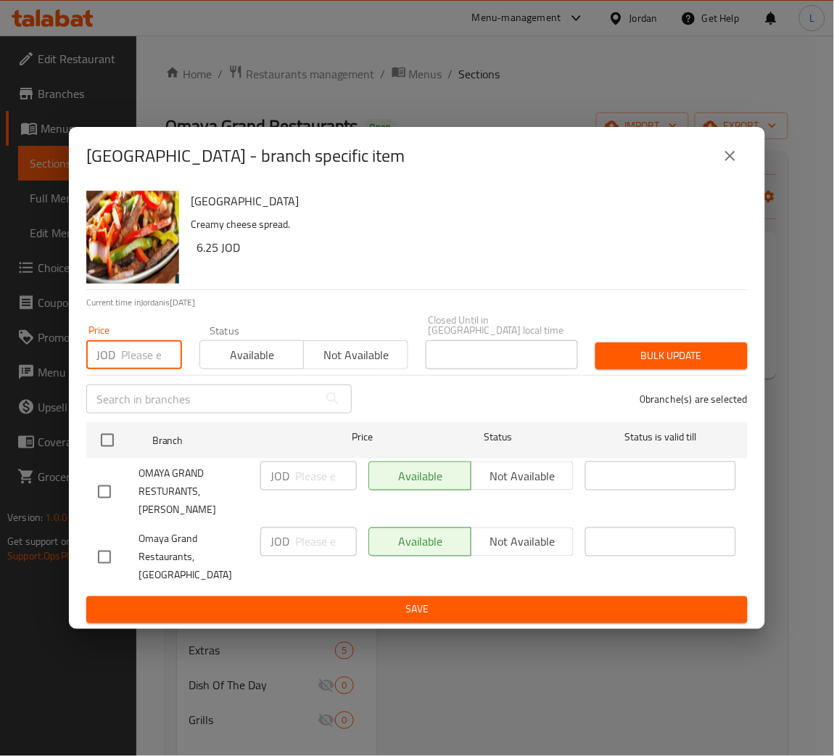
click at [128, 354] on input "number" at bounding box center [151, 354] width 61 height 29
paste input "7.140"
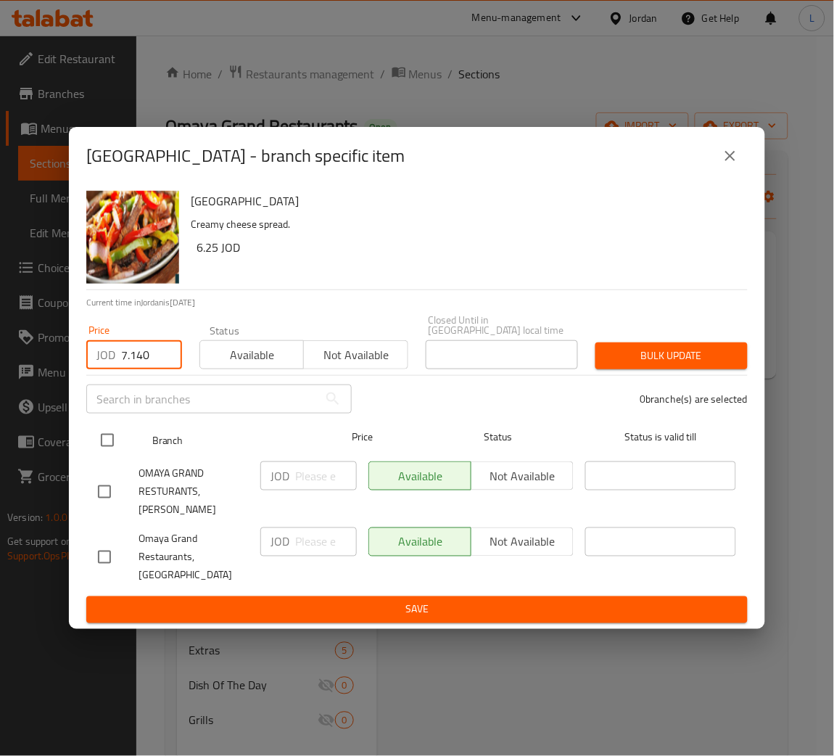
type input "7.140"
drag, startPoint x: 108, startPoint y: 428, endPoint x: 103, endPoint y: 435, distance: 8.9
click at [108, 429] on div at bounding box center [119, 440] width 54 height 42
click at [98, 444] on input "checkbox" at bounding box center [107, 440] width 30 height 30
checkbox input "true"
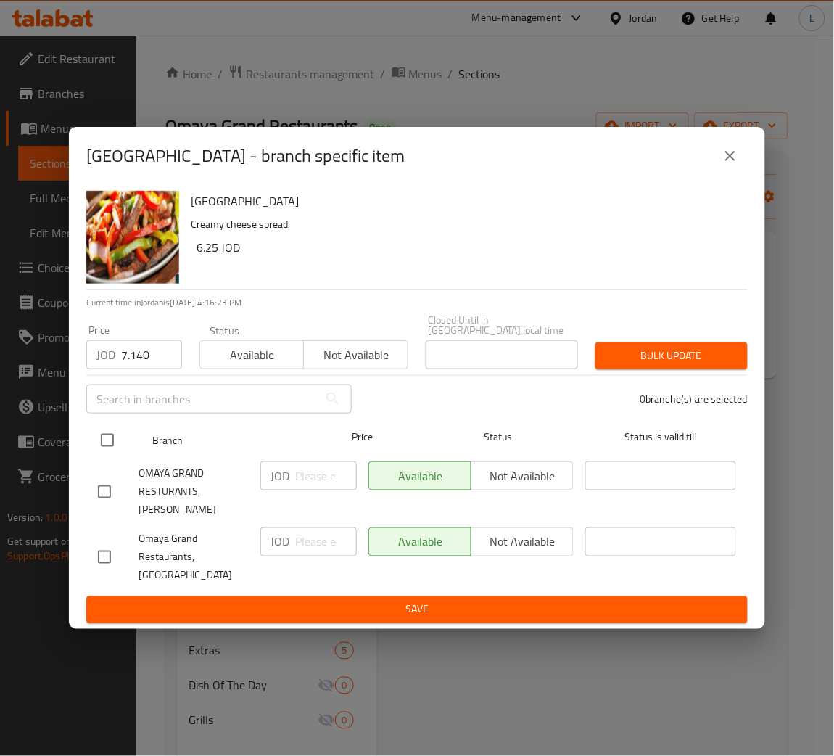
checkbox input "true"
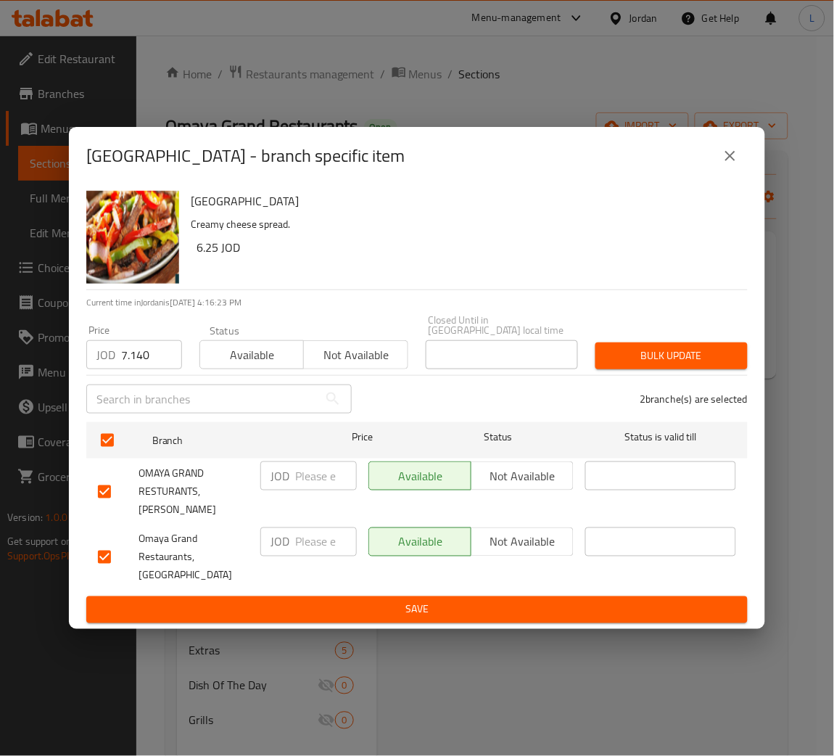
click at [645, 359] on span "Bulk update" at bounding box center [671, 356] width 129 height 18
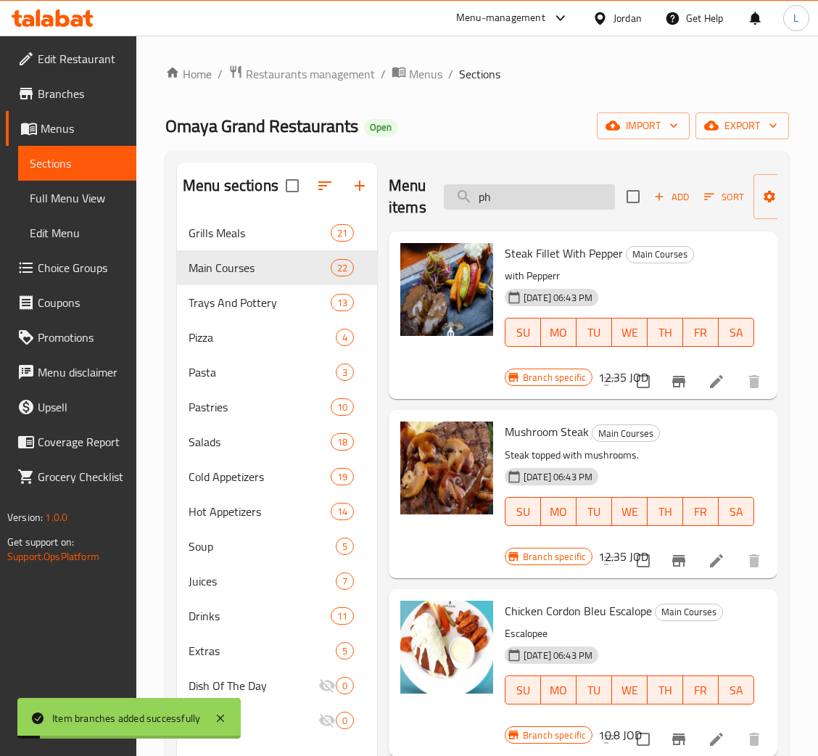
click at [560, 204] on input "ph" at bounding box center [529, 196] width 171 height 25
paste input "دجاج الاكيف"
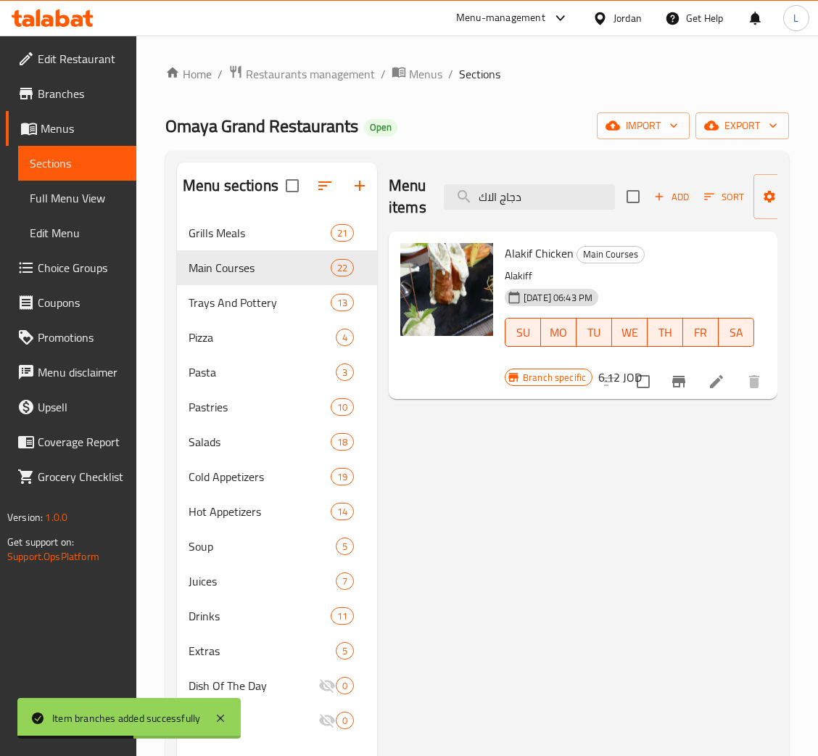
type input "دجاج الاك"
click at [678, 373] on button "Branch-specific-item" at bounding box center [678, 381] width 35 height 35
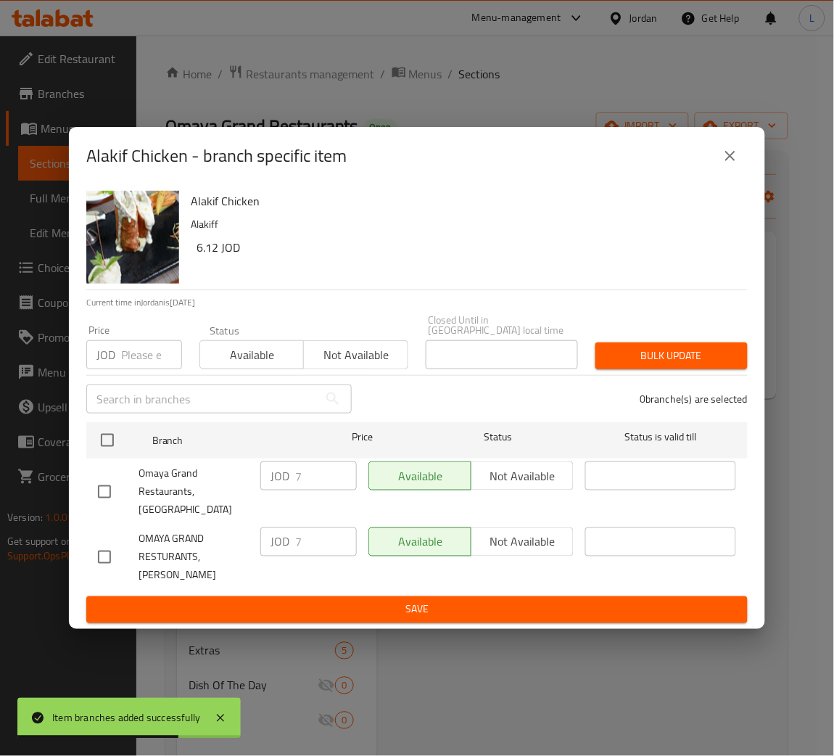
click at [136, 368] on input "number" at bounding box center [151, 354] width 61 height 29
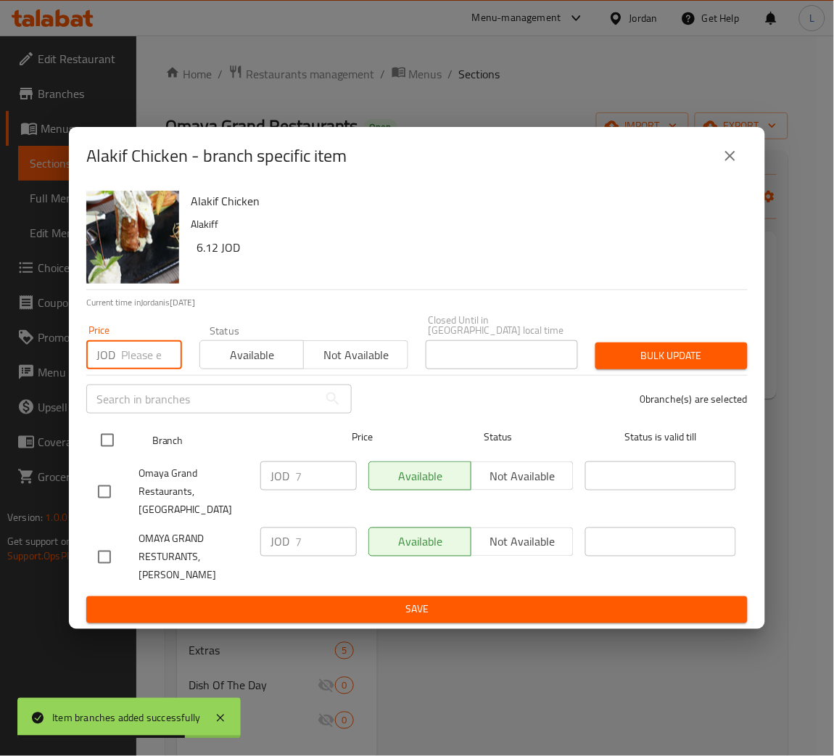
paste input "8.033"
type input "8.033"
click at [106, 436] on input "checkbox" at bounding box center [107, 440] width 30 height 30
checkbox input "true"
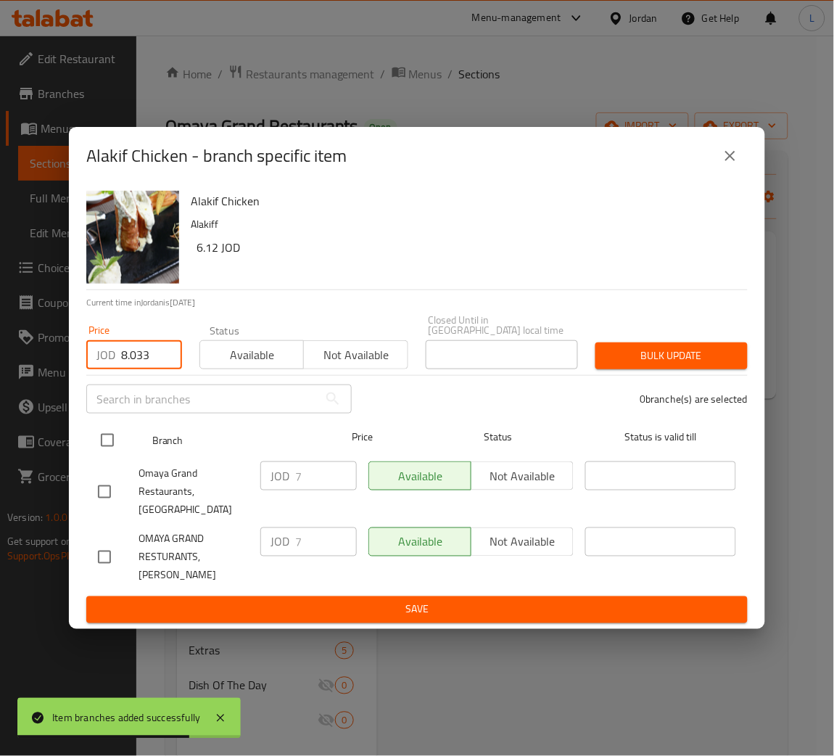
checkbox input "true"
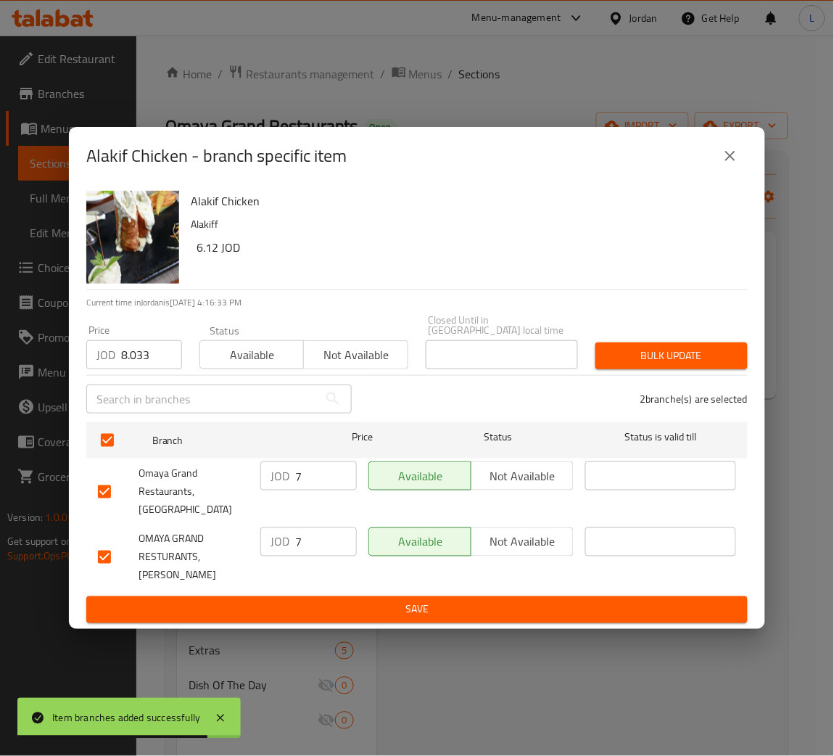
click at [645, 352] on span "Bulk update" at bounding box center [671, 356] width 129 height 18
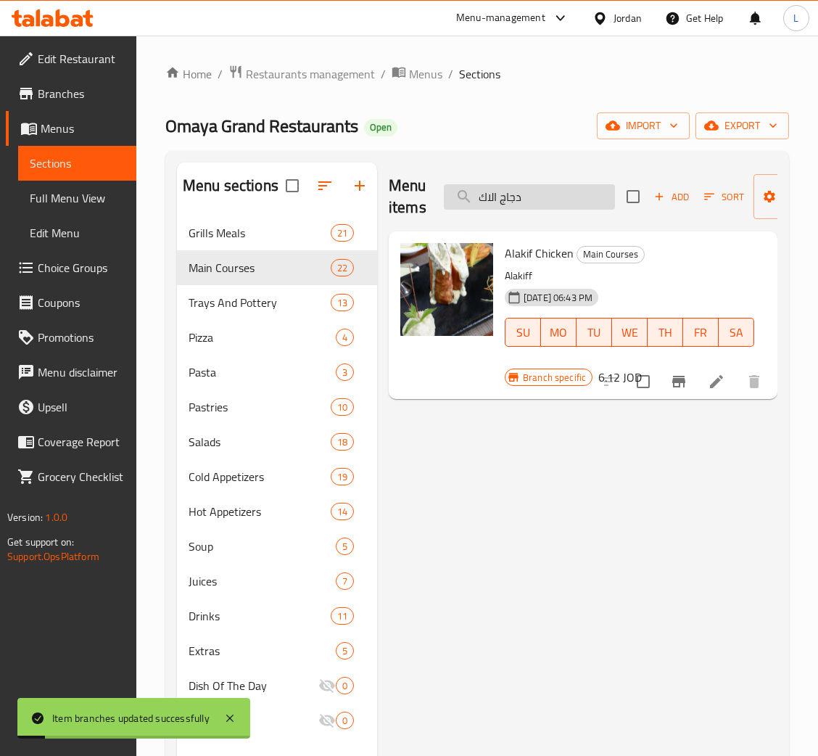
click at [550, 204] on input "دجاج الاك" at bounding box center [529, 196] width 171 height 25
paste input "سكالوب فينواز"
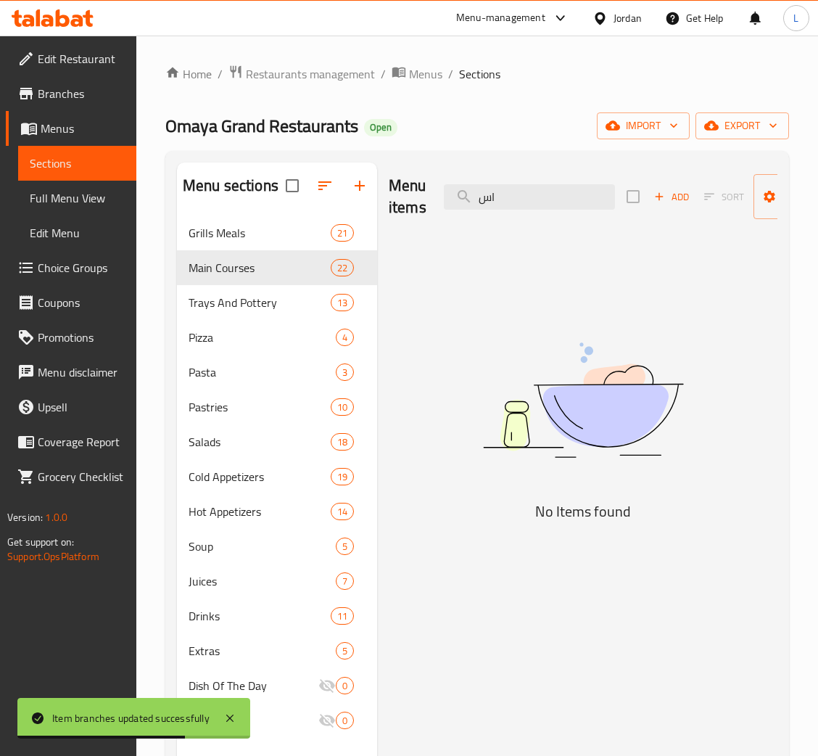
type input "ا"
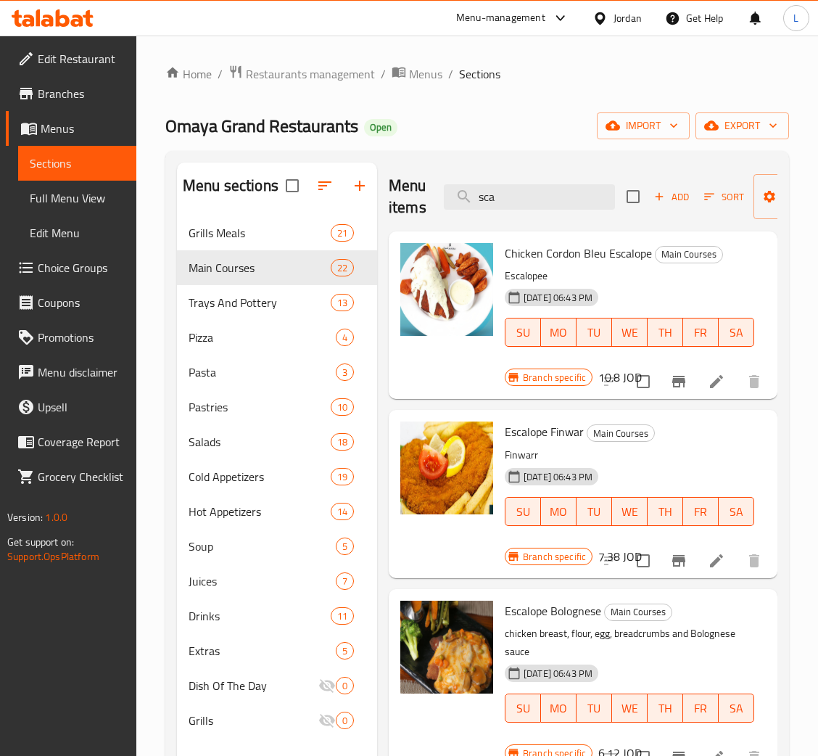
type input "sca"
click at [685, 558] on icon "Branch-specific-item" at bounding box center [678, 560] width 17 height 17
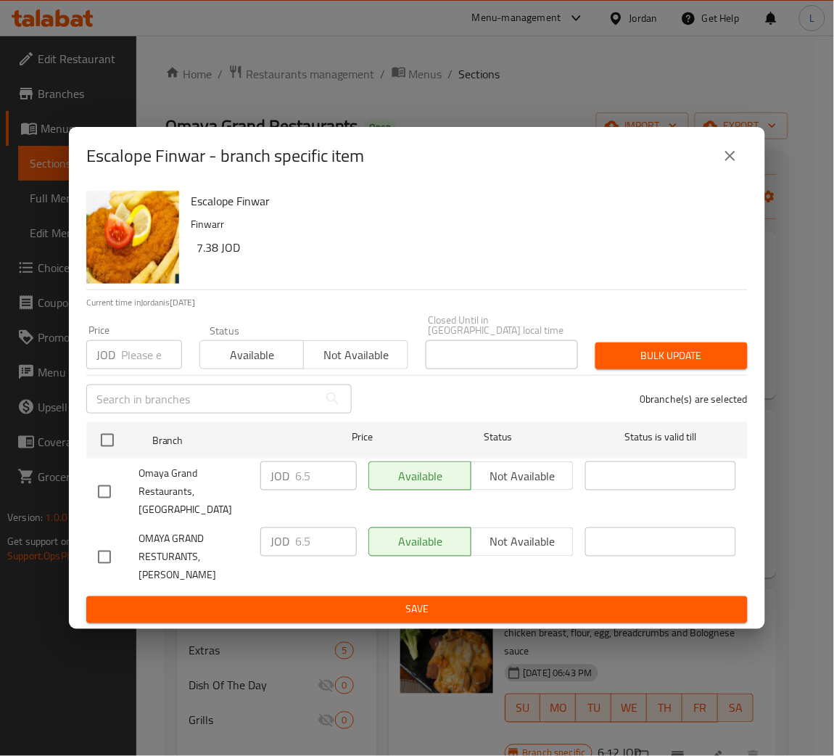
click at [125, 365] on input "number" at bounding box center [151, 354] width 61 height 29
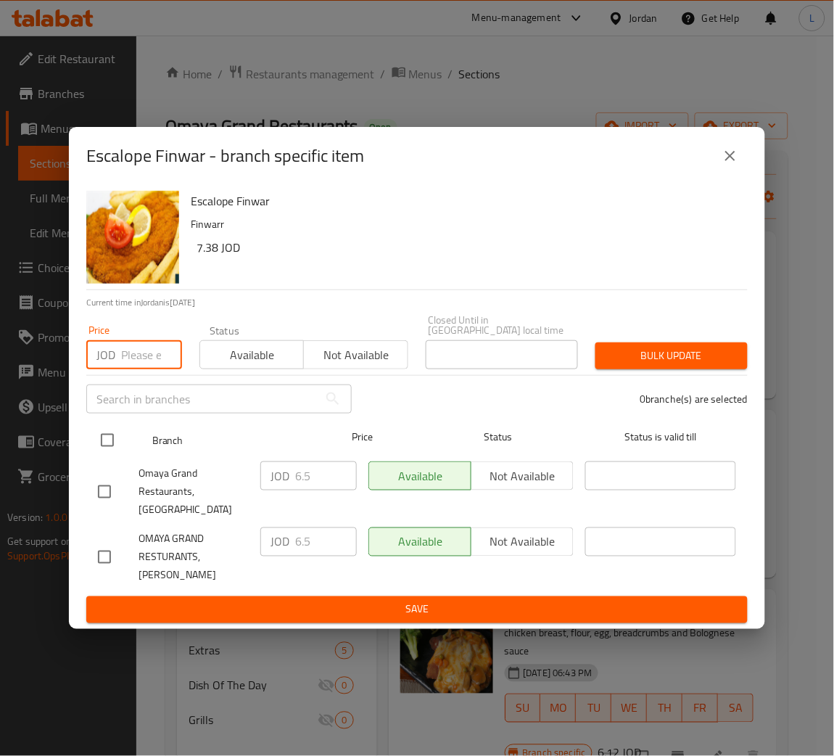
paste input "7.438"
type input "7.438"
click at [108, 438] on input "checkbox" at bounding box center [107, 440] width 30 height 30
checkbox input "true"
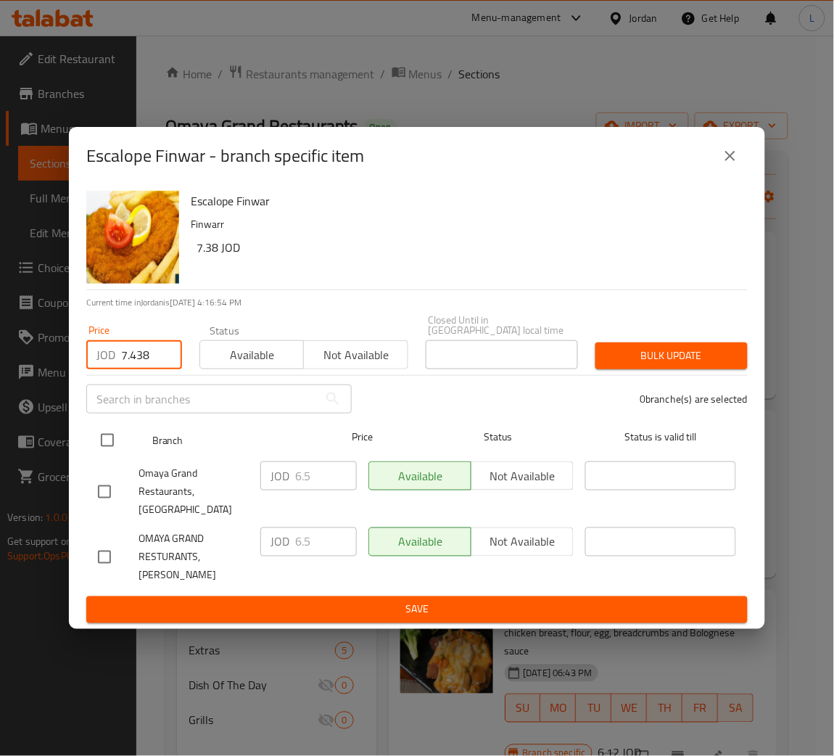
checkbox input "true"
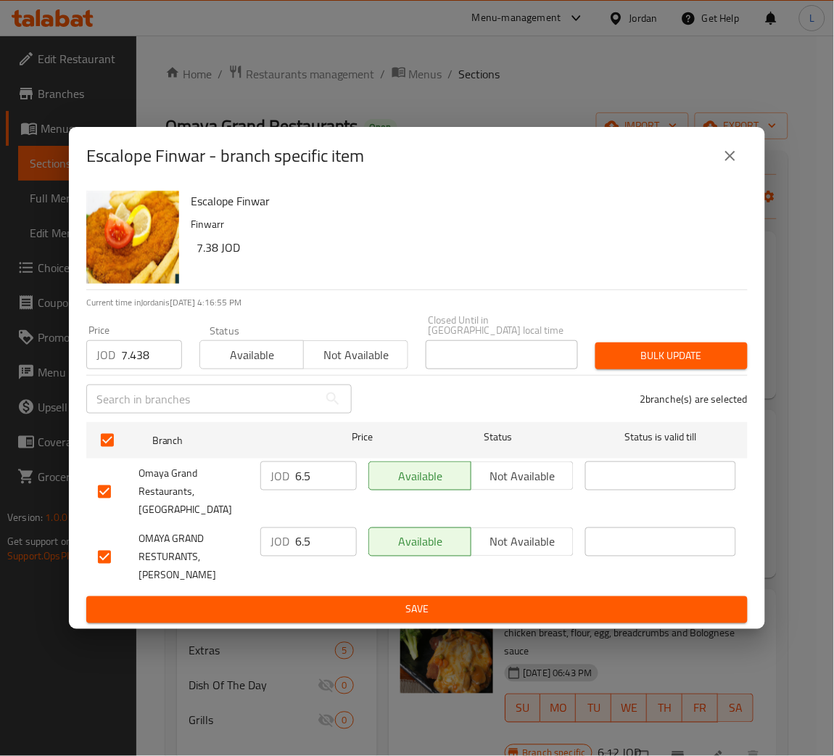
click at [671, 355] on span "Bulk update" at bounding box center [671, 356] width 129 height 18
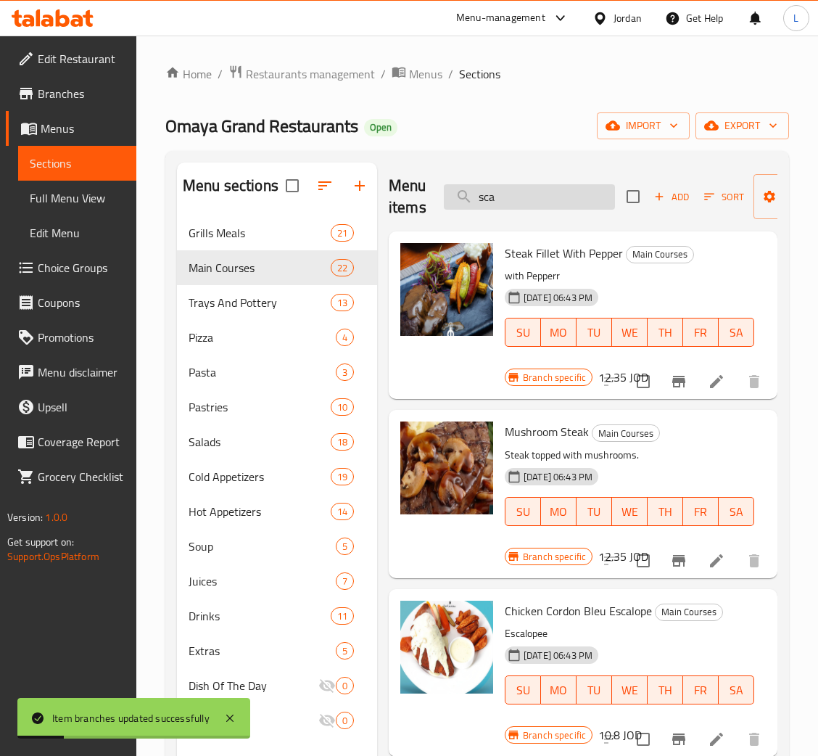
click at [543, 197] on input "sca" at bounding box center [529, 196] width 171 height 25
paste input "كوردن بلو دجاج"
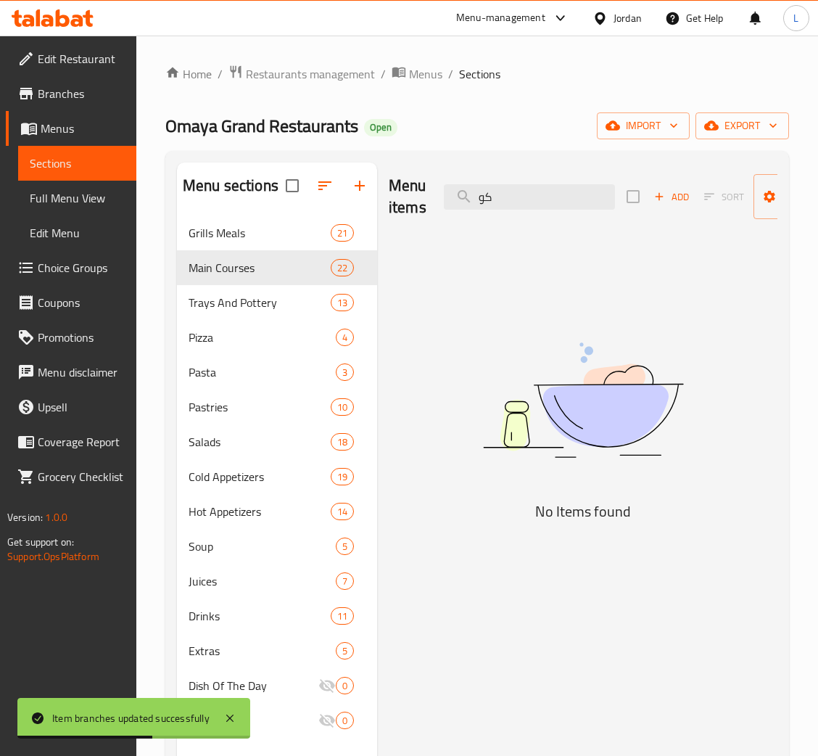
type input "ك"
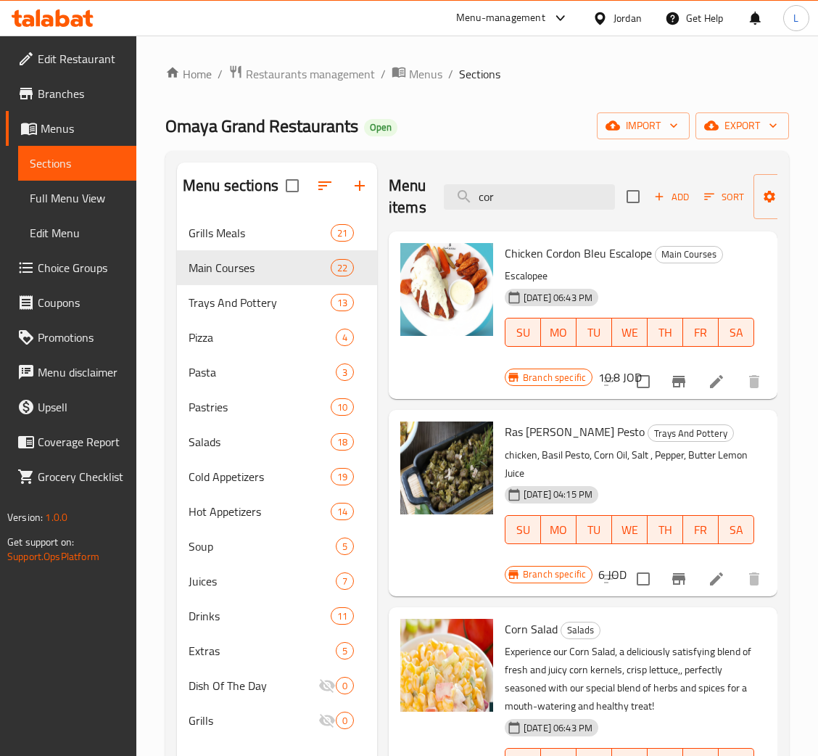
type input "cor"
click at [670, 384] on icon "Branch-specific-item" at bounding box center [678, 381] width 17 height 17
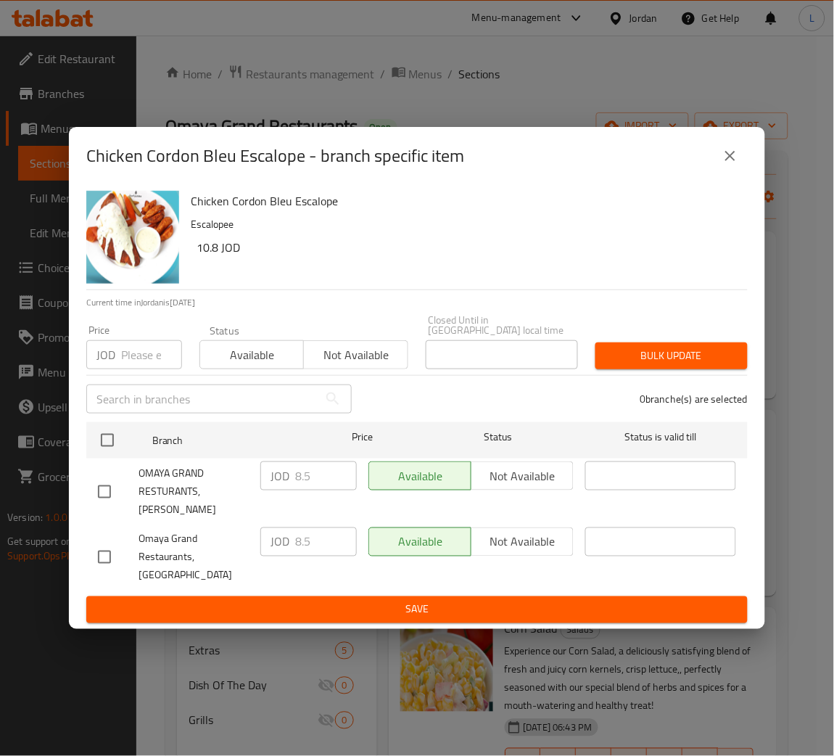
click at [123, 364] on input "number" at bounding box center [151, 354] width 61 height 29
paste input "9.223"
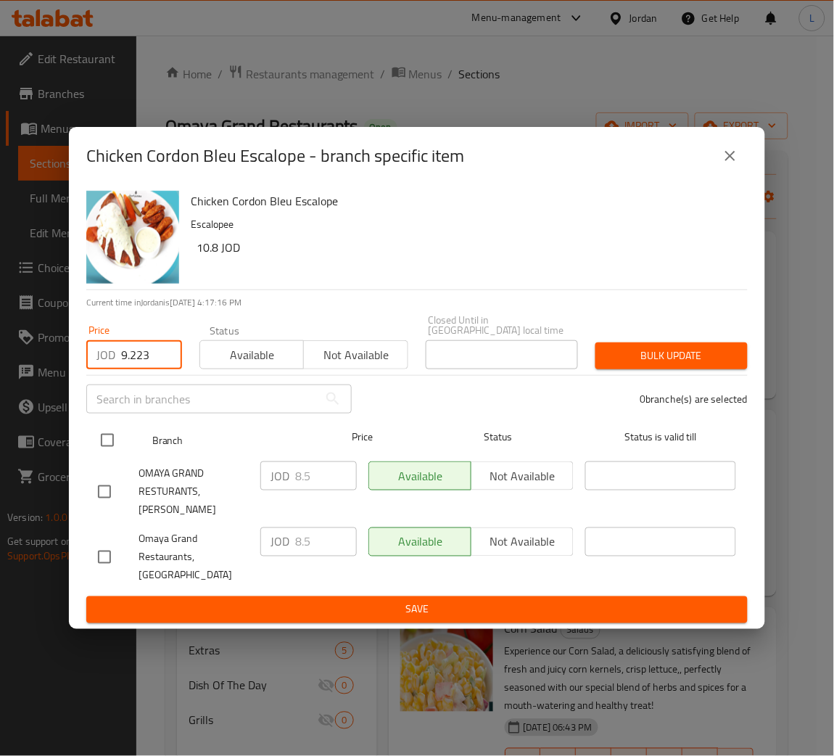
type input "9.223"
click at [103, 439] on input "checkbox" at bounding box center [107, 440] width 30 height 30
checkbox input "true"
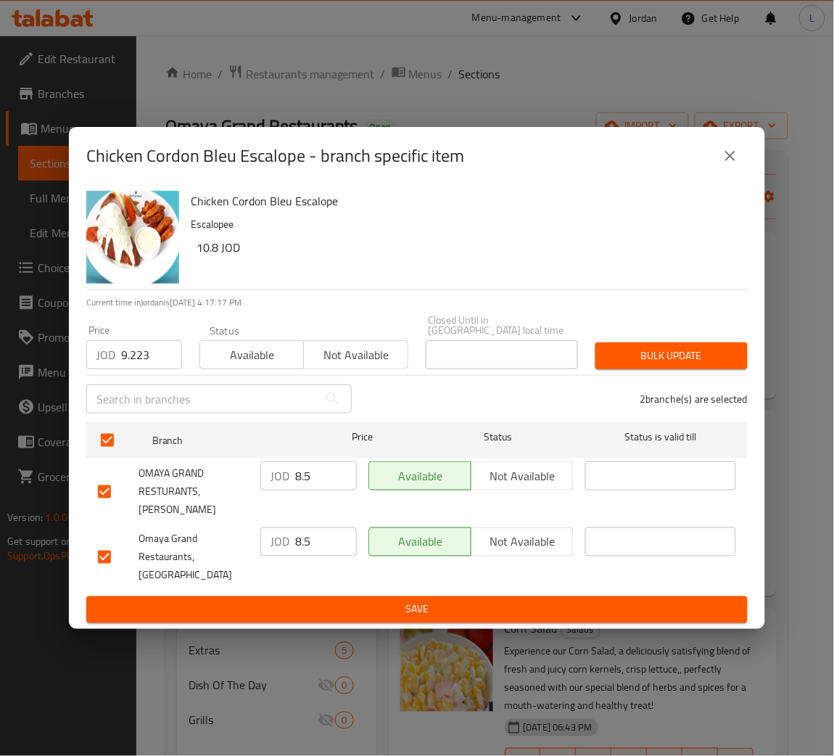
click at [645, 365] on span "Bulk update" at bounding box center [671, 356] width 129 height 18
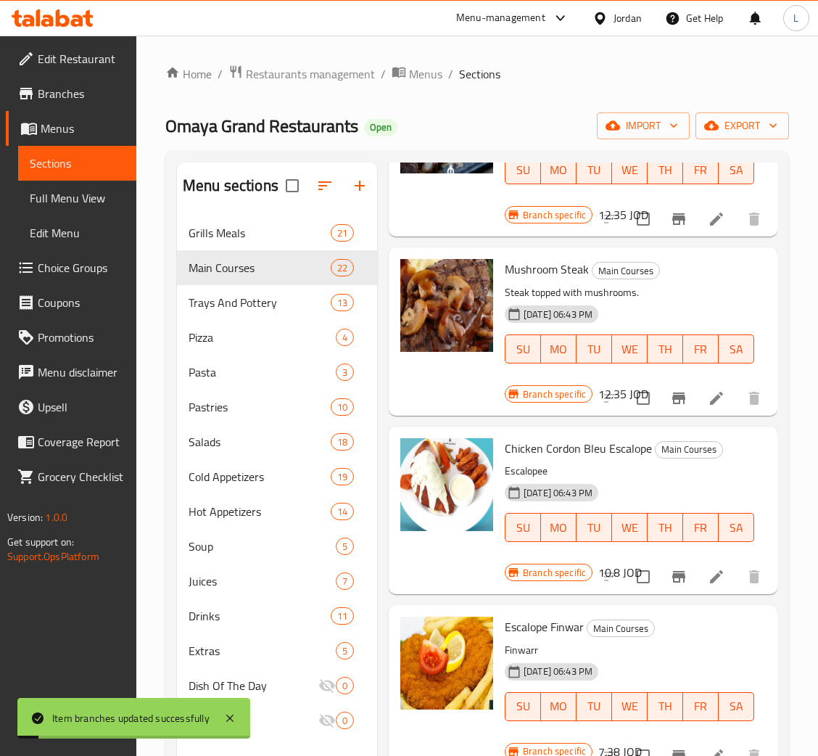
scroll to position [435, 0]
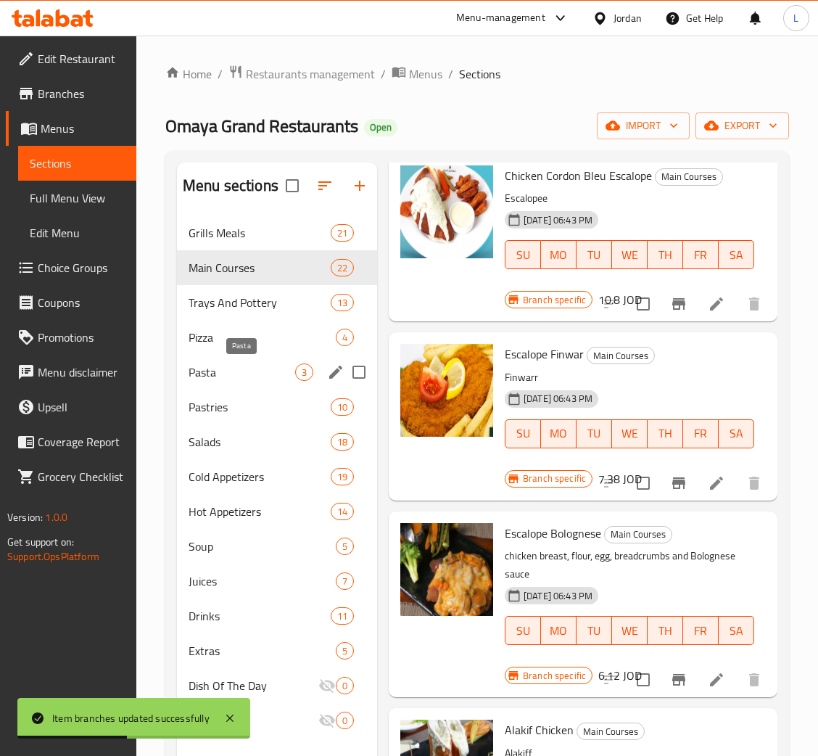
drag, startPoint x: 260, startPoint y: 371, endPoint x: 268, endPoint y: 376, distance: 8.9
click at [260, 371] on span "Pasta" at bounding box center [242, 371] width 107 height 17
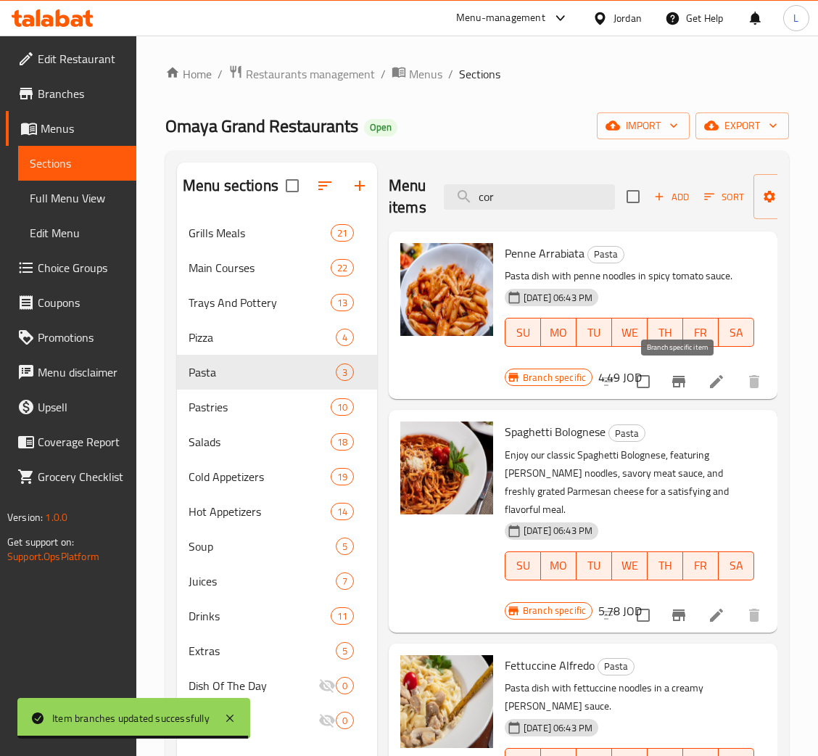
click at [679, 396] on button "Branch-specific-item" at bounding box center [678, 381] width 35 height 35
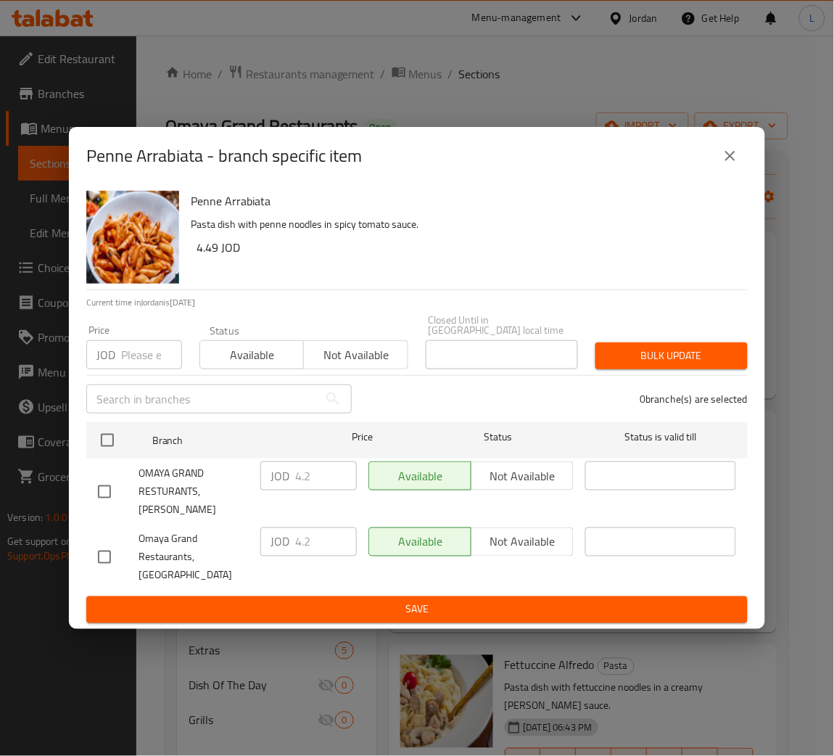
click at [142, 367] on input "number" at bounding box center [151, 354] width 61 height 29
paste input "5.355"
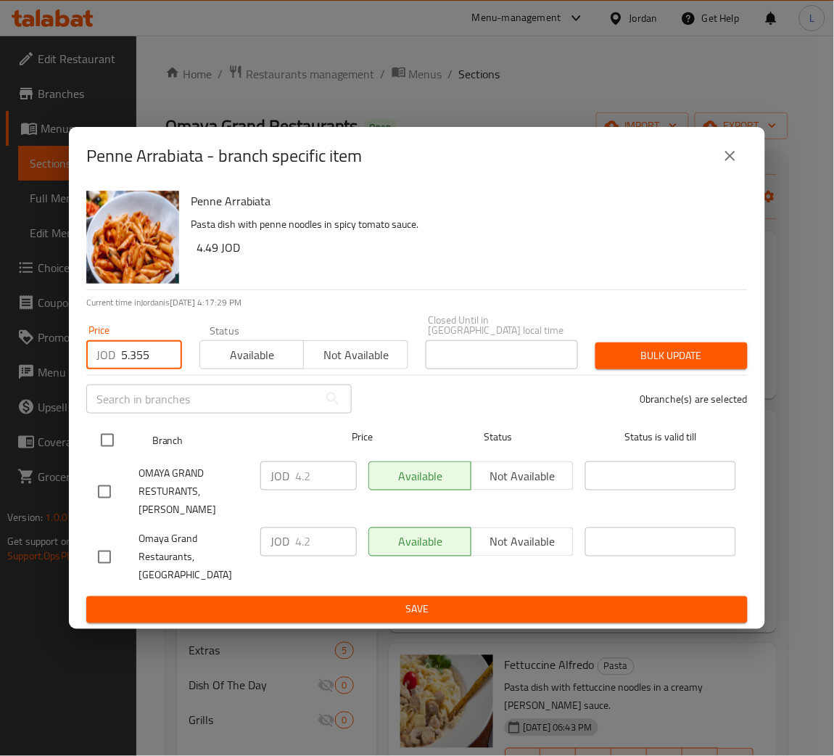
type input "5.355"
click at [115, 429] on input "checkbox" at bounding box center [107, 440] width 30 height 30
checkbox input "true"
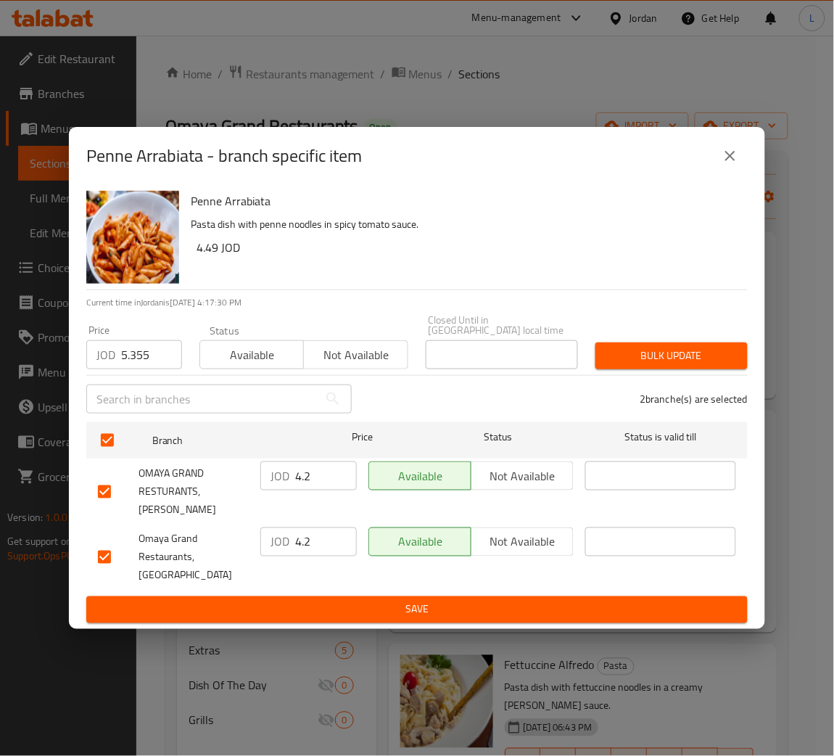
click at [719, 381] on div "2 branche(s) are selected" at bounding box center [558, 399] width 396 height 52
click at [704, 349] on button "Bulk update" at bounding box center [671, 355] width 152 height 27
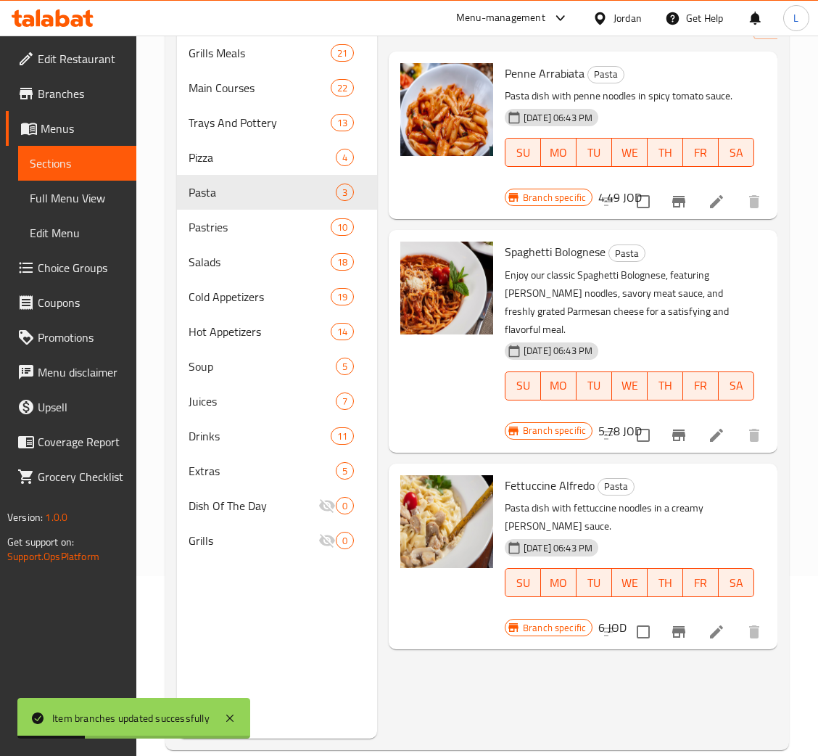
scroll to position [204, 0]
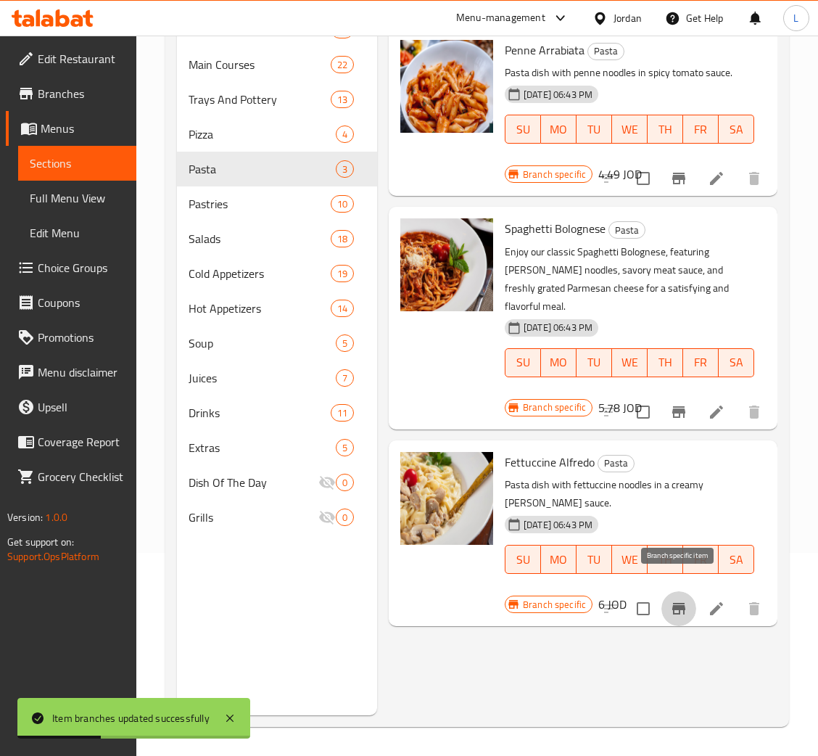
click at [671, 600] on icon "Branch-specific-item" at bounding box center [678, 608] width 17 height 17
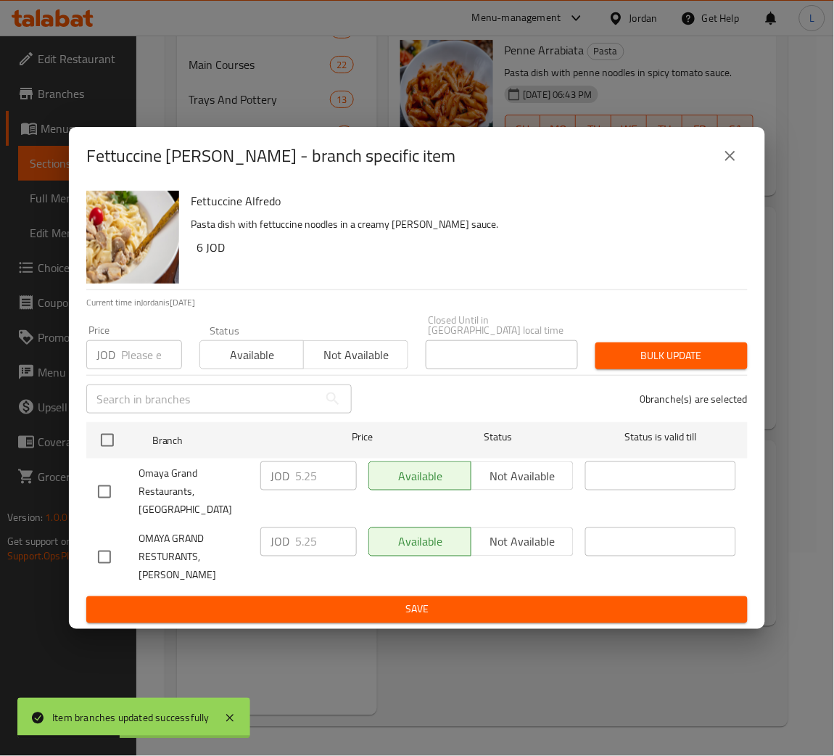
click at [130, 363] on input "number" at bounding box center [151, 354] width 61 height 29
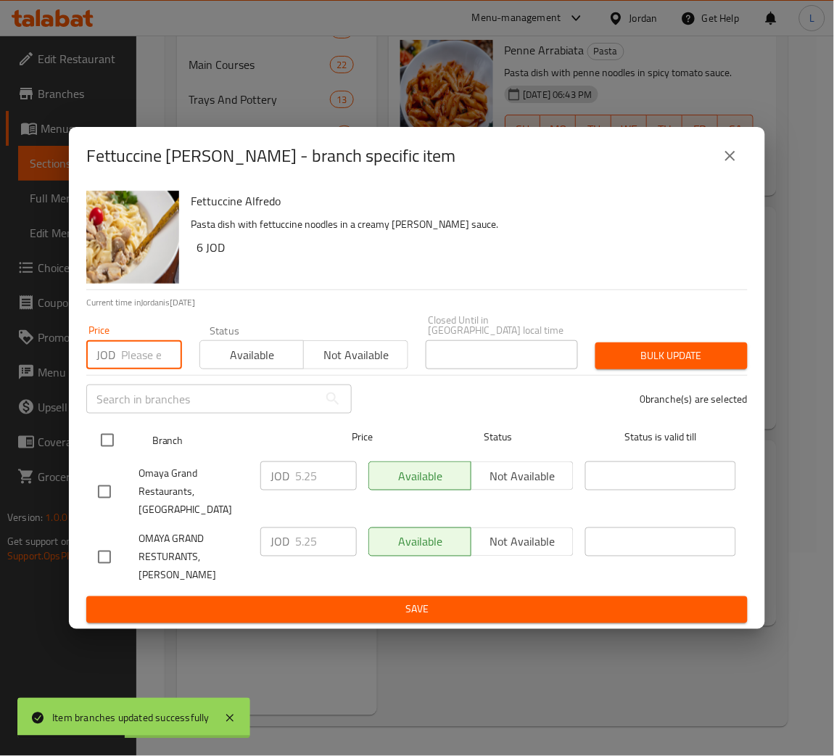
paste input "6.545"
type input "6.545"
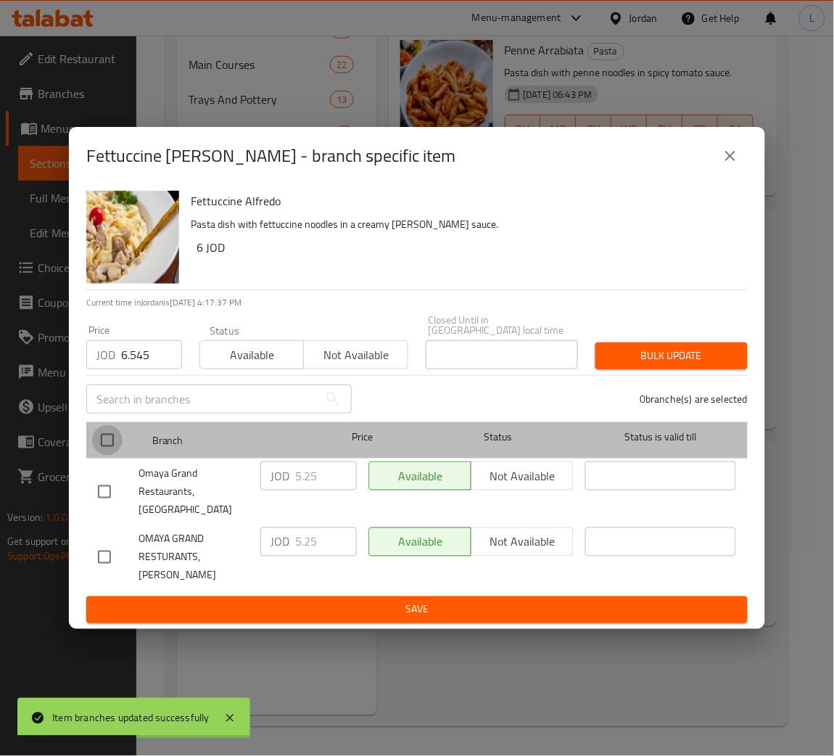
click at [112, 445] on input "checkbox" at bounding box center [107, 440] width 30 height 30
checkbox input "true"
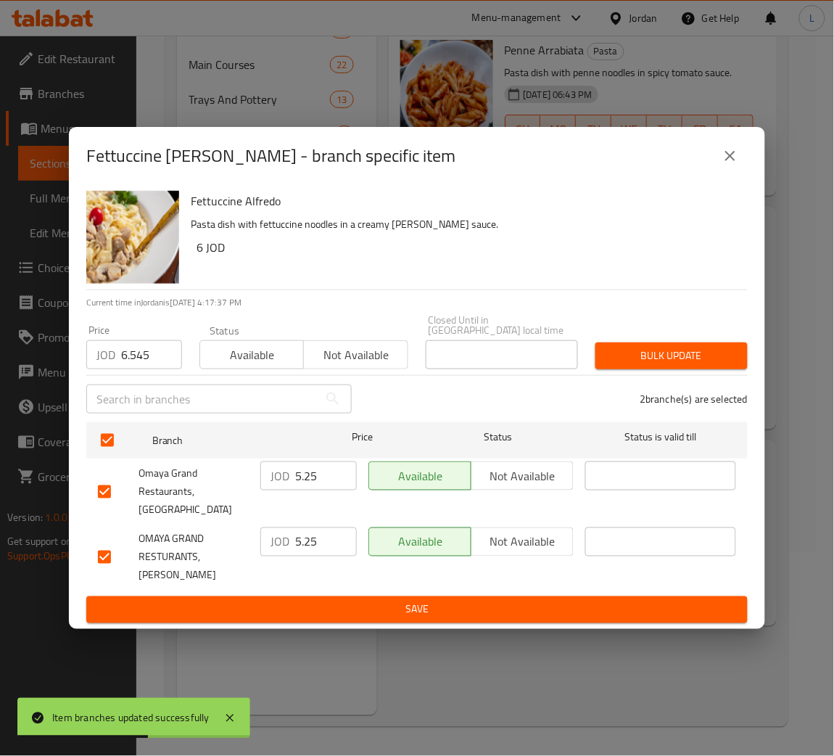
click at [692, 334] on div "Price JOD 6.545 Price Status Available Not available Closed Until in Jordan loc…" at bounding box center [417, 342] width 679 height 72
click at [684, 354] on span "Bulk update" at bounding box center [671, 356] width 129 height 18
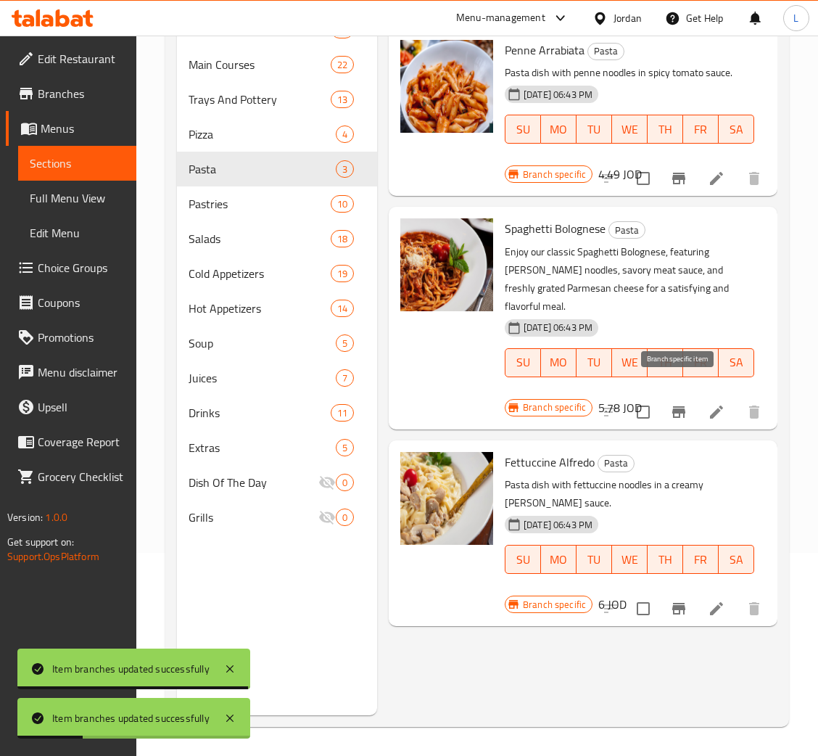
click at [693, 395] on button "Branch-specific-item" at bounding box center [678, 411] width 35 height 35
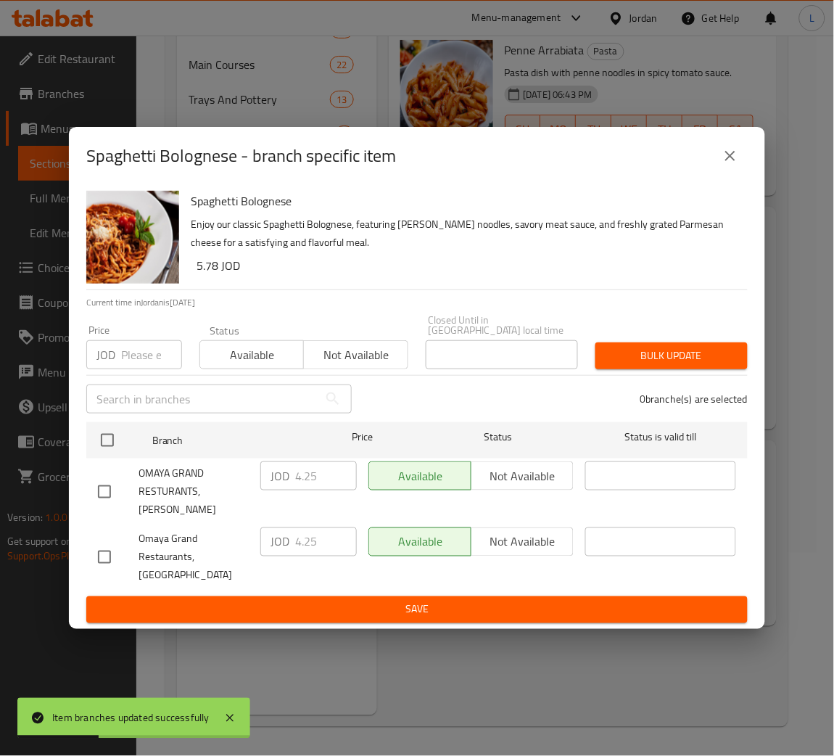
click at [151, 369] on input "number" at bounding box center [151, 354] width 61 height 29
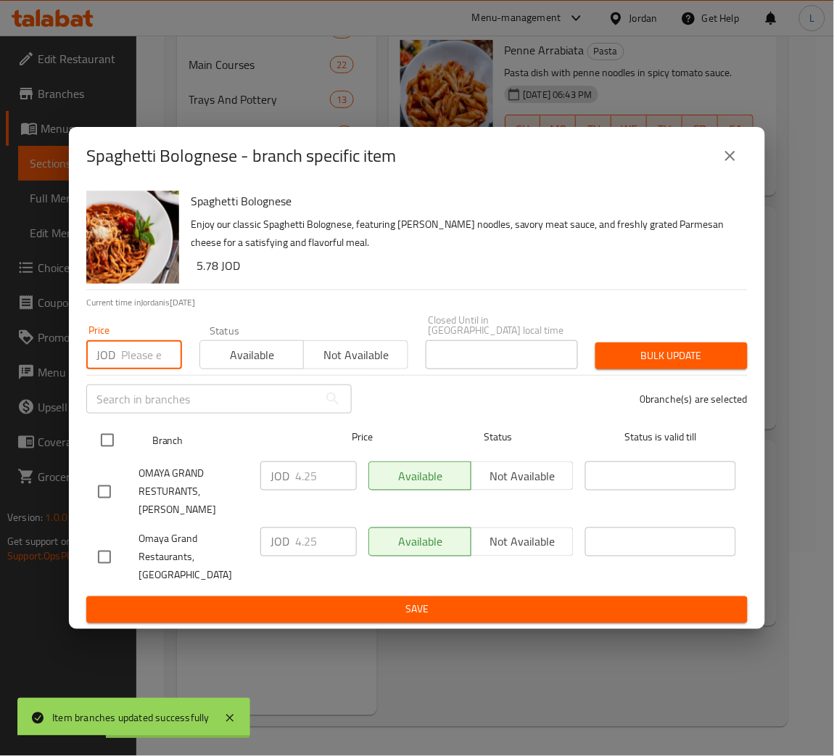
paste input "5.95"
type input "5.95"
click at [108, 455] on input "checkbox" at bounding box center [107, 440] width 30 height 30
checkbox input "true"
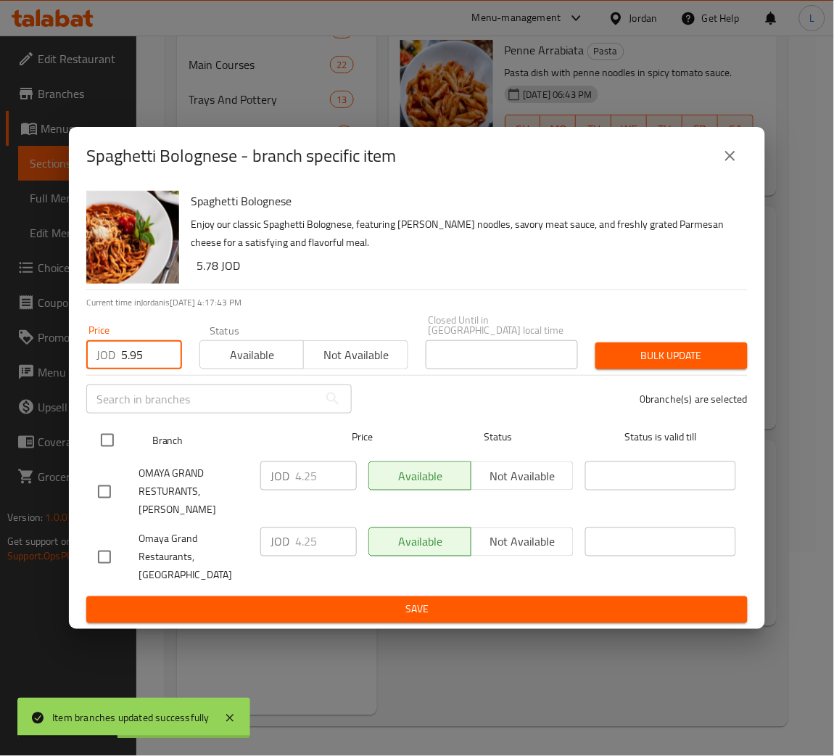
checkbox input "true"
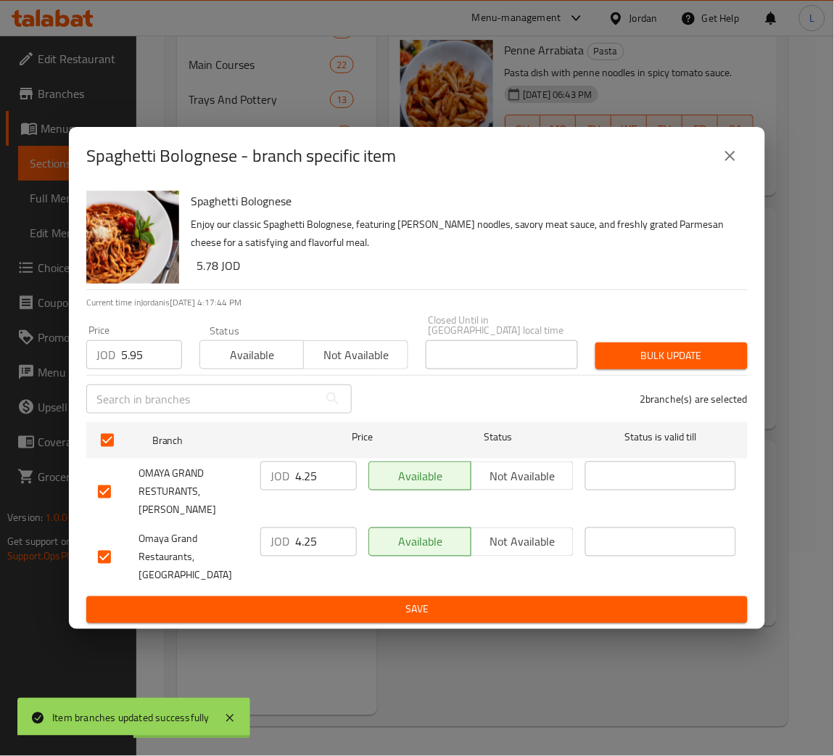
click at [645, 345] on div "Bulk update" at bounding box center [672, 356] width 170 height 44
click at [700, 350] on span "Bulk update" at bounding box center [671, 356] width 129 height 18
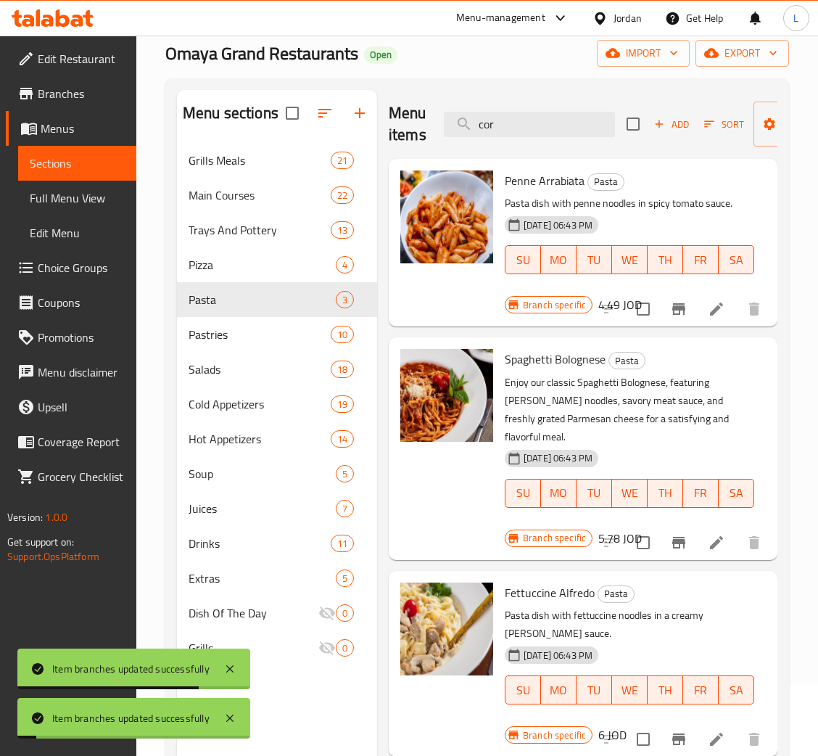
scroll to position [0, 0]
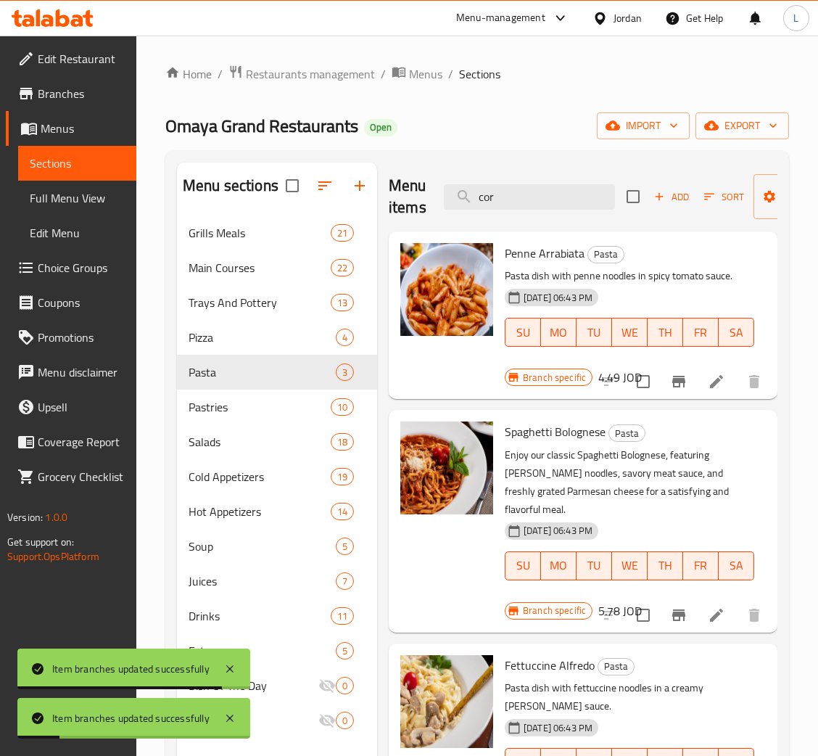
click at [658, 197] on icon "button" at bounding box center [659, 197] width 8 height 8
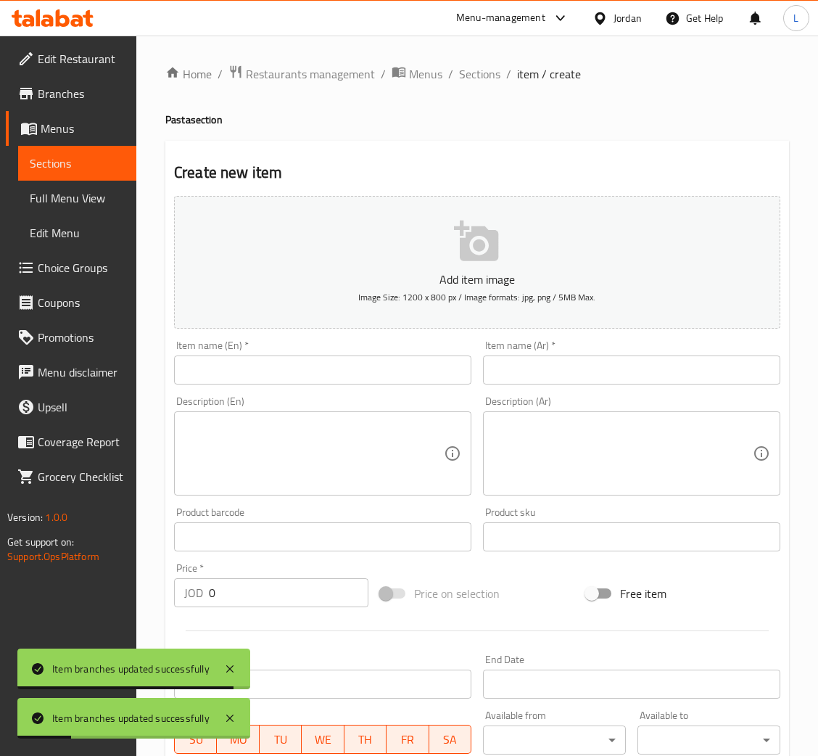
click at [634, 368] on input "text" at bounding box center [631, 369] width 297 height 29
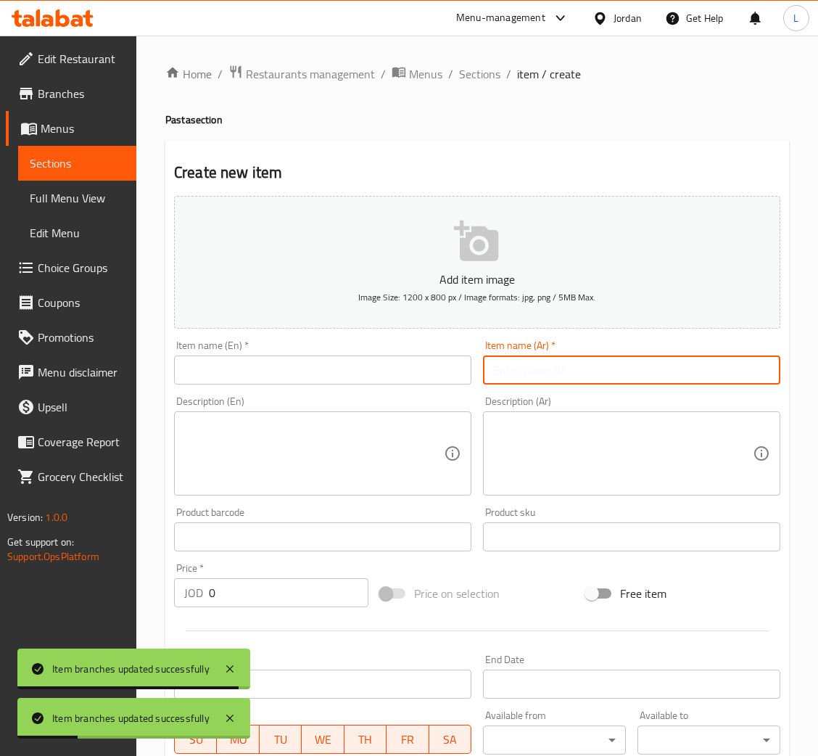
paste input "بنا اربياتا بالريحان"
type input "بنا اربياتا بالريحان"
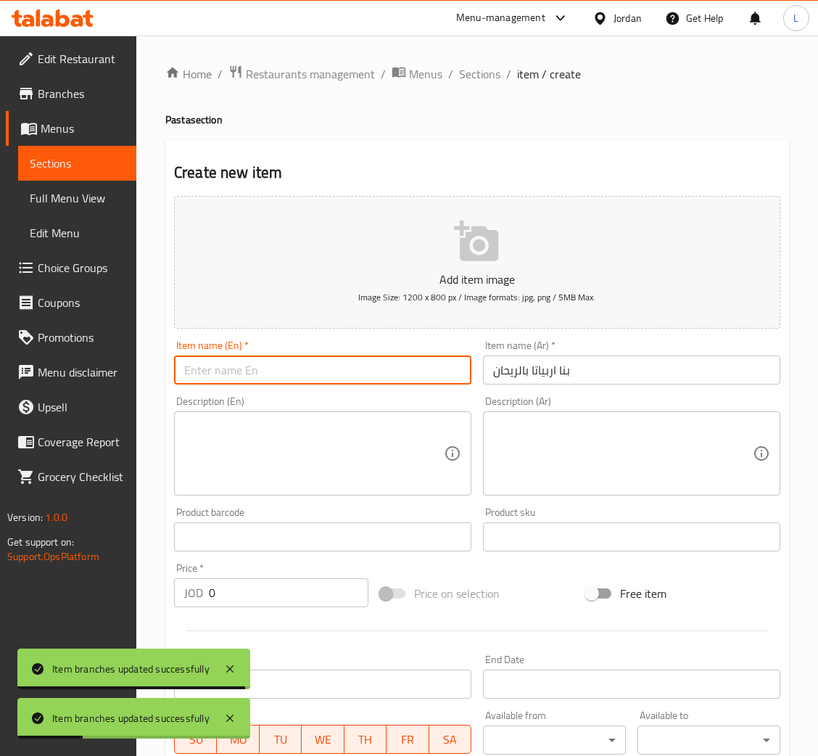
drag, startPoint x: 371, startPoint y: 373, endPoint x: 400, endPoint y: 342, distance: 42.6
click at [371, 373] on input "text" at bounding box center [322, 369] width 297 height 29
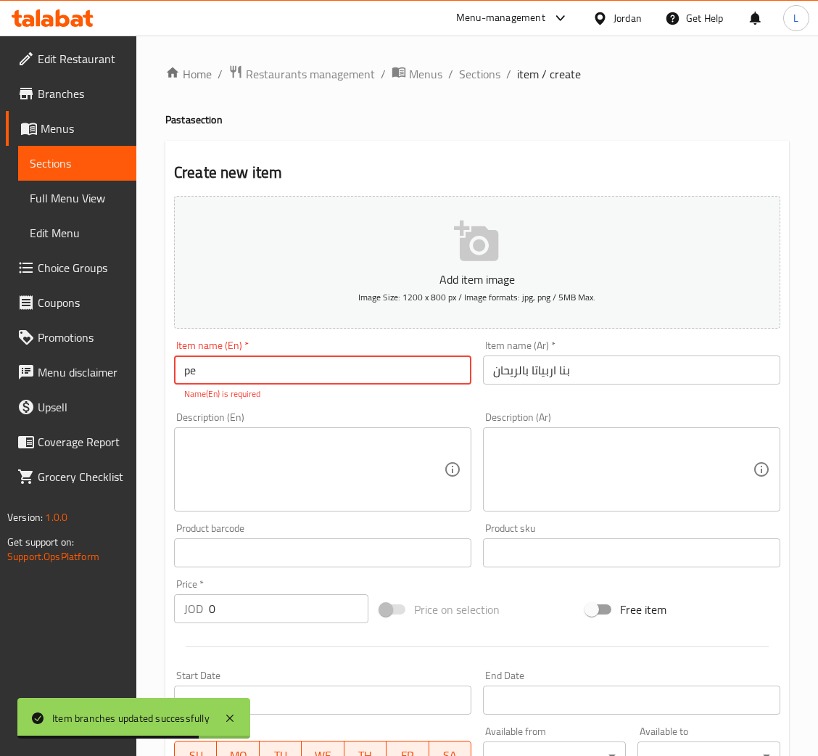
type input "p"
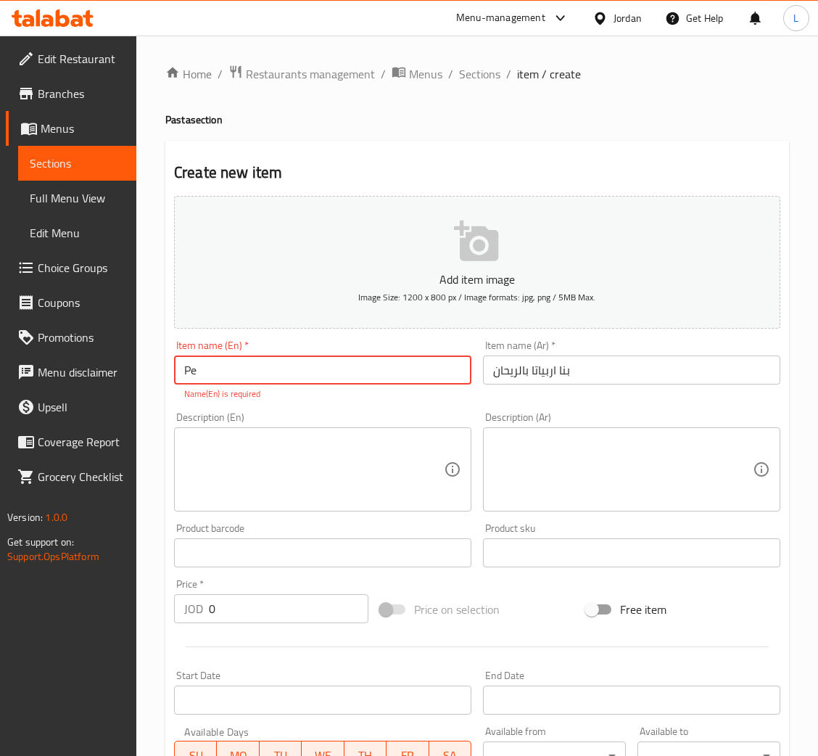
type input "P"
click at [494, 80] on span "Sections" at bounding box center [479, 73] width 41 height 17
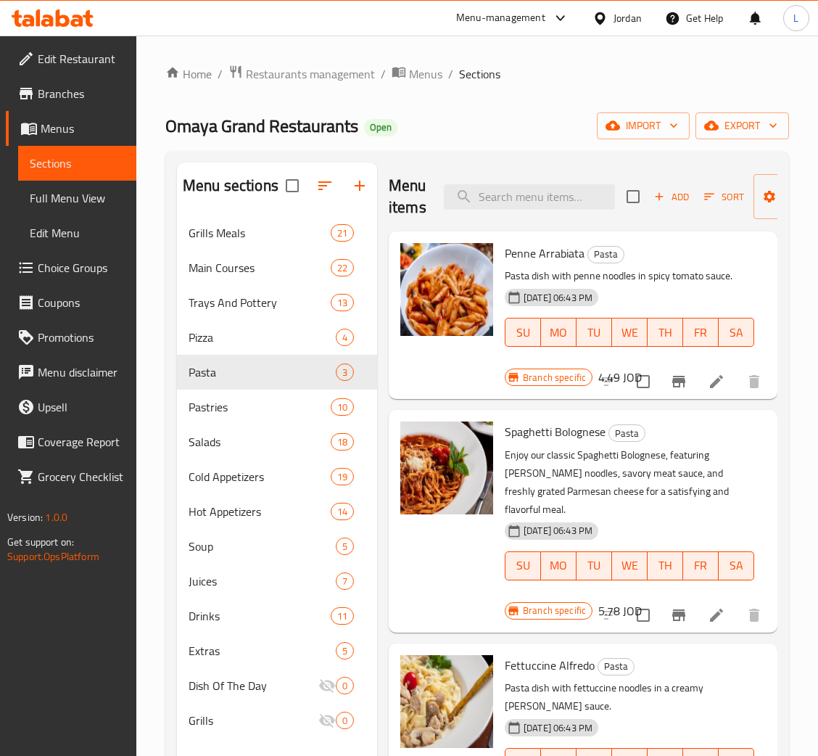
click at [529, 255] on span "Penne Arrabiata" at bounding box center [545, 253] width 80 height 22
copy h6 "Penne Arrabiata"
click at [684, 203] on span "Add" at bounding box center [671, 197] width 39 height 17
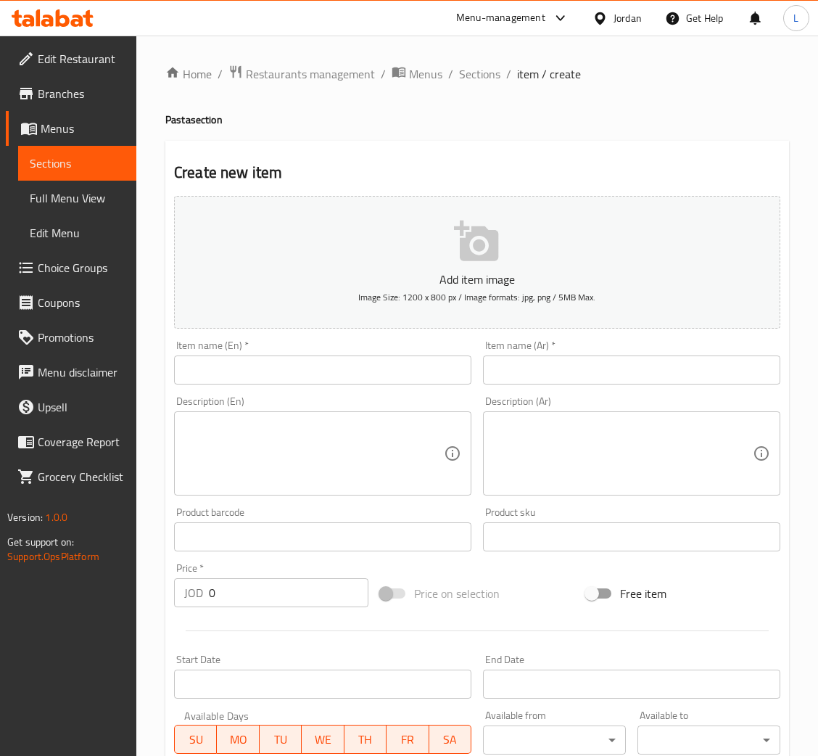
click at [331, 369] on input "text" at bounding box center [322, 369] width 297 height 29
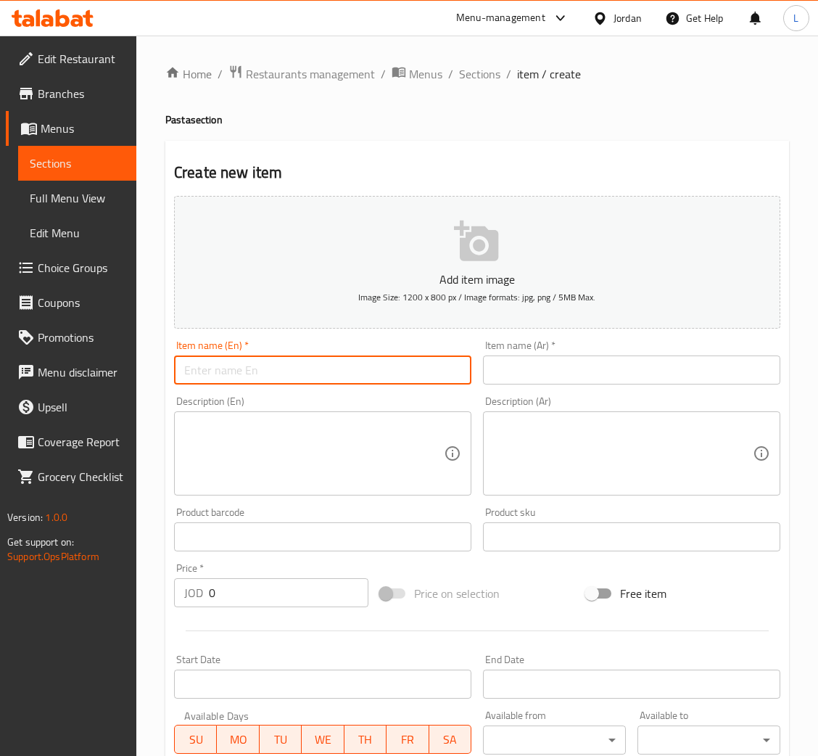
paste input "Penne Arrabiata"
click at [329, 365] on input "Penne Arrabiata with basil" at bounding box center [322, 369] width 297 height 29
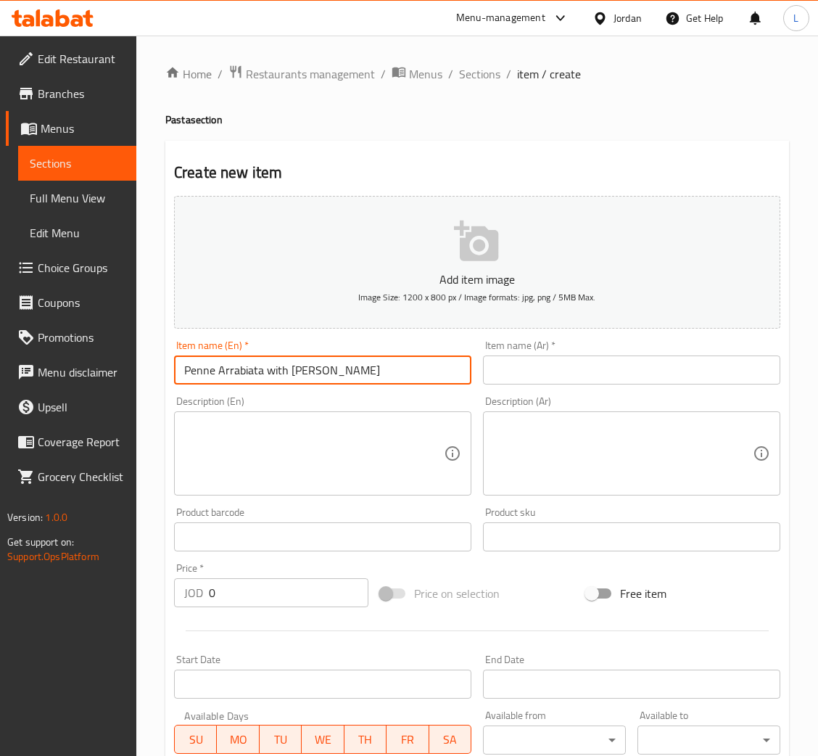
type input "Penne Arrabiata with basil"
click at [532, 368] on input "text" at bounding box center [631, 369] width 297 height 29
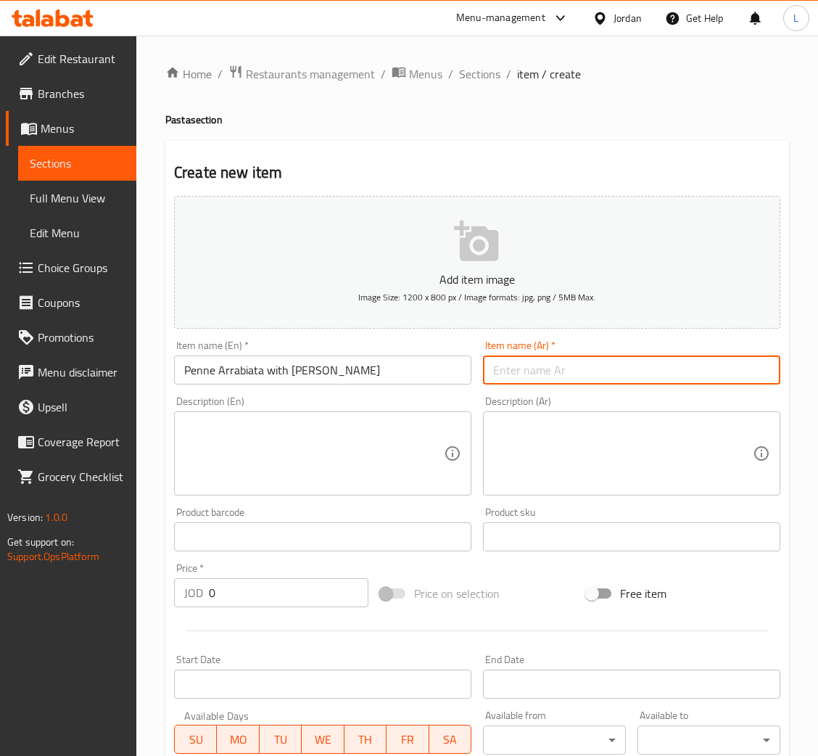
paste input "بيني أرابياتا مع الريحان"
type input "بيني أرابياتا مع الريحان"
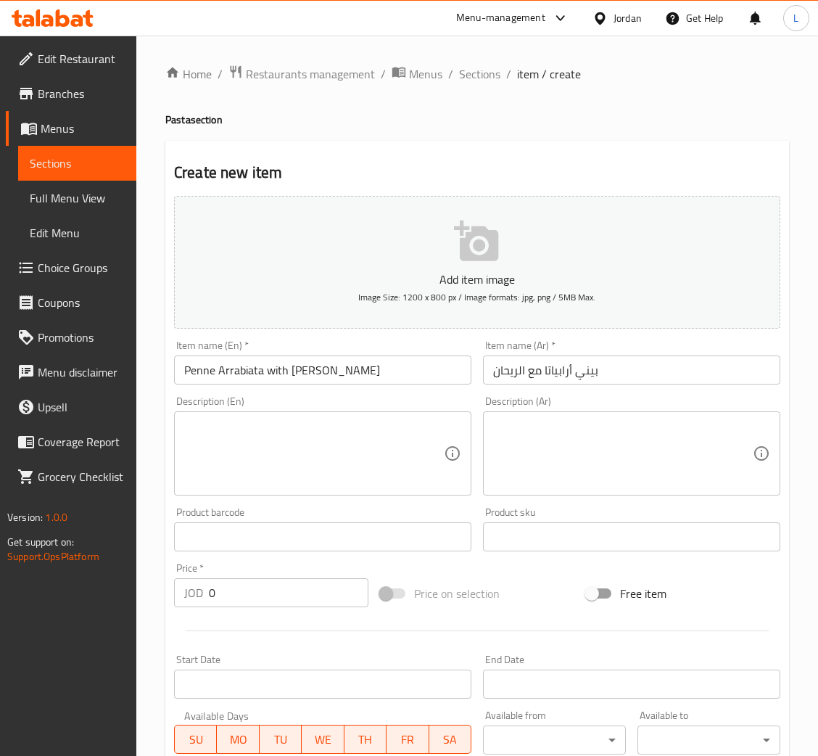
click at [302, 576] on div "Price   * JOD 0 Price *" at bounding box center [271, 585] width 194 height 44
paste input "5.653"
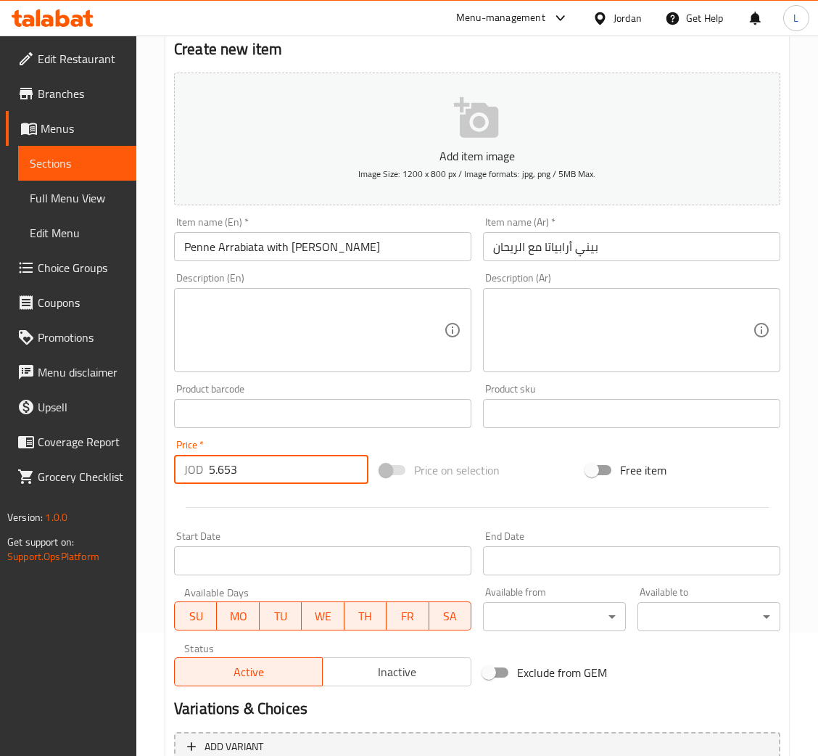
scroll to position [266, 0]
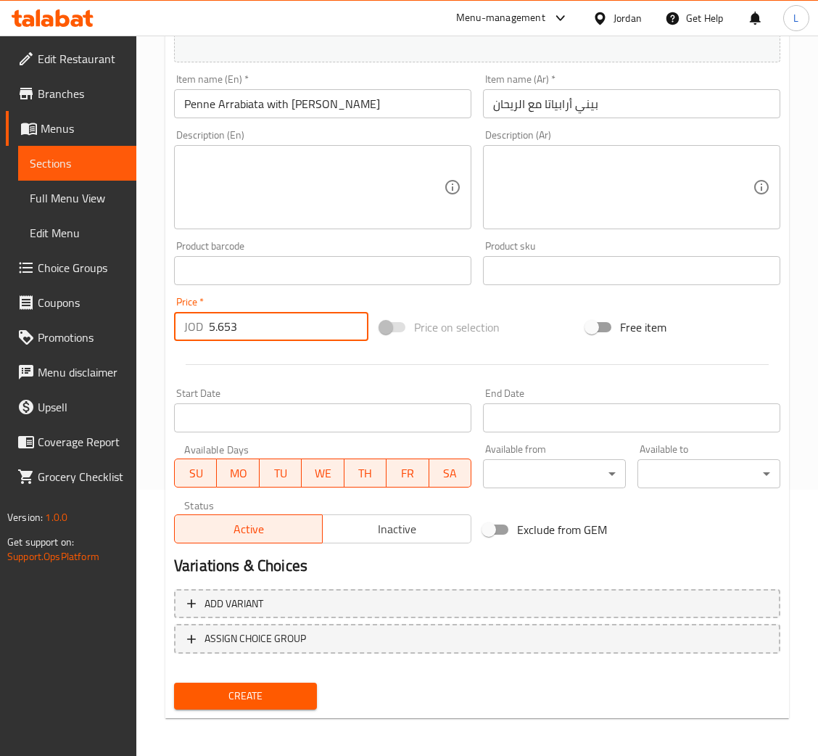
type input "5.653"
drag, startPoint x: 263, startPoint y: 692, endPoint x: 369, endPoint y: 680, distance: 106.5
click at [262, 692] on span "Create" at bounding box center [246, 696] width 120 height 18
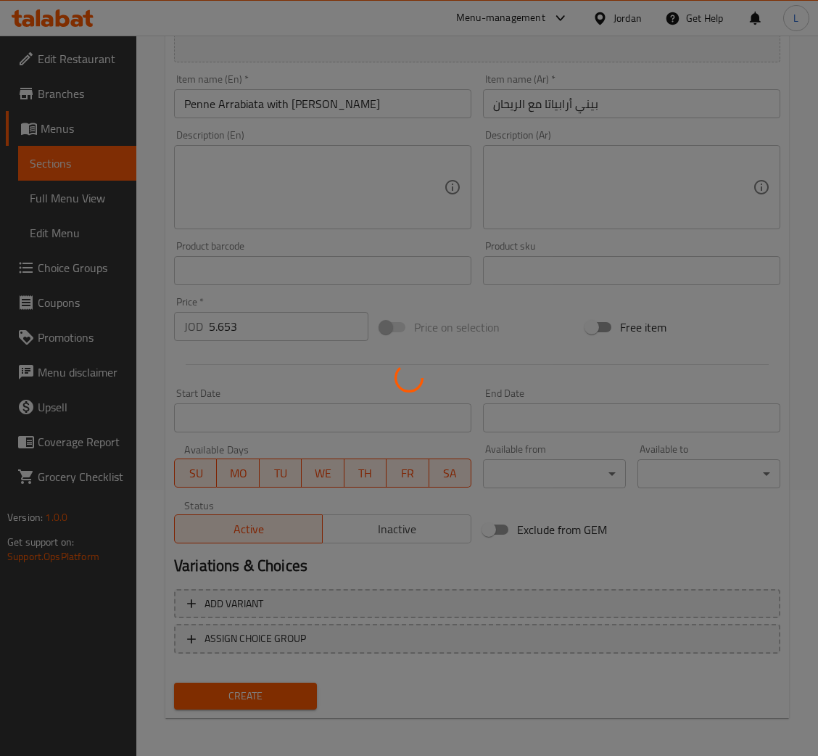
type input "0"
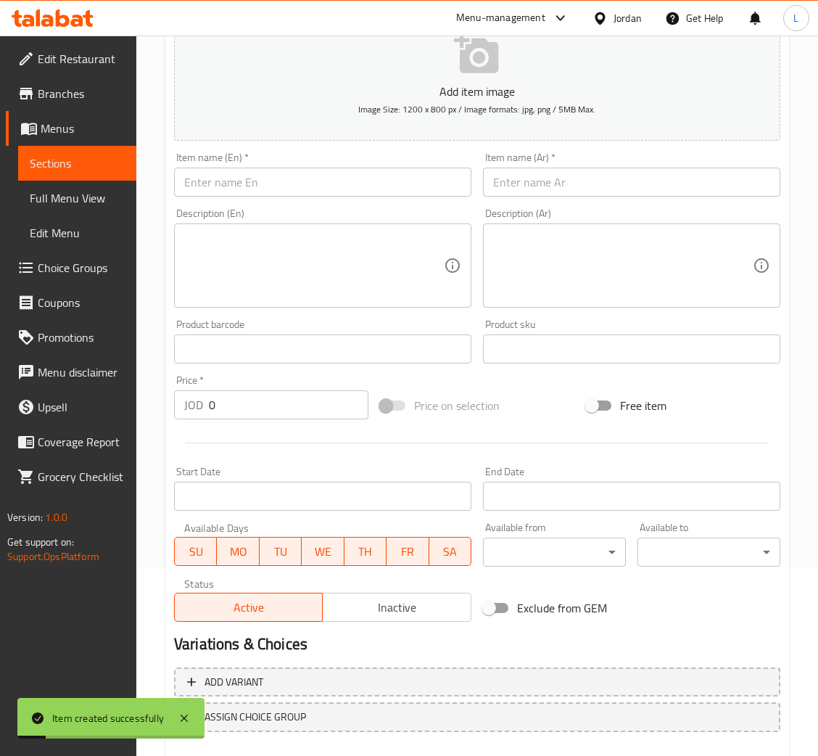
scroll to position [157, 0]
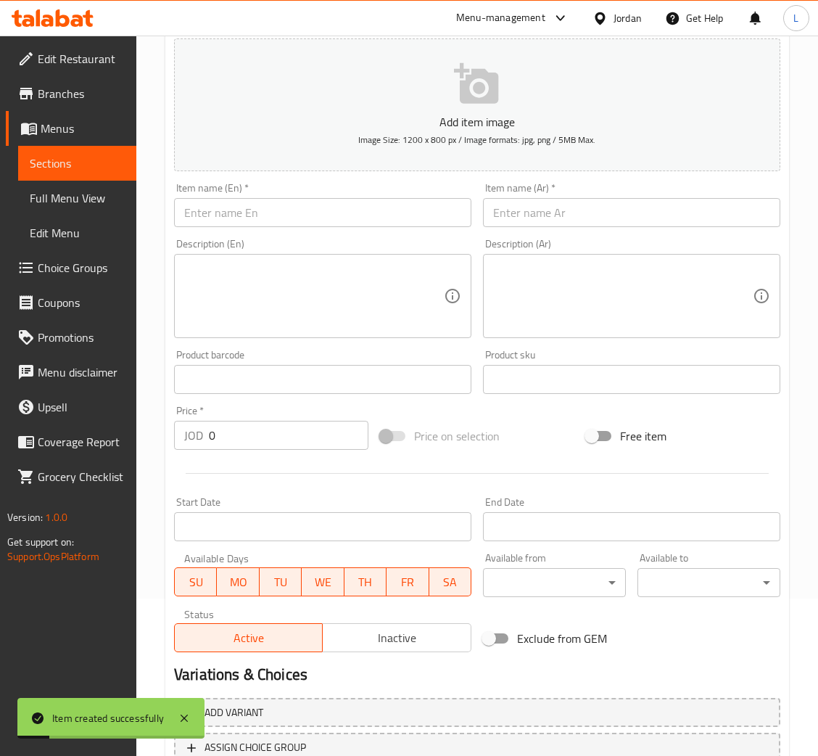
drag, startPoint x: 595, startPoint y: 232, endPoint x: 595, endPoint y: 224, distance: 8.0
click at [595, 233] on div "Description (Ar) Description (Ar)" at bounding box center [631, 288] width 309 height 111
drag, startPoint x: 593, startPoint y: 213, endPoint x: 586, endPoint y: 212, distance: 7.3
click at [593, 213] on input "text" at bounding box center [631, 212] width 297 height 29
paste input "فتوتشيني الفريدو بالجمبري"
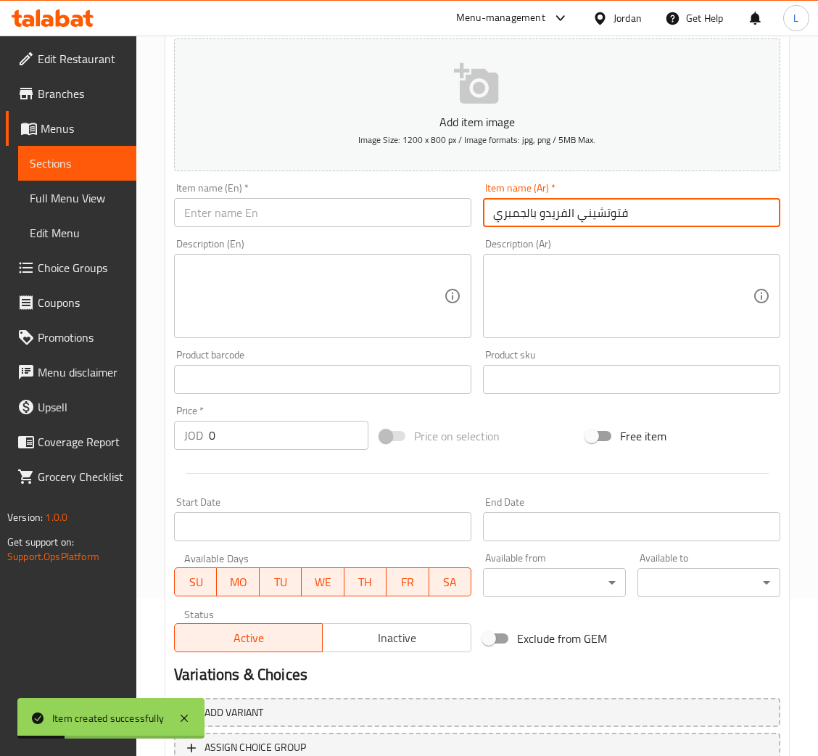
type input "فتوتشيني الفريدو بالجمبري"
click at [407, 198] on input "text" at bounding box center [322, 212] width 297 height 29
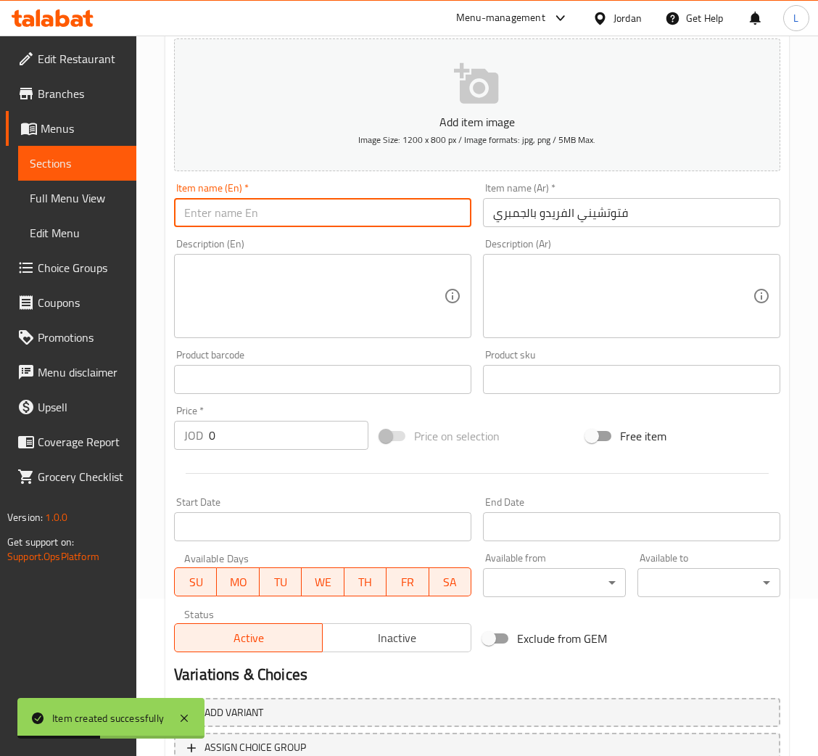
paste input "Fettuccine Alfredo with Shrimp"
type input "Fettuccine Alfredo with Shrimp"
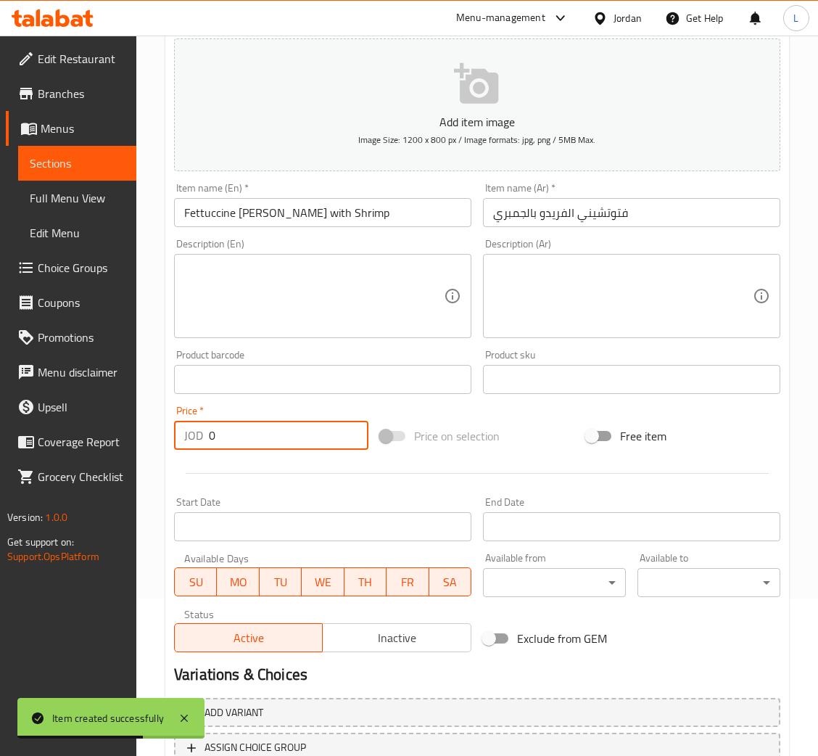
click at [318, 434] on input "0" at bounding box center [289, 435] width 160 height 29
paste input "7.735"
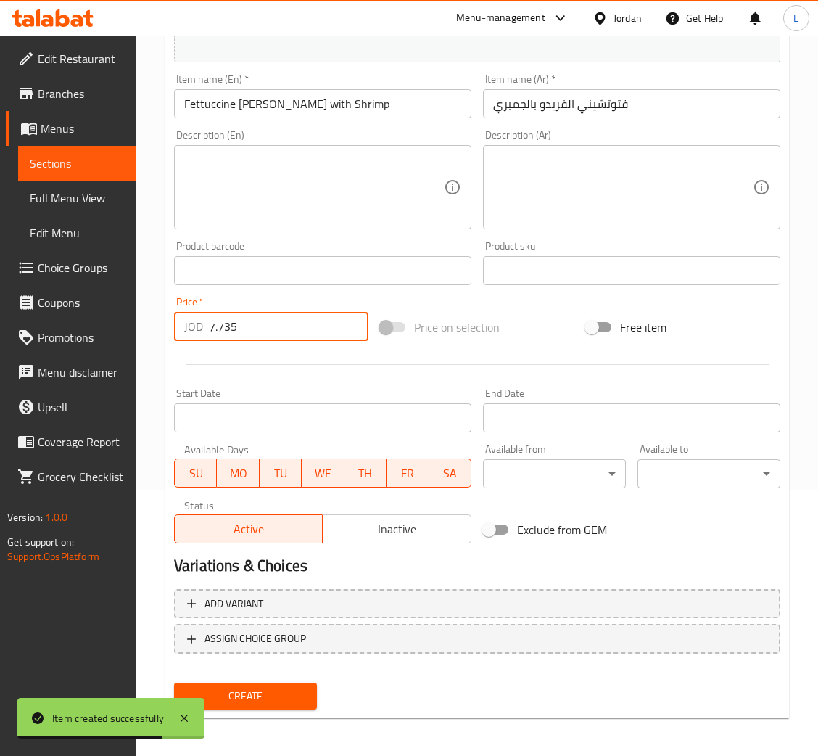
type input "7.735"
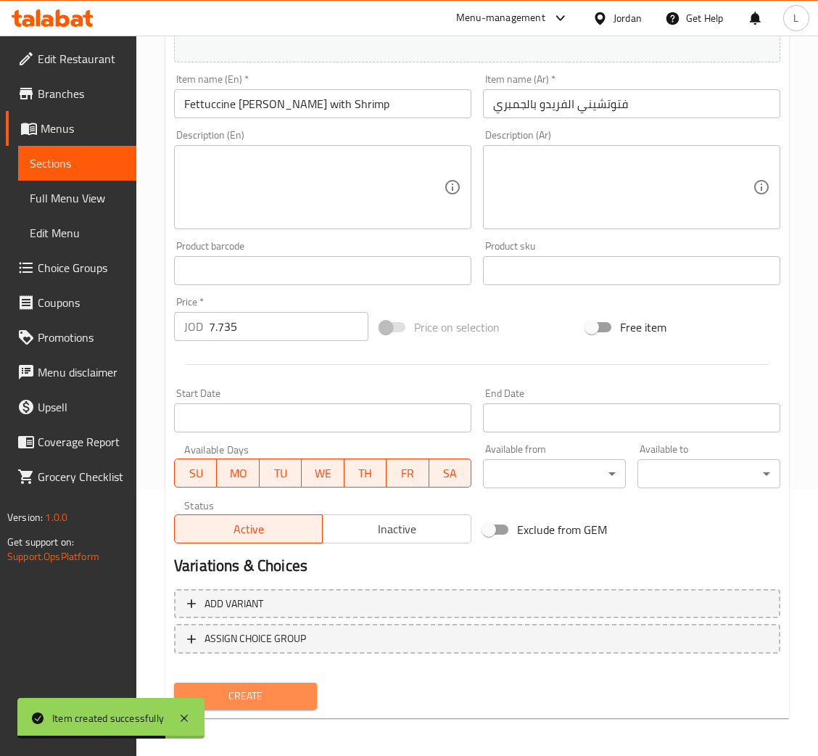
click at [284, 690] on span "Create" at bounding box center [246, 696] width 120 height 18
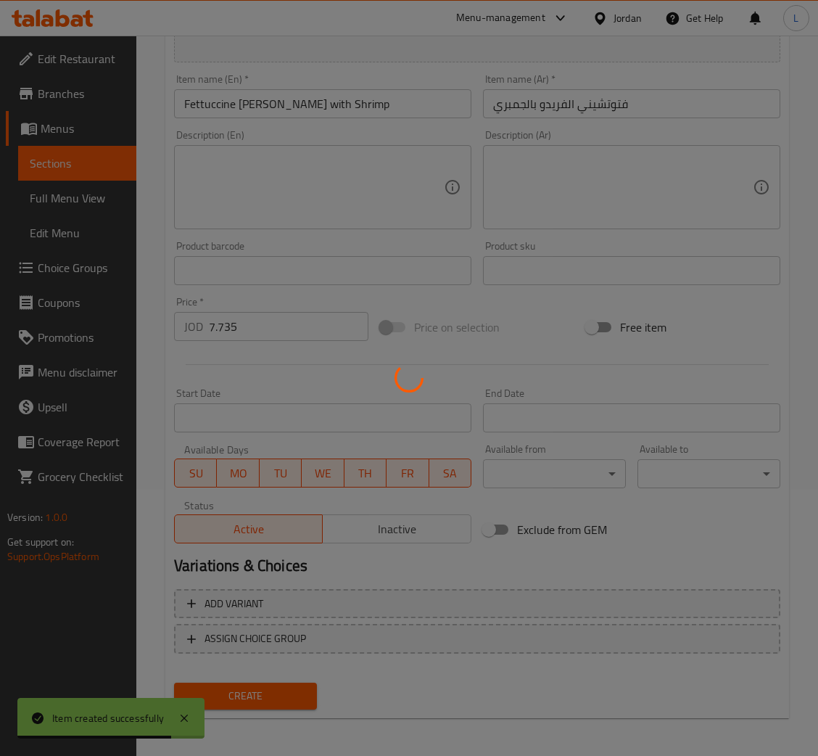
scroll to position [94, 0]
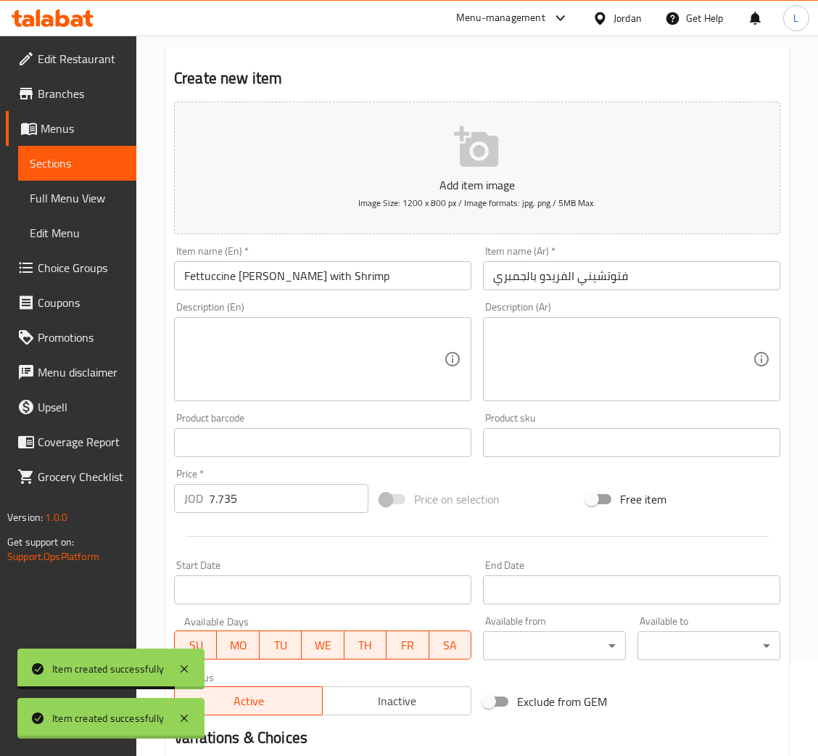
type input "0"
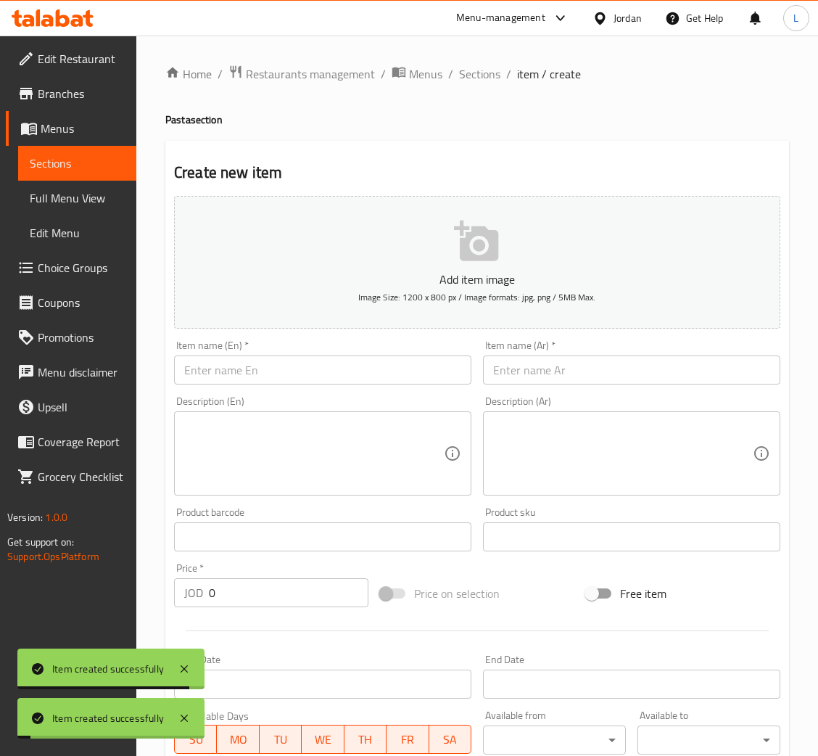
click at [450, 74] on li "/" at bounding box center [450, 73] width 5 height 17
click at [464, 73] on span "Sections" at bounding box center [479, 73] width 41 height 17
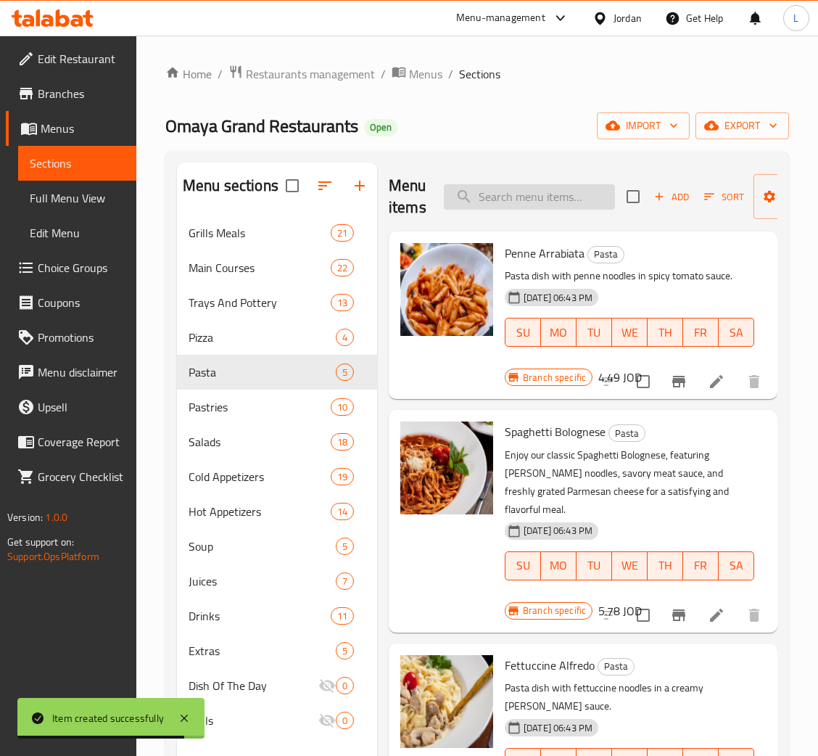
click at [546, 204] on input "search" at bounding box center [529, 196] width 171 height 25
paste input "منسف لحم"
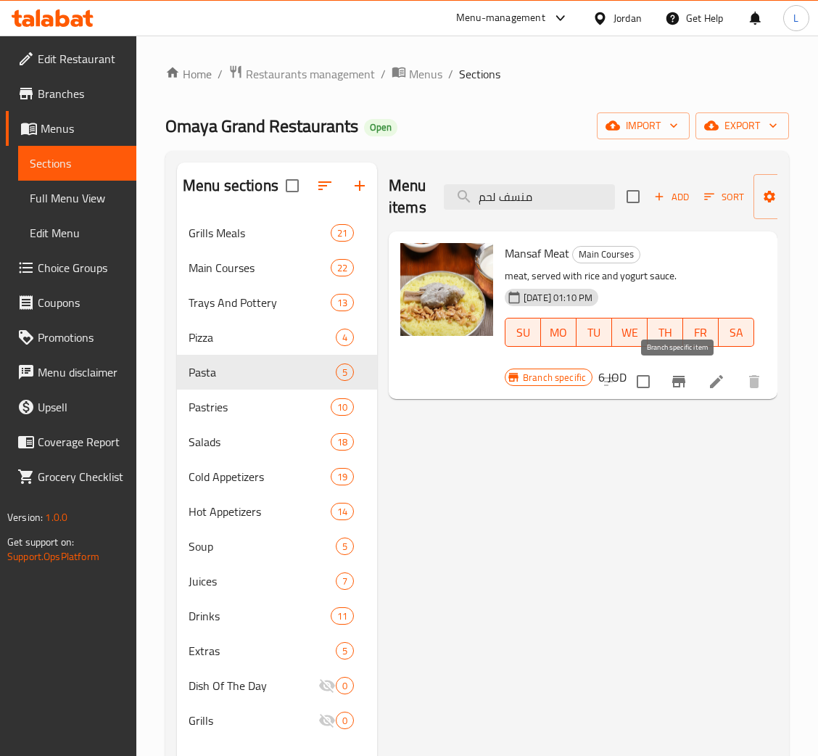
type input "منسف لحم"
click at [684, 390] on icon "Branch-specific-item" at bounding box center [678, 381] width 17 height 17
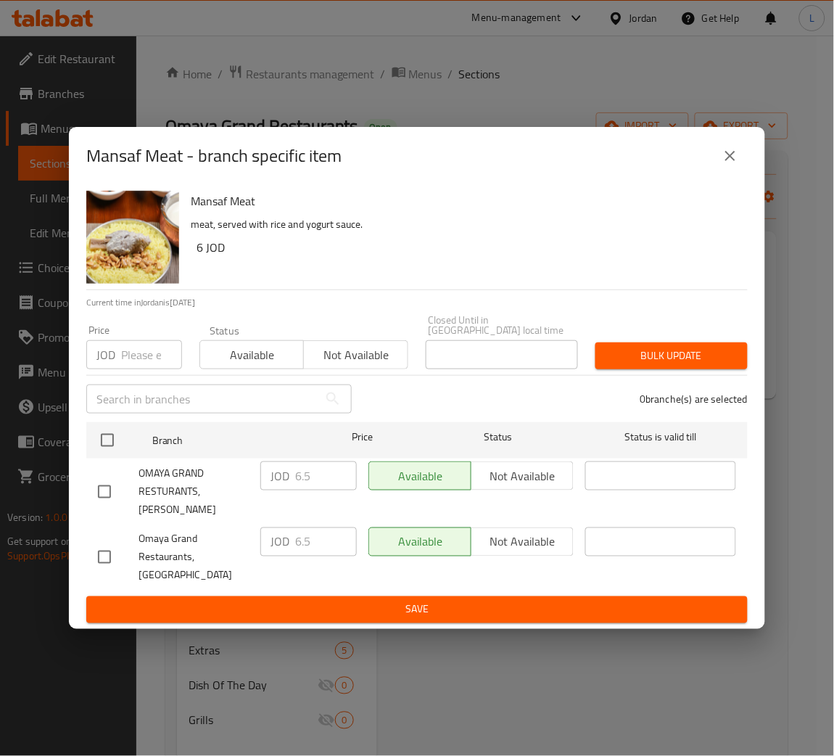
drag, startPoint x: 144, startPoint y: 361, endPoint x: 133, endPoint y: 419, distance: 59.0
click at [143, 361] on input "number" at bounding box center [151, 354] width 61 height 29
paste input "7.735"
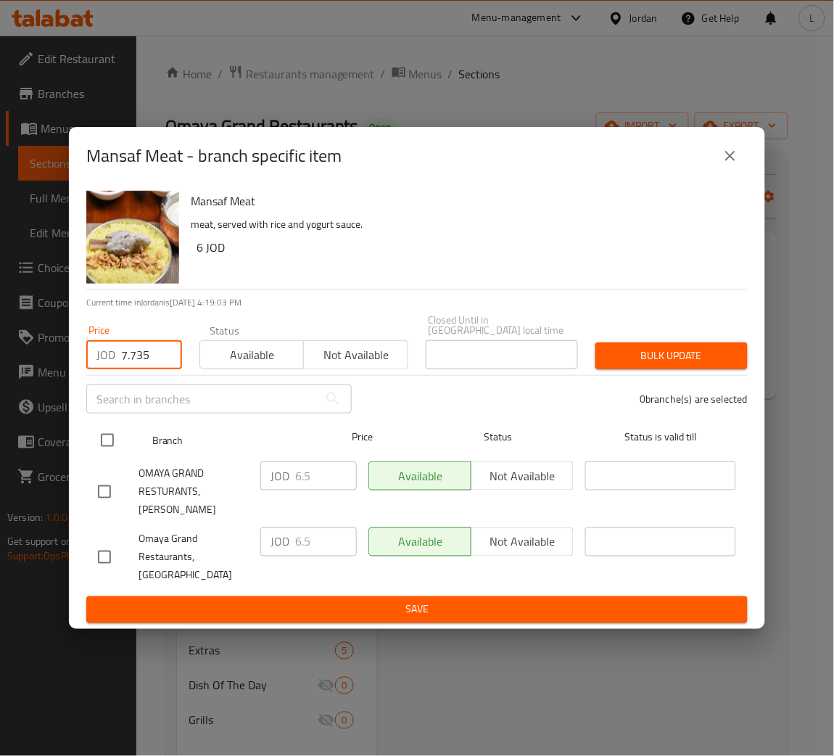
type input "7.735"
click at [102, 444] on input "checkbox" at bounding box center [107, 440] width 30 height 30
checkbox input "true"
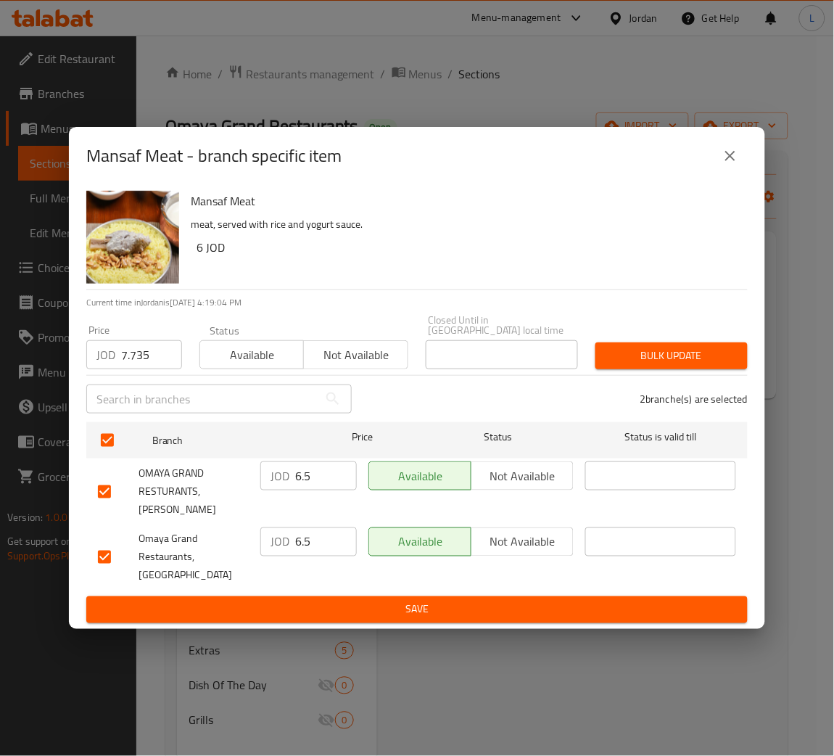
click at [669, 365] on span "Bulk update" at bounding box center [671, 356] width 129 height 18
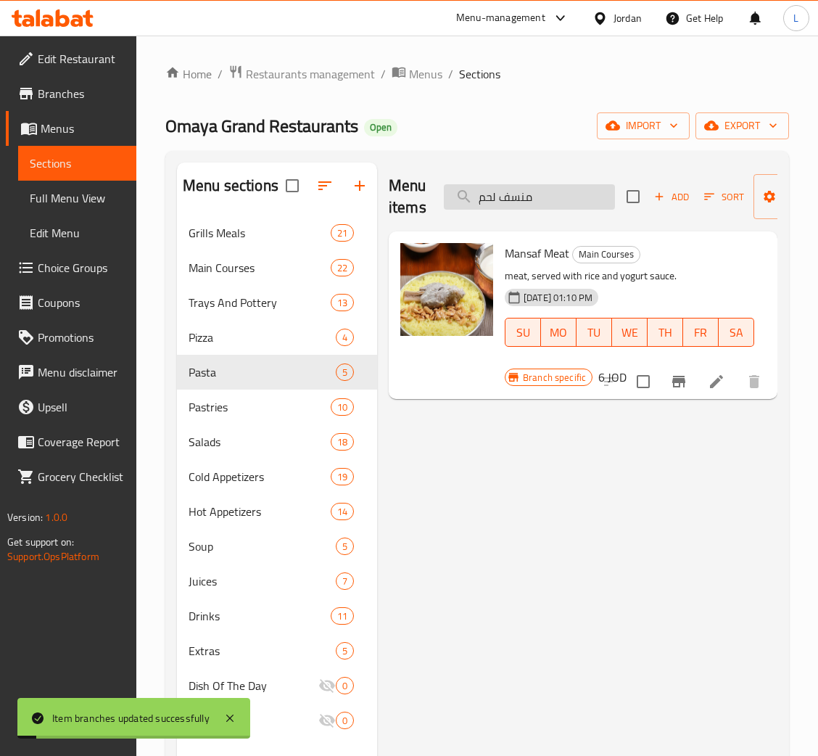
click at [576, 189] on input "منسف لحم" at bounding box center [529, 196] width 171 height 25
paste input "دجاج"
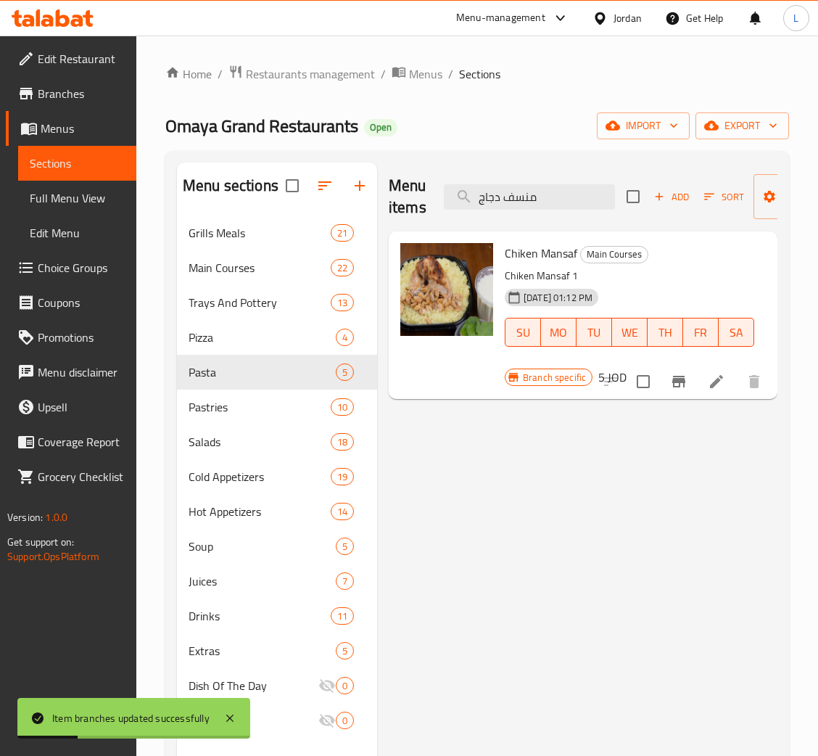
type input "منسف دجاج"
click at [677, 385] on icon "Branch-specific-item" at bounding box center [678, 381] width 17 height 17
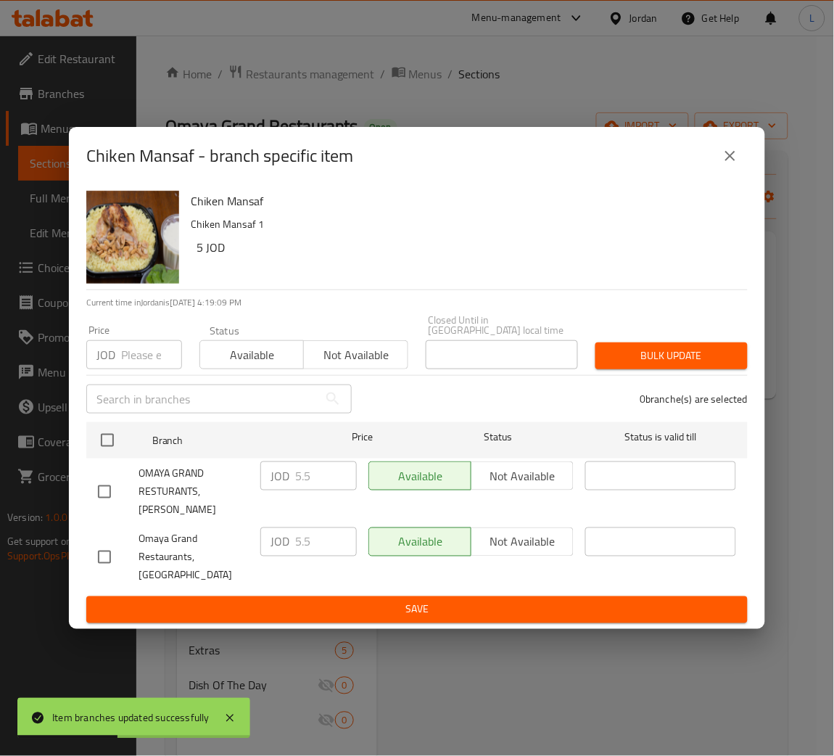
drag, startPoint x: 141, startPoint y: 342, endPoint x: 134, endPoint y: 371, distance: 30.6
click at [140, 343] on div "Price JOD Price" at bounding box center [134, 347] width 96 height 44
click at [134, 369] on input "number" at bounding box center [151, 354] width 61 height 29
paste input "5.950"
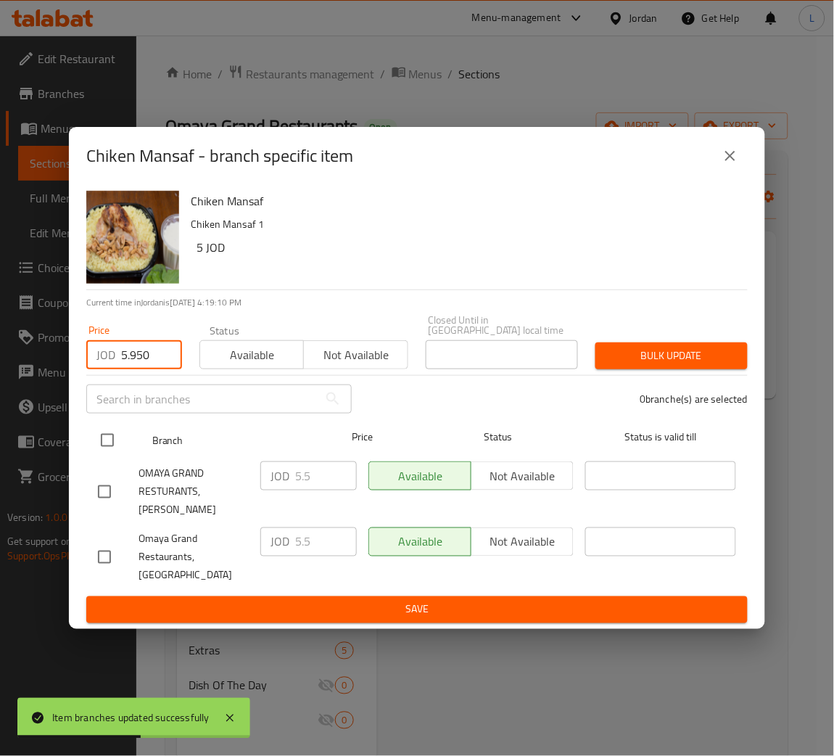
type input "5.950"
click at [105, 439] on input "checkbox" at bounding box center [107, 440] width 30 height 30
checkbox input "true"
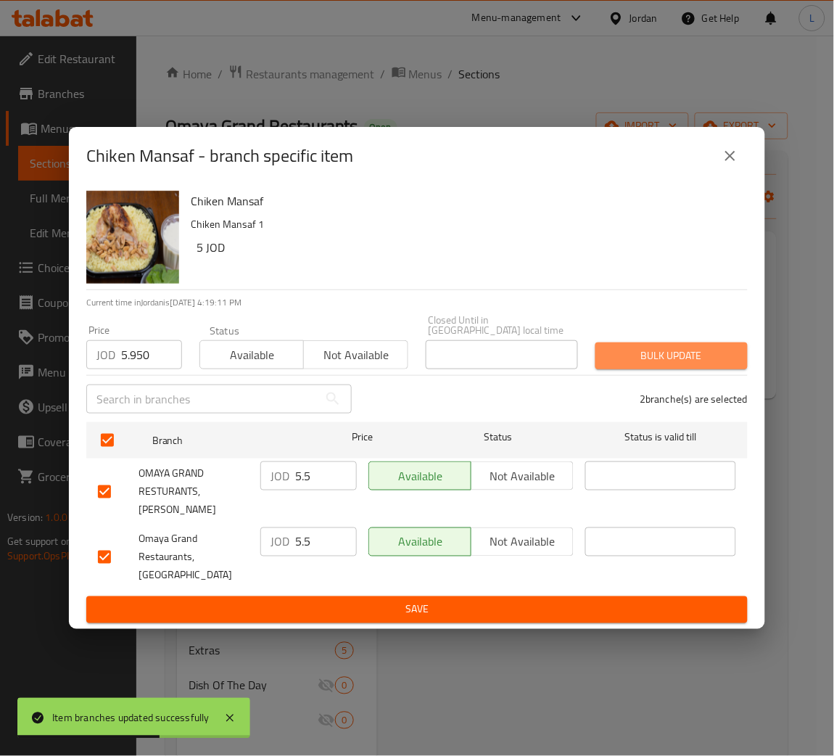
click at [643, 363] on span "Bulk update" at bounding box center [671, 356] width 129 height 18
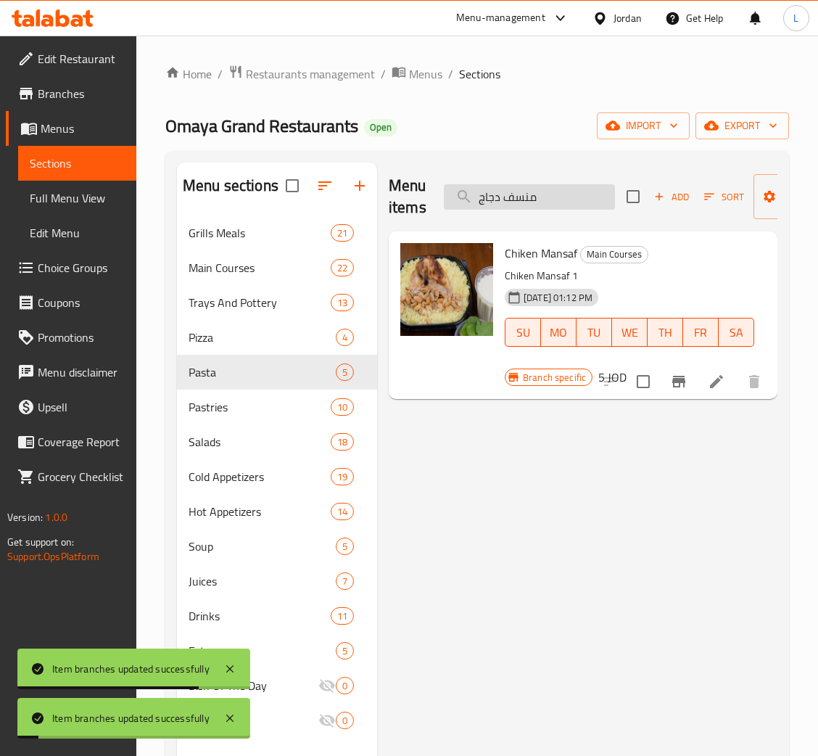
click at [514, 209] on input "منسف دجاج" at bounding box center [529, 196] width 171 height 25
paste input "بة باللبن"
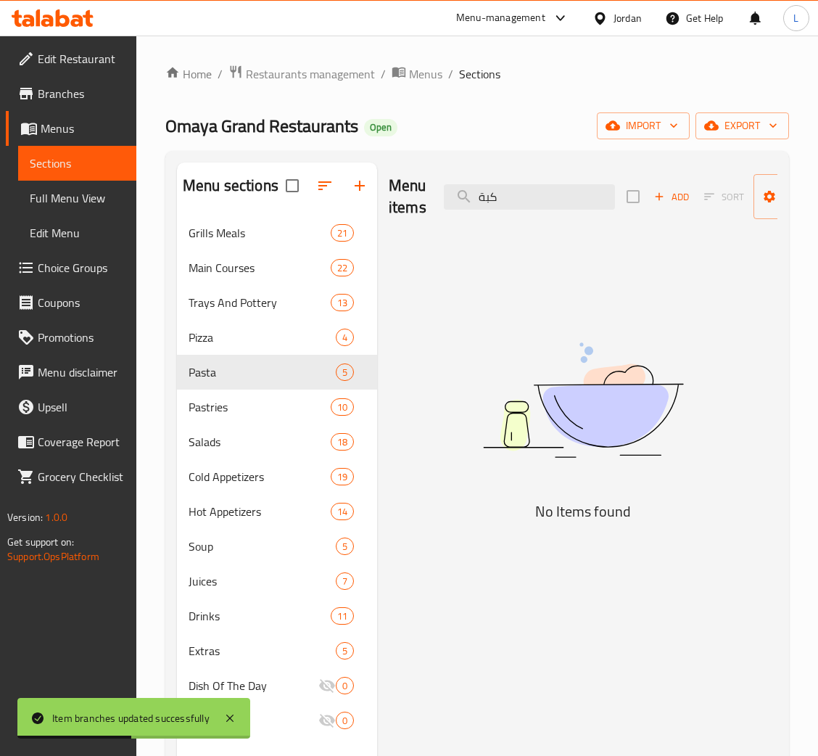
type input "كبة"
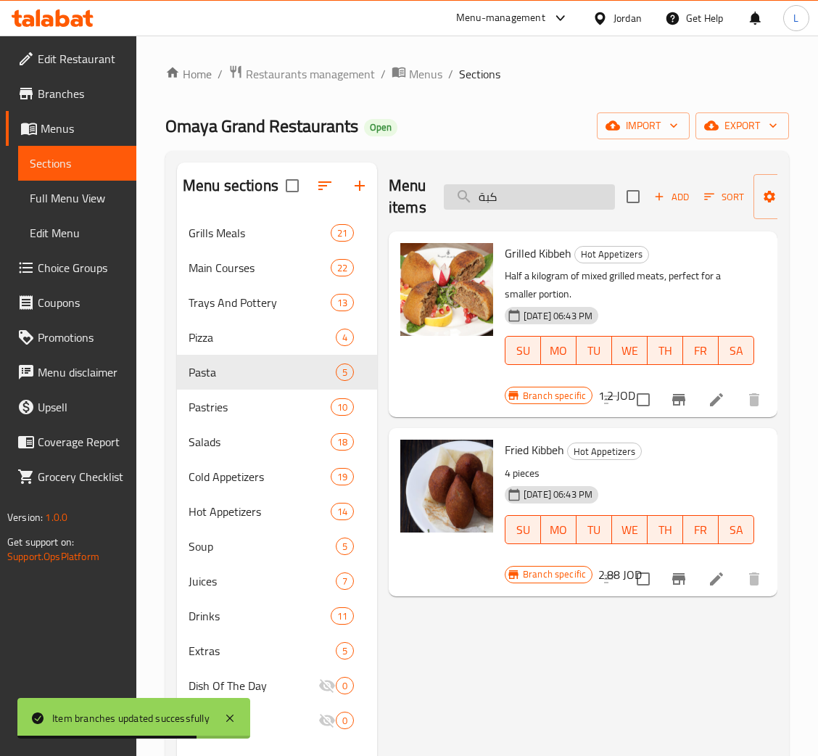
click at [554, 196] on input "كبة" at bounding box center [529, 196] width 171 height 25
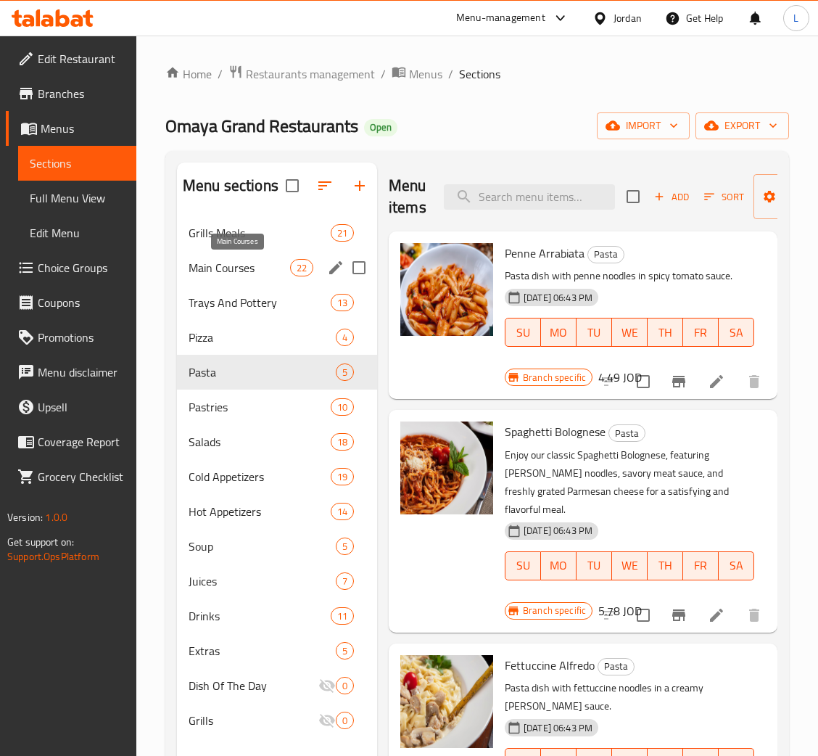
click at [228, 273] on span "Main Courses" at bounding box center [240, 267] width 102 height 17
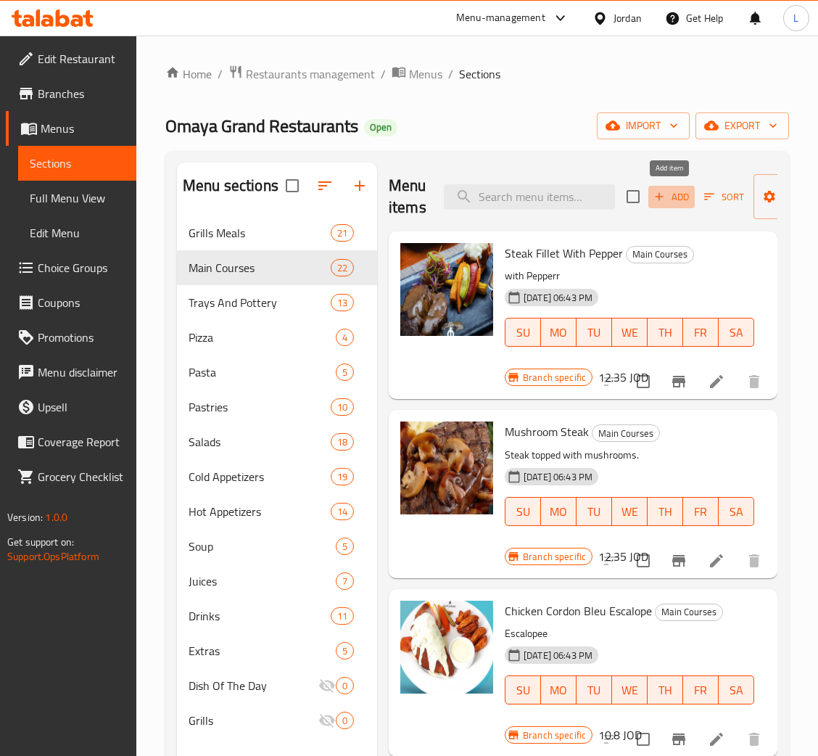
click at [664, 194] on span "Add" at bounding box center [671, 197] width 39 height 17
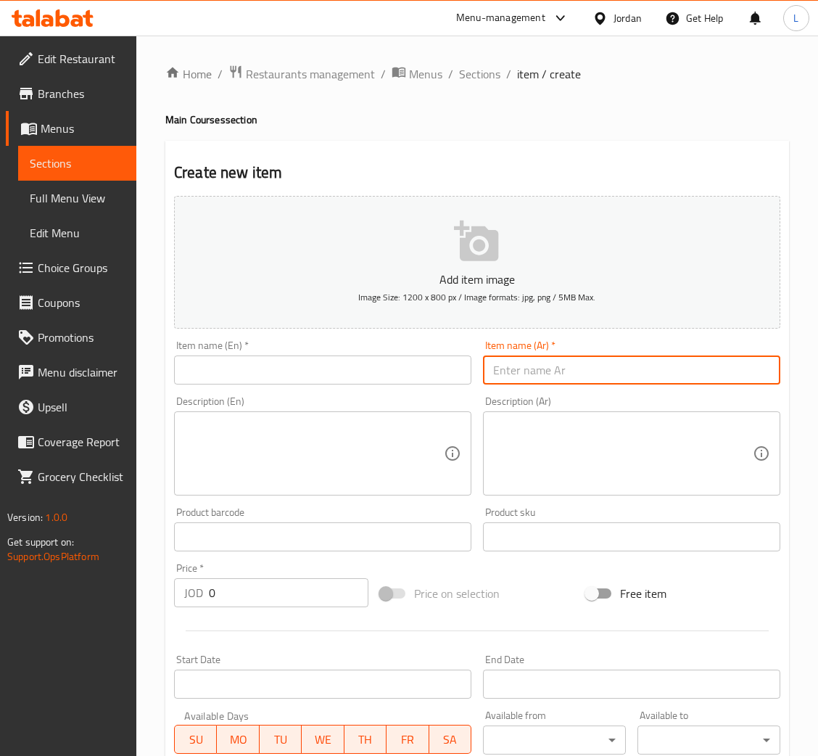
drag, startPoint x: 525, startPoint y: 360, endPoint x: 460, endPoint y: 368, distance: 65.0
click at [524, 361] on input "text" at bounding box center [631, 369] width 297 height 29
paste input "كبة باللبن"
type input "كبة باللبن"
drag, startPoint x: 428, startPoint y: 368, endPoint x: 423, endPoint y: 313, distance: 56.1
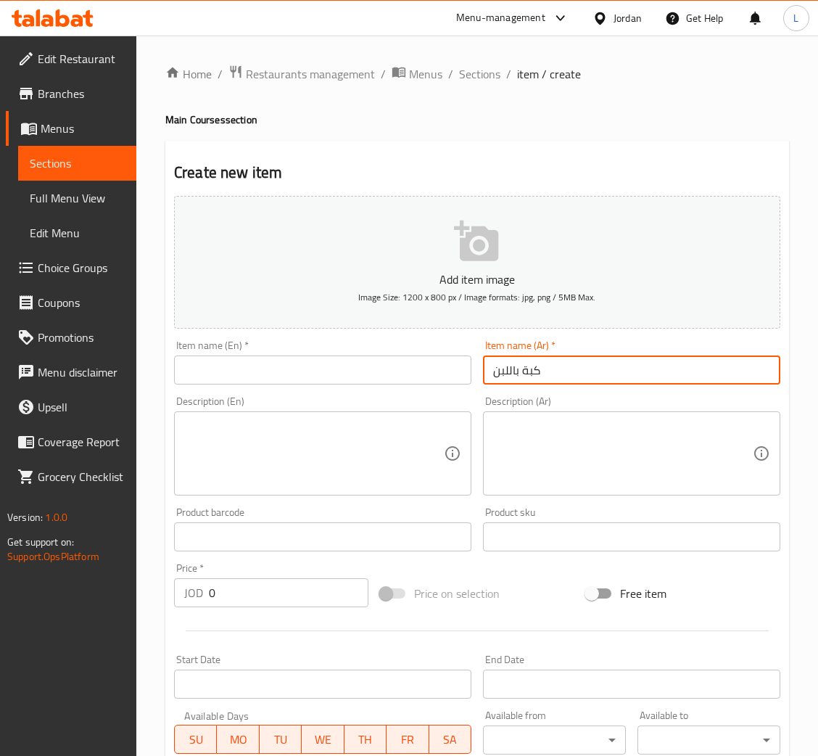
click at [428, 368] on input "text" at bounding box center [322, 369] width 297 height 29
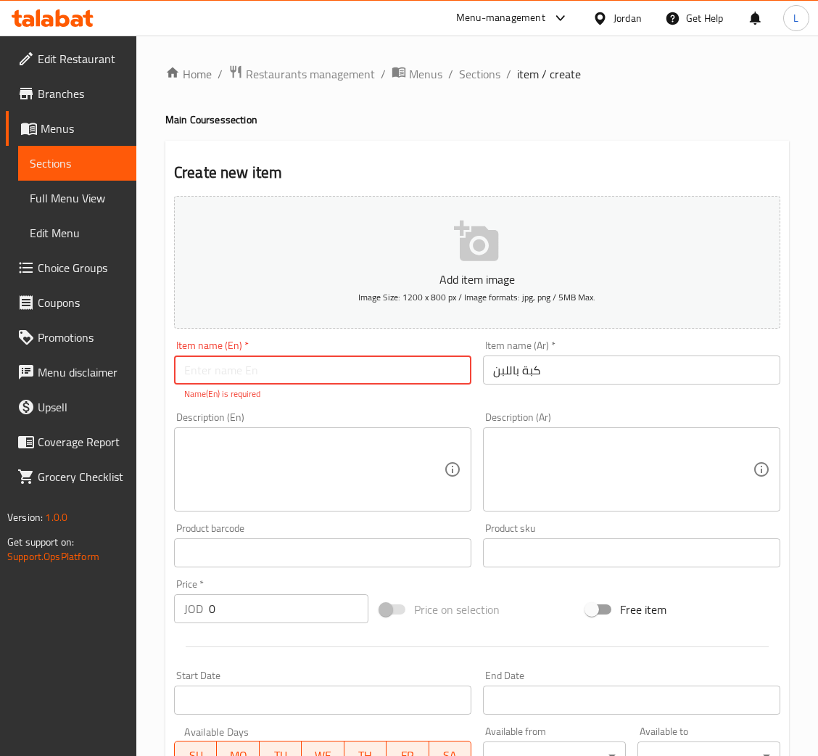
paste input "Kibbeh with yogurt"
type input "Kibbeh with yogurt"
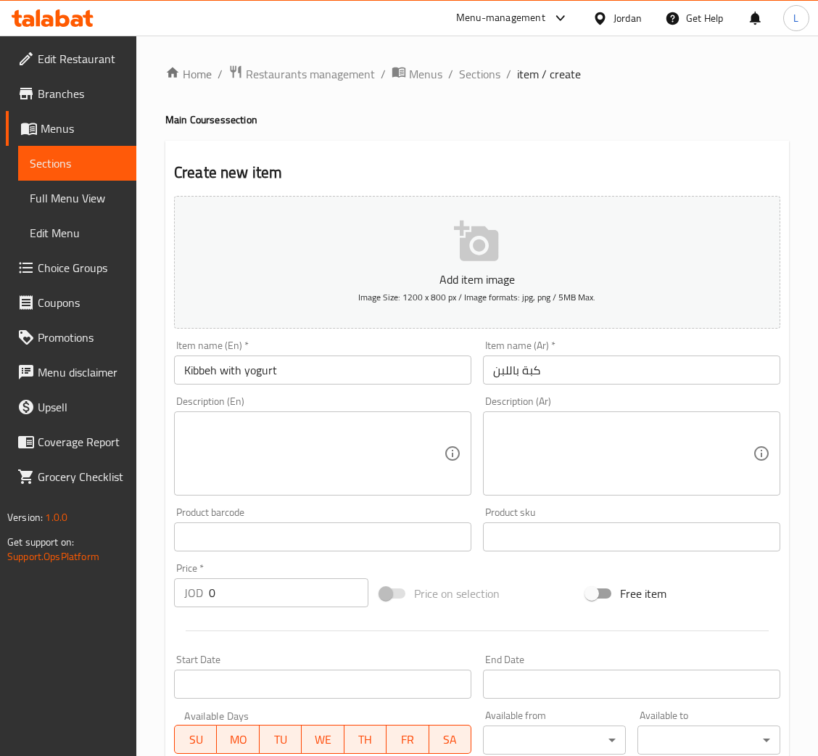
click at [216, 587] on input "0" at bounding box center [289, 592] width 160 height 29
paste input "7.735"
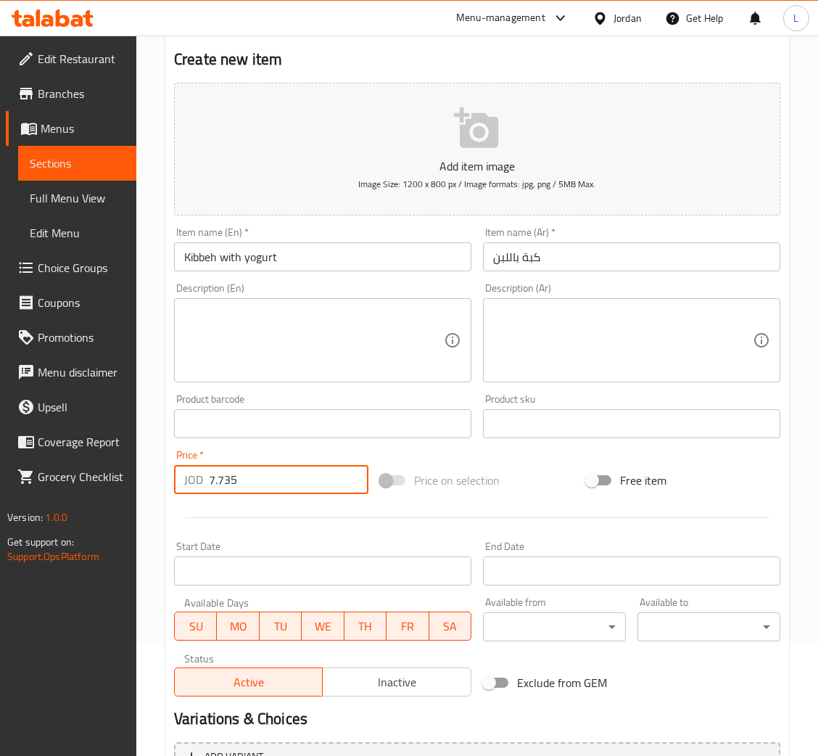
scroll to position [218, 0]
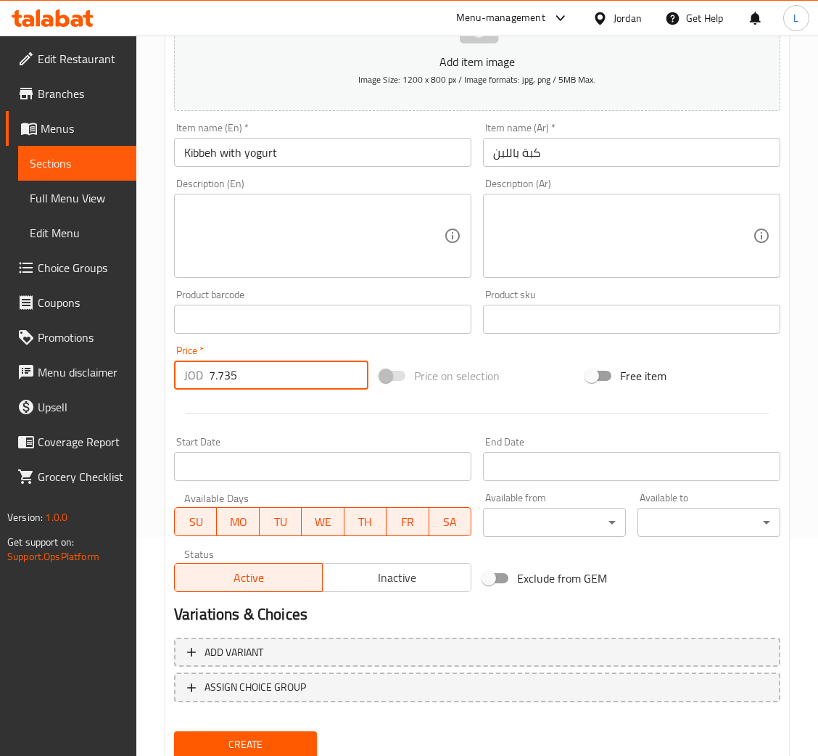
type input "7.735"
click at [259, 735] on span "Create" at bounding box center [246, 744] width 120 height 18
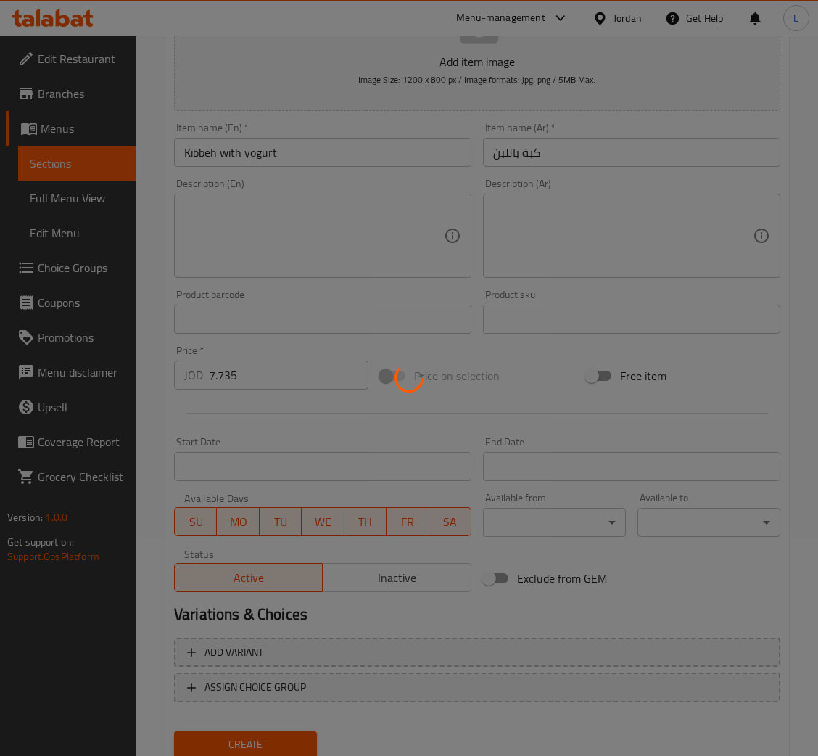
type input "0"
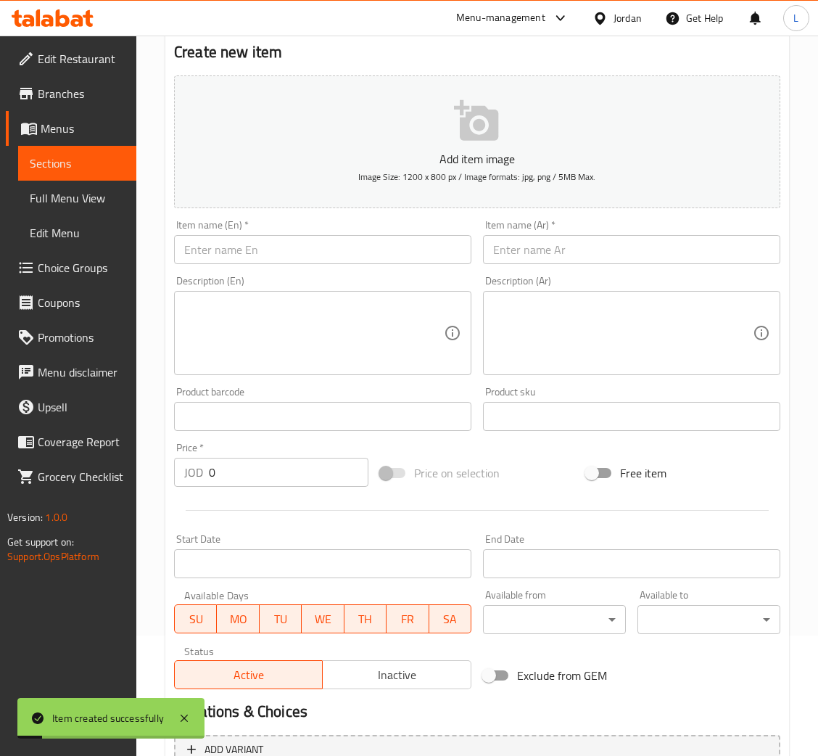
scroll to position [0, 0]
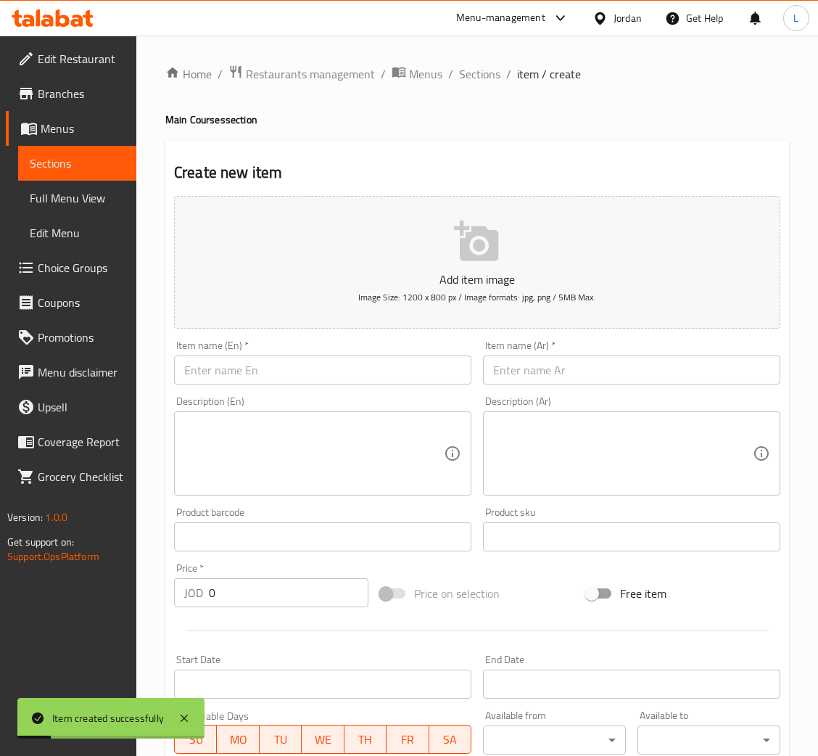
click at [466, 50] on div "Home / Restaurants management / Menus / Sections / item / create Main Courses s…" at bounding box center [477, 530] width 682 height 989
click at [473, 75] on span "Sections" at bounding box center [479, 73] width 41 height 17
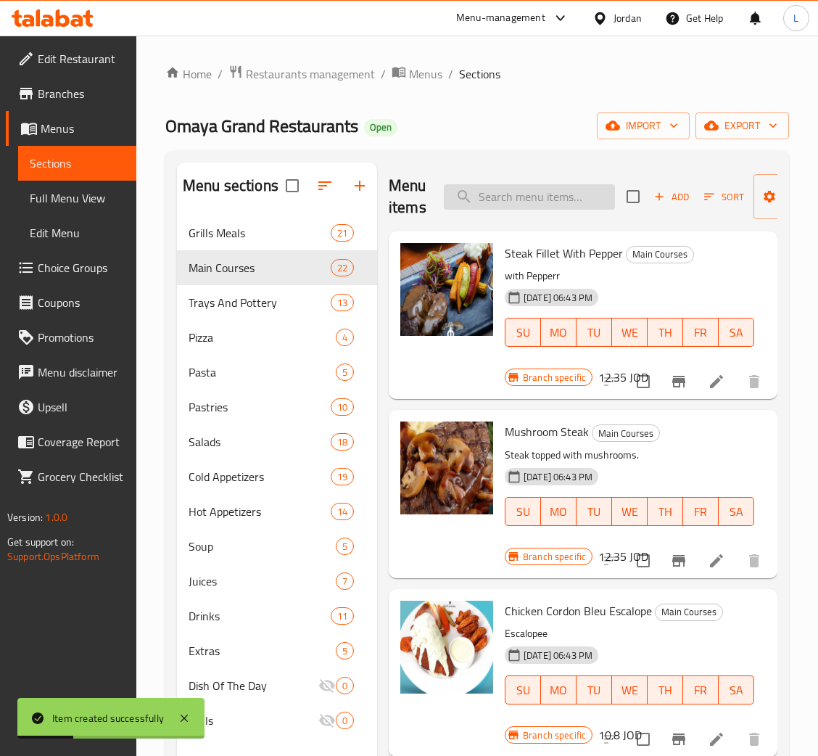
click at [515, 189] on input "search" at bounding box center [529, 196] width 171 height 25
paste input "مسخن"
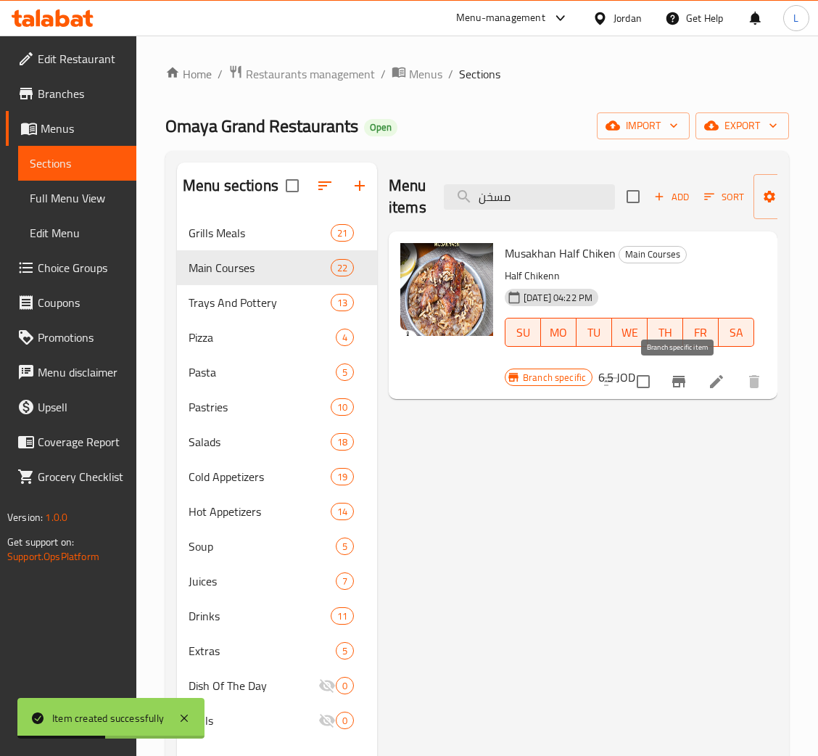
type input "مسخن"
click at [682, 383] on icon "Branch-specific-item" at bounding box center [678, 382] width 13 height 12
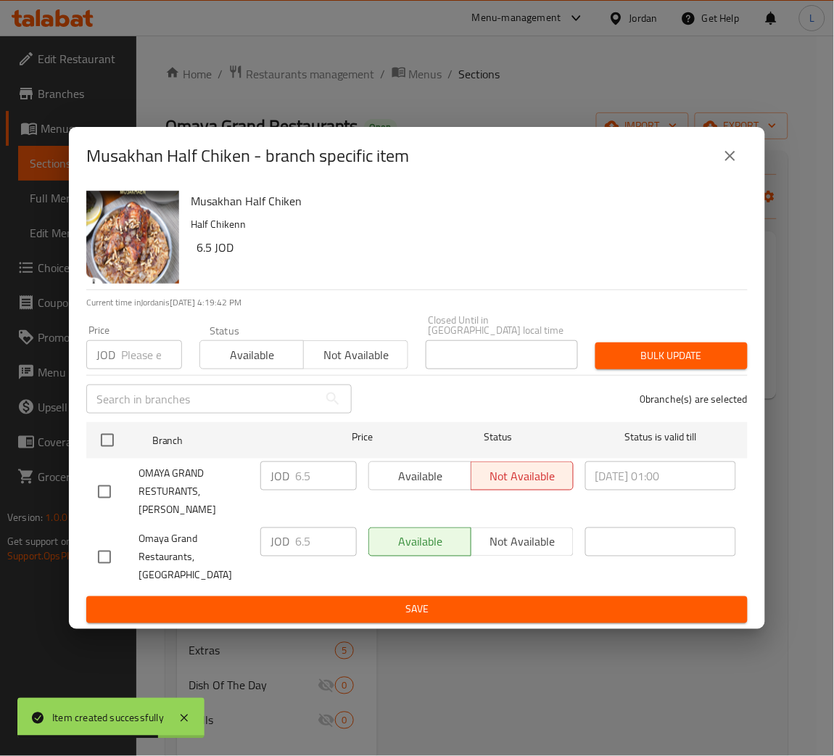
click at [142, 368] on input "number" at bounding box center [151, 354] width 61 height 29
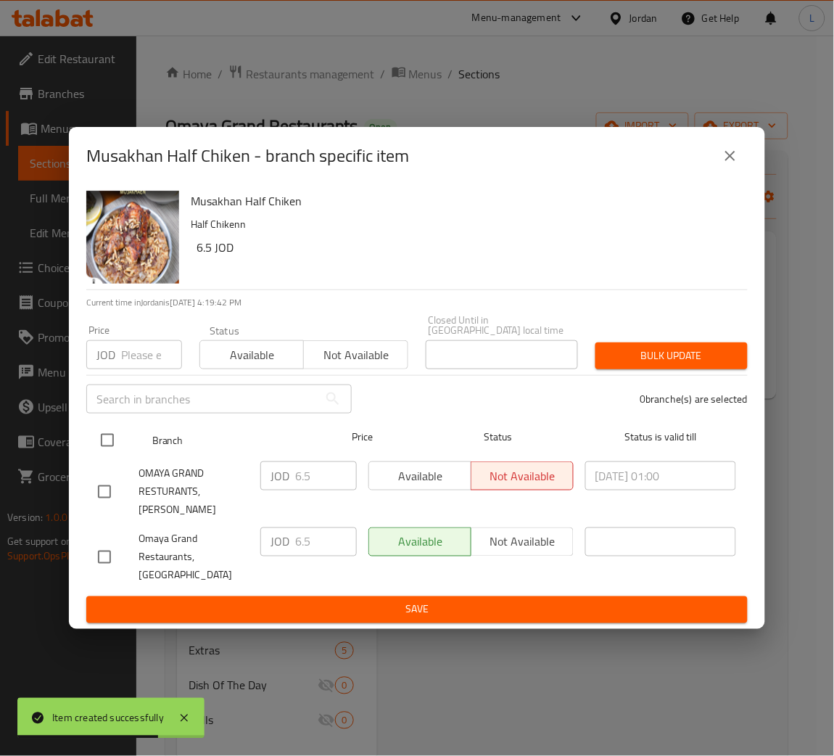
paste input "7.140"
type input "7.140"
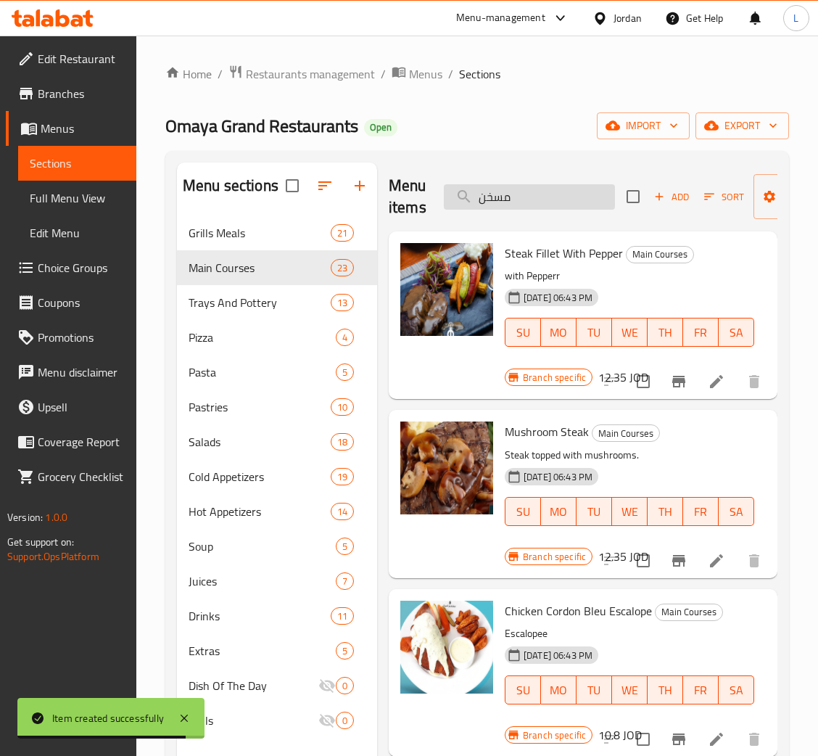
click at [554, 204] on input "مسخن" at bounding box center [529, 196] width 171 height 25
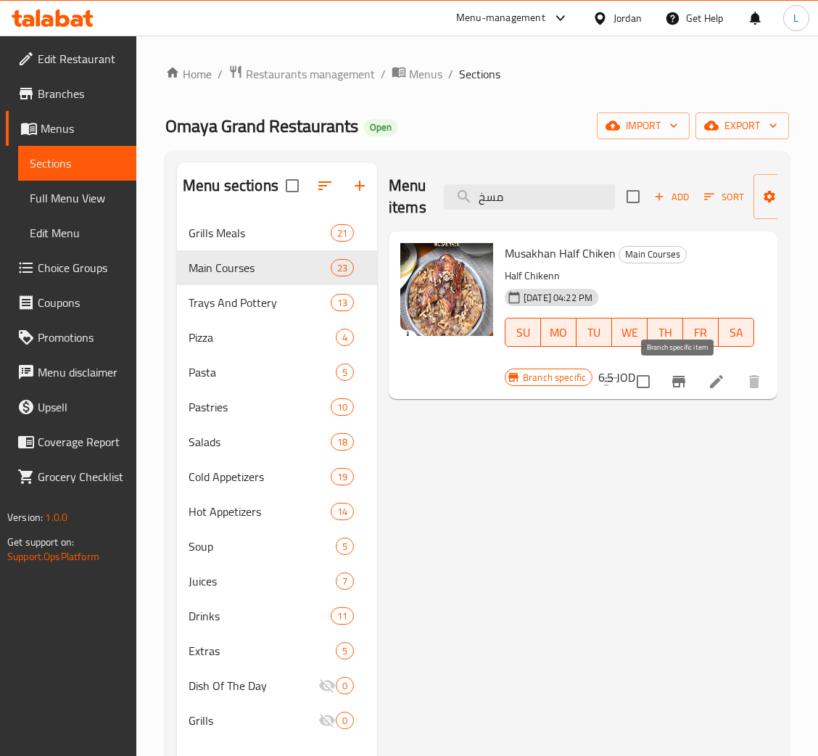
type input "مسخ"
click at [674, 372] on button "Branch-specific-item" at bounding box center [678, 381] width 35 height 35
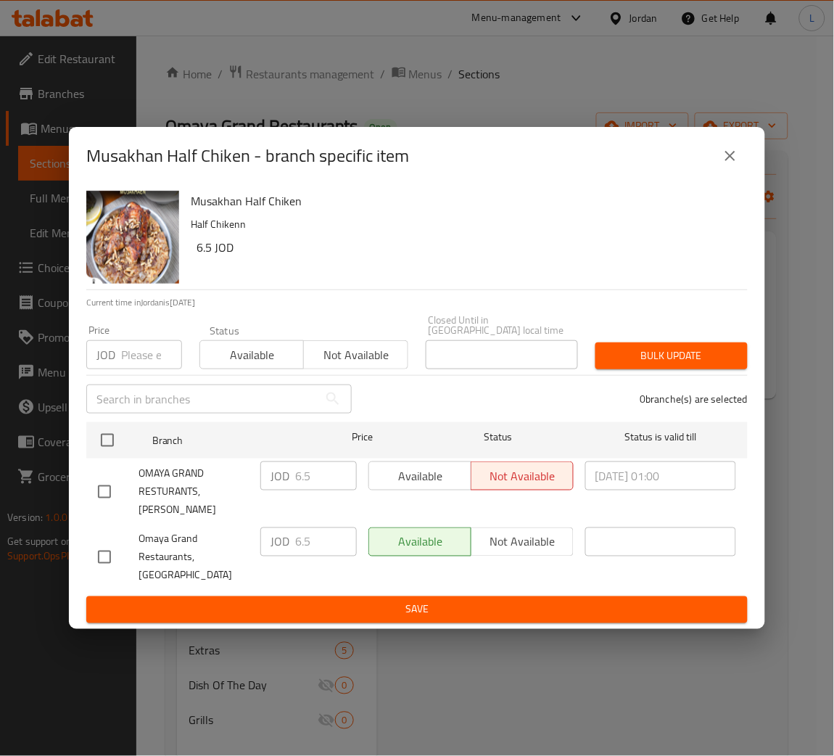
click at [128, 355] on input "number" at bounding box center [151, 354] width 61 height 29
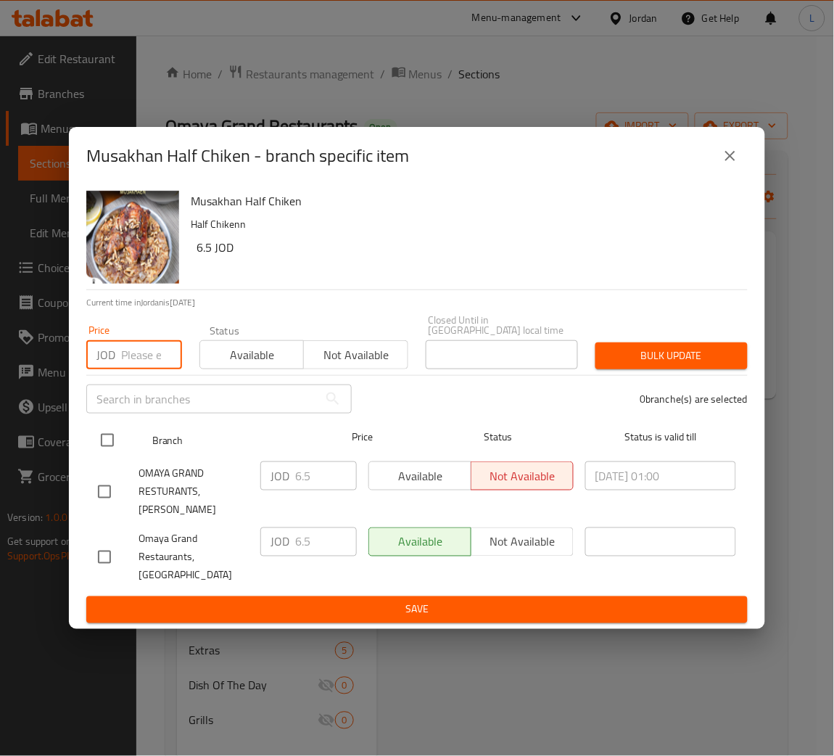
paste input "7.140"
type input "7.140"
click at [110, 452] on input "checkbox" at bounding box center [107, 440] width 30 height 30
checkbox input "true"
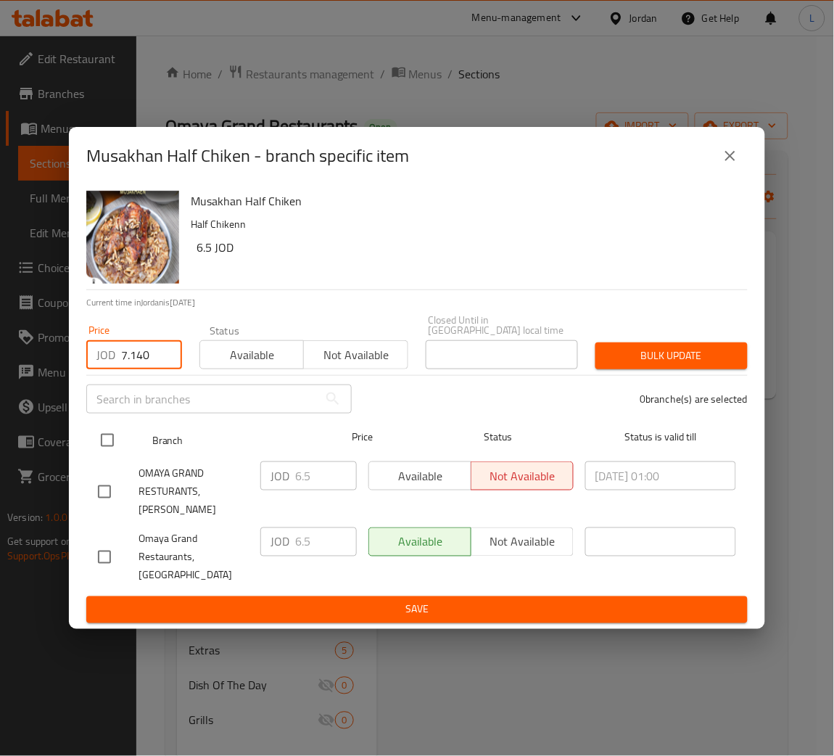
checkbox input "true"
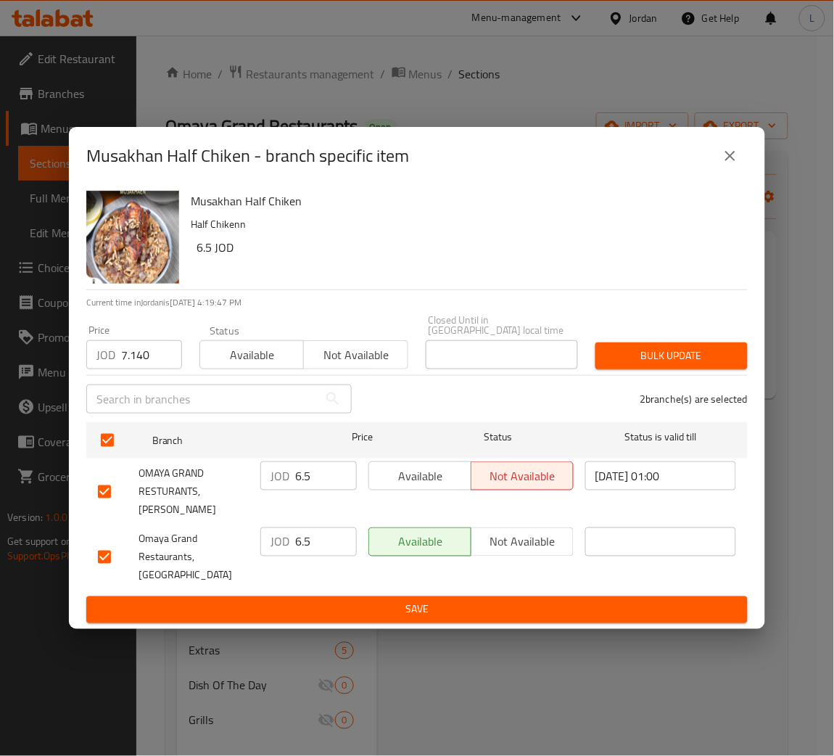
click at [645, 354] on span "Bulk update" at bounding box center [671, 356] width 129 height 18
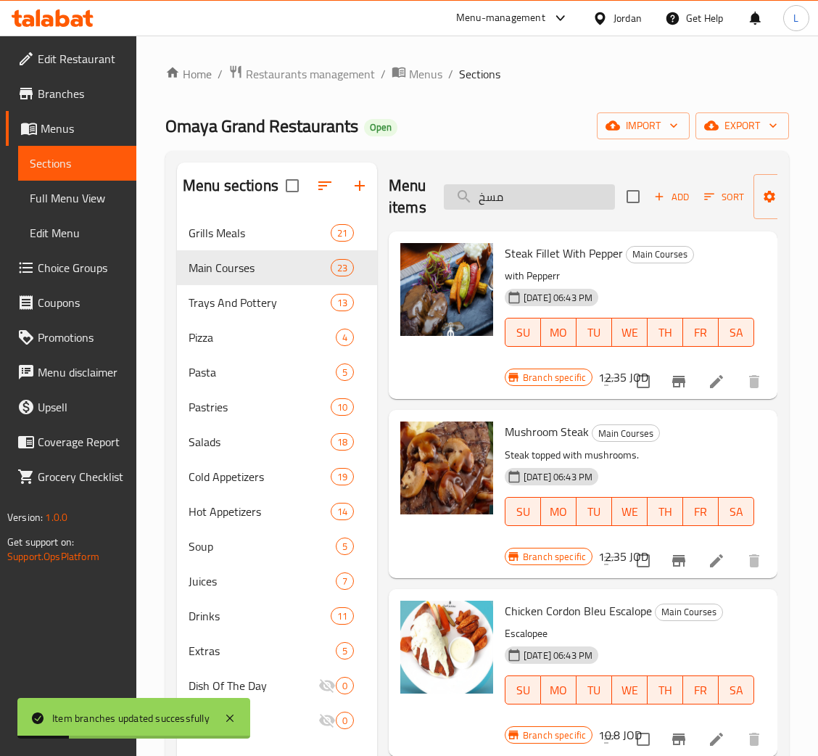
click at [495, 196] on input "مسخ" at bounding box center [529, 196] width 171 height 25
paste input "شيش برك"
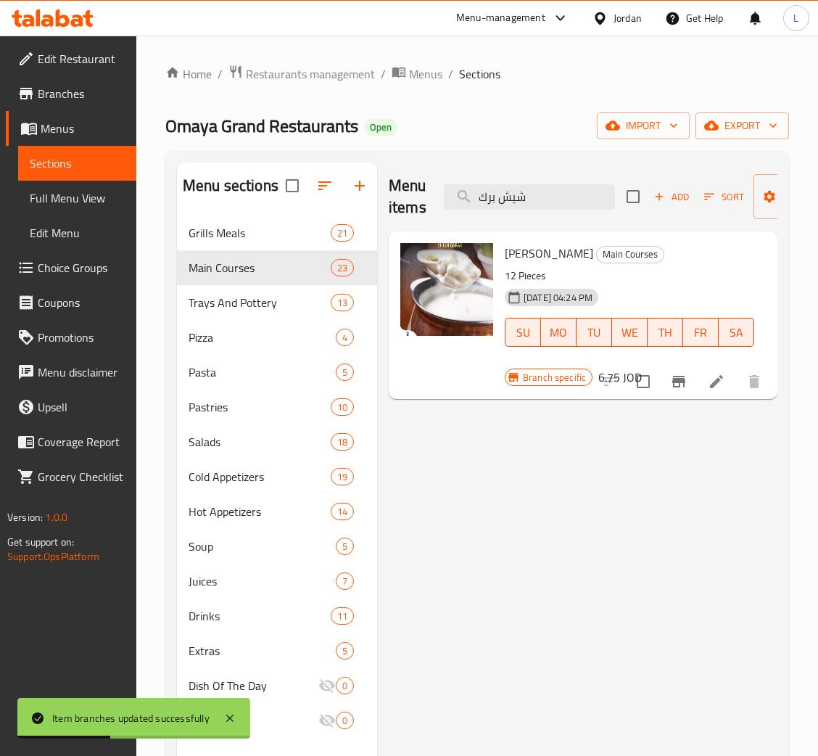
type input "شيش برك"
click at [684, 380] on icon "Branch-specific-item" at bounding box center [678, 381] width 17 height 17
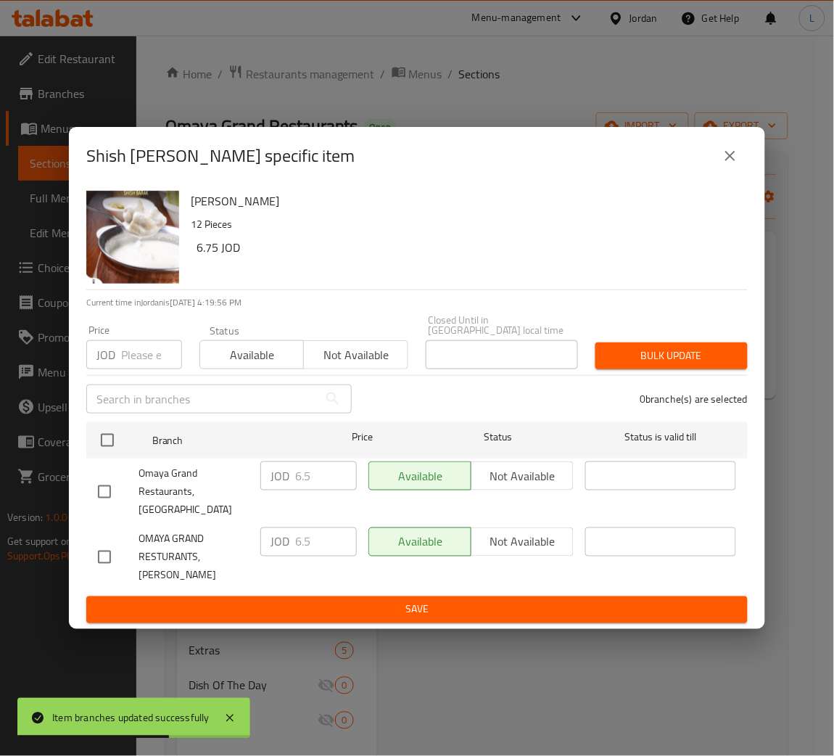
drag, startPoint x: 146, startPoint y: 360, endPoint x: 134, endPoint y: 394, distance: 36.9
click at [149, 360] on input "number" at bounding box center [151, 354] width 61 height 29
paste input "7.735"
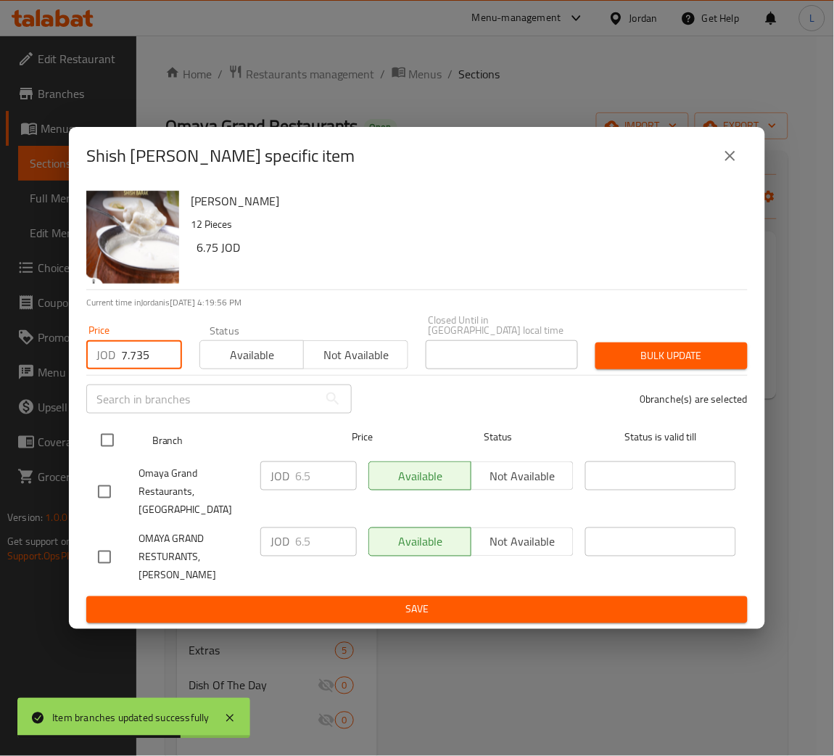
type input "7.735"
click at [104, 422] on div at bounding box center [119, 440] width 54 height 42
click at [117, 439] on input "checkbox" at bounding box center [107, 440] width 30 height 30
checkbox input "true"
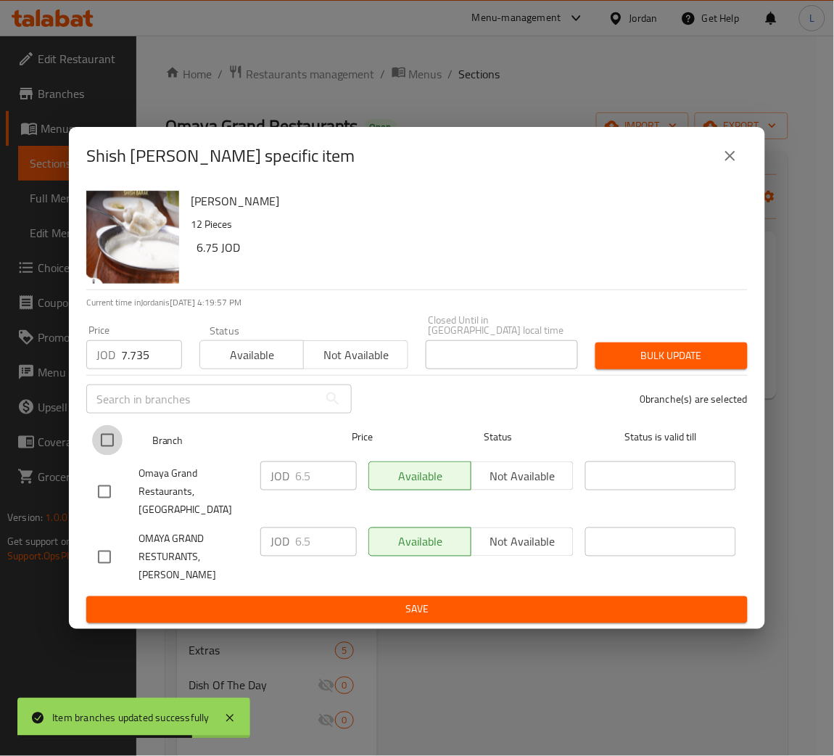
checkbox input "true"
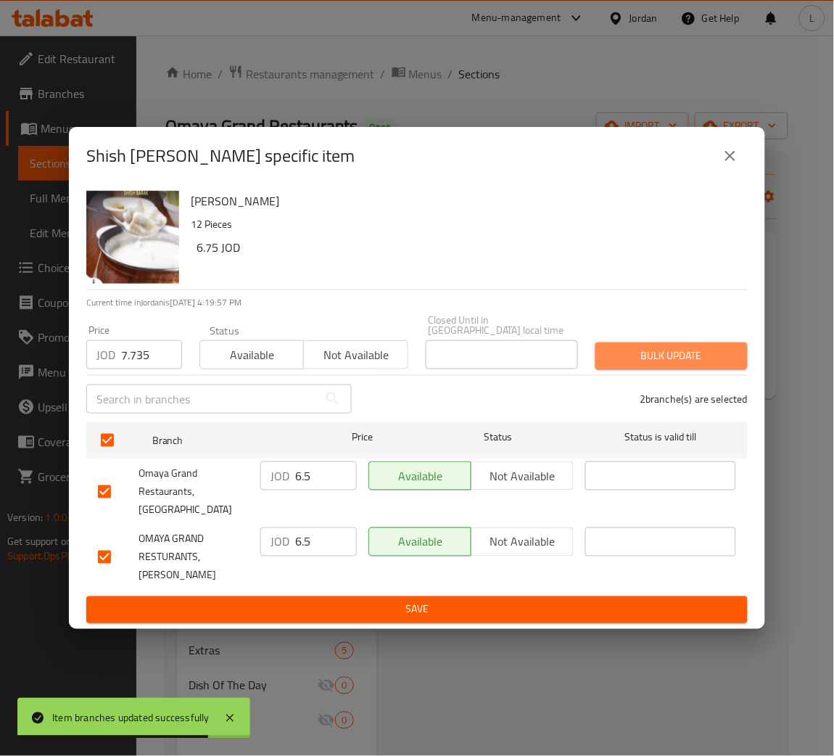
click at [703, 369] on button "Bulk update" at bounding box center [671, 355] width 152 height 27
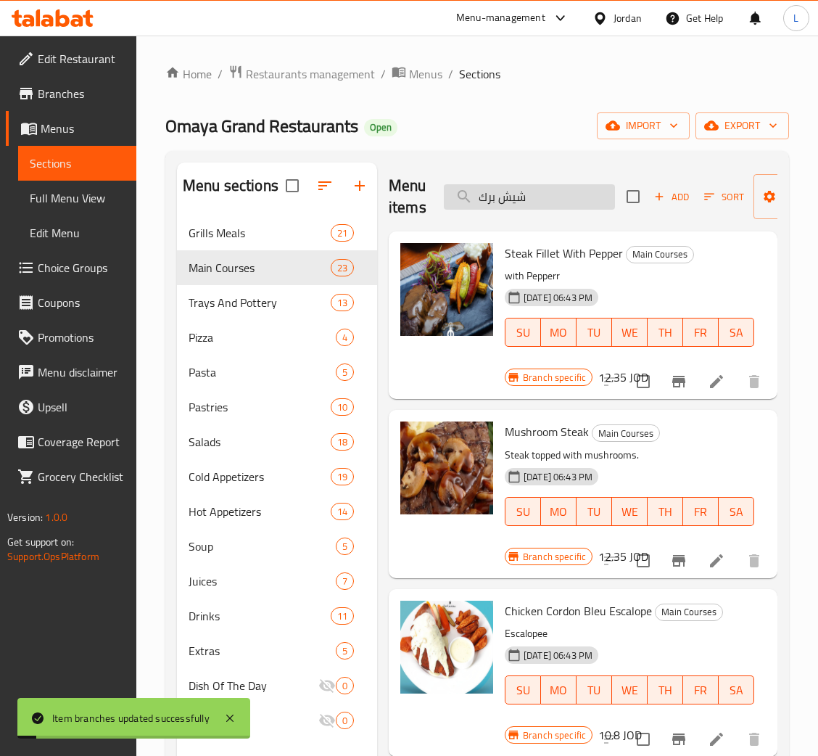
click at [529, 204] on input "شيش برك" at bounding box center [529, 196] width 171 height 25
paste input "المحشي"
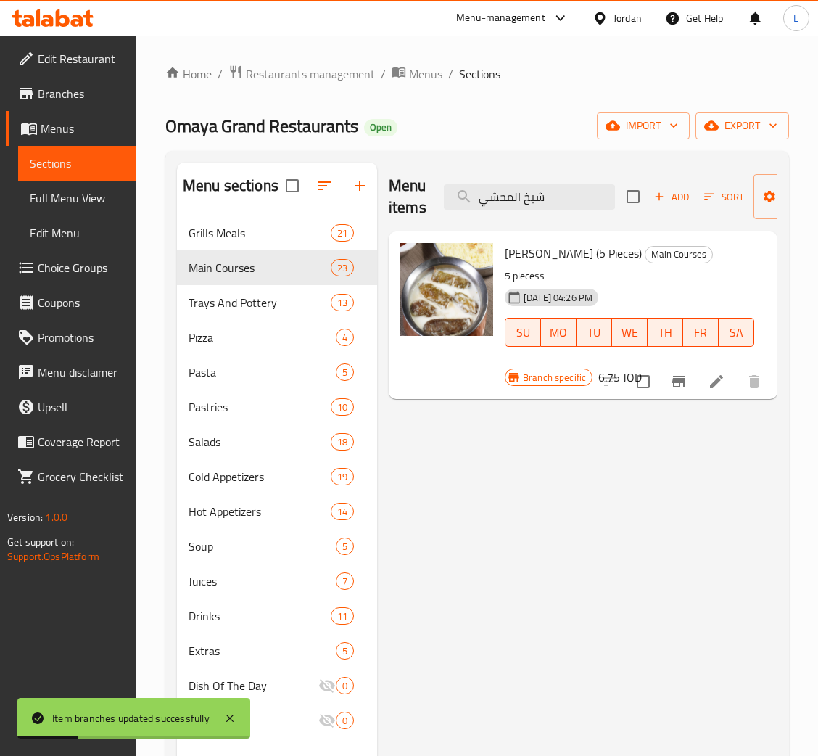
type input "شيخ المحشي"
click at [671, 378] on icon "Branch-specific-item" at bounding box center [678, 381] width 17 height 17
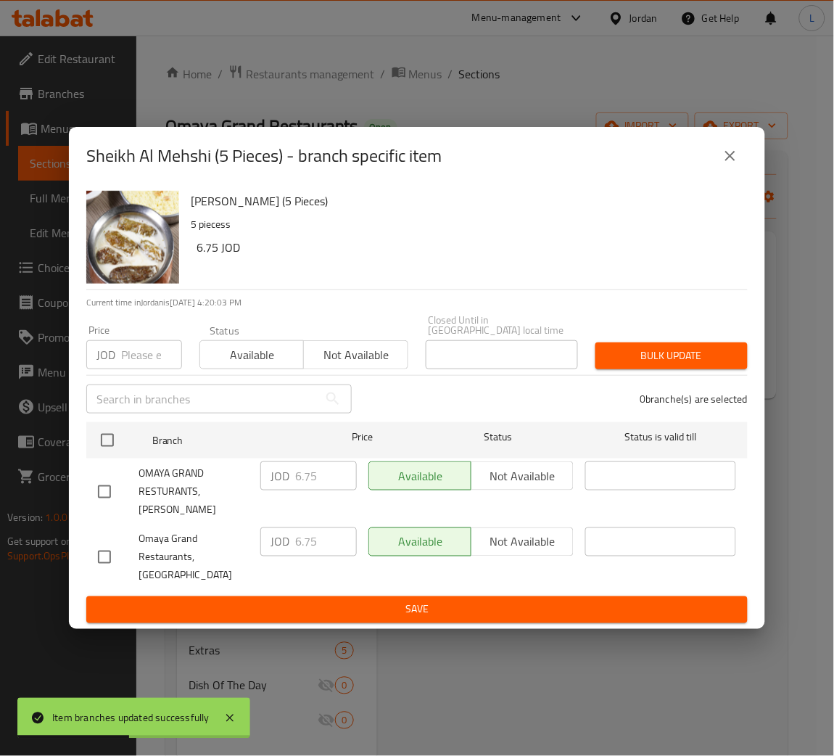
click at [144, 356] on input "number" at bounding box center [151, 354] width 61 height 29
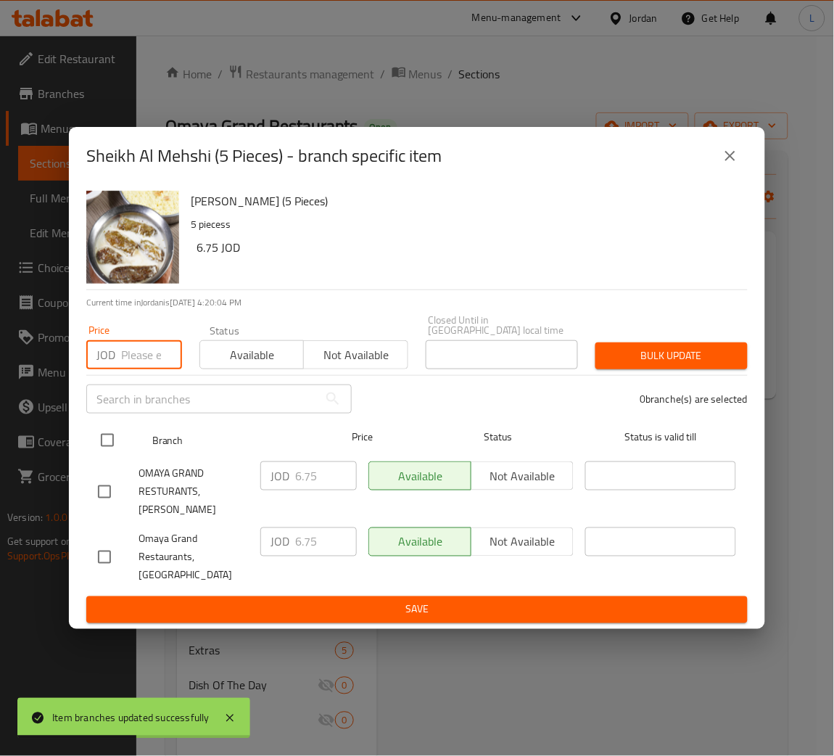
paste input "7.735"
type input "7.735"
click at [99, 450] on input "checkbox" at bounding box center [107, 440] width 30 height 30
checkbox input "true"
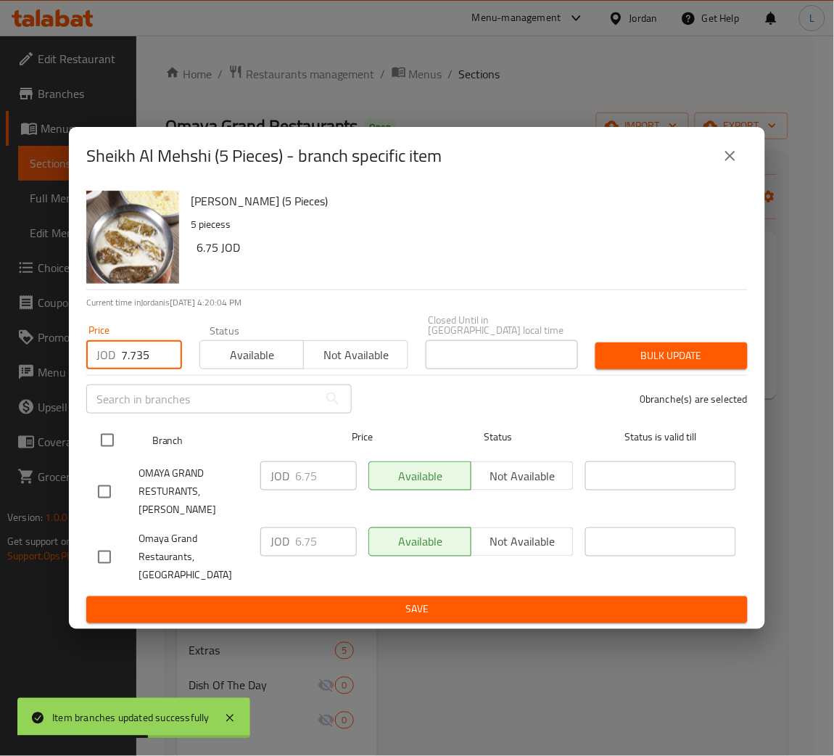
checkbox input "true"
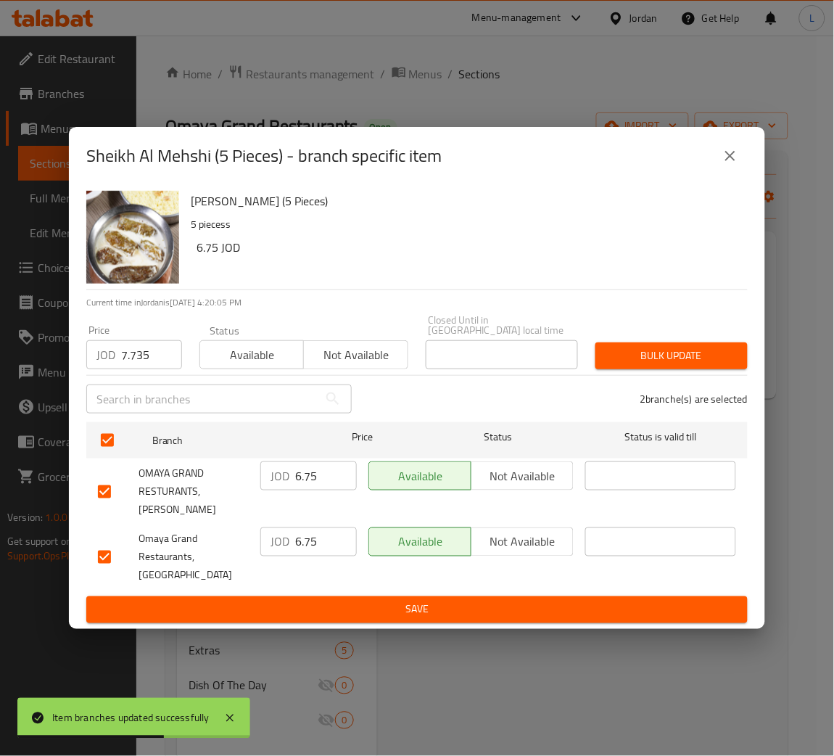
click at [697, 369] on button "Bulk update" at bounding box center [671, 355] width 152 height 27
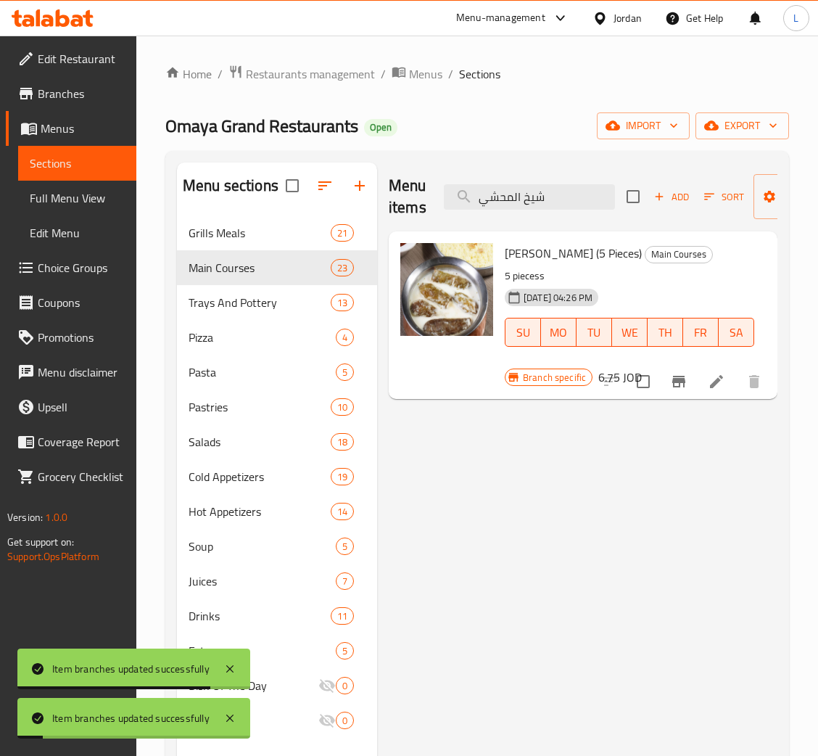
click at [543, 216] on div "Menu items شيخ المحشي Add Sort Manage items" at bounding box center [583, 196] width 389 height 69
click at [541, 202] on input "شيخ المحشي" at bounding box center [529, 196] width 171 height 25
paste input "فريكة بالكريمة"
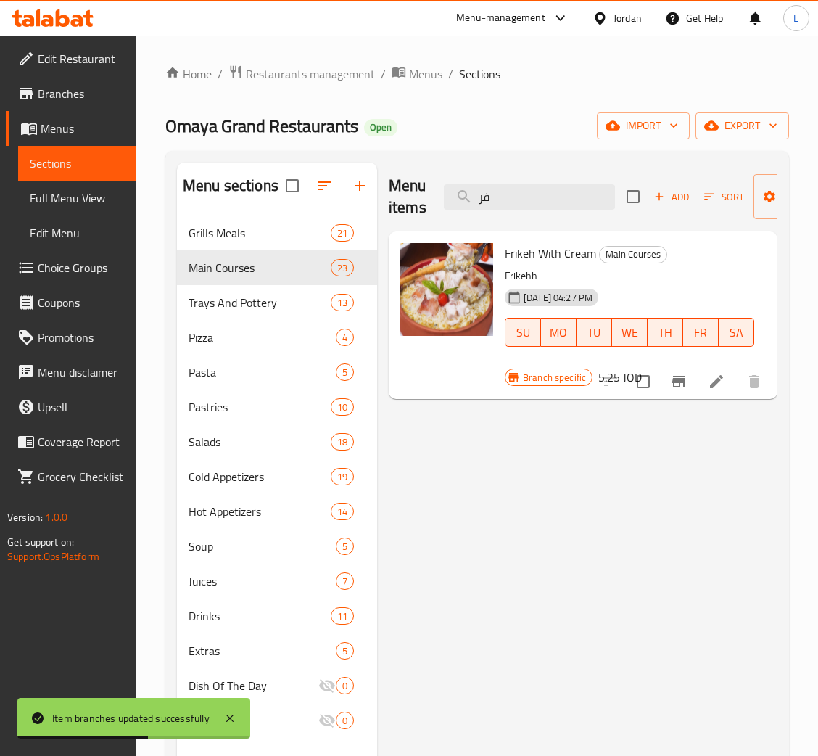
type input "ف"
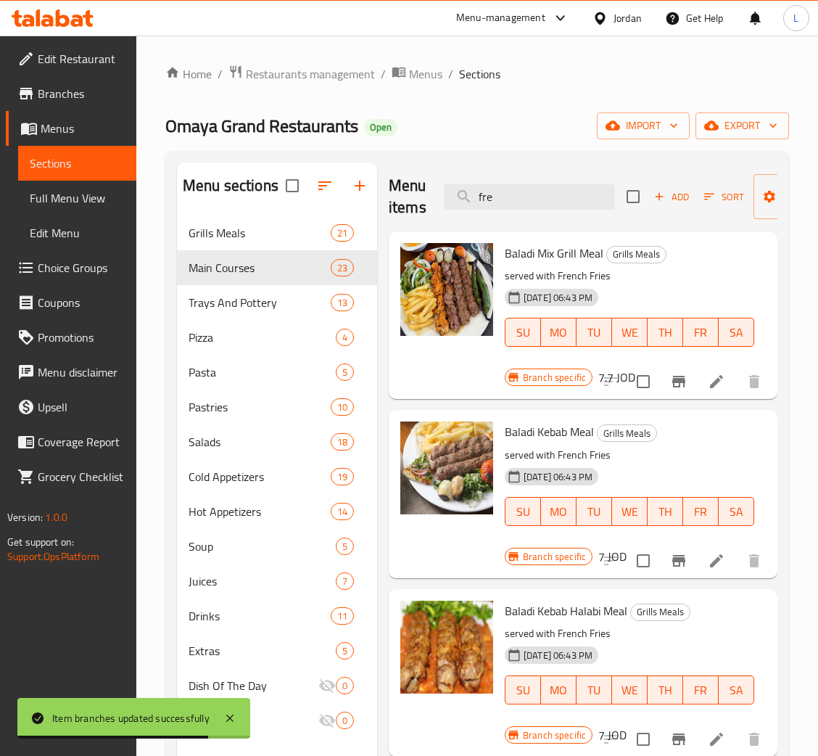
type input "free"
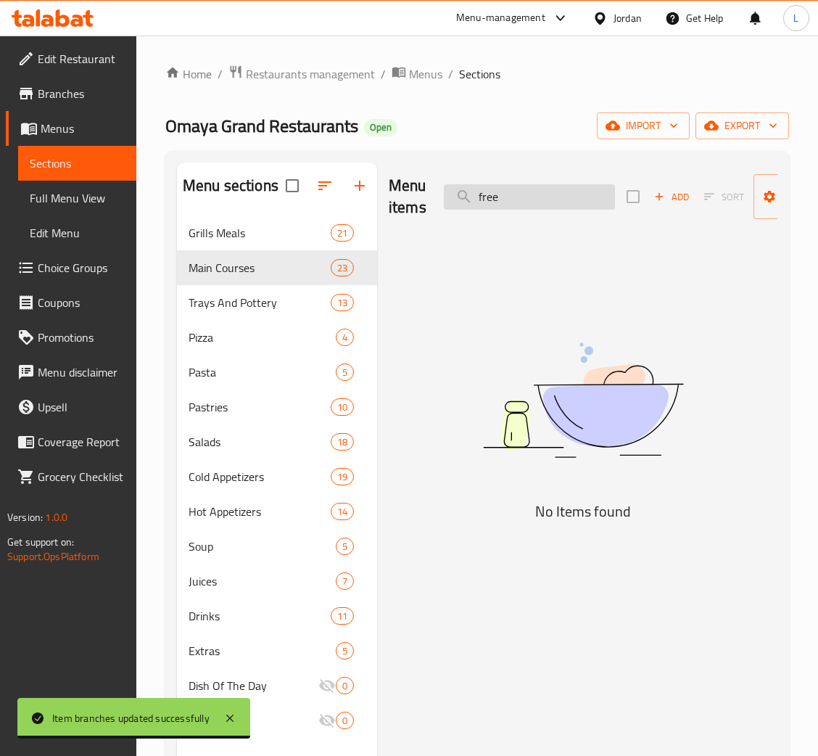
click at [545, 203] on input "free" at bounding box center [529, 196] width 171 height 25
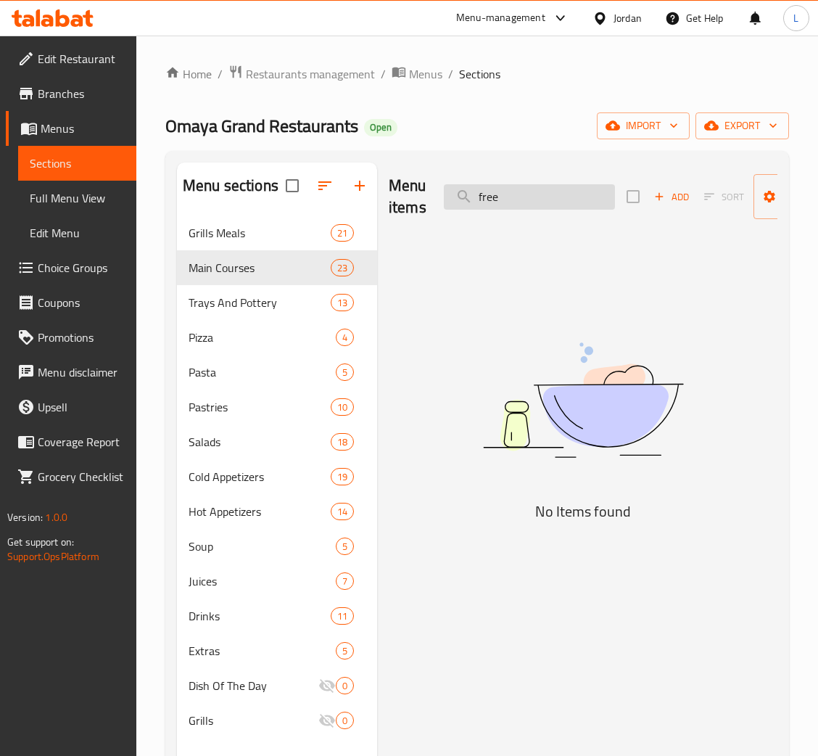
click at [545, 203] on input "free" at bounding box center [529, 196] width 171 height 25
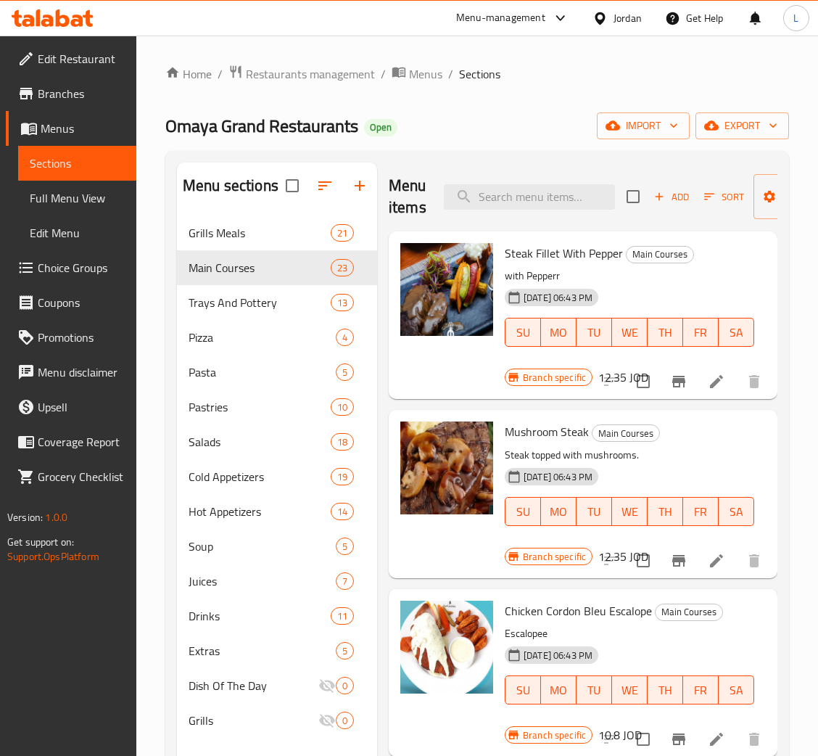
click at [665, 193] on span "Add" at bounding box center [671, 197] width 39 height 17
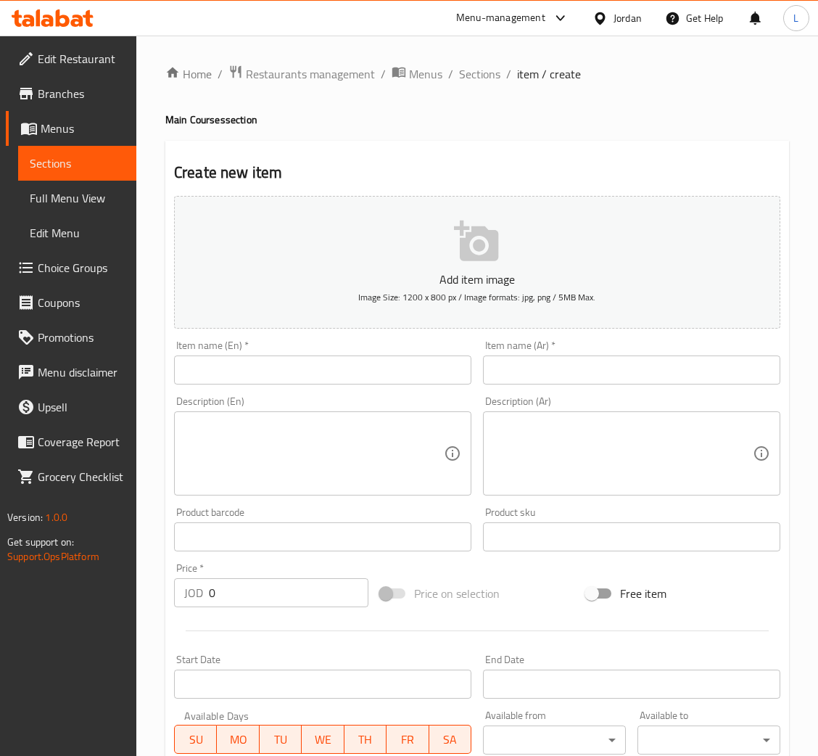
drag, startPoint x: 526, startPoint y: 370, endPoint x: 447, endPoint y: 359, distance: 79.8
click at [526, 370] on input "text" at bounding box center [631, 369] width 297 height 29
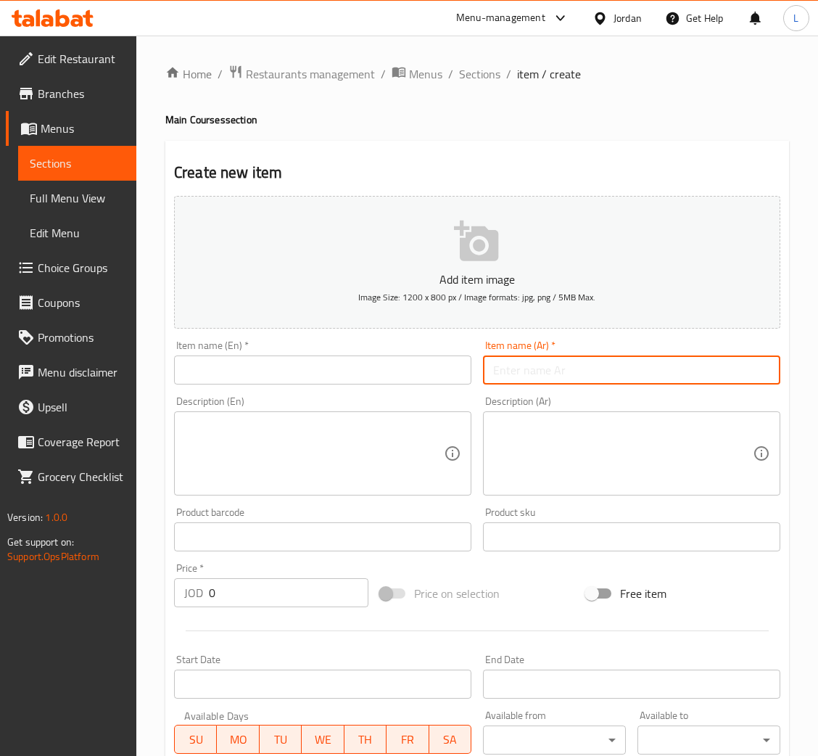
paste input "فريكة بالكريمة"
type input "فريكة بالكريمة"
click at [384, 355] on input "text" at bounding box center [322, 369] width 297 height 29
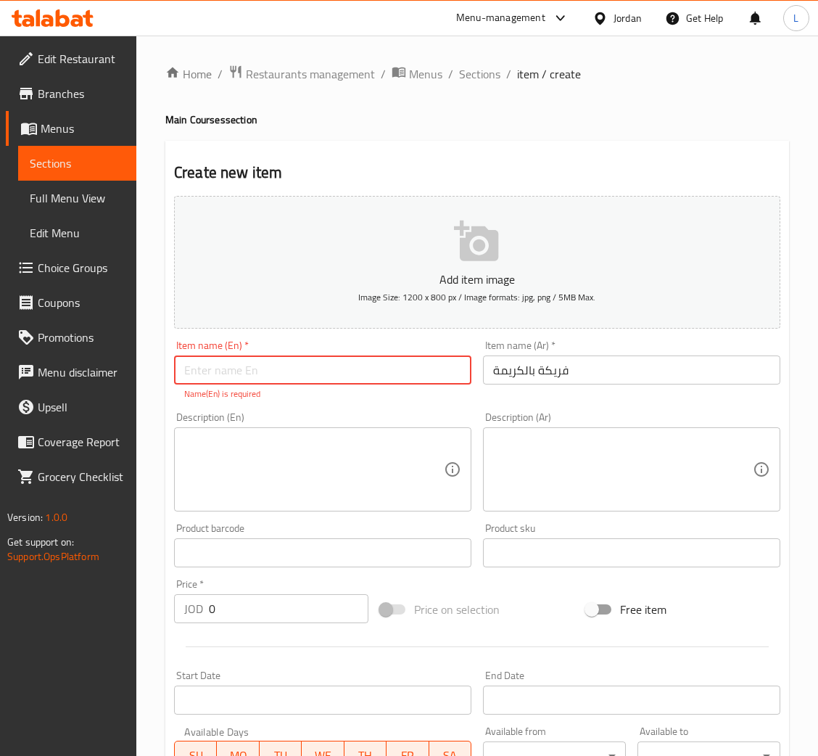
paste input "Freekeh with cream"
type input "Freekeh with cream"
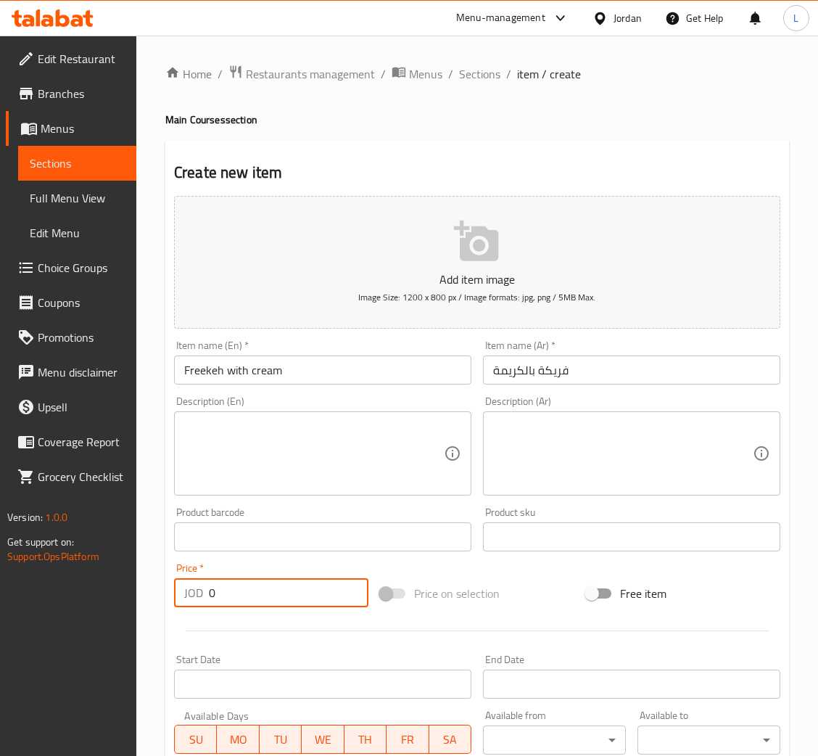
click at [241, 589] on input "0" at bounding box center [289, 592] width 160 height 29
paste input "7.735"
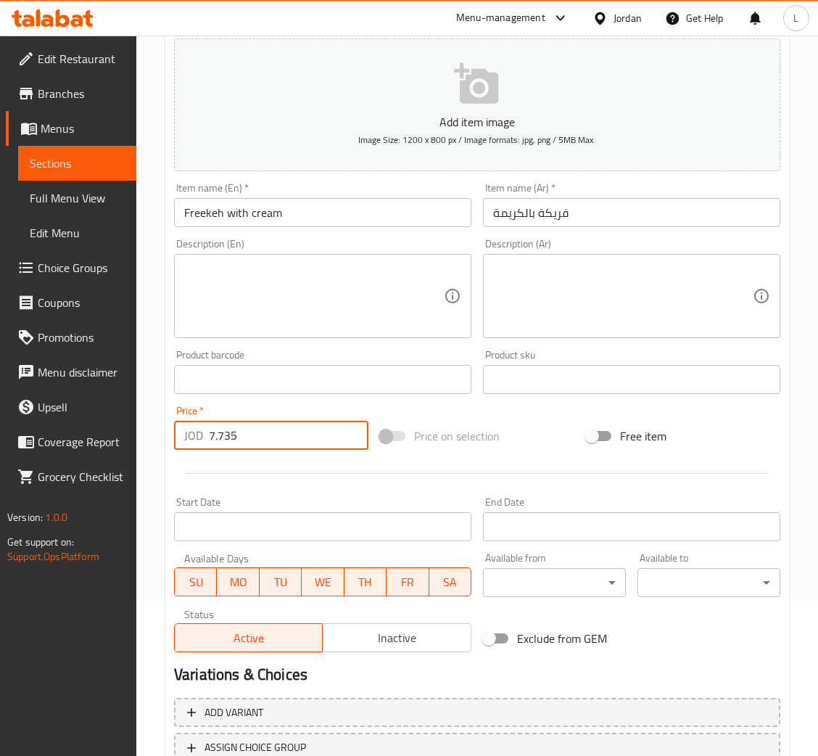
scroll to position [266, 0]
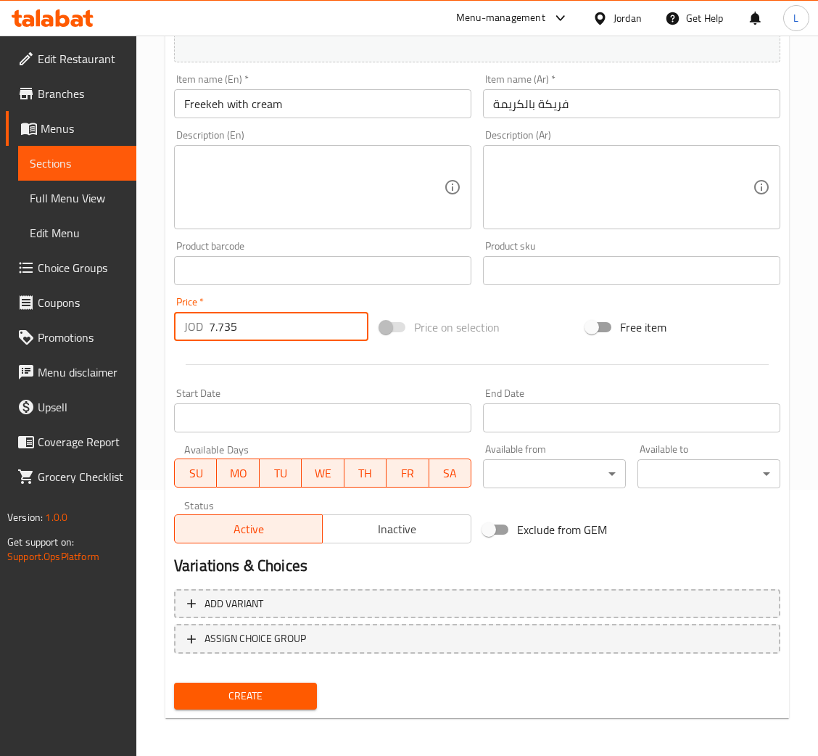
type input "7.735"
click at [276, 696] on span "Create" at bounding box center [246, 696] width 120 height 18
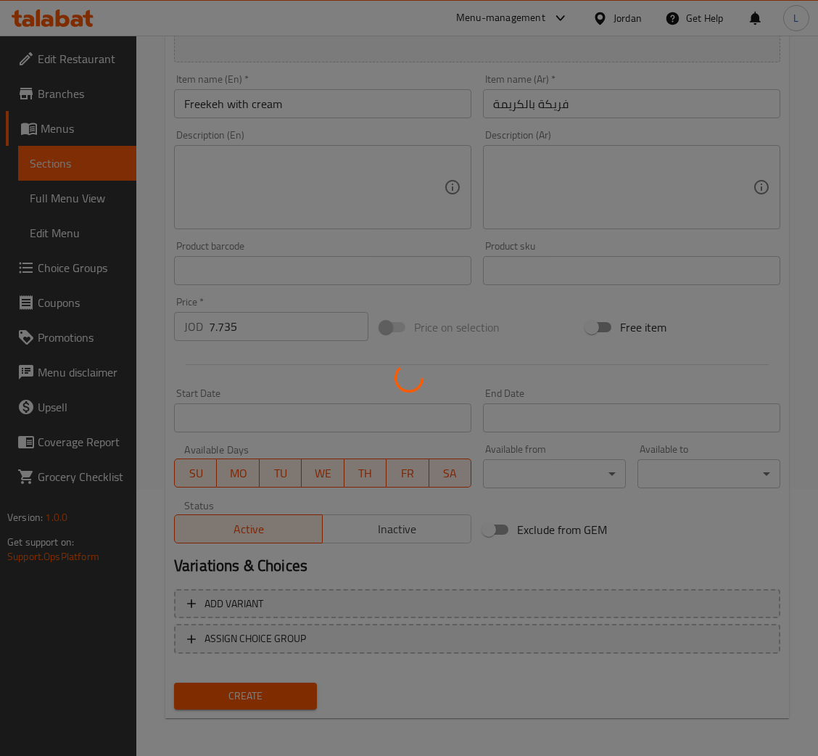
type input "0"
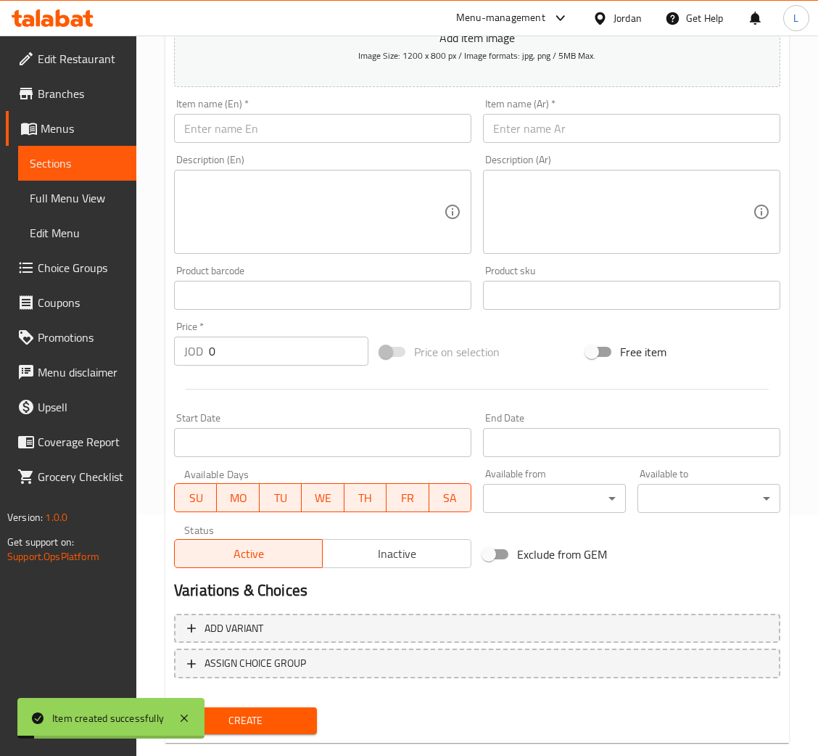
scroll to position [49, 0]
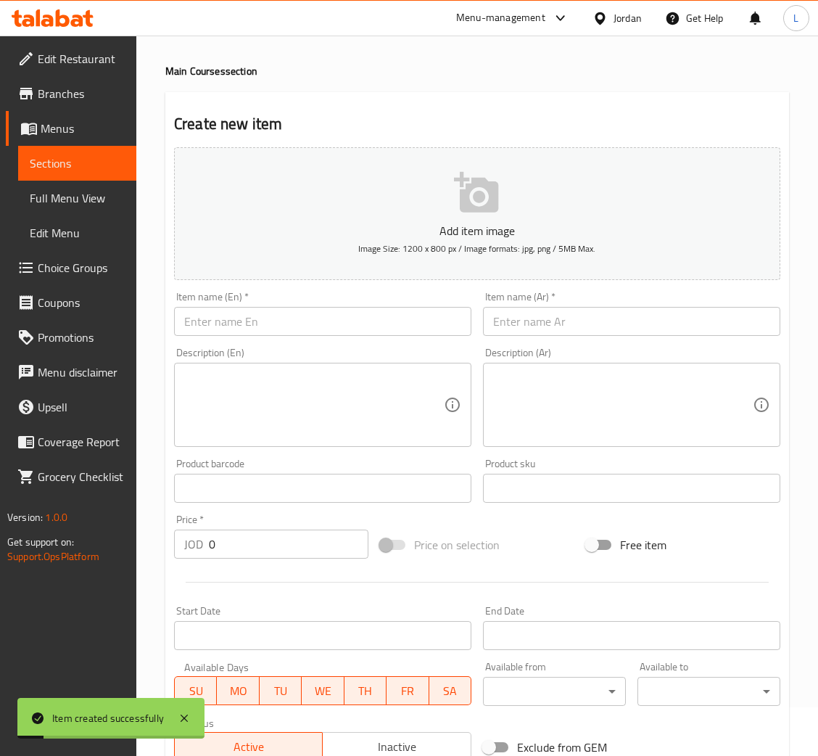
click at [556, 324] on input "text" at bounding box center [631, 321] width 297 height 29
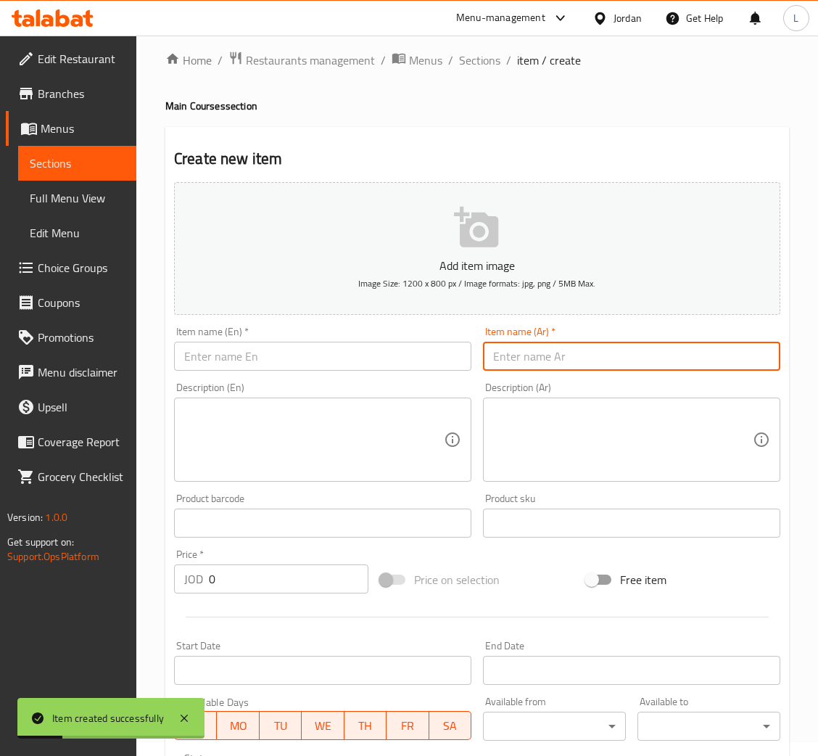
scroll to position [0, 0]
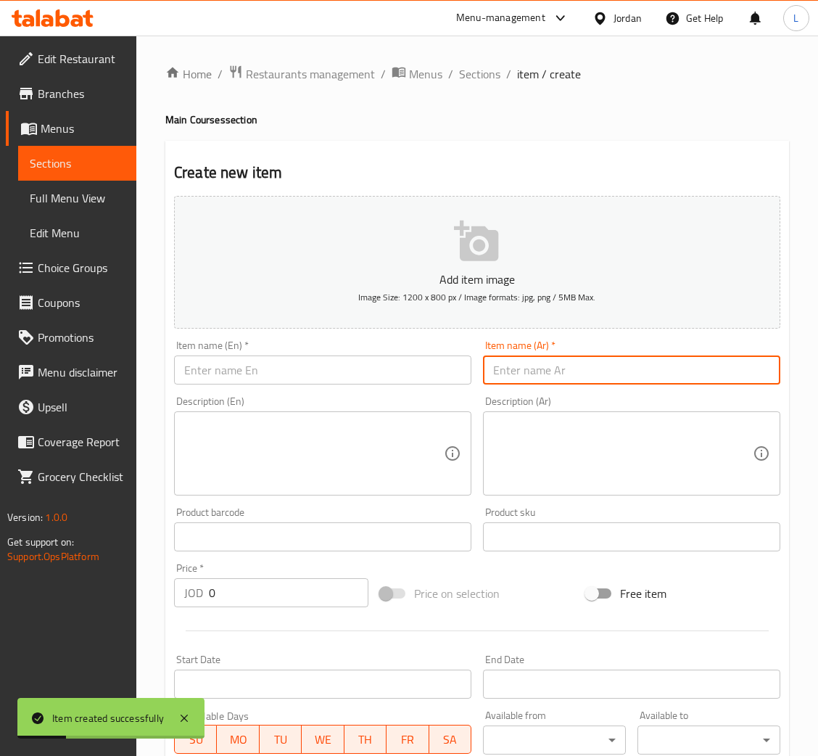
drag, startPoint x: 471, startPoint y: 81, endPoint x: 497, endPoint y: 111, distance: 39.1
click at [471, 81] on span "Sections" at bounding box center [479, 73] width 41 height 17
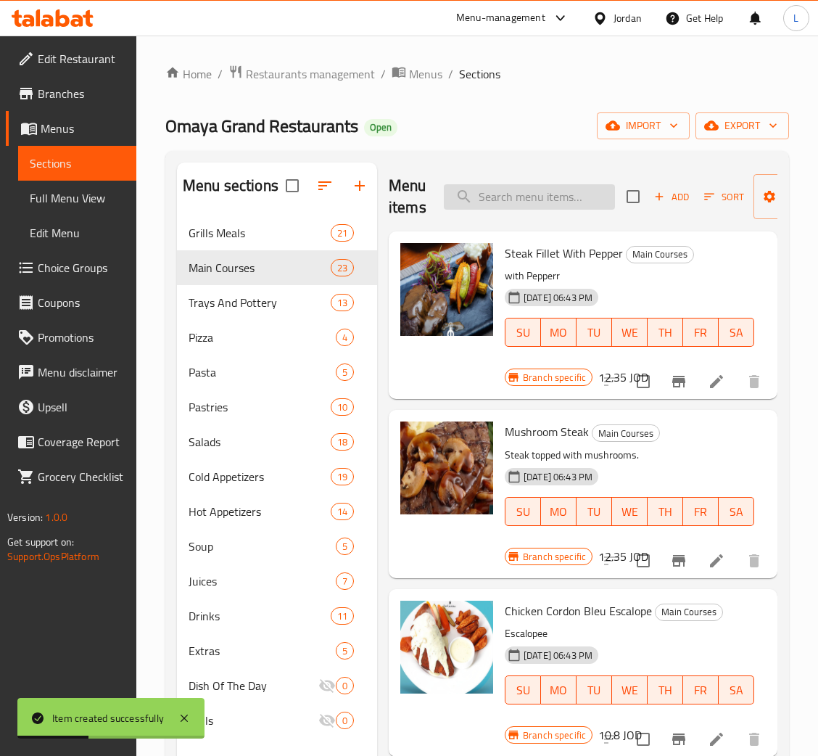
click at [537, 194] on input "search" at bounding box center [529, 196] width 171 height 25
paste input "جعاجيل"
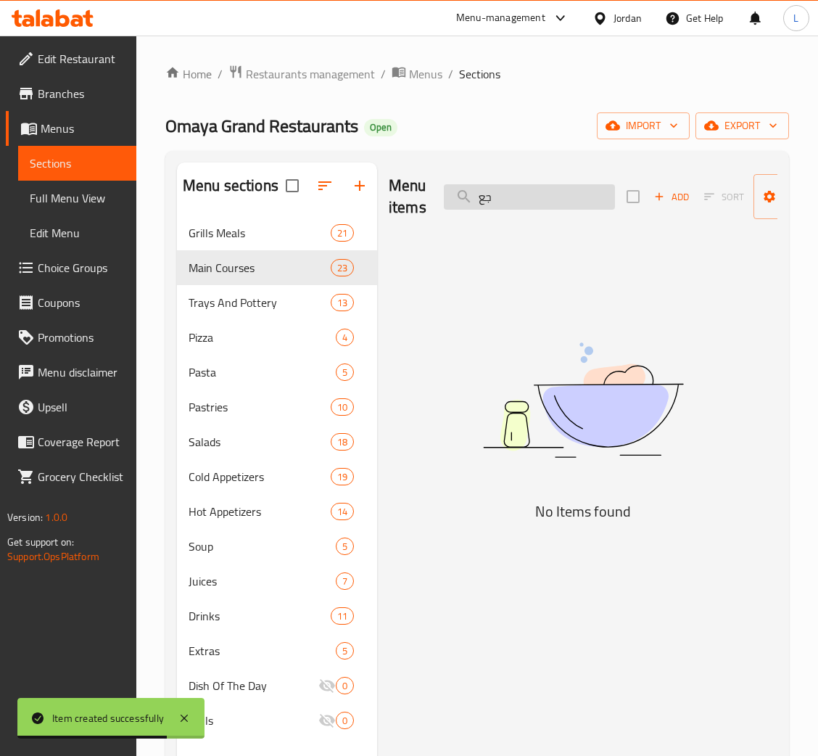
type input "ج"
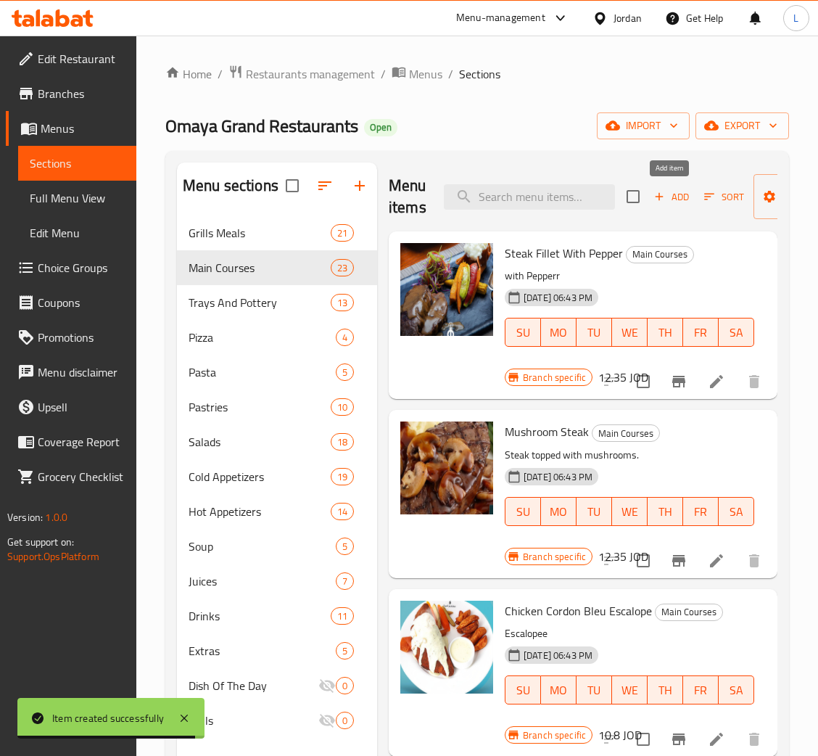
click at [687, 199] on span "Add" at bounding box center [671, 197] width 39 height 17
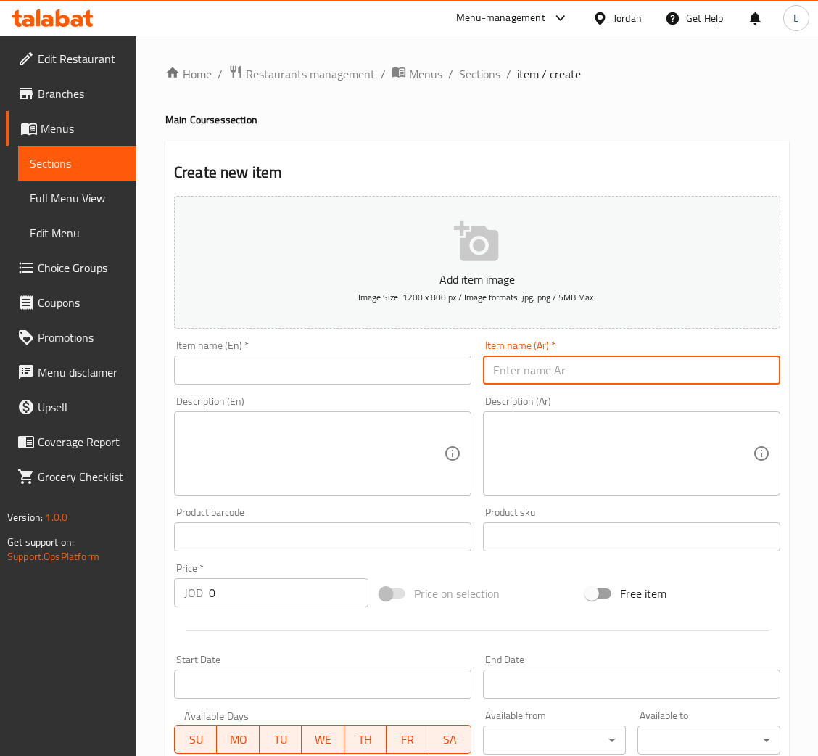
drag, startPoint x: 616, startPoint y: 377, endPoint x: 472, endPoint y: 367, distance: 143.9
click at [615, 376] on input "text" at bounding box center [631, 369] width 297 height 29
paste input "جعاجيل"
type input "جعاجيل"
click at [364, 367] on input "text" at bounding box center [322, 369] width 297 height 29
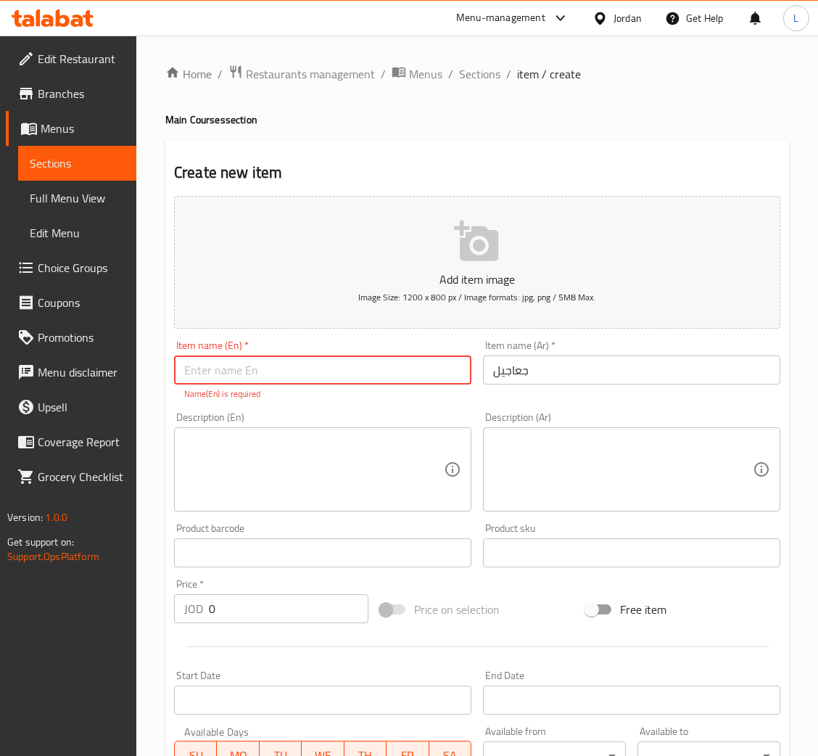
paste input "Jaajil"
type input "Jaajil"
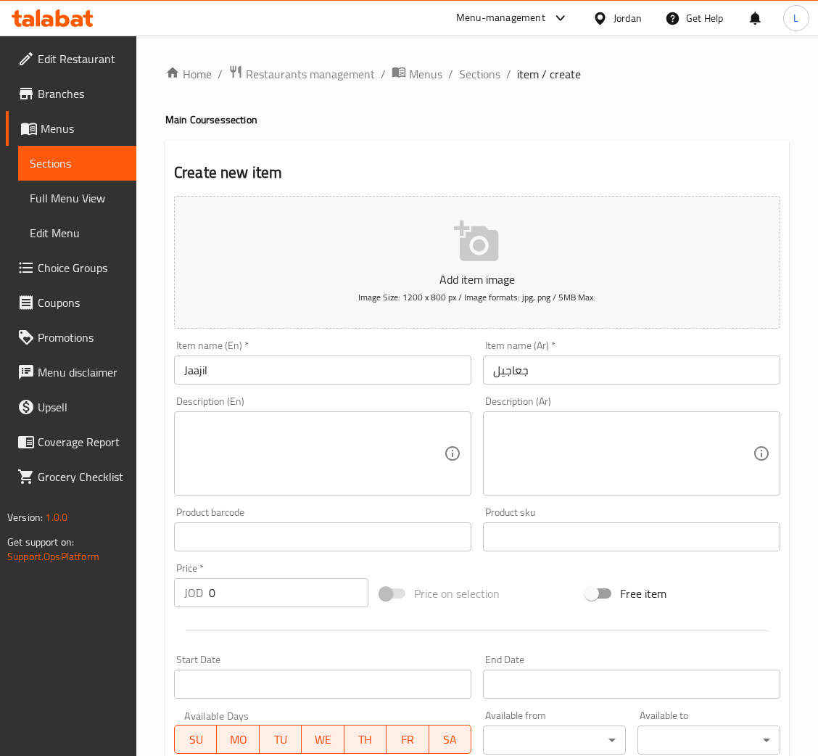
click at [203, 589] on div "JOD 0 Price *" at bounding box center [271, 592] width 194 height 29
click at [240, 595] on input "0" at bounding box center [289, 592] width 160 height 29
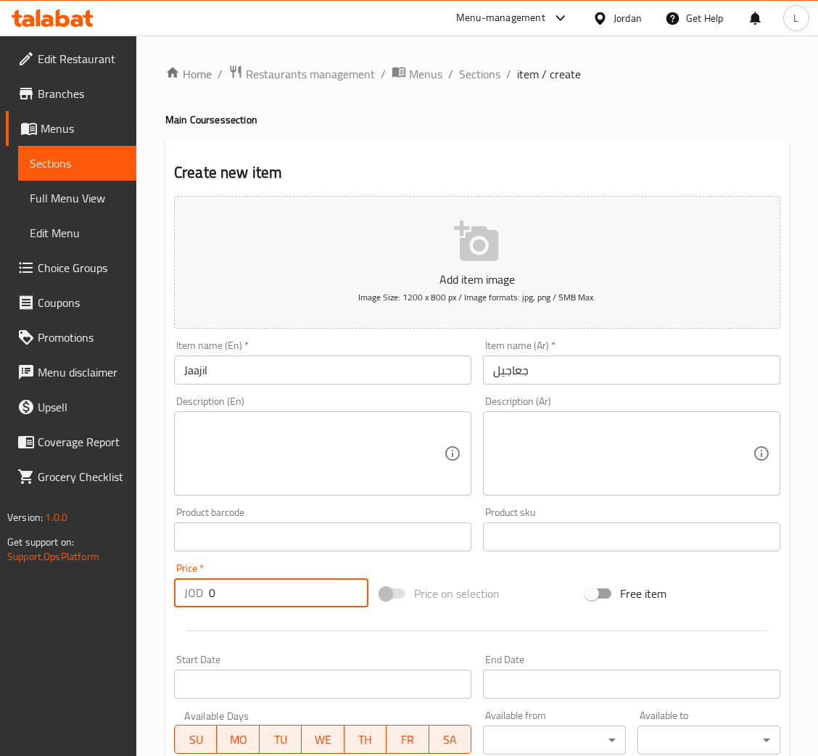
click at [240, 595] on input "0" at bounding box center [289, 592] width 160 height 29
paste input "5.355"
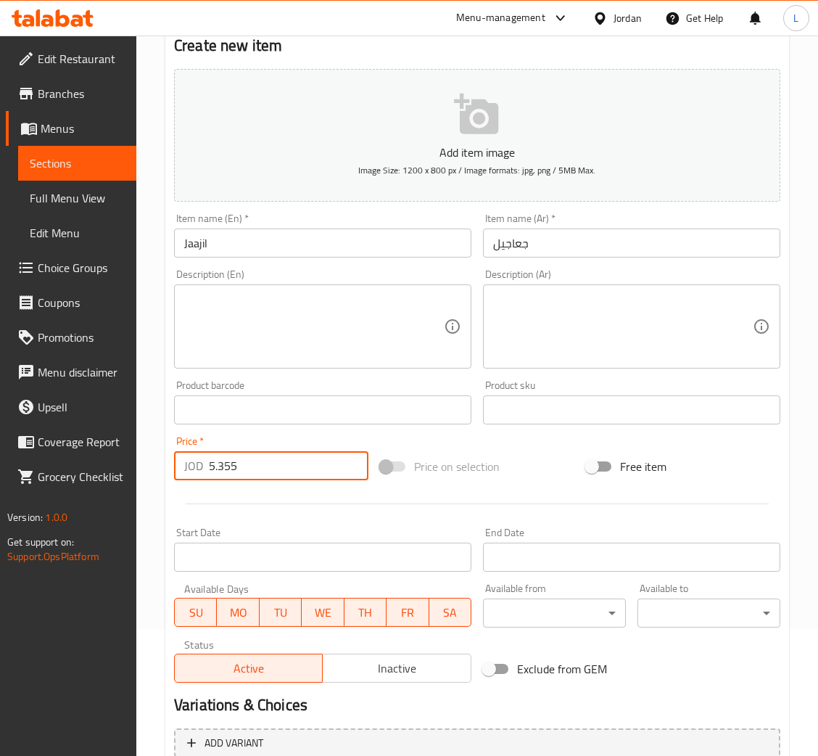
scroll to position [266, 0]
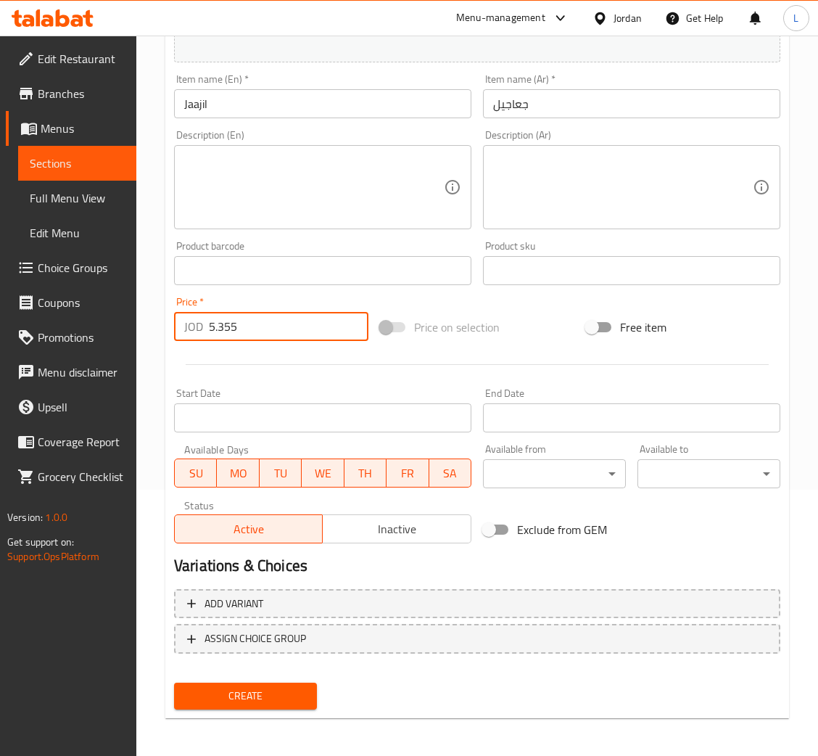
type input "5.355"
click at [257, 704] on button "Create" at bounding box center [245, 695] width 143 height 27
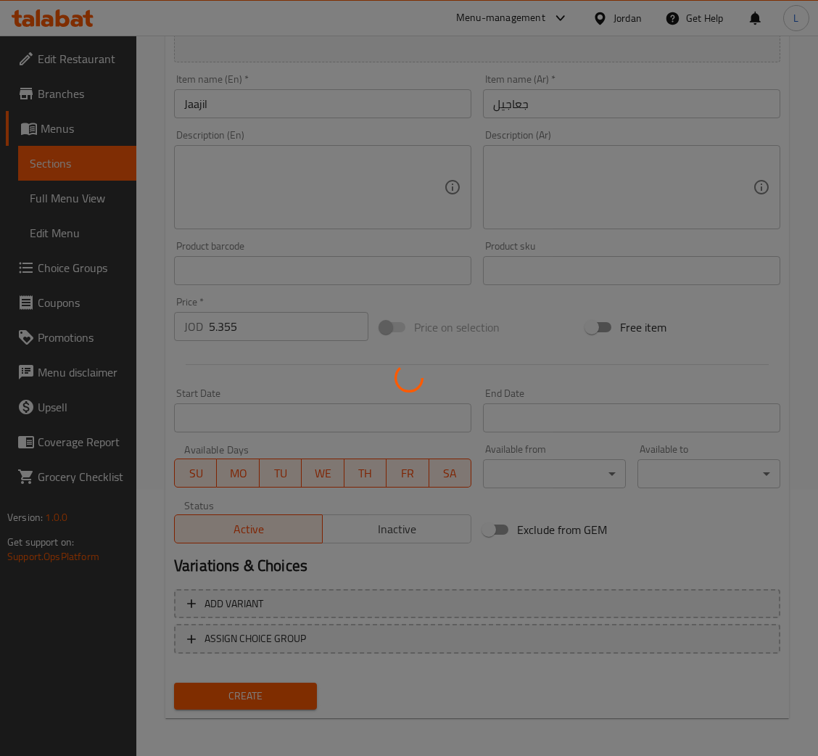
type input "0"
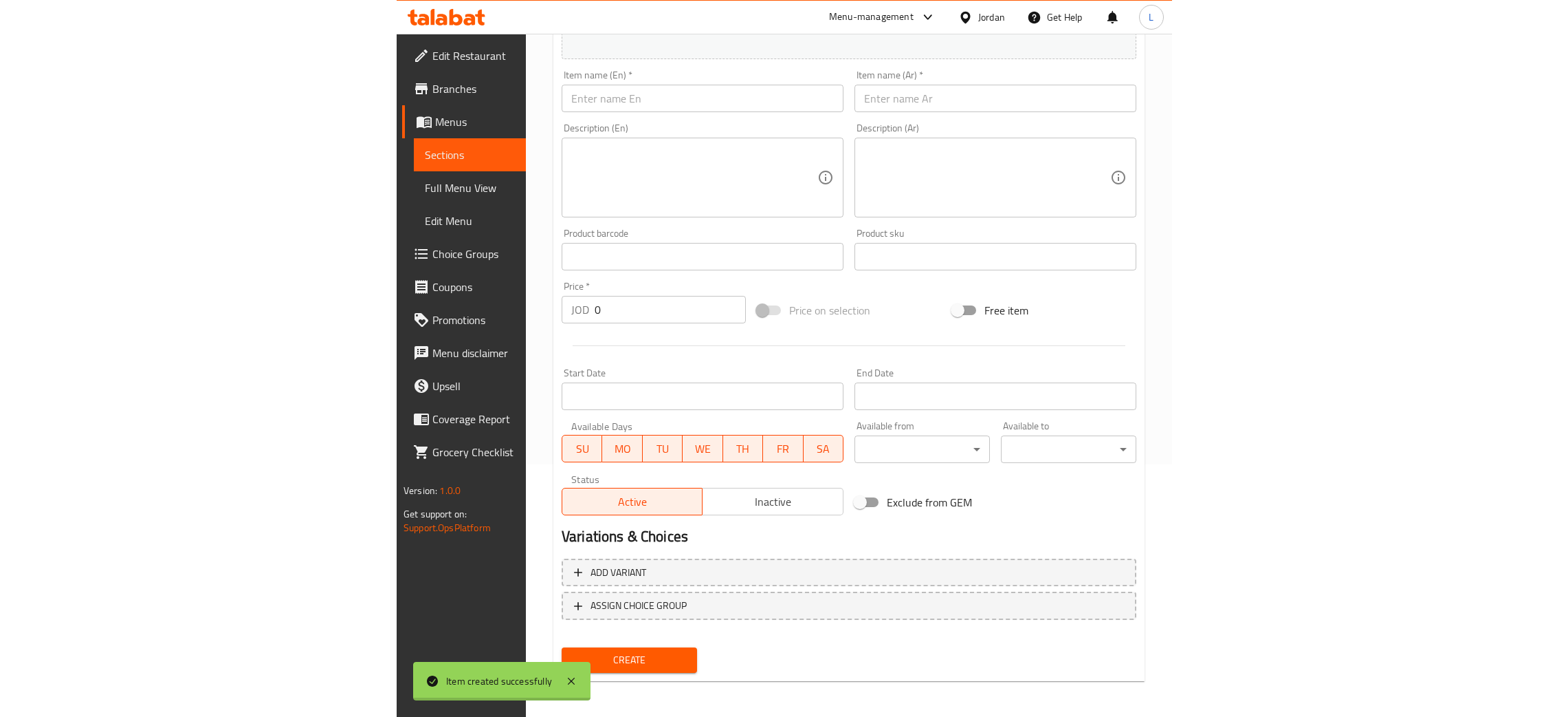
scroll to position [0, 0]
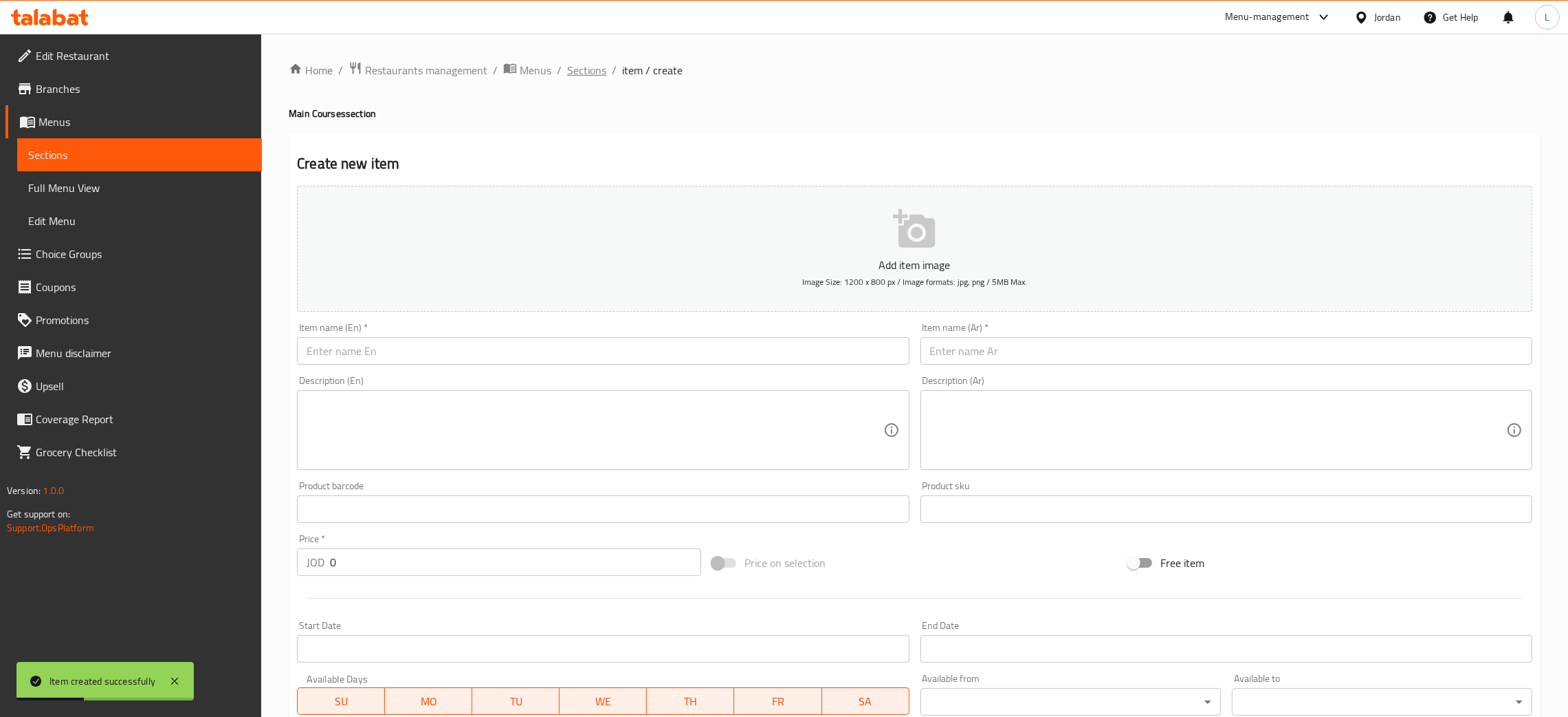
click at [599, 65] on span "Sections" at bounding box center [586, 69] width 39 height 16
